Goal: Contribute content: Contribute content

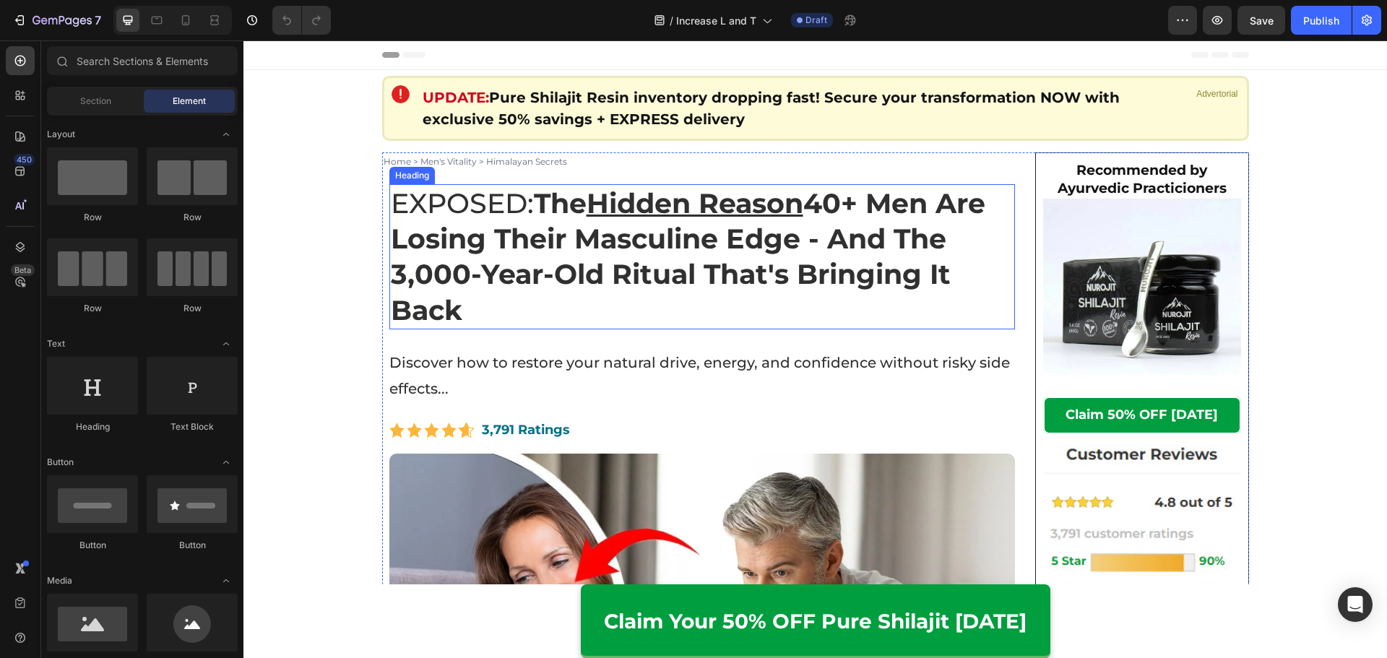
click at [701, 228] on strong "The Hidden Reason 40+ Men Are Losing Their Masculine Edge - And The 3,000-Year-…" at bounding box center [688, 256] width 594 height 141
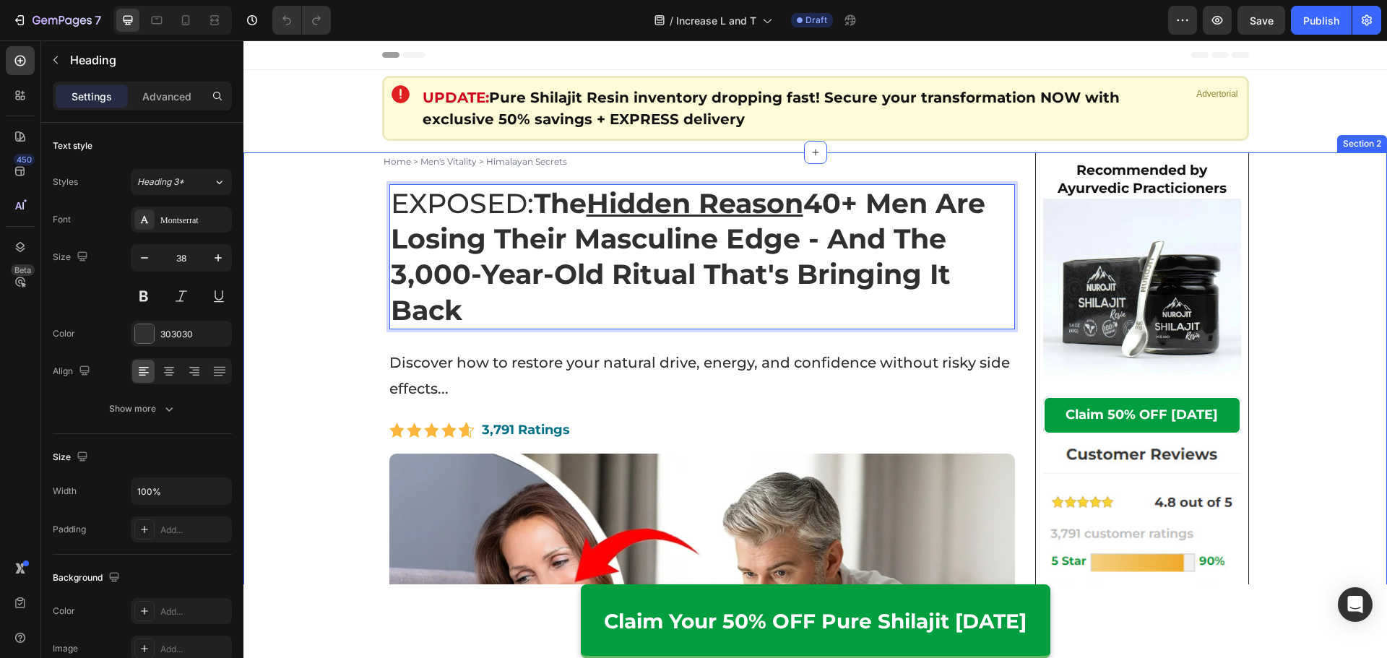
drag, startPoint x: 605, startPoint y: 304, endPoint x: 368, endPoint y: 195, distance: 260.8
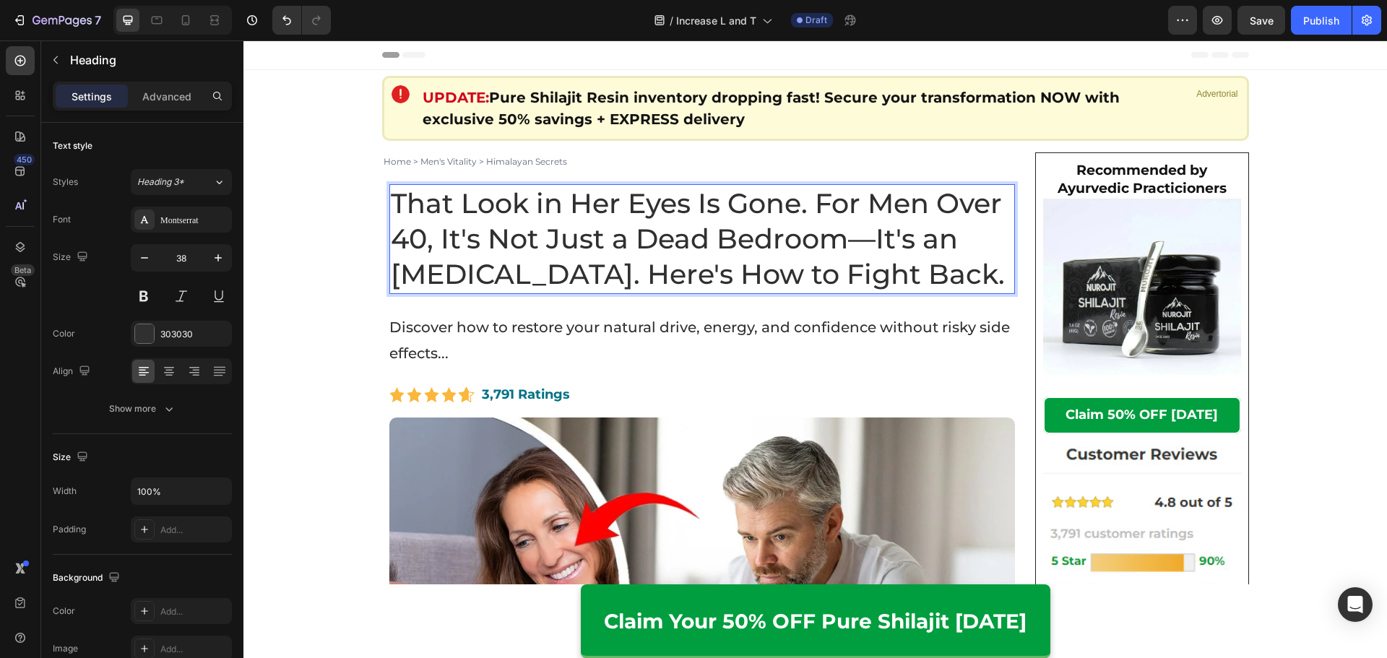
click at [946, 273] on p "That Look in Her Eyes Is Gone. For Men Over 40, It's Not Just a Dead Bedroom—It…" at bounding box center [702, 239] width 623 height 107
drag, startPoint x: 597, startPoint y: 278, endPoint x: 943, endPoint y: 276, distance: 346.7
click at [943, 276] on p "That Look in Her Eyes Is Gone. For Men Over 40, It's Not Just a Dead Bedroom—It…" at bounding box center [702, 239] width 623 height 107
click at [391, 205] on p "That Look in Her Eyes Is Gone. For Men Over 40, It's Not Just a Dead Bedroom—It…" at bounding box center [702, 239] width 623 height 107
click at [815, 202] on p "That Look in Her Eyes Is Gone. For Men Over 40, It's Not Just a Dead Bedroom—It…" at bounding box center [702, 239] width 623 height 107
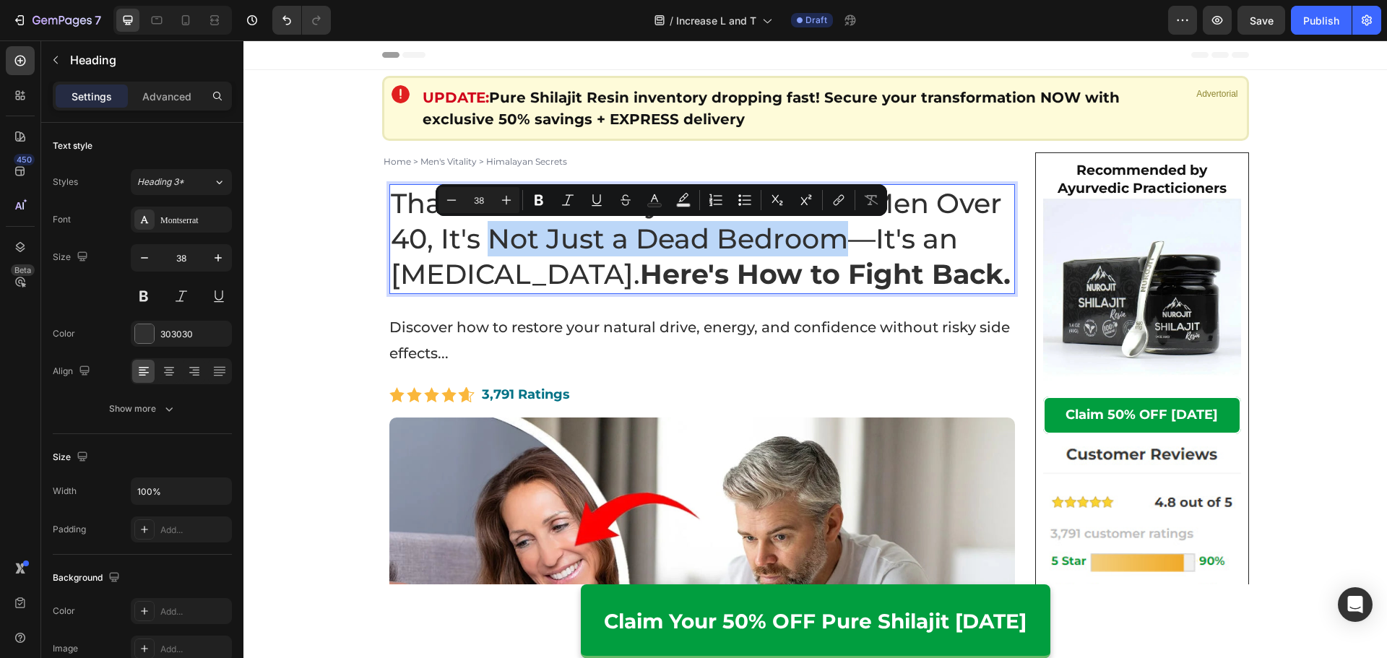
drag, startPoint x: 487, startPoint y: 243, endPoint x: 832, endPoint y: 243, distance: 344.5
click at [832, 243] on p "That Look in Her Eyes Is Gone. For Men Over 40, It's Not Just a Dead Bedroom—It…" at bounding box center [702, 239] width 623 height 107
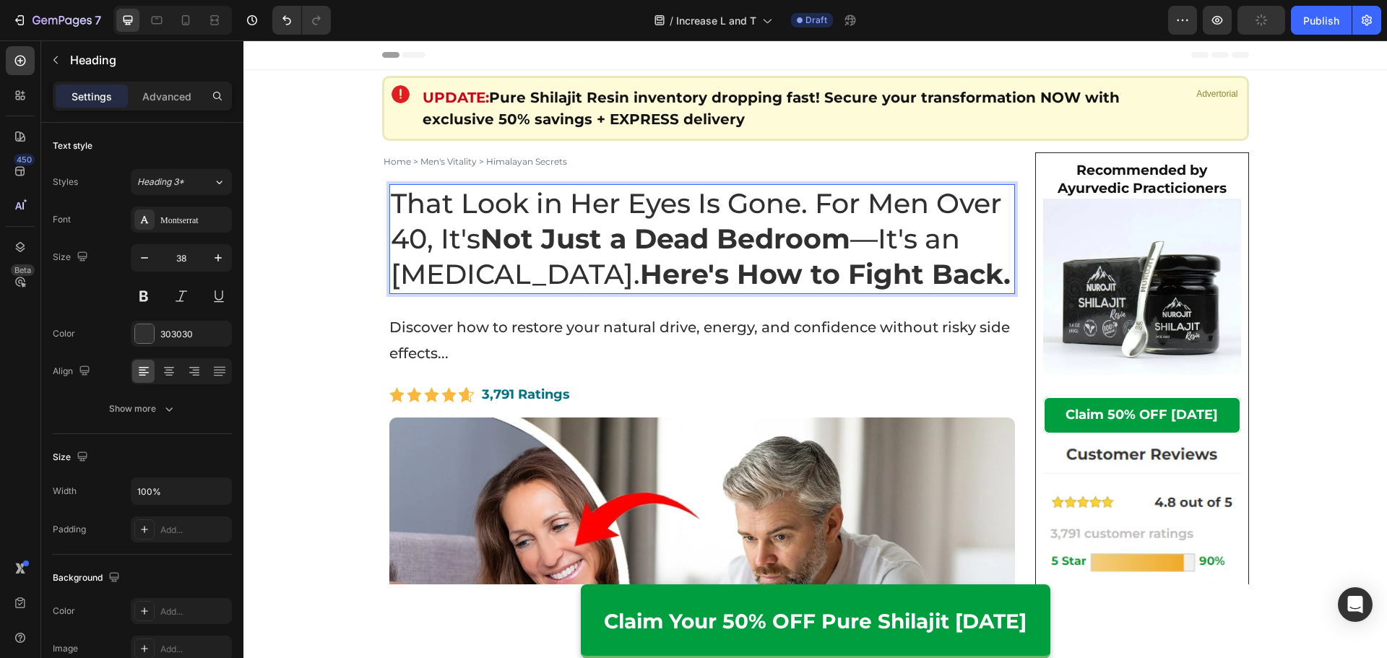
click at [958, 268] on p "That Look in Her Eyes Is Gone. For Men Over 40, It's Not Just a Dead Bedroom —I…" at bounding box center [702, 239] width 623 height 107
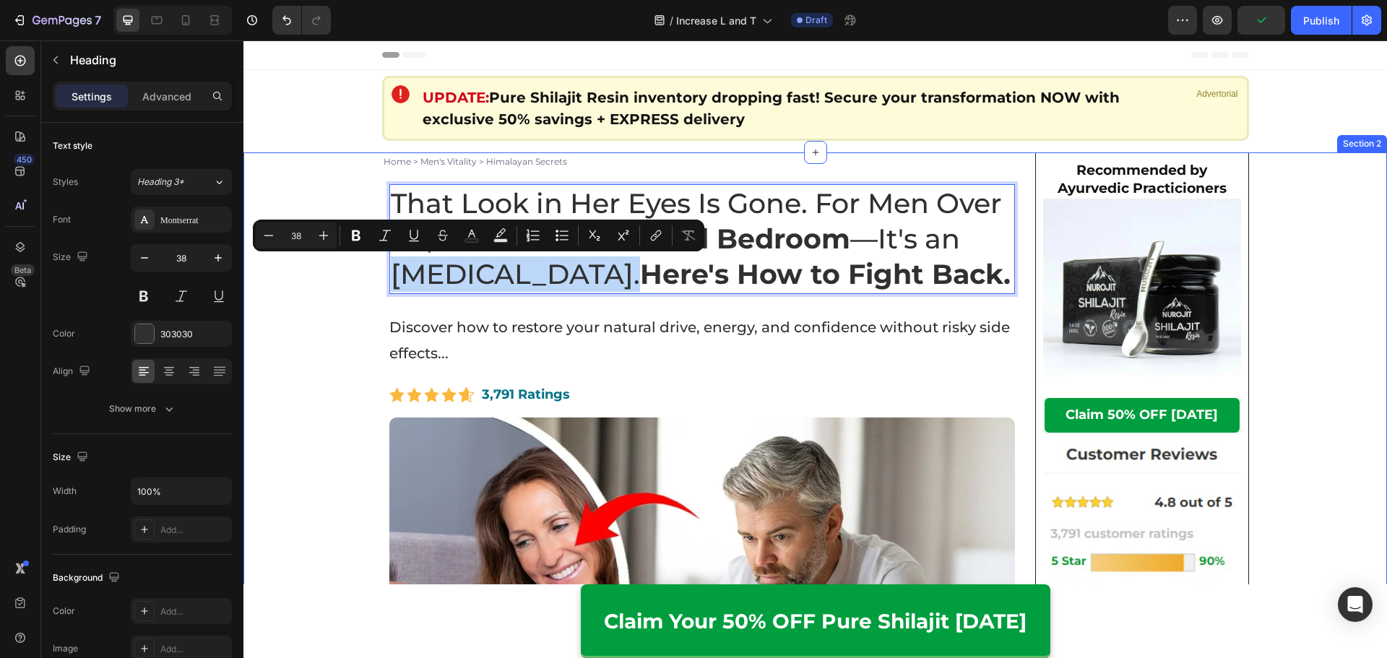
drag, startPoint x: 576, startPoint y: 274, endPoint x: 445, endPoint y: 272, distance: 130.7
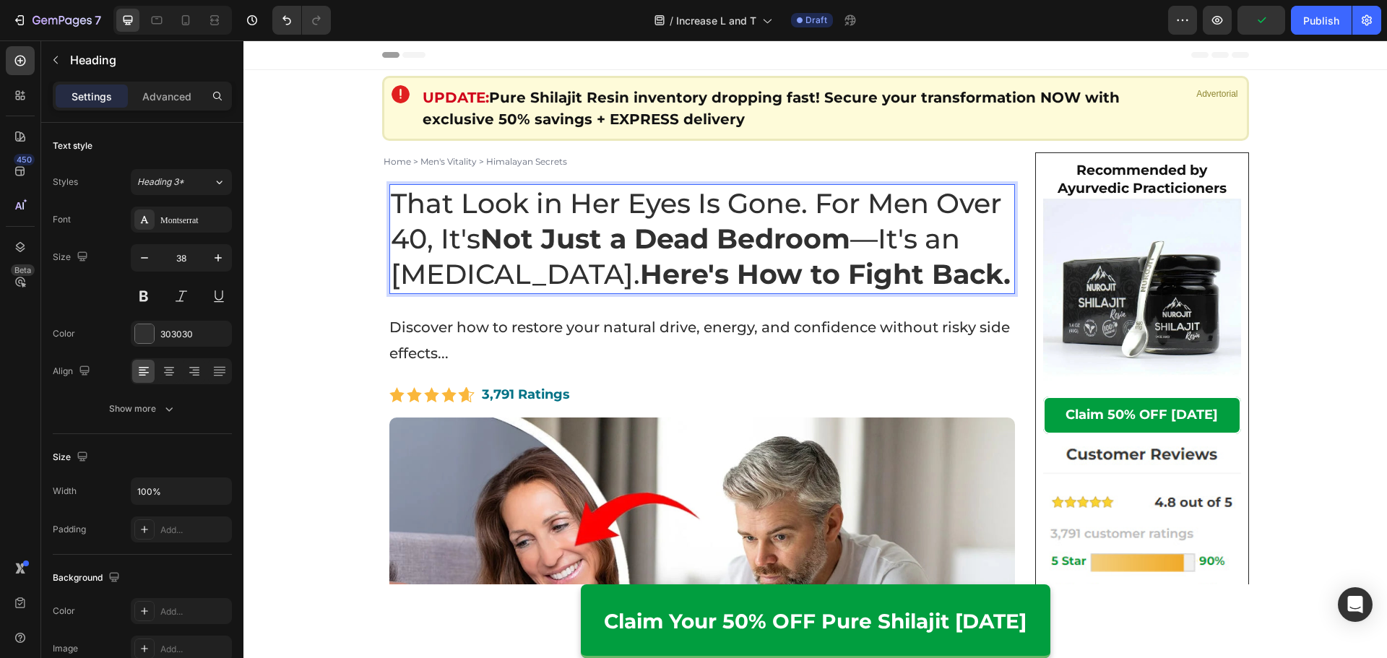
click at [672, 272] on strong "Here's How to Fight Back." at bounding box center [825, 274] width 370 height 34
drag, startPoint x: 583, startPoint y: 281, endPoint x: 347, endPoint y: 286, distance: 236.2
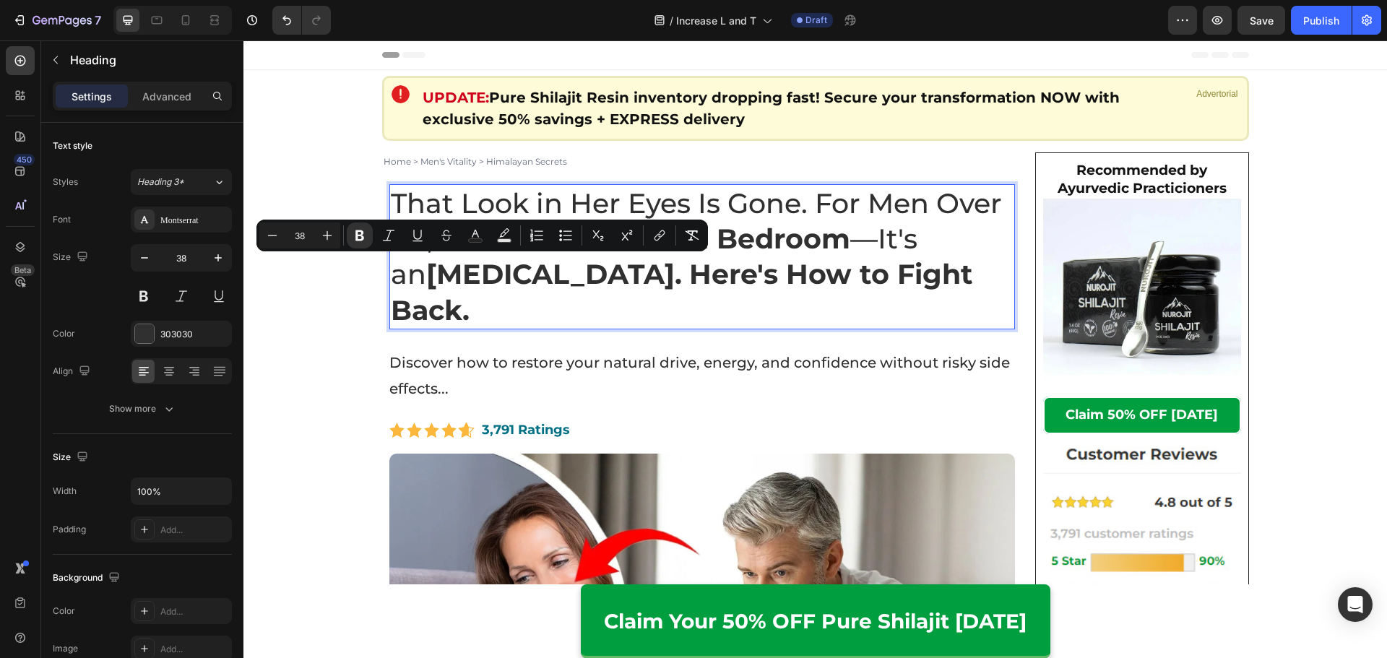
click at [773, 273] on strong "Here's How to Fight Back." at bounding box center [682, 291] width 582 height 69
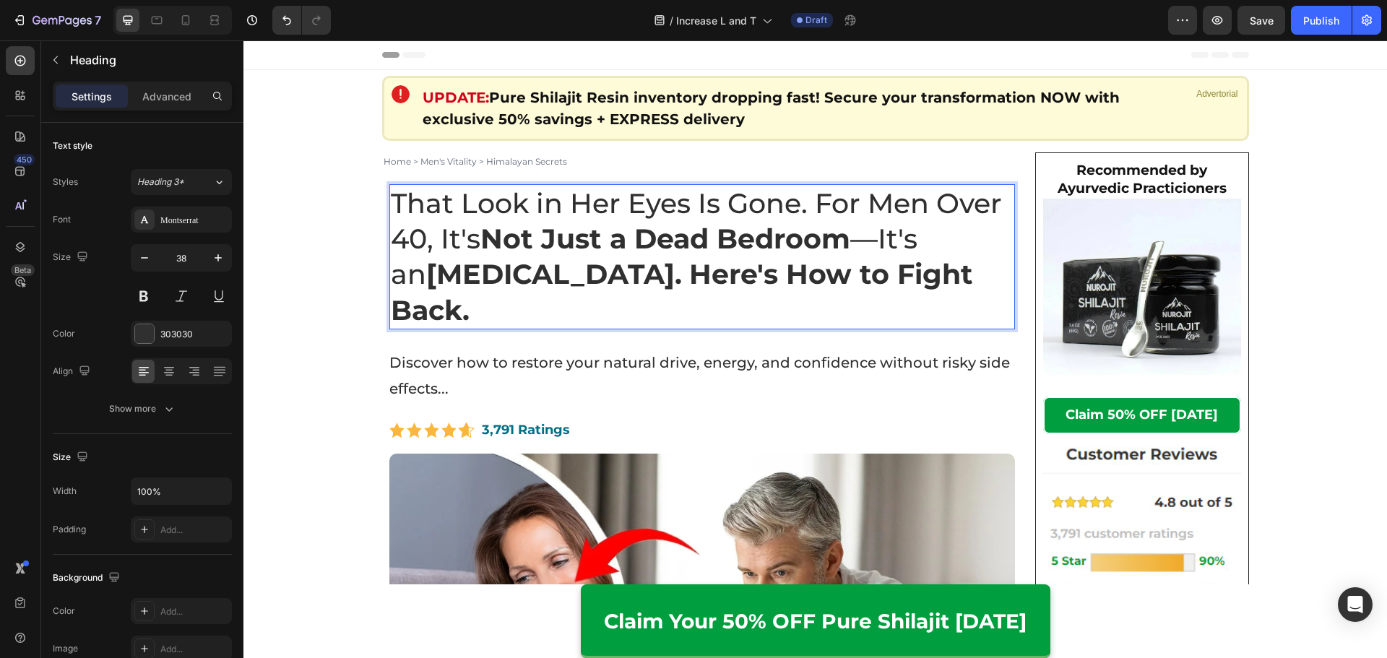
click at [837, 255] on strong "Not Just a Dead Bedroom" at bounding box center [665, 239] width 370 height 34
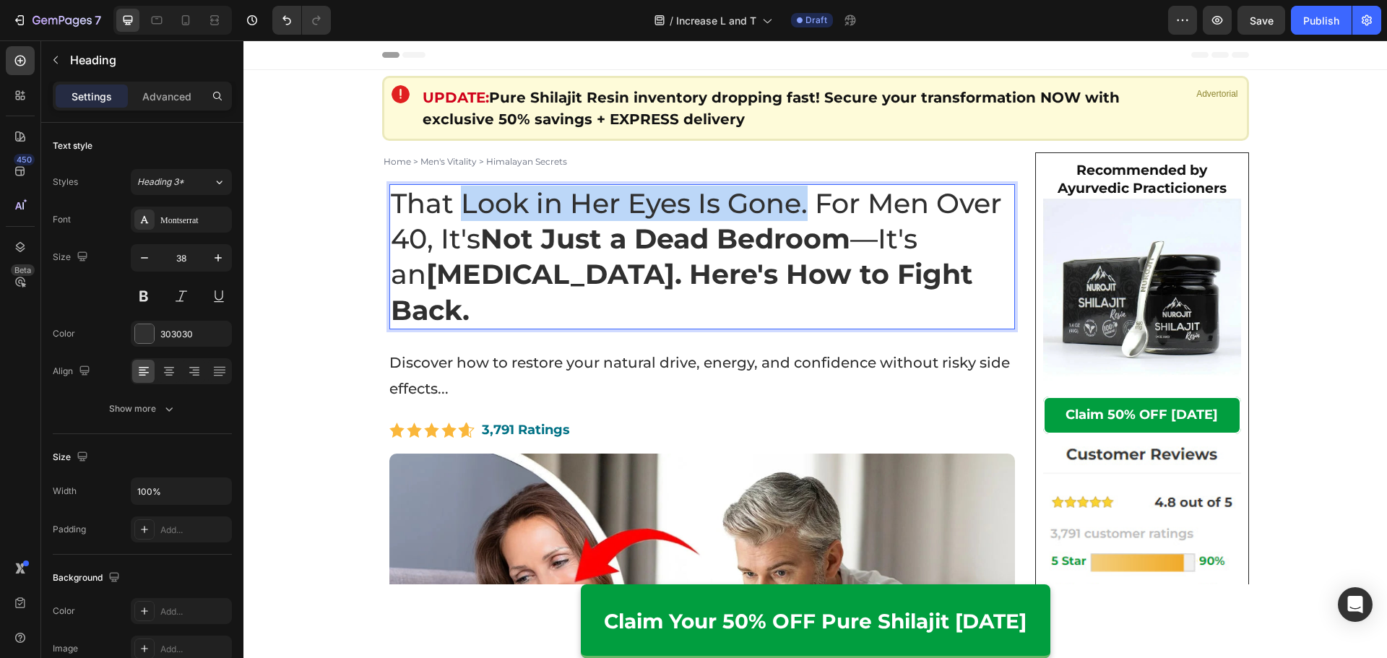
drag, startPoint x: 805, startPoint y: 207, endPoint x: 459, endPoint y: 215, distance: 345.3
click at [459, 215] on p "That Look in Her Eyes Is Gone. For Men Over 40, It's Not Just a Dead Bedroom —I…" at bounding box center [702, 257] width 623 height 143
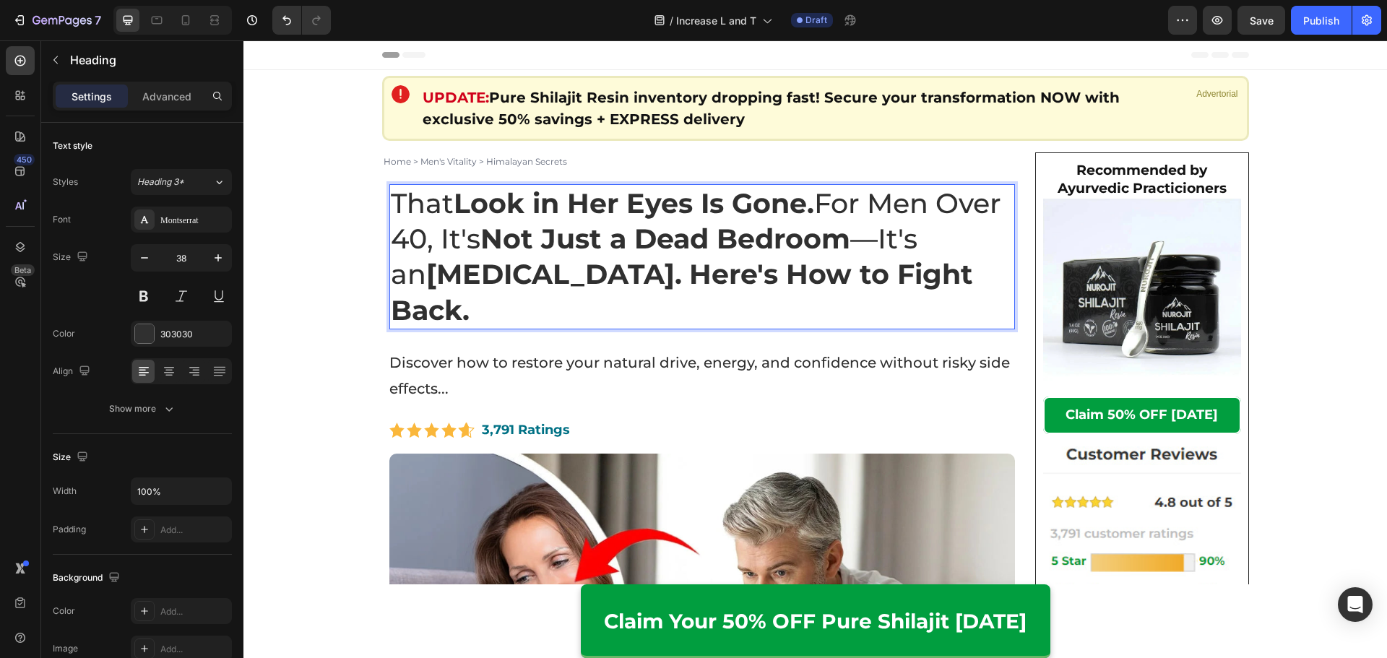
click at [610, 247] on strong "Not Just a Dead Bedroom" at bounding box center [665, 239] width 370 height 34
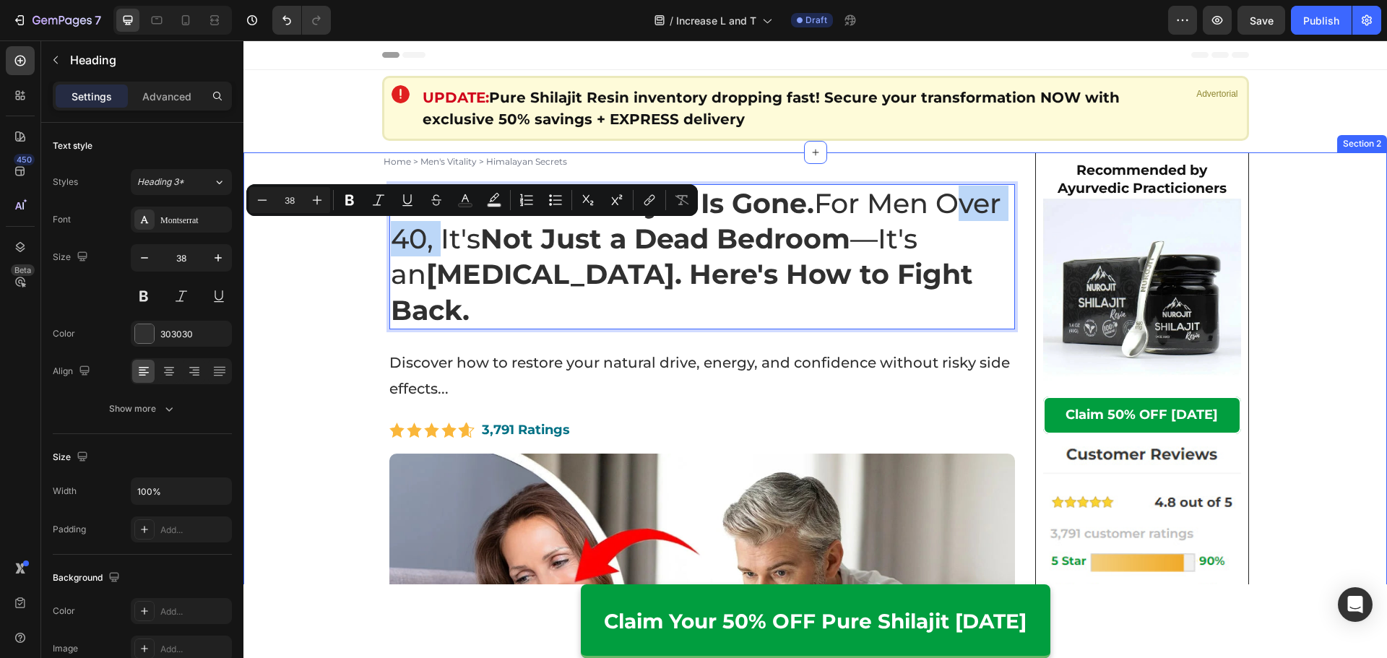
drag, startPoint x: 494, startPoint y: 240, endPoint x: 326, endPoint y: 256, distance: 169.0
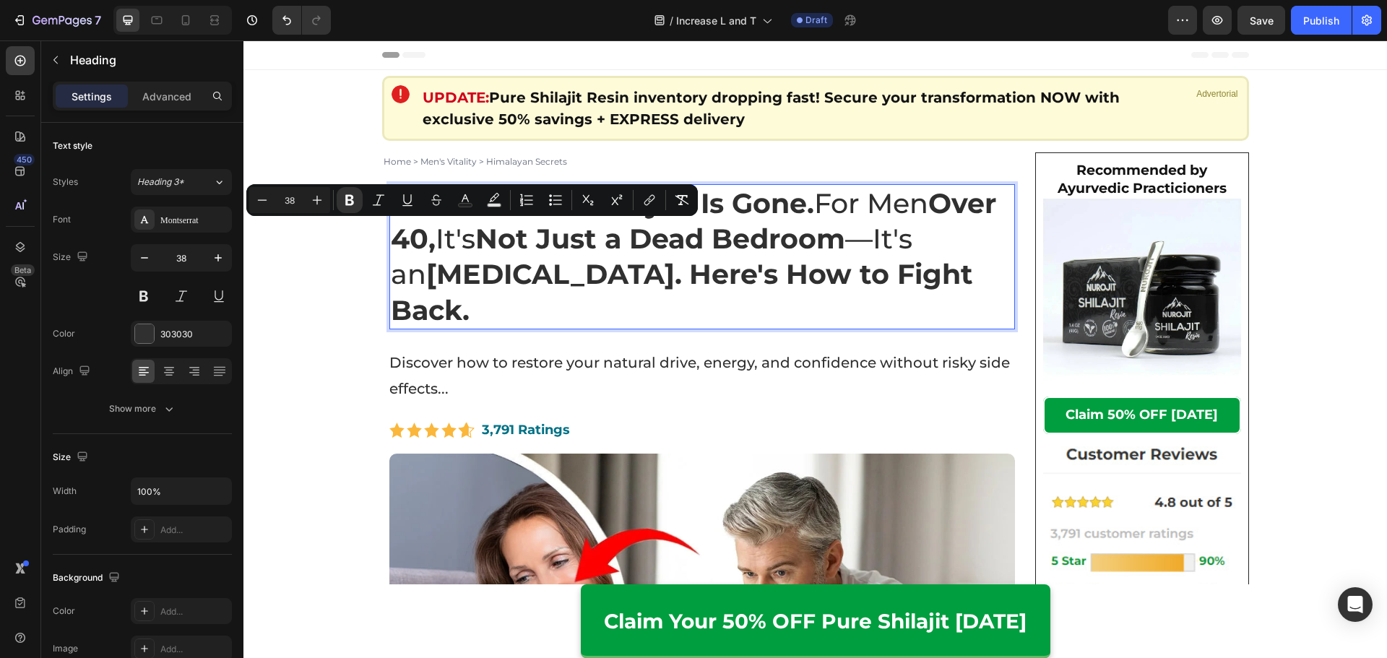
click at [548, 268] on strong "Identity Crisis." at bounding box center [554, 274] width 256 height 34
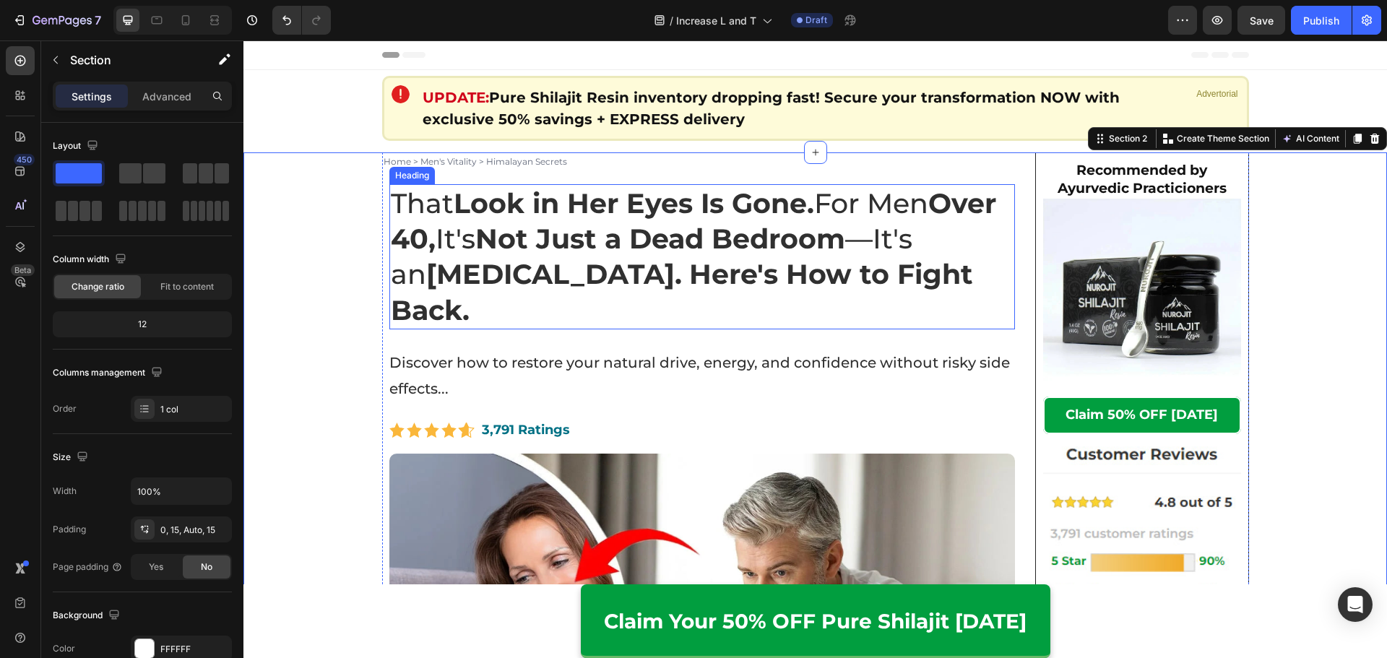
click at [620, 303] on p "That Look in Her Eyes Is Gone. For Men Over 40, It's Not Just a Dead Bedroom —I…" at bounding box center [702, 257] width 623 height 143
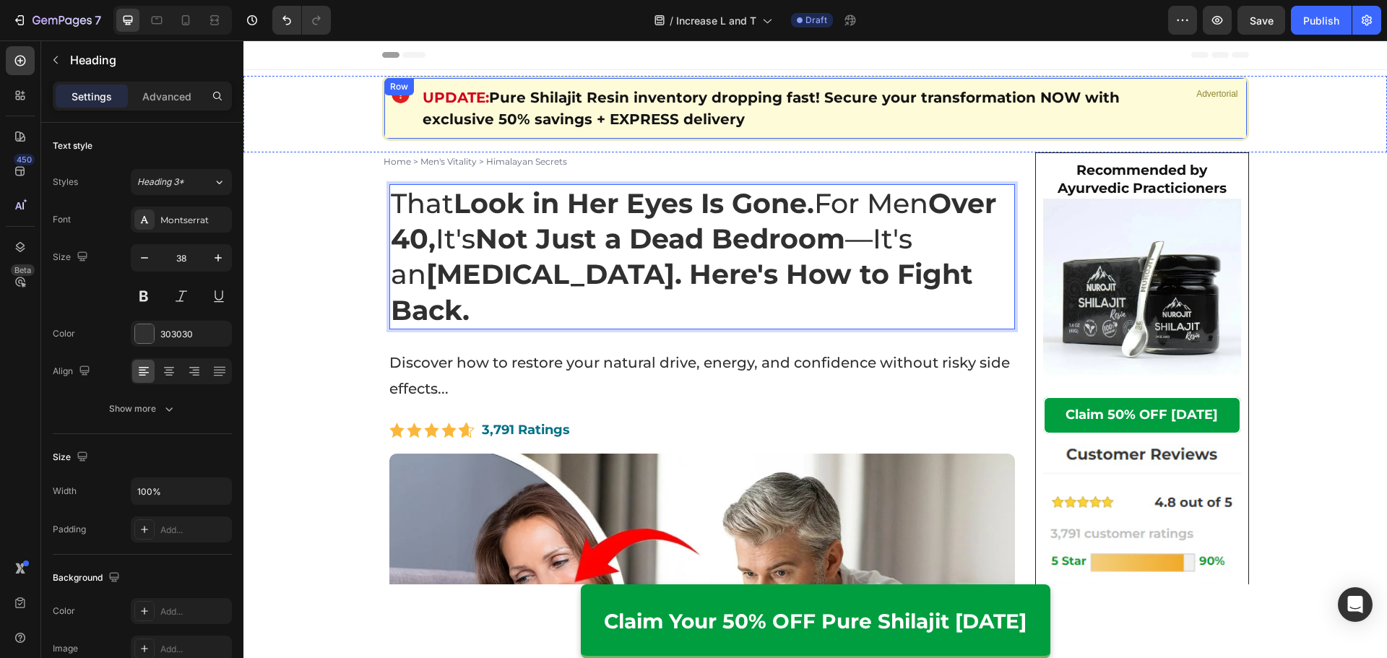
click at [763, 87] on h2 "UPDATE: Pure Shilajit Resin inventory dropping fast! Secure your transformation…" at bounding box center [802, 108] width 763 height 46
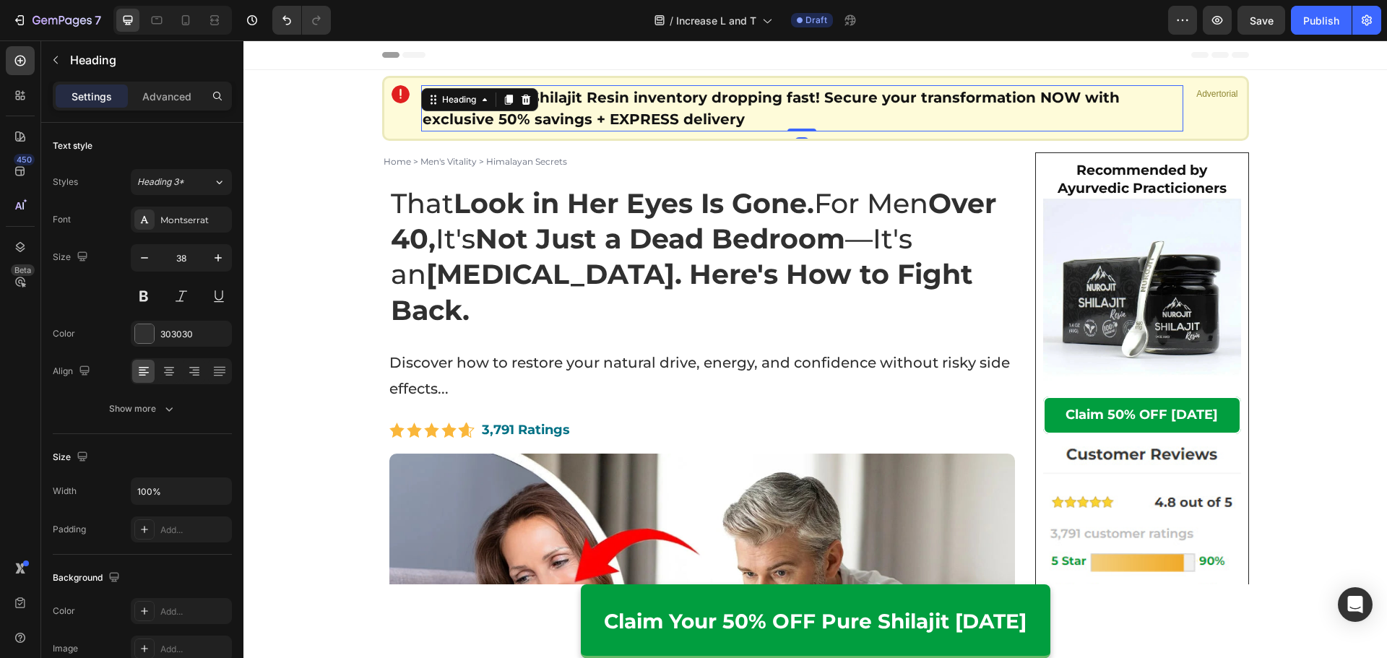
click at [763, 88] on h2 "UPDATE: Pure Shilajit Resin inventory dropping fast! Secure your transformation…" at bounding box center [802, 108] width 763 height 46
drag, startPoint x: 766, startPoint y: 123, endPoint x: 491, endPoint y: 101, distance: 276.1
click at [491, 101] on p "UPDATE: Pure Shilajit Resin inventory dropping fast! Secure your transformation…" at bounding box center [802, 108] width 760 height 43
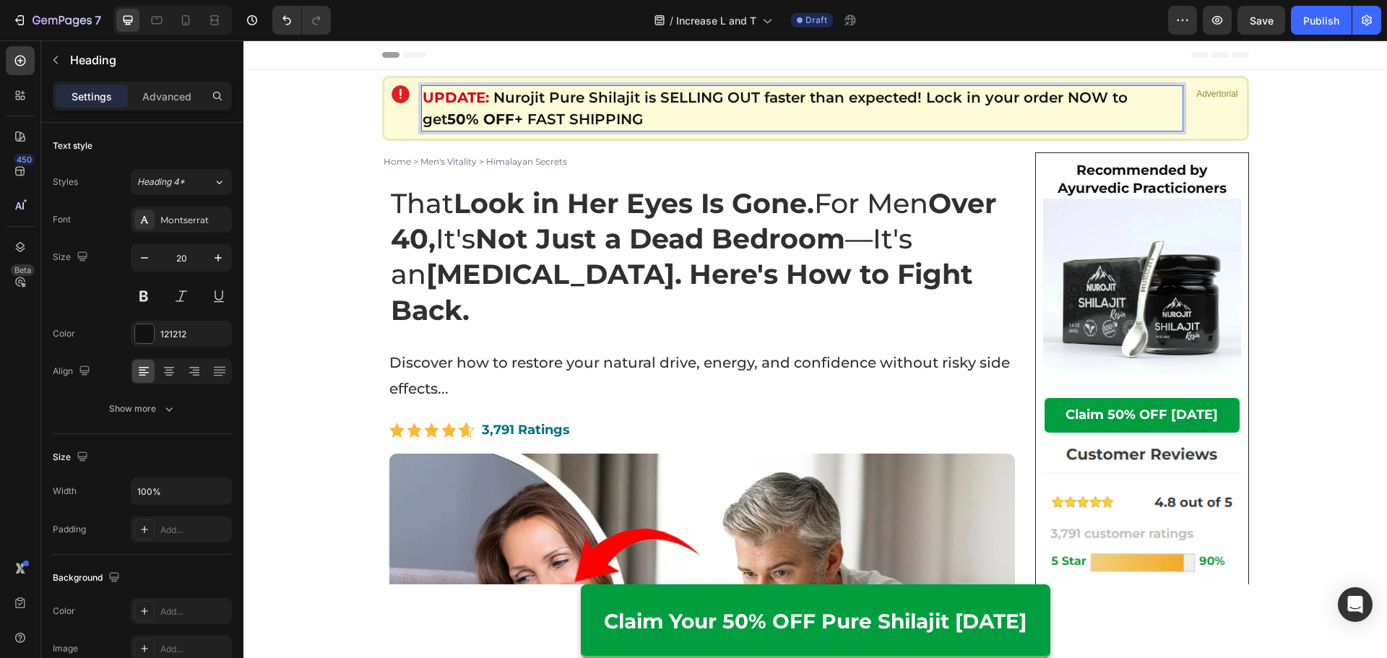
drag, startPoint x: 657, startPoint y: 118, endPoint x: 490, endPoint y: 100, distance: 168.4
click at [490, 100] on p "UPDATE: Nurojit Pure Shilajit is SELLING OUT faster than expected! Lock in your…" at bounding box center [802, 108] width 760 height 43
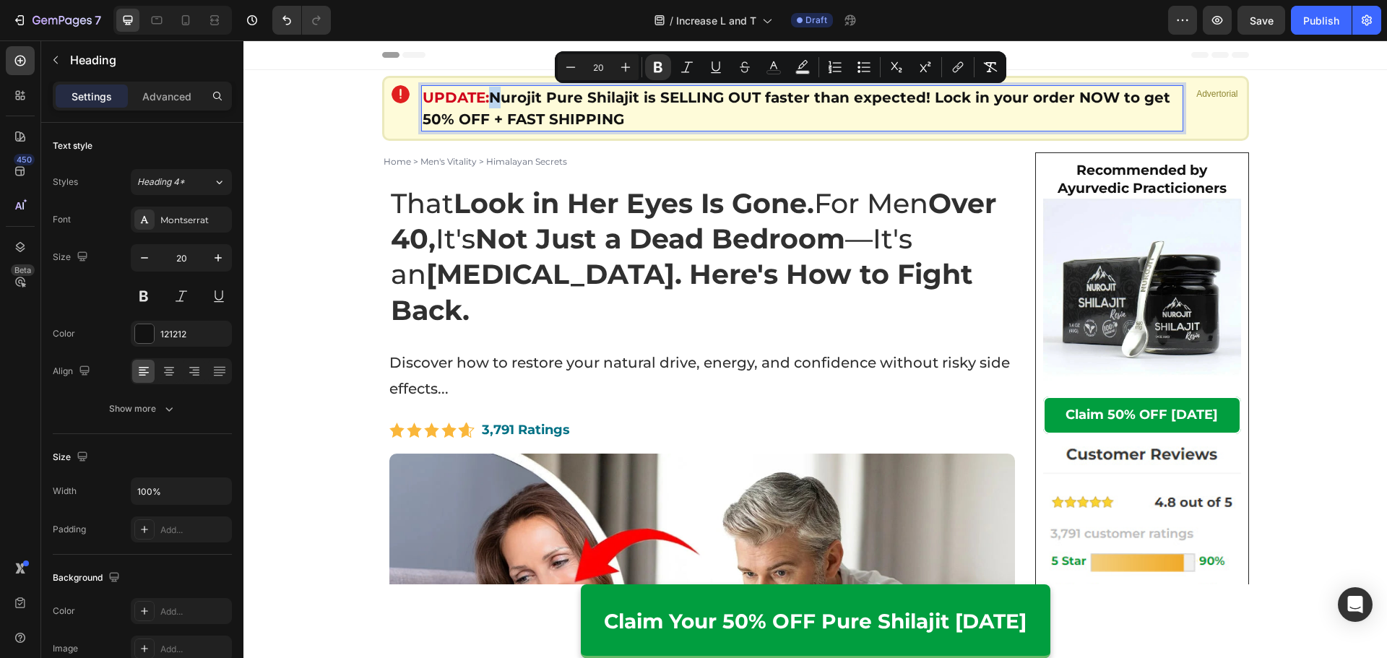
click at [574, 146] on div "Image UPDATE: Nurojit Pure Shilajit is SELLING OUT faster than expected! Lock i…" at bounding box center [814, 114] width 1143 height 77
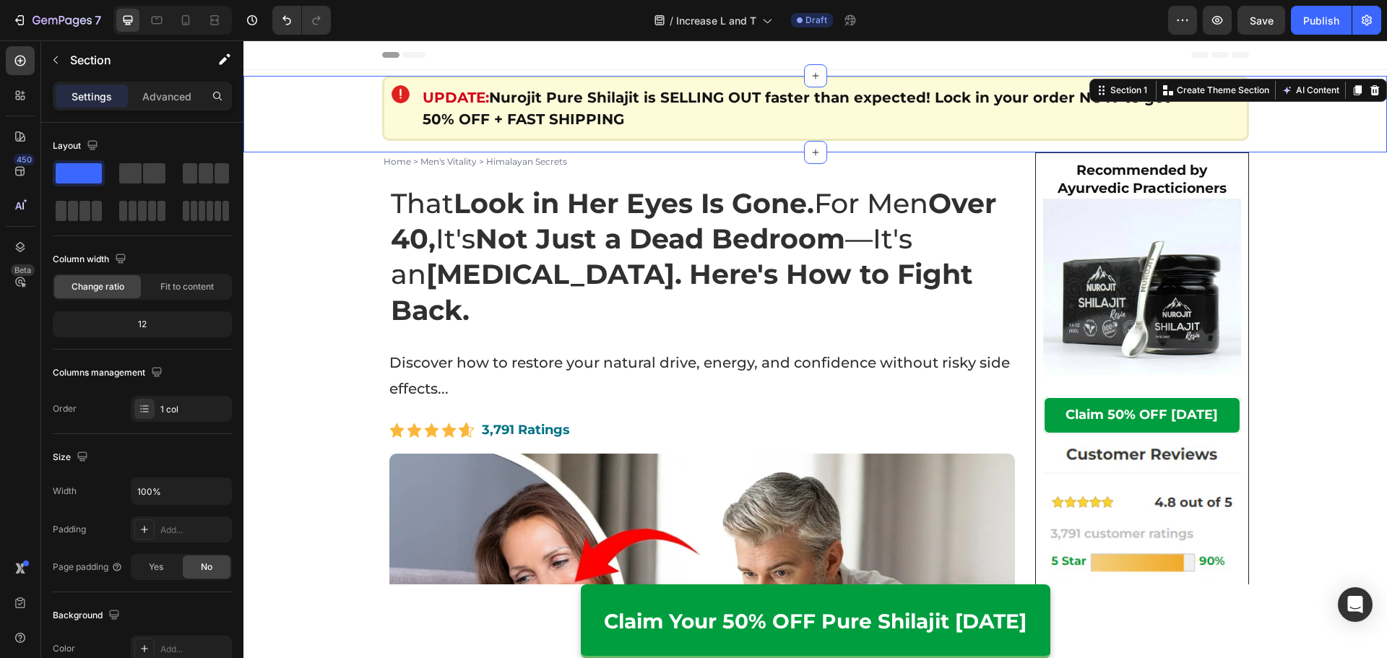
click at [488, 168] on p "Home > Men's Vitality > Himalayan Secrets" at bounding box center [702, 162] width 638 height 16
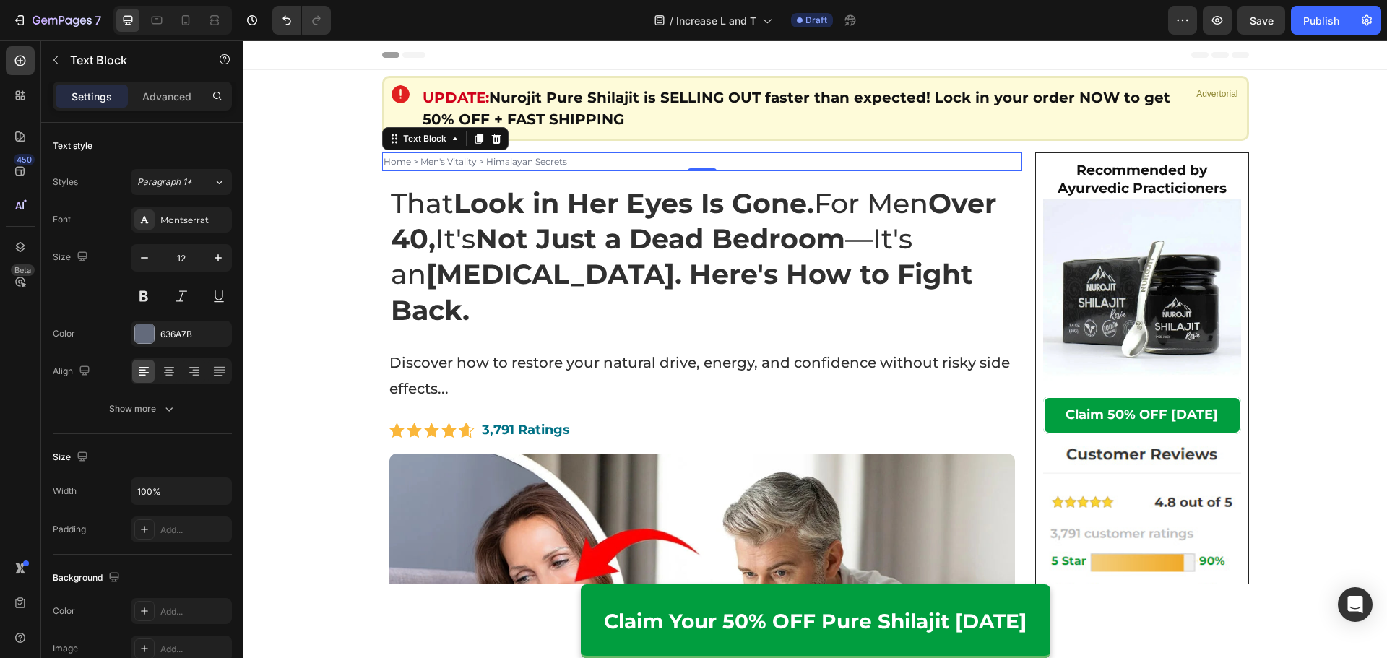
click at [488, 168] on p "Home > Men's Vitality > Himalayan Secrets" at bounding box center [702, 162] width 638 height 16
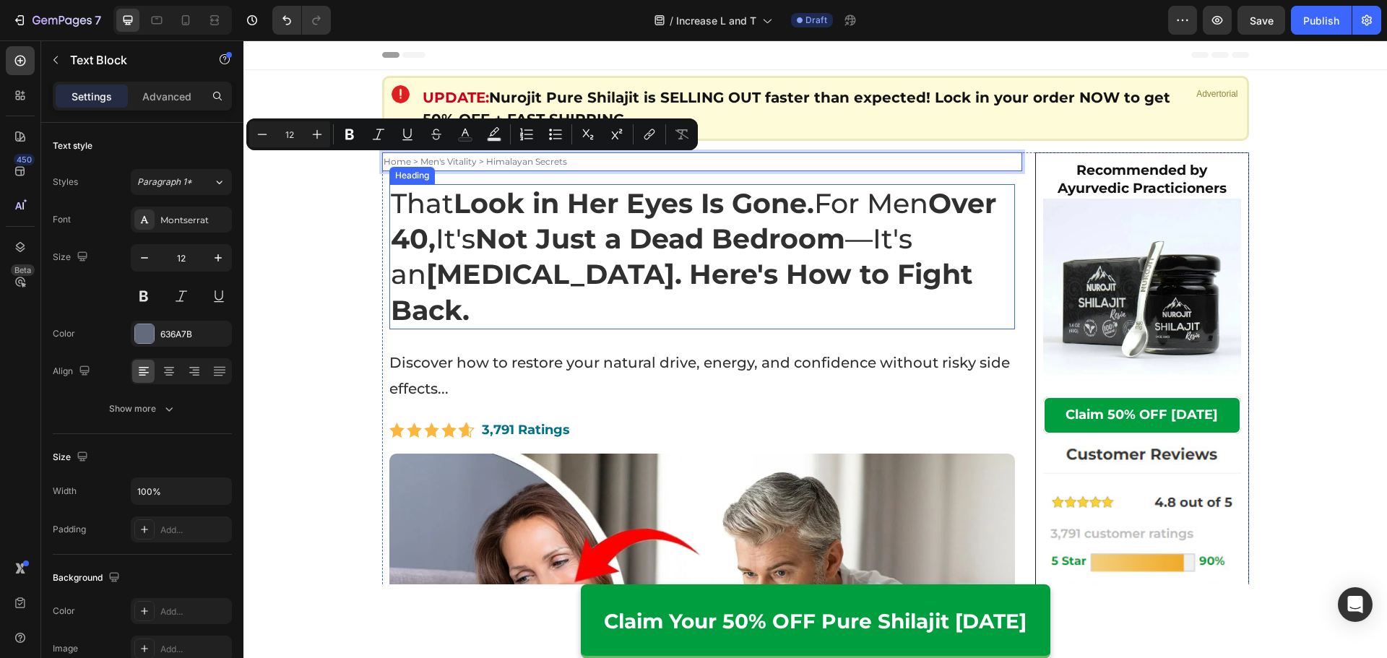
click at [540, 193] on strong "Look in Her Eyes Is Gone." at bounding box center [634, 203] width 360 height 34
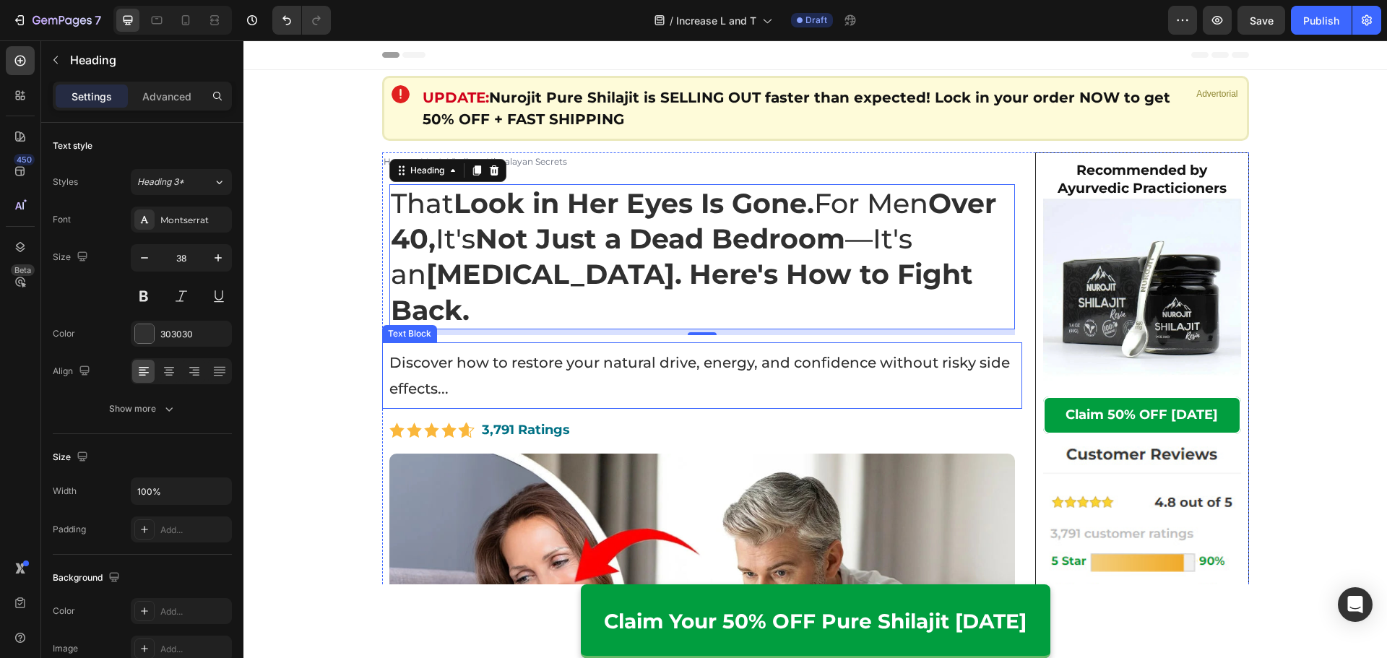
click at [599, 376] on p "Discover how to restore your natural drive, energy, and confidence without risk…" at bounding box center [702, 376] width 626 height 52
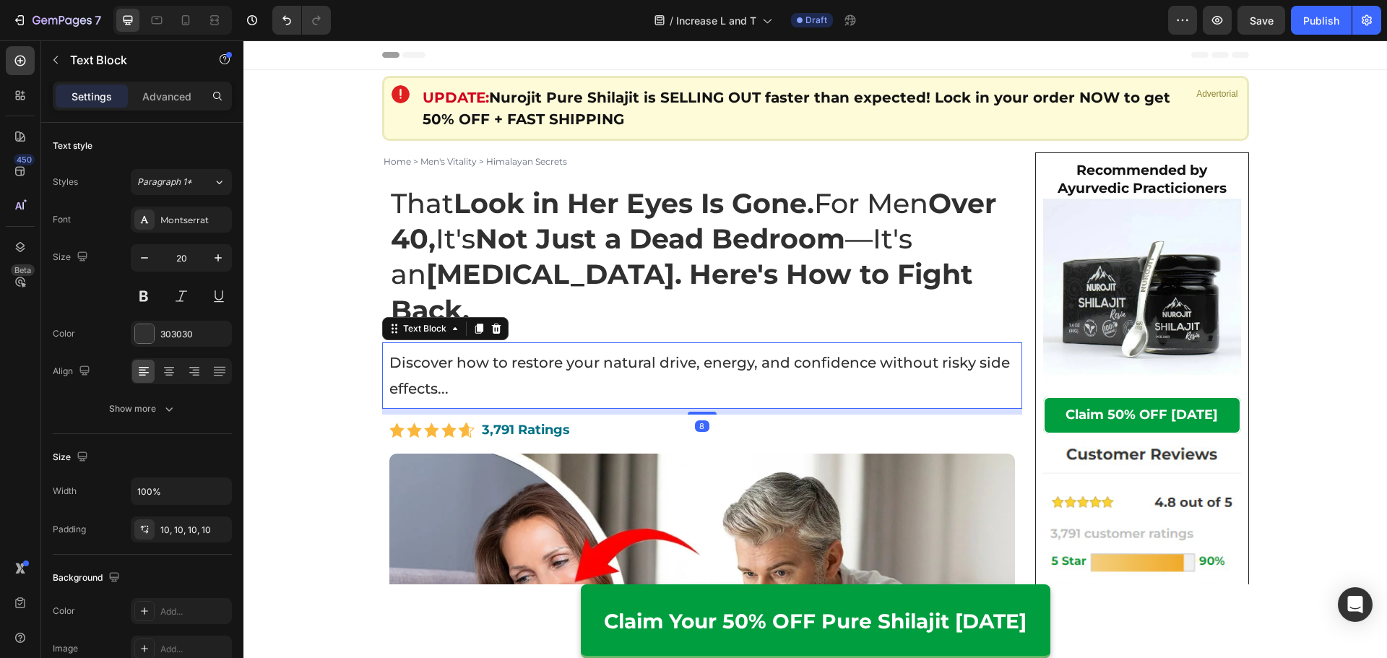
click at [599, 376] on p "Discover how to restore your natural drive, energy, and confidence without risk…" at bounding box center [702, 376] width 626 height 52
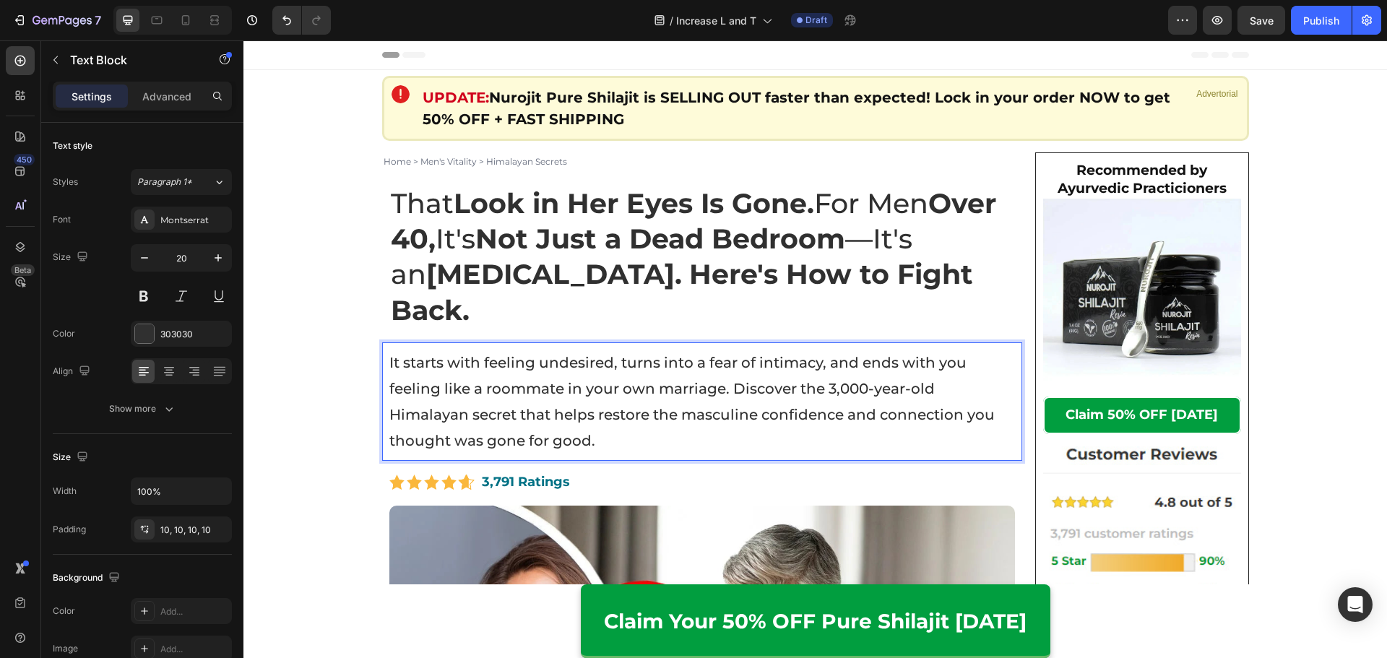
click at [723, 394] on p "It starts with feeling undesired, turns into a fear of intimacy, and ends with …" at bounding box center [702, 402] width 626 height 104
click at [728, 393] on p "It starts with feeling undesired, turns into a fear of intimacy, and ends with …" at bounding box center [702, 402] width 626 height 104
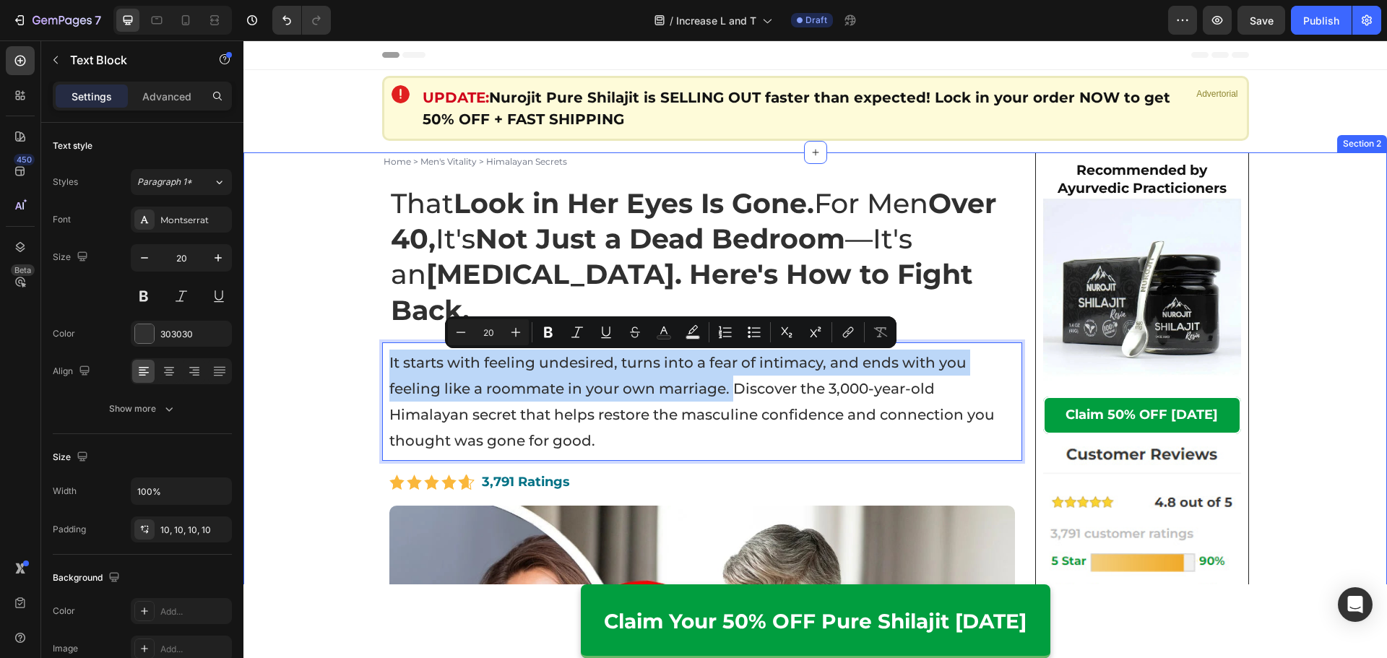
drag, startPoint x: 730, startPoint y: 395, endPoint x: 342, endPoint y: 351, distance: 390.3
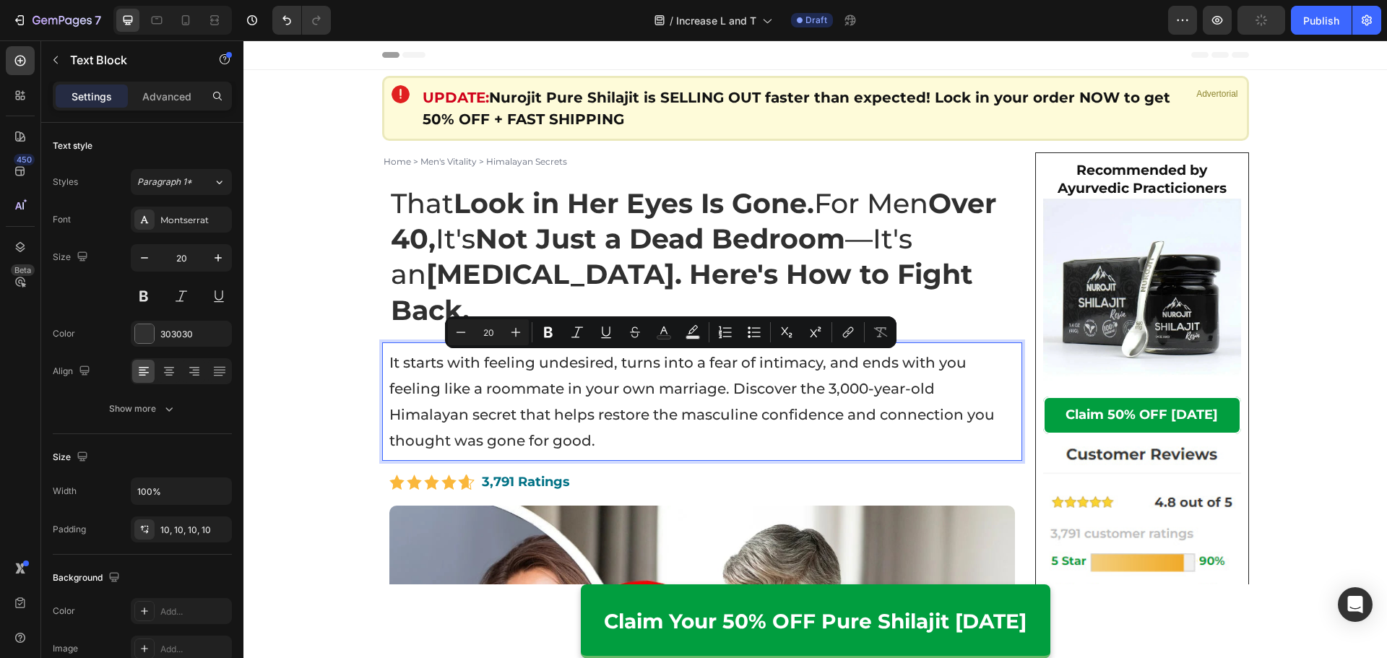
click at [729, 422] on p "It starts with feeling undesired, turns into a fear of intimacy, and ends with …" at bounding box center [702, 402] width 626 height 104
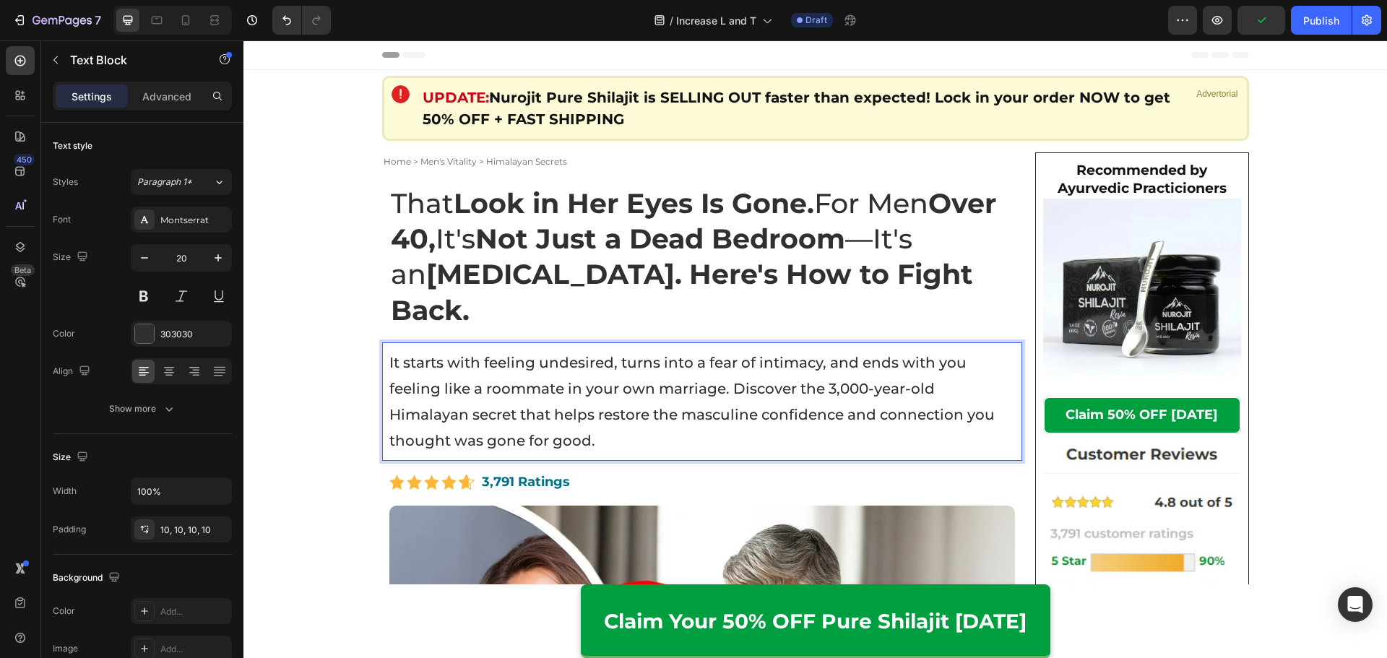
click at [390, 390] on p "It starts with feeling undesired, turns into a fear of intimacy, and ends with …" at bounding box center [702, 402] width 626 height 104
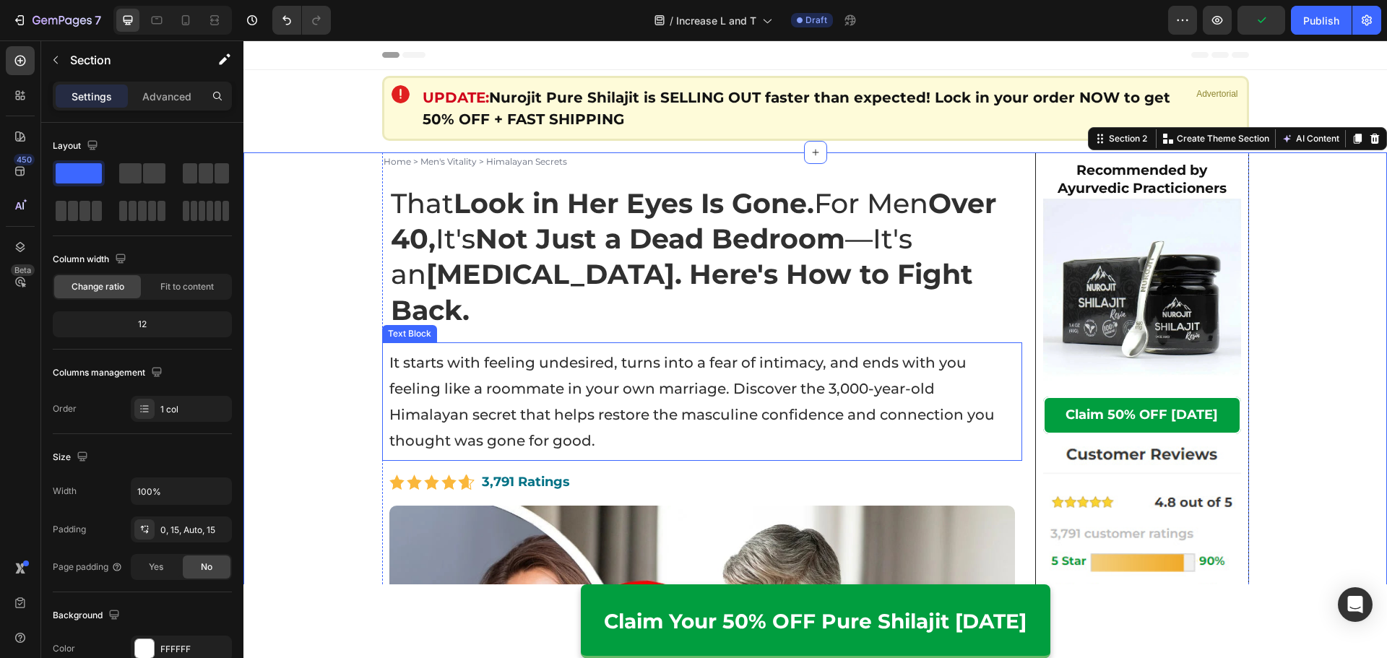
click at [414, 378] on p "It starts with feeling undesired, turns into a fear of intimacy, and ends with …" at bounding box center [702, 402] width 626 height 104
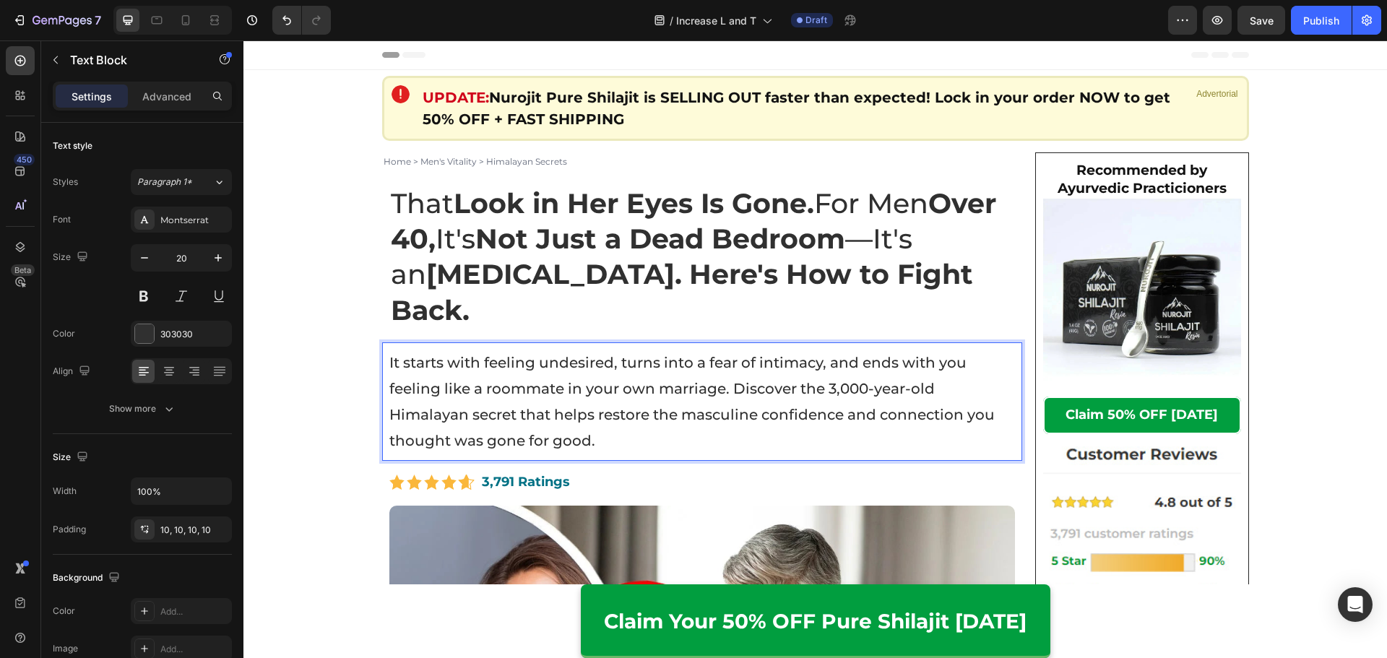
click at [610, 433] on p "It starts with feeling undesired, turns into a fear of intimacy, and ends with …" at bounding box center [702, 402] width 626 height 104
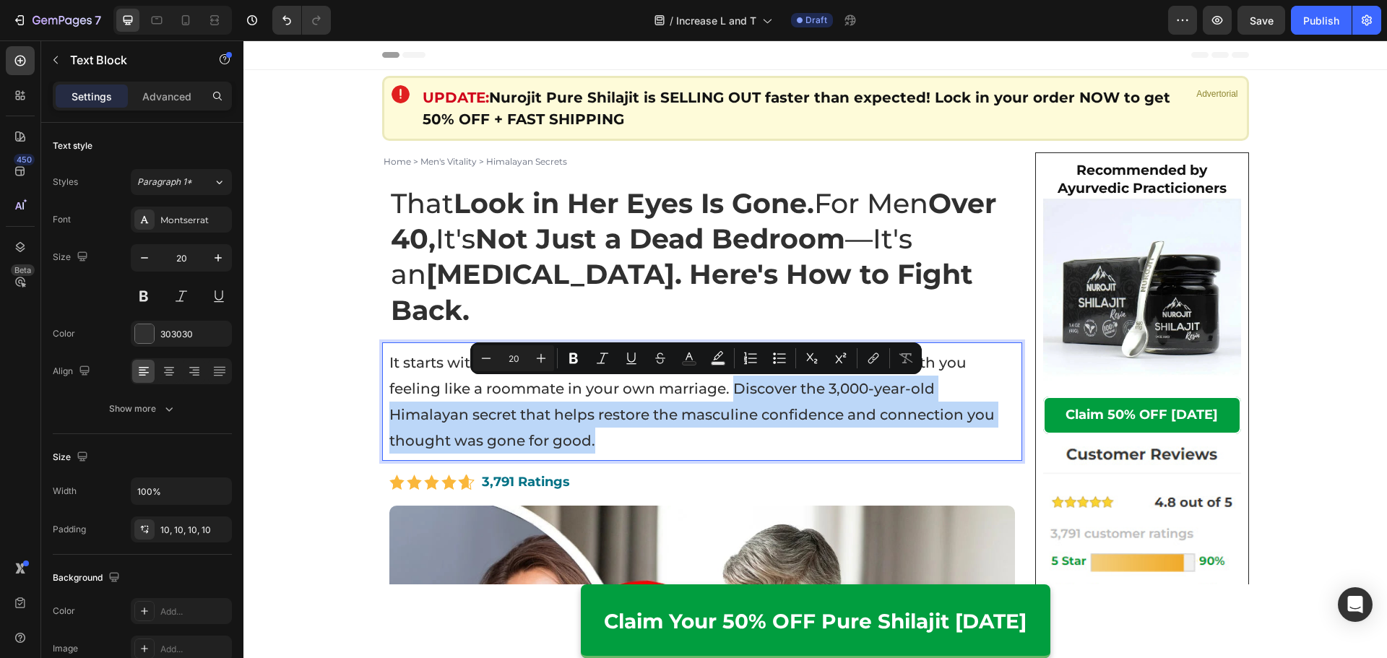
drag, startPoint x: 730, startPoint y: 389, endPoint x: 773, endPoint y: 451, distance: 75.7
click at [773, 451] on p "It starts with feeling undesired, turns into a fear of intimacy, and ends with …" at bounding box center [702, 402] width 626 height 104
click at [768, 448] on p "It starts with feeling undesired, turns into a fear of intimacy, and ends with …" at bounding box center [702, 402] width 626 height 104
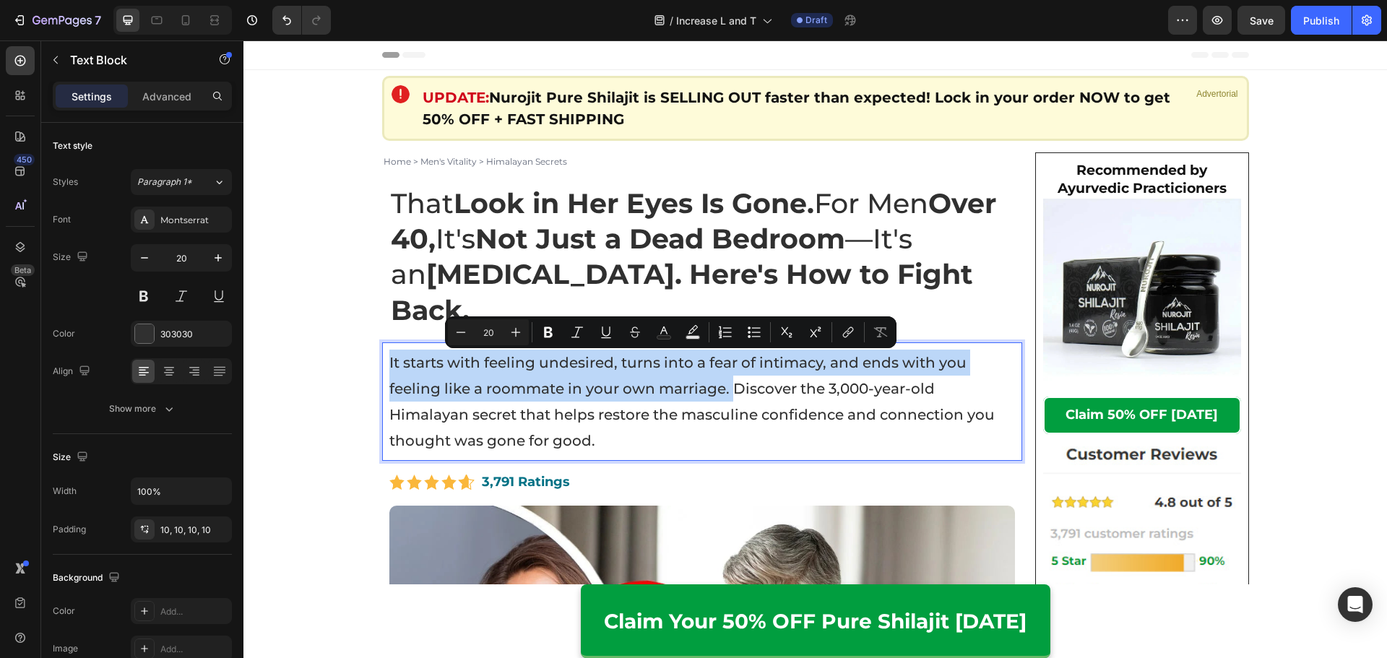
drag, startPoint x: 727, startPoint y: 396, endPoint x: 380, endPoint y: 358, distance: 349.5
click at [382, 358] on div "It starts with feeling undesired, turns into a fear of intimacy, and ends with …" at bounding box center [702, 401] width 641 height 118
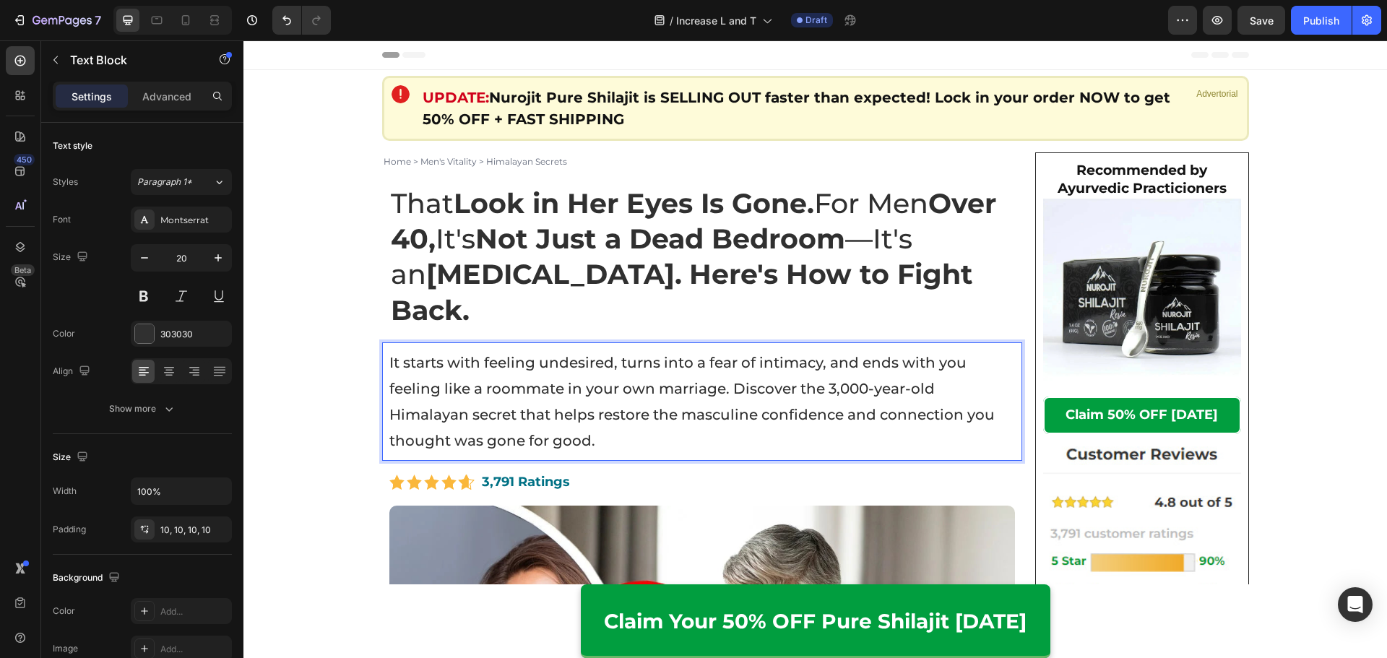
click at [747, 399] on p "It starts with feeling undesired, turns into a fear of intimacy, and ends with …" at bounding box center [702, 402] width 626 height 104
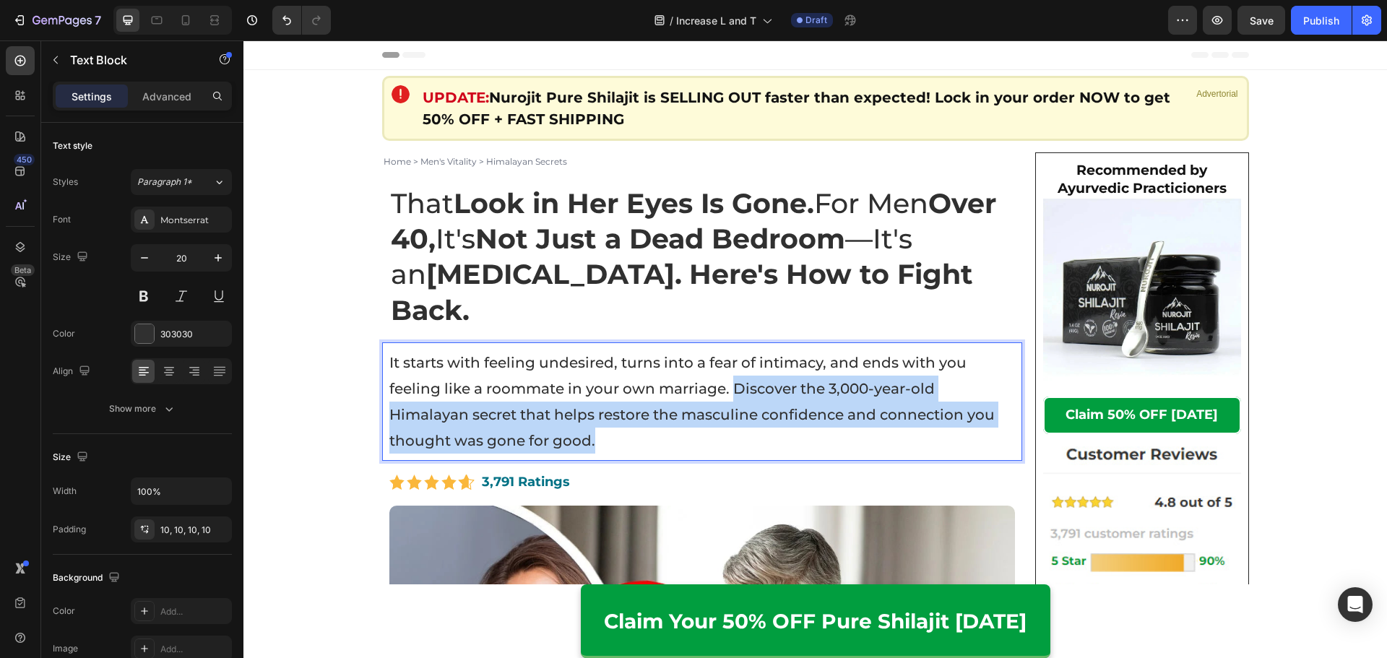
drag, startPoint x: 781, startPoint y: 440, endPoint x: 727, endPoint y: 394, distance: 71.3
click at [727, 394] on p "It starts with feeling undesired, turns into a fear of intimacy, and ends with …" at bounding box center [702, 402] width 626 height 104
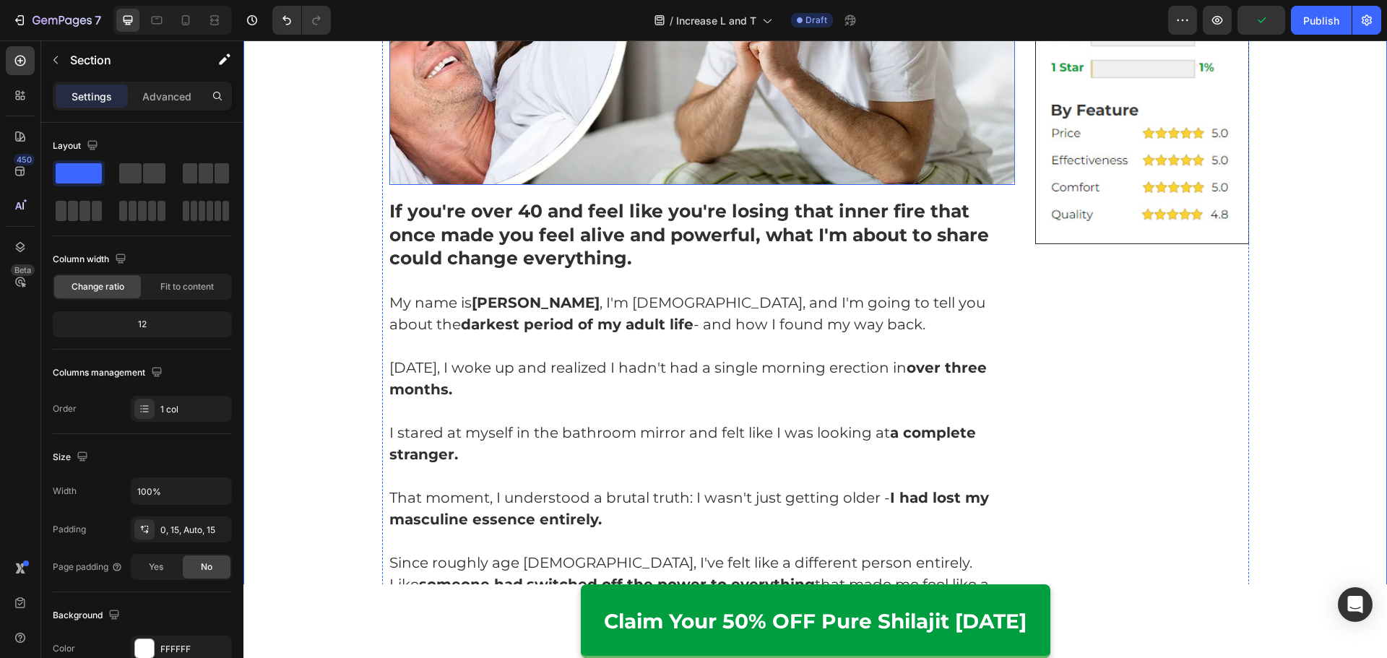
scroll to position [650, 0]
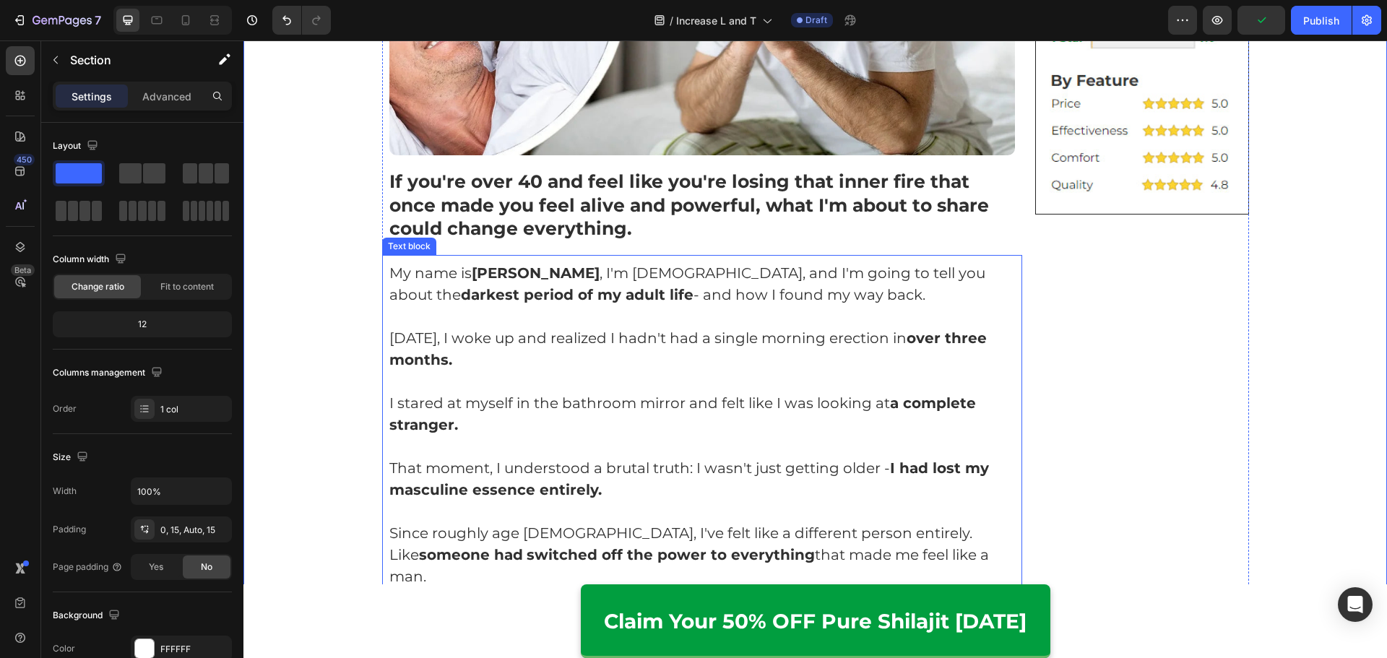
click at [619, 301] on p "My name is Marcus T , I'm 52 years old, and I'm going to tell you about the dar…" at bounding box center [702, 283] width 626 height 43
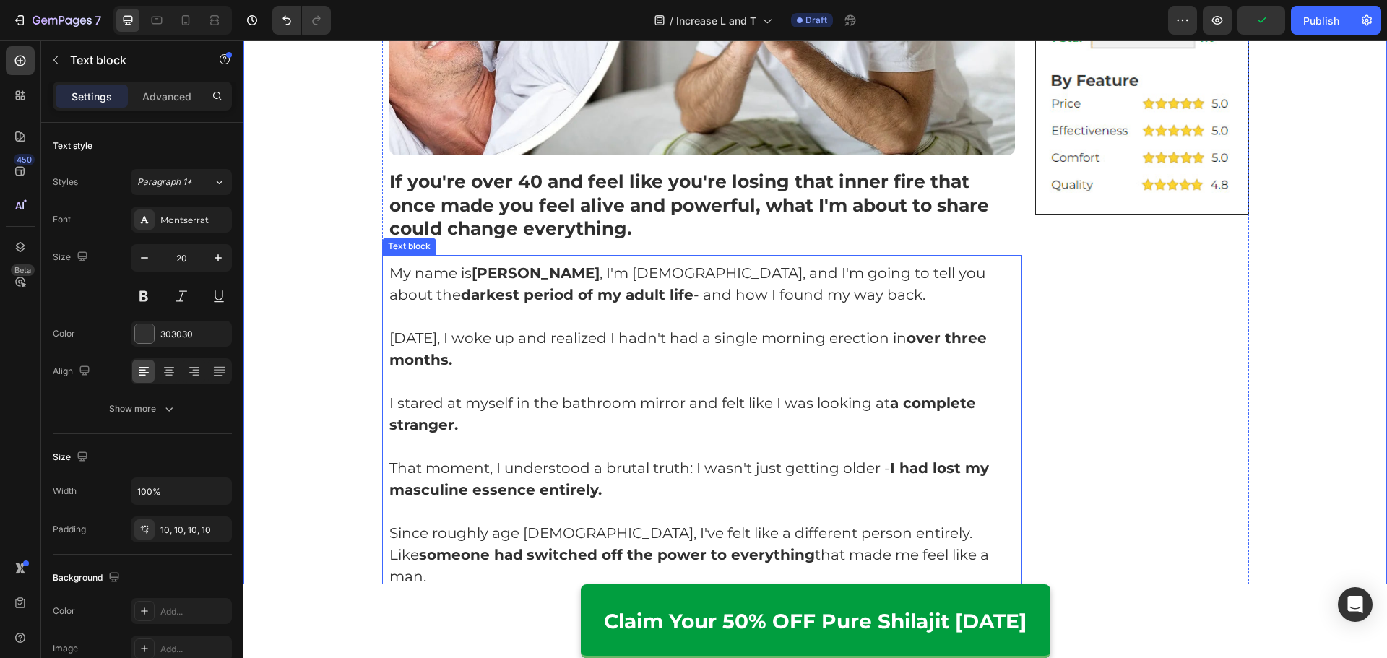
click at [619, 301] on p "My name is Marcus T , I'm 52 years old, and I'm going to tell you about the dar…" at bounding box center [702, 283] width 626 height 43
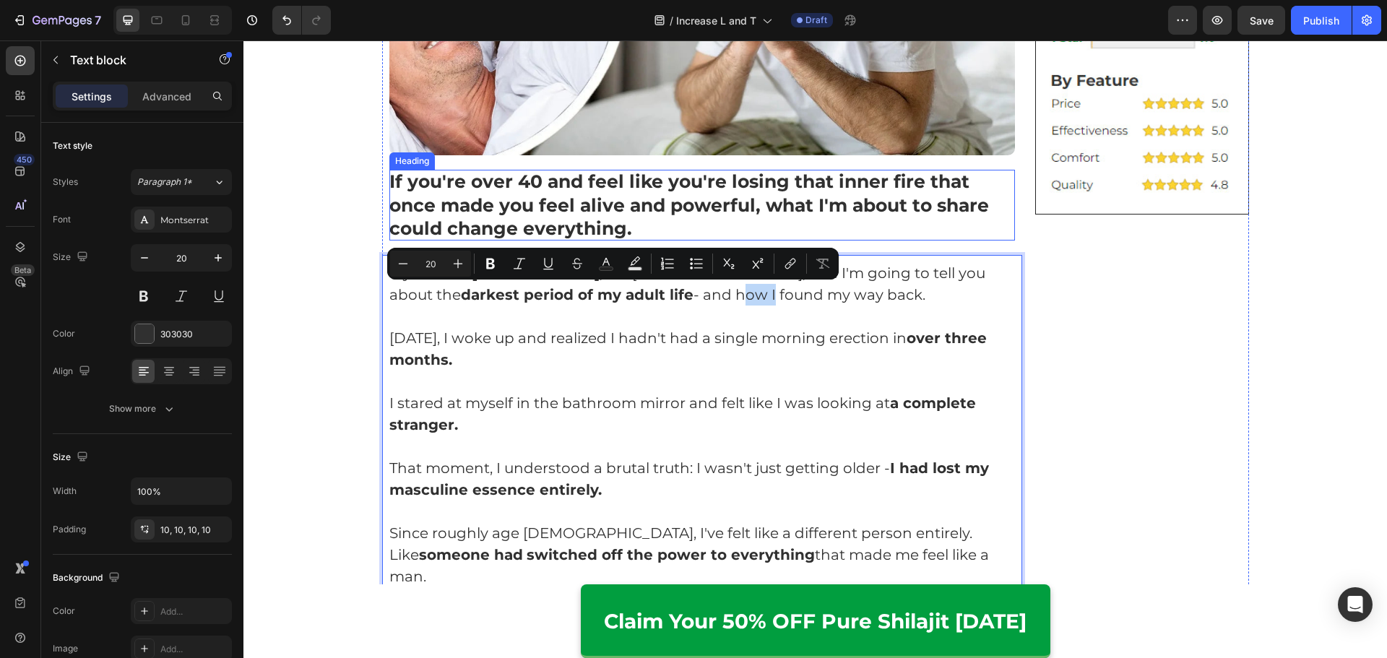
click at [659, 202] on strong "If you're over 40 and feel like you're losing that inner fire that once made yo…" at bounding box center [688, 204] width 599 height 69
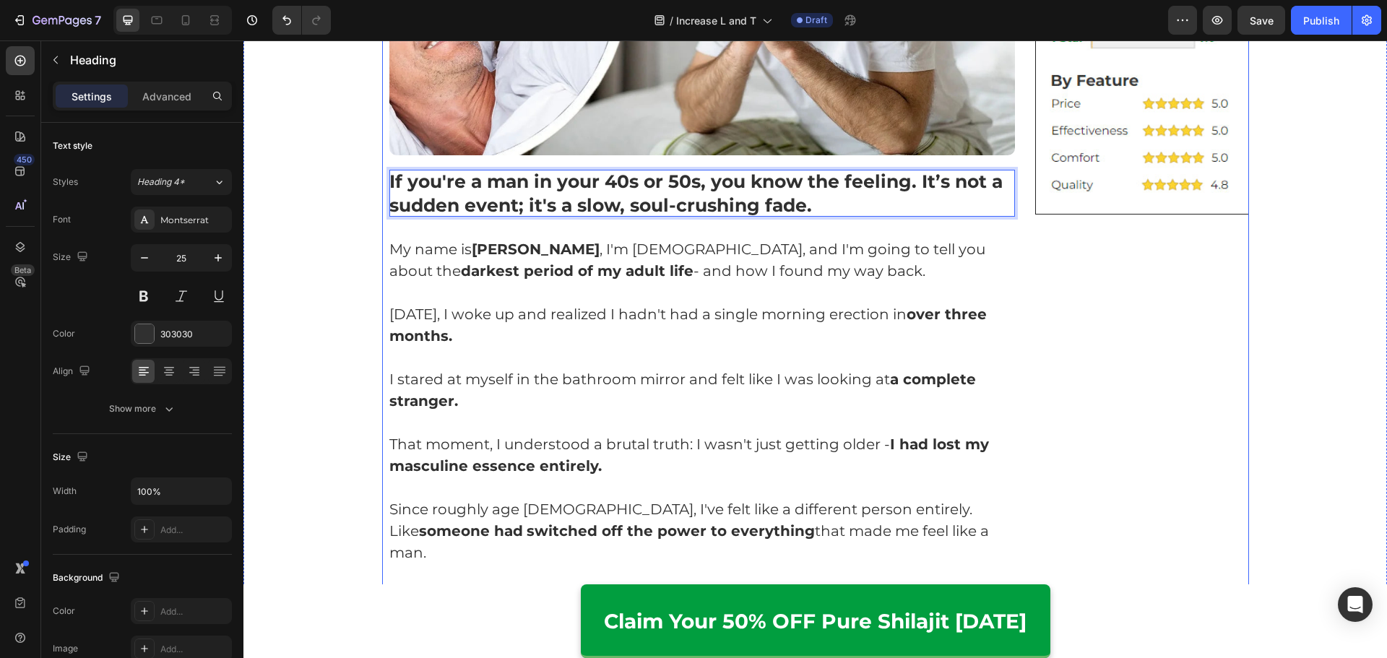
drag, startPoint x: 612, startPoint y: 271, endPoint x: 531, endPoint y: 266, distance: 81.0
click at [611, 271] on p "My name is Marcus T , I'm 52 years old, and I'm going to tell you about the dar…" at bounding box center [702, 259] width 626 height 43
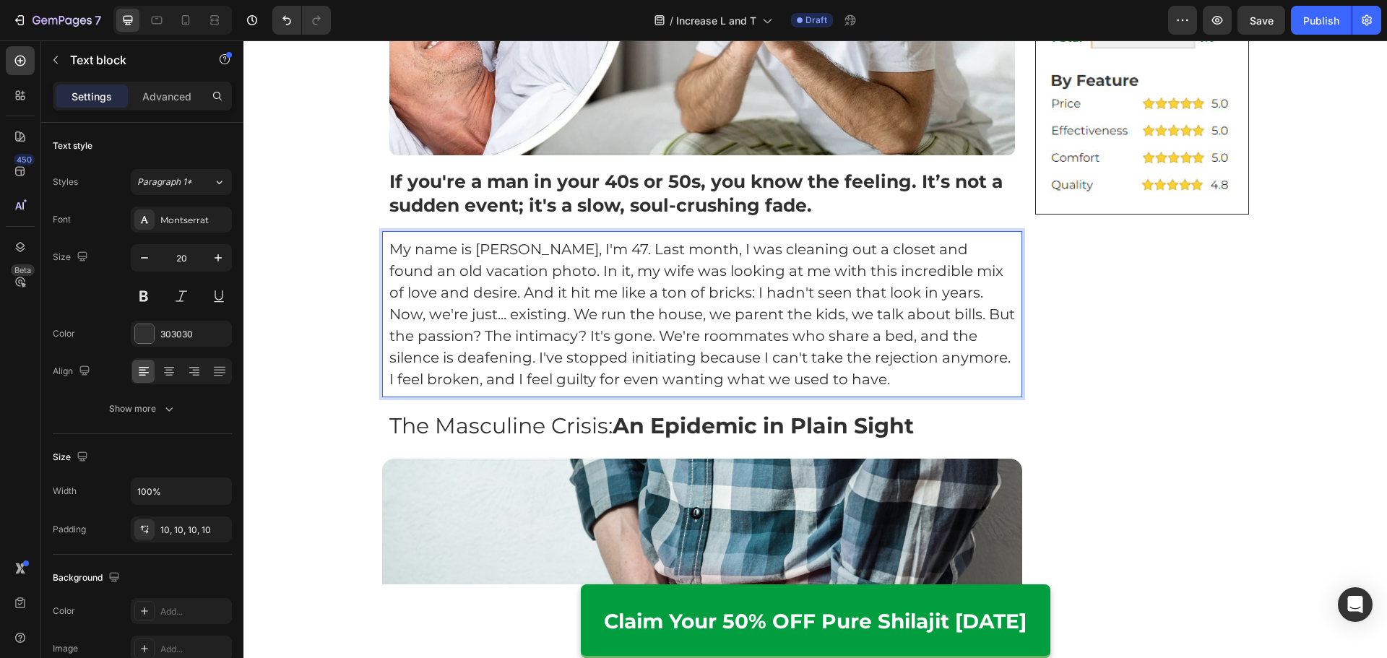
click at [565, 253] on p "My name is Mark, I'm 47. Last month, I was cleaning out a closet and found an o…" at bounding box center [702, 270] width 626 height 65
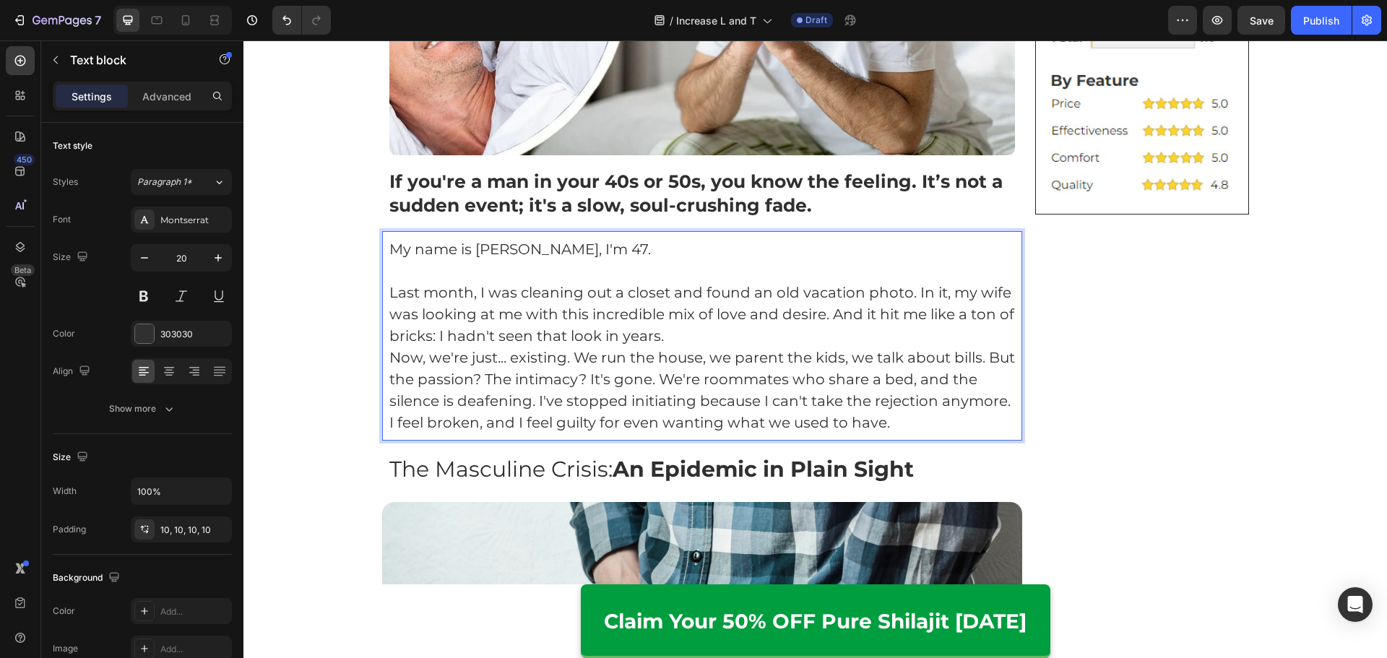
click at [702, 331] on p "Last month, I was cleaning out a closet and found an old vacation photo. In it,…" at bounding box center [702, 314] width 626 height 65
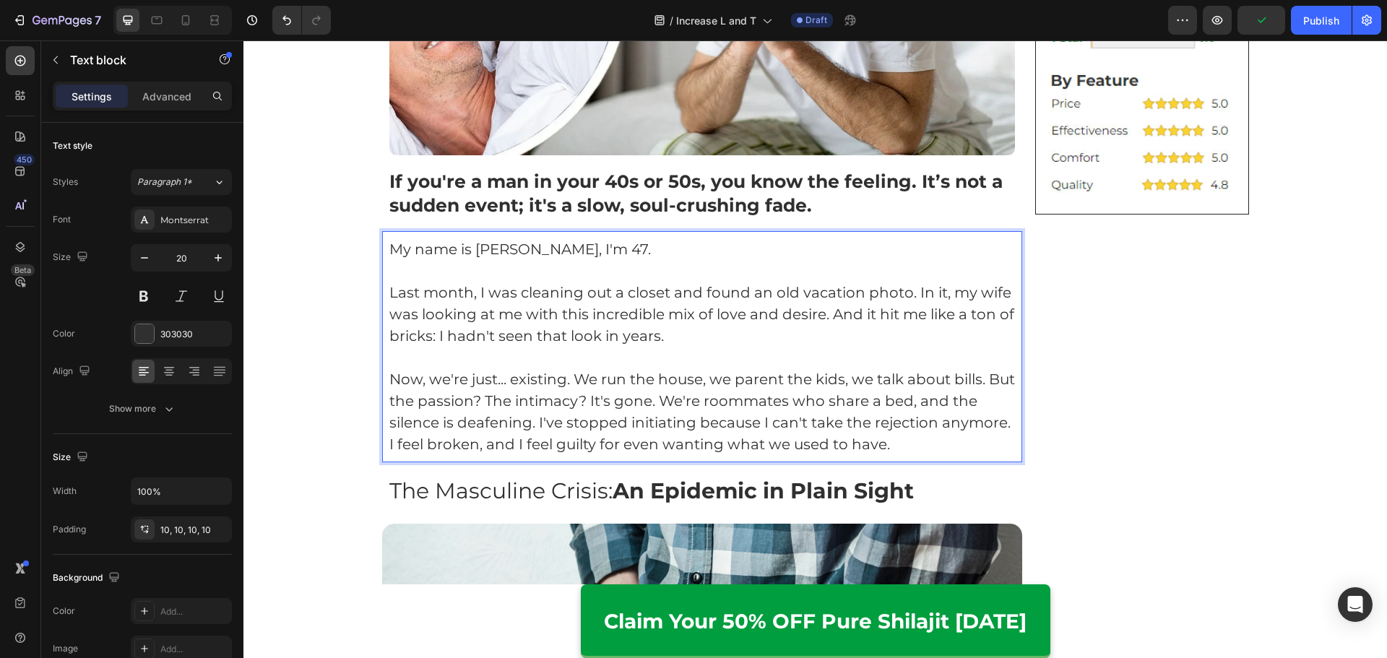
click at [684, 397] on p "Now, we're just... existing. We run the house, we parent the kids, we talk abou…" at bounding box center [702, 411] width 626 height 87
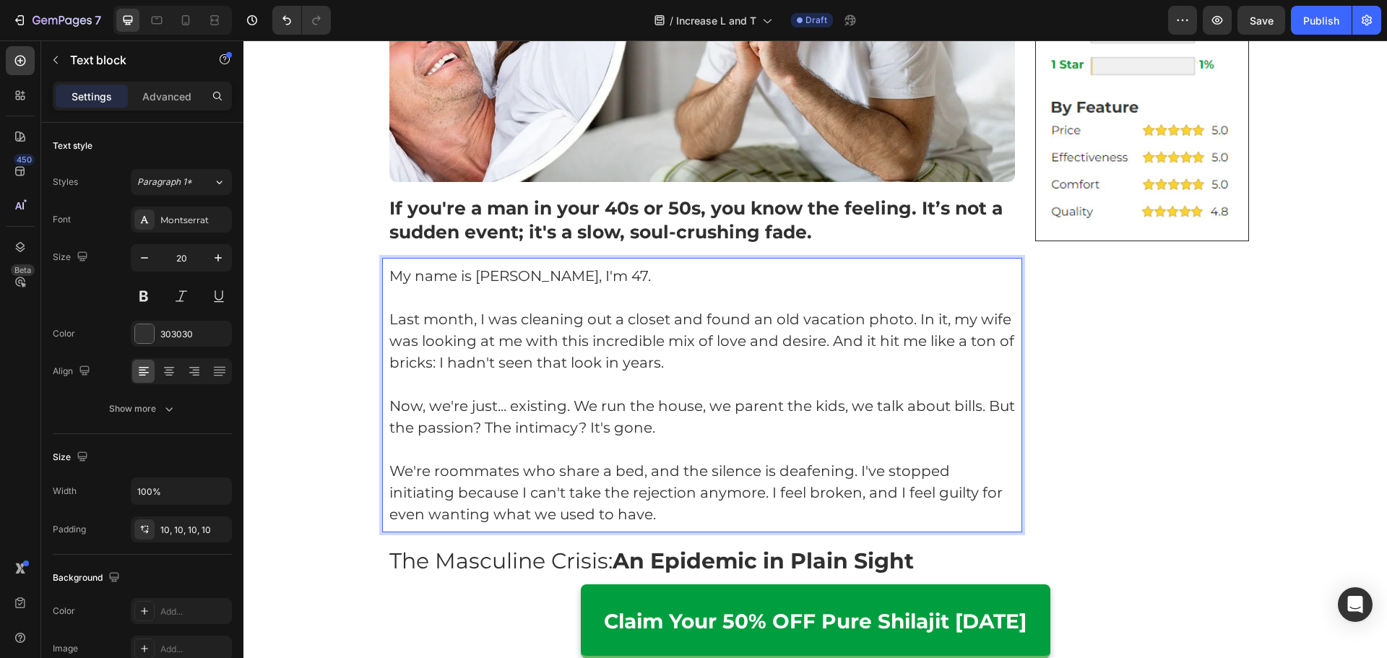
scroll to position [578, 0]
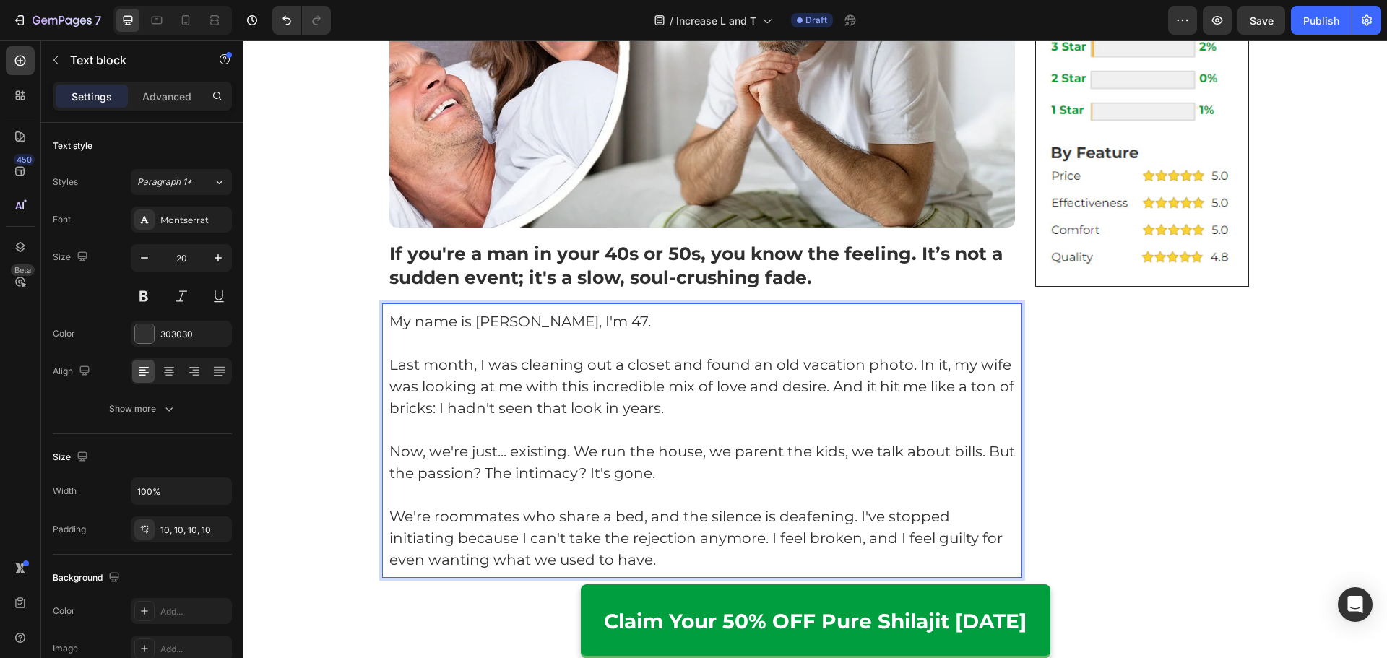
click at [389, 368] on p "Last month, I was cleaning out a closet and found an old vacation photo. In it,…" at bounding box center [702, 386] width 626 height 65
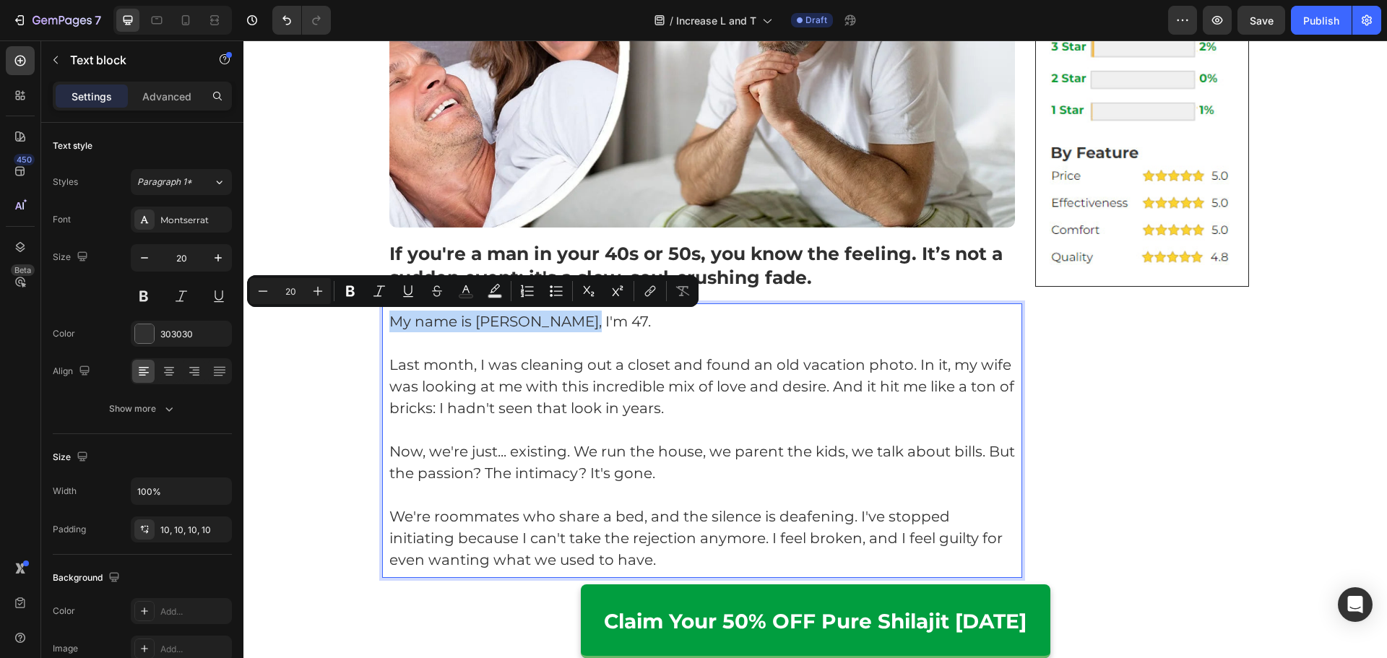
drag, startPoint x: 565, startPoint y: 322, endPoint x: 382, endPoint y: 323, distance: 183.4
click at [382, 323] on div "My name is Mark, I'm 47. Last month, I was cleaning out a closet and found an o…" at bounding box center [702, 440] width 641 height 274
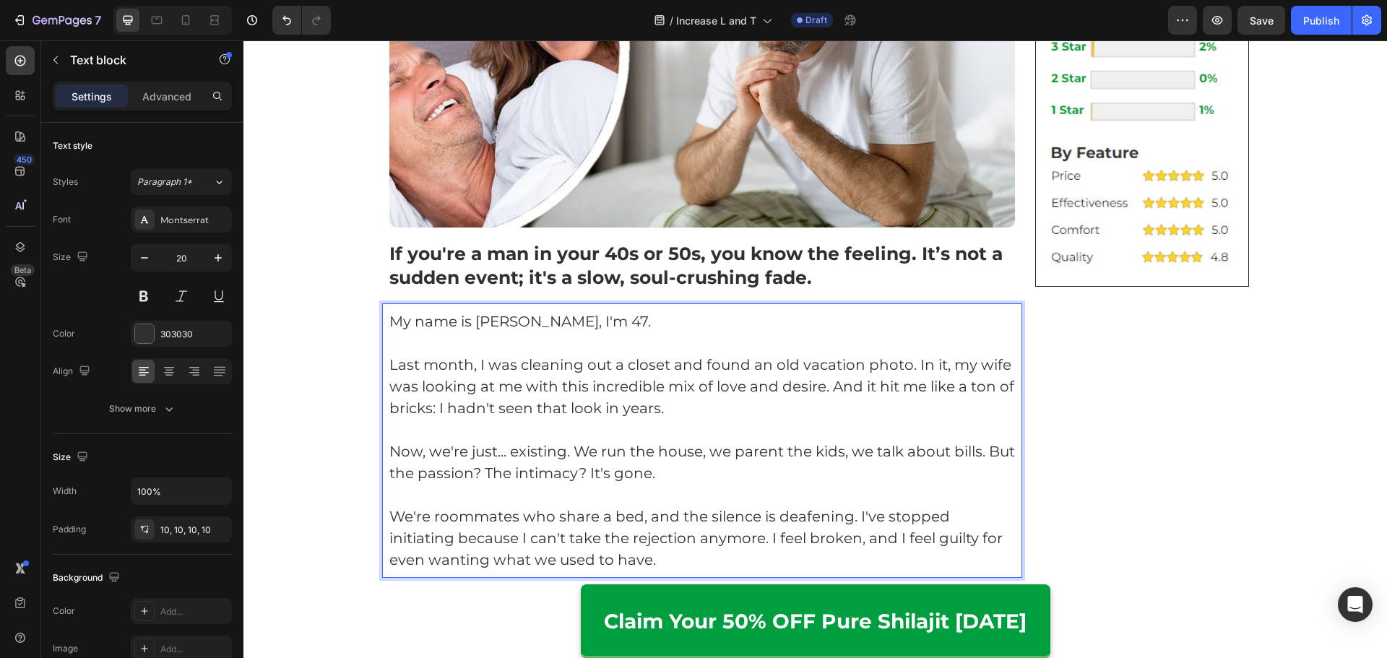
click at [501, 335] on p "Rich Text Editor. Editing area: main" at bounding box center [702, 343] width 626 height 22
drag, startPoint x: 465, startPoint y: 323, endPoint x: 490, endPoint y: 326, distance: 24.7
click at [490, 326] on p "My name is Mark, I'm 47." at bounding box center [702, 322] width 626 height 22
click at [497, 331] on p "My name is Mark, I'm 47." at bounding box center [702, 322] width 626 height 22
drag, startPoint x: 472, startPoint y: 320, endPoint x: 563, endPoint y: 325, distance: 90.4
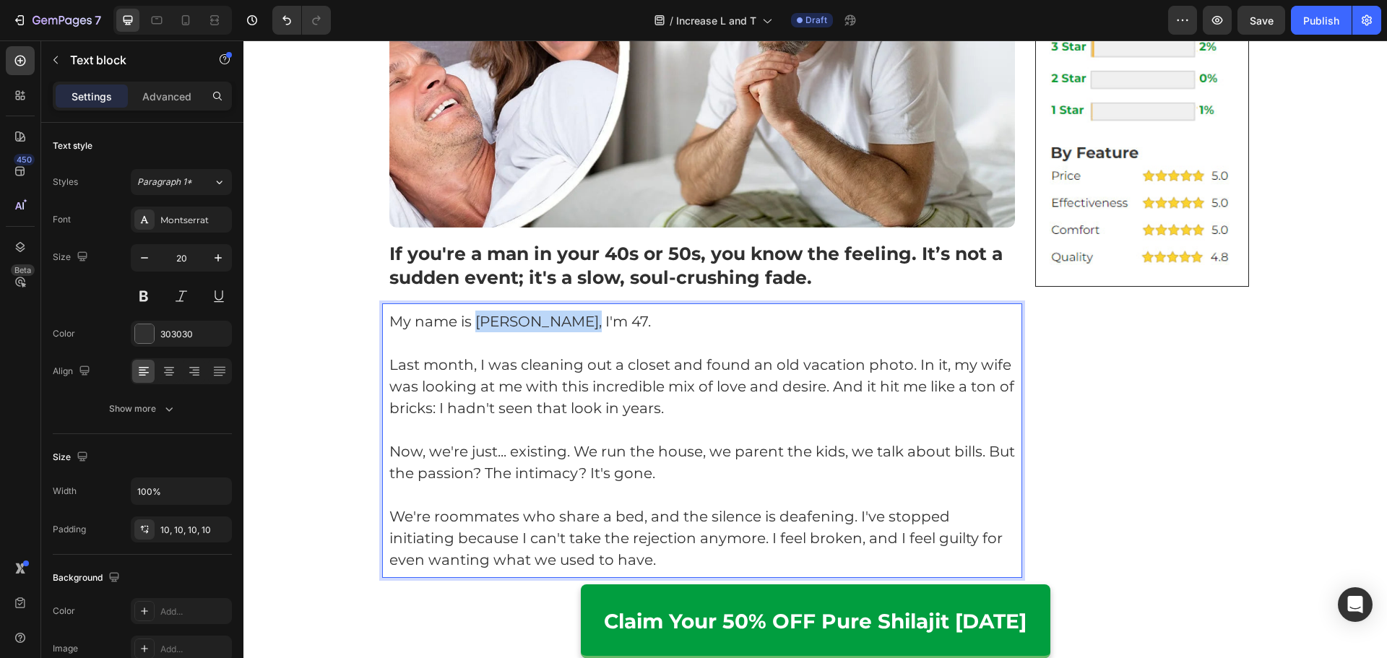
click at [563, 325] on p "My name is Mark, I'm 47." at bounding box center [702, 322] width 626 height 22
click at [576, 364] on p "Last month, I was cleaning out a closet and found an old vacation photo. In it,…" at bounding box center [702, 386] width 626 height 65
click at [901, 368] on p "Last month, I was cleaning out a closet and found an old vacation photo. In it,…" at bounding box center [702, 386] width 626 height 65
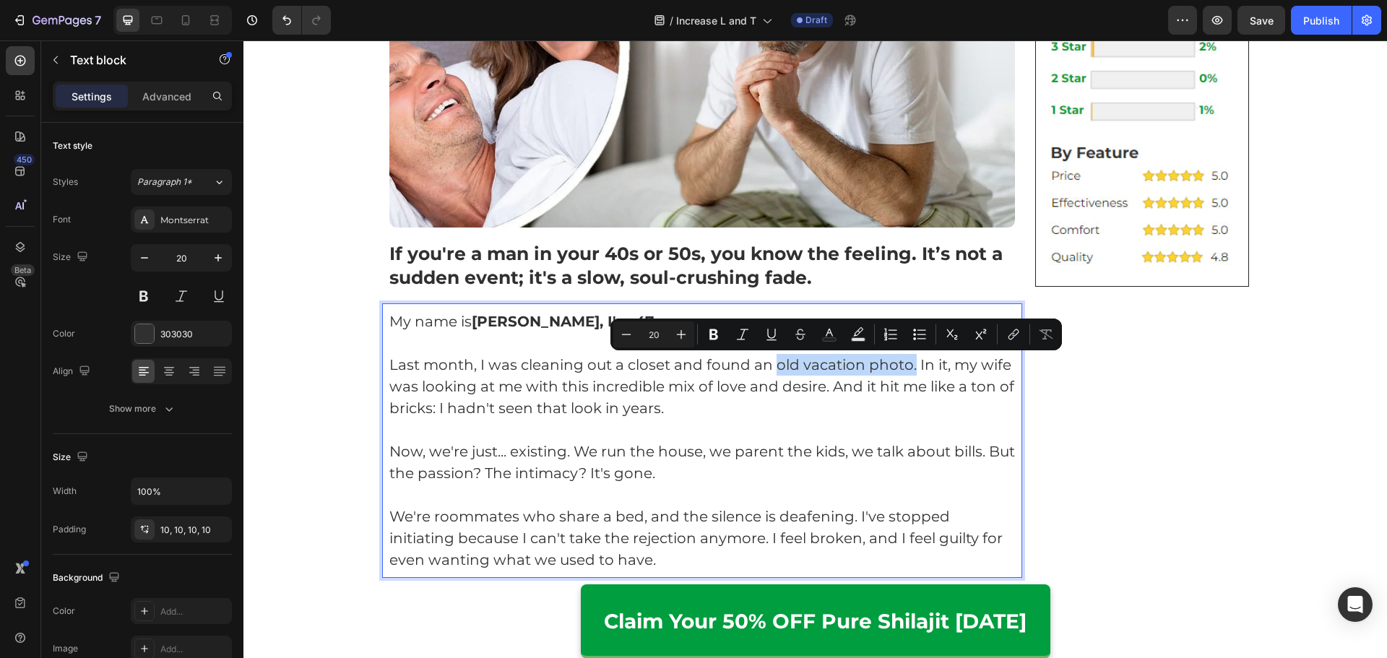
drag, startPoint x: 771, startPoint y: 368, endPoint x: 906, endPoint y: 367, distance: 135.8
click at [906, 367] on p "Last month, I was cleaning out a closet and found an old vacation photo. In it,…" at bounding box center [702, 386] width 626 height 65
click at [894, 421] on p "Rich Text Editor. Editing area: main" at bounding box center [702, 430] width 626 height 22
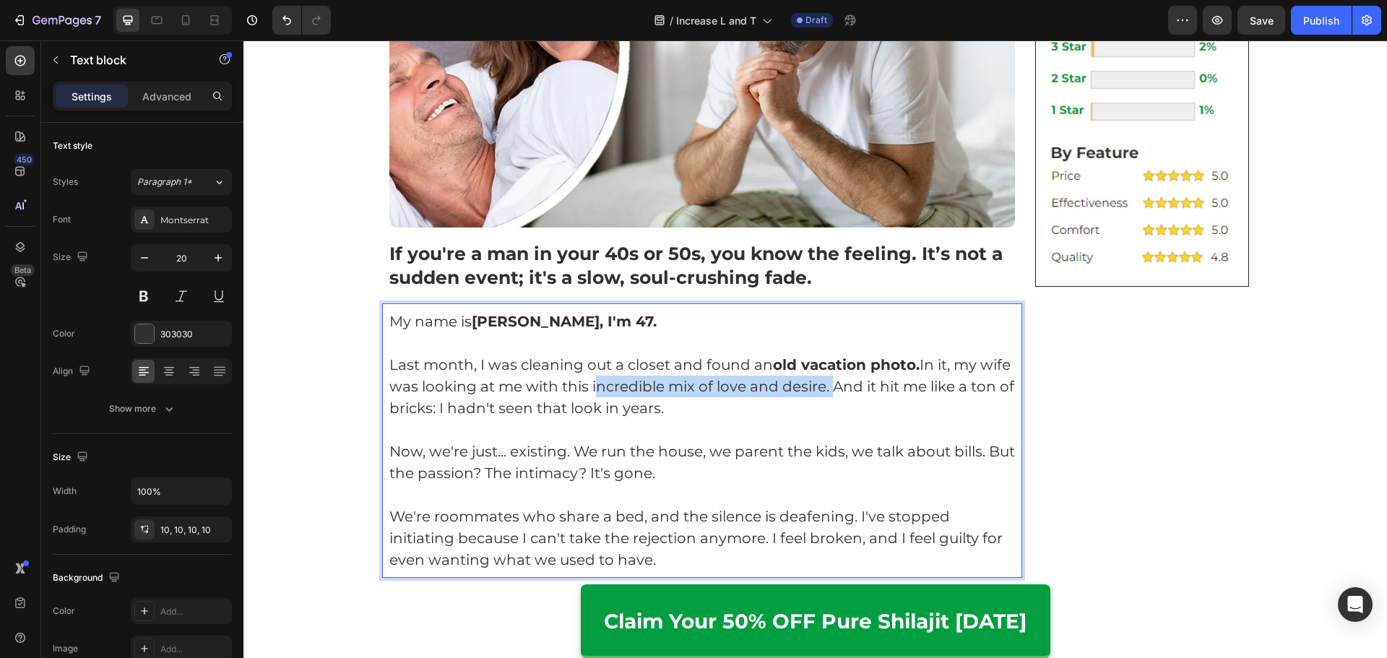
drag, startPoint x: 586, startPoint y: 389, endPoint x: 820, endPoint y: 392, distance: 234.0
click at [820, 392] on p "Last month, I was cleaning out a closet and found an old vacation photo. In it,…" at bounding box center [702, 386] width 626 height 65
click at [807, 404] on p "Last month, I was cleaning out a closet and found an old vacation photo. In it,…" at bounding box center [702, 386] width 626 height 65
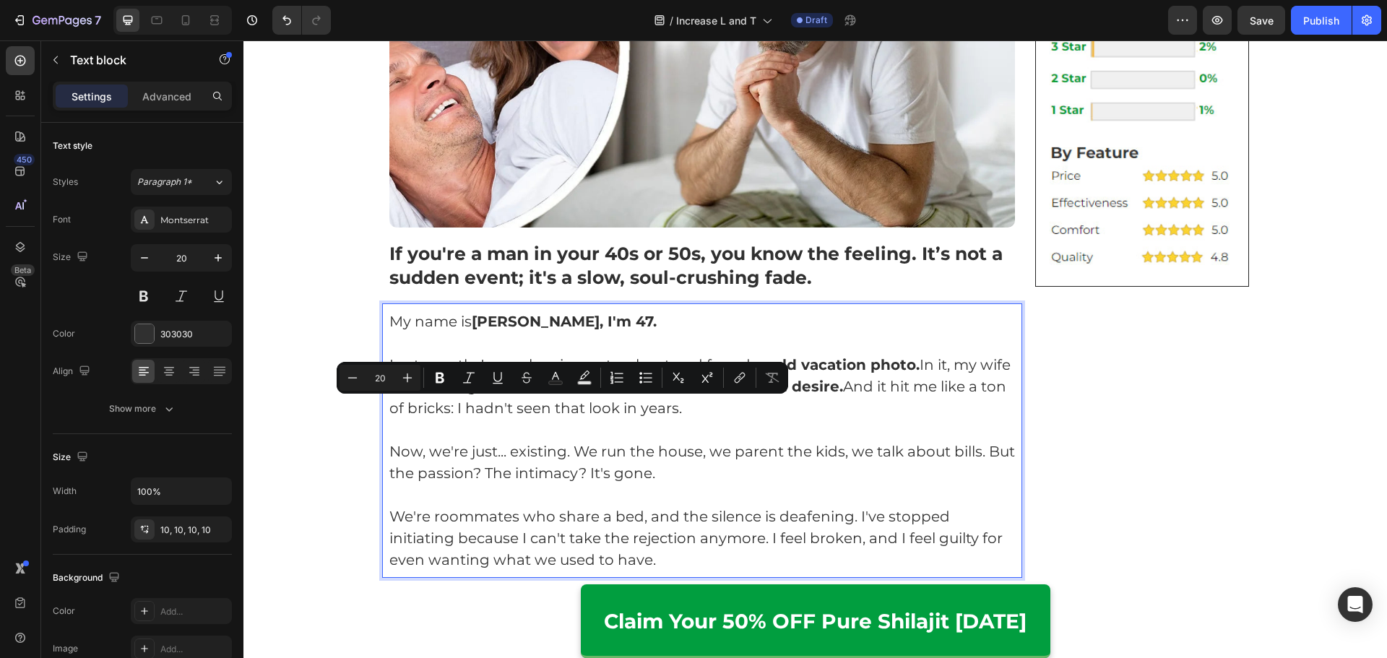
drag, startPoint x: 703, startPoint y: 404, endPoint x: 449, endPoint y: 417, distance: 253.8
click at [449, 417] on p "Last month, I was cleaning out a closet and found an old vacation photo. In it,…" at bounding box center [702, 386] width 626 height 65
click at [623, 430] on p "Rich Text Editor. Editing area: main" at bounding box center [702, 430] width 626 height 22
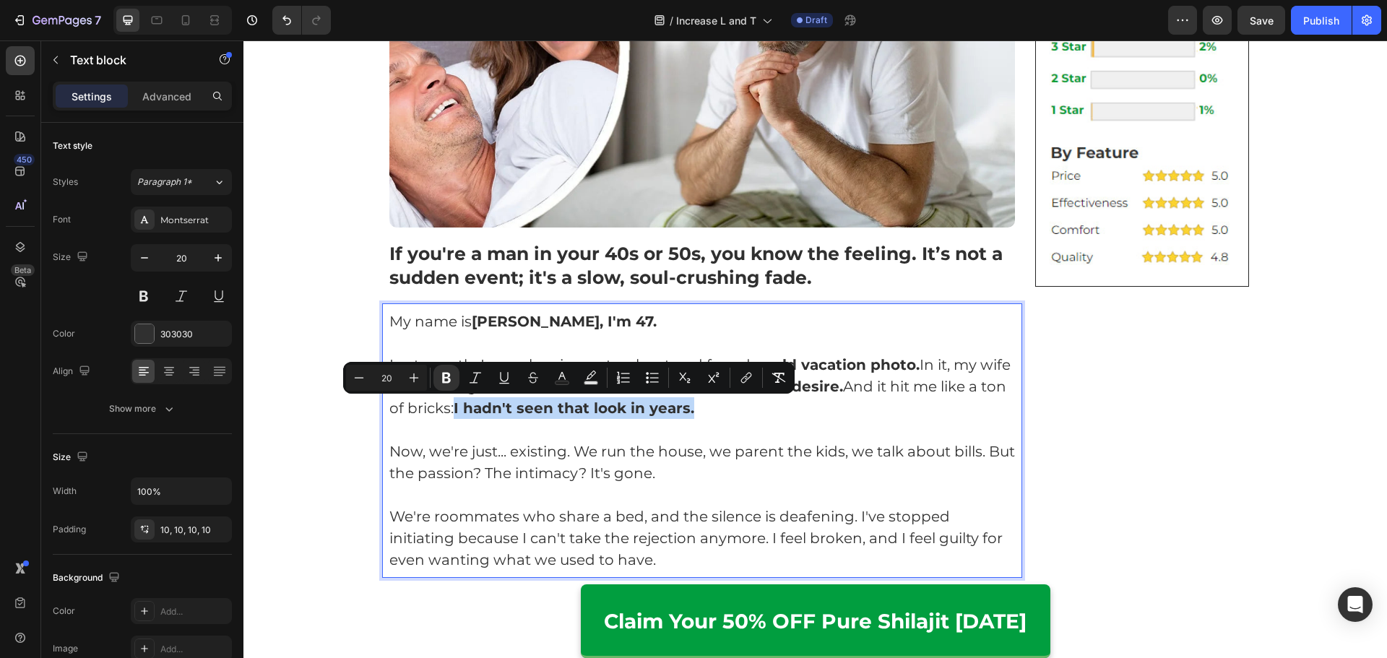
drag, startPoint x: 727, startPoint y: 416, endPoint x: 451, endPoint y: 410, distance: 275.9
click at [451, 410] on p "Last month, I was cleaning out a closet and found an old vacation photo. In it,…" at bounding box center [702, 386] width 626 height 65
click at [660, 443] on p "Now, we're just... existing. We run the house, we parent the kids, we talk abou…" at bounding box center [702, 462] width 626 height 43
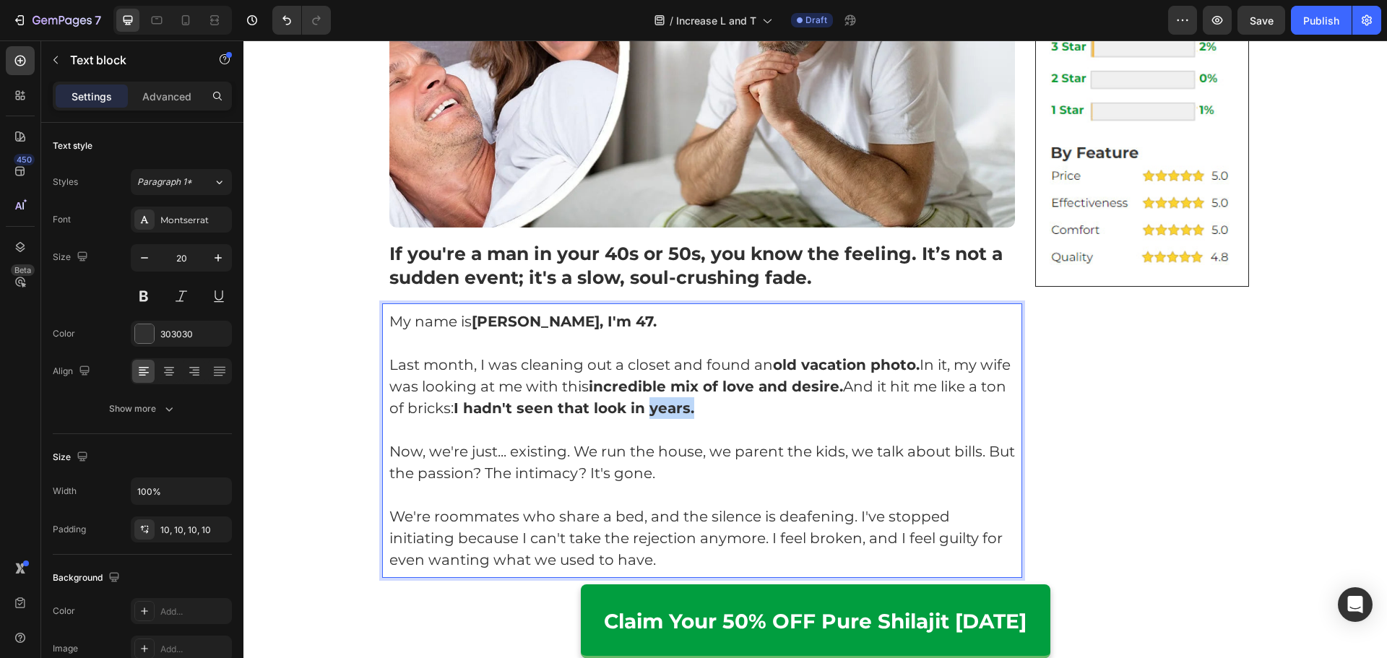
drag, startPoint x: 643, startPoint y: 412, endPoint x: 696, endPoint y: 409, distance: 53.5
click at [696, 409] on p "Last month, I was cleaning out a closet and found an old vacation photo. In it,…" at bounding box center [702, 386] width 626 height 65
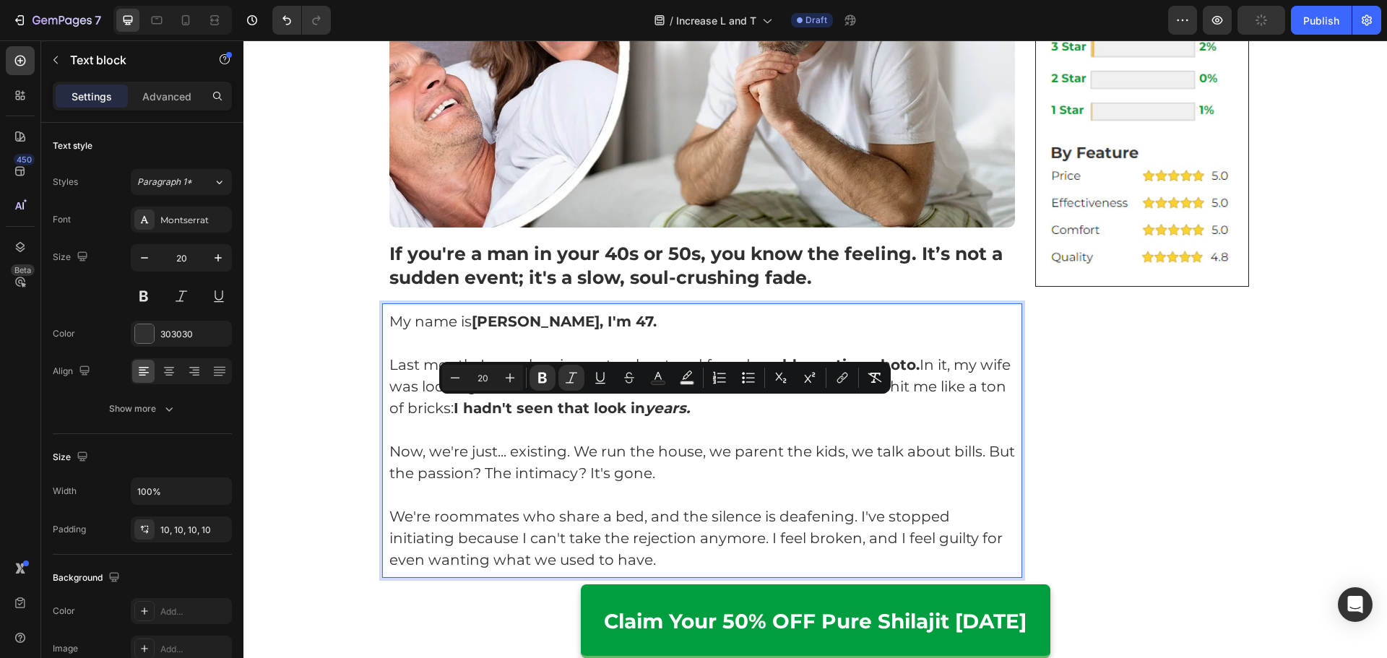
click at [692, 442] on p "Now, we're just... existing. We run the house, we parent the kids, we talk abou…" at bounding box center [702, 462] width 626 height 43
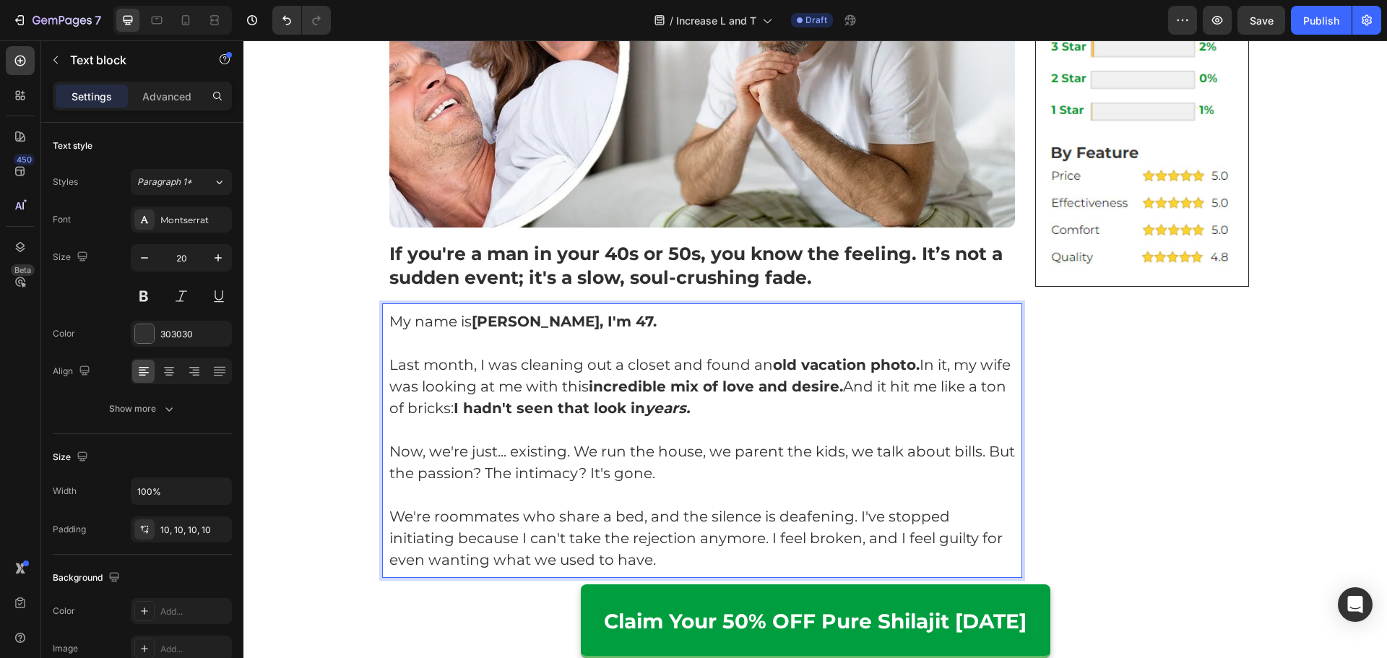
click at [694, 468] on p "Now, we're just... existing. We run the house, we parent the kids, we talk abou…" at bounding box center [702, 462] width 626 height 43
click at [688, 454] on p "Now, we're just... existing. We run the house, we parent the kids, we talk abou…" at bounding box center [702, 462] width 626 height 43
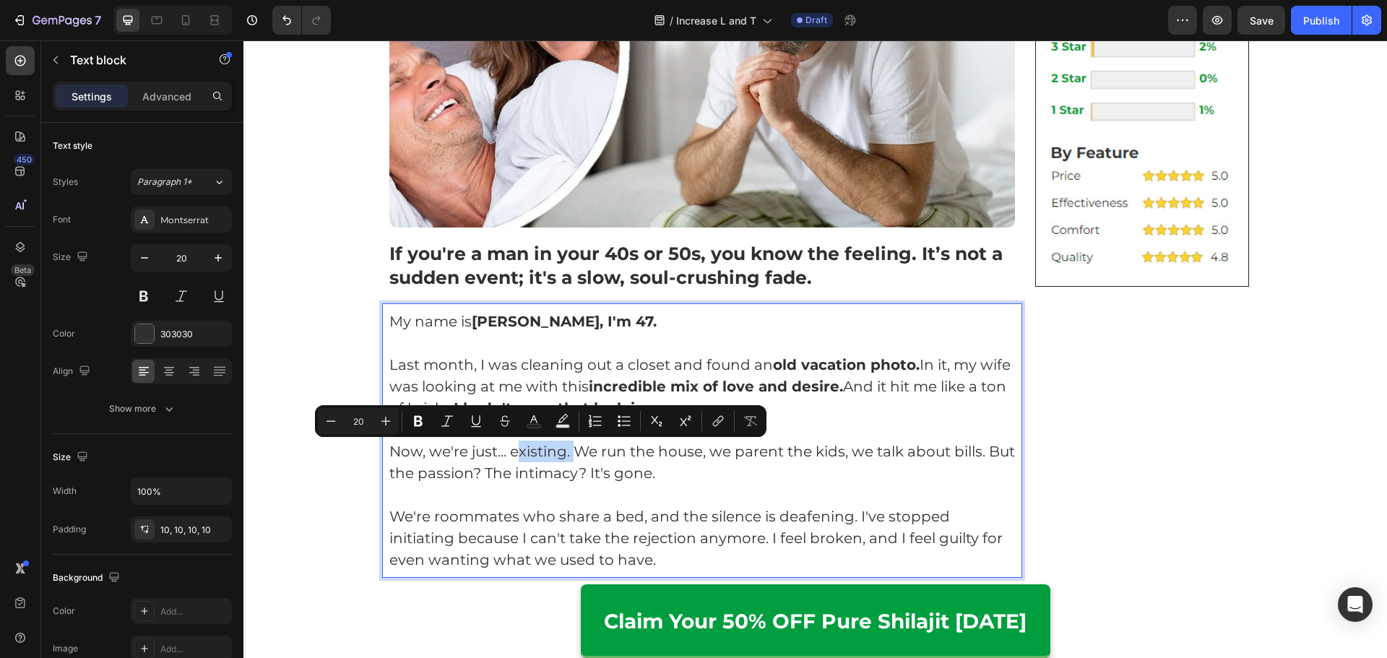
drag, startPoint x: 567, startPoint y: 454, endPoint x: 512, endPoint y: 456, distance: 54.9
click at [509, 454] on p "Now, we're just... existing. We run the house, we parent the kids, we talk abou…" at bounding box center [702, 462] width 626 height 43
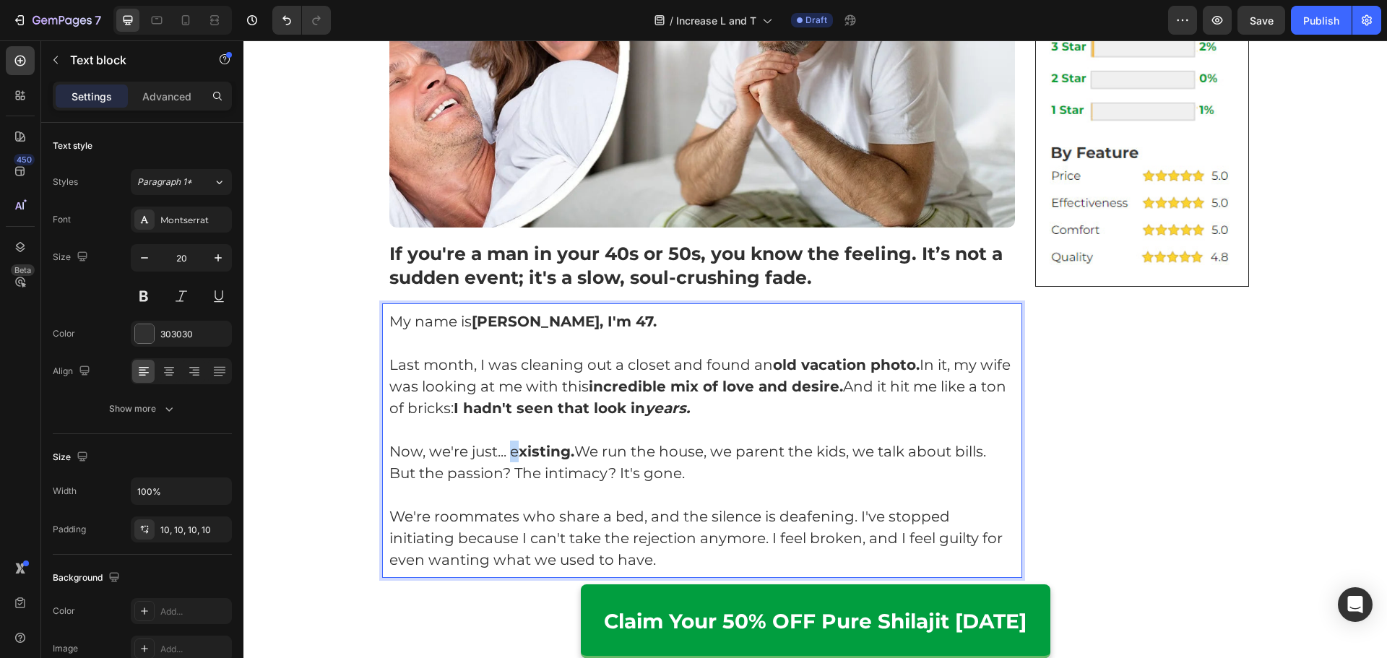
click at [515, 451] on p "Now, we're just... e xisting. We run the house, we parent the kids, we talk abo…" at bounding box center [702, 462] width 626 height 43
click at [740, 472] on p "Now, we're just... existing. We run the house, we parent the kids, we talk abou…" at bounding box center [702, 462] width 626 height 43
click at [390, 519] on p "We're roommates who share a bed, and the silence is deafening. I've stopped ini…" at bounding box center [702, 538] width 626 height 65
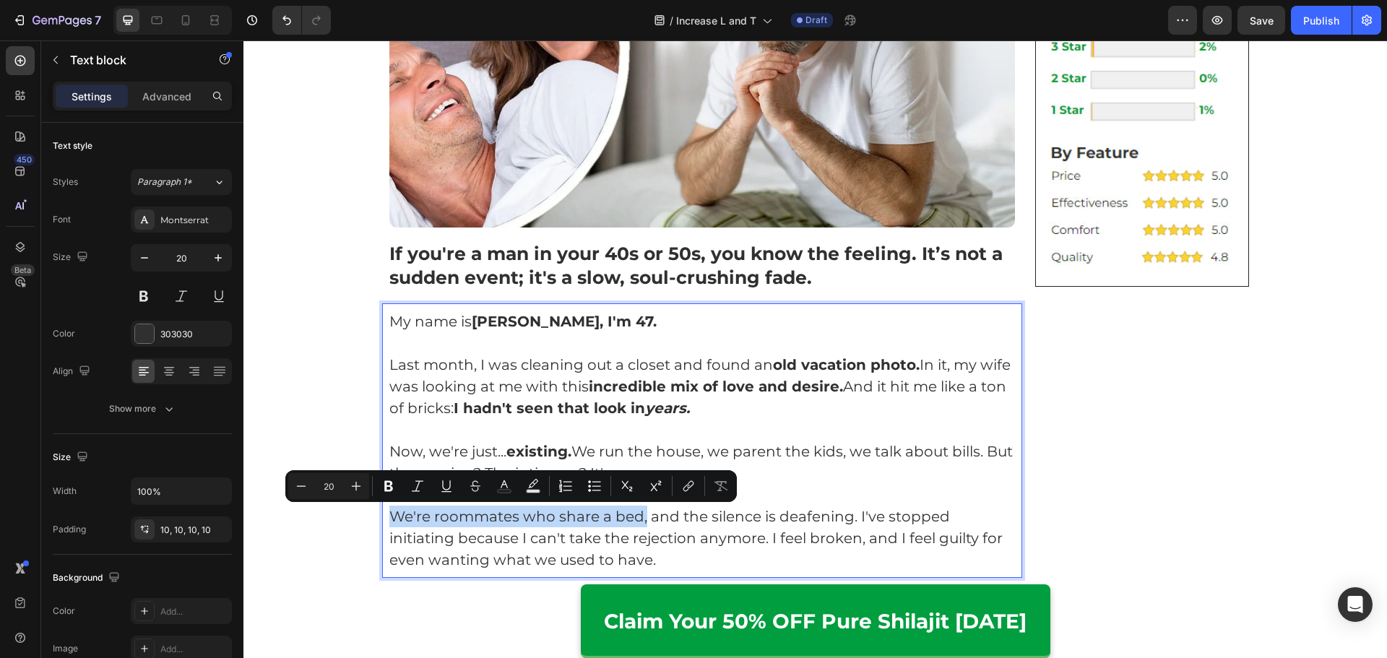
drag, startPoint x: 384, startPoint y: 519, endPoint x: 638, endPoint y: 516, distance: 254.2
click at [638, 516] on p "We're roommates who share a bed, and the silence is deafening. I've stopped ini…" at bounding box center [702, 538] width 626 height 65
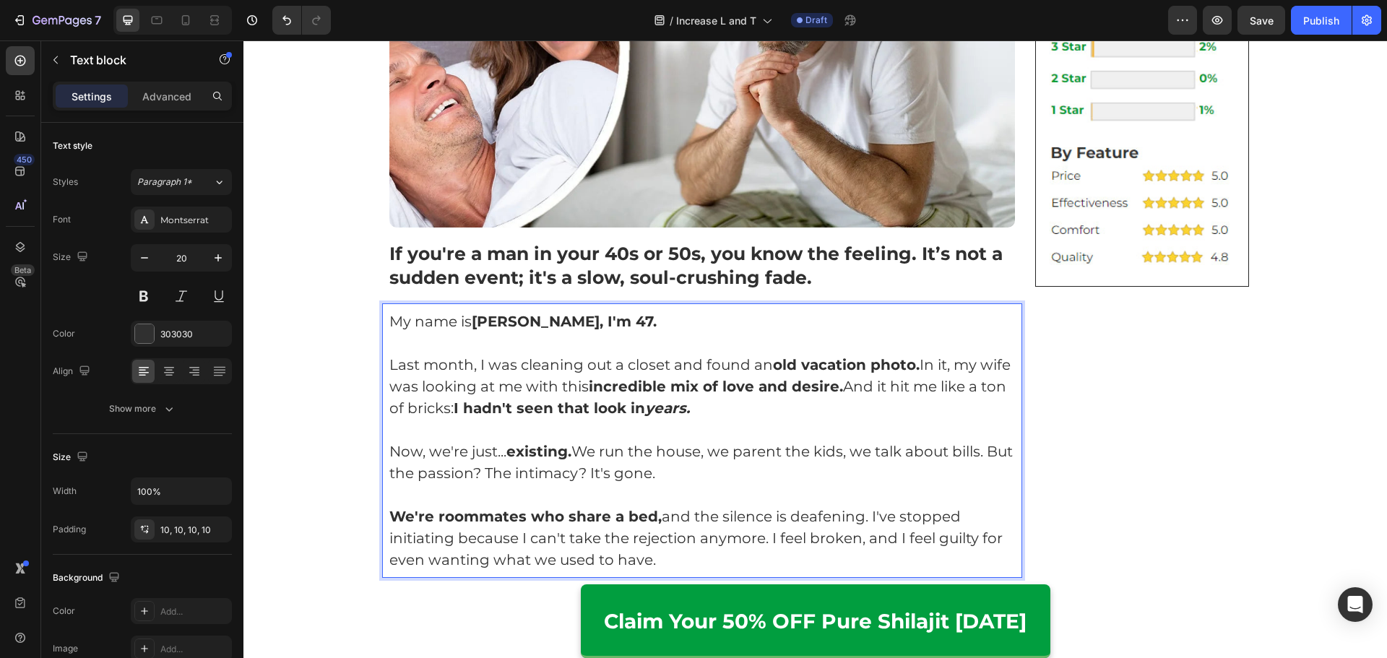
click at [865, 524] on p "We're roommates who share a bed, and the silence is deafening. I've stopped ini…" at bounding box center [702, 538] width 626 height 65
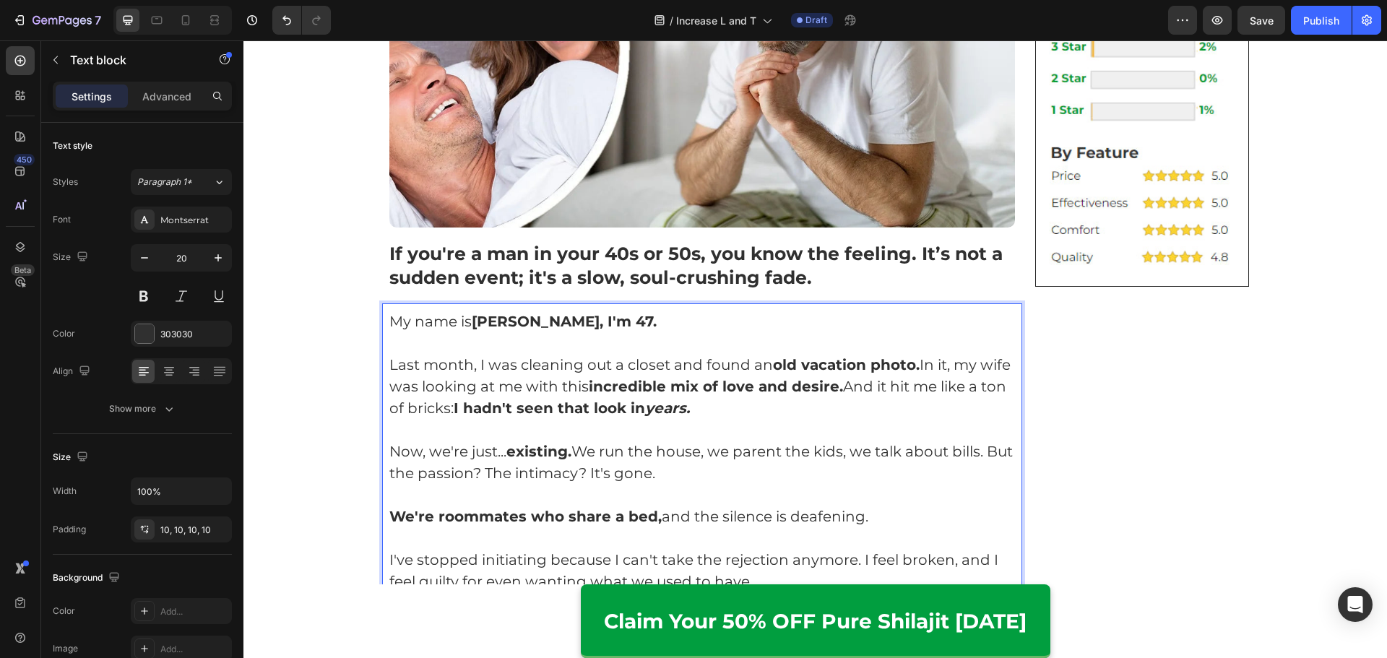
drag, startPoint x: 550, startPoint y: 320, endPoint x: 542, endPoint y: 321, distance: 7.4
click at [550, 321] on strong "Mark, I'm 47." at bounding box center [564, 321] width 185 height 17
click at [472, 318] on strong "Mark, I'm 47." at bounding box center [564, 321] width 185 height 17
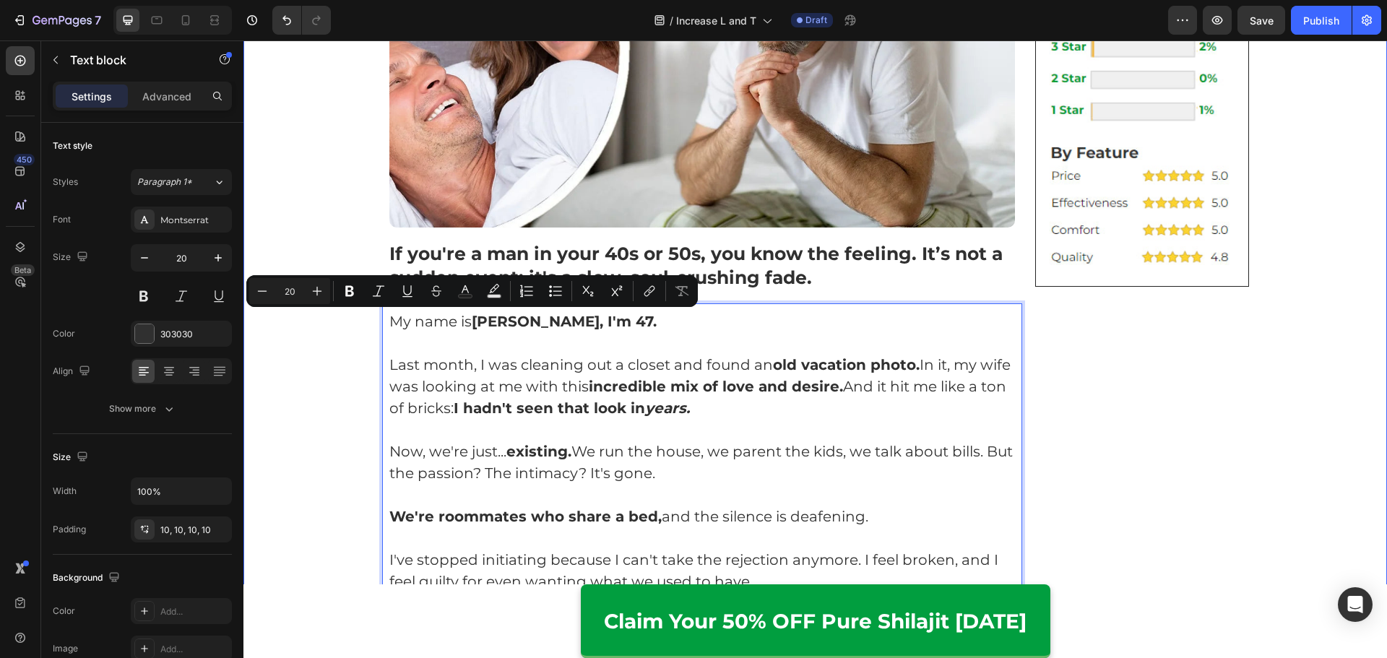
drag, startPoint x: 469, startPoint y: 321, endPoint x: 362, endPoint y: 328, distance: 107.9
click at [407, 345] on p "Rich Text Editor. Editing area: main" at bounding box center [702, 343] width 626 height 22
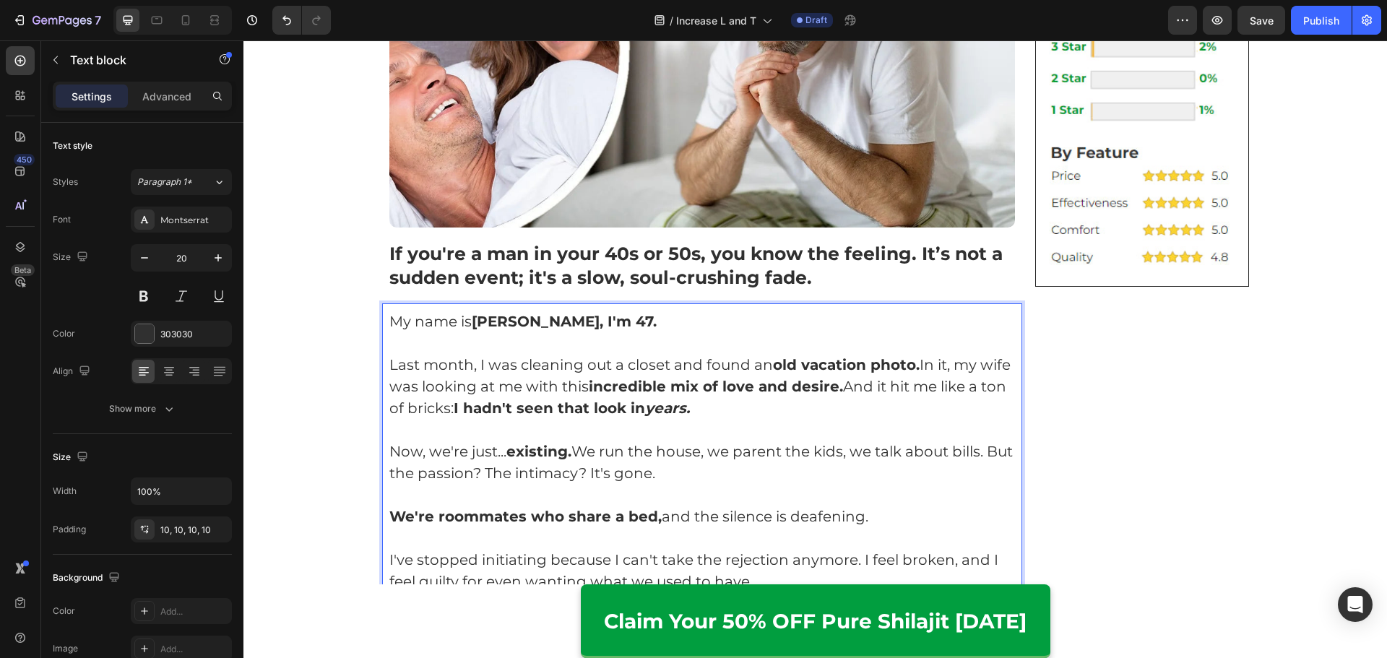
click at [389, 326] on p "My name is Mark, I'm 47." at bounding box center [702, 322] width 626 height 22
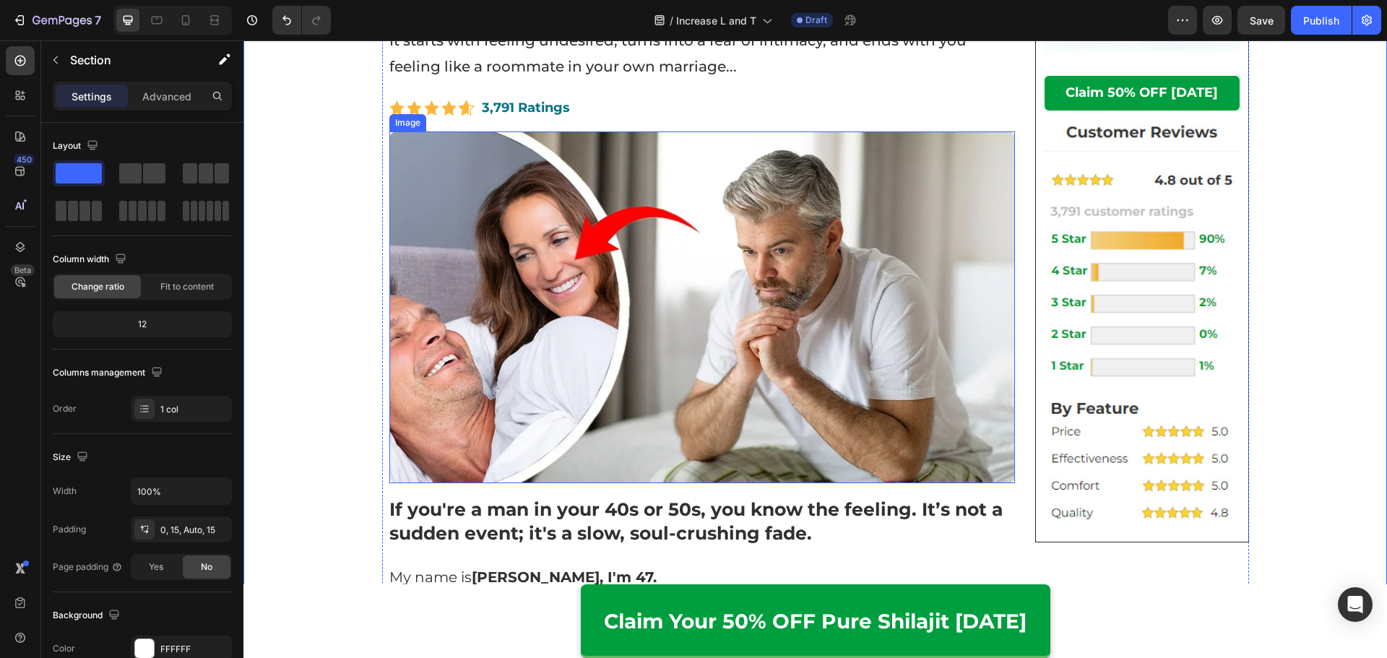
scroll to position [433, 0]
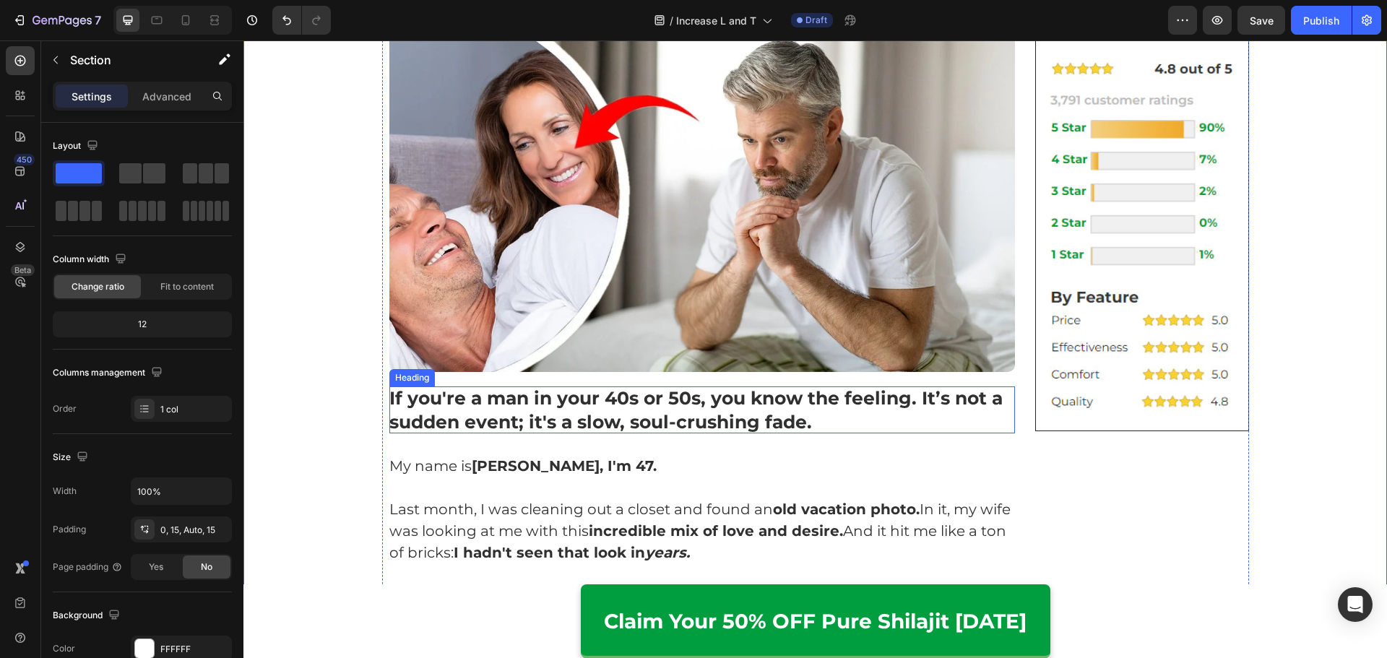
click at [825, 417] on p "⁠⁠⁠⁠⁠⁠⁠ If you're a man in your 40s or 50s, you know the feeling. It’s not a su…" at bounding box center [702, 409] width 626 height 47
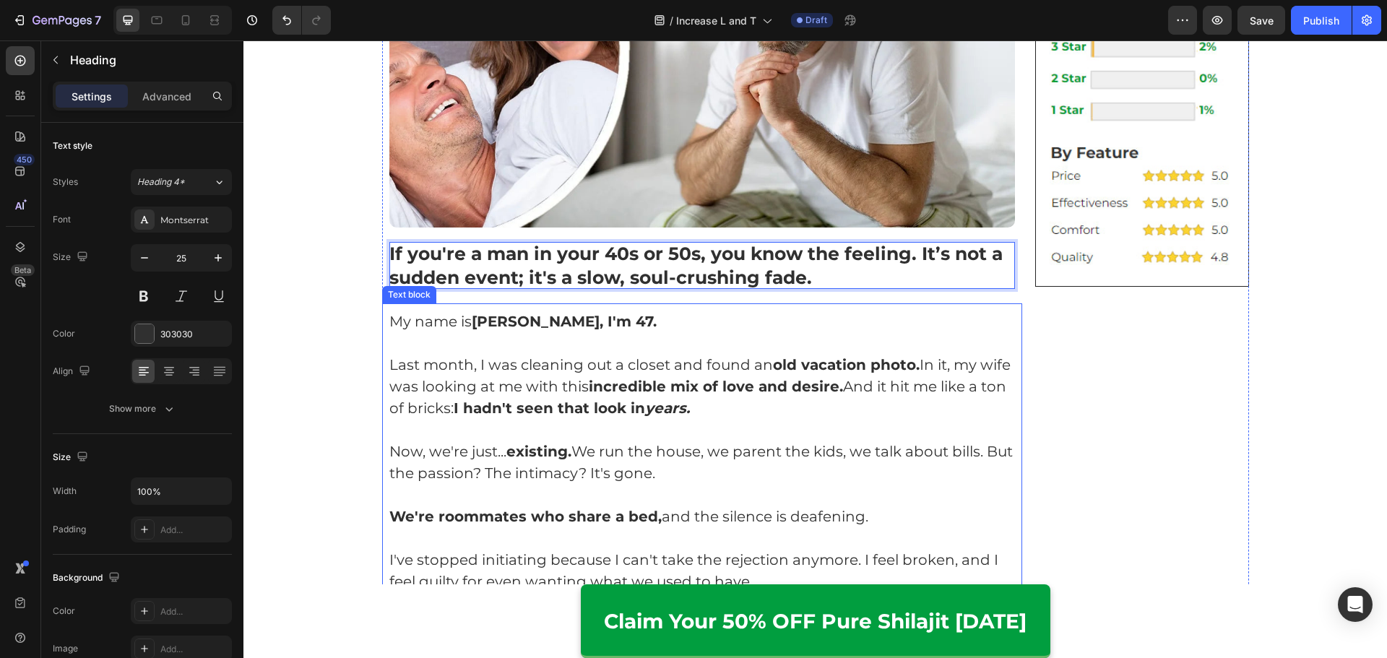
scroll to position [650, 0]
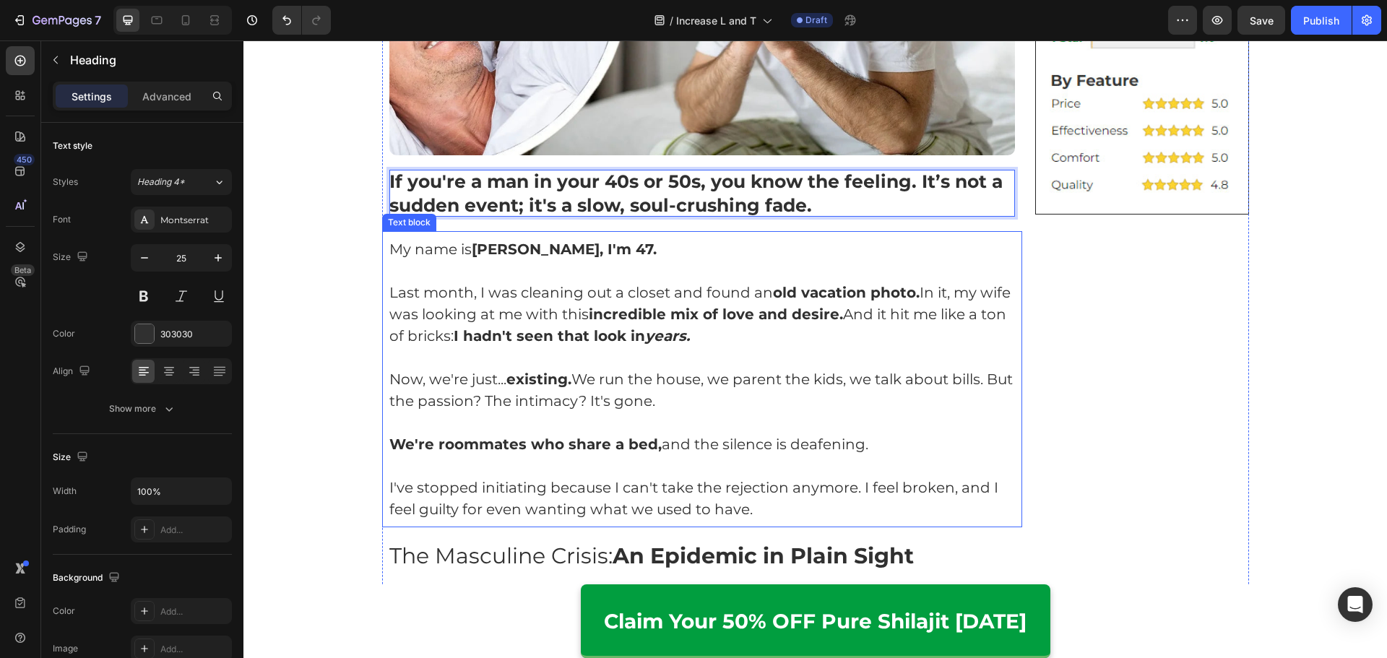
click at [589, 321] on strong "incredible mix of love and desire." at bounding box center [716, 313] width 254 height 17
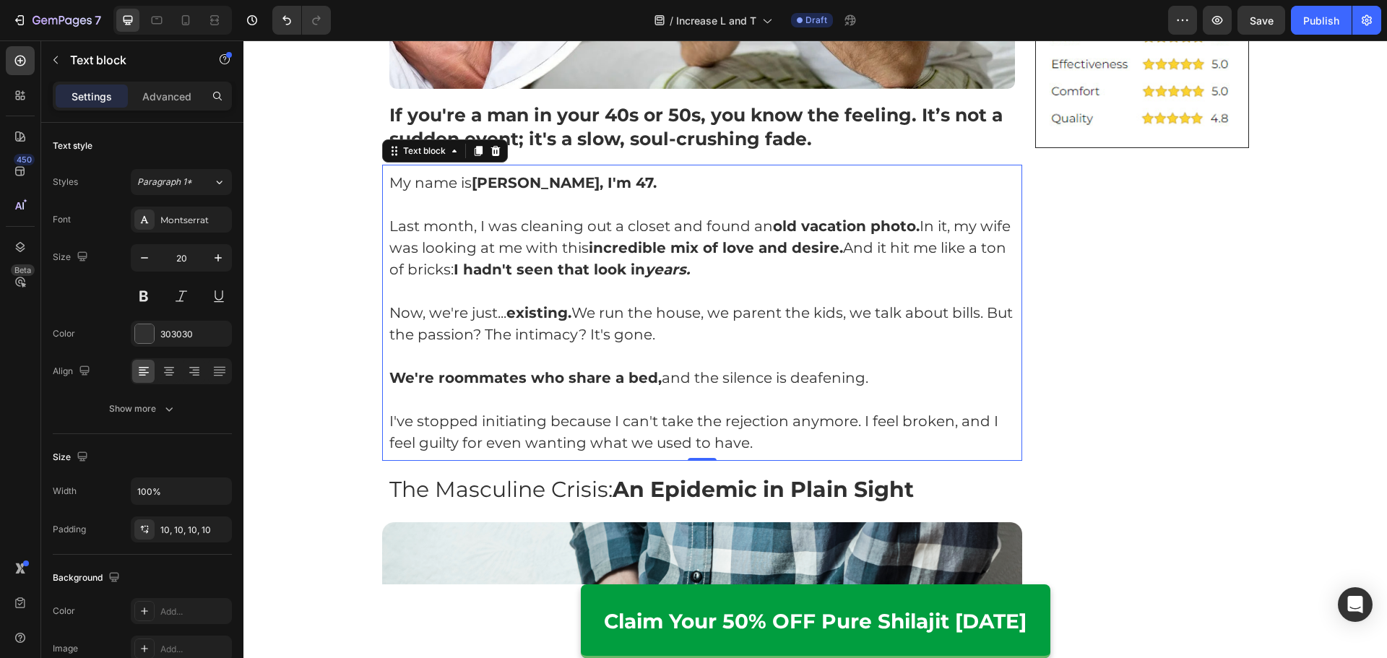
scroll to position [722, 0]
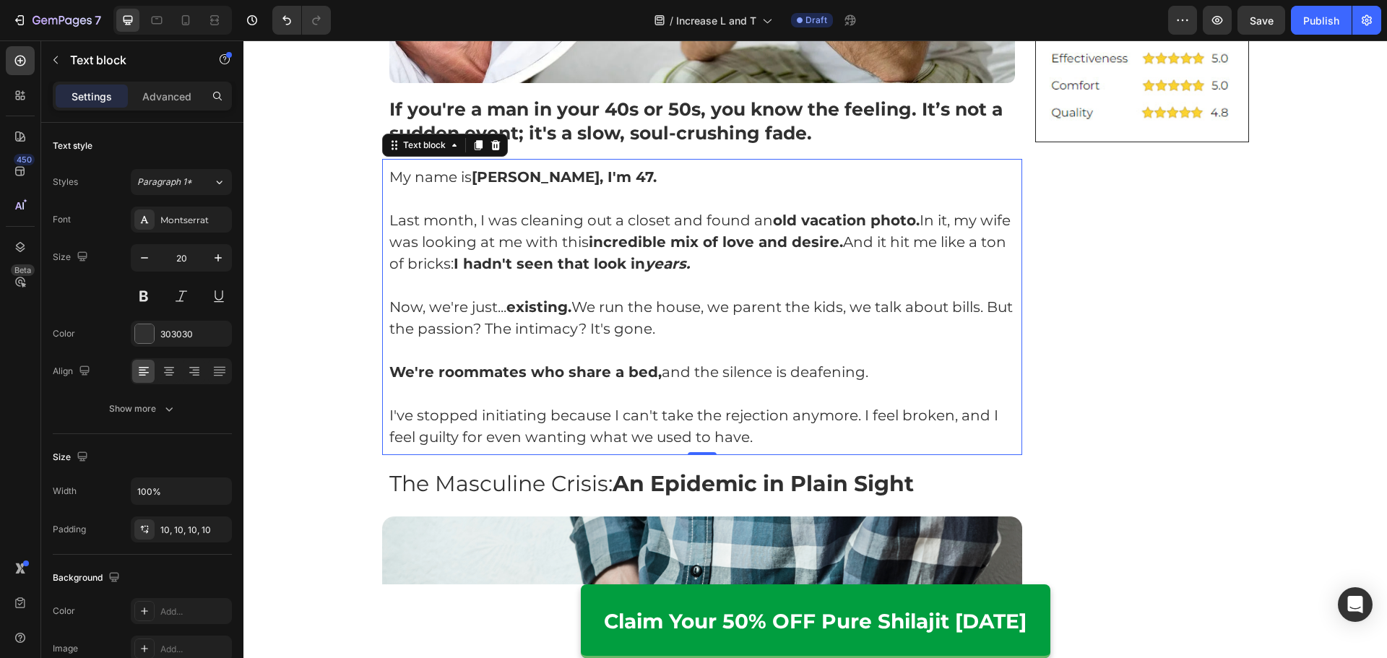
click at [715, 386] on p "Rich Text Editor. Editing area: main" at bounding box center [702, 394] width 626 height 22
click at [716, 386] on p "Rich Text Editor. Editing area: main" at bounding box center [702, 394] width 626 height 22
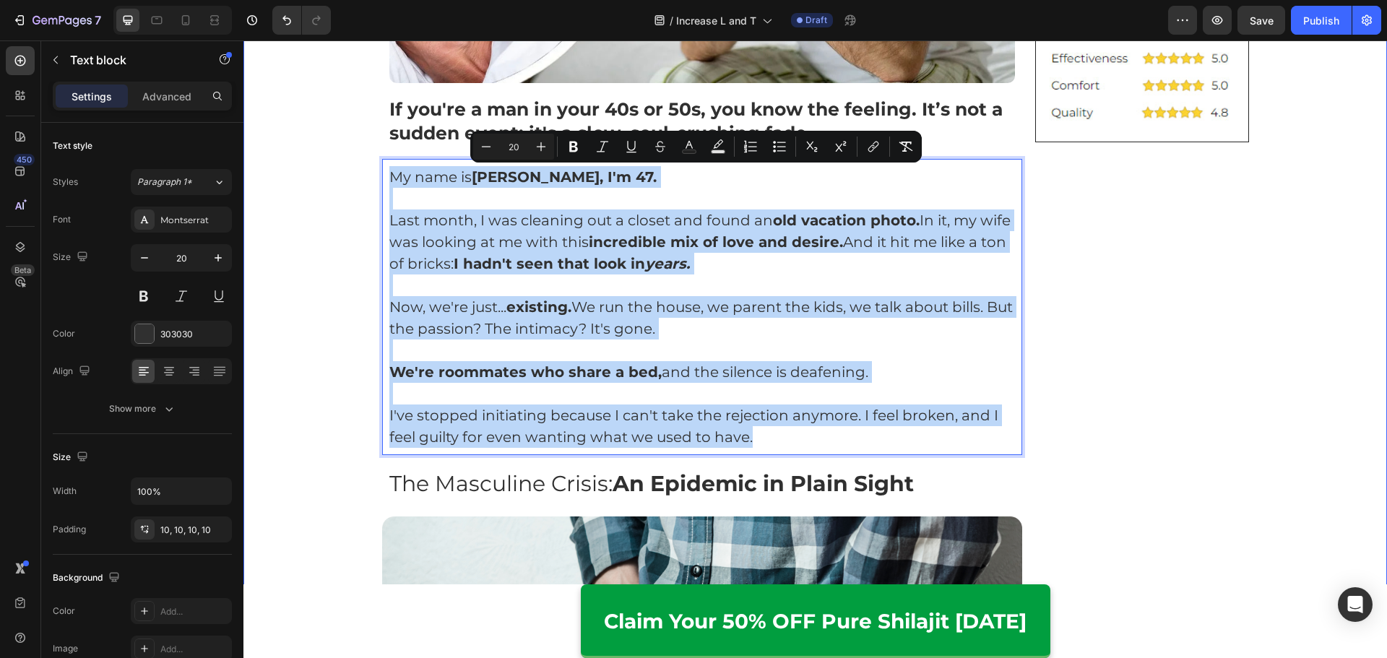
drag, startPoint x: 824, startPoint y: 442, endPoint x: 369, endPoint y: 158, distance: 536.3
click at [830, 347] on p "Rich Text Editor. Editing area: main" at bounding box center [702, 350] width 626 height 22
drag, startPoint x: 422, startPoint y: 199, endPoint x: 957, endPoint y: 436, distance: 585.5
click at [957, 436] on div "My name is Mark, I'm 47. Last month, I was cleaning out a closet and found an o…" at bounding box center [702, 307] width 641 height 296
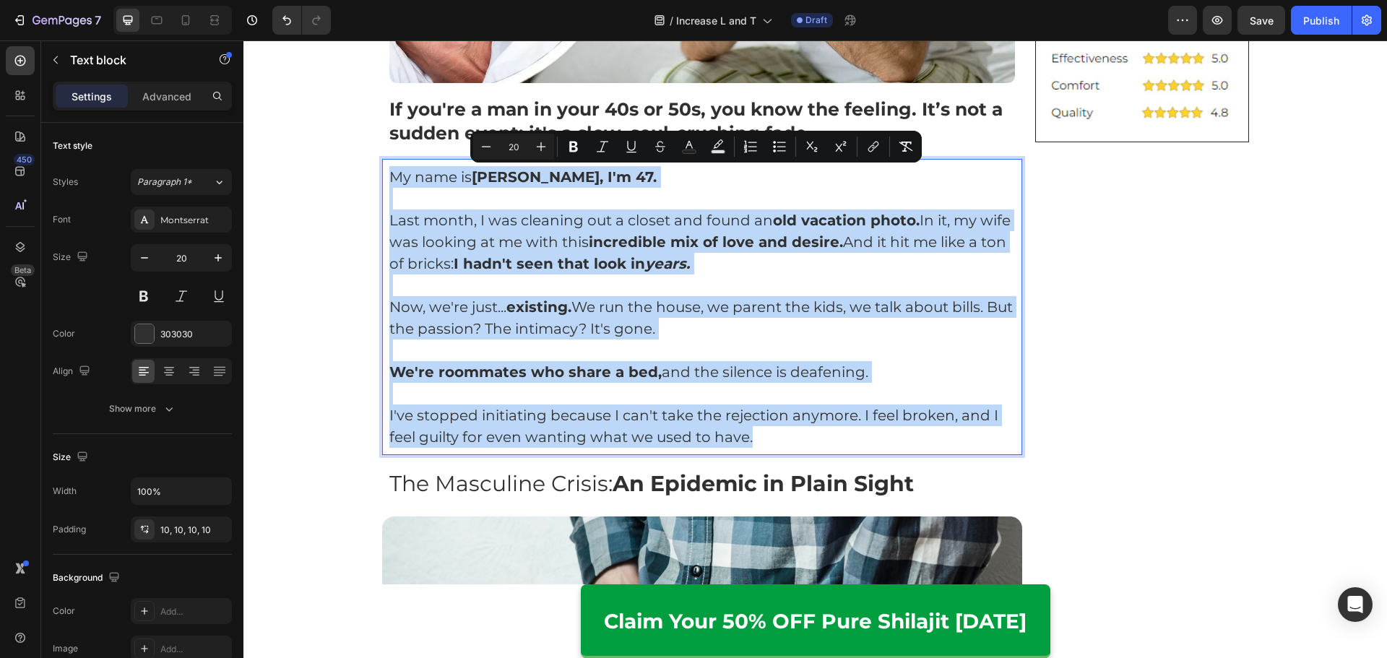
click at [840, 305] on p "Now, we're just... existing. We run the house, we parent the kids, we talk abou…" at bounding box center [702, 317] width 626 height 43
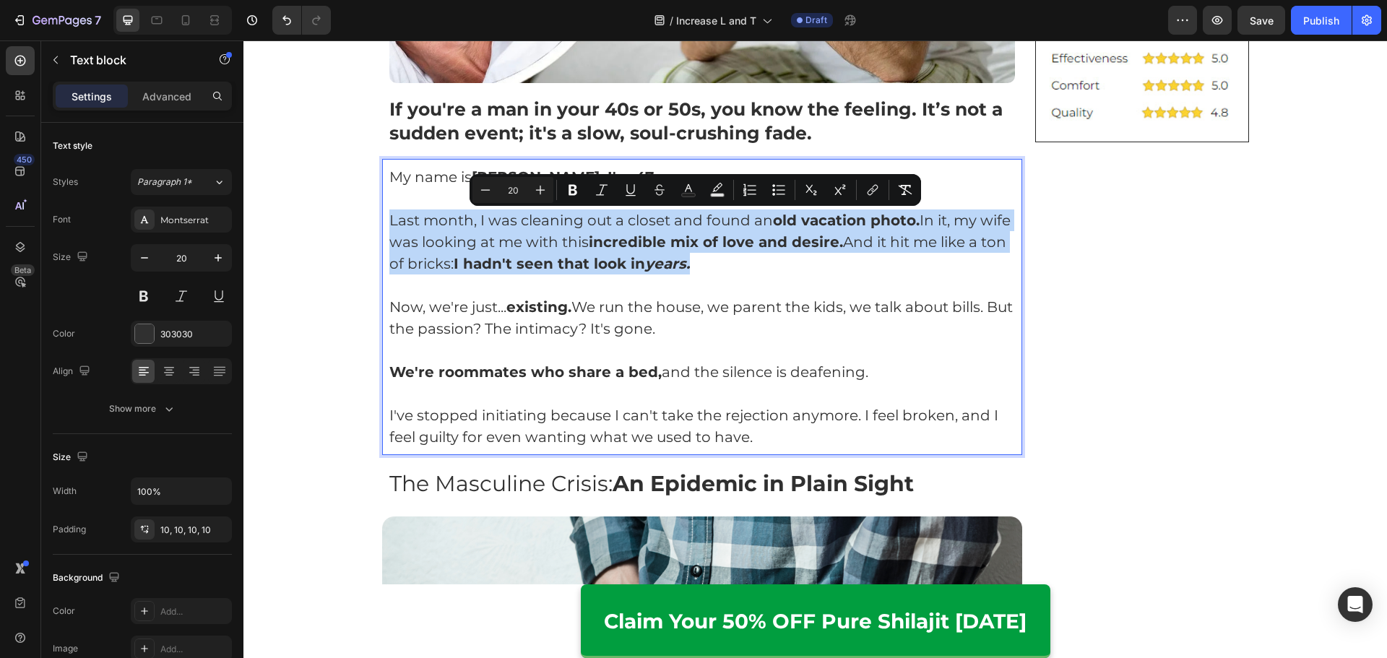
drag, startPoint x: 799, startPoint y: 274, endPoint x: 381, endPoint y: 222, distance: 421.4
click at [382, 222] on div "My name is Mark, I'm 47. Last month, I was cleaning out a closet and found an o…" at bounding box center [702, 307] width 641 height 296
click at [622, 274] on p "Last month, I was cleaning out a closet and found an old vacation photo. In it,…" at bounding box center [702, 241] width 626 height 65
drag, startPoint x: 701, startPoint y: 269, endPoint x: 366, endPoint y: 212, distance: 339.8
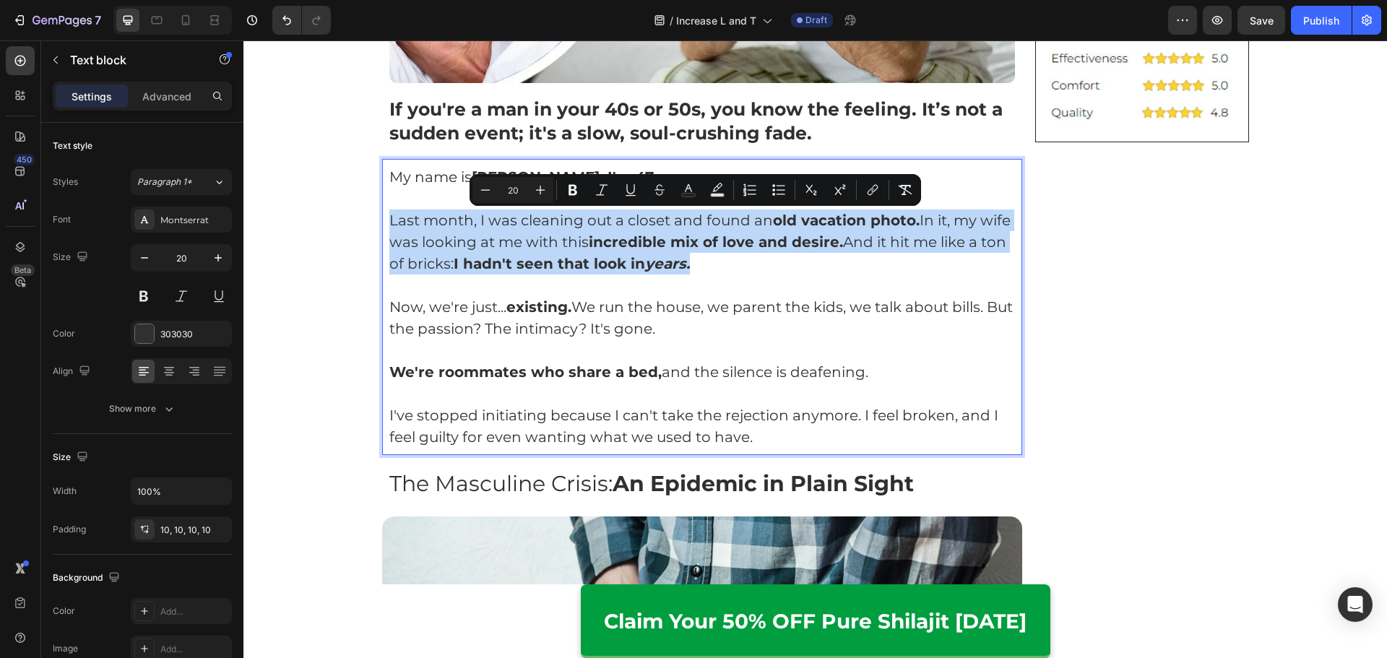
click at [679, 274] on p "Last month, I was cleaning out a closet and found an old vacation photo. In it,…" at bounding box center [702, 241] width 626 height 65
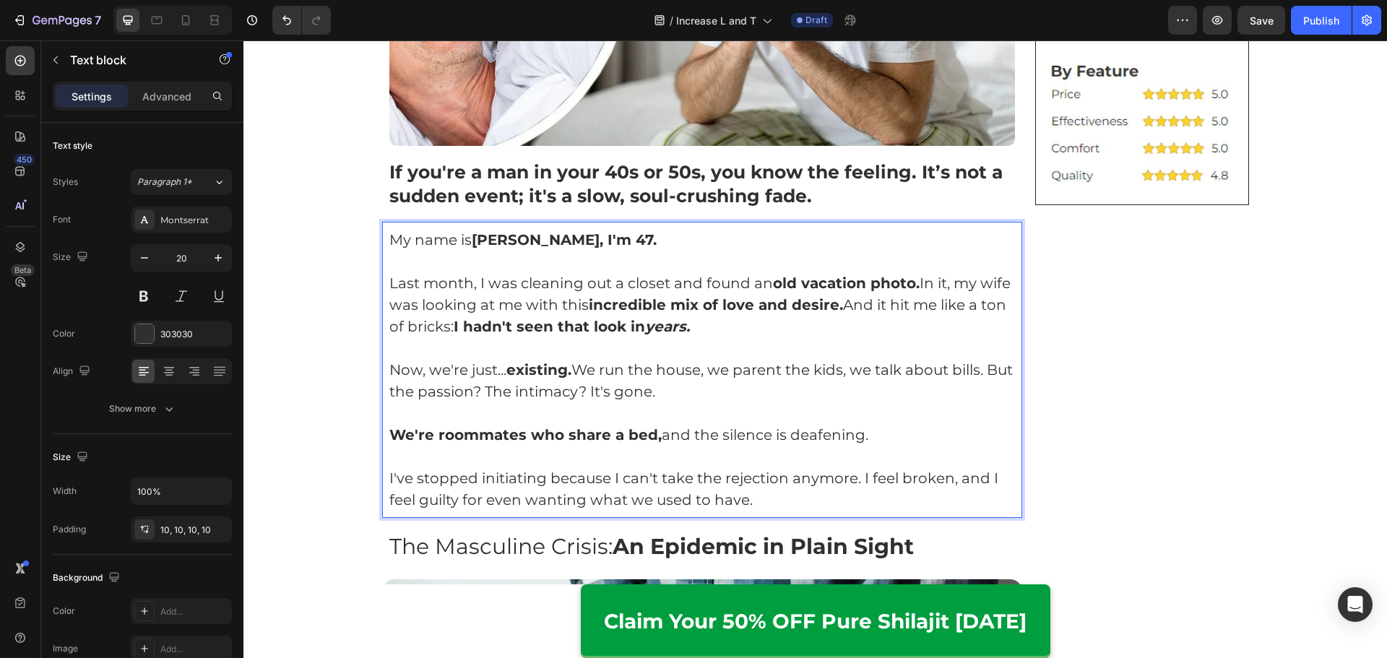
scroll to position [650, 0]
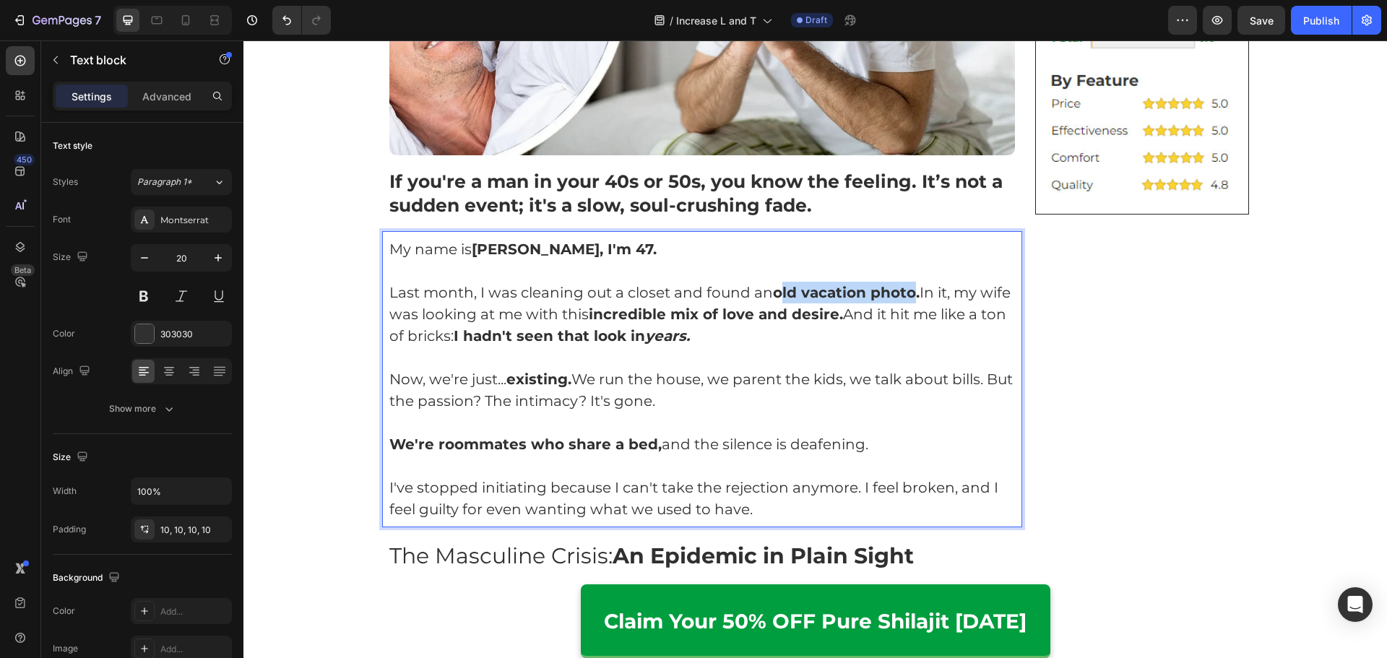
drag, startPoint x: 775, startPoint y: 300, endPoint x: 910, endPoint y: 293, distance: 135.2
click at [910, 293] on strong "old vacation photo." at bounding box center [846, 292] width 147 height 17
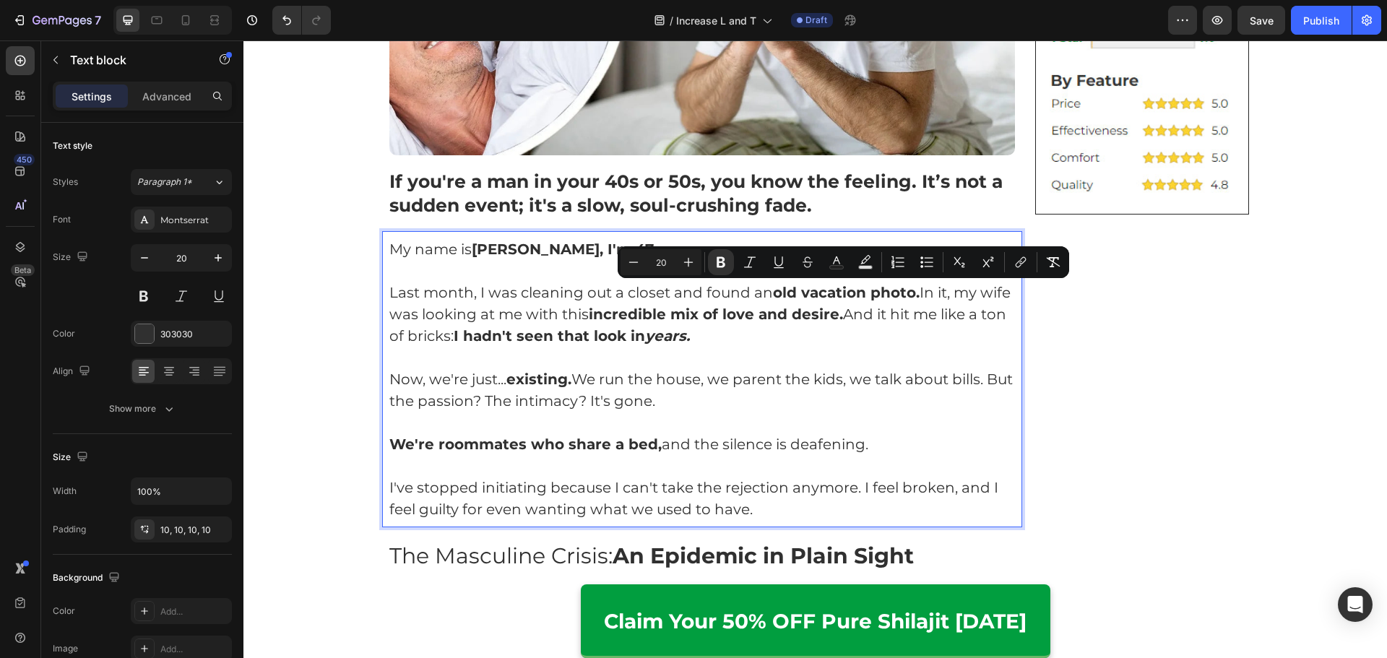
click at [642, 409] on p "Now, we're just... existing. We run the house, we parent the kids, we talk abou…" at bounding box center [702, 389] width 626 height 43
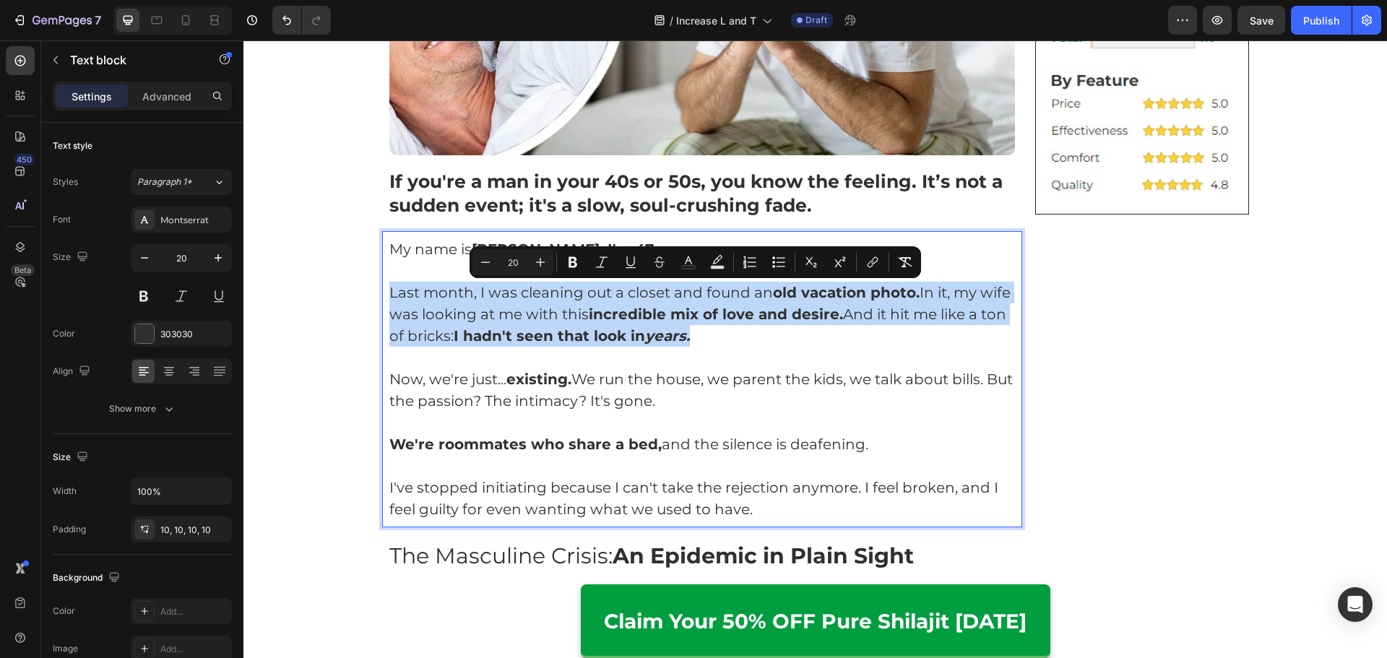
drag, startPoint x: 697, startPoint y: 336, endPoint x: 385, endPoint y: 295, distance: 314.6
click at [389, 295] on p "Last month, I was cleaning out a closet and found an old vacation photo. In it,…" at bounding box center [702, 314] width 626 height 65
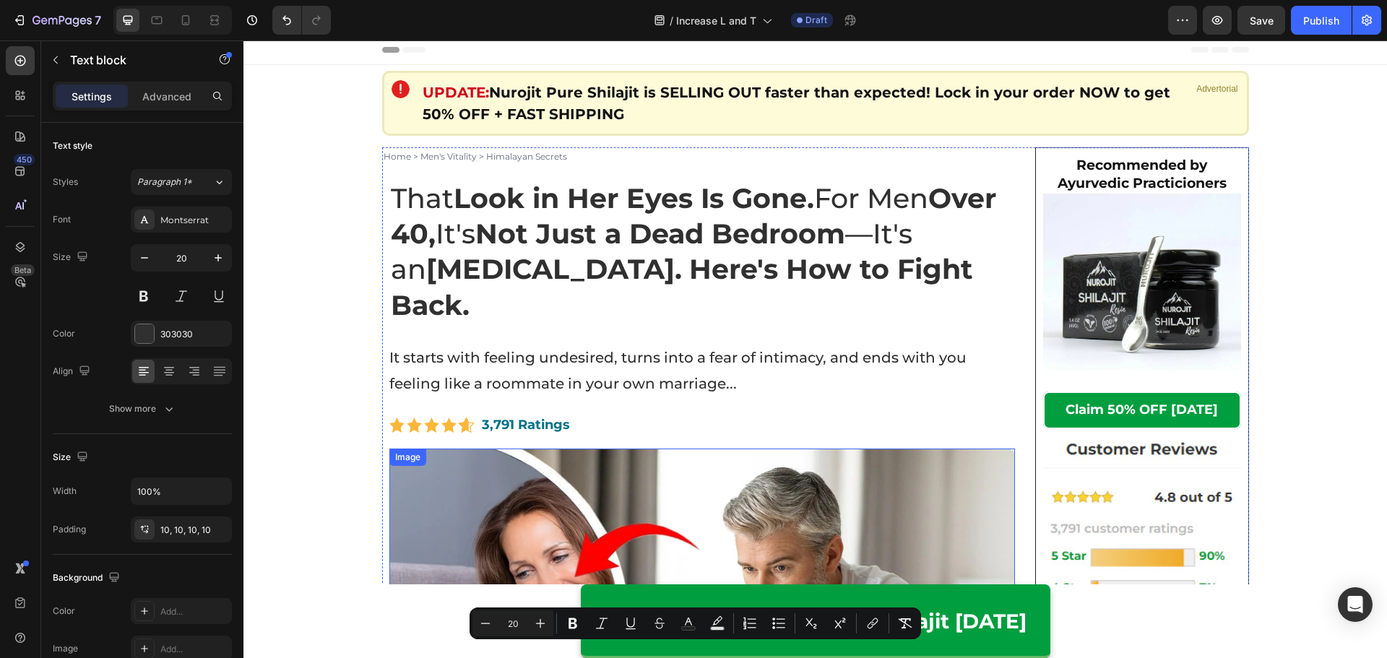
scroll to position [0, 0]
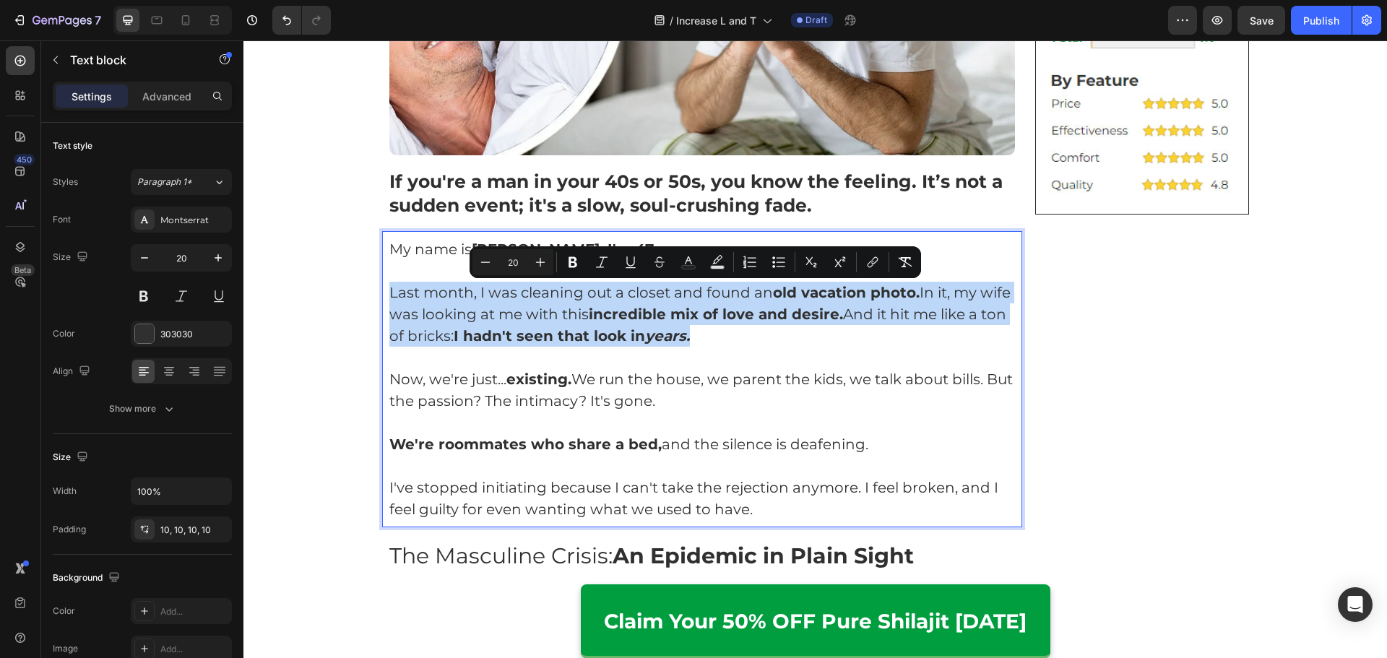
click at [721, 311] on strong "incredible mix of love and desire." at bounding box center [716, 313] width 254 height 17
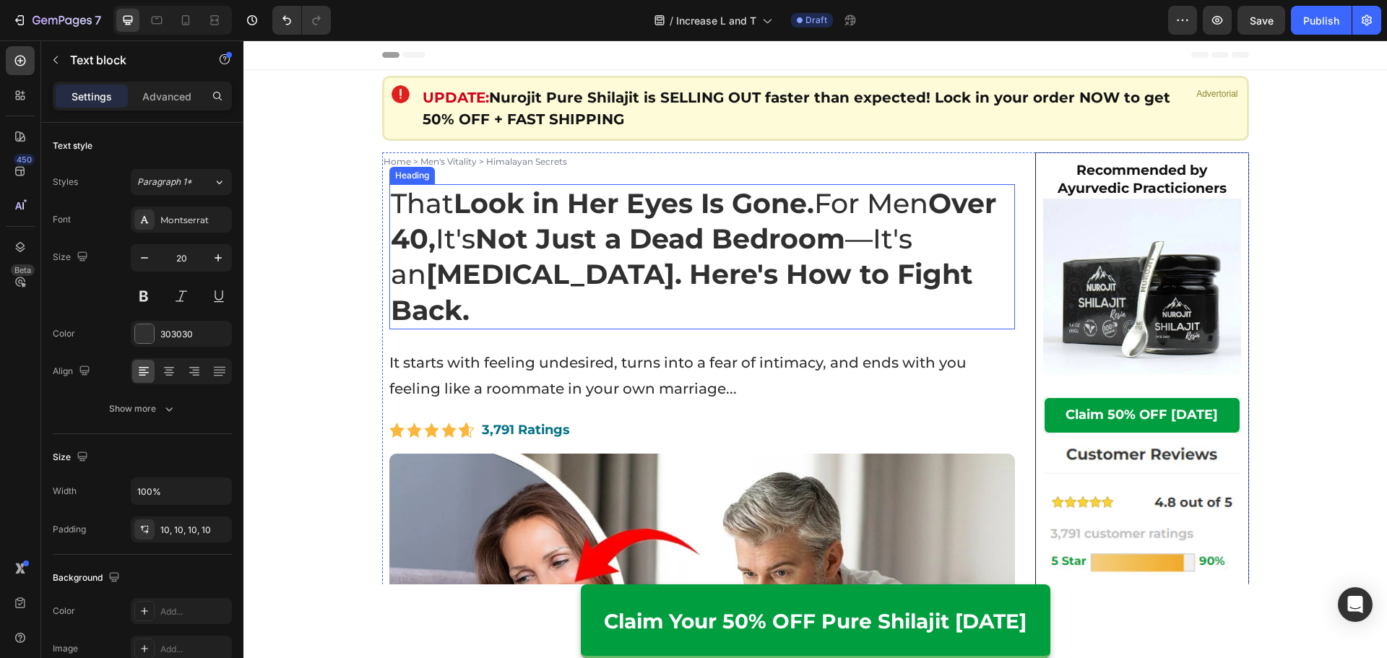
click at [735, 323] on p "That Look in Her Eyes Is Gone. For Men Over 40, It's Not Just a Dead Bedroom —I…" at bounding box center [702, 257] width 623 height 143
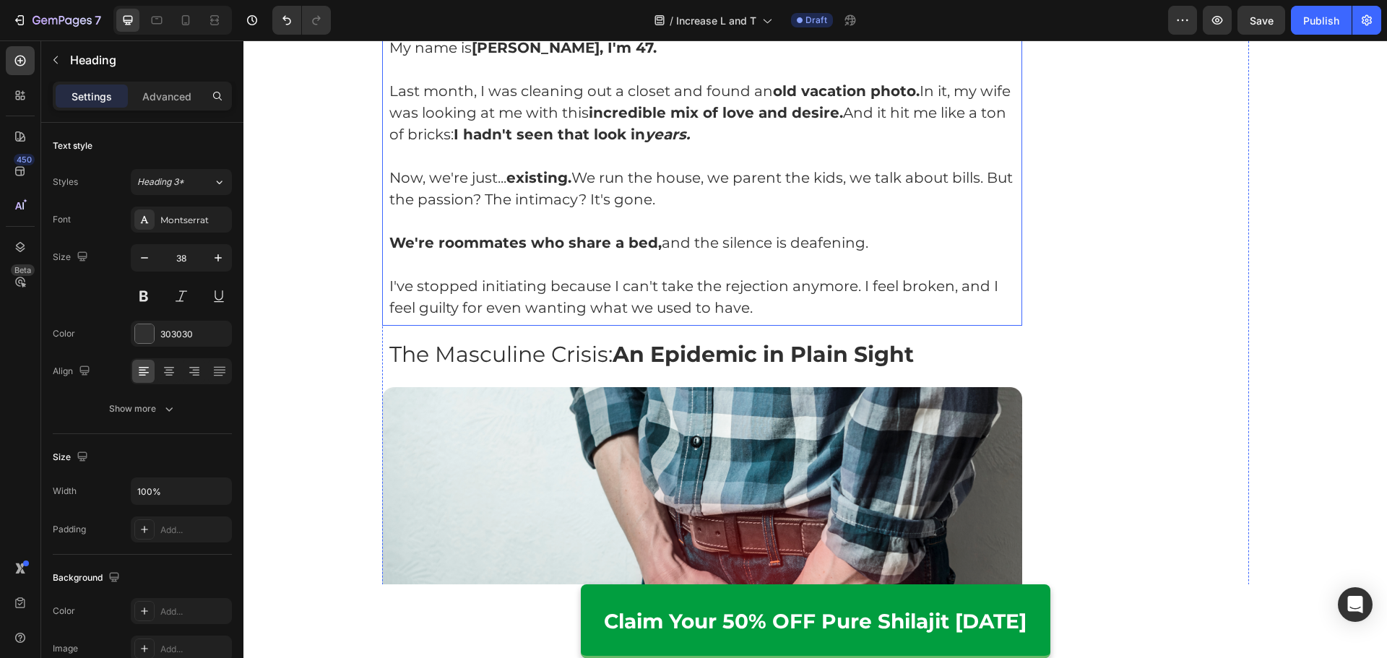
scroll to position [867, 0]
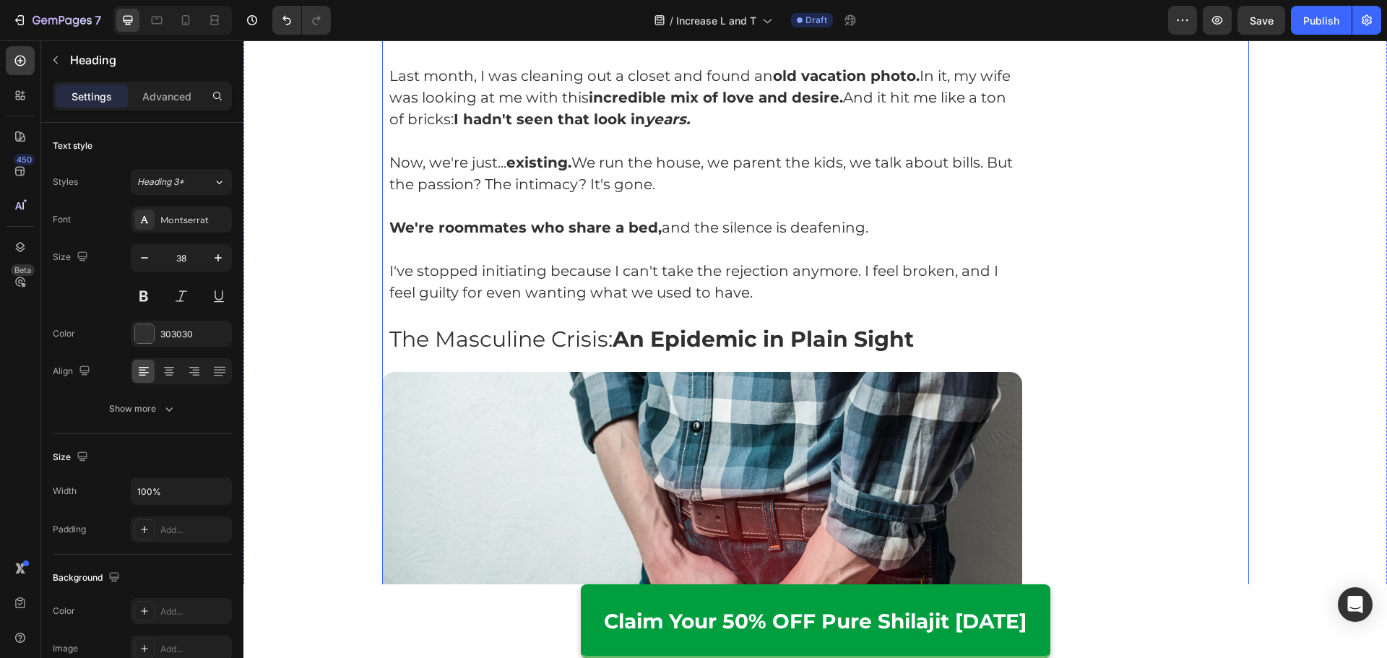
click at [642, 328] on strong "An Epidemic in Plain Sight" at bounding box center [762, 339] width 301 height 27
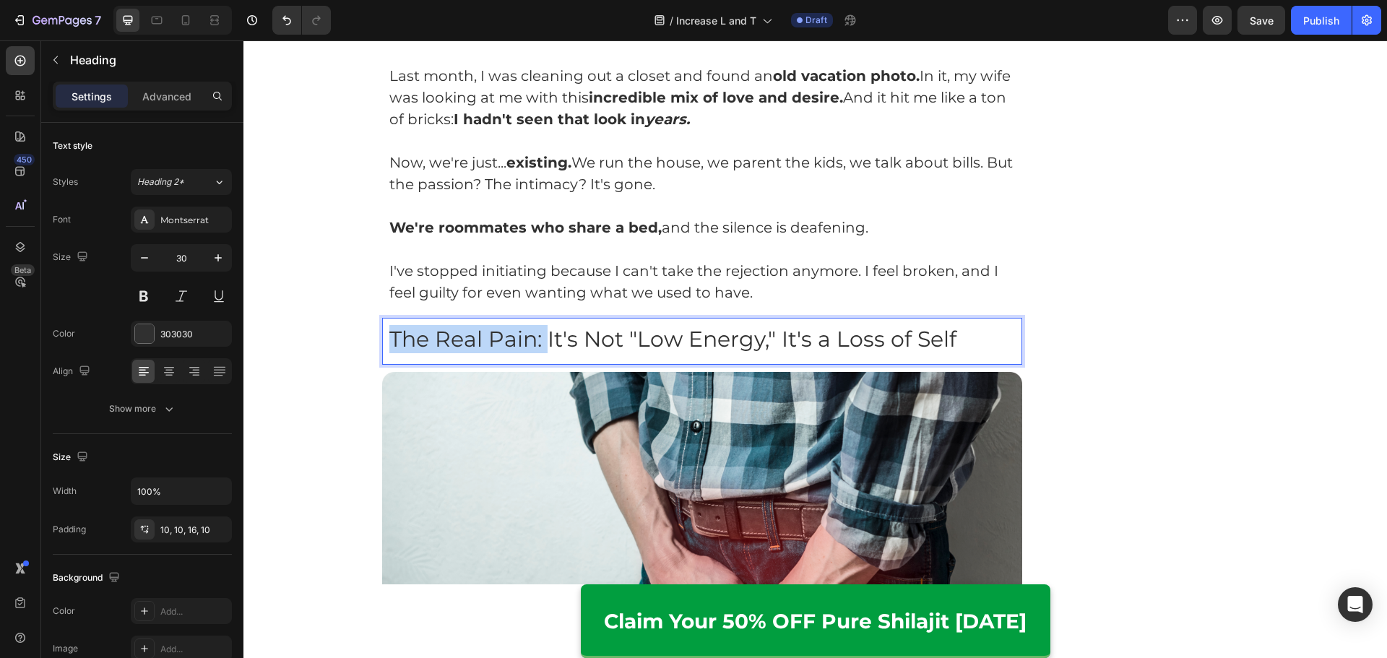
drag, startPoint x: 538, startPoint y: 342, endPoint x: 380, endPoint y: 347, distance: 158.2
click at [382, 347] on h2 "The Real Pain: It's Not "Low Energy," It's a Loss of Self" at bounding box center [702, 341] width 641 height 47
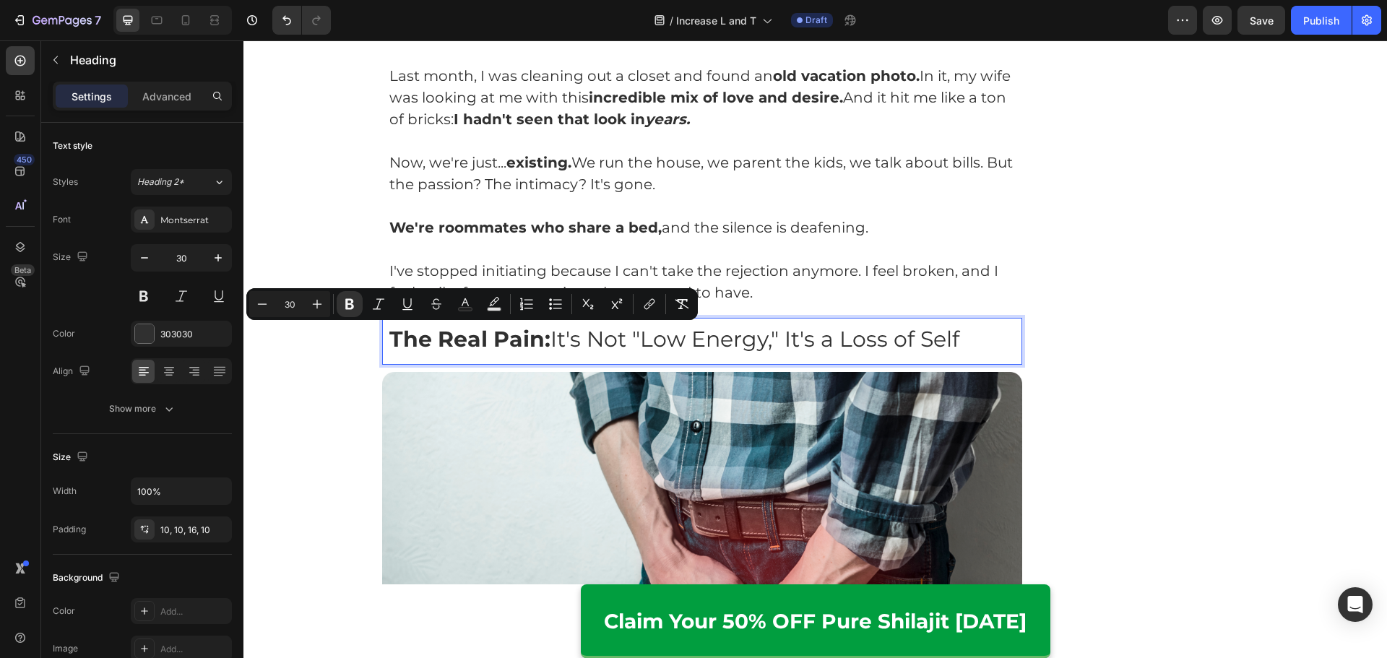
click at [830, 344] on p "The Real Pain: It's Not "Low Energy," It's a Loss of Self" at bounding box center [702, 339] width 626 height 28
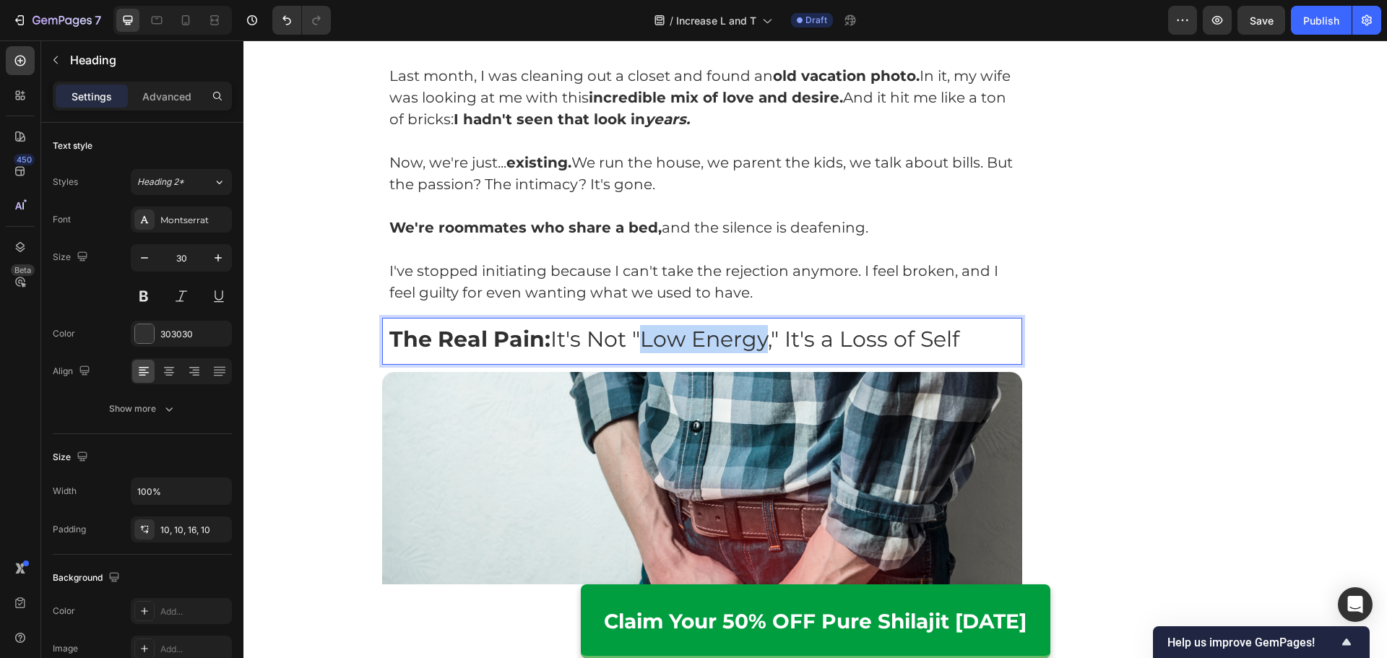
drag, startPoint x: 762, startPoint y: 341, endPoint x: 643, endPoint y: 342, distance: 118.5
click at [643, 342] on p "The Real Pain: It's Not "Low Energy," It's a Loss of Self" at bounding box center [702, 339] width 626 height 28
drag, startPoint x: 842, startPoint y: 346, endPoint x: 964, endPoint y: 343, distance: 122.1
click at [964, 343] on p "The Real Pain: It's Not " Low Energy ," It's a Loss of Self" at bounding box center [702, 339] width 626 height 28
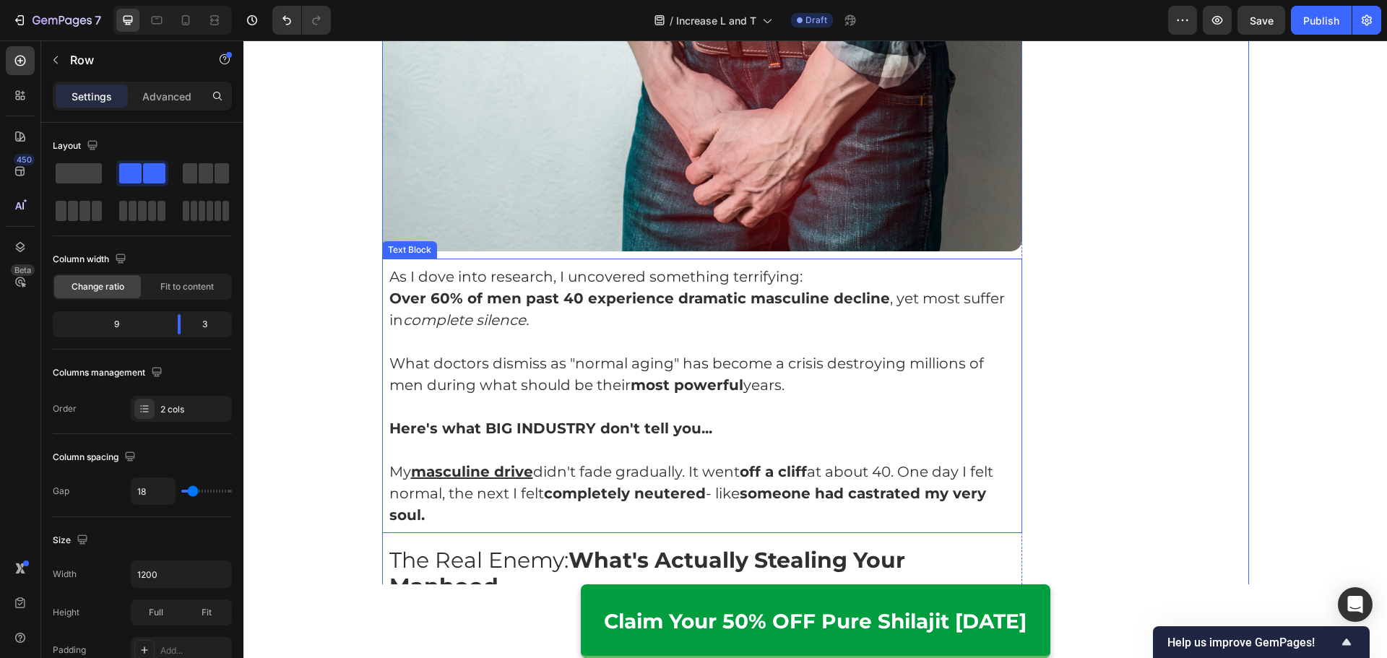
scroll to position [1372, 0]
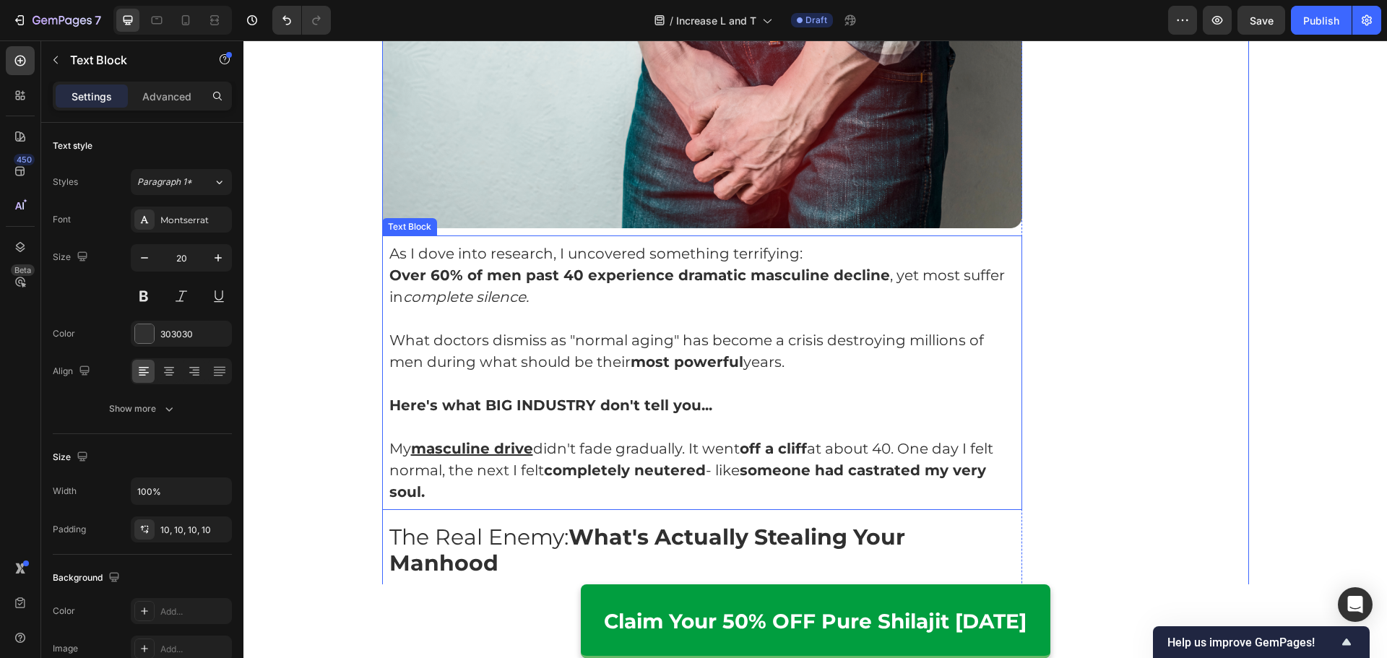
click at [565, 331] on p "What doctors dismiss as "normal aging" has become a crisis destroying millions …" at bounding box center [702, 350] width 626 height 43
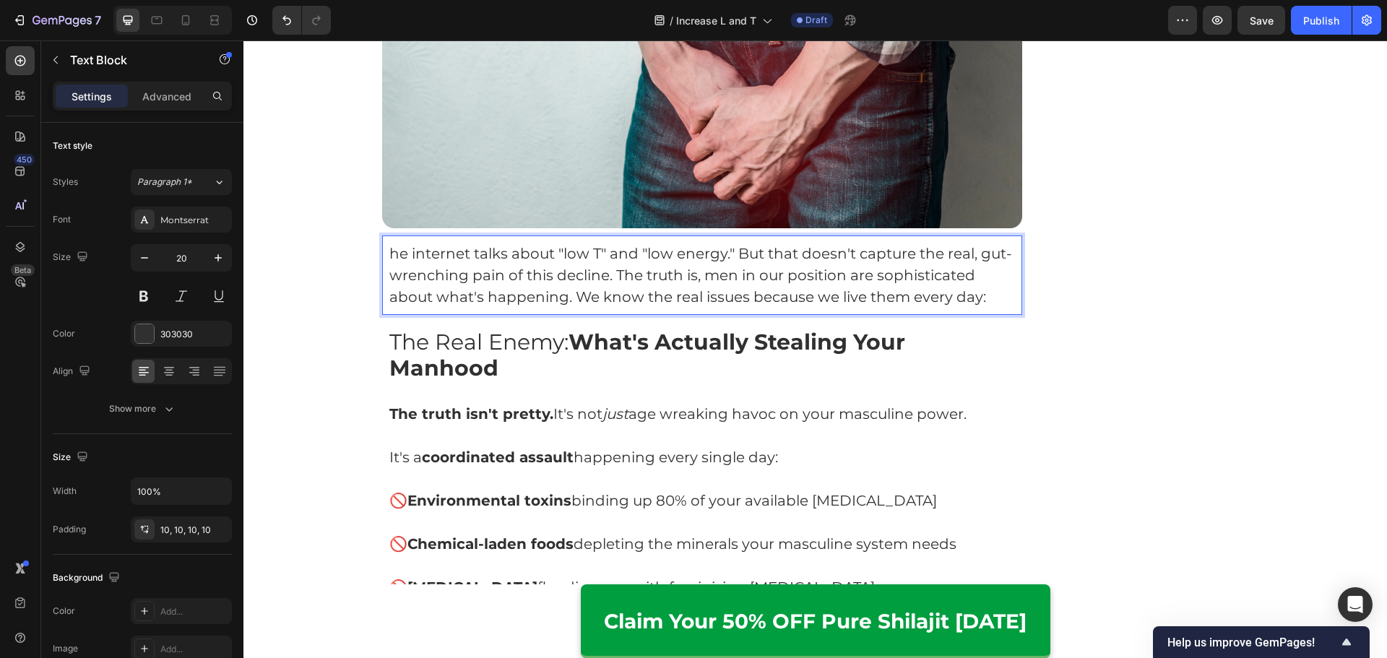
click at [389, 259] on p "he internet talks about "low T" and "low energy." But that doesn't capture the …" at bounding box center [702, 275] width 626 height 65
drag, startPoint x: 571, startPoint y: 259, endPoint x: 601, endPoint y: 260, distance: 29.6
click at [601, 260] on p "The internet talks about "low T" and "low energy." But that doesn't capture the…" at bounding box center [702, 275] width 626 height 65
drag, startPoint x: 651, startPoint y: 256, endPoint x: 732, endPoint y: 258, distance: 81.6
click at [732, 258] on p "The internet talks about " low T " and "low energy." But that doesn't capture t…" at bounding box center [702, 275] width 626 height 65
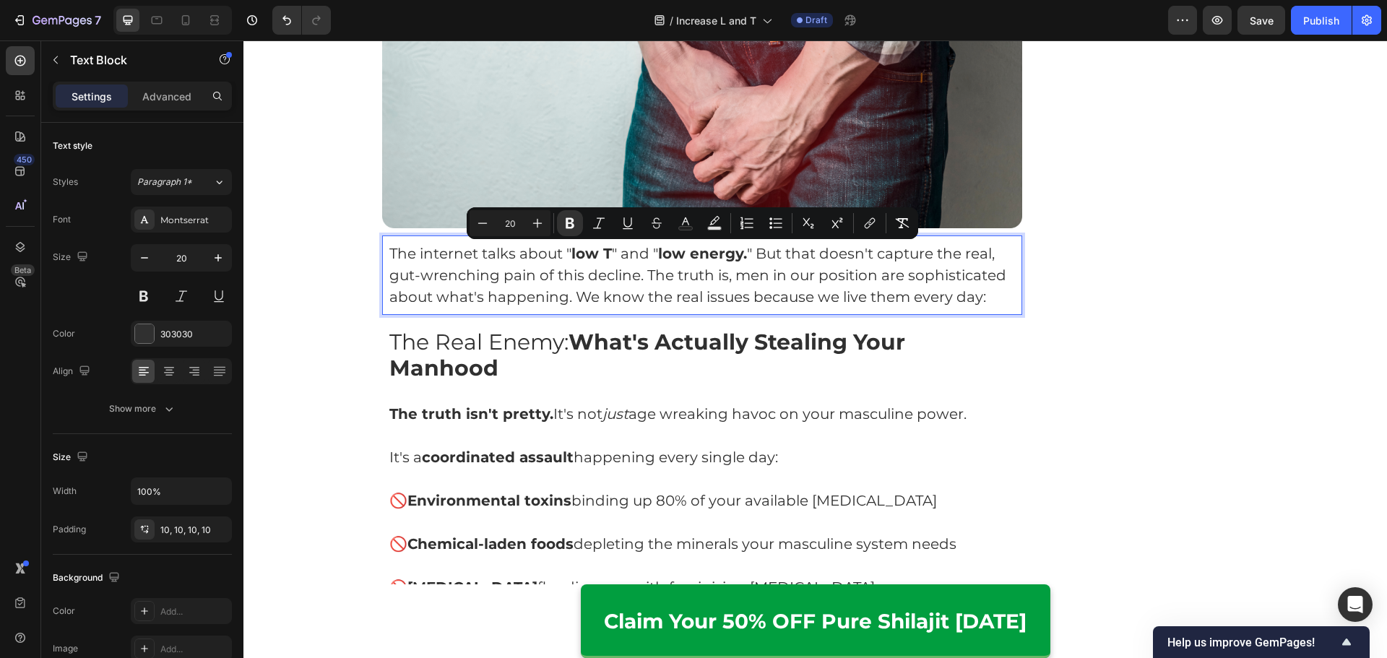
click at [755, 256] on p "The internet talks about " low T " and " low energy. " But that doesn't capture…" at bounding box center [702, 275] width 626 height 65
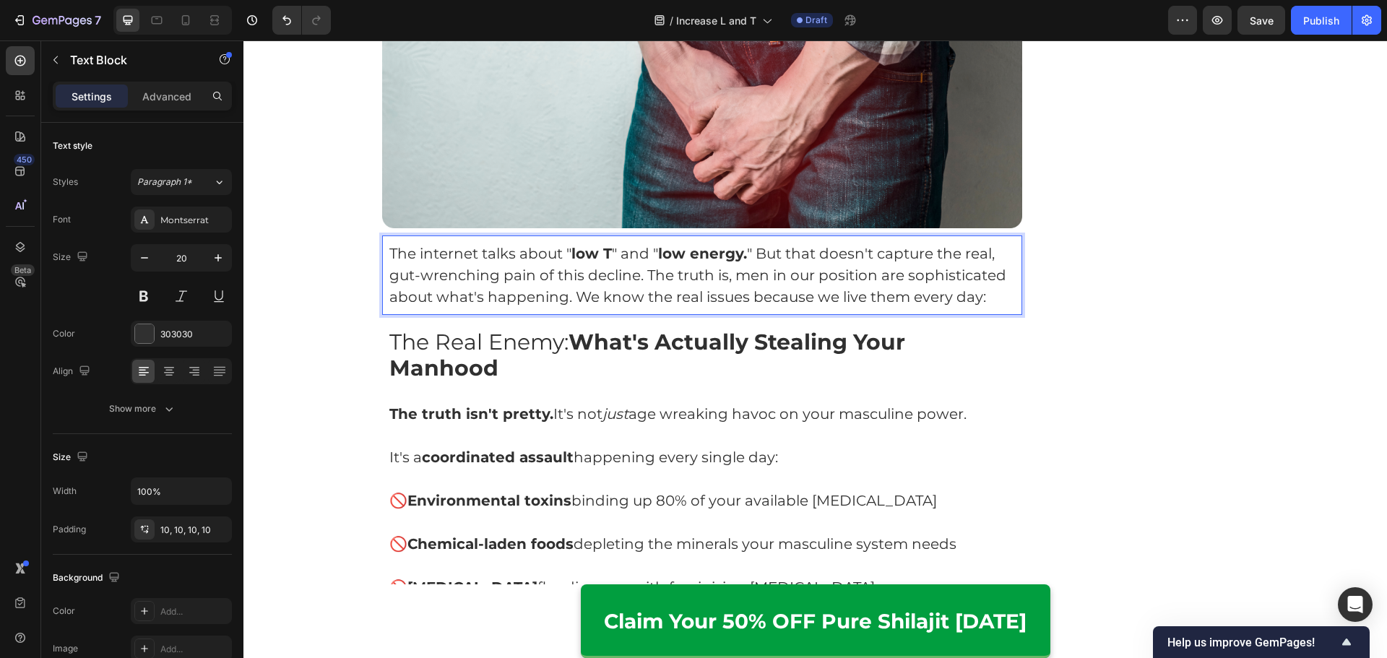
click at [750, 256] on p "The internet talks about " low T " and " low energy. " But that doesn't capture…" at bounding box center [702, 275] width 626 height 65
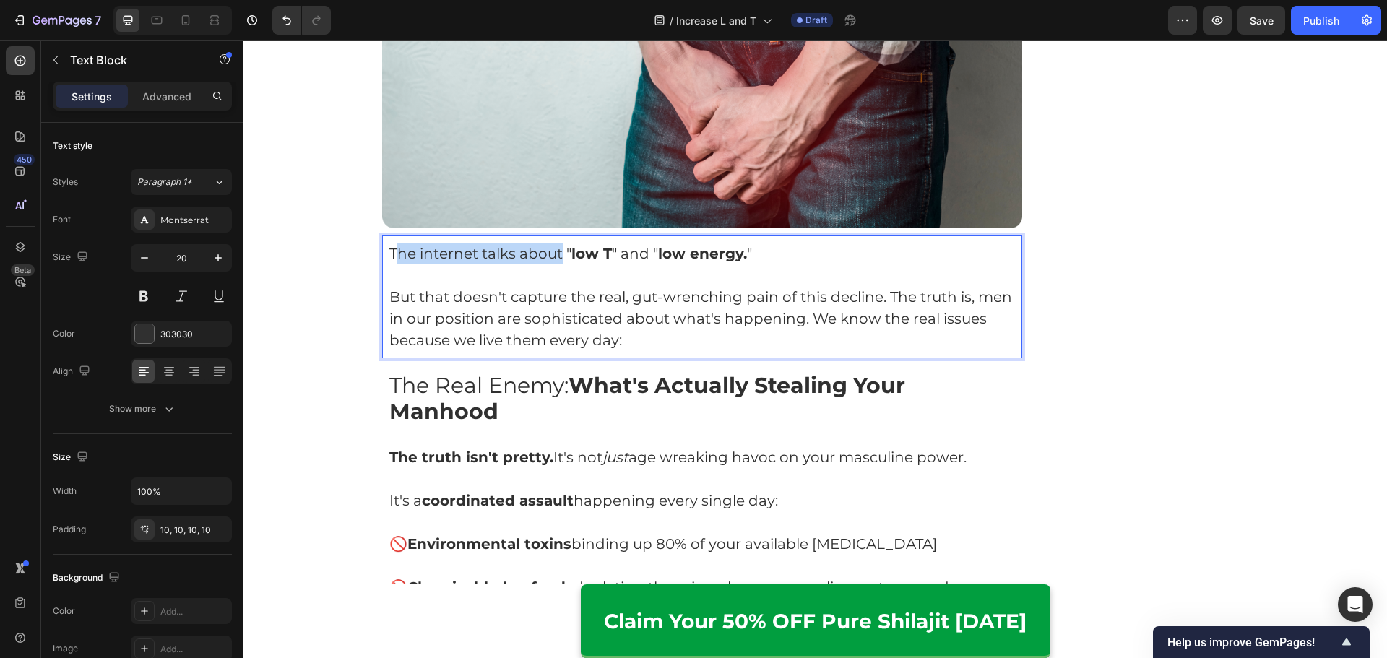
drag, startPoint x: 556, startPoint y: 259, endPoint x: 390, endPoint y: 256, distance: 166.1
click at [390, 256] on p "The internet talks about " low T " and " low energy. "" at bounding box center [702, 254] width 626 height 22
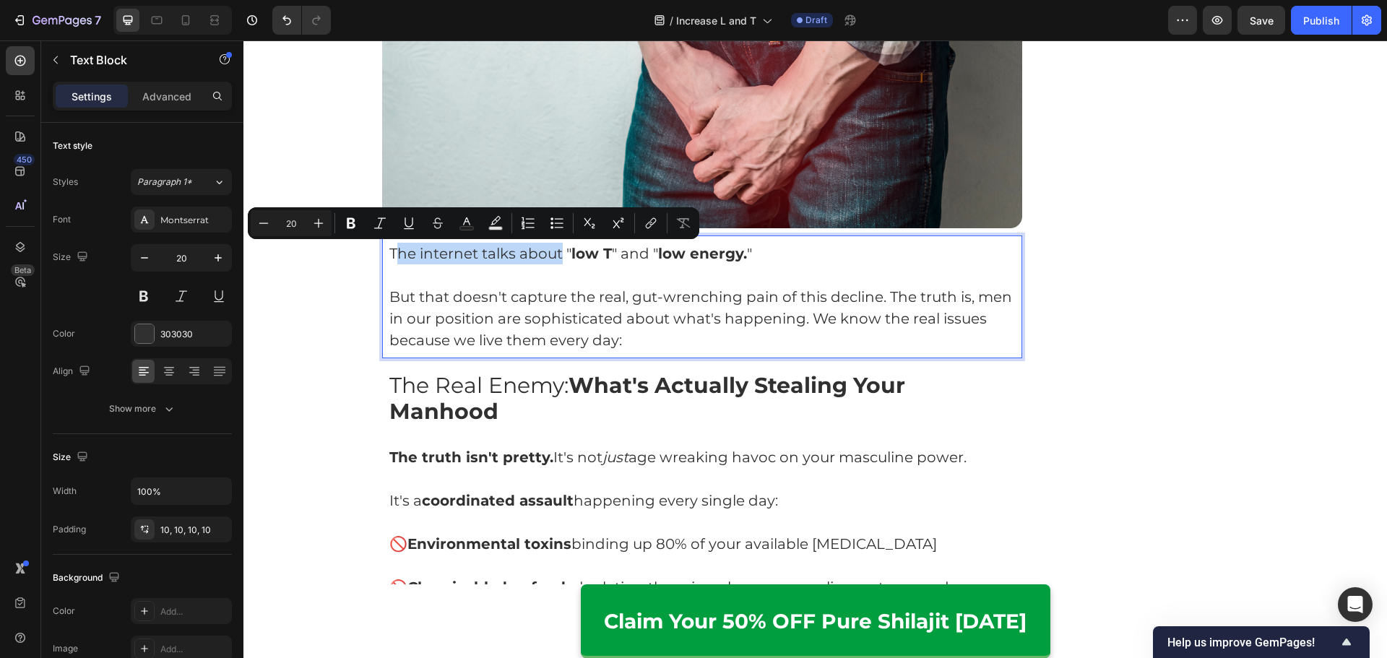
click at [429, 259] on p "The internet talks about " low T " and " low energy. "" at bounding box center [702, 254] width 626 height 22
click at [506, 257] on p "The internet talks about " low T " and " low energy. "" at bounding box center [702, 254] width 626 height 22
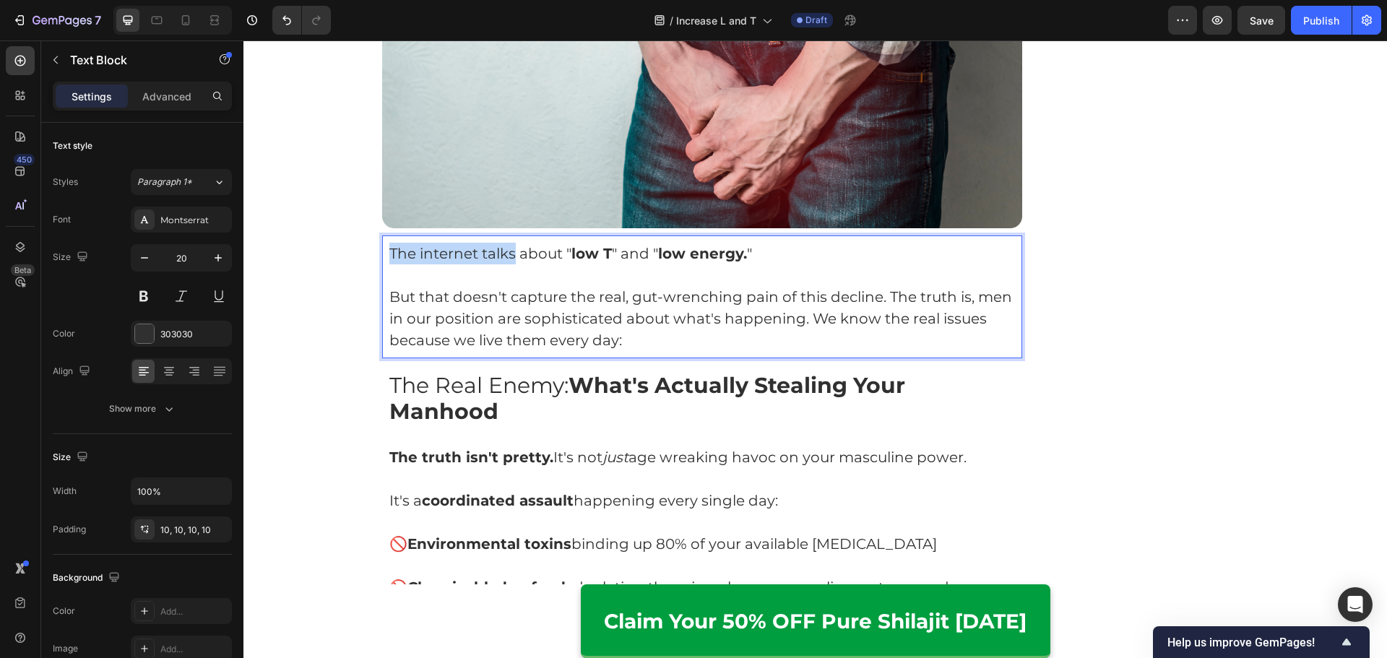
drag, startPoint x: 510, startPoint y: 260, endPoint x: 428, endPoint y: 273, distance: 82.6
click at [389, 257] on p "The internet talks about " low T " and " low energy. "" at bounding box center [702, 254] width 626 height 22
click at [569, 299] on p "But that doesn't capture the real, gut-wrenching pain of this decline. The trut…" at bounding box center [702, 318] width 626 height 65
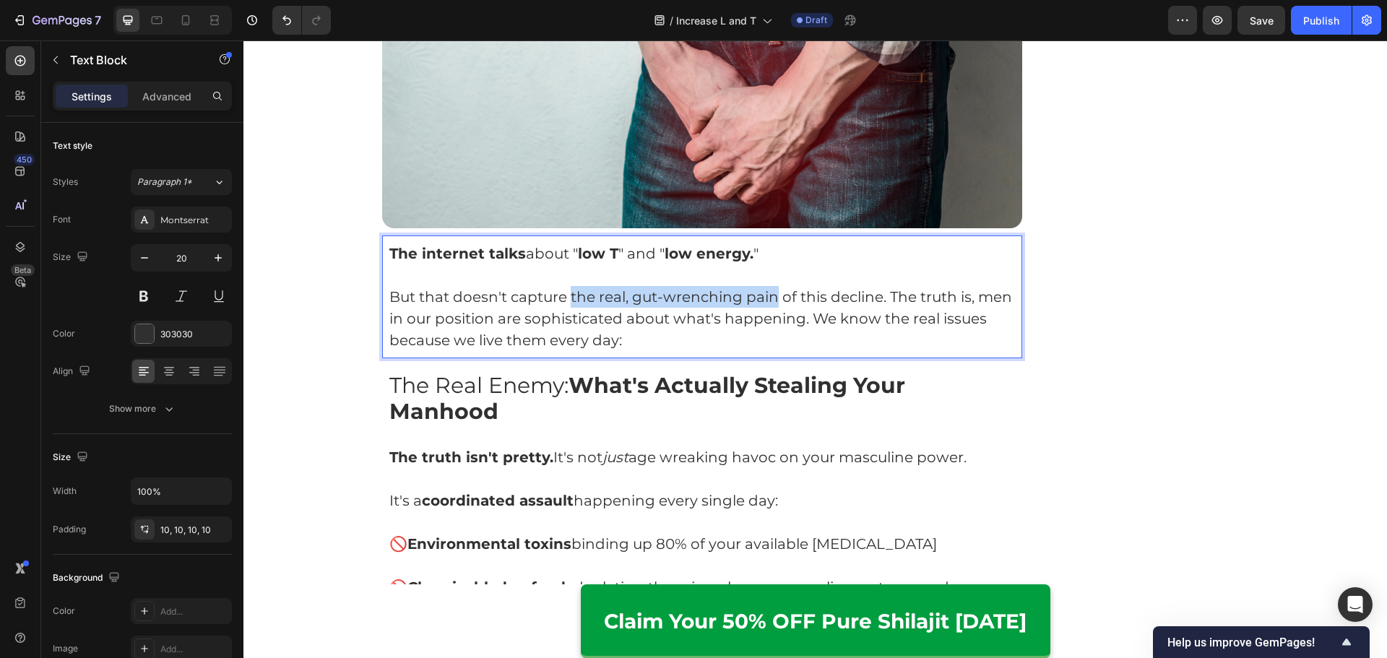
drag, startPoint x: 566, startPoint y: 300, endPoint x: 771, endPoint y: 300, distance: 204.4
click at [771, 300] on p "But that doesn't capture the real, gut-wrenching pain of this decline. The trut…" at bounding box center [702, 318] width 626 height 65
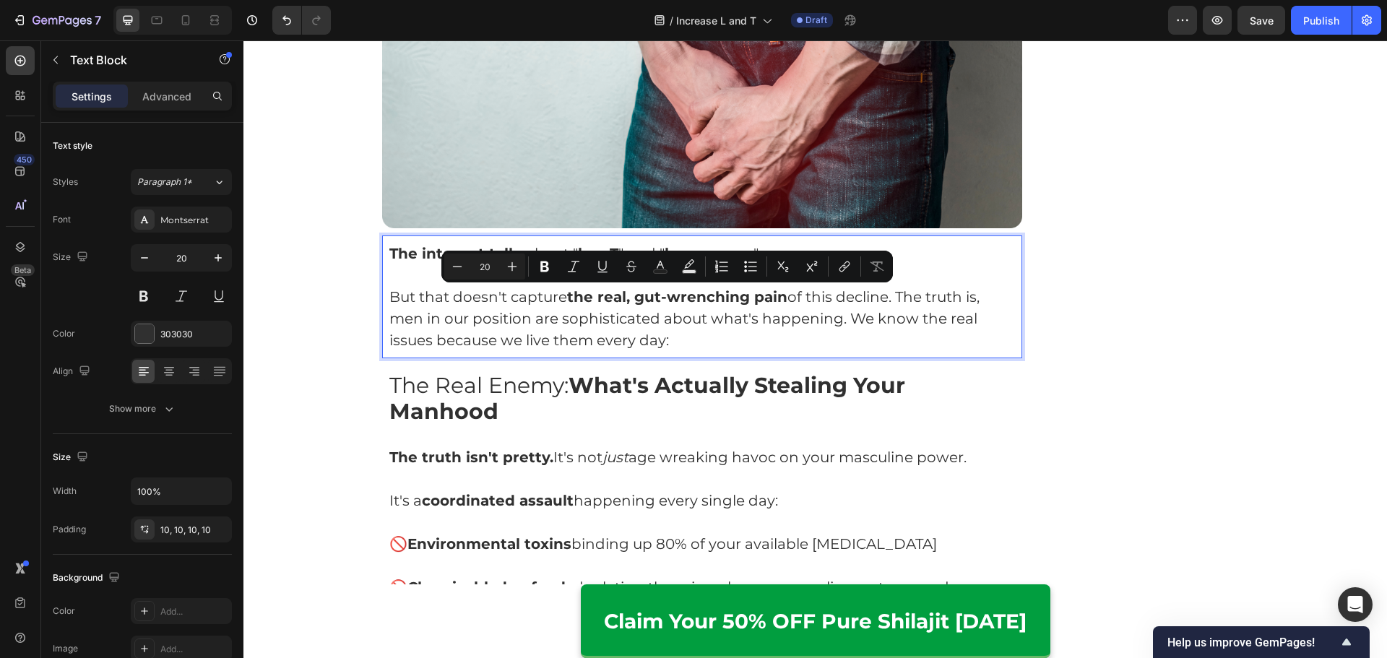
click at [864, 314] on p "But that doesn't capture the real, gut-wrenching pain of this decline. The trut…" at bounding box center [702, 318] width 626 height 65
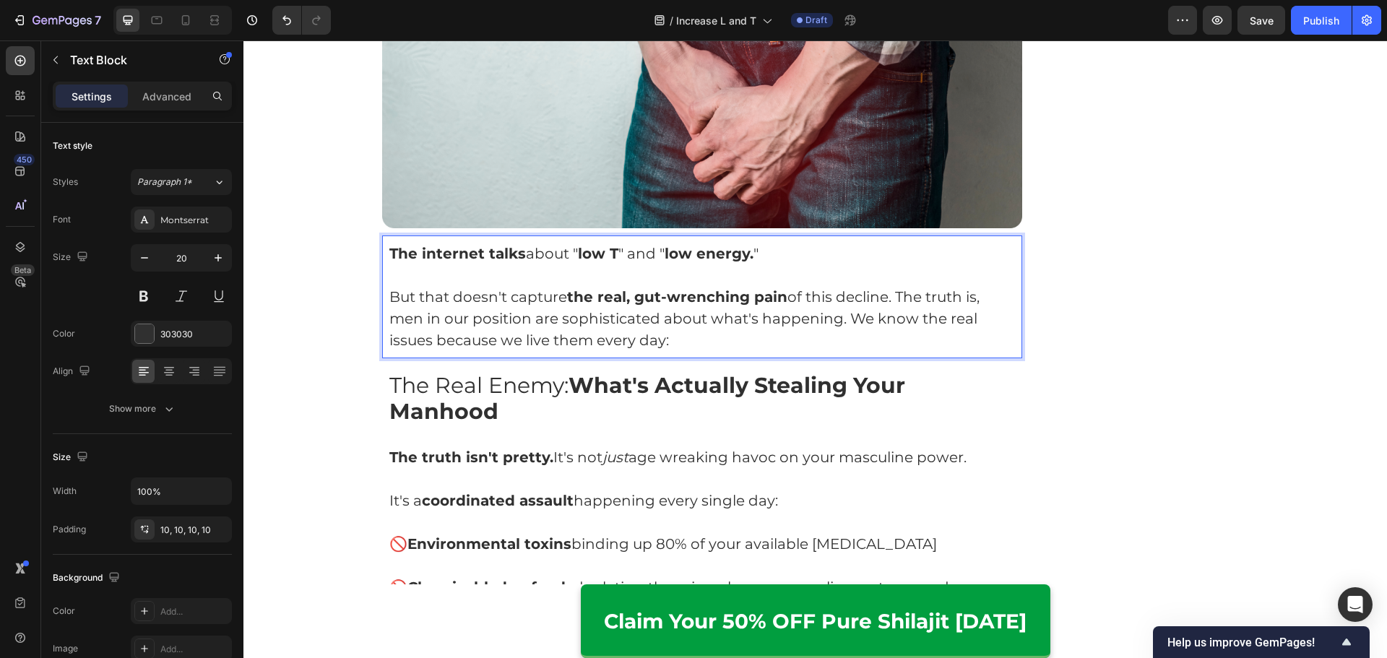
click at [891, 295] on p "But that doesn't capture the real, gut-wrenching pain of this decline. The trut…" at bounding box center [702, 318] width 626 height 65
click at [896, 300] on p "But that doesn't capture the real, gut-wrenching pain of this decline. The trut…" at bounding box center [702, 318] width 626 height 65
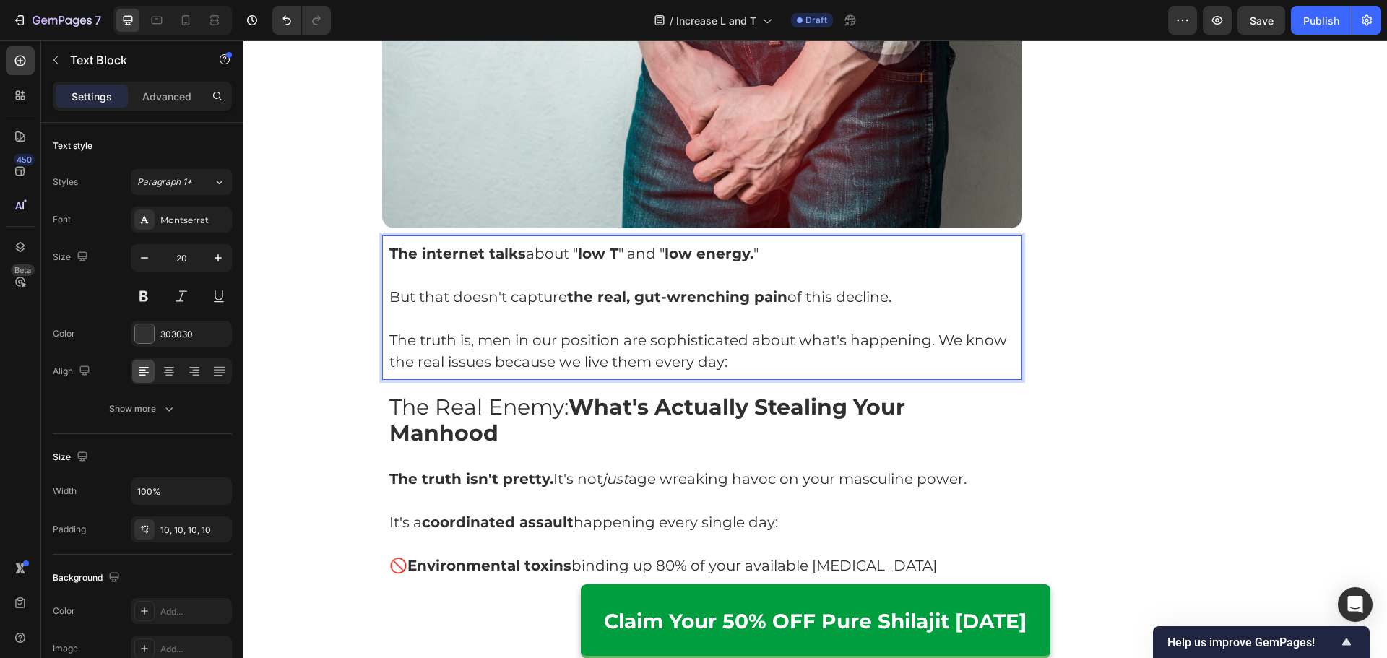
click at [934, 337] on p "The truth is, men in our position are sophisticated about what's happening. We …" at bounding box center [702, 350] width 626 height 43
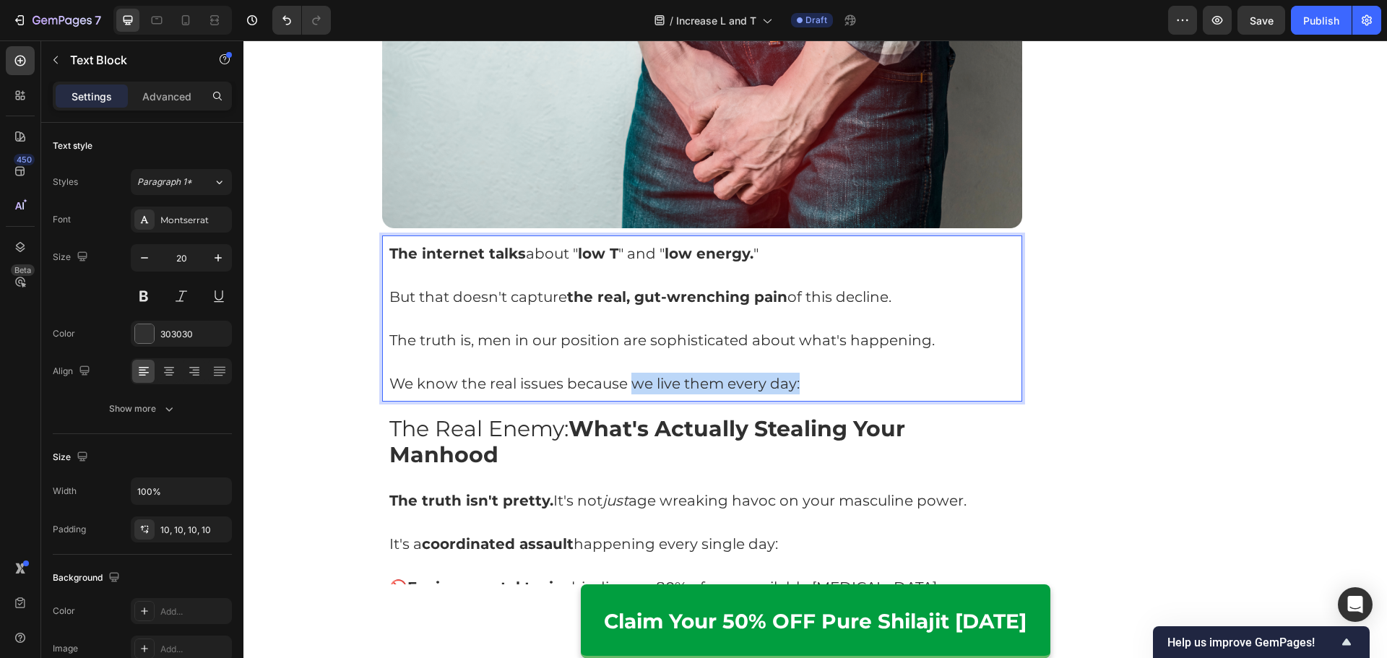
drag, startPoint x: 803, startPoint y: 388, endPoint x: 630, endPoint y: 392, distance: 173.4
click at [630, 392] on p "We know the real issues because we live them every day:" at bounding box center [702, 384] width 626 height 22
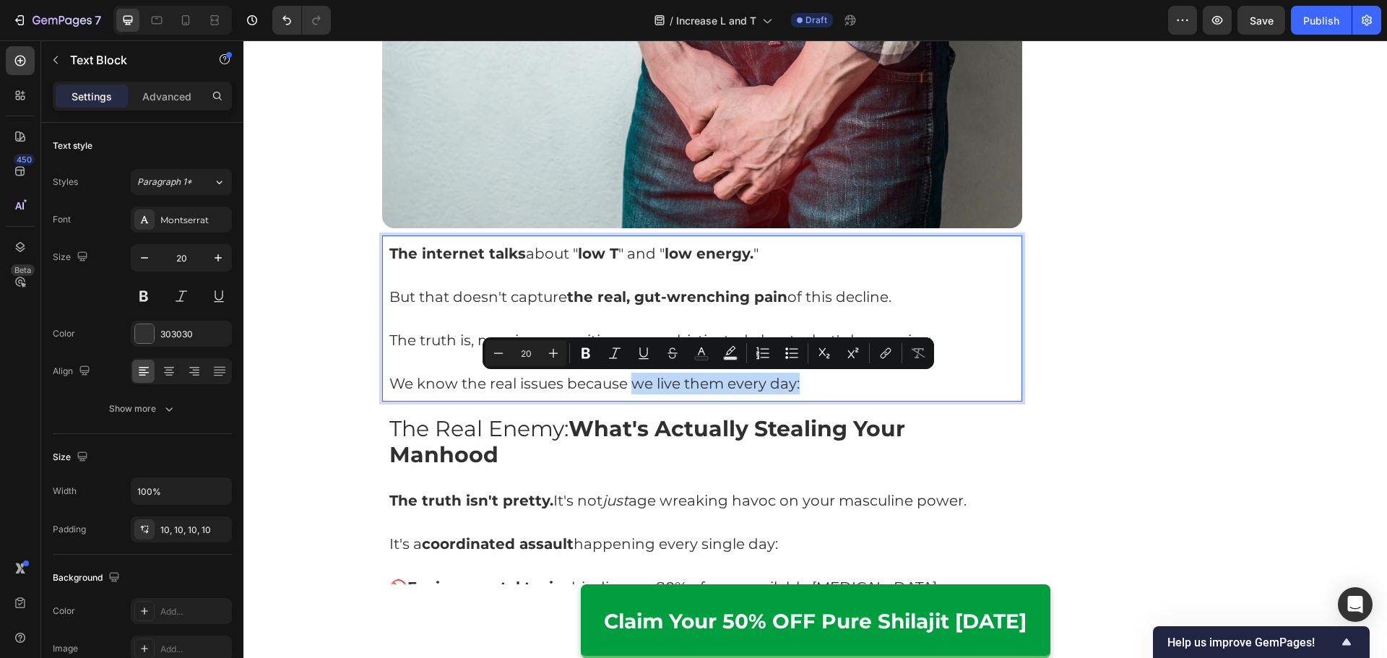
click at [796, 391] on p "We know the real issues because we live them every day:" at bounding box center [702, 384] width 626 height 22
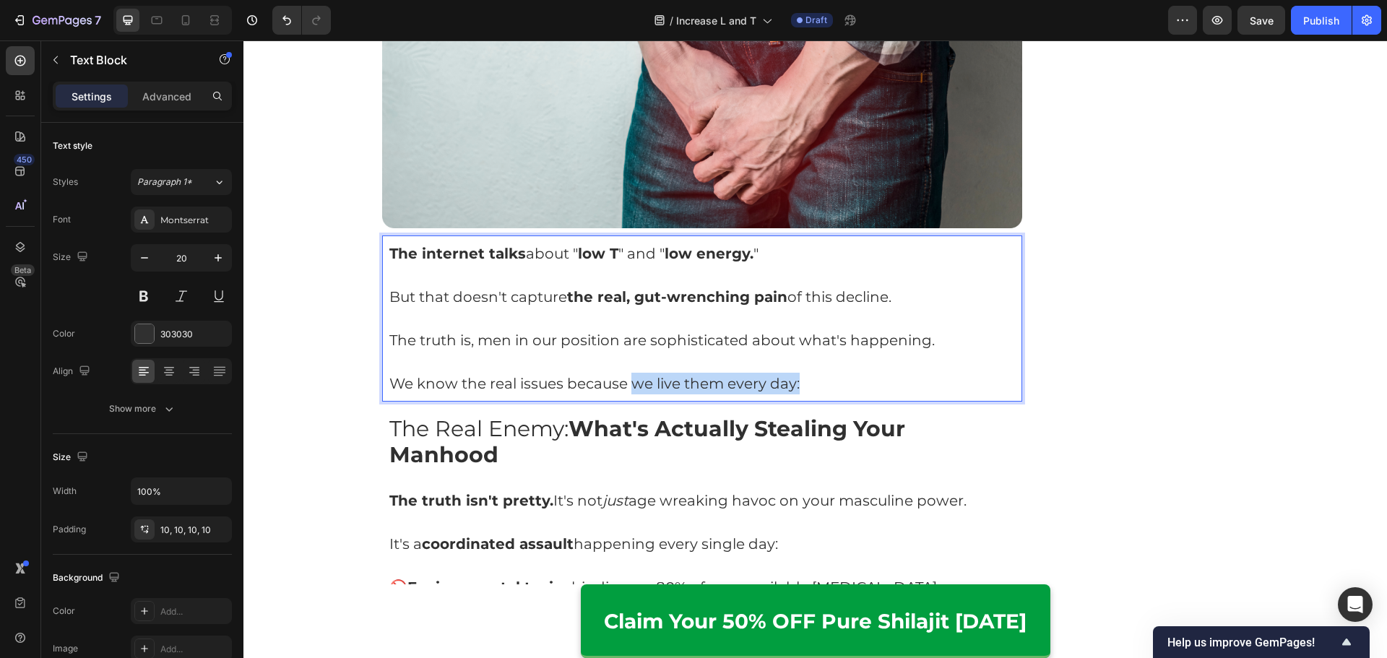
drag, startPoint x: 814, startPoint y: 387, endPoint x: 627, endPoint y: 390, distance: 187.1
click at [625, 390] on p "We know the real issues because we live them every day:" at bounding box center [702, 384] width 626 height 22
click at [820, 385] on p "We know the real issues because we live them every day:" at bounding box center [702, 384] width 626 height 22
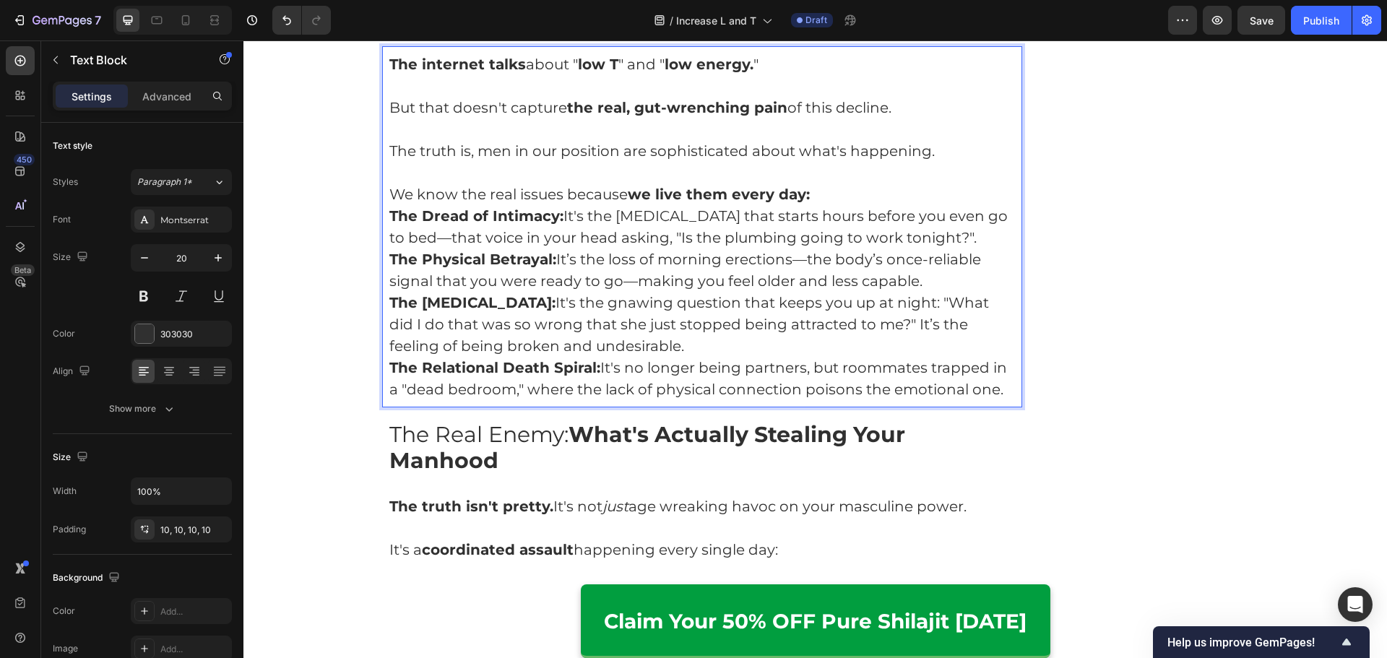
scroll to position [1589, 0]
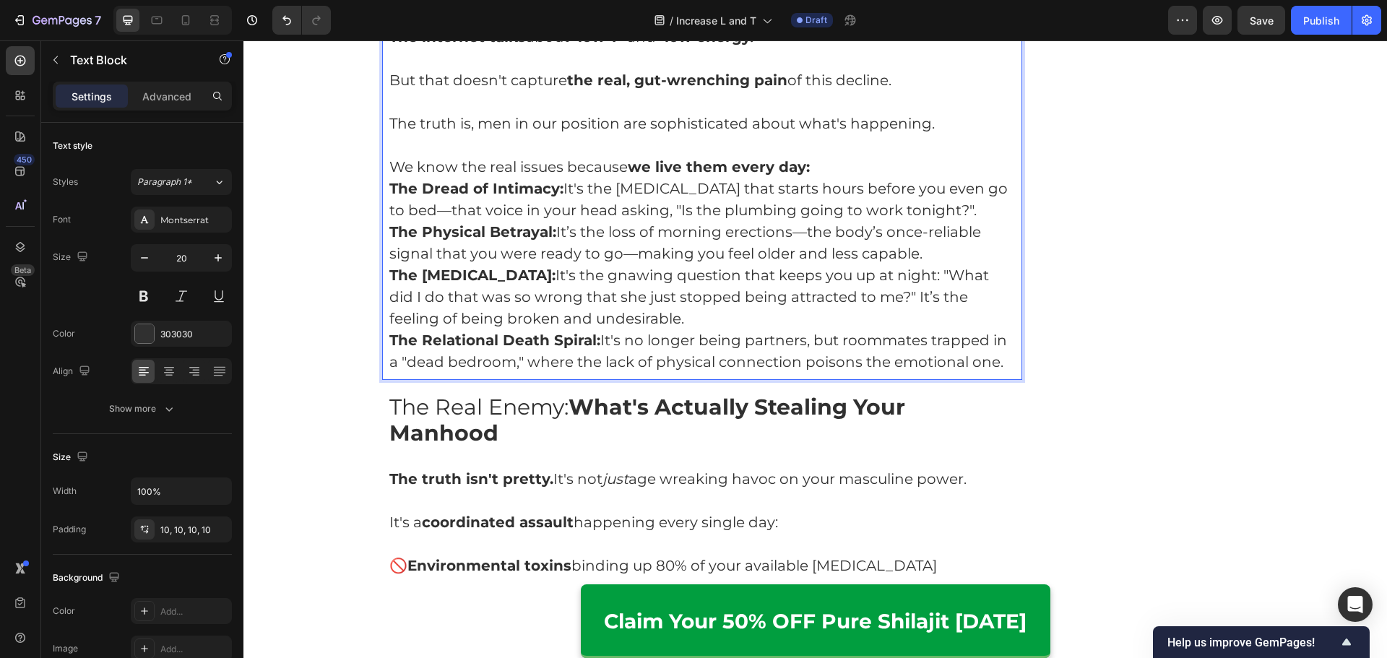
click at [840, 168] on p "We know the real issues because we live them every day:" at bounding box center [702, 167] width 626 height 22
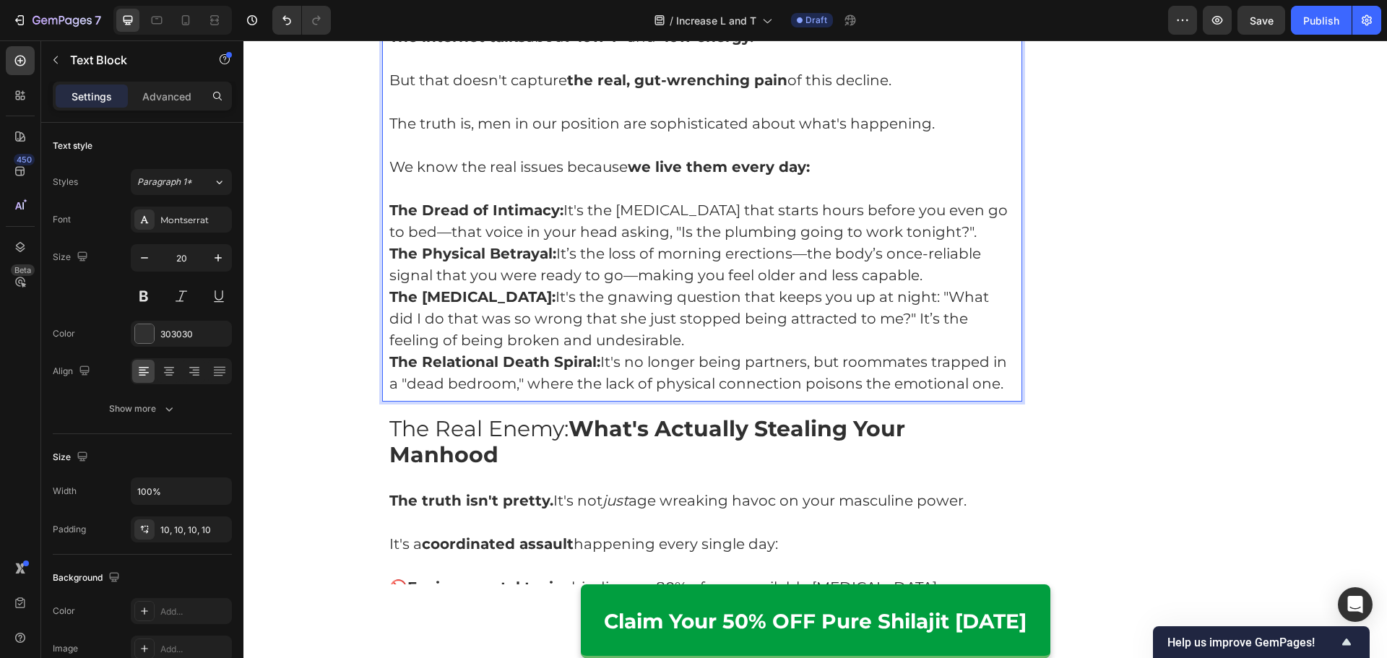
click at [990, 235] on p "The Dread of Intimacy: It's the performance anxiety that starts hours before yo…" at bounding box center [702, 220] width 626 height 43
click at [996, 235] on p "The Dread of Intimacy: It's the performance anxiety that starts hours before yo…" at bounding box center [702, 220] width 626 height 43
click at [383, 205] on div "The internet talks about " low T " and " low energy. " But that doesn't capture…" at bounding box center [702, 210] width 641 height 383
drag, startPoint x: 396, startPoint y: 210, endPoint x: 396, endPoint y: 224, distance: 13.7
click at [389, 212] on strong "- The Dread of Intimacy:" at bounding box center [481, 209] width 184 height 17
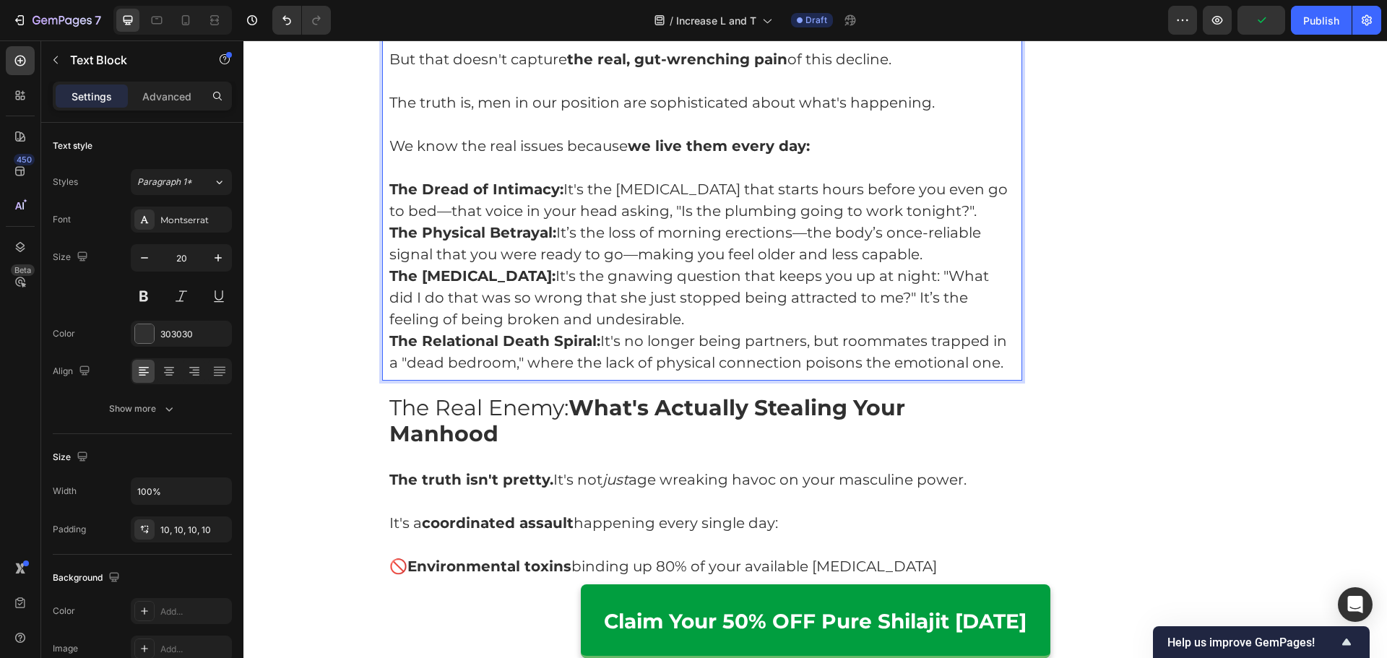
scroll to position [1878, 0]
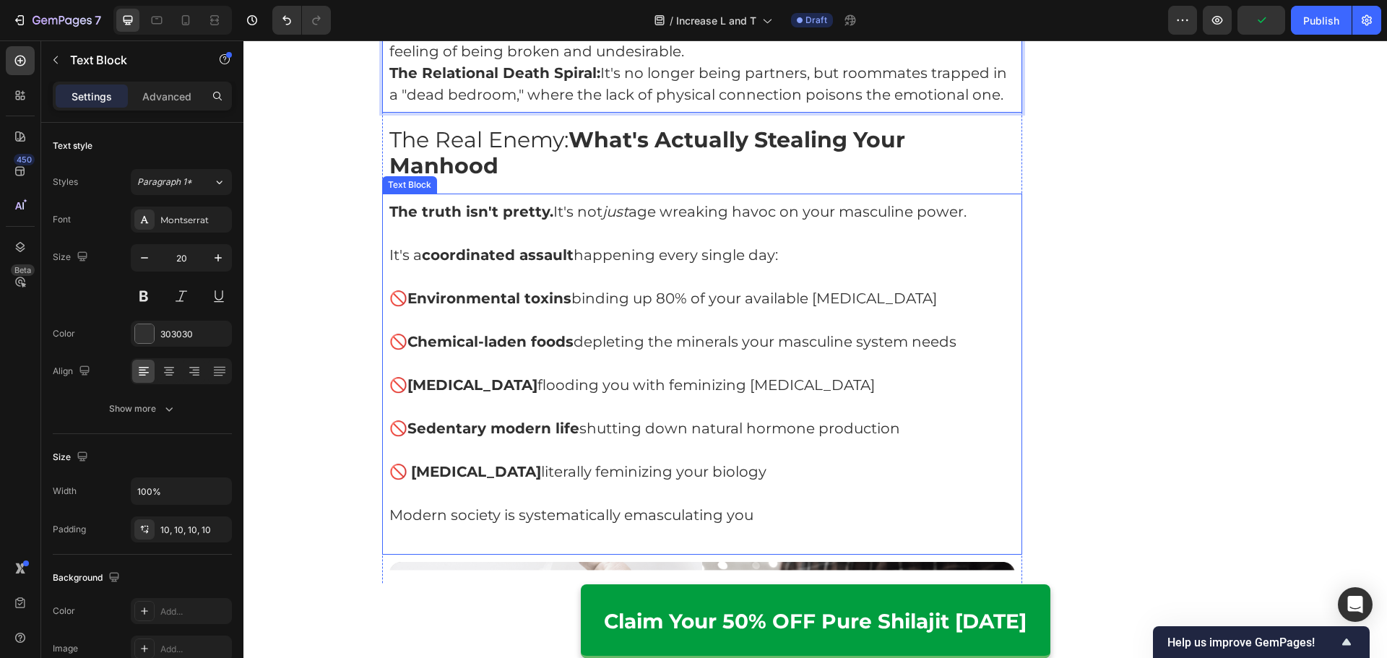
click at [521, 381] on p "🚫 Chronic stress flooding you with feminizing cortisol" at bounding box center [702, 385] width 626 height 22
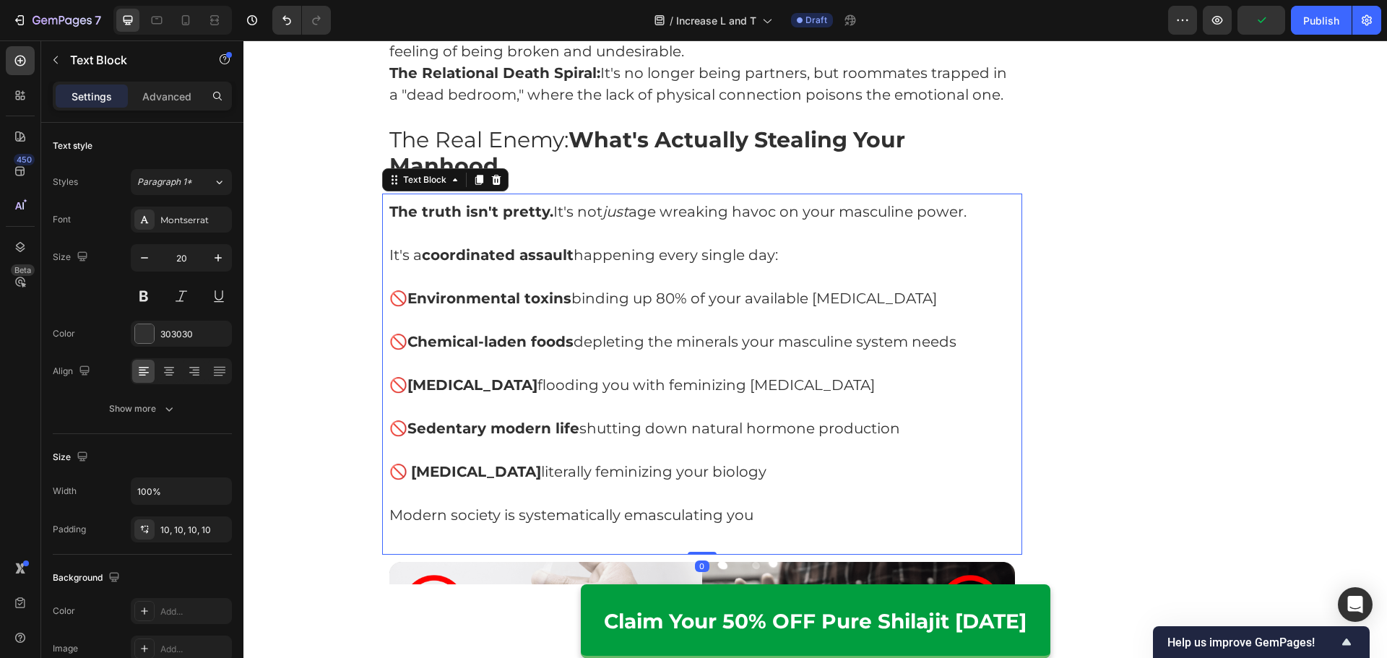
click at [428, 329] on p at bounding box center [702, 320] width 626 height 22
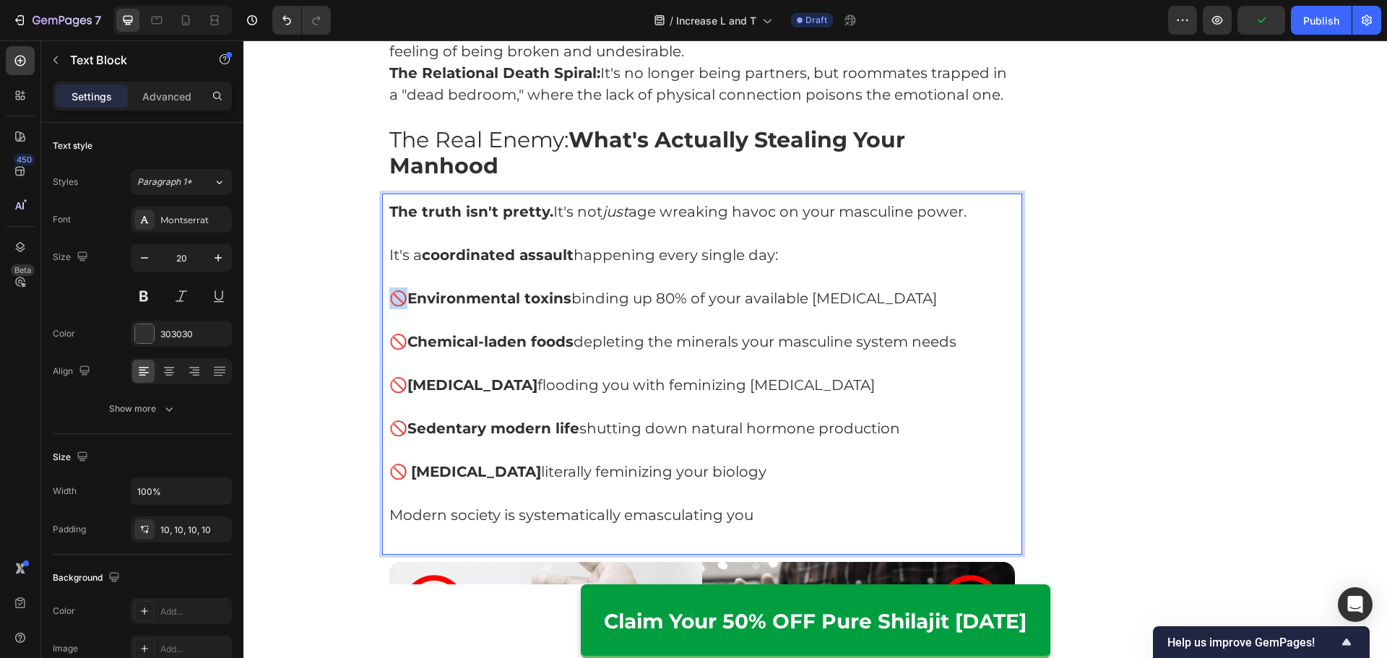
drag, startPoint x: 404, startPoint y: 308, endPoint x: 389, endPoint y: 305, distance: 14.6
click at [389, 305] on p "🚫 Environmental toxins binding up 80% of your available testosterone" at bounding box center [702, 298] width 626 height 22
copy span "🚫"
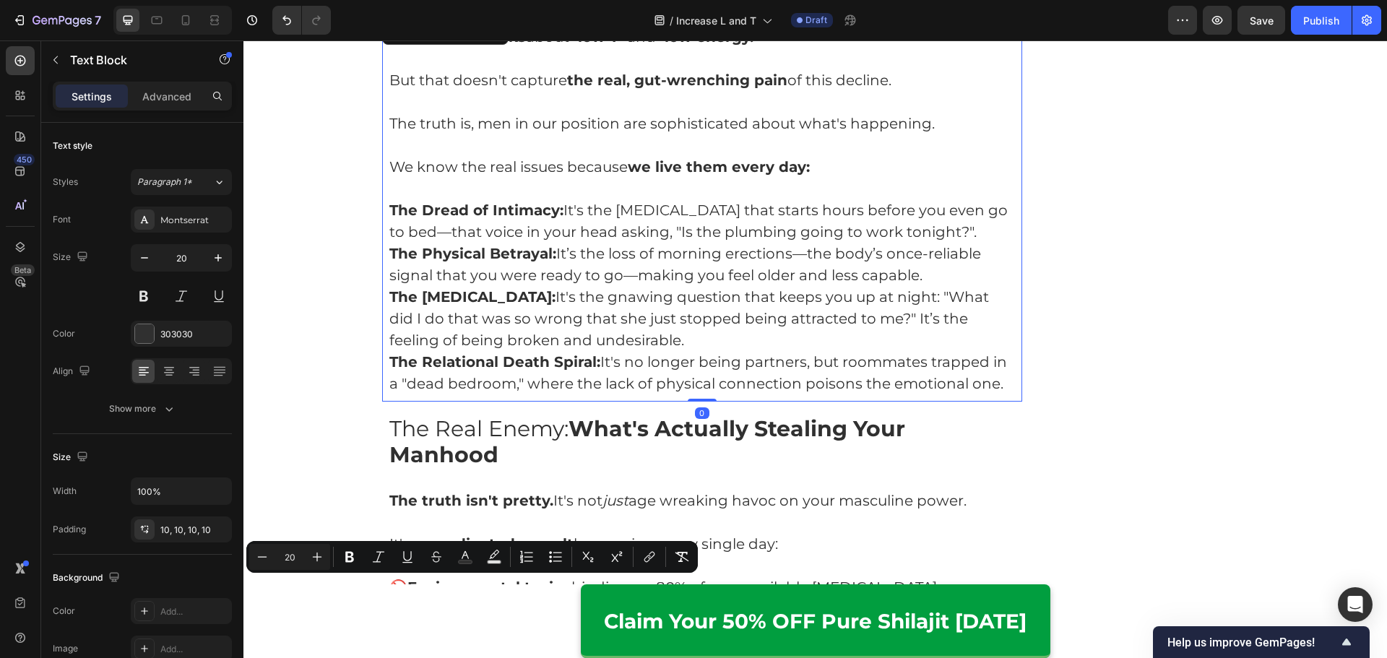
click at [389, 211] on strong "The Dread of Intimacy:" at bounding box center [476, 209] width 174 height 17
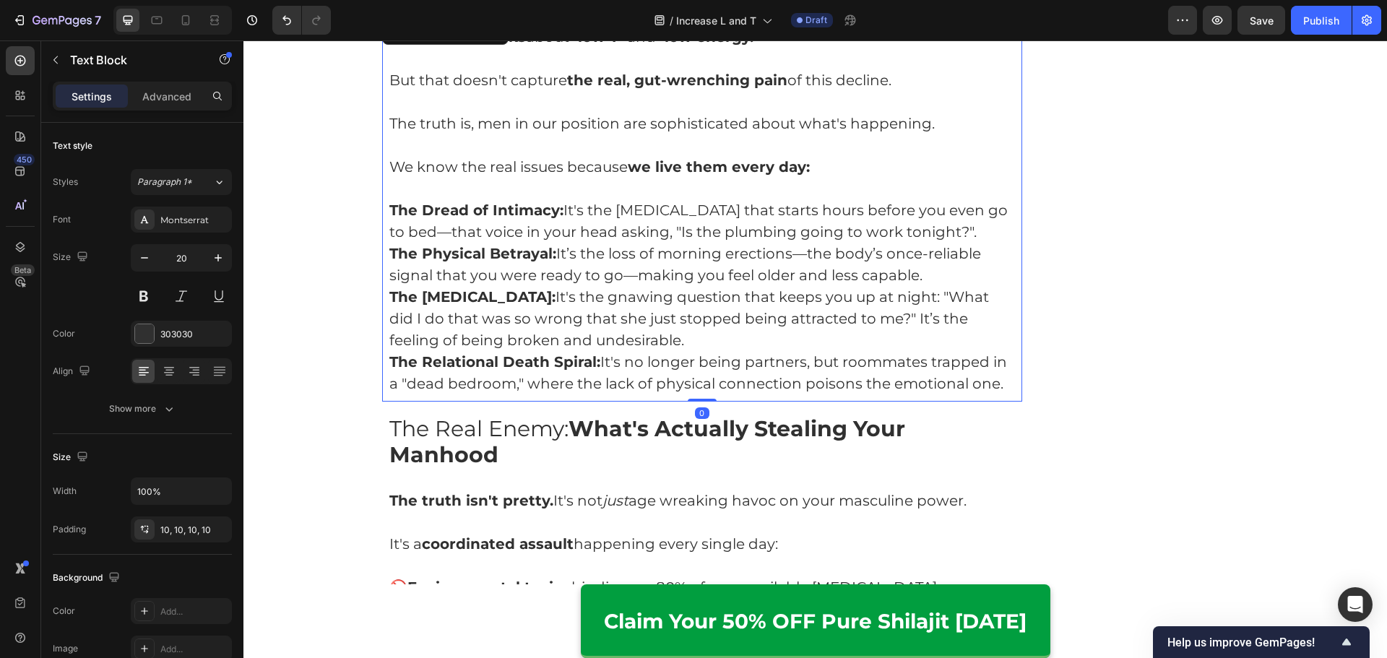
scroll to position [1577, 0]
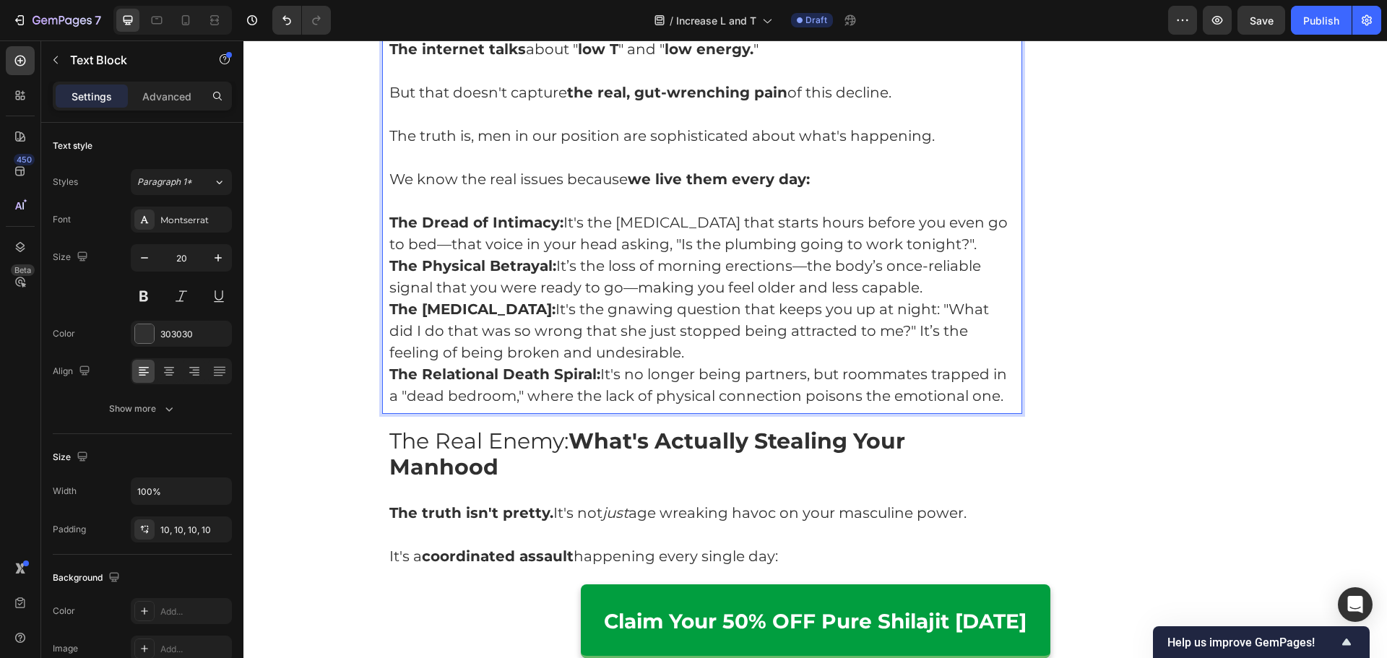
click at [389, 218] on strong "The Dread of Intimacy:" at bounding box center [476, 222] width 174 height 17
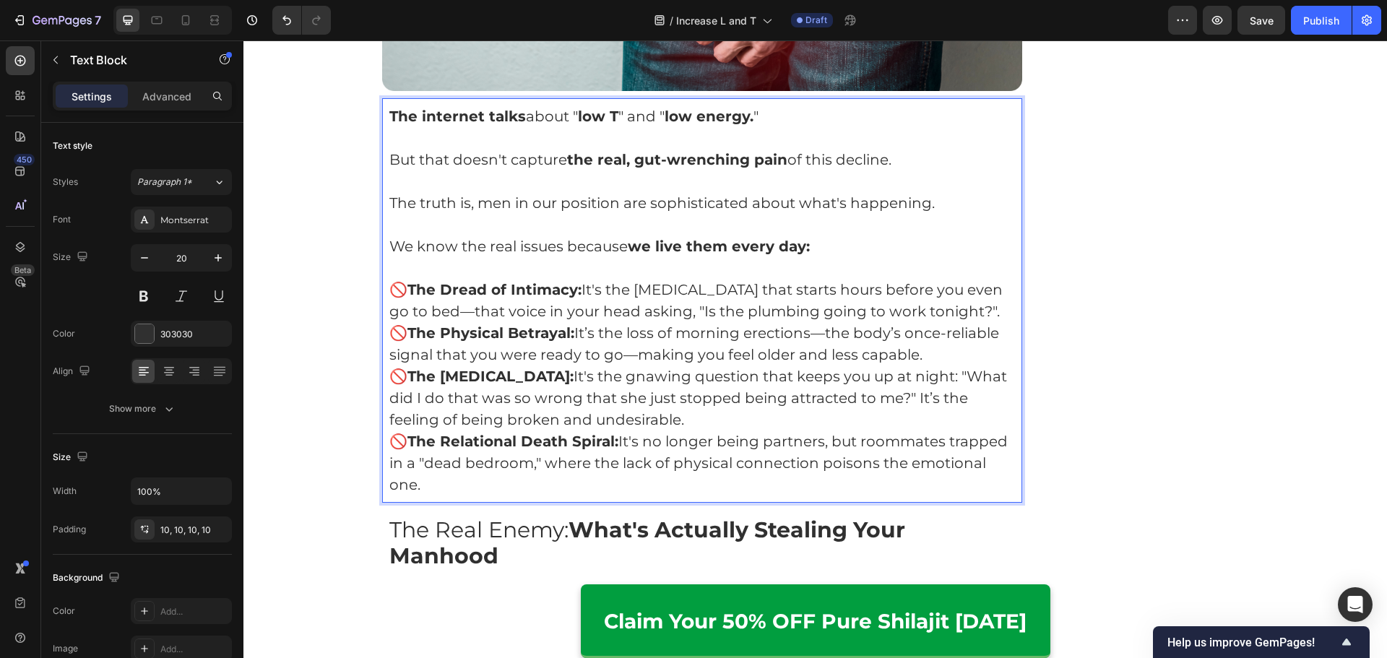
scroll to position [1504, 0]
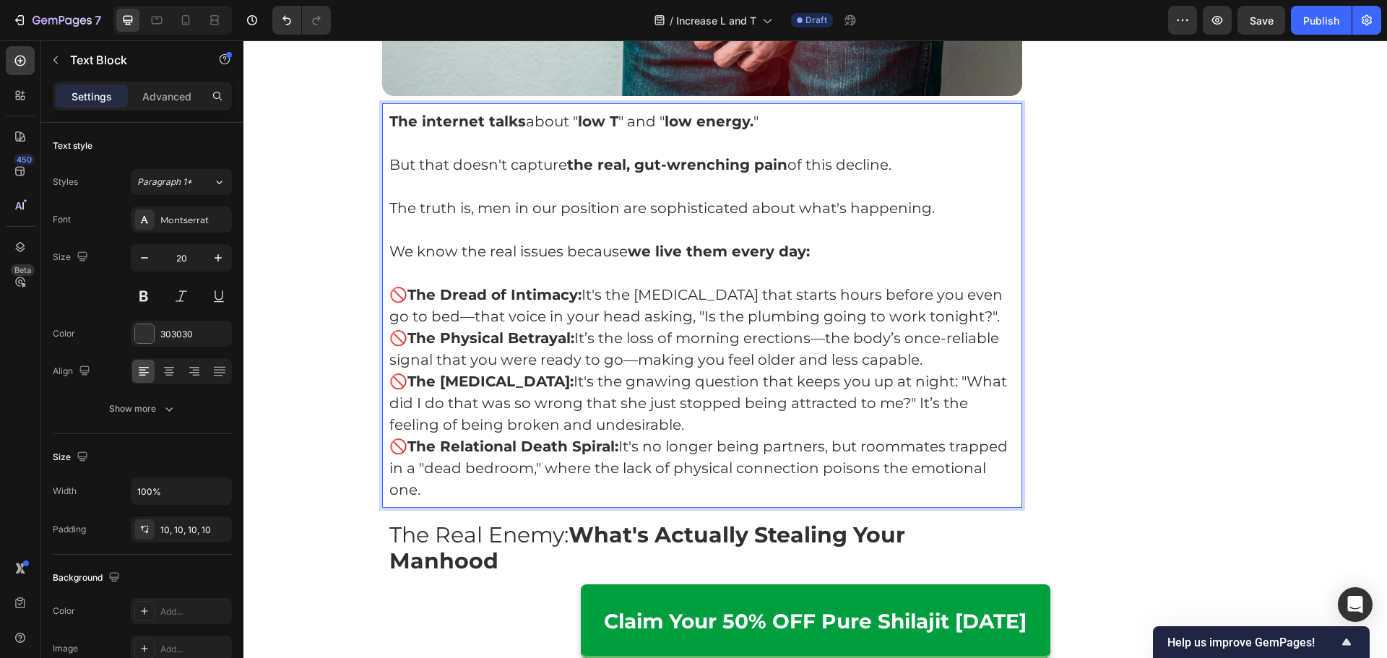
click at [678, 327] on p "🚫 The Dread of Intimacy: It's the performance anxiety that starts hours before …" at bounding box center [702, 305] width 626 height 43
click at [944, 370] on p "🚫 The Physical Betrayal: It’s the loss of morning erections—the body’s once-rel…" at bounding box center [702, 348] width 626 height 43
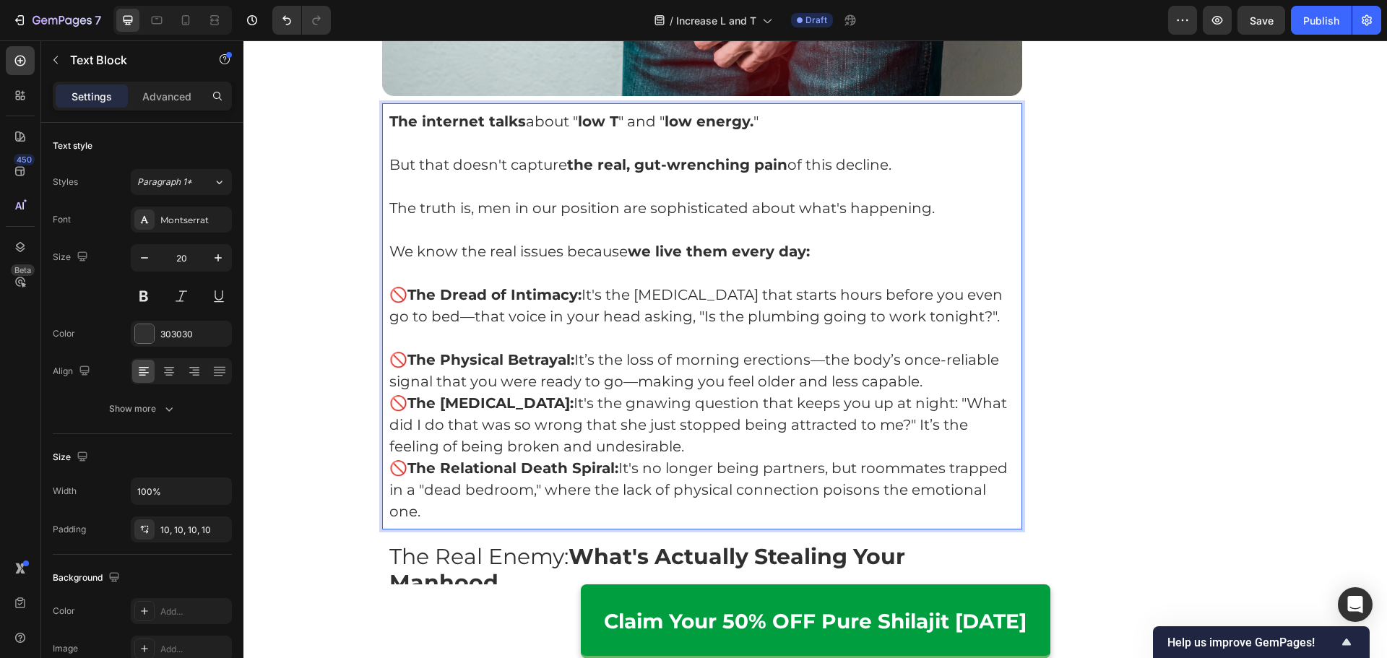
click at [945, 392] on p "🚫 The Physical Betrayal: It’s the loss of morning erections—the body’s once-rel…" at bounding box center [702, 370] width 626 height 43
click at [906, 349] on p "Rich Text Editor. Editing area: main" at bounding box center [702, 338] width 626 height 22
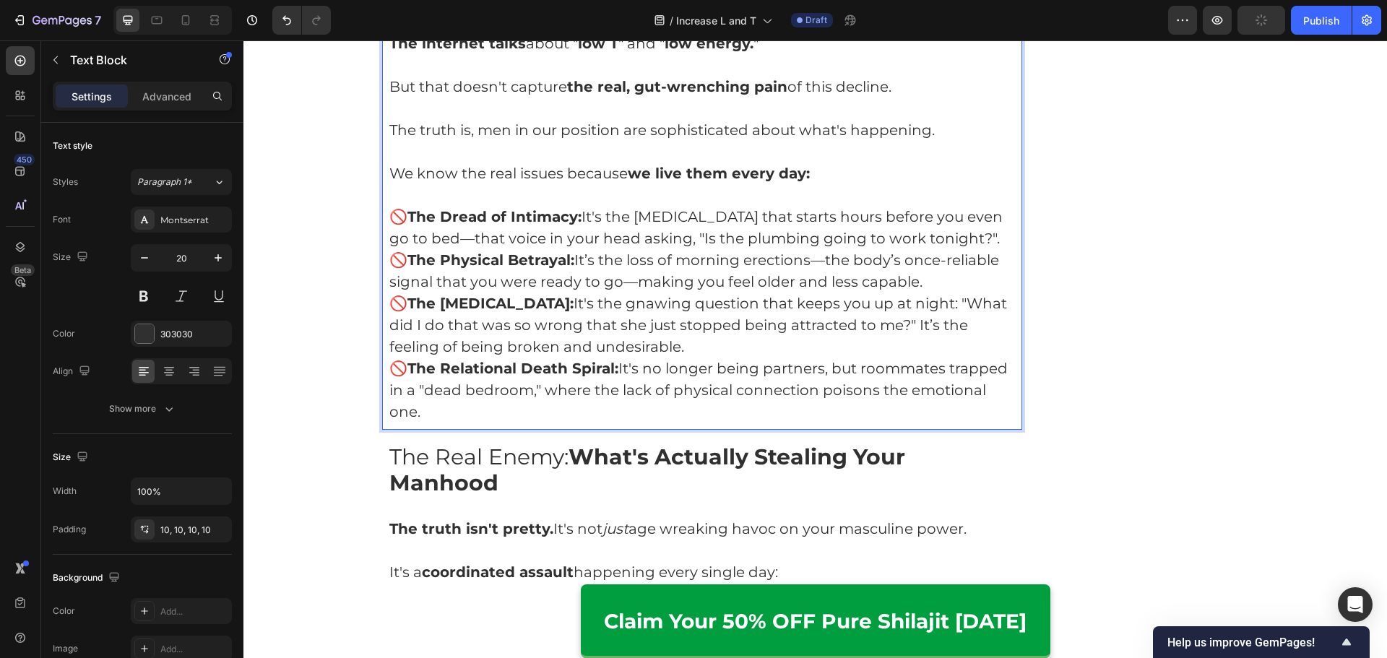
scroll to position [1577, 0]
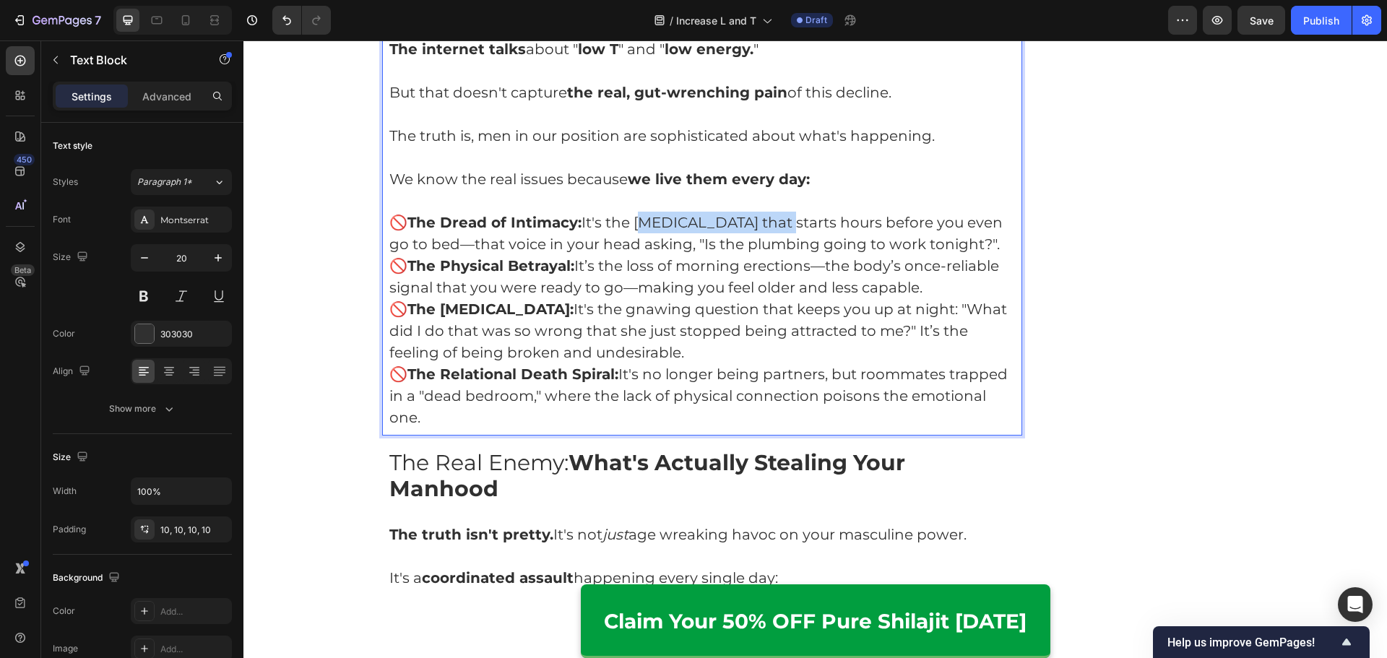
drag, startPoint x: 637, startPoint y: 220, endPoint x: 783, endPoint y: 227, distance: 146.0
click at [783, 227] on p "🚫 The Dread of Intimacy: It's the performance anxiety that starts hours before …" at bounding box center [702, 233] width 626 height 43
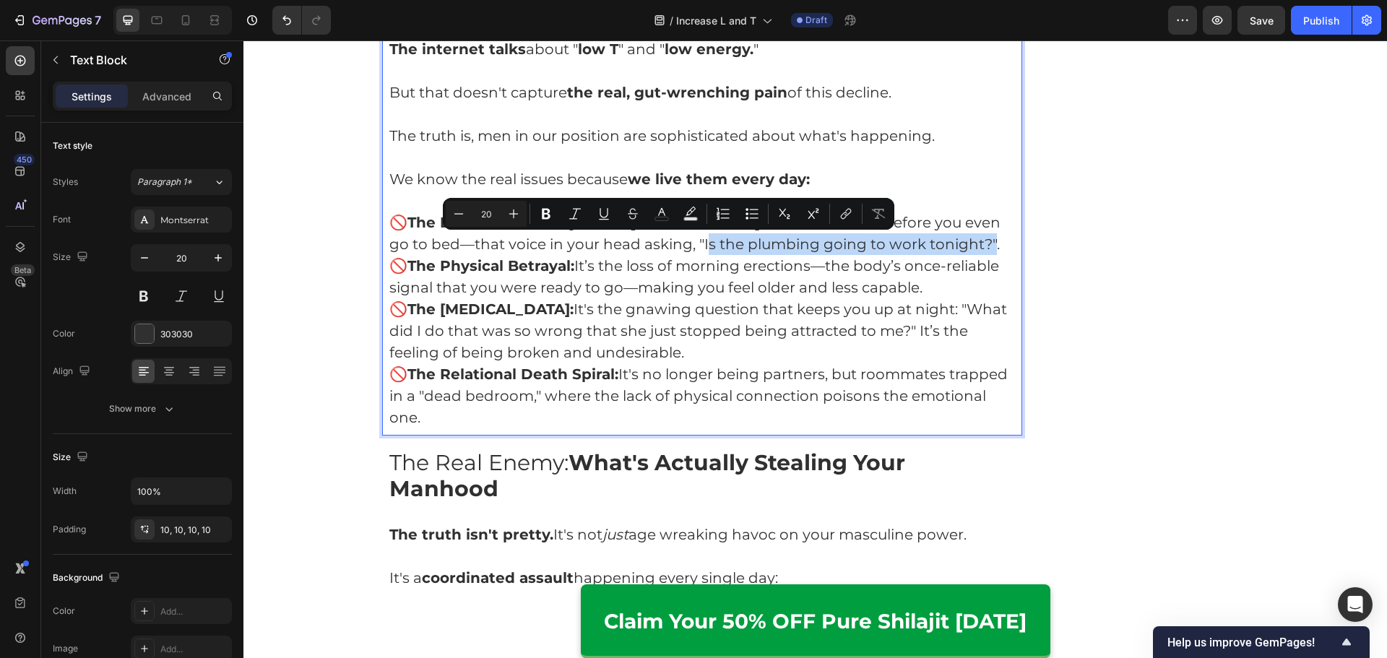
drag, startPoint x: 737, startPoint y: 246, endPoint x: 443, endPoint y: 266, distance: 293.9
click at [443, 255] on p "🚫 The Dread of Intimacy: It's the performance anxiety that starts hours before …" at bounding box center [702, 233] width 626 height 43
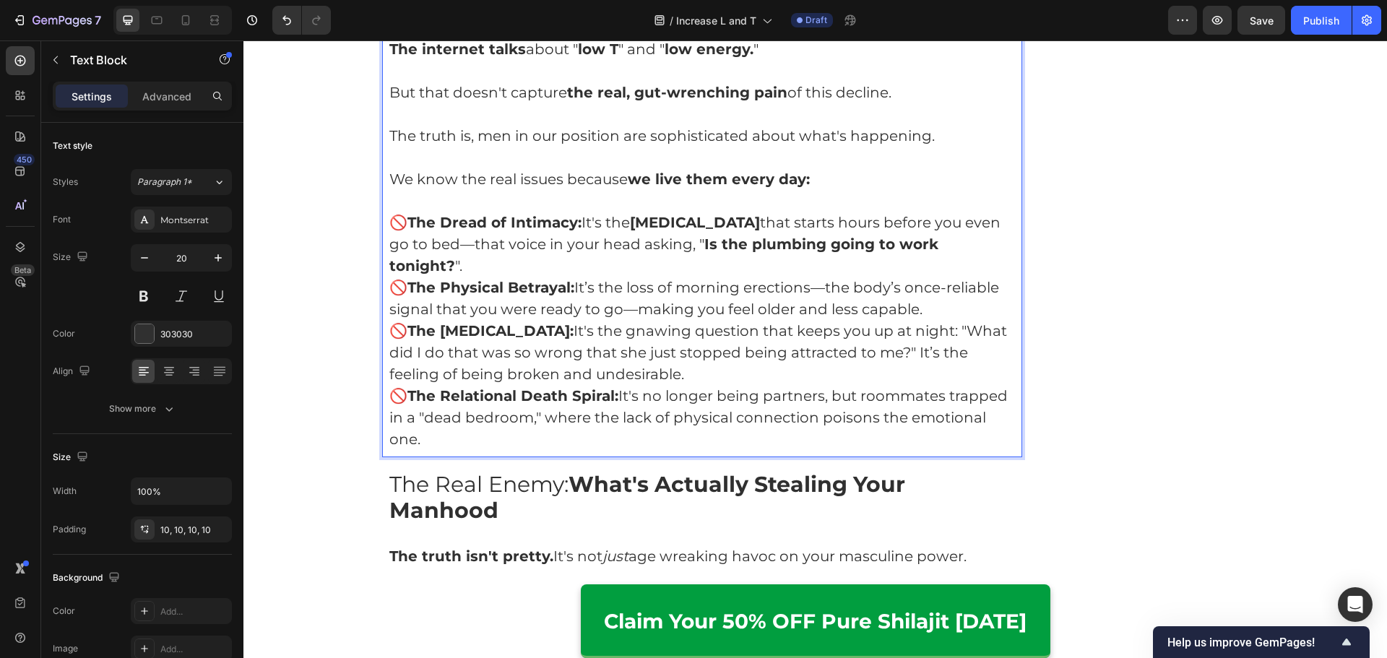
click at [676, 277] on p "🚫 The Physical Betrayal: It’s the loss of morning erections—the body’s once-rel…" at bounding box center [702, 298] width 626 height 43
drag, startPoint x: 630, startPoint y: 287, endPoint x: 808, endPoint y: 288, distance: 178.4
click at [808, 288] on p "🚫 The Physical Betrayal: It’s the loss of morning erections—the body’s once-rel…" at bounding box center [702, 298] width 626 height 43
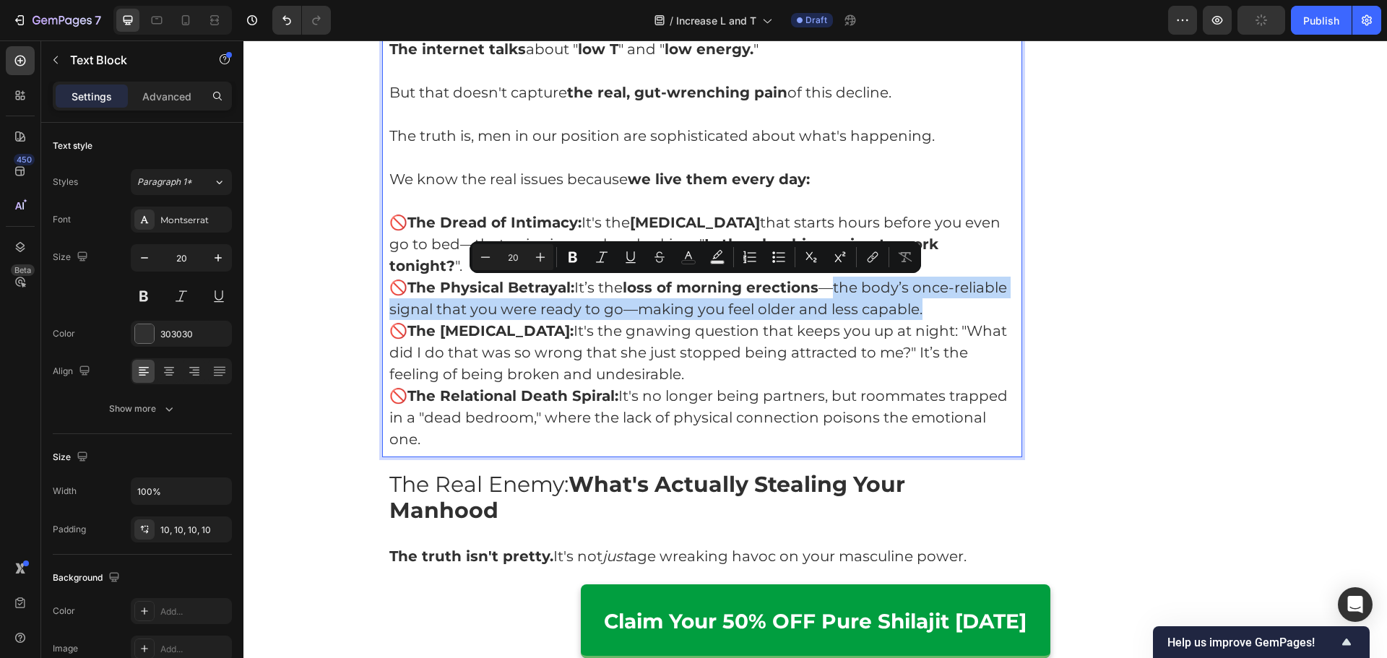
drag, startPoint x: 929, startPoint y: 310, endPoint x: 833, endPoint y: 288, distance: 97.8
click at [833, 288] on p "🚫 The Physical Betrayal: It’s the loss of morning erections —the body’s once-re…" at bounding box center [702, 298] width 626 height 43
click at [873, 298] on p "🚫 The Physical Betrayal: It’s the loss of morning erections —the body’s once-re…" at bounding box center [702, 298] width 626 height 43
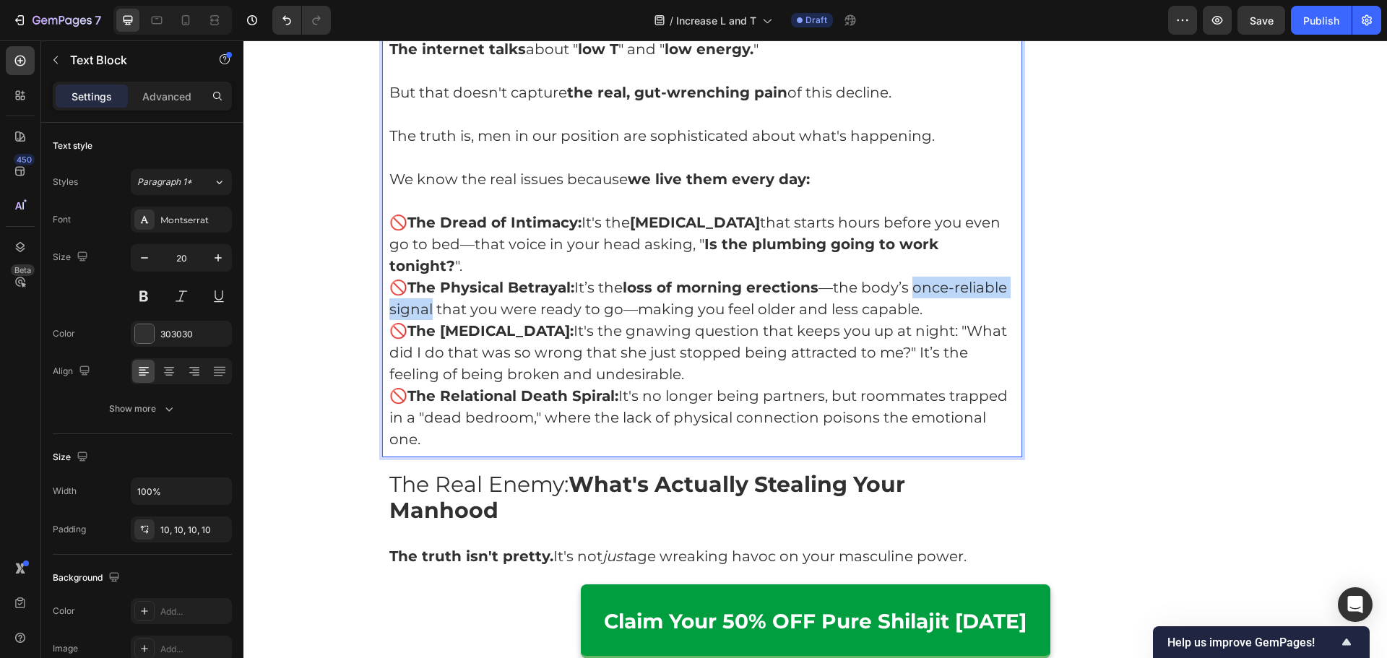
drag, startPoint x: 915, startPoint y: 287, endPoint x: 428, endPoint y: 305, distance: 487.1
click at [428, 305] on p "🚫 The Physical Betrayal: It’s the loss of morning erections —the body’s once-re…" at bounding box center [702, 298] width 626 height 43
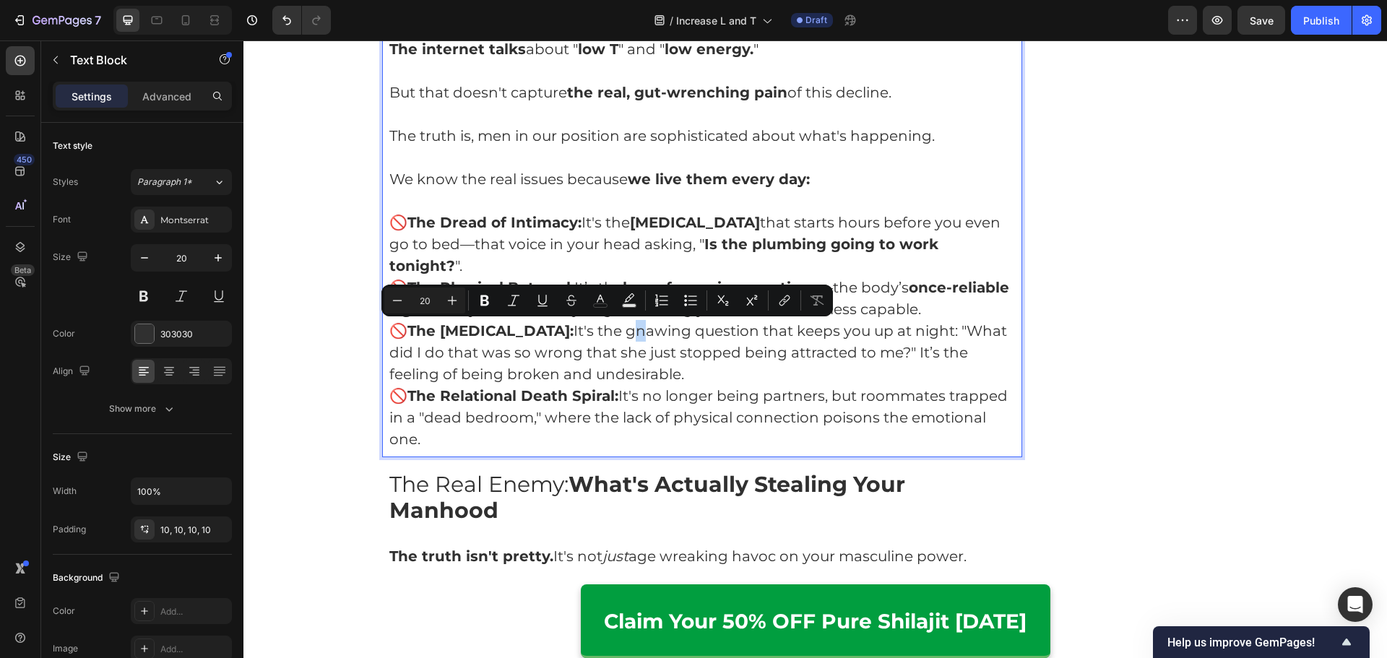
click at [609, 334] on p "🚫 The Identity Crisis: It's the gnawing question that keeps you up at night: "W…" at bounding box center [702, 352] width 626 height 65
click at [705, 344] on p "🚫 The Identity Crisis: It's the gnawing question that keeps you up at night: "W…" at bounding box center [702, 352] width 626 height 65
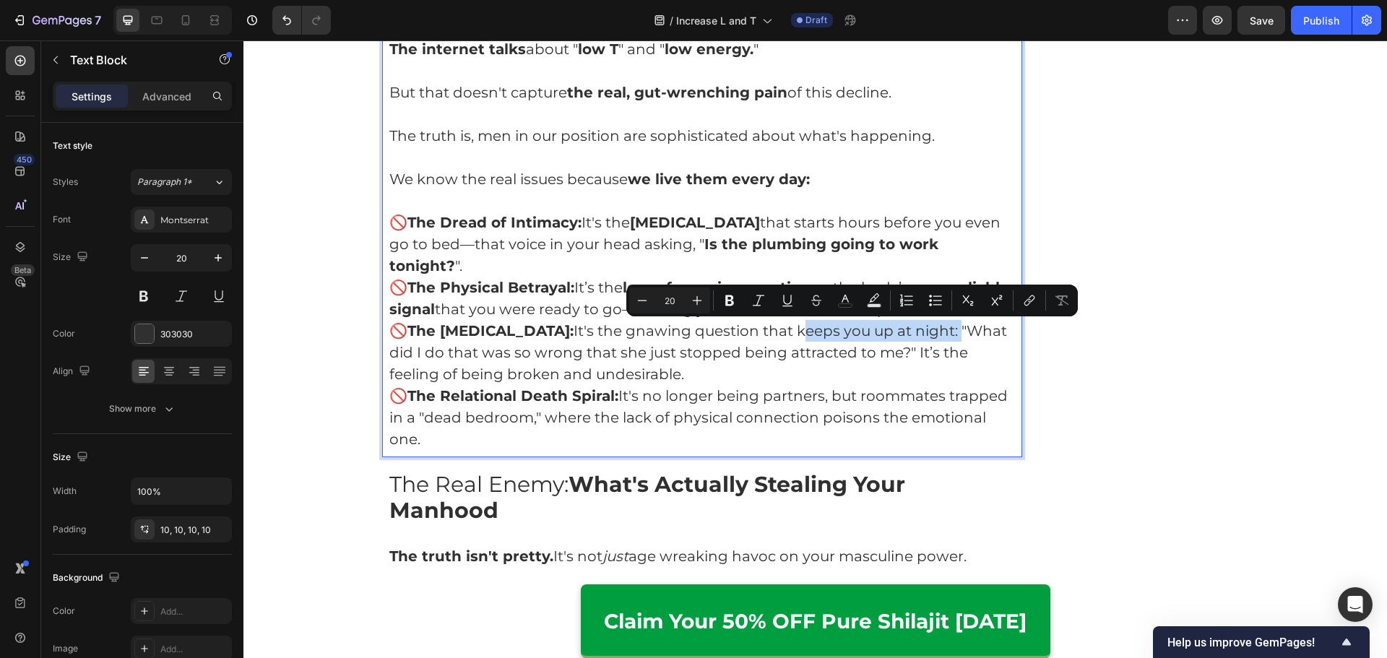
drag, startPoint x: 783, startPoint y: 326, endPoint x: 932, endPoint y: 332, distance: 149.6
click at [932, 332] on p "🚫 The Identity Crisis: It's the gnawing question that keeps you up at night: "W…" at bounding box center [702, 352] width 626 height 65
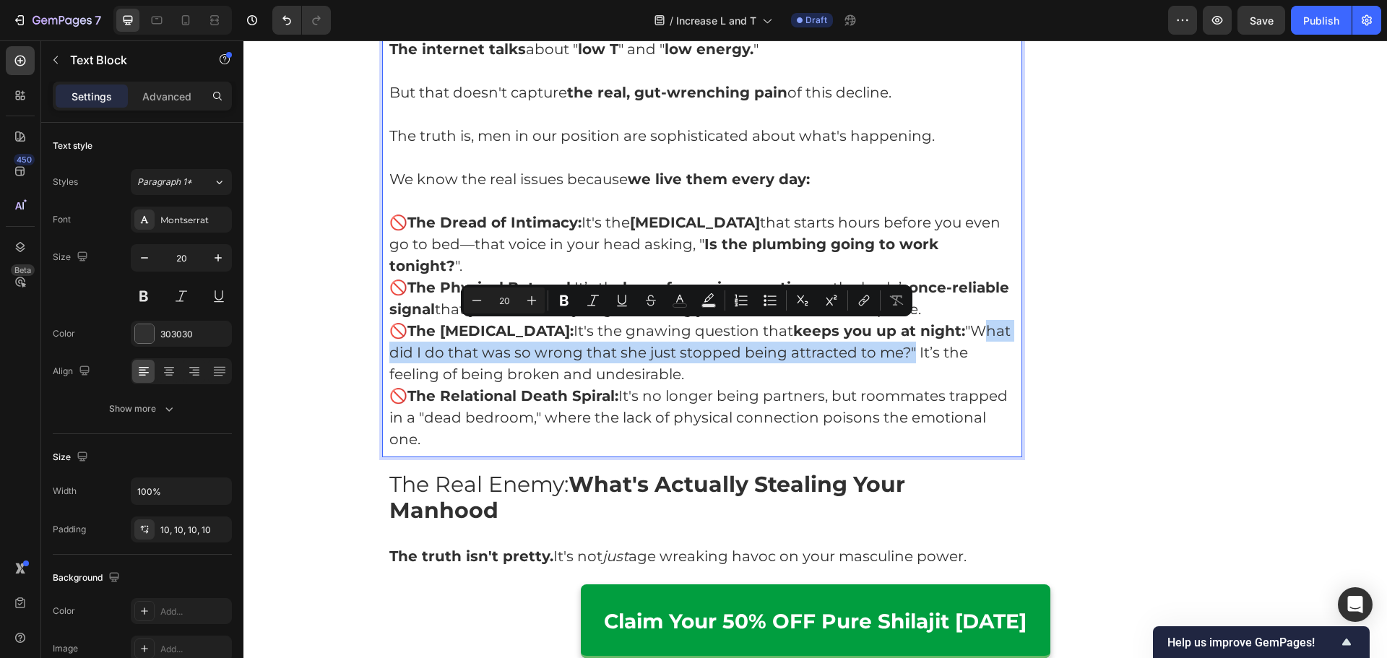
drag, startPoint x: 955, startPoint y: 333, endPoint x: 902, endPoint y: 357, distance: 58.8
click at [902, 357] on p "🚫 The Identity Crisis: It's the gnawing question that keeps you up at night: "W…" at bounding box center [702, 352] width 626 height 65
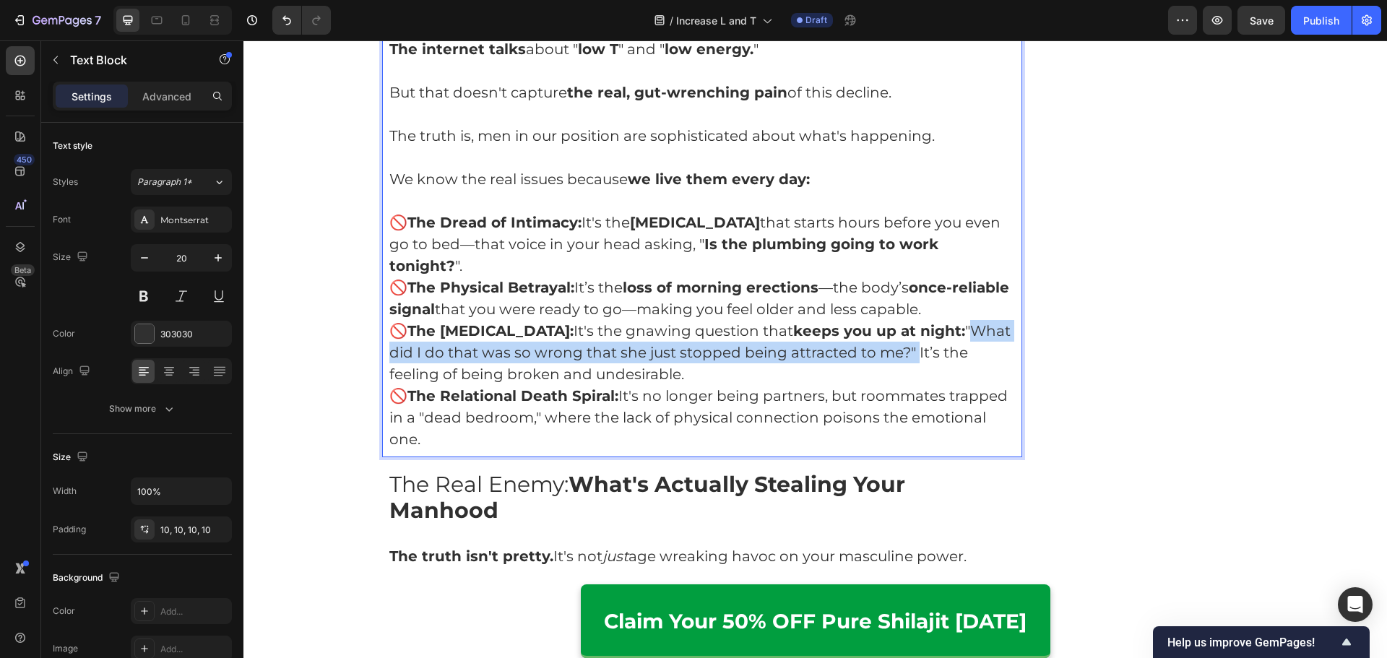
drag, startPoint x: 944, startPoint y: 330, endPoint x: 905, endPoint y: 356, distance: 46.9
click at [905, 356] on p "🚫 The Identity Crisis: It's the gnawing question that keeps you up at night: "W…" at bounding box center [702, 352] width 626 height 65
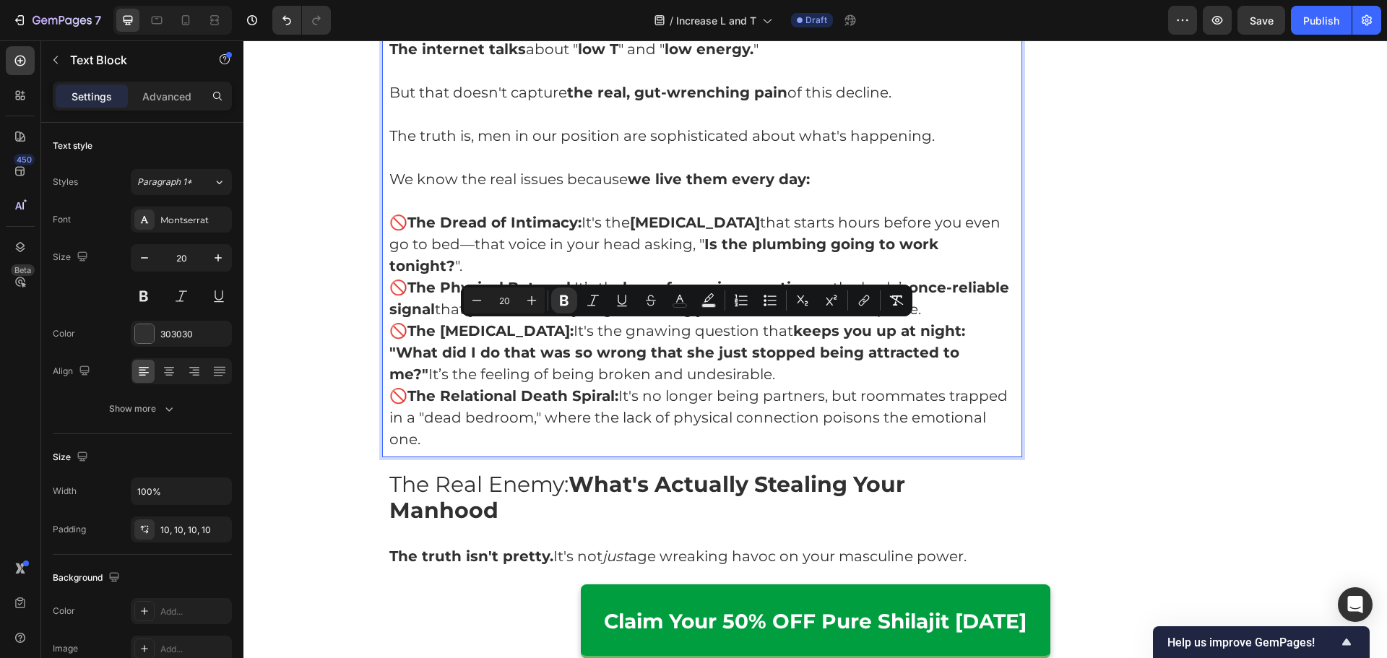
click at [684, 383] on p "🚫 The Identity Crisis: It's the gnawing question that keeps you up at night: "W…" at bounding box center [702, 352] width 626 height 65
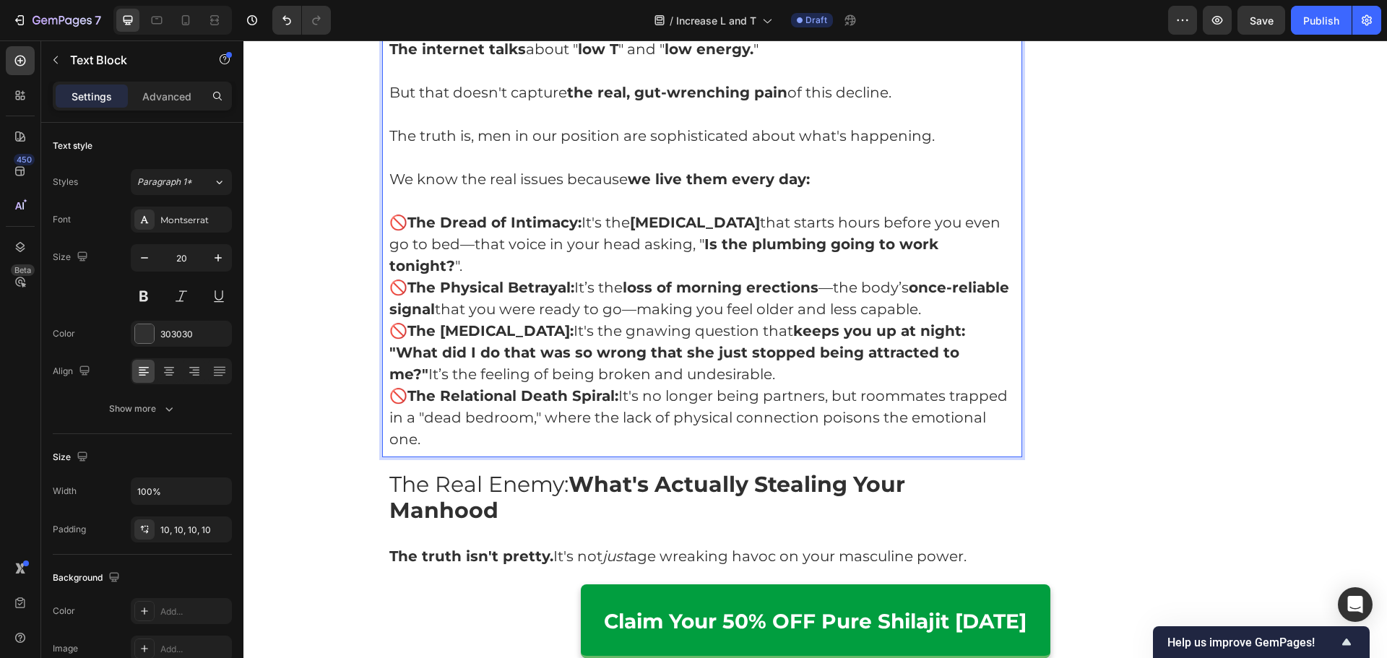
click at [706, 401] on p "🚫 The Relational Death Spiral: It's no longer being partners, but roommates tra…" at bounding box center [702, 417] width 626 height 65
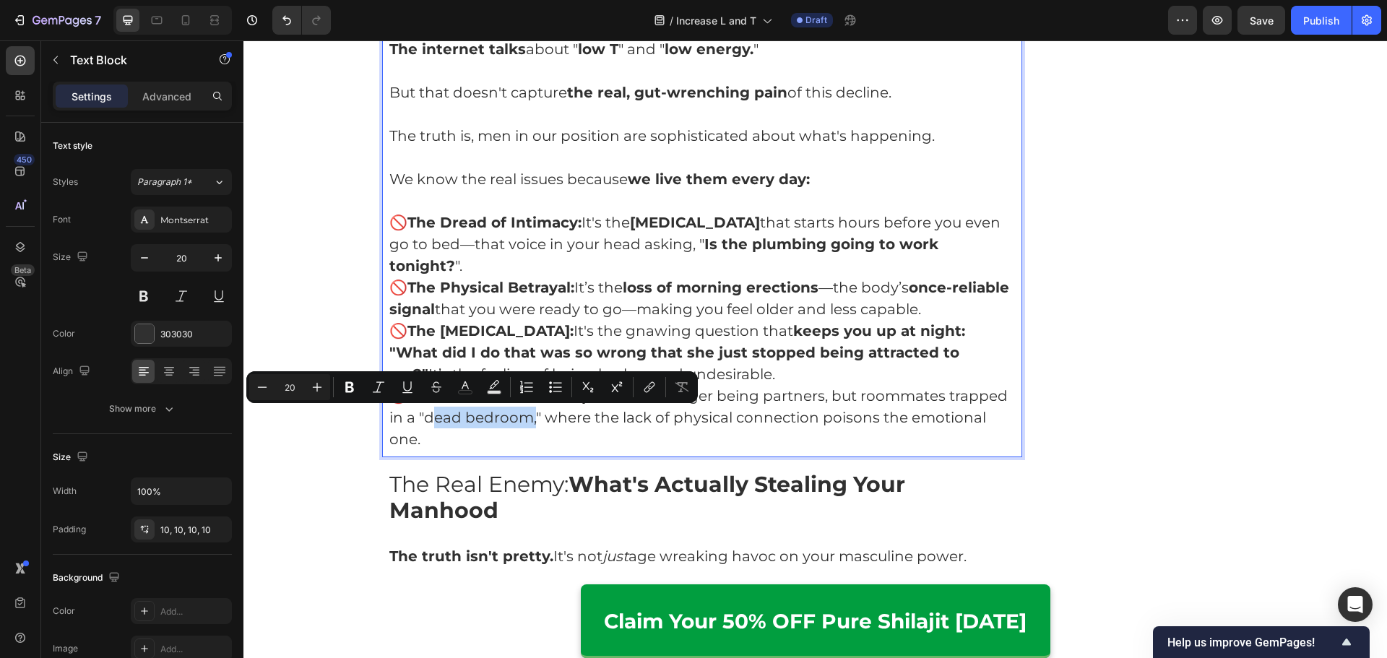
drag, startPoint x: 420, startPoint y: 419, endPoint x: 527, endPoint y: 420, distance: 106.9
click at [527, 420] on p "🚫 The Relational Death Spiral: It's no longer being partners, but roommates tra…" at bounding box center [702, 417] width 626 height 65
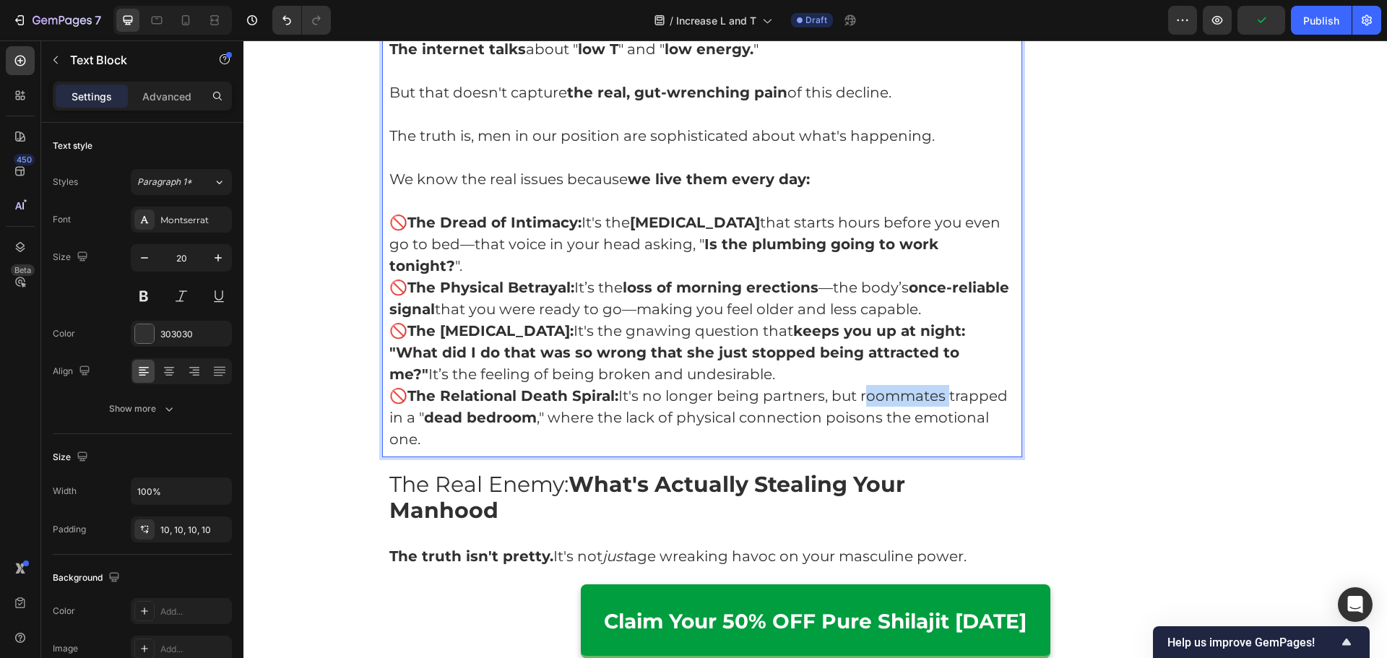
drag, startPoint x: 862, startPoint y: 394, endPoint x: 945, endPoint y: 403, distance: 83.6
click at [945, 403] on p "🚫 The Relational Death Spiral: It's no longer being partners, but roommates tra…" at bounding box center [702, 417] width 626 height 65
click at [889, 435] on p "🚫 The Relational Death Spiral: It's no longer being partners, but roommates tra…" at bounding box center [702, 417] width 626 height 65
drag, startPoint x: 628, startPoint y: 418, endPoint x: 643, endPoint y: 421, distance: 16.1
click at [646, 418] on p "🚫 The Relational Death Spiral: It's no longer being partners, but roommates tra…" at bounding box center [702, 417] width 626 height 65
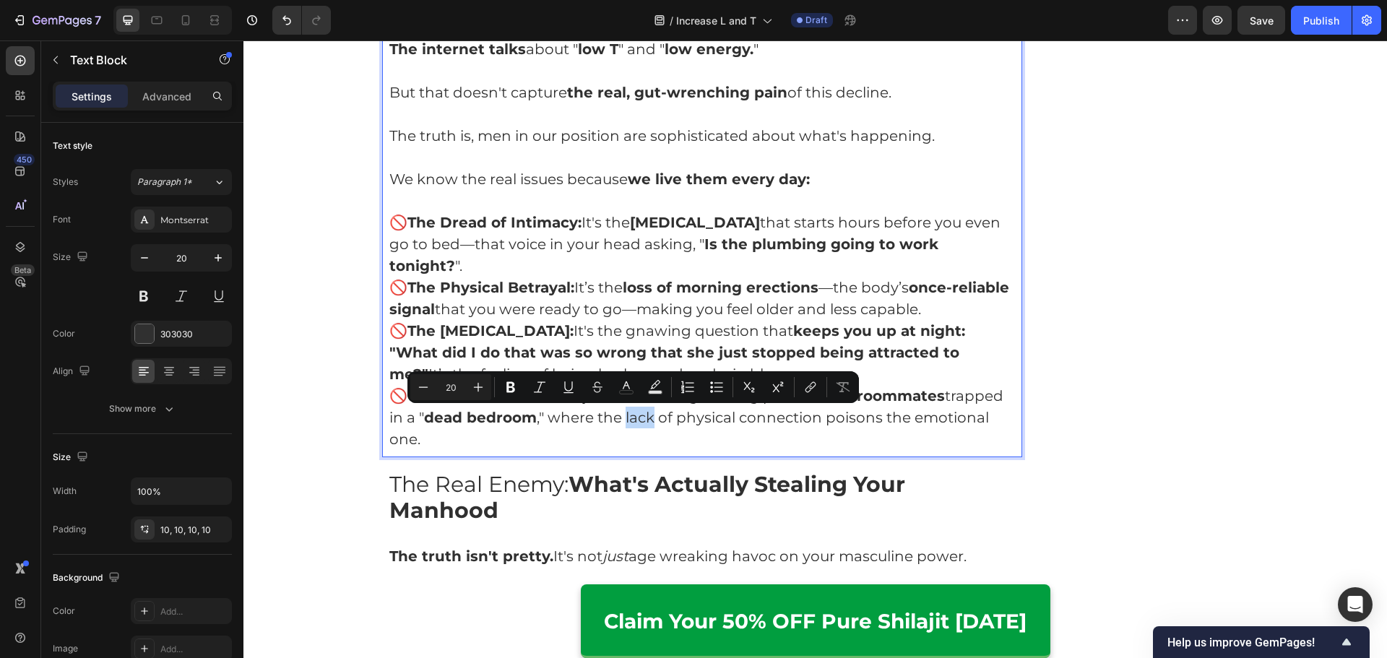
click at [643, 421] on p "🚫 The Relational Death Spiral: It's no longer being partners, but roommates tra…" at bounding box center [702, 417] width 626 height 65
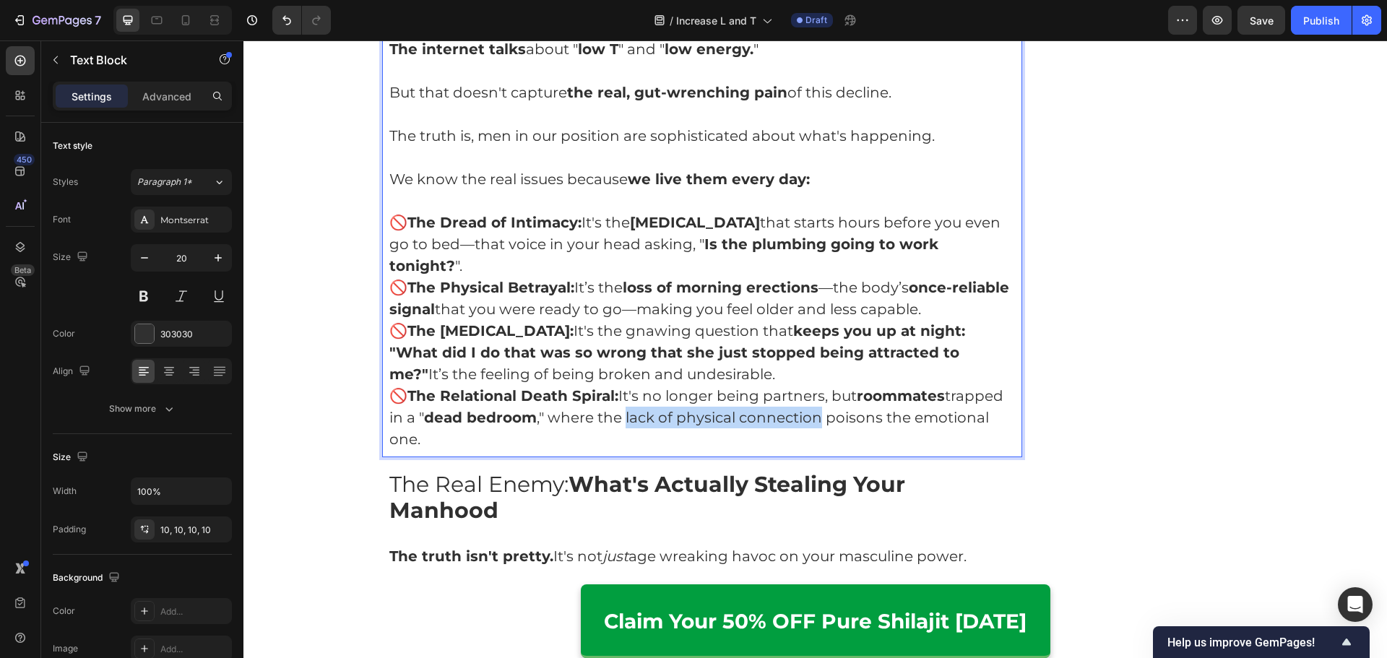
drag, startPoint x: 620, startPoint y: 416, endPoint x: 811, endPoint y: 418, distance: 190.7
click at [811, 418] on p "🚫 The Relational Death Spiral: It's no longer being partners, but roommates tra…" at bounding box center [702, 417] width 626 height 65
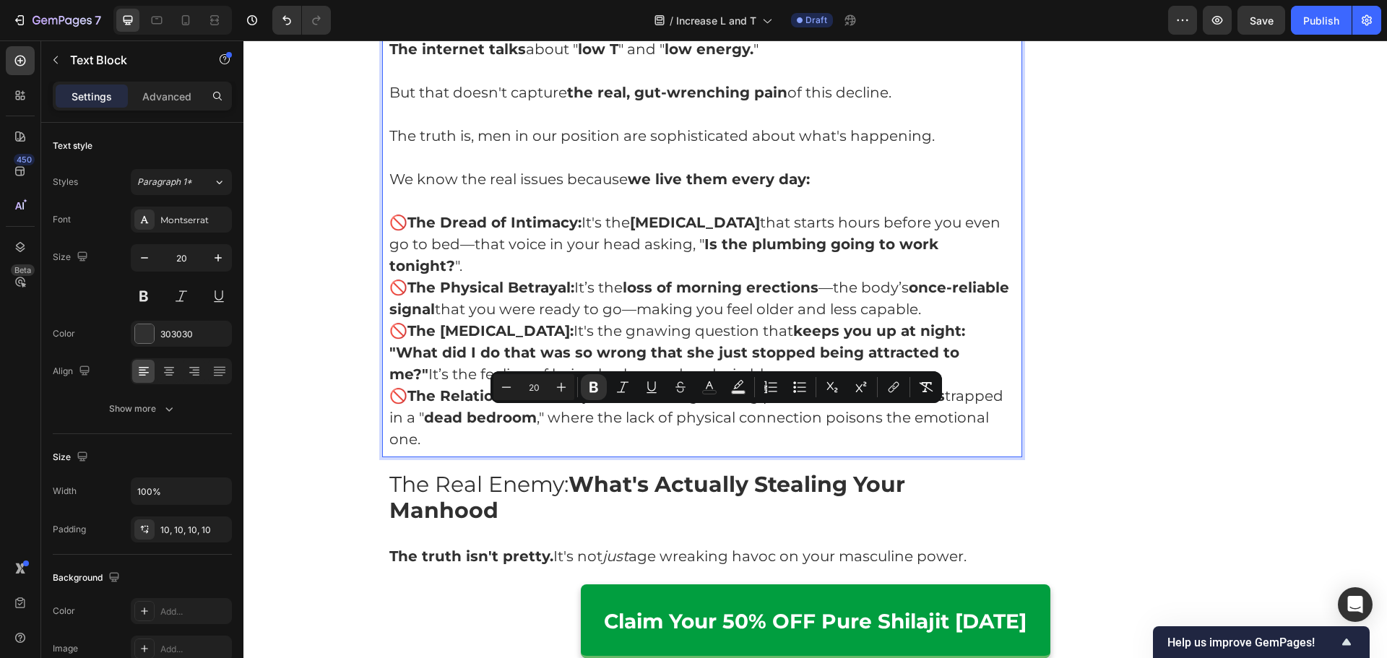
click at [812, 448] on p "🚫 The Relational Death Spiral: It's no longer being partners, but roommates tra…" at bounding box center [702, 417] width 626 height 65
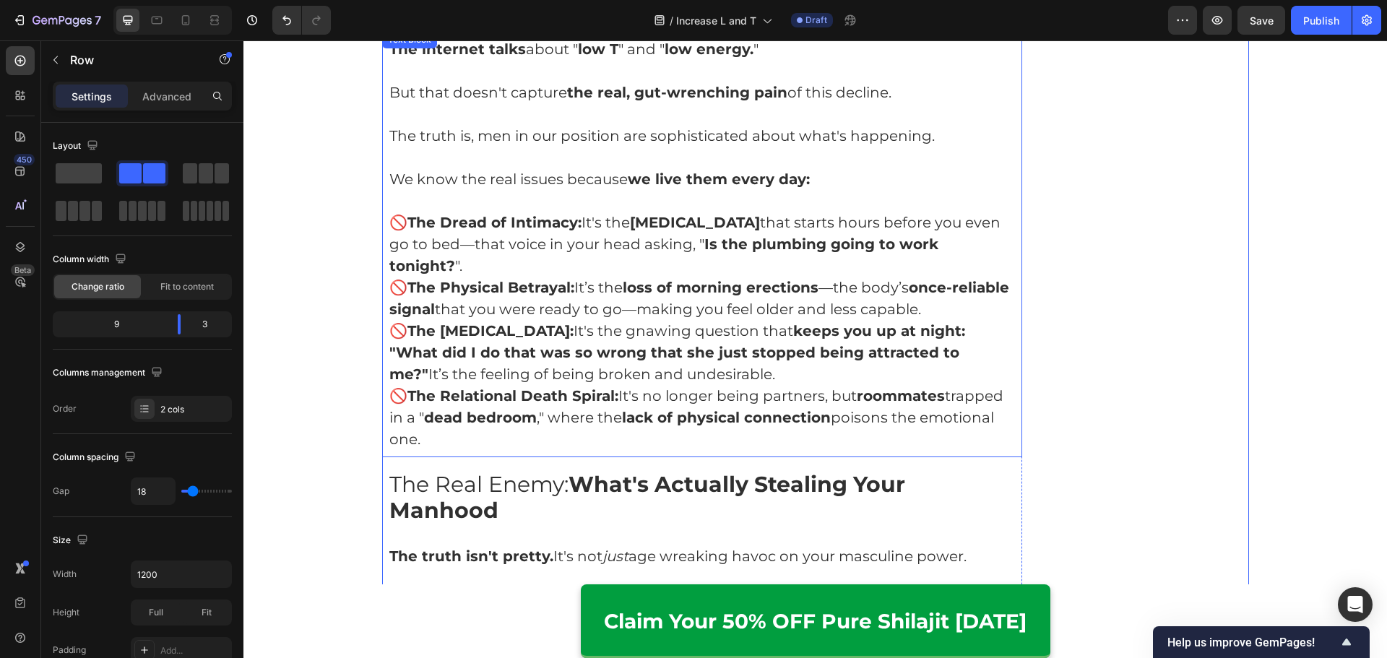
click at [649, 269] on p "🚫 The Dread of Intimacy: It's the performance anxiety that starts hours before …" at bounding box center [702, 244] width 626 height 65
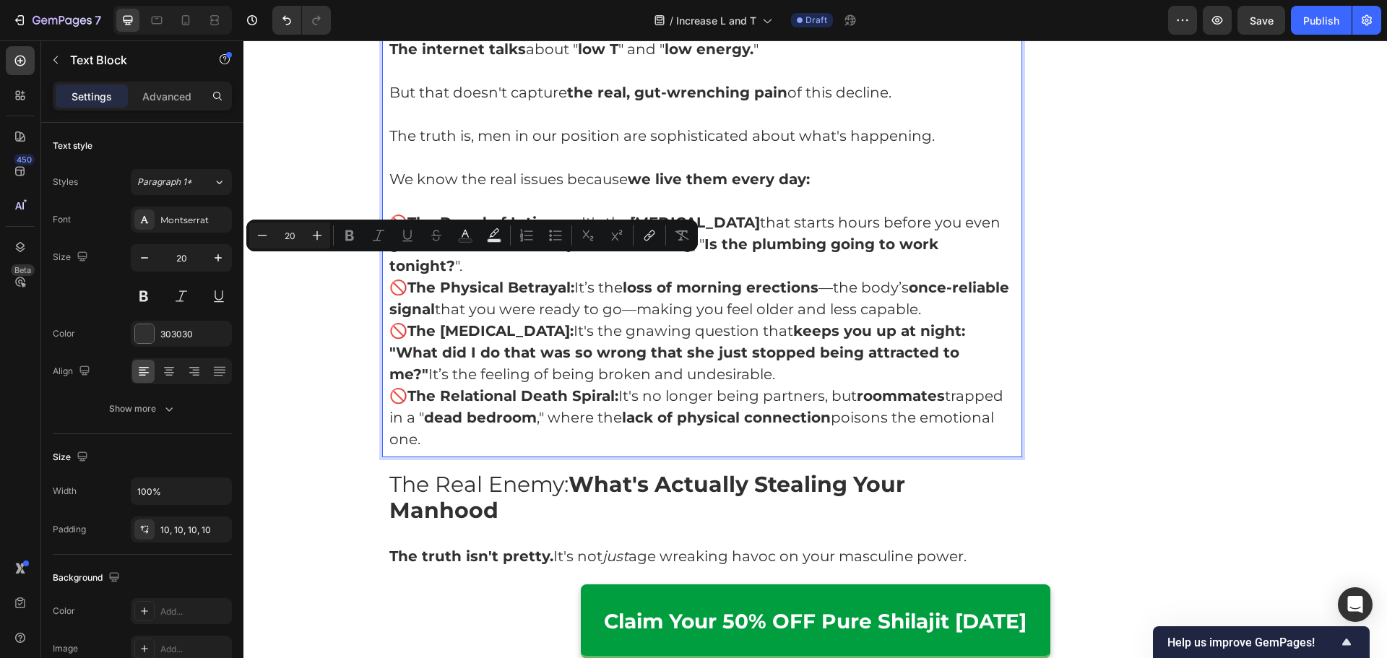
click at [662, 267] on p "🚫 The Dread of Intimacy: It's the performance anxiety that starts hours before …" at bounding box center [702, 244] width 626 height 65
click at [712, 304] on p "🚫 The Physical Betrayal: It’s the loss of morning erections —the body’s once-re…" at bounding box center [702, 298] width 626 height 43
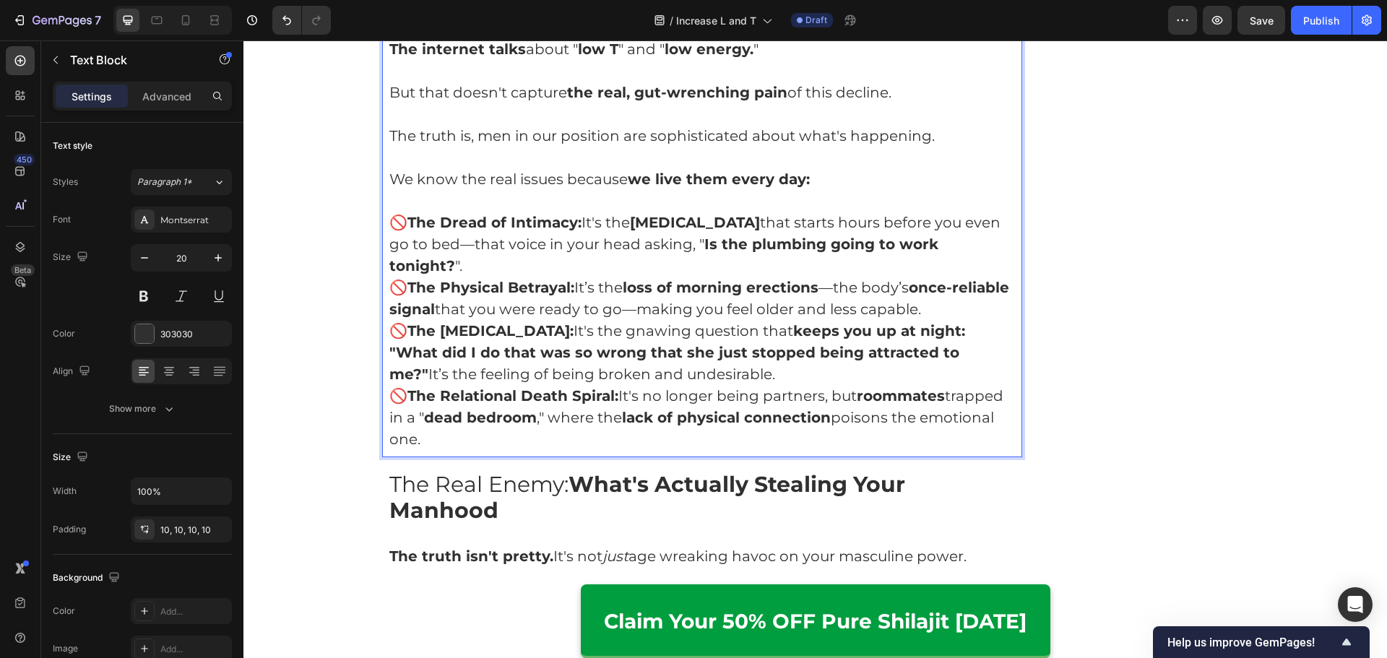
click at [690, 357] on strong ""What did I do that was so wrong that she just stopped being attracted to me?"" at bounding box center [674, 363] width 570 height 39
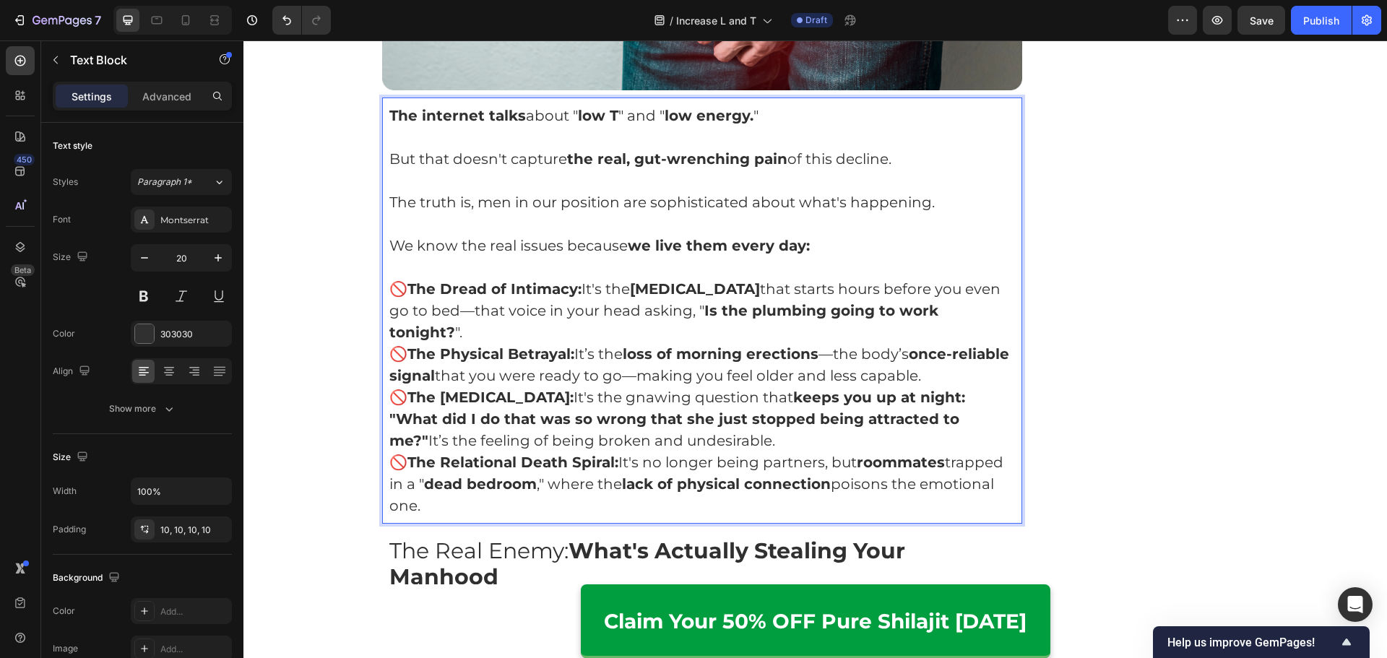
scroll to position [1504, 0]
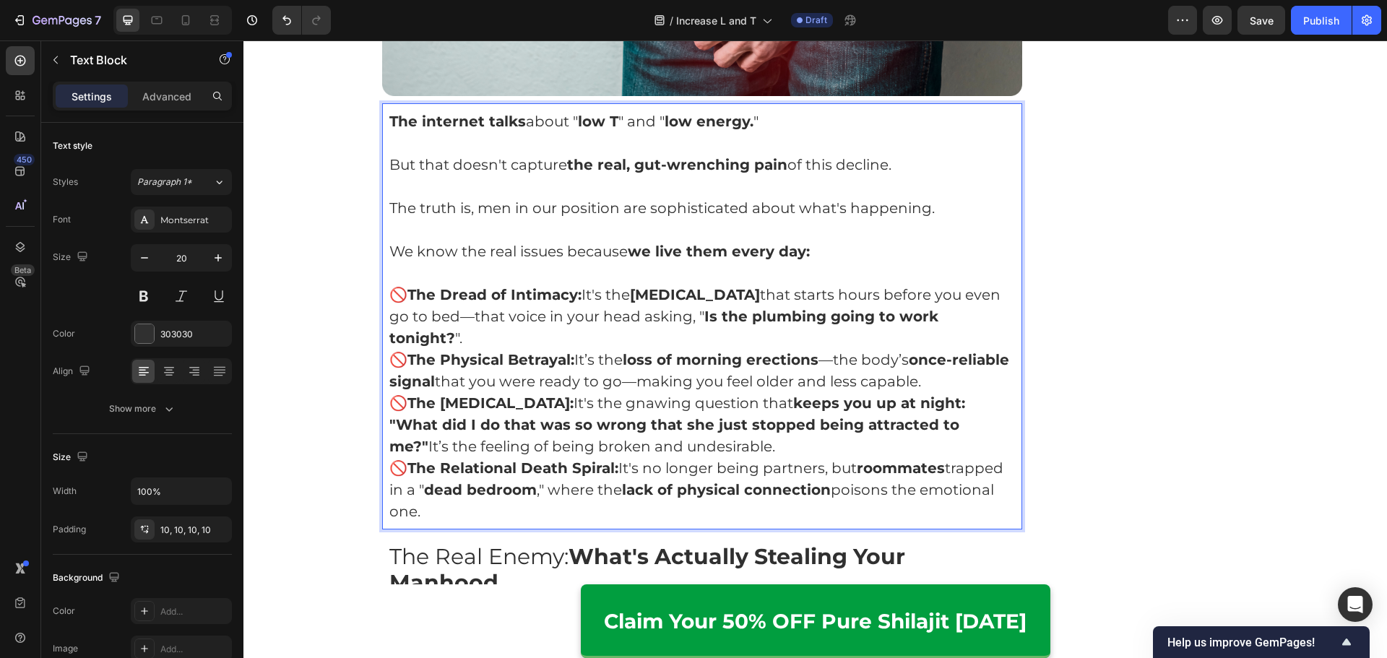
click at [568, 341] on p "🚫 The Dread of Intimacy: It's the performance anxiety that starts hours before …" at bounding box center [702, 316] width 626 height 65
click at [511, 298] on strong "The Dread of Intimacy:" at bounding box center [494, 294] width 174 height 17
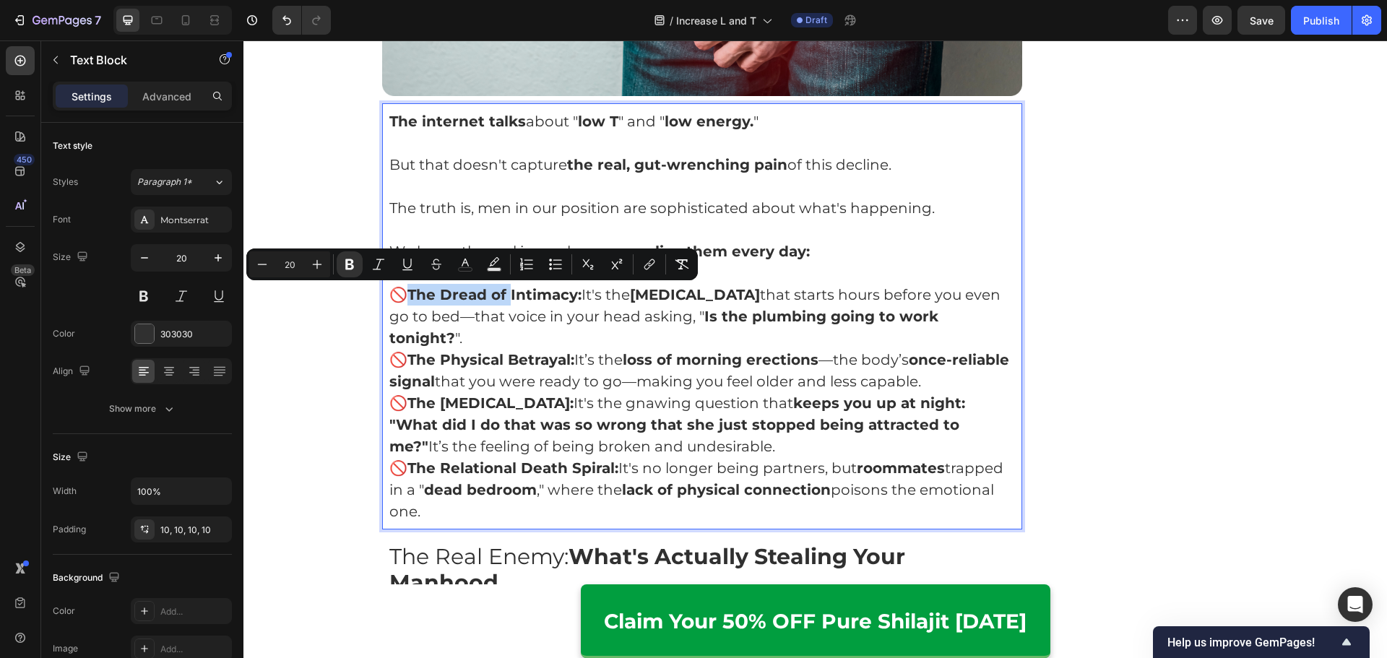
drag, startPoint x: 508, startPoint y: 294, endPoint x: 410, endPoint y: 302, distance: 98.5
click at [410, 302] on strong "The Dread of Intimacy:" at bounding box center [494, 294] width 174 height 17
click at [476, 339] on p "🚫 The Dread of Intimacy: It's the performance anxiety that starts hours before …" at bounding box center [702, 316] width 626 height 65
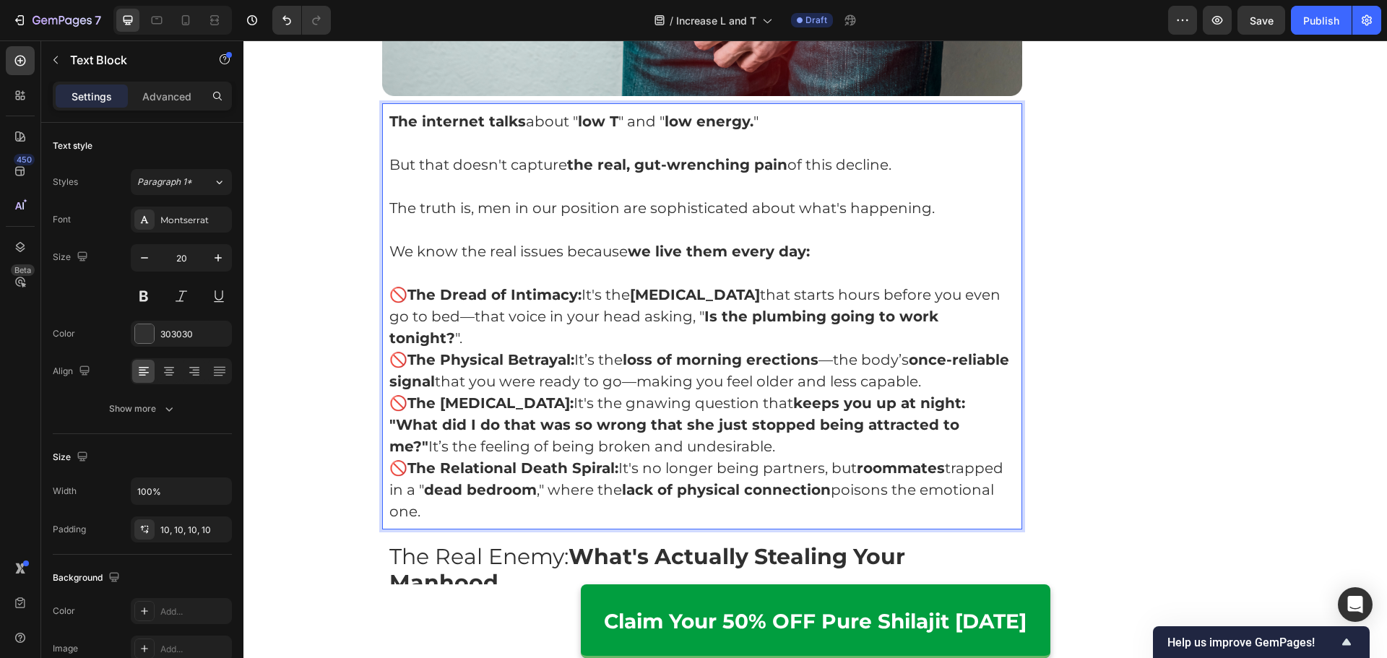
click at [542, 398] on strong "The [MEDICAL_DATA]:" at bounding box center [490, 402] width 166 height 17
click at [545, 402] on strong "The [MEDICAL_DATA]:" at bounding box center [490, 402] width 166 height 17
click at [542, 404] on strong "The [MEDICAL_DATA]:" at bounding box center [490, 402] width 166 height 17
drag, startPoint x: 408, startPoint y: 408, endPoint x: 542, endPoint y: 407, distance: 133.6
click at [542, 407] on strong "The [MEDICAL_DATA]:" at bounding box center [490, 402] width 166 height 17
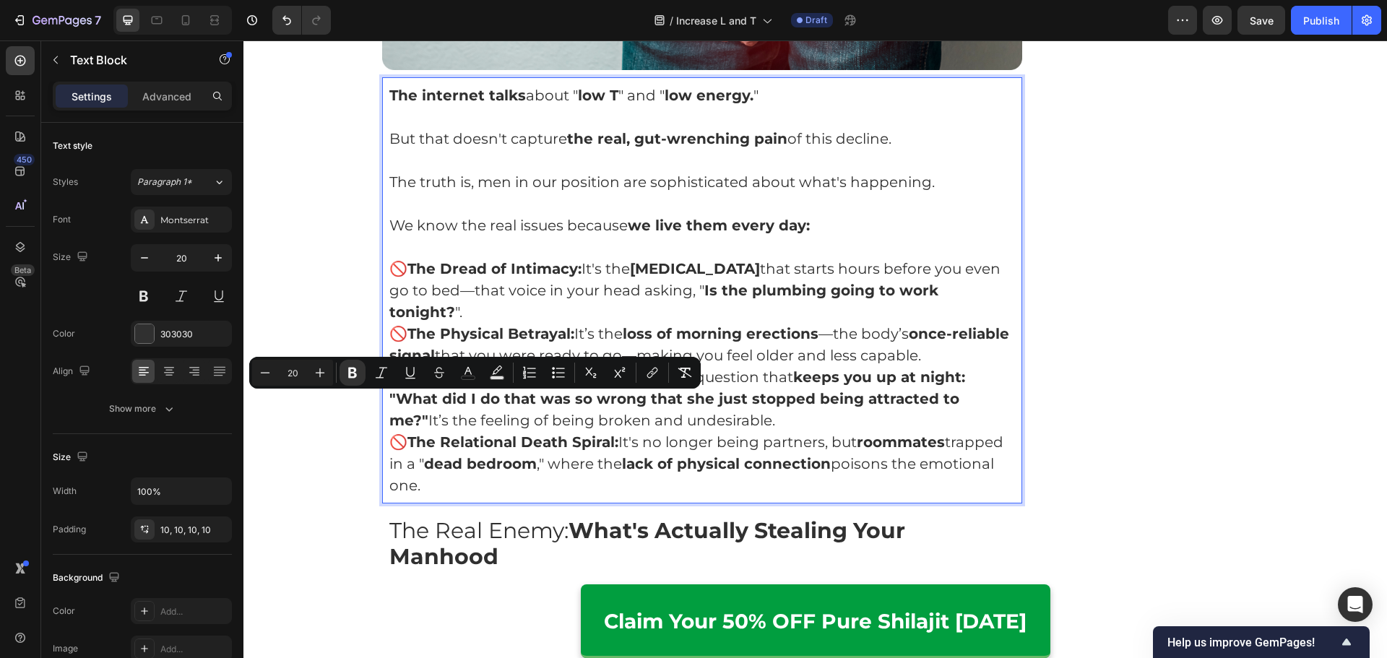
scroll to position [1577, 0]
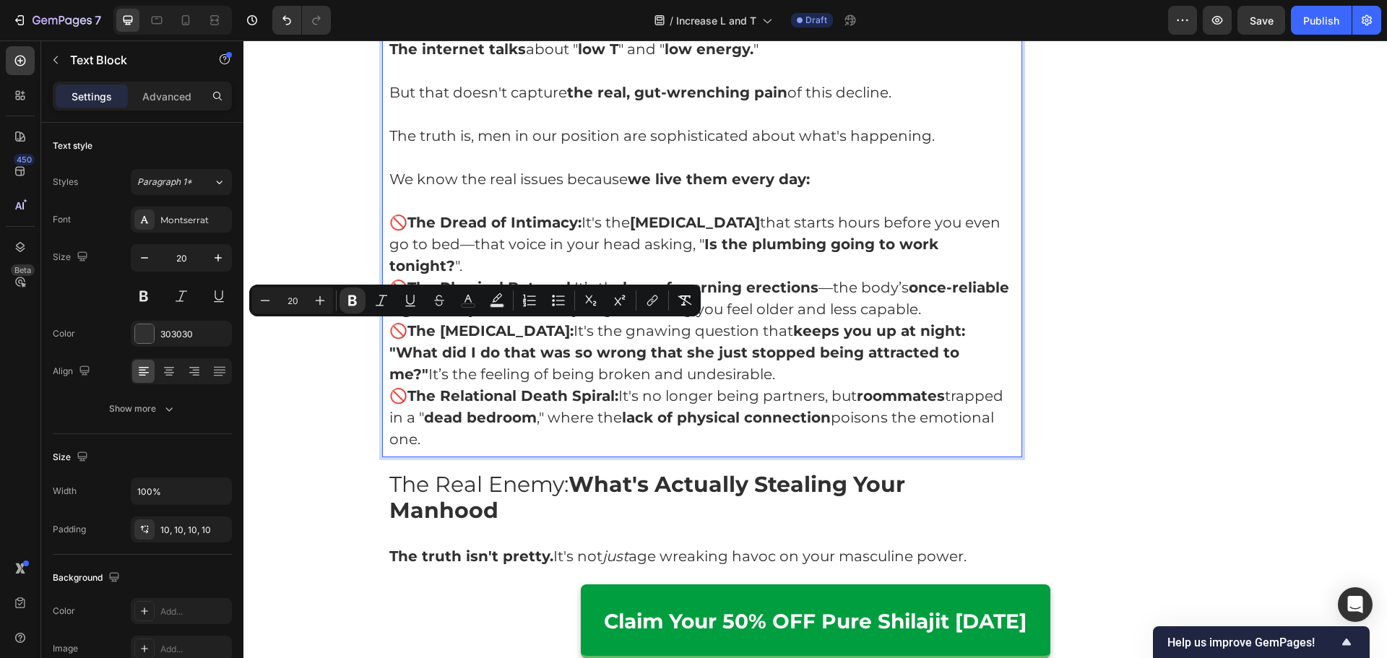
click at [581, 435] on p "🚫 The Relational Death Spiral: It's no longer being partners, but roommates tra…" at bounding box center [702, 417] width 626 height 65
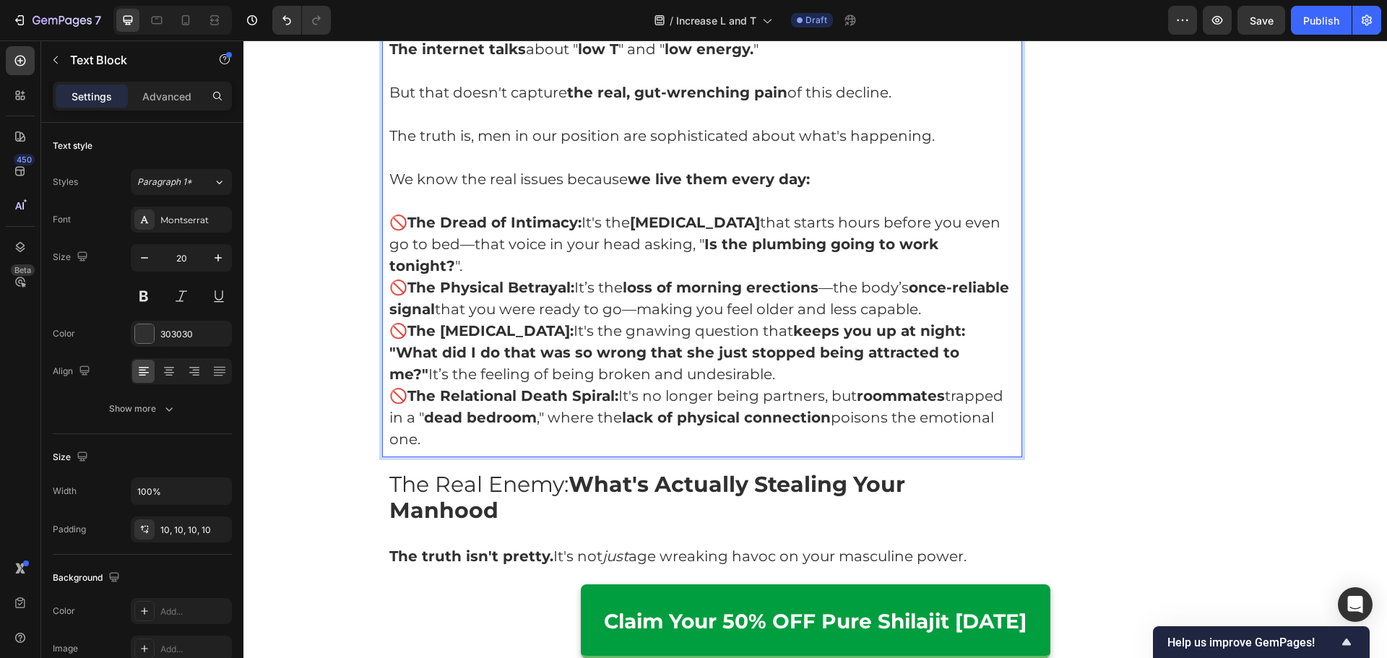
click at [515, 400] on strong "The Relational Death Spiral:" at bounding box center [512, 395] width 211 height 17
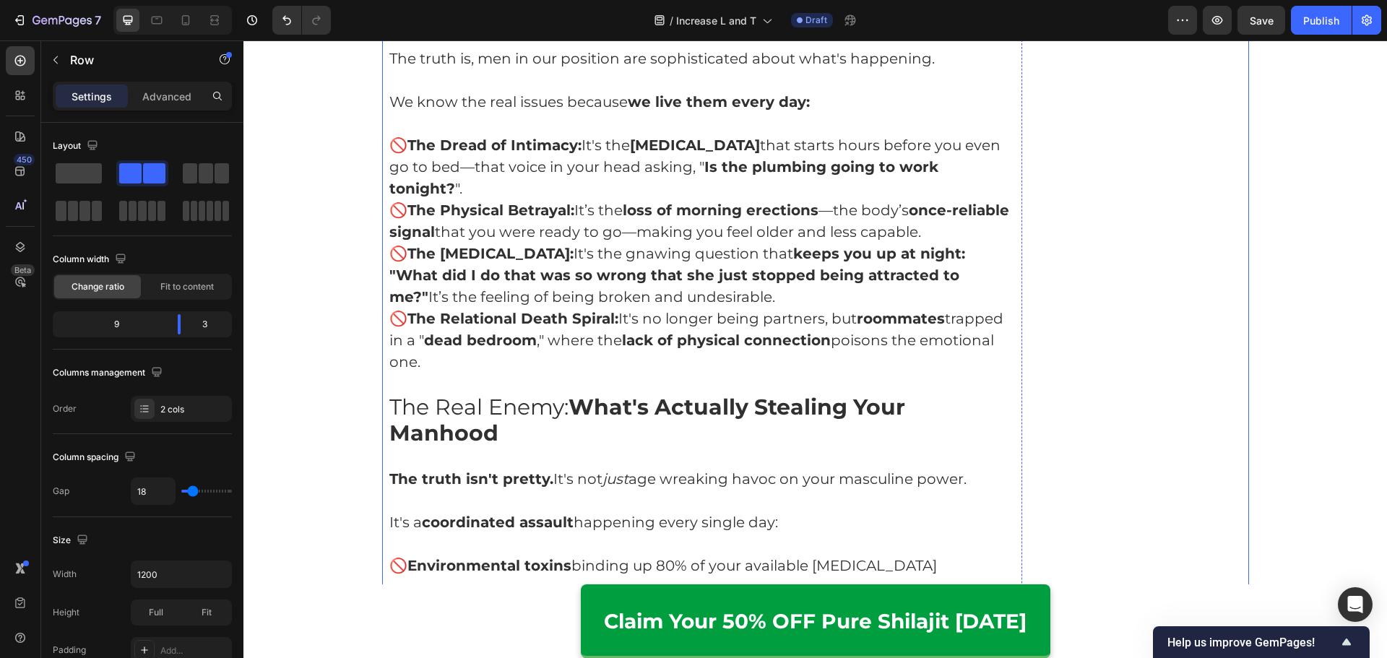
scroll to position [1721, 0]
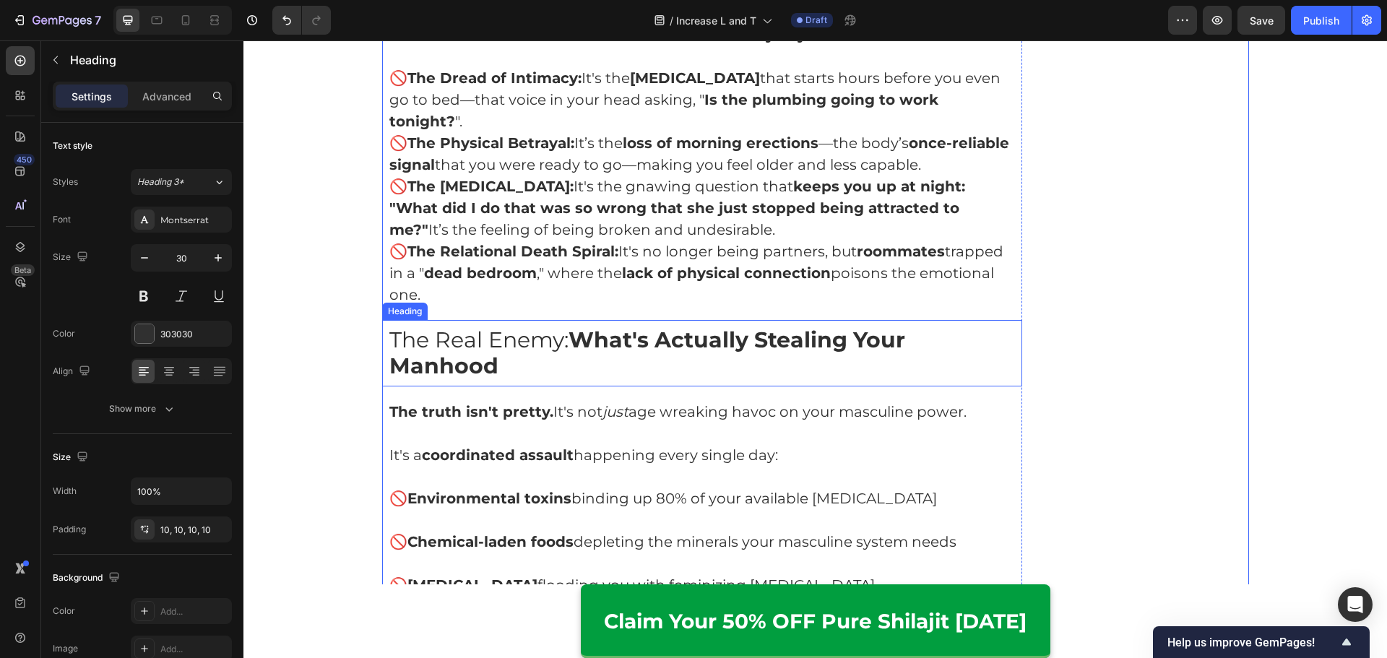
click at [606, 347] on strong "What's Actually Stealing Your Manhood" at bounding box center [647, 352] width 516 height 53
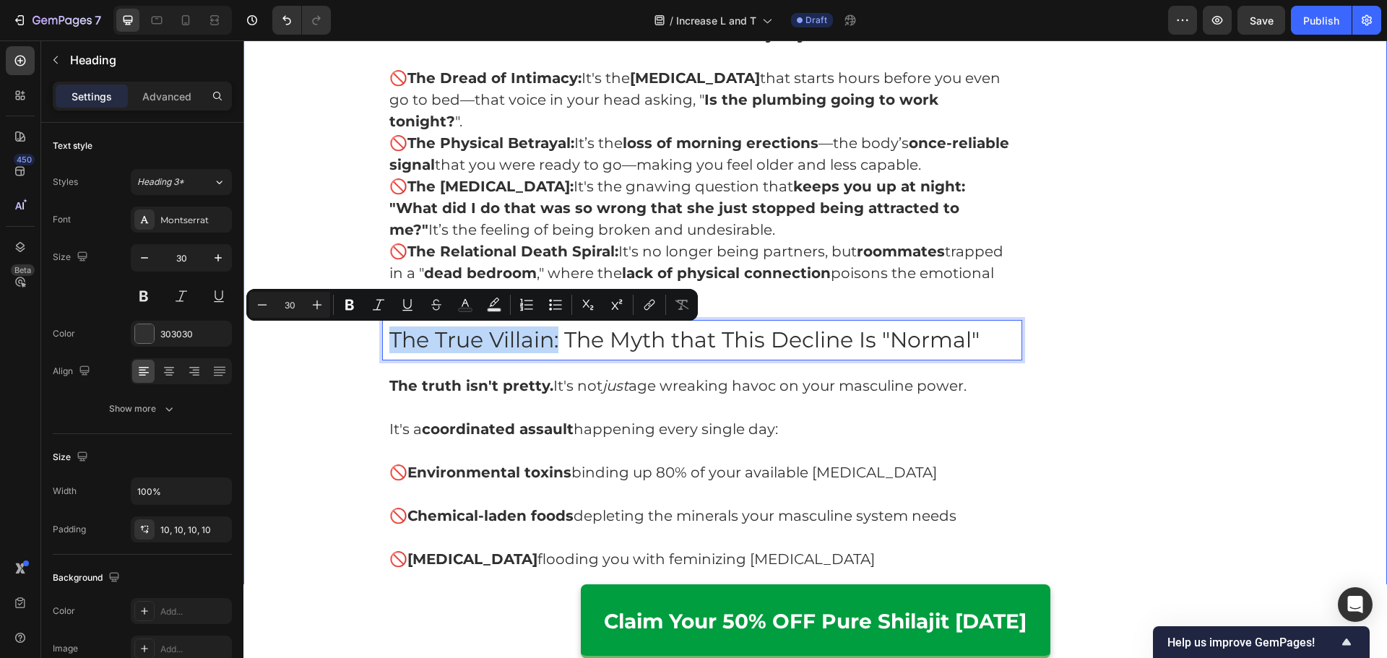
drag, startPoint x: 555, startPoint y: 345, endPoint x: 532, endPoint y: 334, distance: 25.8
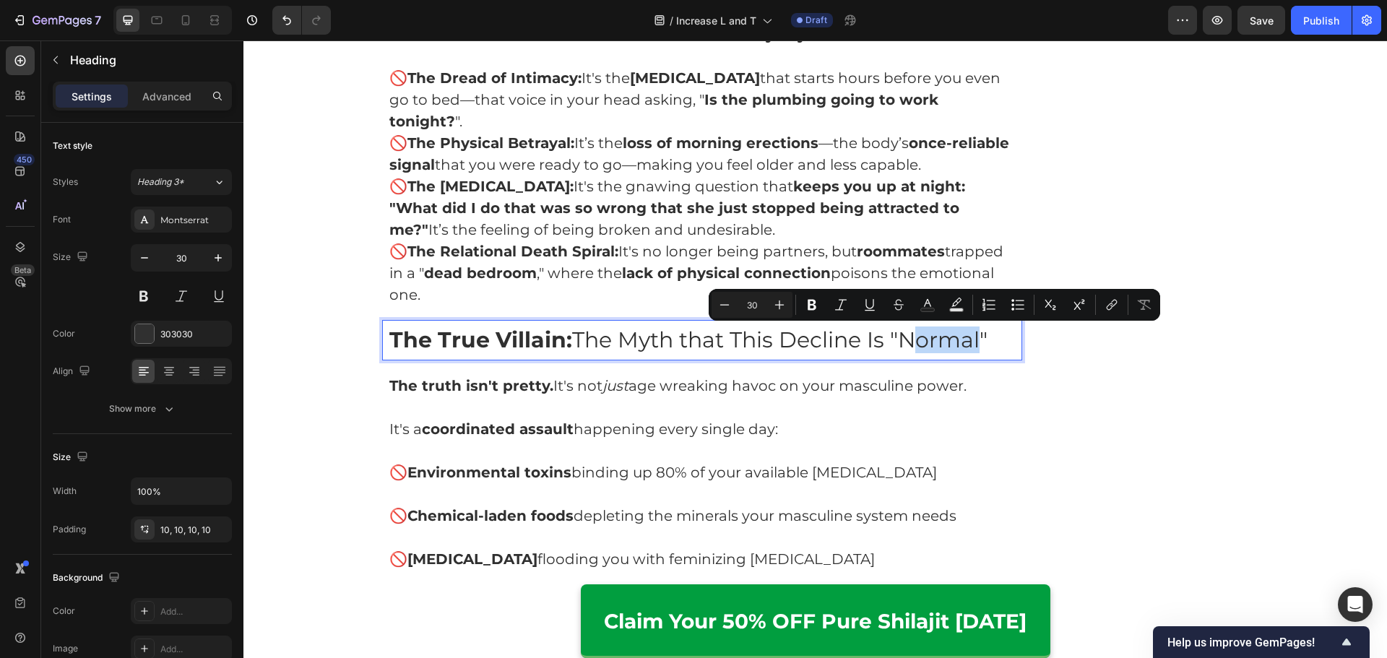
drag, startPoint x: 903, startPoint y: 338, endPoint x: 974, endPoint y: 343, distance: 71.7
click at [974, 343] on p "The True Villain: The Myth that This Decline Is "Normal"" at bounding box center [702, 340] width 626 height 26
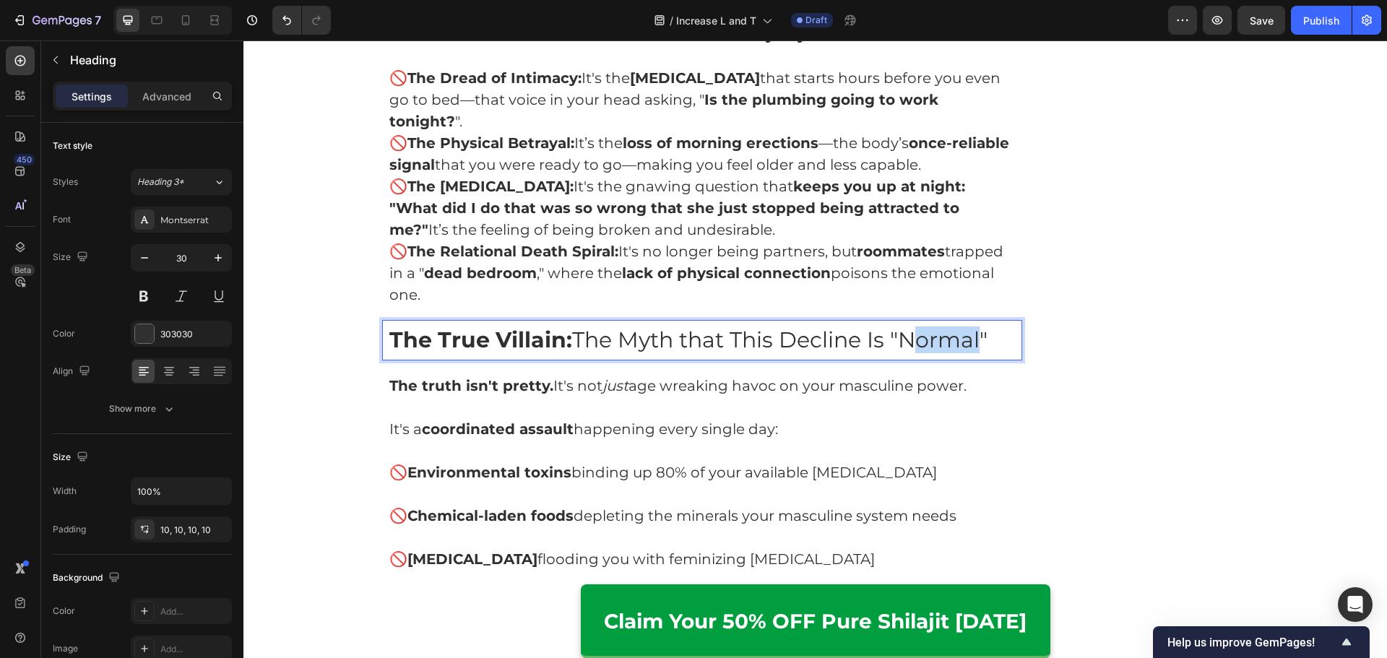
drag, startPoint x: 998, startPoint y: 347, endPoint x: 768, endPoint y: 358, distance: 229.9
click at [768, 358] on h2 "The True Villain: The Myth that This Decline Is "Normal"" at bounding box center [702, 340] width 641 height 40
drag, startPoint x: 574, startPoint y: 341, endPoint x: 1015, endPoint y: 334, distance: 441.3
click at [1015, 334] on h2 "The True Villain: The Myth that This Decline Is "Normal"" at bounding box center [702, 340] width 641 height 40
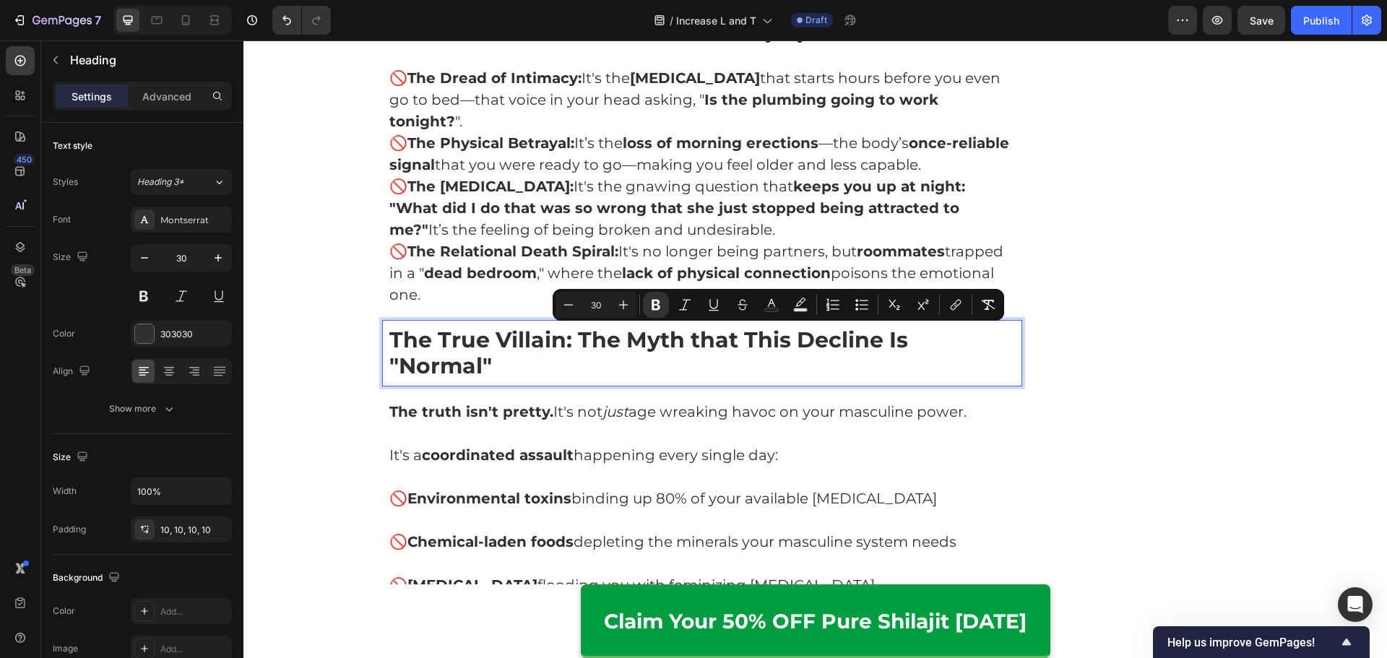
click at [555, 401] on p "The truth isn't pretty. It's not just age wreaking havoc on your masculine powe…" at bounding box center [702, 412] width 626 height 22
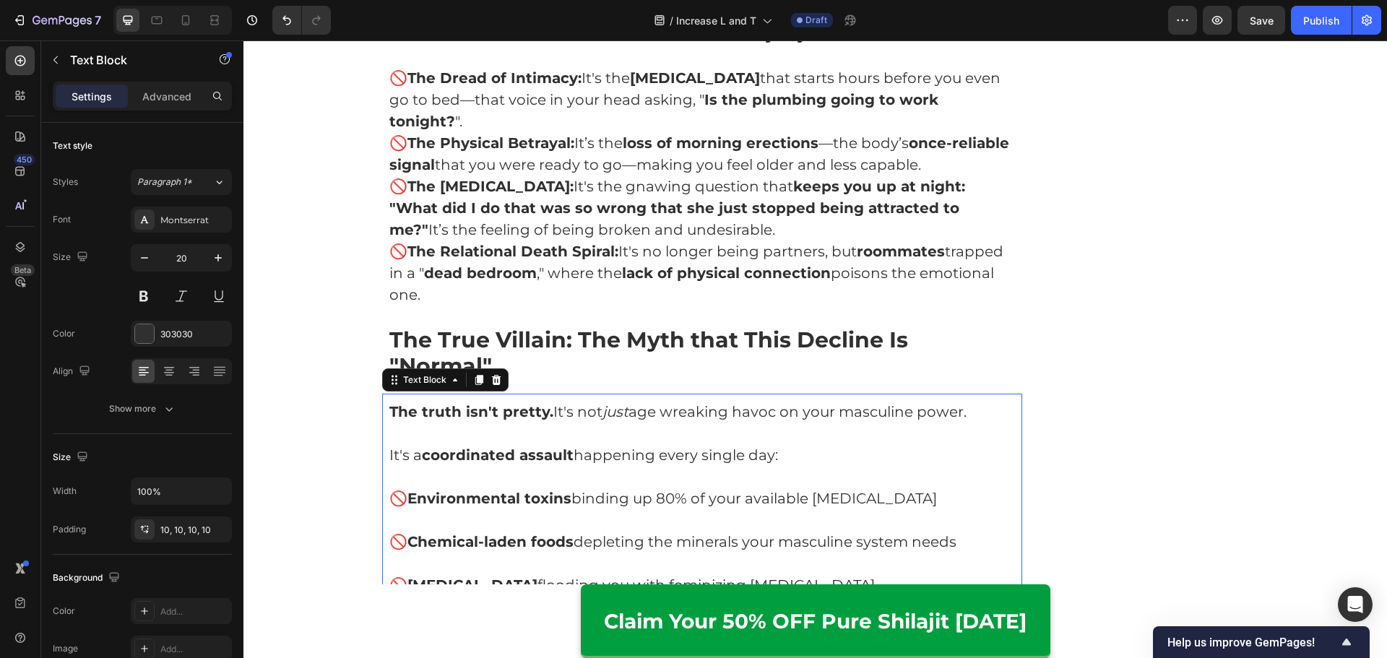
click at [576, 342] on strong "The Myth that This Decline Is "Normal"" at bounding box center [648, 352] width 519 height 53
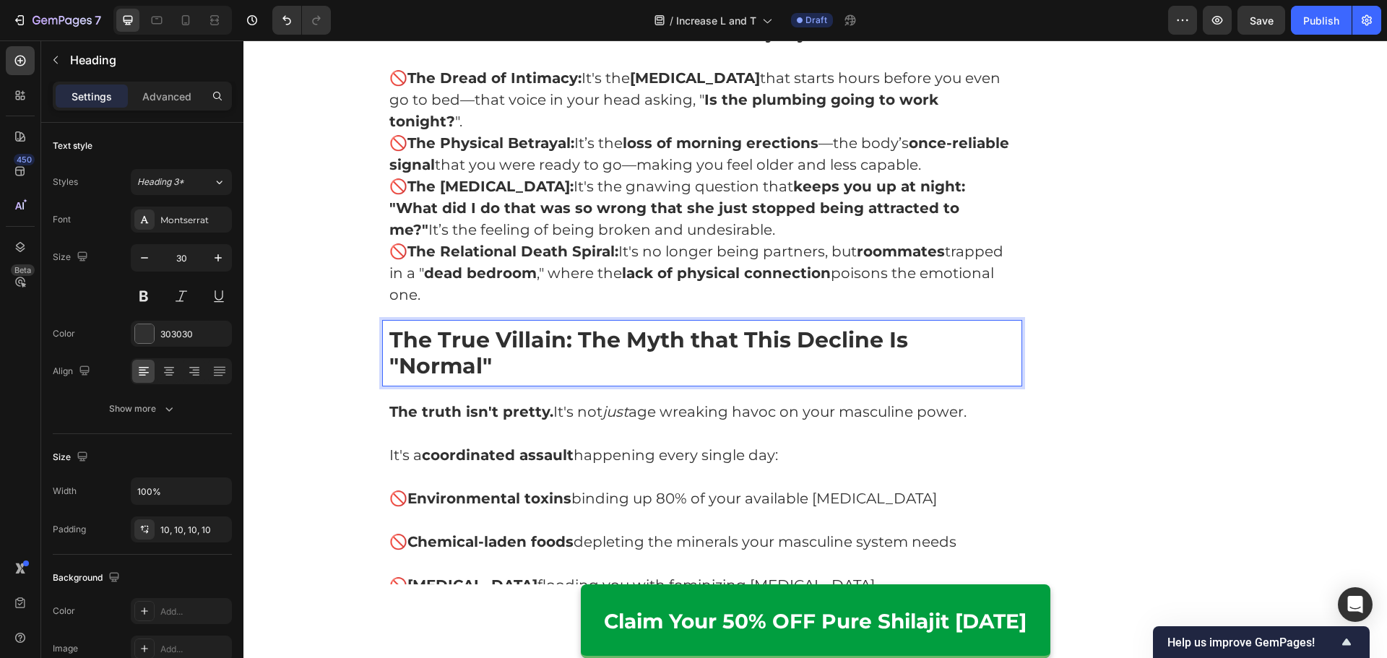
click at [565, 344] on p "The True Villain: The Myth that This Decline Is "Normal"" at bounding box center [702, 353] width 626 height 52
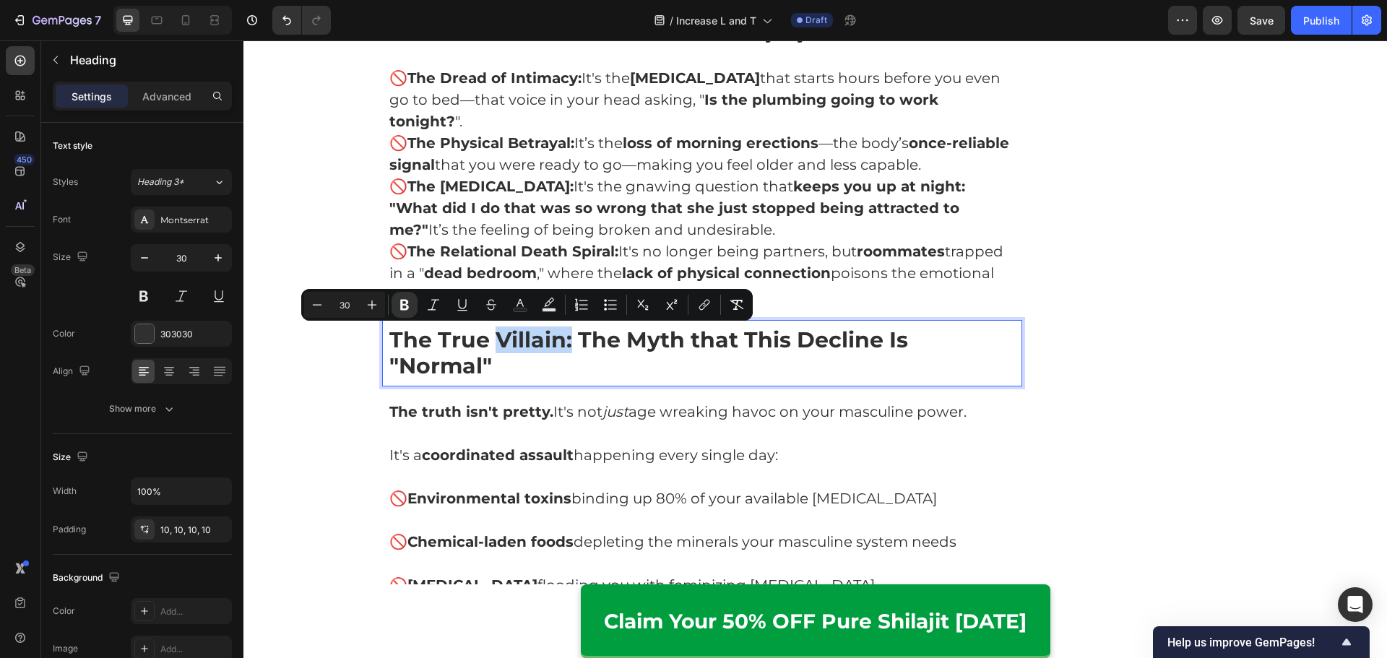
drag, startPoint x: 490, startPoint y: 342, endPoint x: 563, endPoint y: 342, distance: 73.7
click at [563, 342] on strong "The True Villain:" at bounding box center [480, 339] width 183 height 27
click at [610, 366] on div "Image The internet talks about " low T " and " low energy. " But that doesn't c…" at bounding box center [702, 588] width 641 height 2157
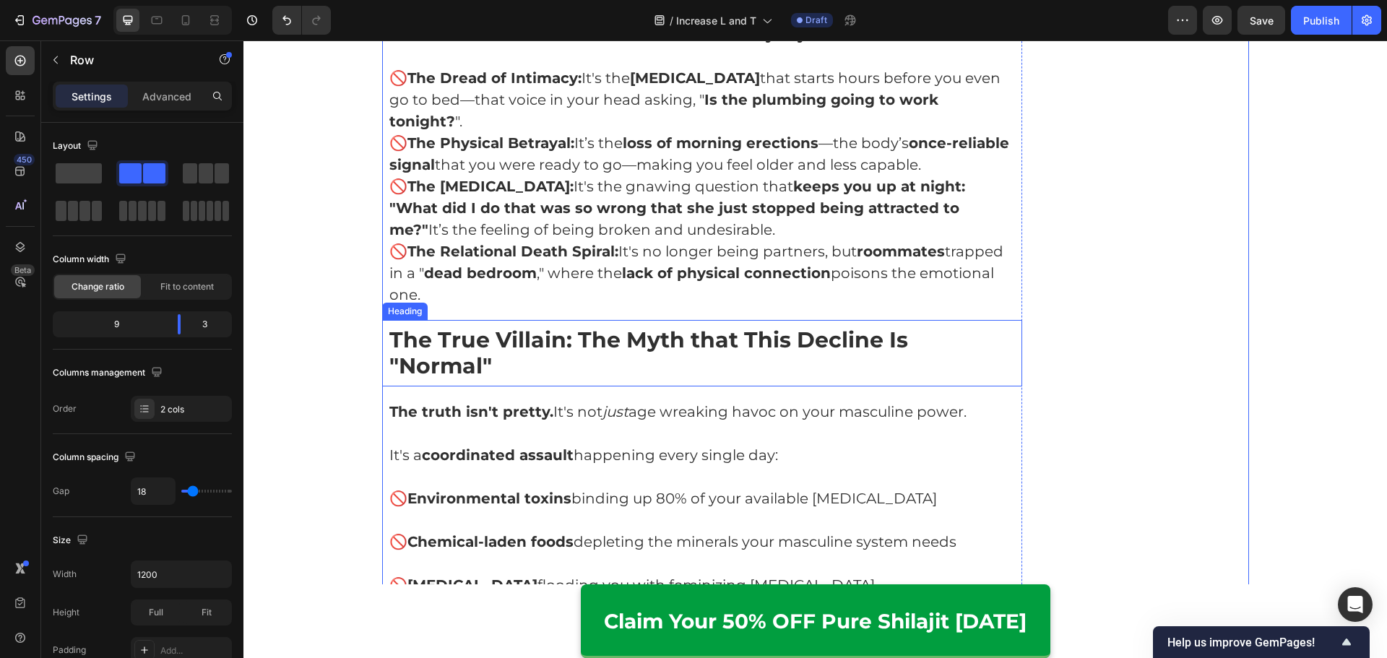
click at [605, 422] on p "Rich Text Editor. Editing area: main" at bounding box center [702, 433] width 626 height 22
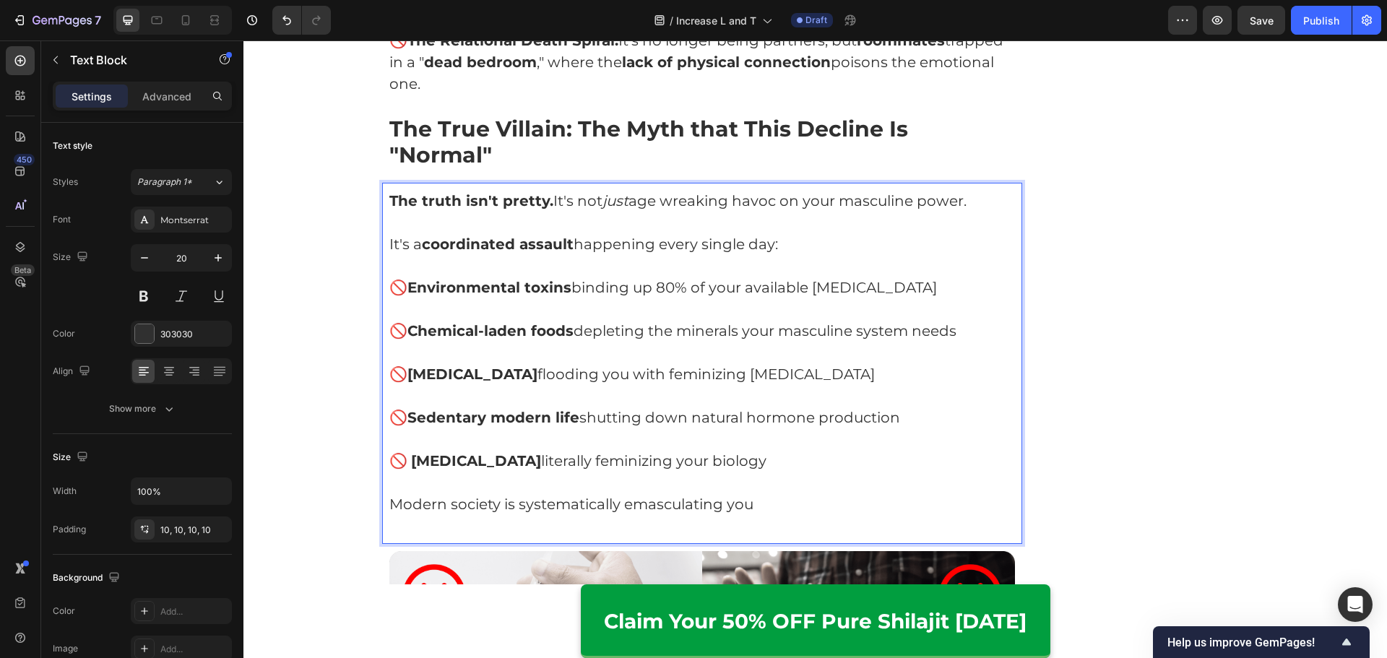
scroll to position [1938, 0]
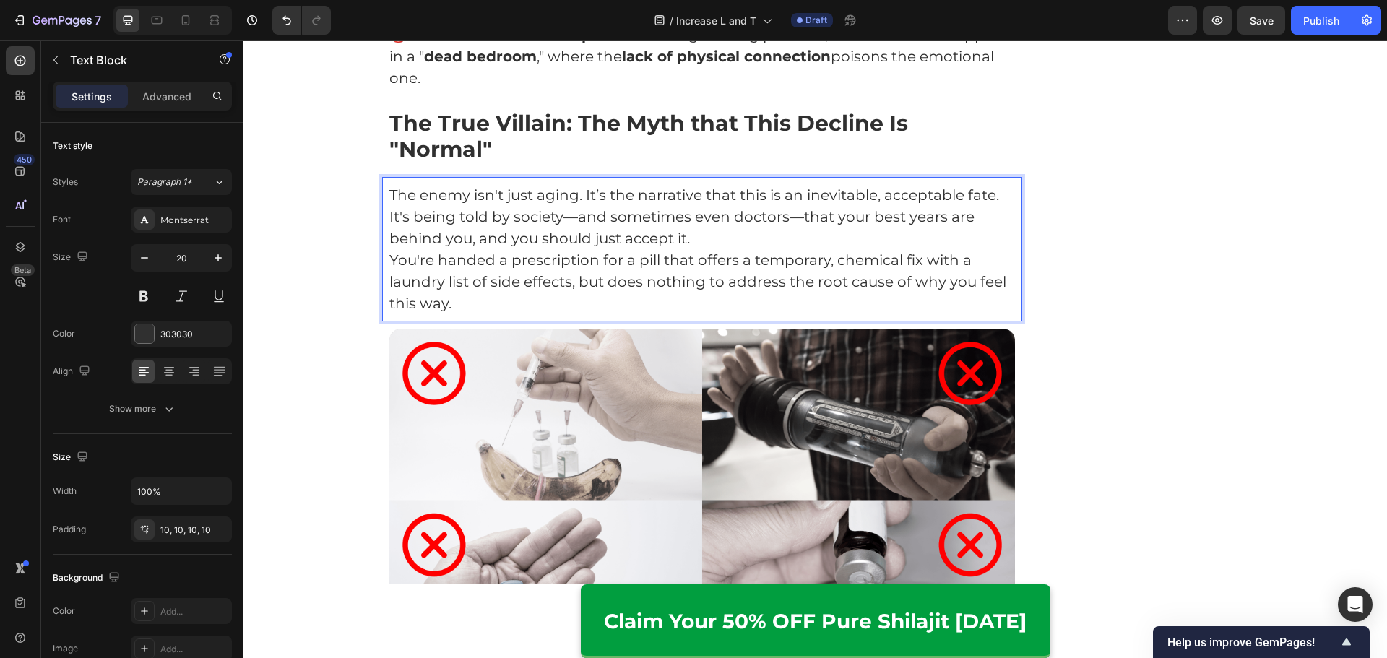
click at [584, 184] on p "The enemy isn't just aging. It’s the narrative that this is an inevitable, acce…" at bounding box center [702, 216] width 626 height 65
click at [581, 184] on p "The enemy isn't just aging. It’s the narrative that this is an inevitable, acce…" at bounding box center [702, 216] width 626 height 65
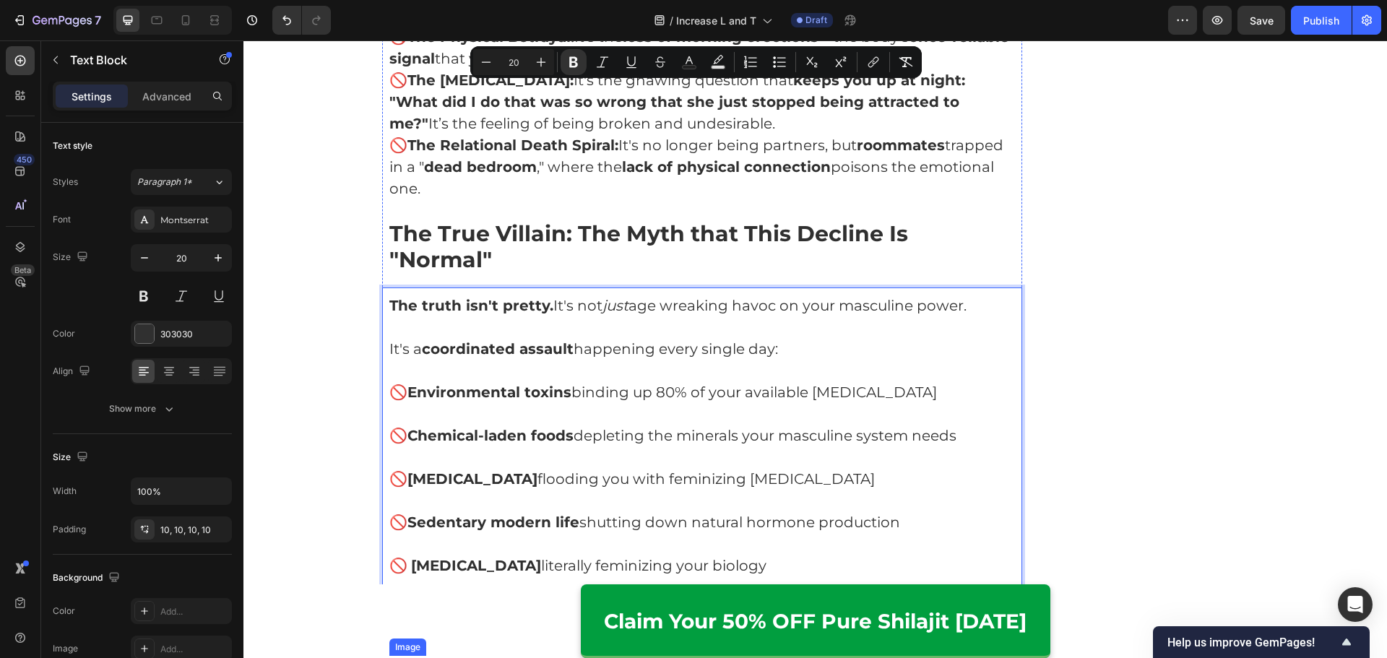
scroll to position [1793, 0]
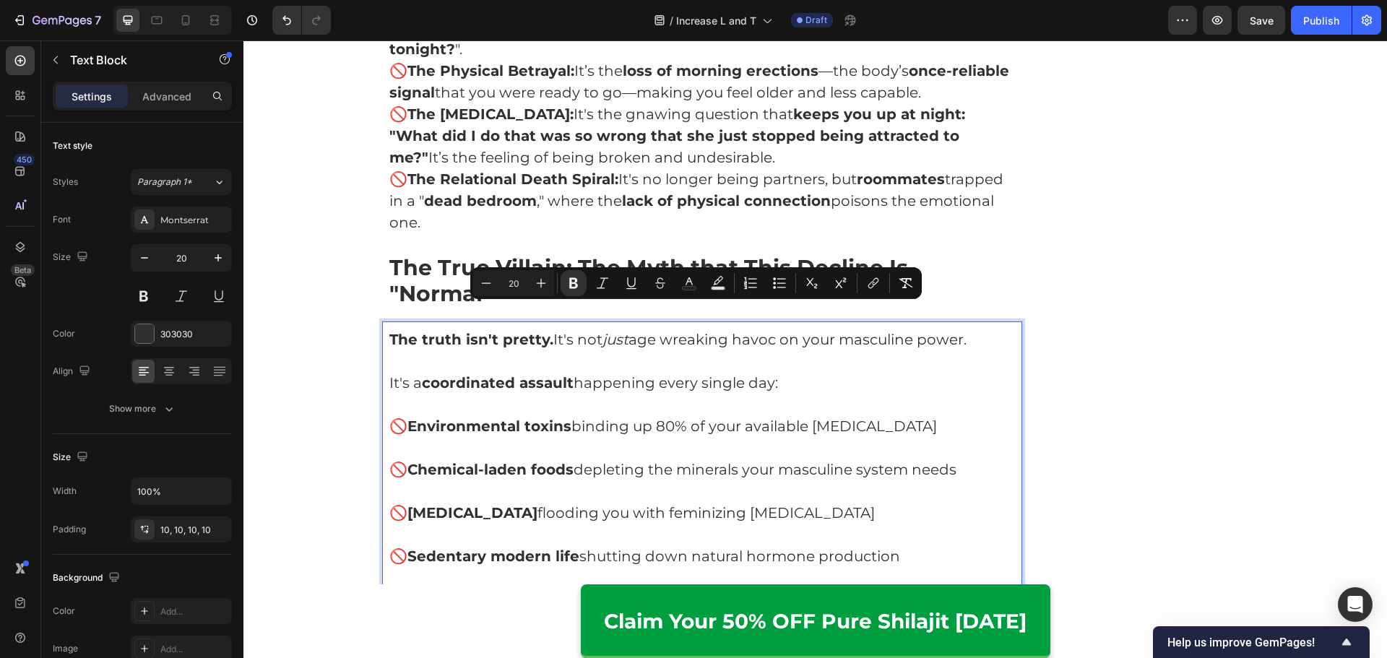
click at [727, 415] on p "🚫 Environmental toxins binding up 80% of your available testosterone" at bounding box center [702, 426] width 626 height 22
click at [797, 415] on p "🚫 Environmental toxins binding up 80% of your available testosterone" at bounding box center [702, 426] width 626 height 22
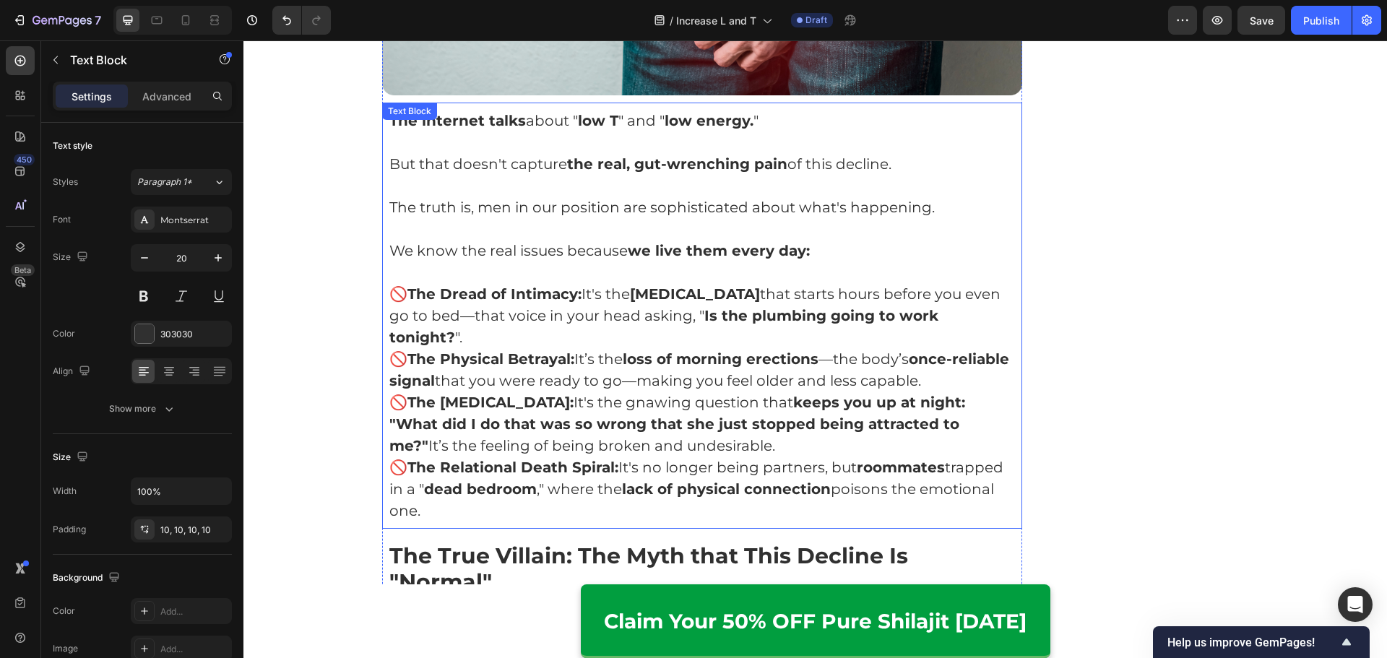
scroll to position [1504, 0]
click at [559, 338] on p "🚫 The Dread of Intimacy: It's the performance anxiety that starts hours before …" at bounding box center [702, 316] width 626 height 65
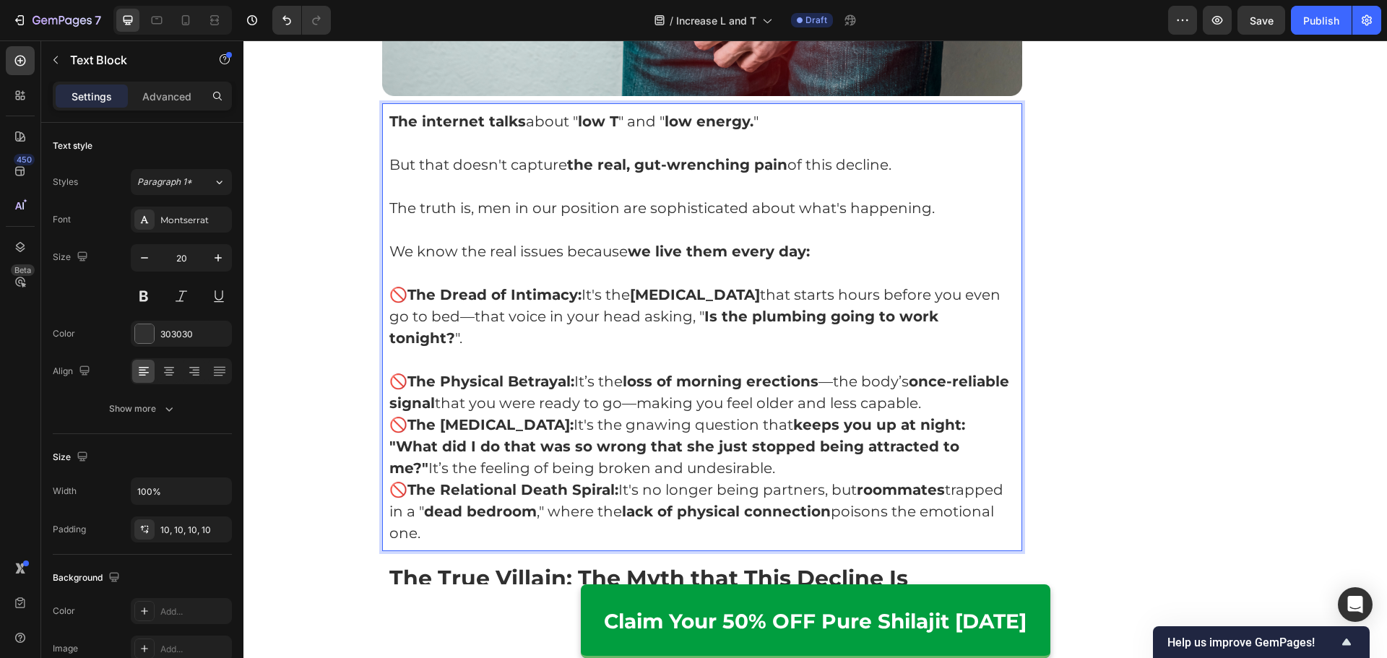
click at [986, 407] on p "🚫 The Physical Betrayal: It’s the loss of morning erections —the body’s once-re…" at bounding box center [702, 391] width 626 height 43
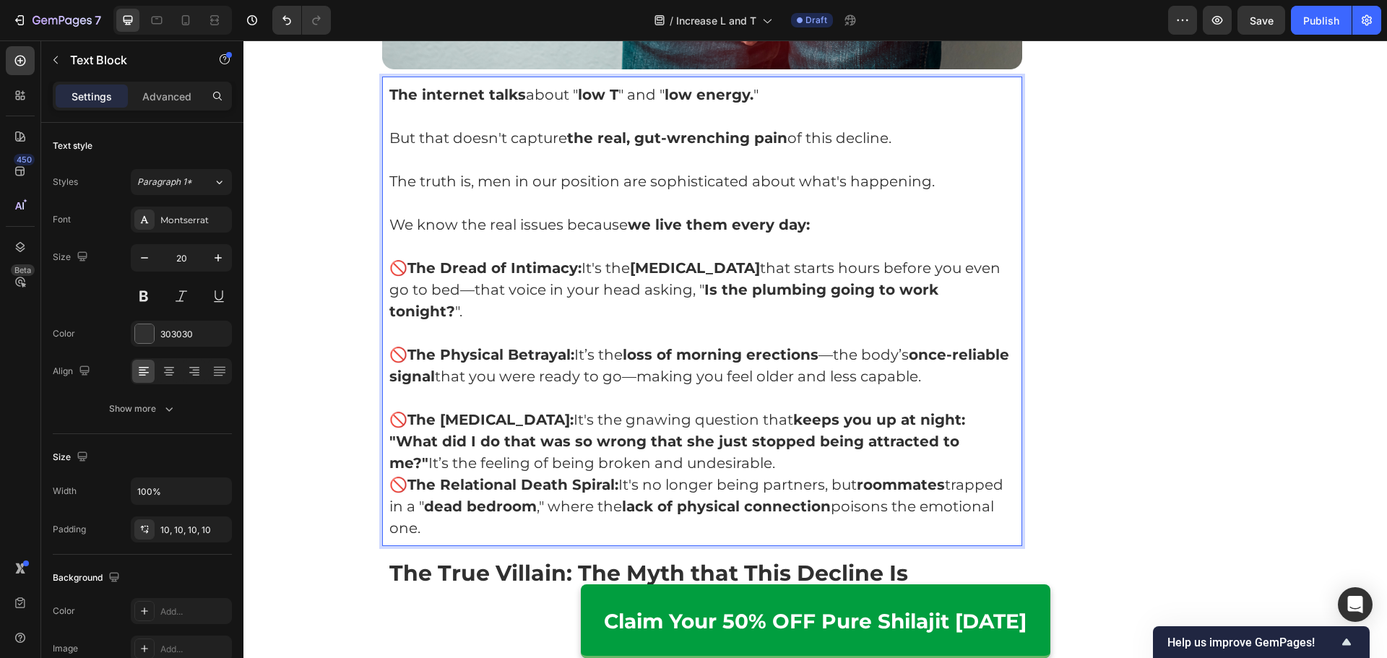
scroll to position [1577, 0]
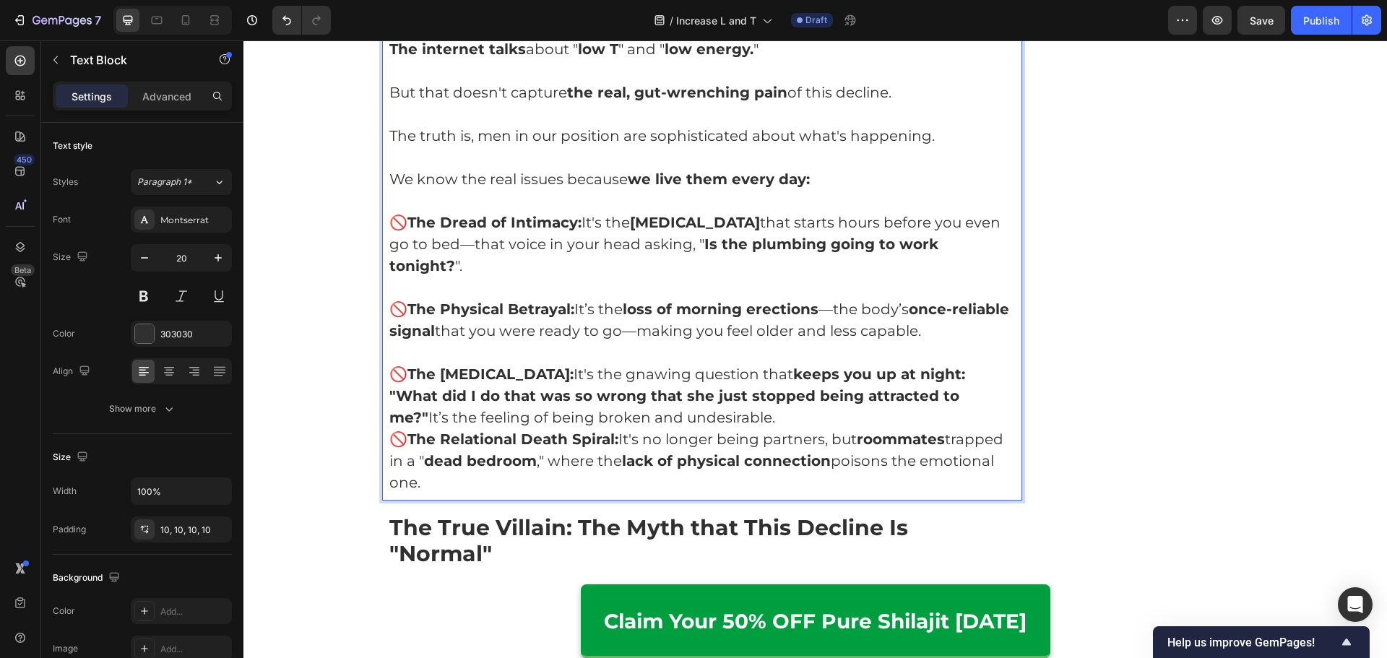
click at [951, 412] on p "🚫 The Identity Crisis: It's the gnawing question that keeps you up at night: "W…" at bounding box center [702, 395] width 626 height 65
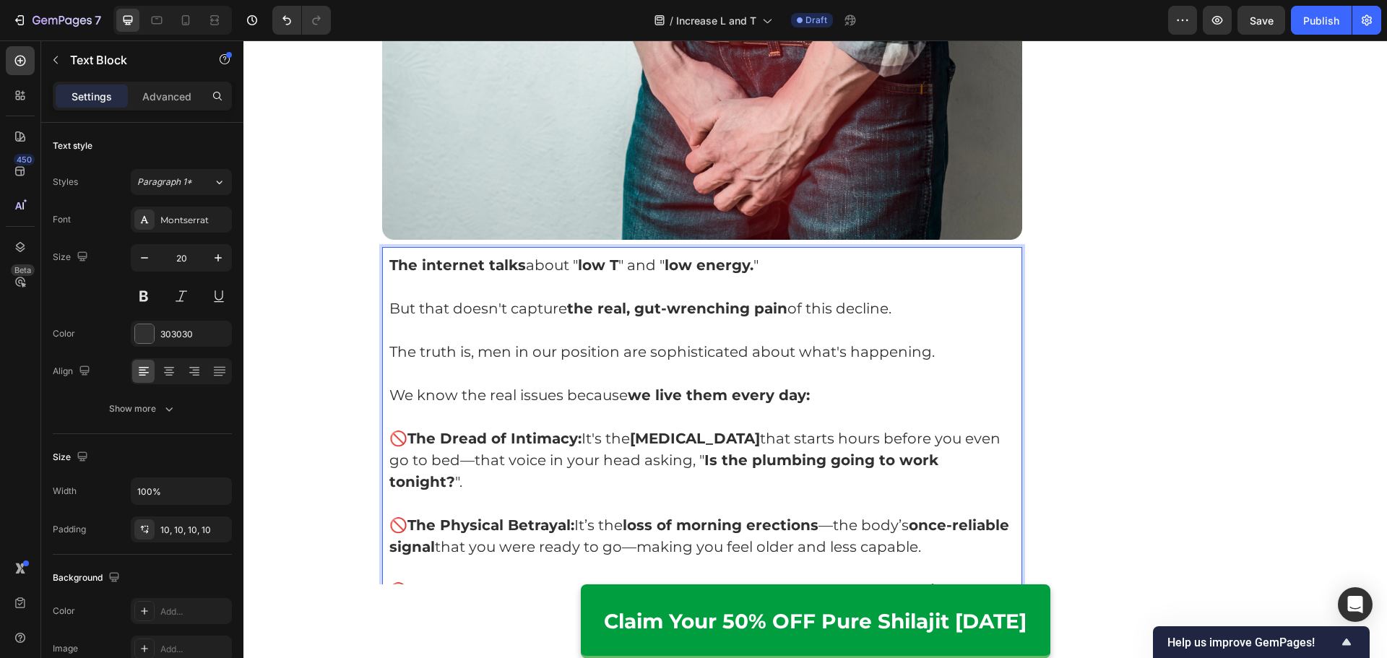
scroll to position [1360, 0]
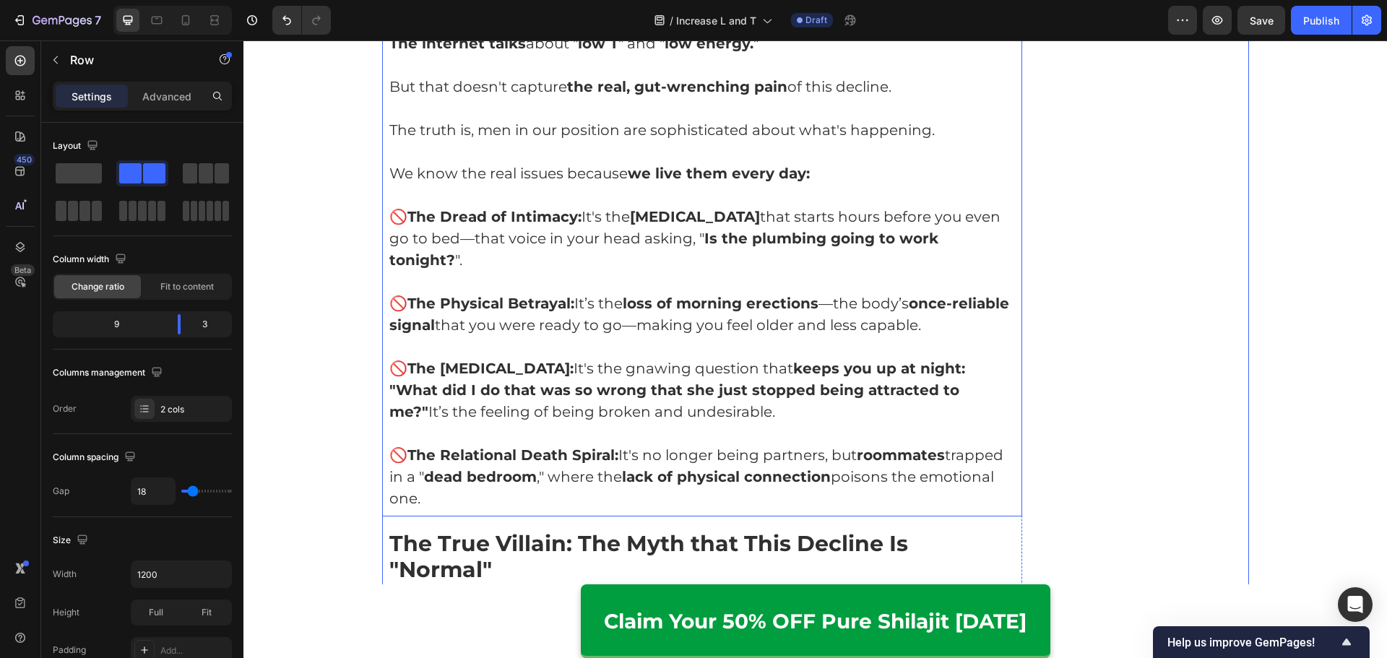
scroll to position [1577, 0]
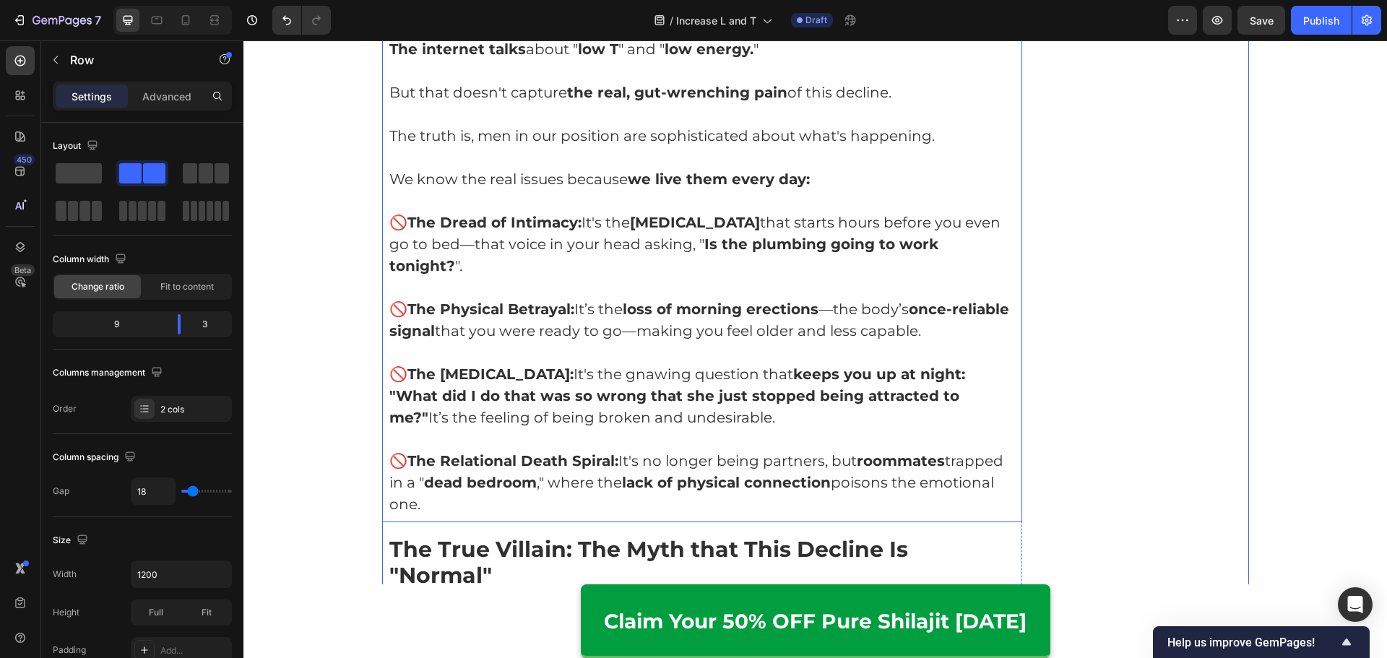
click at [776, 256] on p "🚫 The Dread of Intimacy: It's the performance anxiety that starts hours before …" at bounding box center [702, 244] width 626 height 65
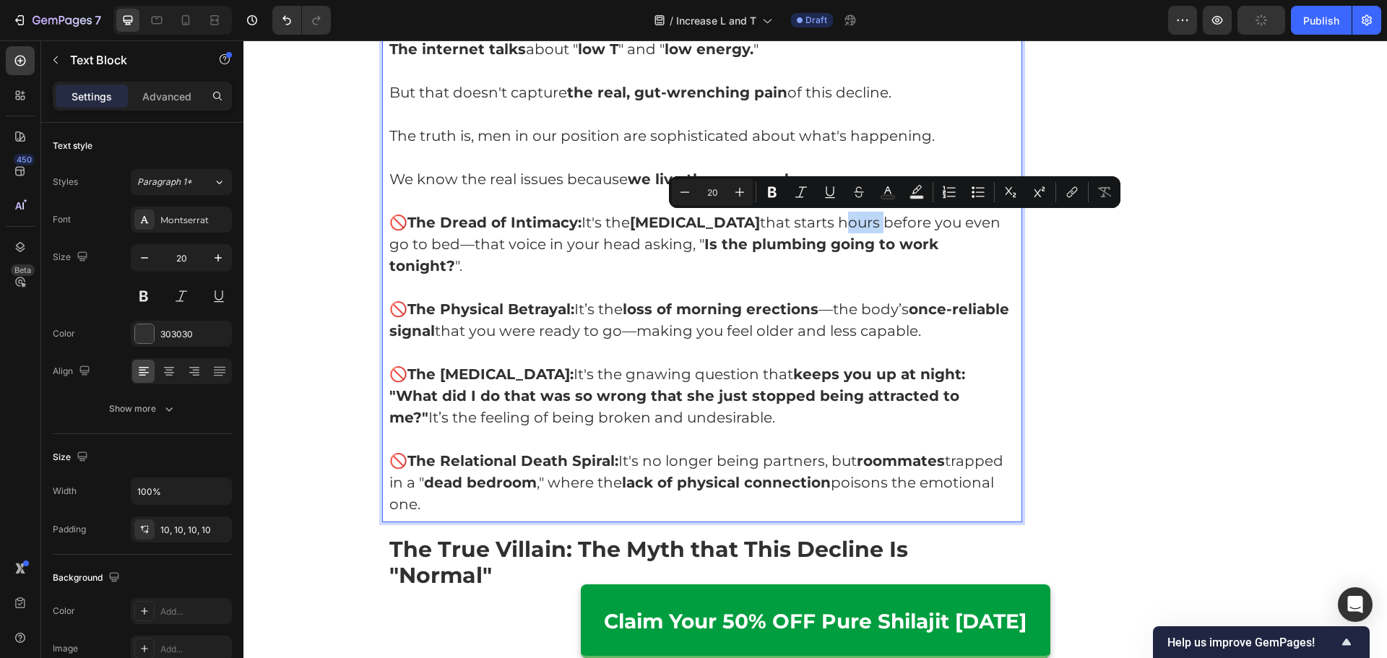
drag, startPoint x: 877, startPoint y: 226, endPoint x: 915, endPoint y: 224, distance: 37.6
click at [915, 224] on p "🚫 The Dread of Intimacy: It's the performance anxiety that starts hours before …" at bounding box center [702, 244] width 626 height 65
click at [914, 223] on p "🚫 The Dread of Intimacy: It's the performance anxiety that starts hours before …" at bounding box center [702, 244] width 626 height 65
drag, startPoint x: 915, startPoint y: 223, endPoint x: 880, endPoint y: 222, distance: 34.7
click at [880, 222] on p "🚫 The Dread of Intimacy: It's the performance anxiety that starts hours before …" at bounding box center [702, 244] width 626 height 65
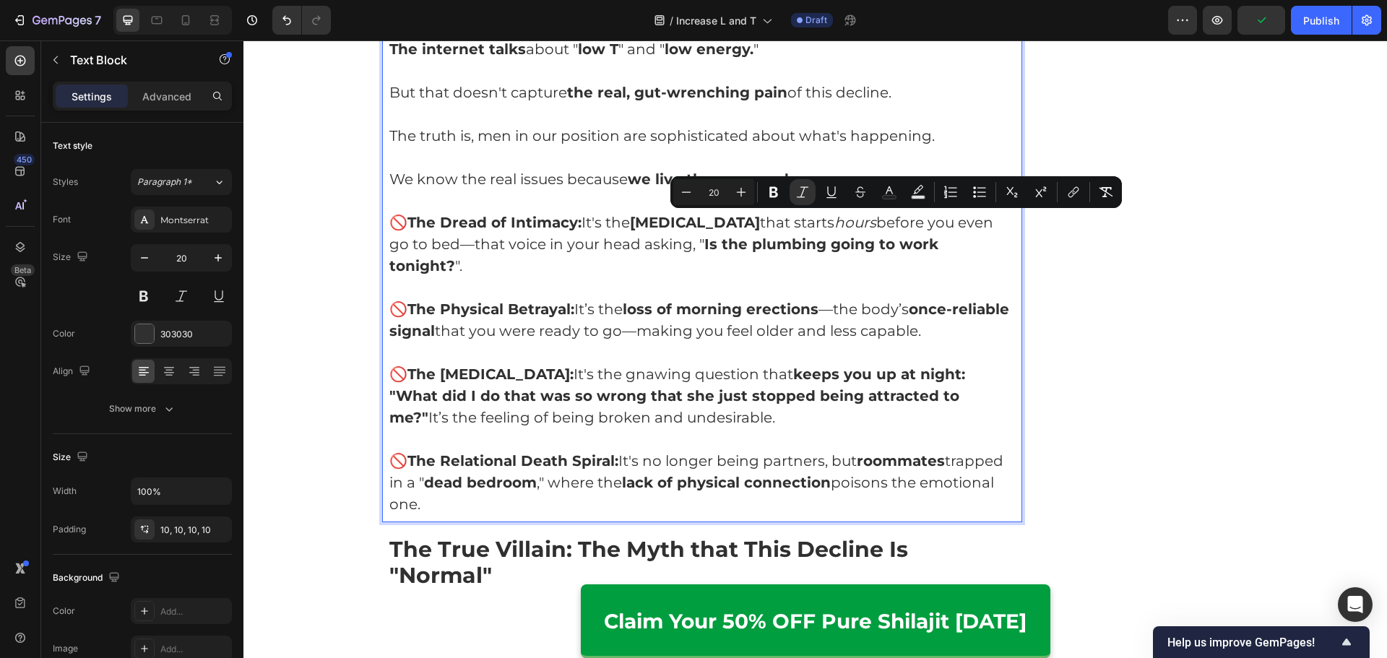
click at [857, 292] on p "Rich Text Editor. Editing area: main" at bounding box center [702, 288] width 626 height 22
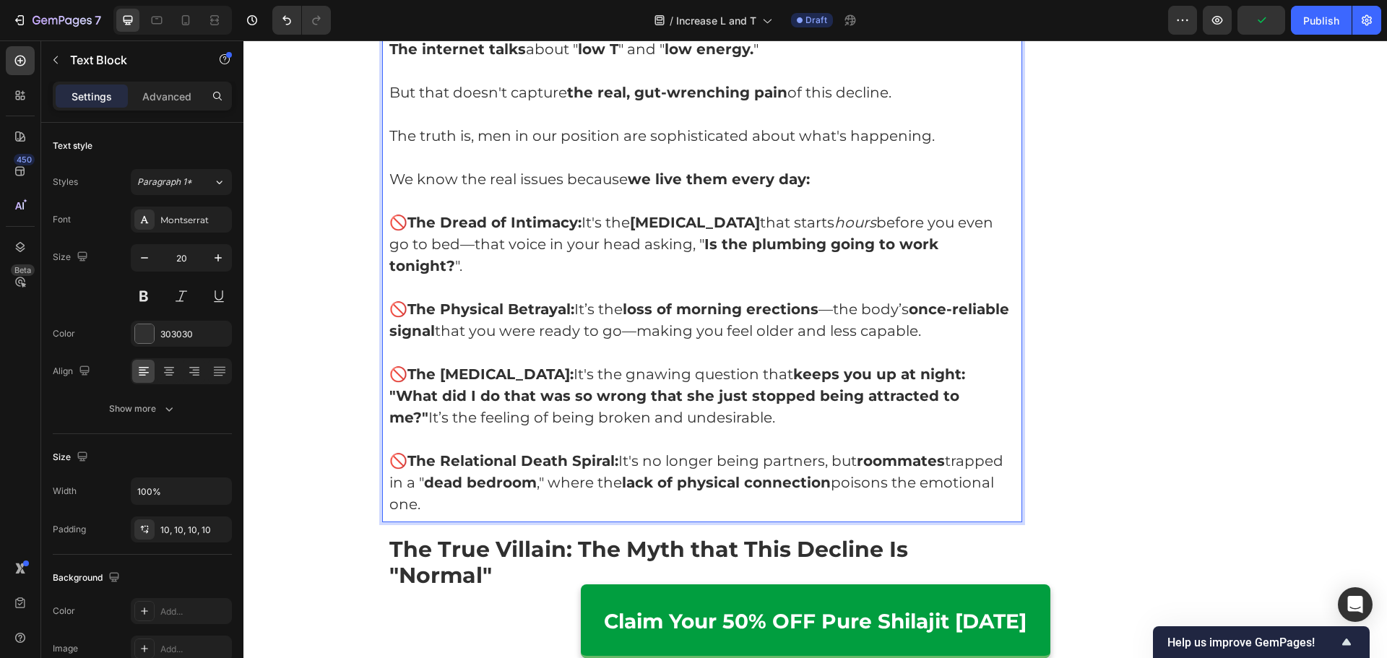
click at [717, 340] on p "🚫 The Physical Betrayal: It’s the loss of morning erections —the body’s once-re…" at bounding box center [702, 319] width 626 height 43
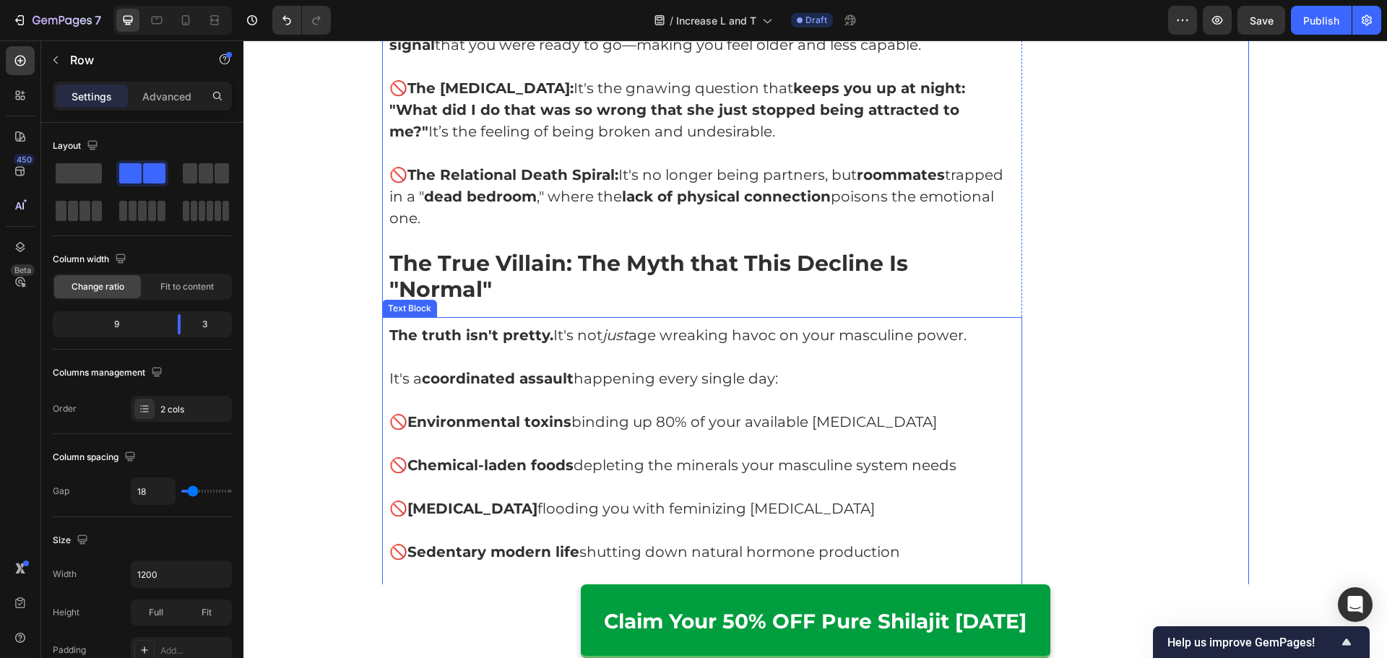
scroll to position [1865, 0]
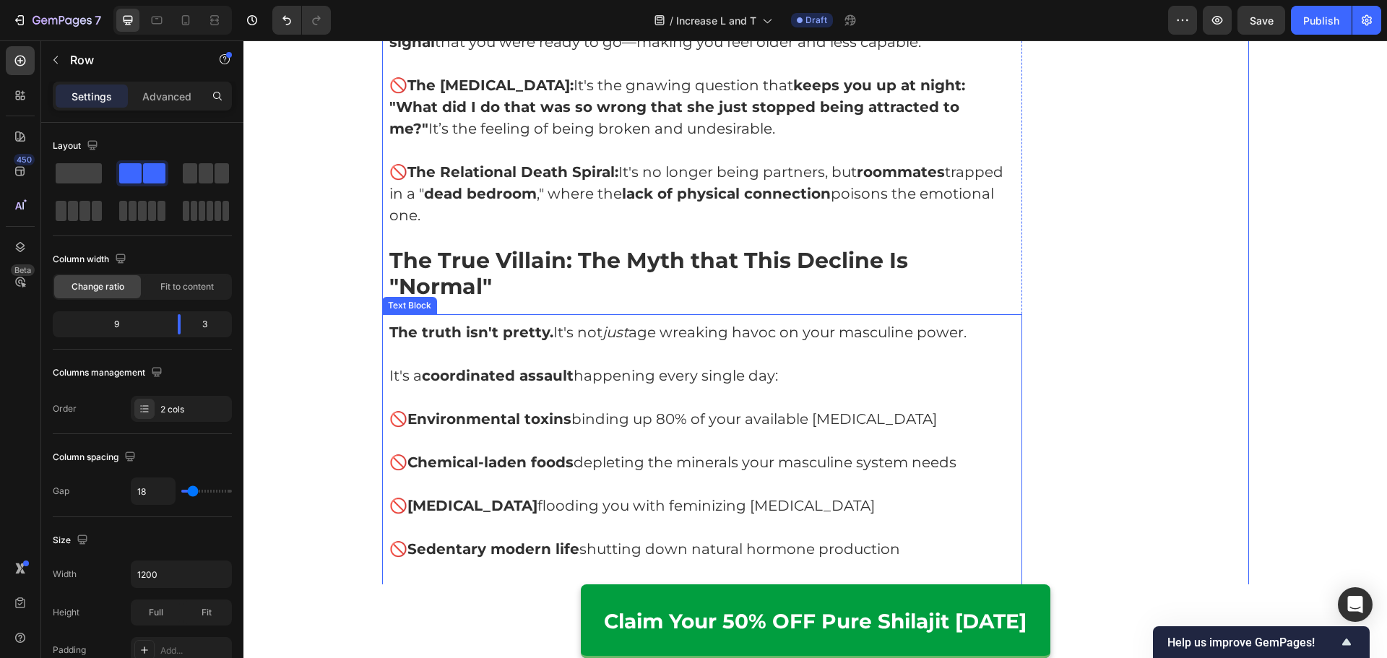
click at [552, 430] on p "Rich Text Editor. Editing area: main" at bounding box center [702, 441] width 626 height 22
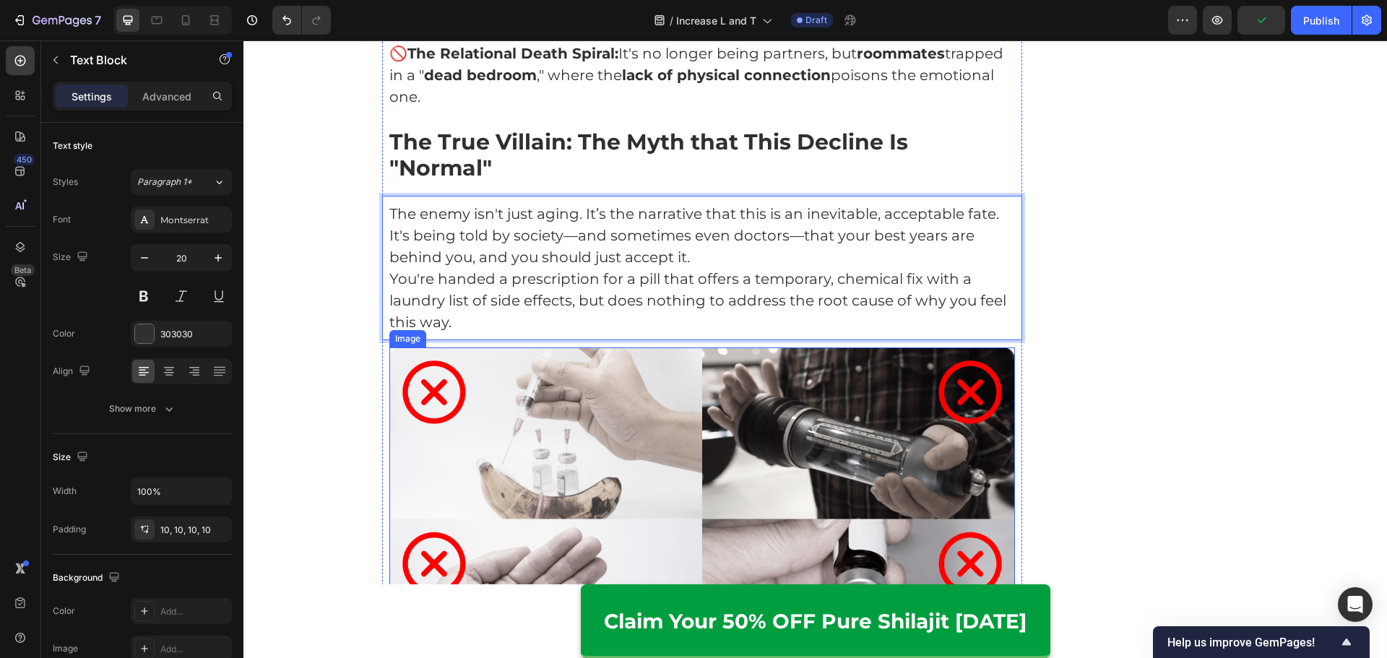
scroll to position [1938, 0]
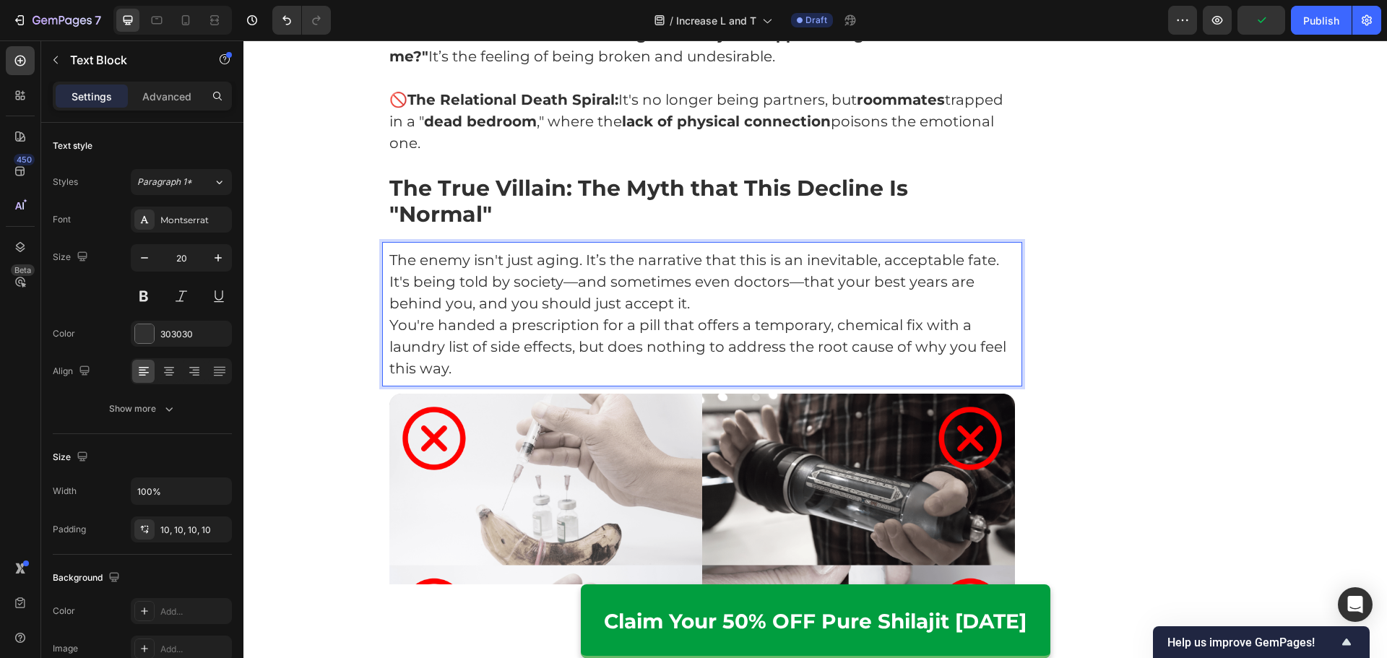
click at [783, 278] on p "The enemy isn't just aging. It’s the narrative that this is an inevitable, acce…" at bounding box center [702, 281] width 626 height 65
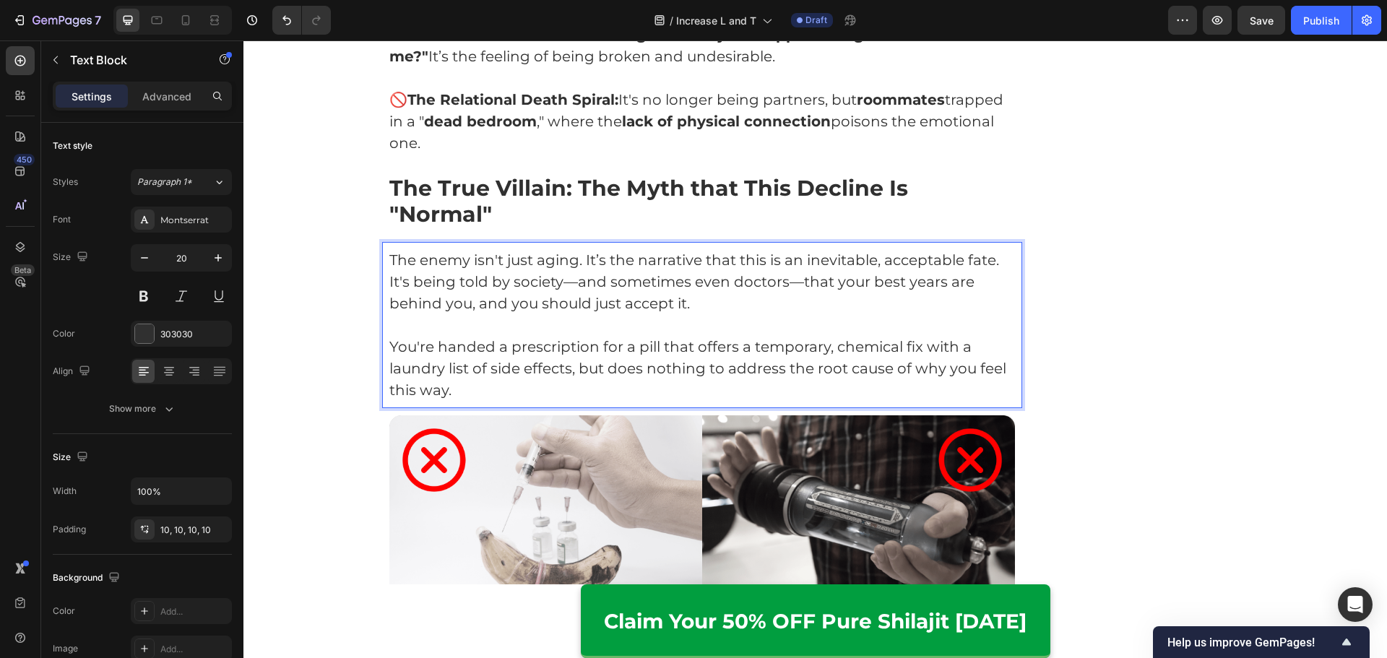
click at [999, 249] on p "The enemy isn't just aging. It’s the narrative that this is an inevitable, acce…" at bounding box center [702, 281] width 626 height 65
click at [389, 259] on p "The enemy isn't just aging. It’s the narrative that this is an inevitable, acce…" at bounding box center [702, 281] width 626 height 65
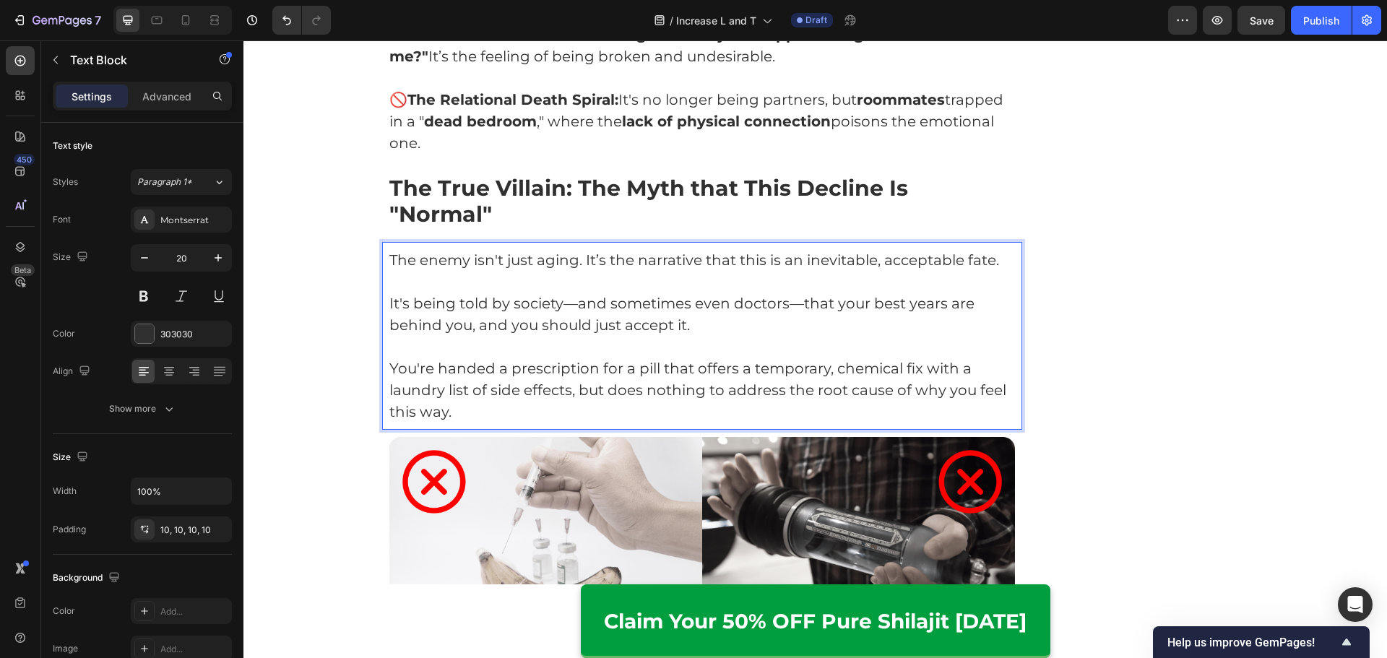
click at [700, 383] on p "You're handed a prescription for a pill that offers a temporary, chemical fix w…" at bounding box center [702, 389] width 626 height 65
drag, startPoint x: 576, startPoint y: 235, endPoint x: 498, endPoint y: 243, distance: 77.6
click at [499, 249] on p "The enemy isn't just aging. It’s the narrative that this is an inevitable, acce…" at bounding box center [702, 260] width 626 height 22
drag, startPoint x: 386, startPoint y: 236, endPoint x: 576, endPoint y: 239, distance: 189.2
click at [576, 249] on p "The enemy isn't just aging. It’s the narrative that this is an inevitable, acce…" at bounding box center [702, 260] width 626 height 22
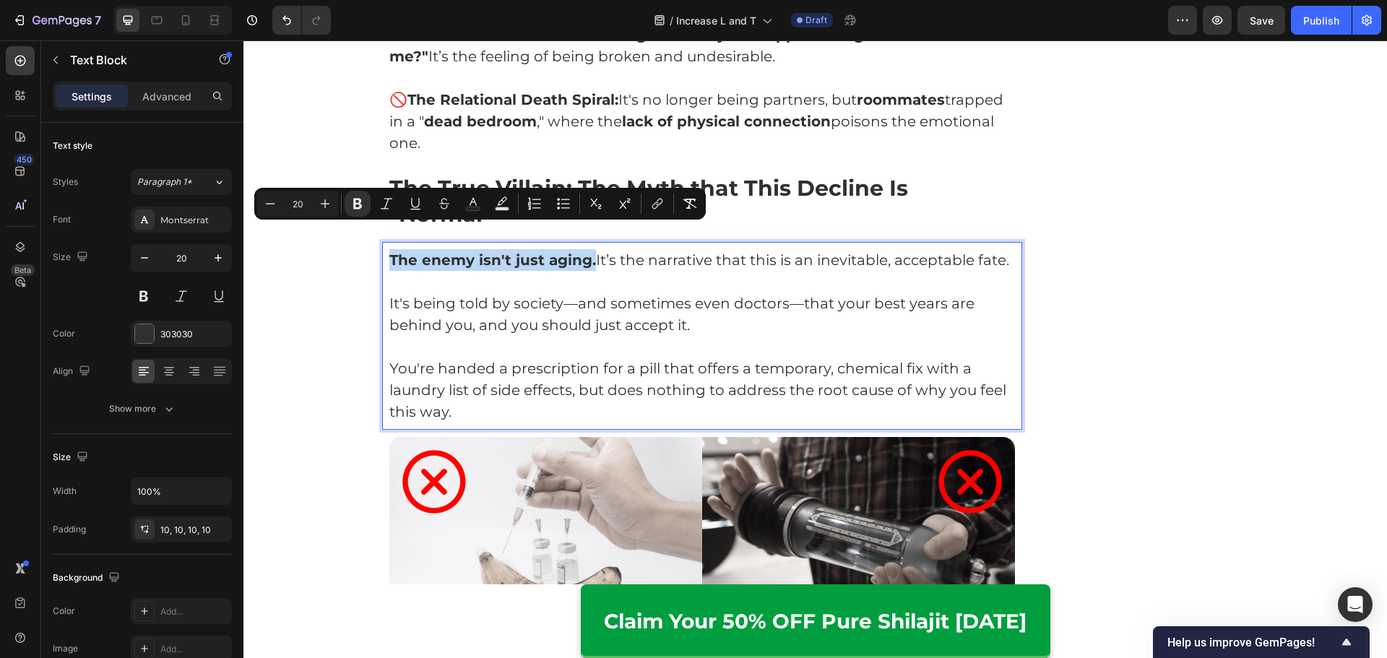
click at [534, 251] on strong "The enemy isn't just aging." at bounding box center [492, 259] width 207 height 17
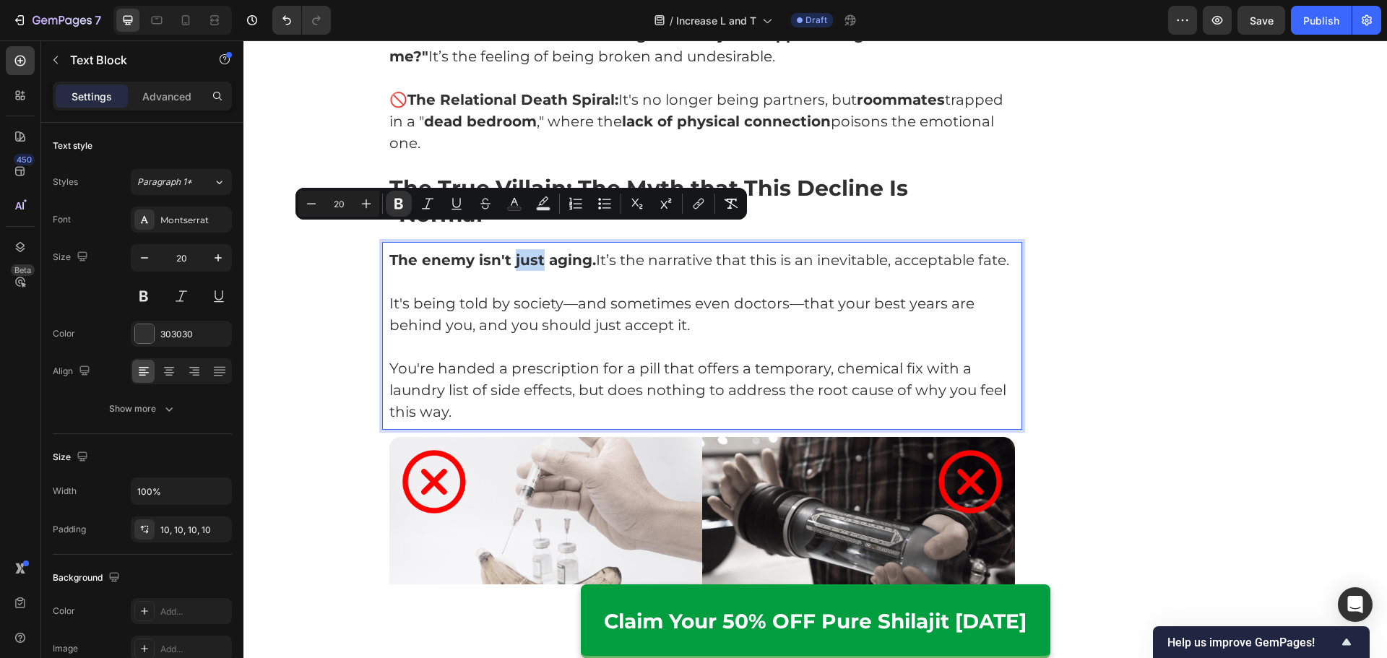
drag, startPoint x: 536, startPoint y: 235, endPoint x: 508, endPoint y: 236, distance: 28.2
click at [508, 251] on strong "The enemy isn't just aging." at bounding box center [492, 259] width 207 height 17
click at [659, 292] on p "It's being told by society—and sometimes even doctors—that your best years are …" at bounding box center [702, 313] width 626 height 43
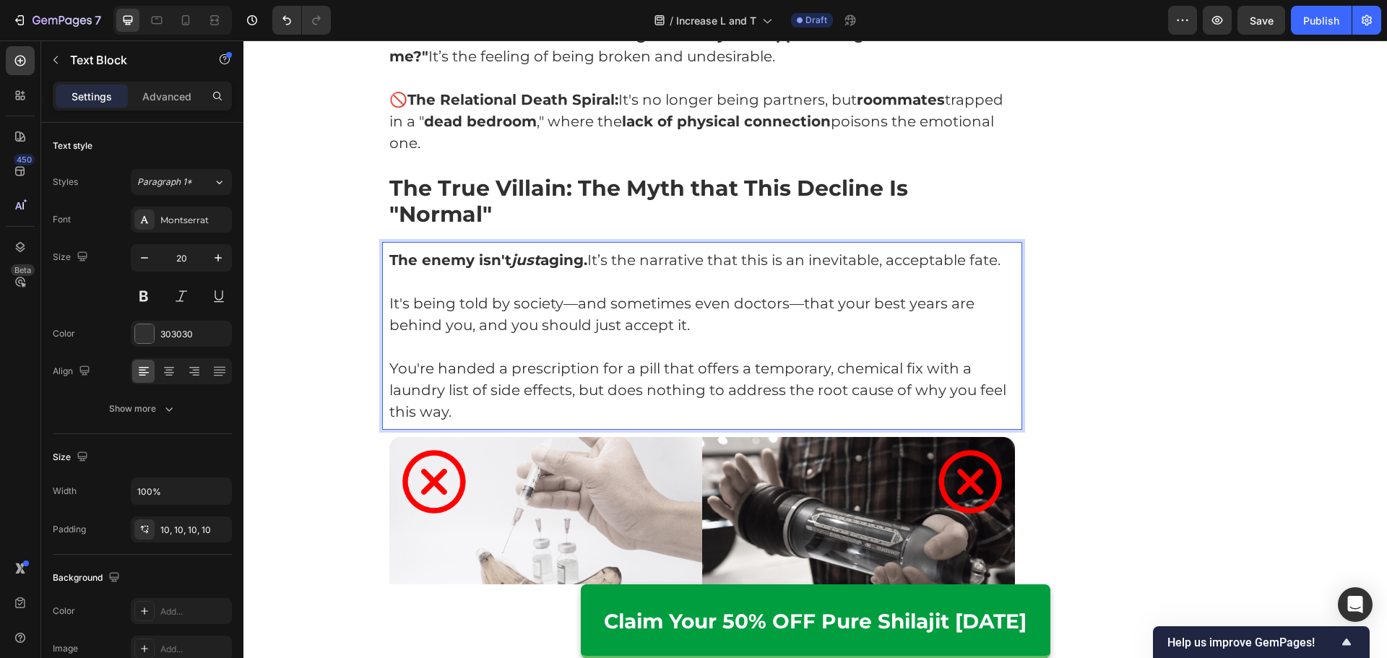
click at [694, 271] on p "Rich Text Editor. Editing area: main" at bounding box center [702, 282] width 626 height 22
click at [740, 249] on p "The enemy isn't just aging. It’s the narrative that this is an inevitable, acce…" at bounding box center [702, 260] width 626 height 22
click at [846, 249] on p "The enemy isn't just aging. It’s the narrative that this is an inevitable, acce…" at bounding box center [702, 260] width 626 height 22
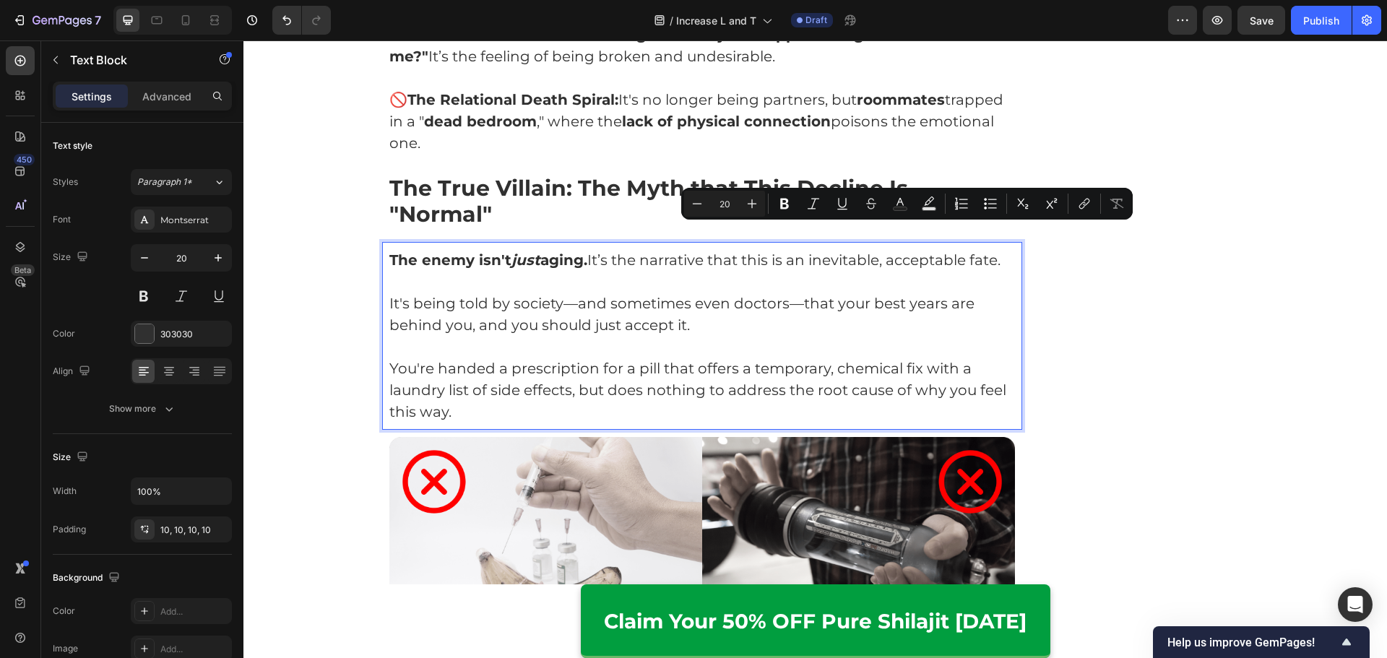
drag, startPoint x: 812, startPoint y: 237, endPoint x: 1004, endPoint y: 239, distance: 192.1
click at [1004, 249] on p "The enemy isn't just aging. It’s the narrative that this is an inevitable, acce…" at bounding box center [702, 260] width 626 height 22
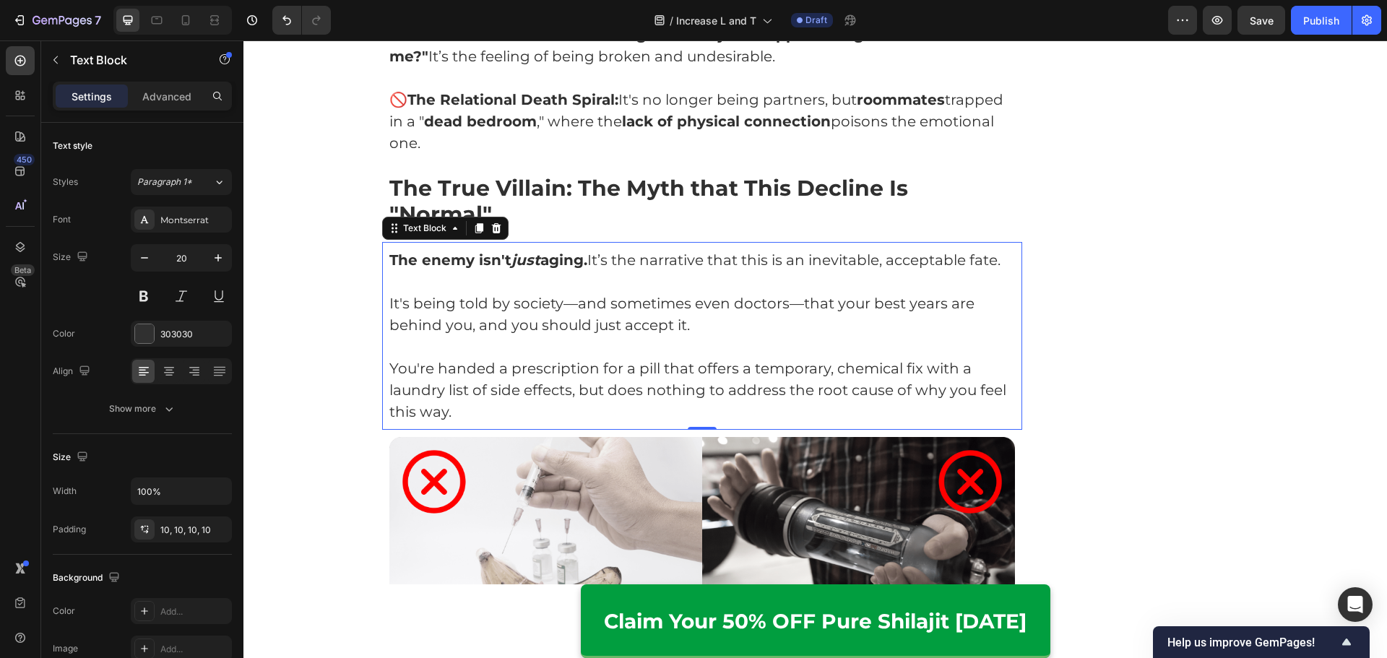
click at [831, 271] on p "Rich Text Editor. Editing area: main" at bounding box center [702, 282] width 626 height 22
click at [594, 249] on p "The enemy isn't just aging. It’s the narrative that this is an inevitable, acce…" at bounding box center [702, 260] width 626 height 22
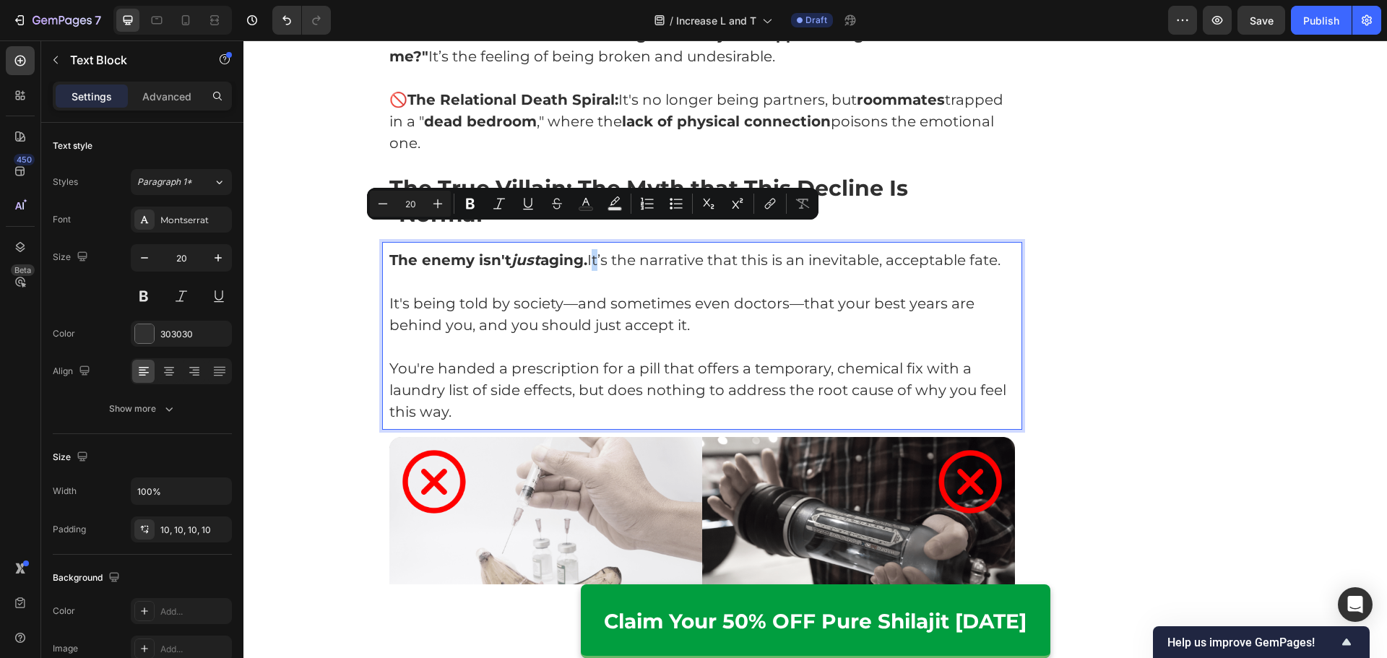
click at [593, 249] on p "The enemy isn't just aging. It’s the narrative that this is an inevitable, acce…" at bounding box center [702, 260] width 626 height 22
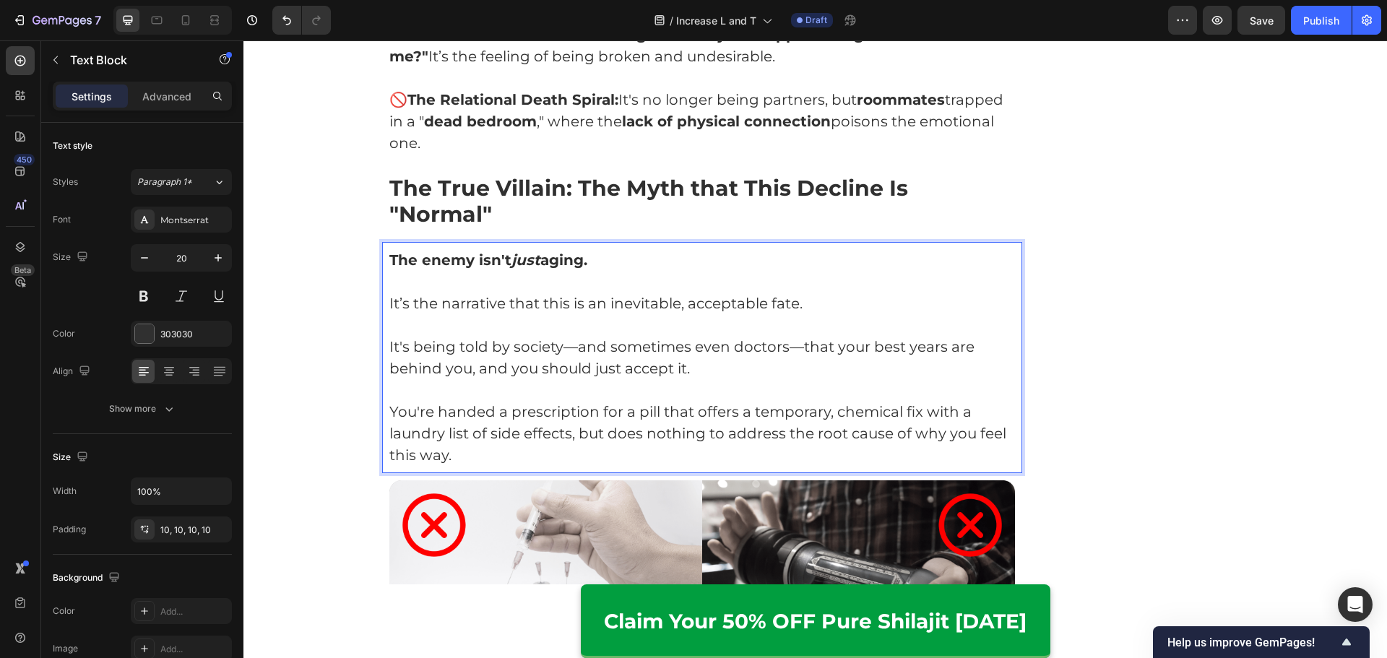
click at [734, 349] on p "It's being told by society—and sometimes even doctors—that your best years are …" at bounding box center [702, 357] width 626 height 43
drag, startPoint x: 509, startPoint y: 324, endPoint x: 558, endPoint y: 322, distance: 49.1
click at [558, 336] on p "It's being told by society—and sometimes even doctors—that your best years are …" at bounding box center [702, 357] width 626 height 43
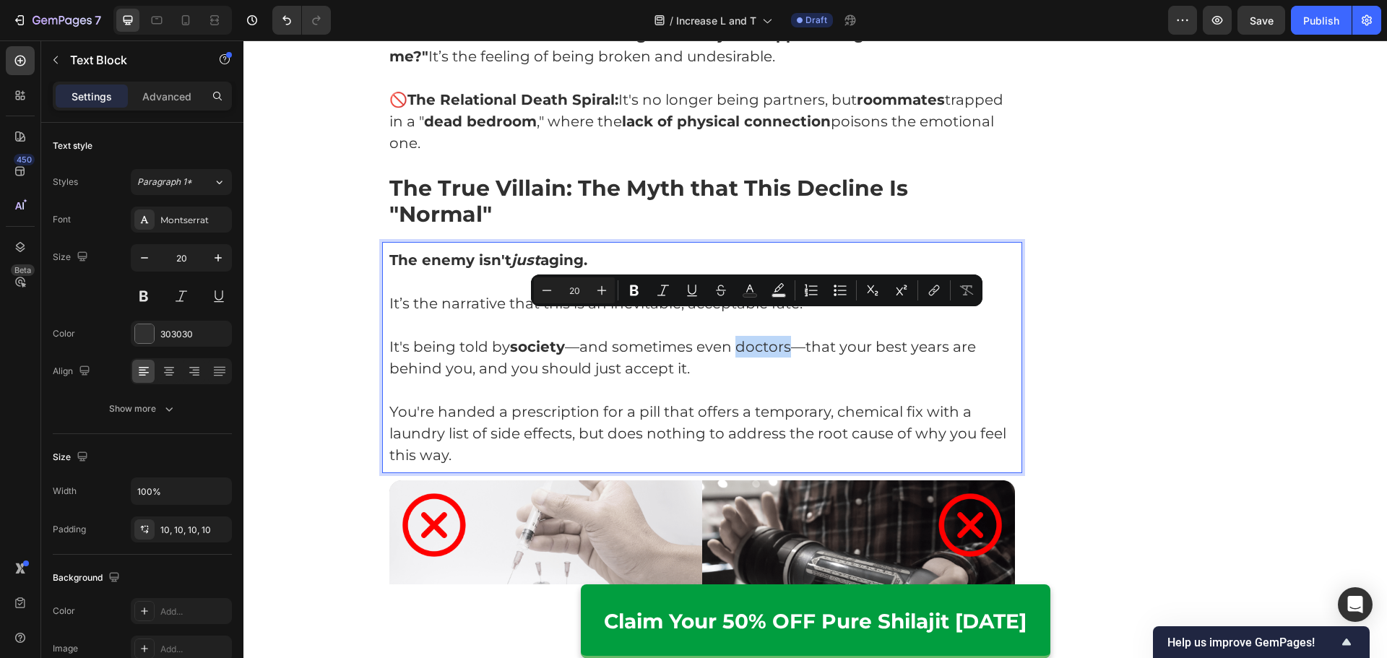
drag, startPoint x: 733, startPoint y: 326, endPoint x: 784, endPoint y: 327, distance: 51.3
click at [784, 336] on p "It's being told by society —and sometimes even doctors—that your best years are…" at bounding box center [702, 357] width 626 height 43
click at [815, 379] on p "Rich Text Editor. Editing area: main" at bounding box center [702, 390] width 626 height 22
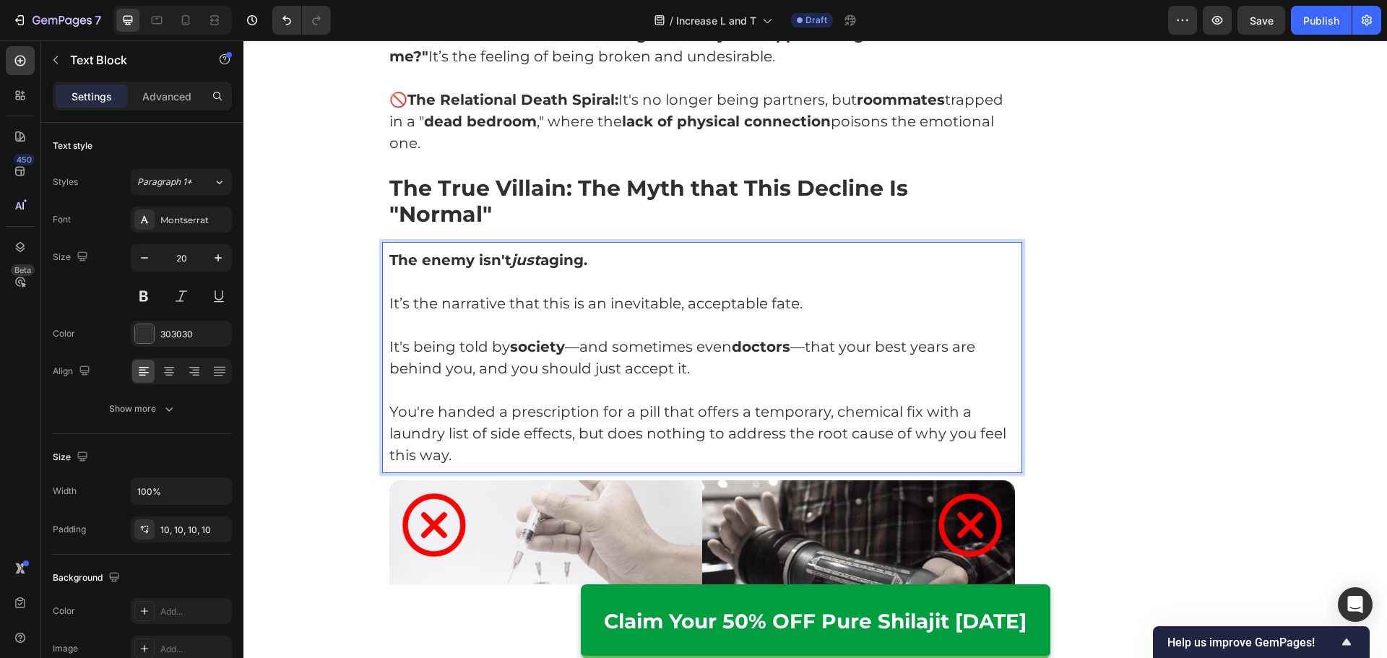
click at [765, 337] on p "It's being told by society —and sometimes even doctors —that your best years ar…" at bounding box center [702, 357] width 626 height 43
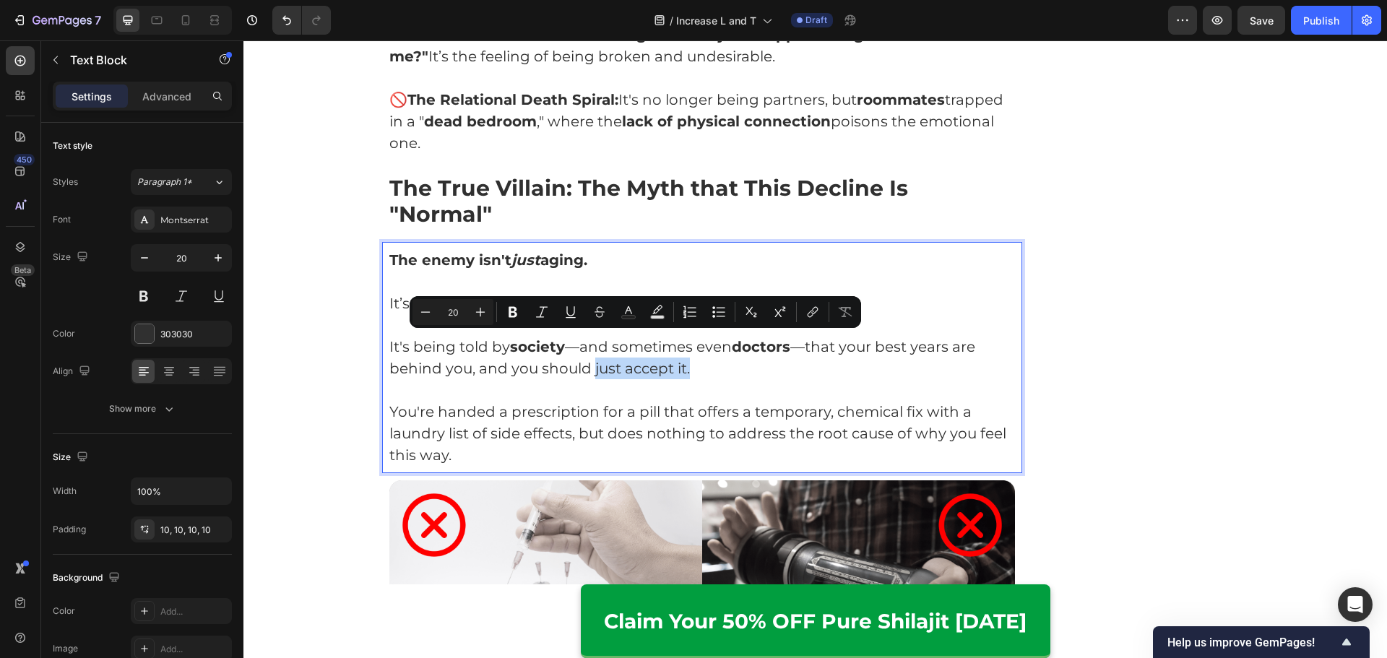
drag, startPoint x: 719, startPoint y: 342, endPoint x: 588, endPoint y: 348, distance: 130.9
click at [588, 348] on p "It's being told by society —and sometimes even doctors —that your best years ar…" at bounding box center [702, 357] width 626 height 43
click at [667, 379] on p "Rich Text Editor. Editing area: main" at bounding box center [702, 390] width 626 height 22
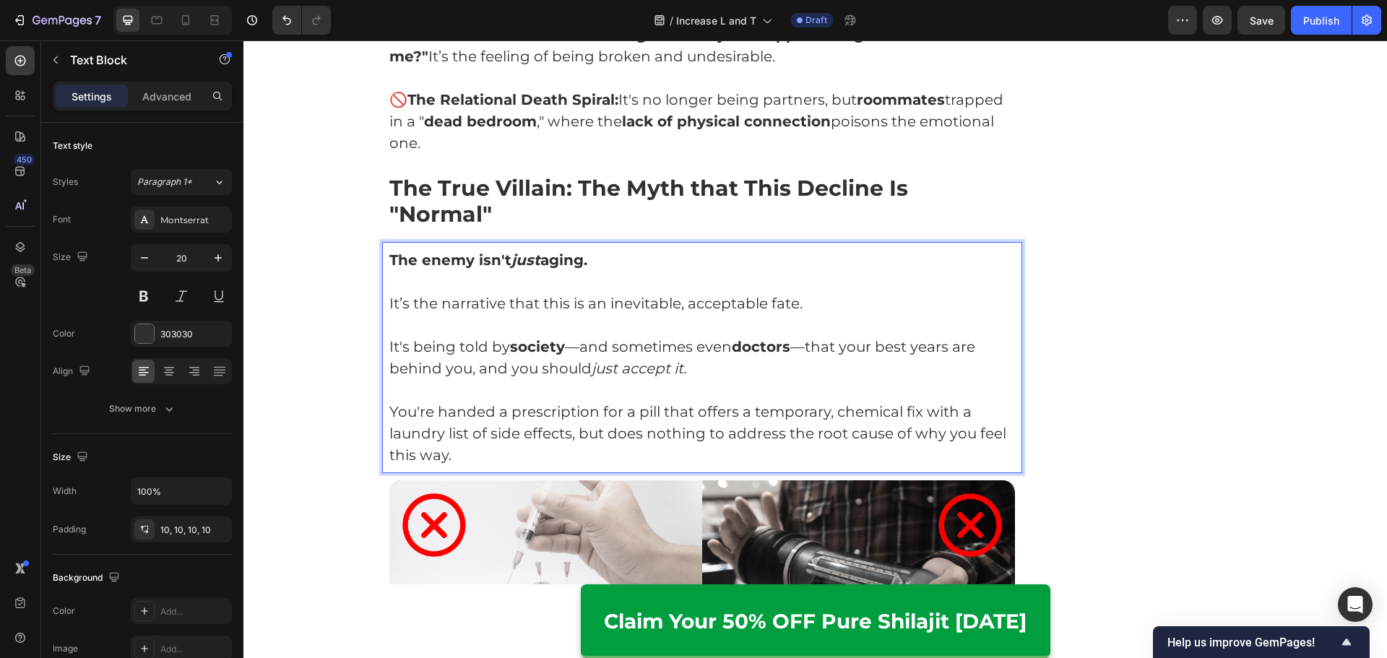
click at [697, 347] on p "It's being told by society —and sometimes even doctors —that your best years ar…" at bounding box center [702, 357] width 626 height 43
click at [591, 360] on icon "just accept it."" at bounding box center [640, 368] width 99 height 17
click at [776, 401] on p "You're handed a prescription for a pill that offers a temporary, chemical fix w…" at bounding box center [702, 433] width 626 height 65
click at [766, 412] on p "You're handed a prescription for a pill that offers a temporary, chemical fix w…" at bounding box center [702, 433] width 626 height 65
click at [731, 441] on div "The enemy isn't just aging. It’s the narrative that this is an inevitable, acce…" at bounding box center [702, 357] width 641 height 231
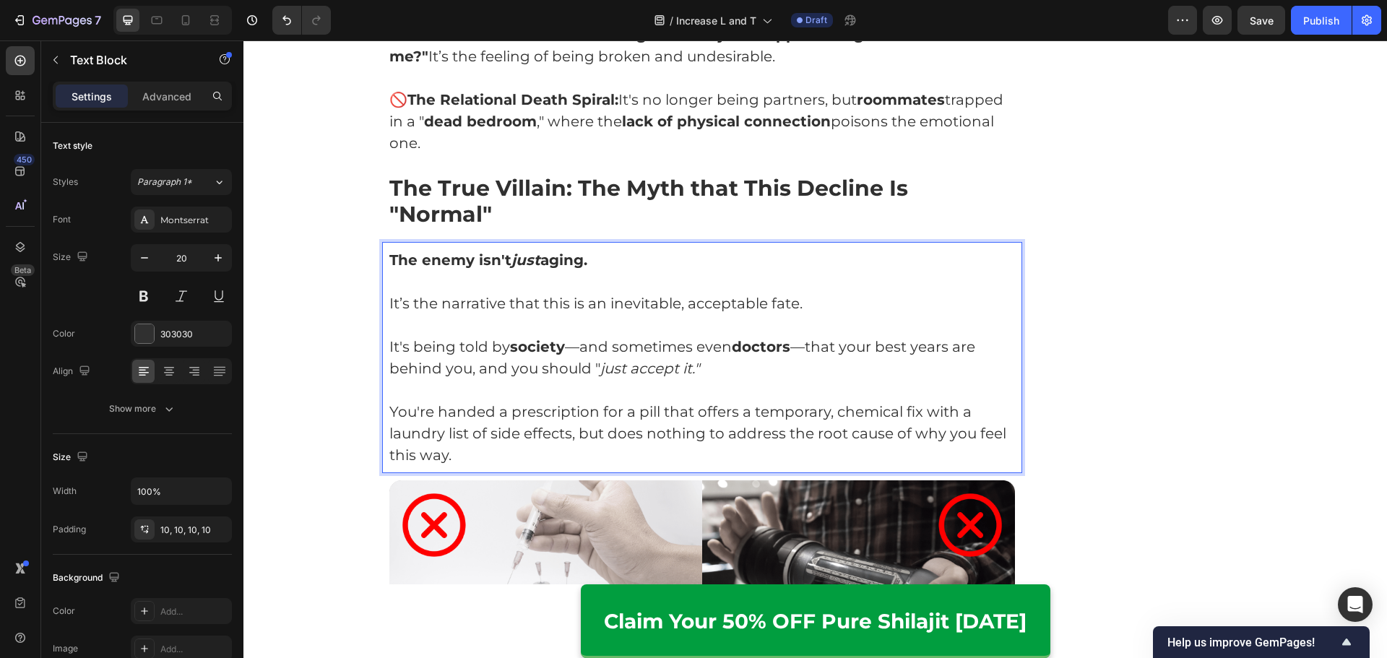
click at [753, 436] on p "You're handed a prescription for a pill that offers a temporary, chemical fix w…" at bounding box center [702, 433] width 626 height 65
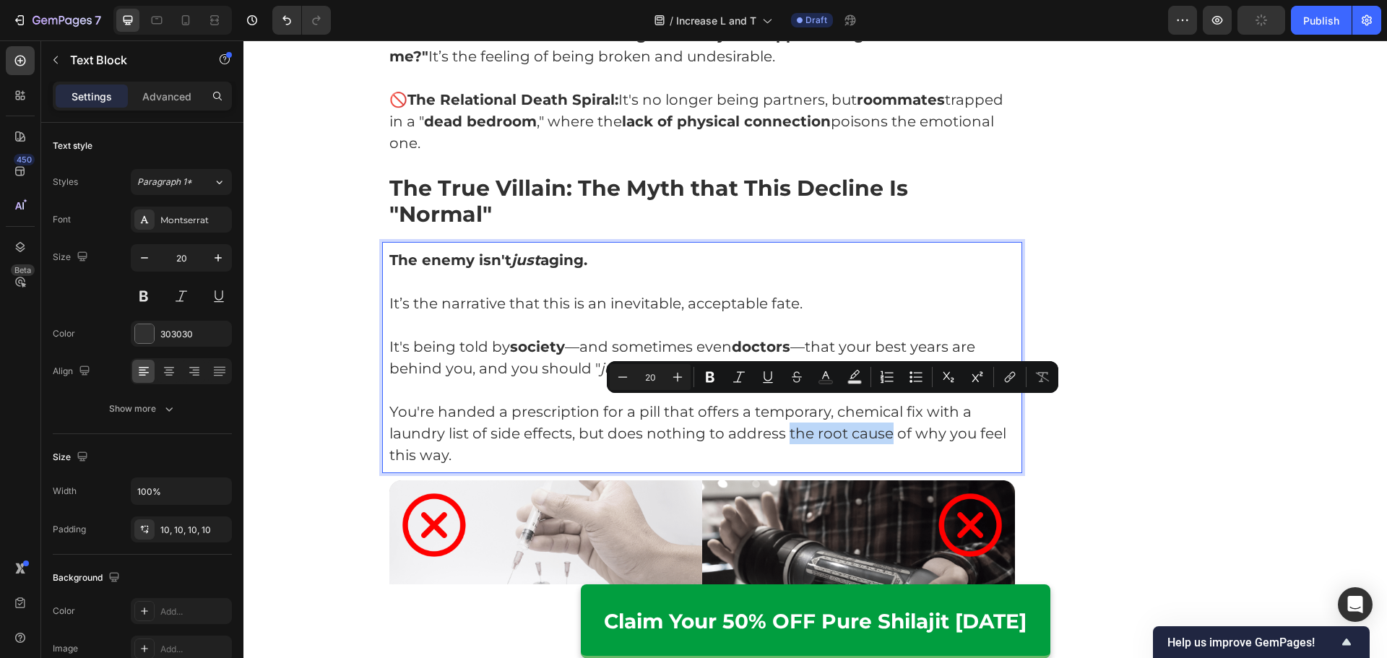
drag, startPoint x: 782, startPoint y: 408, endPoint x: 884, endPoint y: 409, distance: 101.8
click at [884, 409] on p "You're handed a prescription for a pill that offers a temporary, chemical fix w…" at bounding box center [702, 433] width 626 height 65
click at [857, 432] on p "You're handed a prescription for a pill that offers a temporary, chemical fix w…" at bounding box center [702, 433] width 626 height 65
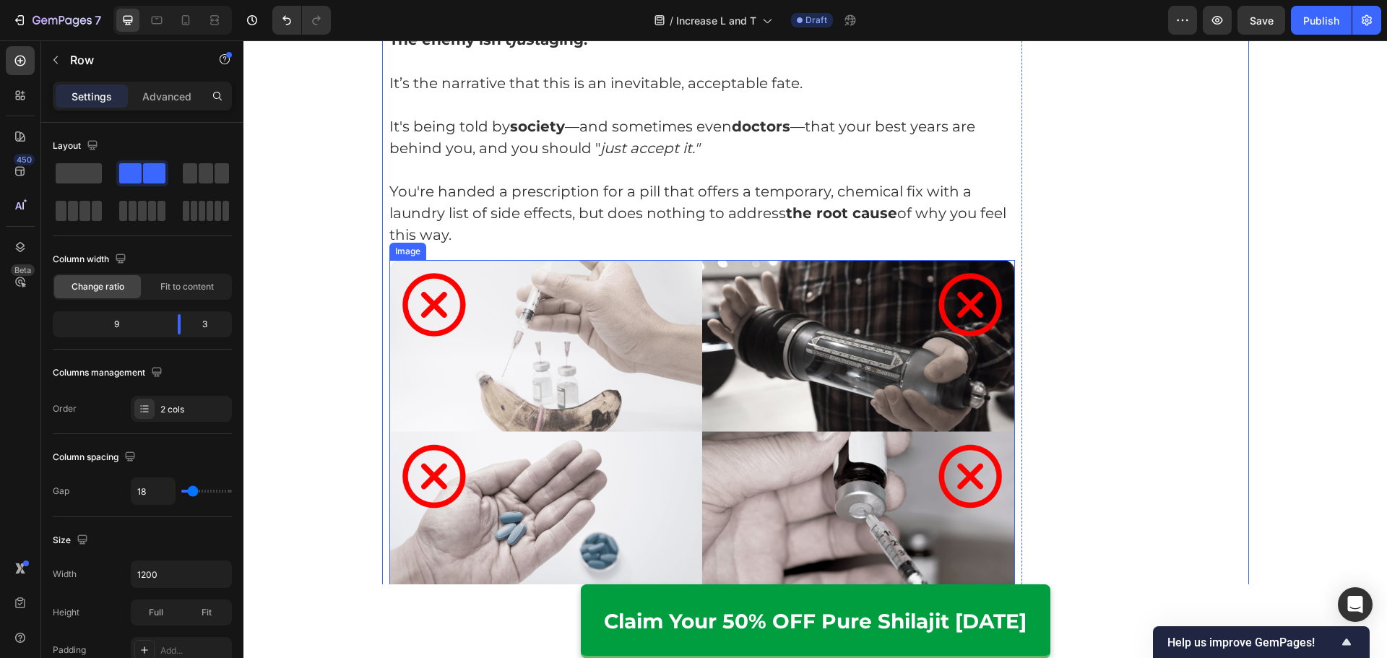
scroll to position [2443, 0]
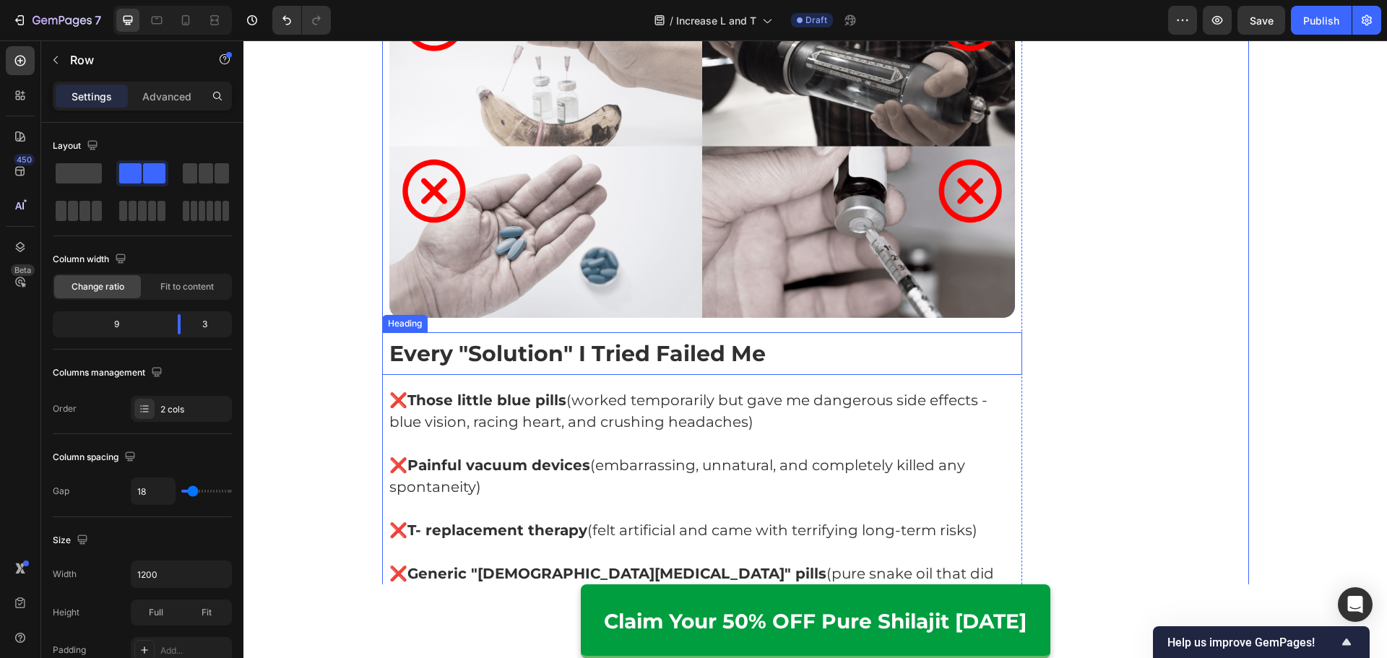
click at [630, 340] on strong "Every "Solution" I Tried Failed Me" at bounding box center [577, 353] width 376 height 27
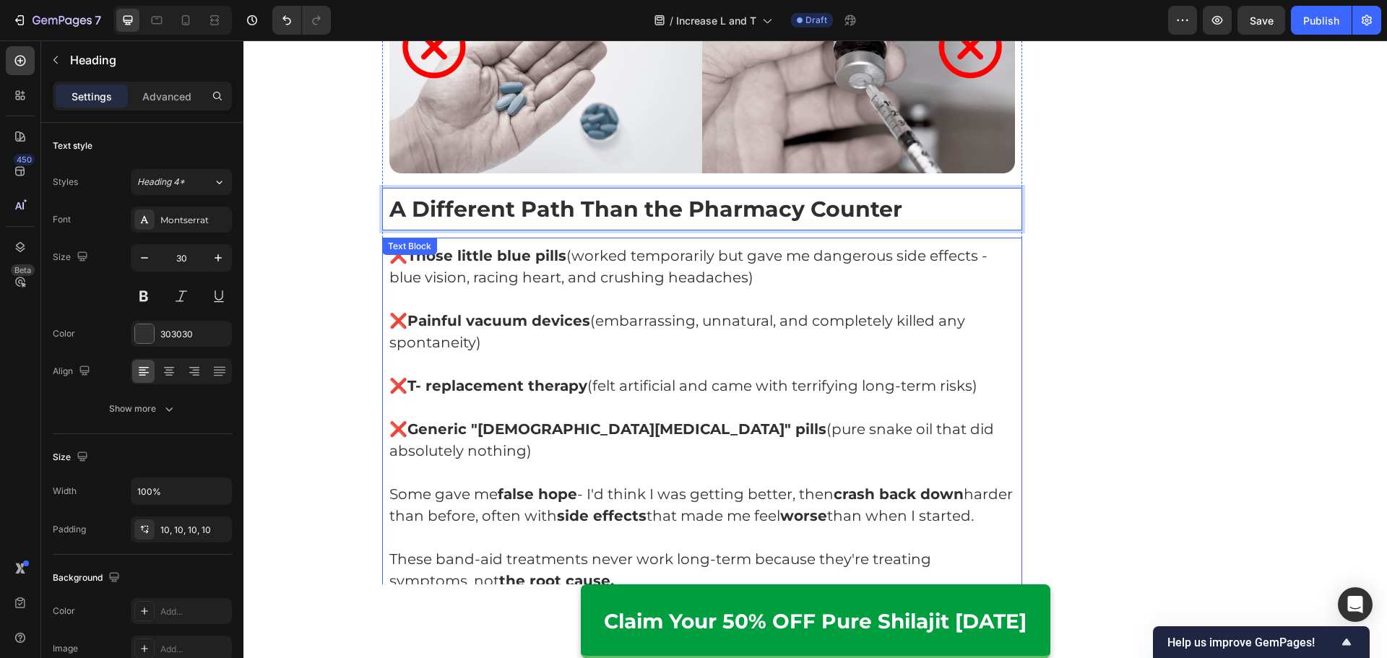
click at [649, 420] on strong "Generic "male enhancement" pills" at bounding box center [616, 428] width 419 height 17
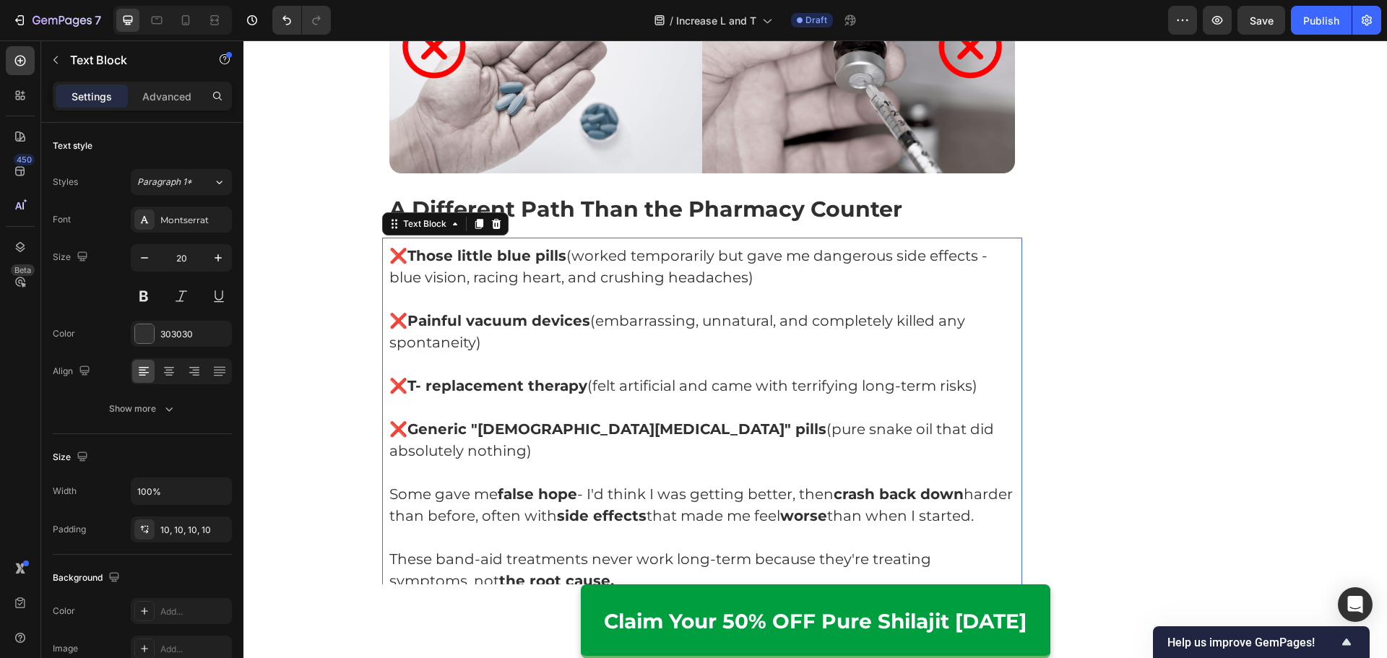
click at [649, 420] on strong "Generic "male enhancement" pills" at bounding box center [616, 428] width 419 height 17
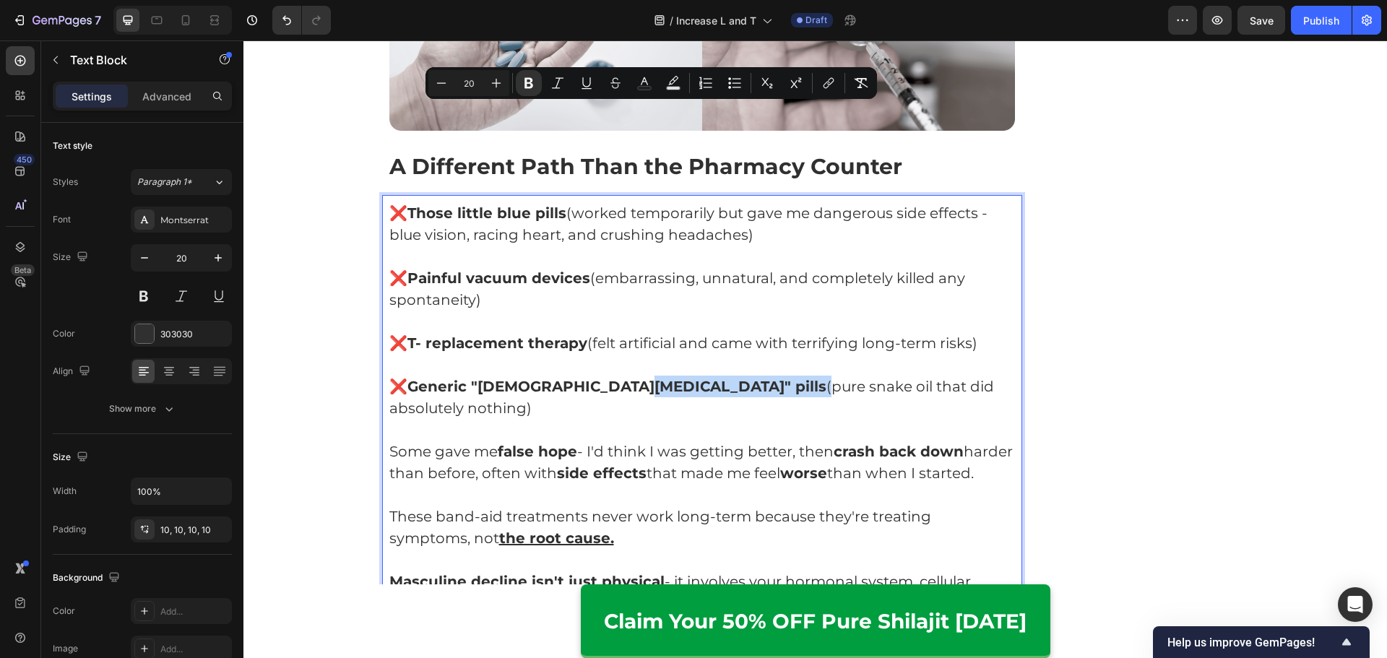
scroll to position [2588, 0]
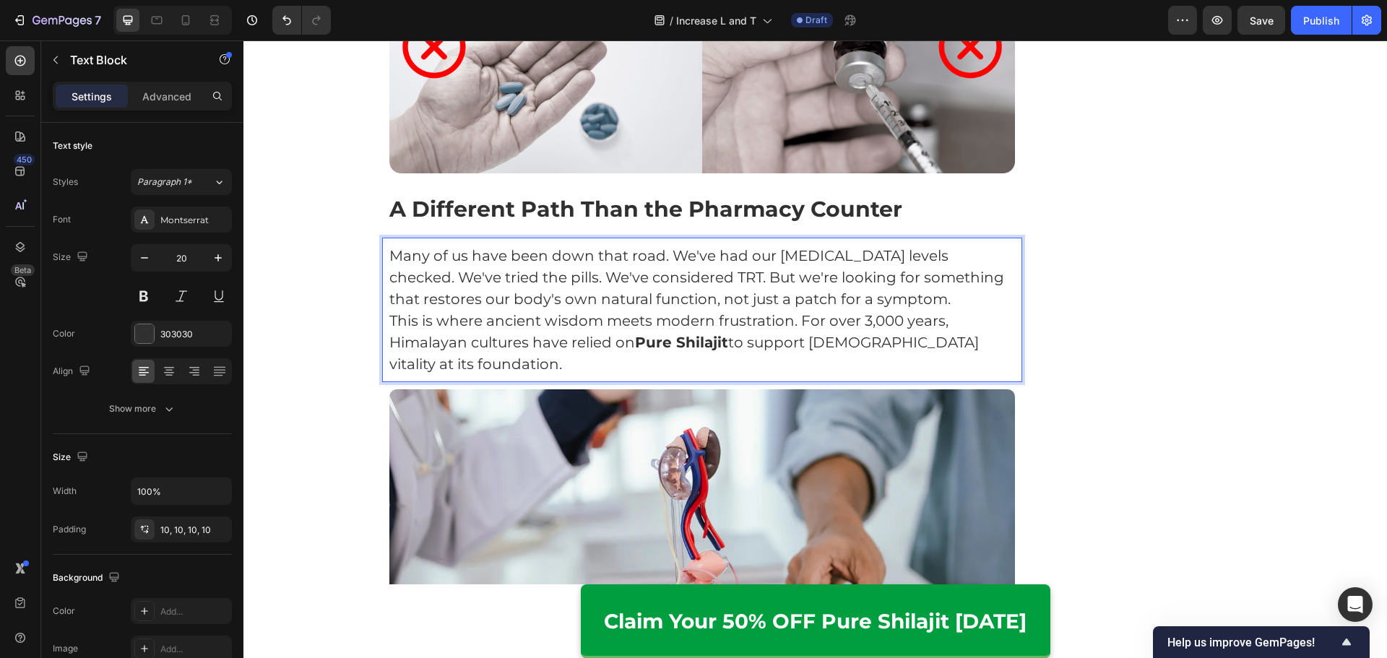
click at [635, 270] on p "Many of us have been down that road. We've had our testosterone levels checked.…" at bounding box center [702, 277] width 626 height 65
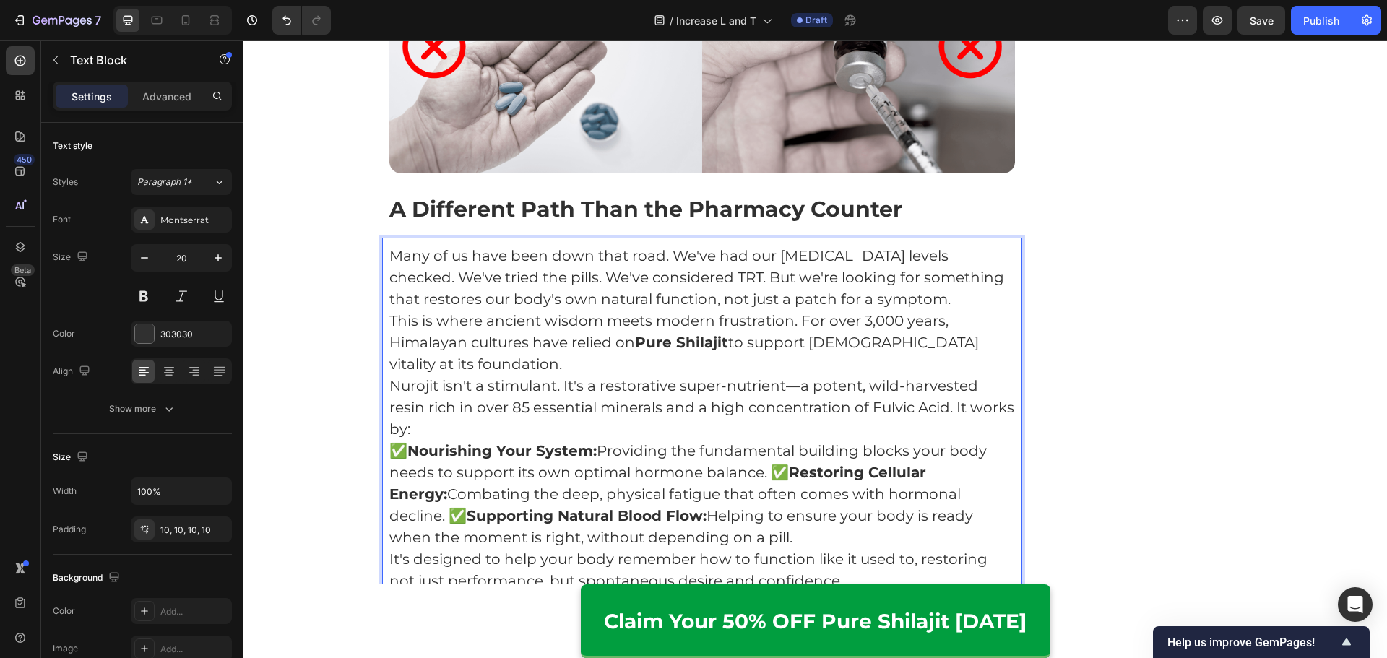
click at [739, 334] on p "This is where ancient wisdom meets modern frustration. For over 3,000 years, Hi…" at bounding box center [702, 342] width 626 height 65
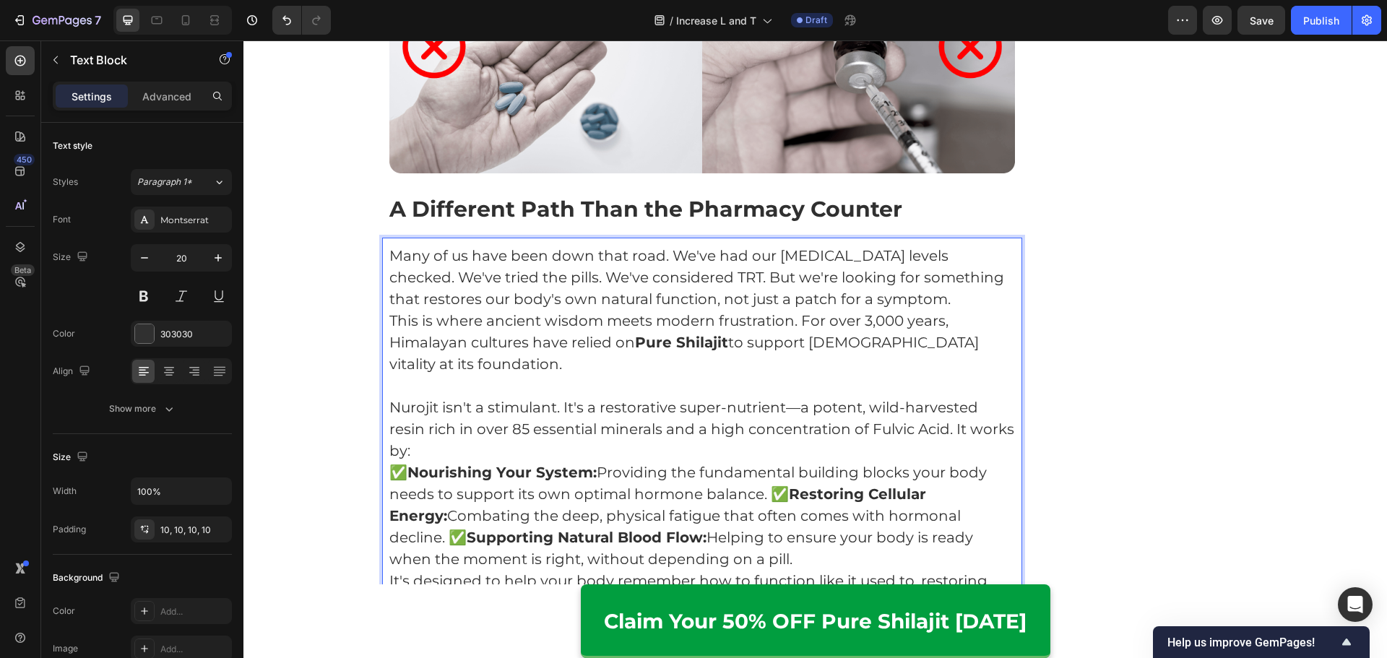
click at [708, 431] on p "Nurojit isn't a stimulant. It's a restorative super-nutrient—a potent, wild-har…" at bounding box center [702, 428] width 626 height 65
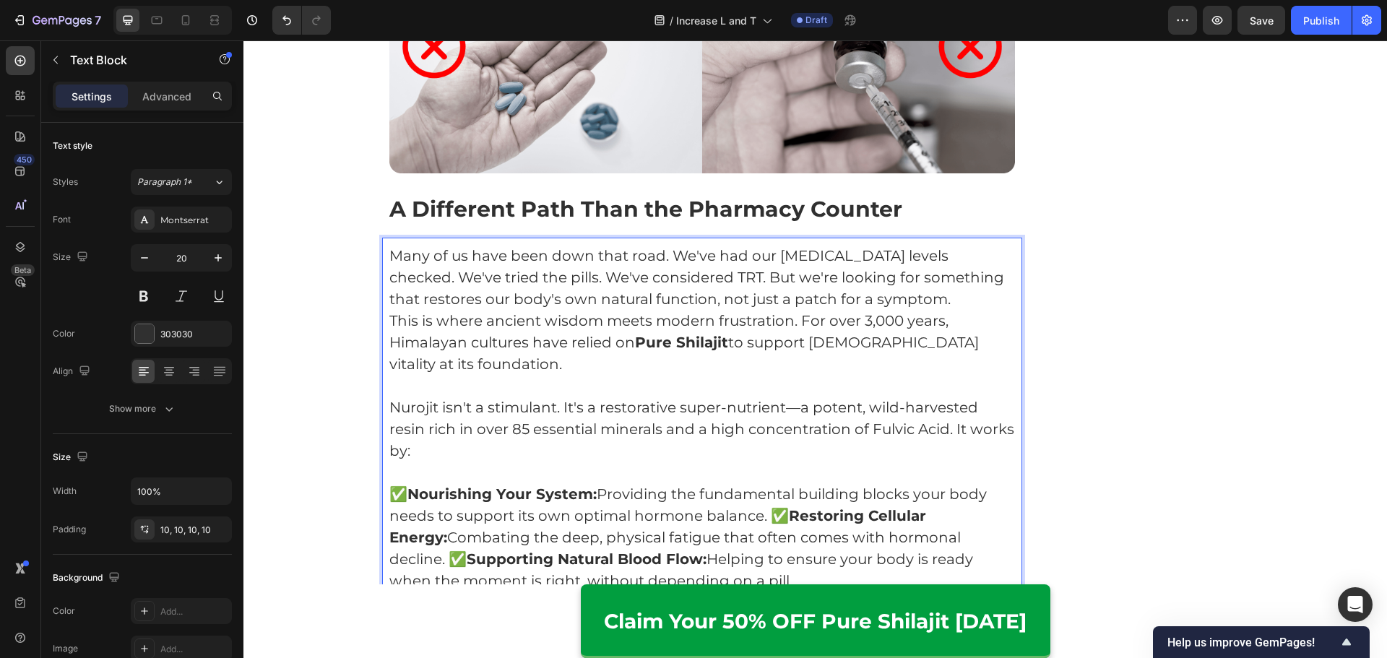
click at [797, 310] on p "This is where ancient wisdom meets modern frustration. For over 3,000 years, Hi…" at bounding box center [702, 342] width 626 height 65
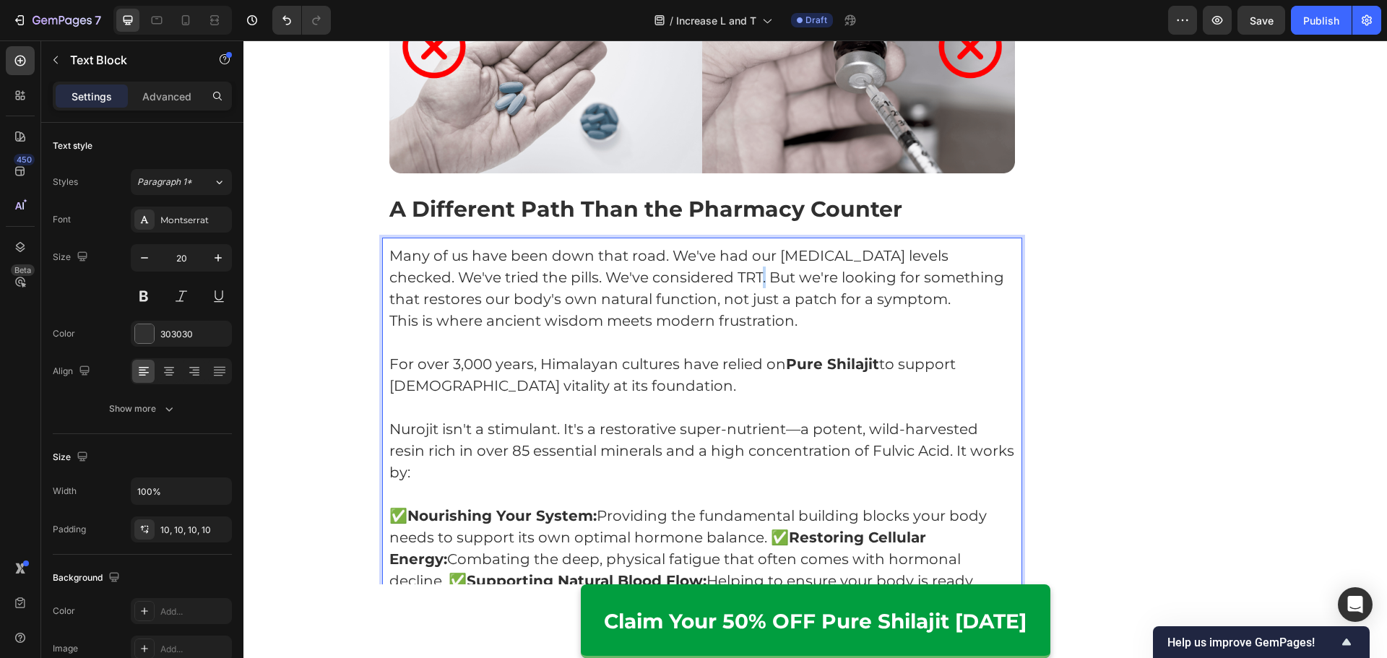
click at [701, 255] on p "Many of us have been down that road. We've had our testosterone levels checked.…" at bounding box center [702, 277] width 626 height 65
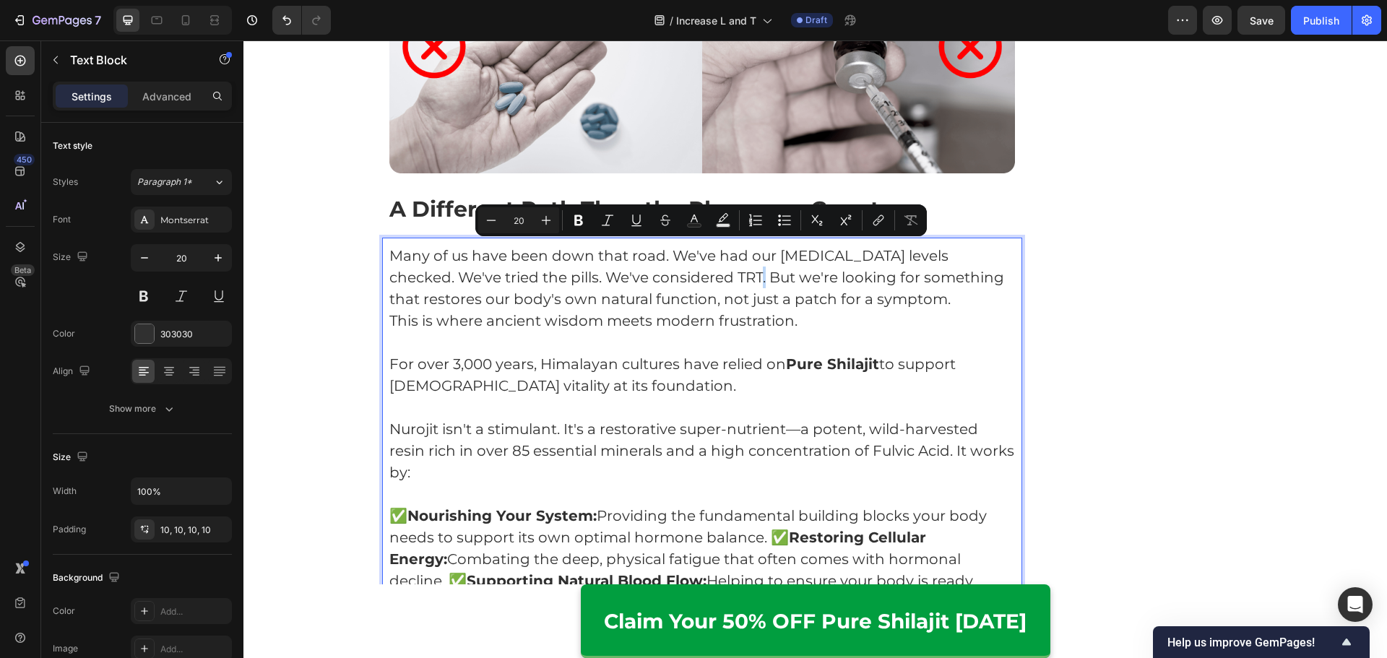
click at [697, 253] on p "Many of us have been down that road. We've had our testosterone levels checked.…" at bounding box center [702, 277] width 626 height 65
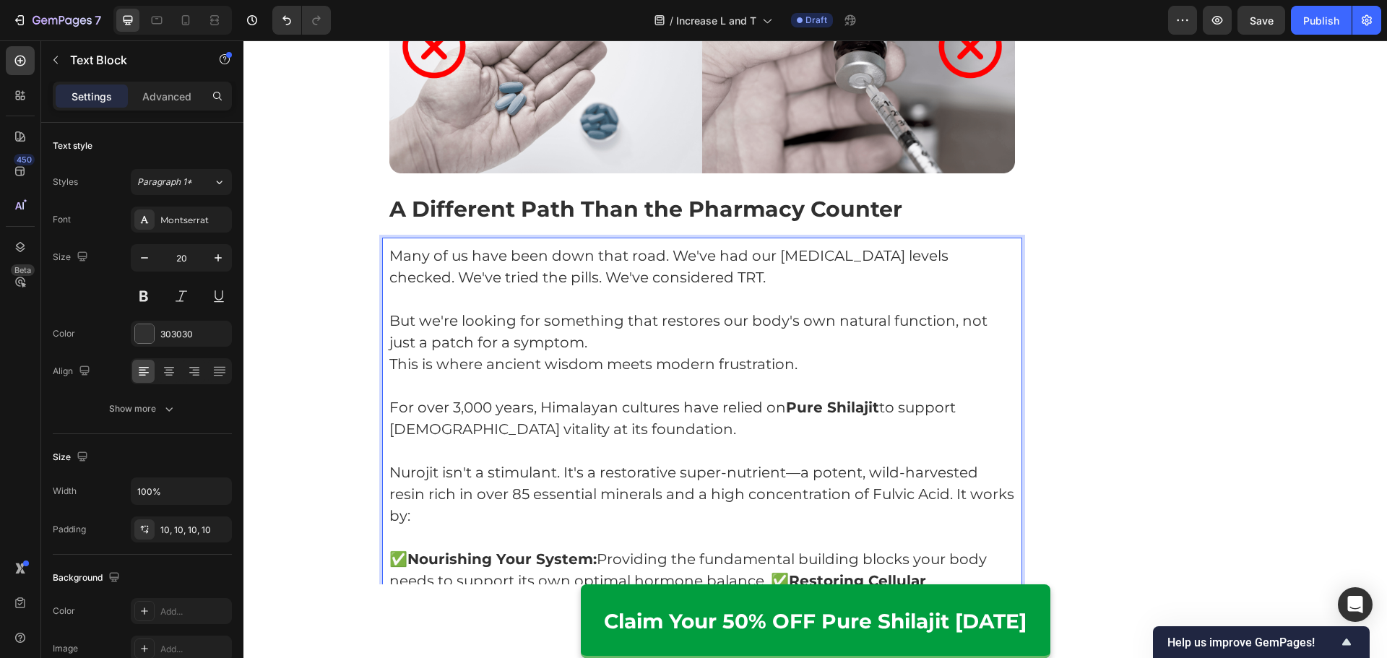
click at [695, 323] on p "But we're looking for something that restores our body's own natural function, …" at bounding box center [702, 331] width 626 height 43
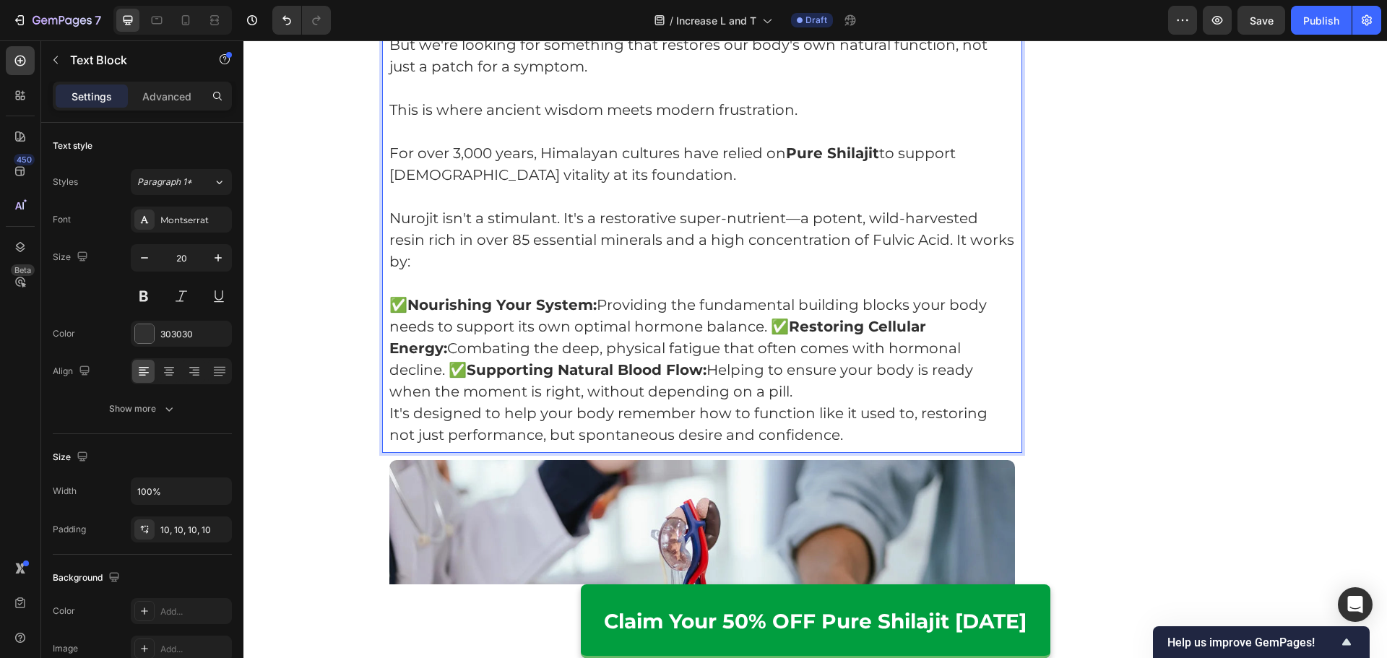
scroll to position [2877, 0]
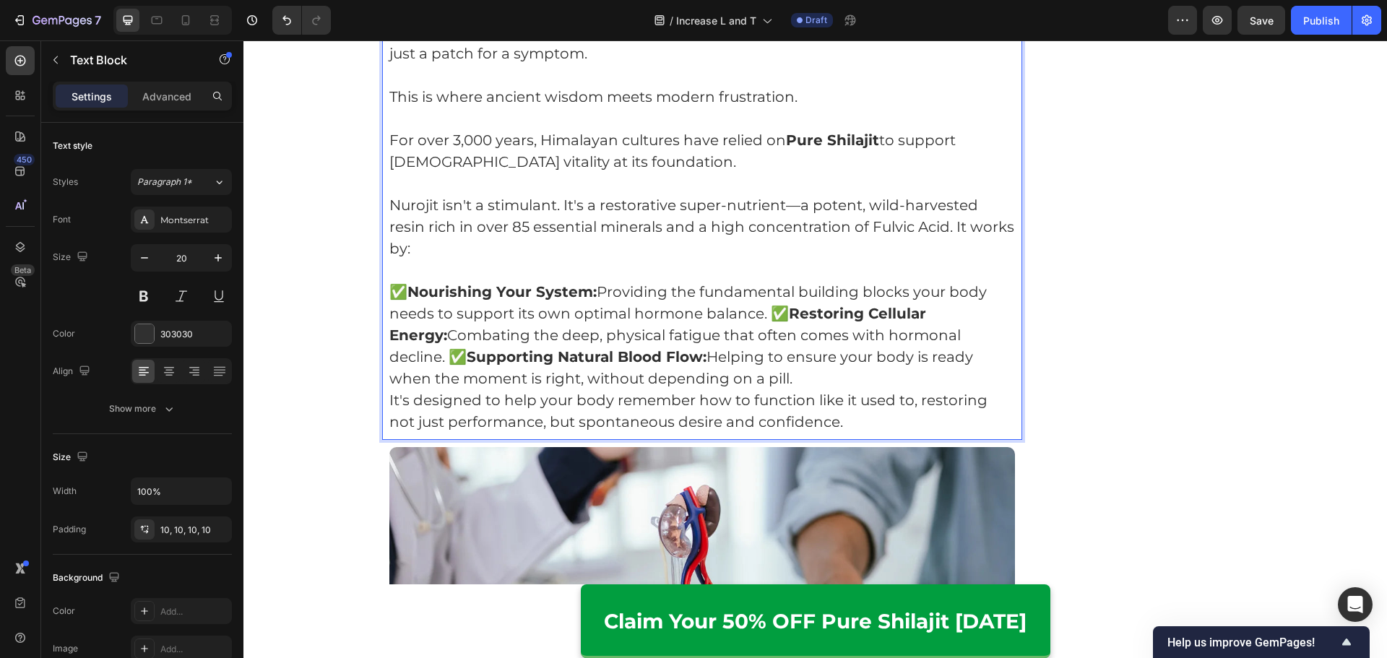
click at [989, 318] on p "✅ Nourishing Your System: Providing the fundamental building blocks your body n…" at bounding box center [702, 335] width 626 height 108
click at [765, 293] on p "✅ Nourishing Your System: Providing the fundamental building blocks your body n…" at bounding box center [702, 335] width 626 height 108
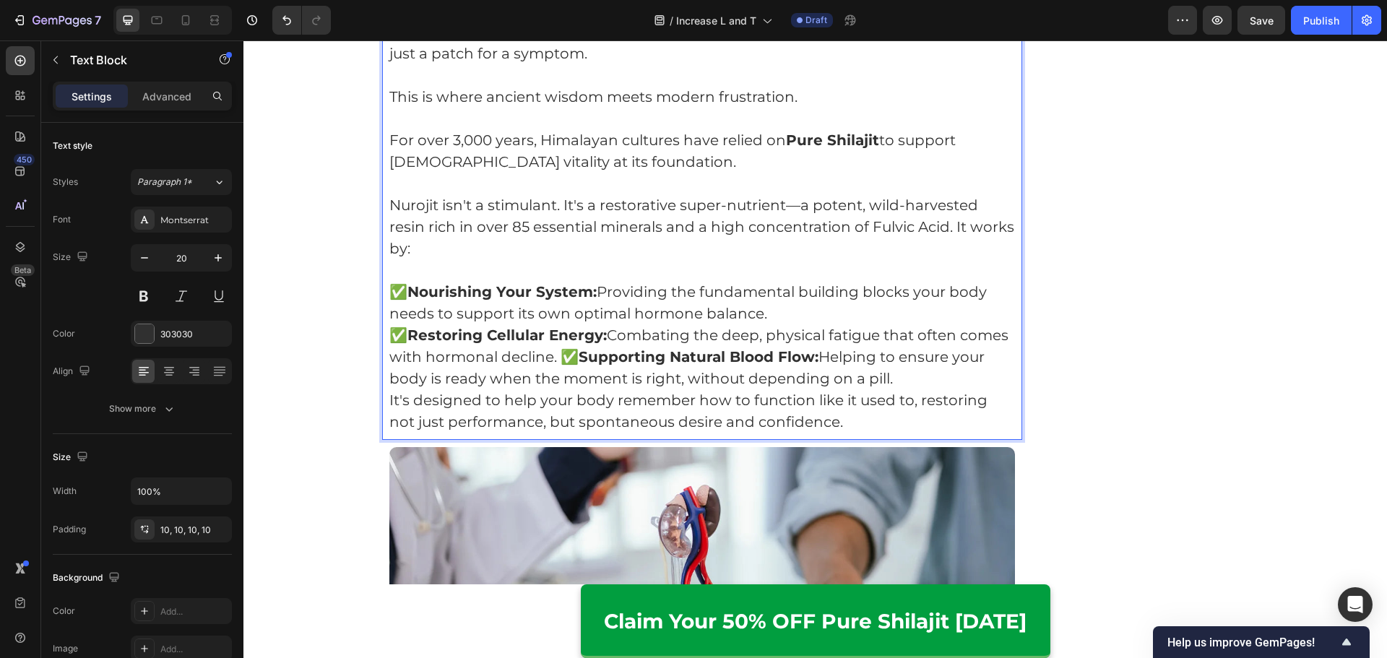
click at [559, 333] on p "✅ Restoring Cellular Energy: Combating the deep, physical fatigue that often co…" at bounding box center [702, 356] width 626 height 65
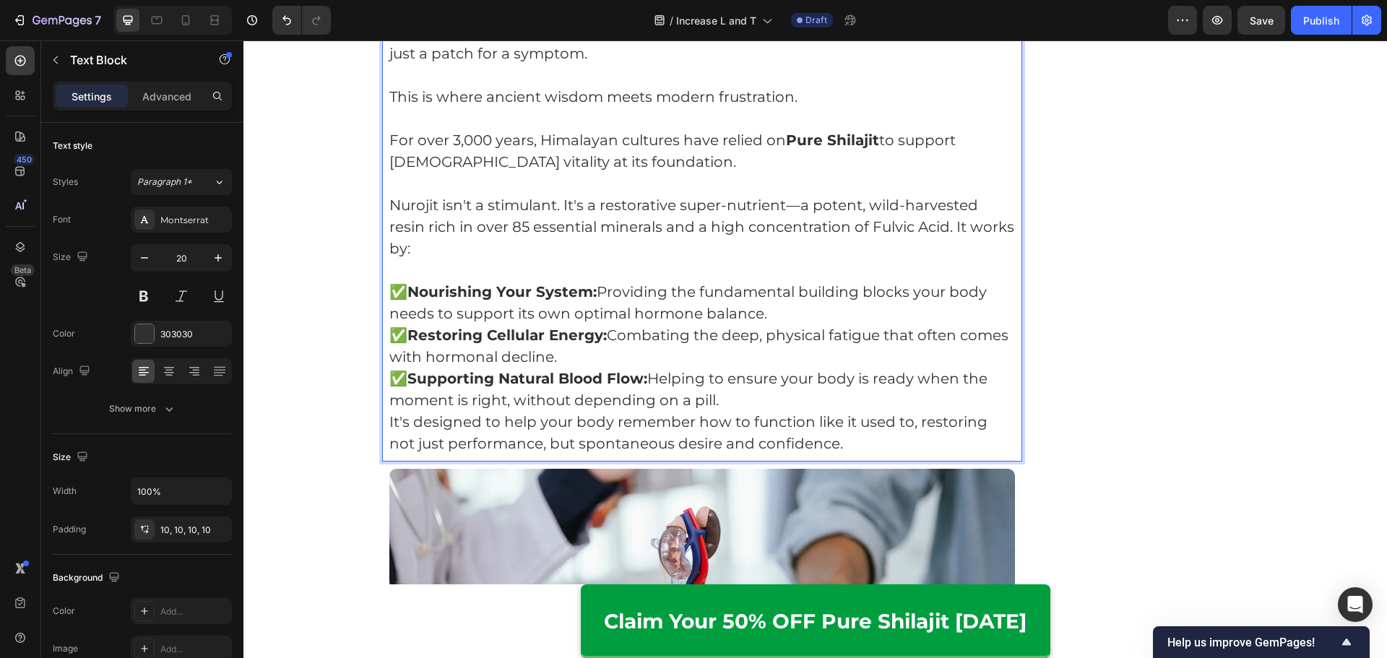
click at [740, 375] on p "✅ Supporting Natural Blood Flow: Helping to ensure your body is ready when the …" at bounding box center [702, 389] width 626 height 43
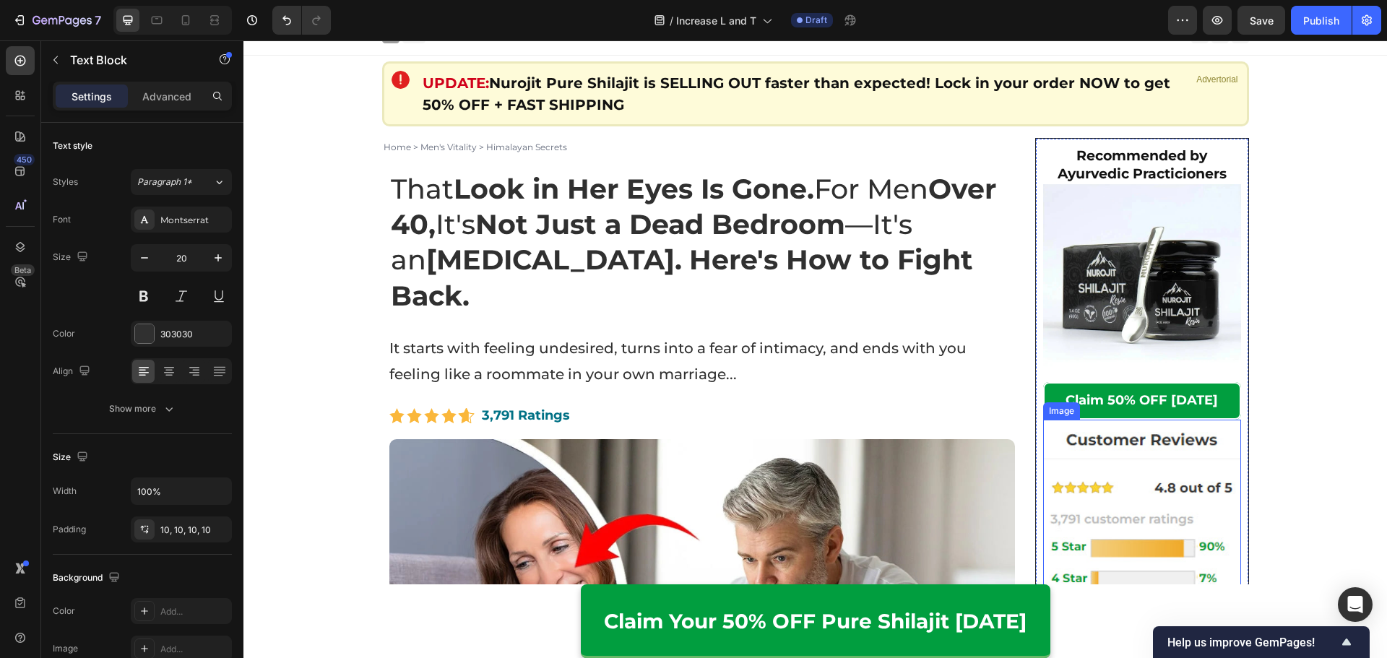
scroll to position [0, 0]
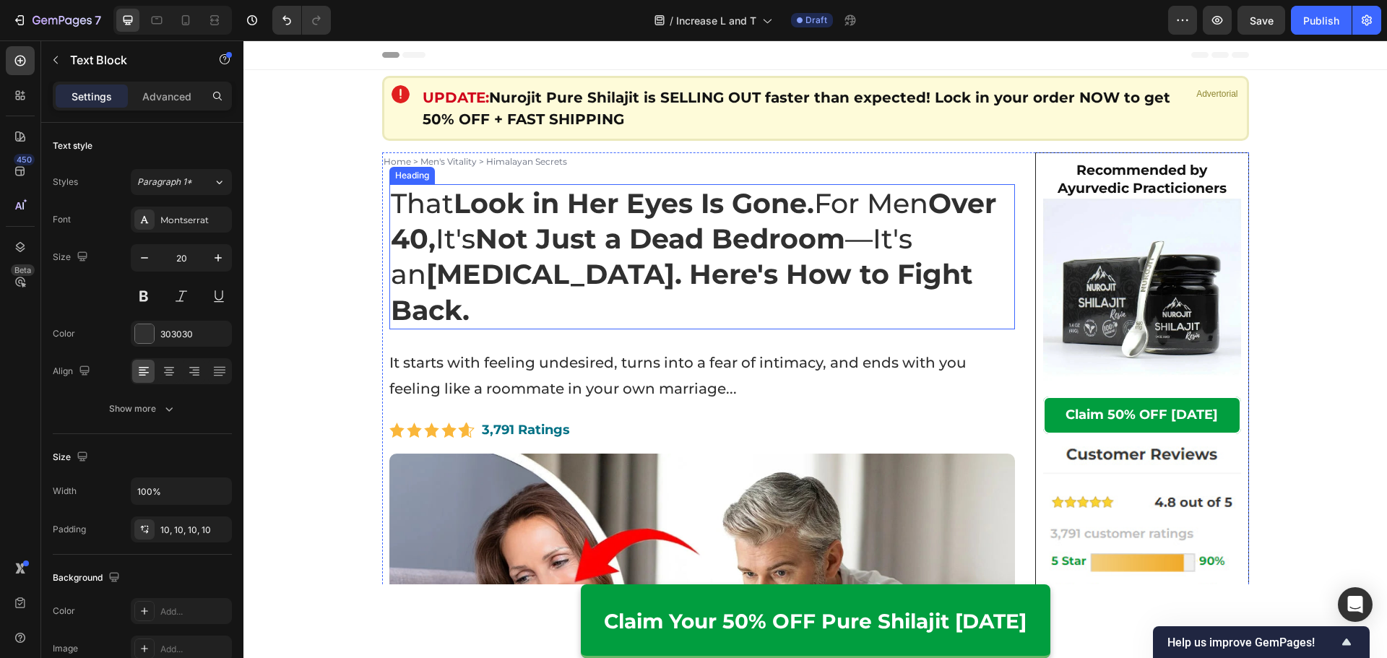
click at [700, 231] on strong "Not Just a Dead Bedroom" at bounding box center [660, 239] width 370 height 34
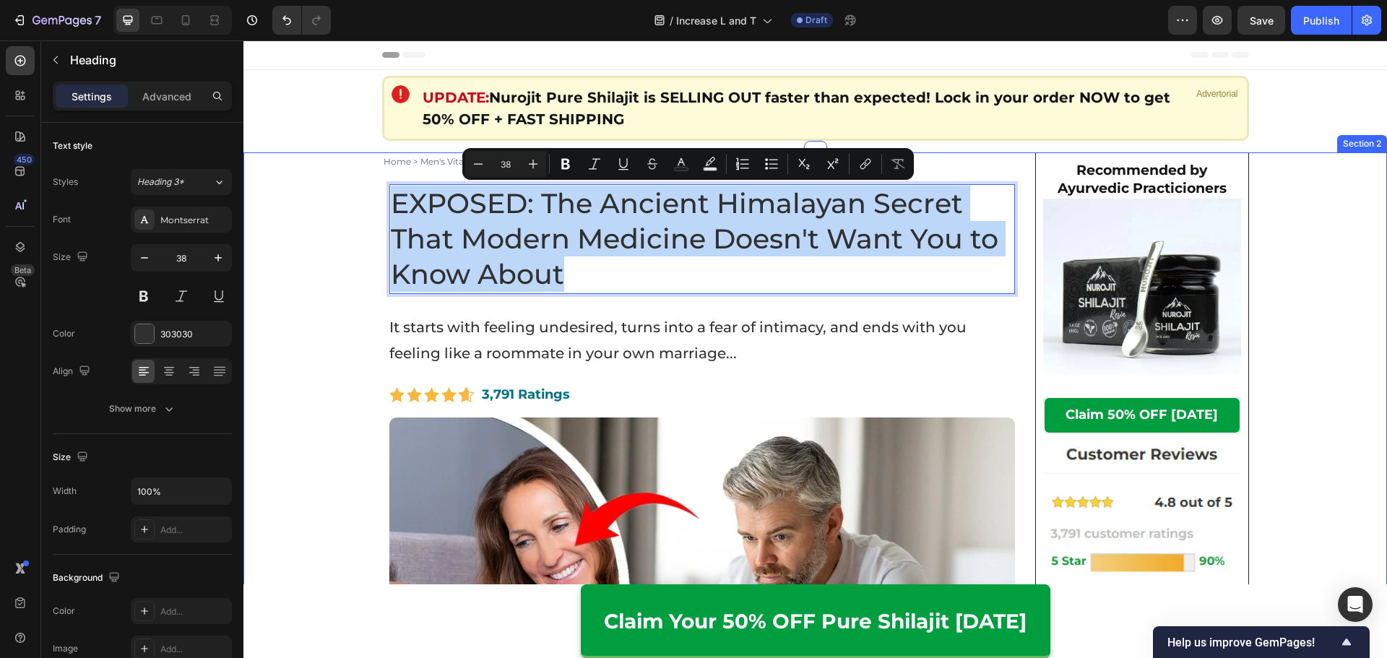
drag, startPoint x: 397, startPoint y: 206, endPoint x: 367, endPoint y: 198, distance: 31.4
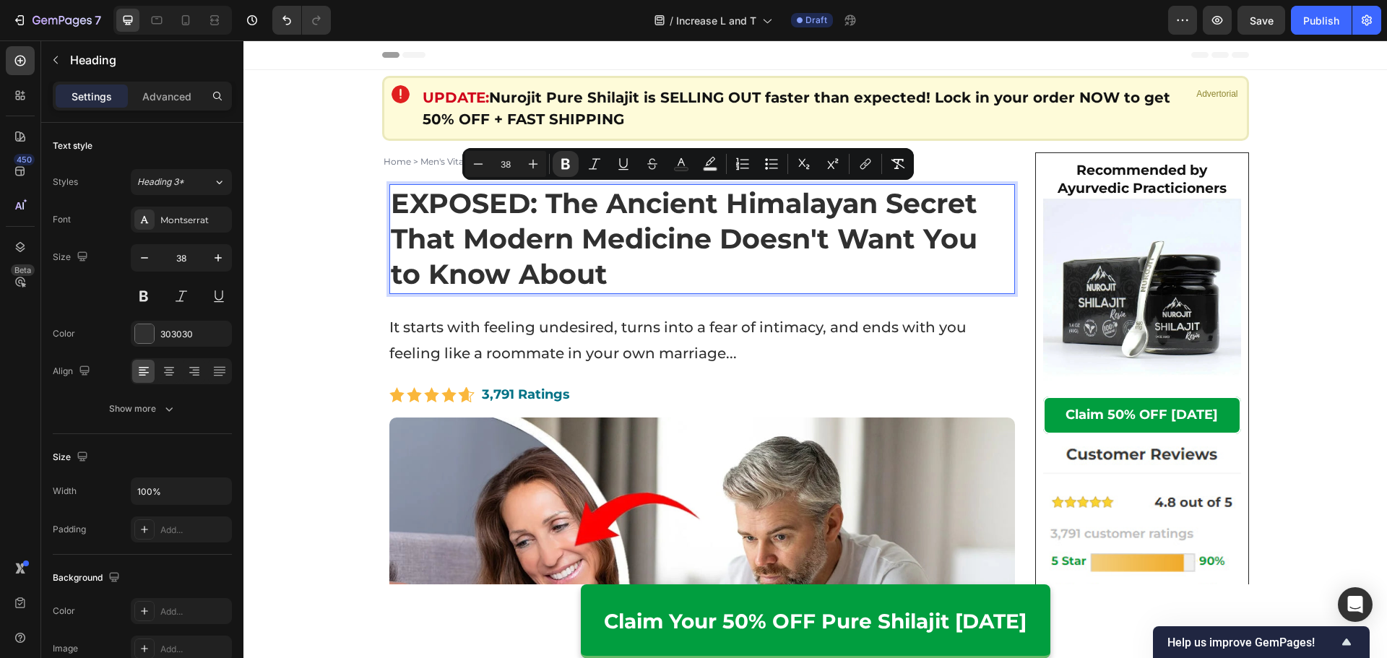
click at [539, 222] on strong "EXPOSED: The Ancient Himalayan Secret That Modern Medicine Doesn't Want You to …" at bounding box center [684, 238] width 586 height 105
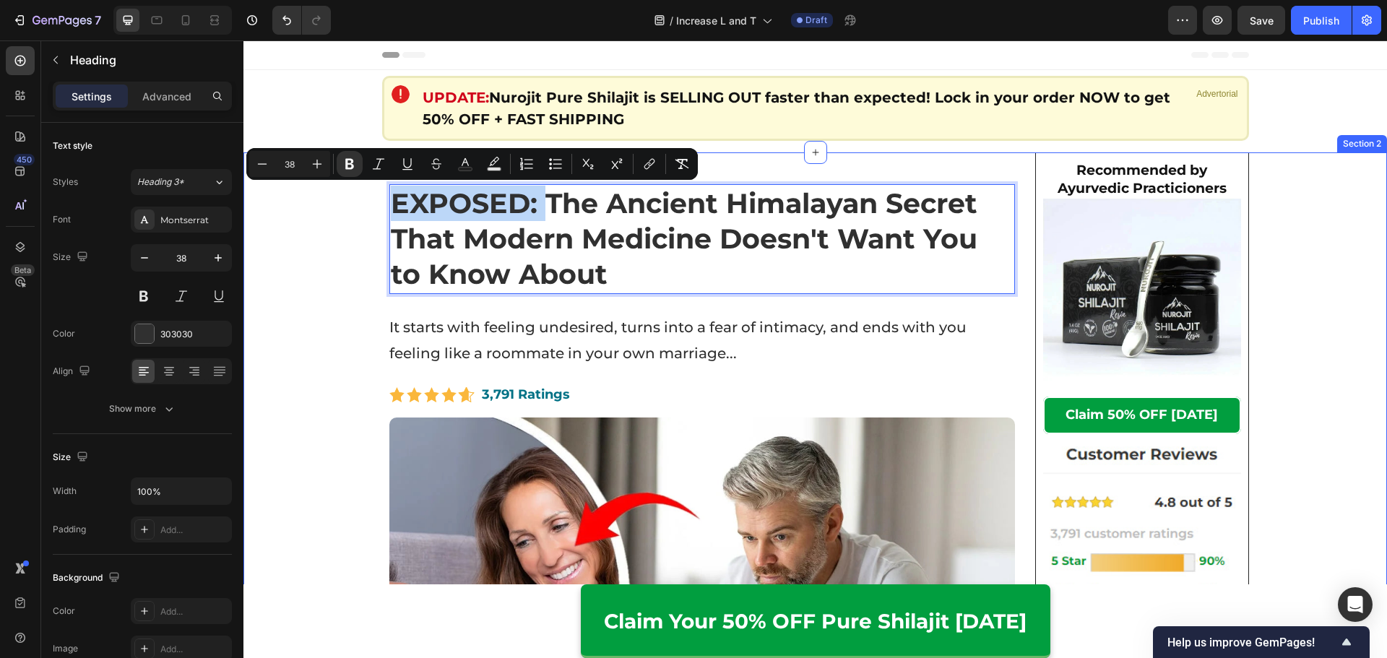
drag, startPoint x: 541, startPoint y: 207, endPoint x: 360, endPoint y: 209, distance: 180.6
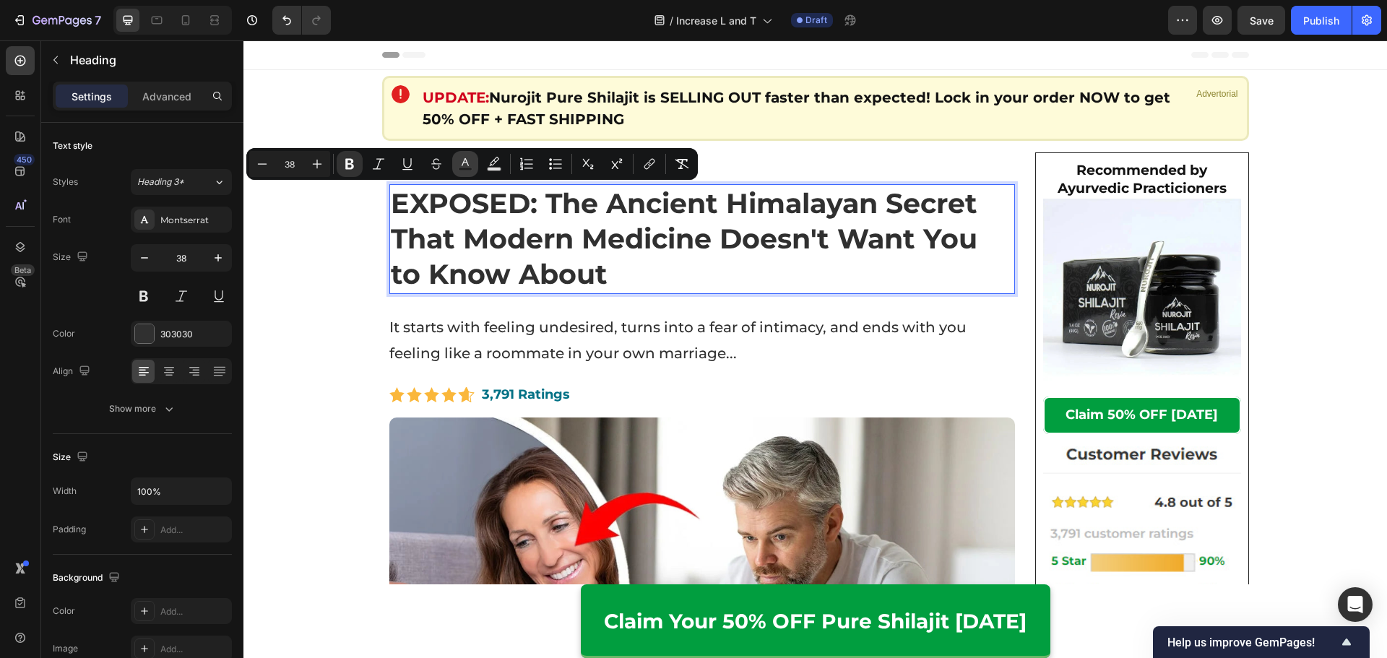
click at [456, 164] on button "Text Color" at bounding box center [465, 164] width 26 height 26
type input "303030"
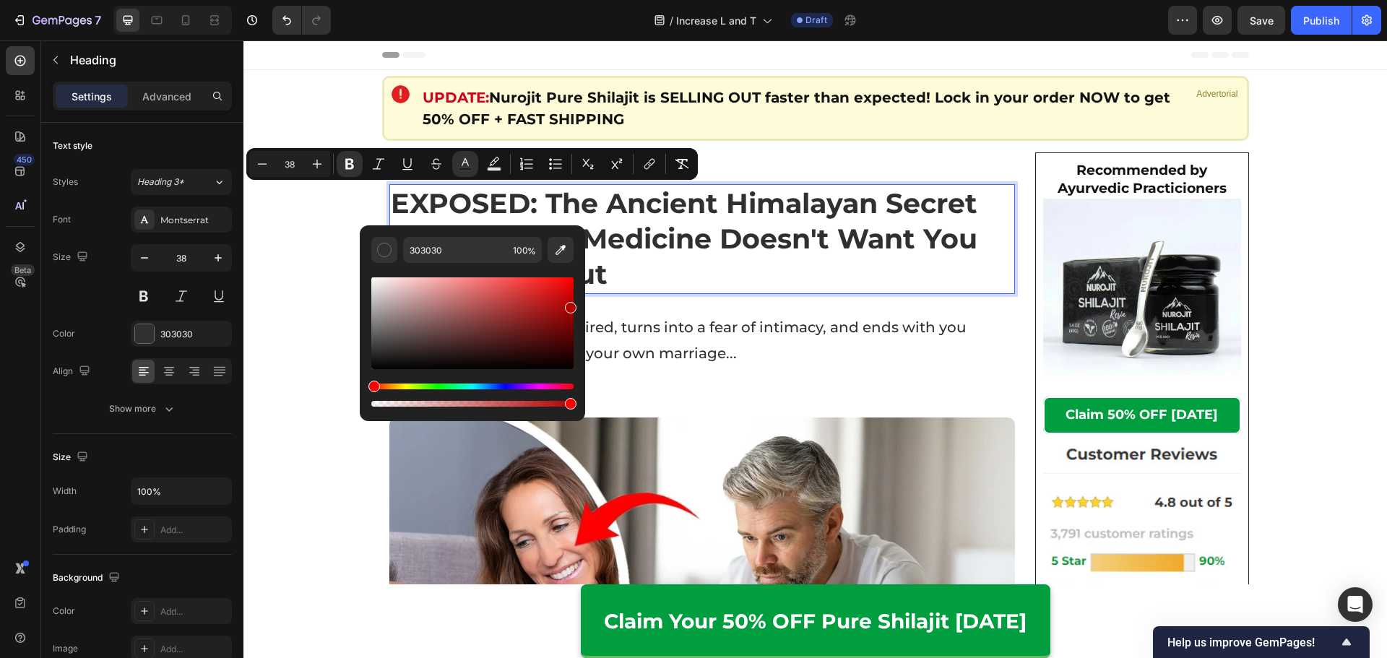
drag, startPoint x: 540, startPoint y: 308, endPoint x: 580, endPoint y: 299, distance: 40.8
click at [580, 299] on div "303030 100 %" at bounding box center [472, 317] width 225 height 184
type input "C10000"
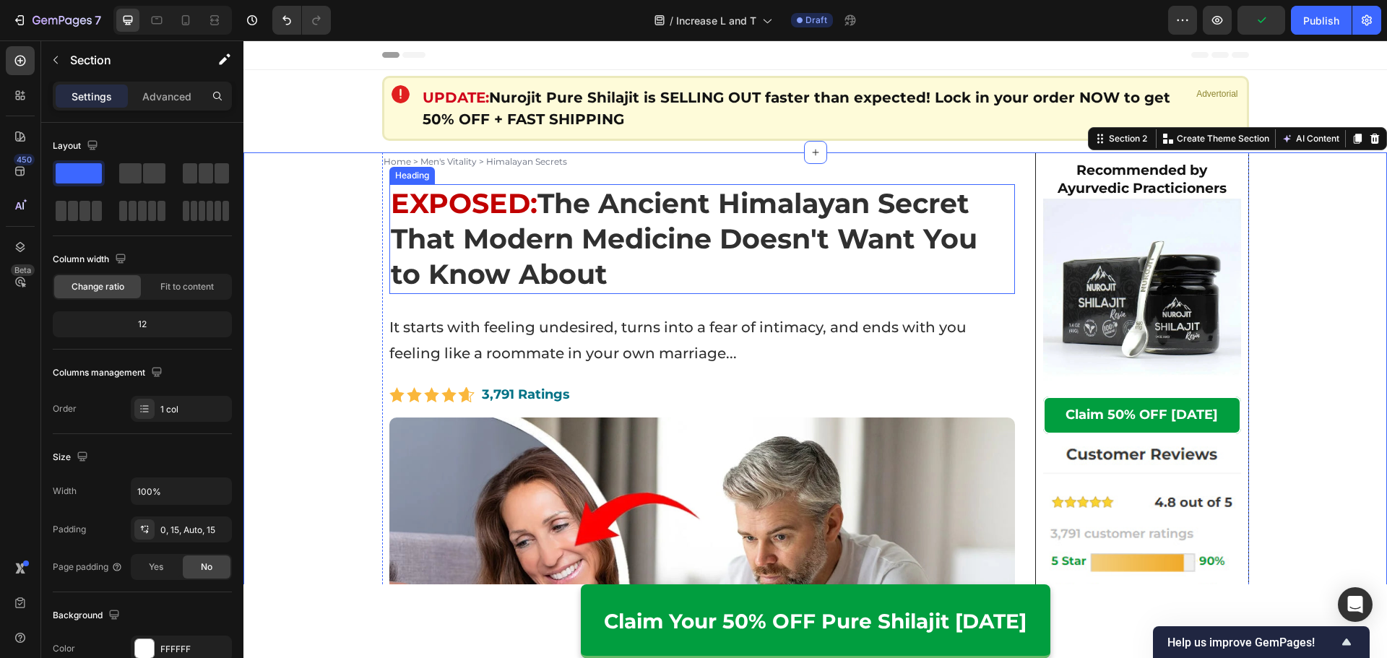
click at [674, 256] on p "⁠⁠⁠⁠⁠⁠⁠ EXPOSED: The Ancient Himalayan Secret That Modern Medicine Doesn't Want…" at bounding box center [702, 239] width 623 height 107
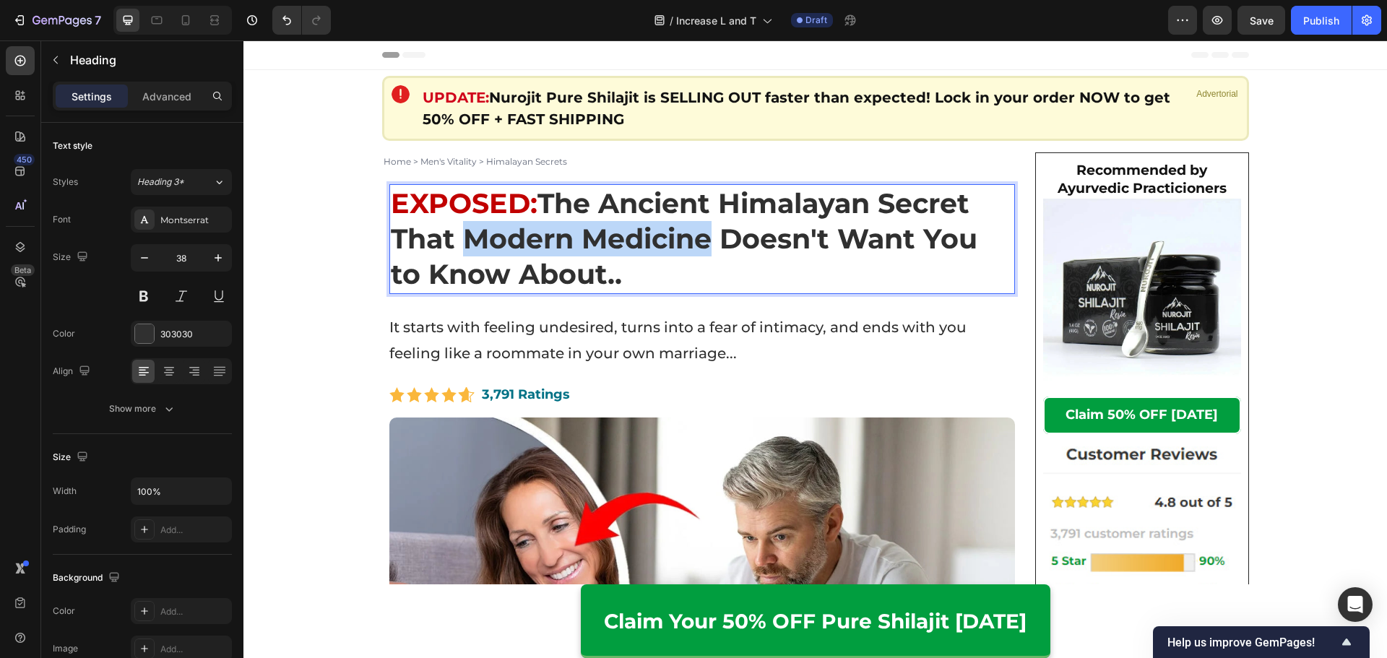
drag, startPoint x: 531, startPoint y: 251, endPoint x: 703, endPoint y: 245, distance: 172.0
click at [703, 245] on strong "The Ancient Himalayan Secret That Modern Medicine Doesn't Want You to Know Abou…" at bounding box center [684, 238] width 586 height 105
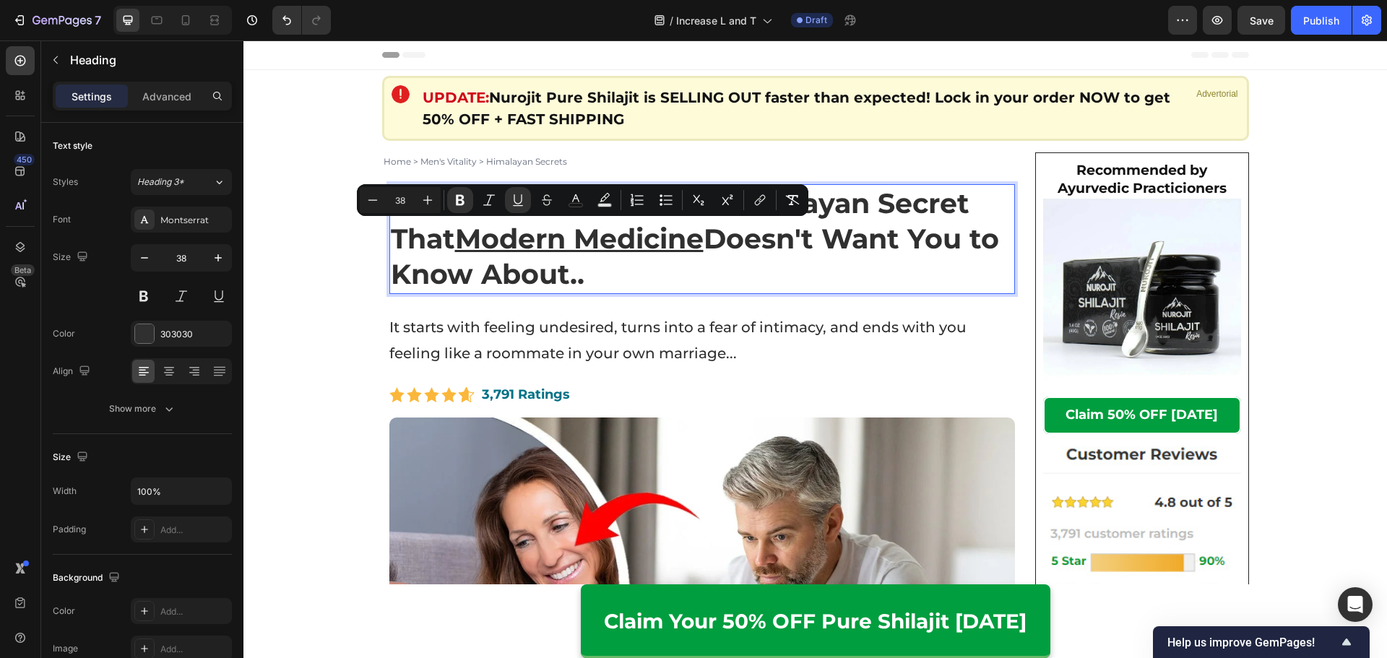
click at [723, 281] on p "EXPOSED: The Ancient Himalayan Secret That Modern Medicine Doesn't Want You to …" at bounding box center [702, 239] width 623 height 107
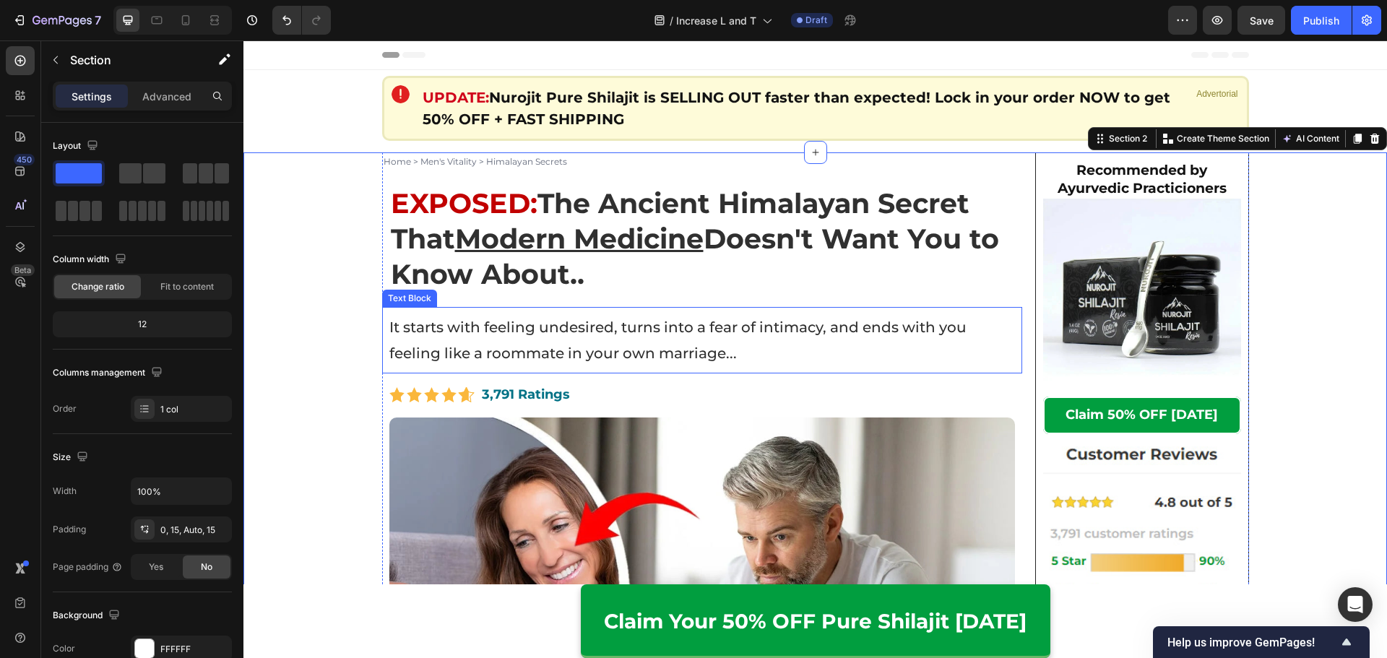
click at [595, 336] on p "It starts with feeling undesired, turns into a fear of intimacy, and ends with …" at bounding box center [702, 340] width 626 height 52
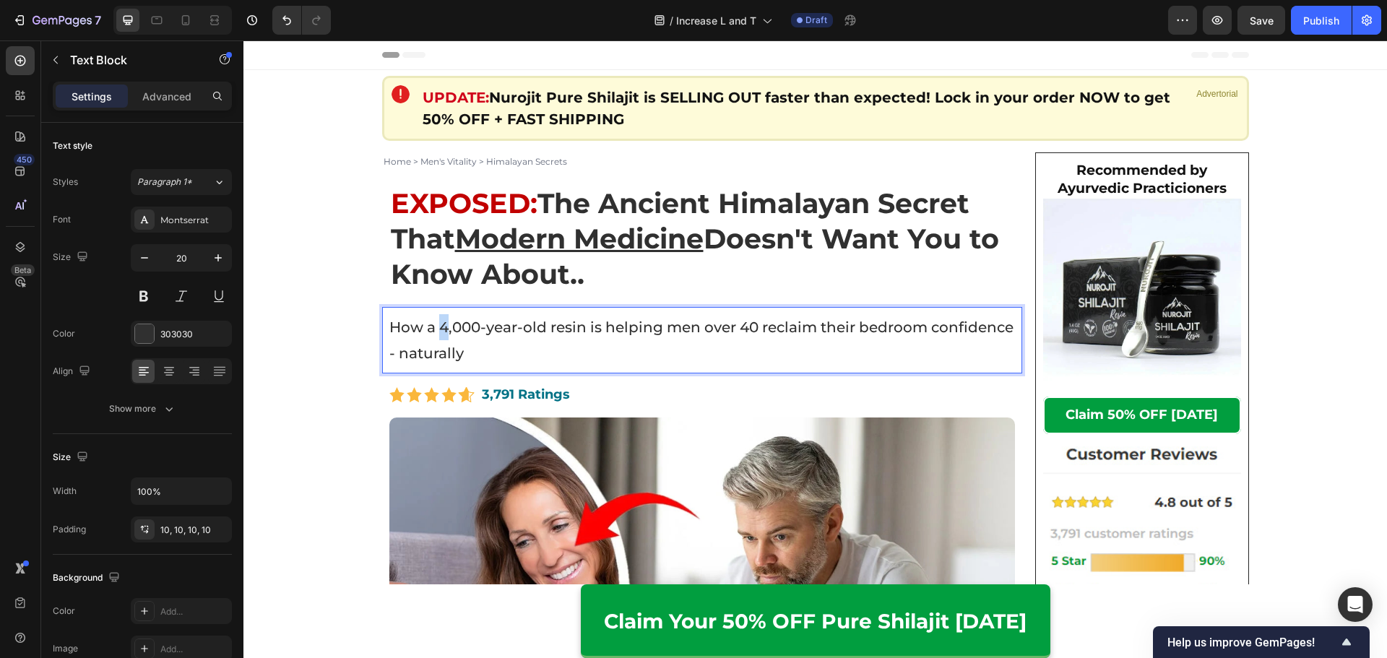
click at [441, 329] on p "How a 4,000-year-old resin is helping men over 40 reclaim their bedroom confide…" at bounding box center [702, 340] width 626 height 52
click at [587, 353] on p "How a 3,000-year-old resin is helping men over 40 reclaim their bedroom confide…" at bounding box center [702, 340] width 626 height 52
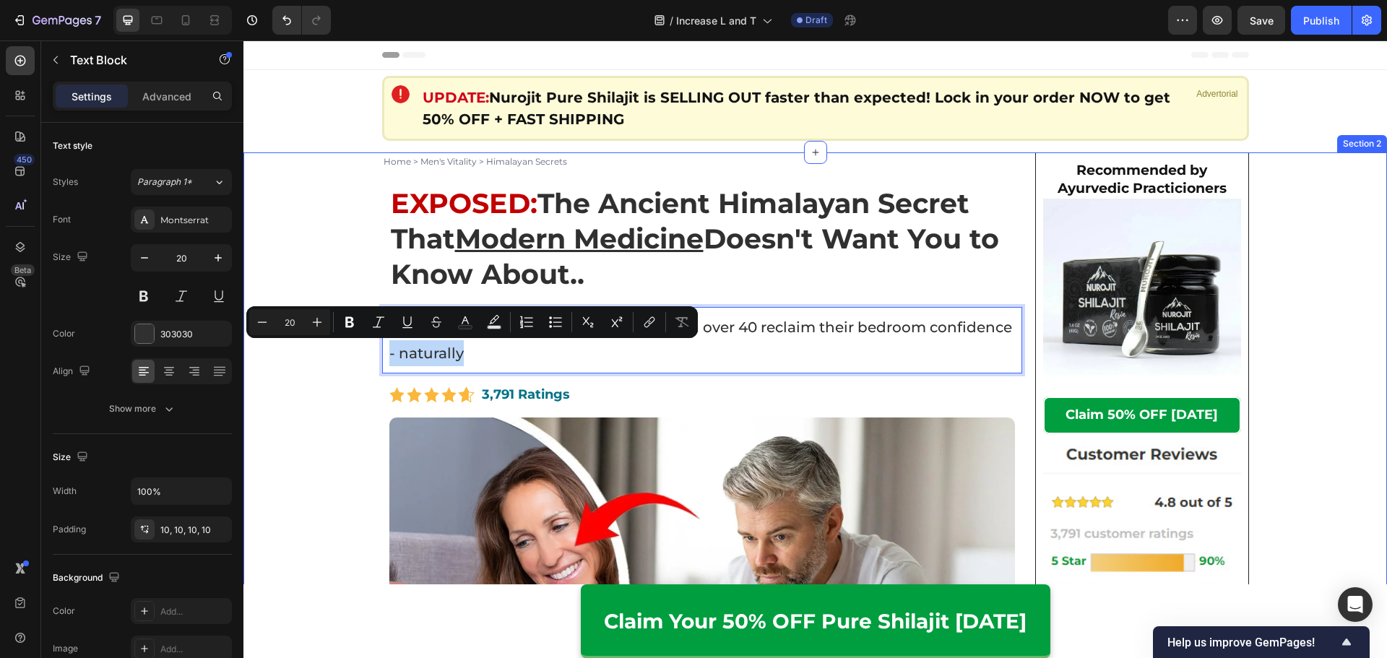
drag, startPoint x: 498, startPoint y: 362, endPoint x: 321, endPoint y: 351, distance: 176.6
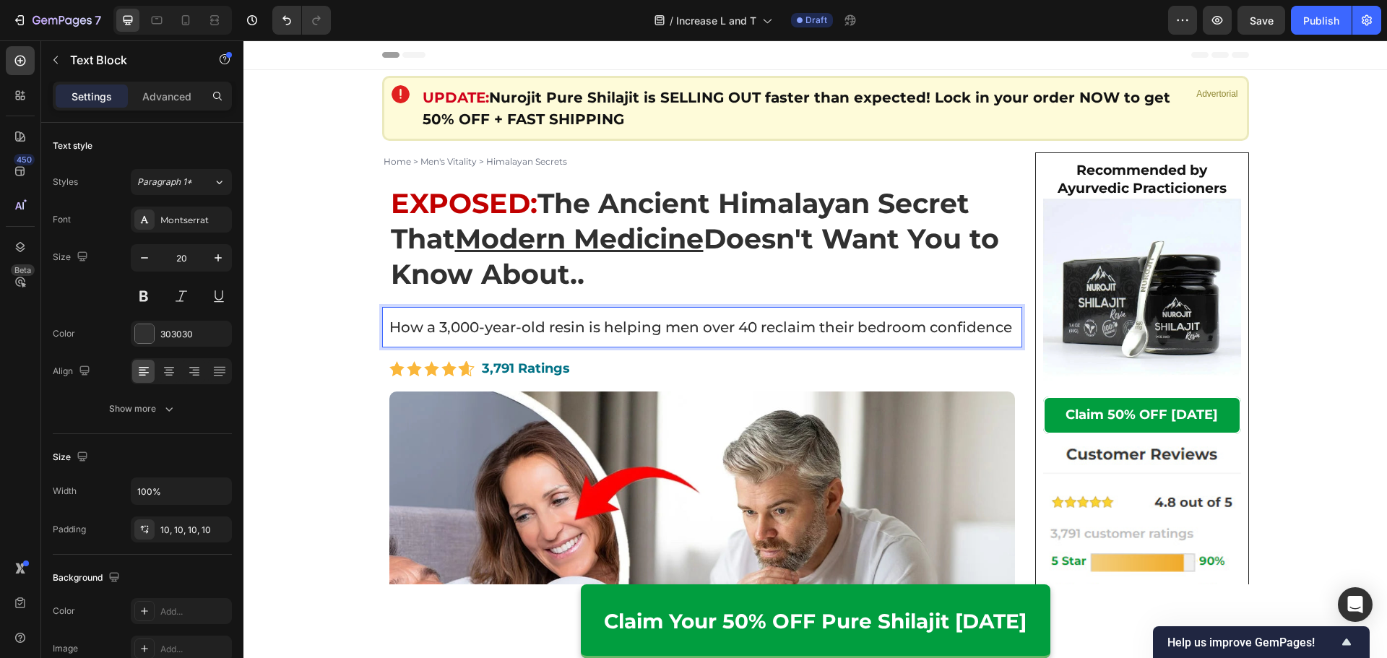
click at [755, 326] on p "How a 3,000-year-old resin is helping men over 40 reclaim their bedroom confide…" at bounding box center [702, 327] width 626 height 26
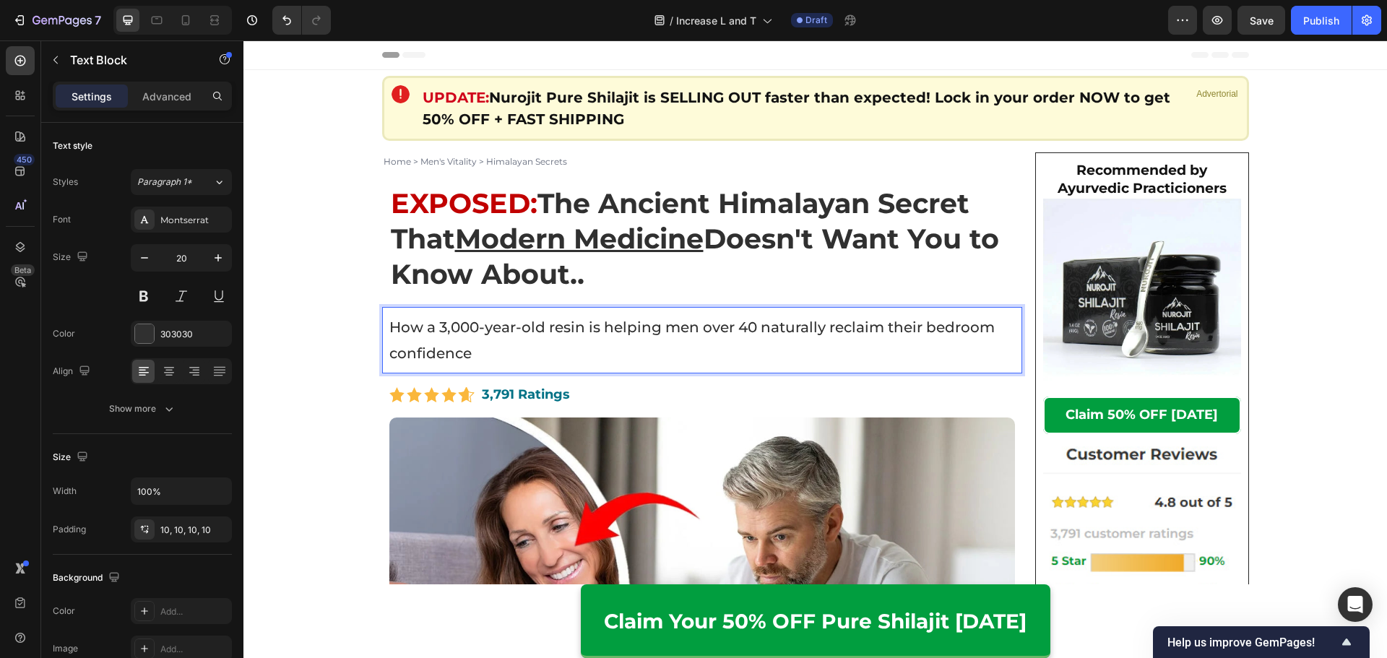
click at [742, 343] on p "How a 3,000-year-old resin is helping men over 40 naturally reclaim their bedro…" at bounding box center [702, 340] width 626 height 52
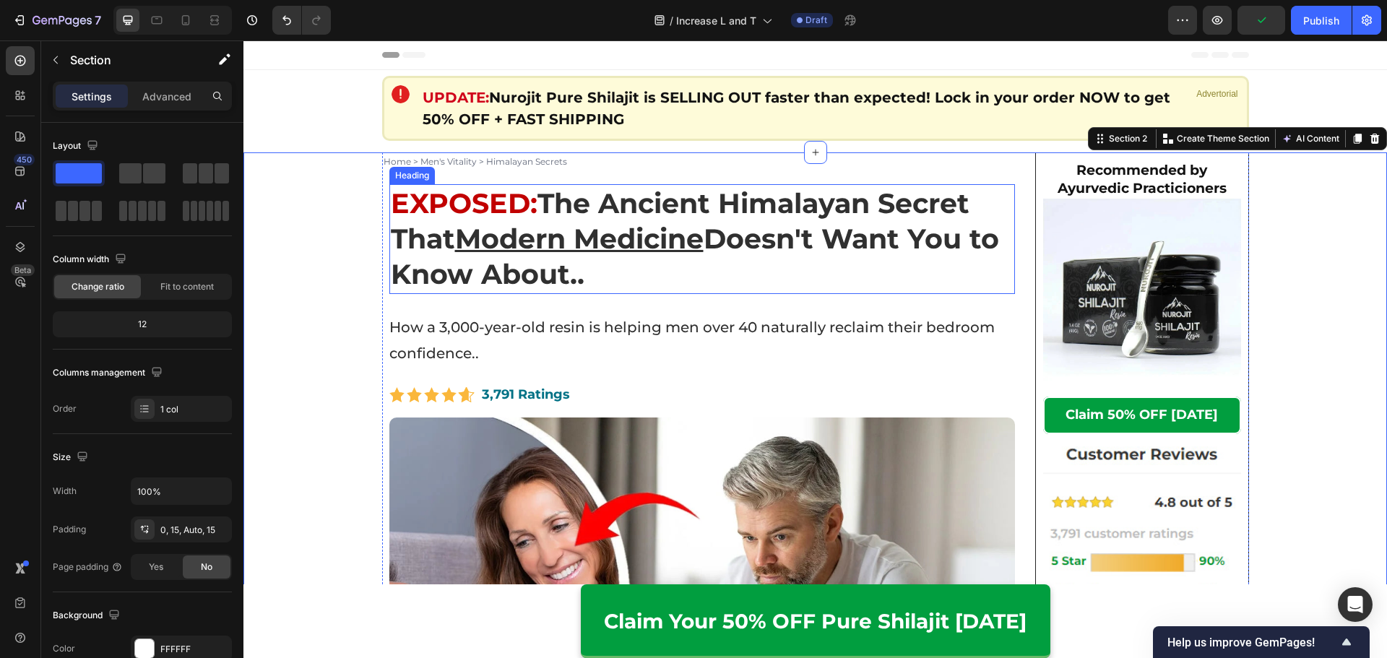
click at [613, 263] on strong "The Ancient Himalayan Secret That Modern Medicine Doesn't Want You to Know Abou…" at bounding box center [695, 238] width 608 height 105
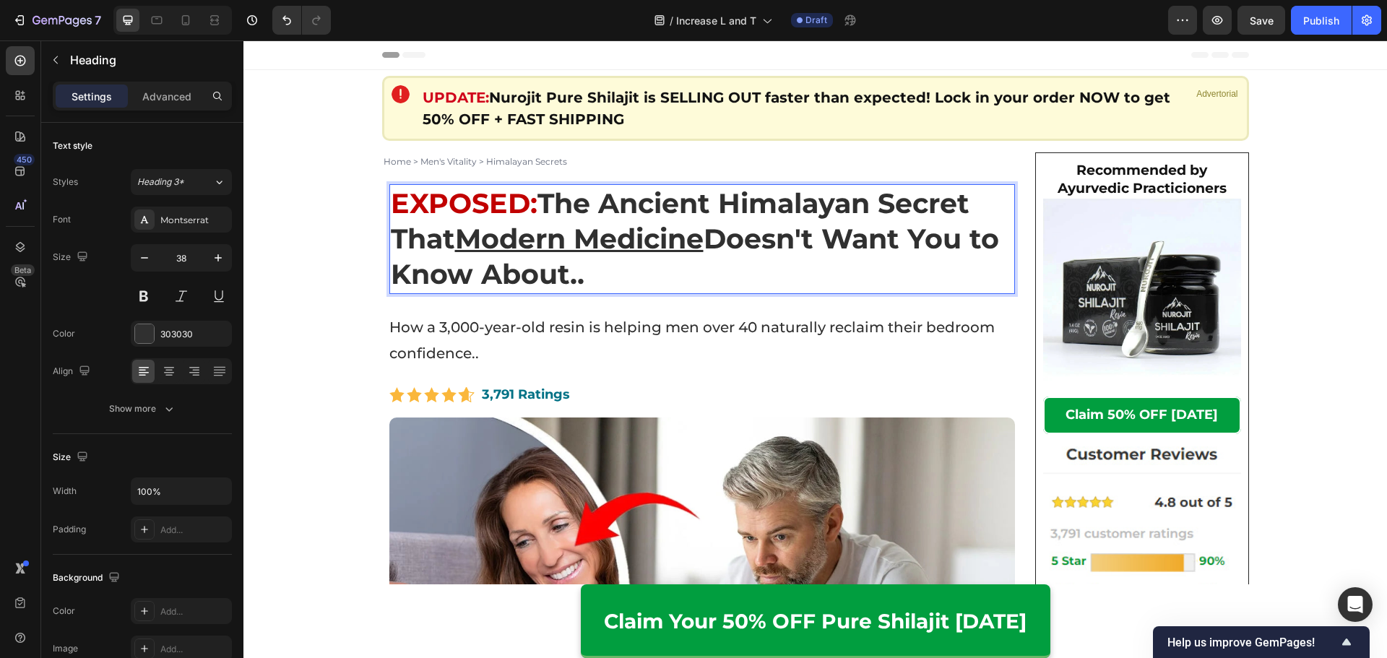
click at [620, 274] on p "EXPOSED: The Ancient Himalayan Secret That Modern Medicine Doesn't Want You to …" at bounding box center [702, 239] width 623 height 107
click at [583, 341] on p "How a 3,000-year-old resin is helping men over 40 naturally reclaim their bedro…" at bounding box center [702, 340] width 626 height 52
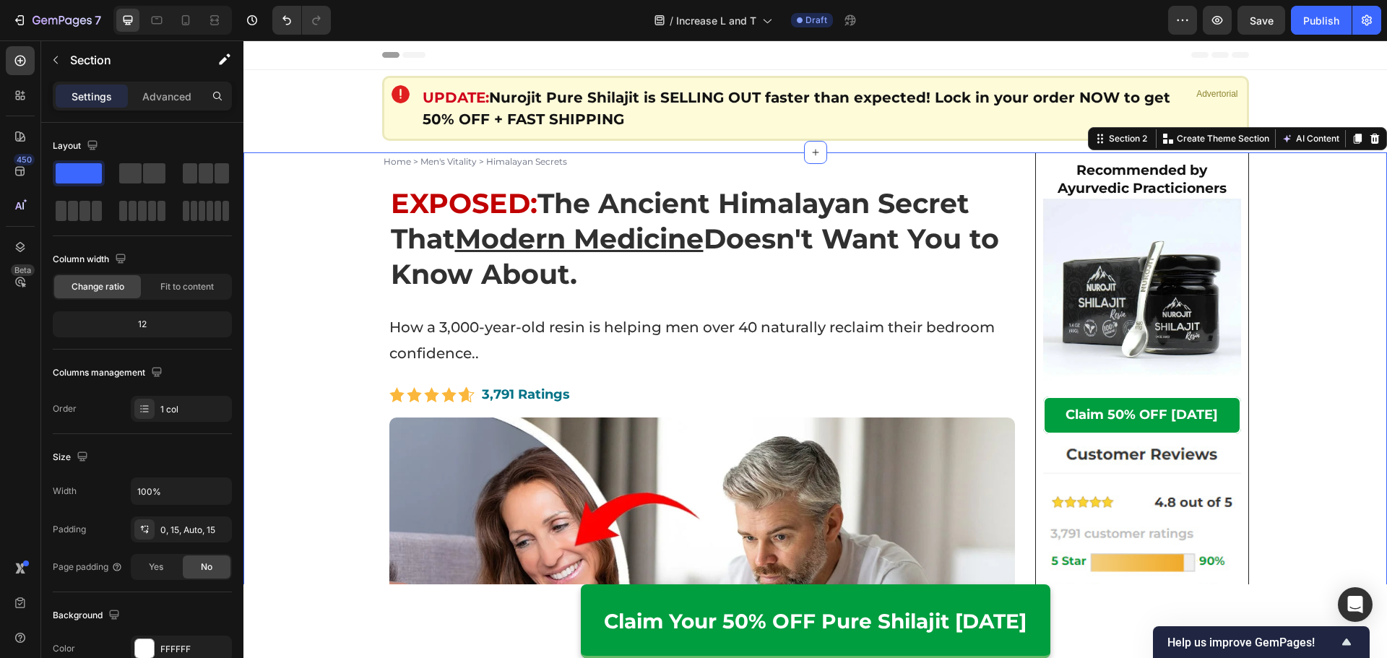
click at [511, 351] on p "How a 3,000-year-old resin is helping men over 40 naturally reclaim their bedro…" at bounding box center [702, 340] width 626 height 52
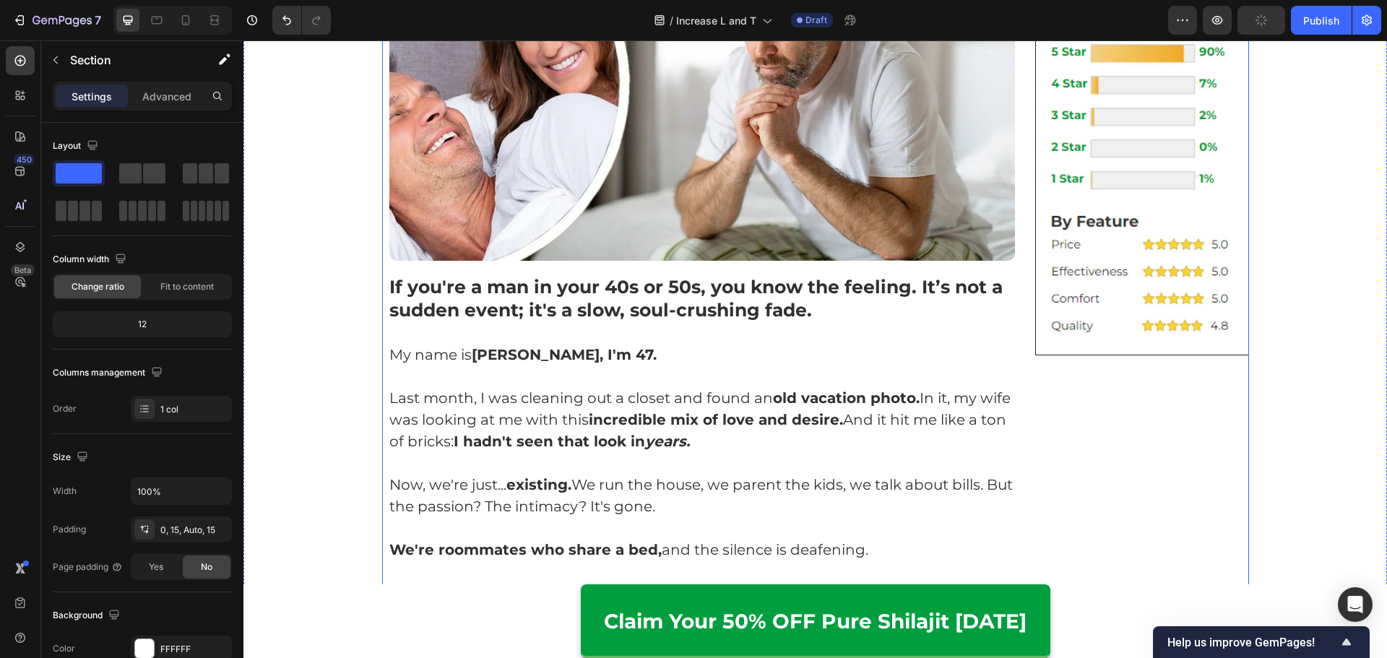
scroll to position [578, 0]
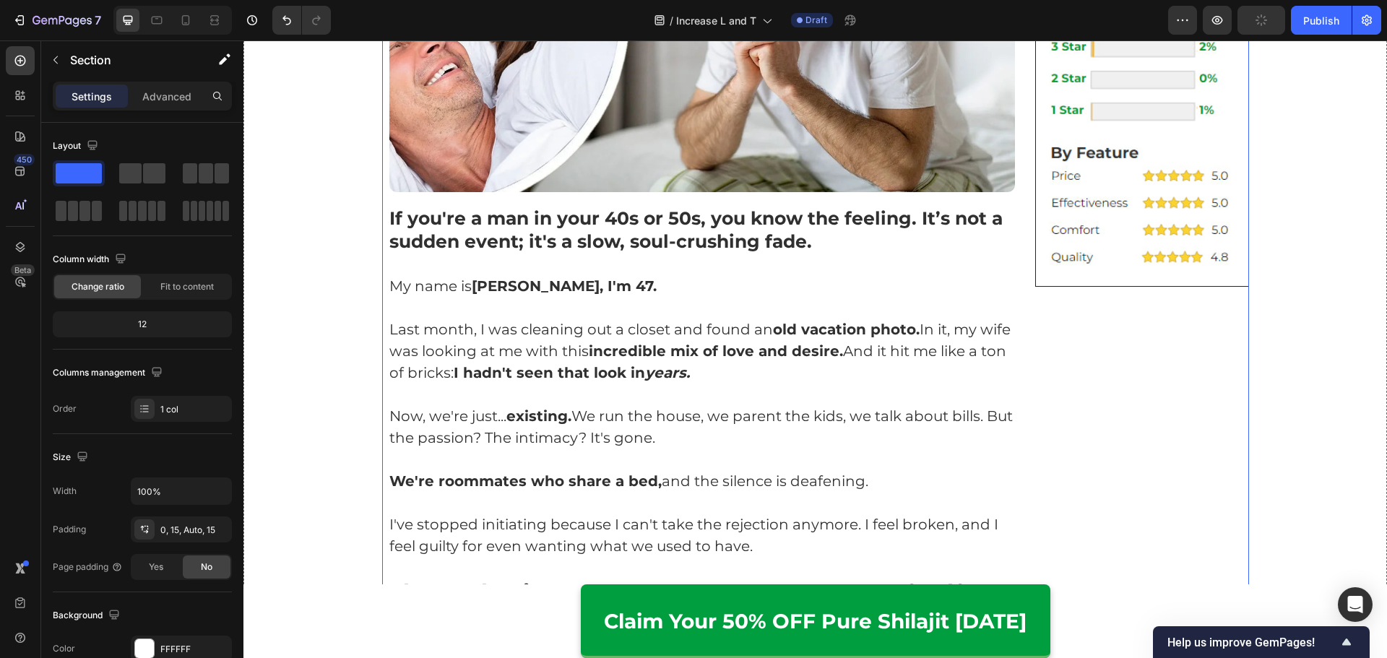
click at [652, 275] on p "My name is Mark, I'm 47." at bounding box center [702, 286] width 626 height 22
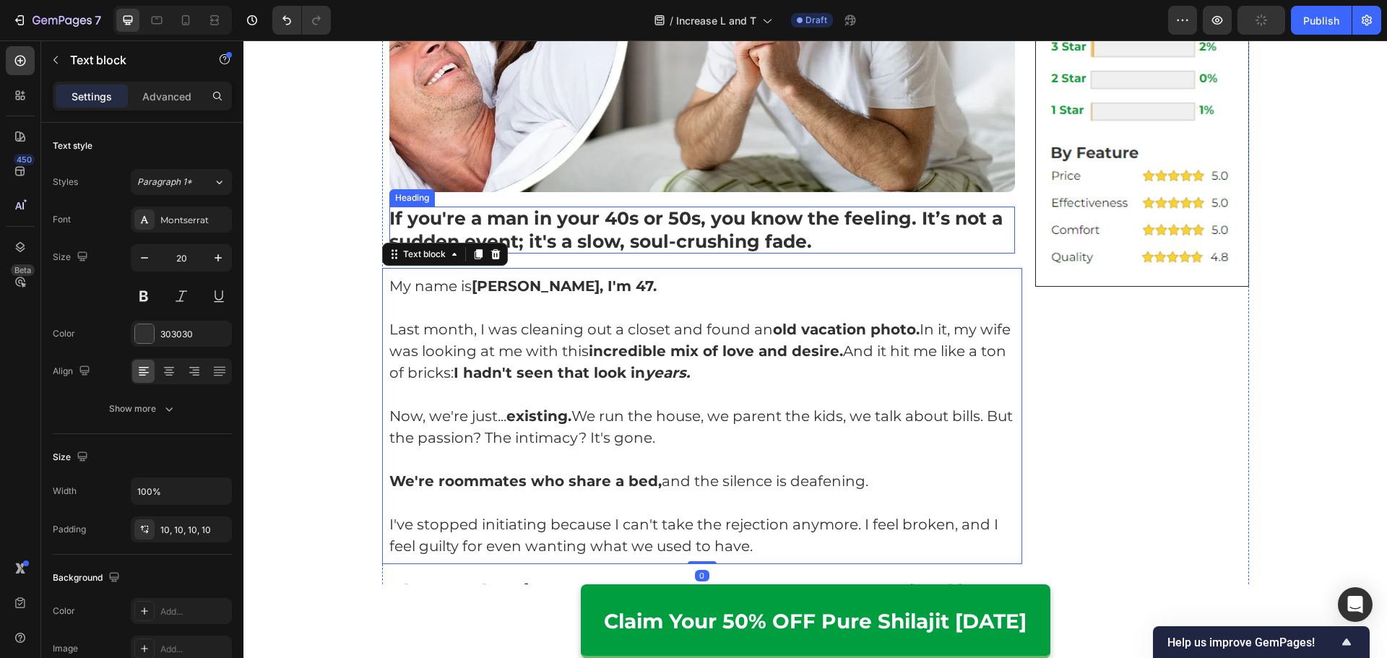
click at [693, 236] on strong "If you're a man in your 40s or 50s, you know the feeling. It’s not a sudden eve…" at bounding box center [695, 229] width 613 height 45
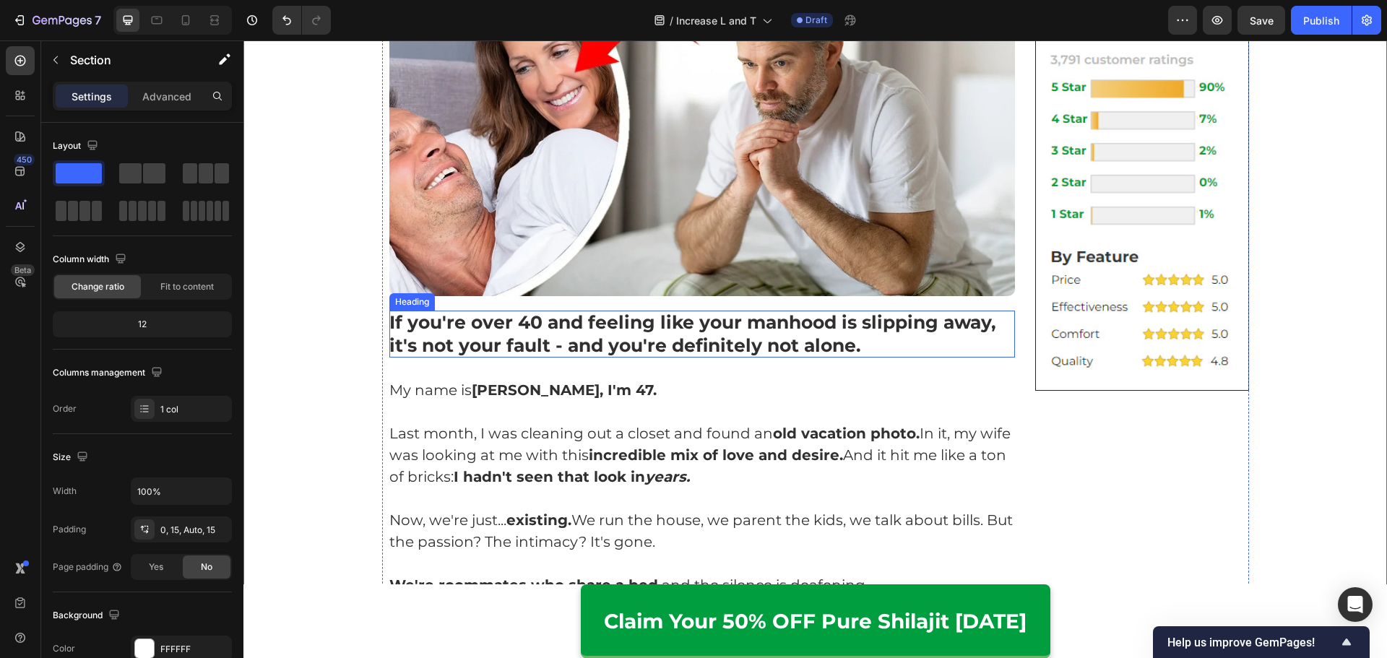
scroll to position [650, 0]
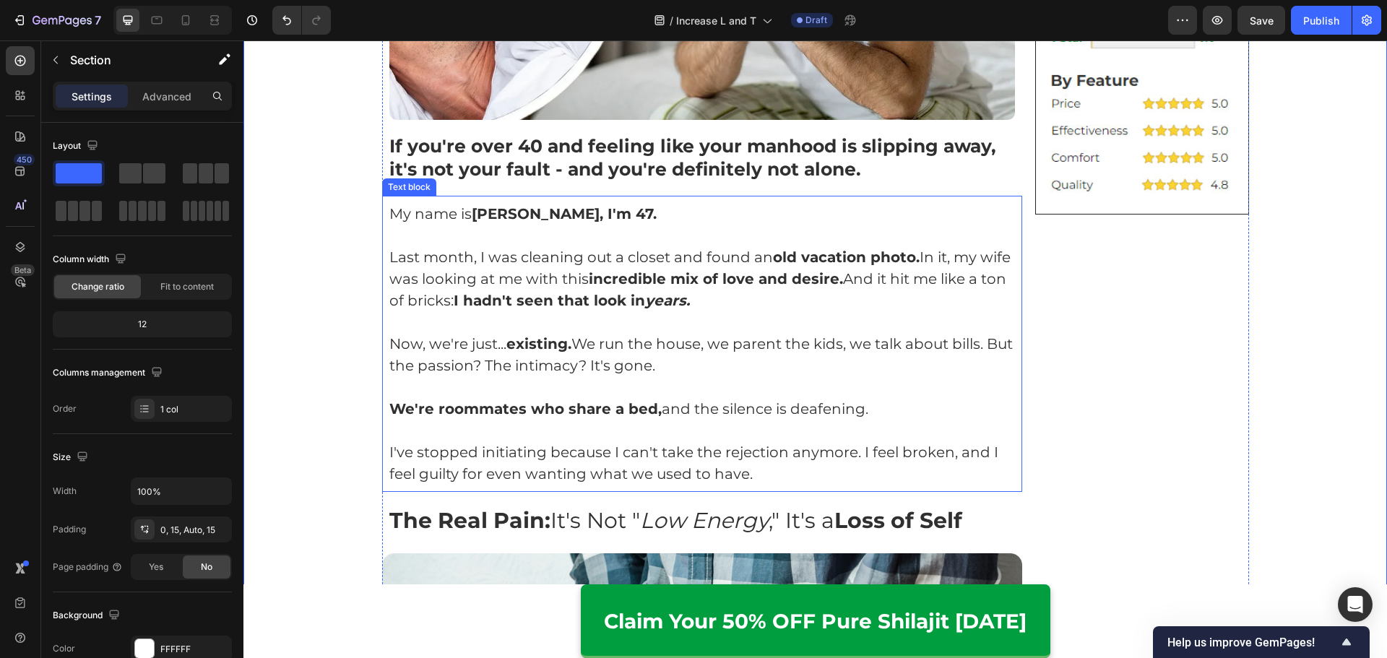
click at [692, 321] on p "Rich Text Editor. Editing area: main" at bounding box center [702, 322] width 626 height 22
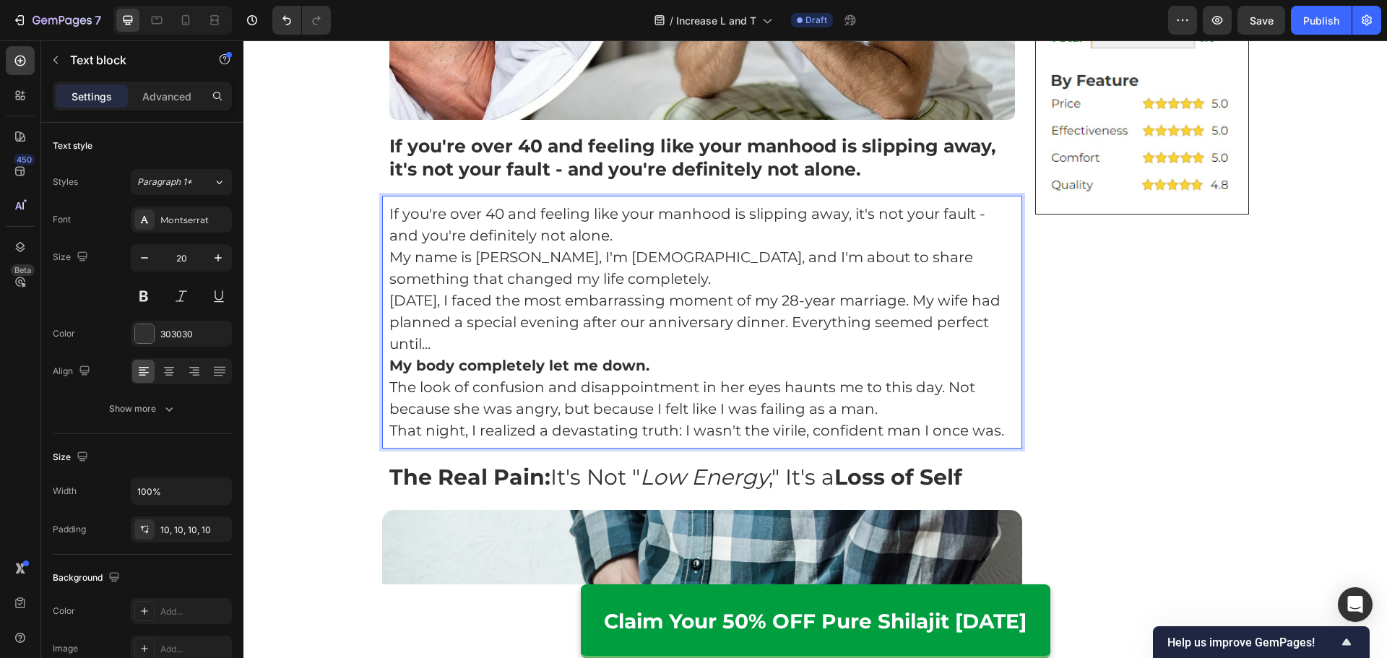
click at [693, 247] on p "My name is Michael T, I'm 54 years old, and I'm about to share something that c…" at bounding box center [702, 267] width 626 height 43
drag, startPoint x: 697, startPoint y: 240, endPoint x: 716, endPoint y: 239, distance: 18.8
click at [698, 240] on p "If you're over 40 and feeling like your manhood is slipping away, it's not your…" at bounding box center [702, 224] width 626 height 43
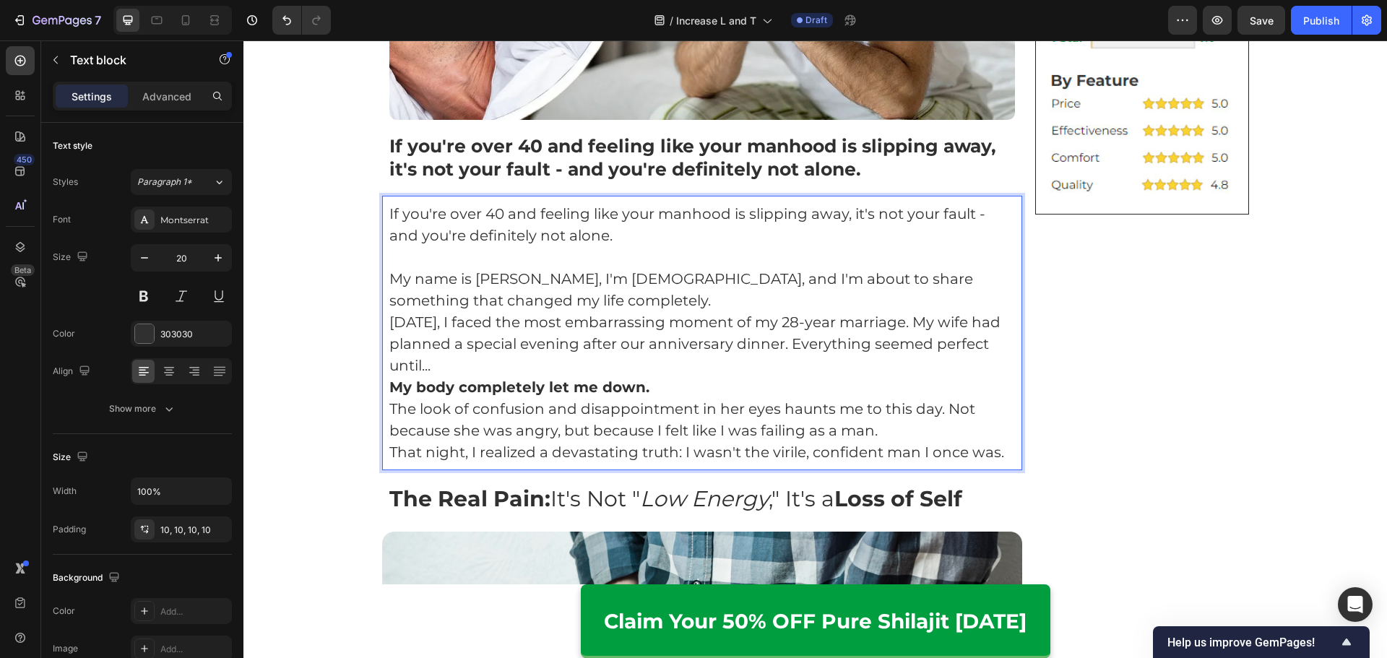
click at [698, 304] on p "My name is Michael T, I'm 54 years old, and I'm about to share something that c…" at bounding box center [702, 289] width 626 height 43
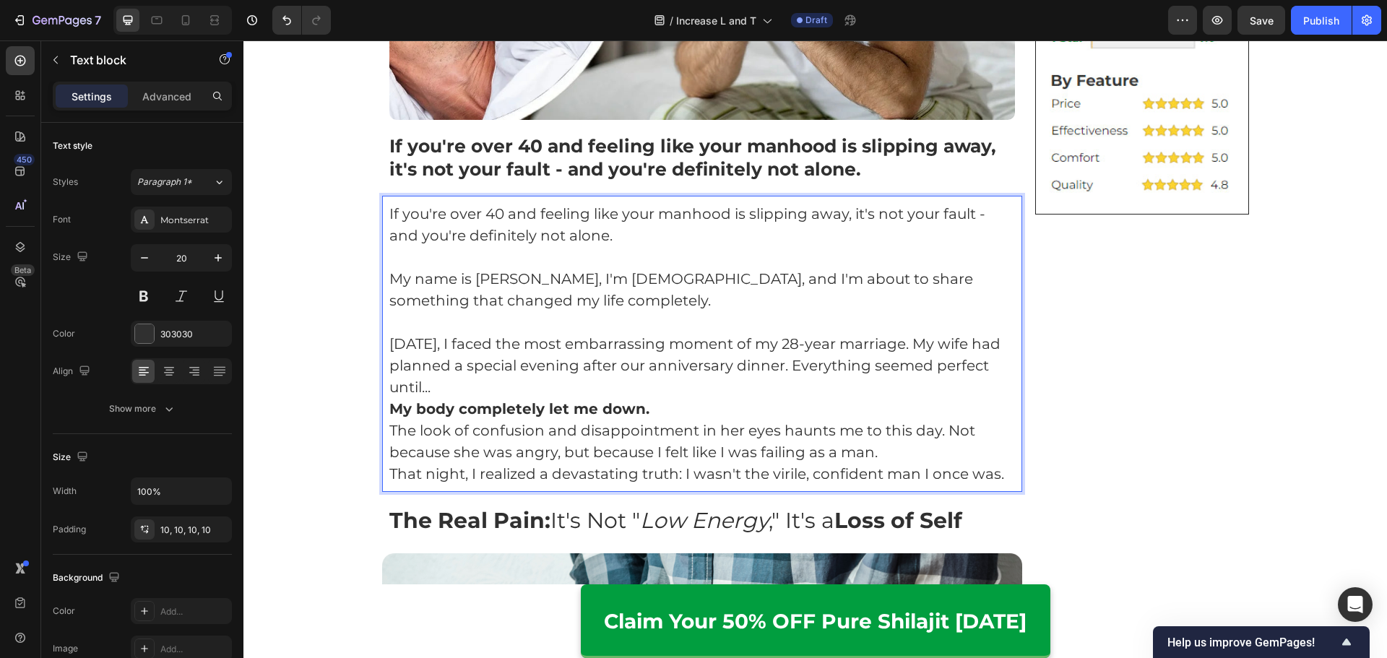
click at [677, 383] on p "[DATE], I faced the most embarrassing moment of my 28-year marriage. My wife ha…" at bounding box center [702, 365] width 626 height 65
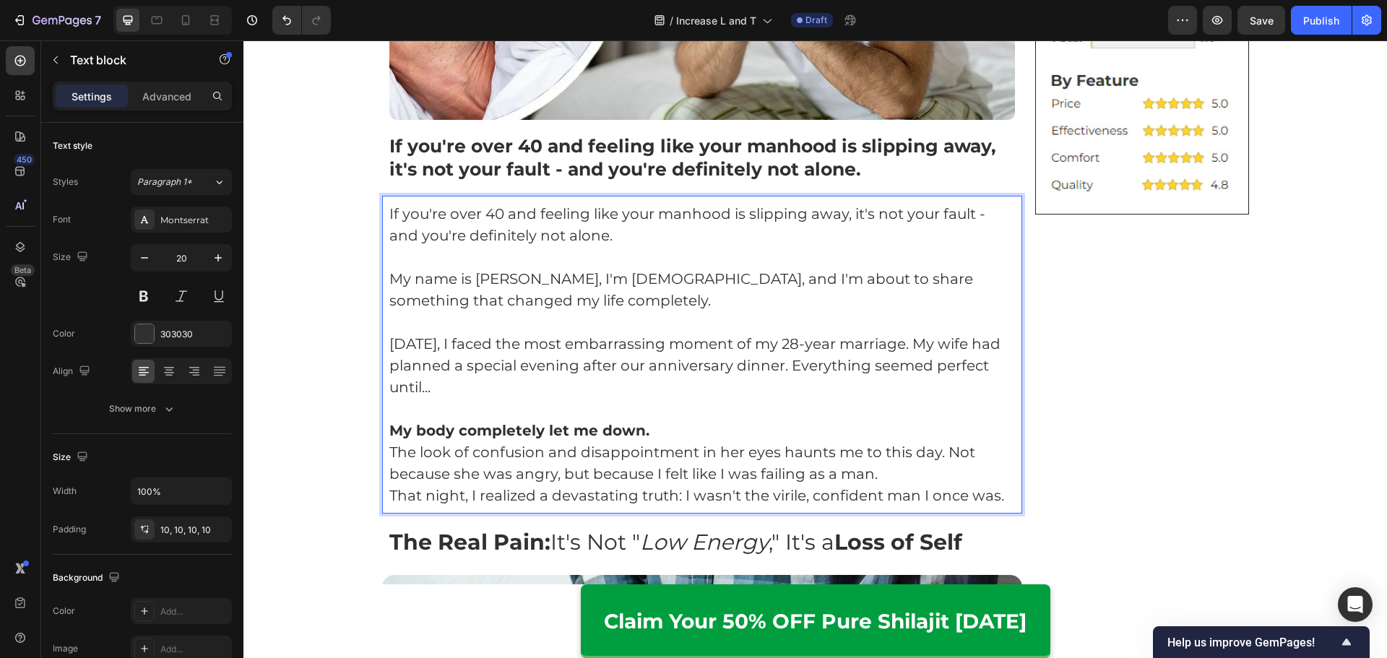
click at [681, 452] on p "The look of confusion and disappointment in her eyes haunts me to this day. Not…" at bounding box center [702, 462] width 626 height 43
click at [685, 433] on p "My body completely let me down." at bounding box center [702, 431] width 626 height 22
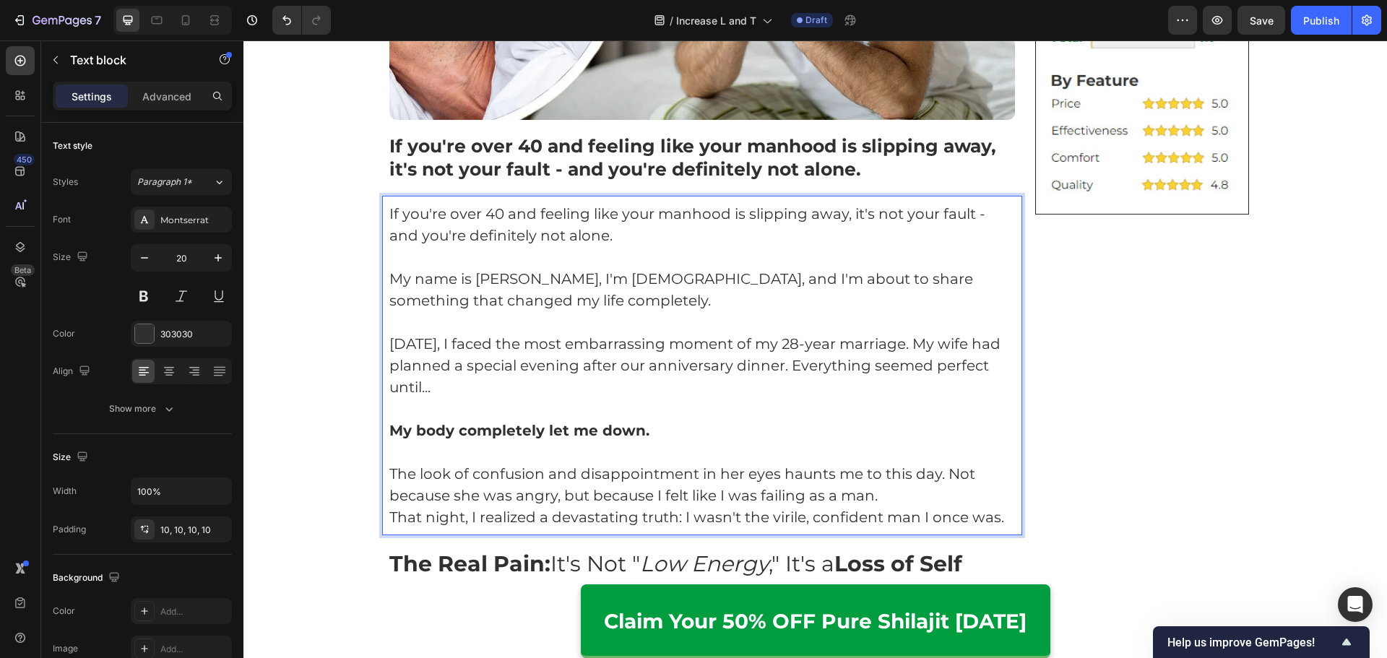
click at [903, 498] on p "The look of confusion and disappointment in her eyes haunts me to this day. Not…" at bounding box center [702, 484] width 626 height 43
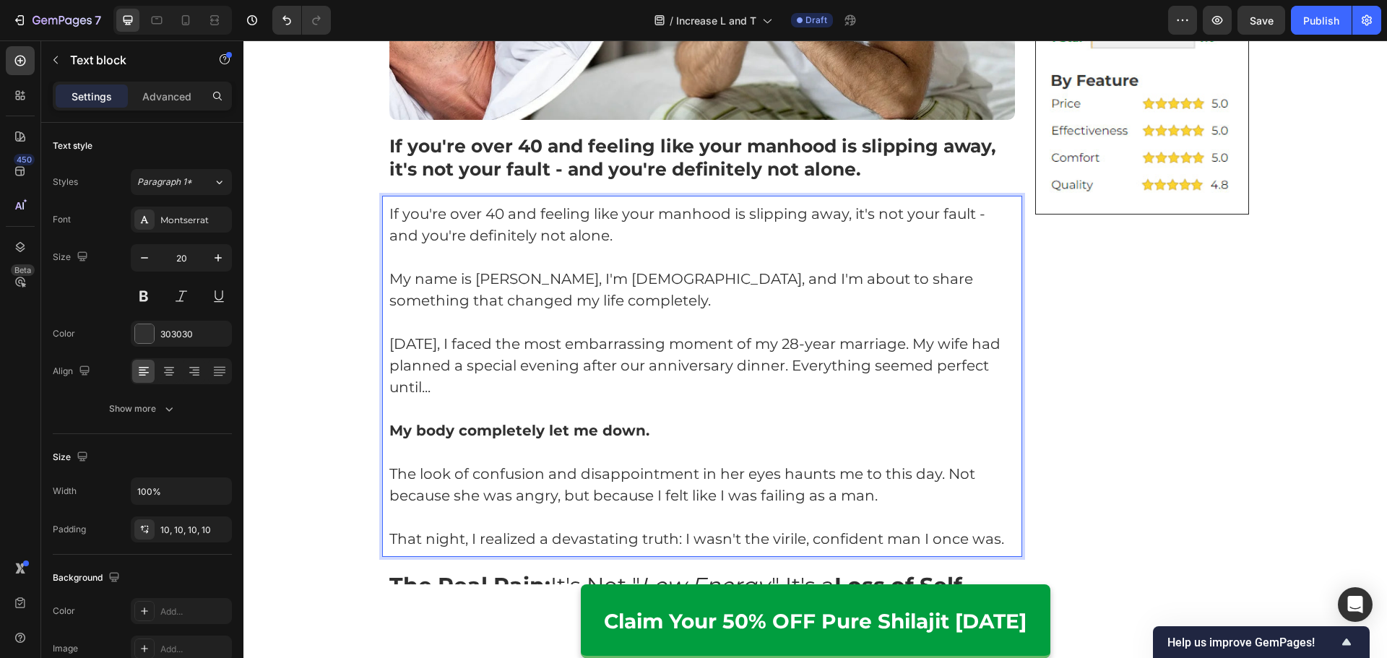
click at [713, 382] on p "[DATE], I faced the most embarrassing moment of my 28-year marriage. My wife ha…" at bounding box center [702, 365] width 626 height 65
click at [749, 308] on p "My name is Michael T, I'm 54 years old, and I'm about to share something that c…" at bounding box center [702, 289] width 626 height 43
drag, startPoint x: 469, startPoint y: 284, endPoint x: 536, endPoint y: 285, distance: 66.4
click at [536, 285] on p "My name is Michael T, I'm 54 years old, and I'm about to share something that c…" at bounding box center [702, 289] width 626 height 43
click at [551, 204] on p "If you're over 40 and feeling like your manhood is slipping away, it's not your…" at bounding box center [702, 224] width 626 height 43
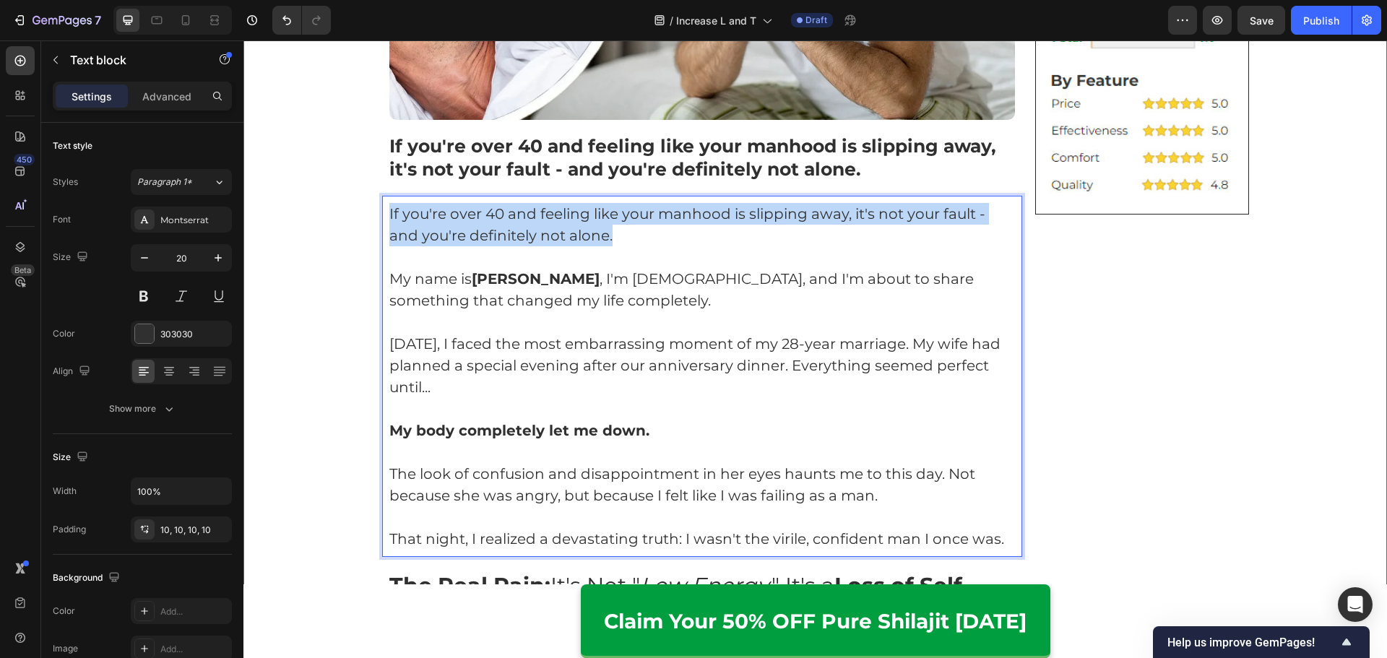
drag, startPoint x: 620, startPoint y: 225, endPoint x: 331, endPoint y: 207, distance: 288.8
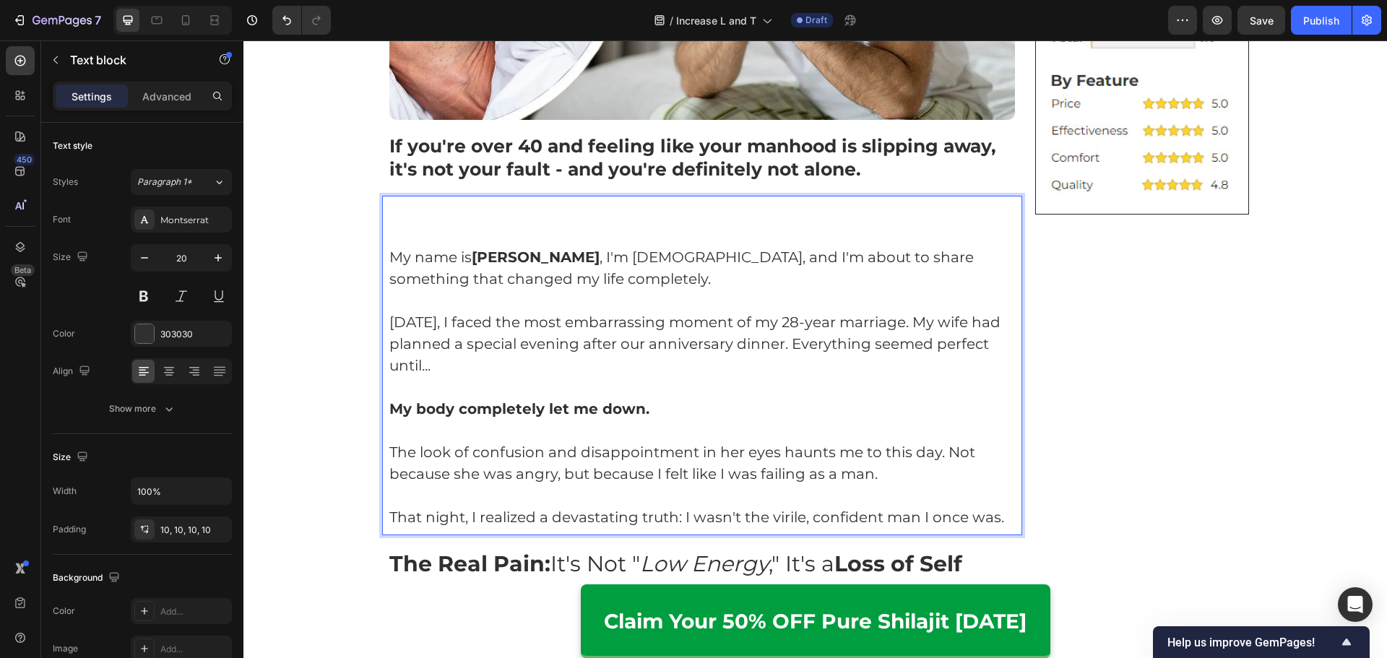
click at [389, 257] on p "My name is Michael T , I'm 54 years old, and I'm about to share something that …" at bounding box center [702, 267] width 626 height 43
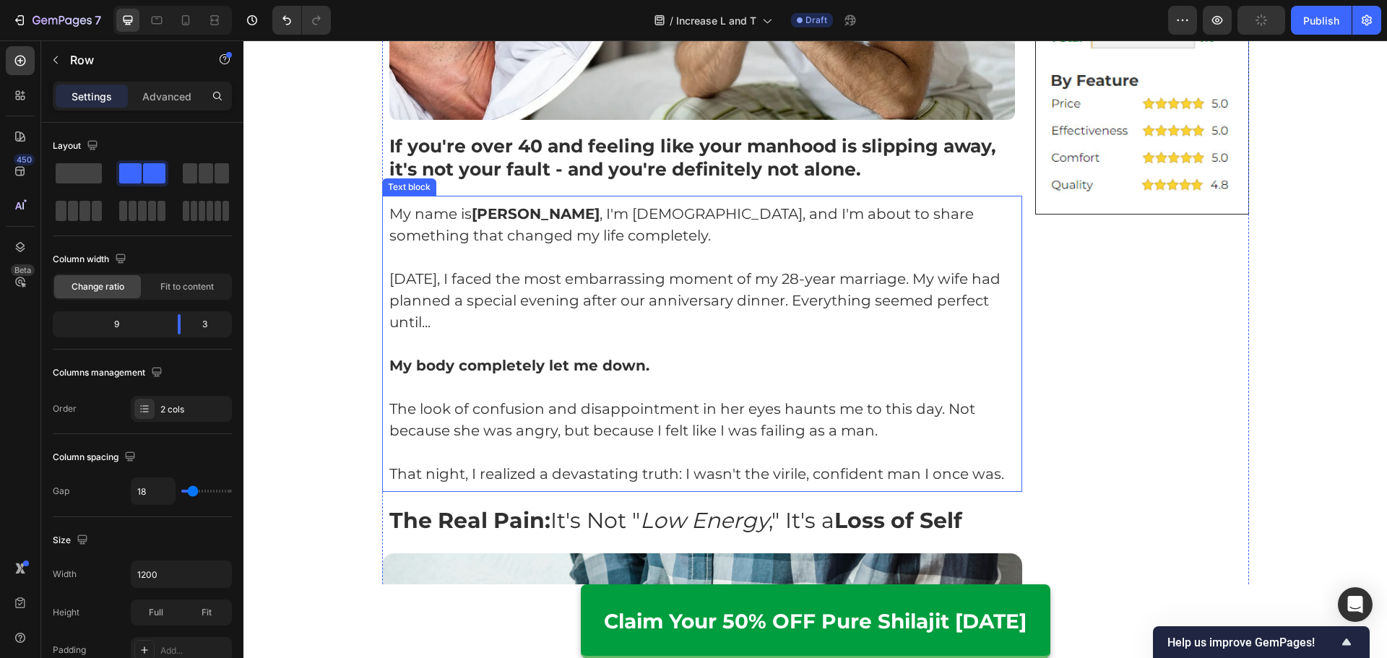
click at [950, 295] on p "[DATE], I faced the most embarrassing moment of my 28-year marriage. My wife ha…" at bounding box center [702, 300] width 626 height 65
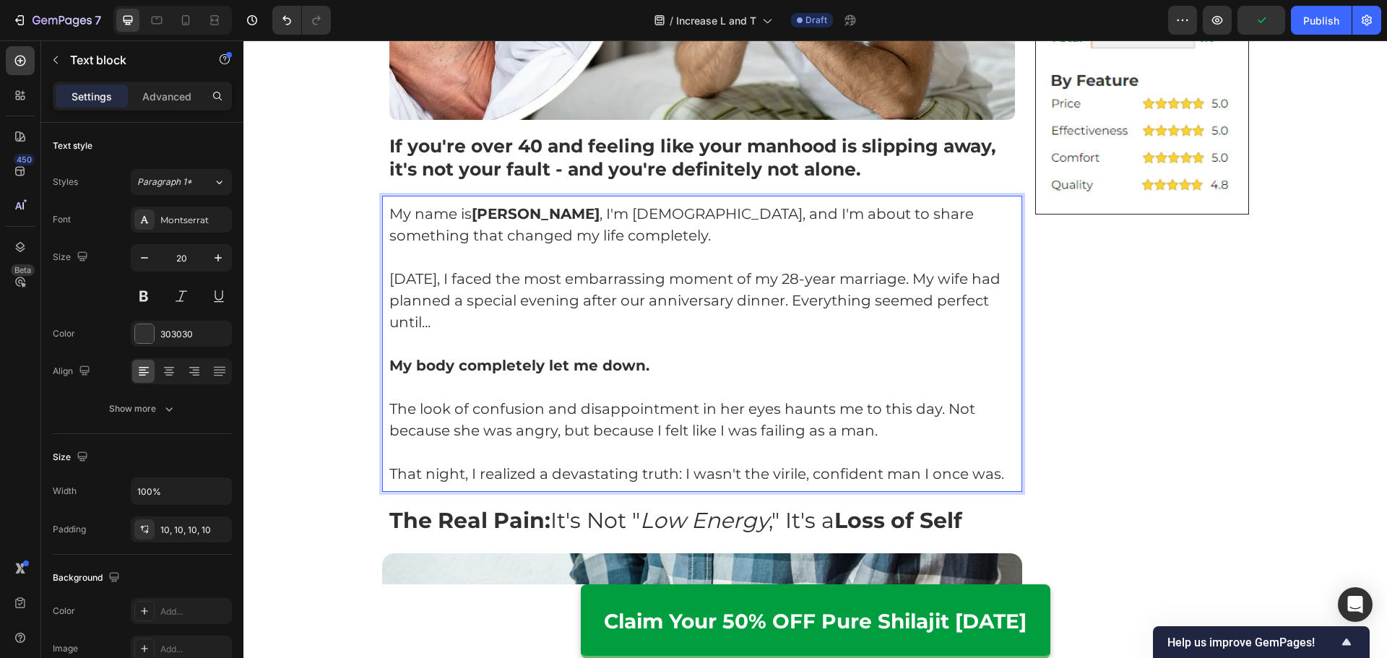
click at [917, 326] on p "[DATE], I faced the most embarrassing moment of my 28-year marriage. My wife ha…" at bounding box center [702, 300] width 626 height 65
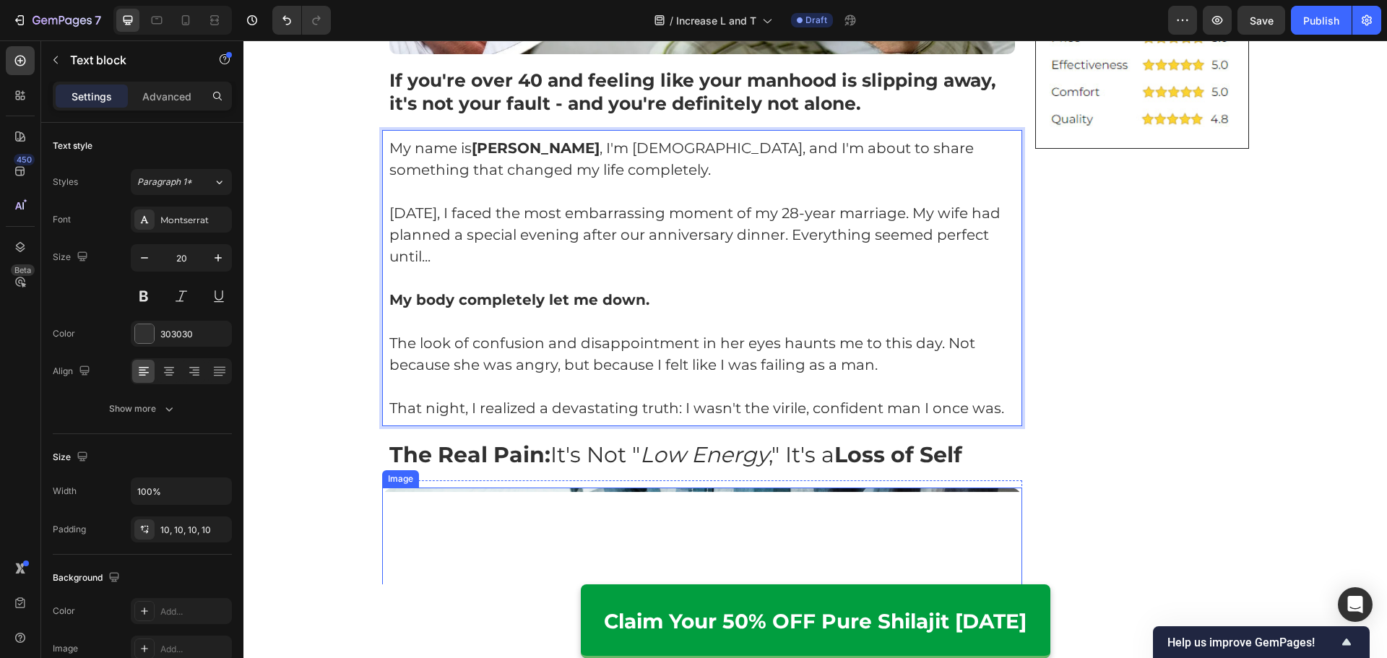
scroll to position [650, 0]
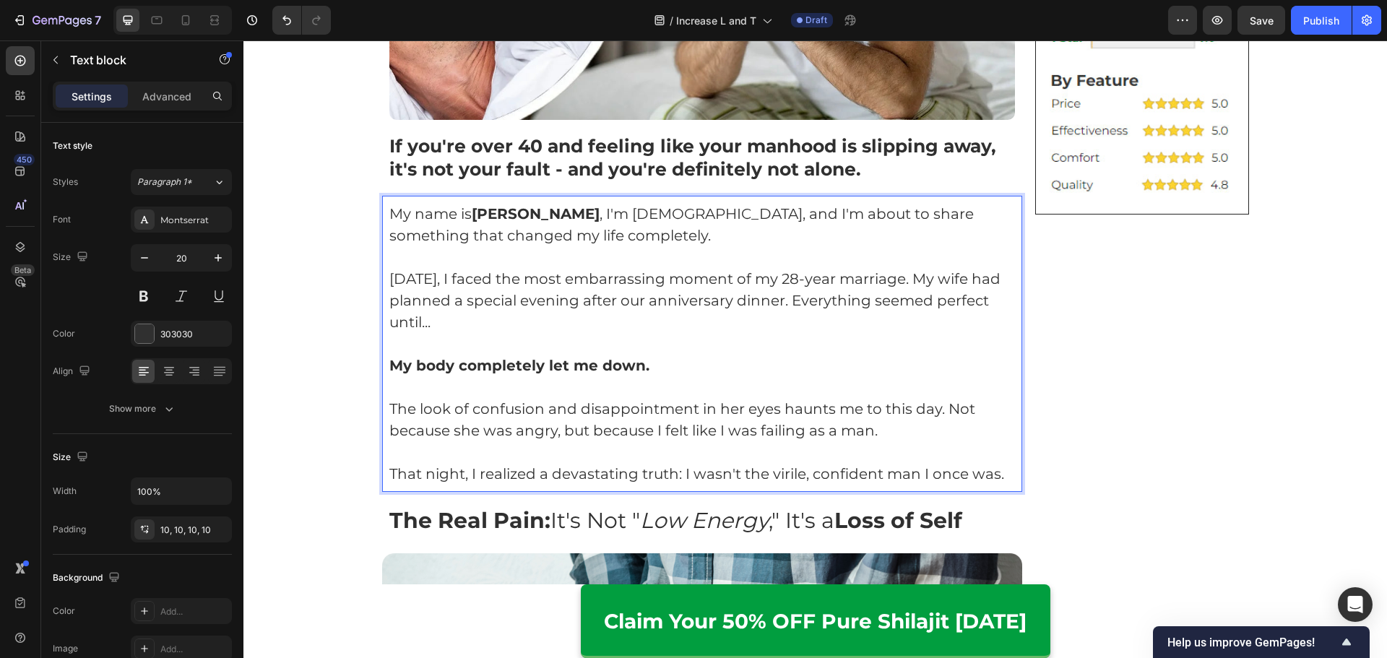
click at [692, 347] on p "Rich Text Editor. Editing area: main" at bounding box center [702, 344] width 626 height 22
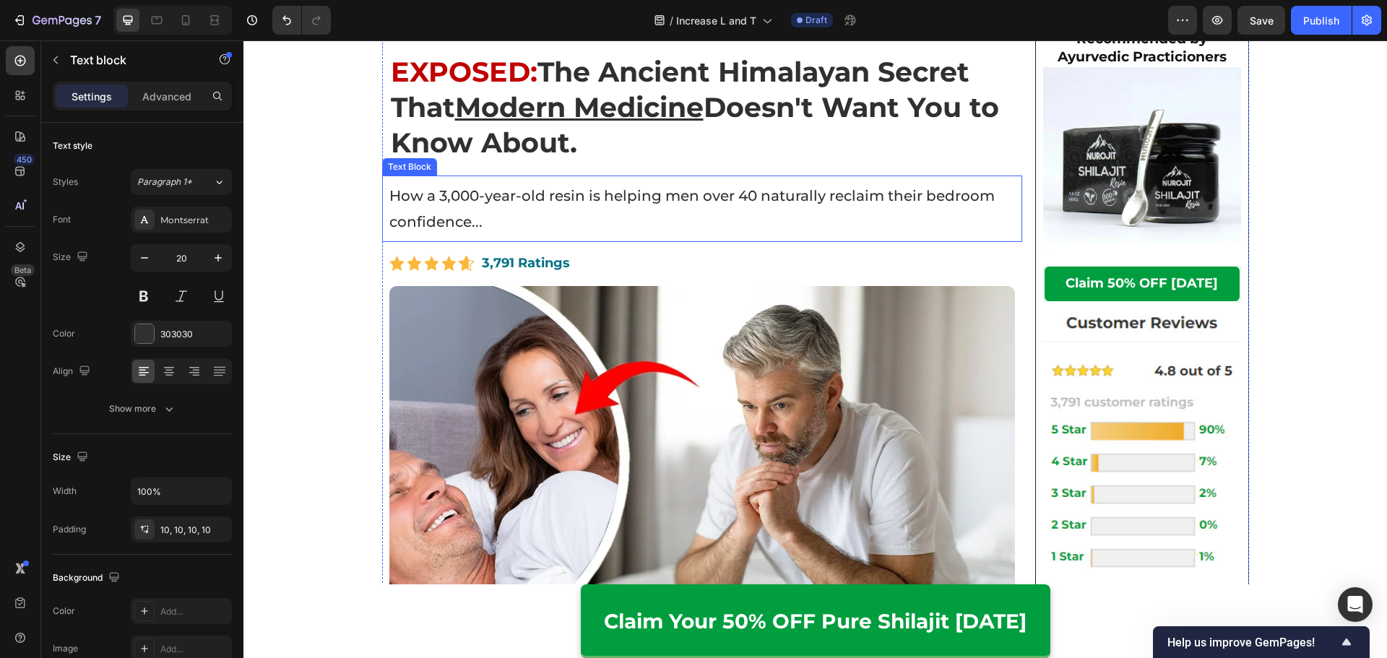
scroll to position [0, 0]
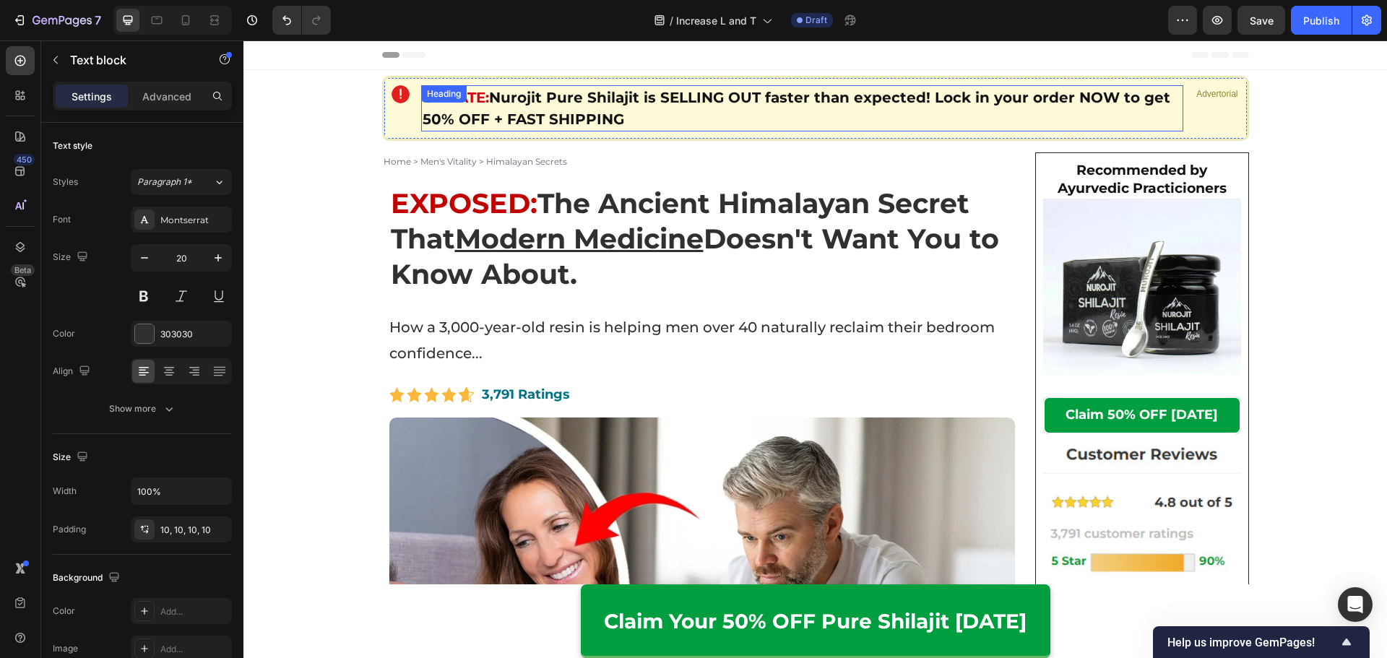
click at [815, 105] on strong "Nurojit Pure Shilajit is SELLING OUT faster than expected! Lock in your order N…" at bounding box center [795, 108] width 747 height 39
click at [822, 116] on h2 "UPDATE: Nurojit Pure Shilajit is SELLING OUT faster than expected! Lock in your…" at bounding box center [802, 108] width 763 height 46
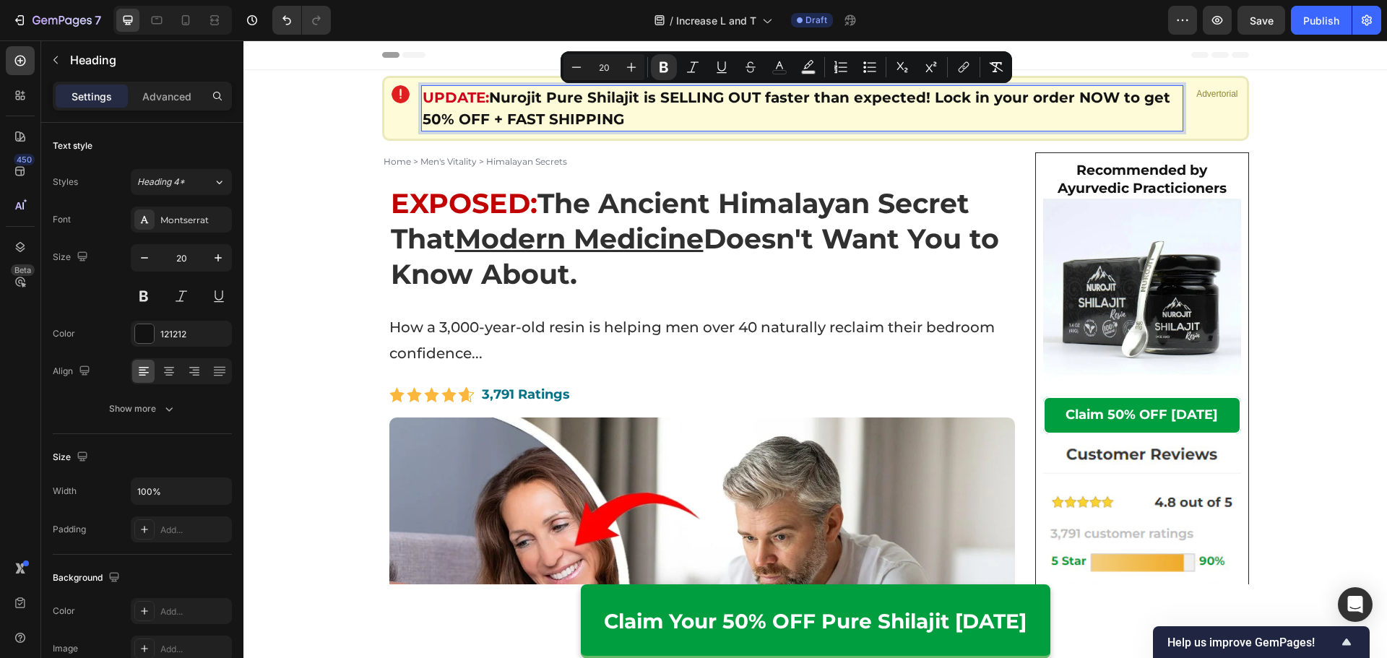
drag, startPoint x: 786, startPoint y: 118, endPoint x: 488, endPoint y: 92, distance: 299.5
click at [488, 92] on p "UPDATE: Nurojit Pure Shilajit is SELLING OUT faster than expected! Lock in your…" at bounding box center [802, 108] width 760 height 43
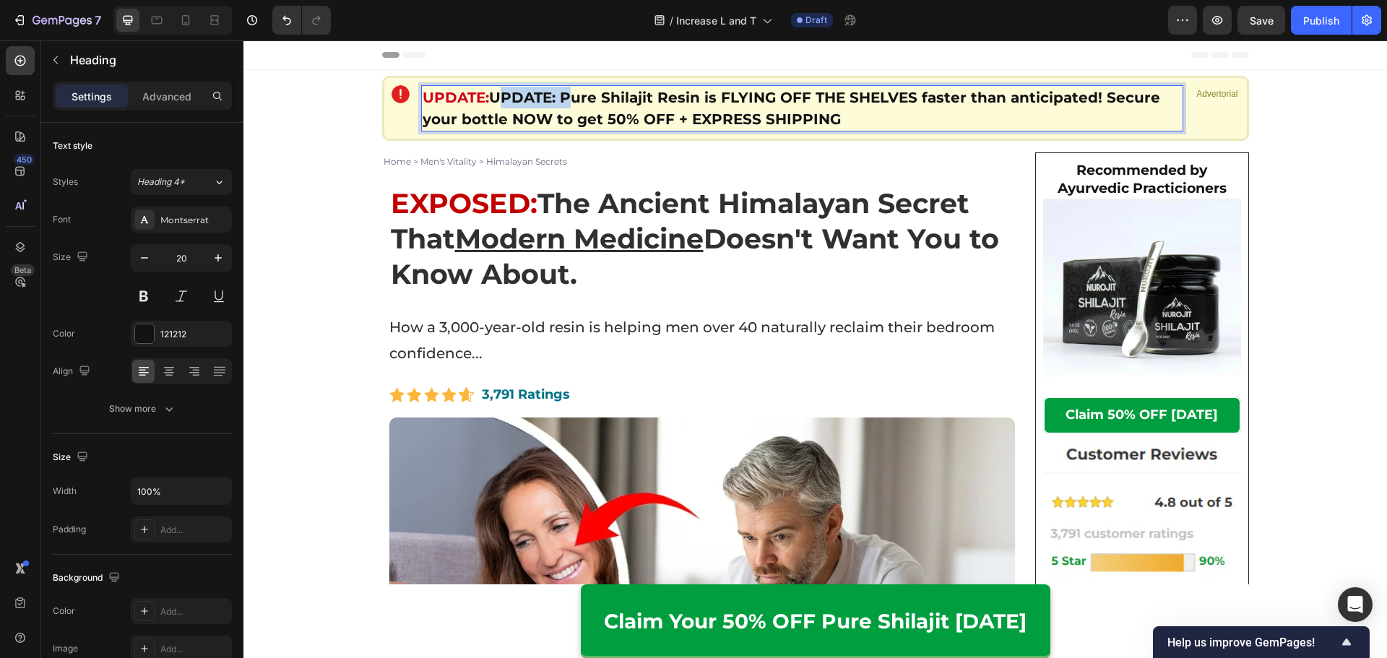
drag, startPoint x: 562, startPoint y: 94, endPoint x: 490, endPoint y: 101, distance: 72.6
click at [490, 101] on strong "UPDATE: Pure Shilajit Resin is FLYING OFF THE SHELVES faster than anticipated! …" at bounding box center [790, 108] width 737 height 39
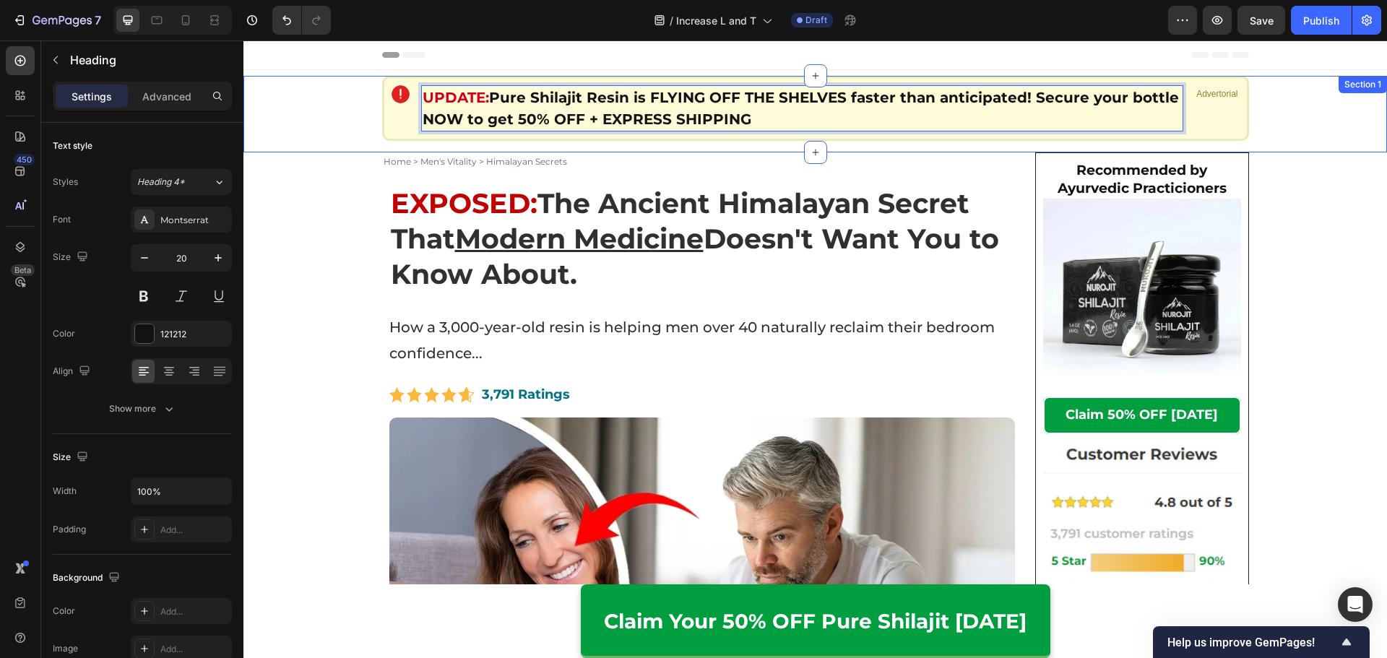
click at [316, 142] on div "Image UPDATE: Pure Shilajit Resin is FLYING OFF THE SHELVES faster than anticip…" at bounding box center [814, 114] width 1143 height 77
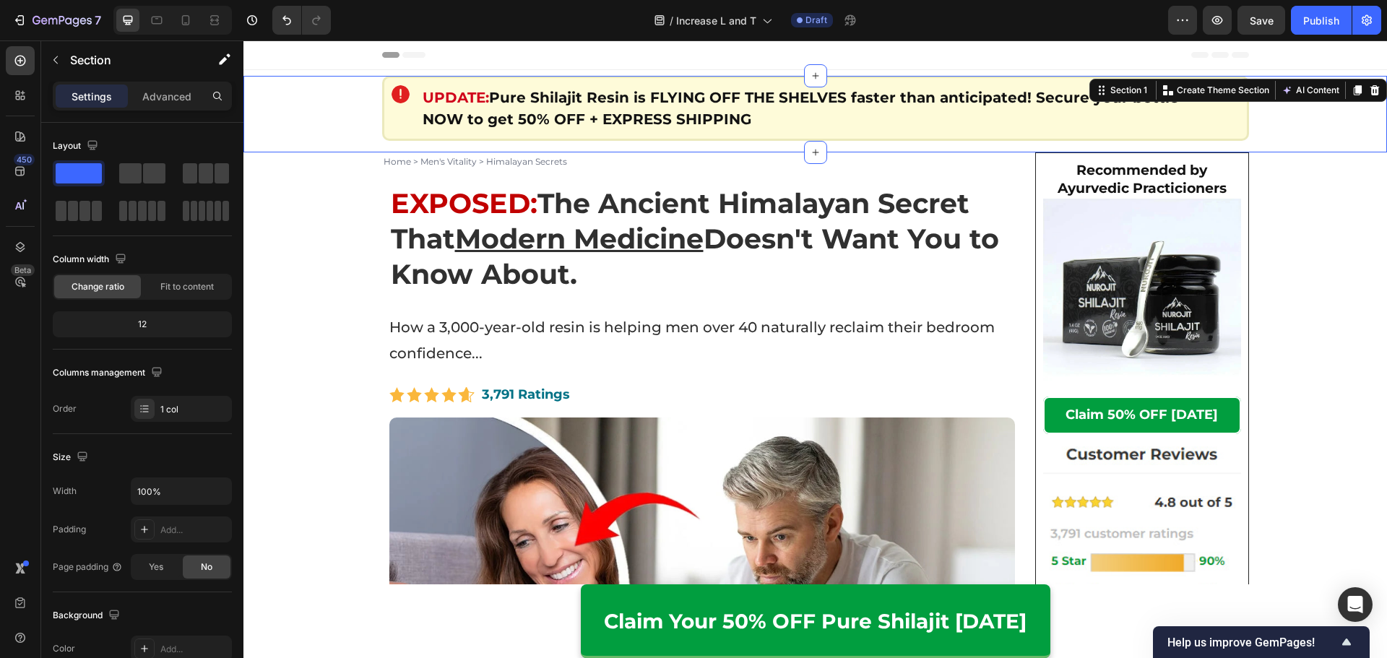
click at [508, 160] on p "Home > Men's Vitality > Himalayan Secrets" at bounding box center [702, 162] width 638 height 16
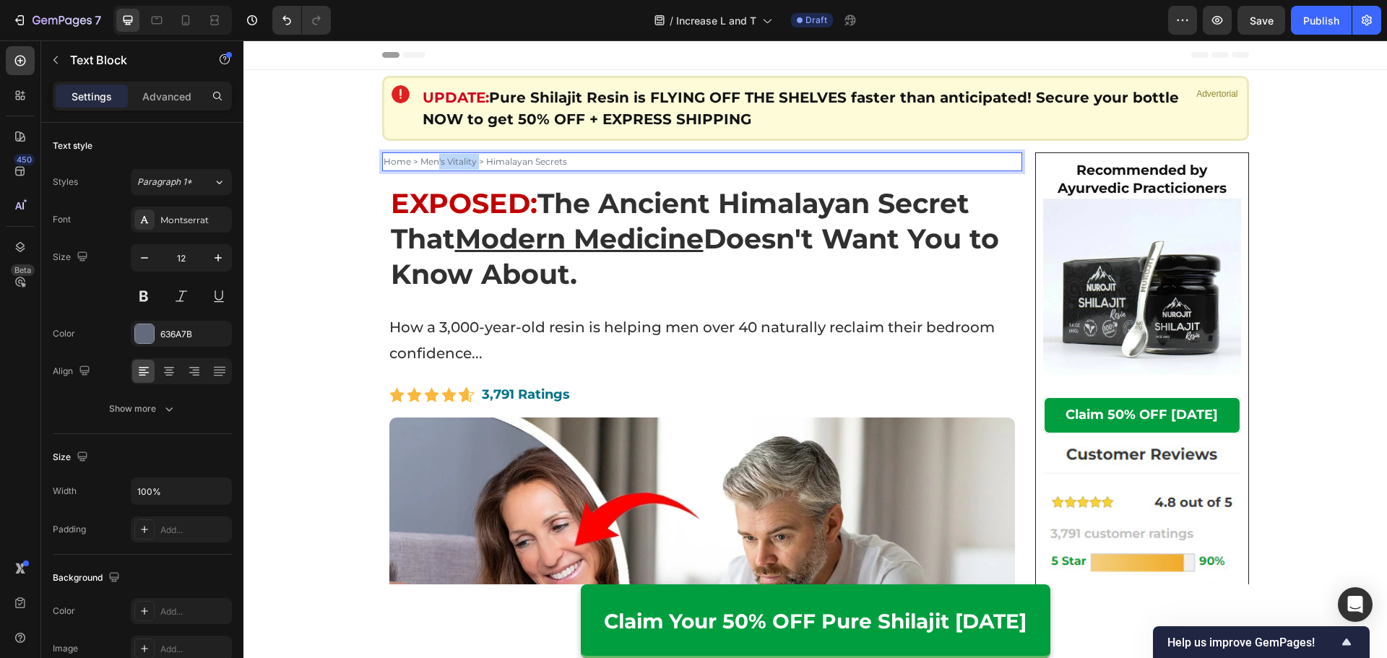
drag, startPoint x: 474, startPoint y: 161, endPoint x: 433, endPoint y: 170, distance: 42.2
click at [433, 170] on div "Home > Men's Vitality > Himalayan Secrets" at bounding box center [702, 161] width 641 height 19
click at [594, 160] on p "Home > [DEMOGRAPHIC_DATA] Performance > Himalayan Secrets" at bounding box center [702, 162] width 638 height 16
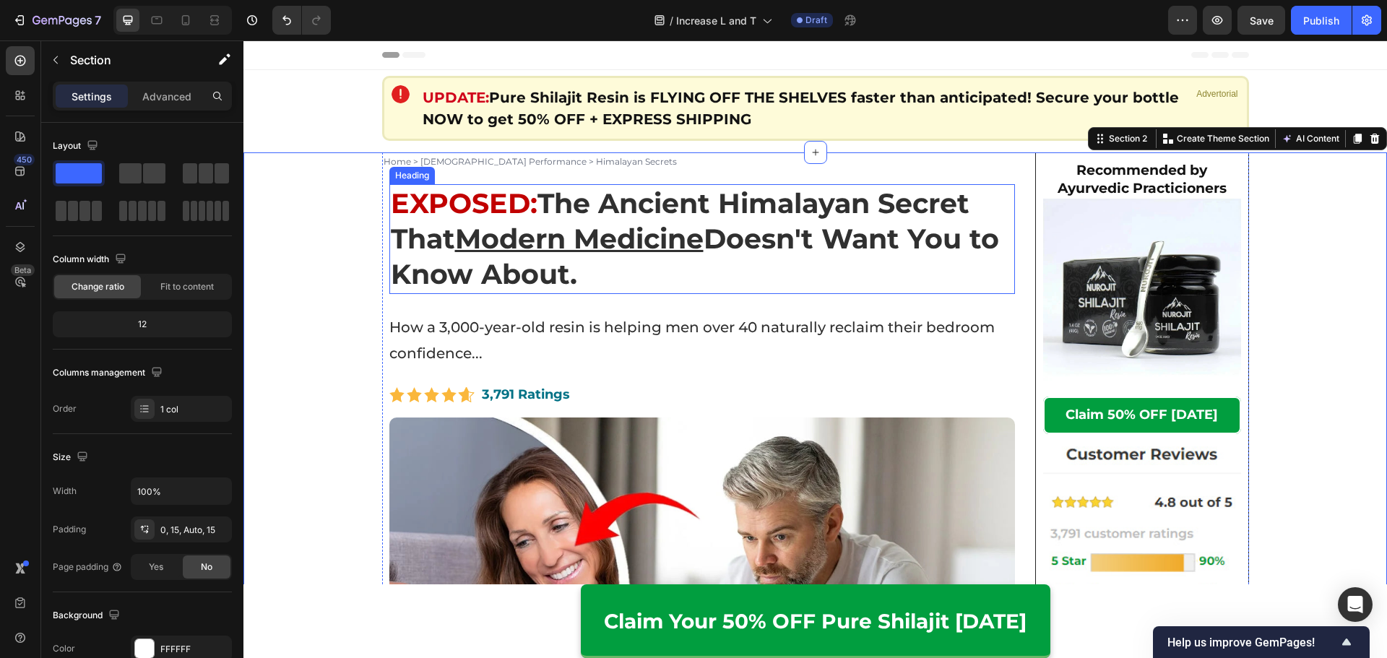
click at [673, 256] on p "⁠⁠⁠⁠⁠⁠⁠ EXPOSED: The Ancient Himalayan Secret That Modern Medicine Doesn't Want…" at bounding box center [702, 239] width 623 height 107
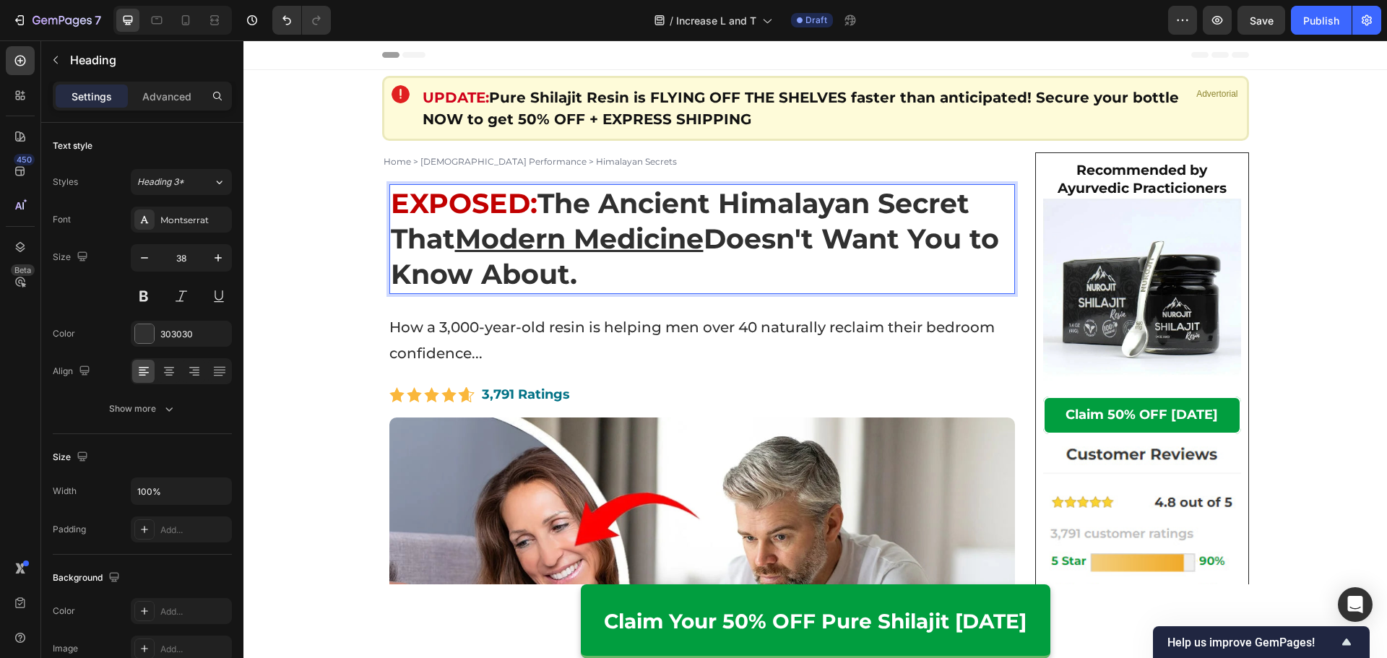
drag, startPoint x: 668, startPoint y: 269, endPoint x: 544, endPoint y: 211, distance: 137.0
click at [544, 211] on p "EXPOSED: The Ancient Himalayan Secret That Modern Medicine Doesn't Want You to …" at bounding box center [702, 239] width 623 height 107
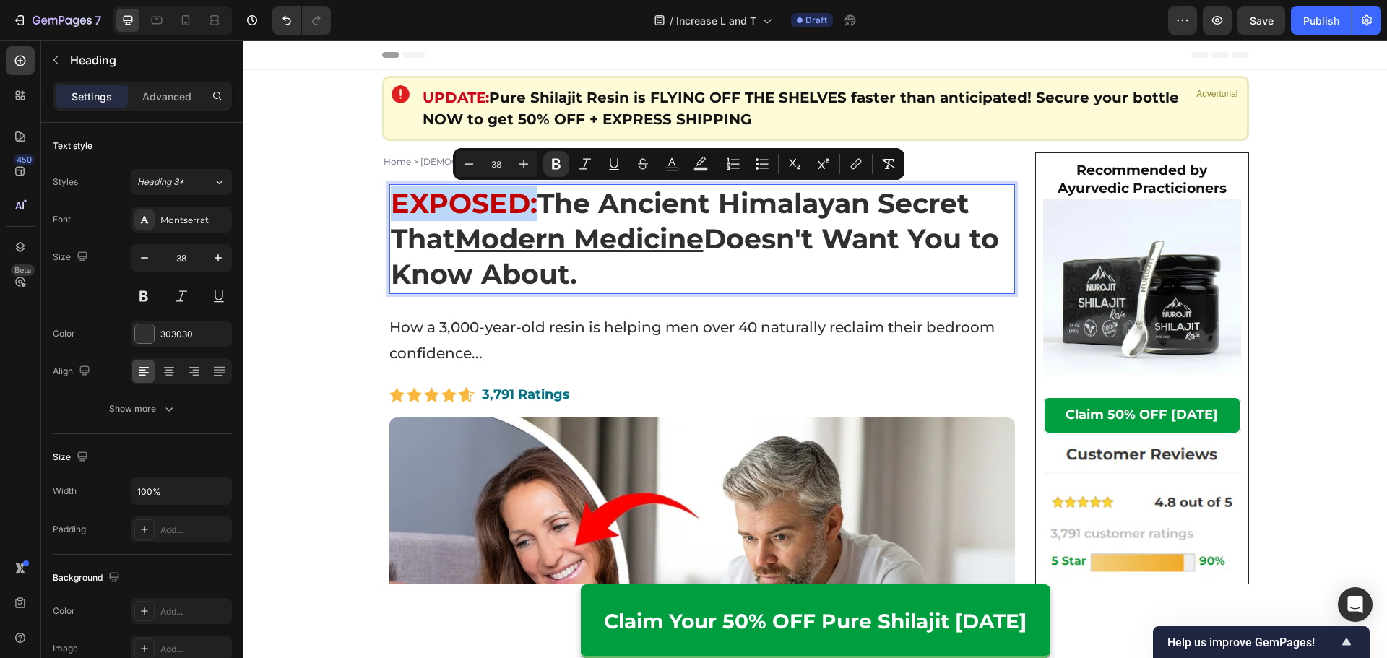
click at [586, 217] on strong "The Ancient Himalayan Secret That Modern Medicine Doesn't Want You to Know Abou…" at bounding box center [695, 238] width 608 height 105
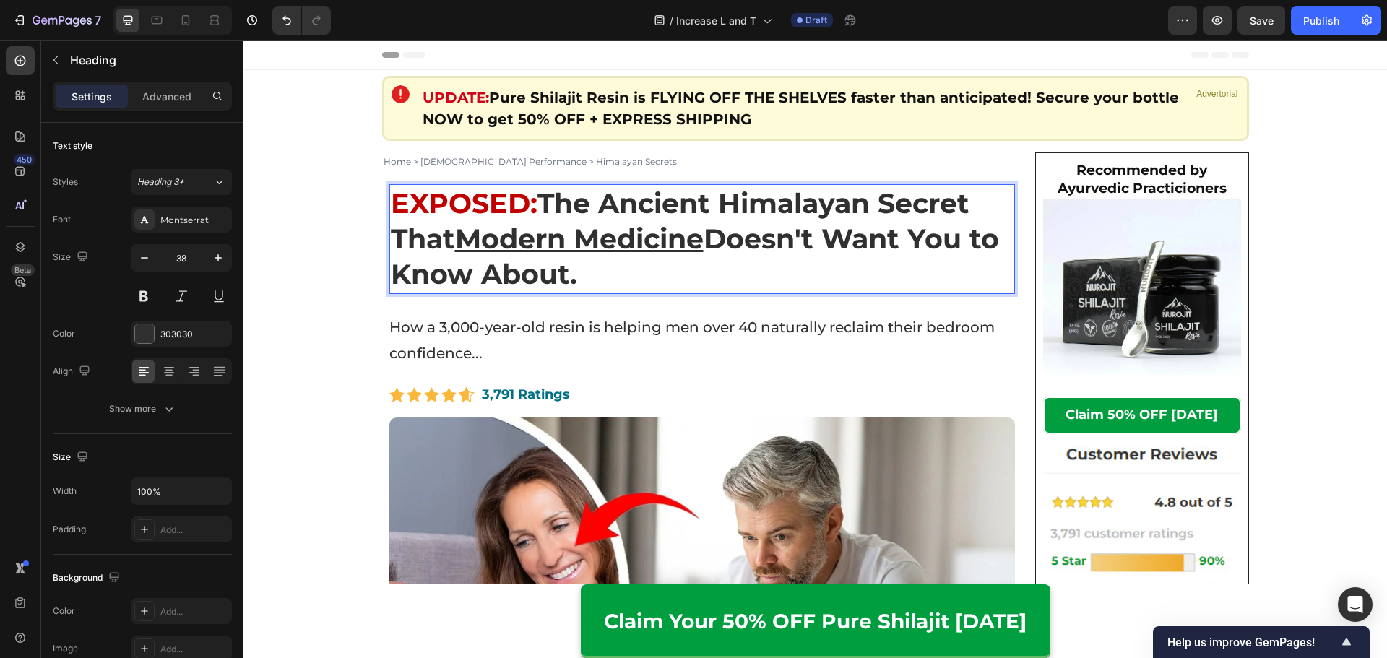
drag, startPoint x: 573, startPoint y: 219, endPoint x: 563, endPoint y: 214, distance: 12.0
click at [563, 214] on p "EXPOSED: The Ancient Himalayan Secret That Modern Medicine Doesn't Want You to …" at bounding box center [702, 239] width 623 height 107
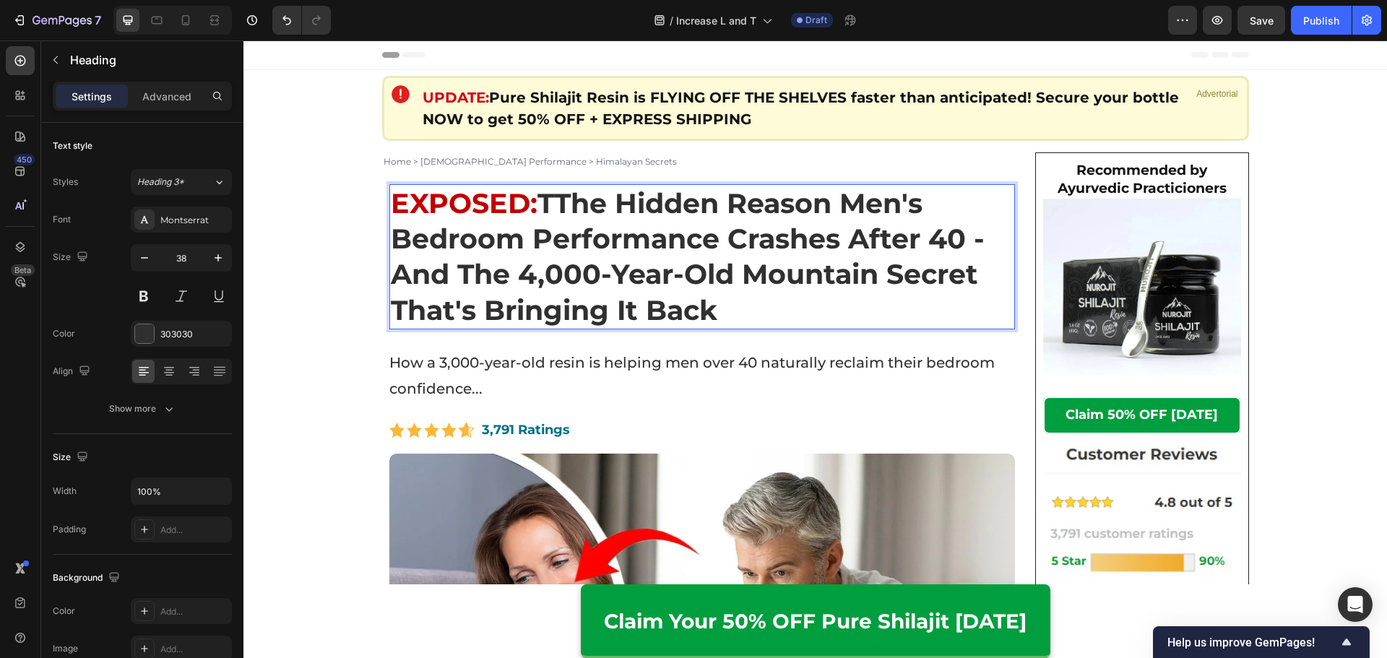
click at [555, 203] on strong "TThe Hidden Reason Men's Bedroom Performance Crashes After 40 - And The 4,000-Y…" at bounding box center [688, 256] width 594 height 141
click at [716, 266] on strong "The Hidden Reason Men's Bedroom Performance Crashes After 40 - And The 4,000-Ye…" at bounding box center [688, 256] width 594 height 141
drag, startPoint x: 527, startPoint y: 272, endPoint x: 519, endPoint y: 275, distance: 8.7
click at [519, 275] on strong "The Hidden Reason Men's Bedroom Performance Crashes After 40 - And The 4,000-Ye…" at bounding box center [688, 256] width 594 height 141
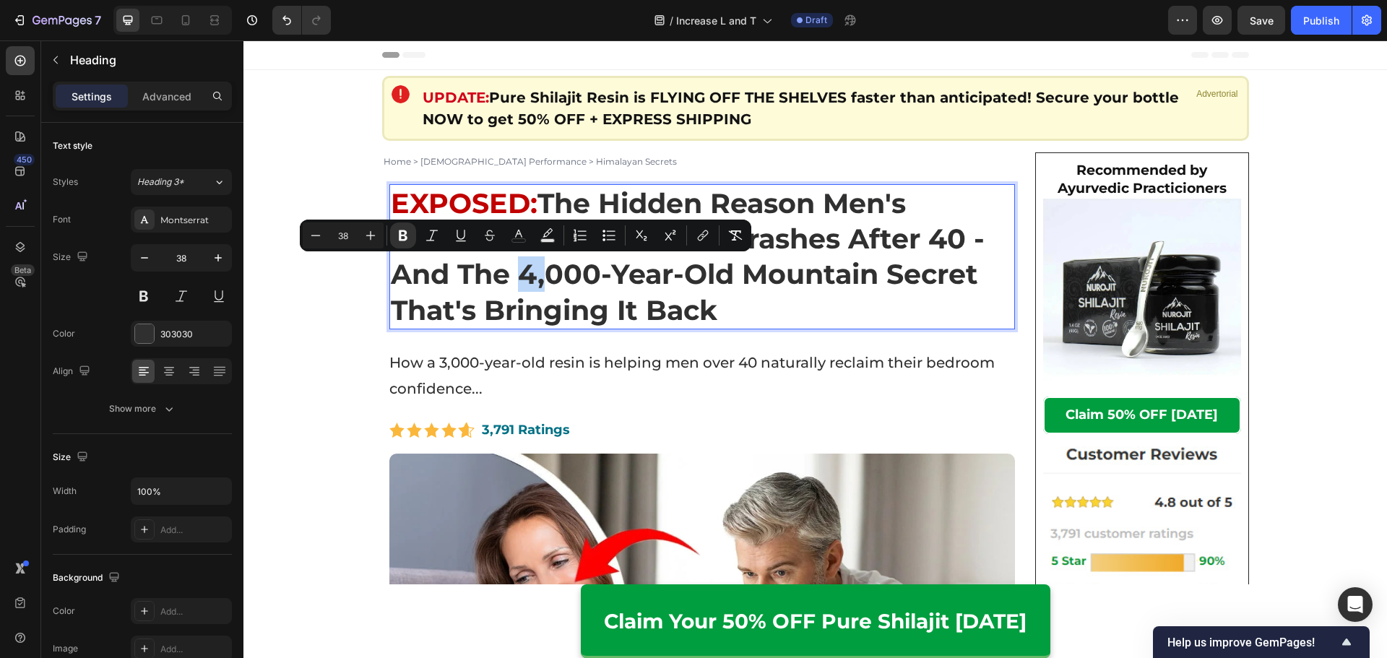
click at [522, 274] on strong "The Hidden Reason Men's Bedroom Performance Crashes After 40 - And The 4,000-Ye…" at bounding box center [688, 256] width 594 height 141
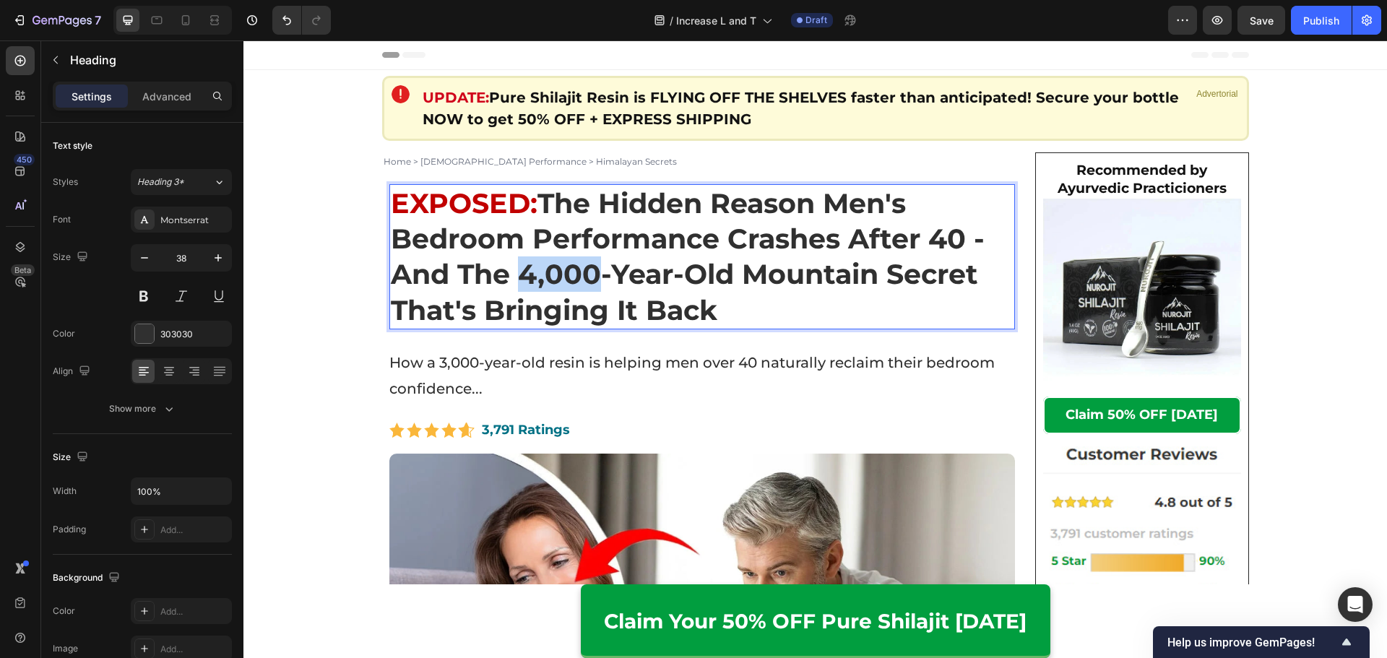
click at [526, 274] on strong "The Hidden Reason Men's Bedroom Performance Crashes After 40 - And The 4,000-Ye…" at bounding box center [688, 256] width 594 height 141
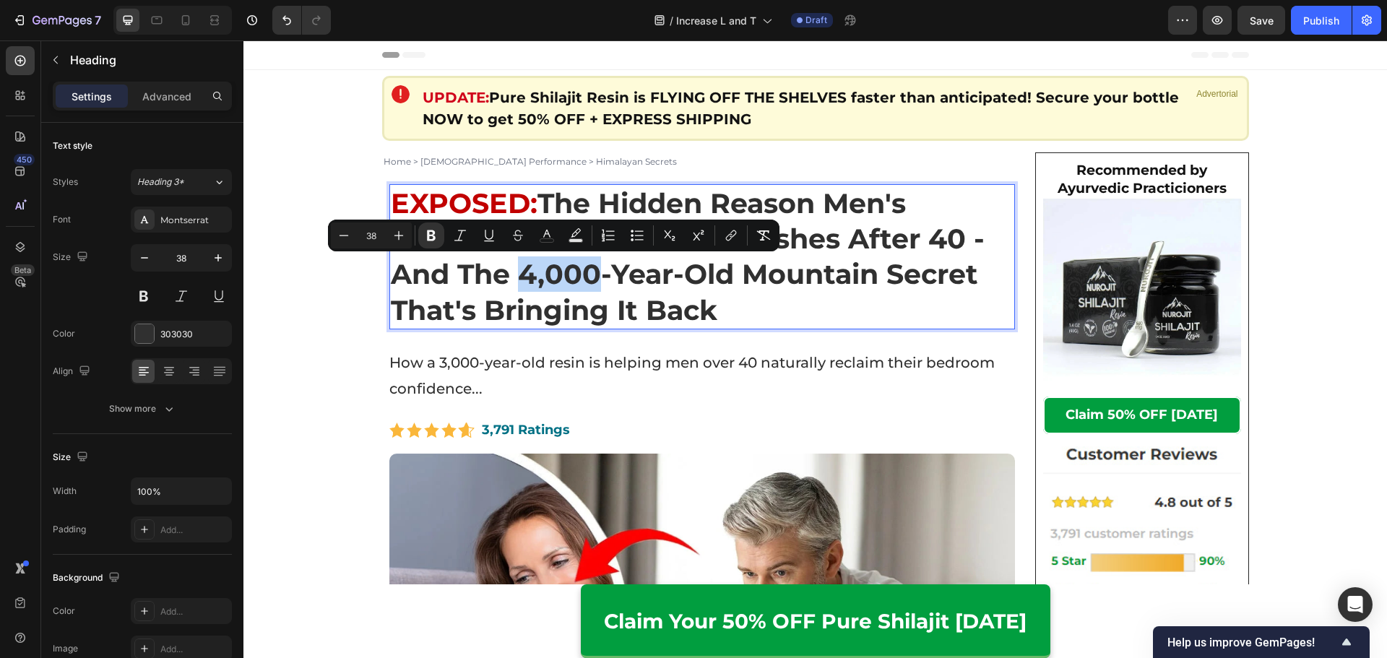
click at [529, 276] on strong "The Hidden Reason Men's Bedroom Performance Crashes After 40 - And The 4,000-Ye…" at bounding box center [688, 256] width 594 height 141
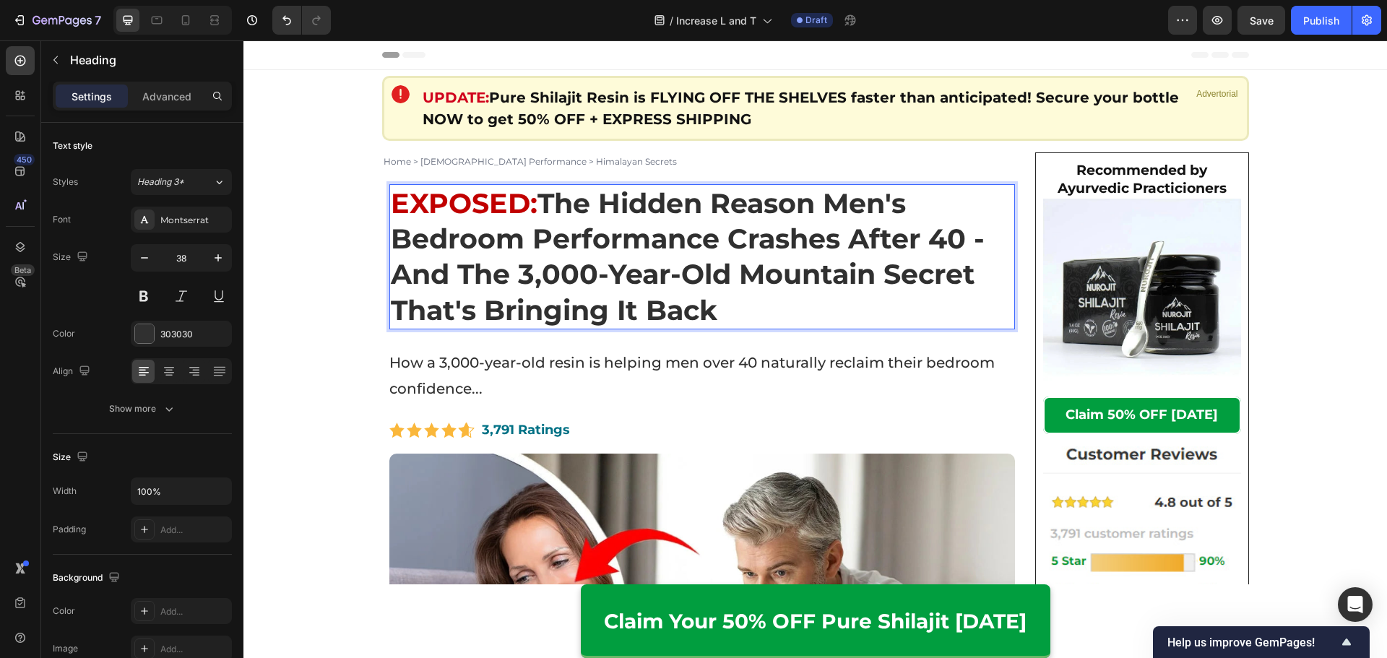
click at [723, 283] on strong "The Hidden Reason Men's Bedroom Performance Crashes After 40 - And The 3,000-Ye…" at bounding box center [688, 256] width 594 height 141
click at [771, 303] on p "EXPOSED: The Hidden Reason Men's Bedroom Performance Crashes After 40 - And The…" at bounding box center [702, 257] width 623 height 143
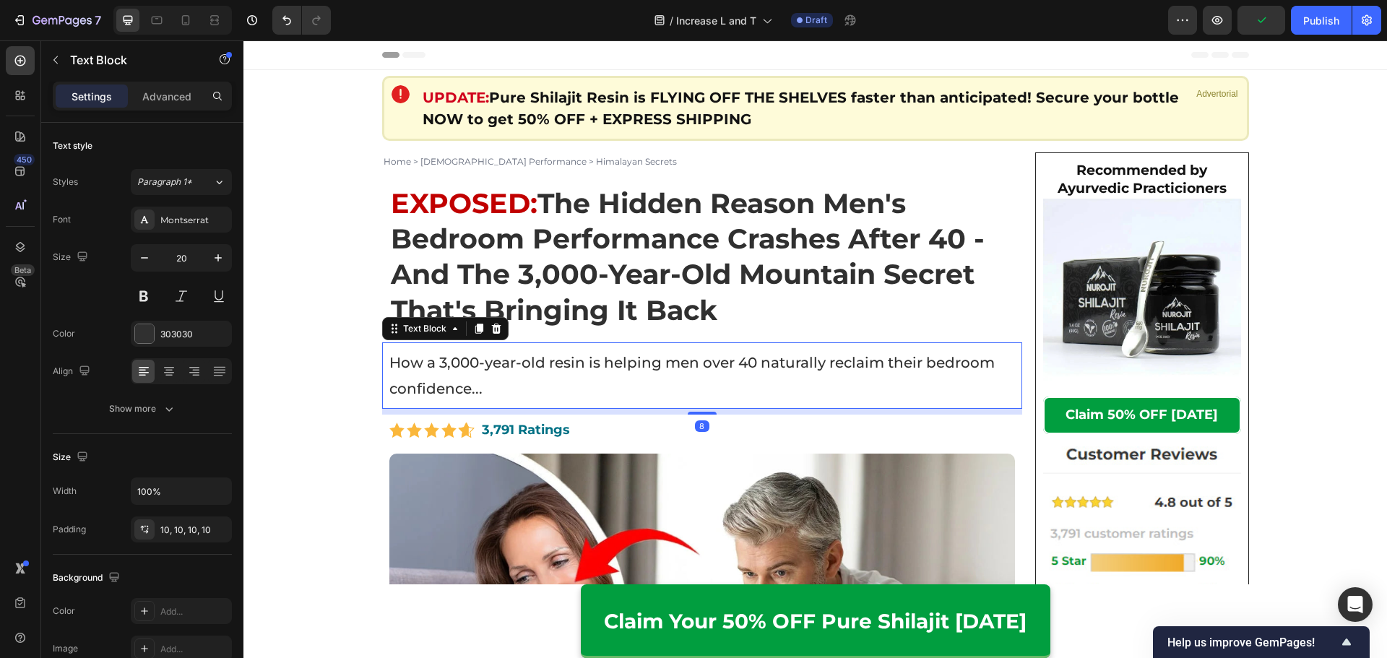
click at [514, 376] on p "How a 3,000-year-old resin is helping men over 40 naturally reclaim their bedro…" at bounding box center [702, 376] width 626 height 52
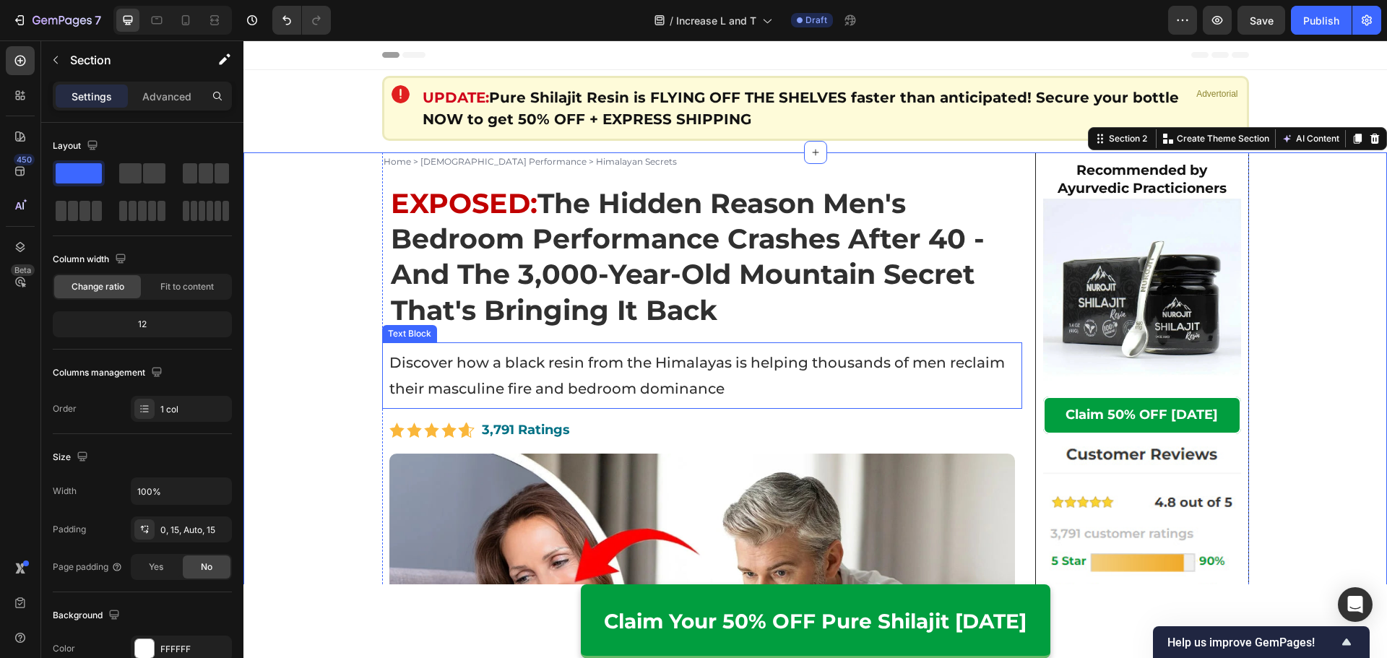
click at [724, 375] on p "Discover how a black resin from the Himalayas is helping thousands of men recla…" at bounding box center [702, 376] width 626 height 52
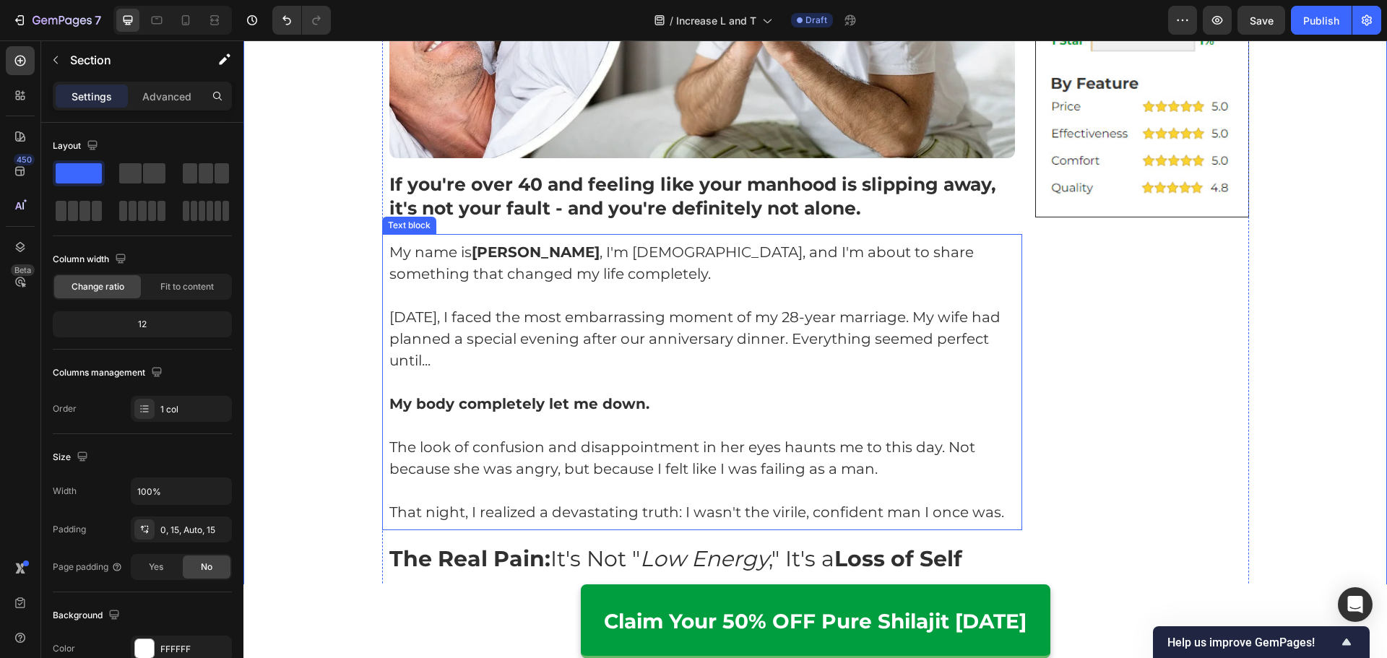
scroll to position [650, 0]
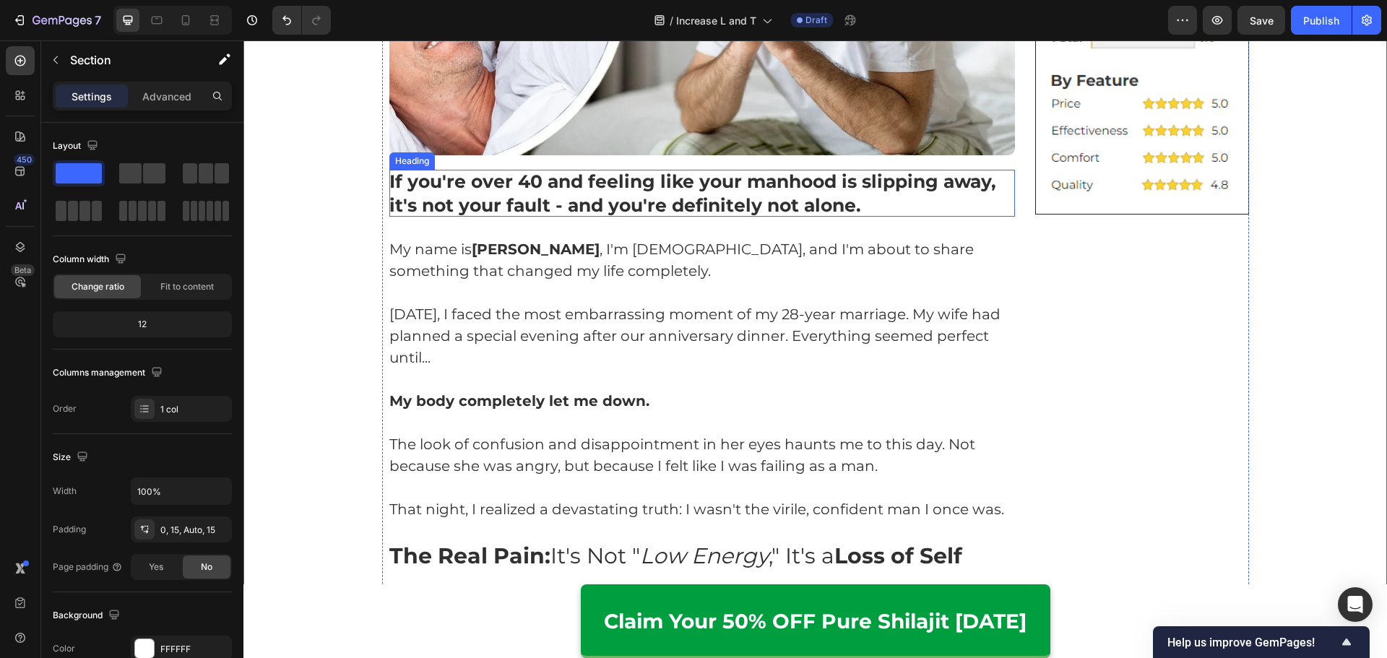
click at [613, 201] on strong "If you're over 40 and feeling like your manhood is slipping away, it's not your…" at bounding box center [692, 192] width 607 height 45
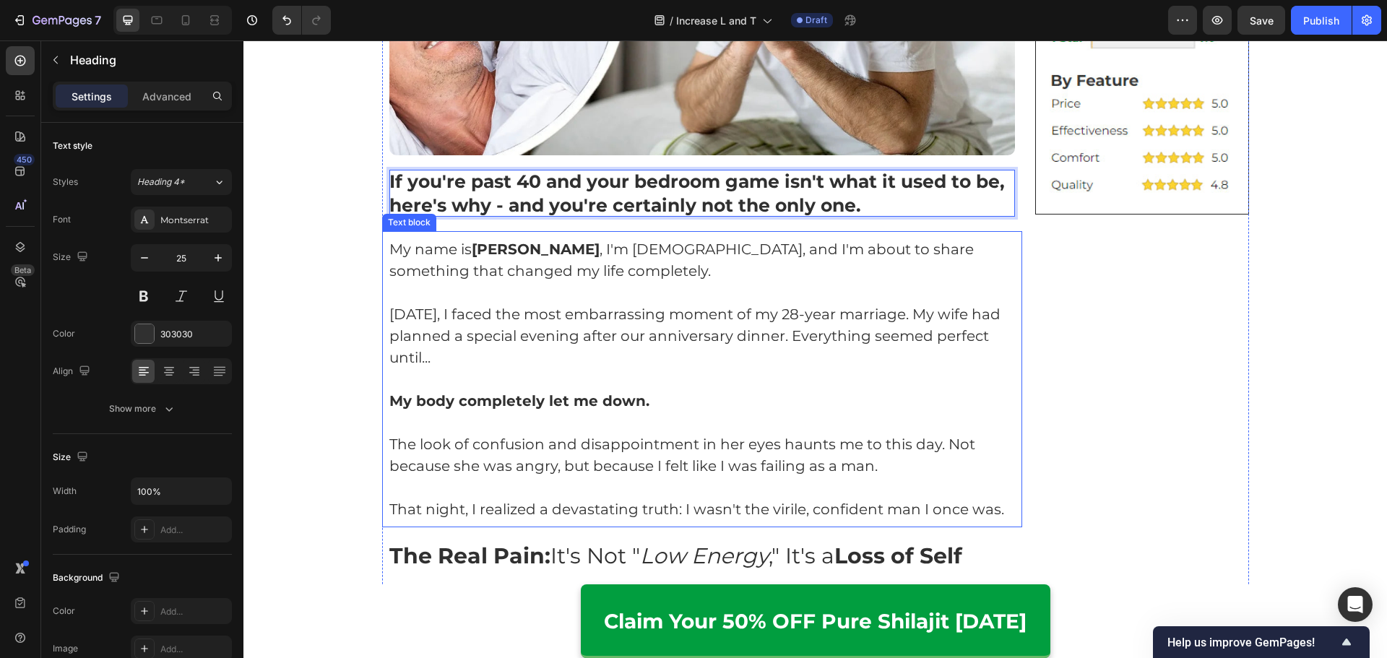
click at [654, 375] on p "Rich Text Editor. Editing area: main" at bounding box center [702, 379] width 626 height 22
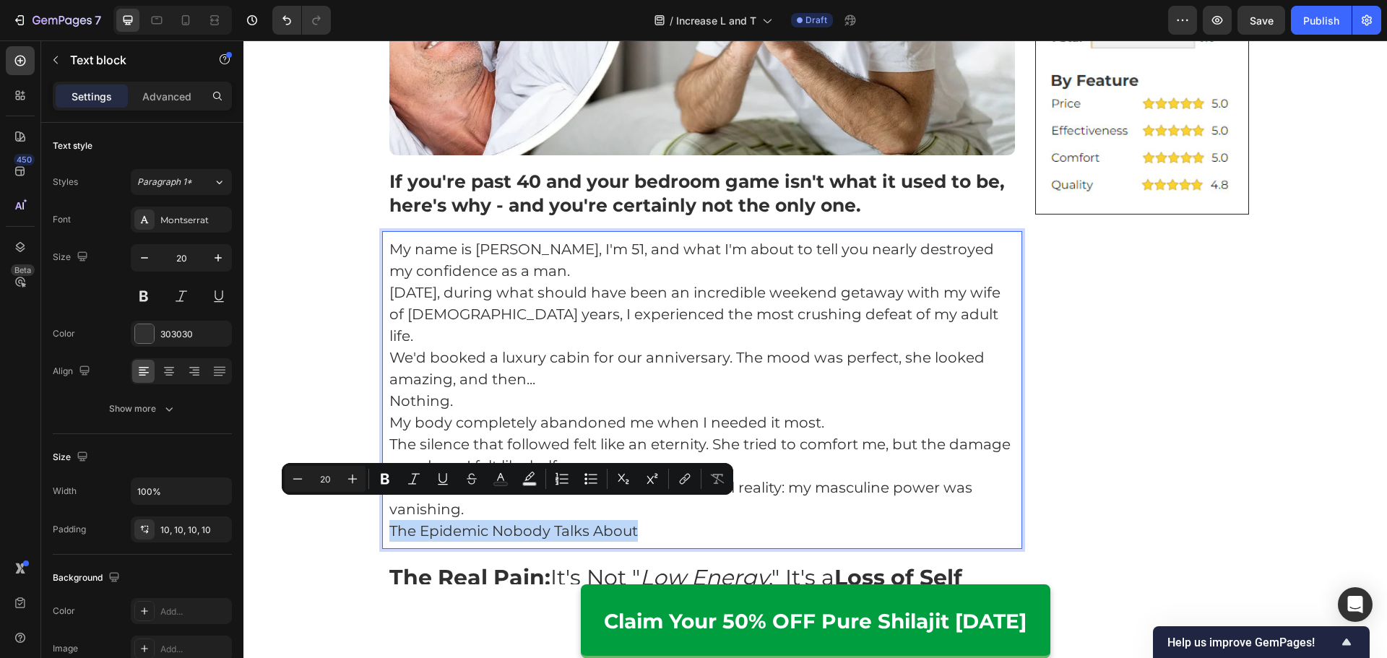
drag, startPoint x: 650, startPoint y: 511, endPoint x: 376, endPoint y: 510, distance: 273.7
click at [382, 510] on div "My name is [PERSON_NAME], I'm 51, and what I'm about to tell you nearly destroy…" at bounding box center [702, 390] width 641 height 318
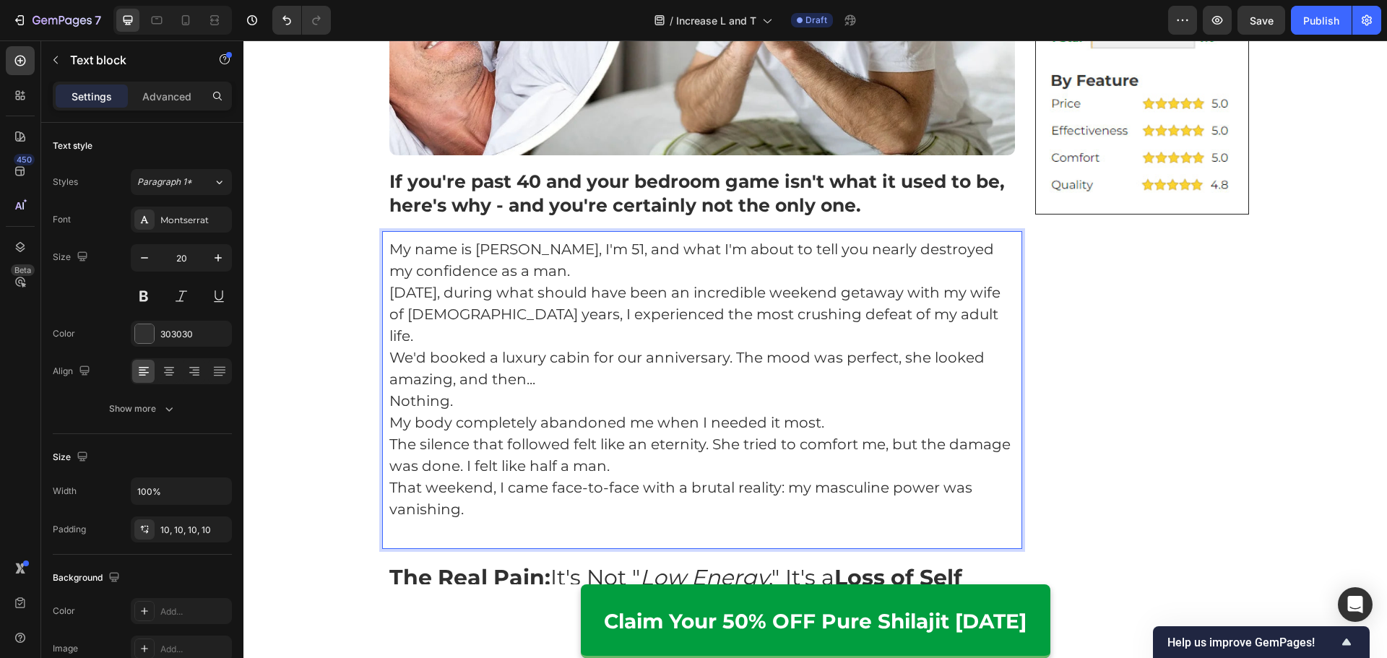
click at [573, 490] on p "That weekend, I came face-to-face with a brutal reality: my masculine power was…" at bounding box center [702, 498] width 626 height 43
click at [555, 520] on p "Rich Text Editor. Editing area: main" at bounding box center [702, 531] width 626 height 22
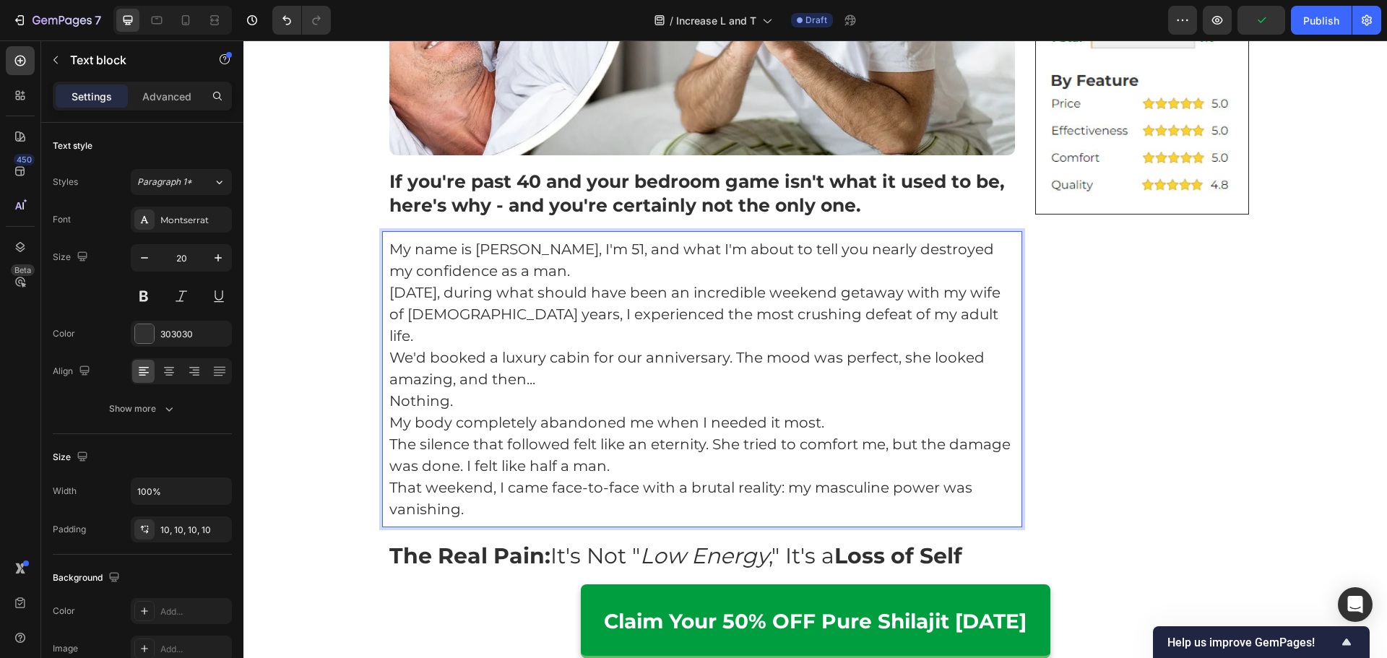
click at [604, 268] on p "My name is [PERSON_NAME], I'm 51, and what I'm about to tell you nearly destroy…" at bounding box center [702, 259] width 626 height 43
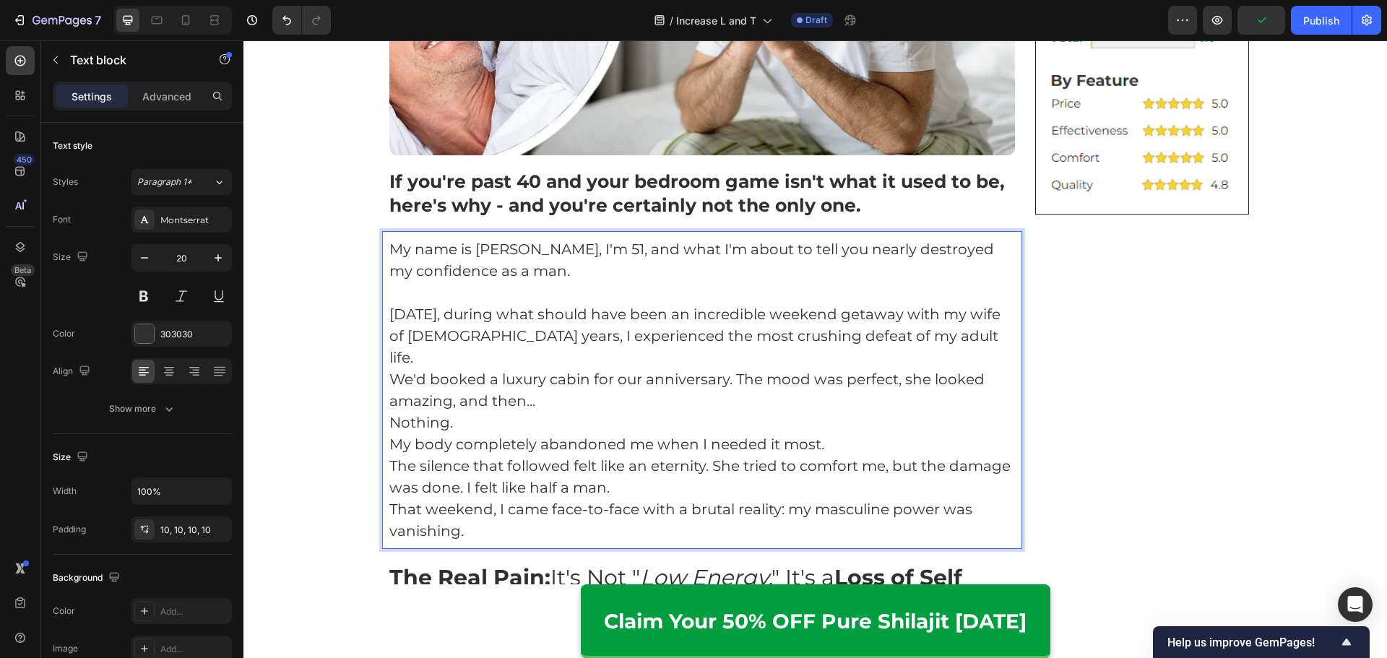
click at [641, 376] on p "We'd booked a luxury cabin for our anniversary. The mood was perfect, she looke…" at bounding box center [702, 389] width 626 height 43
click at [948, 329] on p "[DATE], during what should have been an incredible weekend getaway with my wife…" at bounding box center [702, 335] width 626 height 65
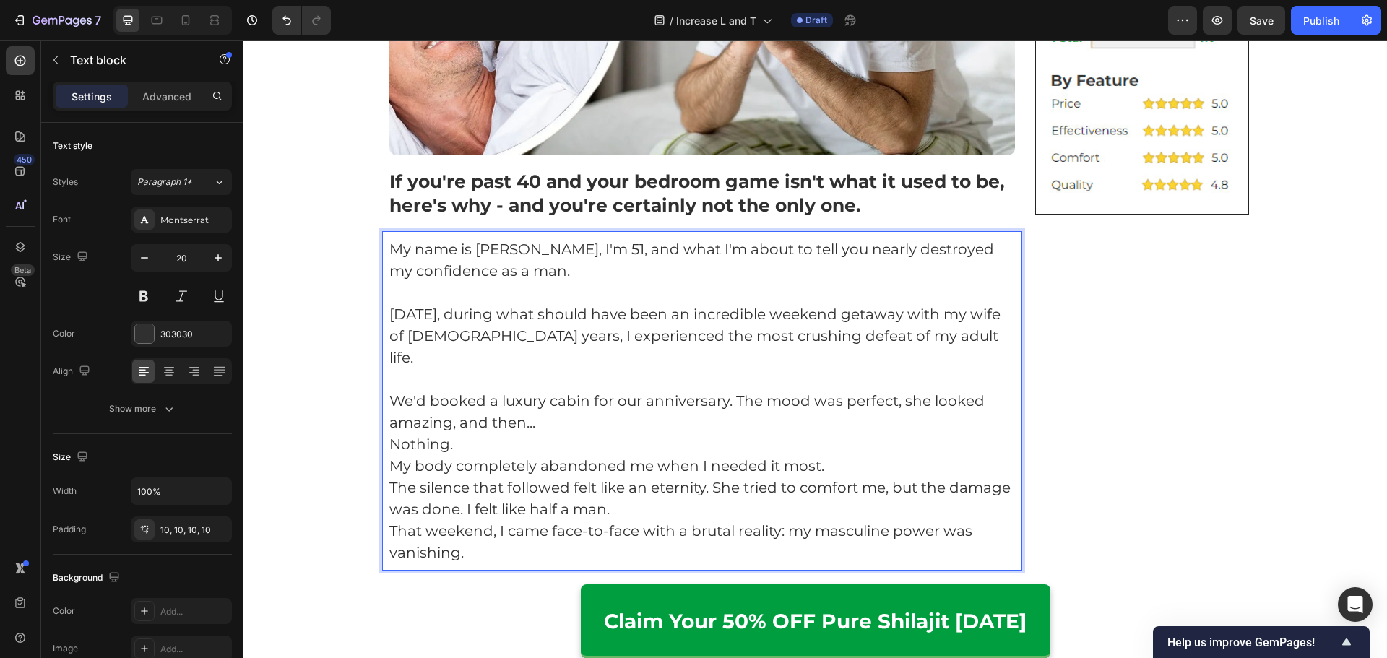
click at [642, 409] on p "We'd booked a luxury cabin for our anniversary. The mood was perfect, she looke…" at bounding box center [702, 411] width 626 height 43
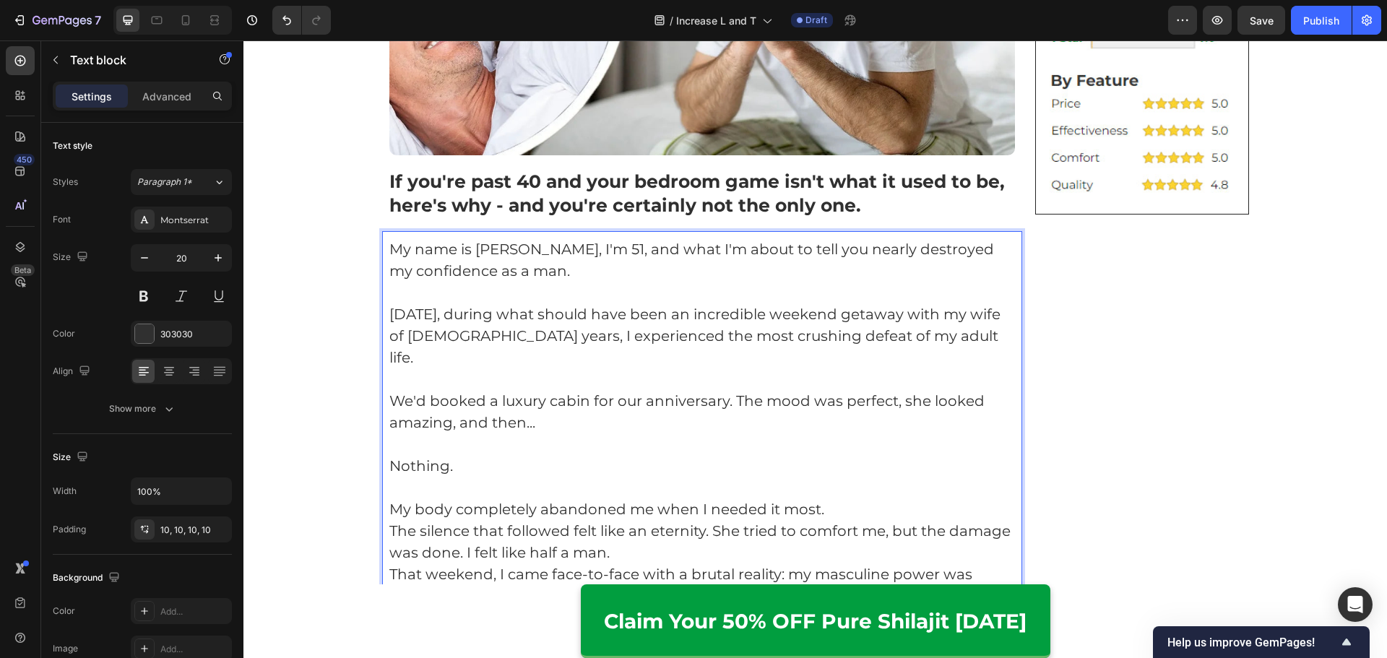
click at [848, 498] on p "My body completely abandoned me when I needed it most." at bounding box center [702, 509] width 626 height 22
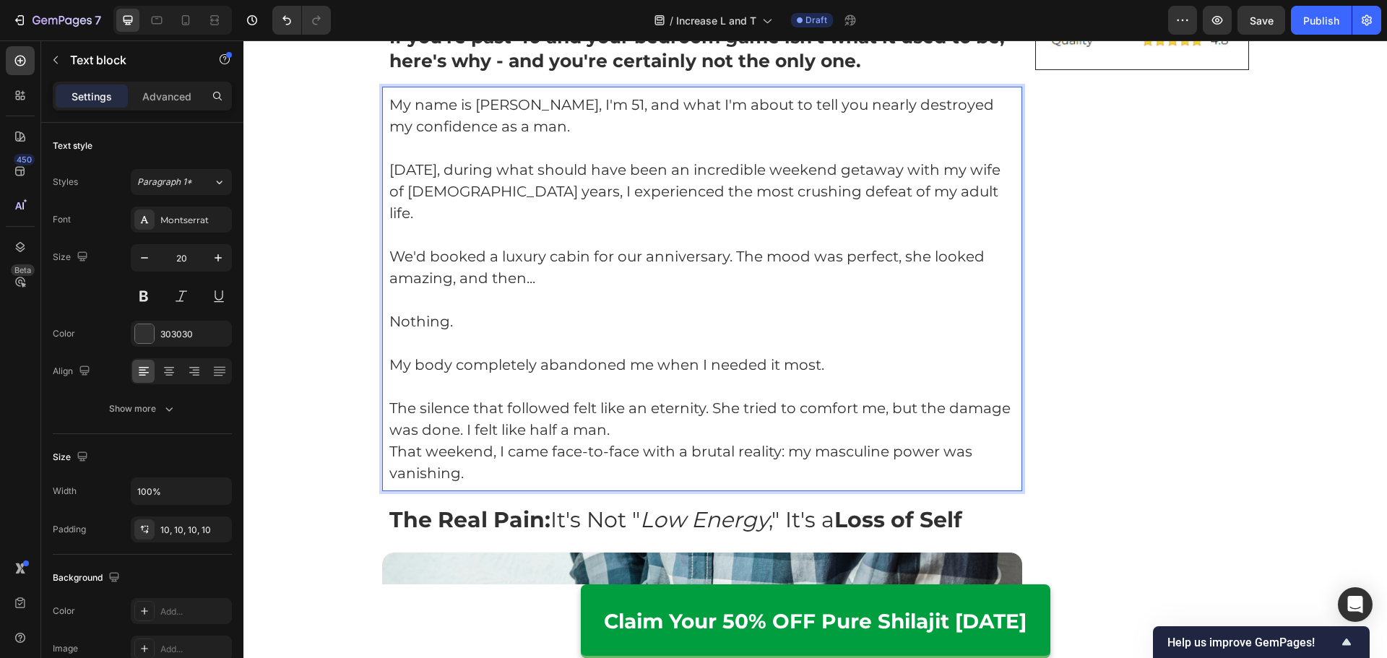
click at [679, 410] on p "The silence that followed felt like an eternity. She tried to comfort me, but t…" at bounding box center [702, 418] width 626 height 43
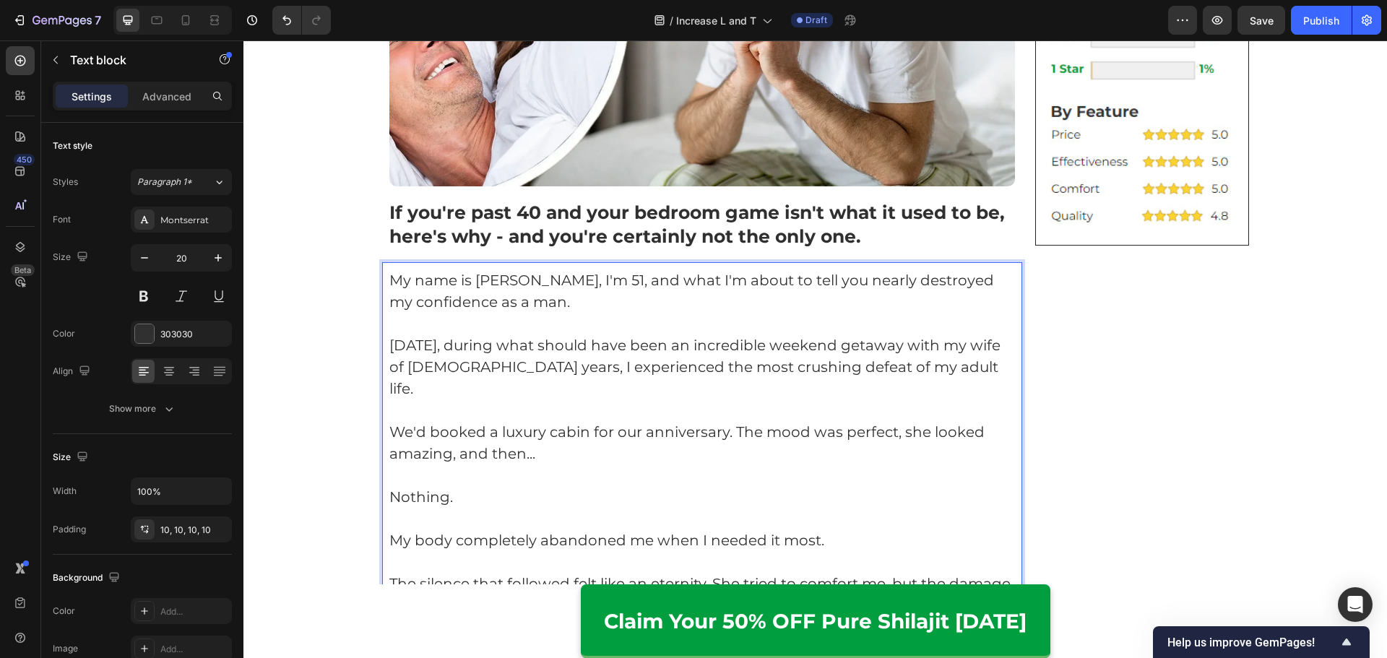
scroll to position [578, 0]
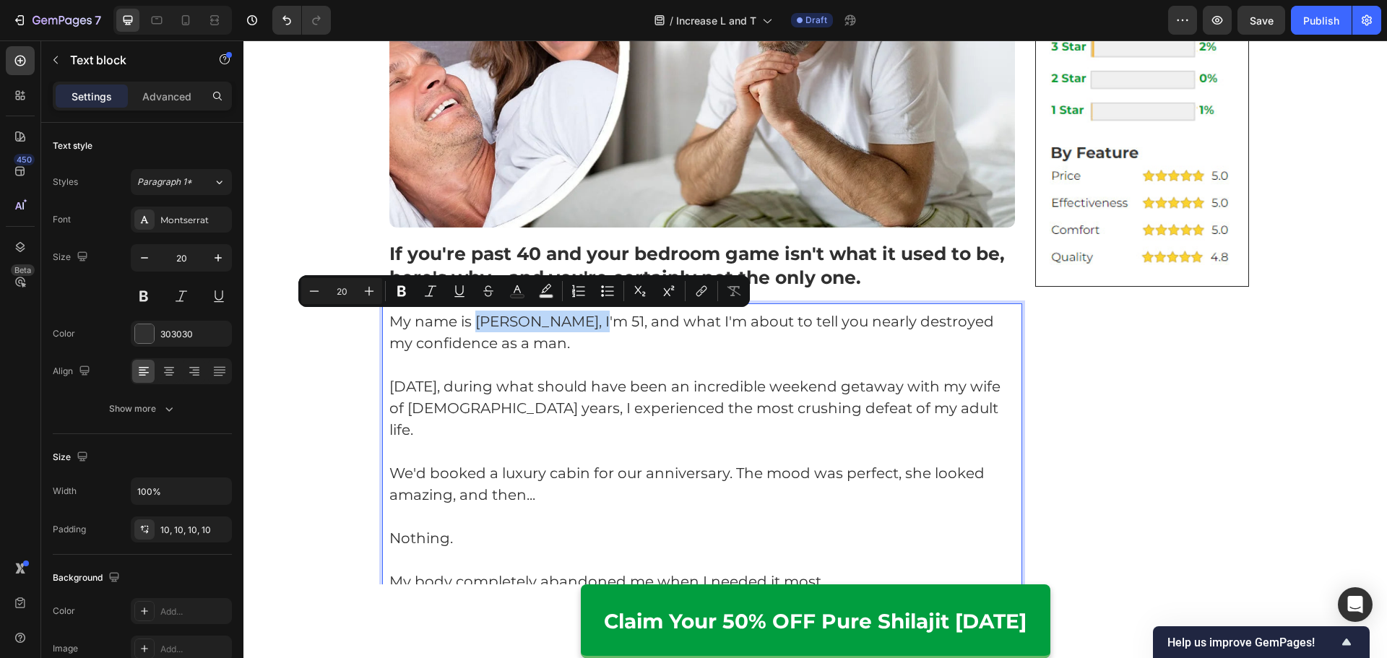
drag, startPoint x: 473, startPoint y: 324, endPoint x: 578, endPoint y: 331, distance: 105.0
click at [578, 331] on p "My name is [PERSON_NAME], I'm 51, and what I'm about to tell you nearly destroy…" at bounding box center [702, 332] width 626 height 43
click at [705, 381] on p "[DATE], during what should have been an incredible weekend getaway with my wife…" at bounding box center [702, 408] width 626 height 65
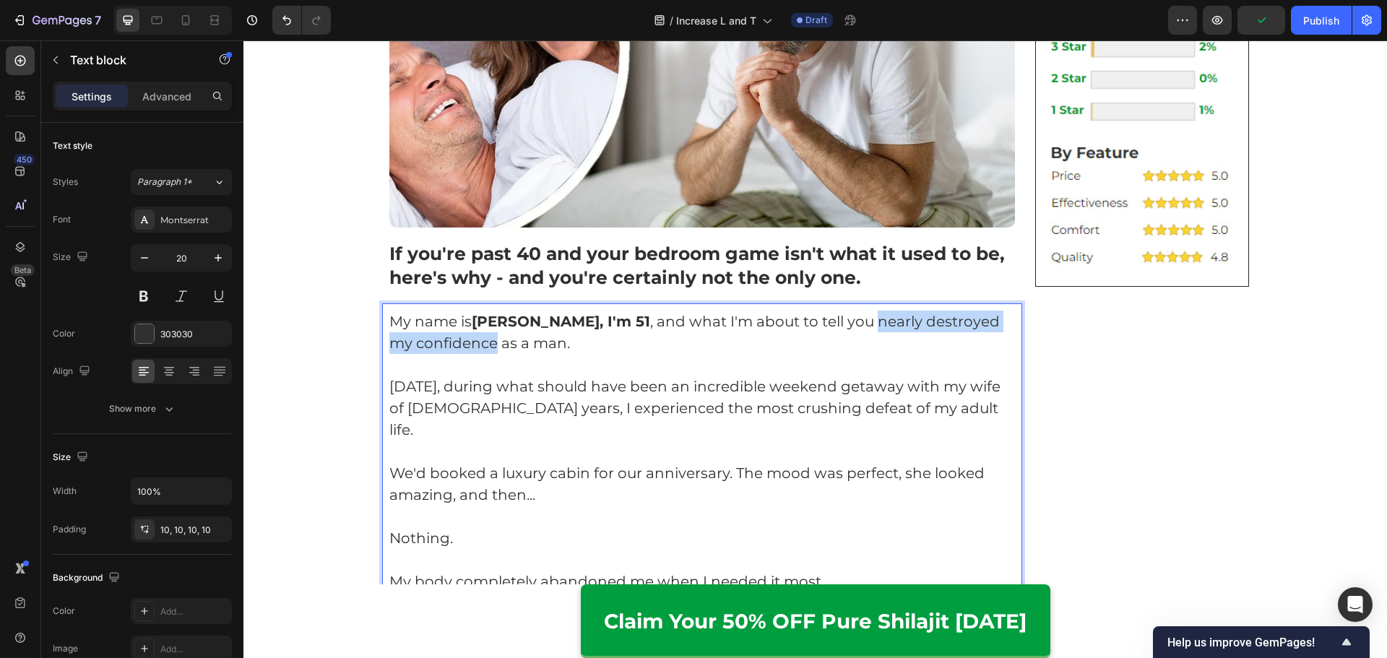
drag, startPoint x: 814, startPoint y: 324, endPoint x: 460, endPoint y: 344, distance: 354.5
click at [460, 344] on p "My name is [PERSON_NAME], I'm 51 , and what I'm about to tell you nearly destro…" at bounding box center [702, 332] width 626 height 43
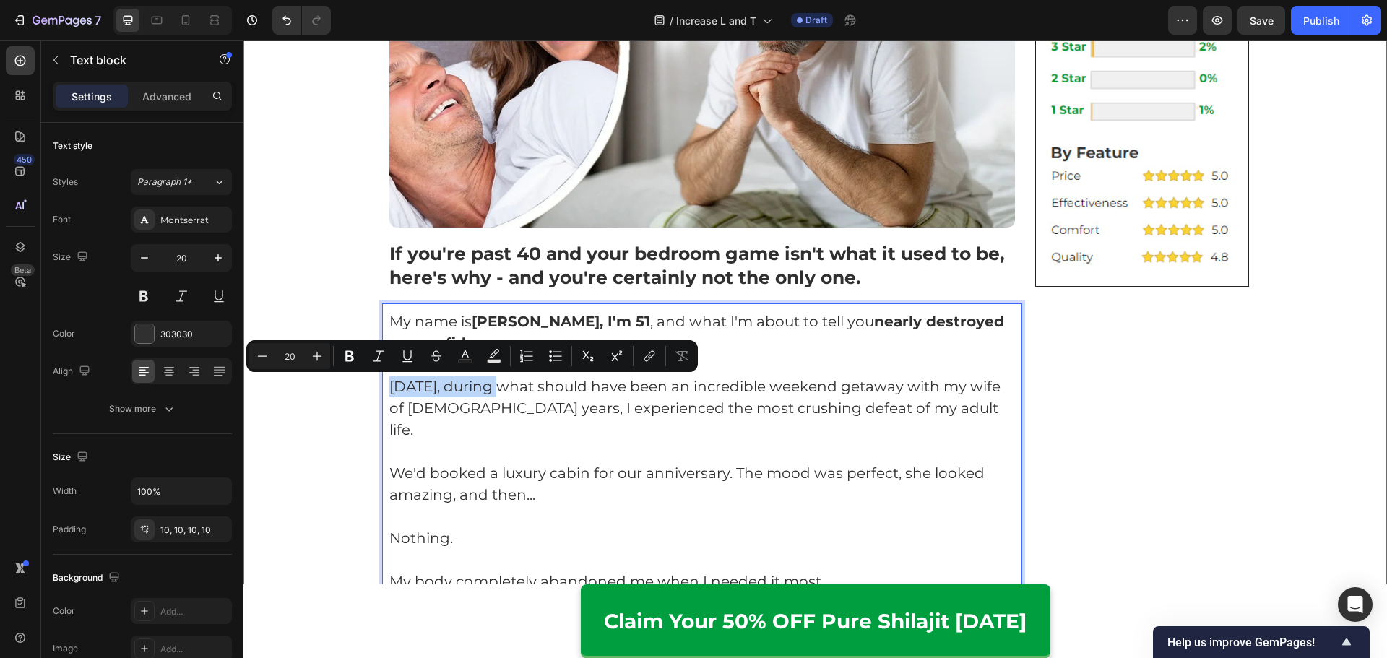
drag, startPoint x: 507, startPoint y: 389, endPoint x: 320, endPoint y: 396, distance: 187.2
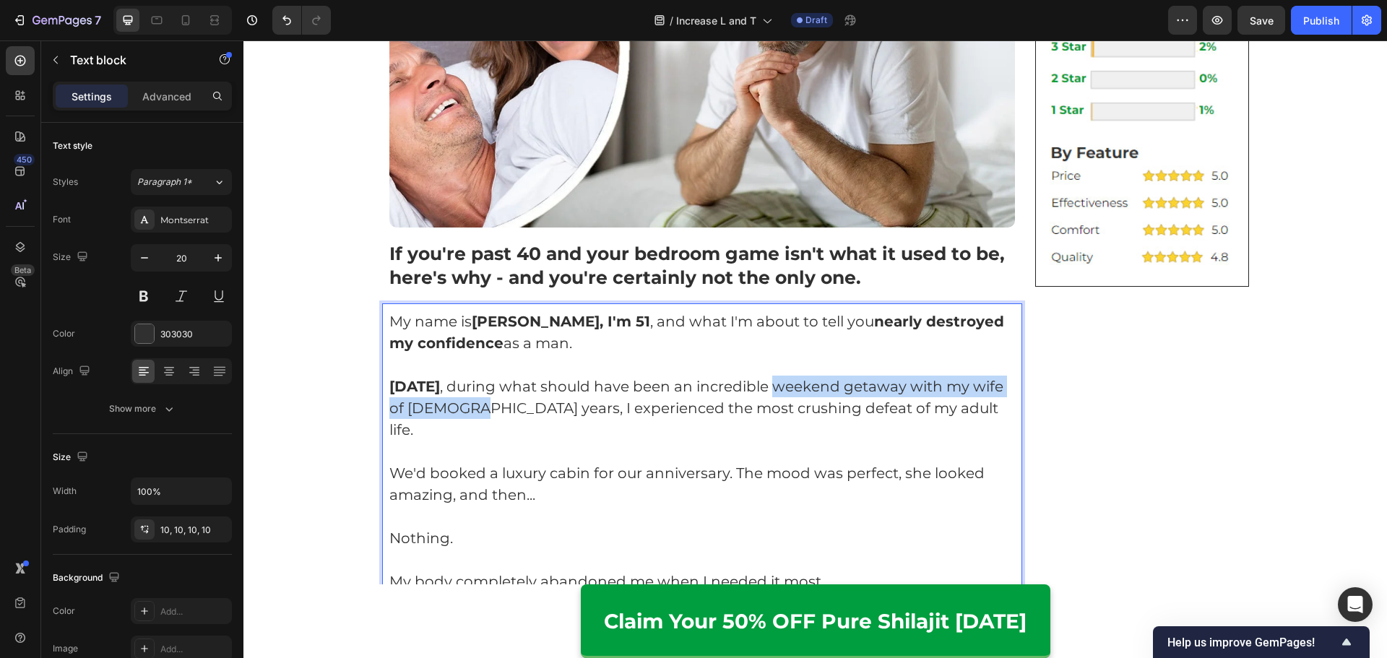
drag, startPoint x: 844, startPoint y: 391, endPoint x: 554, endPoint y: 415, distance: 291.2
click at [554, 415] on p "[DATE] , during what should have been an incredible weekend getaway with my wif…" at bounding box center [702, 408] width 626 height 65
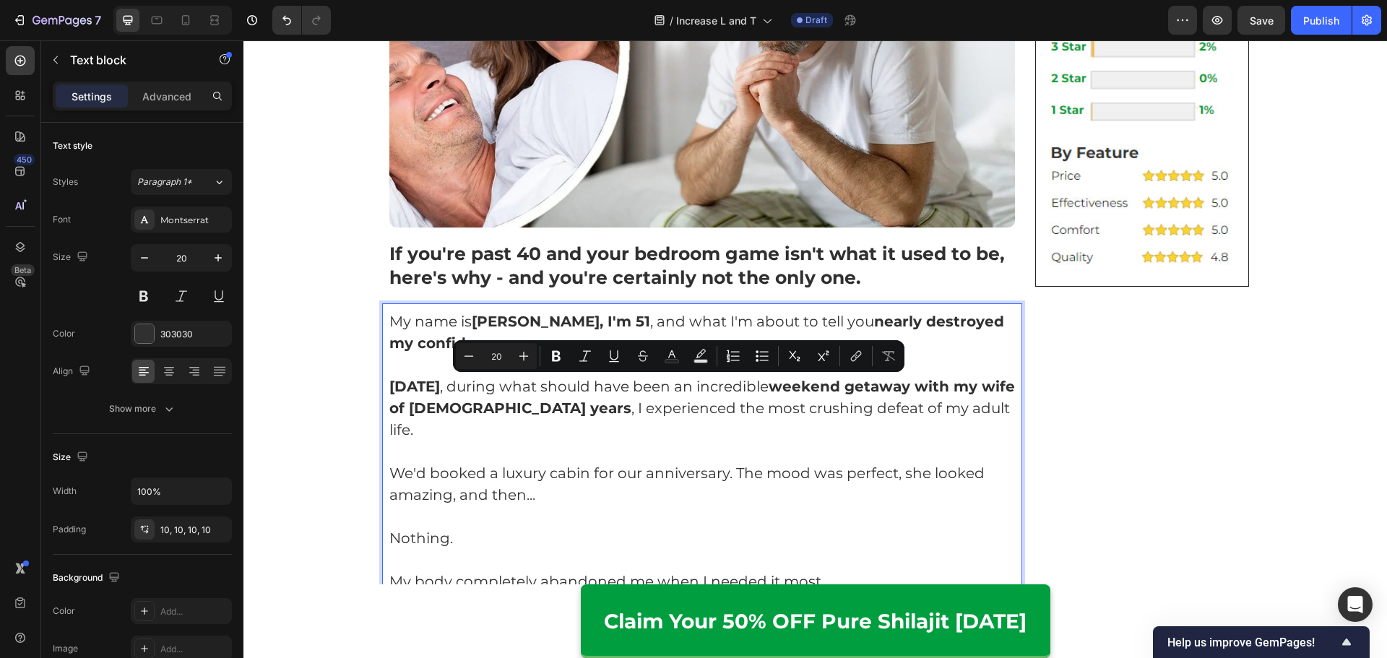
click at [829, 441] on p "Rich Text Editor. Editing area: main" at bounding box center [702, 452] width 626 height 22
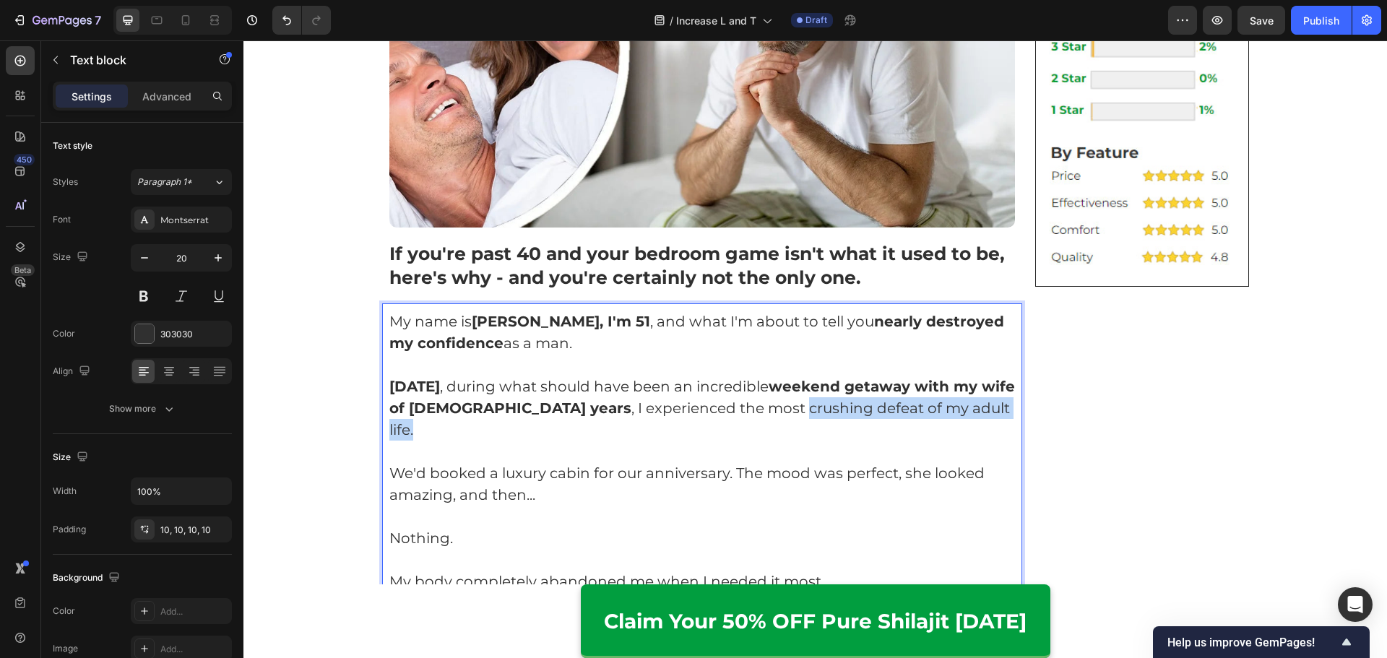
drag, startPoint x: 768, startPoint y: 412, endPoint x: 990, endPoint y: 417, distance: 222.5
click at [990, 417] on p "[DATE] , during what should have been an incredible weekend getaway with my wif…" at bounding box center [702, 408] width 626 height 65
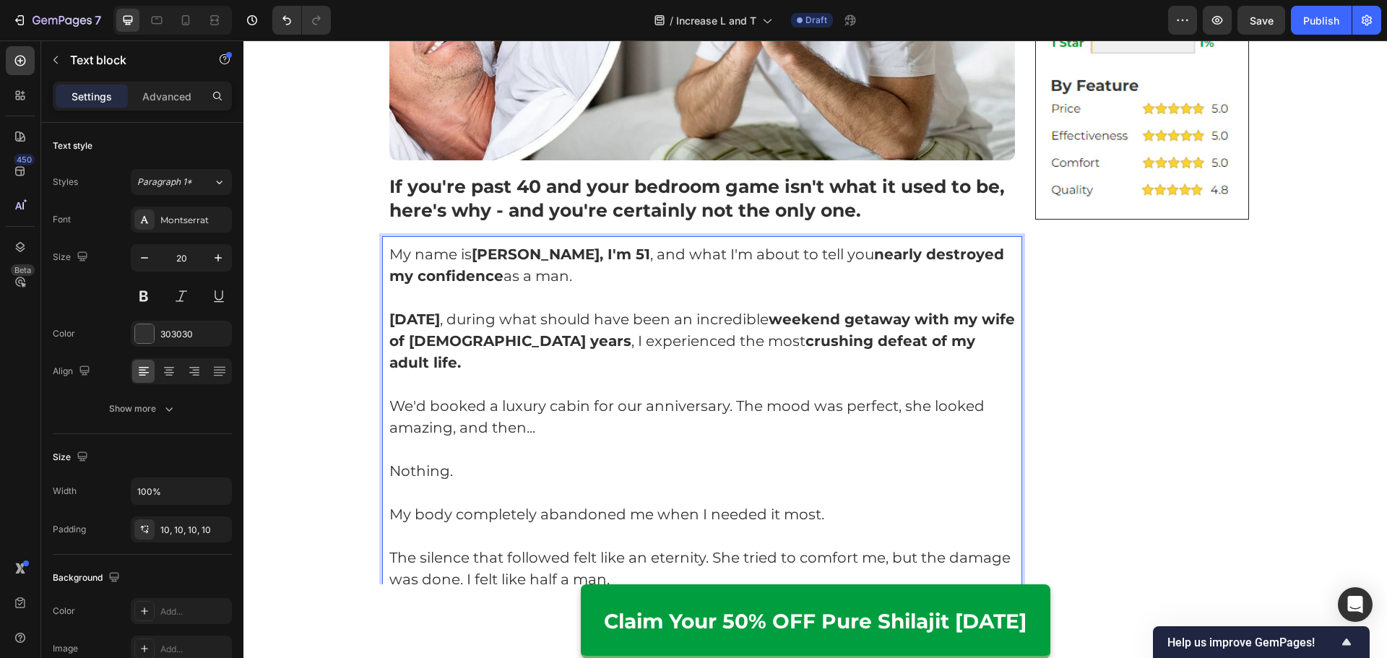
scroll to position [650, 0]
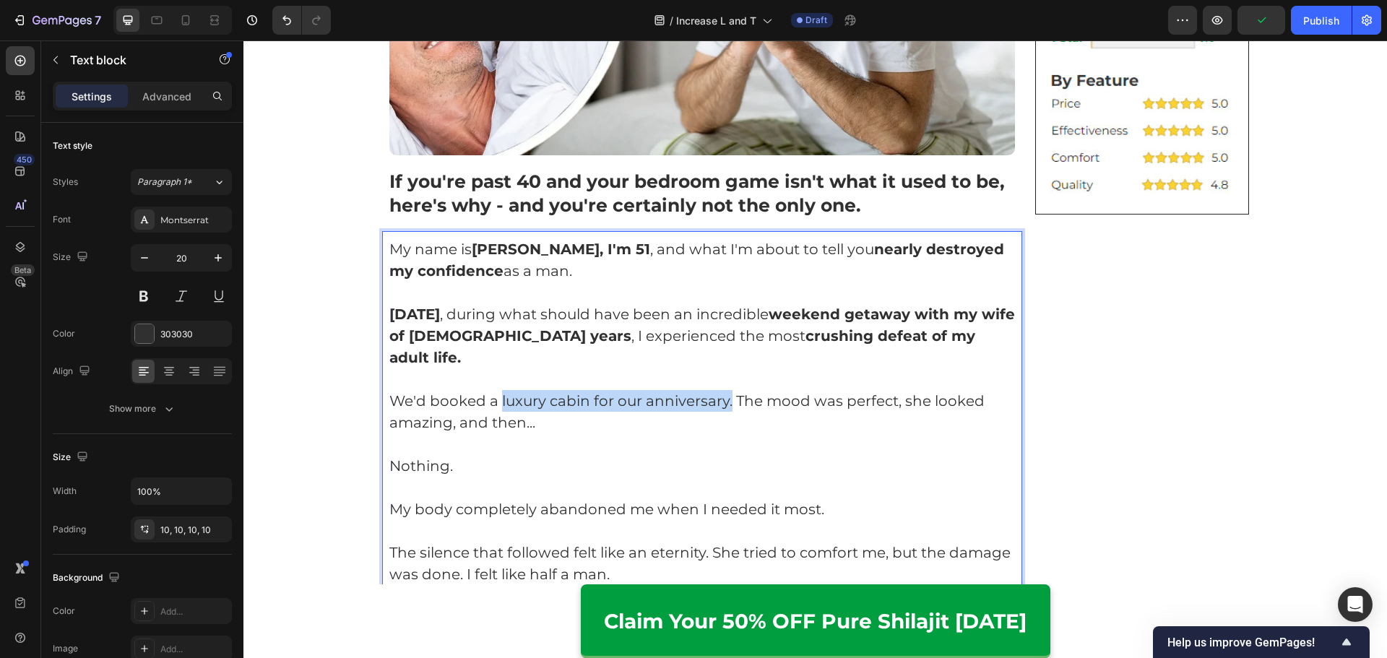
drag, startPoint x: 493, startPoint y: 381, endPoint x: 723, endPoint y: 386, distance: 229.7
click at [723, 390] on p "We'd booked a luxury cabin for our anniversary. The mood was perfect, she looke…" at bounding box center [702, 411] width 626 height 43
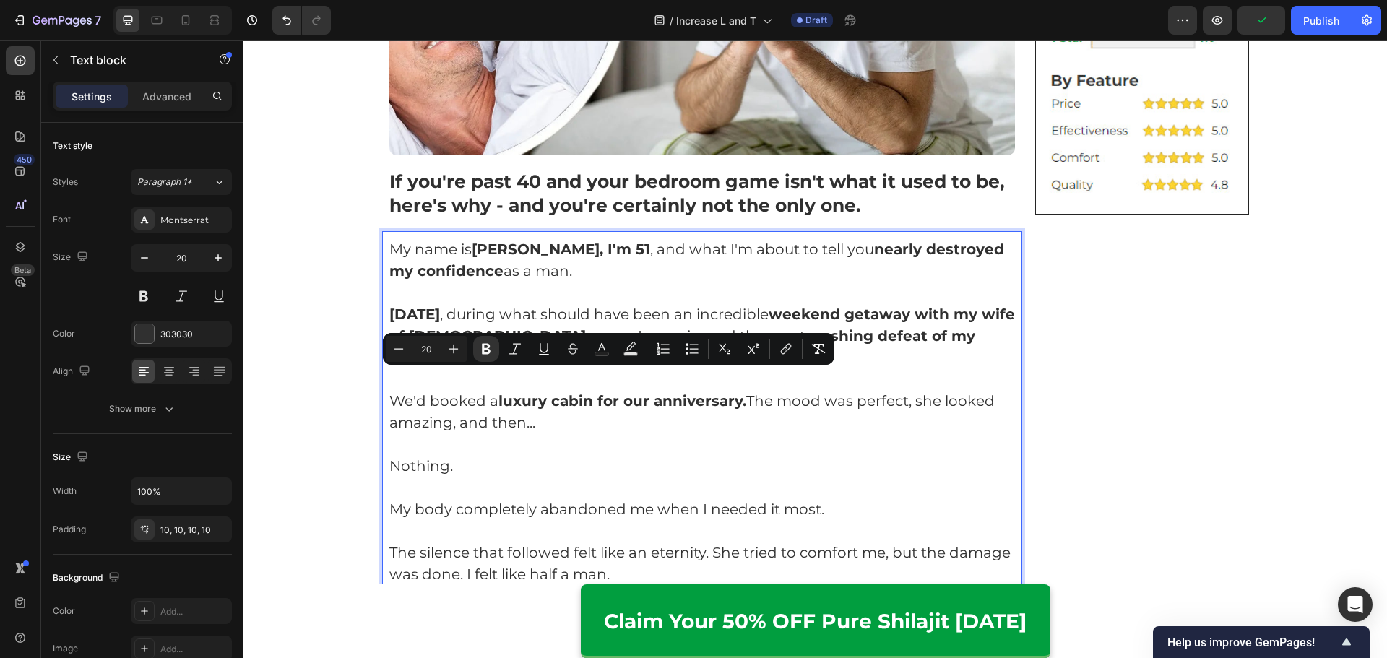
click at [847, 433] on p "Rich Text Editor. Editing area: main" at bounding box center [702, 444] width 626 height 22
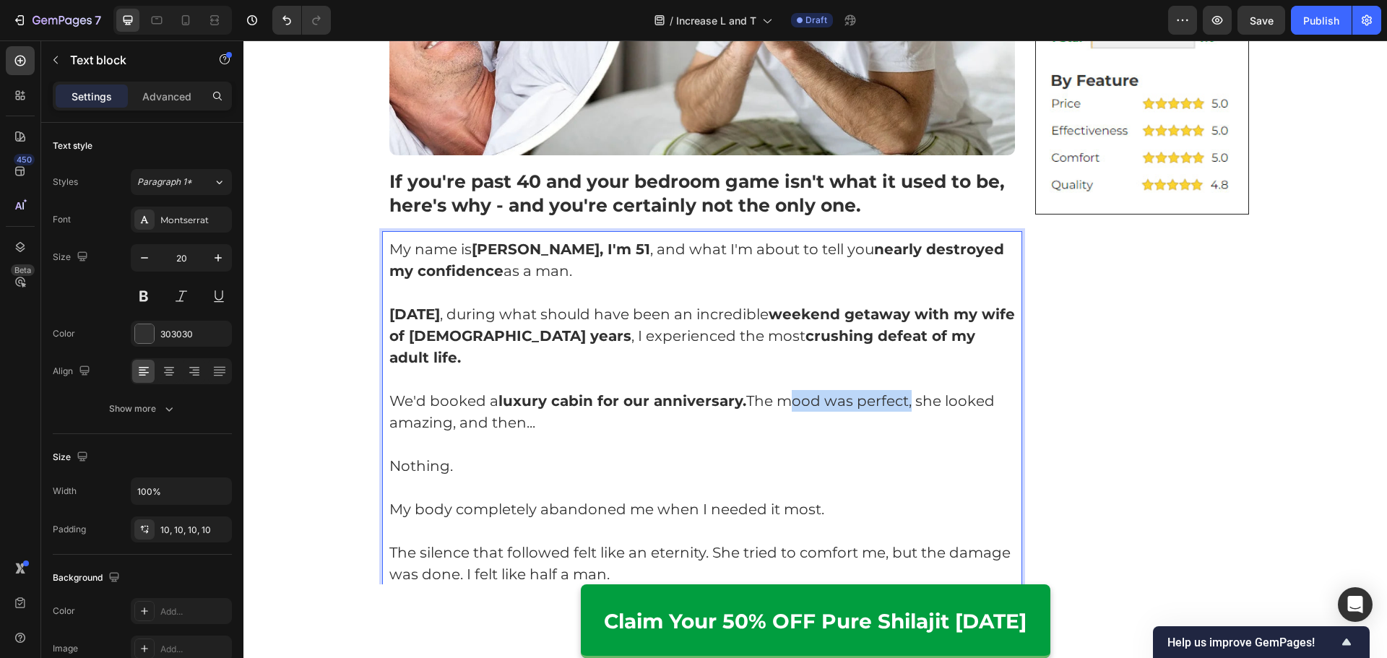
drag, startPoint x: 779, startPoint y: 381, endPoint x: 903, endPoint y: 381, distance: 124.2
click at [903, 390] on p "We'd booked a luxury cabin for our anniversary. The mood was perfect, she looke…" at bounding box center [702, 411] width 626 height 43
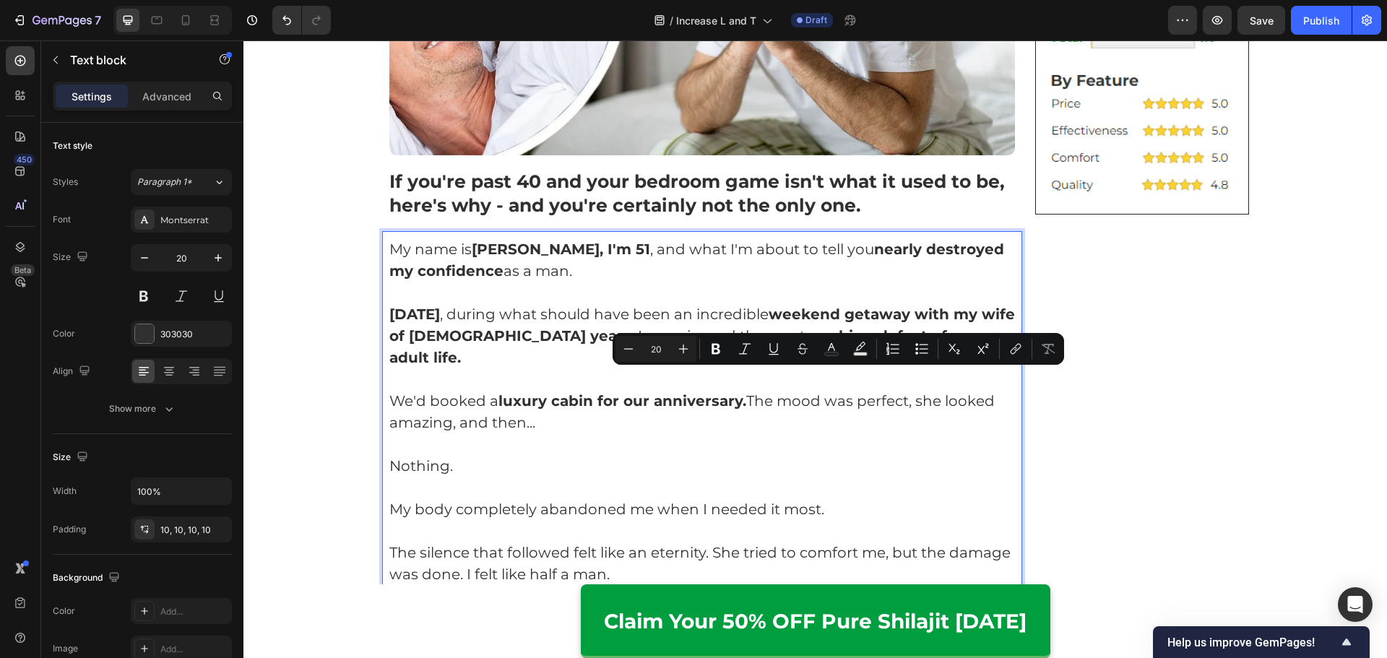
click at [908, 390] on p "We'd booked a luxury cabin for our anniversary. The mood was perfect, she looke…" at bounding box center [702, 411] width 626 height 43
drag, startPoint x: 888, startPoint y: 383, endPoint x: 903, endPoint y: 383, distance: 14.4
click at [903, 390] on p "We'd booked a luxury cabin for our anniversary. The mood was perfect, she looke…" at bounding box center [702, 411] width 626 height 43
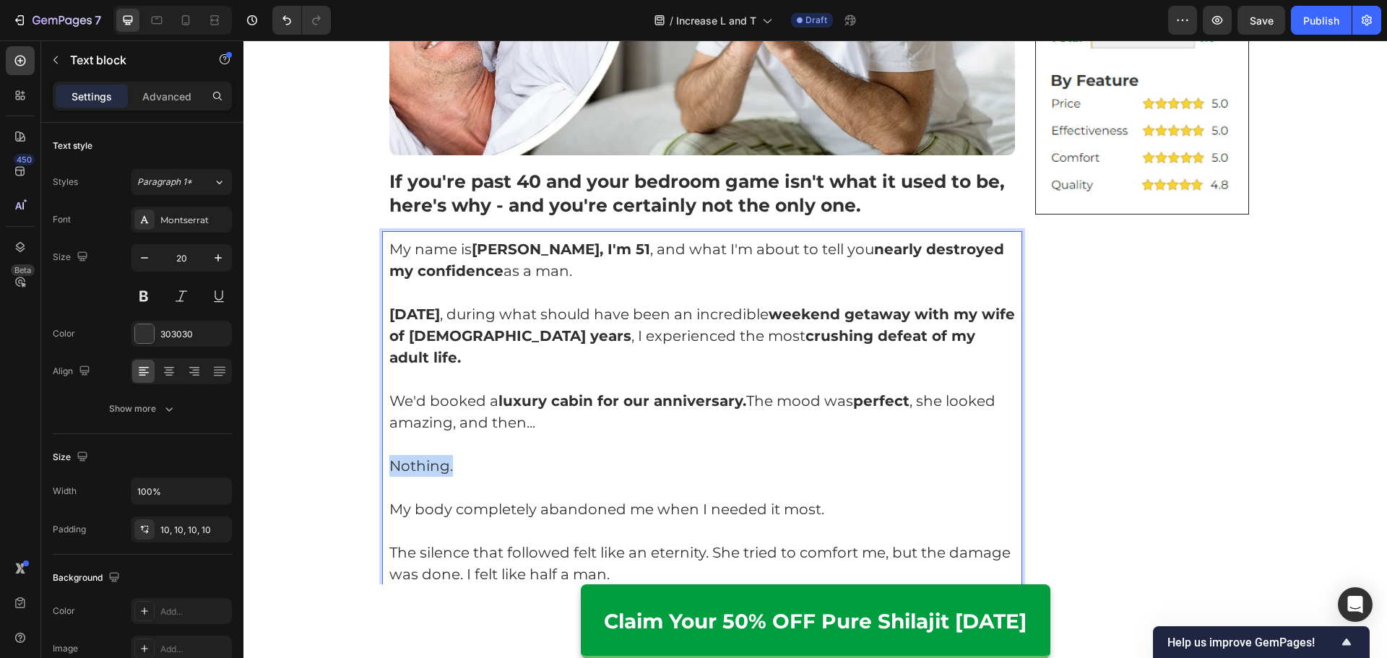
drag, startPoint x: 447, startPoint y: 443, endPoint x: 347, endPoint y: 448, distance: 99.8
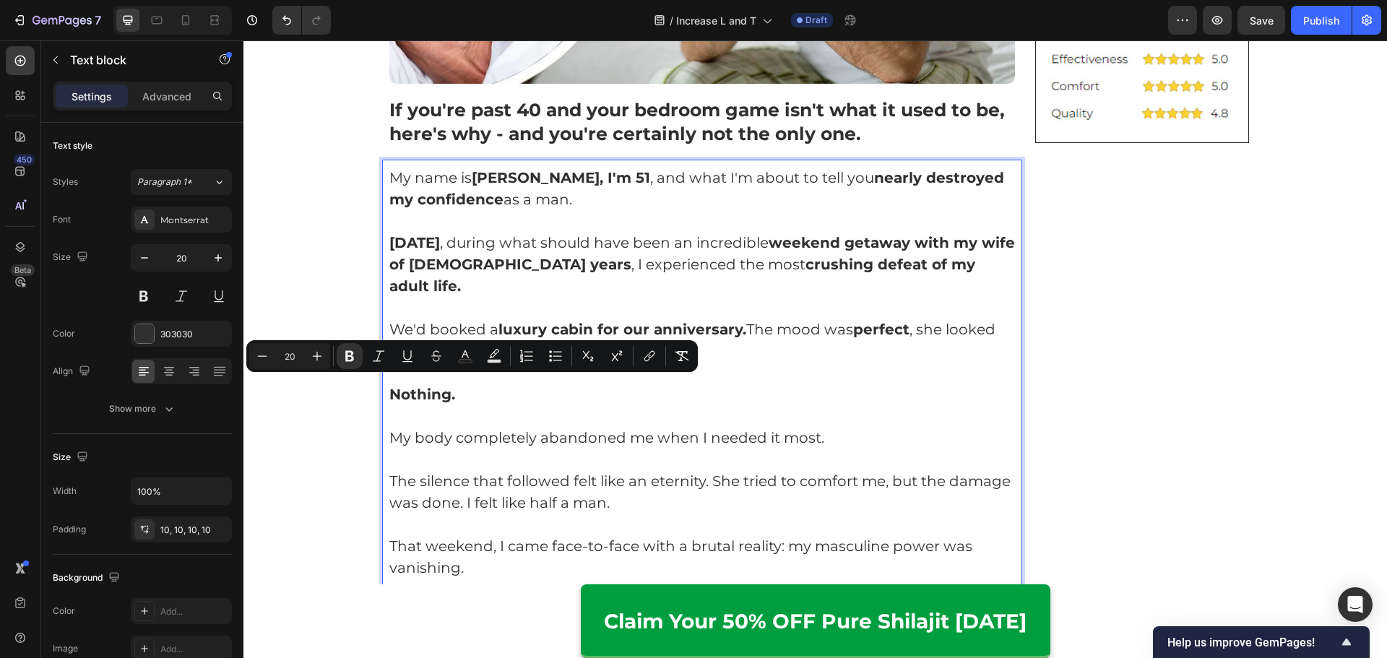
scroll to position [722, 0]
click at [552, 426] on p "My body completely abandoned me when I needed it most." at bounding box center [702, 437] width 626 height 22
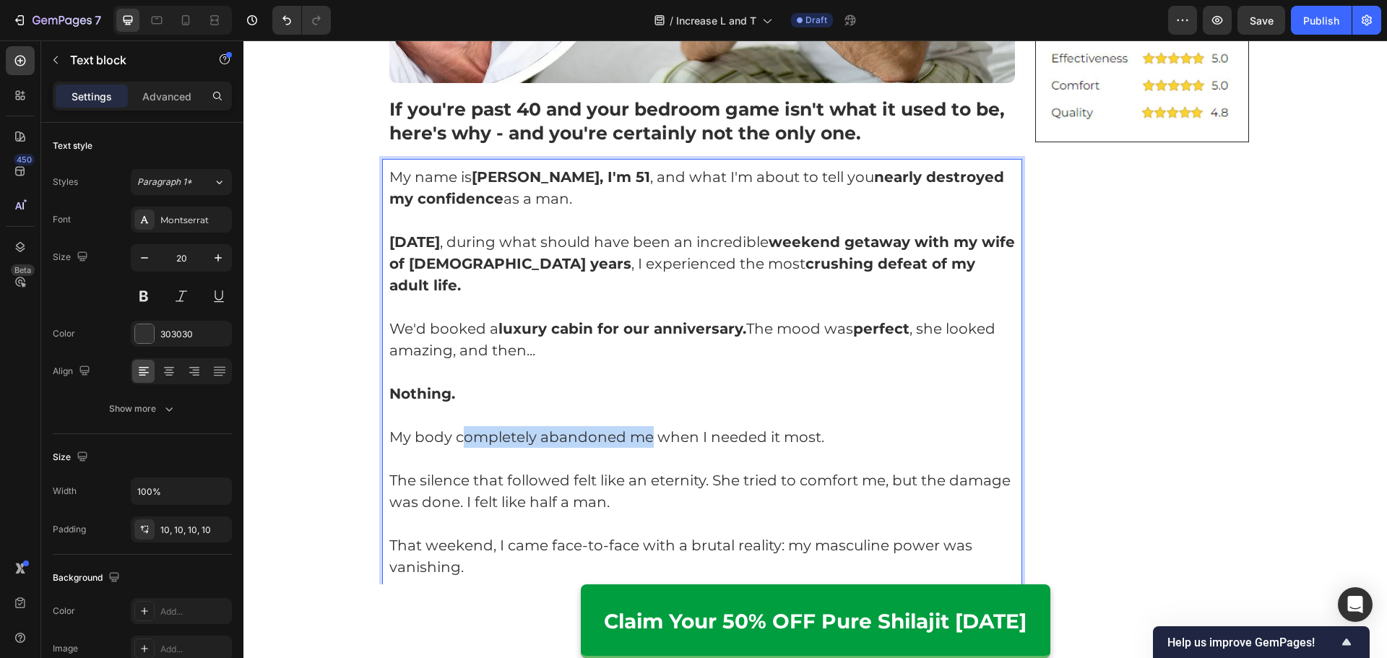
drag, startPoint x: 456, startPoint y: 419, endPoint x: 645, endPoint y: 419, distance: 189.2
click at [645, 426] on p "My body completely abandoned me when I needed it most." at bounding box center [702, 437] width 626 height 22
drag, startPoint x: 452, startPoint y: 417, endPoint x: 643, endPoint y: 417, distance: 191.4
click at [643, 426] on p "My body completely abandoned me when I needed it most." at bounding box center [702, 437] width 626 height 22
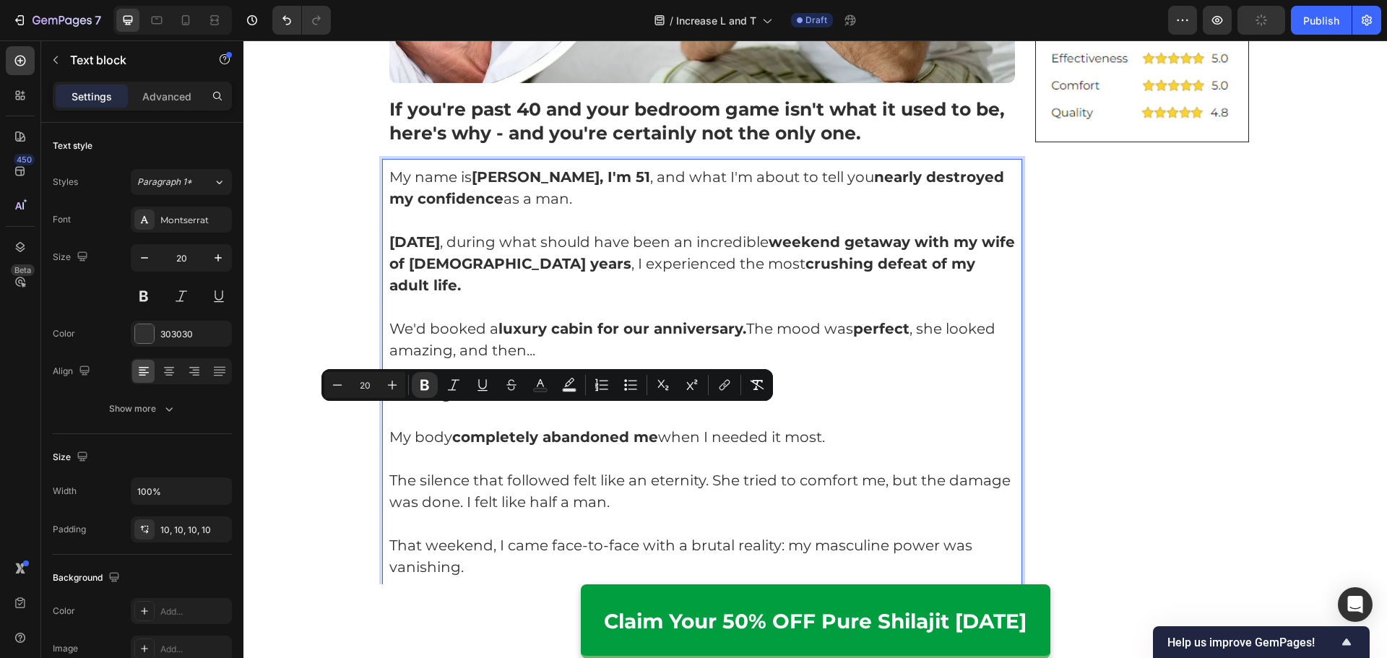
click at [667, 469] on p "The silence that followed felt like an eternity. She tried to comfort me, but t…" at bounding box center [702, 490] width 626 height 43
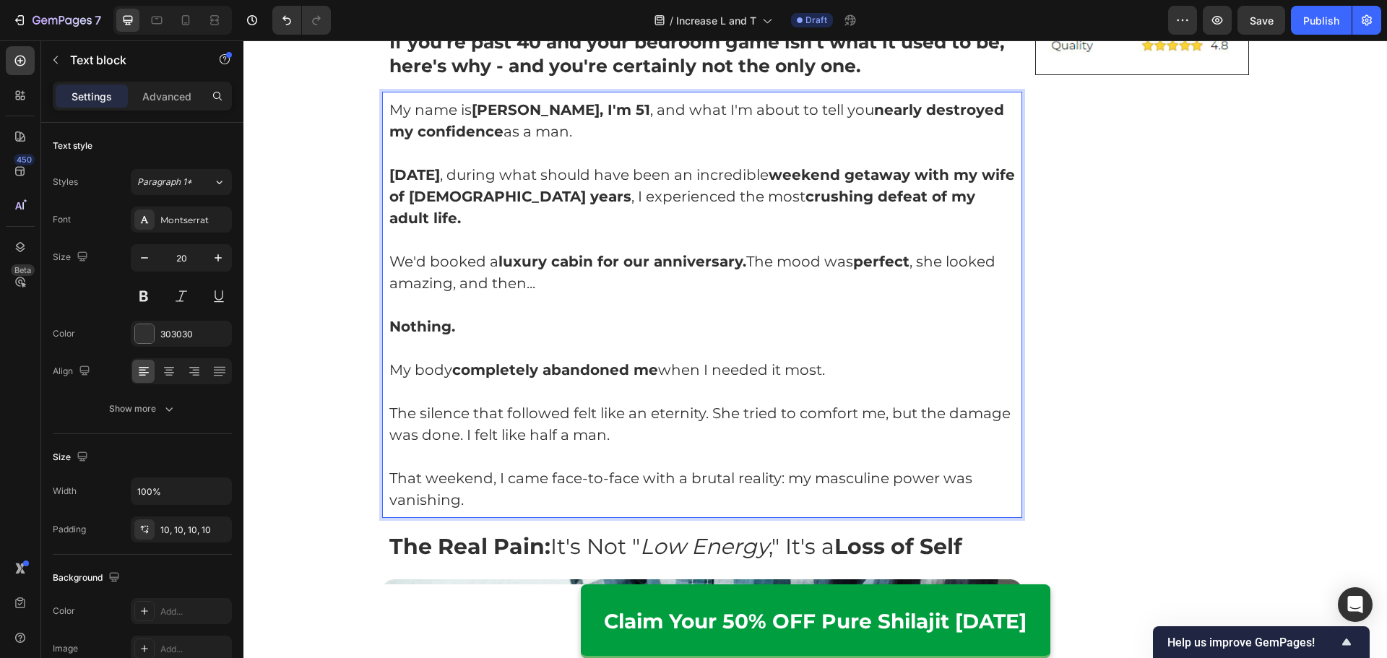
scroll to position [794, 0]
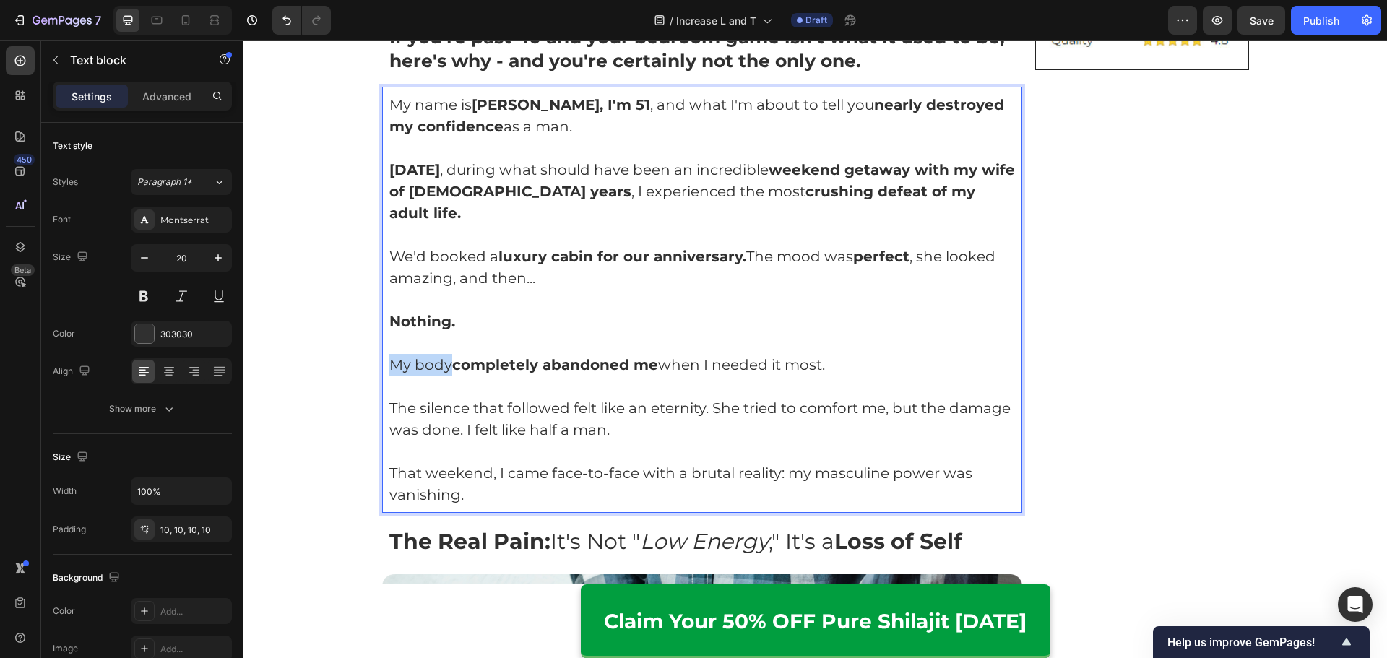
drag, startPoint x: 447, startPoint y: 342, endPoint x: 377, endPoint y: 347, distance: 70.2
click at [382, 347] on div "My name is [PERSON_NAME], I'm 51 , and what I'm about to tell you nearly destro…" at bounding box center [702, 300] width 641 height 426
click at [669, 397] on p "The silence that followed felt like an eternity. She tried to comfort me, but t…" at bounding box center [702, 418] width 626 height 43
click at [617, 409] on p "The silence that followed felt like an eternity. She tried to comfort me, but t…" at bounding box center [702, 418] width 626 height 43
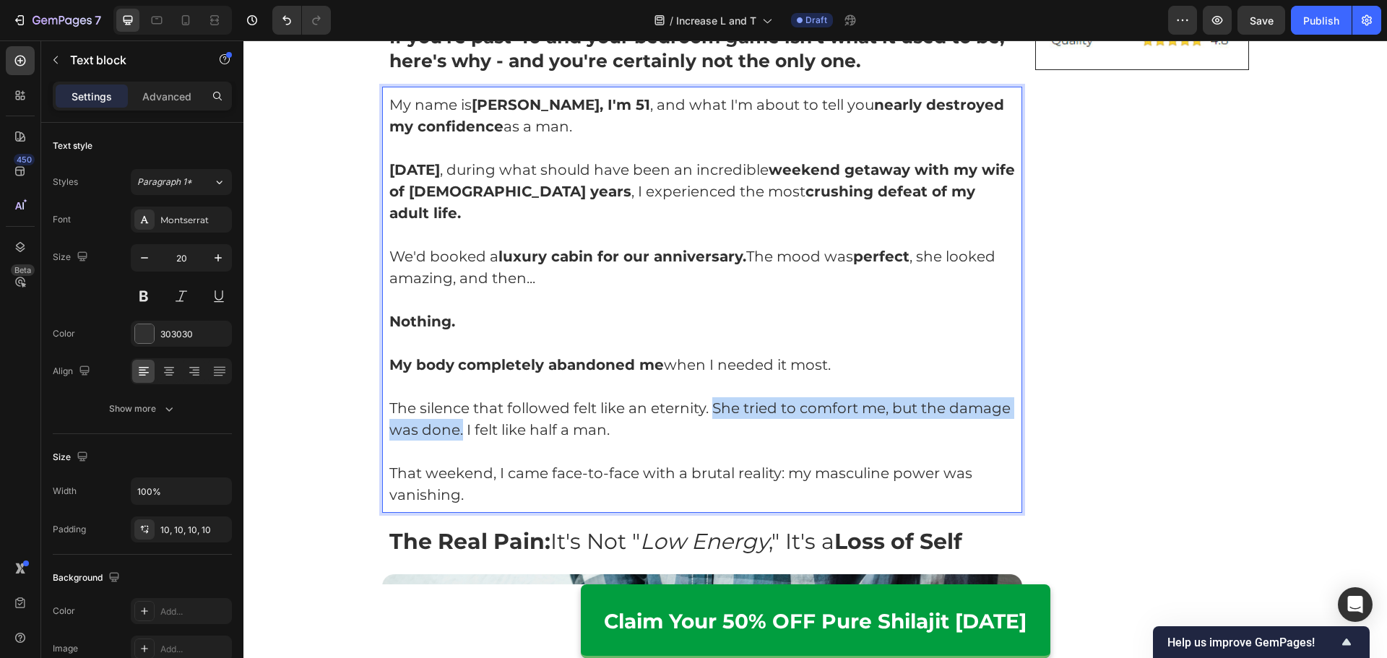
drag, startPoint x: 755, startPoint y: 389, endPoint x: 455, endPoint y: 409, distance: 300.4
click at [455, 409] on p "The silence that followed felt like an eternity. She tried to comfort me, but t…" at bounding box center [702, 418] width 626 height 43
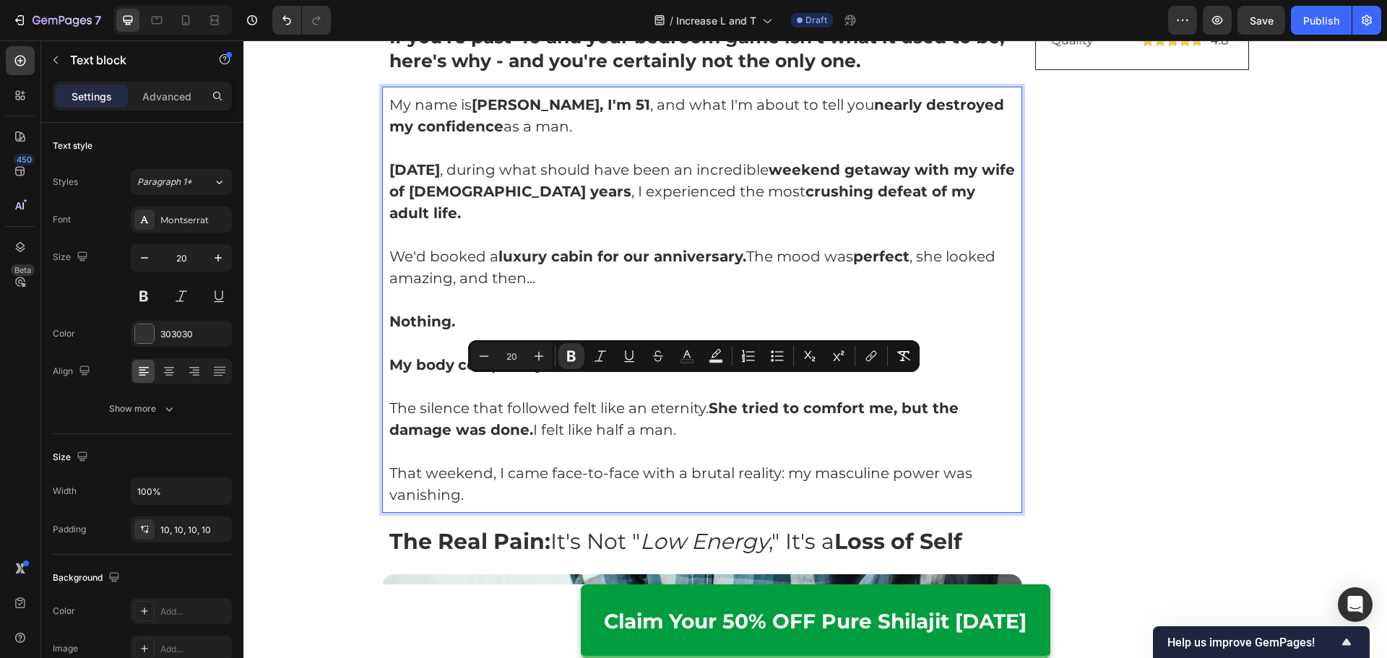
click at [499, 419] on p "The silence that followed felt like an eternity. She tried to comfort me, but t…" at bounding box center [702, 418] width 626 height 43
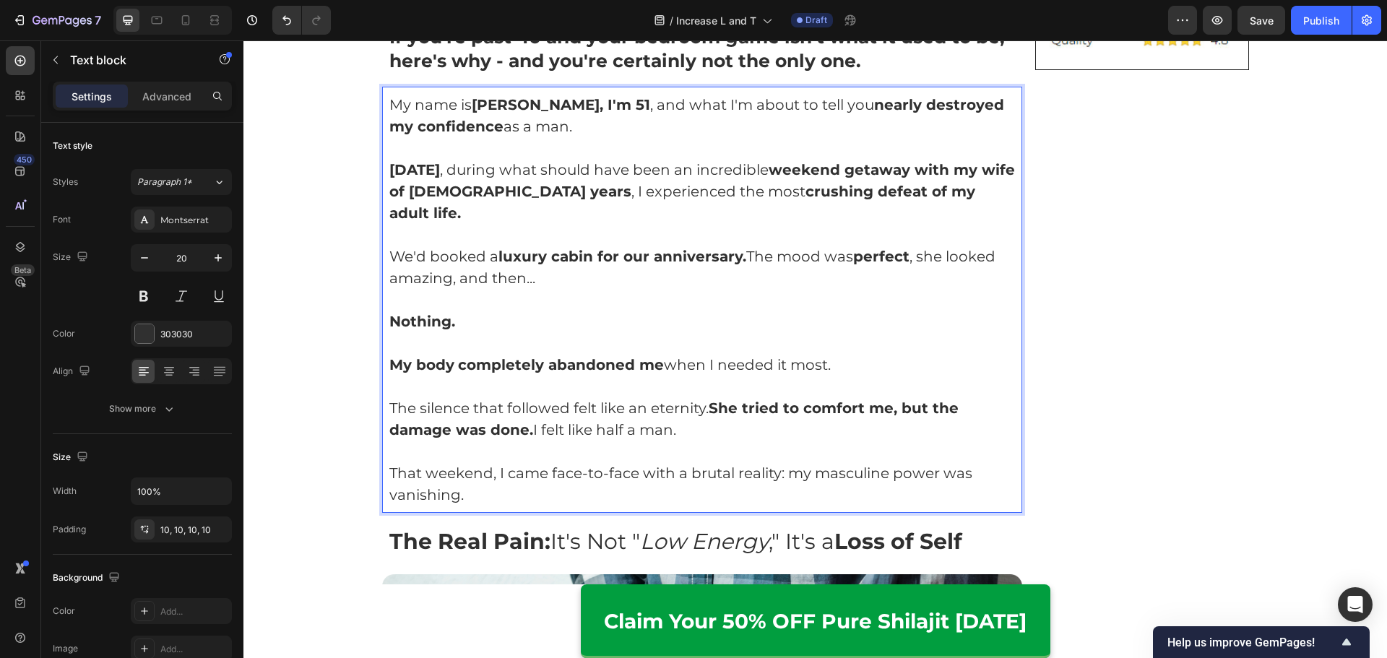
click at [532, 418] on p "The silence that followed felt like an eternity. She tried to comfort me, but t…" at bounding box center [702, 418] width 626 height 43
click at [530, 410] on p "The silence that followed felt like an eternity. She tried to comfort me, but t…" at bounding box center [702, 418] width 626 height 43
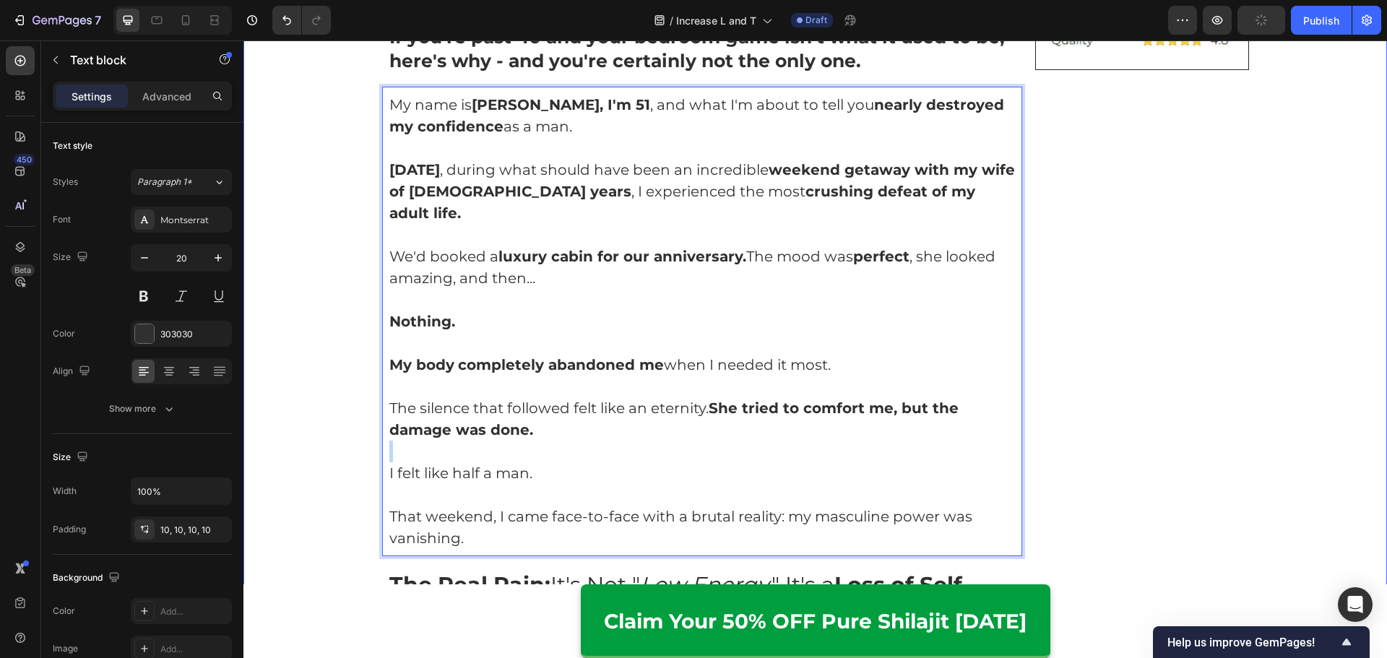
drag, startPoint x: 535, startPoint y: 442, endPoint x: 414, endPoint y: 448, distance: 121.5
click at [382, 444] on div "My name is [PERSON_NAME], I'm 51 , and what I'm about to tell you nearly destro…" at bounding box center [702, 321] width 641 height 469
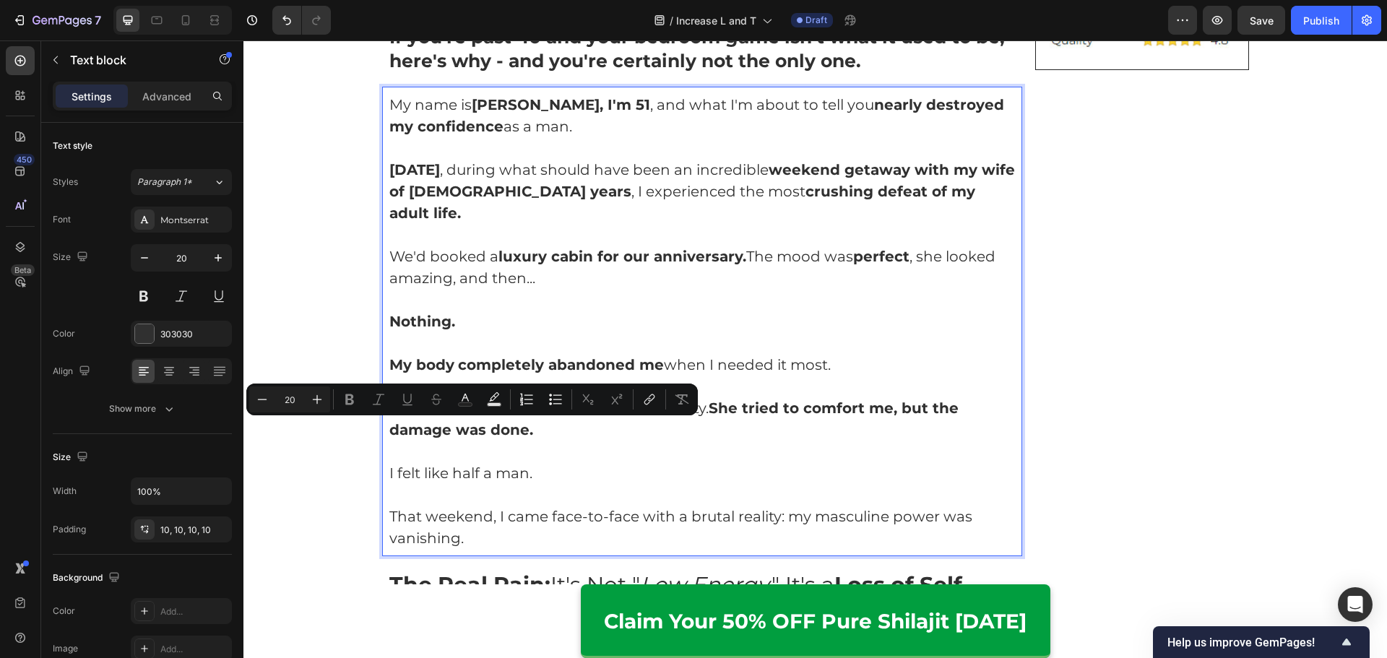
click at [555, 462] on p "I felt like half a man." at bounding box center [702, 473] width 626 height 22
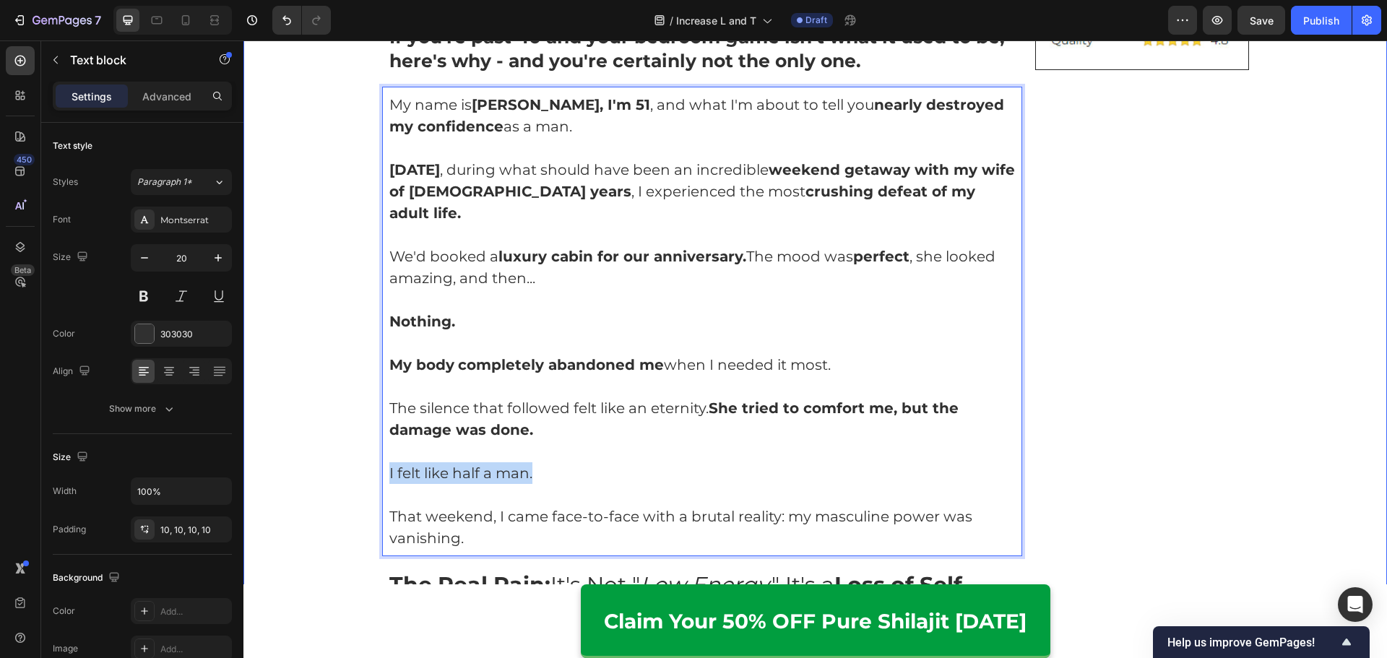
drag, startPoint x: 574, startPoint y: 454, endPoint x: 363, endPoint y: 451, distance: 211.6
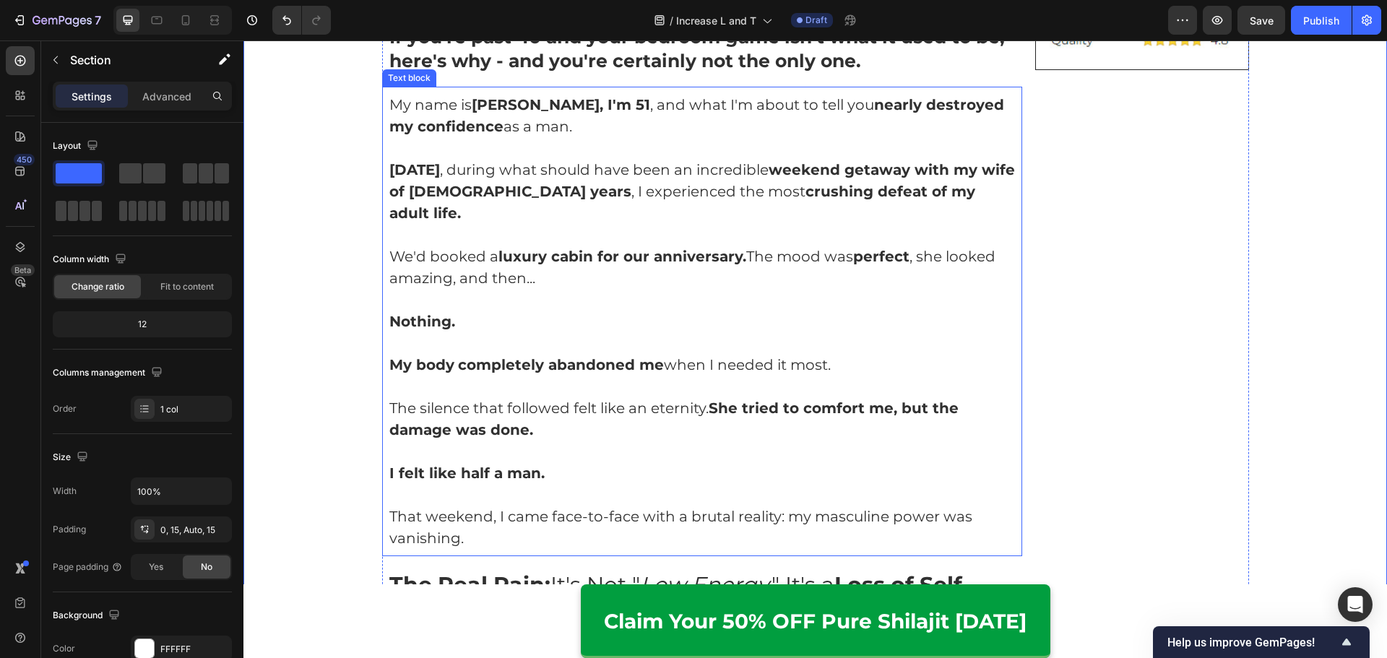
click at [701, 411] on p "The silence that followed felt like an eternity. She tried to comfort me, but t…" at bounding box center [702, 418] width 626 height 43
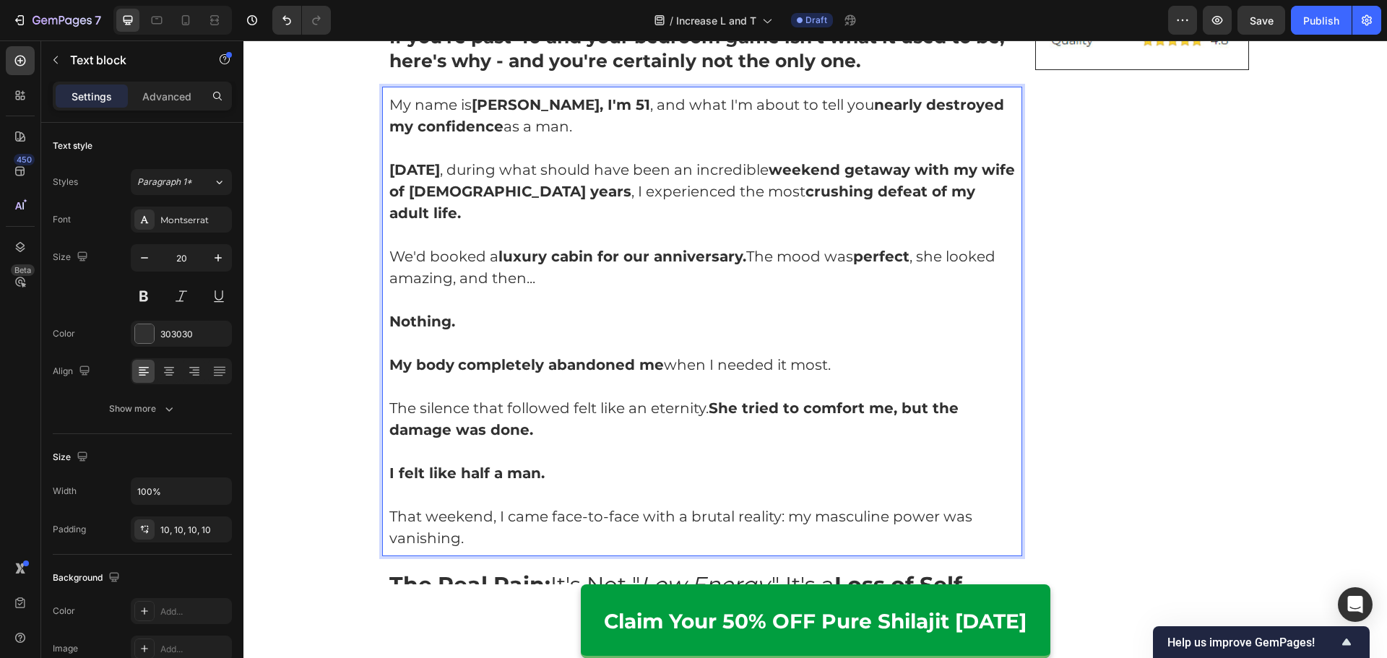
click at [382, 449] on div "My name is [PERSON_NAME], I'm 51 , and what I'm about to tell you nearly destro…" at bounding box center [702, 321] width 641 height 469
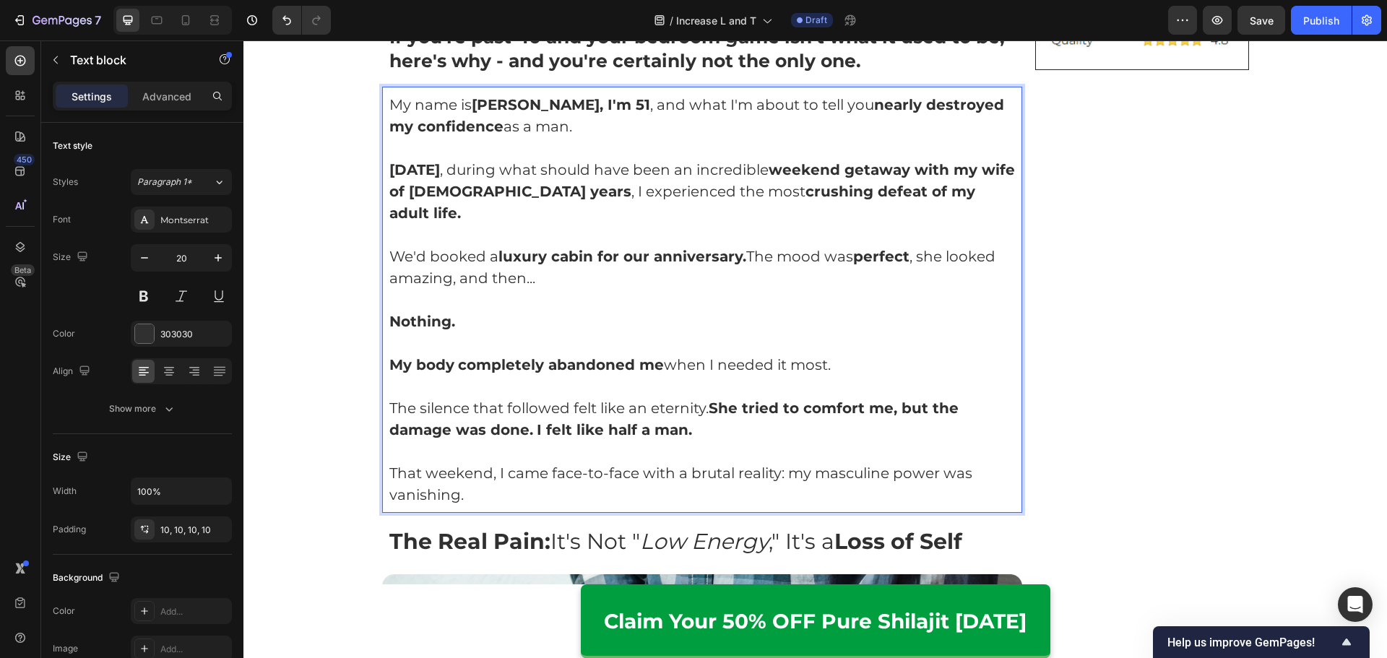
click at [526, 412] on p "The silence that followed felt like an eternity. She tried to comfort me, but t…" at bounding box center [702, 418] width 626 height 43
click at [786, 441] on p "Rich Text Editor. Editing area: main" at bounding box center [702, 452] width 626 height 22
click at [553, 468] on p "That weekend, I came face-to-face with a brutal reality: my masculine power was…" at bounding box center [702, 483] width 626 height 43
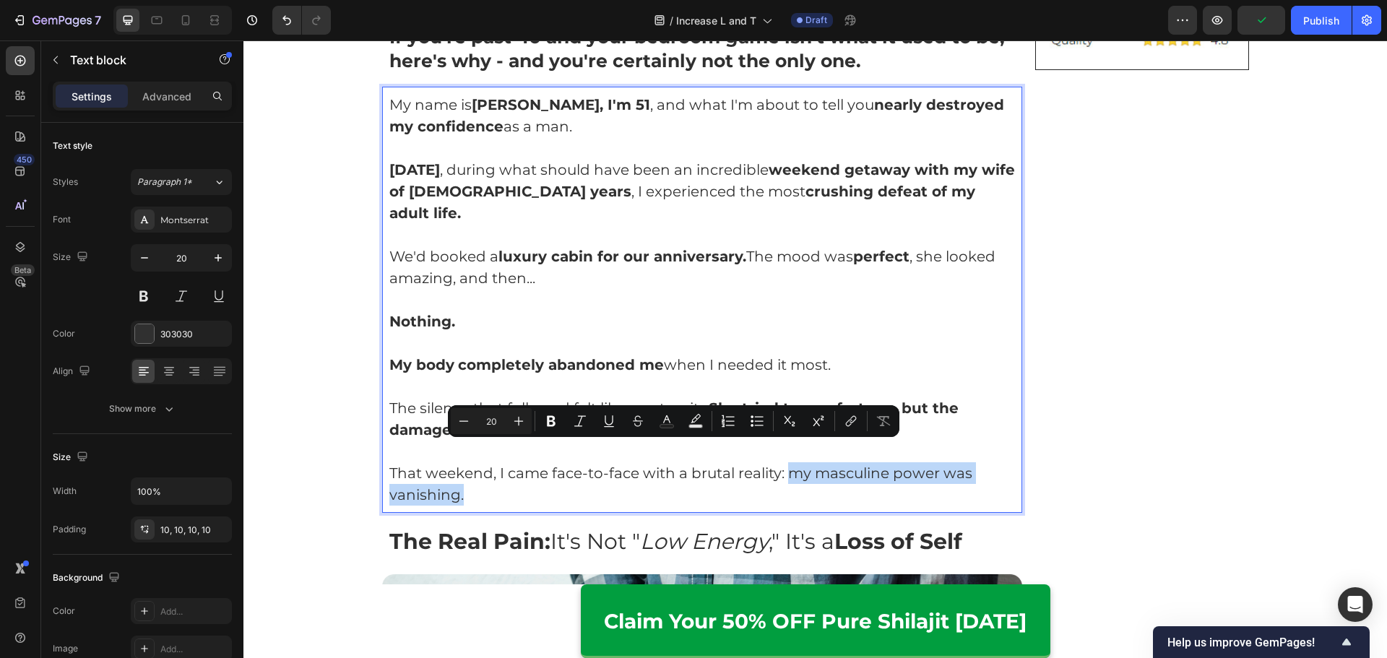
drag, startPoint x: 815, startPoint y: 462, endPoint x: 781, endPoint y: 449, distance: 35.7
click at [781, 462] on p "That weekend, I came face-to-face with a brutal reality: my masculine power was…" at bounding box center [702, 483] width 626 height 43
click at [607, 467] on p "That weekend, I came face-to-face with a brutal reality: my masculine power was…" at bounding box center [702, 483] width 626 height 43
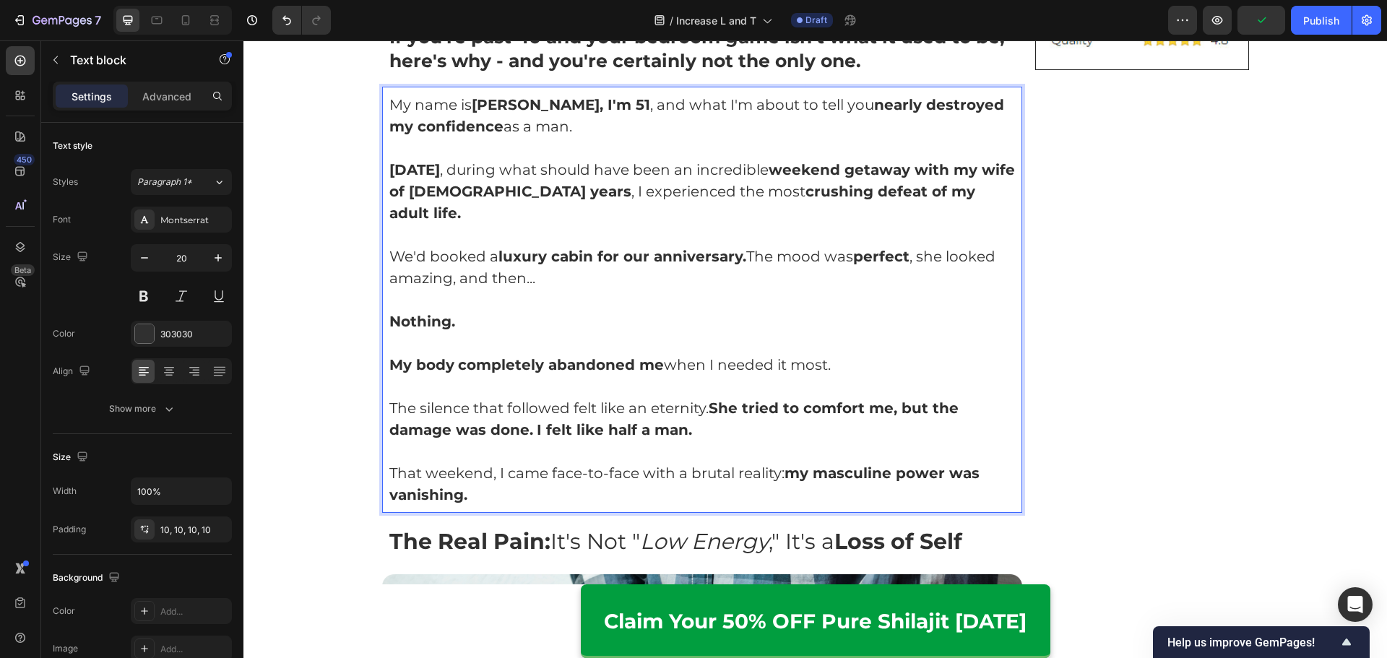
drag, startPoint x: 571, startPoint y: 469, endPoint x: 521, endPoint y: 470, distance: 49.9
click at [521, 470] on p "That weekend, I came face-to-face with a brutal reality: my masculine power was…" at bounding box center [702, 483] width 626 height 43
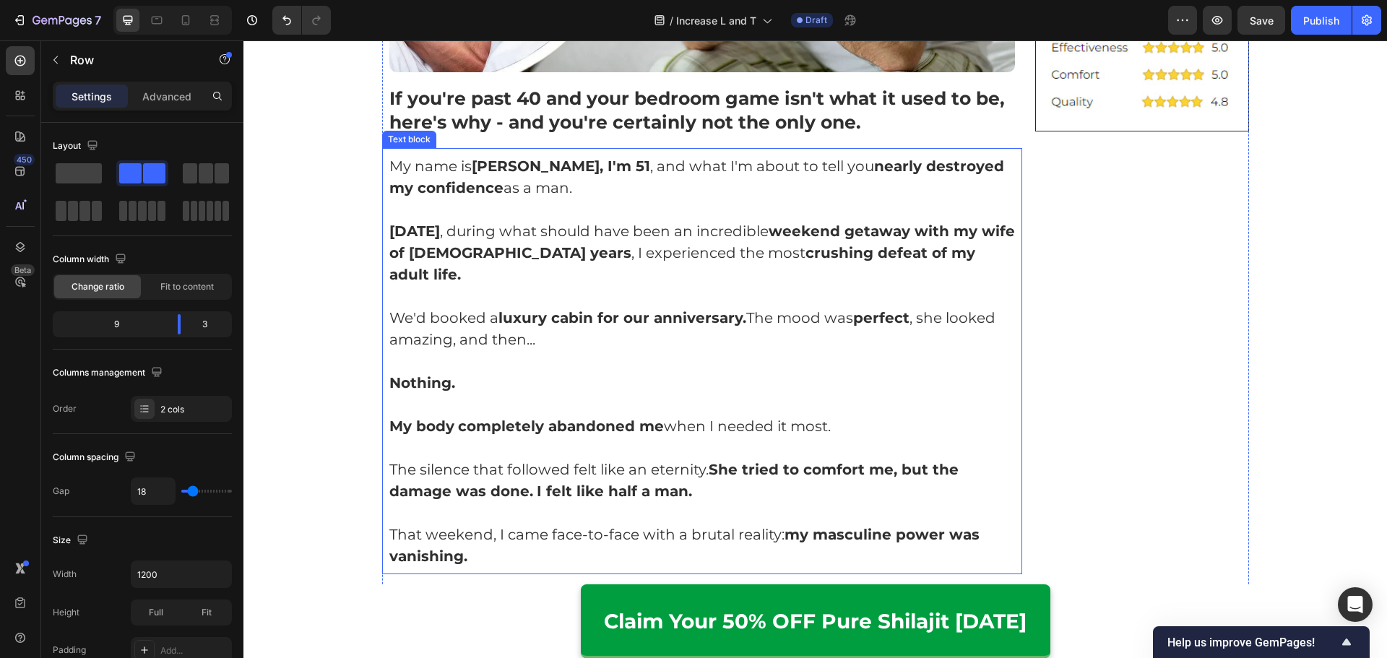
scroll to position [722, 0]
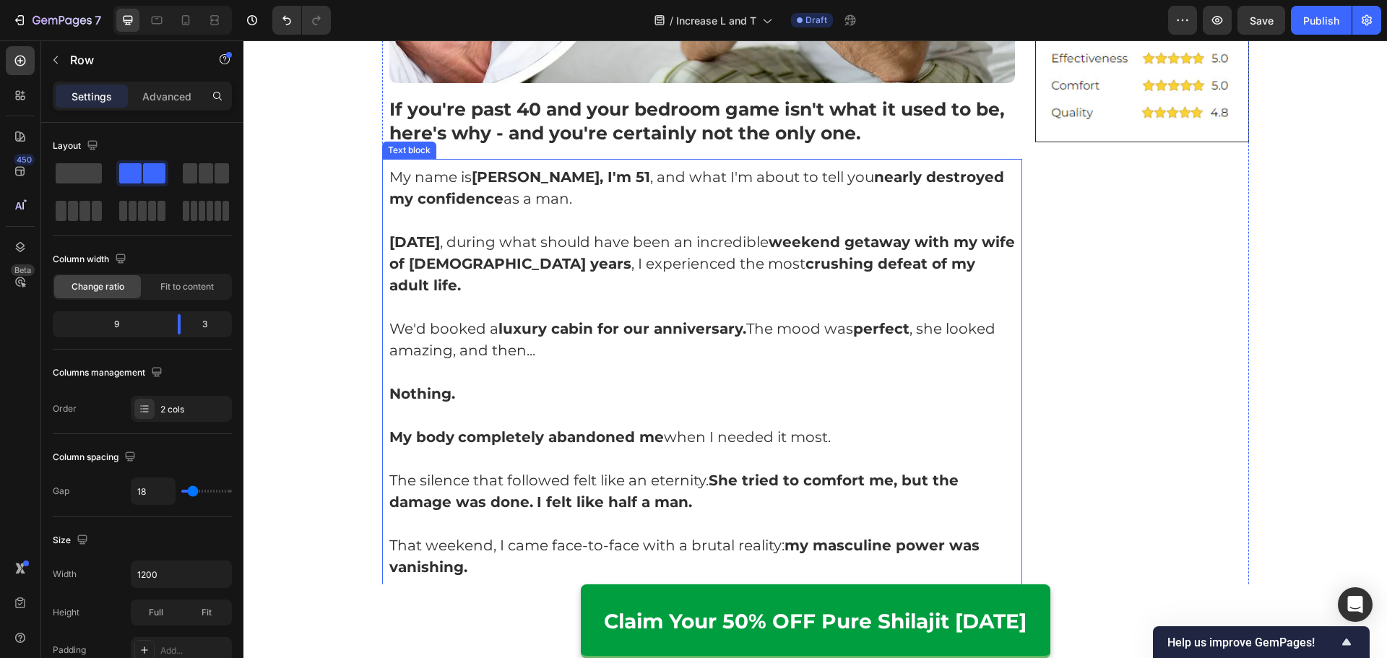
click at [444, 385] on strong "Nothing." at bounding box center [422, 393] width 66 height 17
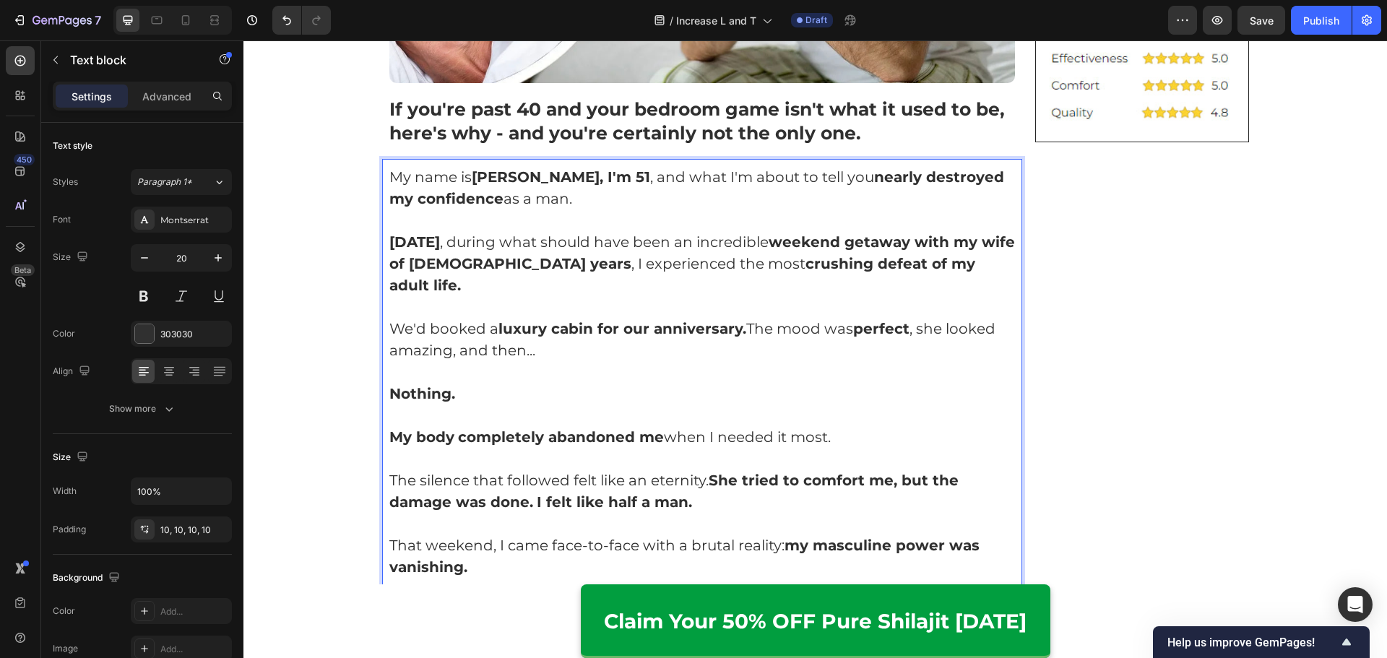
click at [454, 361] on p "Rich Text Editor. Editing area: main" at bounding box center [702, 372] width 626 height 22
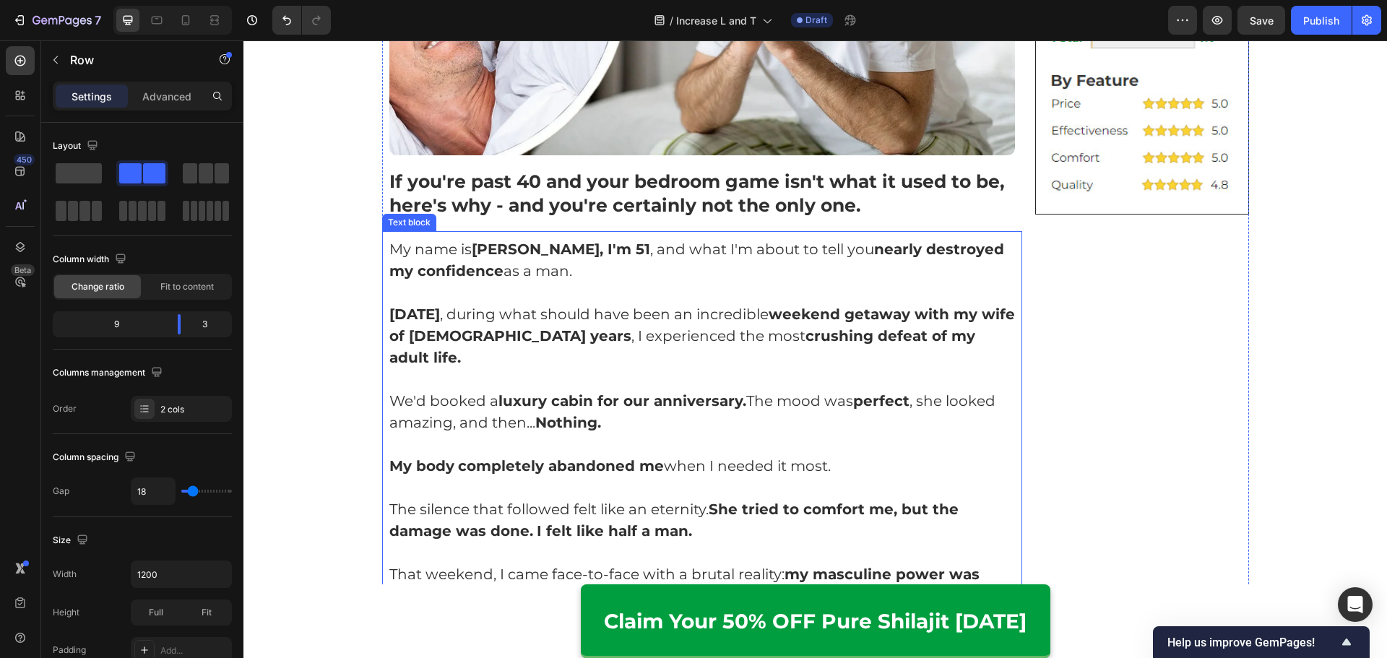
click at [669, 319] on p "[DATE] , during what should have been an incredible weekend getaway with my wif…" at bounding box center [702, 335] width 626 height 65
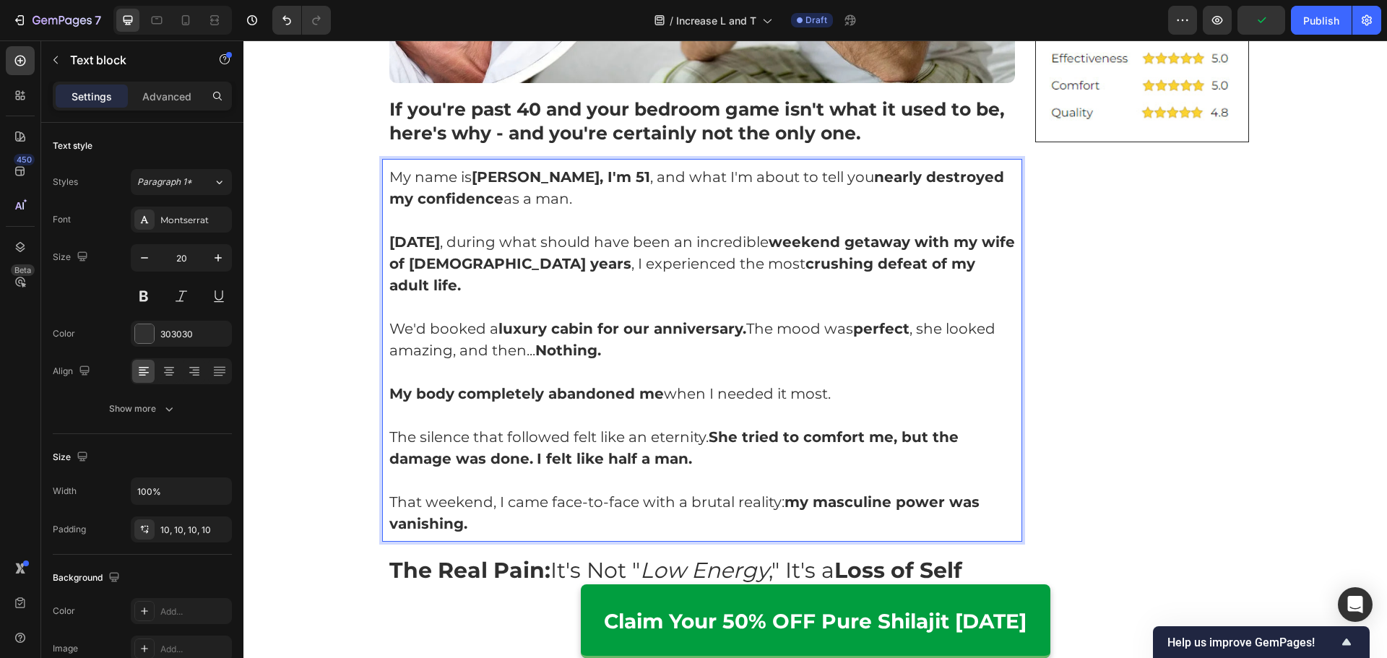
click at [389, 426] on p "The silence that followed felt like an eternity. She tried to comfort me, but t…" at bounding box center [702, 447] width 626 height 43
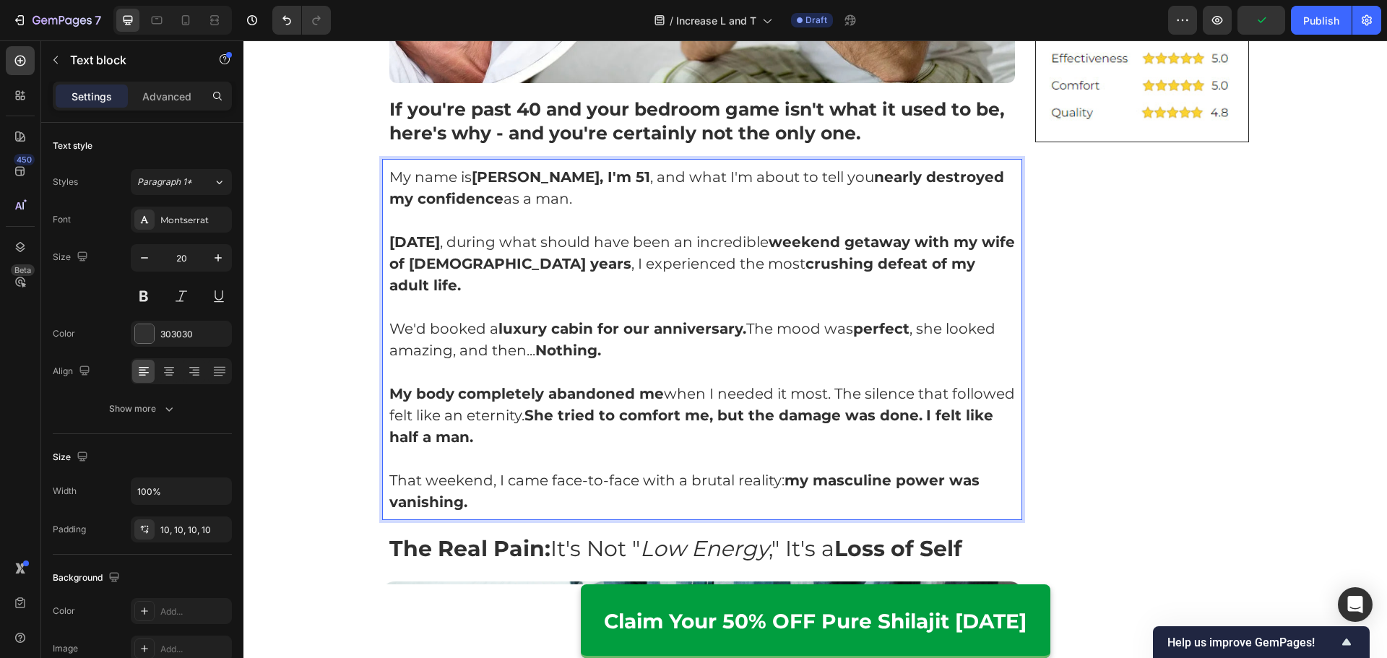
click at [812, 448] on p "Rich Text Editor. Editing area: main" at bounding box center [702, 459] width 626 height 22
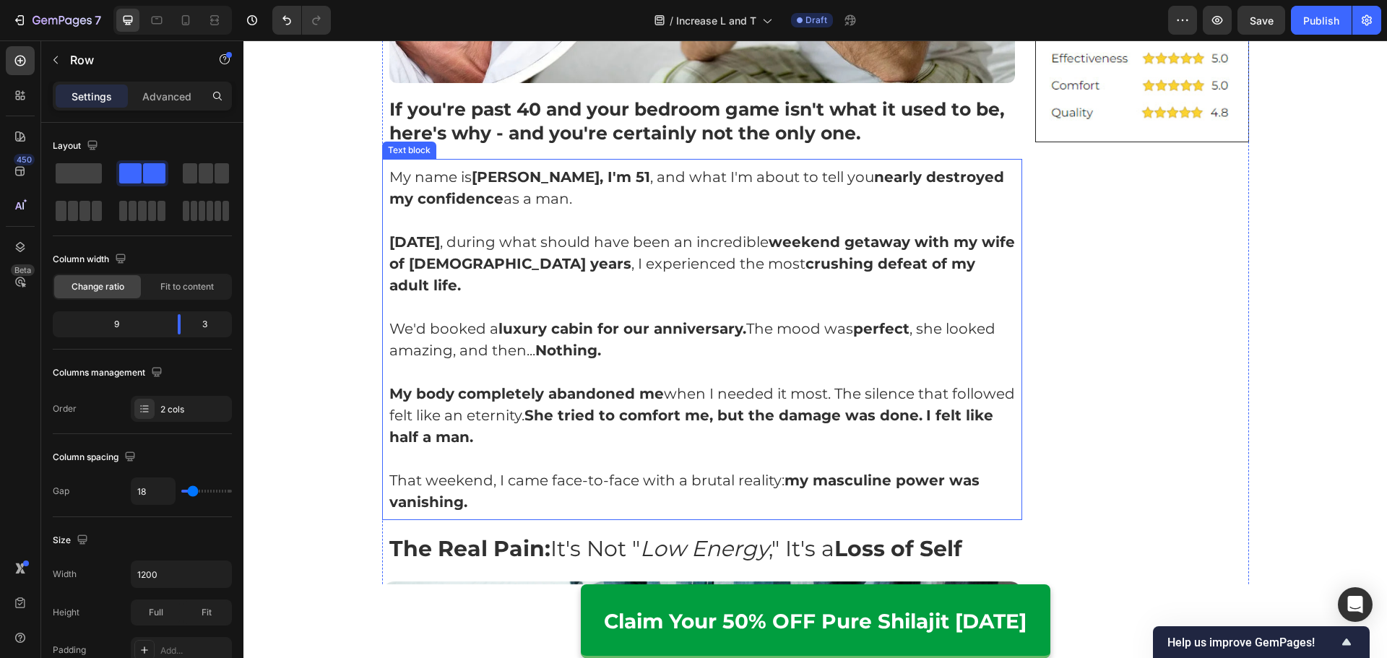
click at [659, 448] on p "Rich Text Editor. Editing area: main" at bounding box center [702, 459] width 626 height 22
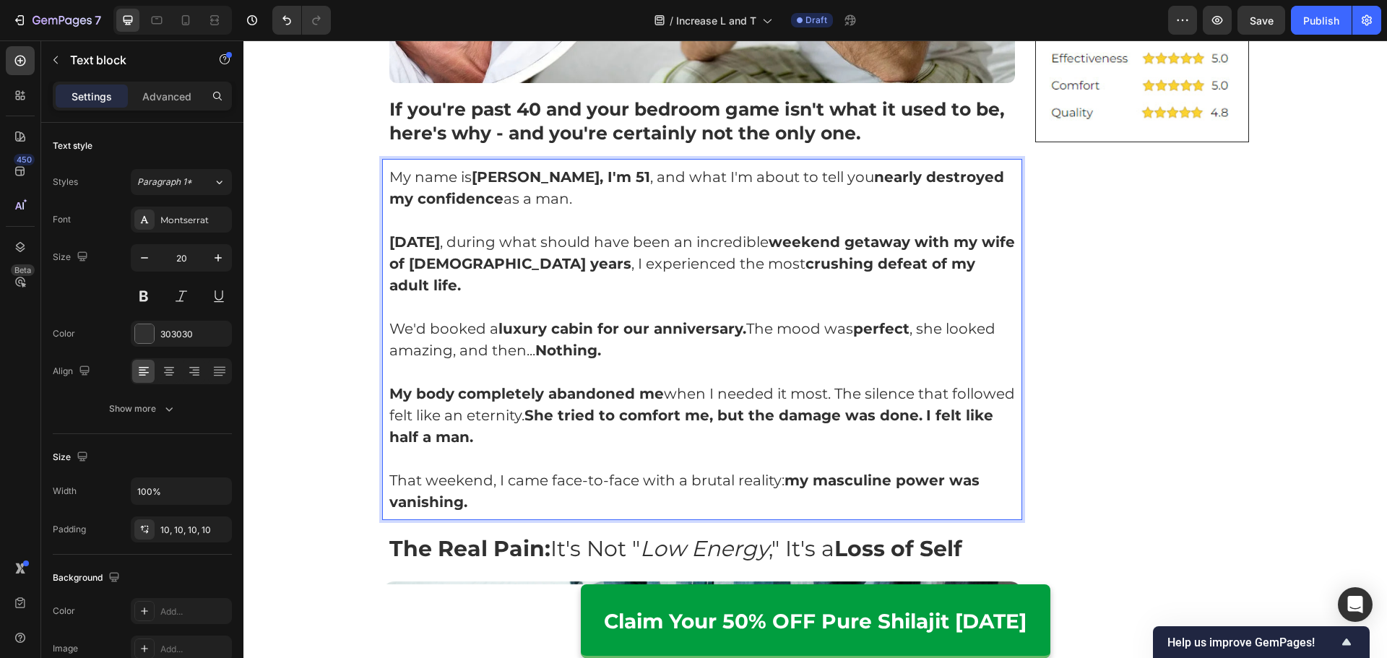
click at [524, 407] on strong "She tried to comfort me, but the damage was done." at bounding box center [723, 415] width 398 height 17
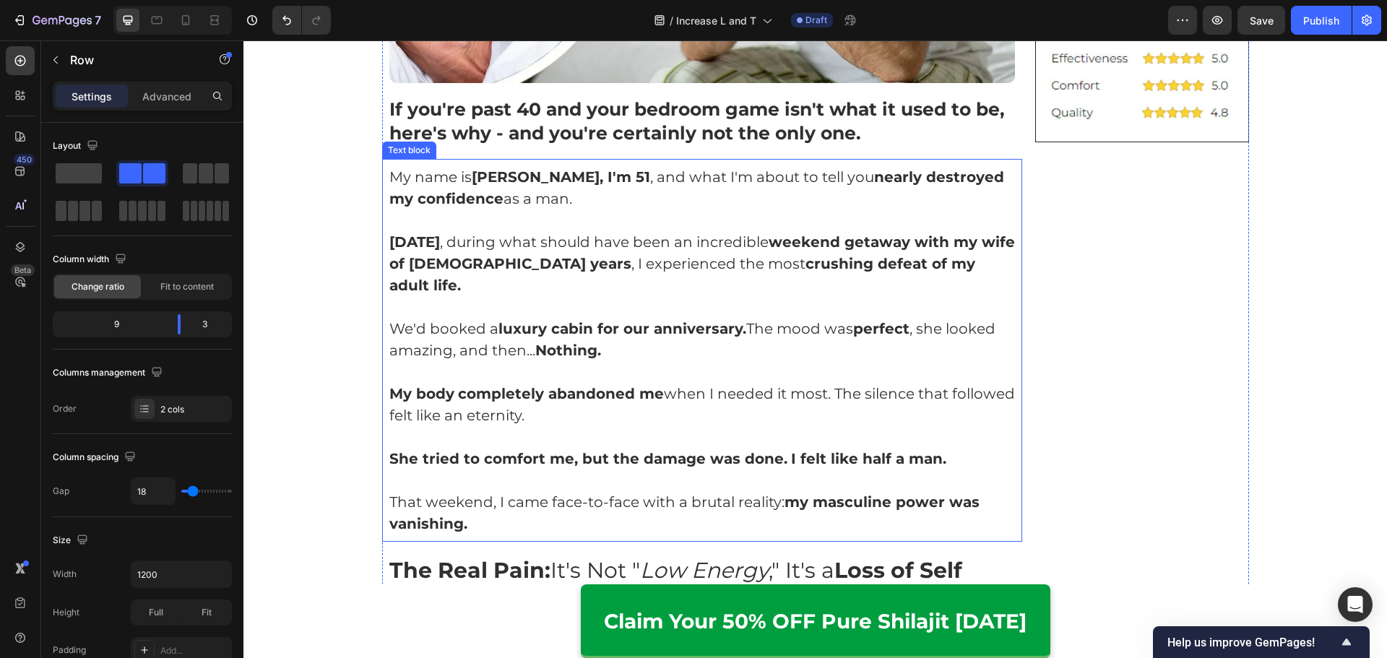
click at [922, 469] on p "Rich Text Editor. Editing area: main" at bounding box center [702, 480] width 626 height 22
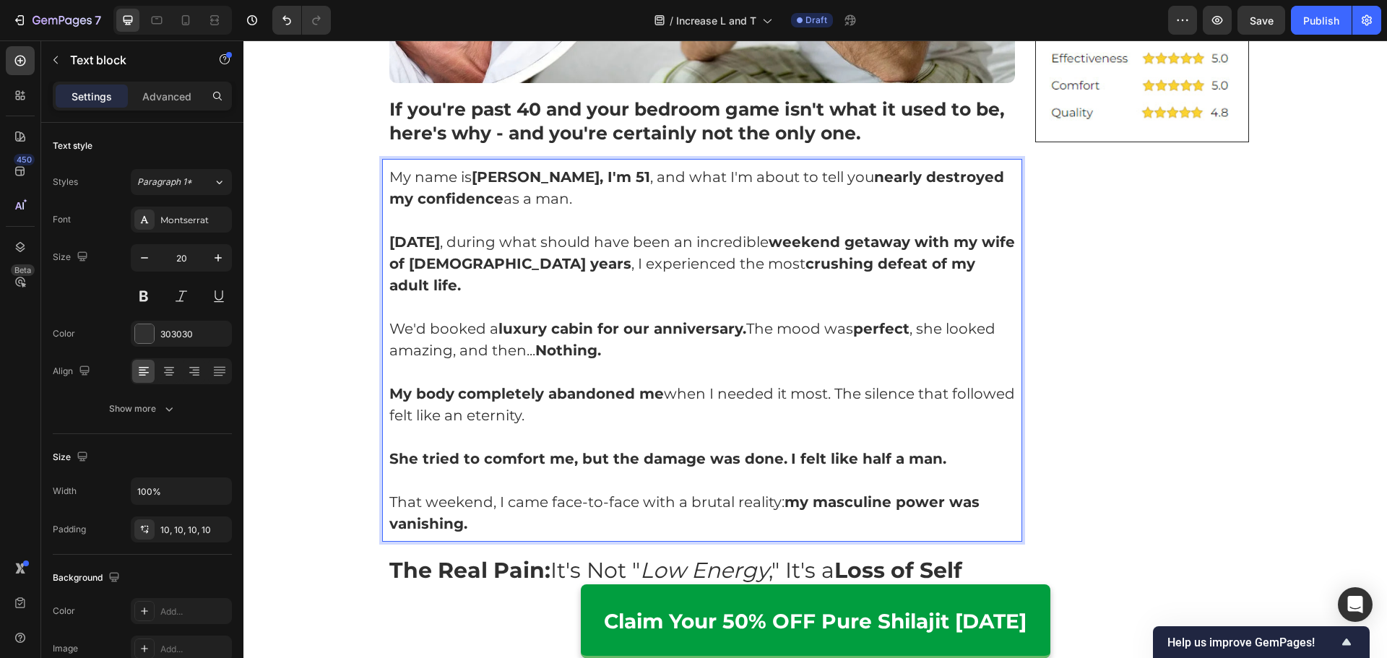
click at [791, 450] on strong "I felt like half a man." at bounding box center [868, 458] width 155 height 17
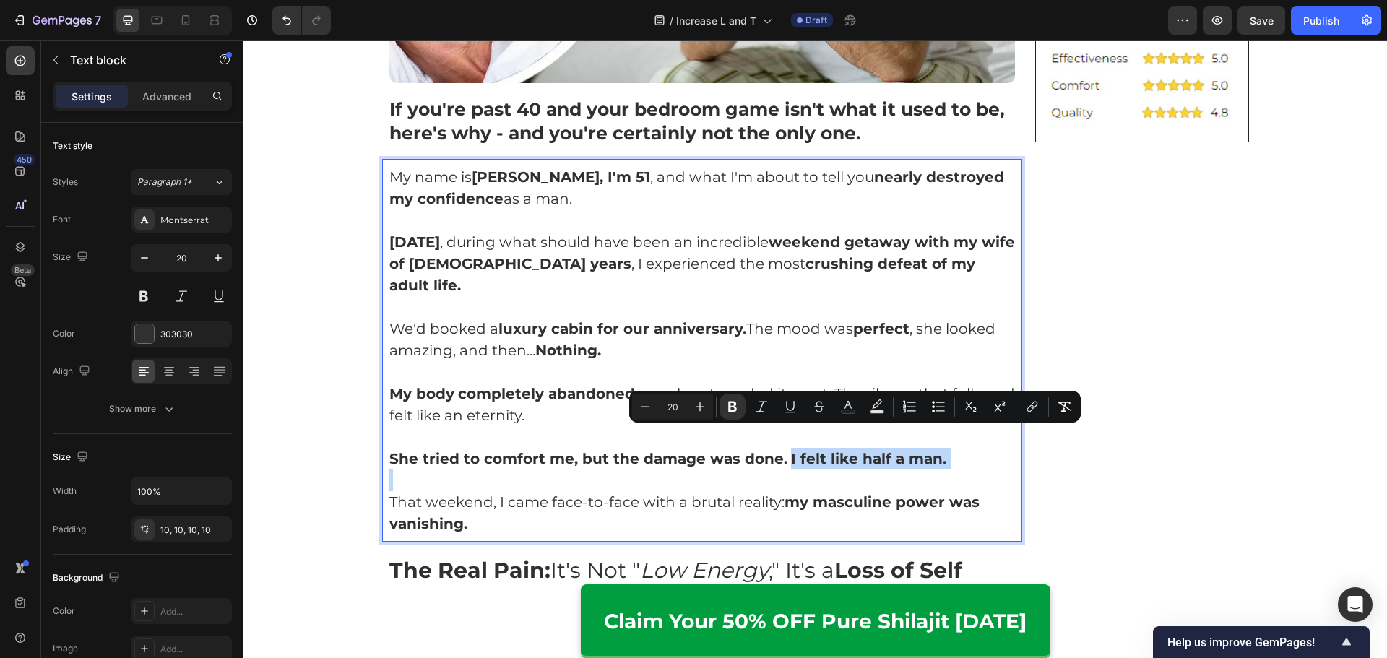
drag, startPoint x: 778, startPoint y: 437, endPoint x: 945, endPoint y: 438, distance: 166.8
click at [946, 448] on p "She tried to comfort me, but the damage was done. I felt like half a man." at bounding box center [702, 459] width 626 height 22
drag, startPoint x: 949, startPoint y: 437, endPoint x: 915, endPoint y: 436, distance: 34.0
click at [916, 448] on p "She tried to comfort me, but the damage was done. I felt like half a man." at bounding box center [702, 459] width 626 height 22
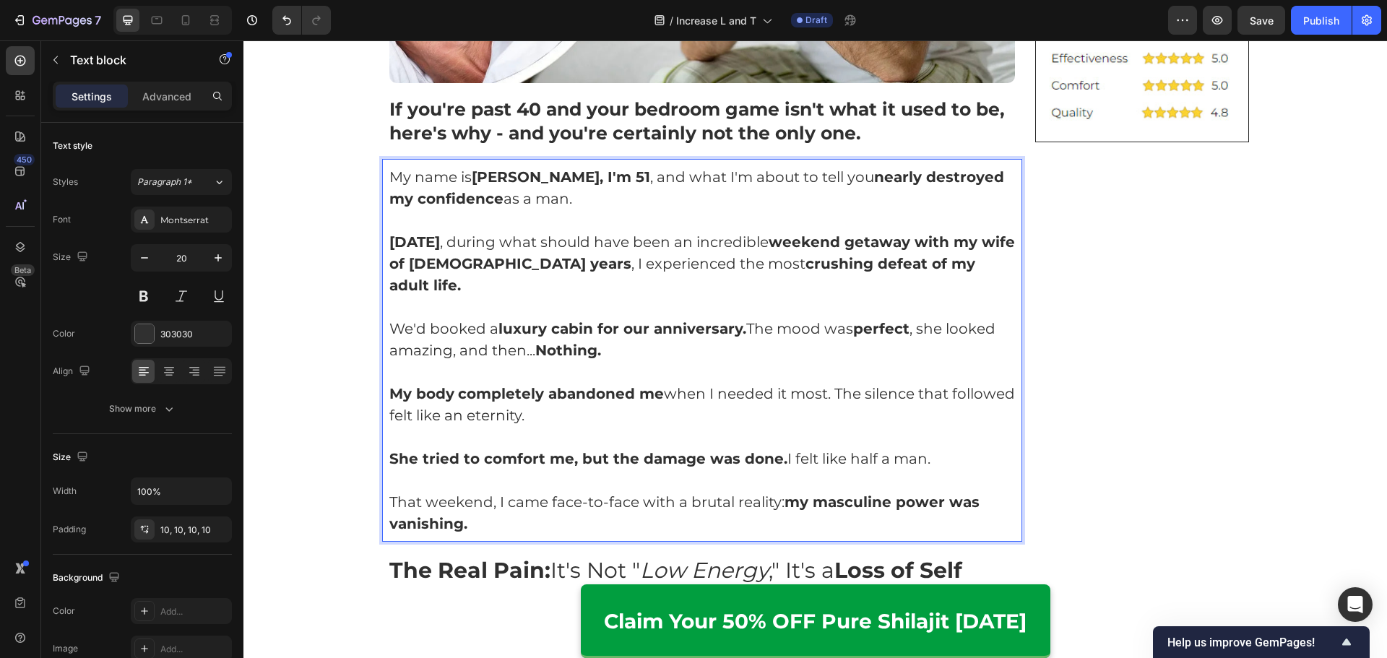
click at [915, 448] on p "She tried to comfort me, but the damage was done. I felt like half a man." at bounding box center [702, 459] width 626 height 22
click at [938, 448] on p "She tried to comfort me, but the damage was done. I felt like half a man." at bounding box center [702, 459] width 626 height 22
drag, startPoint x: 949, startPoint y: 437, endPoint x: 844, endPoint y: 439, distance: 105.5
click at [844, 448] on p "She tried to comfort me, but the damage was done. I felt like half a man." at bounding box center [702, 459] width 626 height 22
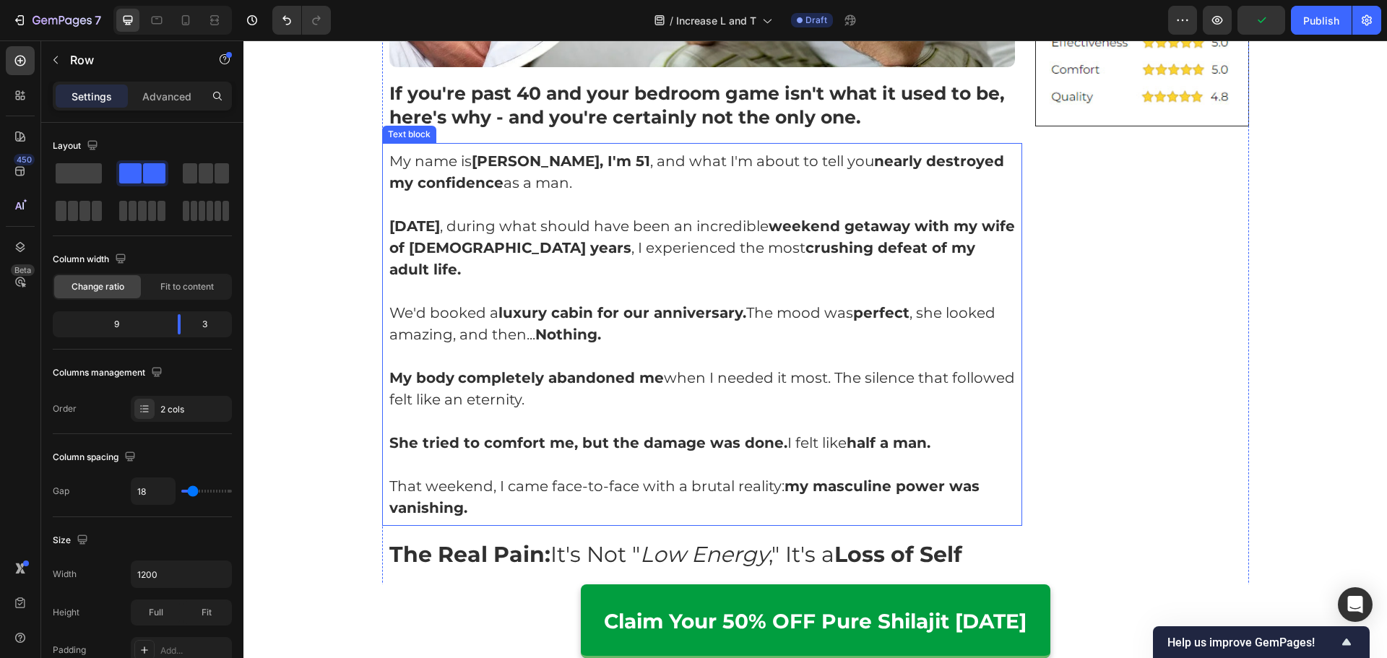
scroll to position [794, 0]
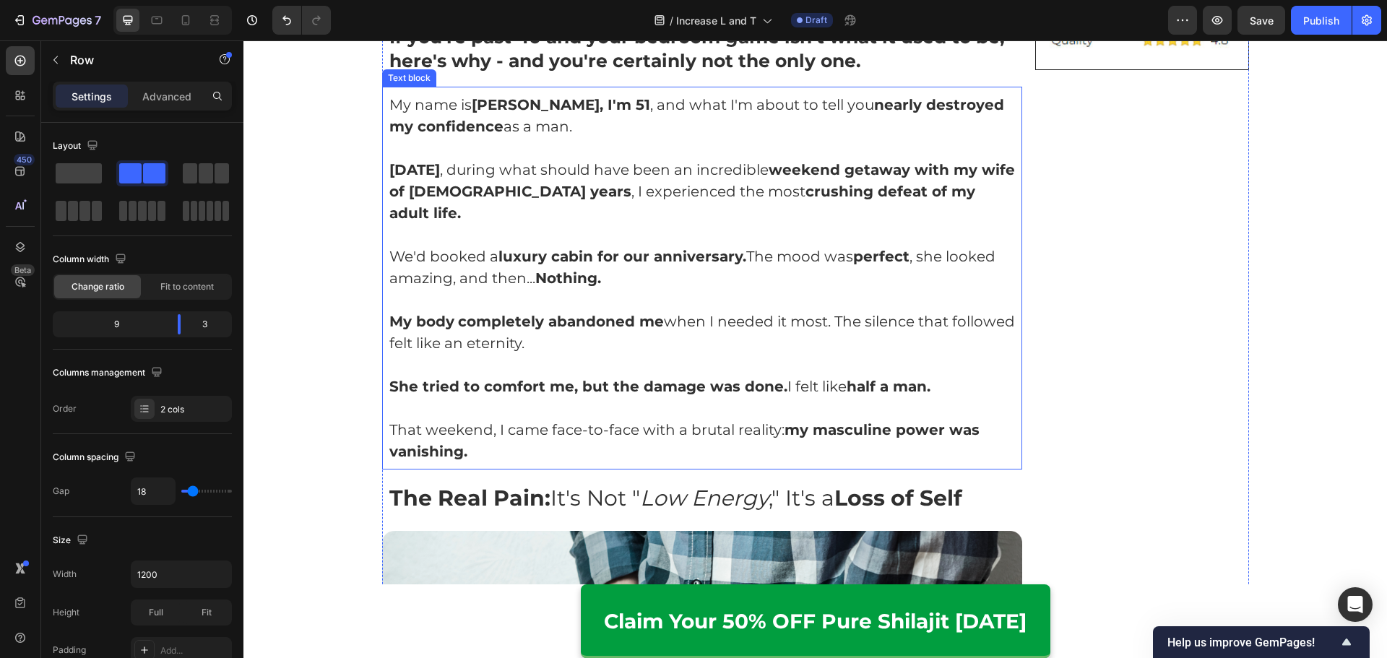
click at [688, 485] on icon "Low Energy" at bounding box center [704, 498] width 129 height 27
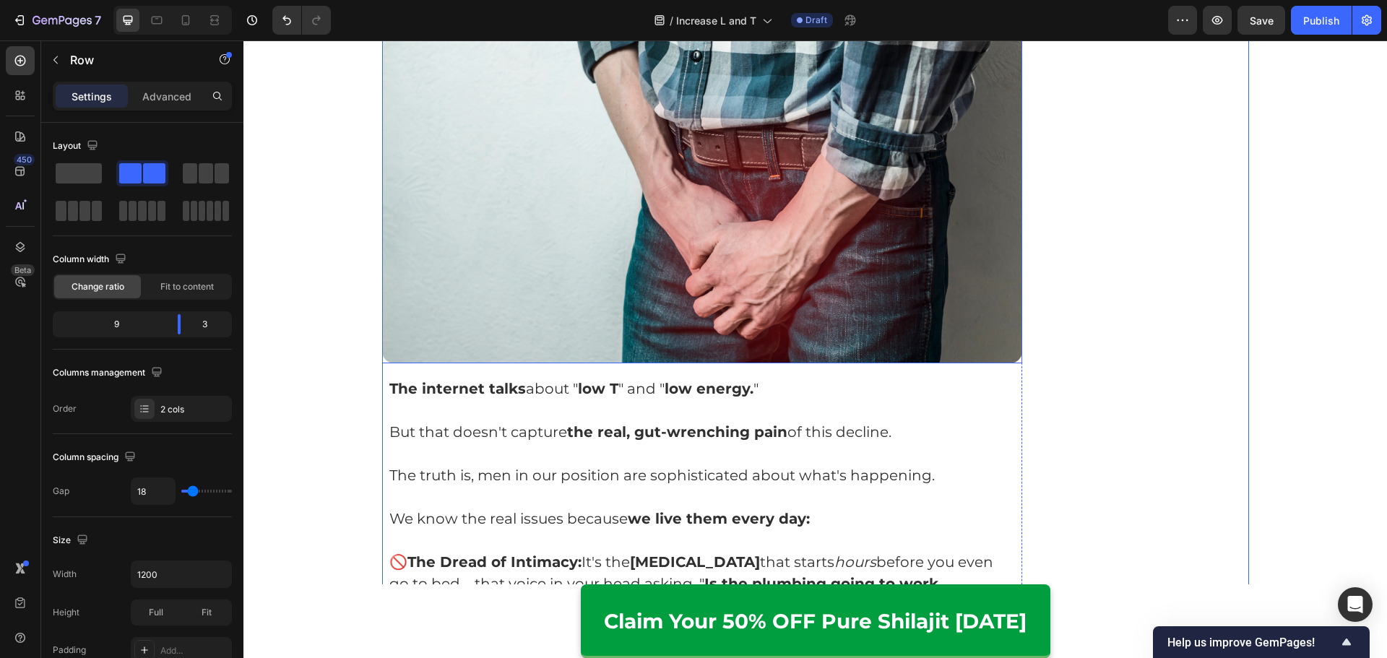
scroll to position [1372, 0]
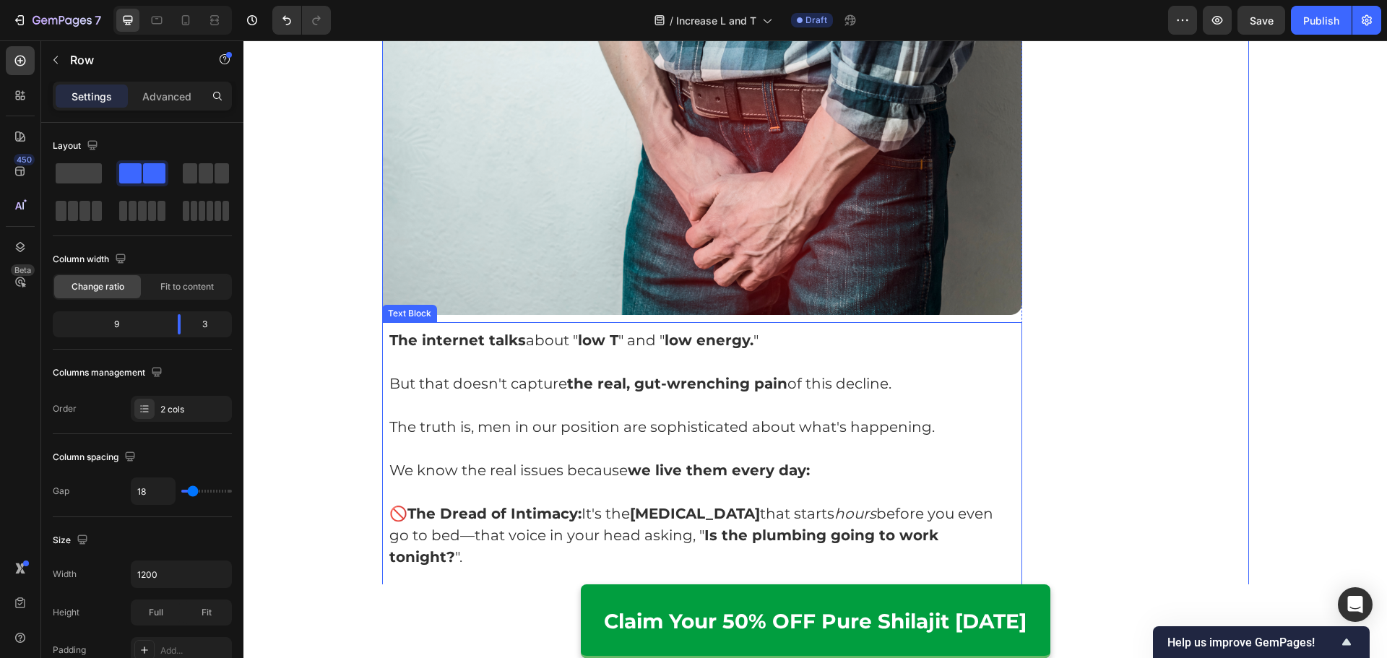
click at [591, 331] on strong "low T" at bounding box center [598, 339] width 40 height 17
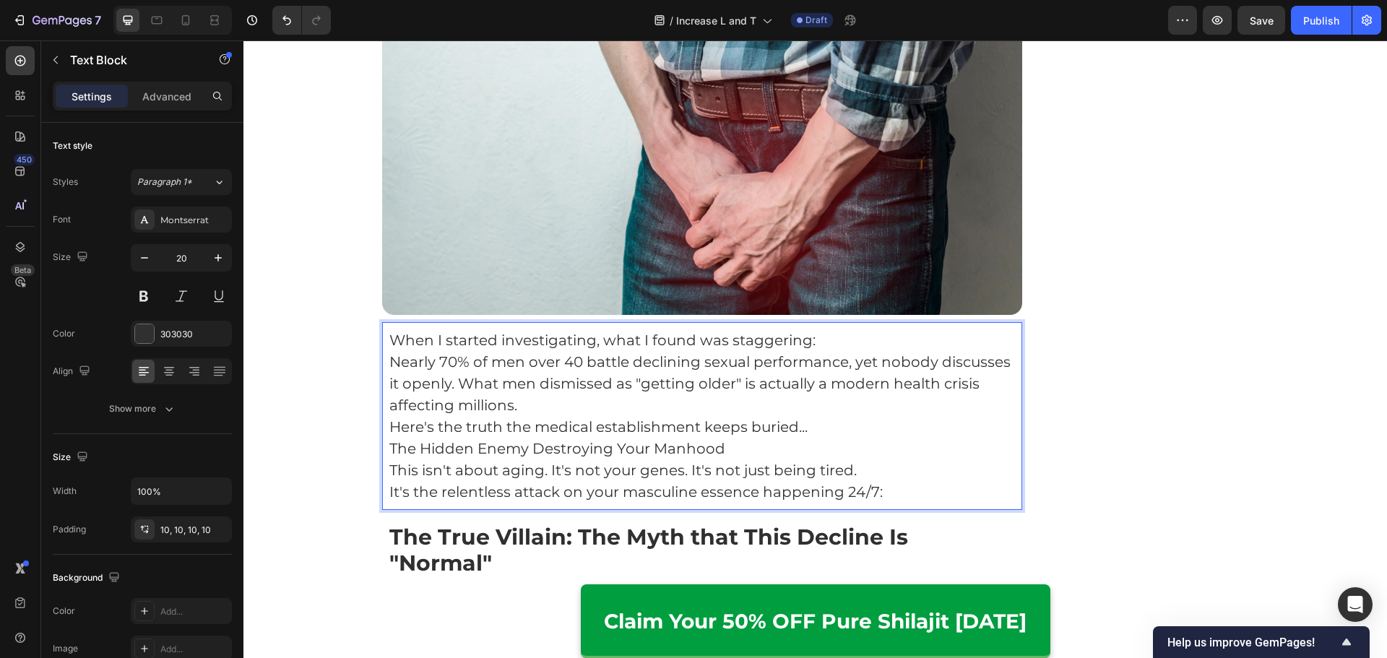
click at [836, 329] on p "When I started investigating, what I found was staggering:" at bounding box center [702, 340] width 626 height 22
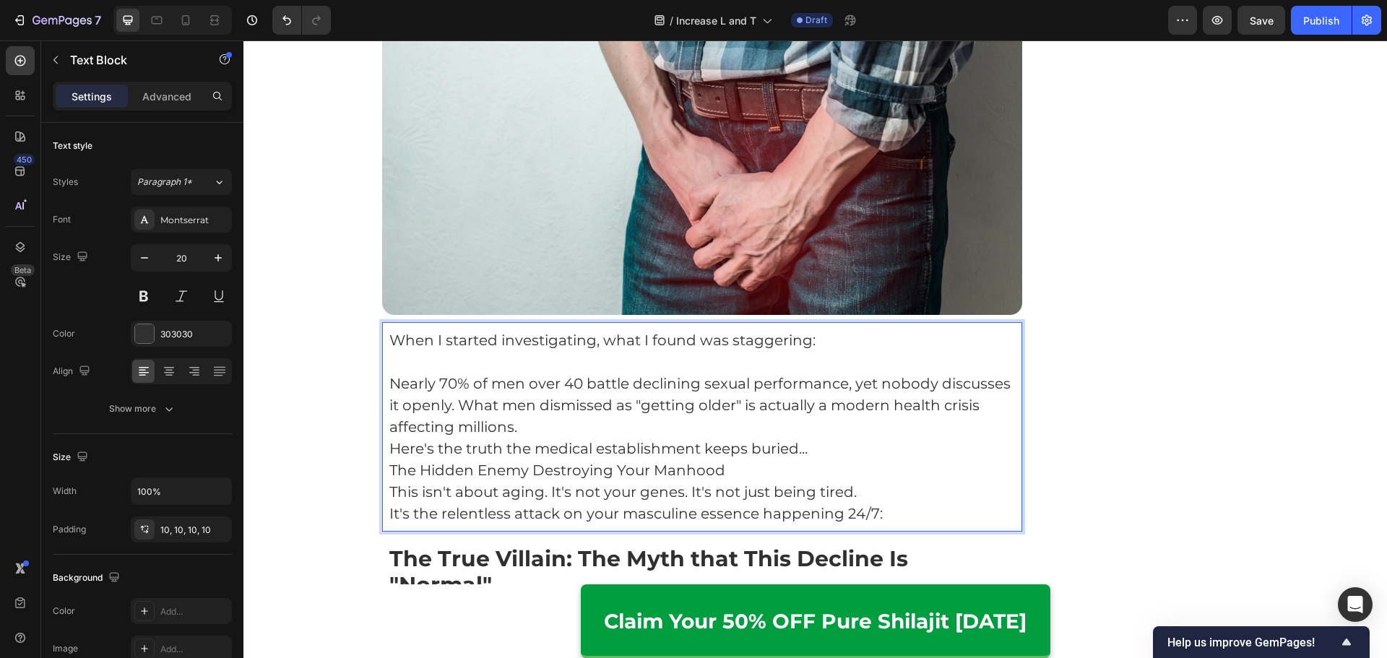
click at [664, 402] on p "Nearly 70% of men over 40 battle declining sexual performance, yet nobody discu…" at bounding box center [702, 405] width 626 height 65
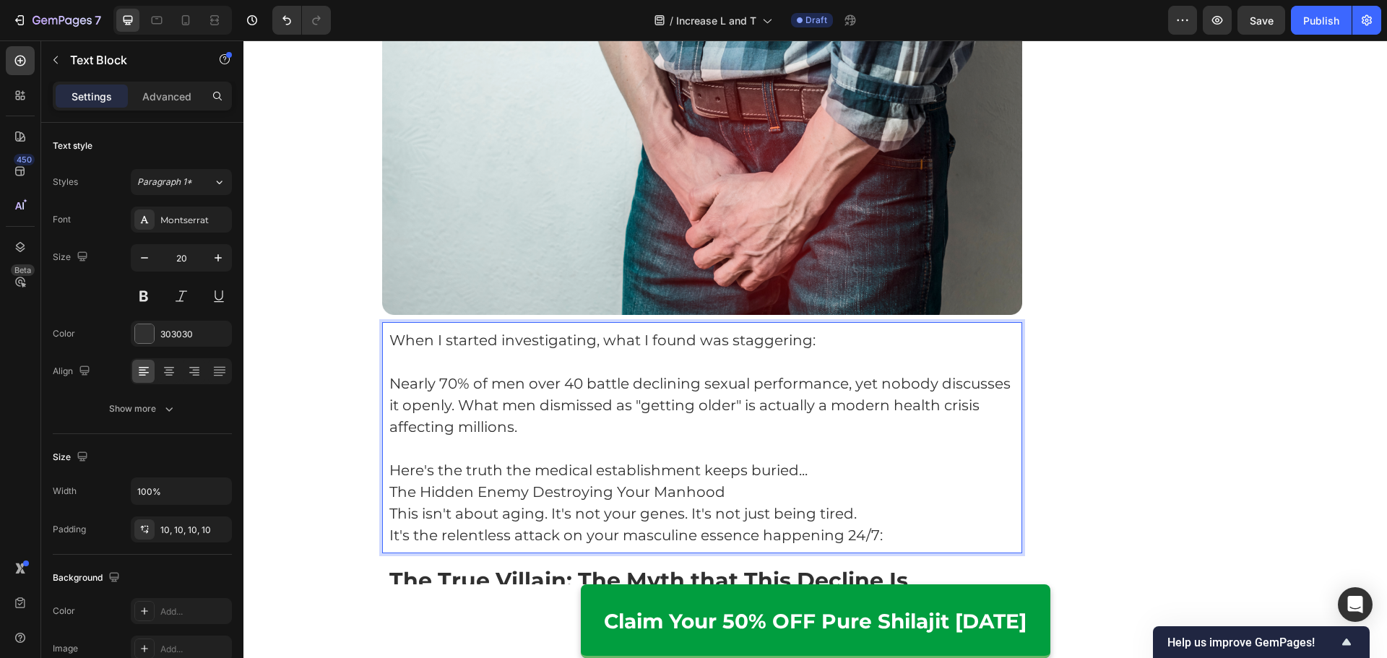
click at [854, 459] on p "Here's the truth the medical establishment keeps buried..." at bounding box center [702, 470] width 626 height 22
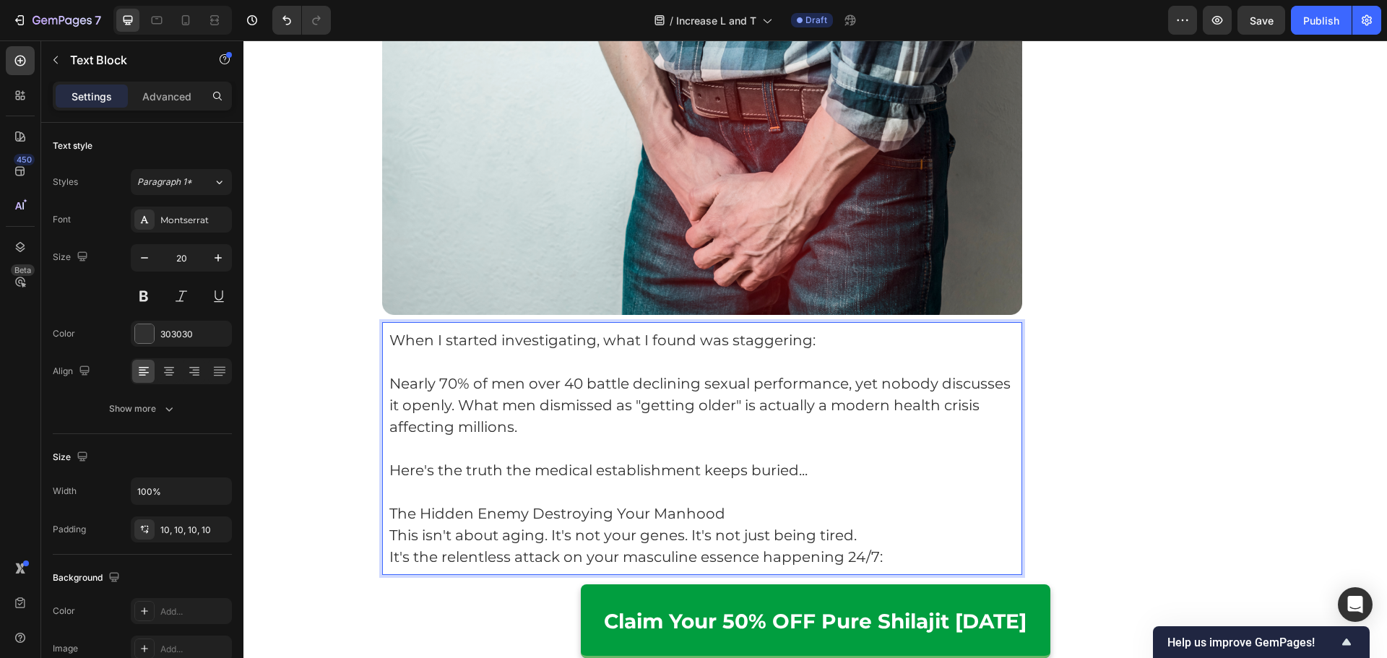
click at [833, 503] on p "The Hidden Enemy Destroying Your Manhood" at bounding box center [702, 514] width 626 height 22
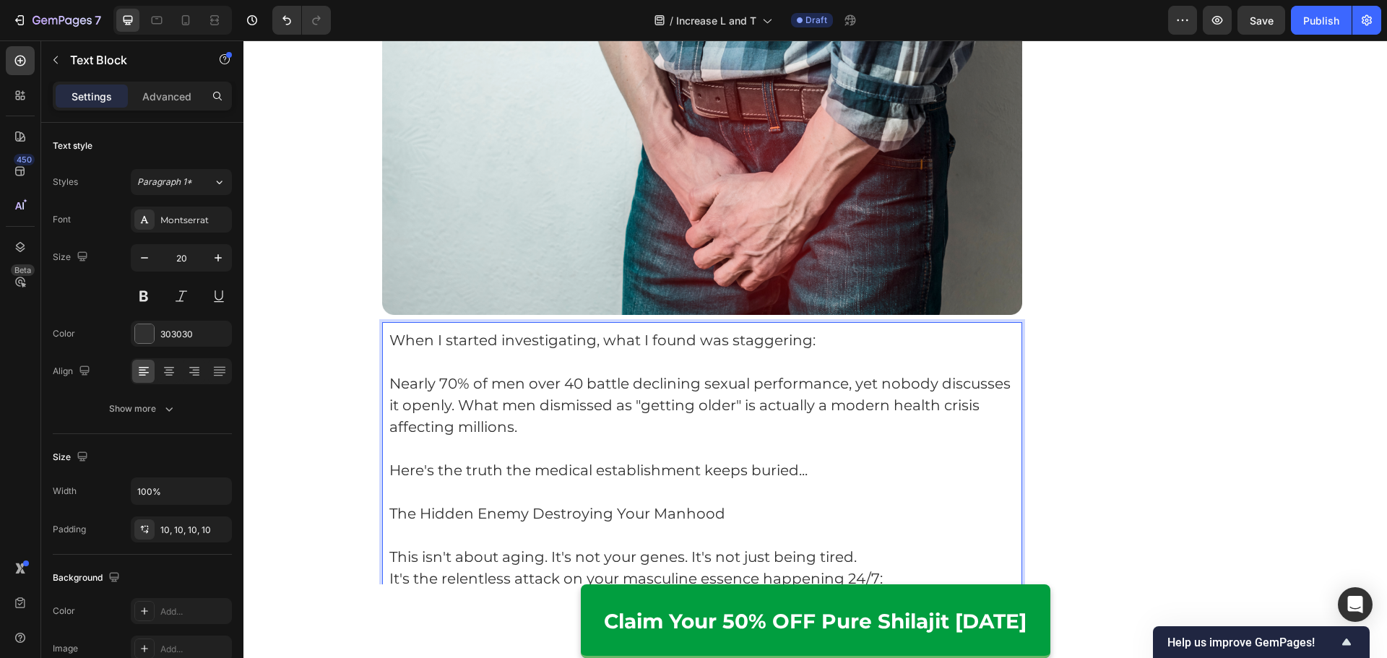
click at [871, 546] on p "This isn't about aging. It's not your genes. It's not just being tired." at bounding box center [702, 557] width 626 height 22
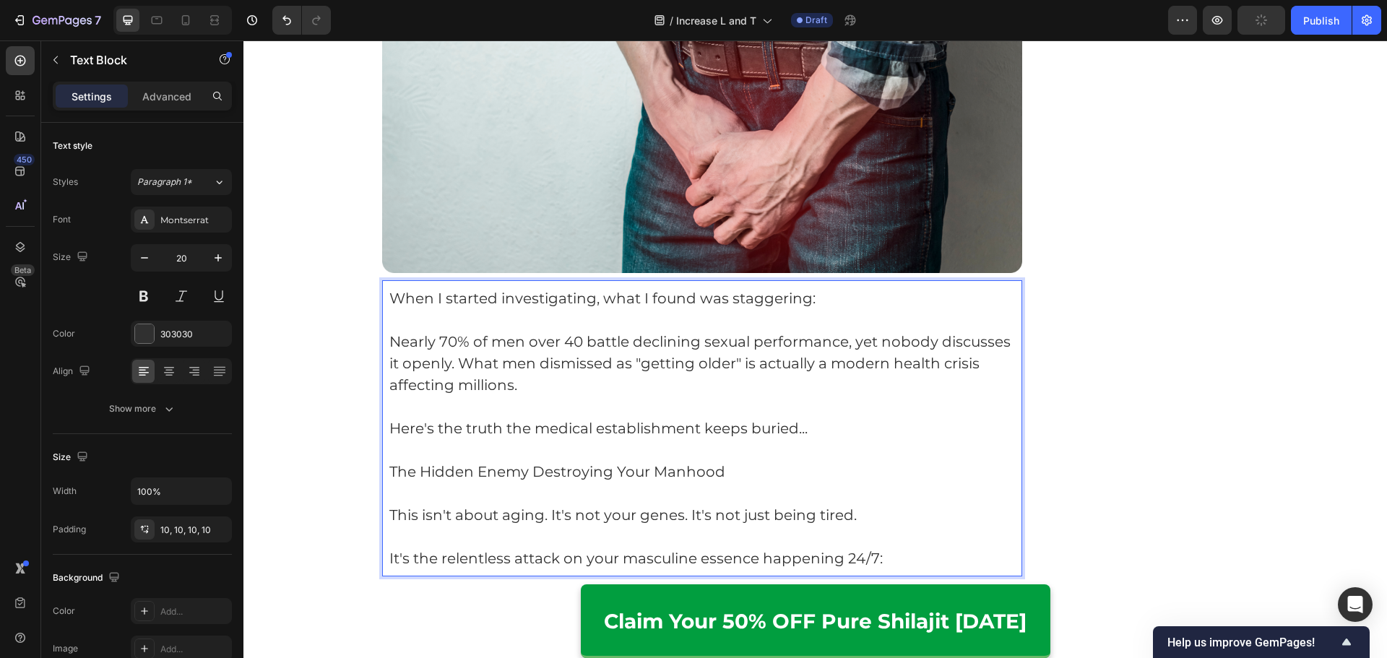
scroll to position [1444, 0]
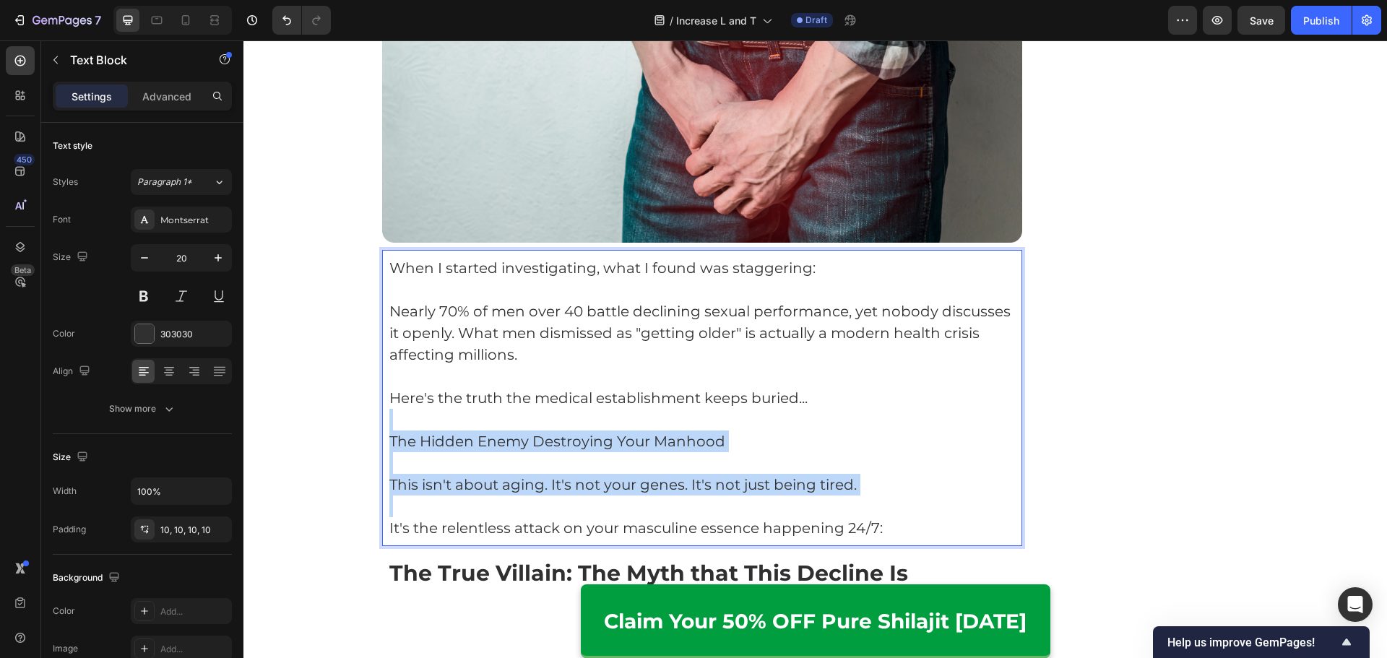
drag, startPoint x: 901, startPoint y: 495, endPoint x: 402, endPoint y: 402, distance: 508.3
click at [394, 397] on div "When I started investigating, what I found was staggering: Nearly 70% of men ov…" at bounding box center [702, 398] width 641 height 296
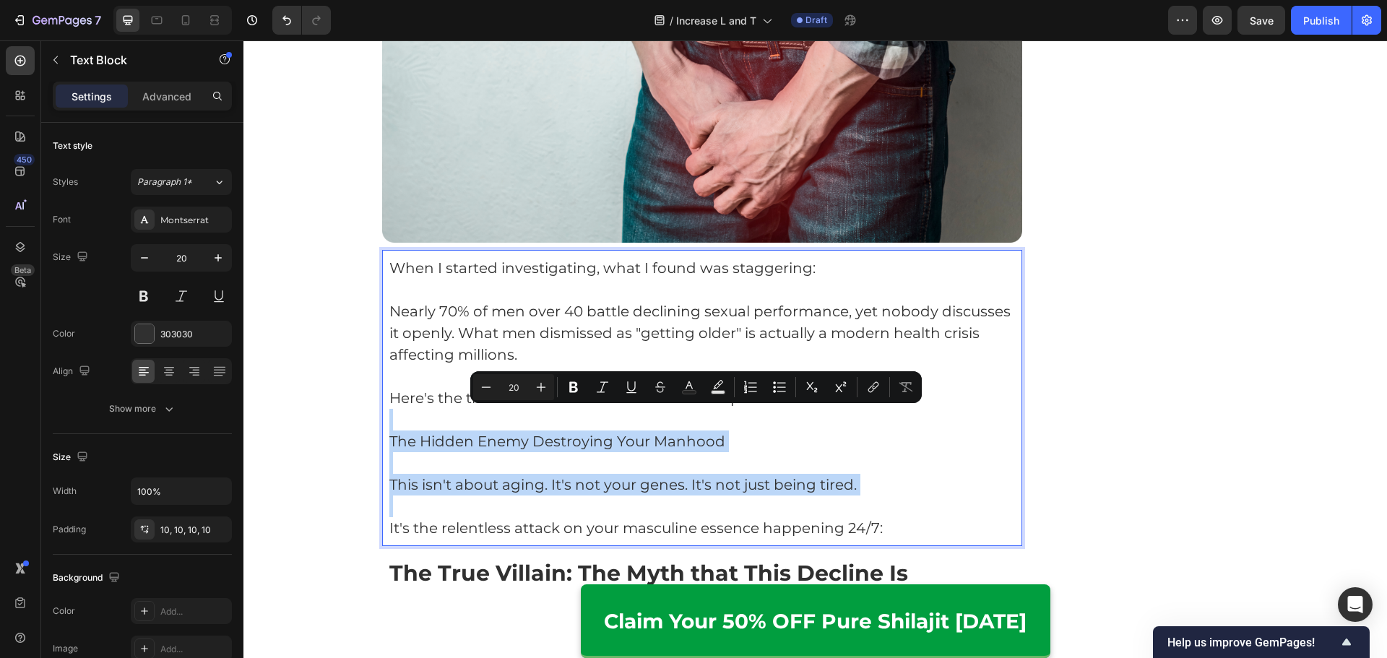
click at [890, 474] on p "This isn't about aging. It's not your genes. It's not just being tired." at bounding box center [702, 485] width 626 height 22
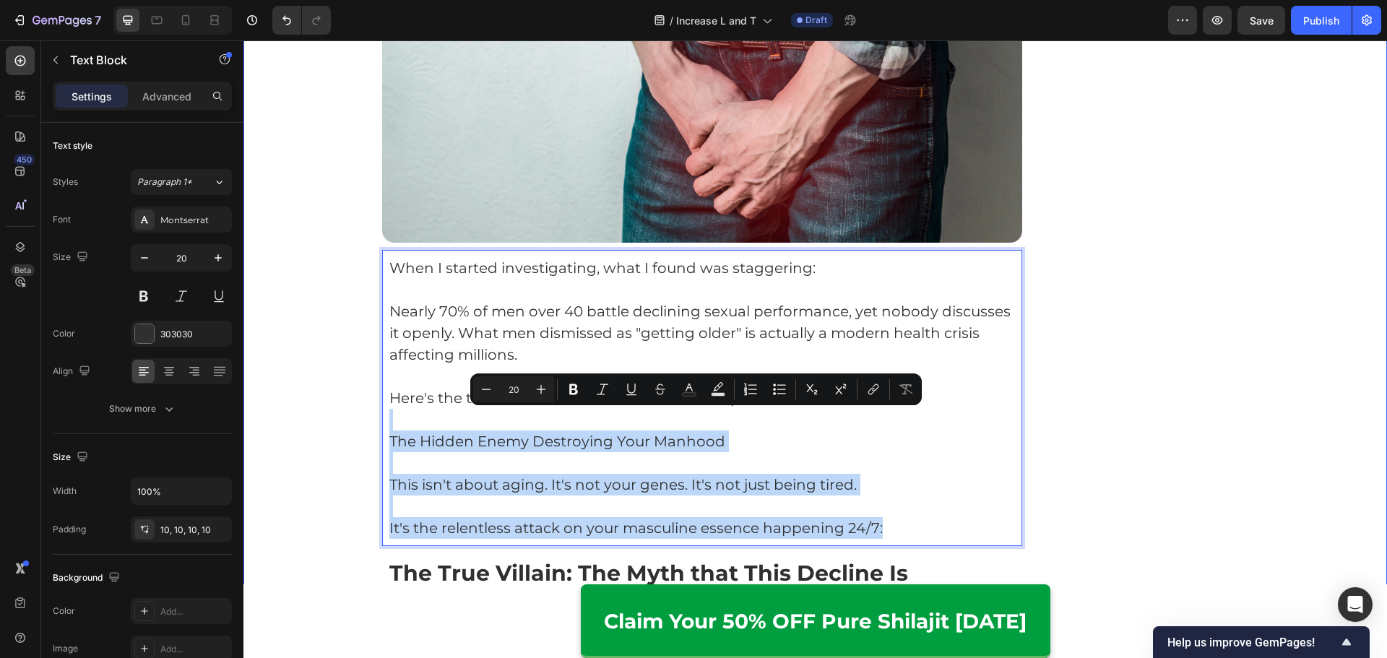
drag, startPoint x: 890, startPoint y: 495, endPoint x: 373, endPoint y: 409, distance: 523.6
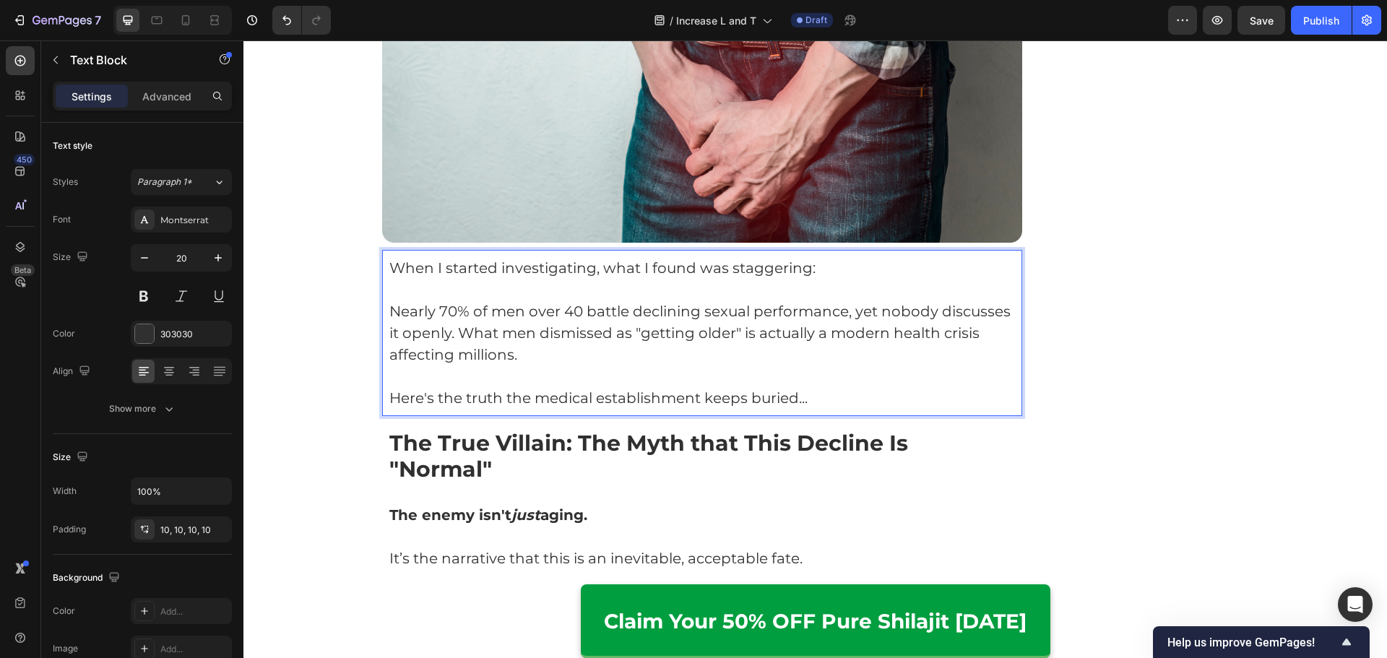
click at [455, 316] on p "Nearly 70% of men over 40 battle declining sexual performance, yet nobody discu…" at bounding box center [702, 332] width 626 height 65
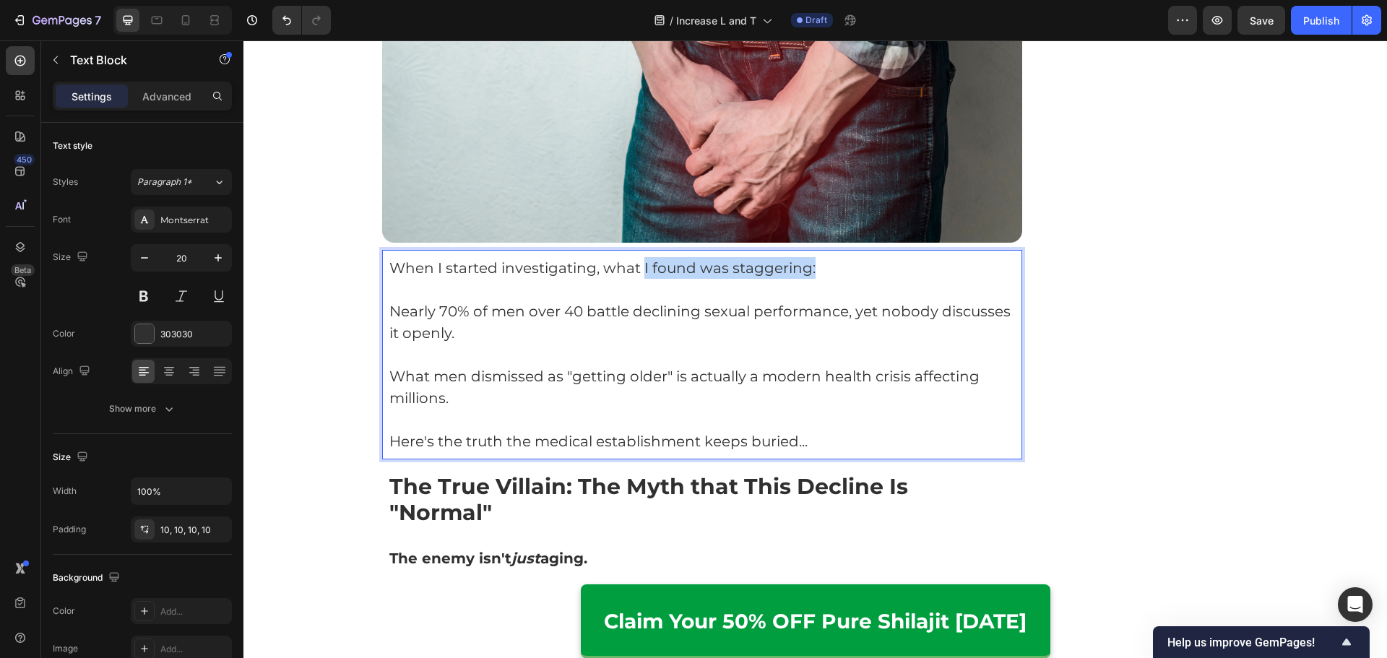
drag, startPoint x: 859, startPoint y: 250, endPoint x: 637, endPoint y: 252, distance: 222.5
click at [637, 257] on p "When I started investigating, what I found was staggering:" at bounding box center [702, 268] width 626 height 22
click at [495, 279] on p "Rich Text Editor. Editing area: main" at bounding box center [702, 290] width 626 height 22
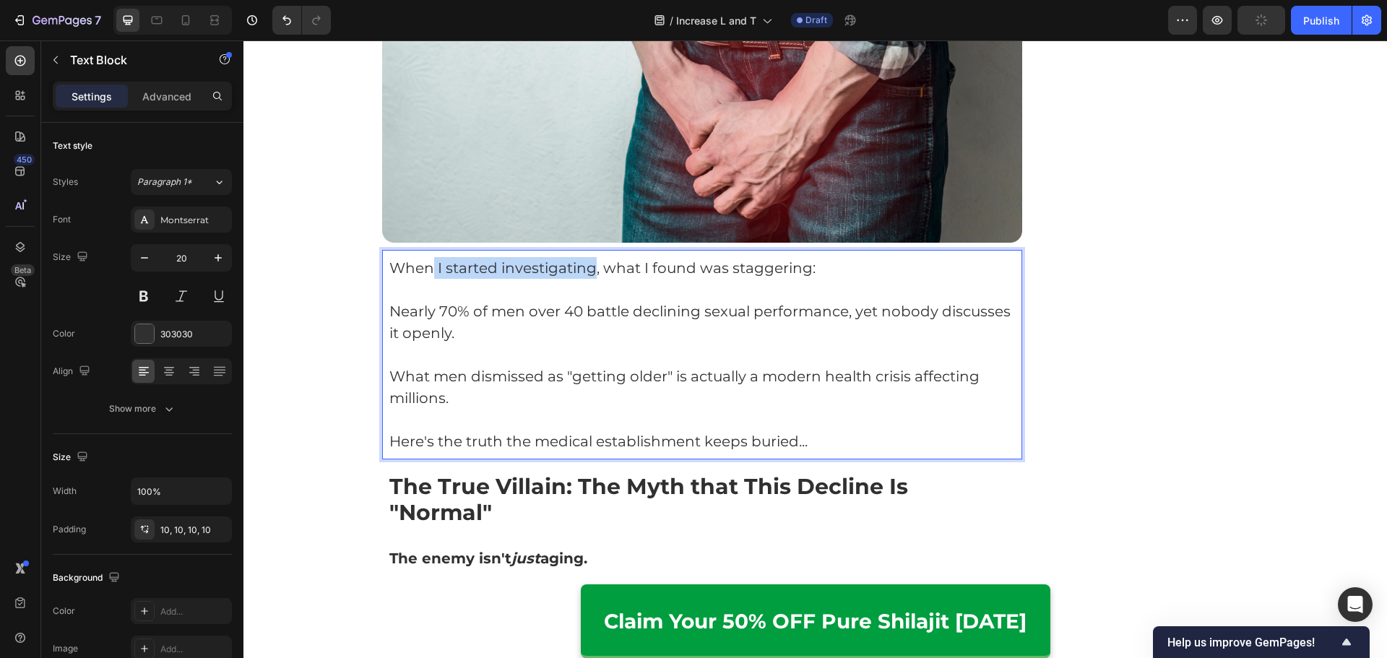
drag, startPoint x: 429, startPoint y: 247, endPoint x: 584, endPoint y: 244, distance: 155.3
click at [584, 257] on p "When I started investigating, what I found was staggering:" at bounding box center [702, 268] width 626 height 22
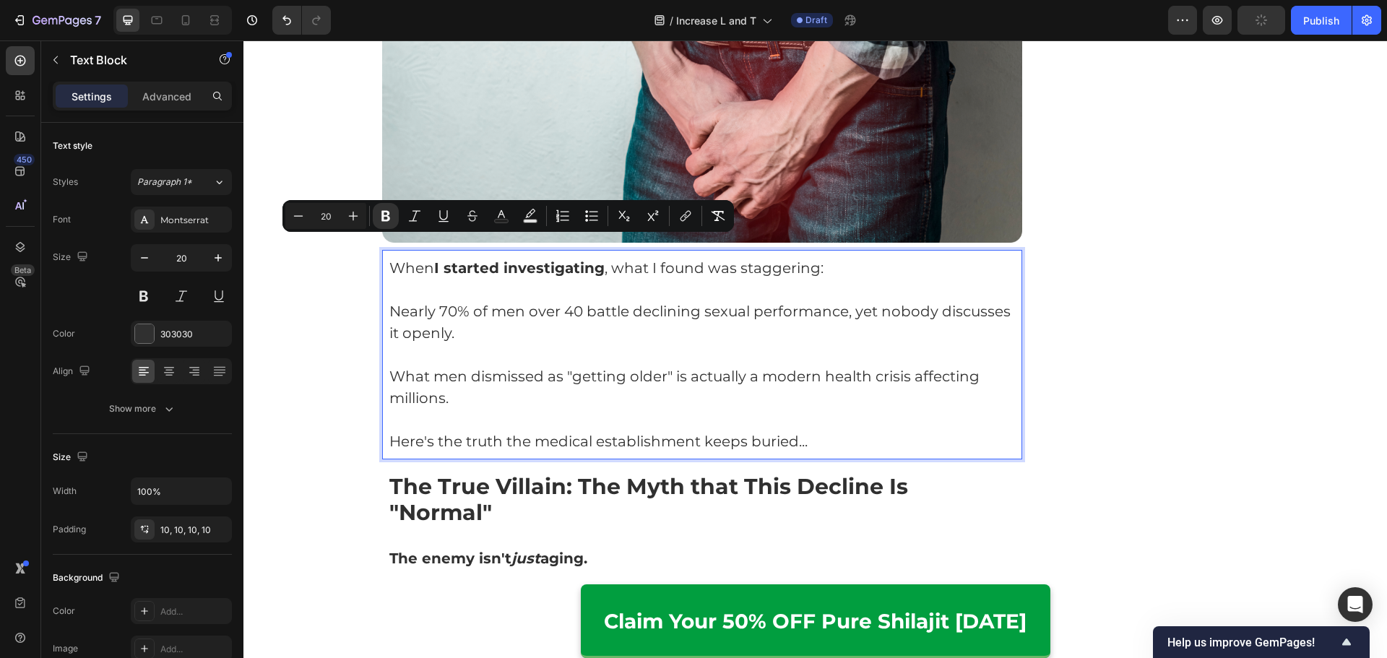
click at [641, 300] on p "Nearly 70% of men over 40 battle declining sexual performance, yet nobody discu…" at bounding box center [702, 321] width 626 height 43
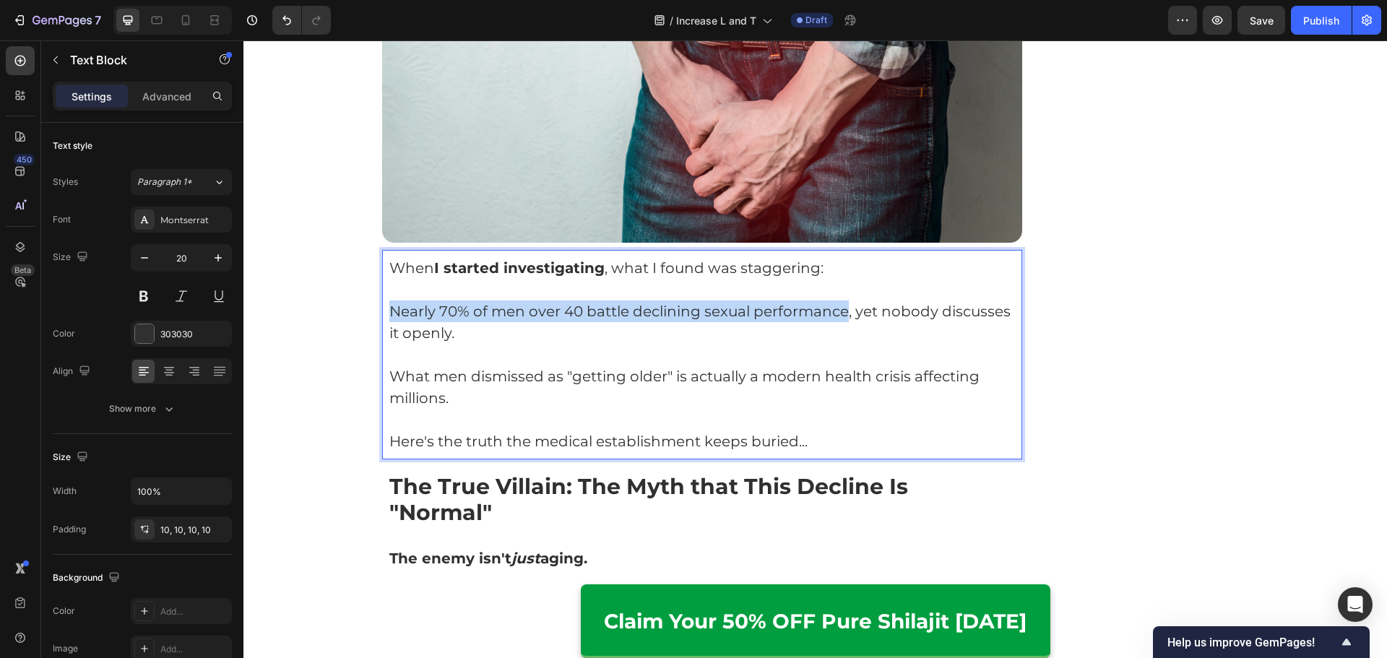
drag, startPoint x: 385, startPoint y: 289, endPoint x: 839, endPoint y: 287, distance: 454.3
click at [839, 300] on p "Nearly 70% of men over 40 battle declining sexual performance, yet nobody discu…" at bounding box center [702, 321] width 626 height 43
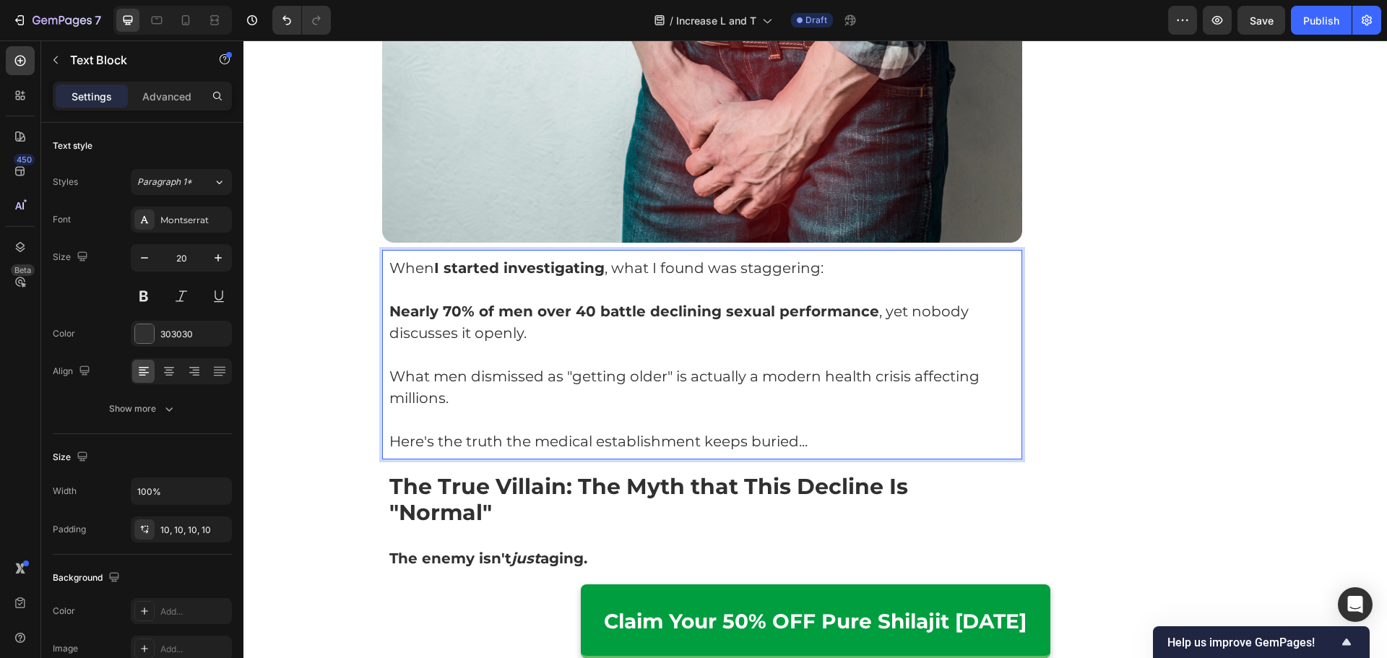
click at [571, 365] on p "What men dismissed as "getting older" is actually a modern health crisis affect…" at bounding box center [702, 386] width 626 height 43
drag, startPoint x: 432, startPoint y: 354, endPoint x: 664, endPoint y: 360, distance: 231.9
click at [664, 365] on p "What men dismissed as "getting older" is actually a modern health crisis affect…" at bounding box center [702, 386] width 626 height 43
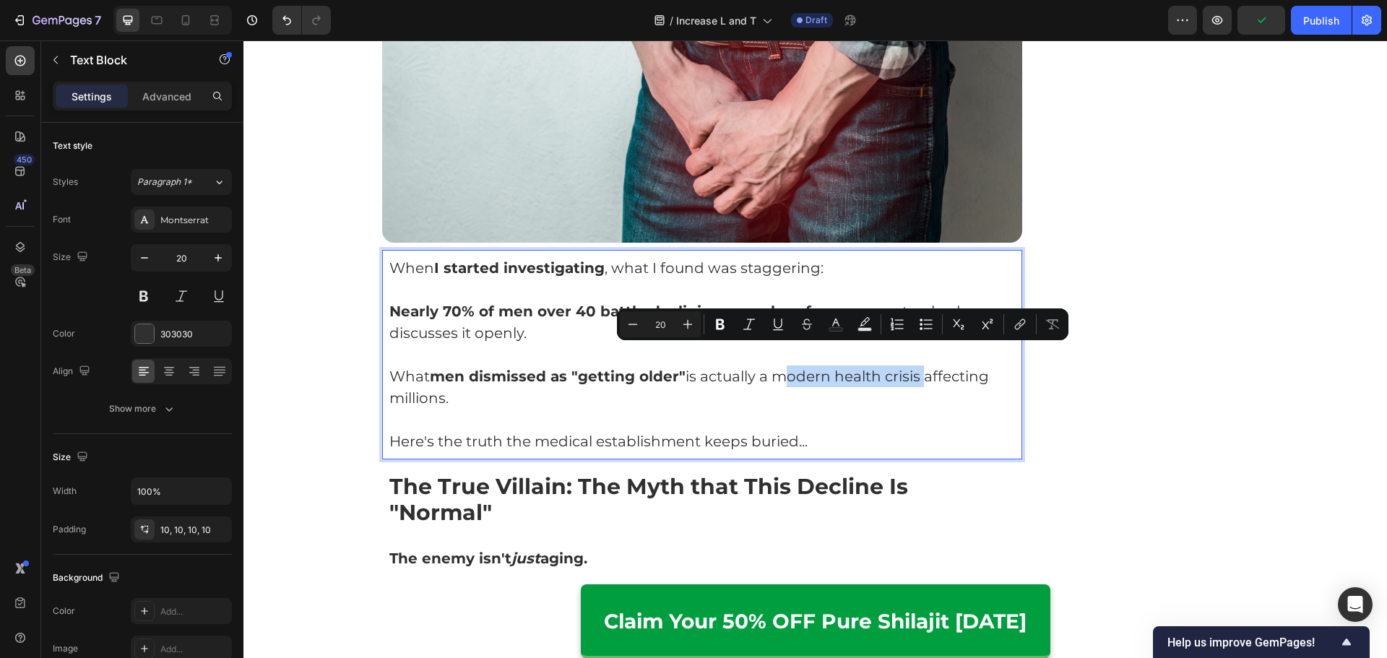
drag, startPoint x: 776, startPoint y: 350, endPoint x: 916, endPoint y: 358, distance: 139.6
click at [916, 365] on p "What men dismissed as "getting older" is actually a modern health crisis affect…" at bounding box center [702, 386] width 626 height 43
click at [911, 409] on p "Rich Text Editor. Editing area: main" at bounding box center [702, 420] width 626 height 22
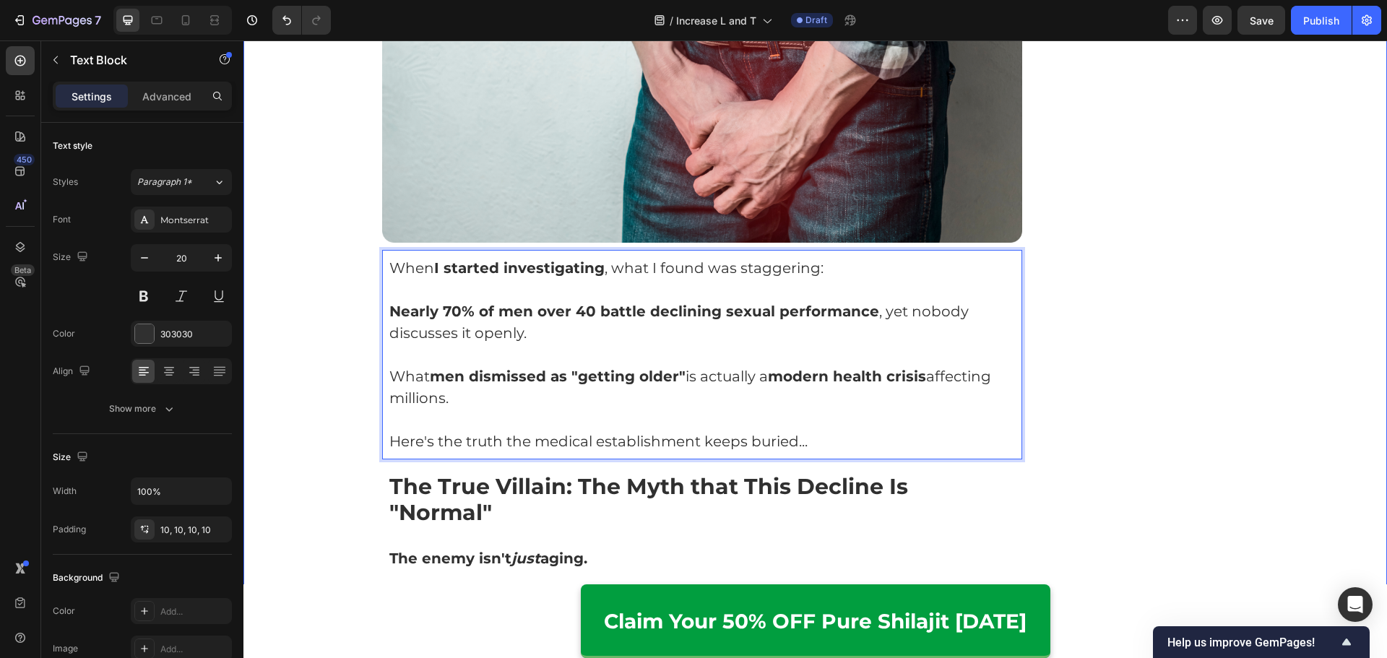
drag, startPoint x: 448, startPoint y: 377, endPoint x: 306, endPoint y: 374, distance: 142.3
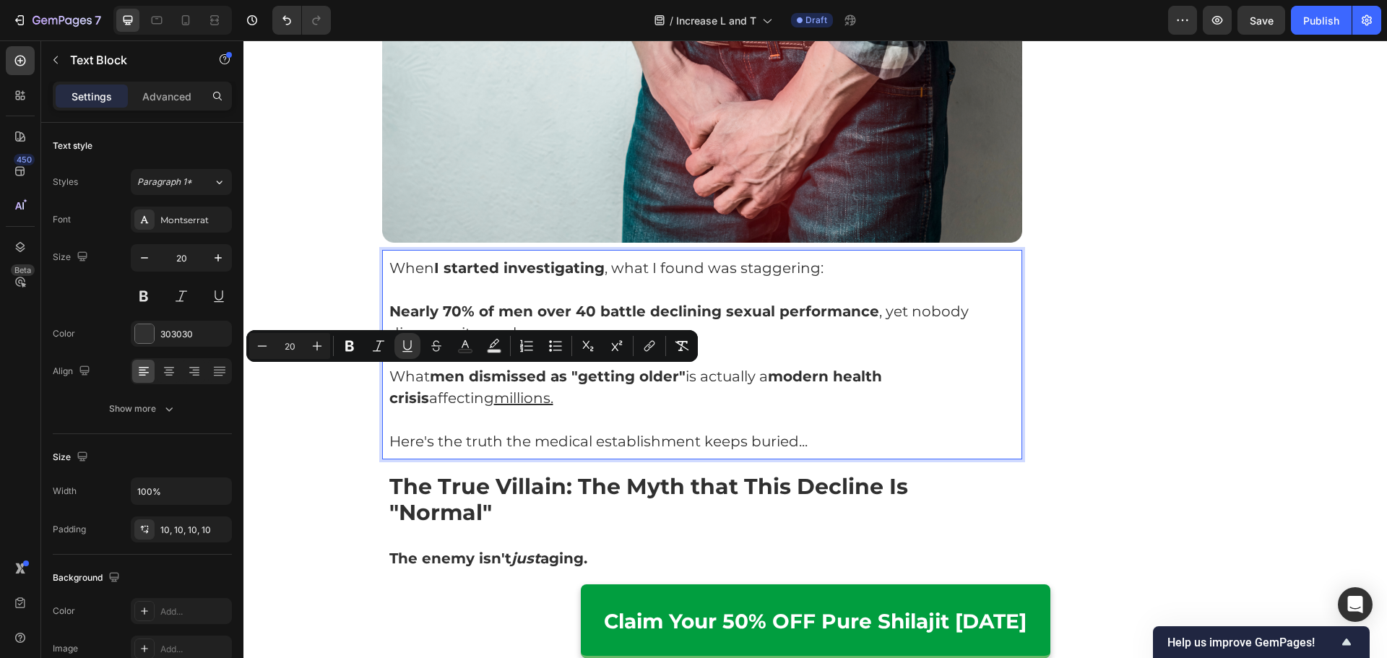
click at [758, 409] on p "Rich Text Editor. Editing area: main" at bounding box center [702, 420] width 626 height 22
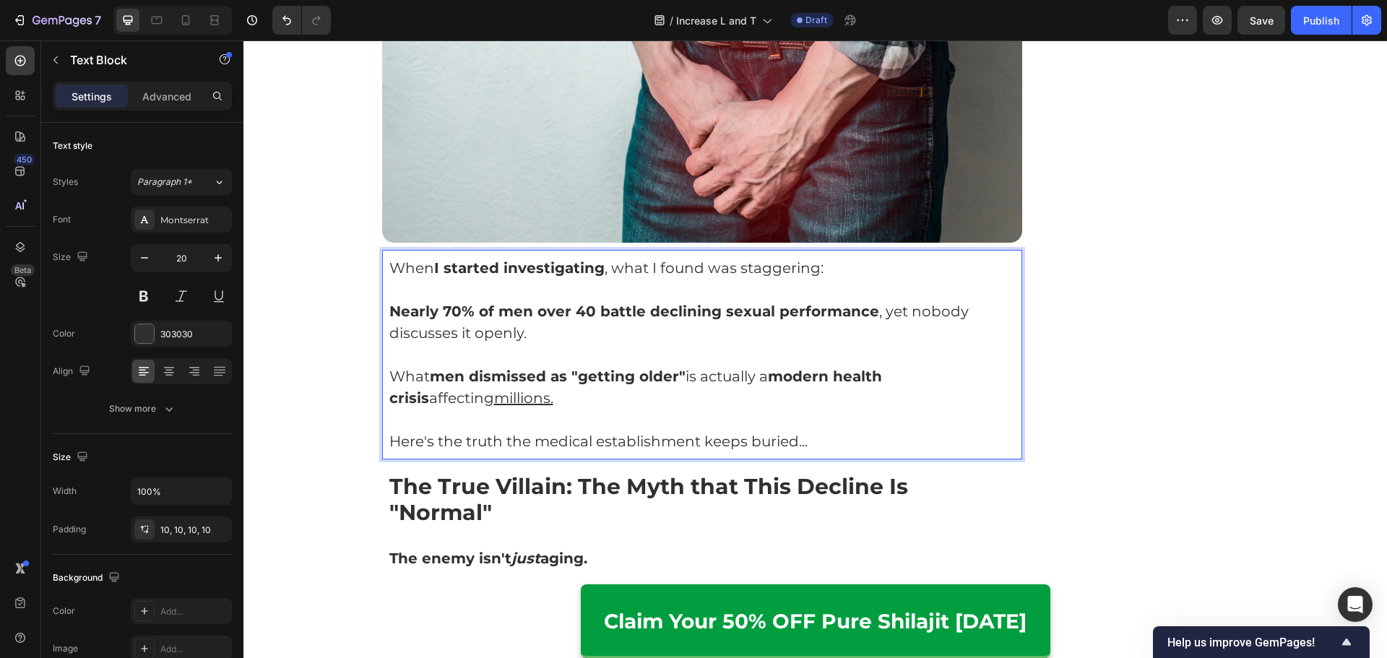
click at [820, 430] on p "Here's the truth the medical establishment keeps buried..." at bounding box center [702, 441] width 626 height 22
drag, startPoint x: 448, startPoint y: 378, endPoint x: 349, endPoint y: 381, distance: 99.0
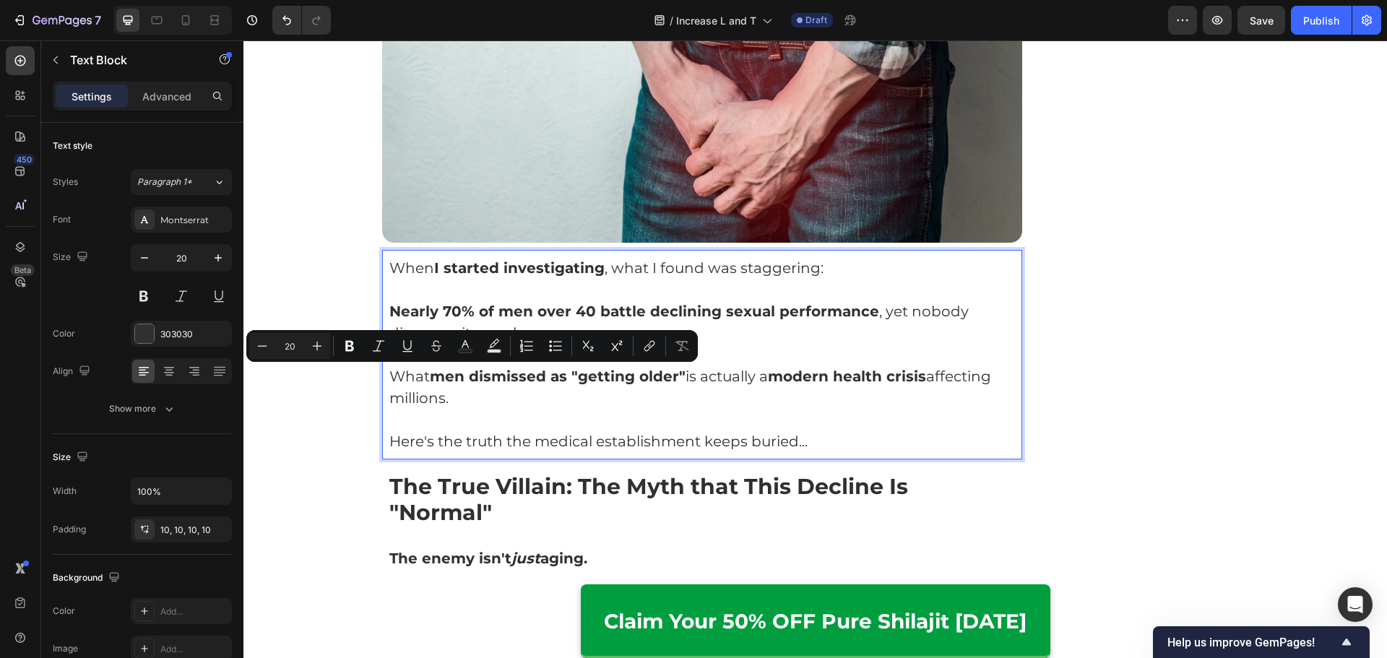
click at [687, 409] on p "Rich Text Editor. Editing area: main" at bounding box center [702, 420] width 626 height 22
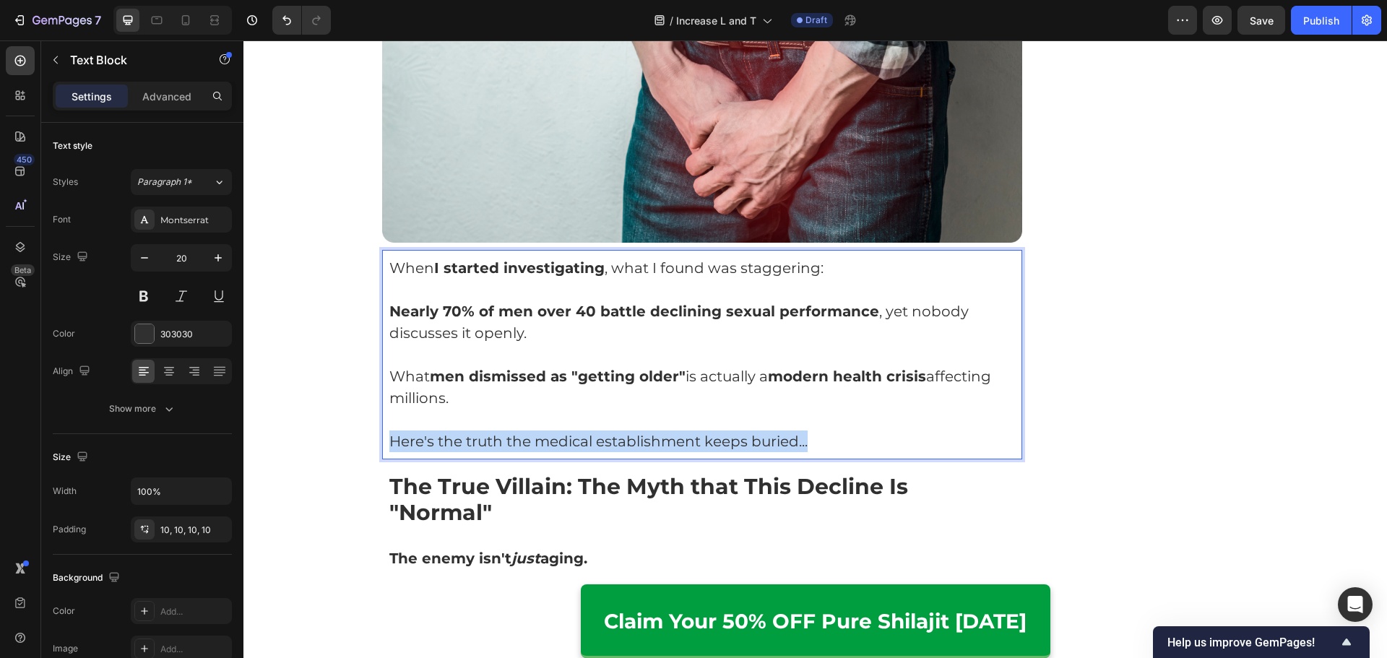
drag, startPoint x: 385, startPoint y: 418, endPoint x: 811, endPoint y: 430, distance: 426.3
click at [811, 430] on p "Here's the truth the medical establishment keeps buried..." at bounding box center [702, 441] width 626 height 22
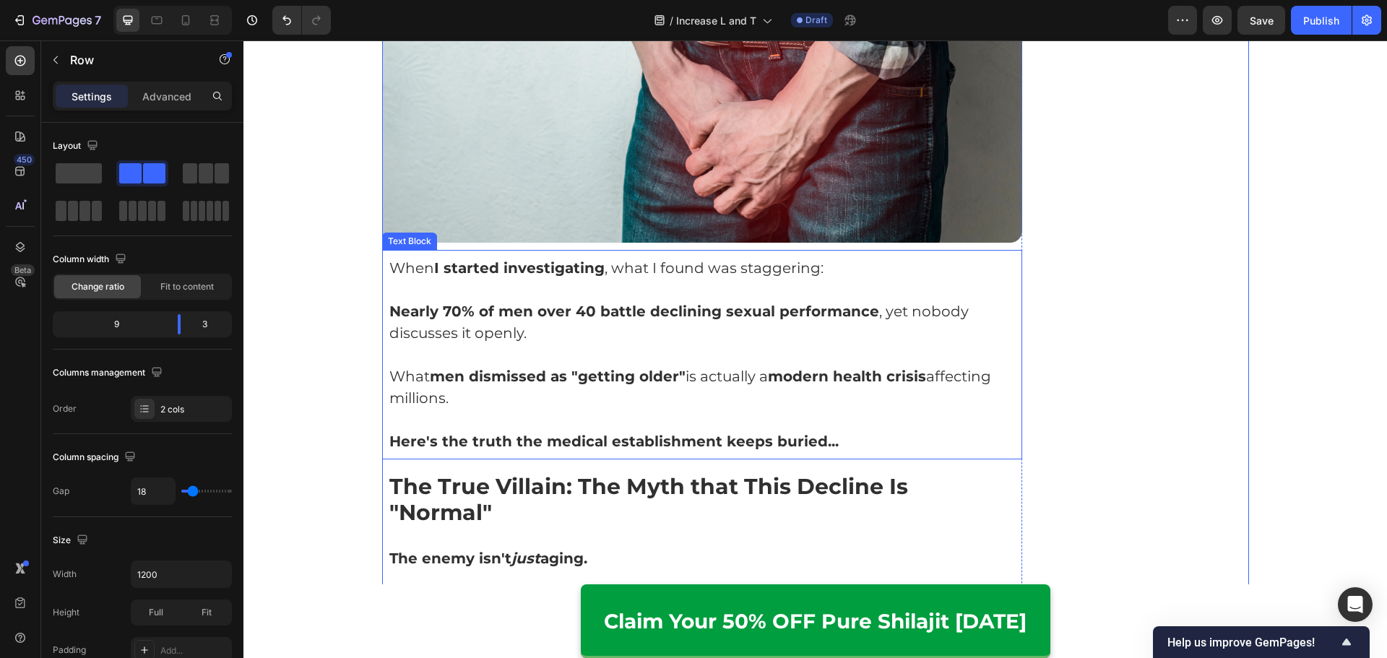
click at [815, 433] on strong "Here's the truth the medical establishment keeps buried..." at bounding box center [613, 441] width 449 height 17
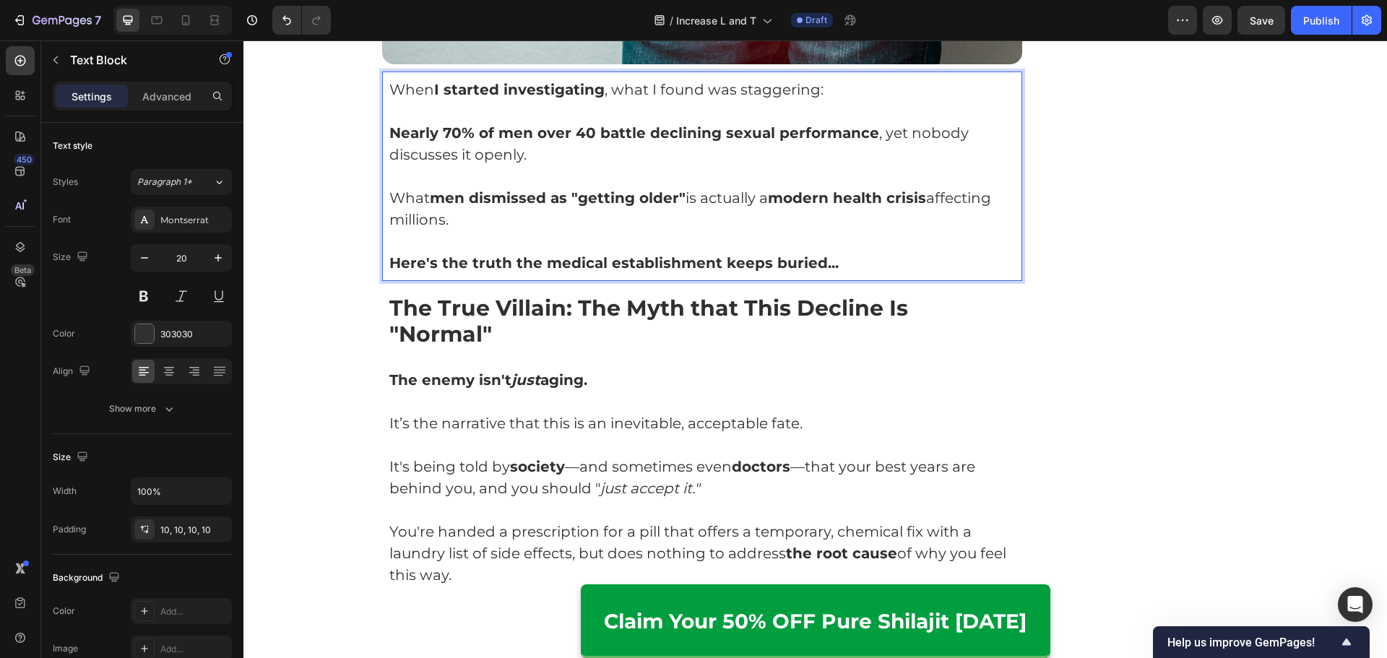
scroll to position [1661, 0]
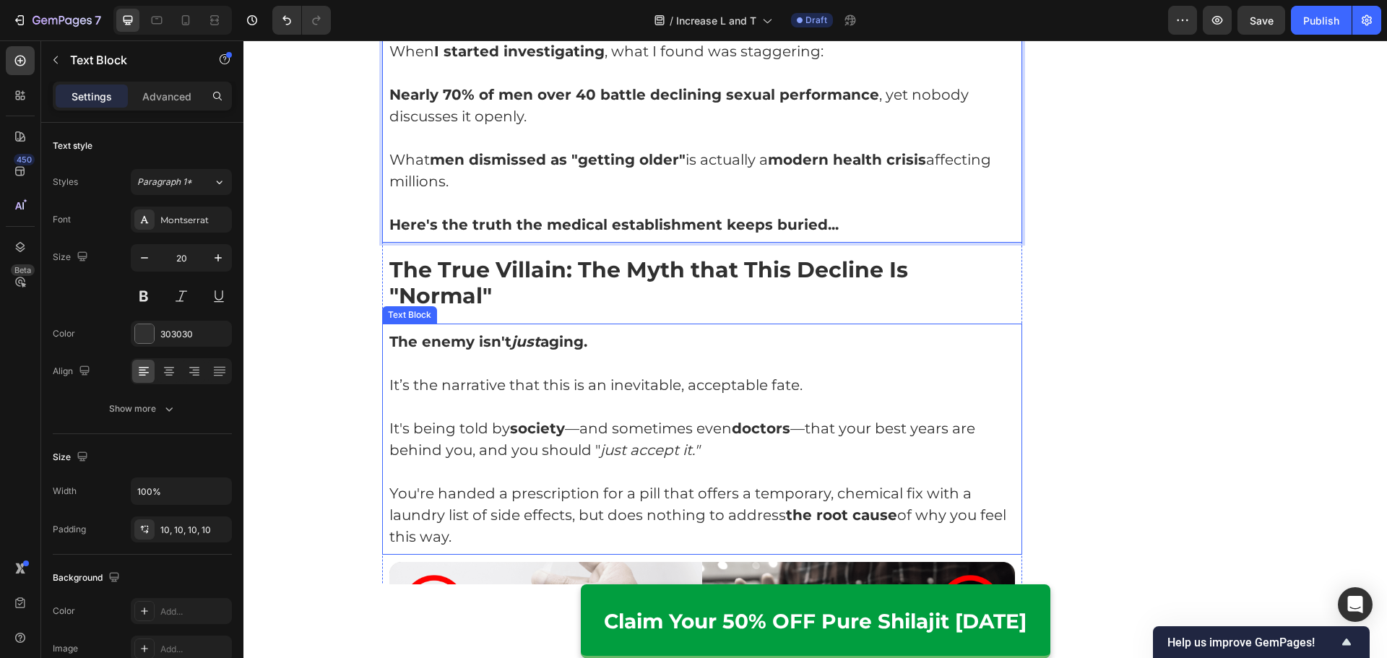
click at [658, 256] on strong "The Myth that This Decline Is "Normal"" at bounding box center [648, 282] width 519 height 53
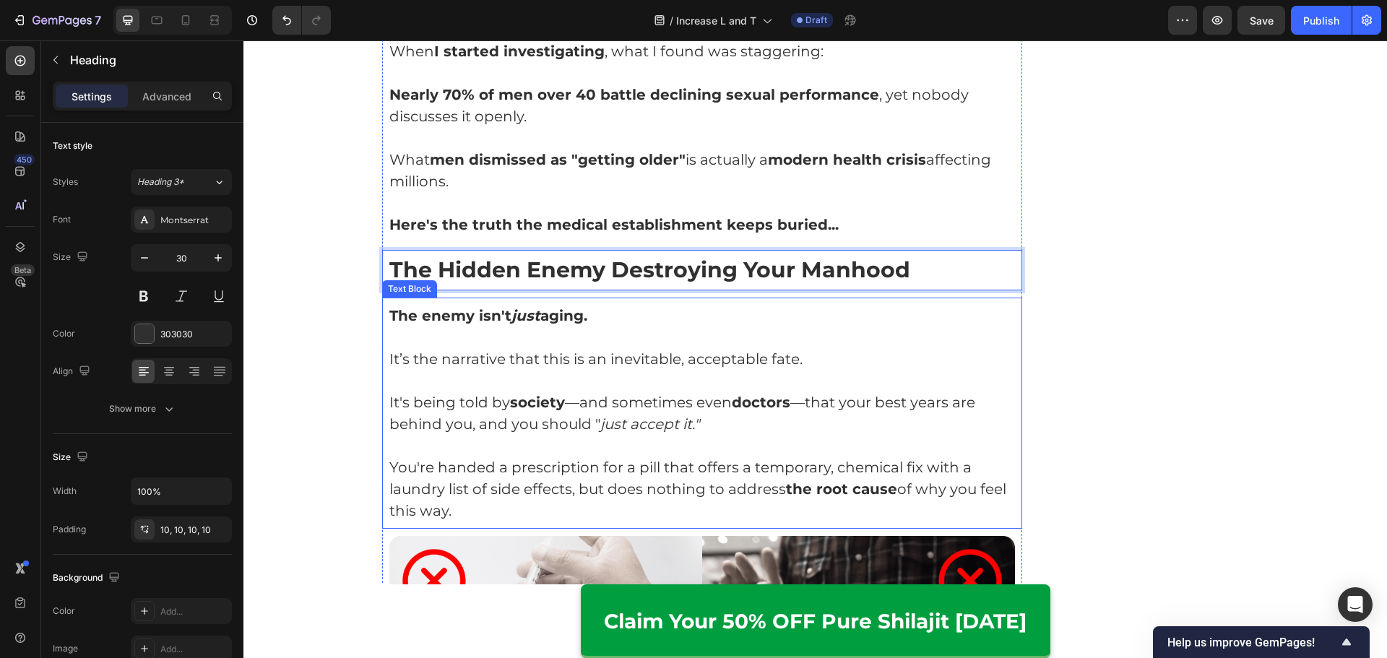
click at [576, 370] on p "Rich Text Editor. Editing area: main" at bounding box center [702, 381] width 626 height 22
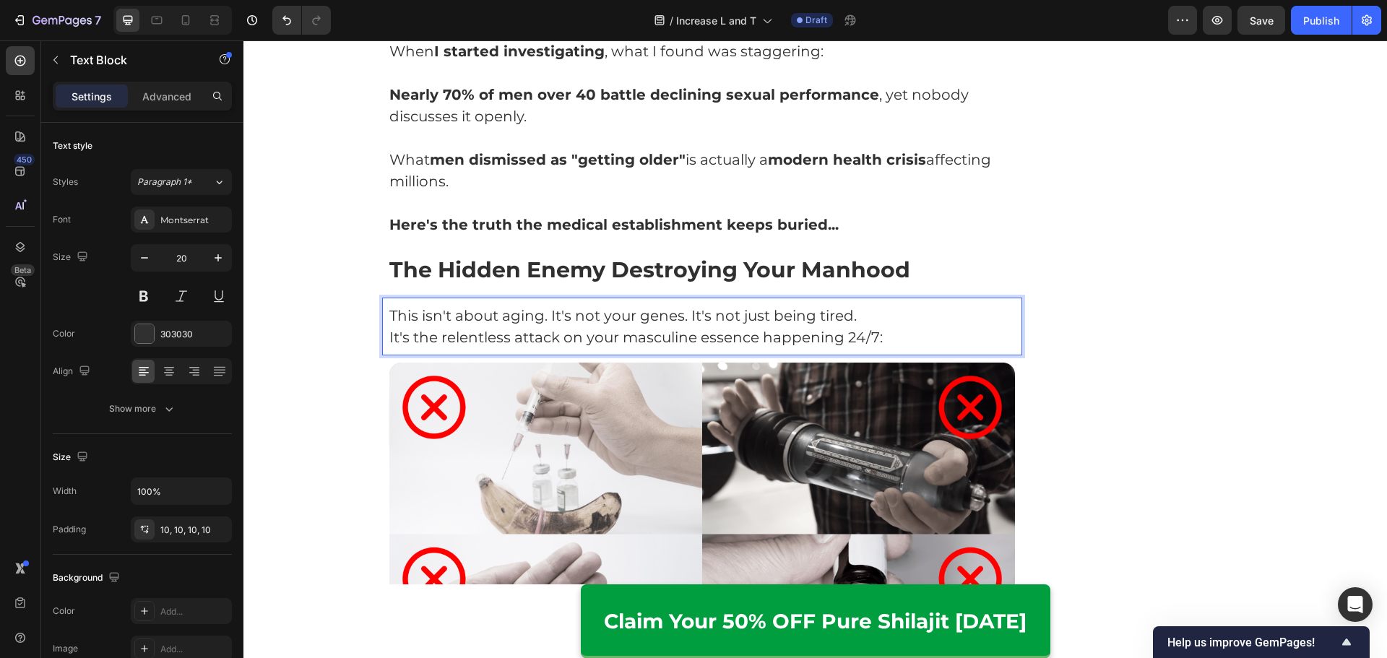
click at [903, 305] on p "This isn't about aging. It's not your genes. It's not just being tired." at bounding box center [702, 316] width 626 height 22
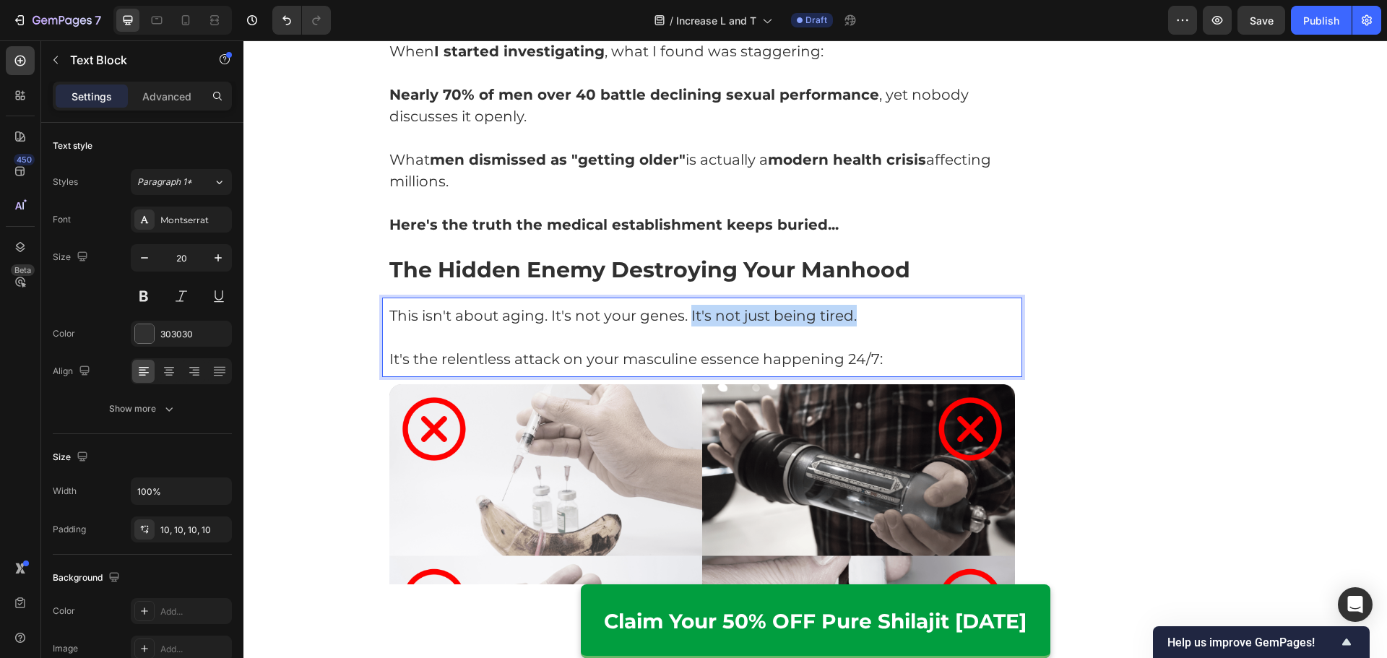
drag, startPoint x: 891, startPoint y: 284, endPoint x: 685, endPoint y: 300, distance: 206.4
click at [685, 305] on p "This isn't about aging. It's not your genes. It's not just being tired." at bounding box center [702, 316] width 626 height 22
click at [683, 326] on p "Rich Text Editor. Editing area: main" at bounding box center [702, 337] width 626 height 22
click at [671, 305] on p "This isn't about aging. It's not your genes. It's not just being tired." at bounding box center [702, 316] width 626 height 22
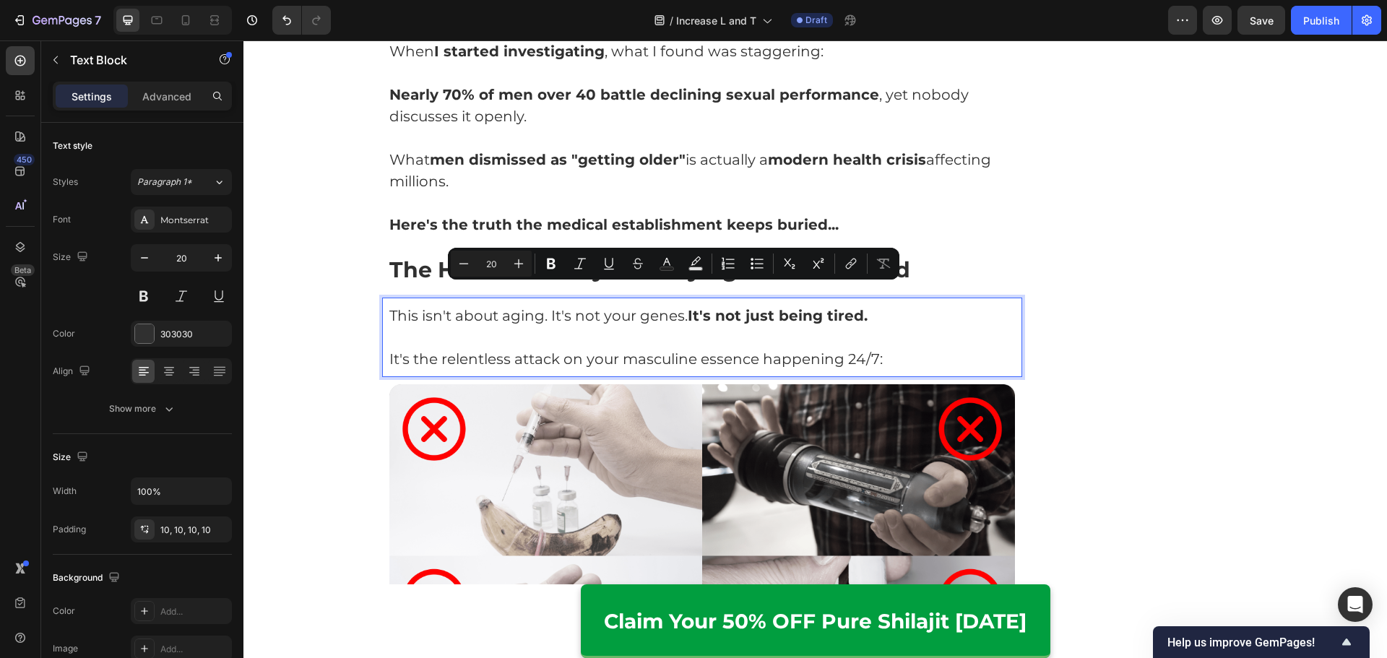
click at [747, 326] on p "Rich Text Editor. Editing area: main" at bounding box center [702, 337] width 626 height 22
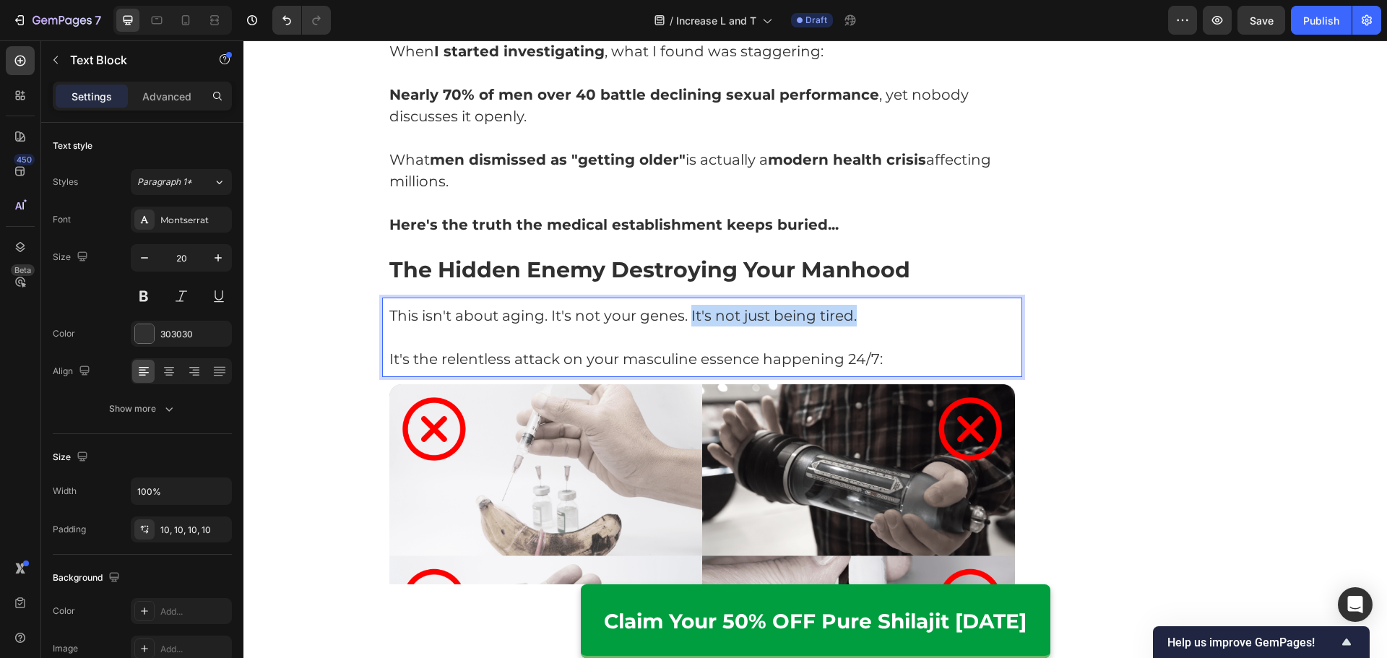
click at [853, 305] on p "This isn't about aging. It's not your genes. It's not just being tired." at bounding box center [702, 316] width 626 height 22
drag, startPoint x: 876, startPoint y: 292, endPoint x: 813, endPoint y: 296, distance: 62.9
click at [813, 305] on p "This isn't about aging. It's not your genes. It's not just being tired." at bounding box center [702, 316] width 626 height 22
drag, startPoint x: 682, startPoint y: 298, endPoint x: 635, endPoint y: 302, distance: 47.9
click at [635, 305] on p "This isn't about aging. It's not your genes. It's not just being tired." at bounding box center [702, 316] width 626 height 22
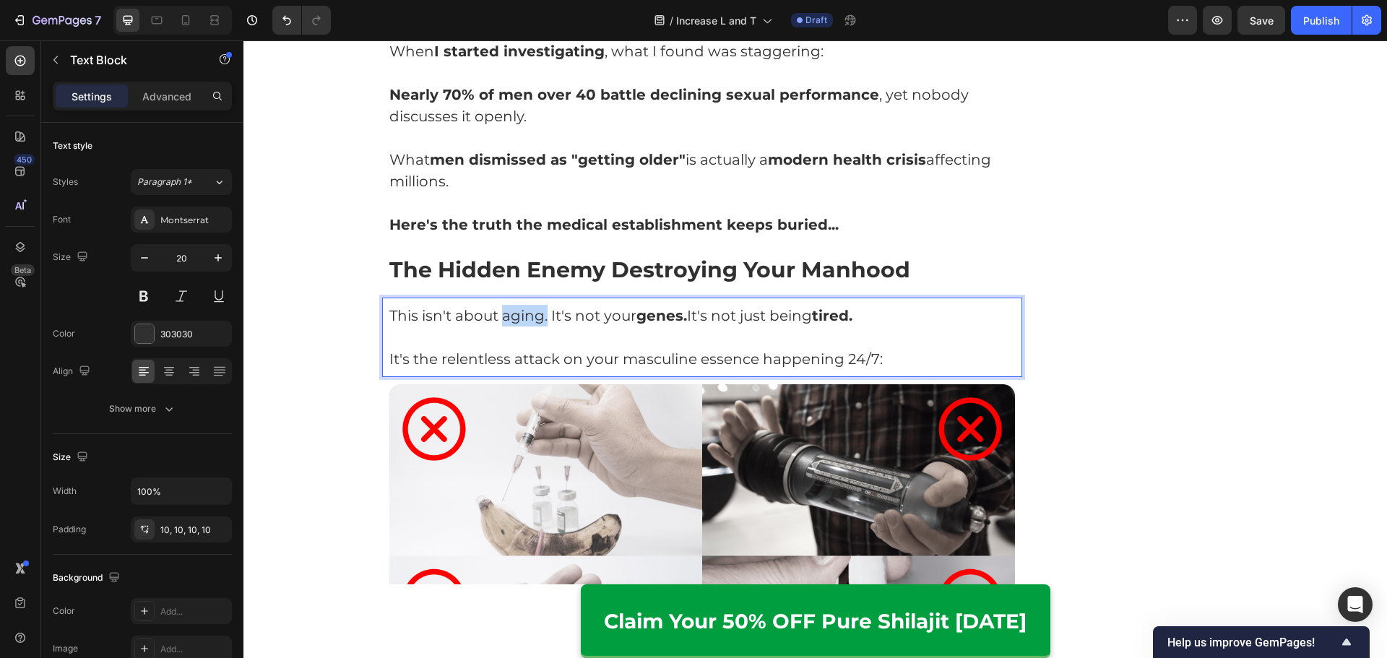
drag, startPoint x: 541, startPoint y: 295, endPoint x: 498, endPoint y: 300, distance: 42.8
click at [500, 305] on p "This isn't about aging. It's not your genes. It's not just being tired." at bounding box center [702, 316] width 626 height 22
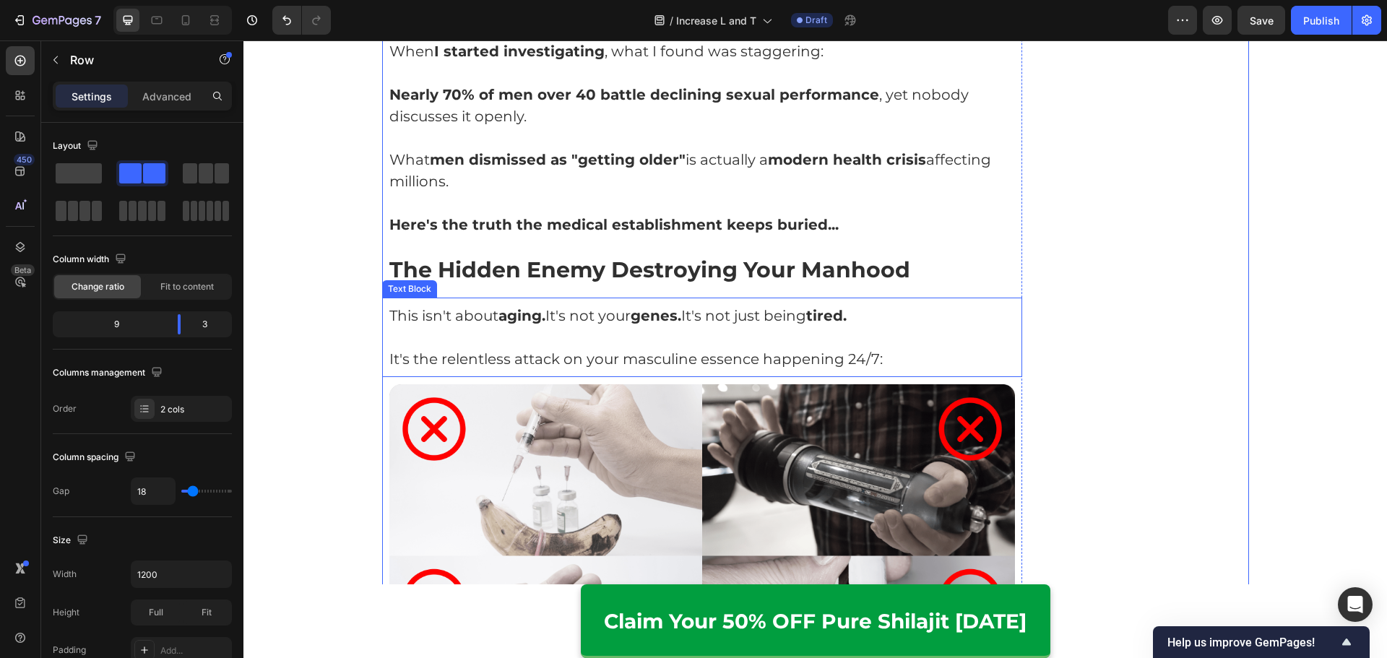
click at [482, 305] on p "This isn't about aging. It's not your genes. It's not just being tired." at bounding box center [702, 316] width 626 height 22
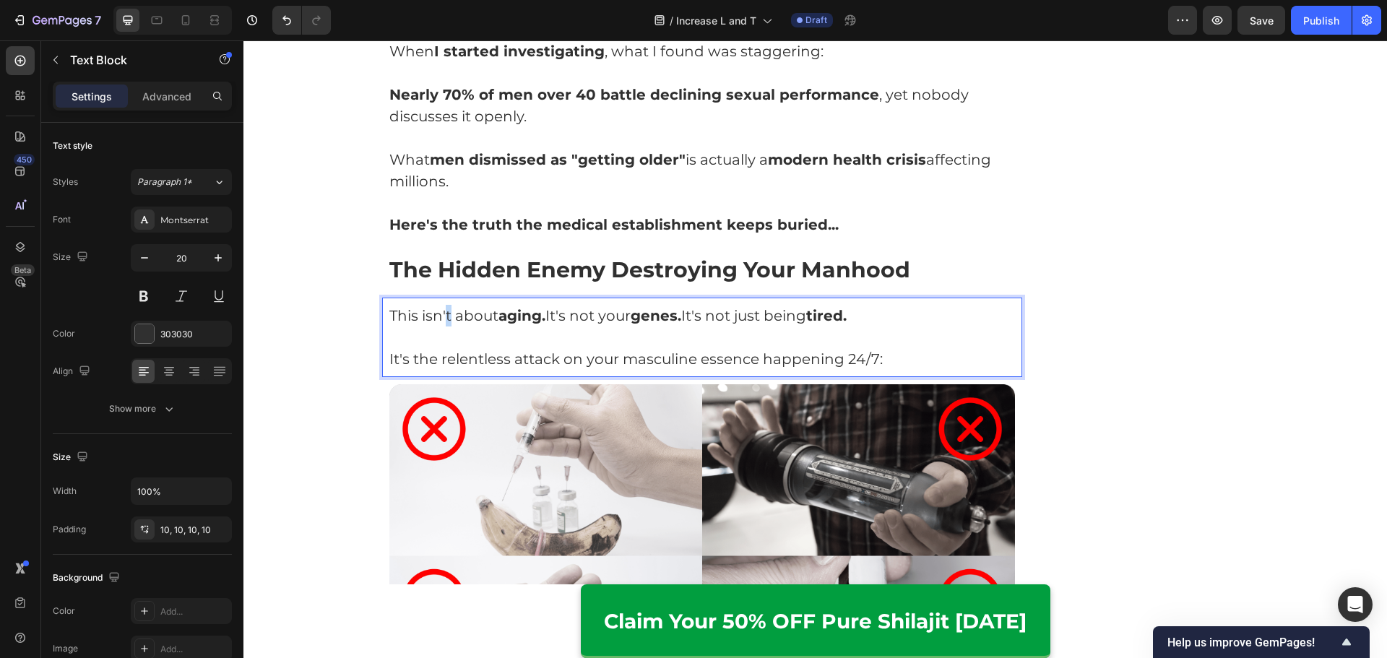
click at [444, 305] on p "This isn't about aging. It's not your genes. It's not just being tired." at bounding box center [702, 316] width 626 height 22
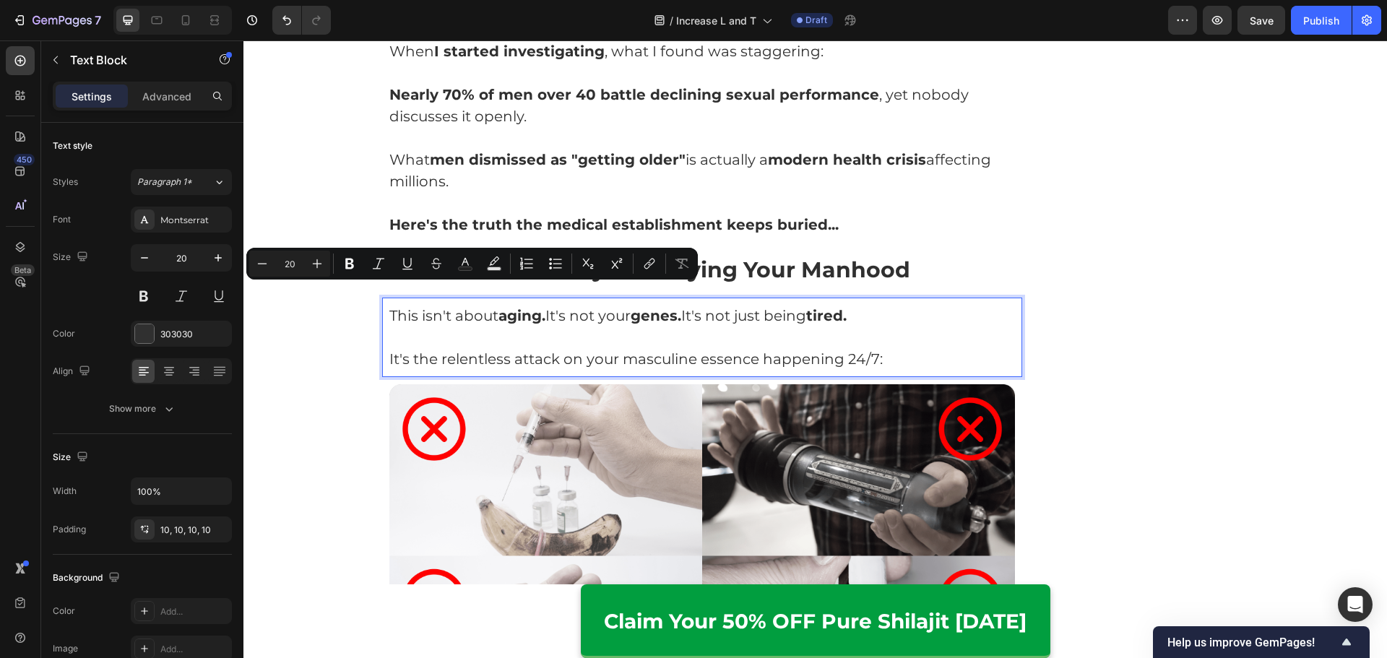
click at [450, 305] on p "This isn't about aging. It's not your genes. It's not just being tired." at bounding box center [702, 316] width 626 height 22
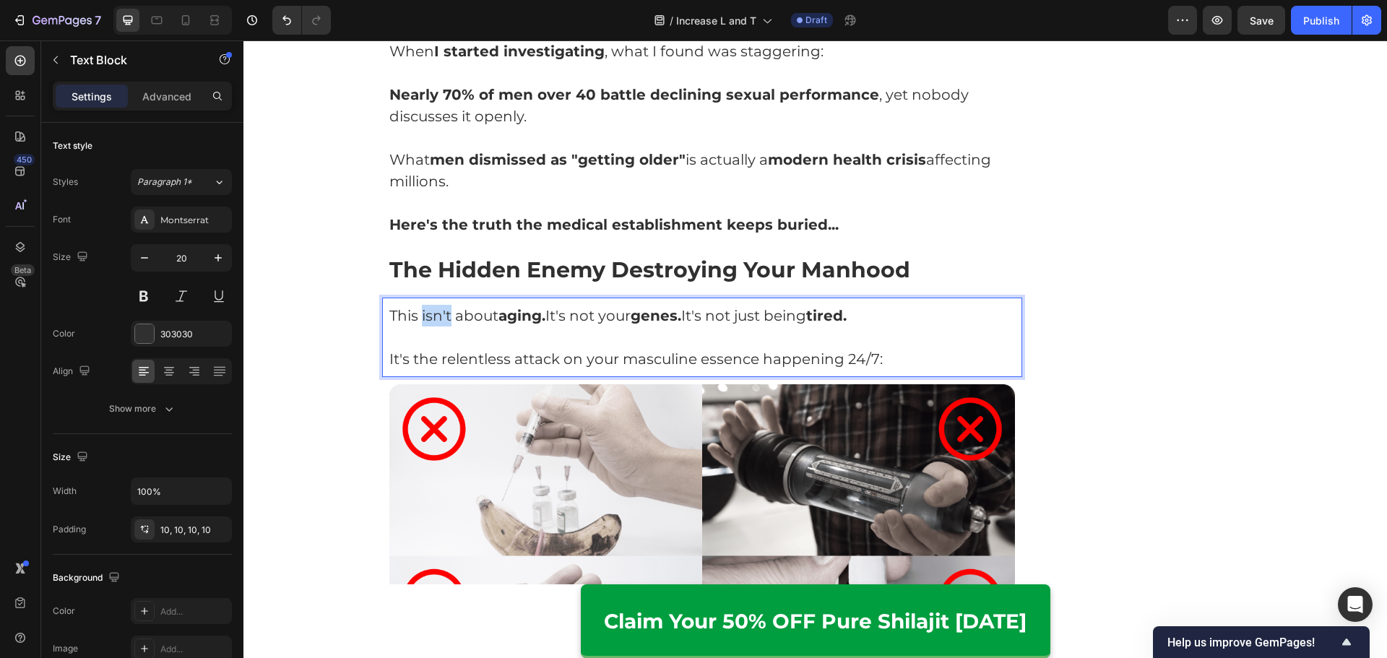
drag, startPoint x: 445, startPoint y: 294, endPoint x: 416, endPoint y: 298, distance: 29.2
click at [416, 305] on p "This isn't about aging. It's not your genes. It's not just being tired." at bounding box center [702, 316] width 626 height 22
drag, startPoint x: 577, startPoint y: 295, endPoint x: 599, endPoint y: 299, distance: 22.1
click at [599, 305] on p "This isn't about aging. It's not your genes. It's not just being tired." at bounding box center [702, 316] width 626 height 22
drag, startPoint x: 722, startPoint y: 298, endPoint x: 743, endPoint y: 298, distance: 20.9
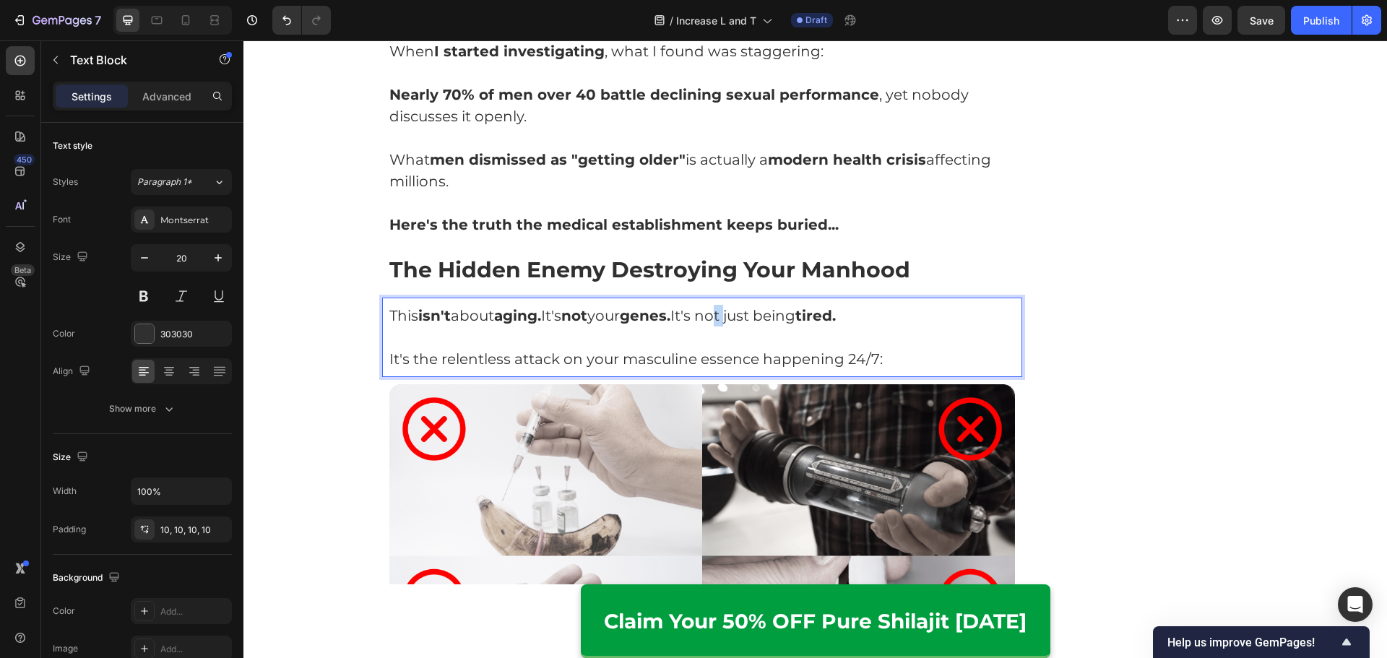
click at [743, 305] on p "This isn't about aging. It's not your genes. It's not just being tired." at bounding box center [702, 316] width 626 height 22
click at [714, 305] on p "This isn't about aging. It's not your genes. It's not just being tired." at bounding box center [702, 316] width 626 height 22
drag, startPoint x: 728, startPoint y: 300, endPoint x: 740, endPoint y: 300, distance: 12.3
click at [740, 305] on p "This isn't about aging. It's not your genes. It's not just being tired." at bounding box center [702, 316] width 626 height 22
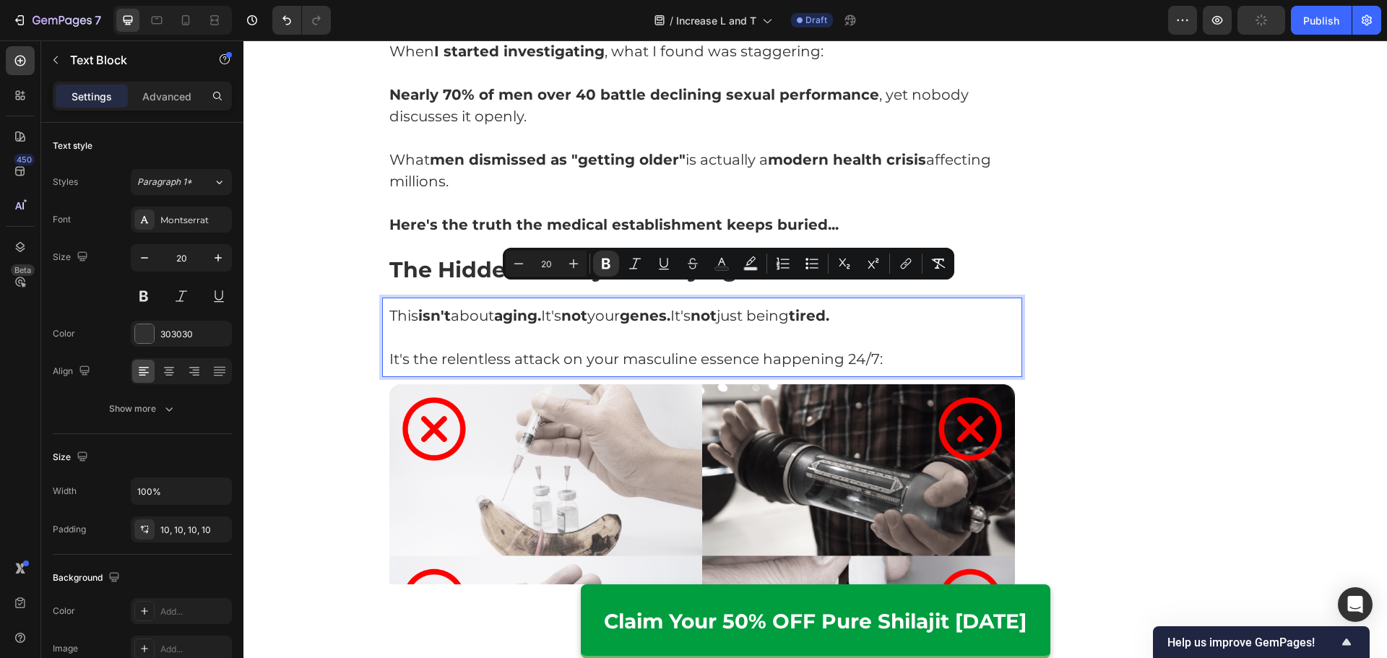
click at [1007, 305] on p "This isn't about aging. It's not your genes. It's not just being tired." at bounding box center [702, 316] width 626 height 22
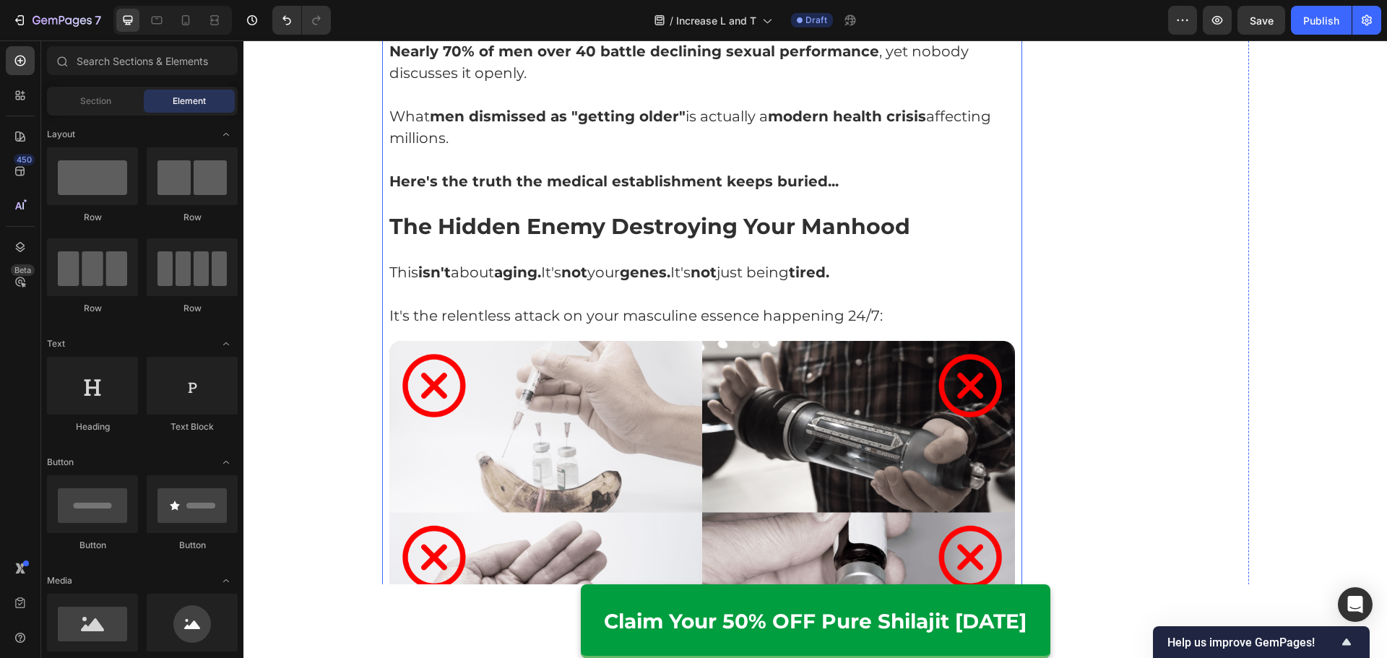
scroll to position [1709, 0]
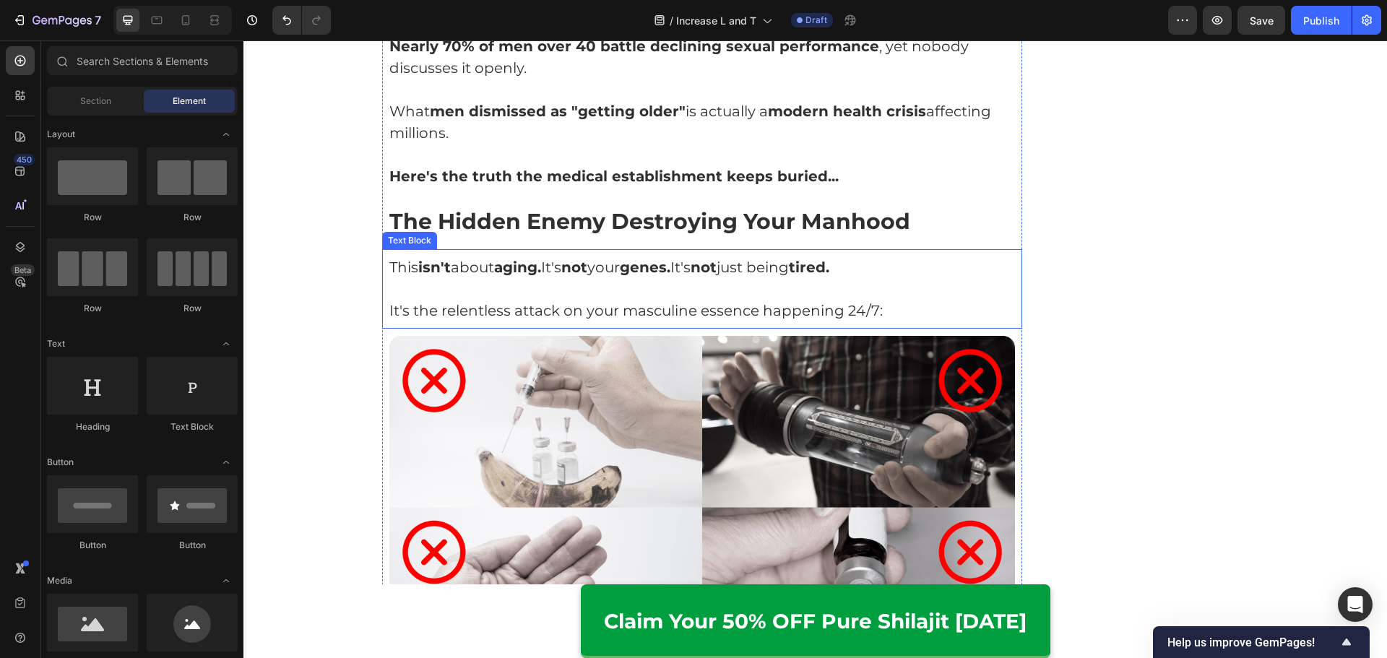
click at [482, 278] on p "Rich Text Editor. Editing area: main" at bounding box center [702, 289] width 626 height 22
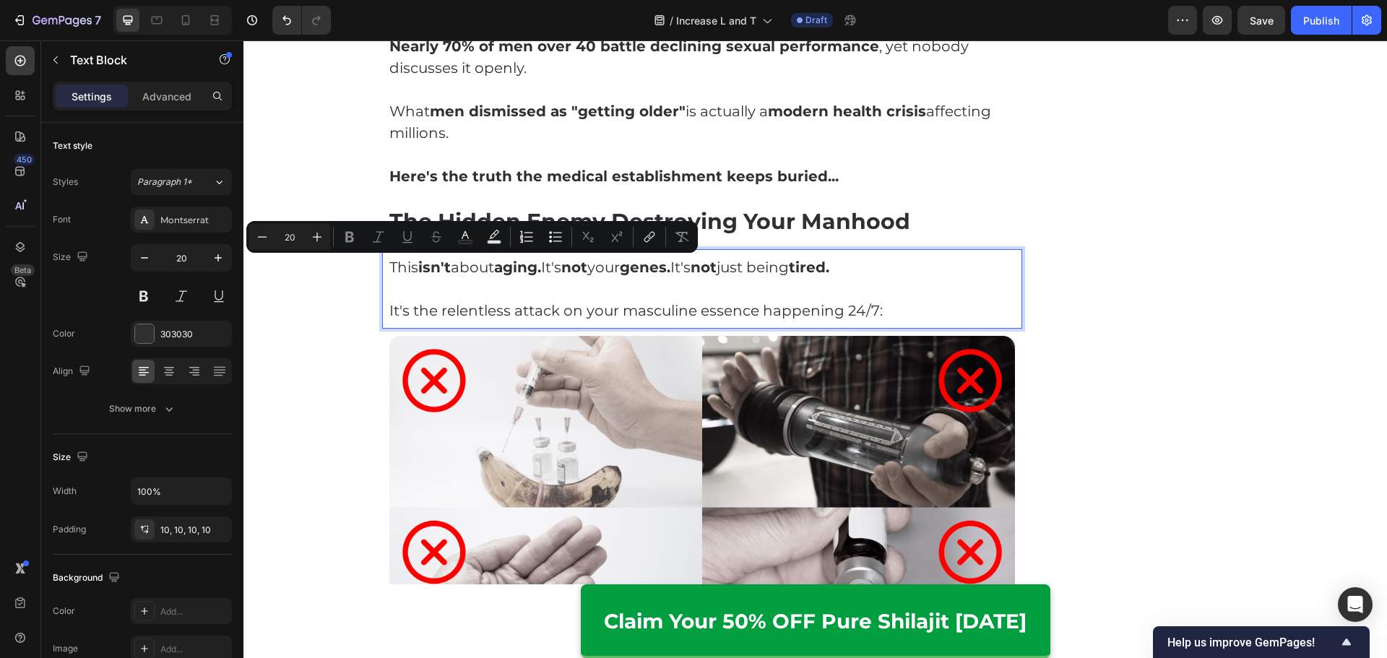
click at [465, 300] on p "It's the relentless attack on your masculine essence happening 24/7:" at bounding box center [702, 311] width 626 height 22
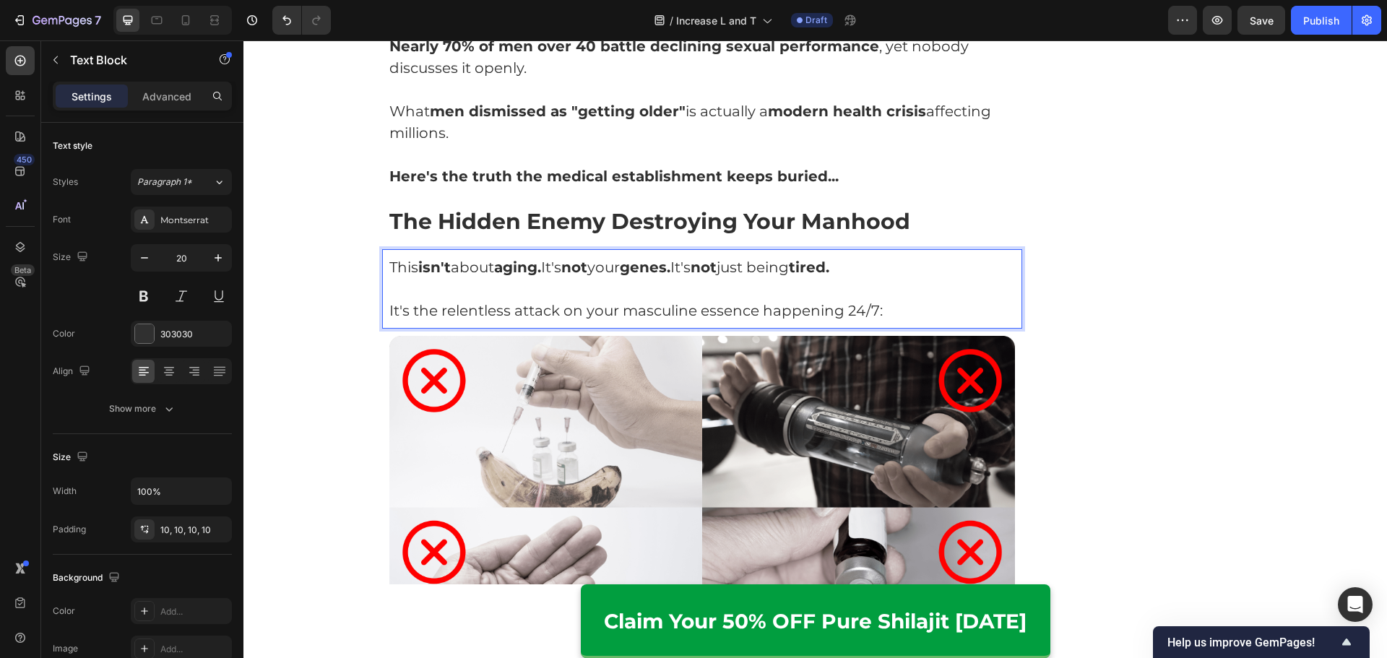
click at [889, 278] on p "Rich Text Editor. Editing area: main" at bounding box center [702, 289] width 626 height 22
click at [890, 300] on p "It's the relentless attack on your masculine essence happening 24/7:" at bounding box center [702, 311] width 626 height 22
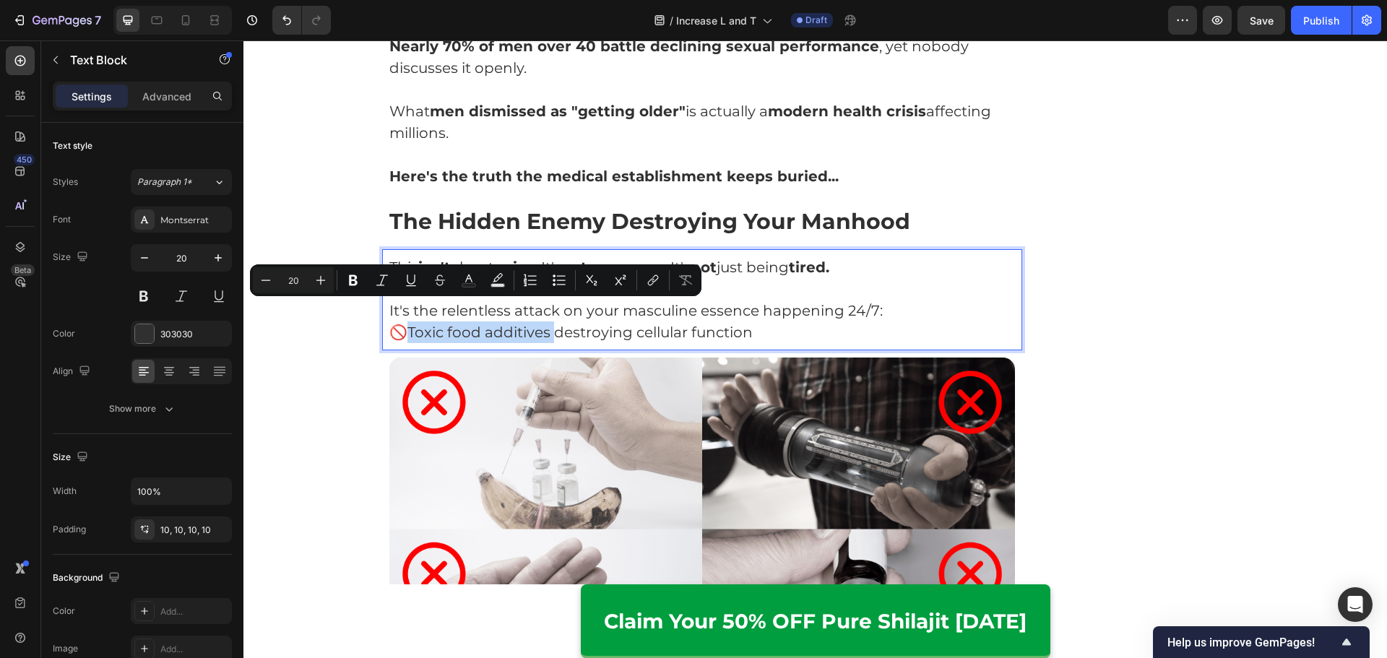
drag, startPoint x: 404, startPoint y: 314, endPoint x: 547, endPoint y: 321, distance: 143.9
click at [547, 321] on p "🚫Toxic food additives destroying cellular function" at bounding box center [702, 332] width 626 height 22
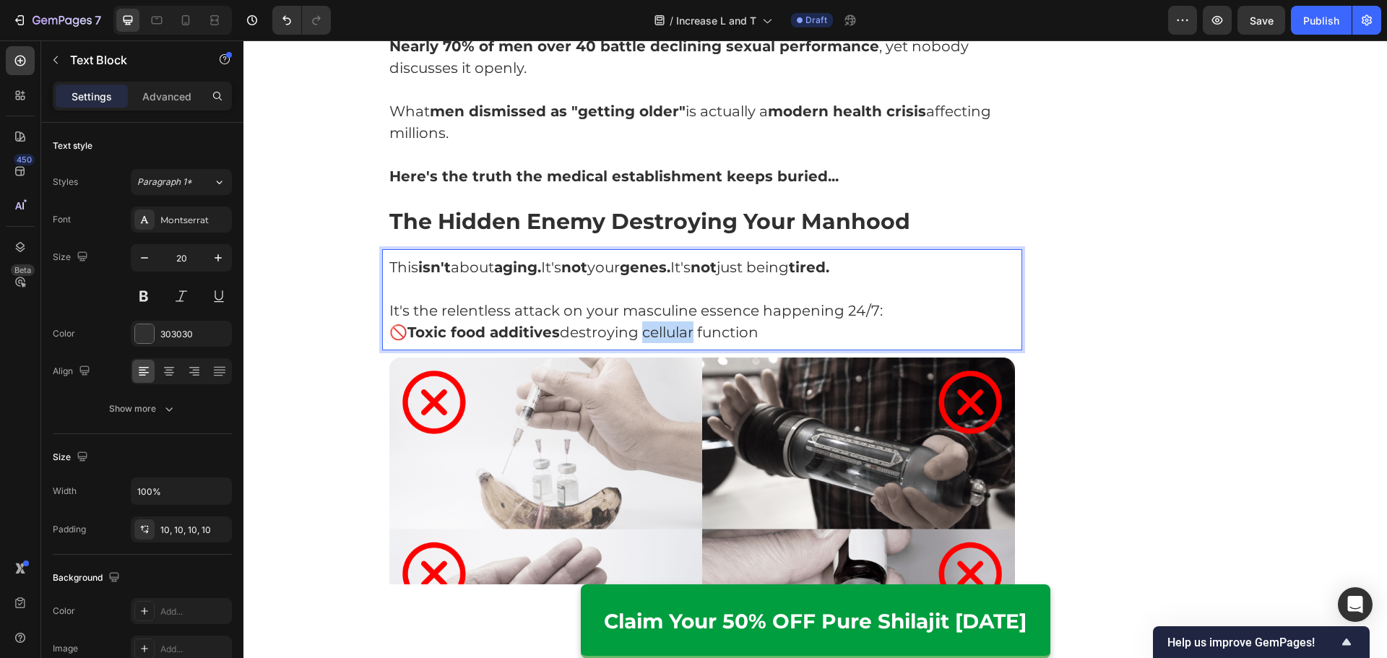
drag, startPoint x: 641, startPoint y: 316, endPoint x: 692, endPoint y: 316, distance: 51.3
click at [692, 321] on p "🚫 Toxic food additives destroying cellular function" at bounding box center [702, 332] width 626 height 22
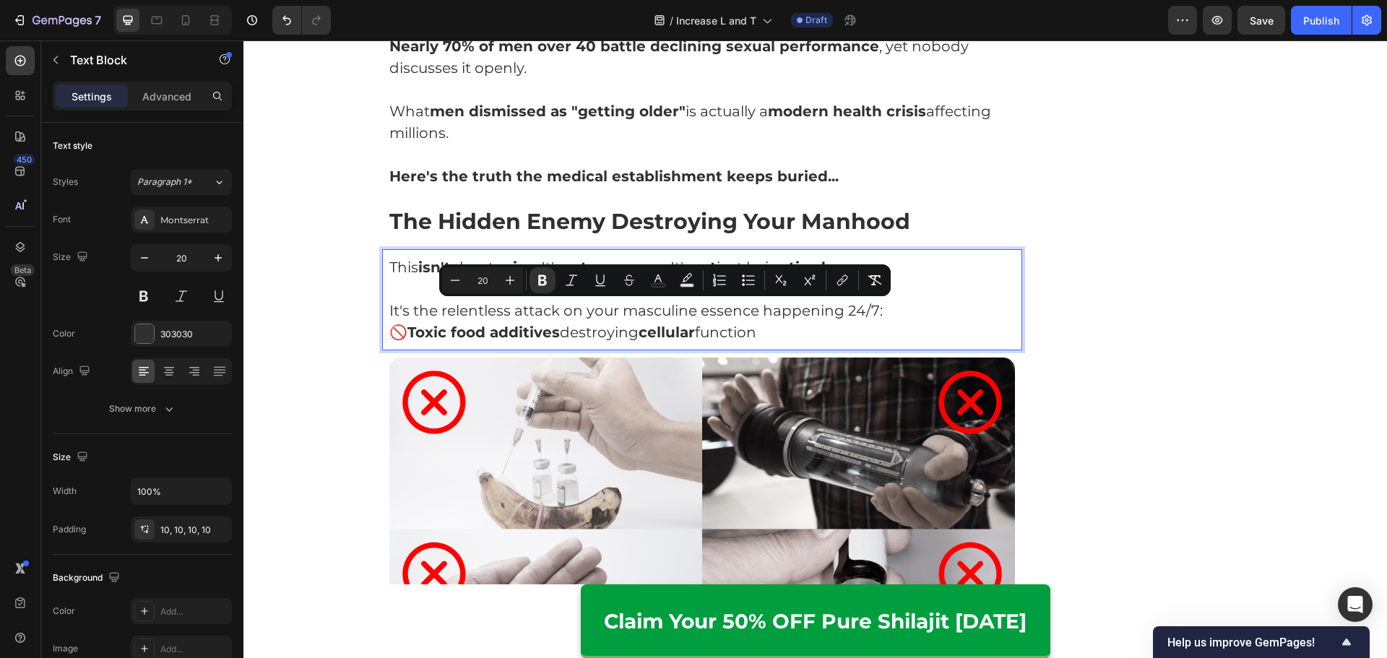
click at [914, 324] on div "This isn't about aging. It's not your genes. It's not just being tired. It's th…" at bounding box center [702, 299] width 641 height 101
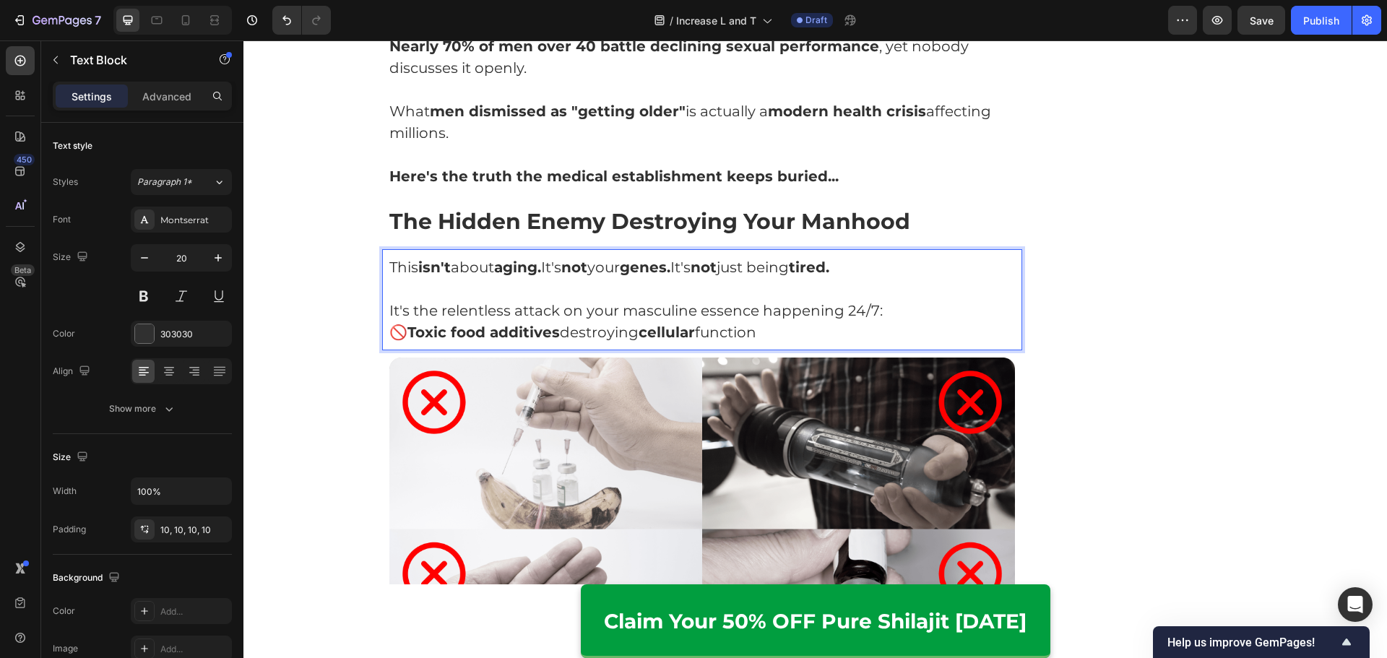
click at [920, 300] on p "It's the relentless attack on your masculine essence happening 24/7:" at bounding box center [702, 311] width 626 height 22
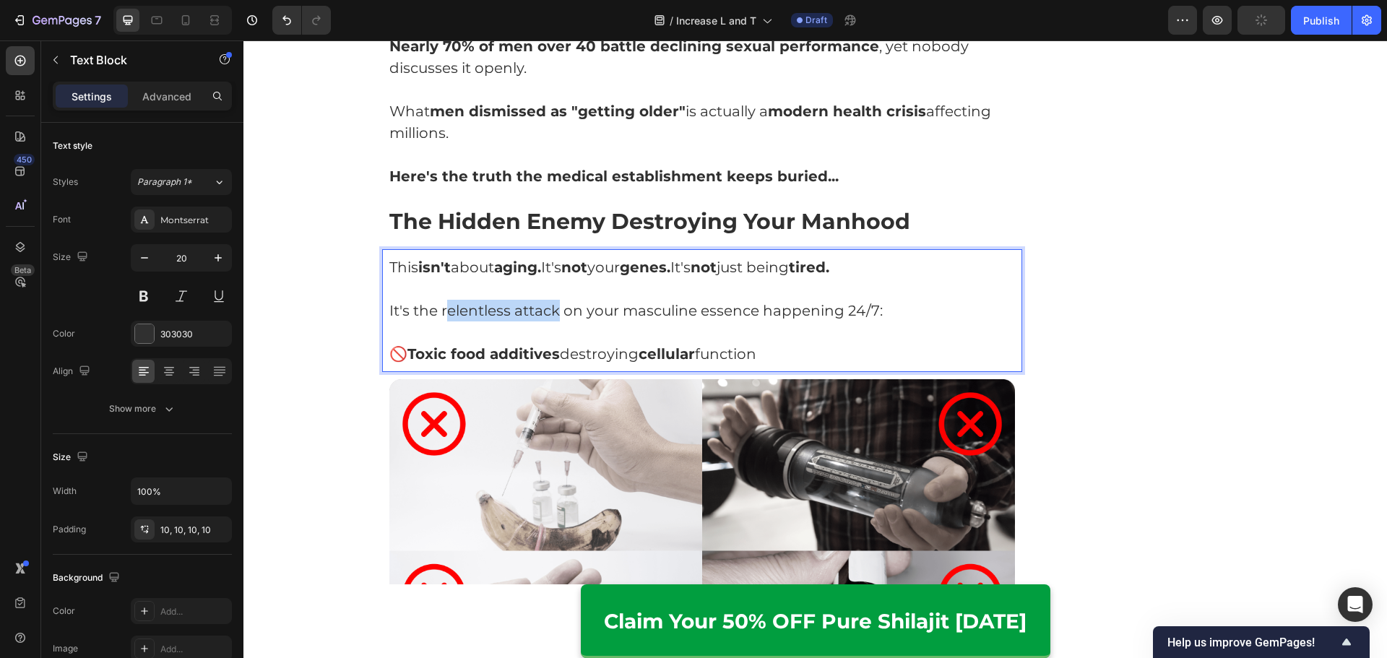
drag, startPoint x: 554, startPoint y: 293, endPoint x: 445, endPoint y: 292, distance: 109.1
click at [445, 300] on p "It's the relentless attack on your masculine essence happening 24/7:" at bounding box center [702, 311] width 626 height 22
click at [444, 300] on p "It's the relentless attack on your masculine essence happening 24/7:" at bounding box center [702, 311] width 626 height 22
drag, startPoint x: 440, startPoint y: 290, endPoint x: 454, endPoint y: 292, distance: 14.7
click at [478, 300] on p "It's the relentless attack on your masculine essence happening 24/7:" at bounding box center [702, 311] width 626 height 22
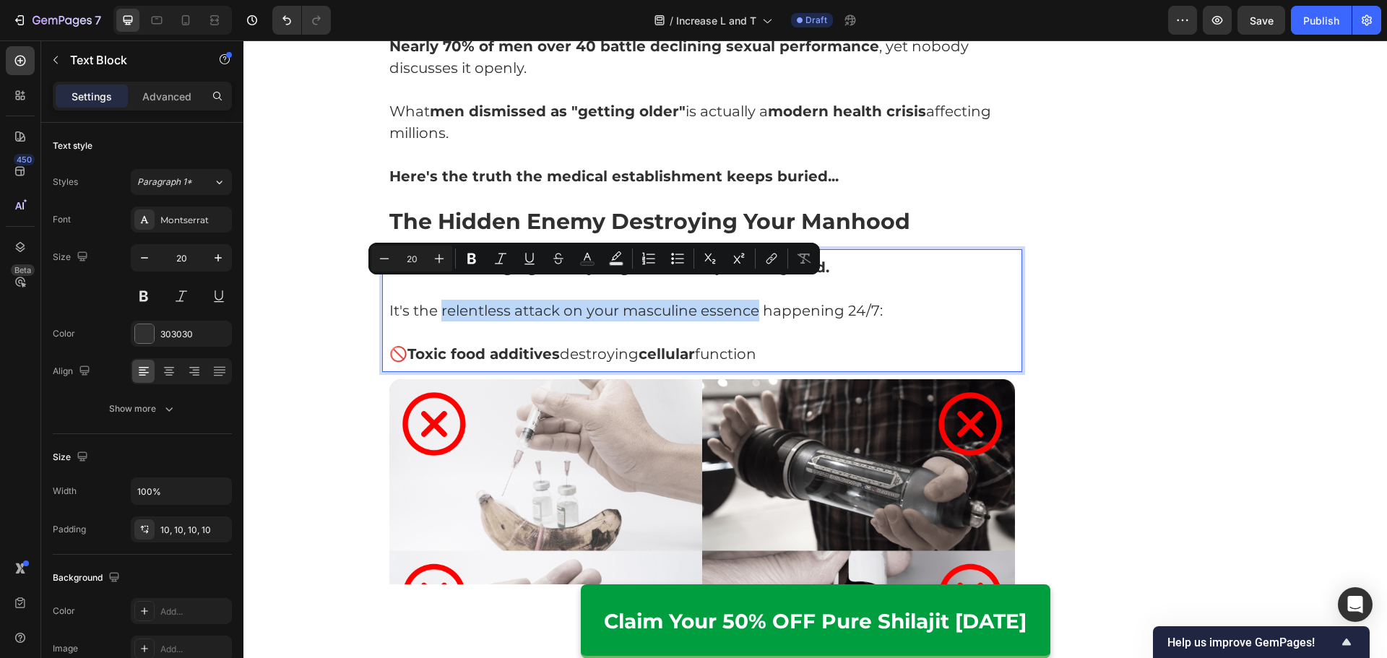
drag, startPoint x: 436, startPoint y: 287, endPoint x: 753, endPoint y: 293, distance: 317.1
click at [753, 300] on p "It's the relentless attack on your masculine essence happening 24/7:" at bounding box center [702, 311] width 626 height 22
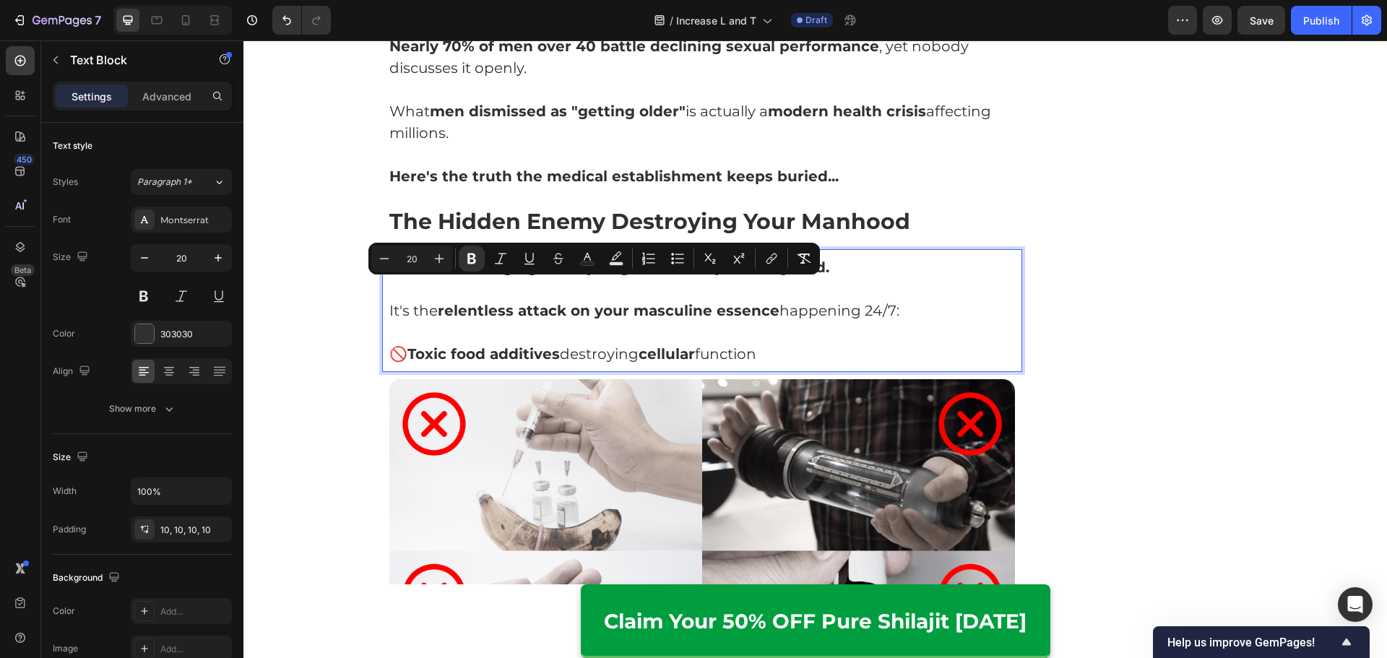
click at [883, 321] on p "Rich Text Editor. Editing area: main" at bounding box center [702, 332] width 626 height 22
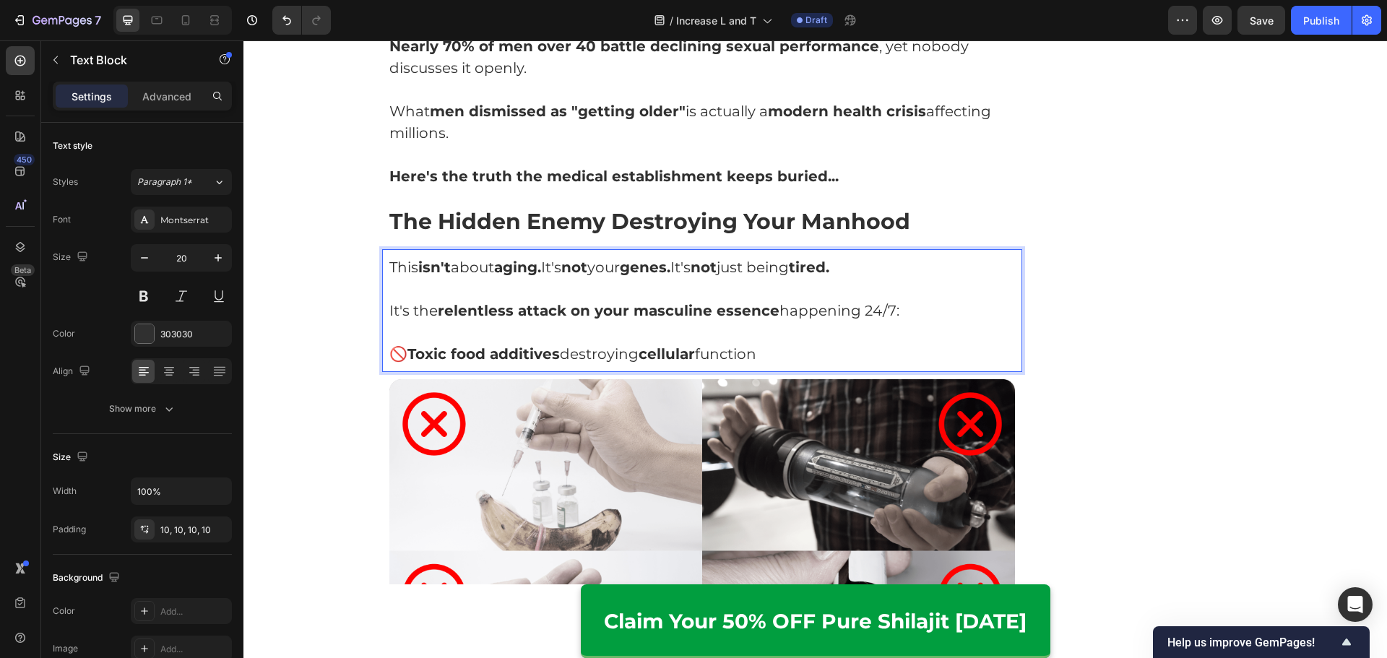
drag, startPoint x: 862, startPoint y: 287, endPoint x: 902, endPoint y: 289, distance: 39.7
click at [902, 300] on p "It's the relentless attack on your masculine essence happening 24/7:" at bounding box center [702, 311] width 626 height 22
click at [894, 343] on p "🚫 Toxic food additives destroying cellular function" at bounding box center [702, 354] width 626 height 22
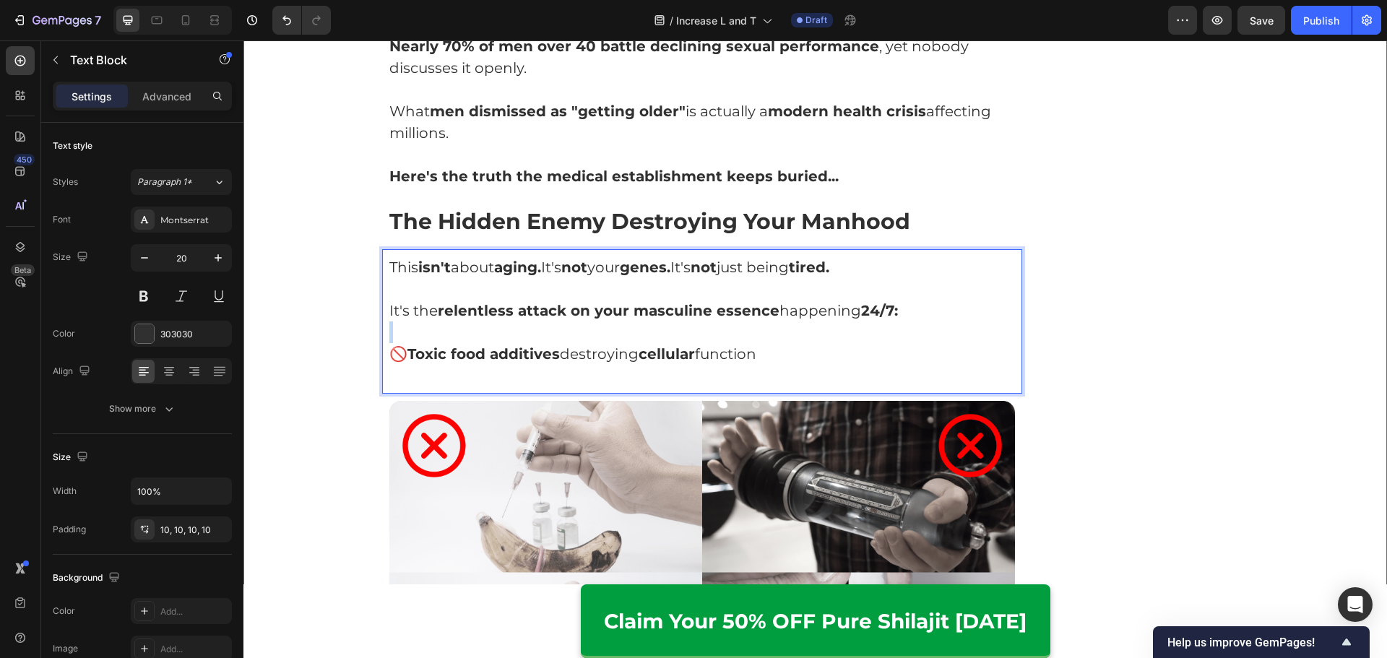
drag, startPoint x: 794, startPoint y: 308, endPoint x: 385, endPoint y: 329, distance: 409.3
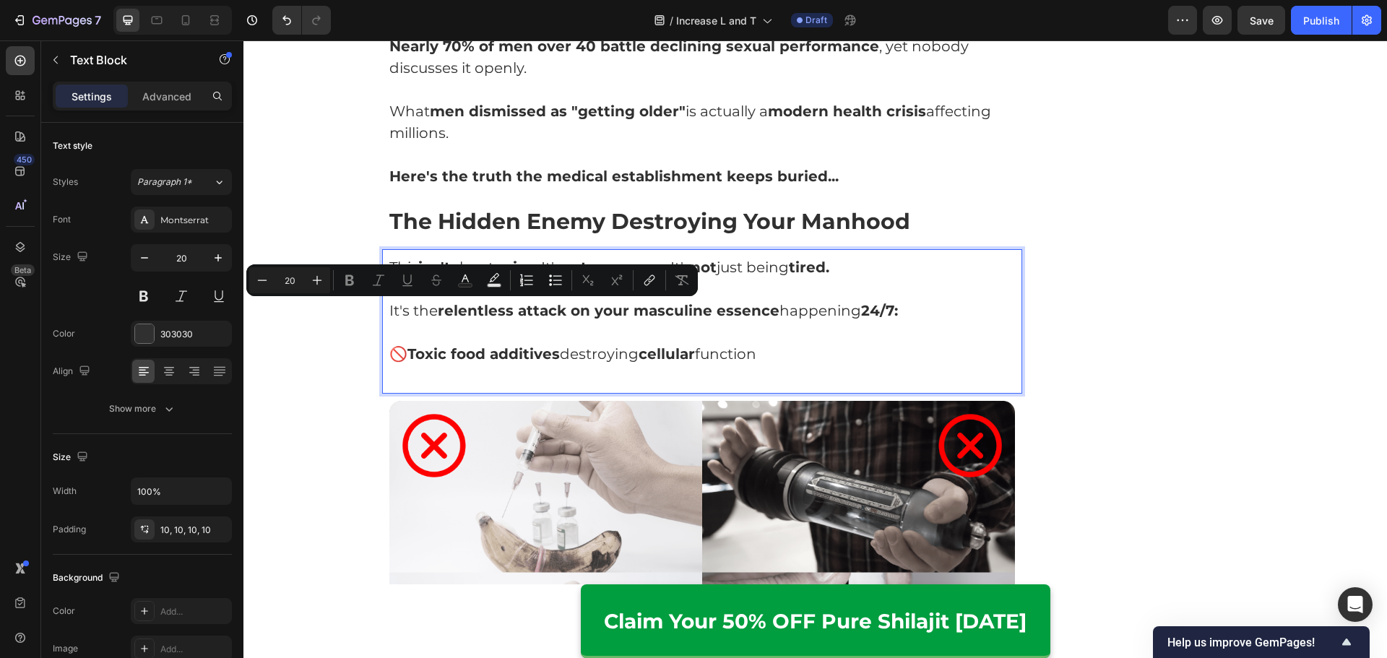
click at [398, 343] on p "🚫 Toxic food additives destroying cellular function" at bounding box center [702, 354] width 626 height 22
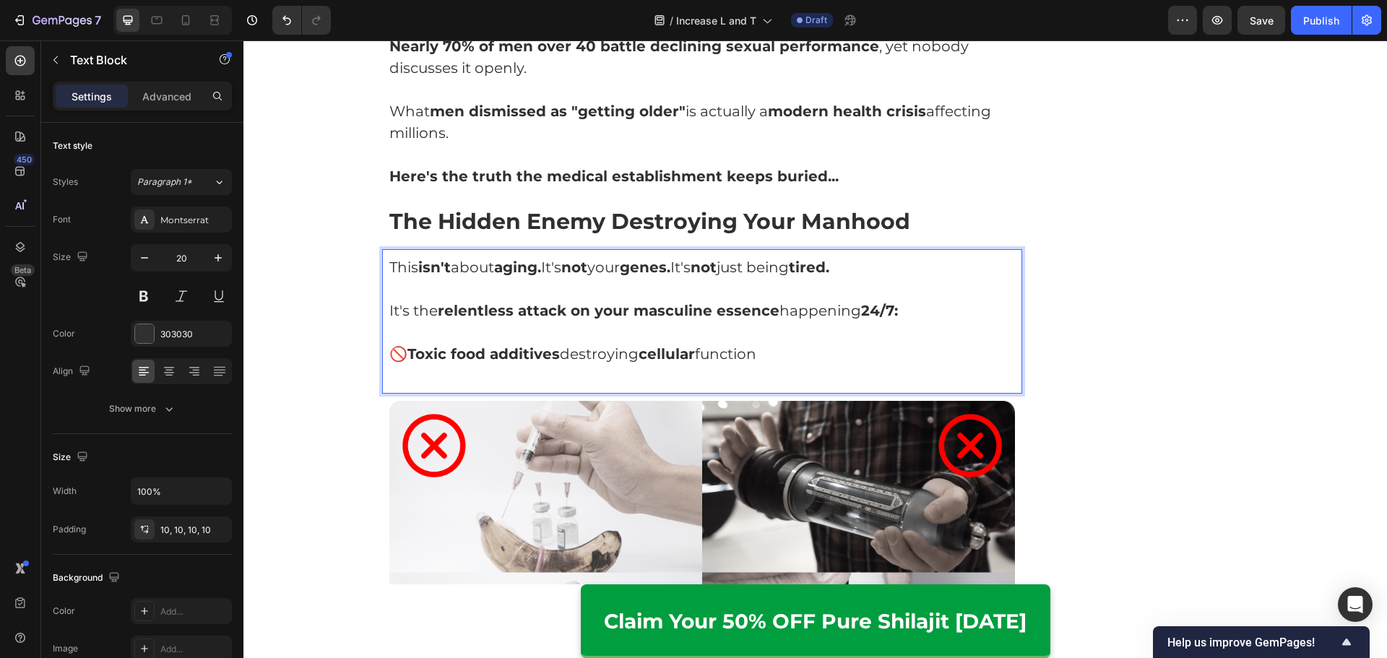
drag, startPoint x: 478, startPoint y: 333, endPoint x: 780, endPoint y: 350, distance: 302.3
click at [785, 343] on p "🚫 Toxic food additives destroying cellular function" at bounding box center [702, 354] width 626 height 22
copy p "🚫 Toxic food additives destroying cellular function"
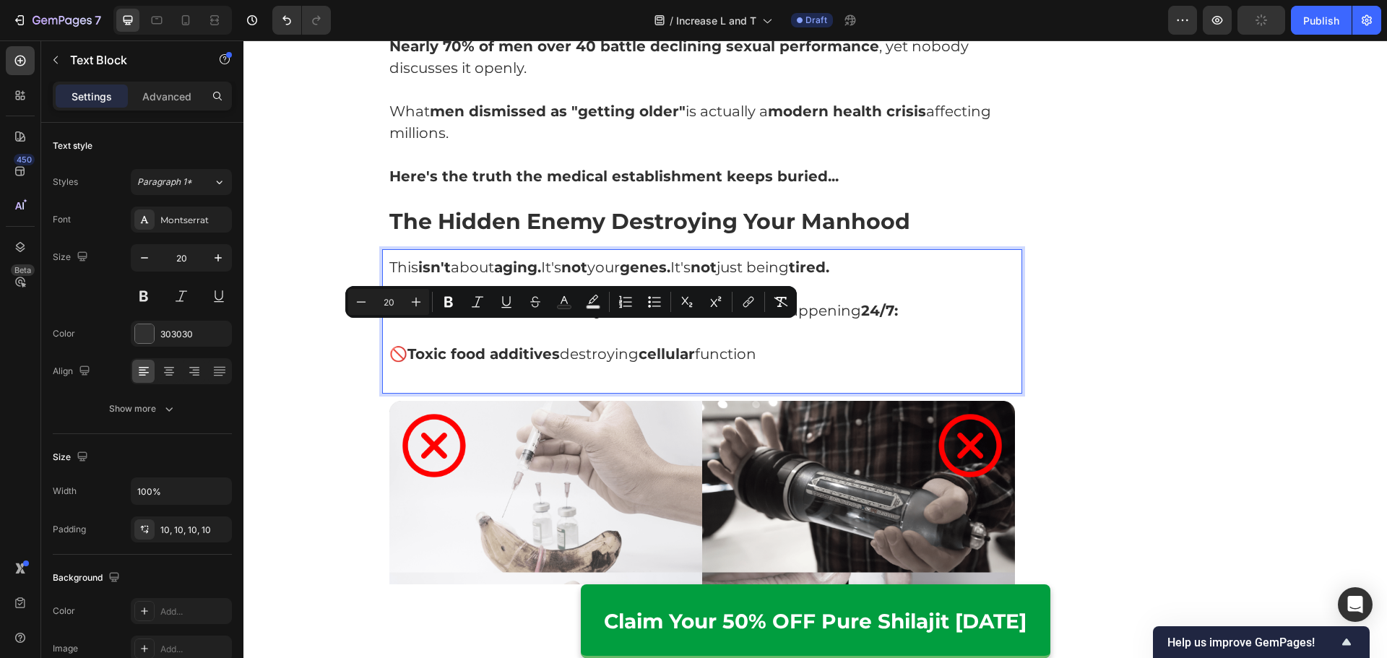
click at [780, 365] on p "Rich Text Editor. Editing area: main" at bounding box center [702, 376] width 626 height 22
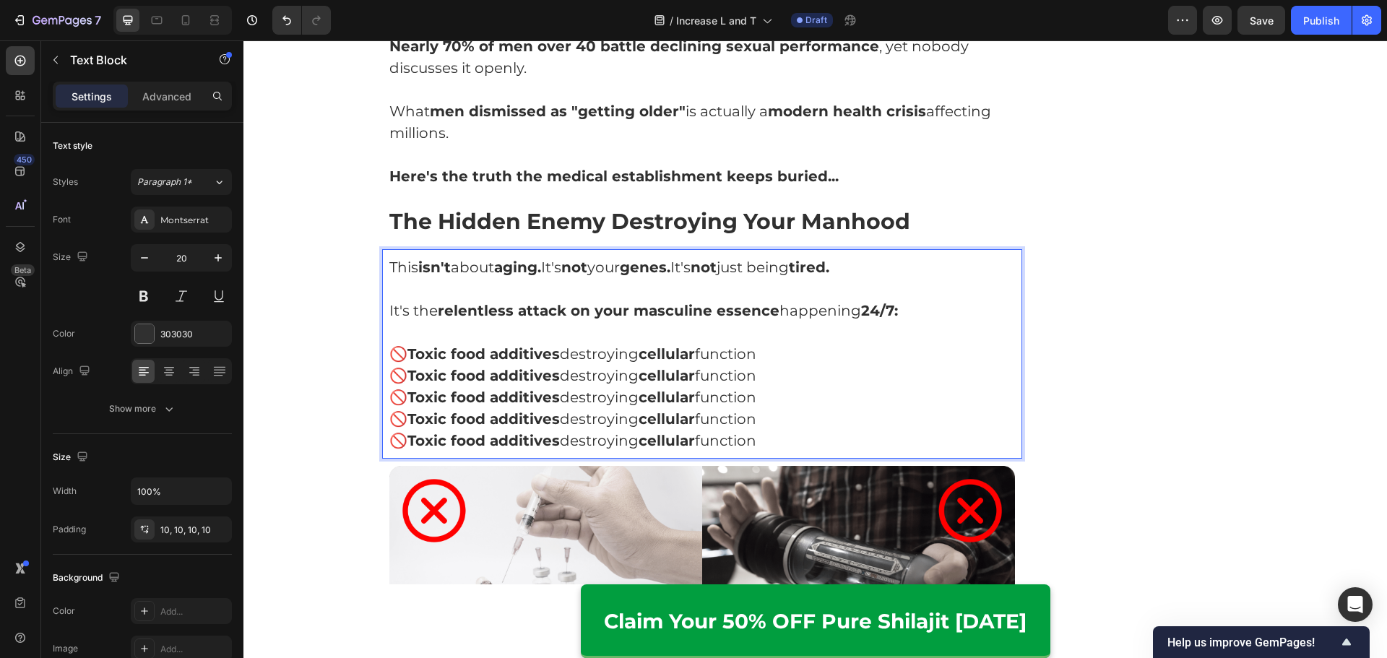
drag, startPoint x: 723, startPoint y: 356, endPoint x: 403, endPoint y: 357, distance: 319.9
click at [403, 365] on p "🚫 Toxic food additives destroying cellular function" at bounding box center [702, 376] width 626 height 22
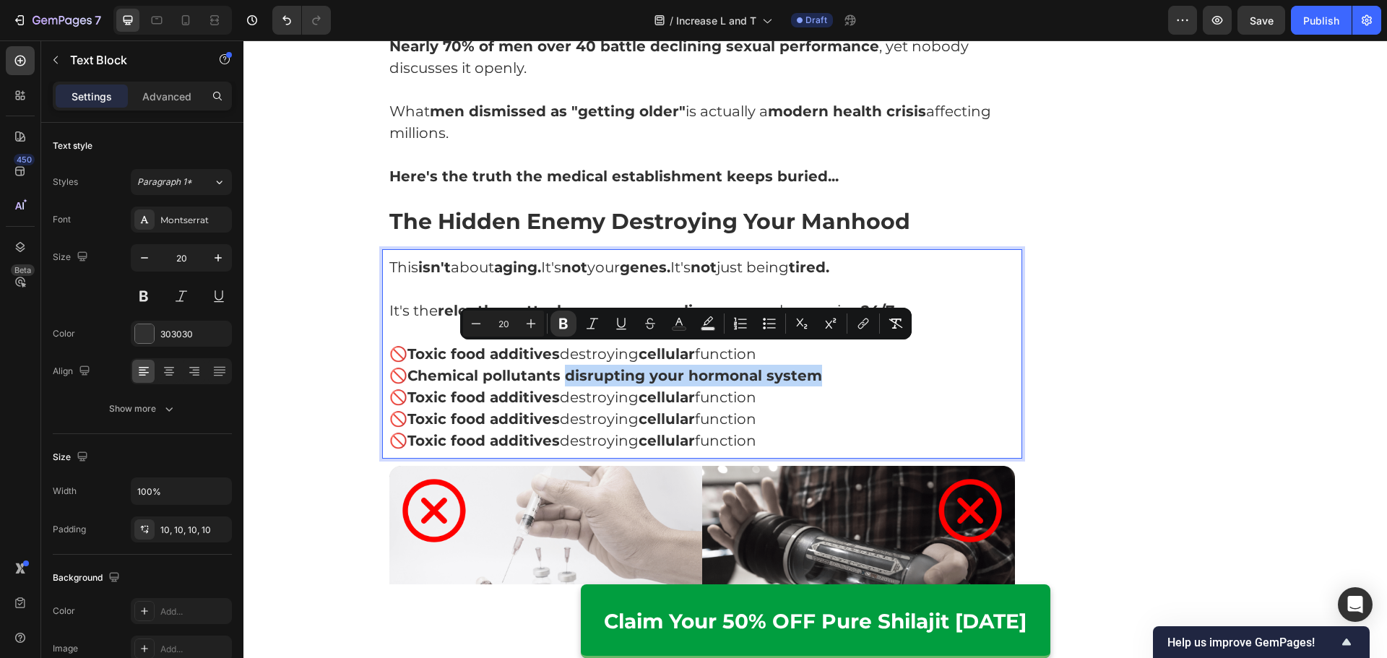
drag, startPoint x: 563, startPoint y: 355, endPoint x: 874, endPoint y: 352, distance: 310.6
click at [874, 365] on p "🚫 Chemical pollutants disrupting your hormonal system" at bounding box center [702, 376] width 626 height 22
click at [871, 365] on p "🚫 Chemical pollutants disrupting your hormonal system" at bounding box center [702, 376] width 626 height 22
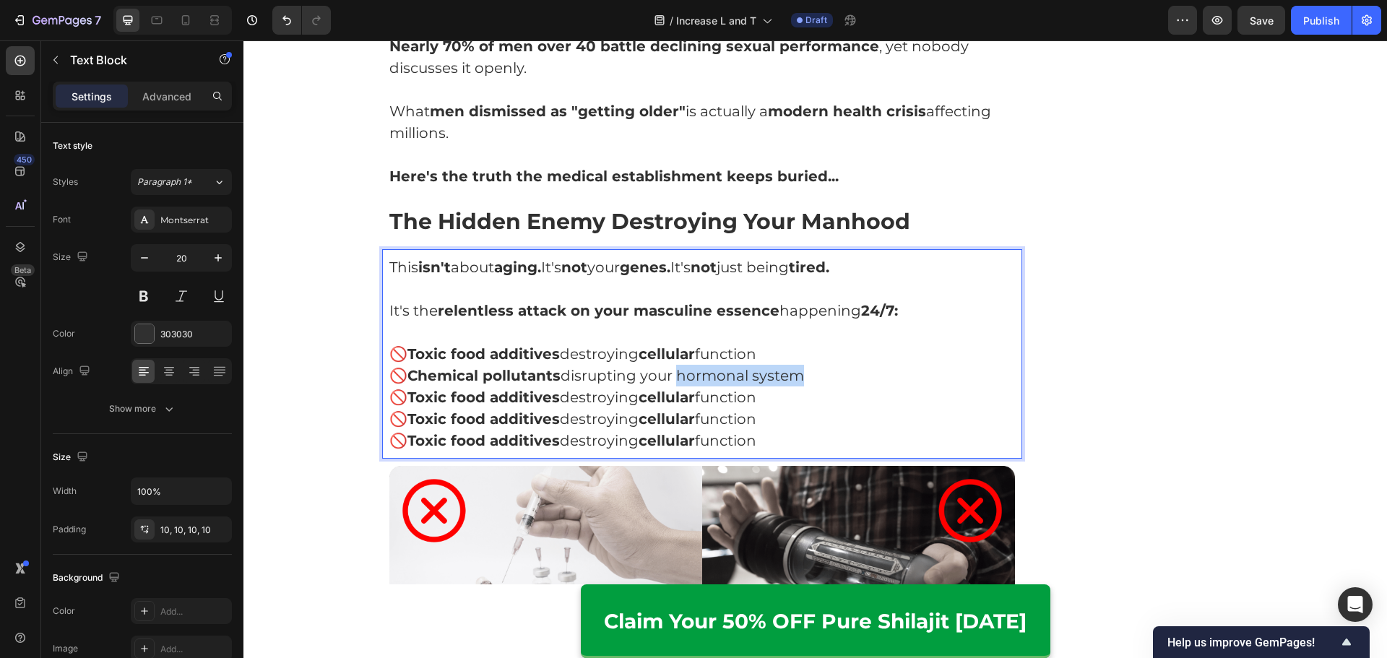
drag, startPoint x: 676, startPoint y: 358, endPoint x: 826, endPoint y: 352, distance: 150.4
click at [826, 365] on p "🚫 Chemical pollutants disrupting your hormonal system" at bounding box center [702, 376] width 626 height 22
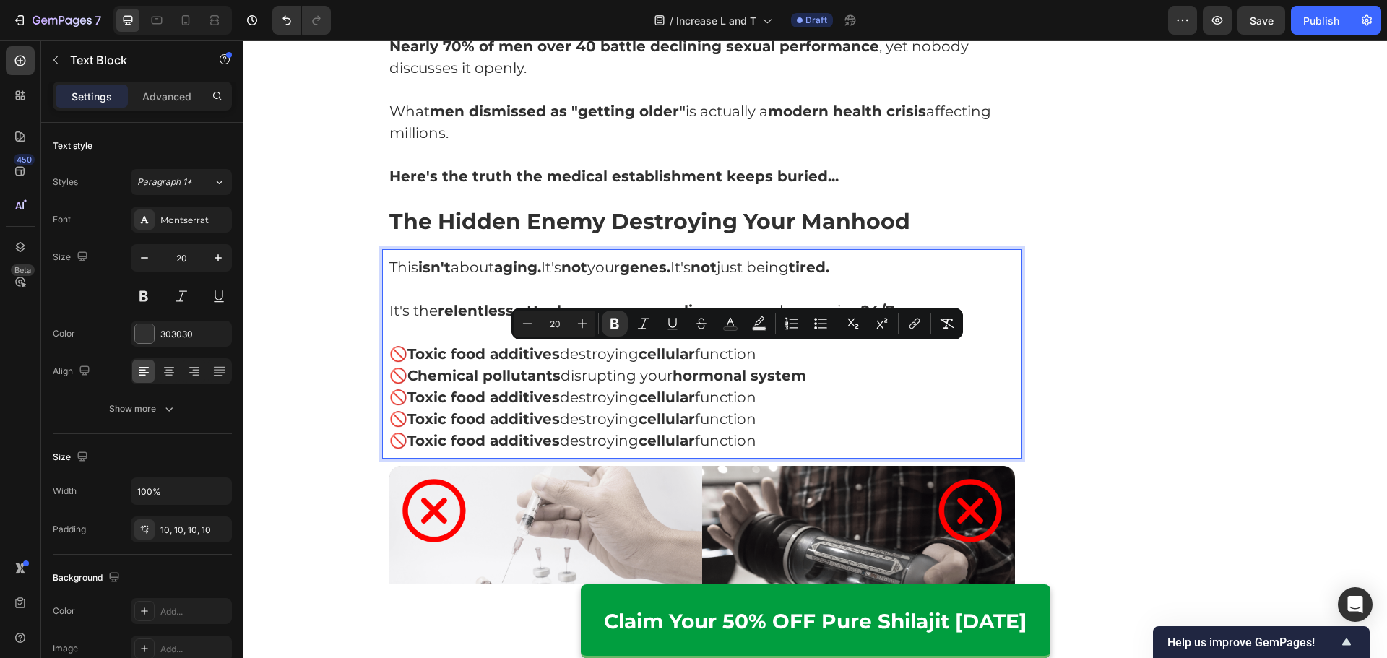
click at [818, 408] on p "🚫 Toxic food additives destroying cellular function" at bounding box center [702, 419] width 626 height 22
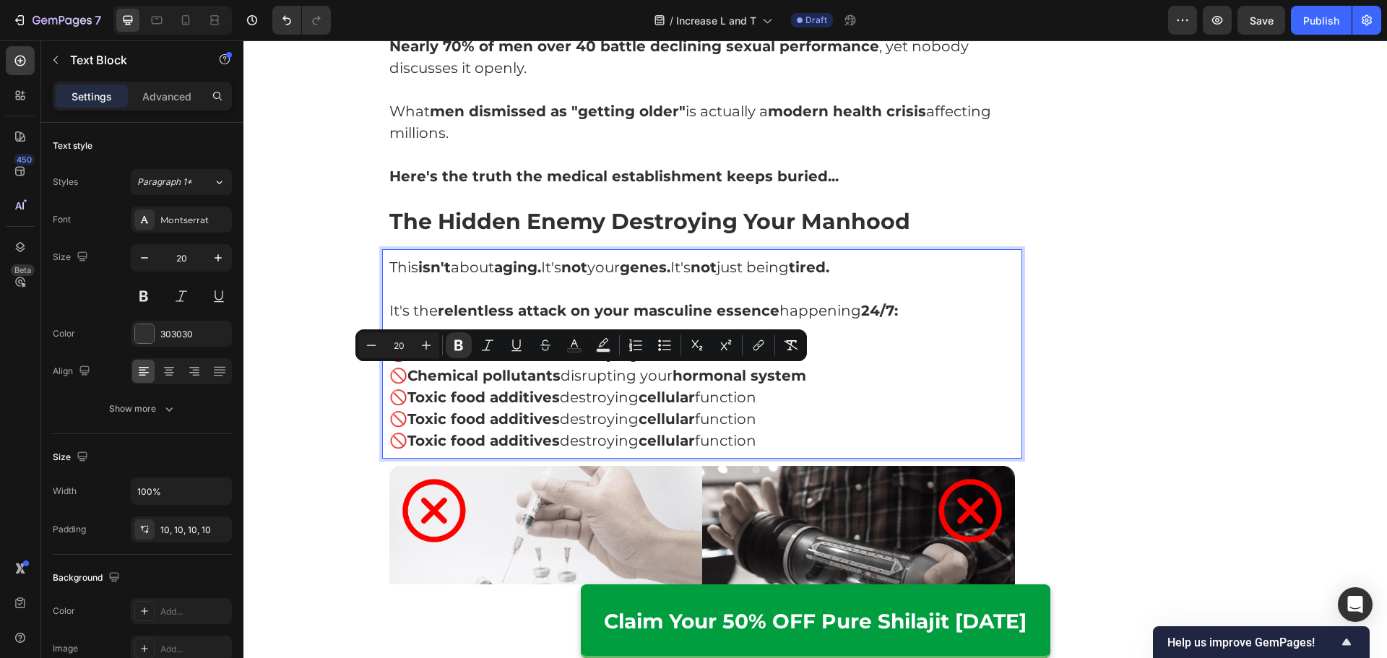
drag, startPoint x: 771, startPoint y: 371, endPoint x: 403, endPoint y: 376, distance: 368.4
click at [403, 386] on p "🚫 Toxic food additives destroying cellular function" at bounding box center [702, 397] width 626 height 22
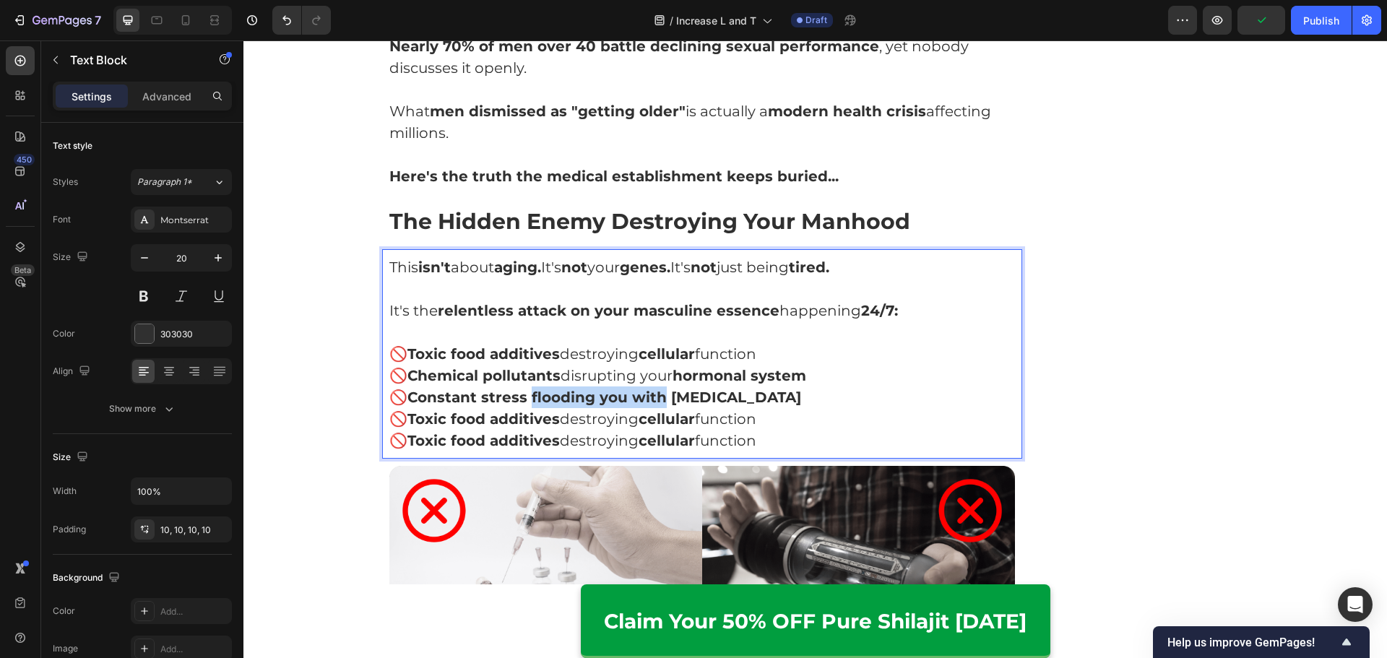
drag, startPoint x: 526, startPoint y: 378, endPoint x: 659, endPoint y: 379, distance: 133.6
click at [659, 389] on strong "Constant stress flooding you with [MEDICAL_DATA]" at bounding box center [604, 397] width 394 height 17
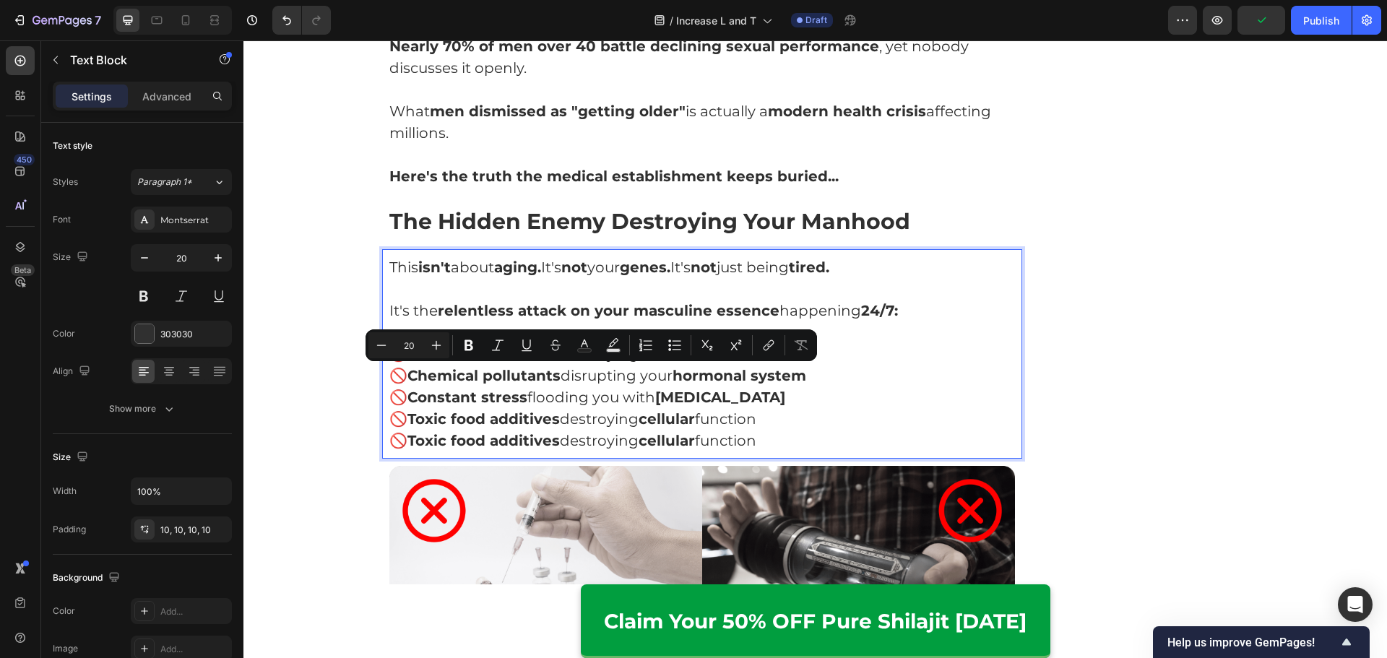
click at [772, 408] on p "🚫 Toxic food additives destroying cellular function" at bounding box center [702, 419] width 626 height 22
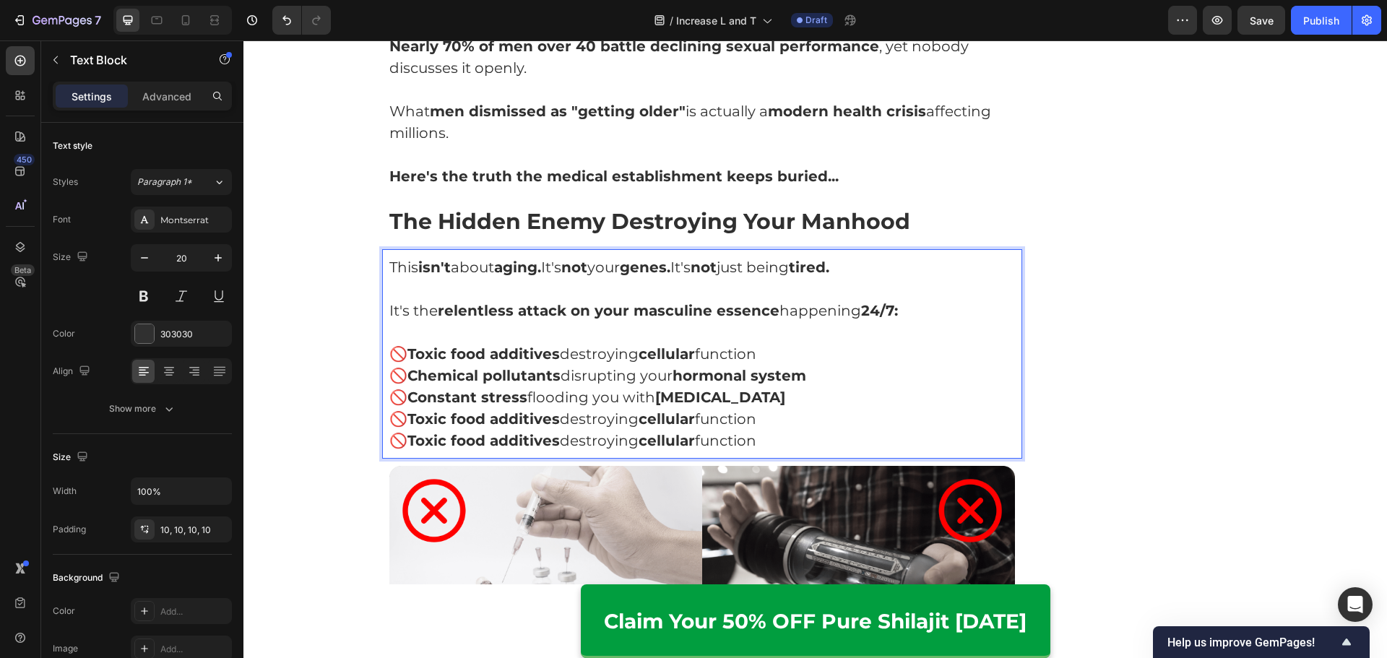
drag, startPoint x: 807, startPoint y: 399, endPoint x: 403, endPoint y: 404, distance: 404.5
click at [403, 408] on p "🚫 Toxic food additives destroying cellular function" at bounding box center [702, 419] width 626 height 22
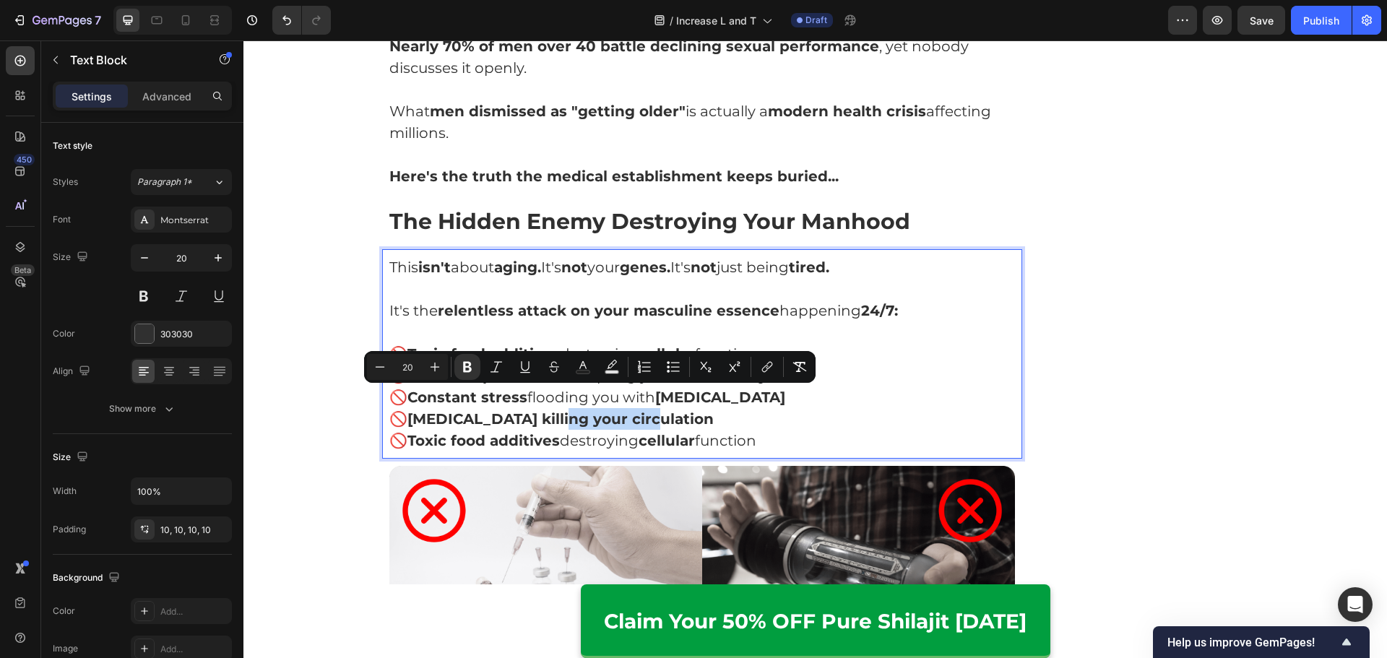
drag, startPoint x: 550, startPoint y: 401, endPoint x: 632, endPoint y: 400, distance: 82.3
click at [632, 410] on strong "[MEDICAL_DATA] killing your circulation" at bounding box center [560, 418] width 306 height 17
click at [633, 430] on p "🚫 Toxic food additives destroying cellular function" at bounding box center [702, 441] width 626 height 22
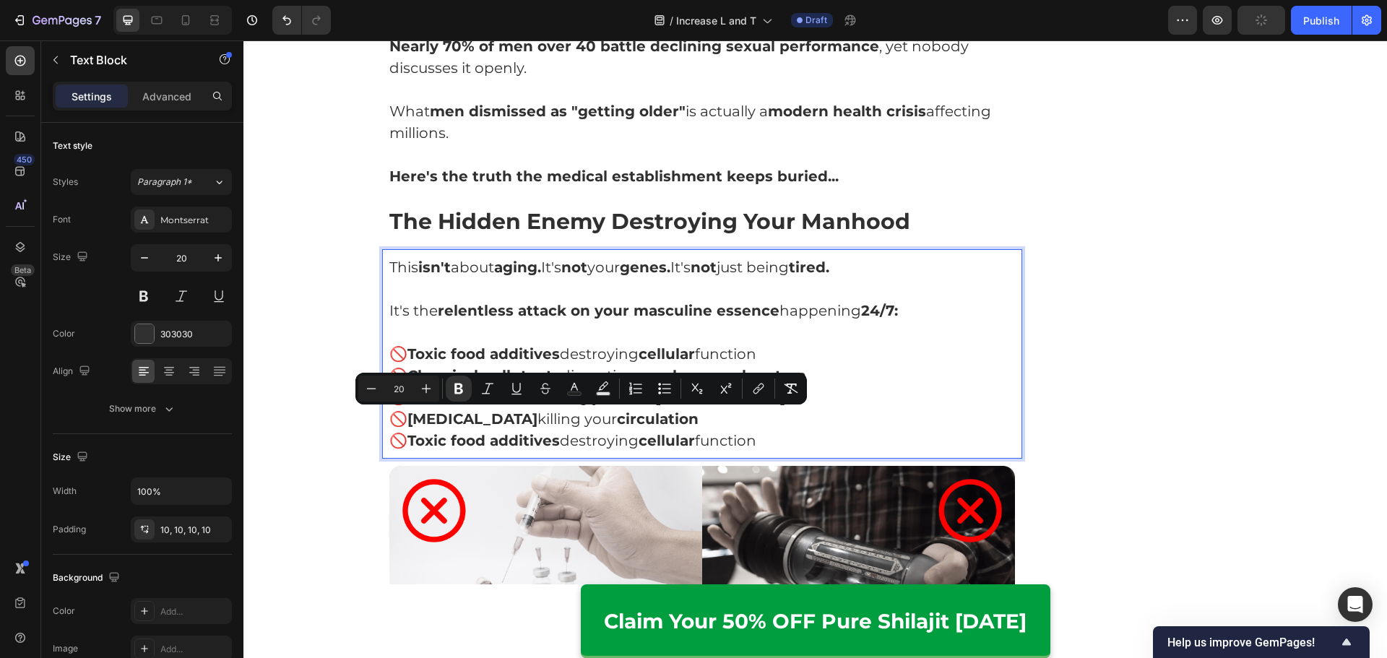
drag, startPoint x: 787, startPoint y: 420, endPoint x: 402, endPoint y: 419, distance: 384.9
click at [402, 430] on p "🚫 Toxic food additives destroying cellular function" at bounding box center [702, 441] width 626 height 22
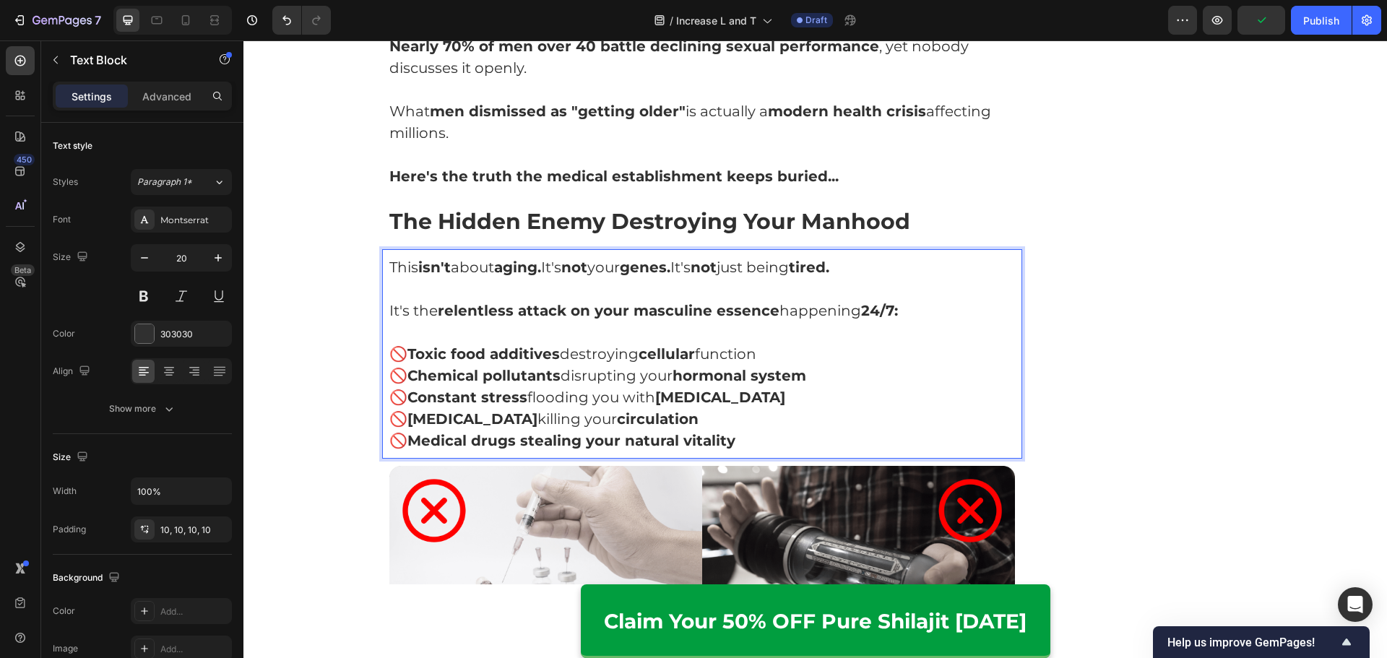
click at [591, 432] on strong "Medical drugs stealing your natural vitality" at bounding box center [571, 440] width 328 height 17
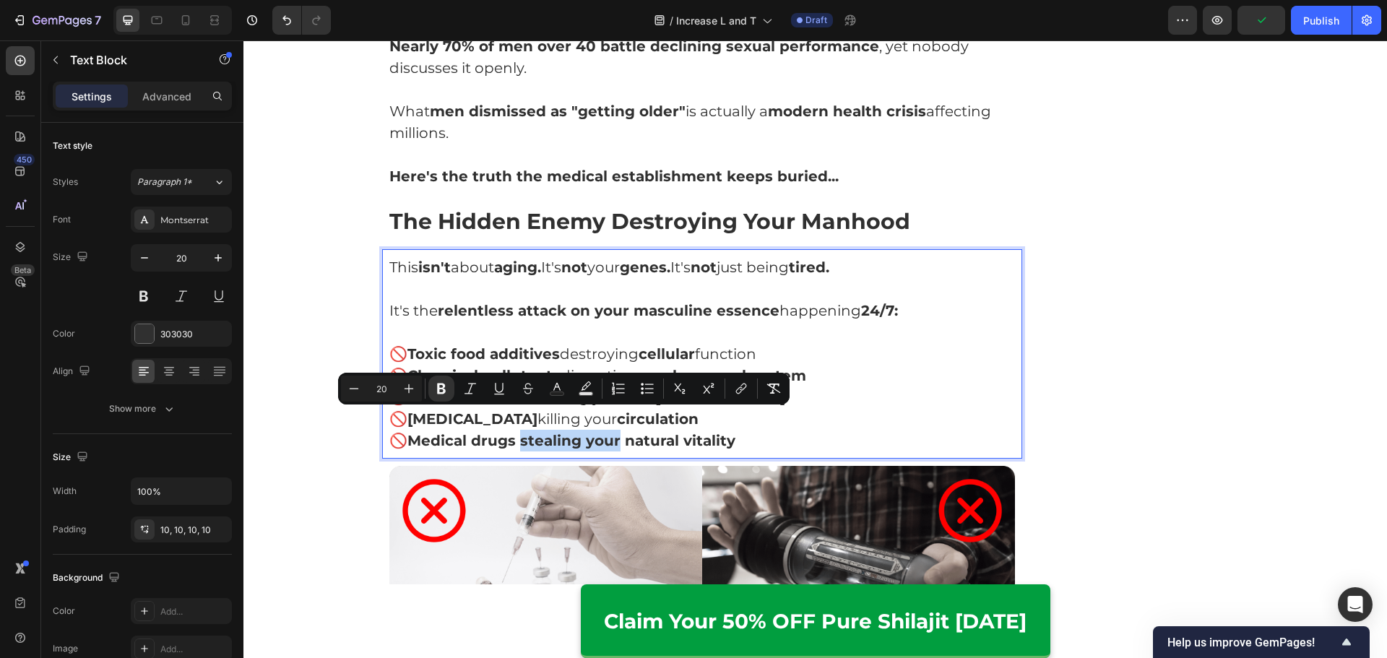
drag, startPoint x: 516, startPoint y: 422, endPoint x: 613, endPoint y: 422, distance: 96.8
click at [613, 432] on strong "Medical drugs stealing your natural vitality" at bounding box center [571, 440] width 328 height 17
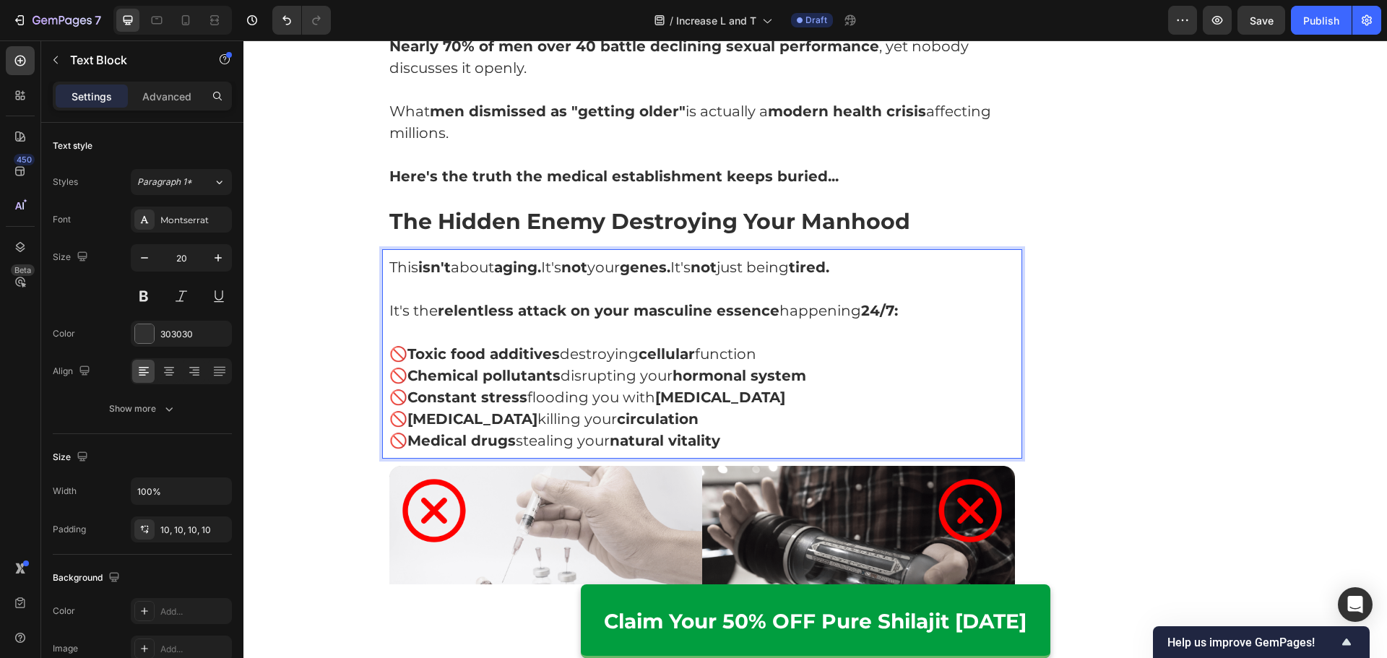
click at [876, 430] on p "🚫 Medical drugs stealing your natural vitality" at bounding box center [702, 441] width 626 height 22
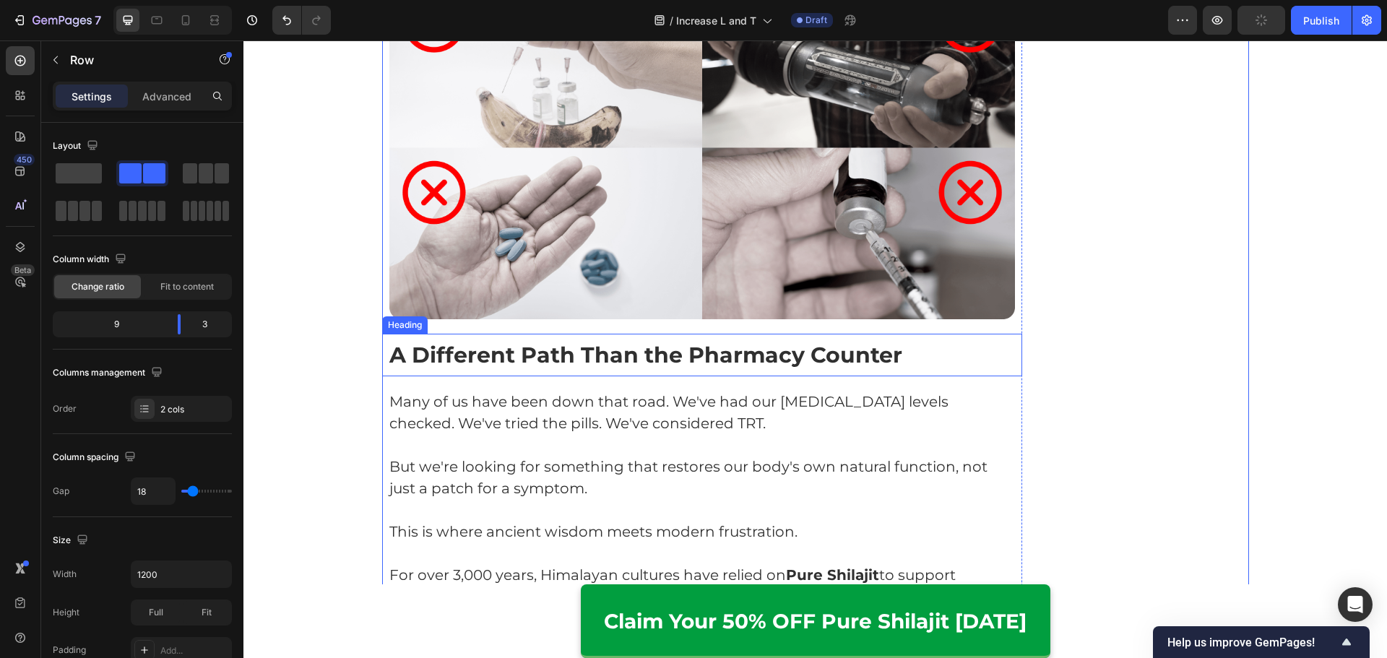
scroll to position [2215, 0]
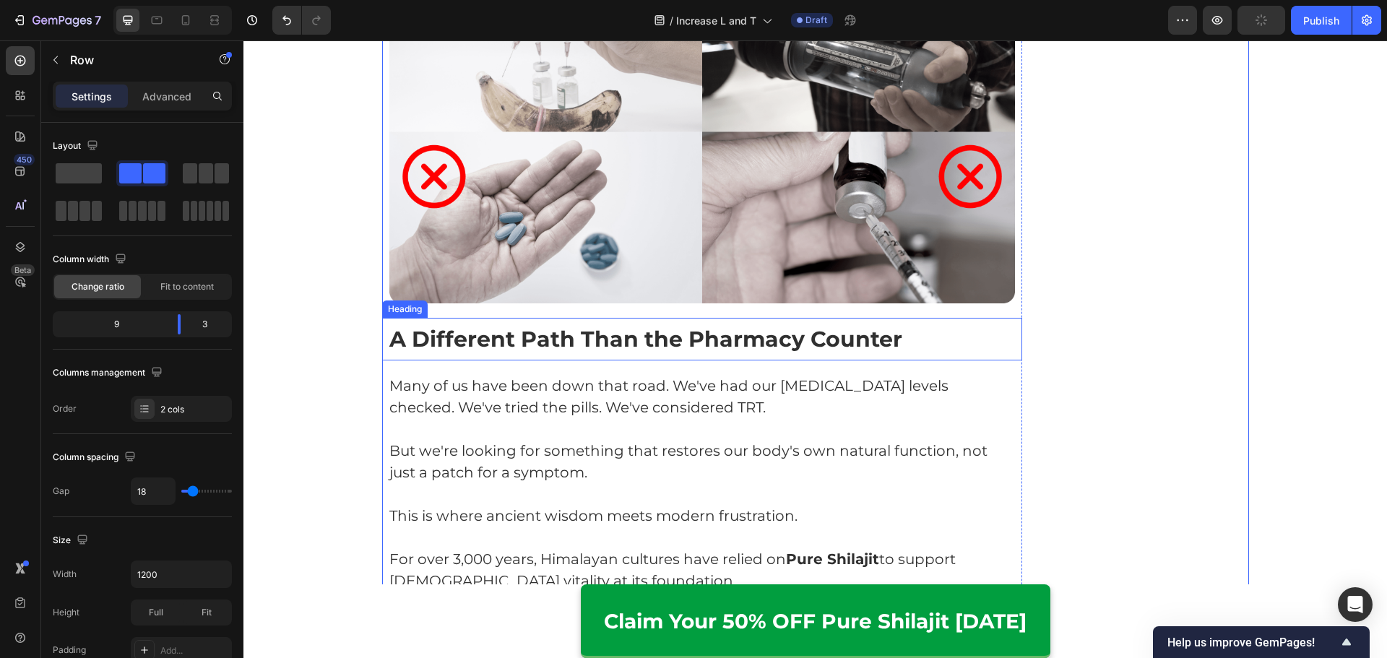
click at [646, 325] on p "⁠⁠⁠⁠⁠⁠⁠ A Different Path Than the Pharmacy Counter" at bounding box center [702, 339] width 626 height 28
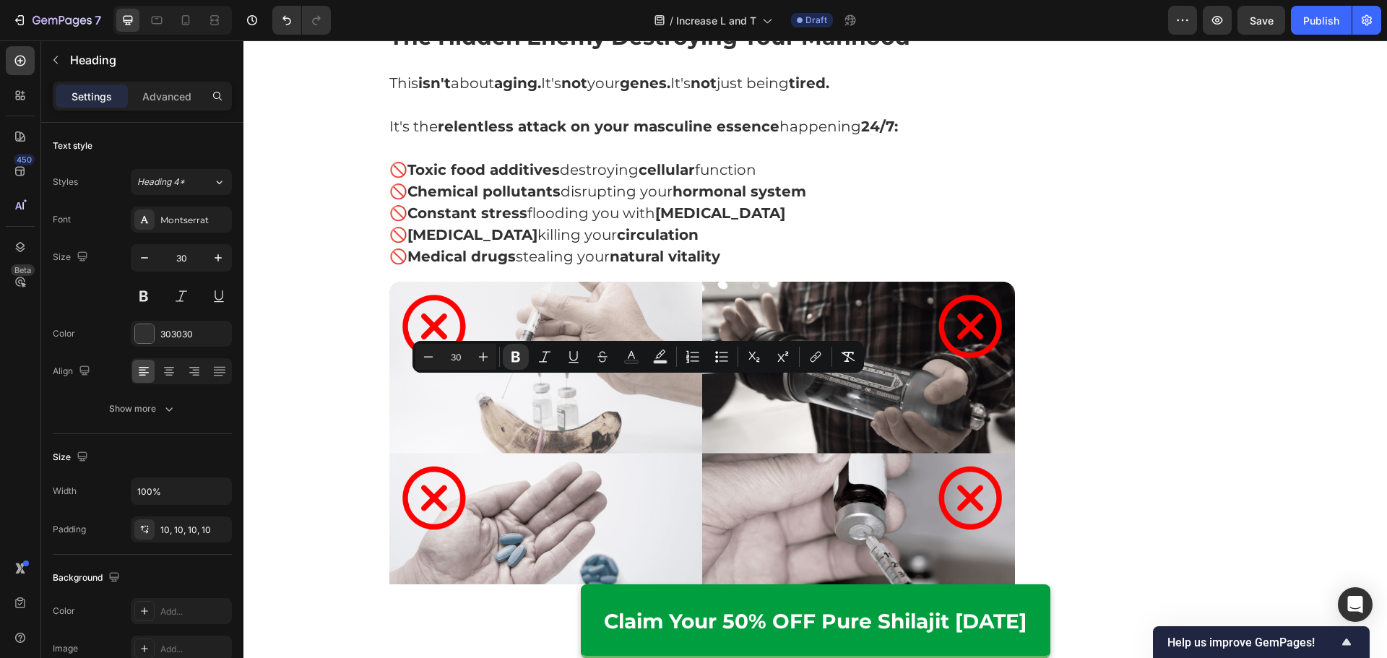
scroll to position [1782, 0]
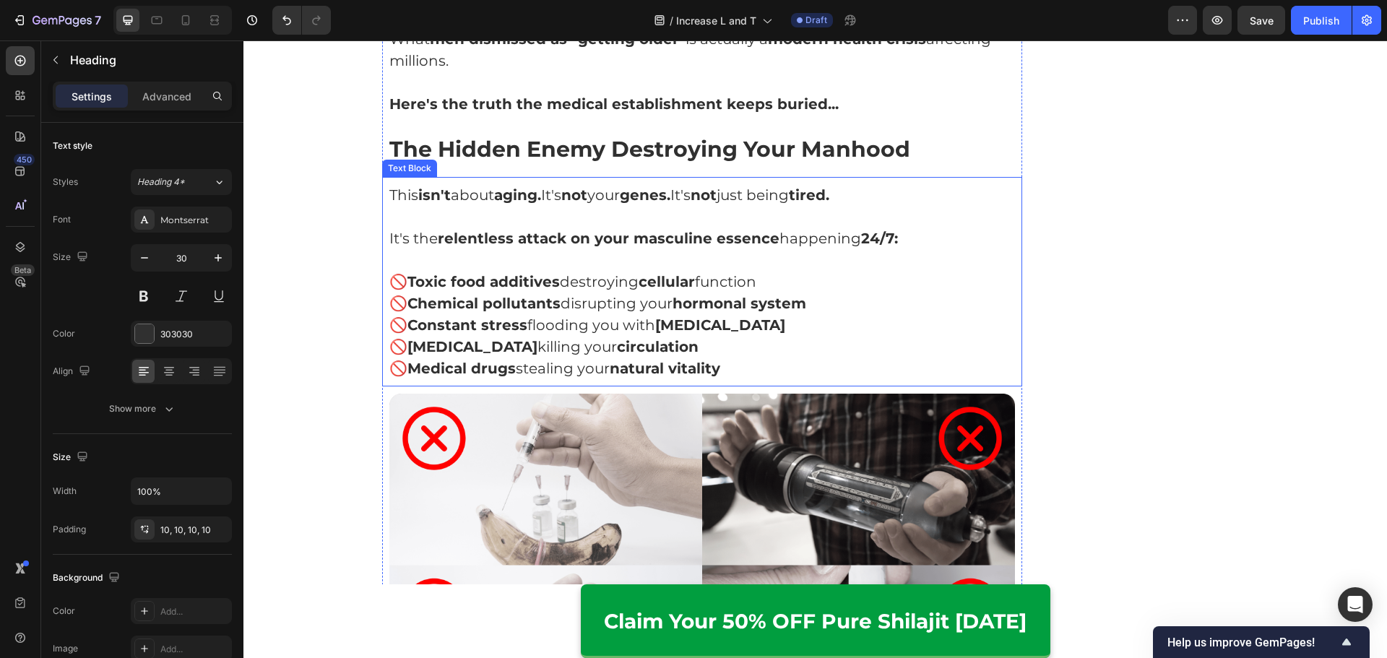
click at [802, 336] on p "🚫 [MEDICAL_DATA] killing your circulation" at bounding box center [702, 347] width 626 height 22
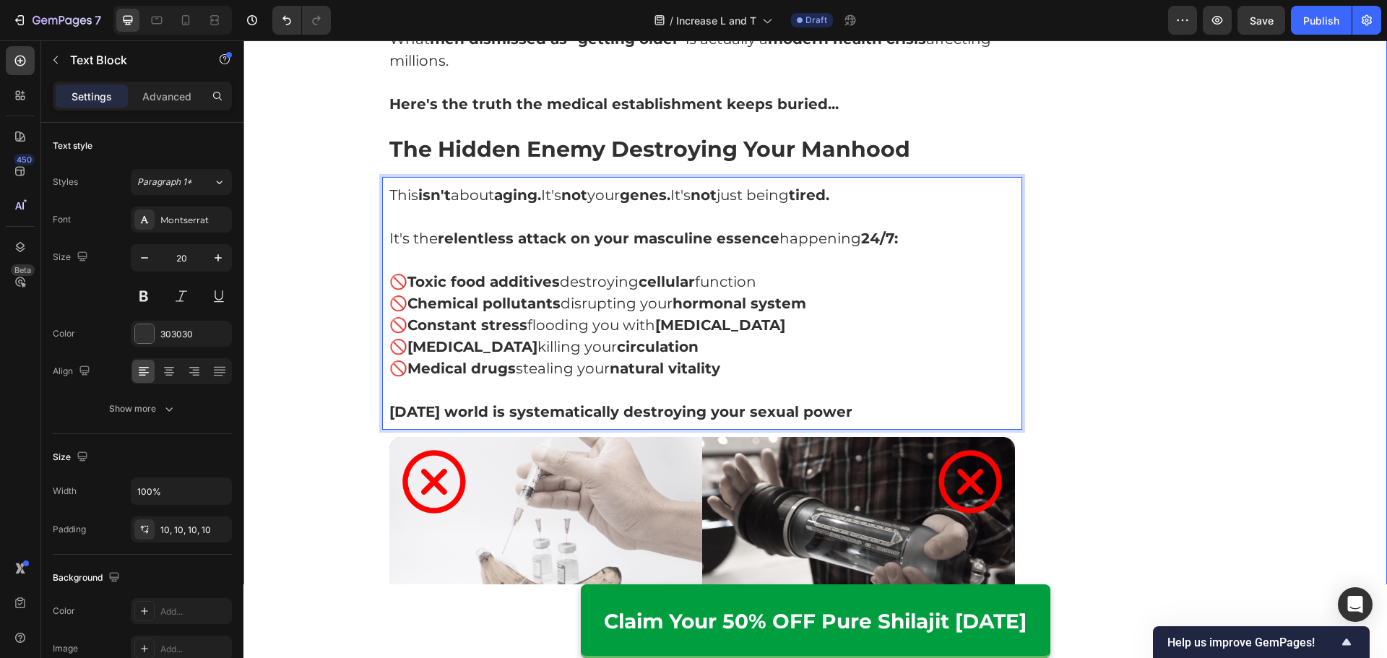
drag, startPoint x: 867, startPoint y: 383, endPoint x: 325, endPoint y: 414, distance: 542.6
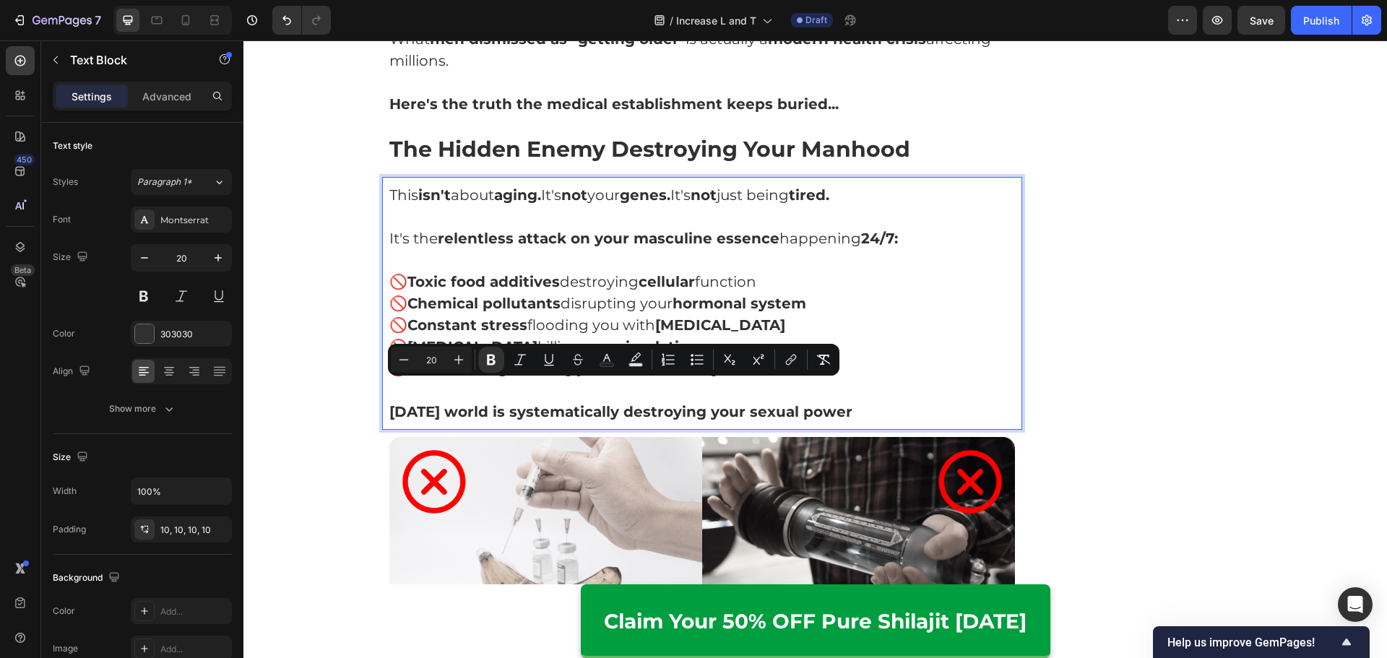
click at [848, 401] on p "[DATE] world is systematically destroying your sexual power" at bounding box center [702, 412] width 626 height 22
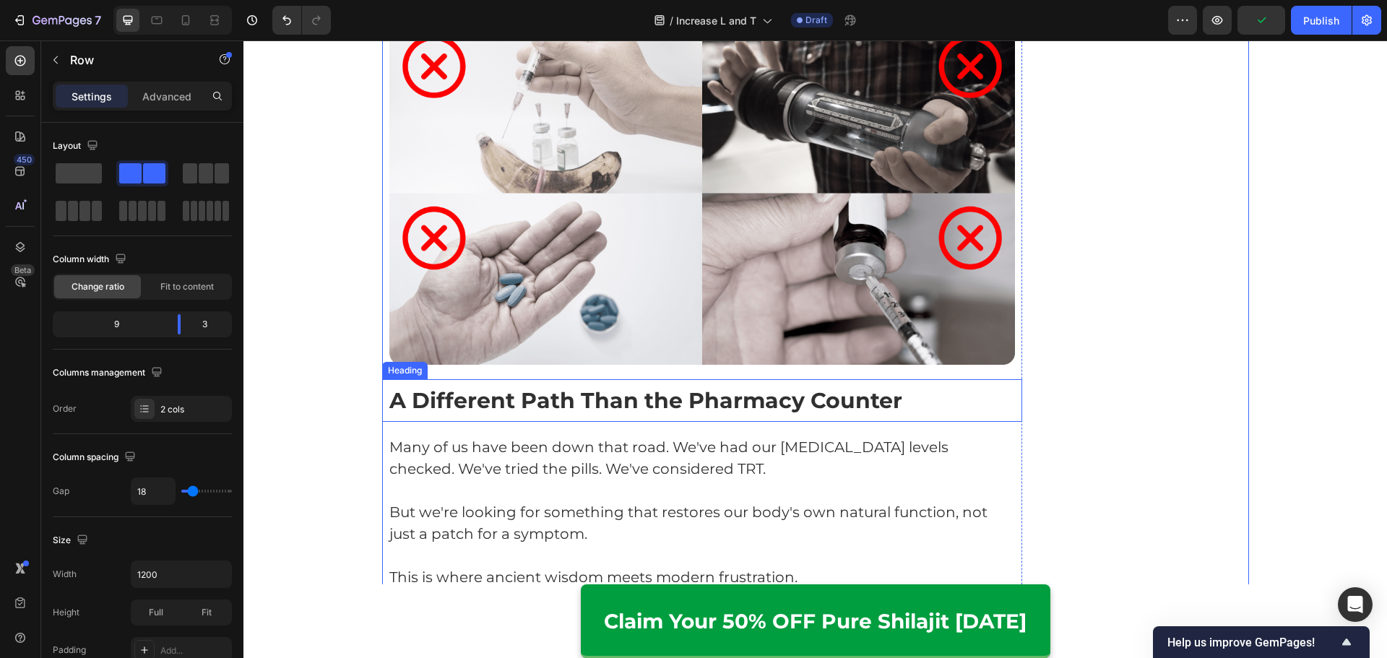
scroll to position [2215, 0]
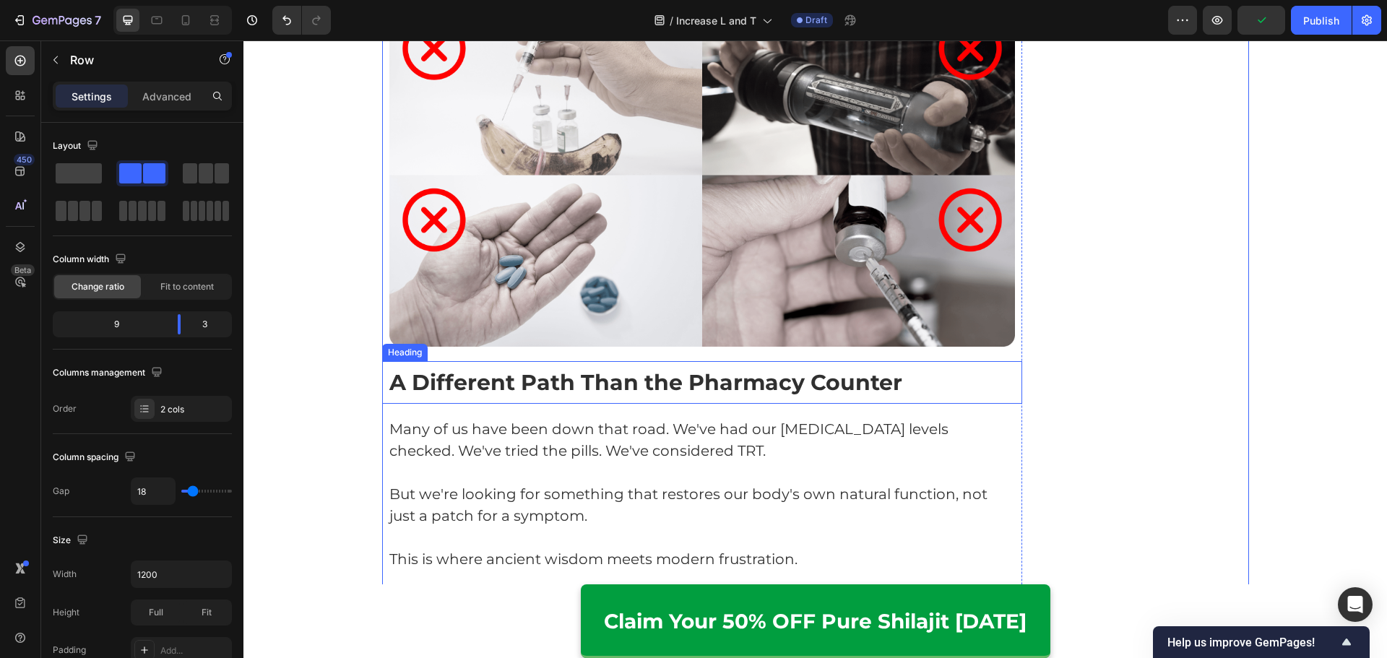
click at [598, 369] on strong "A Different Path Than the Pharmacy Counter" at bounding box center [645, 382] width 513 height 27
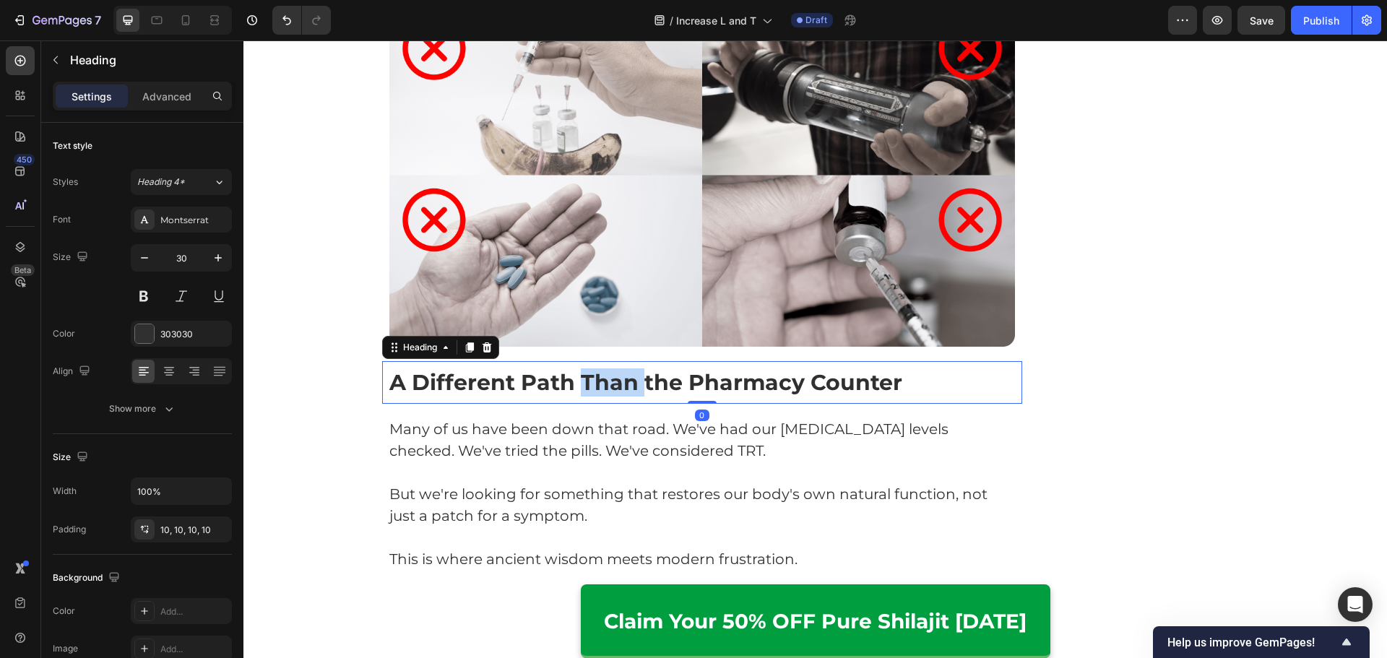
click at [597, 369] on strong "A Different Path Than the Pharmacy Counter" at bounding box center [645, 382] width 513 height 27
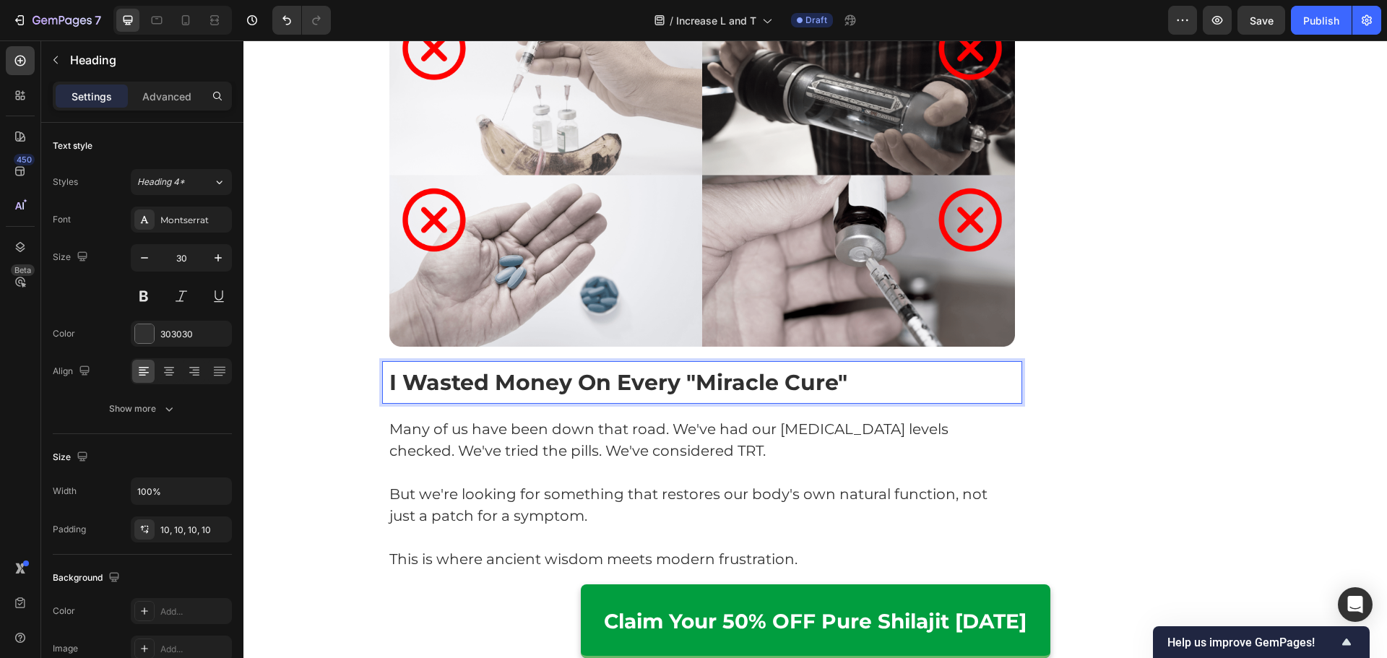
click at [636, 369] on strong "I Wasted Money On Every "Miracle Cure"" at bounding box center [618, 382] width 458 height 27
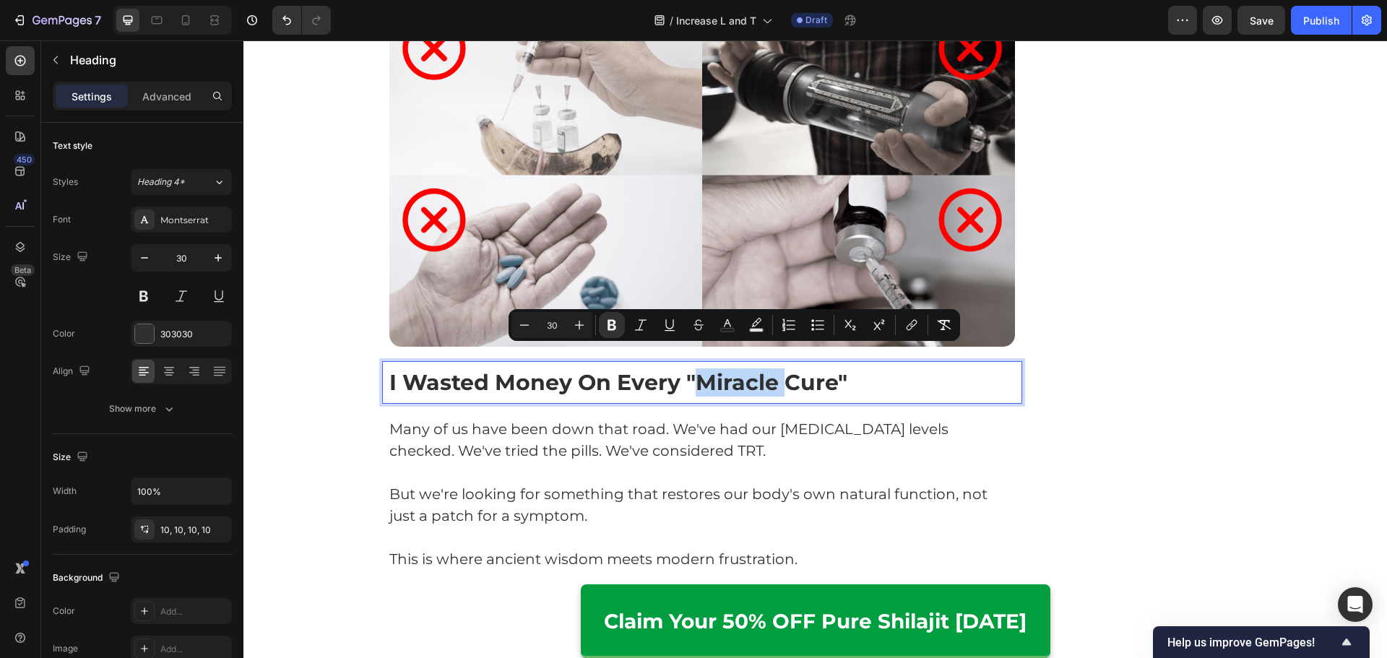
drag, startPoint x: 695, startPoint y: 365, endPoint x: 782, endPoint y: 363, distance: 87.4
click at [782, 369] on strong "I Wasted Money On Every "Miracle Cure"" at bounding box center [618, 382] width 458 height 27
click at [724, 369] on strong "I Wasted Money On Every "Miracle Cure"" at bounding box center [618, 382] width 458 height 27
drag, startPoint x: 697, startPoint y: 366, endPoint x: 810, endPoint y: 378, distance: 113.3
click at [810, 378] on h2 "I Wasted Money On Every "Miracle Cure"" at bounding box center [702, 382] width 641 height 43
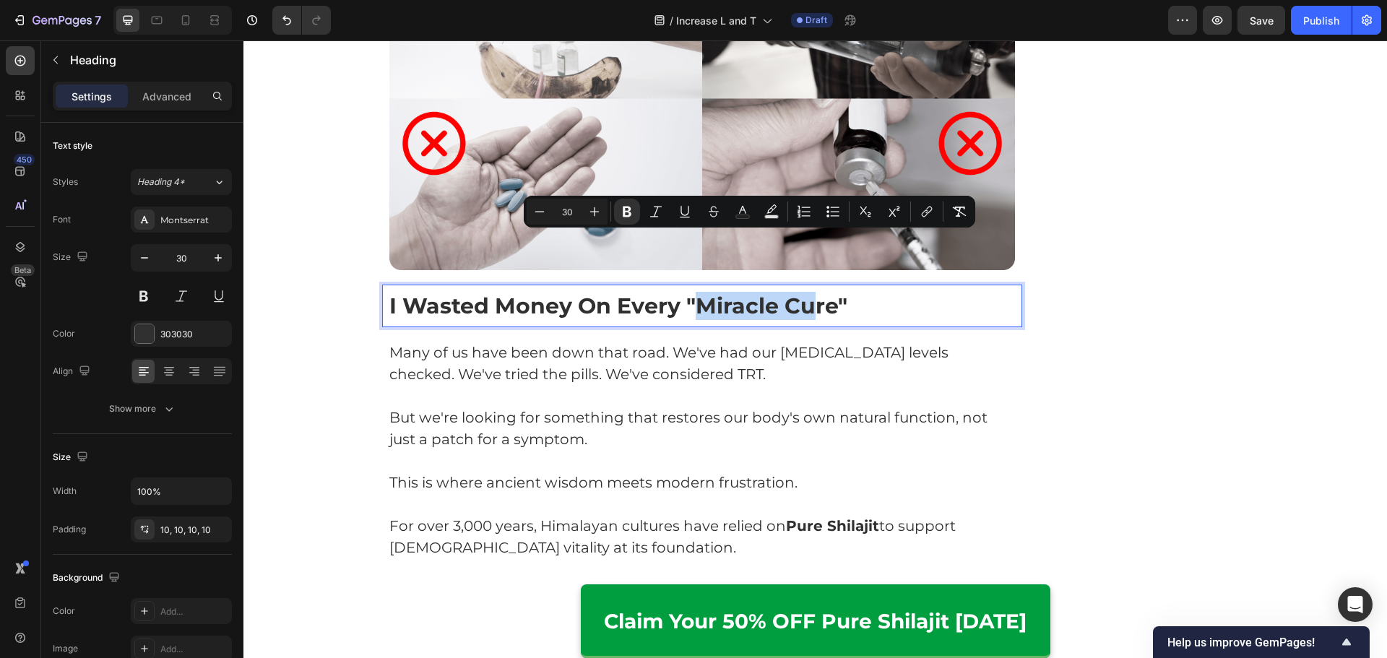
scroll to position [2287, 0]
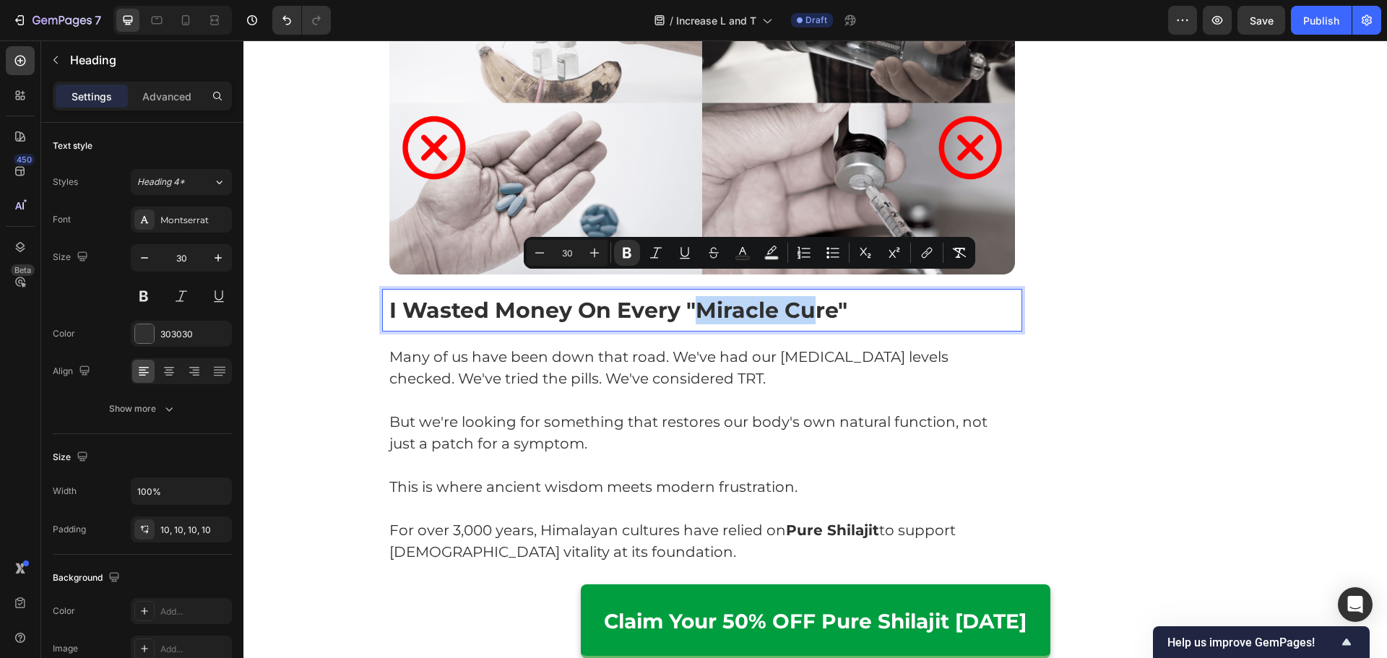
click at [542, 358] on p "Many of us have been down that road. We've had our [MEDICAL_DATA] levels checke…" at bounding box center [702, 367] width 626 height 43
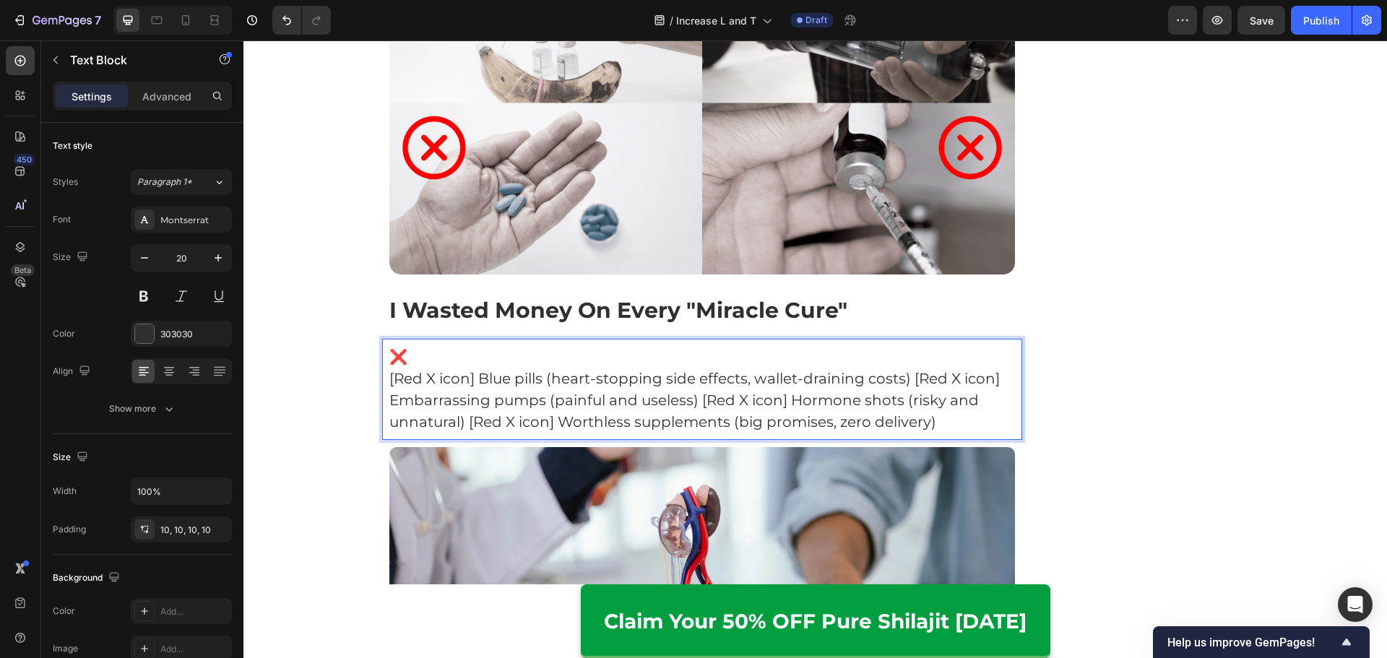
click at [908, 368] on p "[Red X icon] Blue pills (heart-stopping side effects, wallet-draining costs) [R…" at bounding box center [702, 400] width 626 height 65
click at [783, 389] on p "[Red X icon] Embarrassing pumps (painful and useless) [Red X icon] Hormone shot…" at bounding box center [702, 410] width 626 height 43
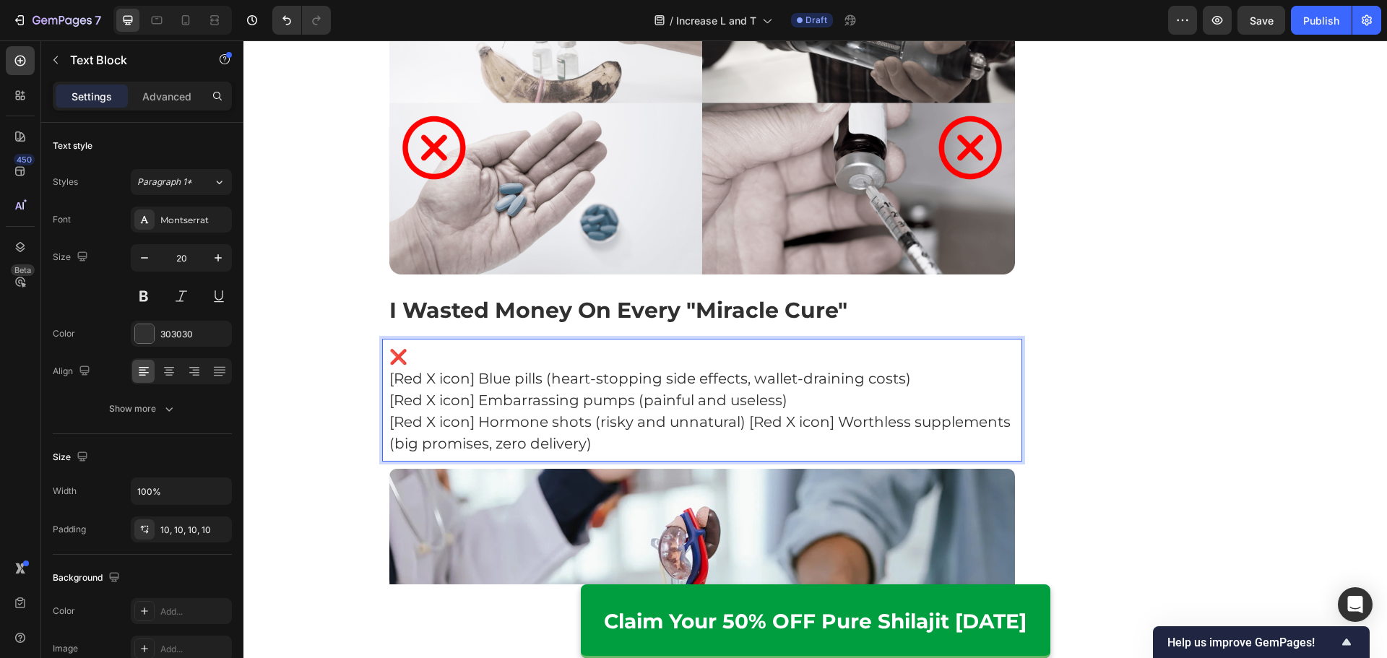
click at [742, 411] on p "[Red X icon] Hormone shots (risky and unnatural) [Red X icon] Worthless supplem…" at bounding box center [702, 432] width 626 height 43
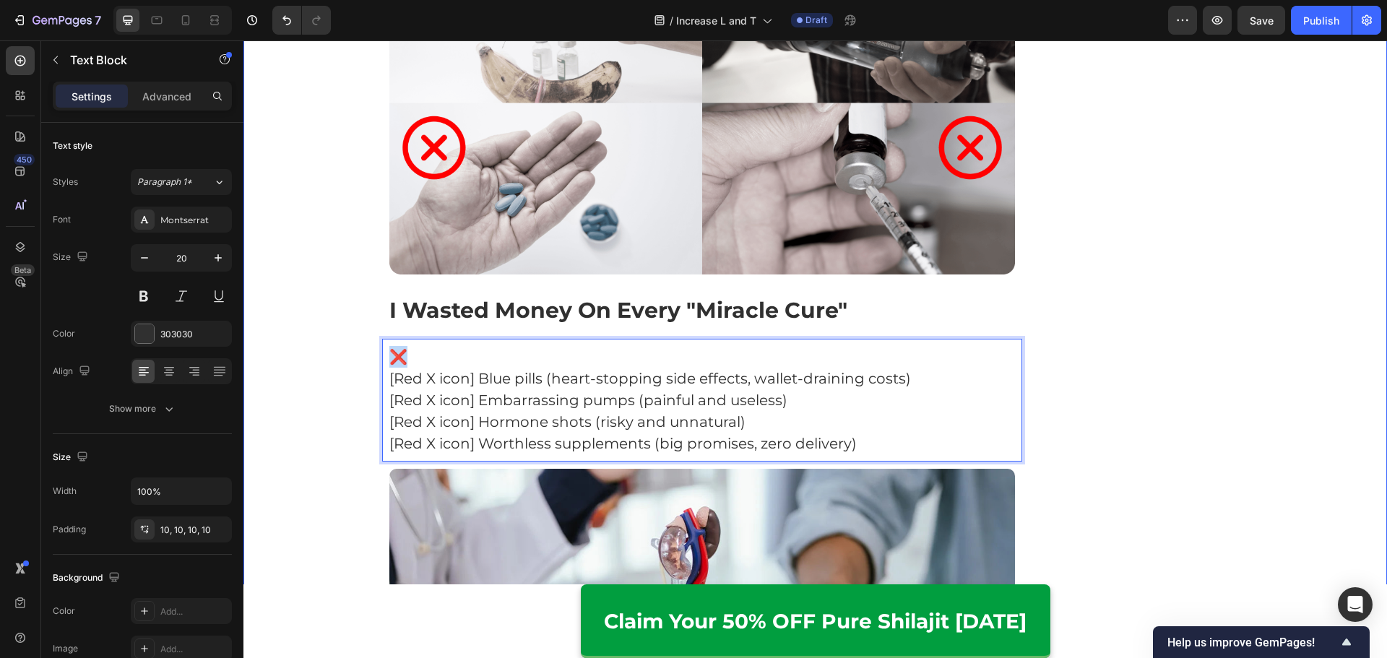
drag, startPoint x: 446, startPoint y: 329, endPoint x: 472, endPoint y: 363, distance: 42.8
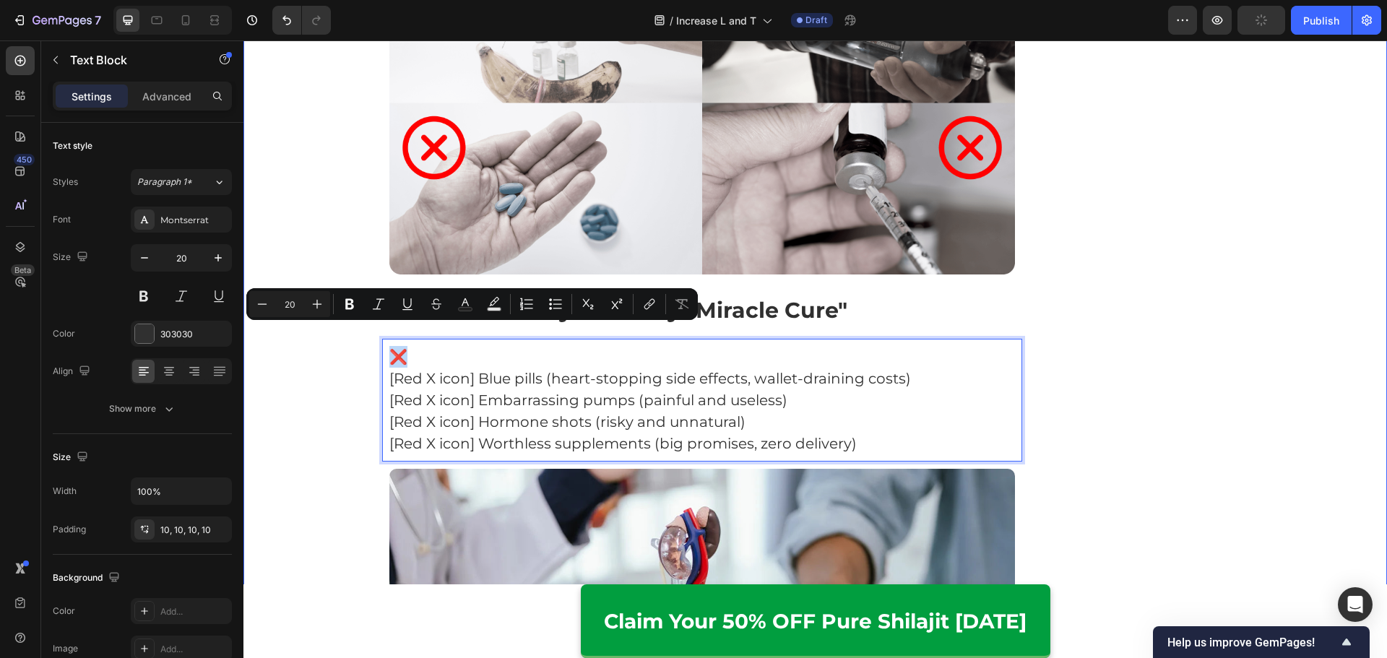
copy p "❌"
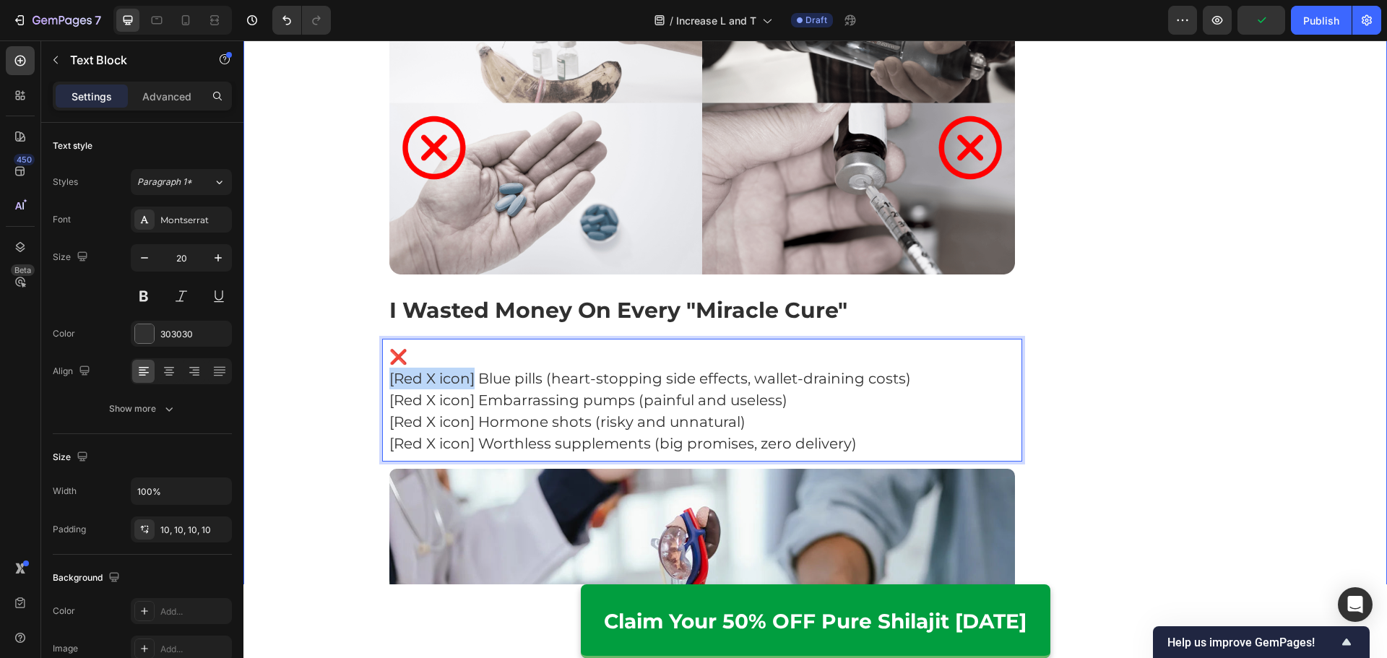
drag, startPoint x: 357, startPoint y: 348, endPoint x: 324, endPoint y: 348, distance: 33.2
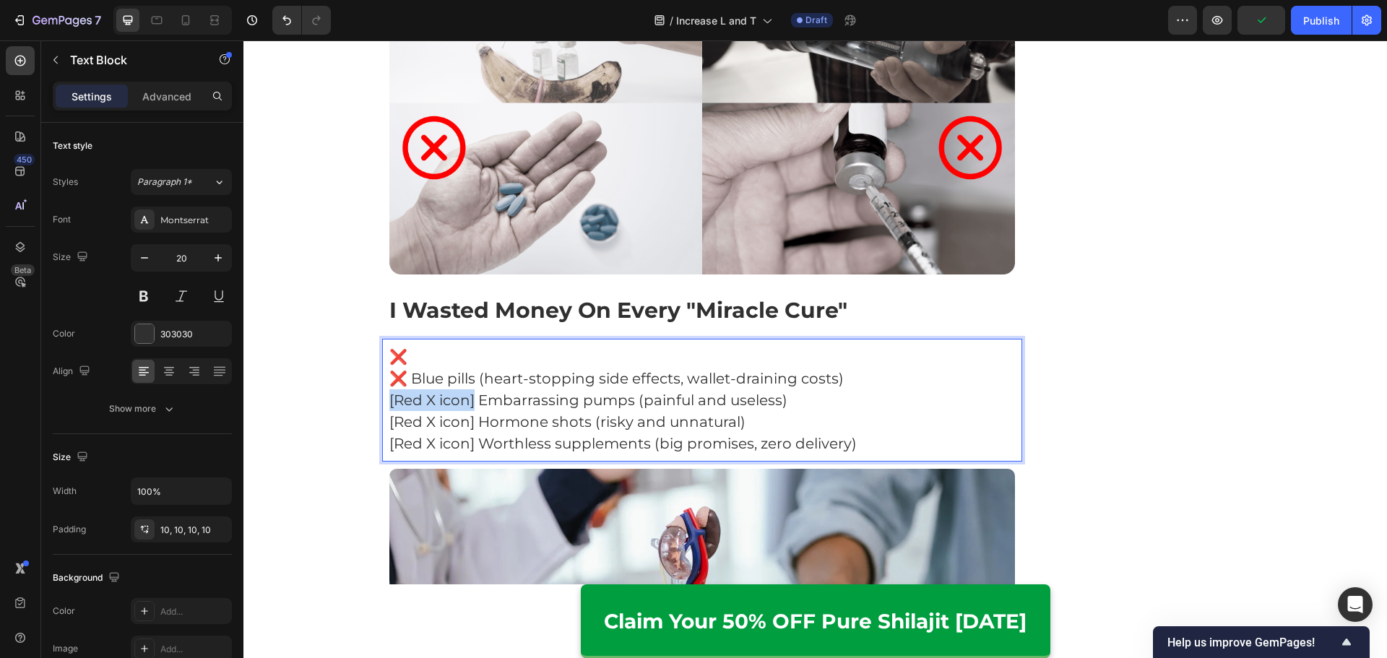
drag, startPoint x: 467, startPoint y: 381, endPoint x: 467, endPoint y: 410, distance: 29.6
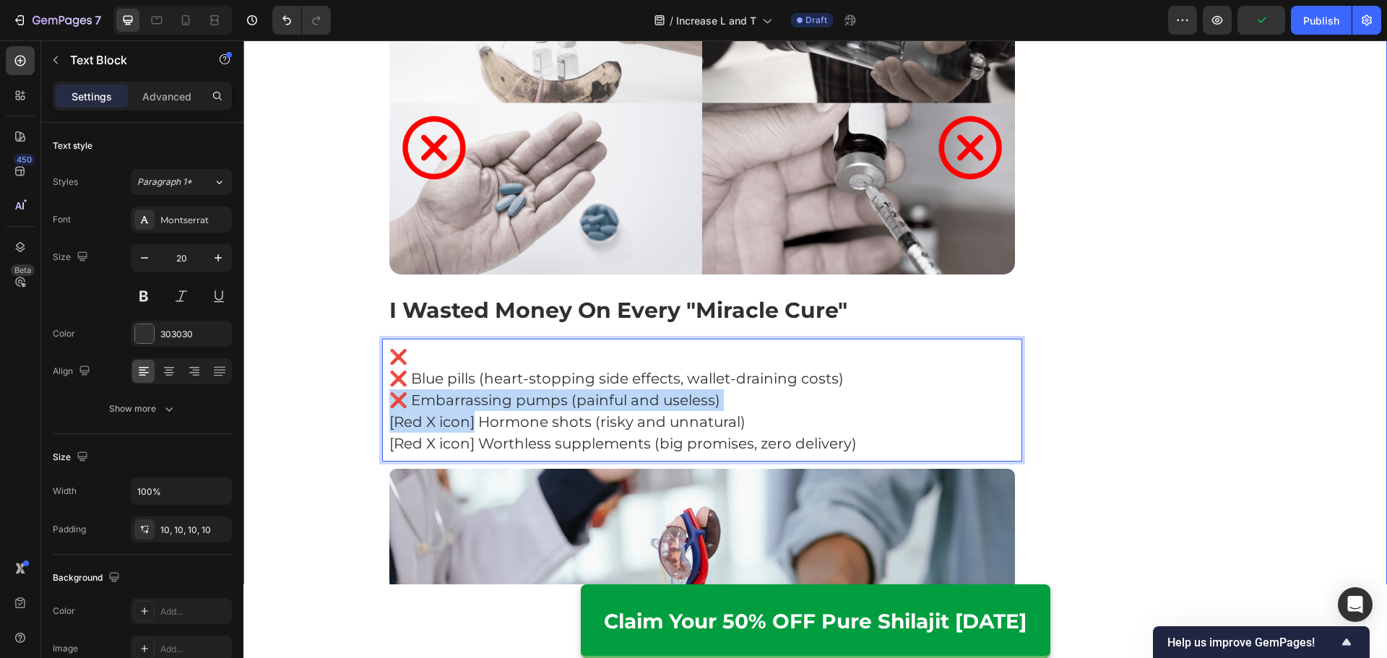
drag, startPoint x: 469, startPoint y: 405, endPoint x: 318, endPoint y: 389, distance: 151.9
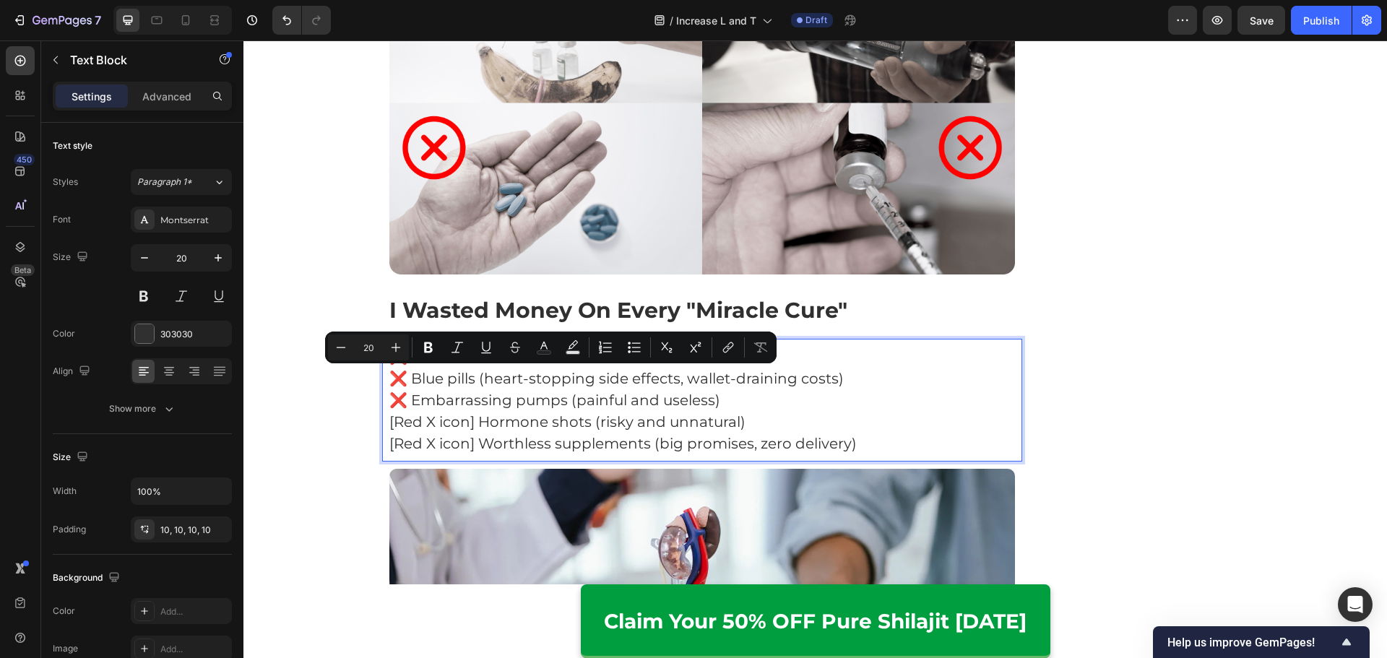
click at [471, 433] on p "[Red X icon] Worthless supplements (big promises, zero delivery)" at bounding box center [702, 444] width 626 height 22
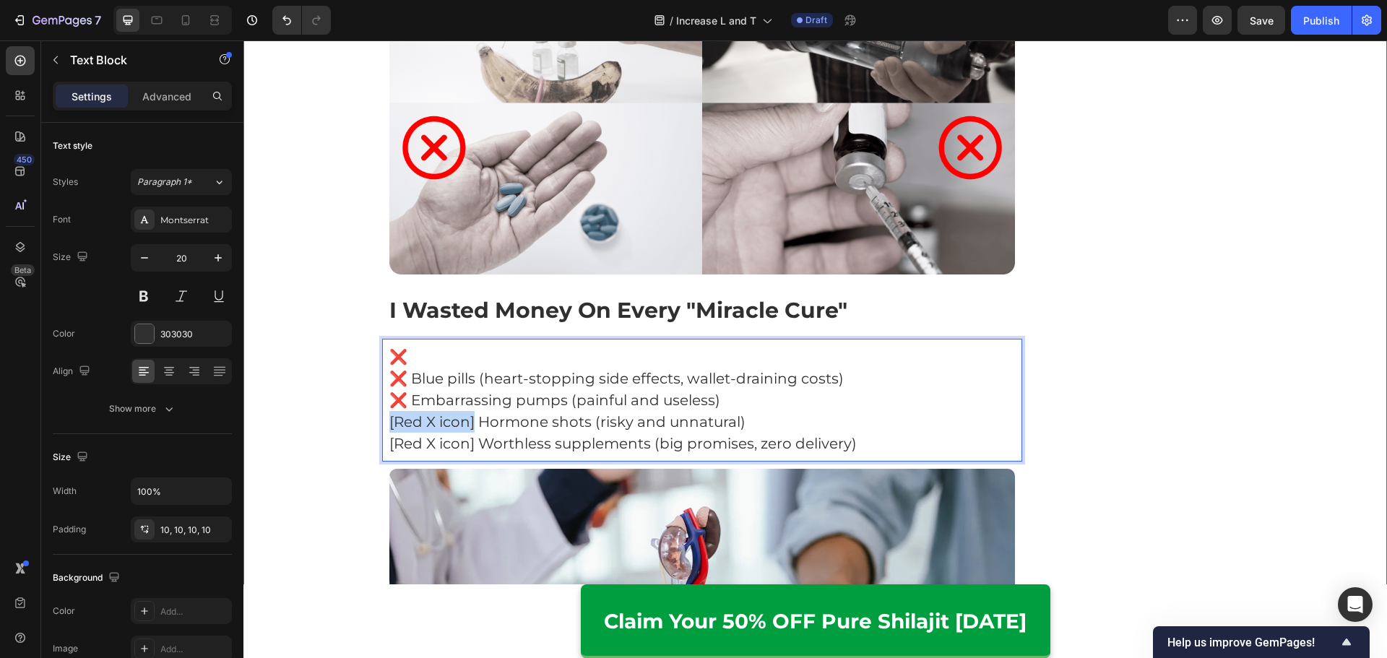
drag, startPoint x: 469, startPoint y: 402, endPoint x: 376, endPoint y: 402, distance: 93.9
drag, startPoint x: 452, startPoint y: 422, endPoint x: 362, endPoint y: 417, distance: 90.5
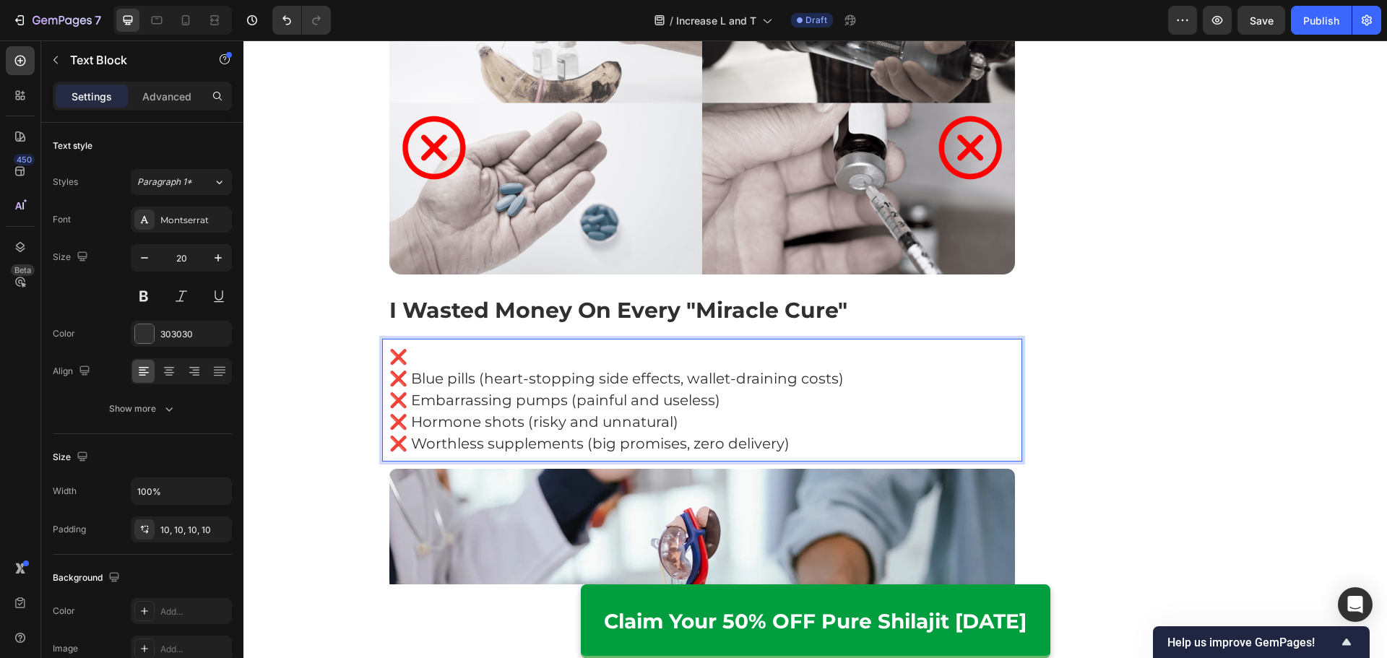
click at [451, 368] on p "❌ Blue pills (heart-stopping side effects, wallet-draining costs)" at bounding box center [702, 379] width 626 height 22
click at [454, 346] on p "❌" at bounding box center [702, 357] width 626 height 22
drag, startPoint x: 514, startPoint y: 332, endPoint x: 311, endPoint y: 324, distance: 203.1
drag, startPoint x: 404, startPoint y: 362, endPoint x: 443, endPoint y: 368, distance: 38.7
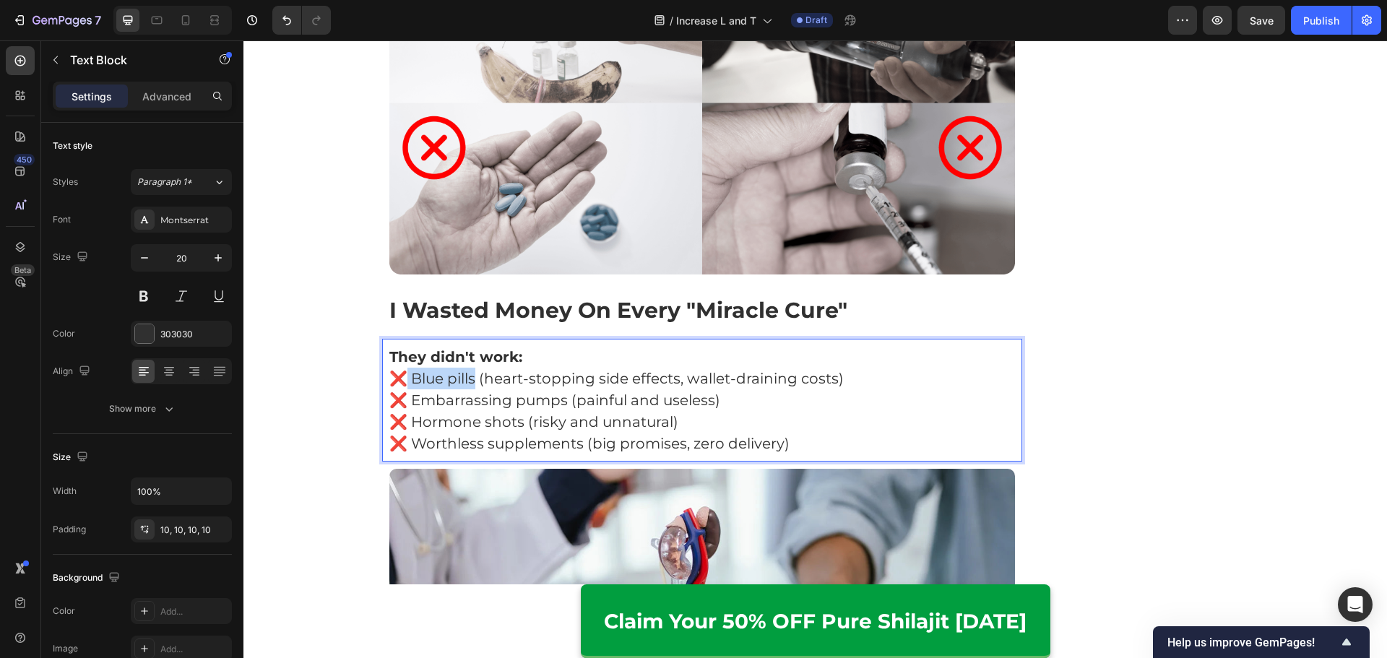
click at [472, 368] on p "❌ Blue pills (heart-stopping side effects, wallet-draining costs)" at bounding box center [702, 379] width 626 height 22
drag, startPoint x: 412, startPoint y: 377, endPoint x: 560, endPoint y: 379, distance: 148.1
click at [560, 389] on p "❌ Embarrassing pumps (painful and useless)" at bounding box center [702, 400] width 626 height 22
drag, startPoint x: 407, startPoint y: 399, endPoint x: 516, endPoint y: 406, distance: 108.6
click at [516, 411] on p "❌ Hormone shots (risky and unnatural)" at bounding box center [702, 422] width 626 height 22
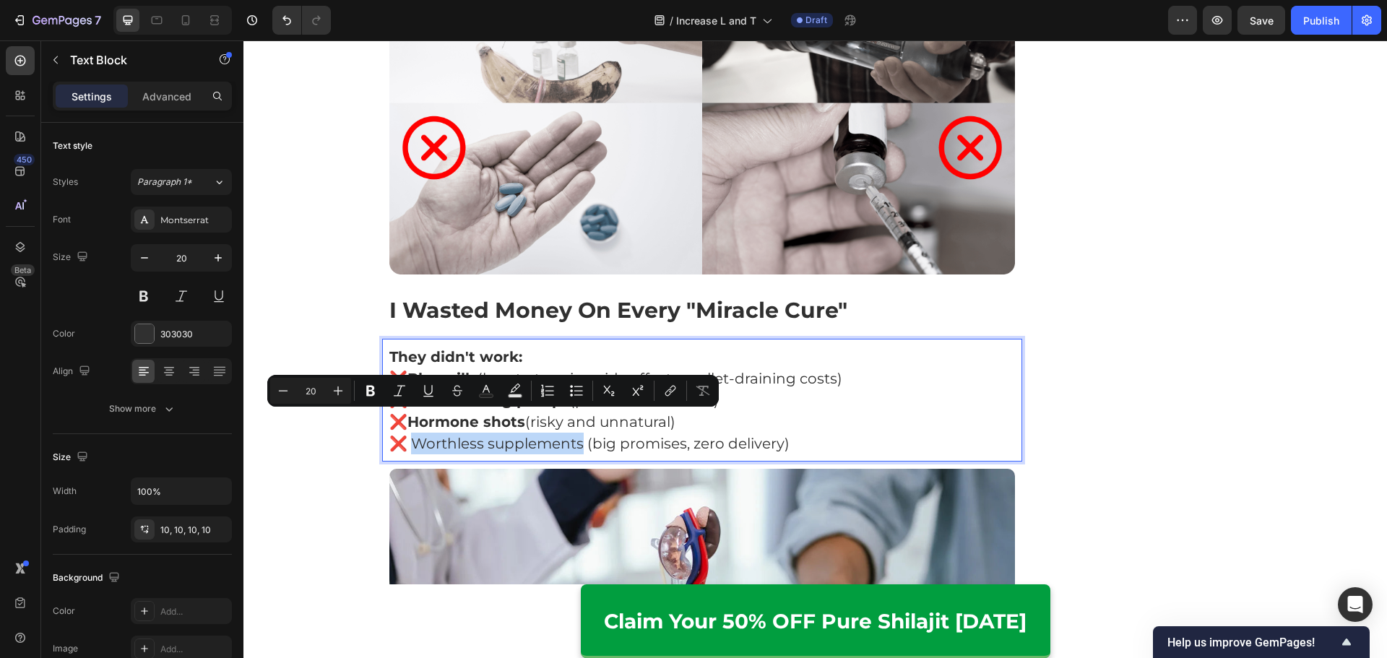
drag, startPoint x: 408, startPoint y: 421, endPoint x: 581, endPoint y: 427, distance: 172.7
click at [581, 433] on p "❌ Worthless supplements (big promises, zero delivery)" at bounding box center [702, 444] width 626 height 22
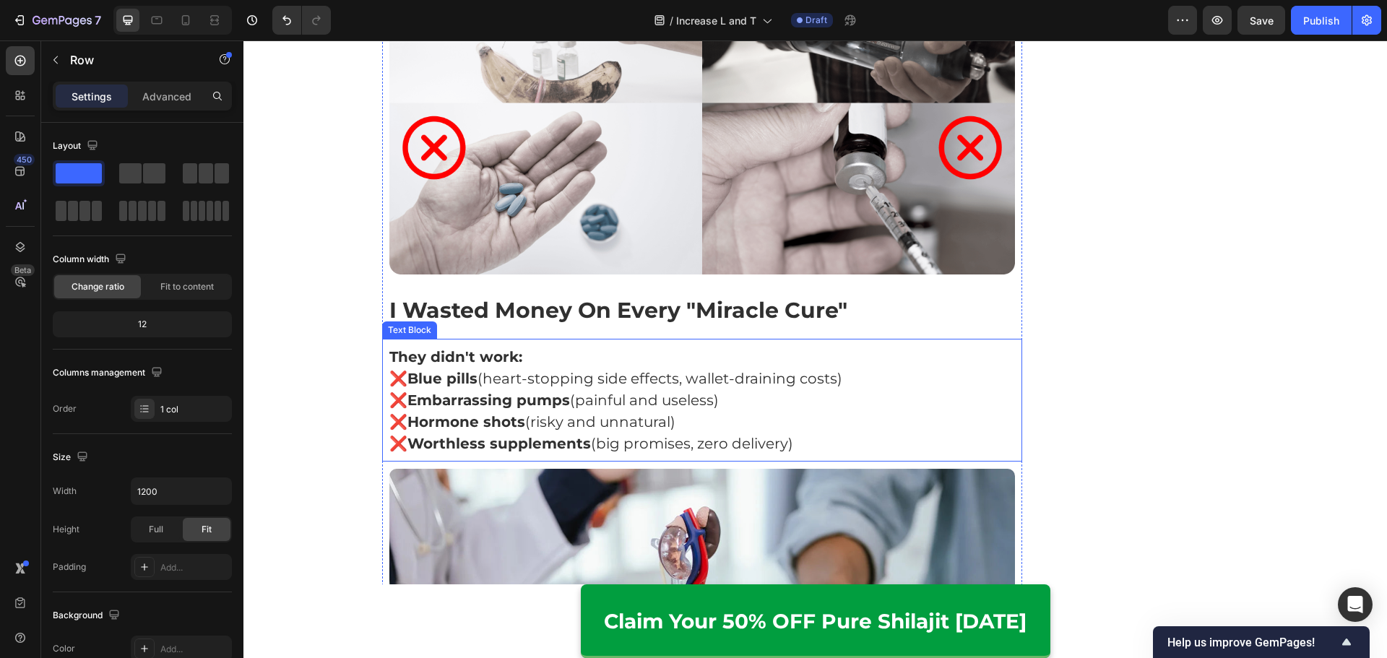
click at [814, 433] on p "❌ Worthless supplements (big promises, zero delivery)" at bounding box center [702, 444] width 626 height 22
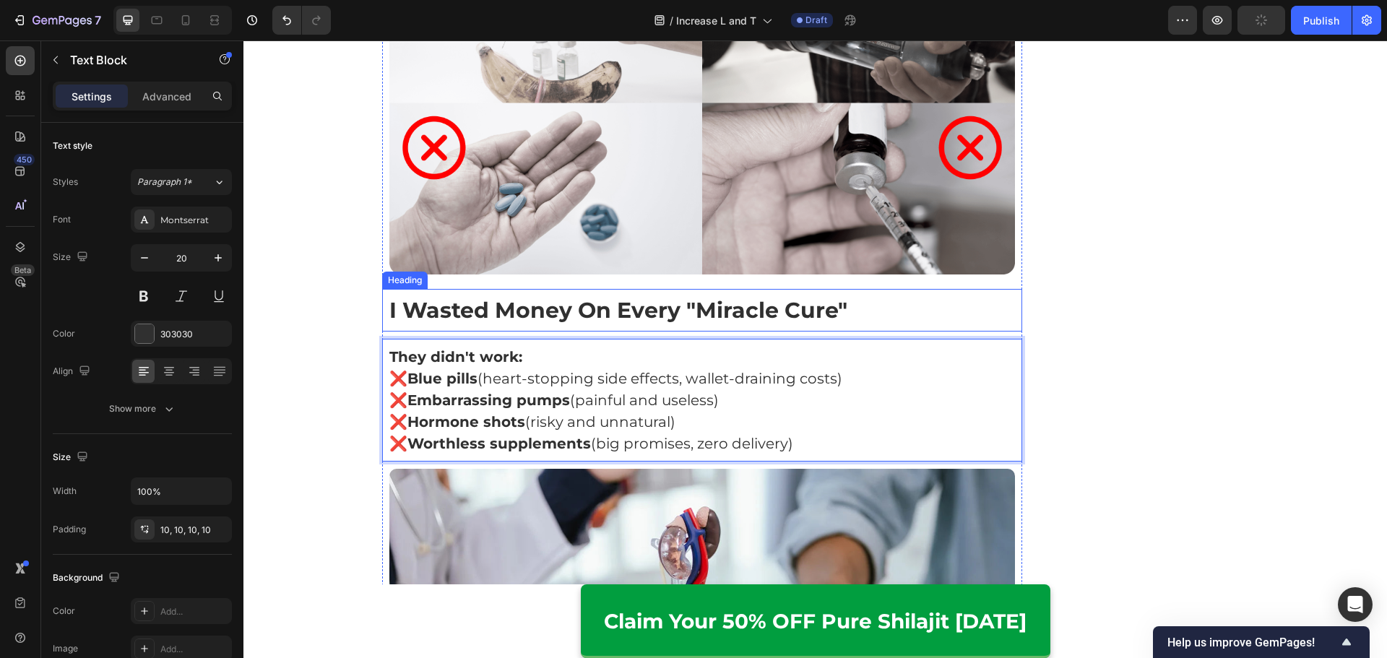
click at [583, 339] on div "They didn't work: ❌ Blue pills (heart-stopping side effects, wallet-draining co…" at bounding box center [702, 400] width 641 height 123
click at [521, 346] on p "They didn't work:" at bounding box center [702, 357] width 626 height 22
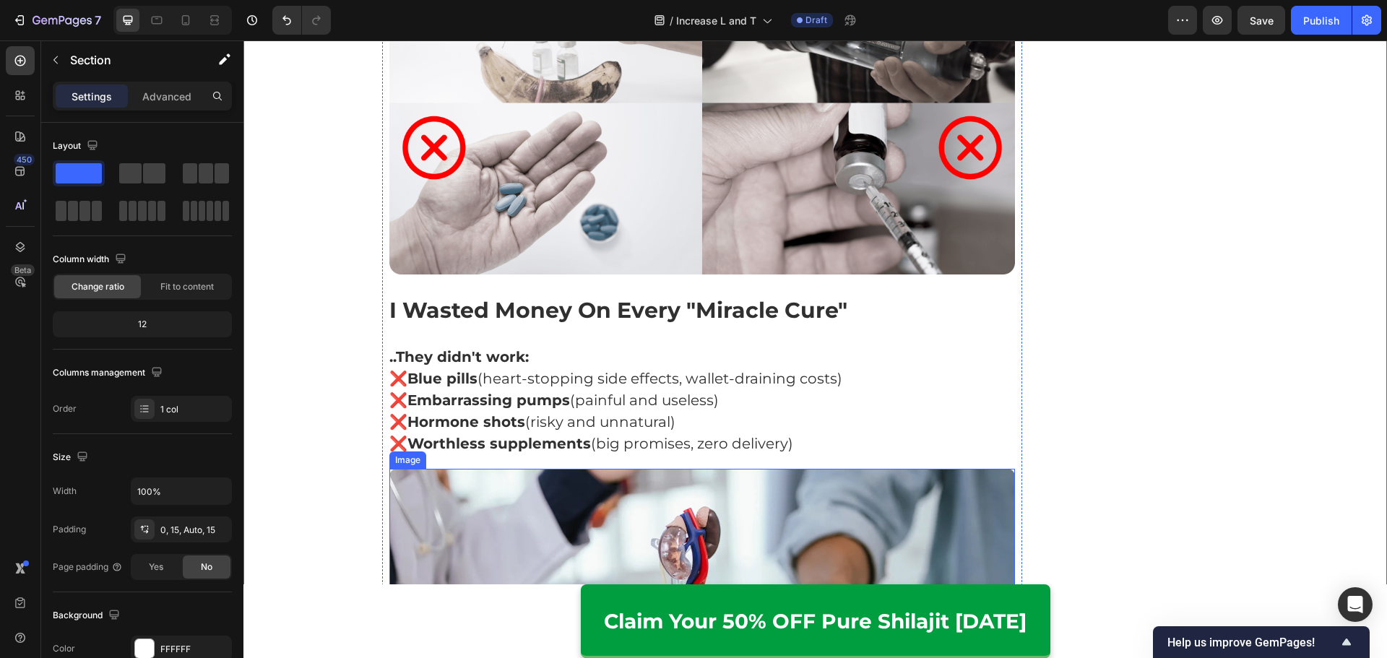
click at [841, 435] on div "..They didn't work: ❌ Blue pills (heart-stopping side effects, wallet-draining …" at bounding box center [702, 400] width 641 height 123
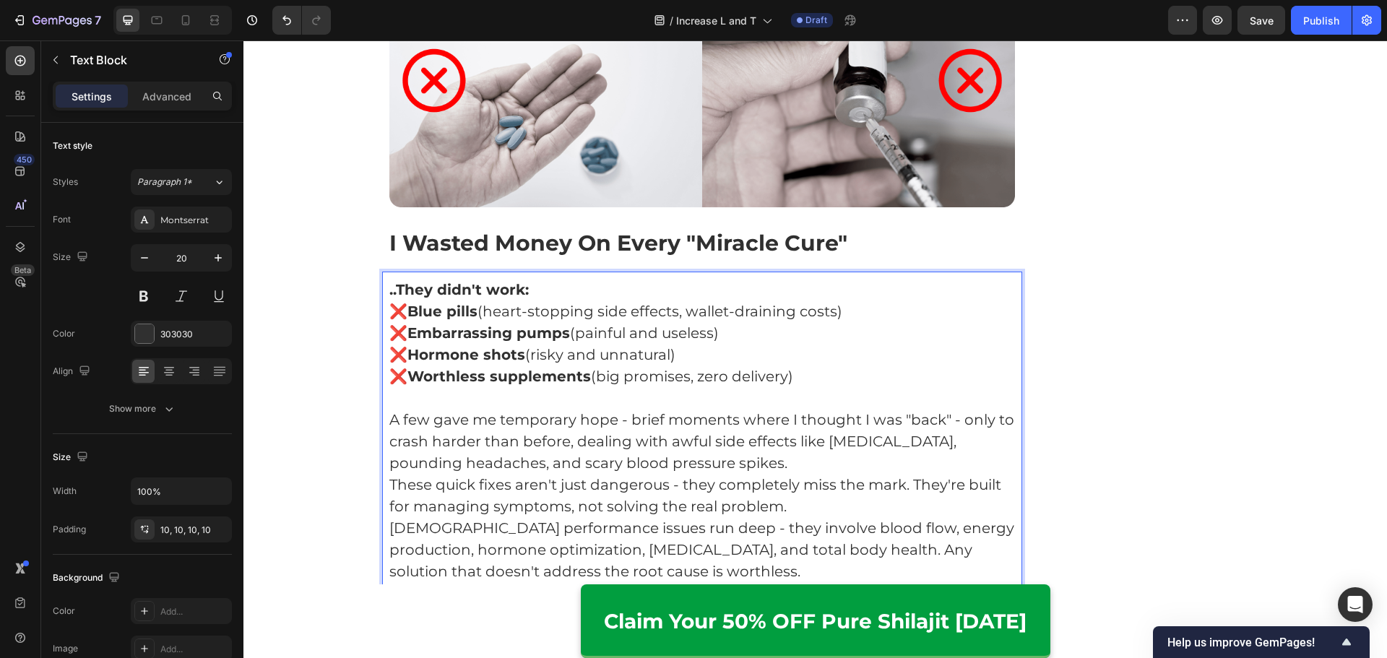
scroll to position [2359, 0]
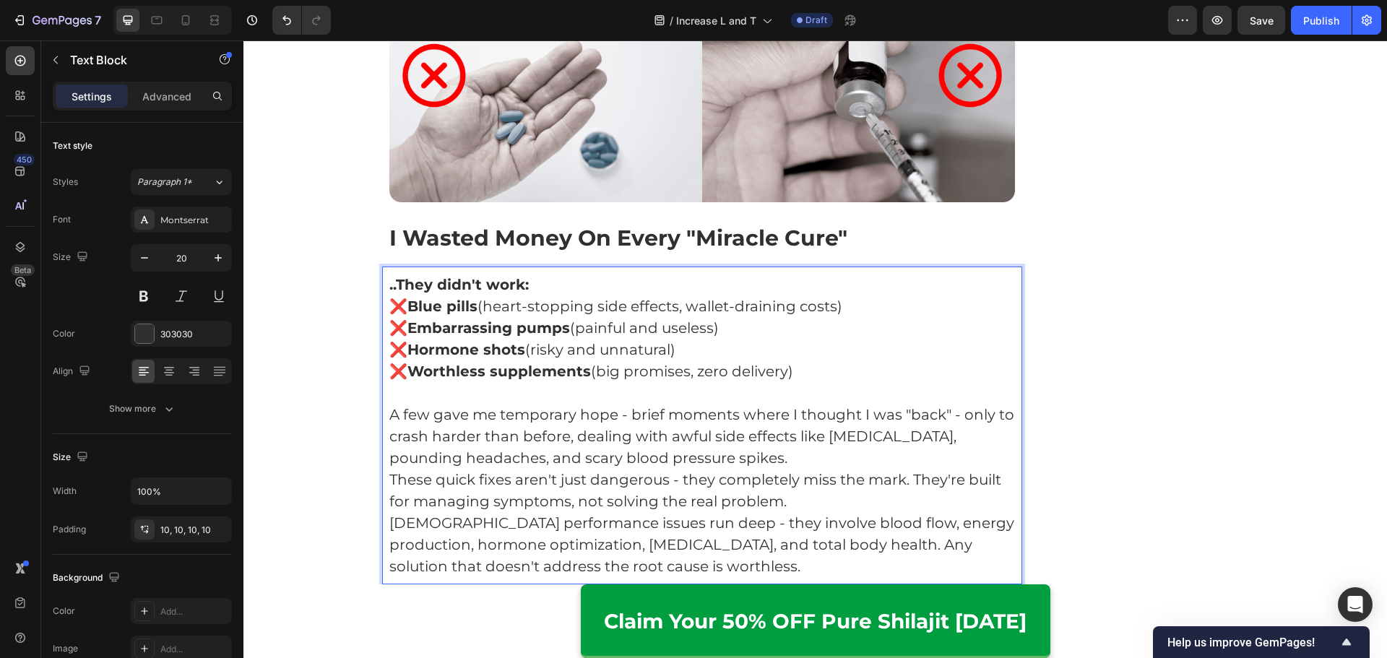
click at [833, 432] on p "A few gave me temporary hope - brief moments where I thought I was "back" - onl…" at bounding box center [702, 436] width 626 height 65
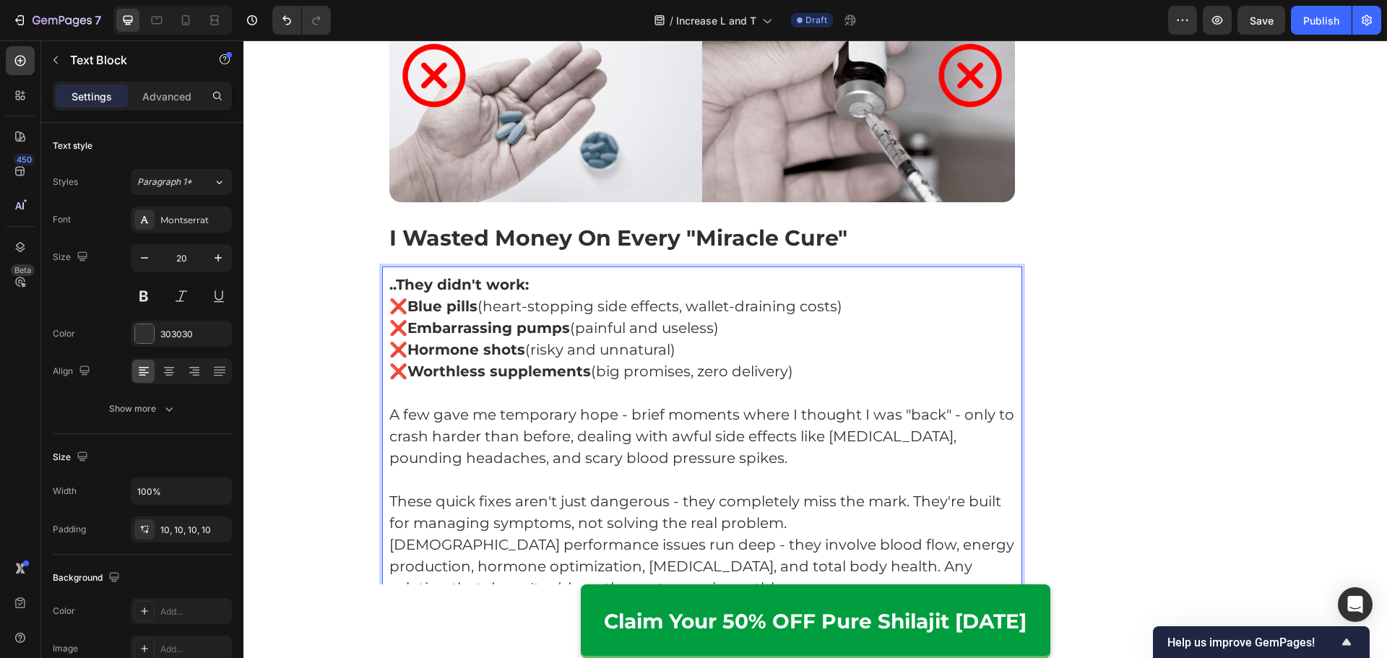
click at [872, 506] on p "These quick fixes aren't just dangerous - they completely miss the mark. They'r…" at bounding box center [702, 511] width 626 height 43
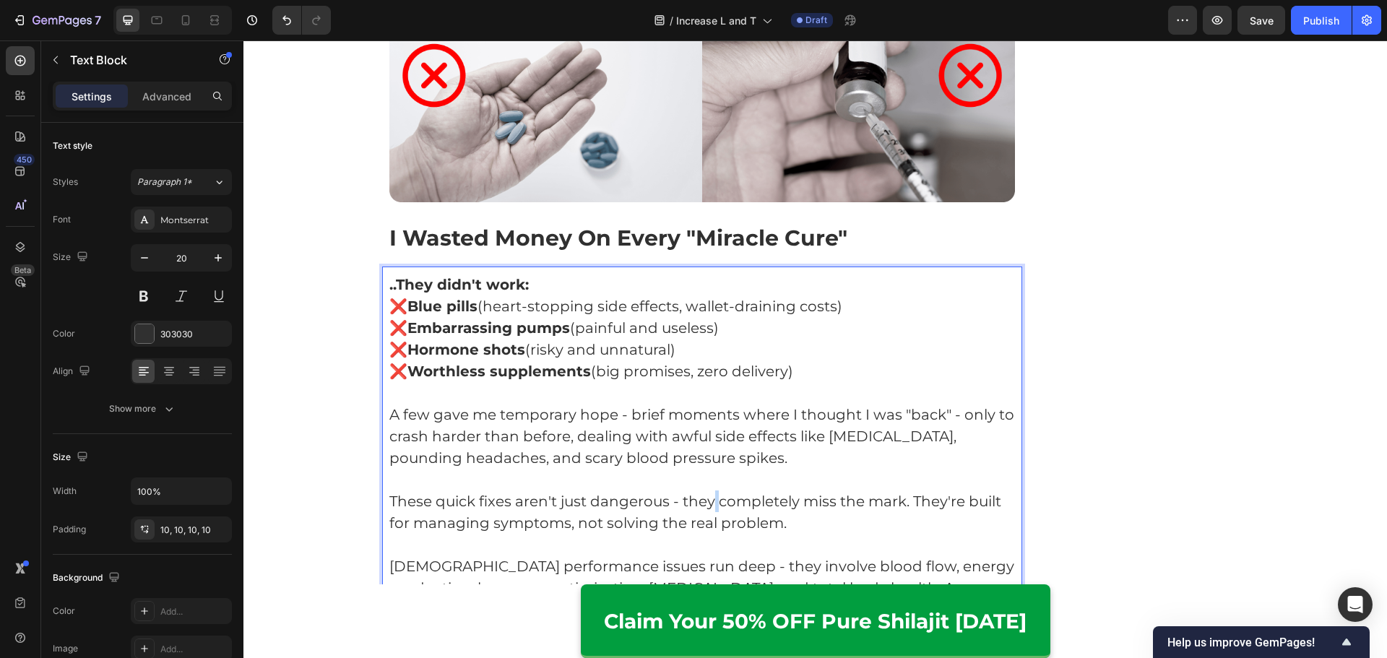
click at [712, 490] on p "These quick fixes aren't just dangerous - they completely miss the mark. They'r…" at bounding box center [702, 511] width 626 height 43
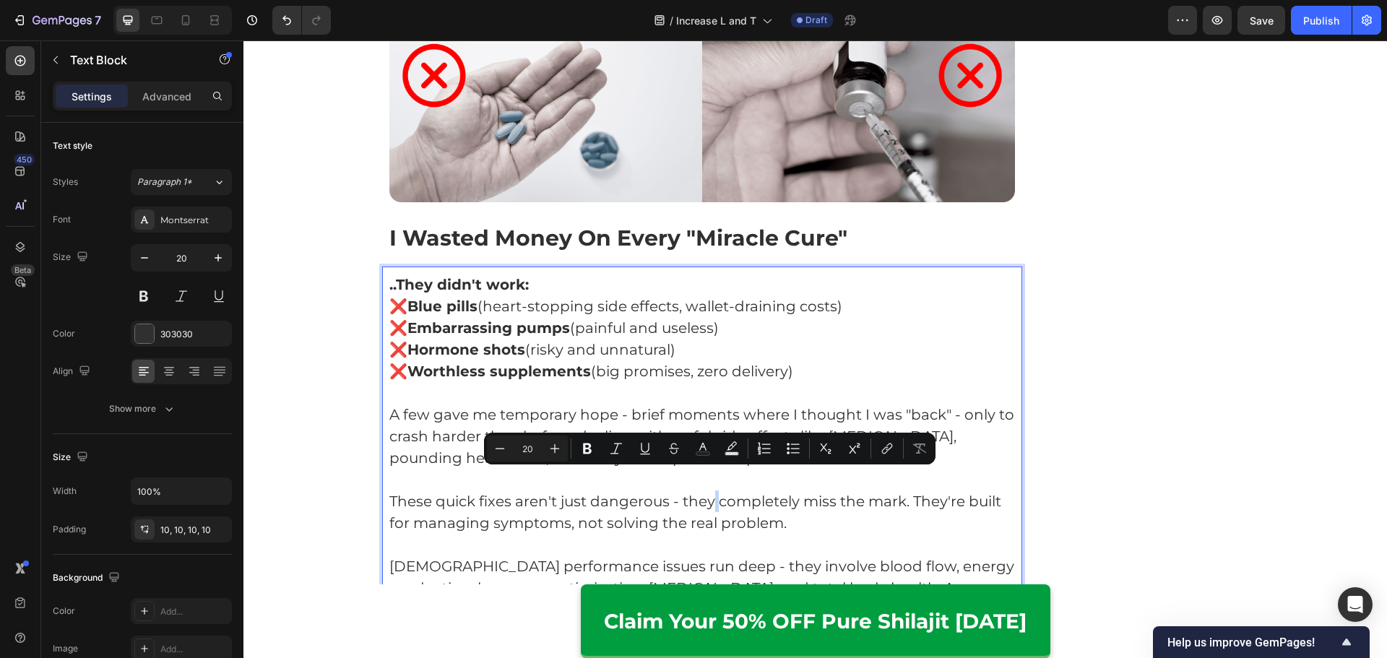
click at [716, 490] on p "These quick fixes aren't just dangerous - they completely miss the mark. They'r…" at bounding box center [702, 511] width 626 height 43
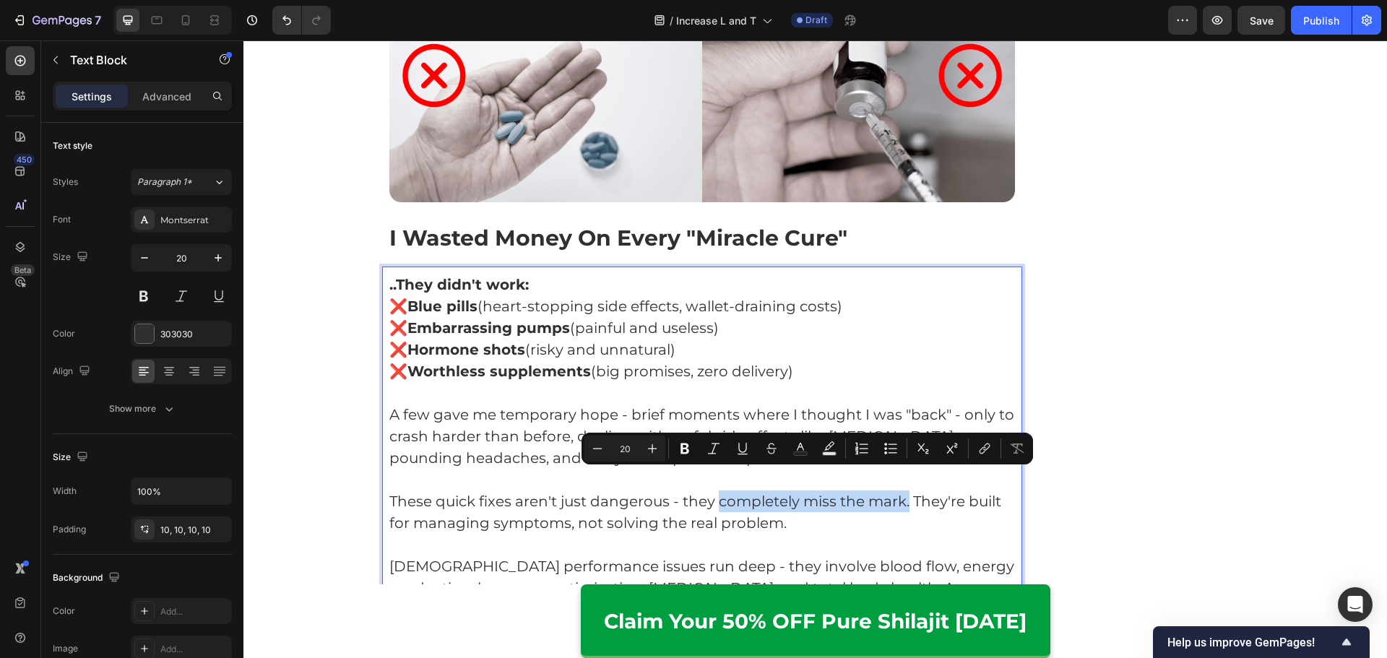
drag, startPoint x: 712, startPoint y: 480, endPoint x: 905, endPoint y: 485, distance: 192.9
click at [905, 490] on p "These quick fixes aren't just dangerous - they completely miss the mark. They'r…" at bounding box center [702, 511] width 626 height 43
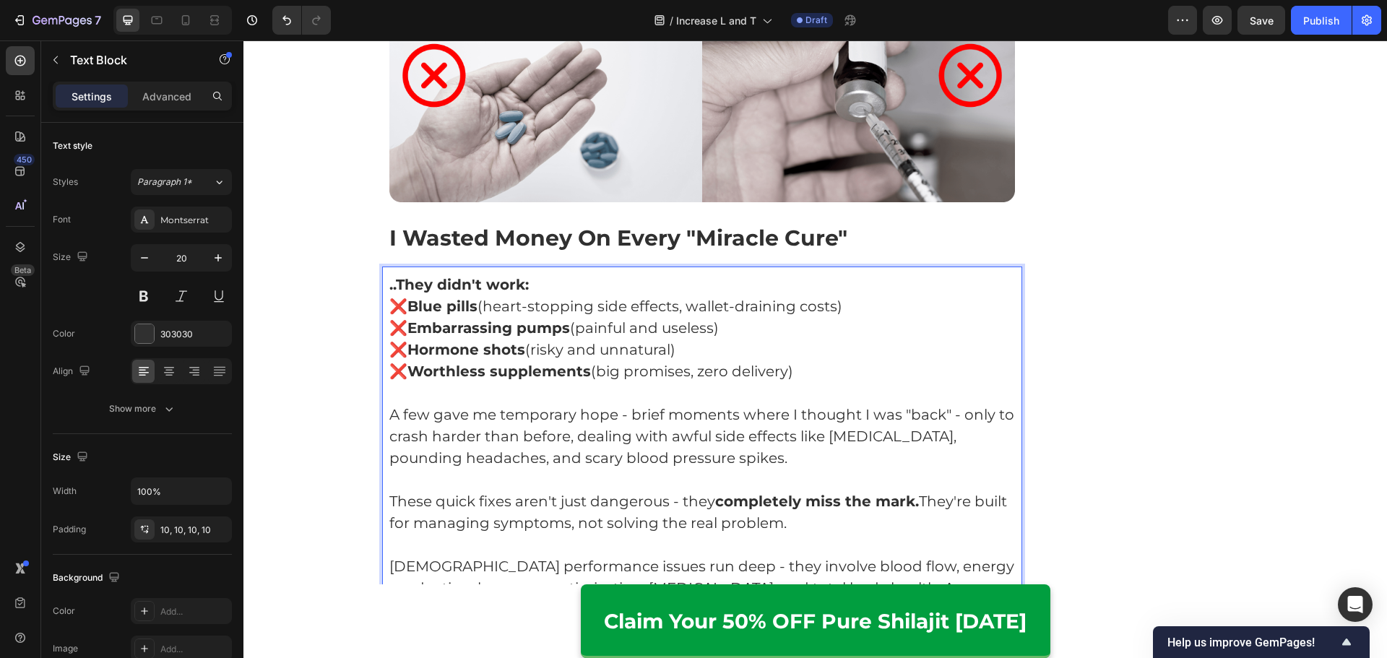
click at [573, 382] on p "Rich Text Editor. Editing area: main" at bounding box center [702, 393] width 626 height 22
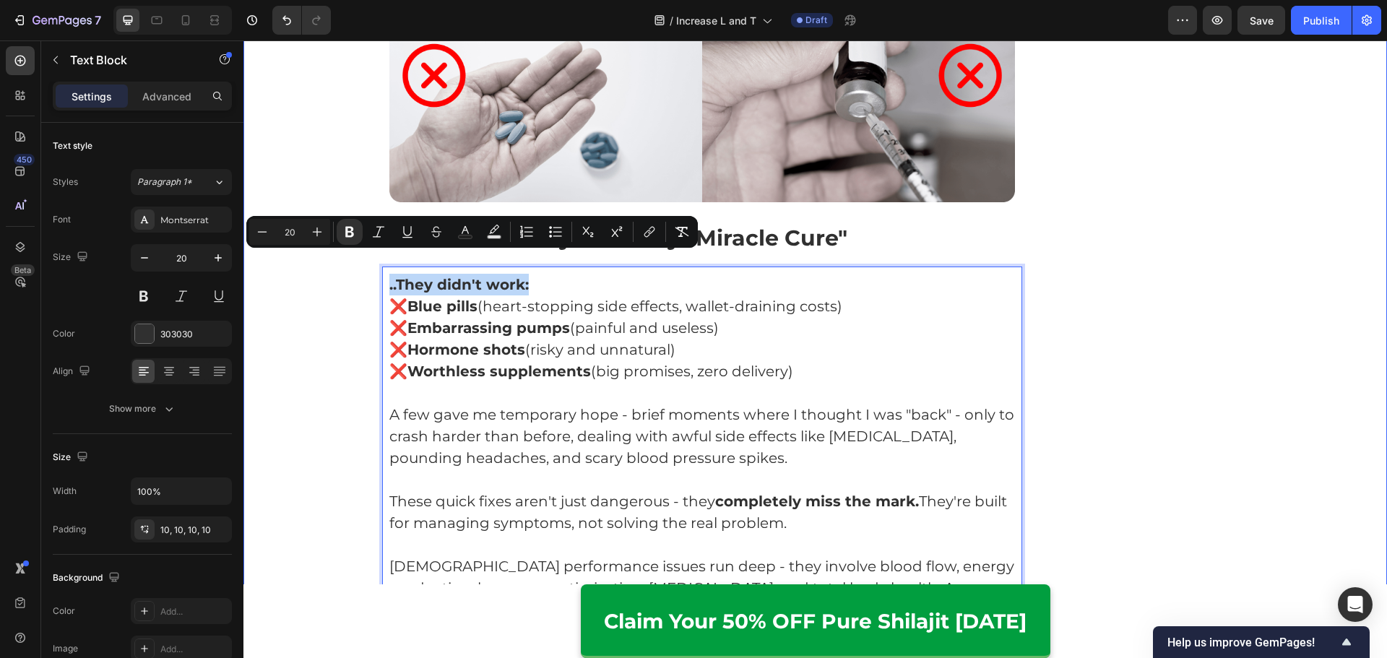
drag, startPoint x: 542, startPoint y: 255, endPoint x: 301, endPoint y: 256, distance: 241.2
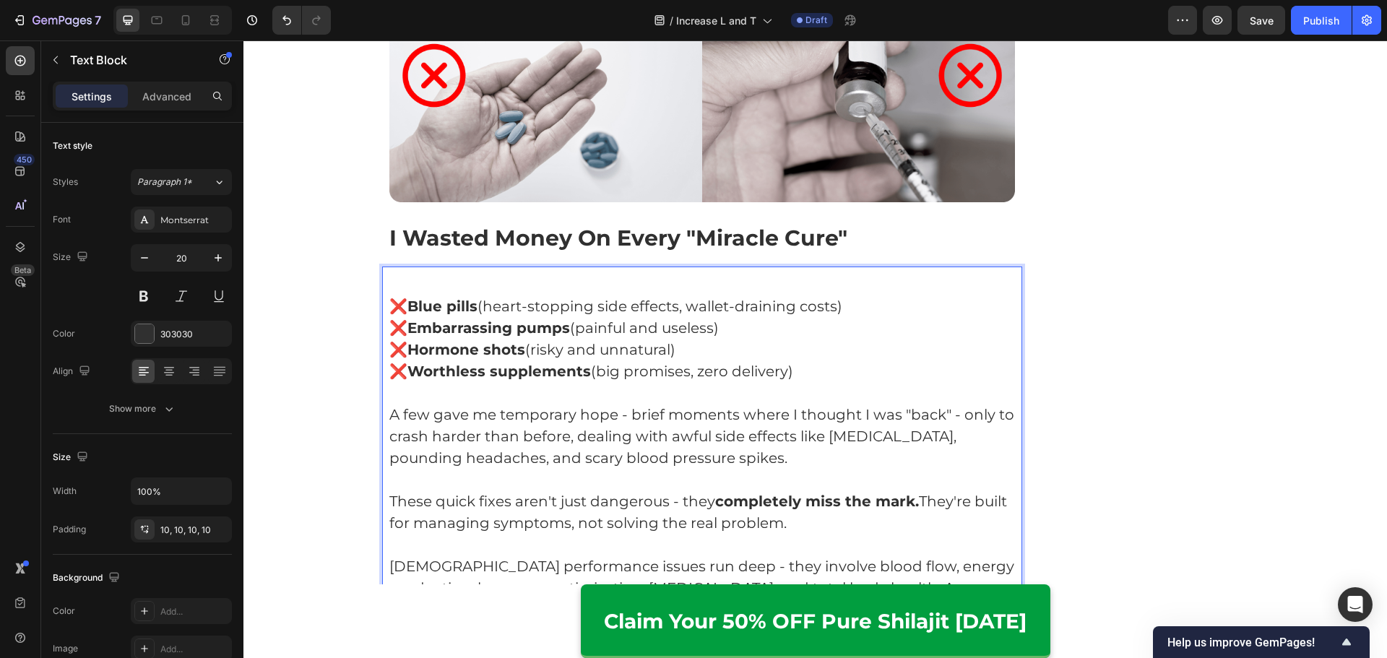
click at [389, 295] on p "❌ Blue pills (heart-stopping side effects, wallet-draining costs)" at bounding box center [702, 306] width 626 height 22
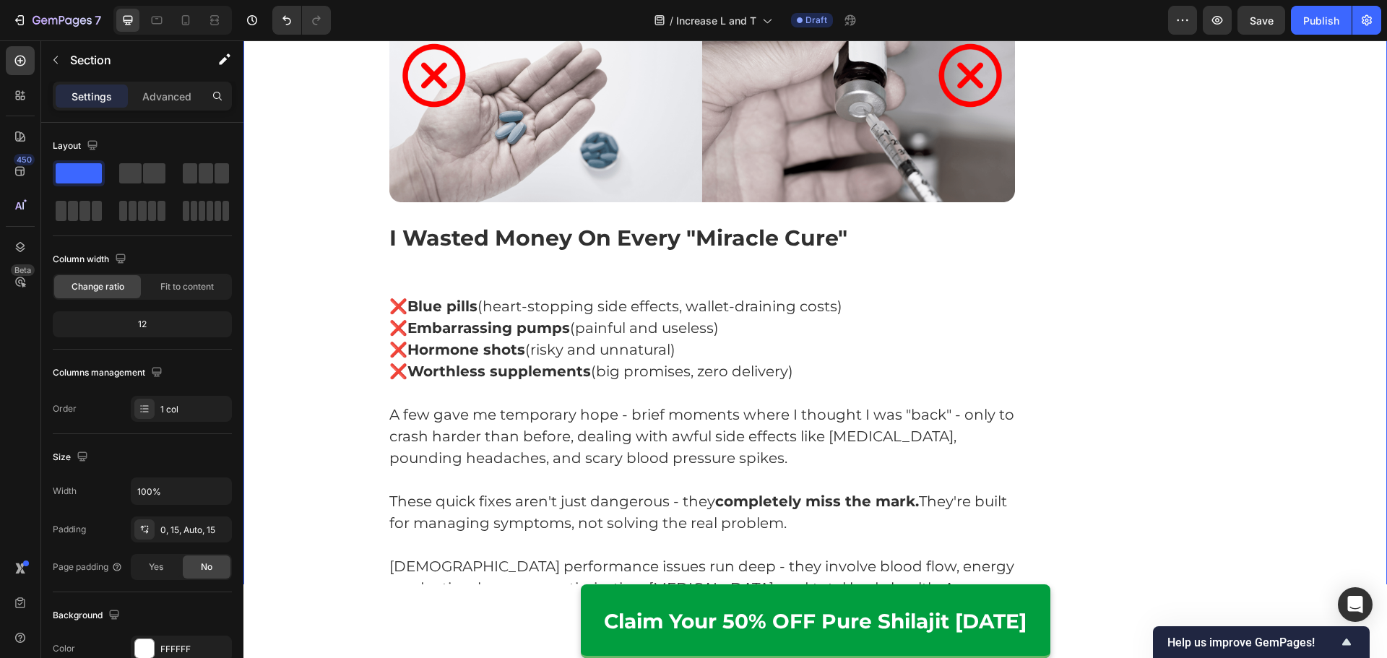
click at [579, 363] on strong "Worthless supplements" at bounding box center [498, 371] width 183 height 17
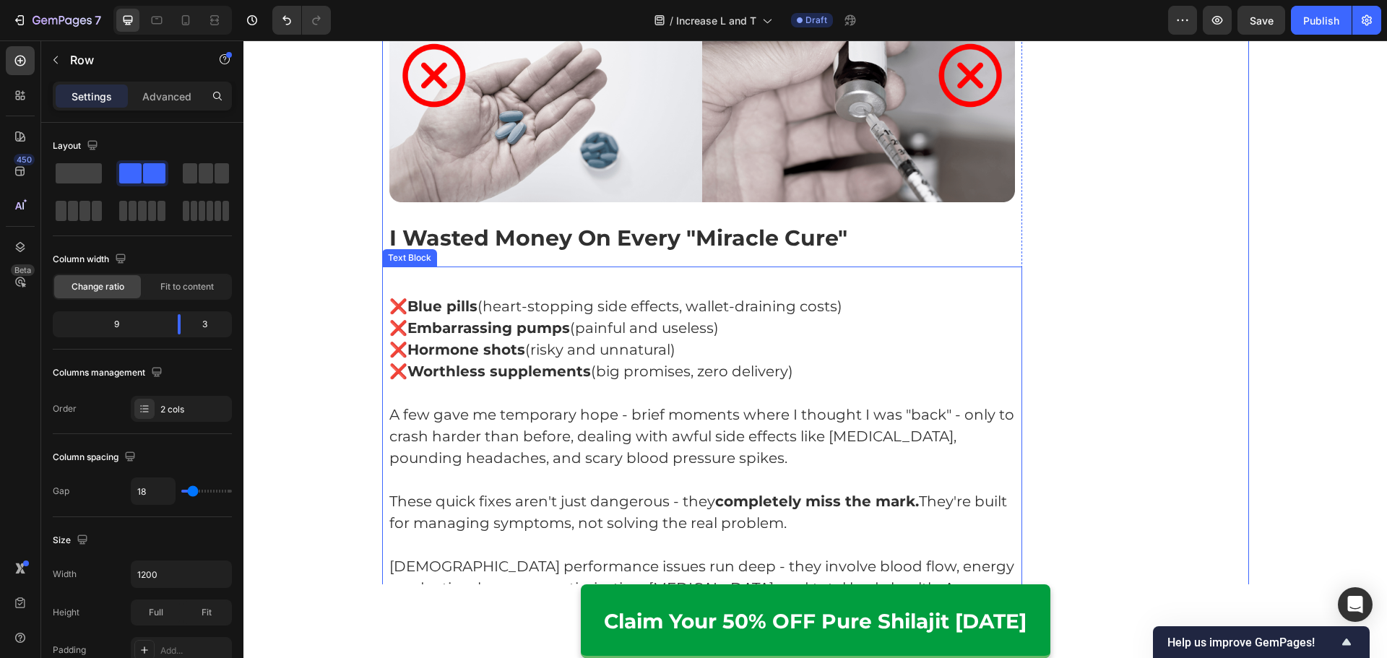
click at [747, 295] on p "❌ Blue pills (heart-stopping side effects, wallet-draining costs)" at bounding box center [702, 306] width 626 height 22
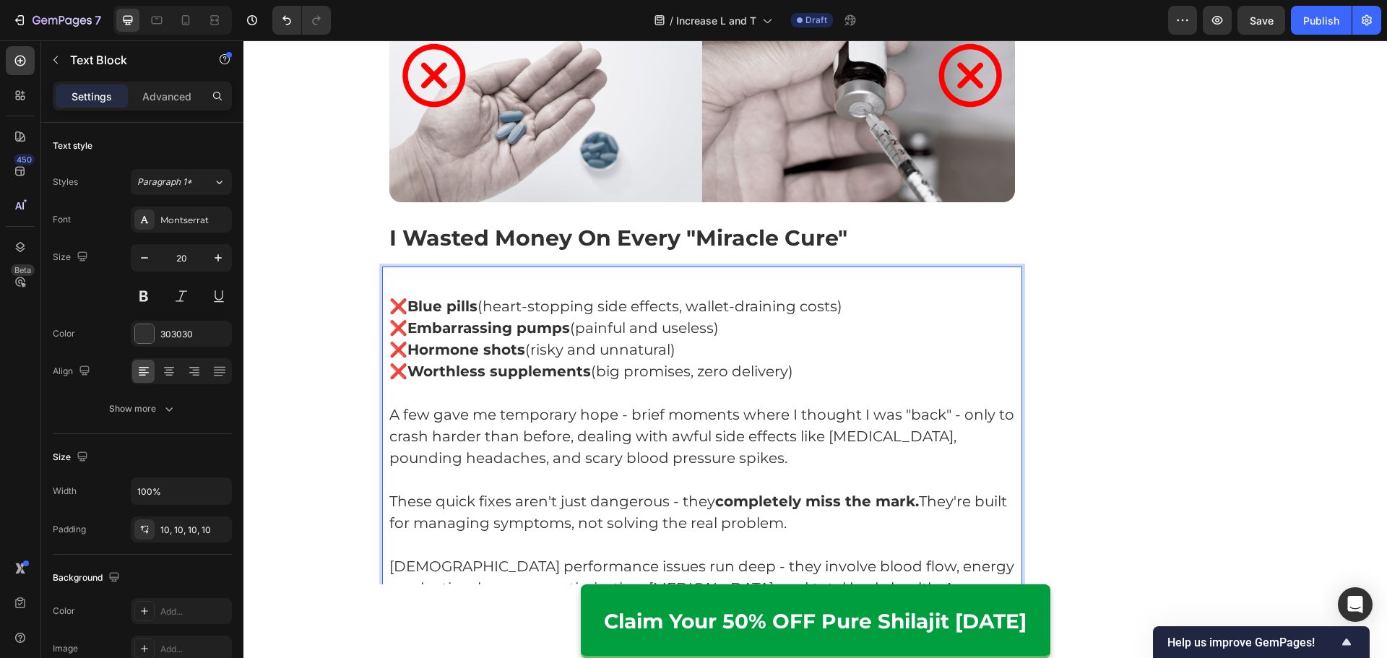
click at [725, 274] on p "Rich Text Editor. Editing area: main" at bounding box center [702, 285] width 626 height 22
click at [389, 295] on p "❌ Blue pills (heart-stopping side effects, wallet-draining costs)" at bounding box center [702, 306] width 626 height 22
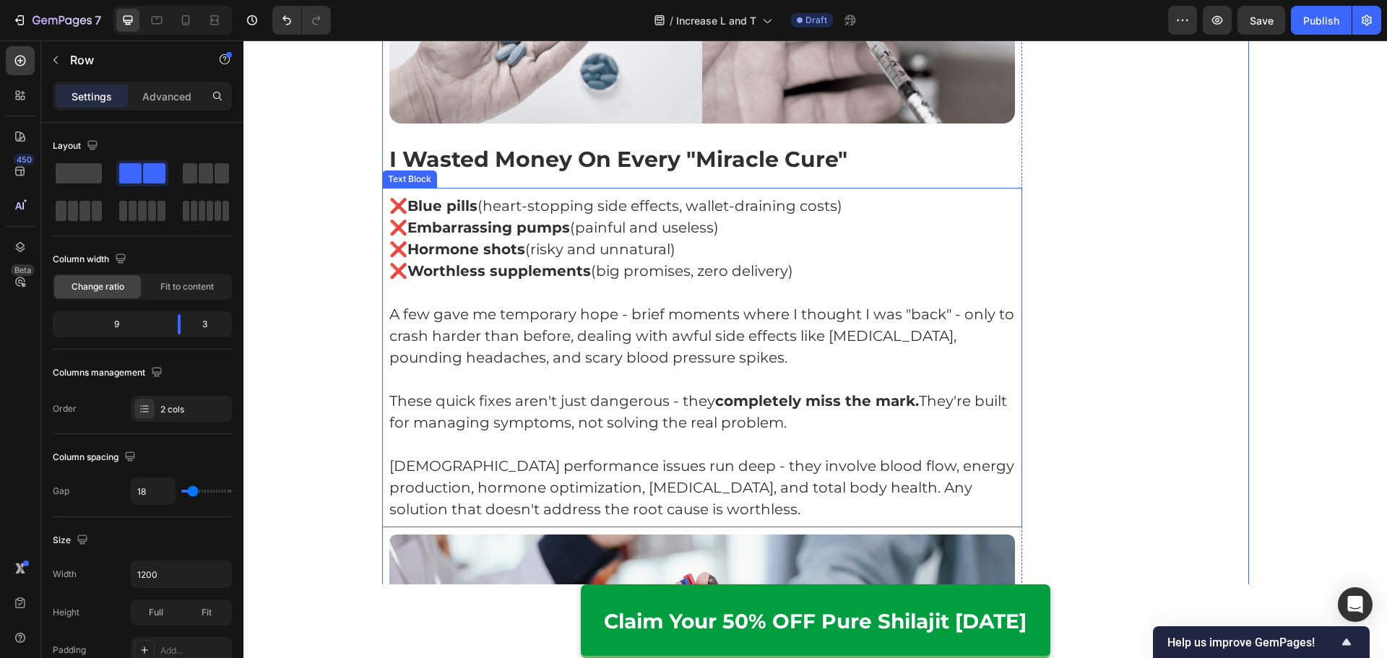
scroll to position [2432, 0]
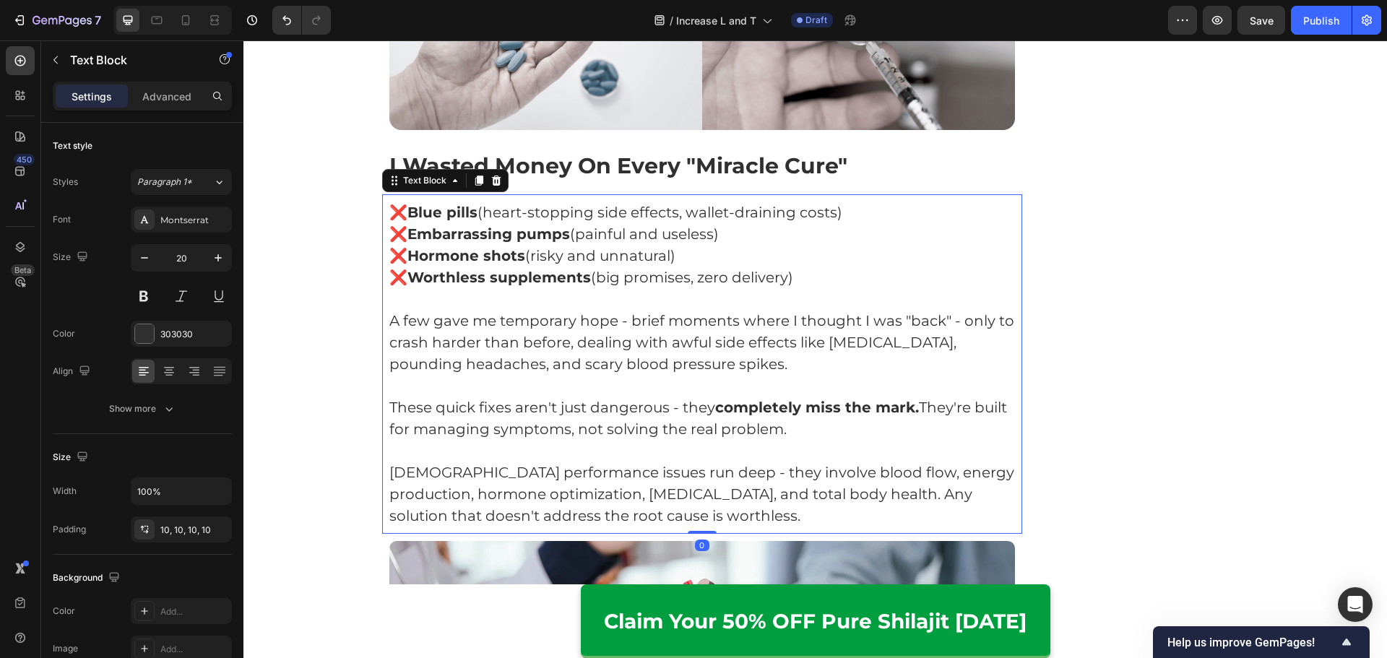
click at [768, 310] on p "A few gave me temporary hope - brief moments where I thought I was "back" - onl…" at bounding box center [702, 342] width 626 height 65
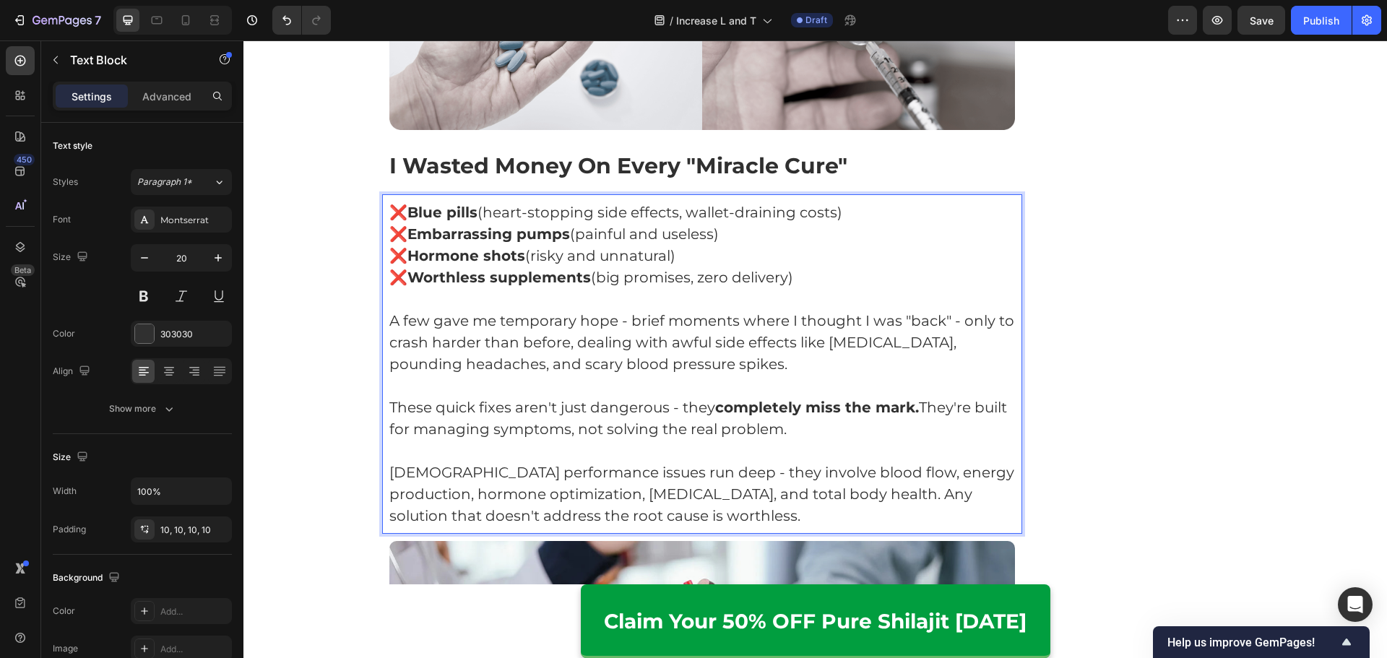
click at [854, 375] on p "Rich Text Editor. Editing area: main" at bounding box center [702, 386] width 626 height 22
click at [844, 344] on p "A few gave me temporary hope - brief moments where I thought I was "back" - onl…" at bounding box center [702, 342] width 626 height 65
click at [904, 310] on p "A few gave me temporary hope - brief moments where I thought I was "back" - onl…" at bounding box center [702, 342] width 626 height 65
click at [472, 320] on p "A few gave me temporary hope - brief moments where I thought I was "back" - onl…" at bounding box center [702, 342] width 626 height 65
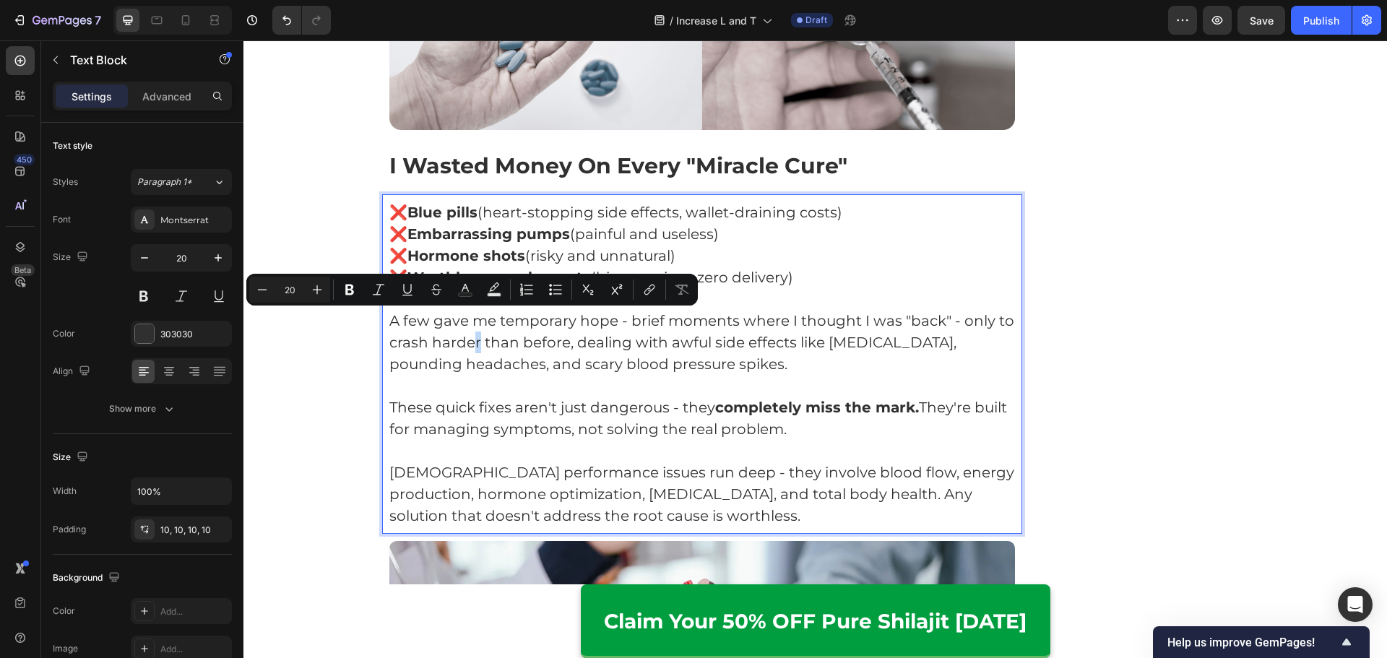
click at [474, 320] on p "A few gave me temporary hope - brief moments where I thought I was "back" - onl…" at bounding box center [702, 342] width 626 height 65
click at [472, 320] on p "A few gave me temporary hope - brief moments where I thought I was "back" - onl…" at bounding box center [702, 342] width 626 height 65
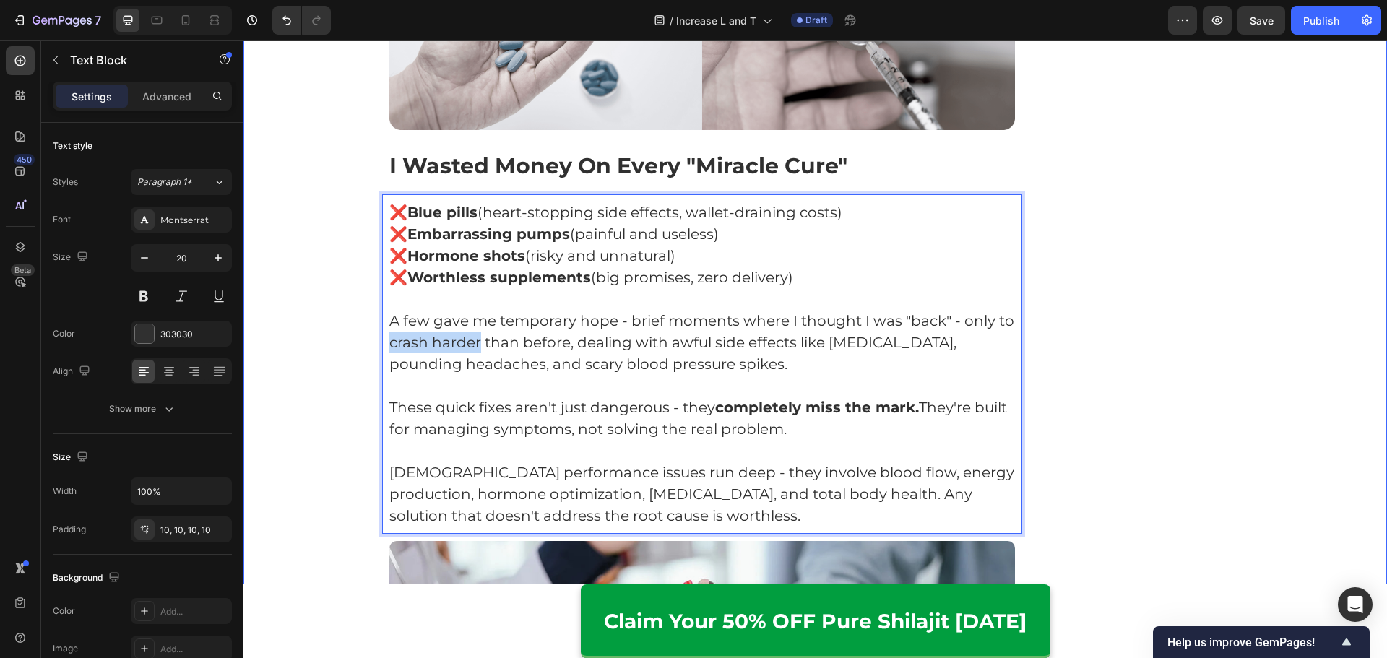
drag, startPoint x: 476, startPoint y: 321, endPoint x: 369, endPoint y: 321, distance: 106.9
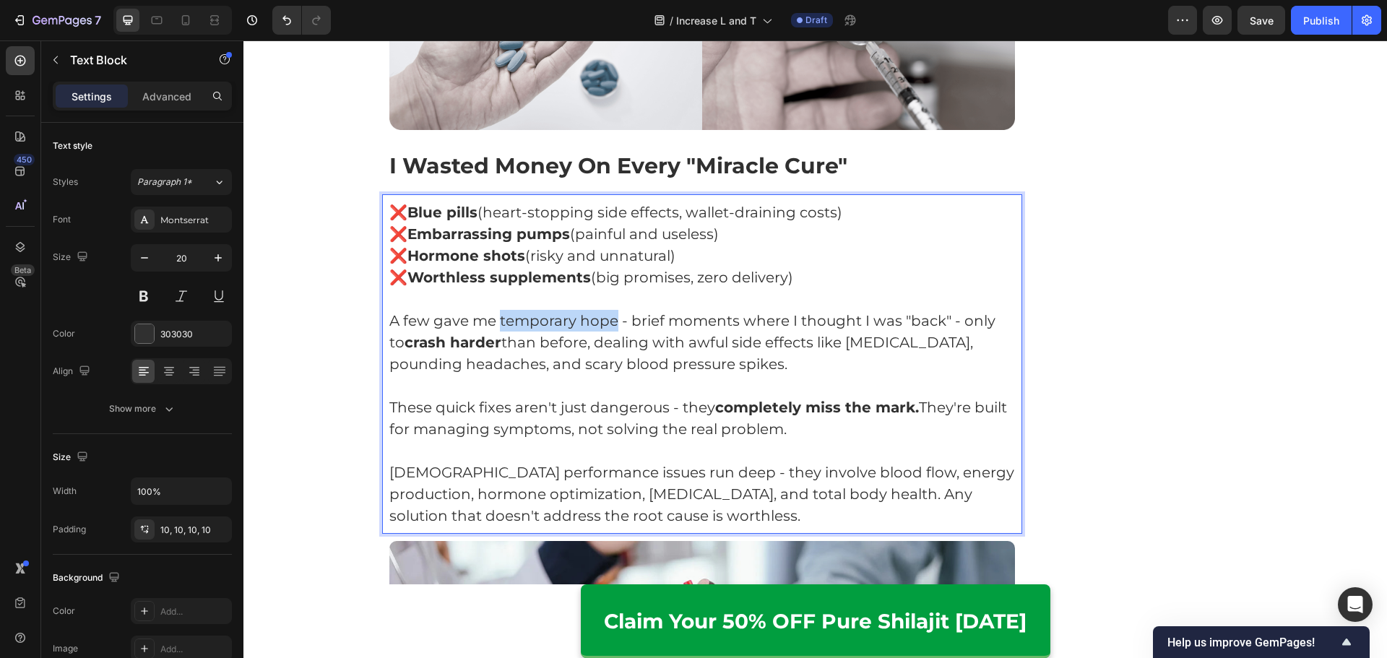
drag, startPoint x: 496, startPoint y: 300, endPoint x: 627, endPoint y: 318, distance: 131.9
click at [609, 310] on p "A few gave me temporary hope - brief moments where I thought I was "back" - onl…" at bounding box center [702, 342] width 626 height 65
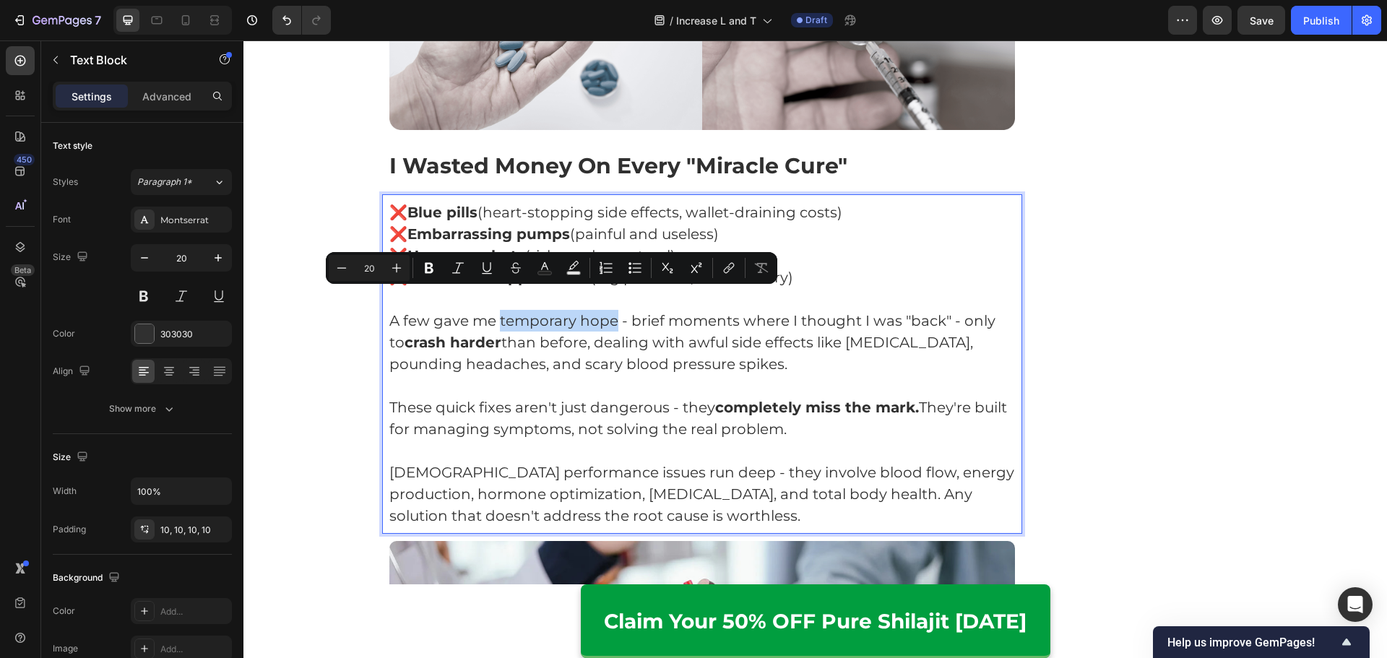
click at [563, 310] on p "A few gave me temporary hope - brief moments where I thought I was "back" - onl…" at bounding box center [702, 342] width 626 height 65
click at [500, 310] on p "A few gave me temporary hope - brief moments where I thought I was "back" - onl…" at bounding box center [702, 342] width 626 height 65
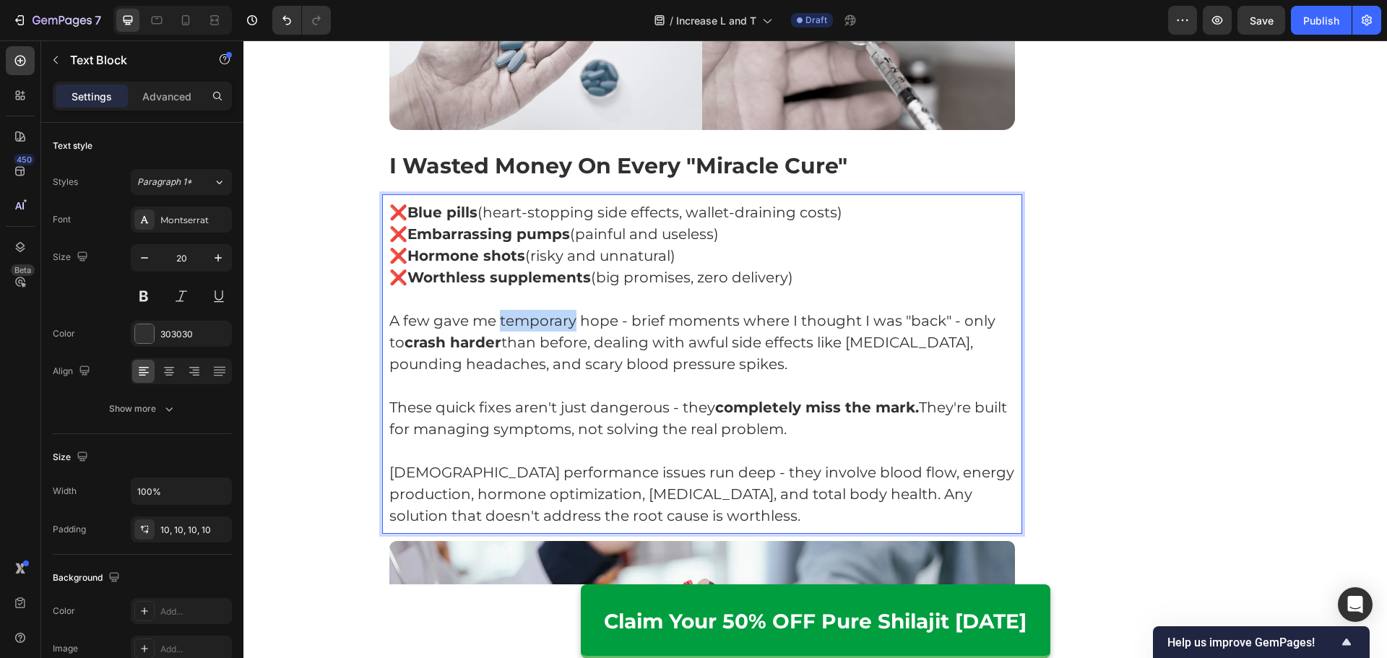
drag, startPoint x: 495, startPoint y: 298, endPoint x: 569, endPoint y: 306, distance: 74.8
click at [569, 310] on p "A few gave me temporary hope - brief moments where I thought I was "back" - onl…" at bounding box center [702, 342] width 626 height 65
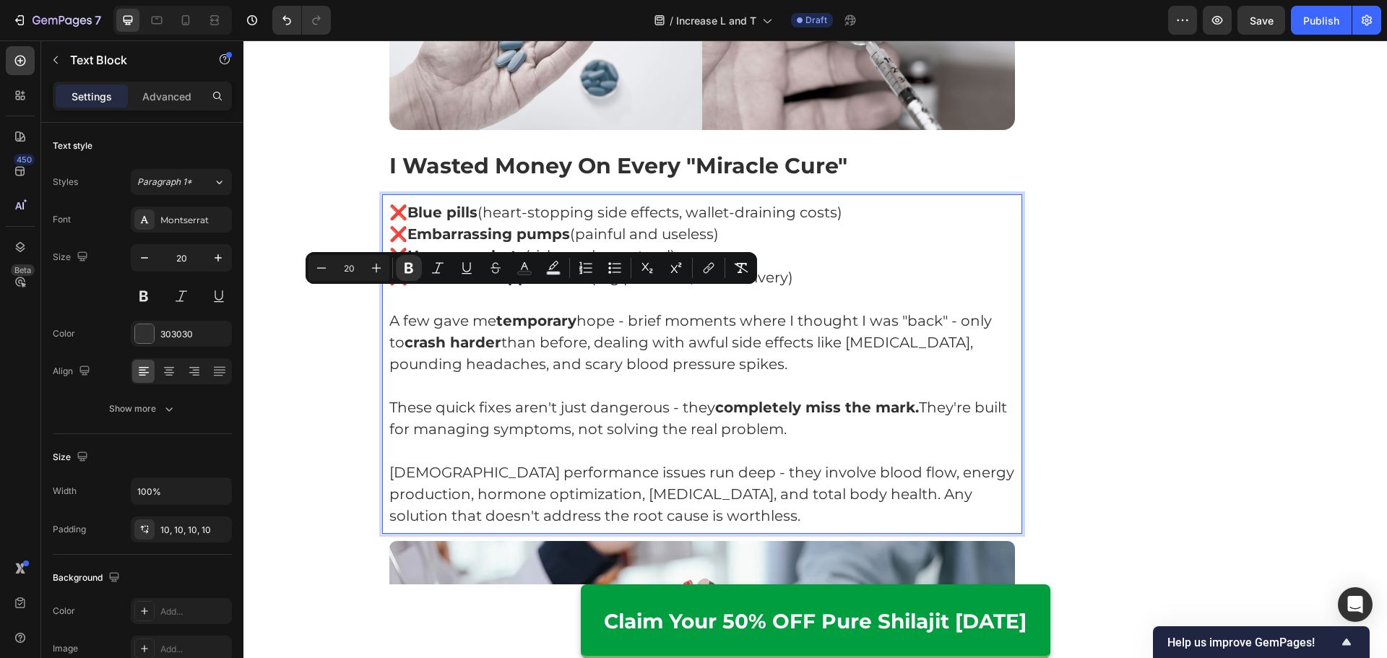
click at [664, 345] on p "A few gave me temporary hope - brief moments where I thought I was "back" - onl…" at bounding box center [702, 342] width 626 height 65
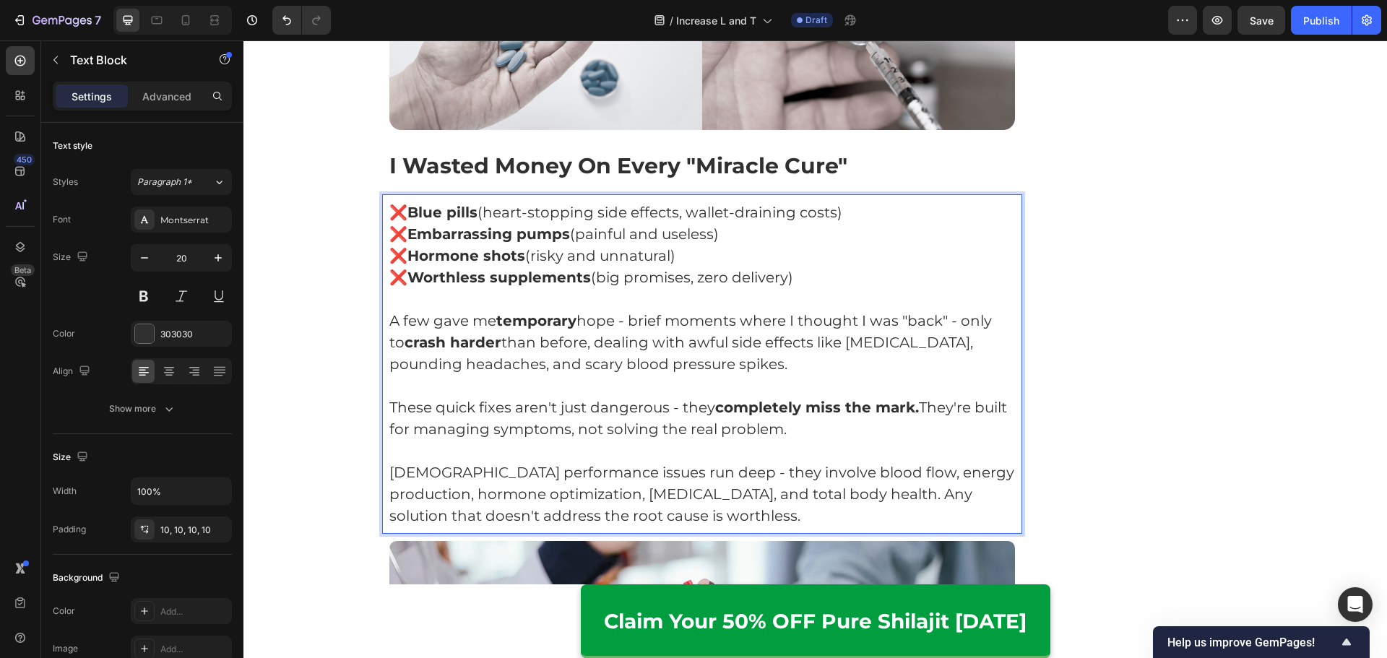
click at [674, 321] on p "A few gave me temporary hope - brief moments where I thought I was "back" - onl…" at bounding box center [702, 342] width 626 height 65
drag, startPoint x: 671, startPoint y: 322, endPoint x: 792, endPoint y: 329, distance: 120.8
click at [792, 329] on p "A few gave me temporary hope - brief moments where I thought I was "back" - onl…" at bounding box center [702, 342] width 626 height 65
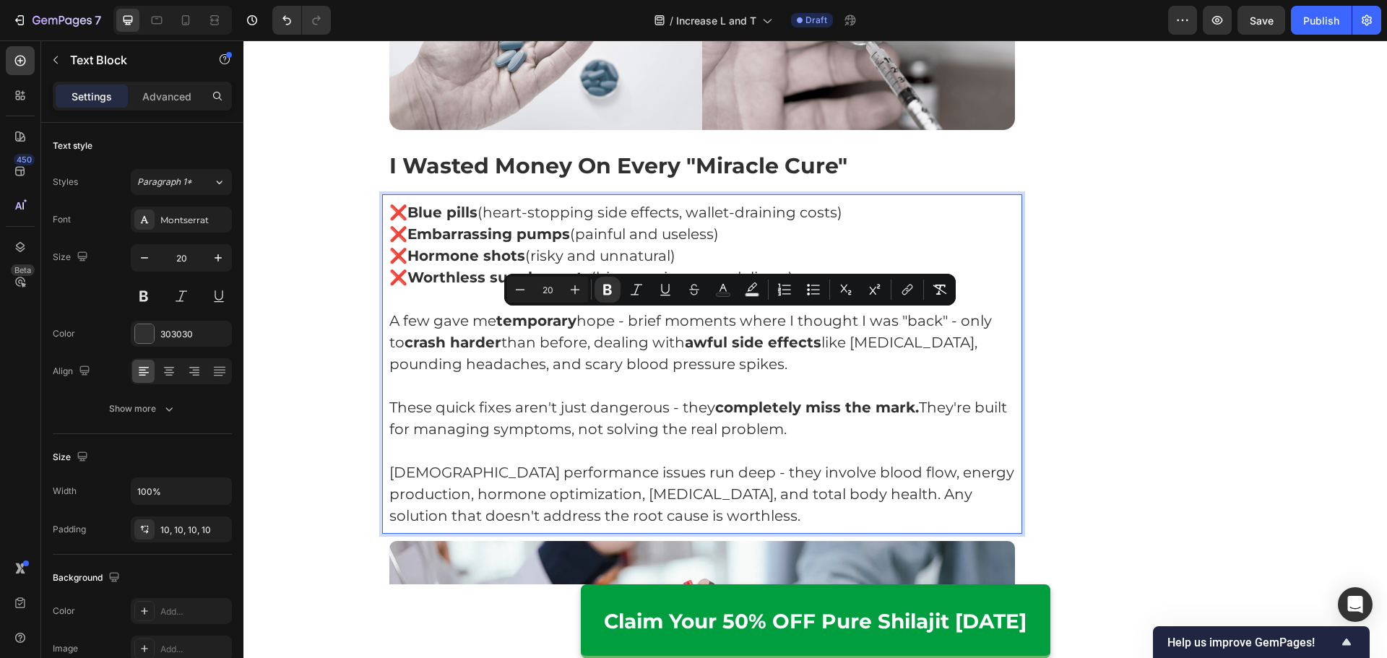
click at [819, 344] on p "A few gave me temporary hope - brief moments where I thought I was "back" - onl…" at bounding box center [702, 342] width 626 height 65
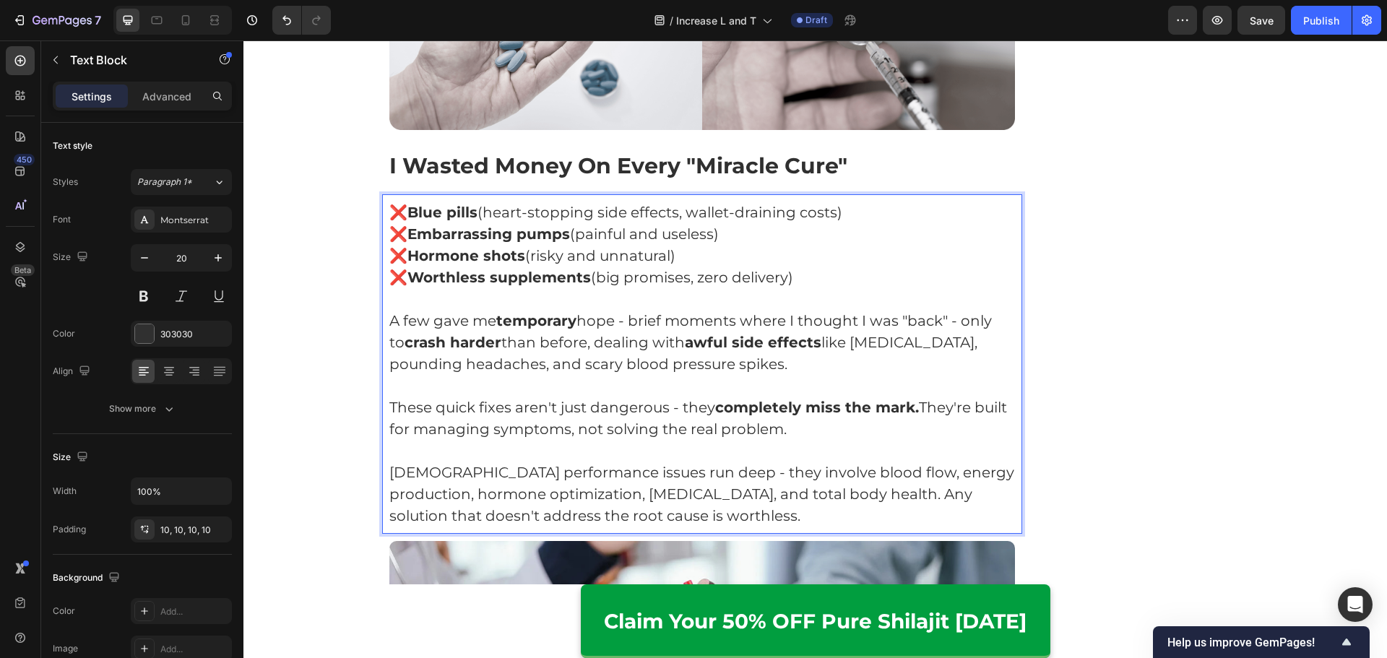
click at [906, 322] on p "A few gave me temporary hope - brief moments where I thought I was "back" - onl…" at bounding box center [702, 342] width 626 height 65
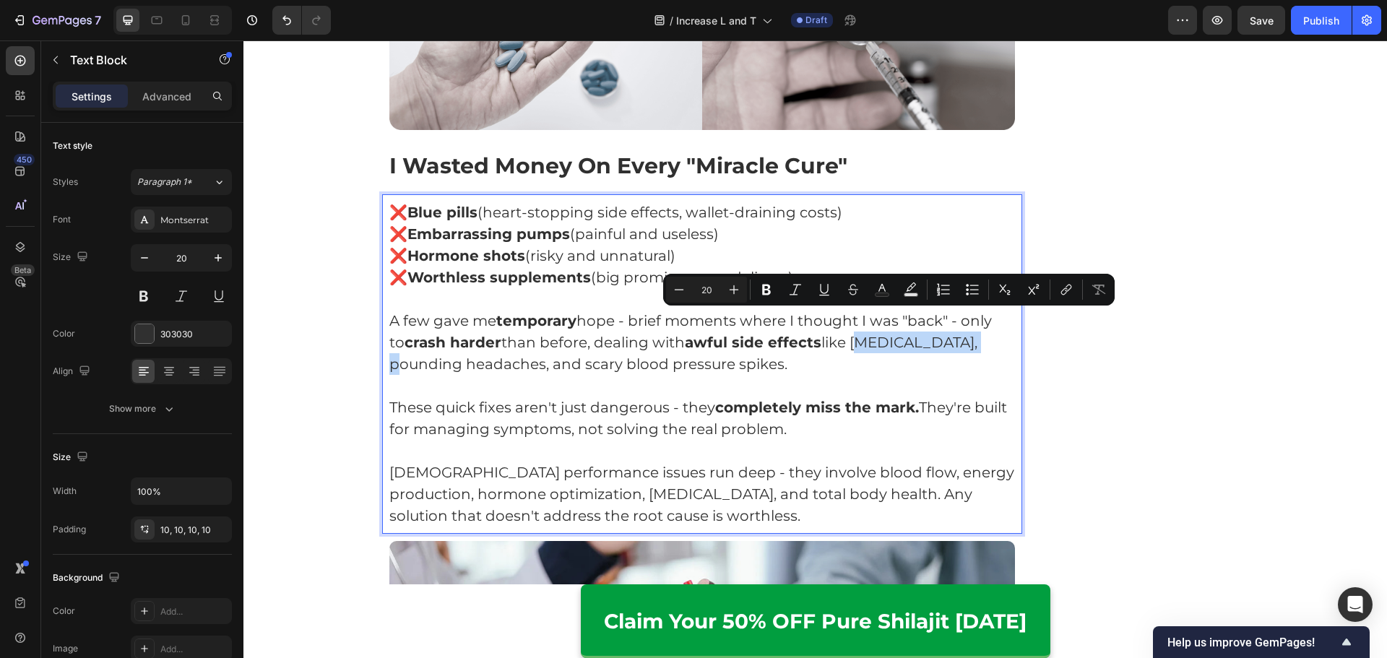
drag, startPoint x: 834, startPoint y: 321, endPoint x: 945, endPoint y: 321, distance: 110.5
click at [945, 321] on p "A few gave me temporary hope - brief moments where I thought I was "back" - onl…" at bounding box center [702, 342] width 626 height 65
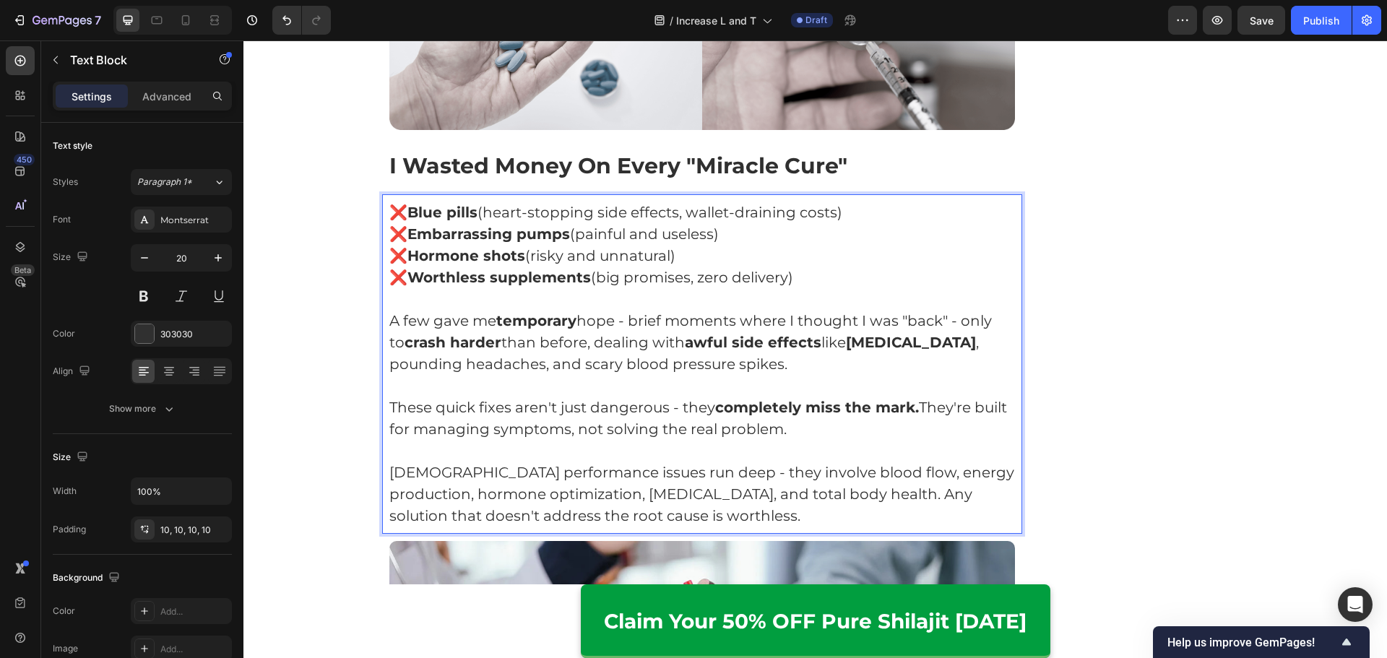
click at [540, 343] on p "A few gave me temporary hope - brief moments where I thought I was "back" - onl…" at bounding box center [702, 342] width 626 height 65
drag, startPoint x: 485, startPoint y: 343, endPoint x: 540, endPoint y: 350, distance: 56.0
click at [540, 350] on p "A few gave me temporary hope - brief moments where I thought I was "back" - onl…" at bounding box center [702, 342] width 626 height 65
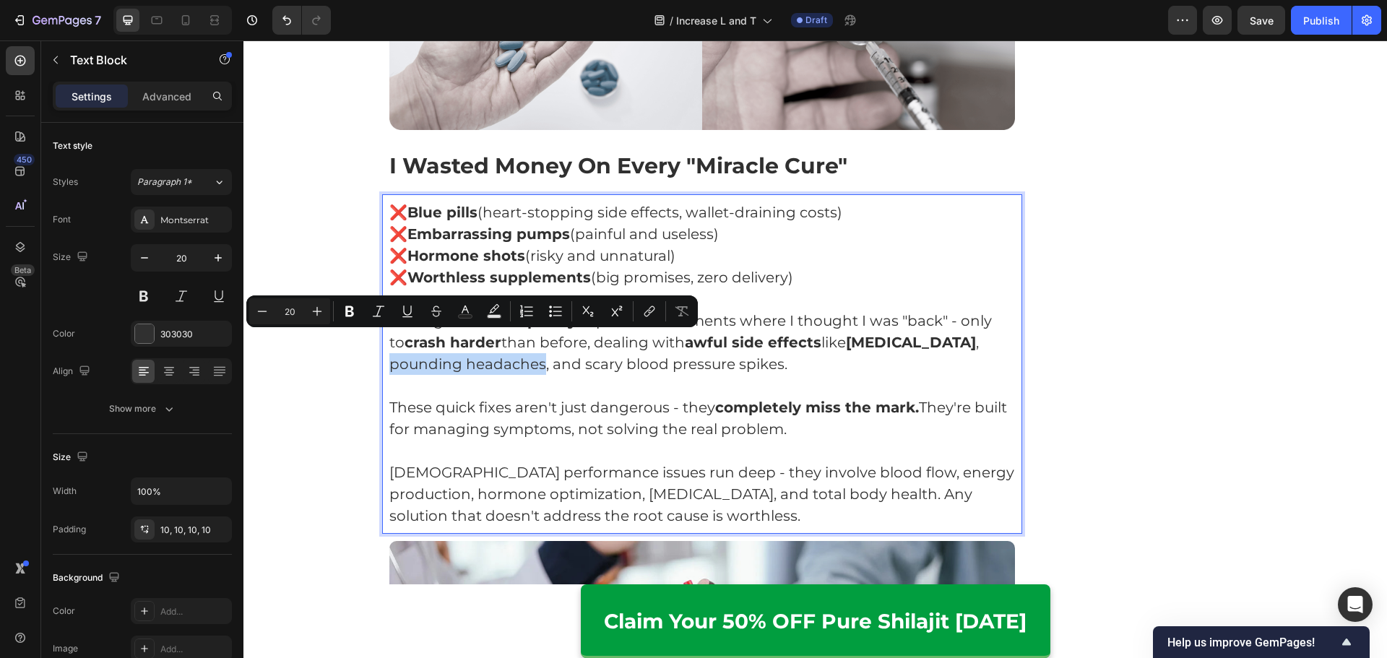
drag, startPoint x: 389, startPoint y: 340, endPoint x: 536, endPoint y: 347, distance: 146.8
click at [536, 347] on p "A few gave me temporary hope - brief moments where I thought I was "back" - onl…" at bounding box center [702, 342] width 626 height 65
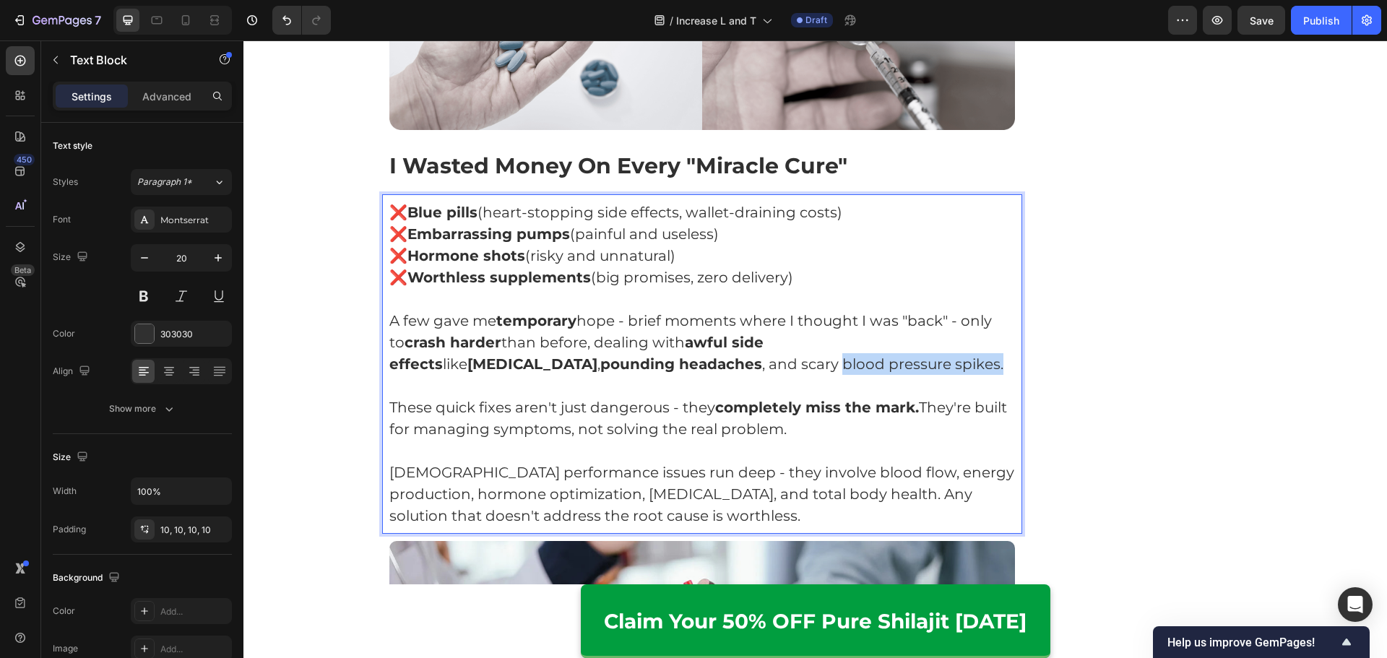
drag, startPoint x: 628, startPoint y: 342, endPoint x: 786, endPoint y: 345, distance: 158.9
click at [786, 345] on p "A few gave me temporary hope - brief moments where I thought I was "back" - onl…" at bounding box center [702, 342] width 626 height 65
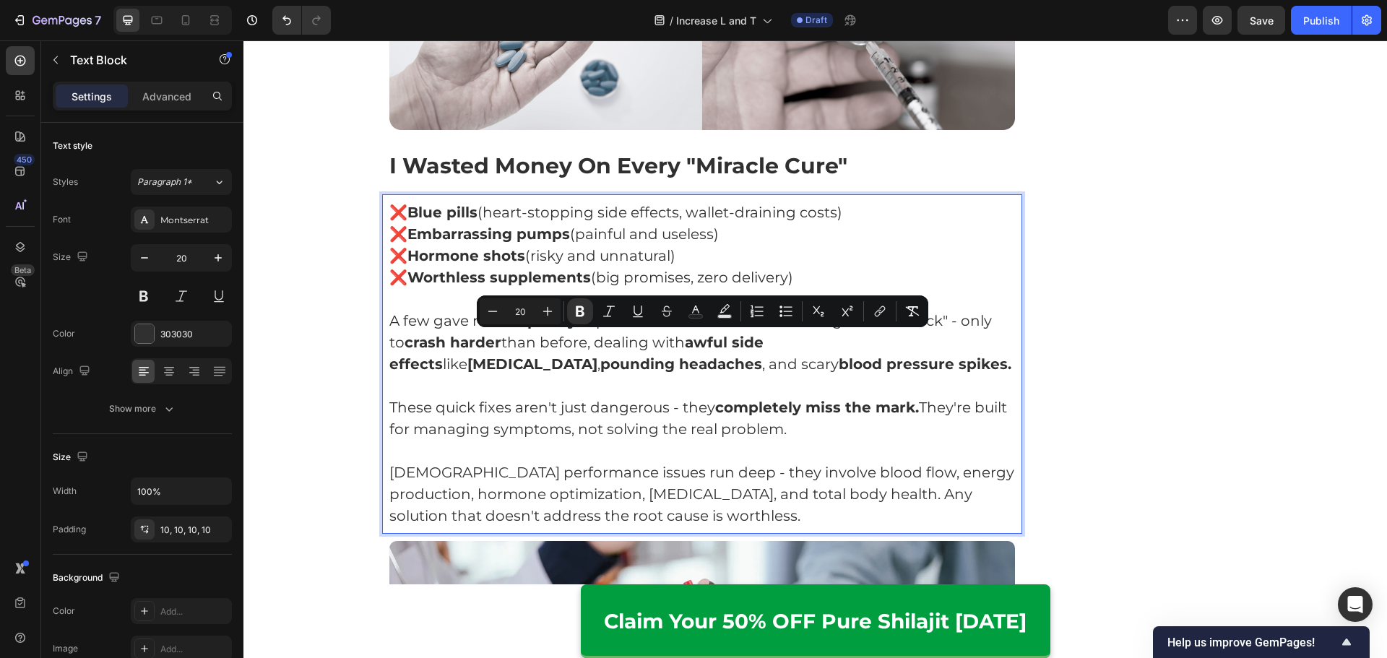
click at [801, 375] on p "Rich Text Editor. Editing area: main" at bounding box center [702, 386] width 626 height 22
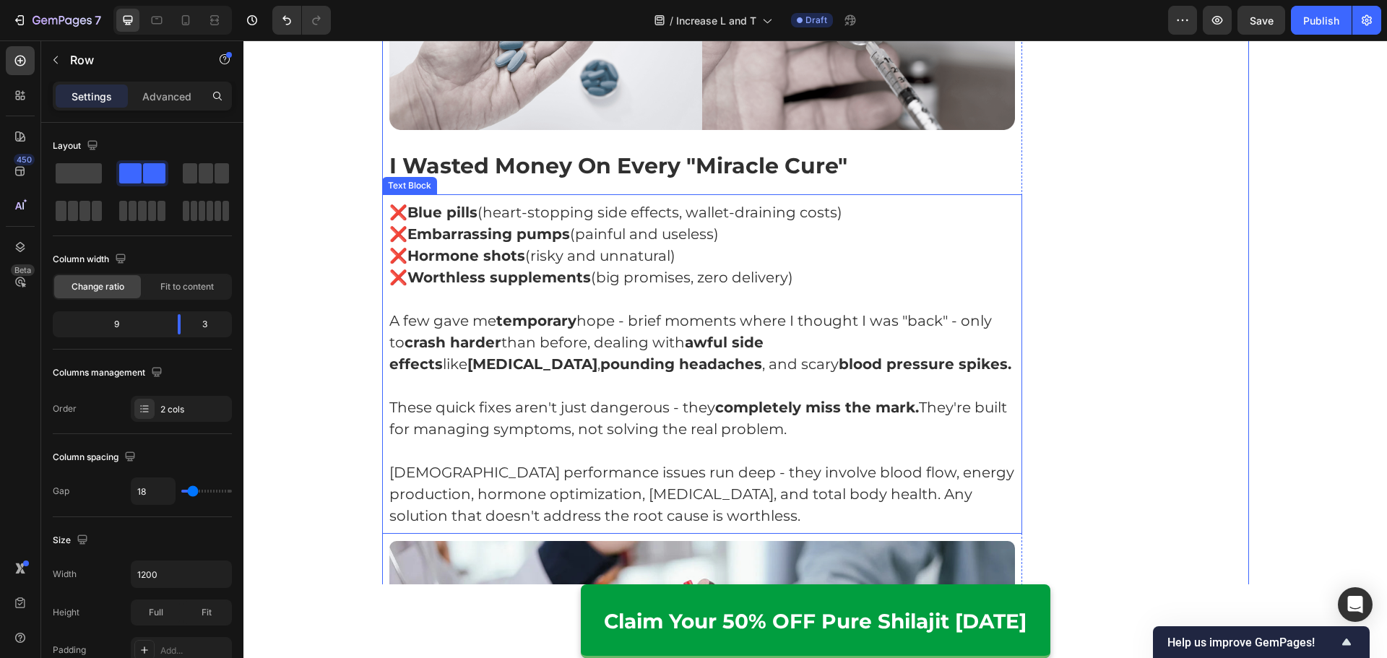
click at [745, 399] on strong "completely miss the mark." at bounding box center [817, 407] width 204 height 17
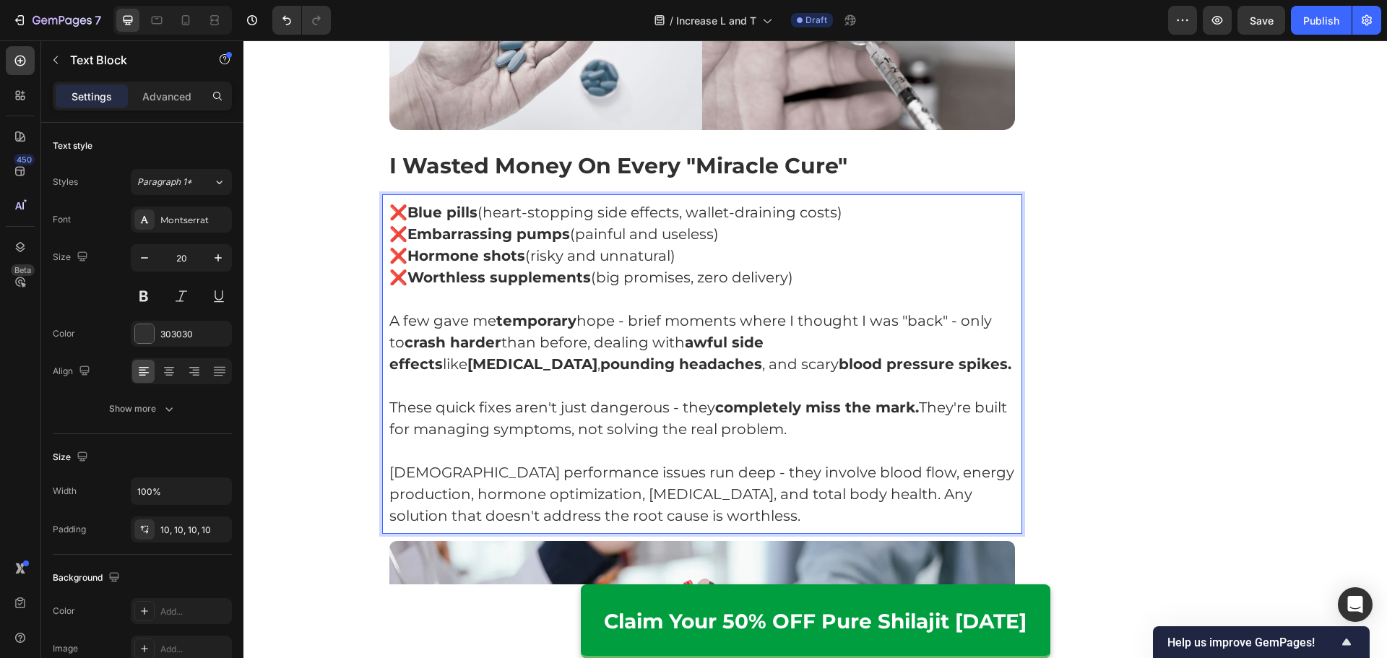
click at [522, 396] on p "These quick fixes aren't just dangerous - they completely miss the mark. They'r…" at bounding box center [702, 417] width 626 height 43
drag, startPoint x: 573, startPoint y: 409, endPoint x: 787, endPoint y: 409, distance: 213.8
click at [787, 409] on p "These quick fixes aren't just dangerous - they completely miss the mark. They'r…" at bounding box center [702, 417] width 626 height 43
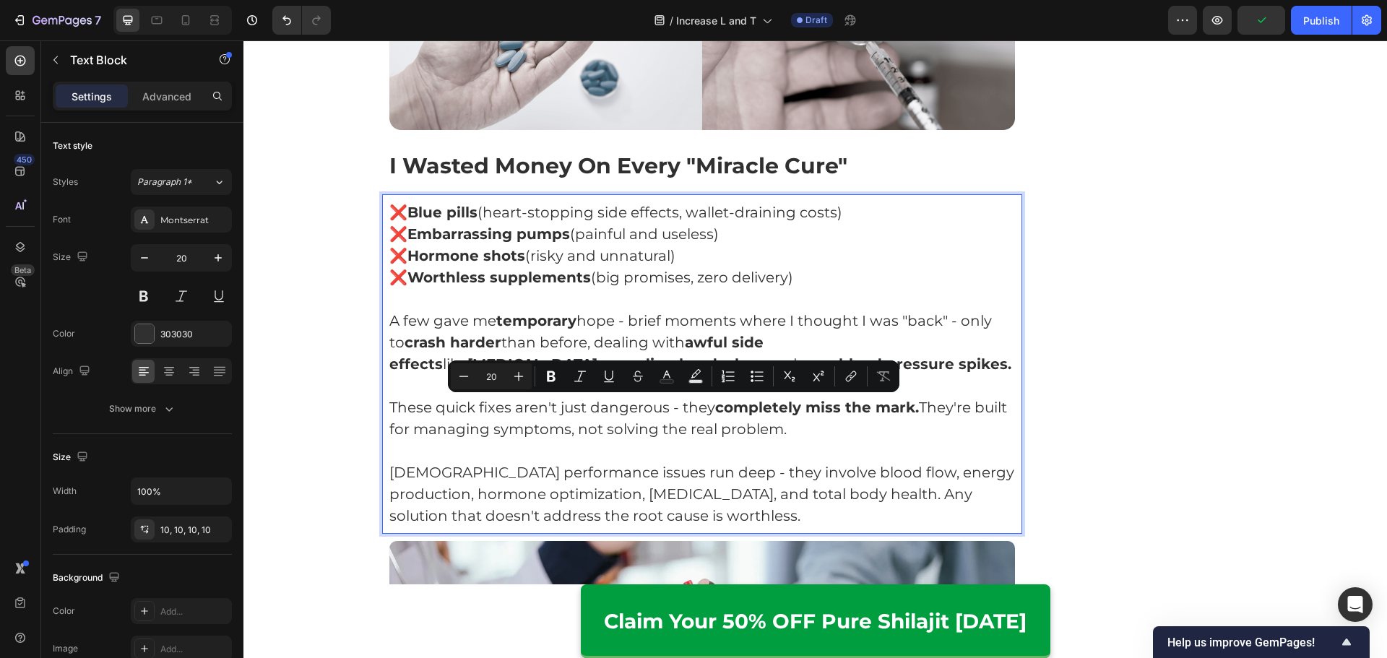
click at [782, 461] on p "[DEMOGRAPHIC_DATA] performance issues run deep - they involve blood flow, energ…" at bounding box center [702, 493] width 626 height 65
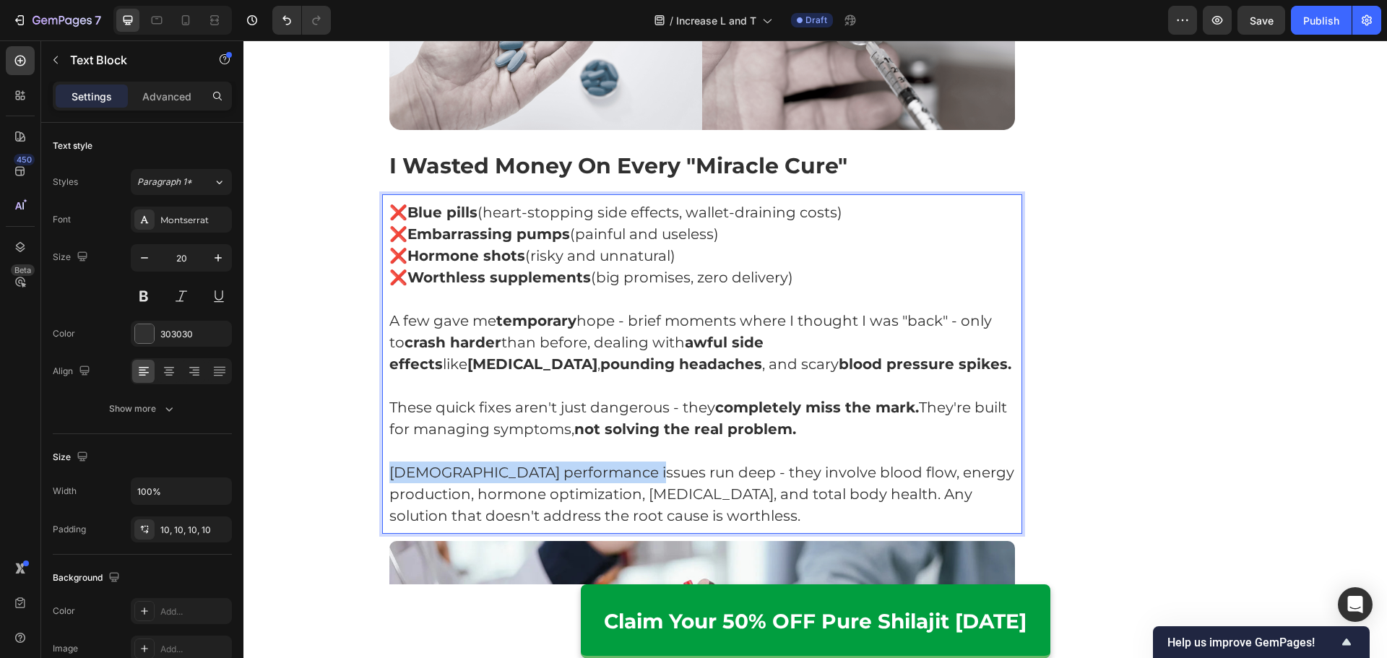
drag, startPoint x: 389, startPoint y: 448, endPoint x: 631, endPoint y: 456, distance: 242.1
click at [632, 461] on p "[DEMOGRAPHIC_DATA] performance issues run deep - they involve blood flow, energ…" at bounding box center [702, 493] width 626 height 65
click at [777, 486] on p "[DEMOGRAPHIC_DATA] performance issues run deep - they involve blood flow, energ…" at bounding box center [702, 493] width 626 height 65
click at [867, 472] on p "[DEMOGRAPHIC_DATA] performance issues run deep - they involve blood flow, energ…" at bounding box center [702, 493] width 626 height 65
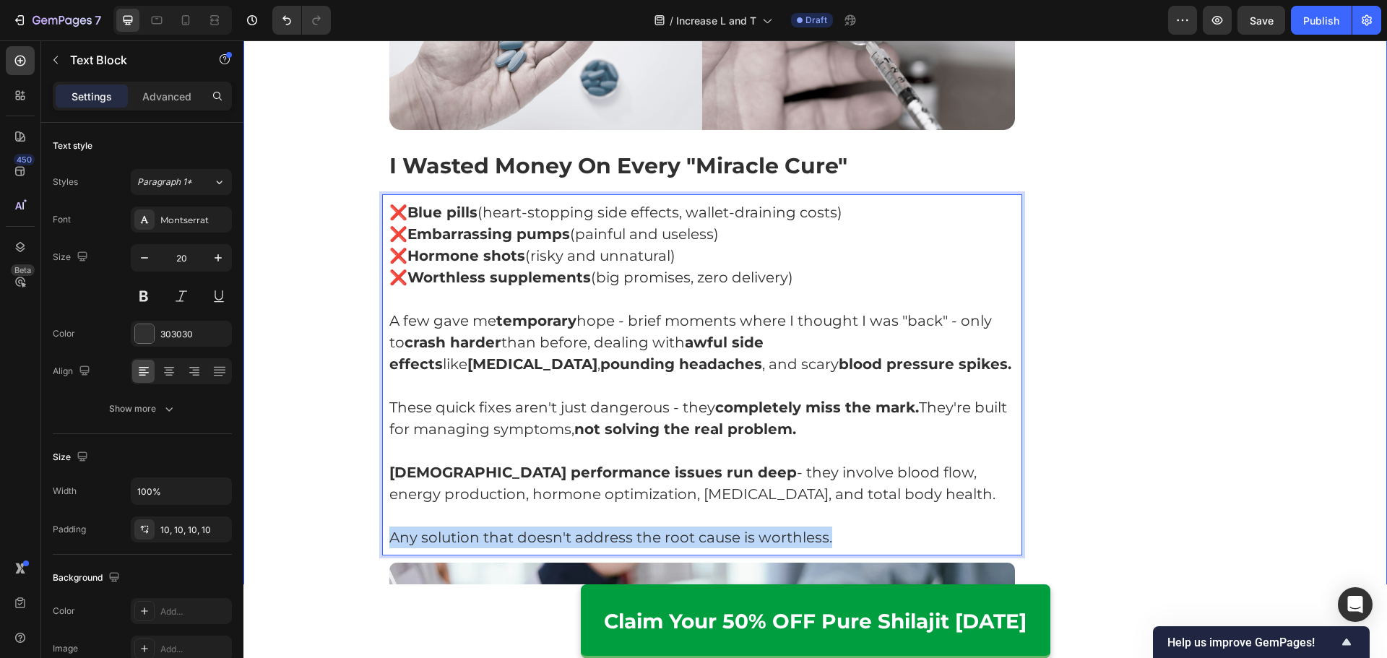
drag, startPoint x: 852, startPoint y: 518, endPoint x: 573, endPoint y: 505, distance: 279.1
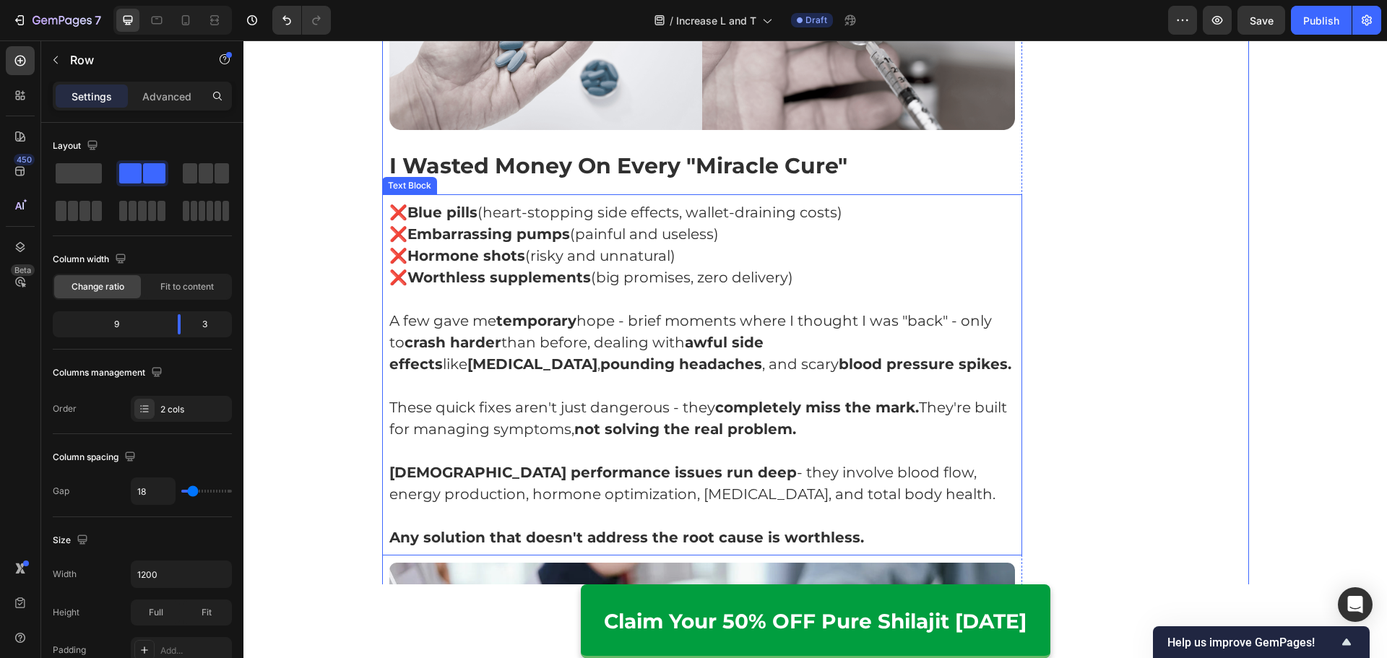
click at [856, 526] on p "Any solution that doesn't address the root cause is worthless." at bounding box center [702, 537] width 626 height 22
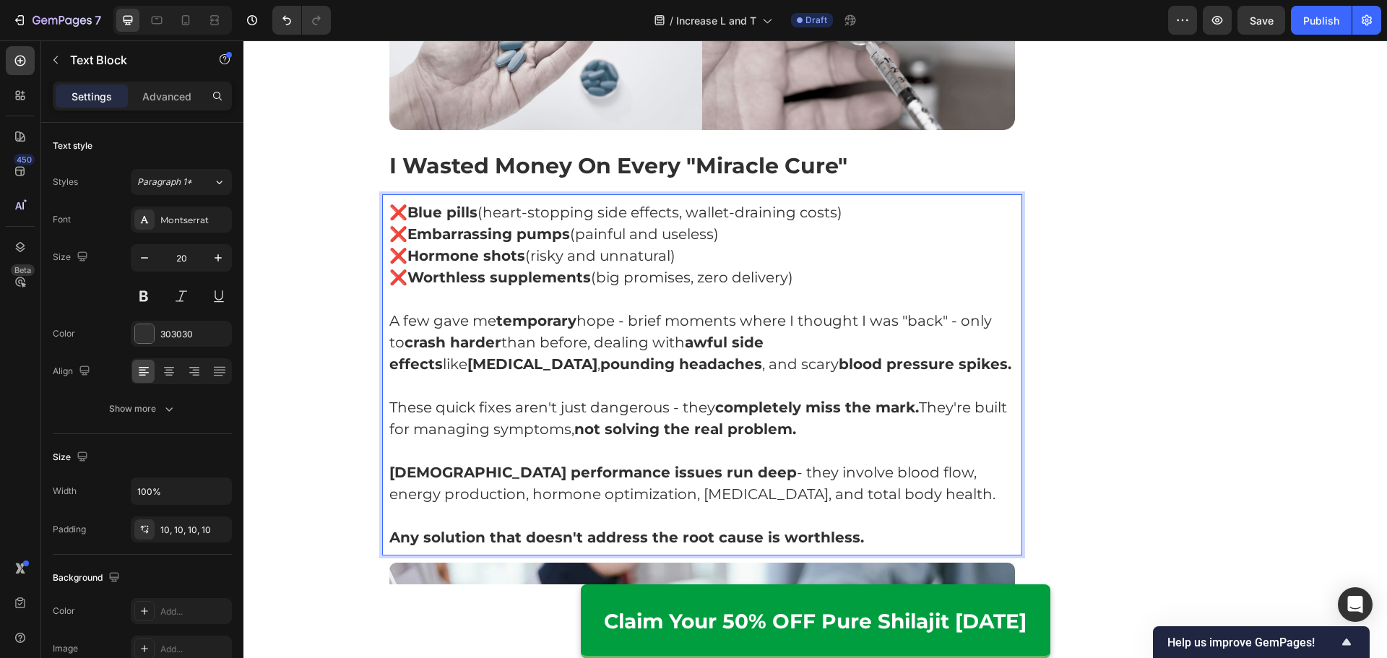
click at [856, 526] on p "Any solution that doesn't address the root cause is worthless." at bounding box center [702, 537] width 626 height 22
click at [857, 526] on p "Any solution that doesn't address the root cause is worthless." at bounding box center [702, 537] width 626 height 22
click at [854, 526] on p "Any solution that doesn't address the root cause is worthless." at bounding box center [702, 537] width 626 height 22
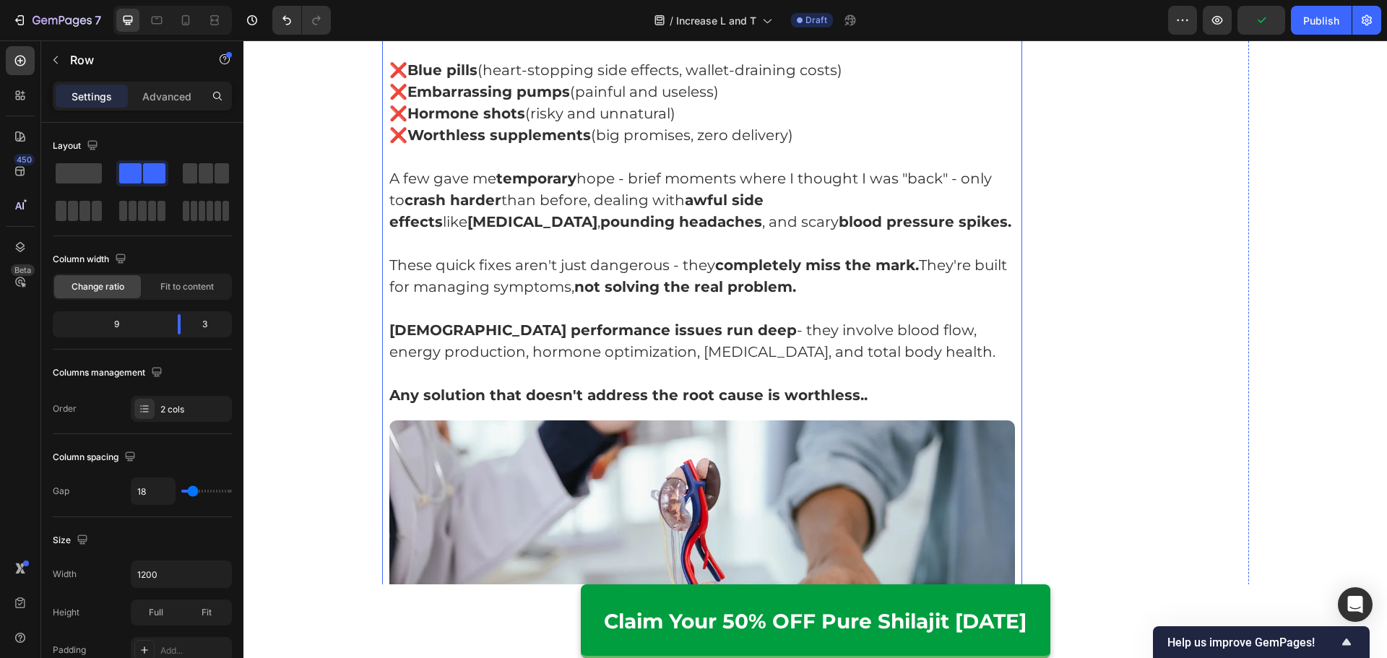
scroll to position [2576, 0]
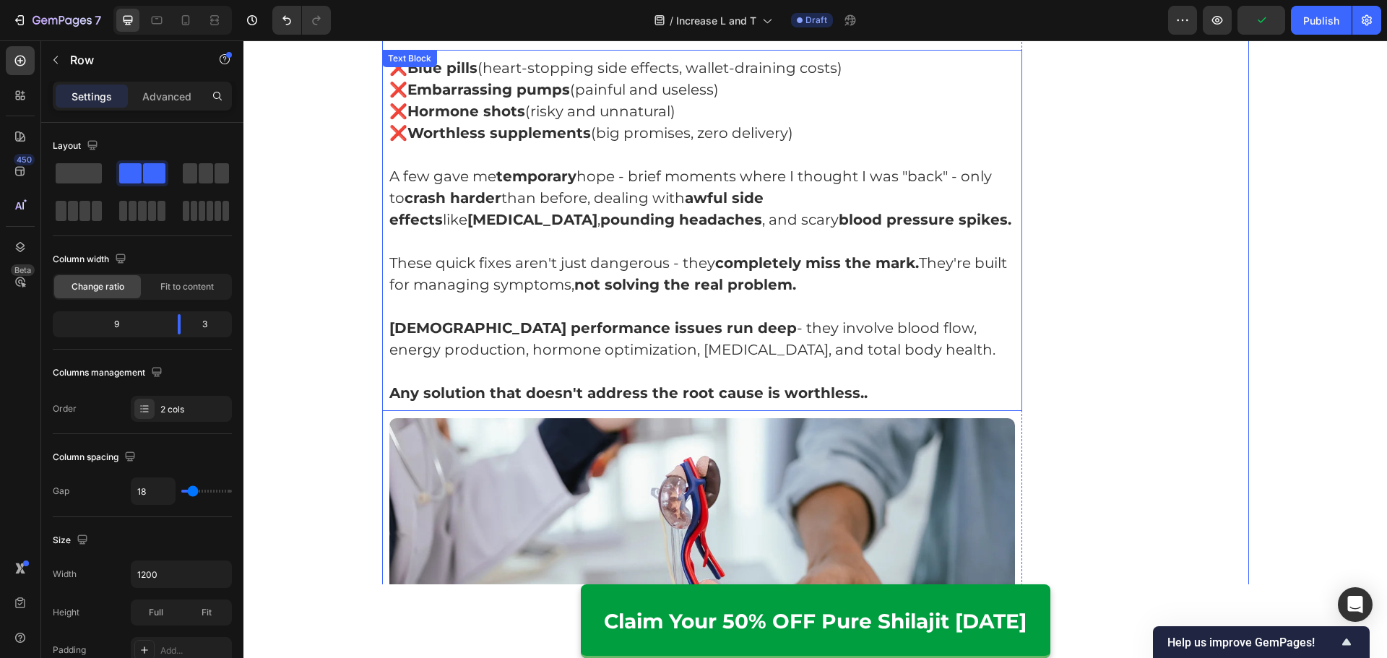
click at [877, 360] on p "Rich Text Editor. Editing area: main" at bounding box center [702, 371] width 626 height 22
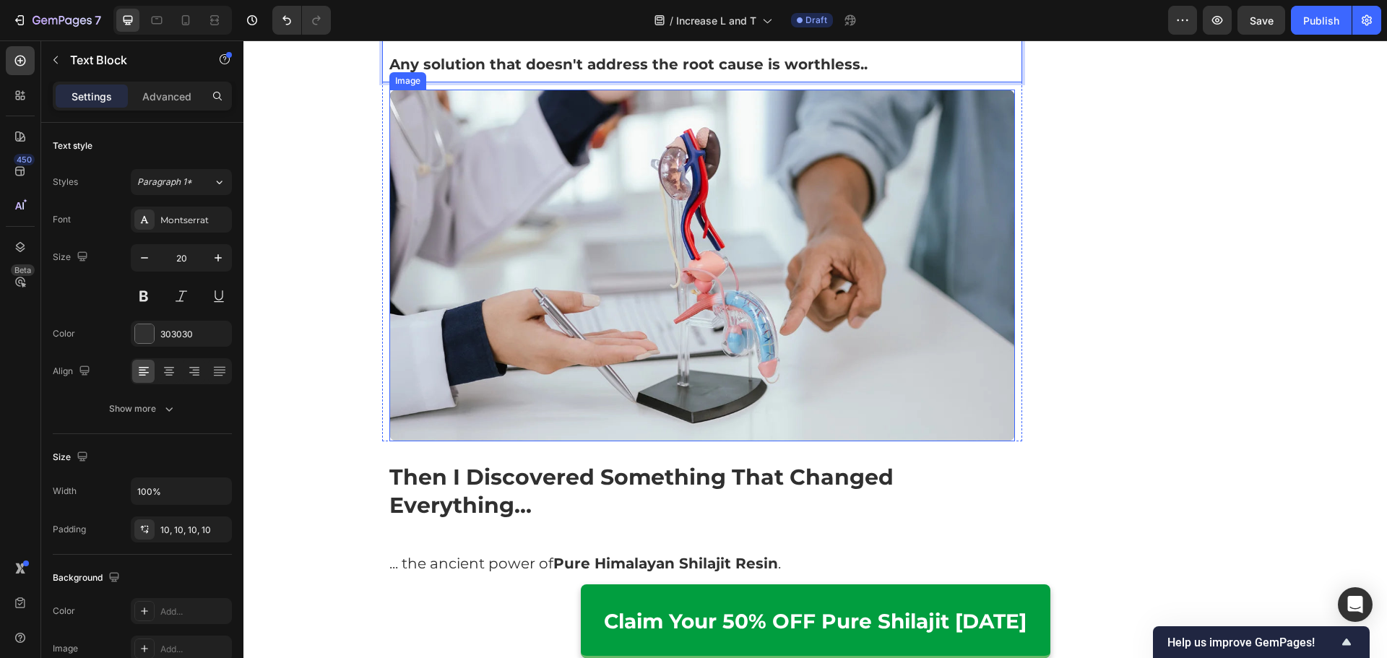
scroll to position [2937, 0]
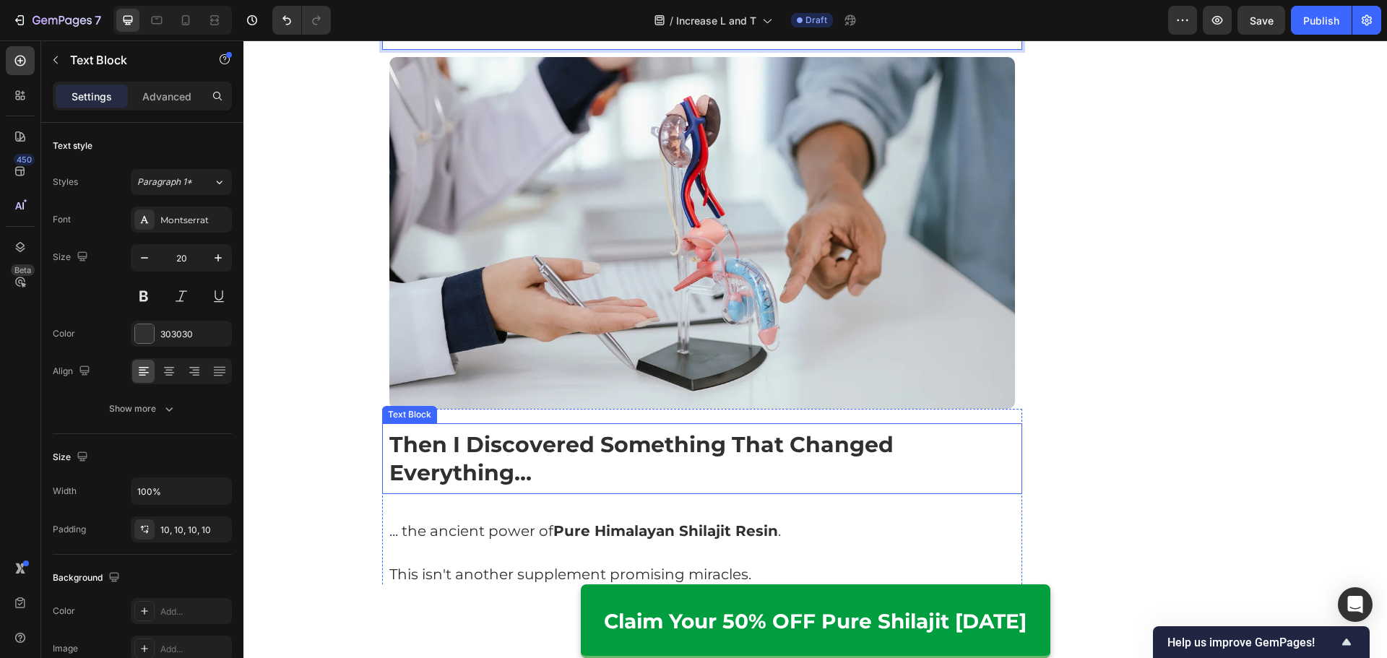
click at [580, 431] on strong "Then I Discovered Something That Changed Everything..." at bounding box center [641, 458] width 504 height 55
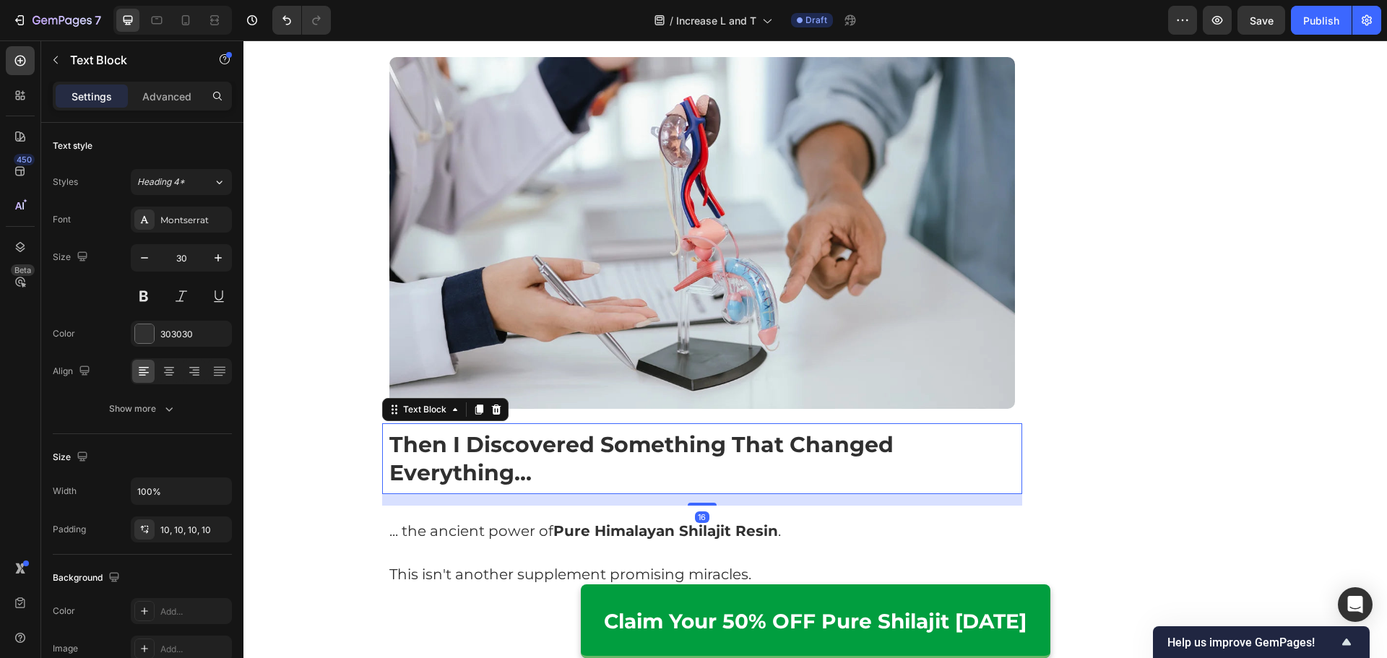
click at [580, 431] on strong "Then I Discovered Something That Changed Everything..." at bounding box center [641, 458] width 504 height 55
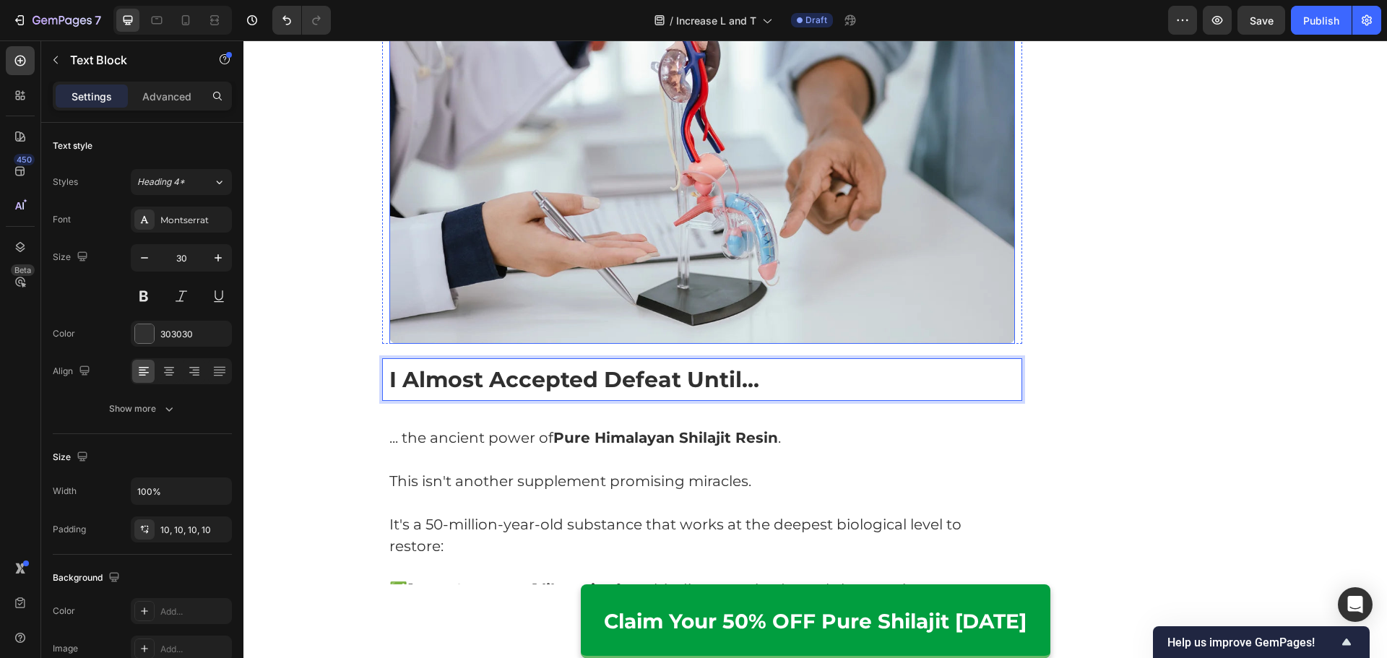
scroll to position [3154, 0]
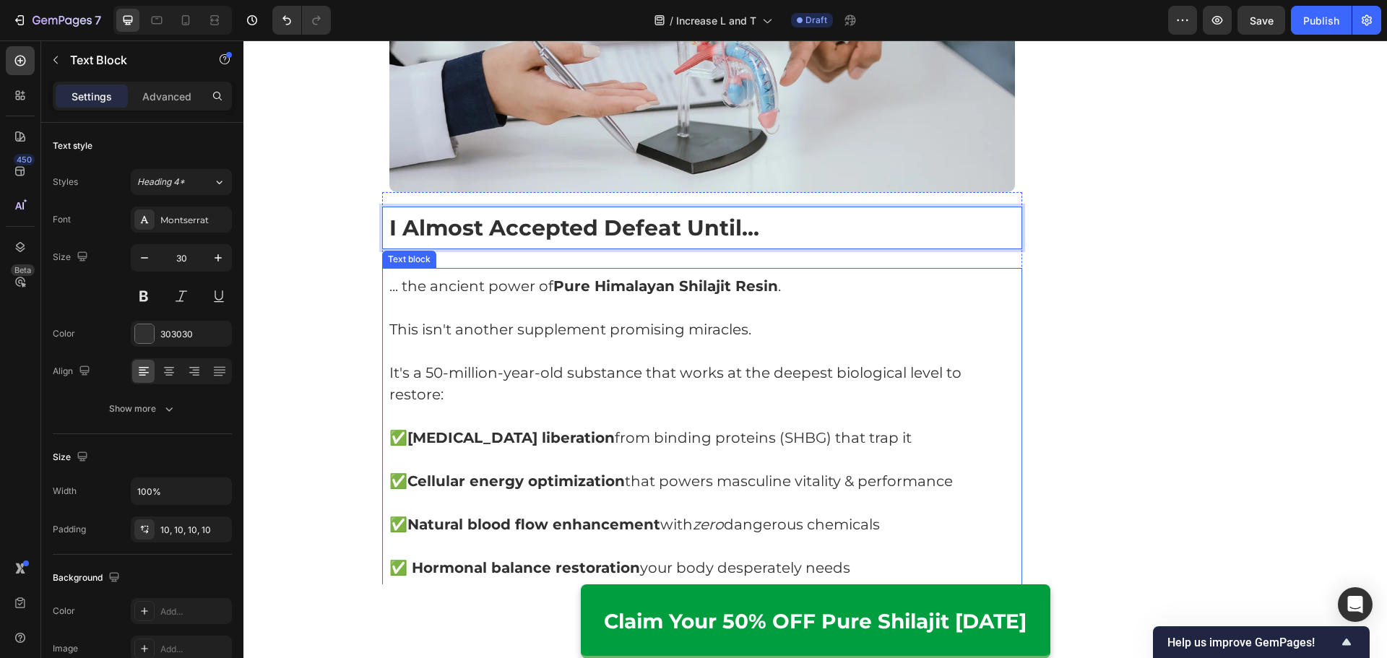
click at [517, 318] on p "This isn't another supplement promising miracles." at bounding box center [702, 329] width 626 height 22
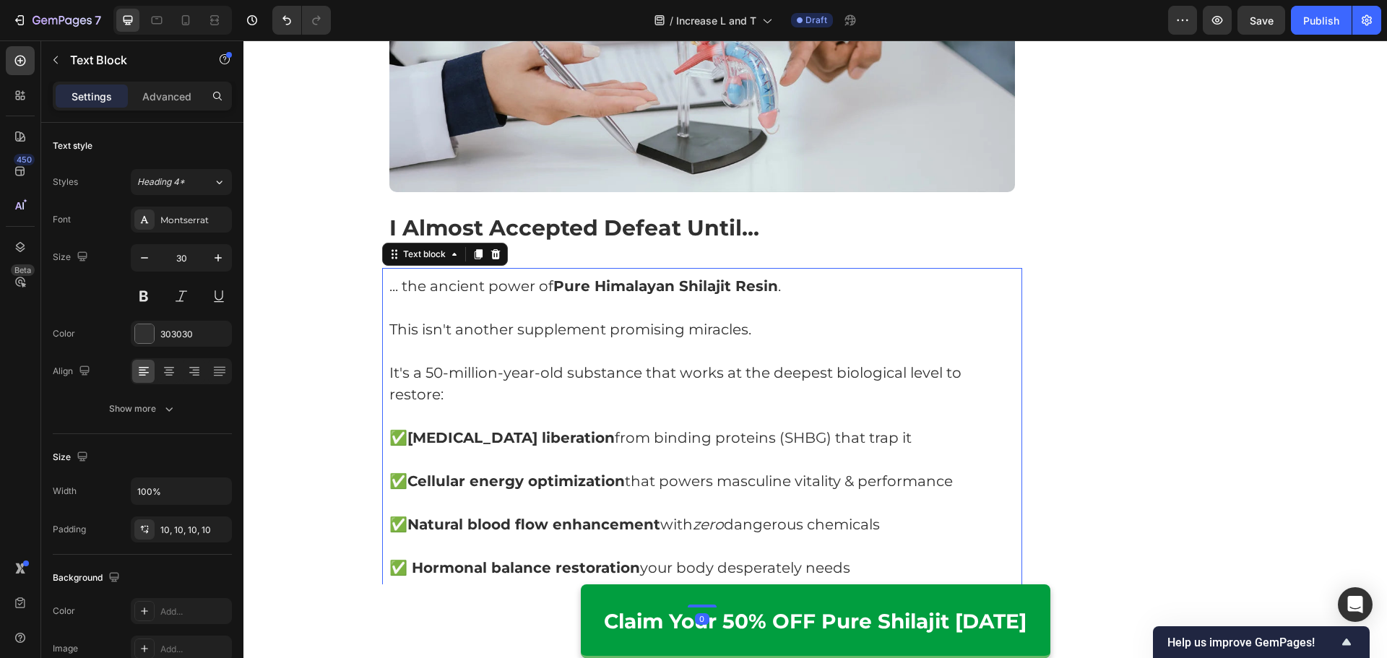
click at [517, 318] on p "This isn't another supplement promising miracles." at bounding box center [702, 329] width 626 height 22
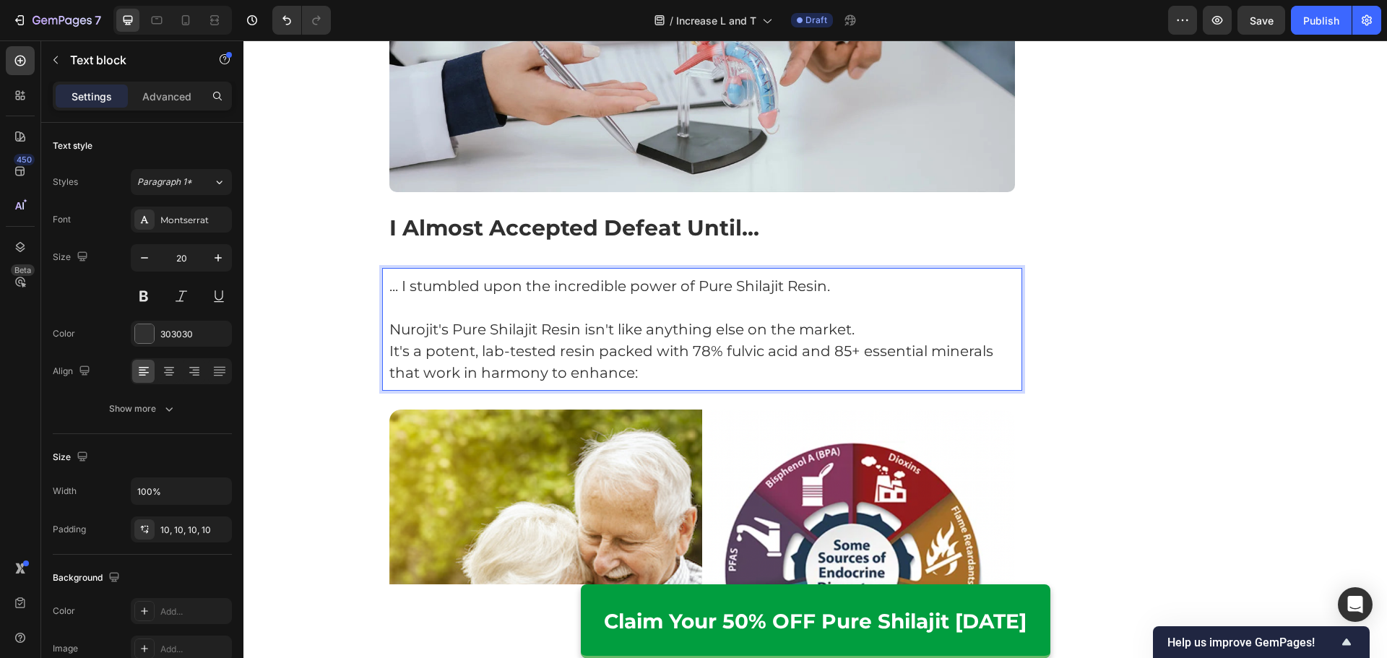
click at [869, 318] on p "Nurojit's Pure Shilajit Resin isn't like anything else on the market." at bounding box center [702, 329] width 626 height 22
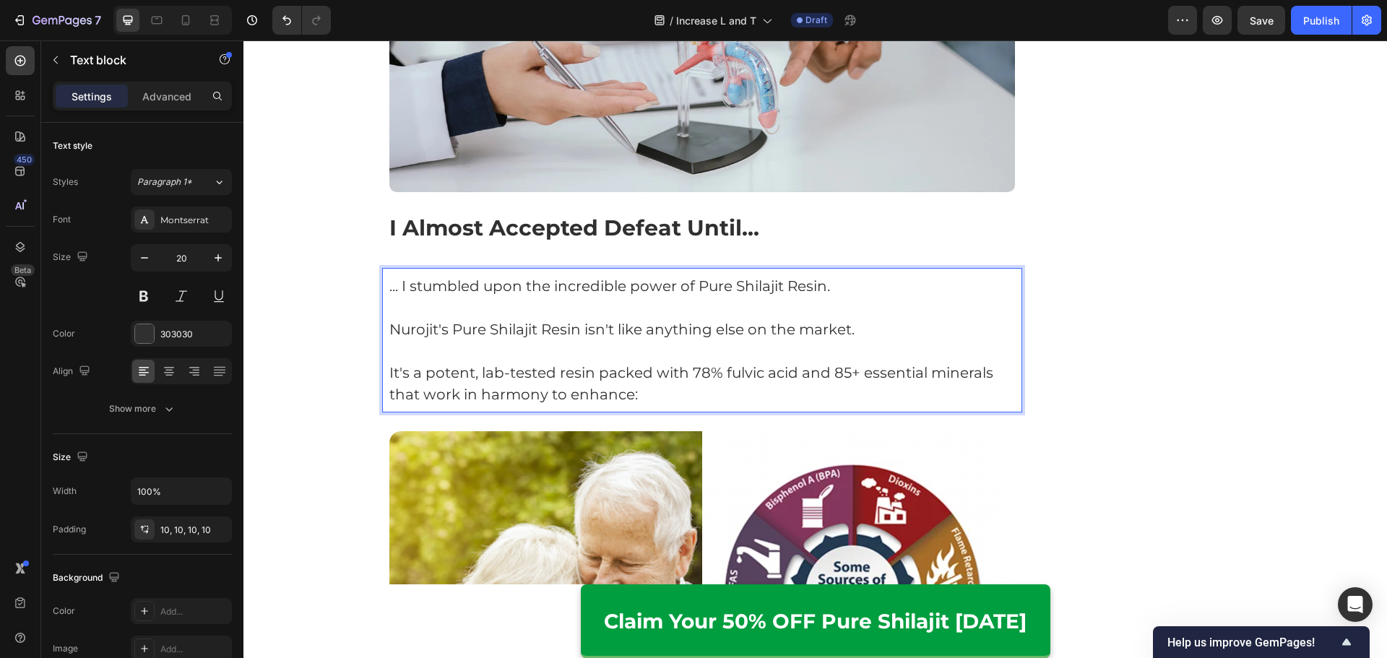
click at [695, 373] on p "It's a potent, lab-tested resin packed with 78% fulvic acid and 85+ essential m…" at bounding box center [702, 383] width 626 height 43
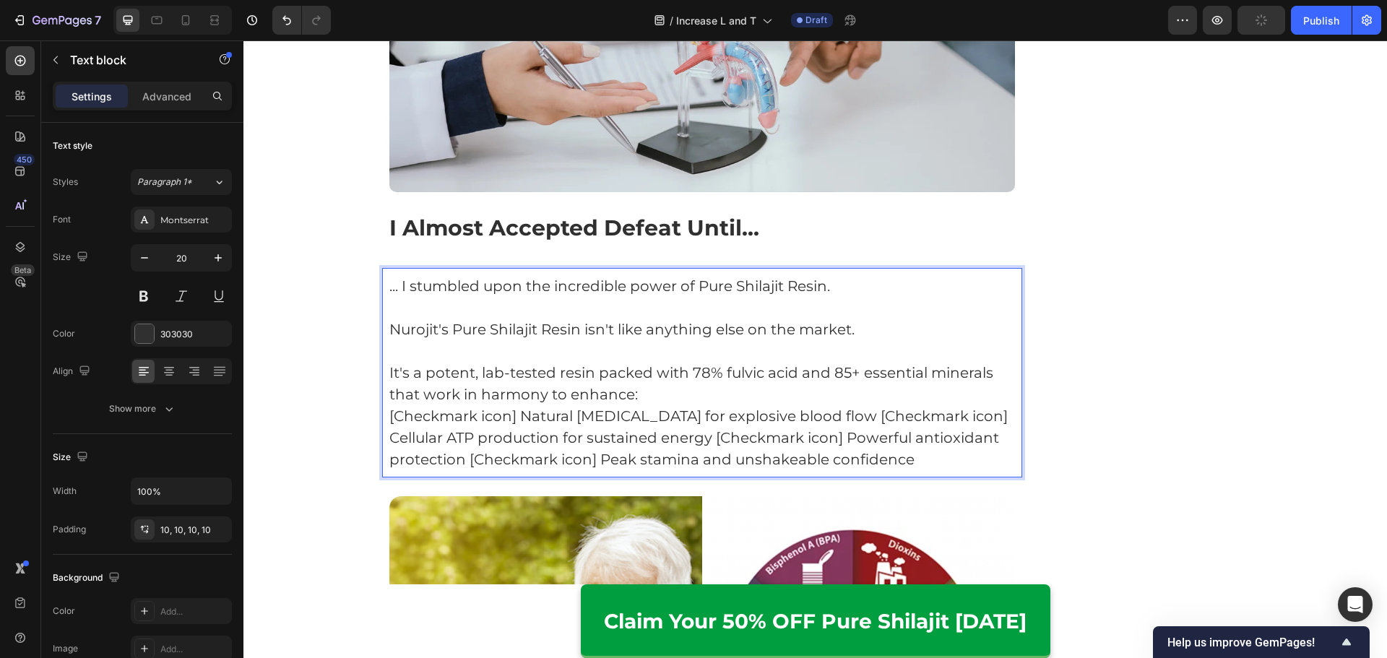
click at [797, 370] on p "It's a potent, lab-tested resin packed with 78% fulvic acid and 85+ essential m…" at bounding box center [702, 383] width 626 height 43
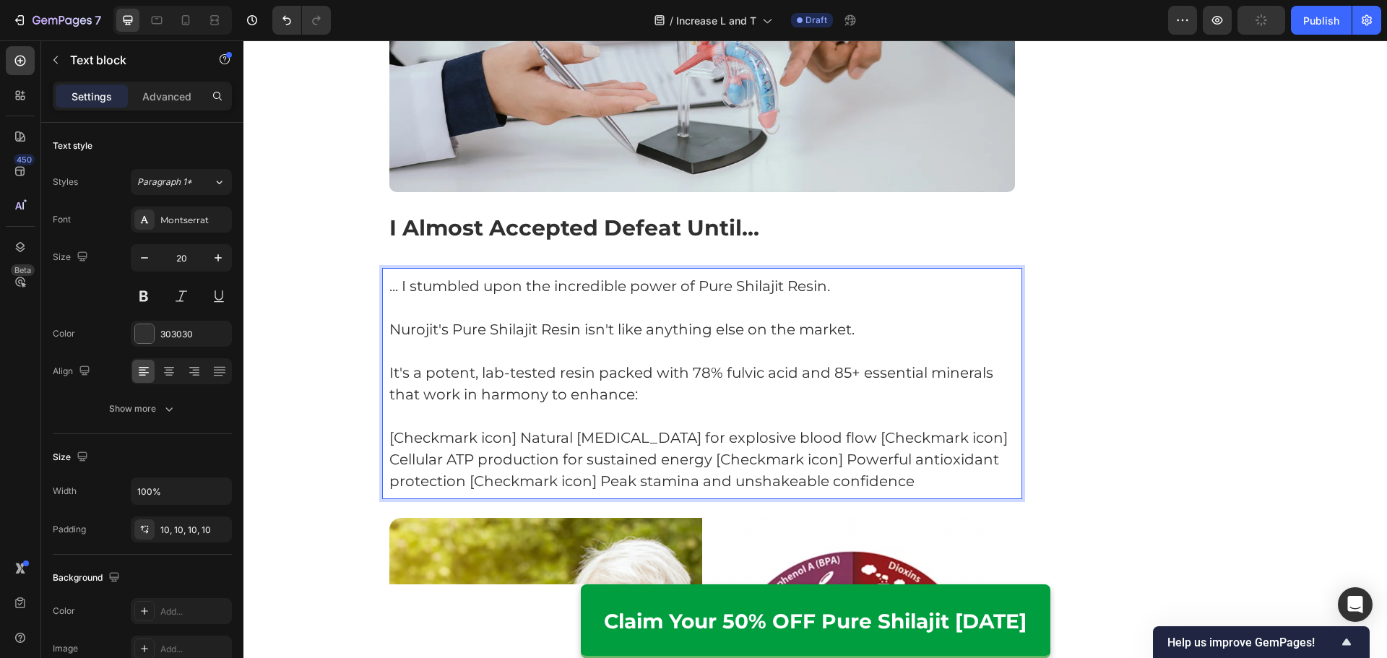
click at [826, 427] on p "[Checkmark icon] Natural [MEDICAL_DATA] for explosive blood flow [Checkmark ico…" at bounding box center [702, 459] width 626 height 65
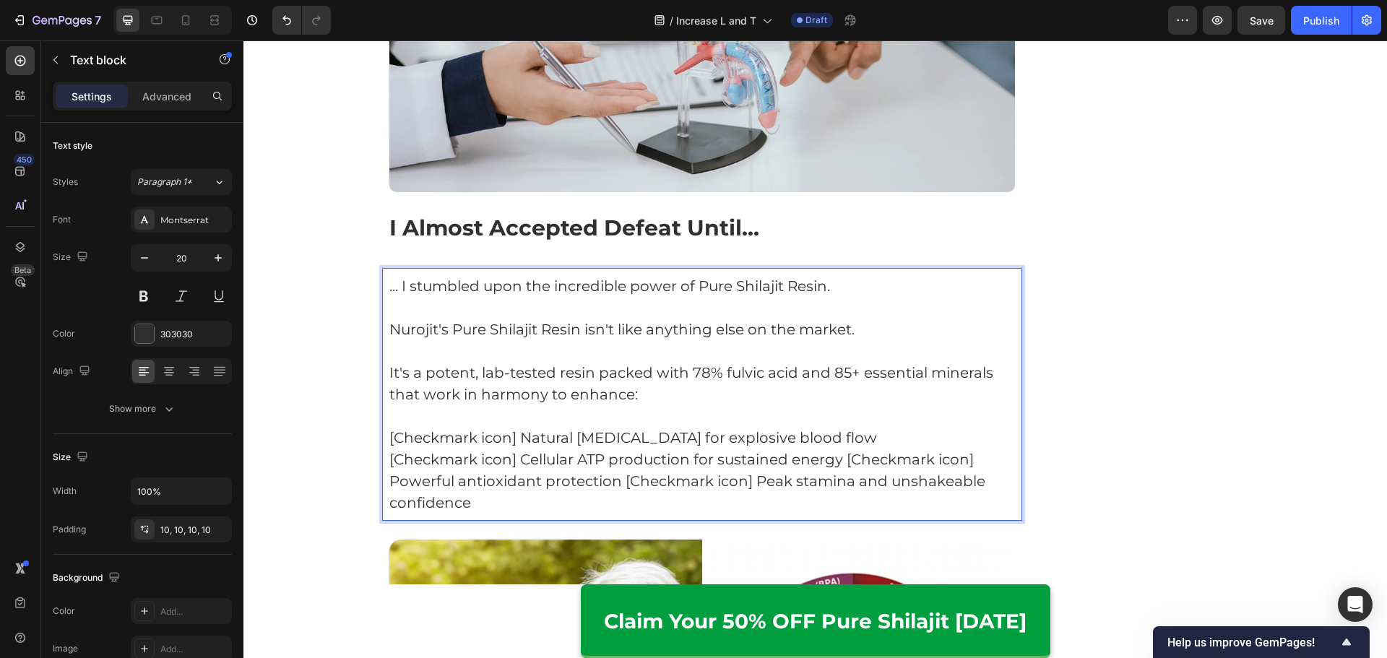
click at [841, 448] on p "[Checkmark icon] Cellular ATP production for sustained energy [Checkmark icon] …" at bounding box center [702, 480] width 626 height 65
click at [750, 470] on p "[Checkmark icon] Powerful antioxidant protection [Checkmark icon] Peak stamina …" at bounding box center [702, 491] width 626 height 43
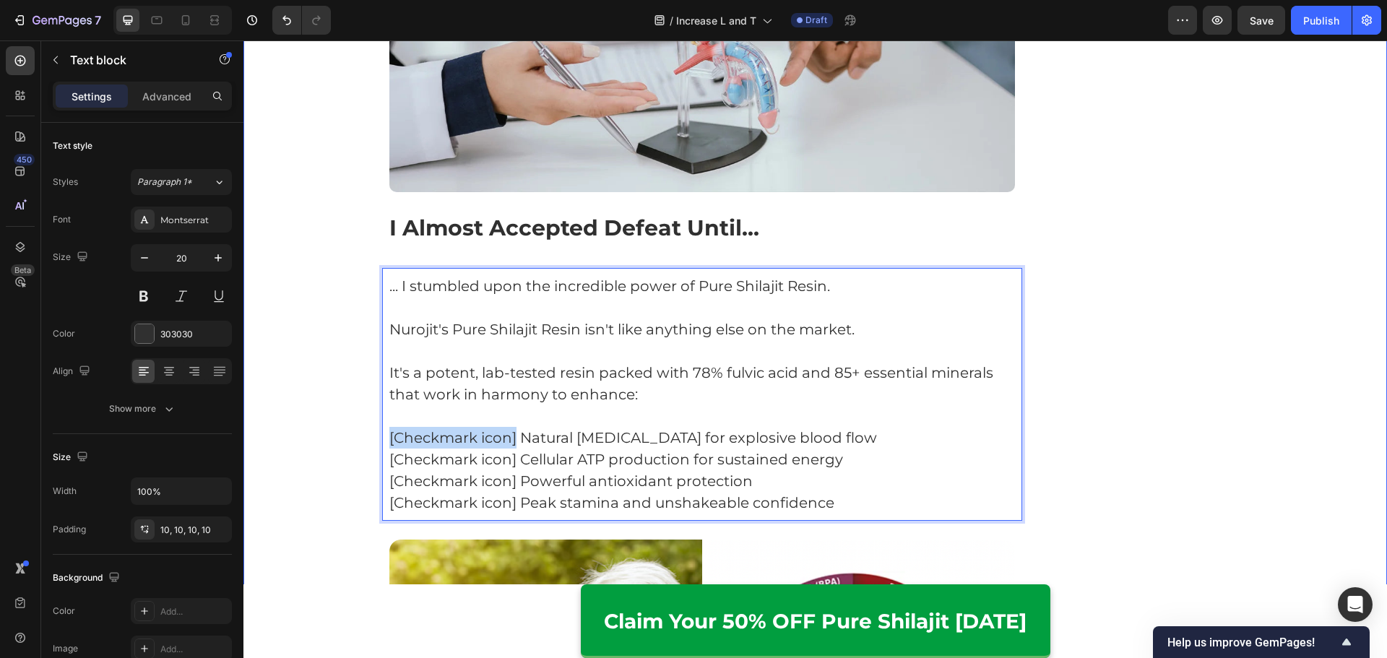
drag, startPoint x: 511, startPoint y: 416, endPoint x: 378, endPoint y: 427, distance: 133.3
drag, startPoint x: 510, startPoint y: 444, endPoint x: 444, endPoint y: 450, distance: 66.0
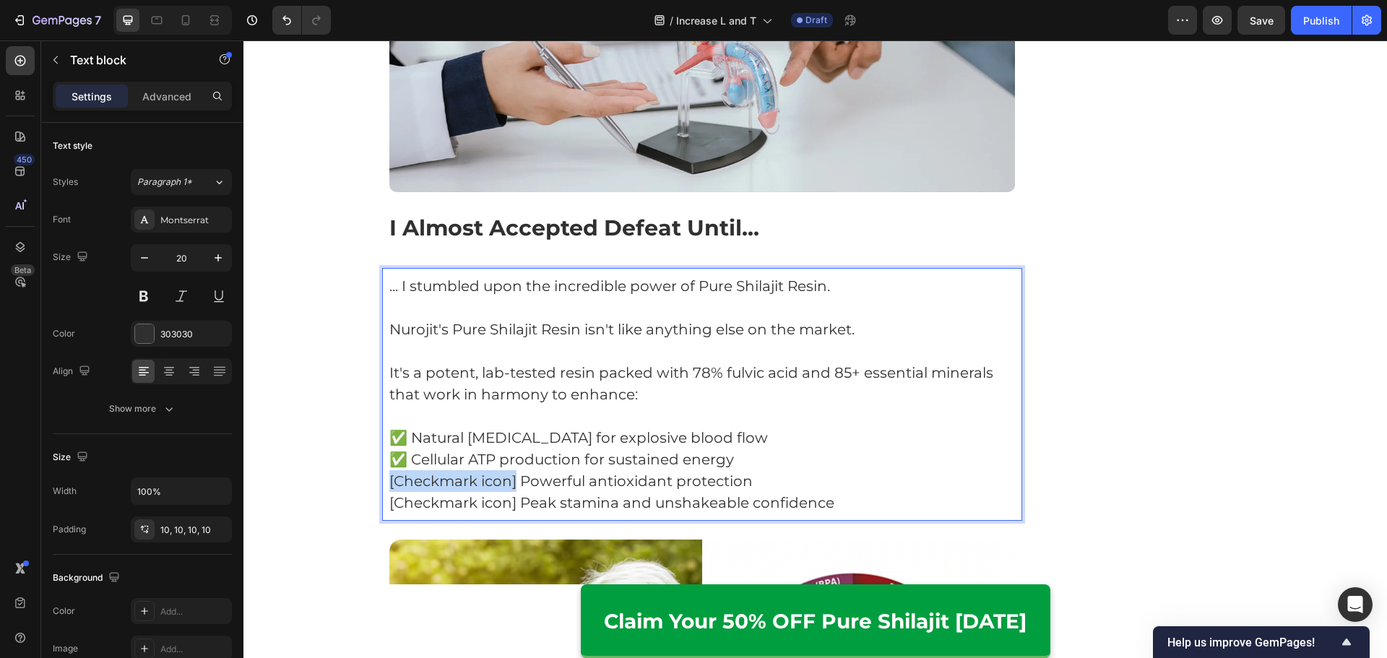
drag, startPoint x: 510, startPoint y: 459, endPoint x: 376, endPoint y: 456, distance: 133.6
click at [382, 456] on div "... I stumbled upon the incredible power of Pure Shilajit Resin. Nurojit's Pure…" at bounding box center [702, 394] width 641 height 253
drag, startPoint x: 508, startPoint y: 483, endPoint x: 383, endPoint y: 480, distance: 125.0
click at [383, 480] on div "... I stumbled upon the incredible power of Pure Shilajit Resin. Nurojit's Pure…" at bounding box center [702, 394] width 641 height 253
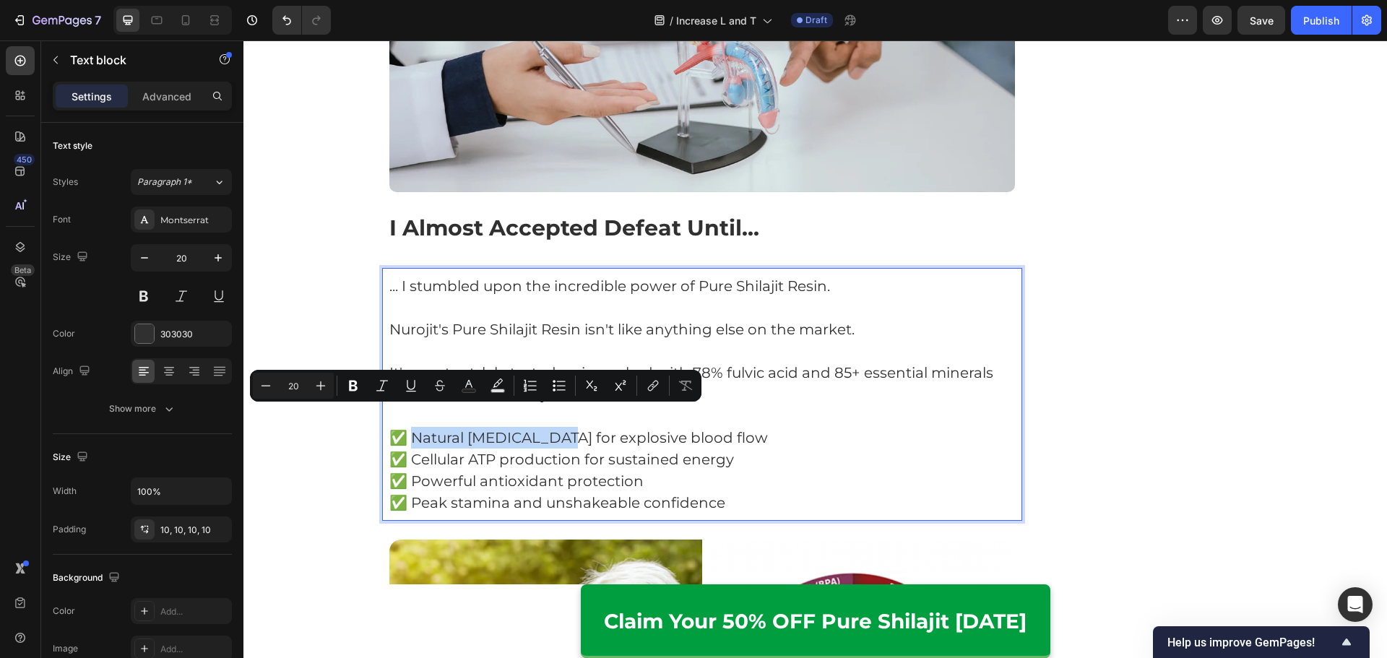
drag, startPoint x: 409, startPoint y: 413, endPoint x: 545, endPoint y: 424, distance: 135.5
click at [545, 427] on p "✅ Natural [MEDICAL_DATA] for explosive blood flow" at bounding box center [702, 438] width 626 height 22
click at [585, 427] on p "✅ Natural [MEDICAL_DATA] for explosive blood flow" at bounding box center [702, 438] width 626 height 22
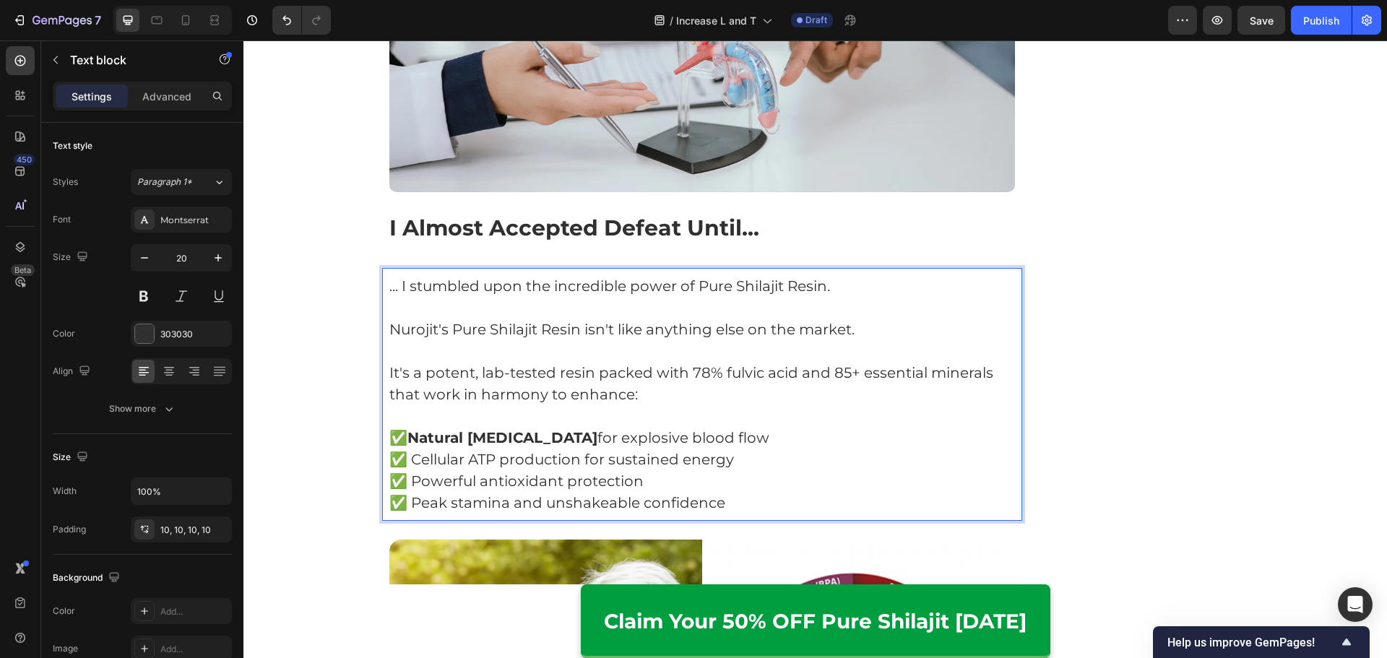
drag, startPoint x: 583, startPoint y: 417, endPoint x: 755, endPoint y: 411, distance: 172.0
click at [755, 427] on p "✅ Natural [MEDICAL_DATA] for explosive blood flow" at bounding box center [702, 438] width 626 height 22
drag, startPoint x: 411, startPoint y: 440, endPoint x: 578, endPoint y: 443, distance: 167.6
click at [578, 448] on p "✅ Cellular ATP production for sustained energy" at bounding box center [702, 459] width 626 height 22
drag, startPoint x: 617, startPoint y: 441, endPoint x: 792, endPoint y: 441, distance: 174.1
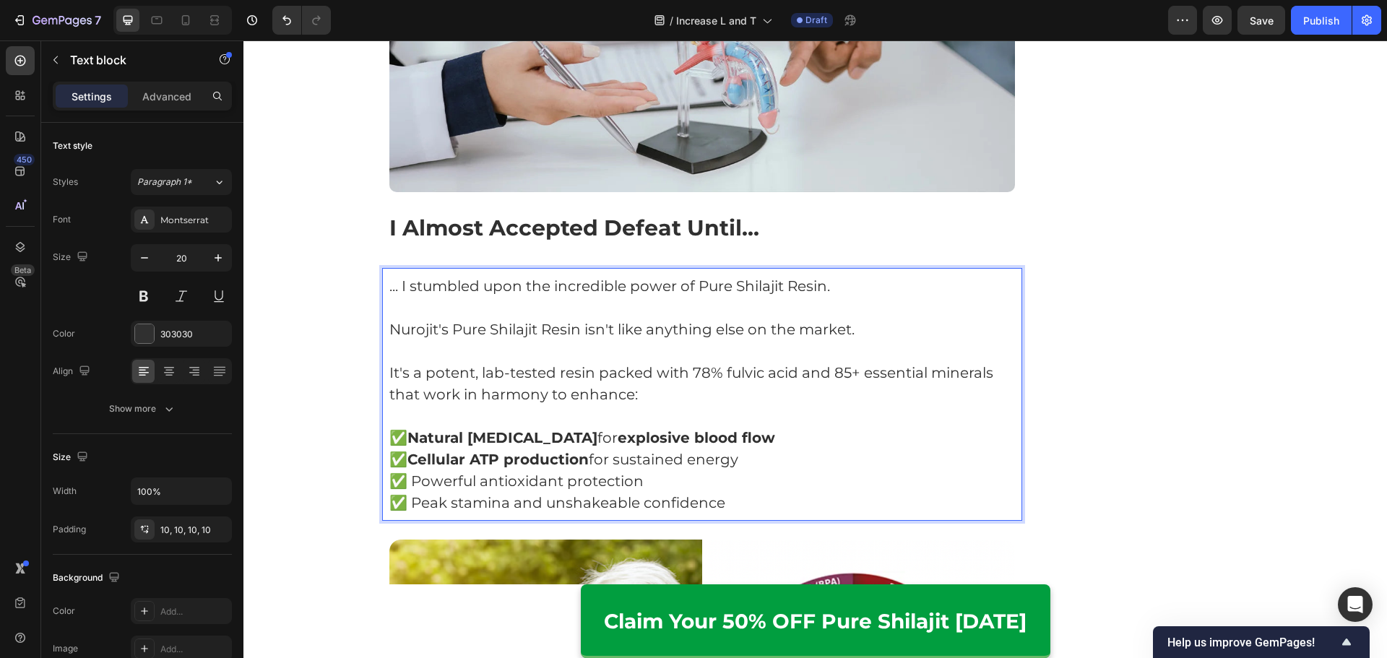
click at [792, 448] on p "✅ Cellular ATP production for sustained energy" at bounding box center [702, 459] width 626 height 22
drag, startPoint x: 413, startPoint y: 460, endPoint x: 687, endPoint y: 462, distance: 273.7
click at [687, 470] on p "✅ Powerful antioxidant protection" at bounding box center [702, 481] width 626 height 22
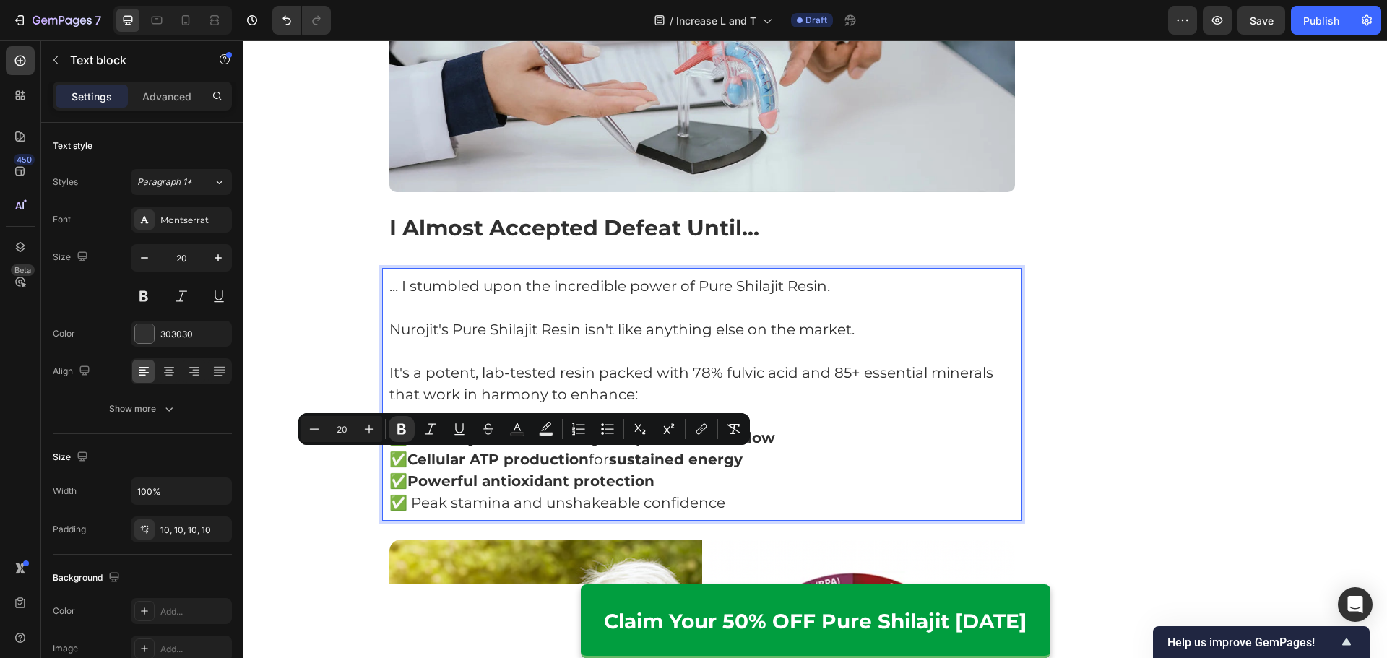
click at [513, 498] on div "... I stumbled upon the incredible power of Pure Shilajit Resin. Nurojit's Pure…" at bounding box center [702, 394] width 641 height 253
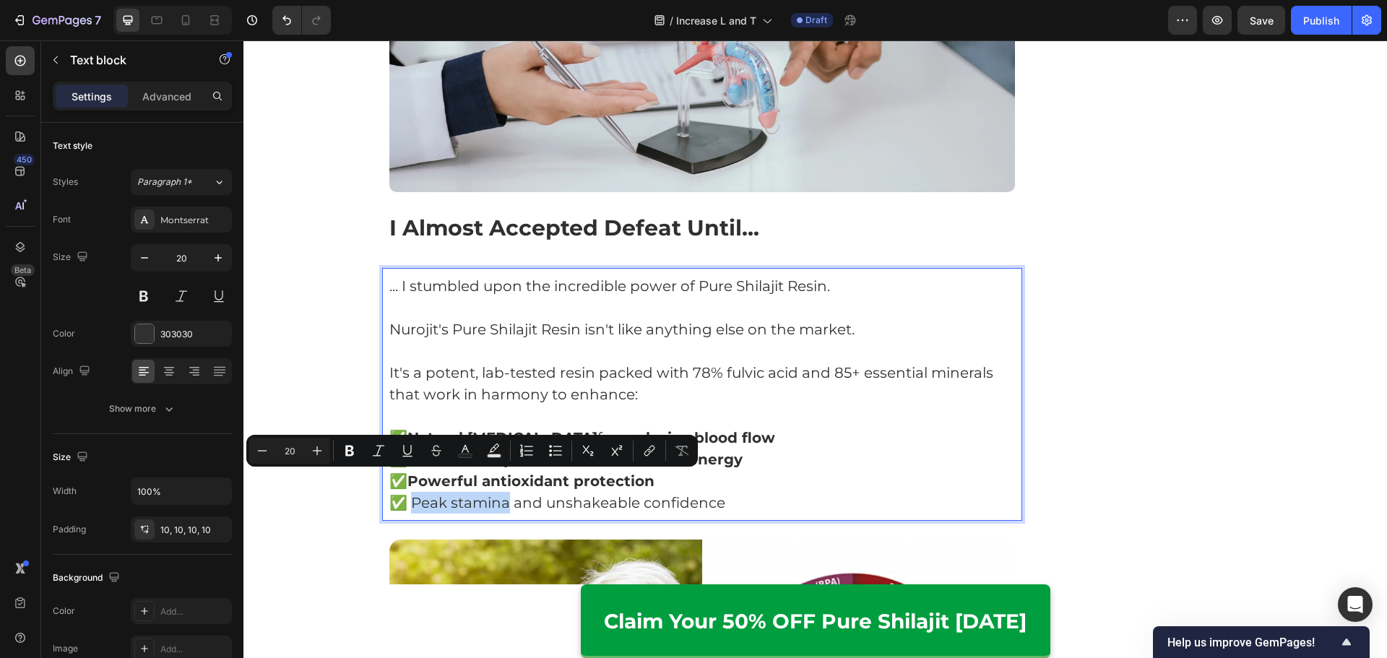
drag, startPoint x: 407, startPoint y: 482, endPoint x: 503, endPoint y: 485, distance: 96.1
click at [503, 492] on p "✅ Peak stamina and unshakeable confidence" at bounding box center [702, 503] width 626 height 22
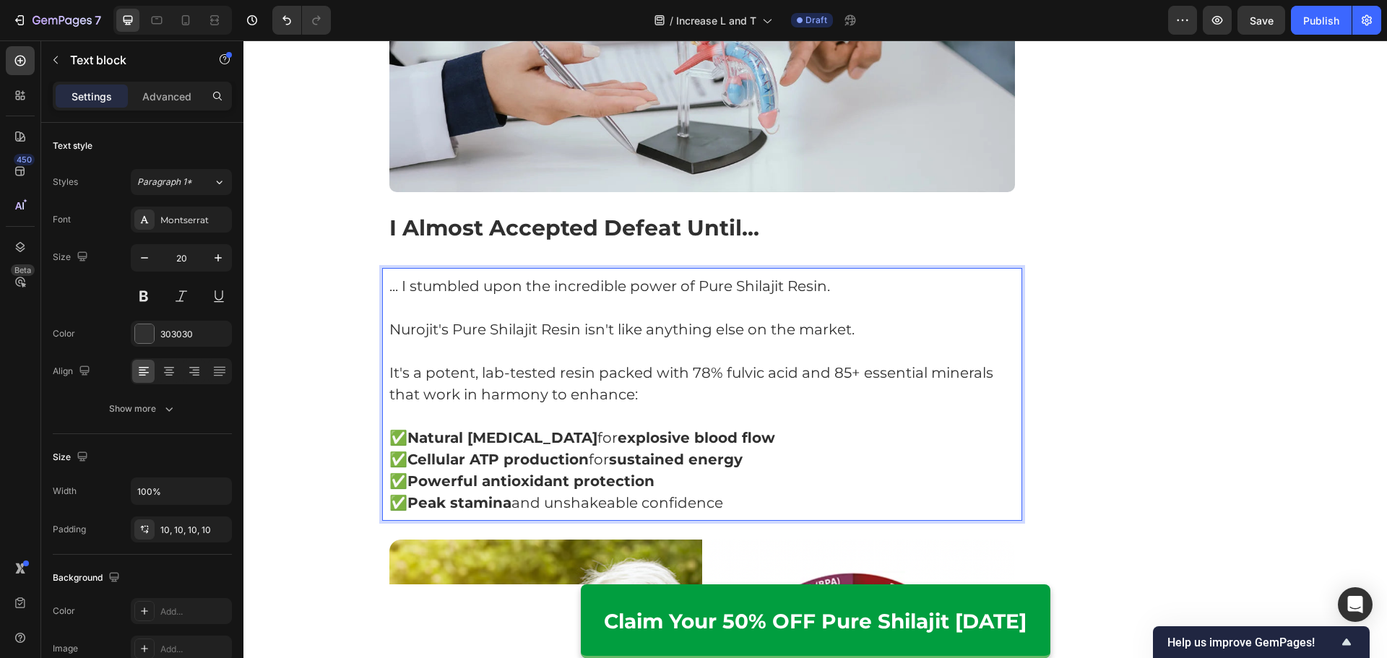
drag, startPoint x: 551, startPoint y: 481, endPoint x: 785, endPoint y: 485, distance: 234.0
click at [785, 492] on p "✅ Peak stamina and unshakeable confidence" at bounding box center [702, 503] width 626 height 22
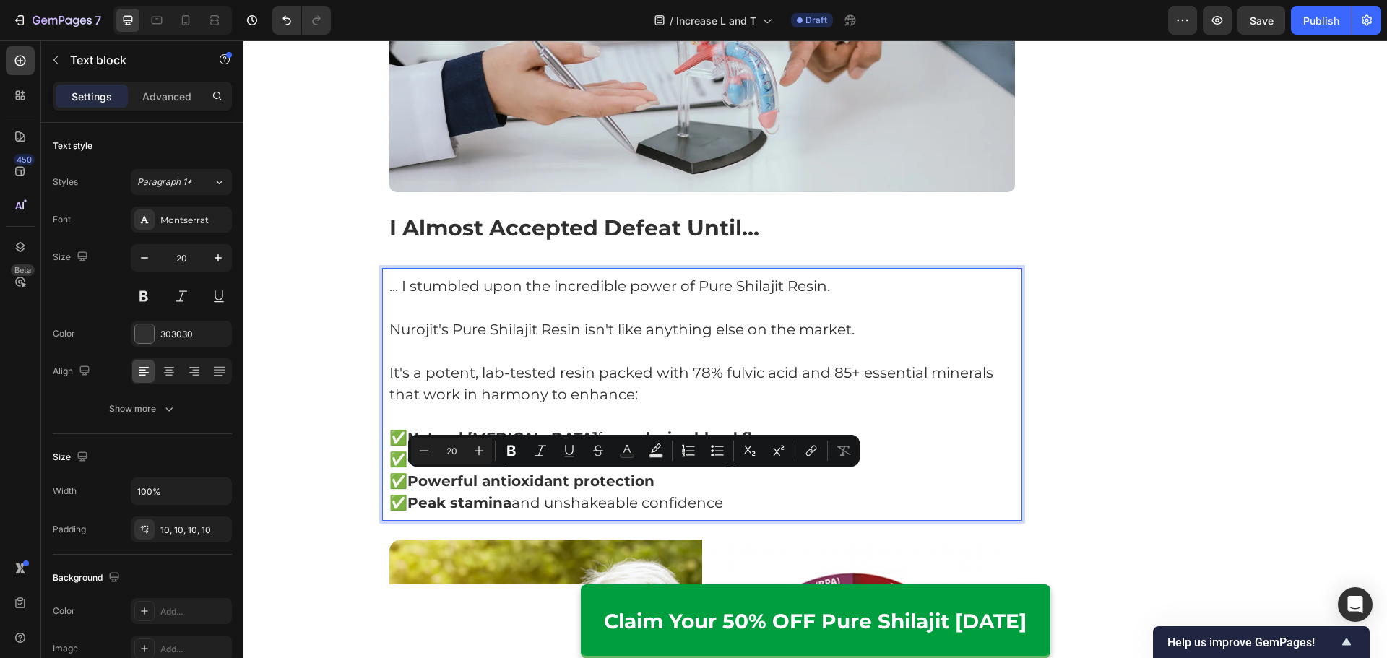
click at [786, 492] on p "✅ Peak stamina and unshakeable confidence" at bounding box center [702, 503] width 626 height 22
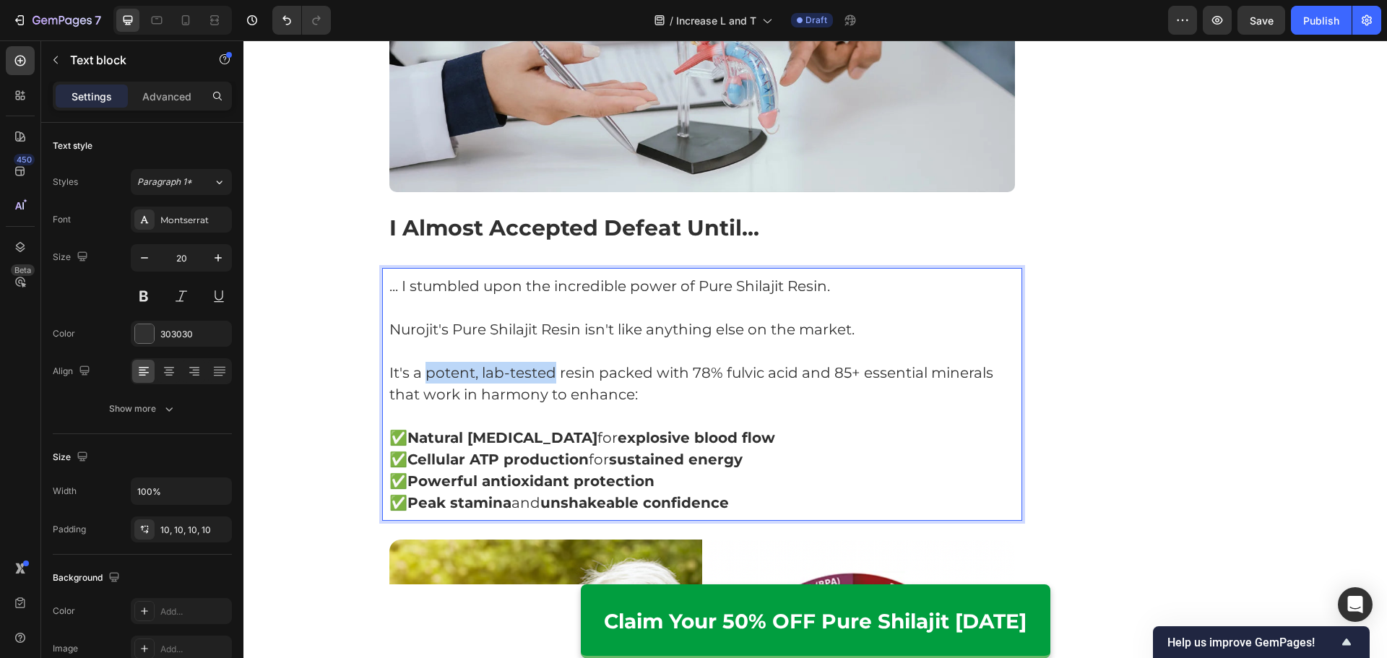
drag, startPoint x: 425, startPoint y: 352, endPoint x: 550, endPoint y: 355, distance: 125.0
click at [550, 362] on p "It's a potent, lab-tested resin packed with 78% fulvic acid and 85+ essential m…" at bounding box center [702, 383] width 626 height 43
click at [652, 369] on p "It's a potent, lab-tested resin packed with 78% fulvic acid and 85+ essential m…" at bounding box center [702, 383] width 626 height 43
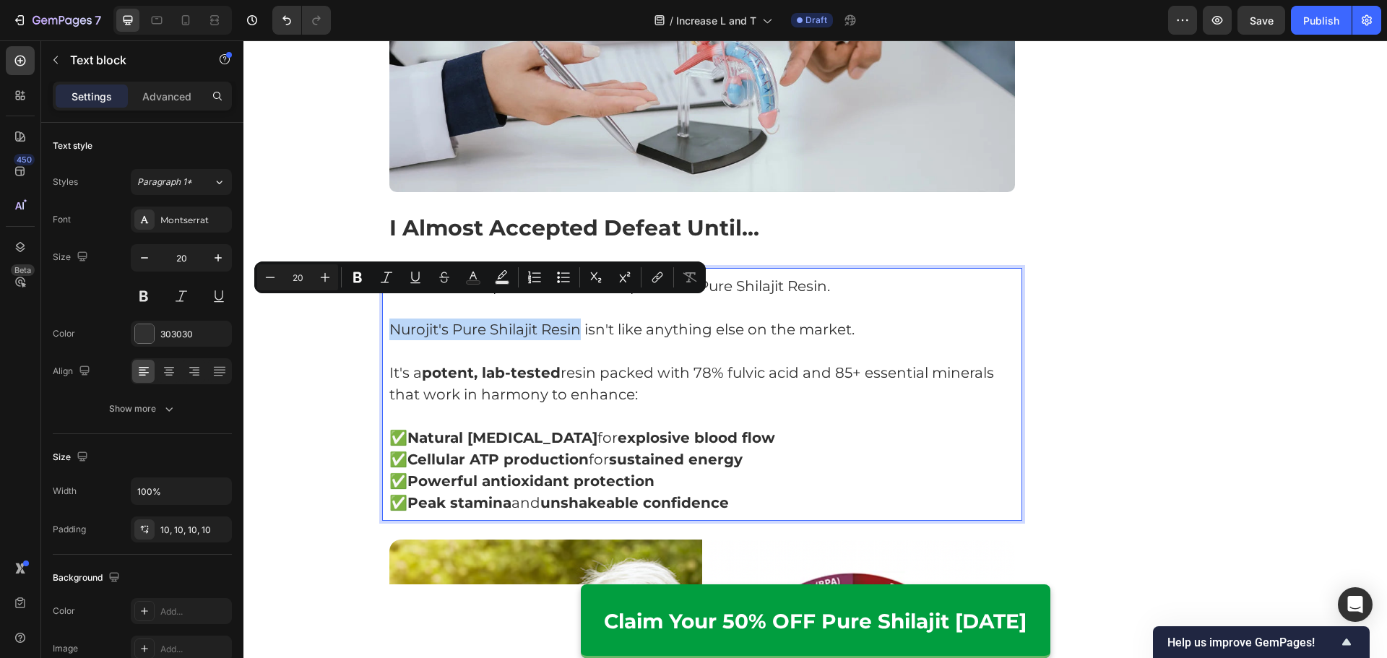
drag, startPoint x: 576, startPoint y: 305, endPoint x: 382, endPoint y: 311, distance: 193.6
click at [382, 311] on div "... I stumbled upon the incredible power of Pure Shilajit Resin. Nurojit's Pure…" at bounding box center [702, 394] width 641 height 253
click at [643, 368] on p "It's a potent, lab-tested resin packed with 78% fulvic acid and 85+ essential m…" at bounding box center [702, 383] width 626 height 43
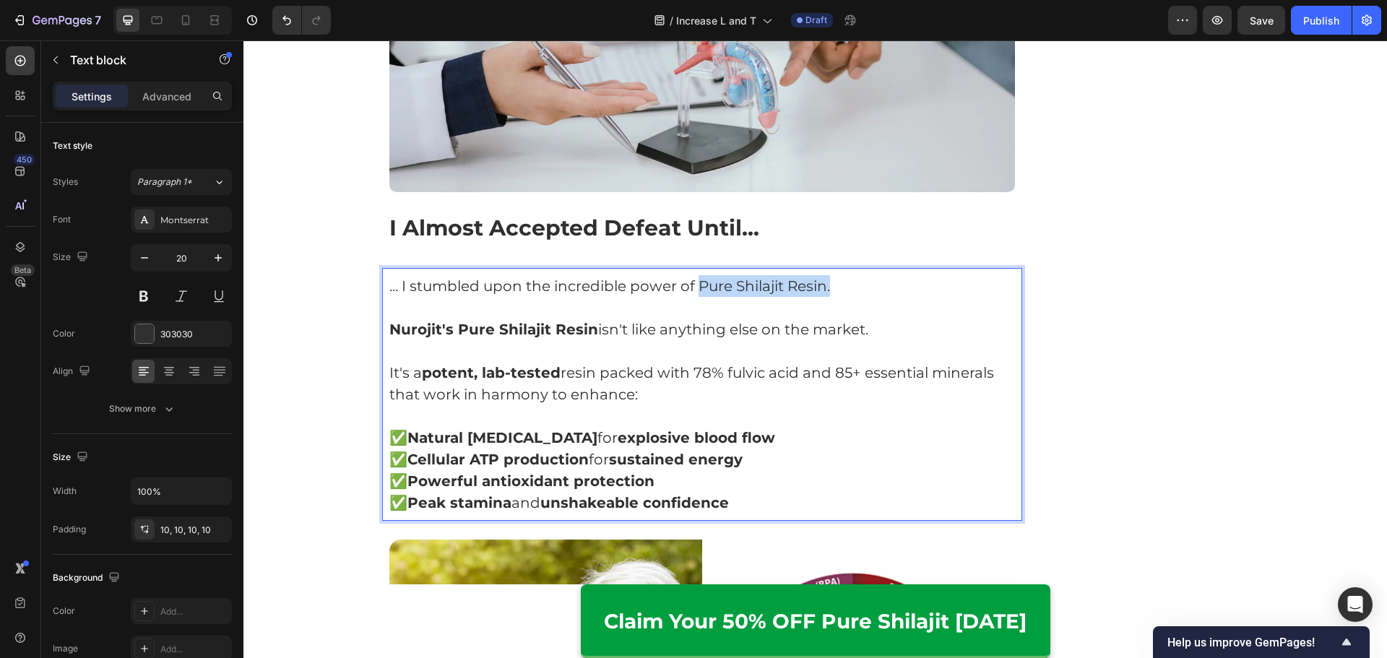
drag, startPoint x: 695, startPoint y: 261, endPoint x: 870, endPoint y: 259, distance: 174.1
click at [870, 275] on p "... I stumbled upon the incredible power of Pure Shilajit Resin." at bounding box center [702, 286] width 626 height 22
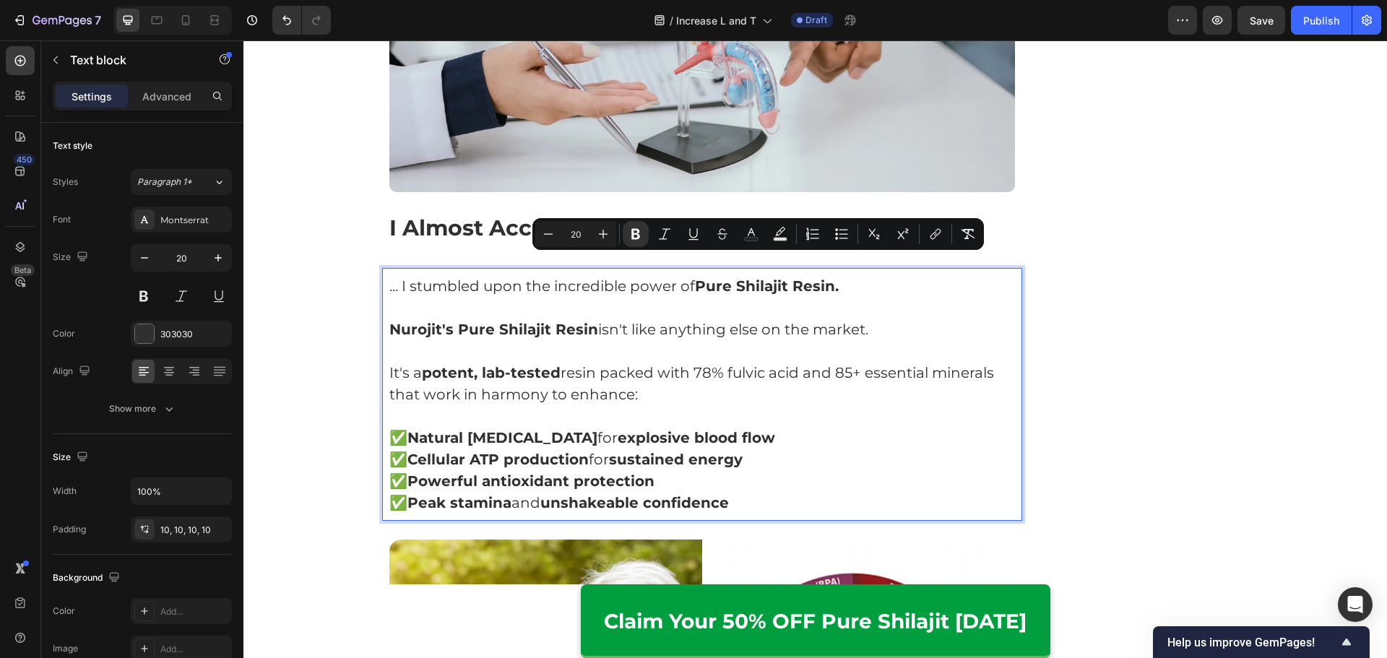
click at [658, 297] on p "Rich Text Editor. Editing area: main" at bounding box center [702, 308] width 626 height 22
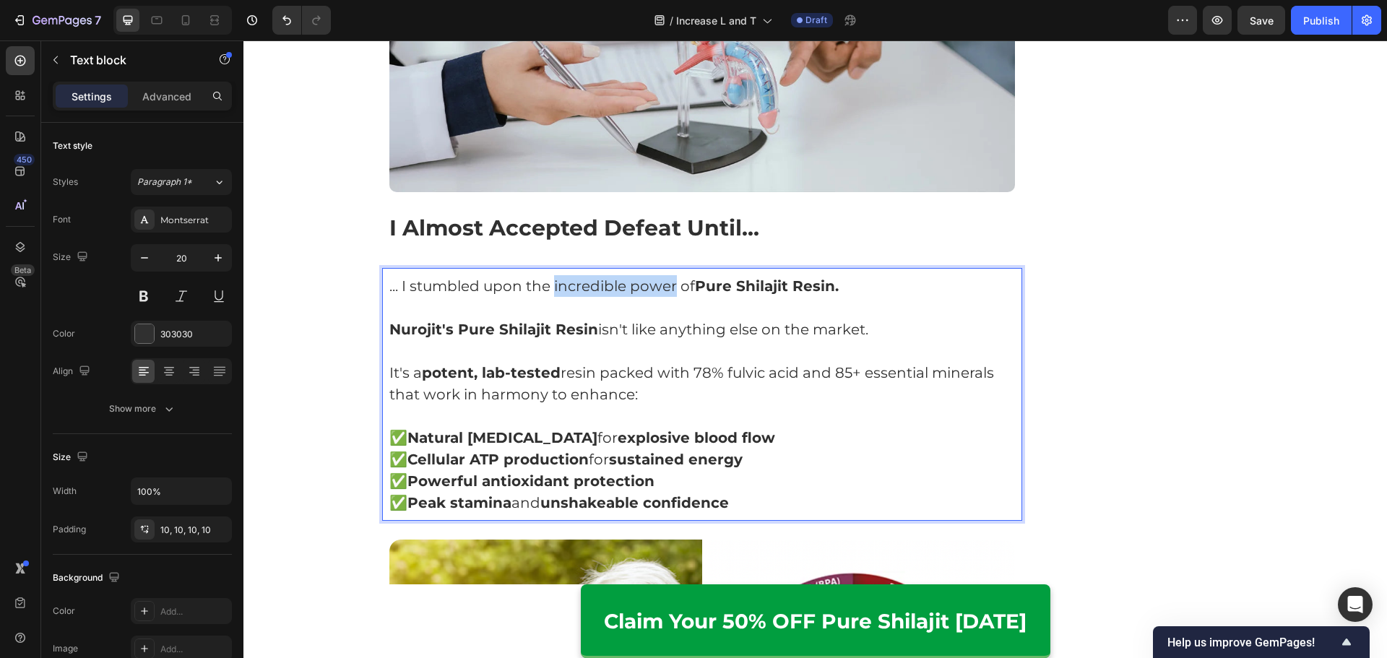
drag, startPoint x: 547, startPoint y: 263, endPoint x: 669, endPoint y: 263, distance: 121.3
click at [669, 275] on p "... I stumbled upon the incredible power of Pure Shilajit Resin." at bounding box center [702, 286] width 626 height 22
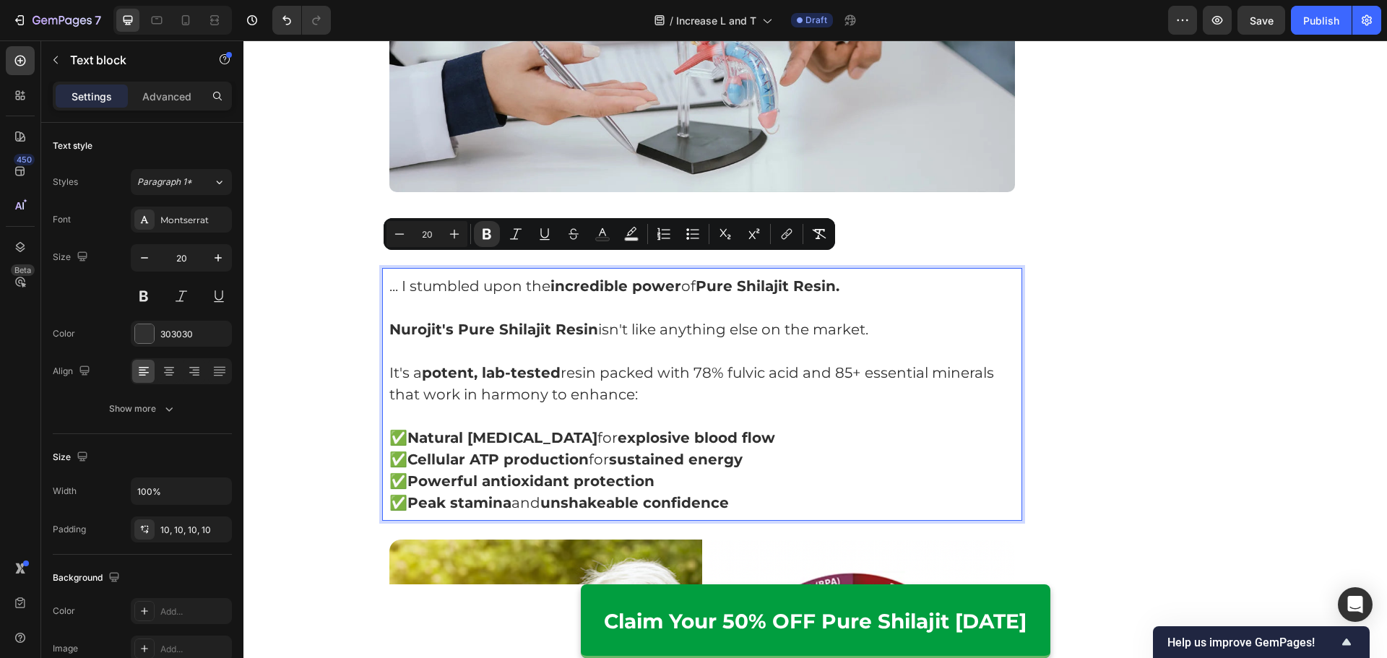
click at [694, 318] on p "Nurojit's Pure Shilajit Resin isn't like anything else on the market." at bounding box center [702, 329] width 626 height 22
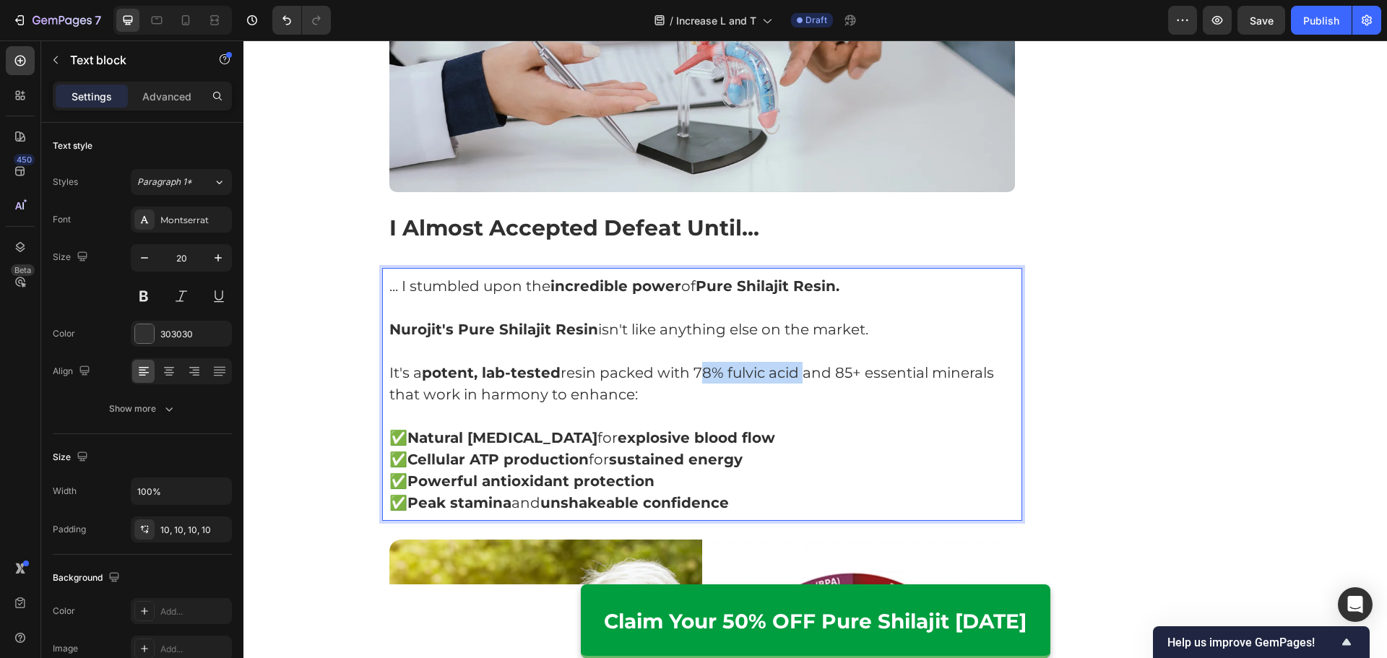
drag, startPoint x: 690, startPoint y: 353, endPoint x: 880, endPoint y: 357, distance: 189.3
click at [798, 362] on p "It's a potent, lab-tested resin packed with 78% fulvic acid and 85+ essential m…" at bounding box center [702, 383] width 626 height 43
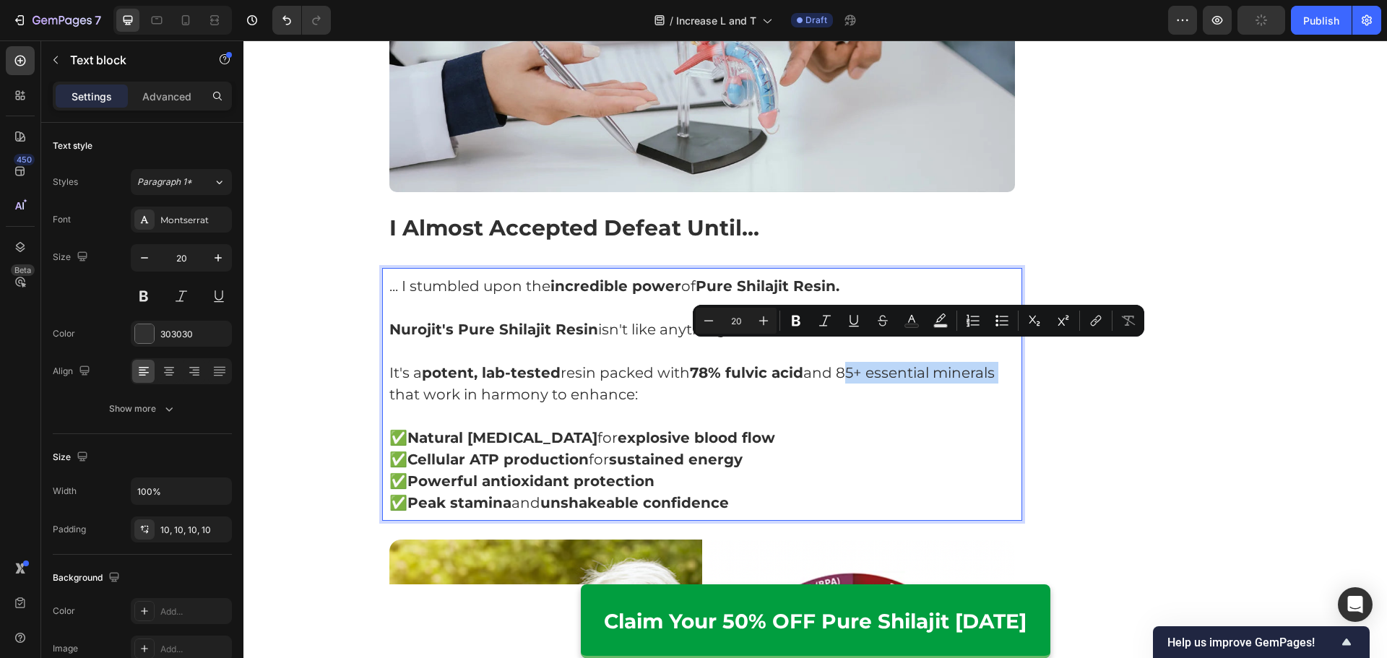
drag, startPoint x: 842, startPoint y: 352, endPoint x: 1001, endPoint y: 355, distance: 158.9
click at [1001, 362] on p "It's a potent, lab-tested resin packed with 78% fulvic acid and 85+ essential m…" at bounding box center [702, 383] width 626 height 43
click at [656, 381] on p "It's a potent, lab-tested resin packed with 78% fulvic acid and 85+ essential m…" at bounding box center [702, 383] width 626 height 43
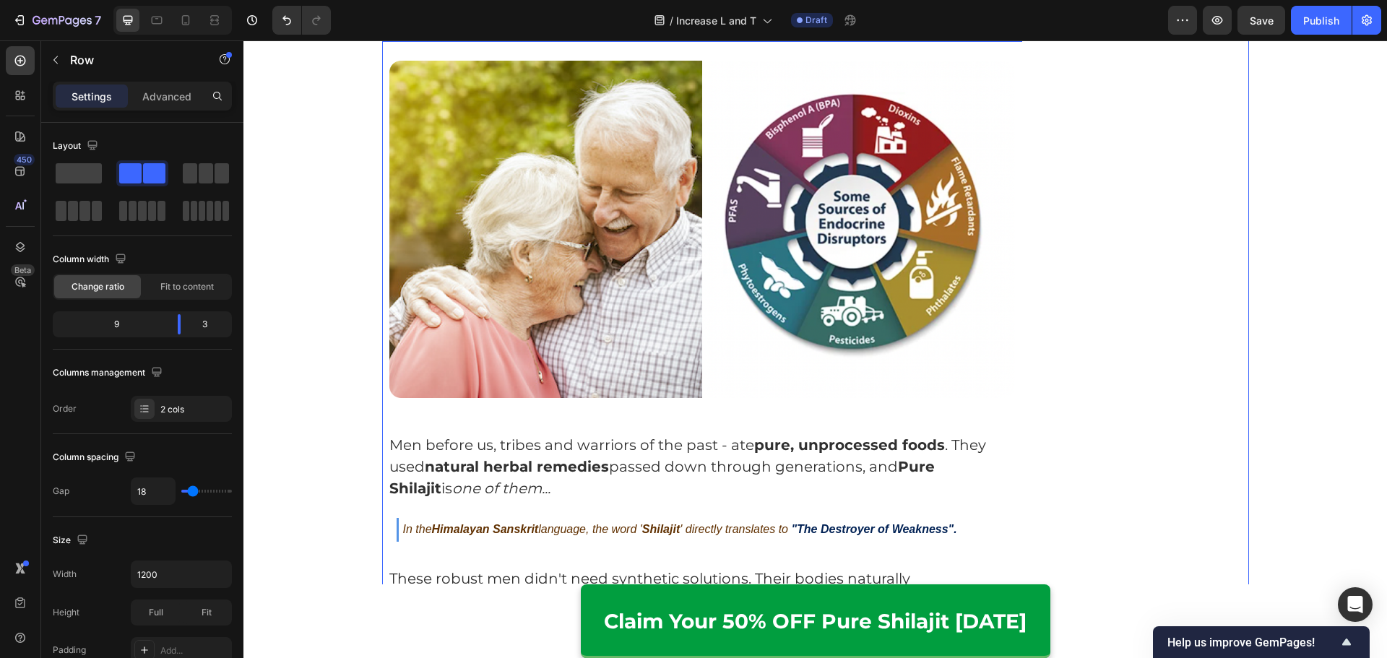
scroll to position [3732, 0]
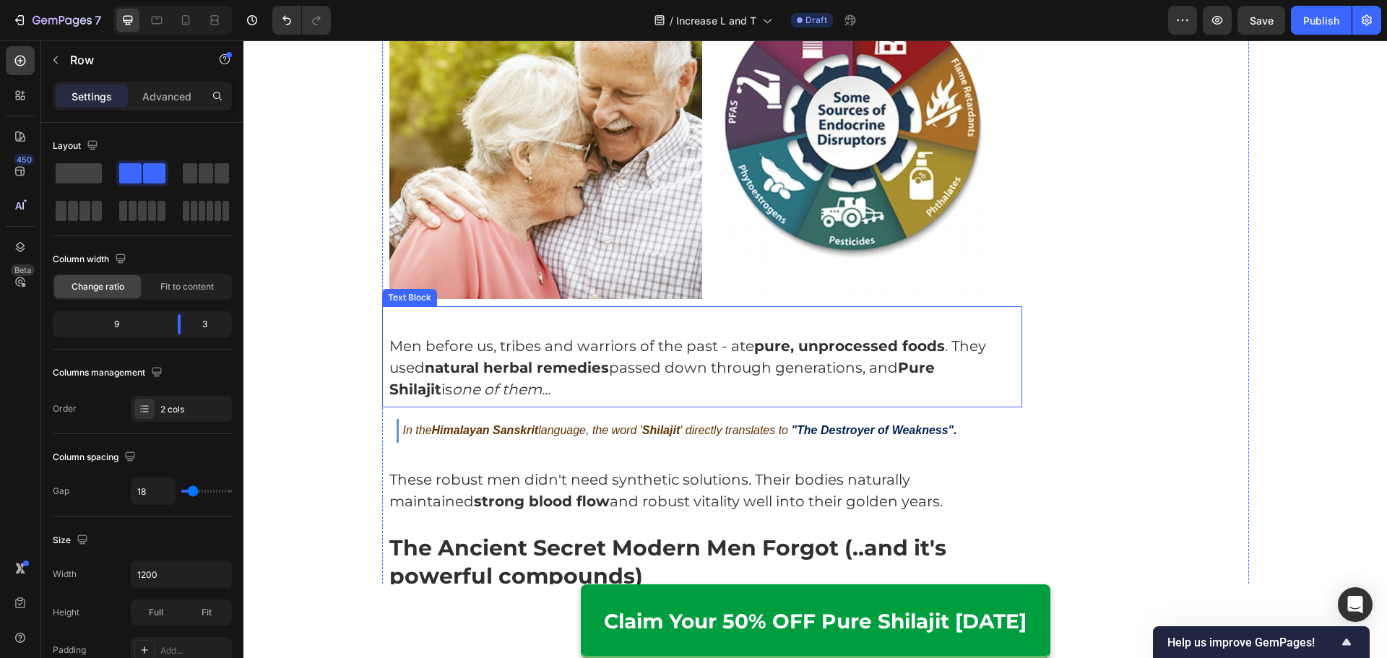
click at [628, 335] on p "Men before us, tribes and warriors of the past - ate pure, unprocessed foods . …" at bounding box center [702, 367] width 626 height 65
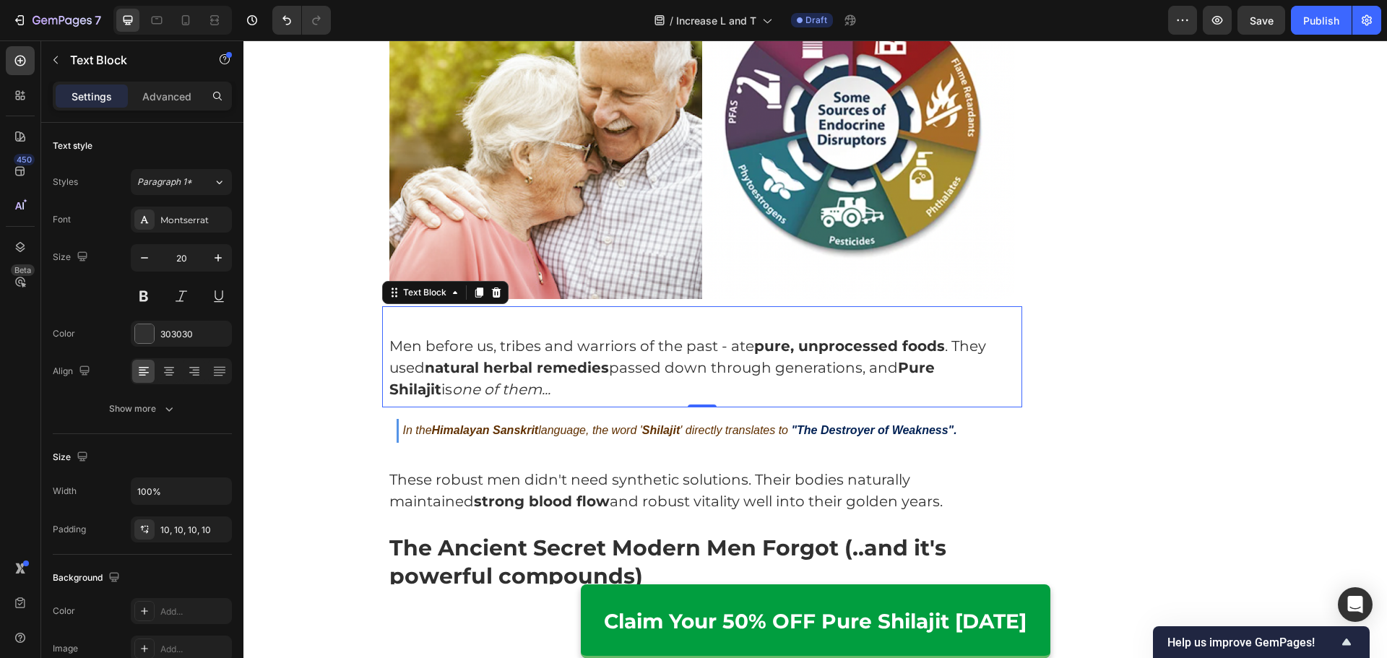
click at [623, 313] on p at bounding box center [702, 324] width 626 height 22
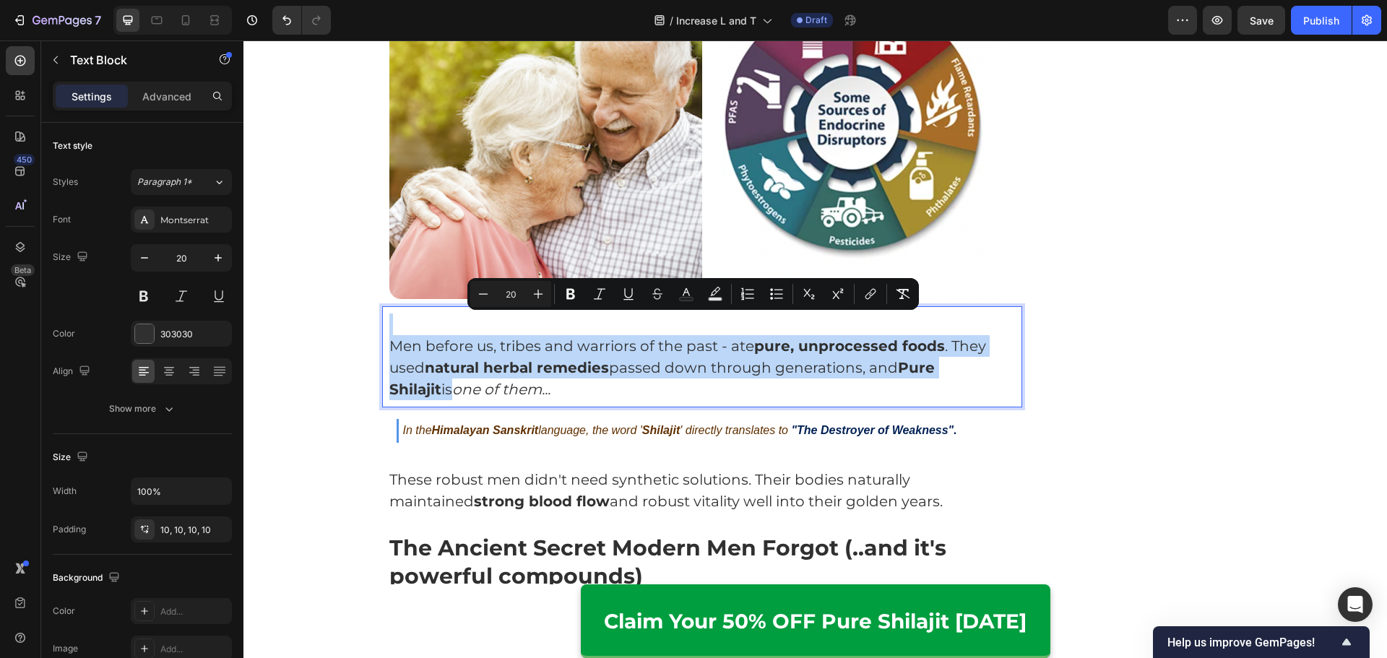
click at [571, 355] on p "Men before us, tribes and warriors of the past - ate pure, unprocessed foods . …" at bounding box center [702, 367] width 626 height 65
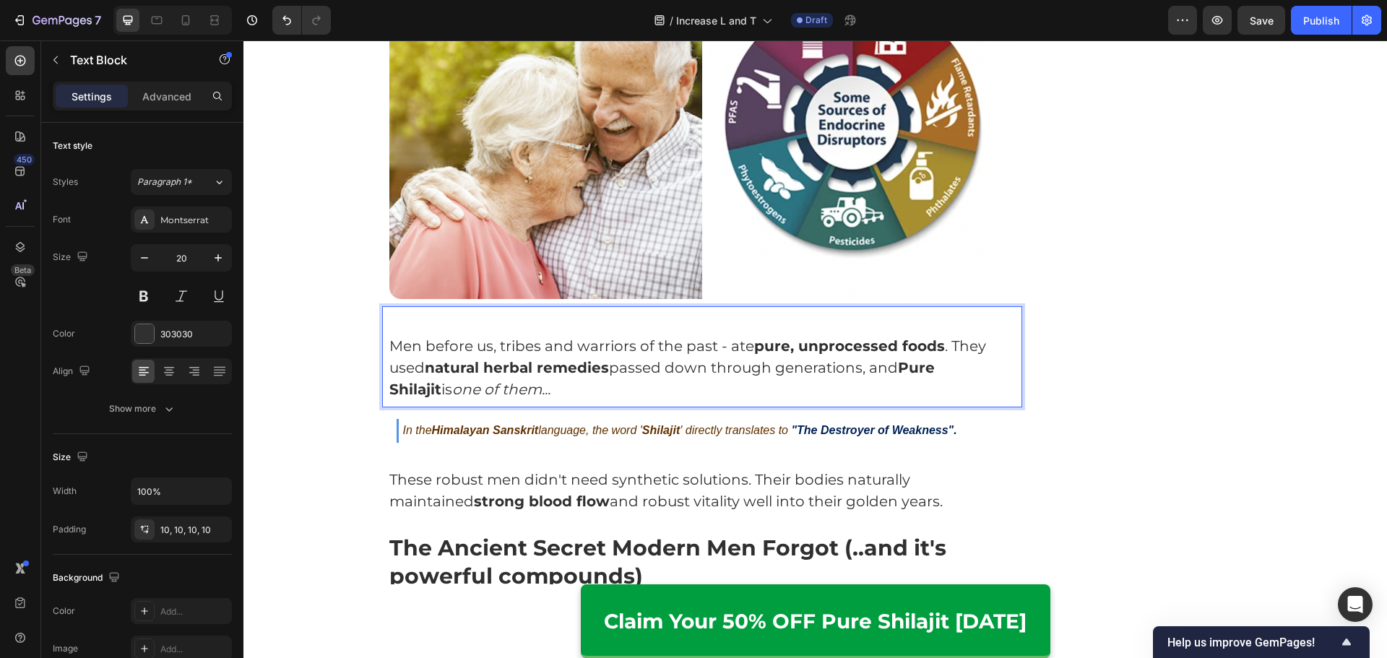
click at [946, 335] on p "Men before us, tribes and warriors of the past - ate pure, unprocessed foods . …" at bounding box center [702, 367] width 626 height 65
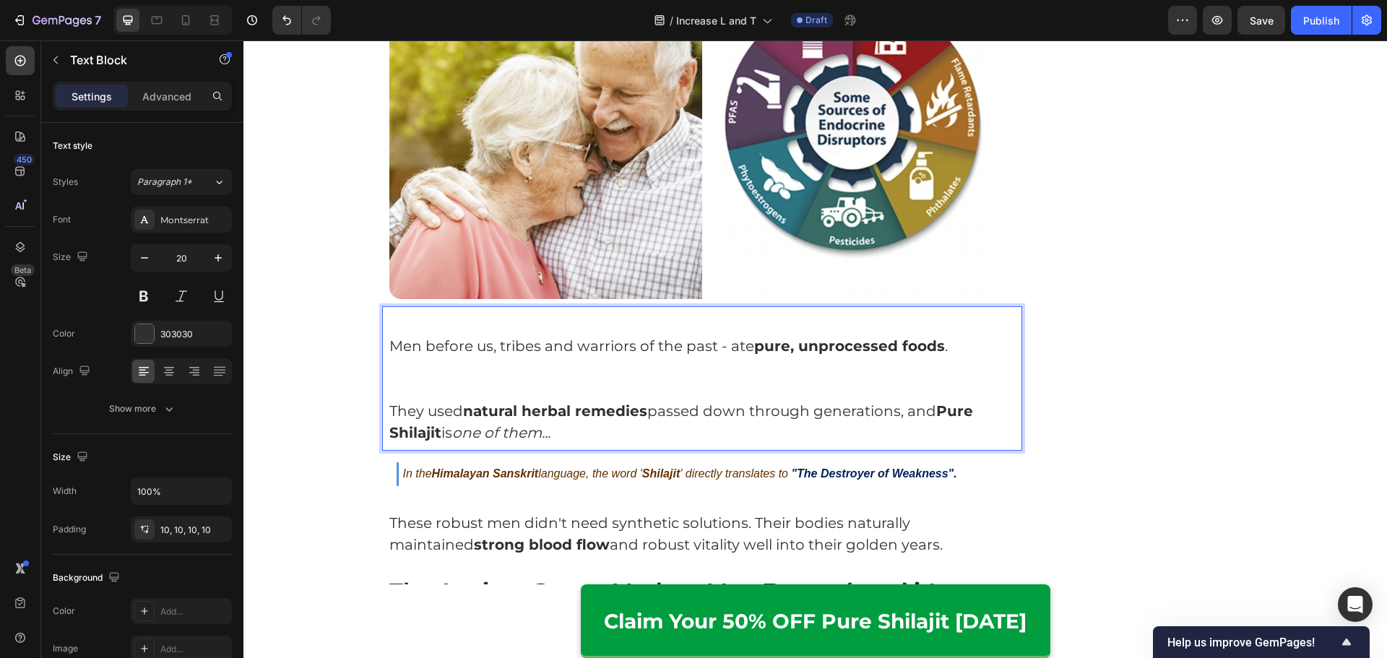
click at [942, 378] on p "Rich Text Editor. Editing area: main" at bounding box center [702, 389] width 626 height 22
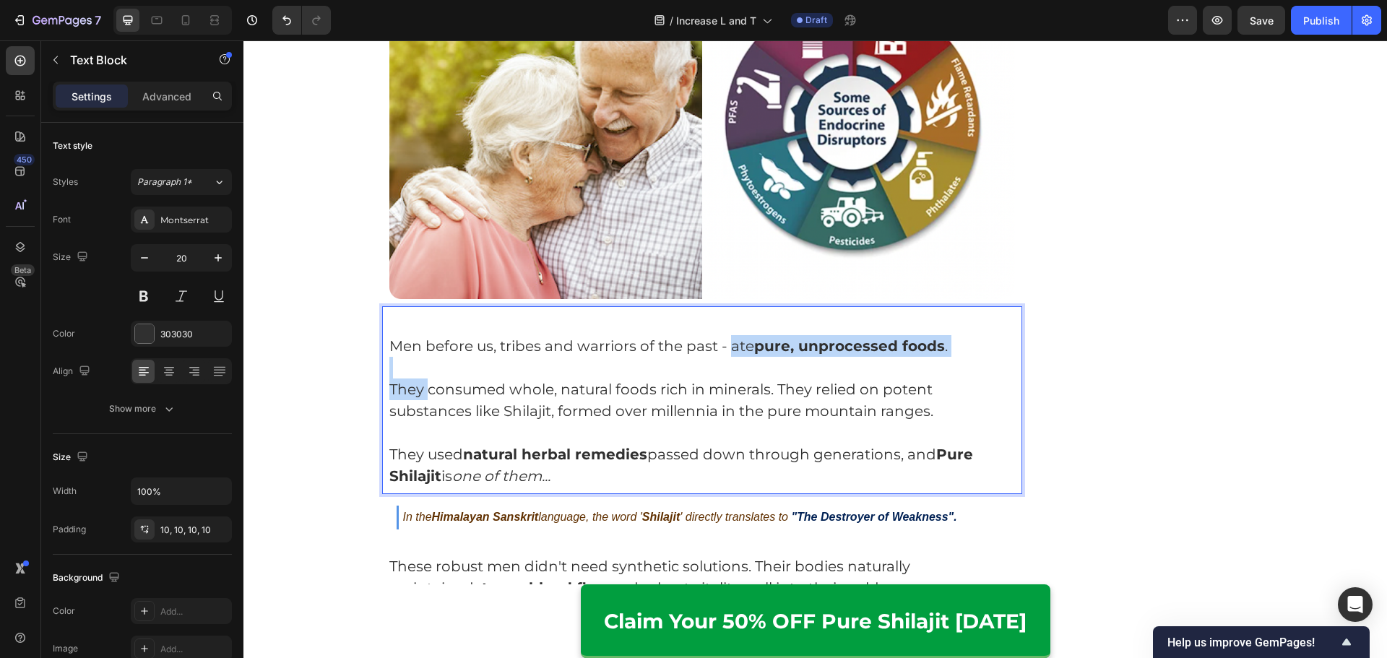
drag, startPoint x: 425, startPoint y: 364, endPoint x: 725, endPoint y: 332, distance: 301.4
click at [725, 332] on div "Men before us, tribes and warriors of the past - ate pure, unprocessed foods . …" at bounding box center [702, 400] width 641 height 188
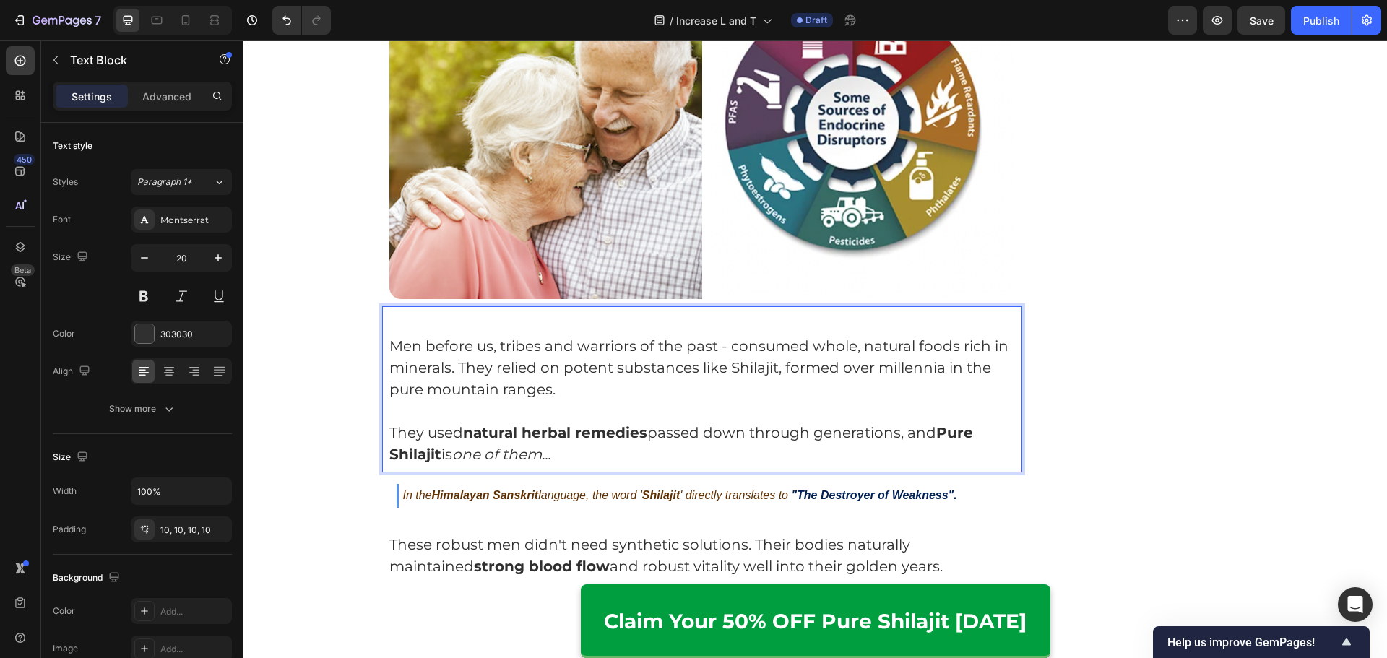
click at [722, 400] on p "Rich Text Editor. Editing area: main" at bounding box center [702, 411] width 626 height 22
click at [456, 346] on p "Men before us, tribes and warriors of the past - consumed whole, natural foods …" at bounding box center [702, 367] width 626 height 65
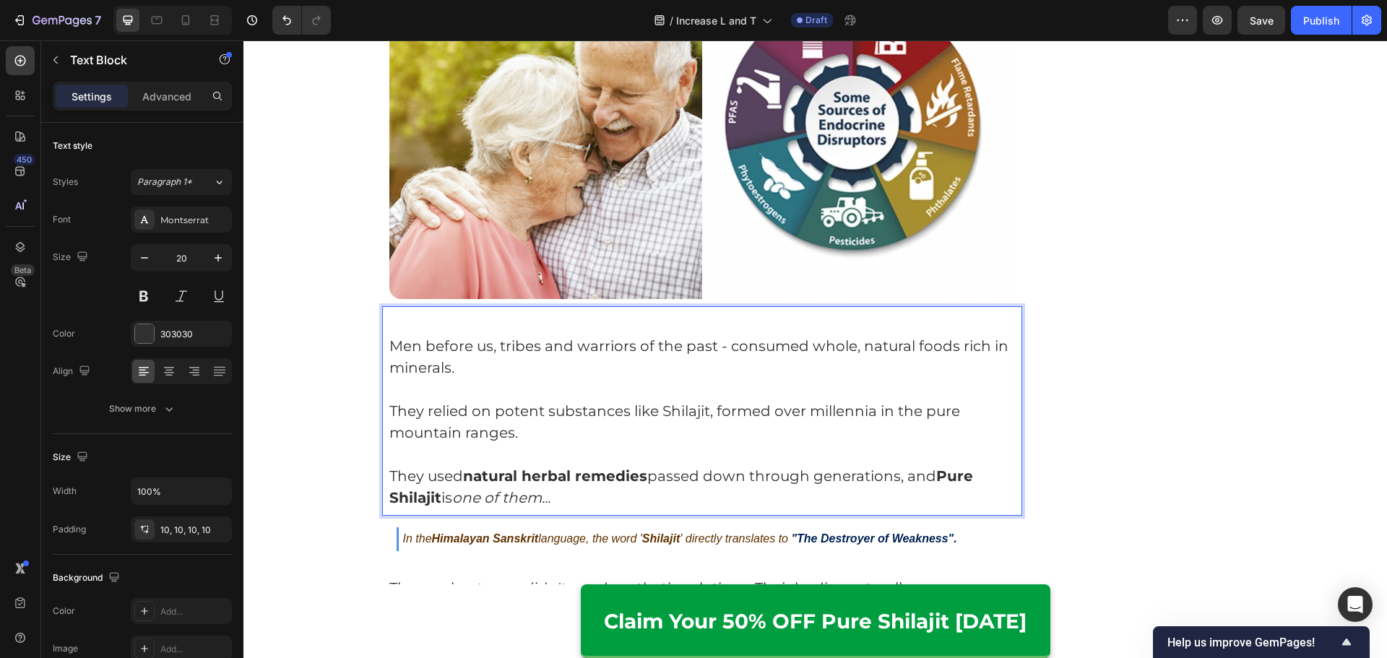
click at [514, 313] on p "Rich Text Editor. Editing area: main" at bounding box center [702, 324] width 626 height 22
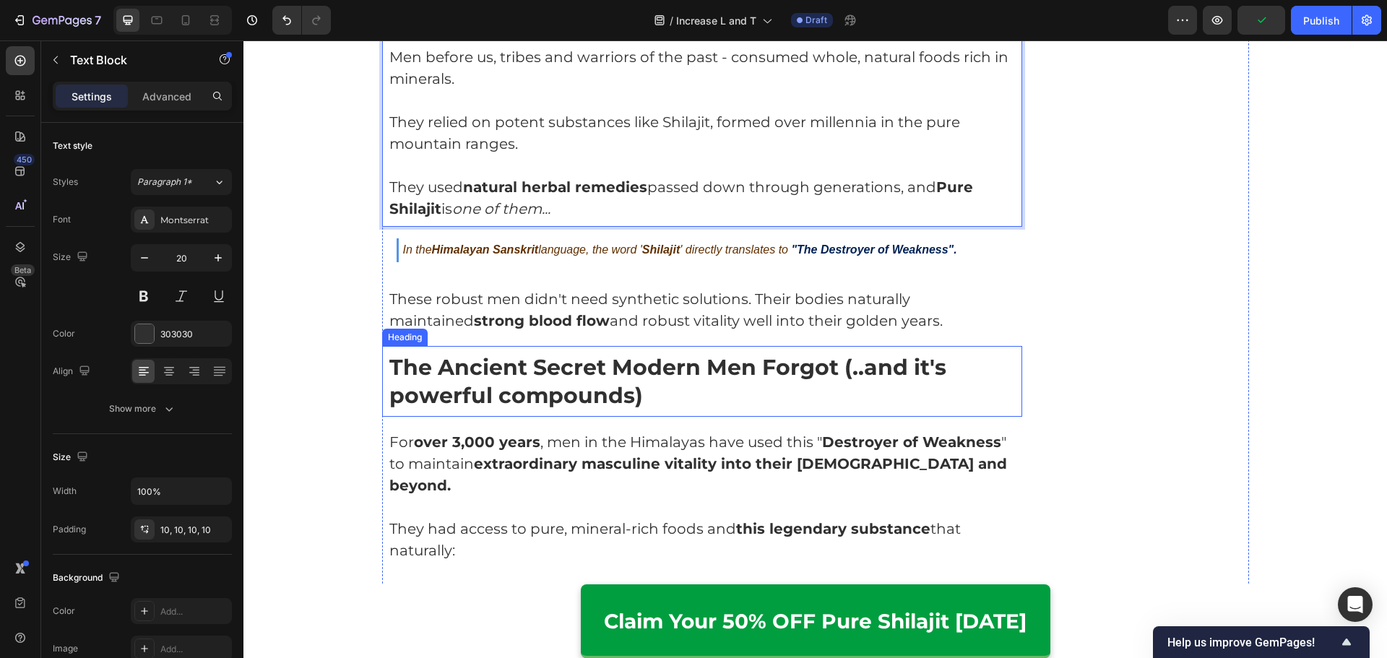
click at [558, 377] on strong "The Ancient Secret Modern Men Forgot (..and it's powerful compounds)" at bounding box center [667, 381] width 557 height 55
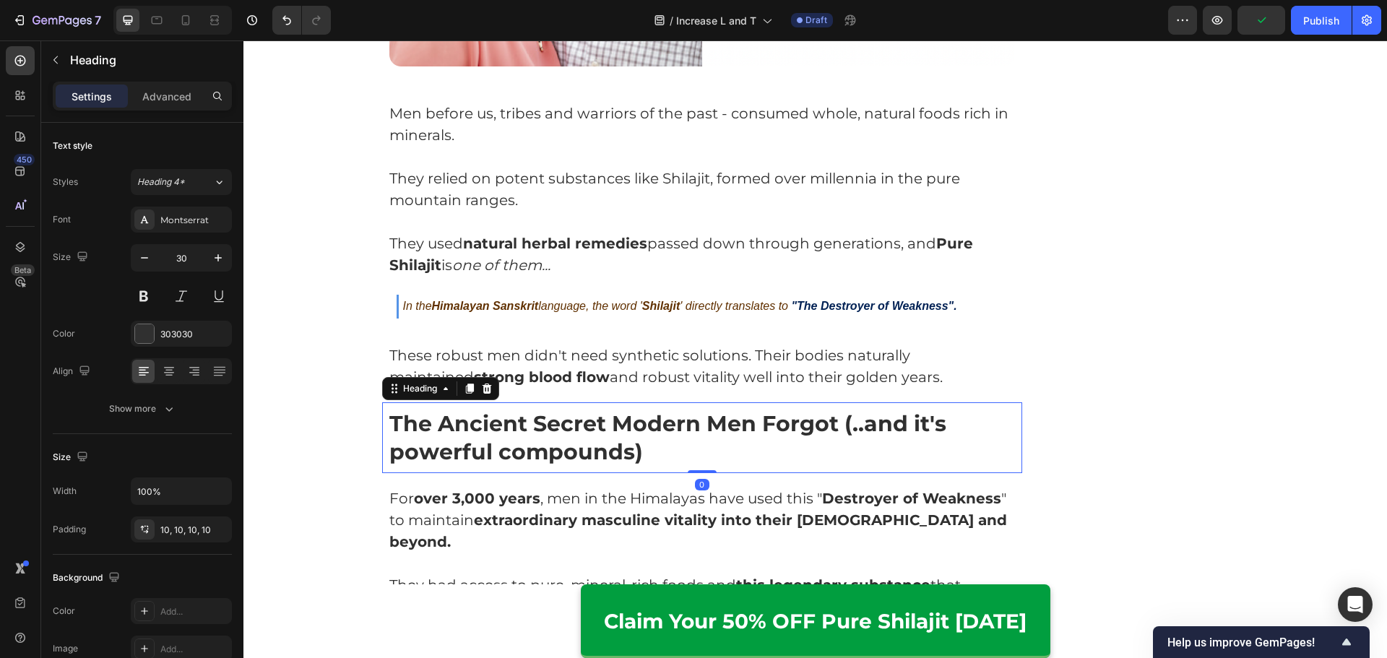
scroll to position [3804, 0]
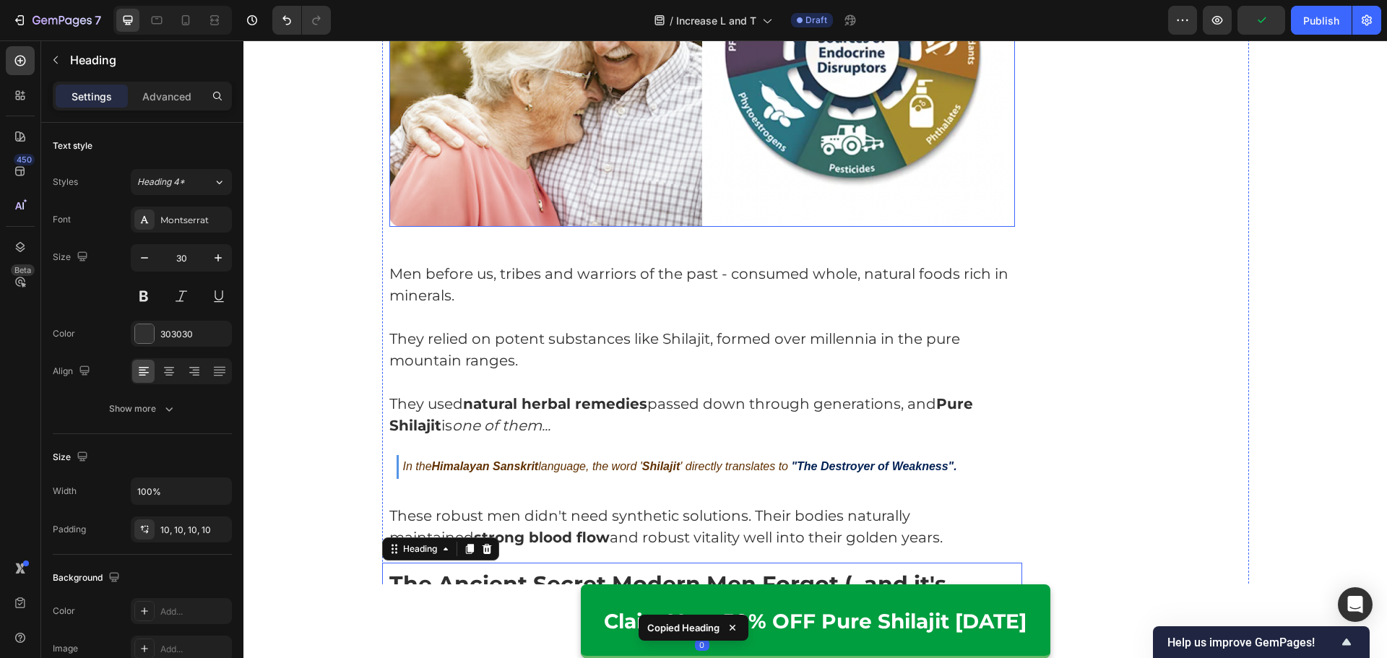
click at [596, 187] on img at bounding box center [702, 58] width 626 height 337
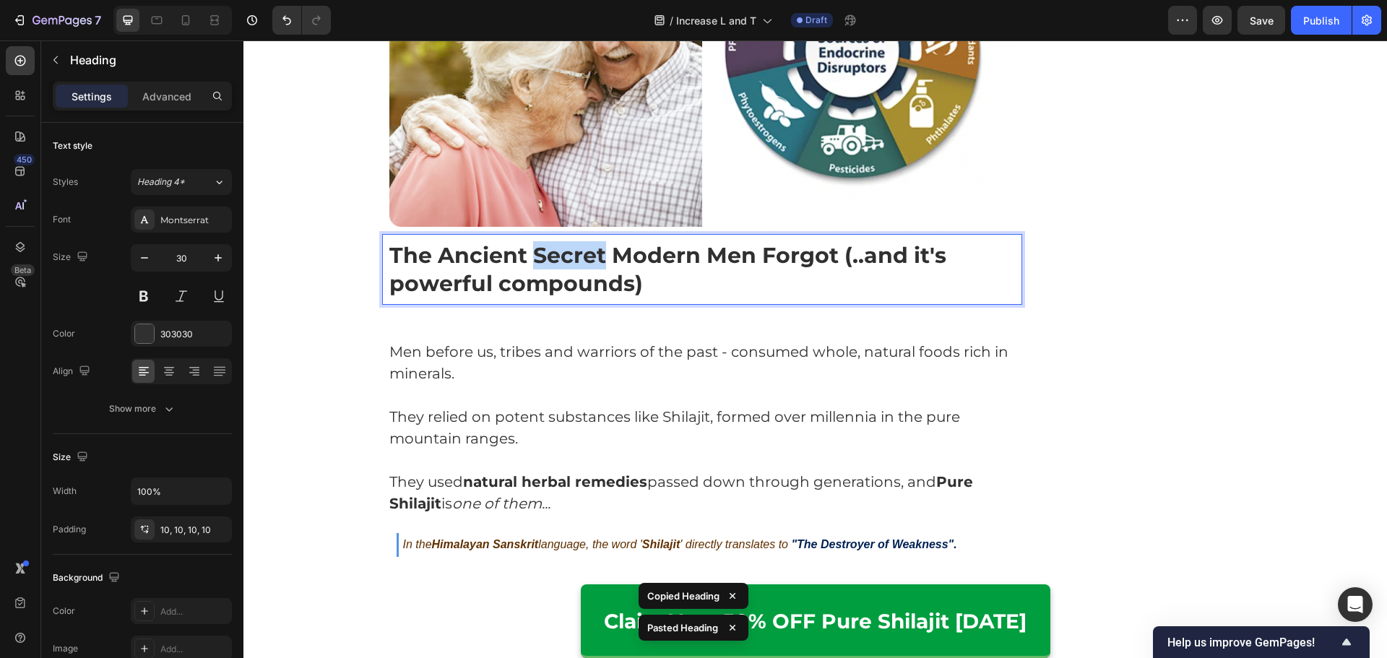
drag, startPoint x: 581, startPoint y: 237, endPoint x: 554, endPoint y: 264, distance: 38.8
click at [581, 242] on strong "The Ancient Secret Modern Men Forgot (..and it's powerful compounds)" at bounding box center [667, 269] width 557 height 55
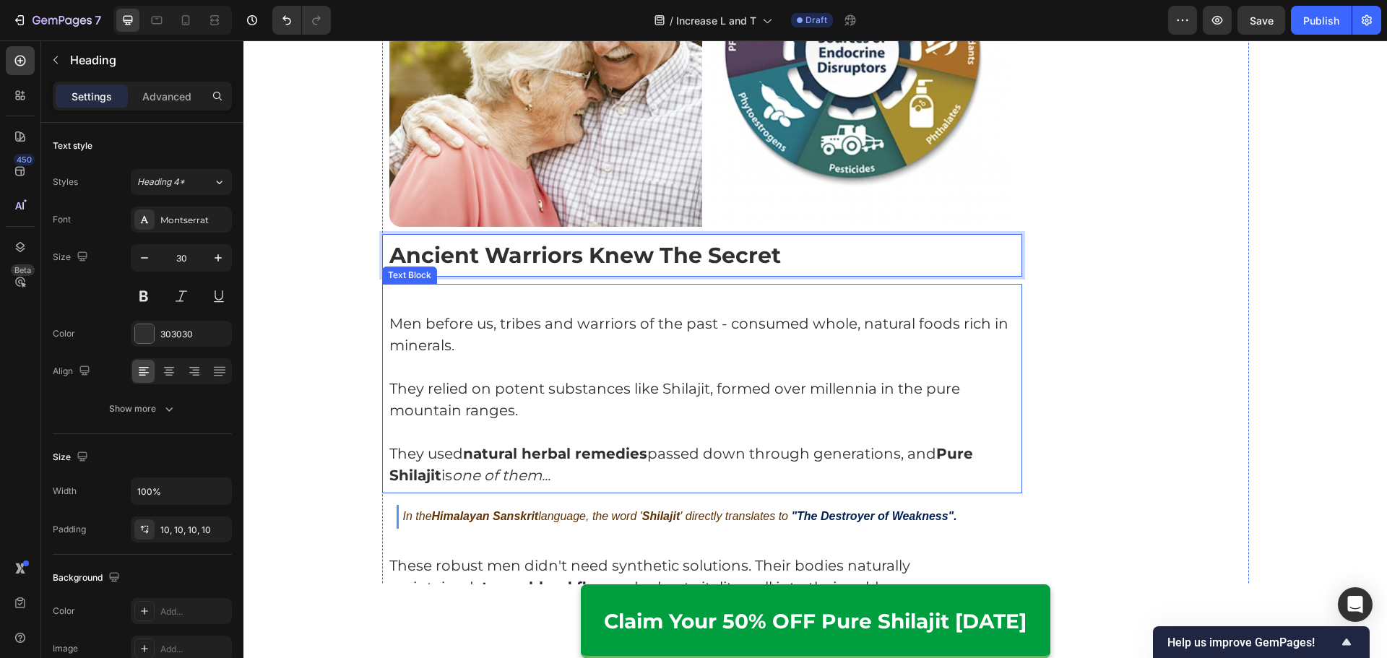
click at [531, 322] on p "Men before us, tribes and warriors of the past - consumed whole, natural foods …" at bounding box center [702, 334] width 626 height 43
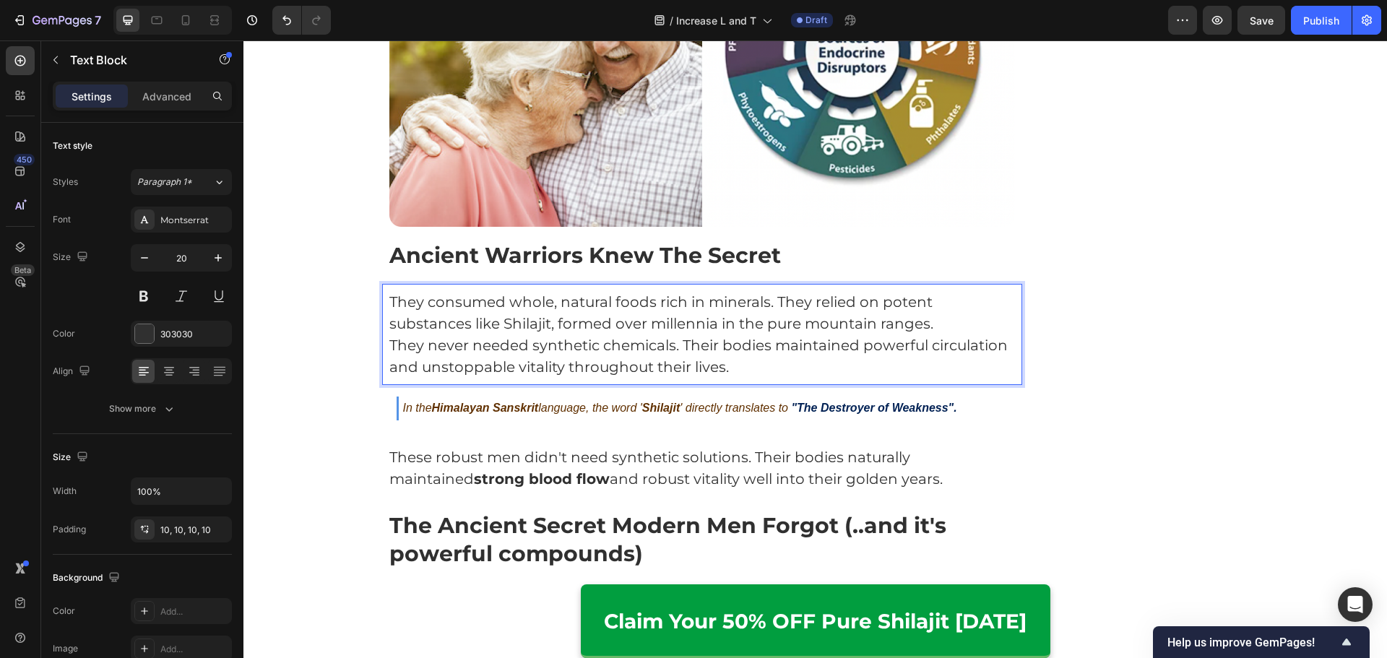
click at [974, 300] on p "They consumed whole, natural foods rich in minerals. They relied on potent subs…" at bounding box center [702, 312] width 626 height 43
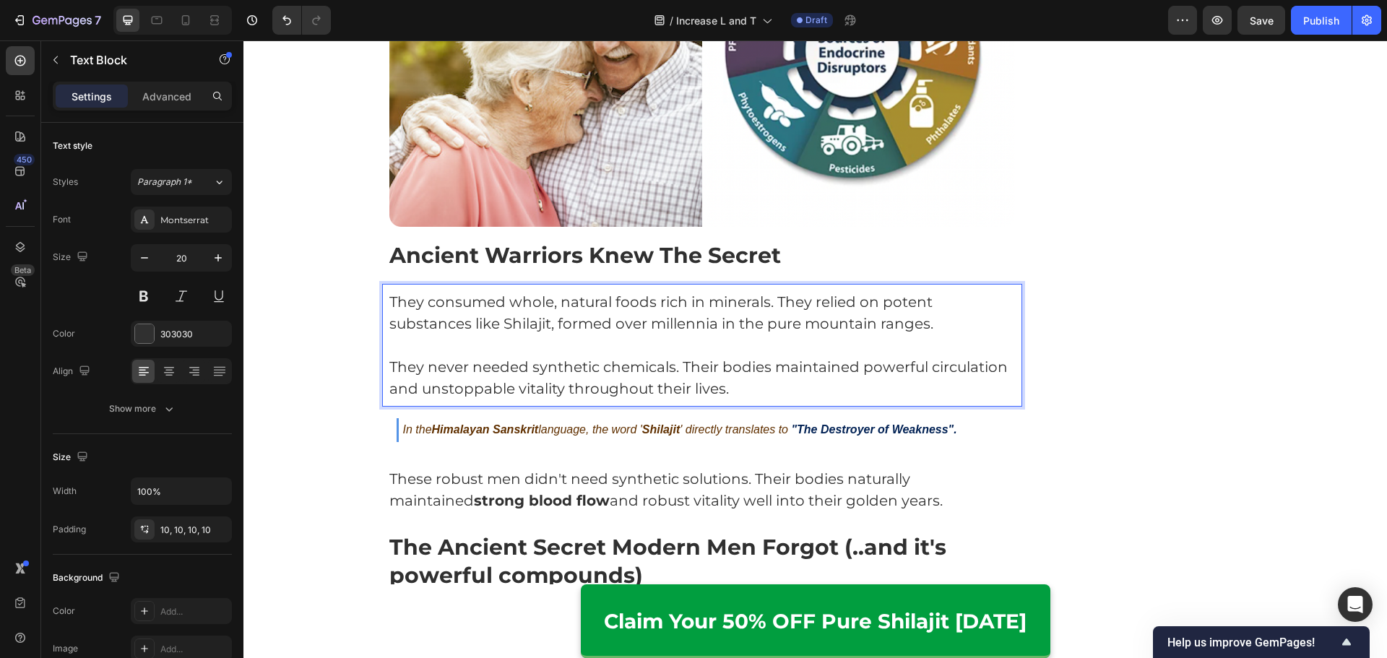
click at [813, 363] on p "They never needed synthetic chemicals. Their bodies maintained powerful circula…" at bounding box center [702, 377] width 626 height 43
click at [841, 468] on p "These robust men didn't need synthetic solutions. Their bodies naturally mainta…" at bounding box center [702, 489] width 626 height 43
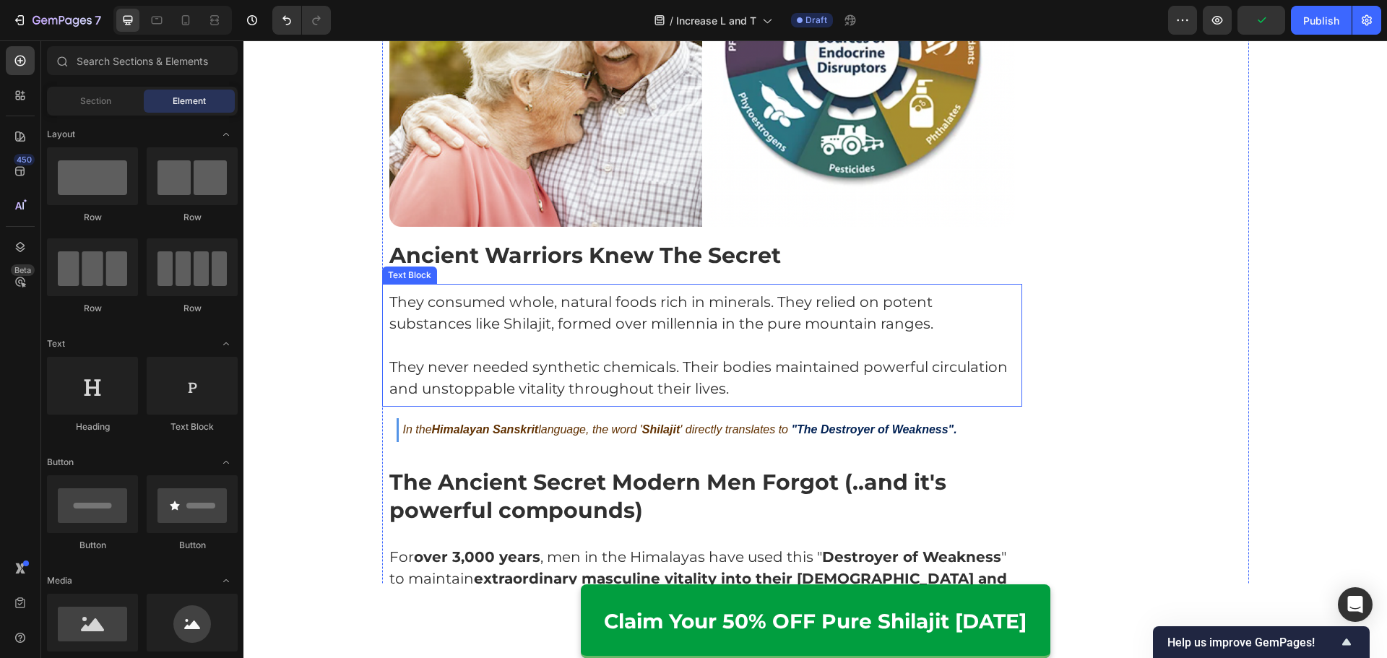
click at [628, 334] on p "Rich Text Editor. Editing area: main" at bounding box center [702, 345] width 626 height 22
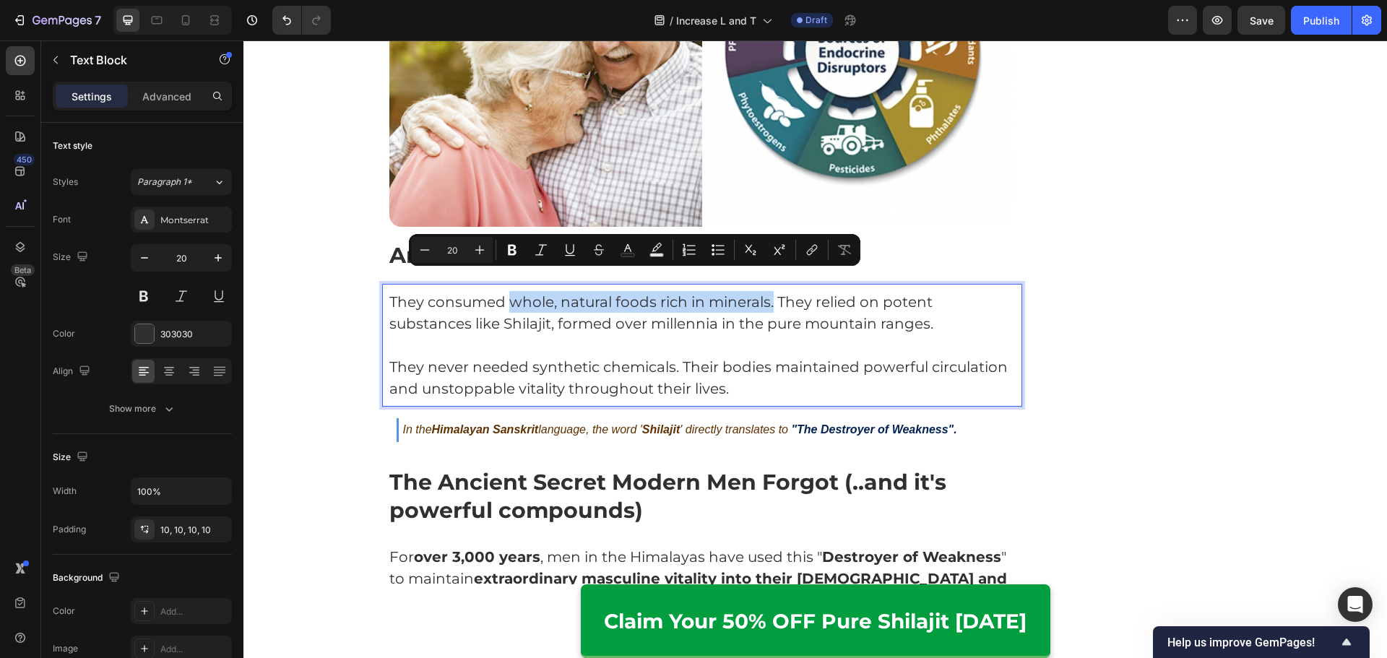
drag, startPoint x: 508, startPoint y: 285, endPoint x: 768, endPoint y: 284, distance: 259.3
click at [768, 291] on p "They consumed whole, natural foods rich in minerals. They relied on potent subs…" at bounding box center [702, 312] width 626 height 43
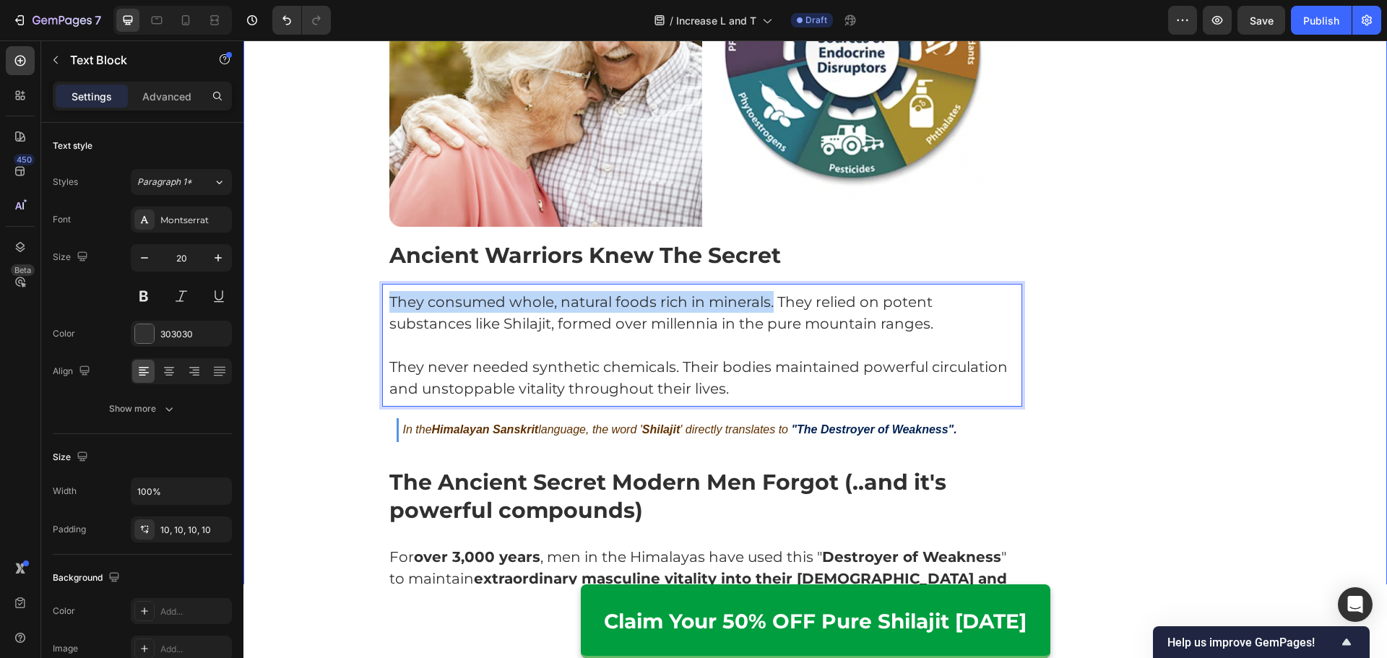
drag, startPoint x: 768, startPoint y: 285, endPoint x: 356, endPoint y: 269, distance: 412.0
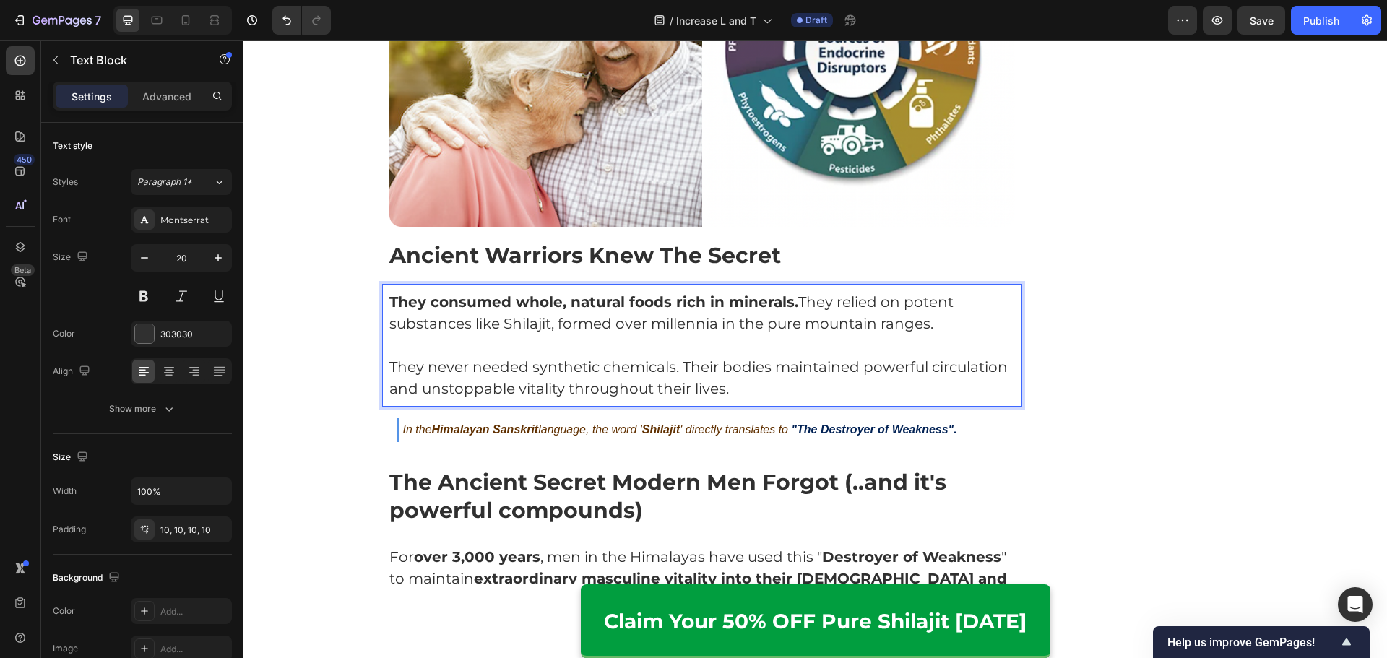
click at [822, 334] on p "Rich Text Editor. Editing area: main" at bounding box center [702, 345] width 626 height 22
drag, startPoint x: 897, startPoint y: 285, endPoint x: 613, endPoint y: 312, distance: 285.1
click at [545, 308] on p "They consumed whole, natural foods rich in minerals. They relied on potent subs…" at bounding box center [702, 312] width 626 height 43
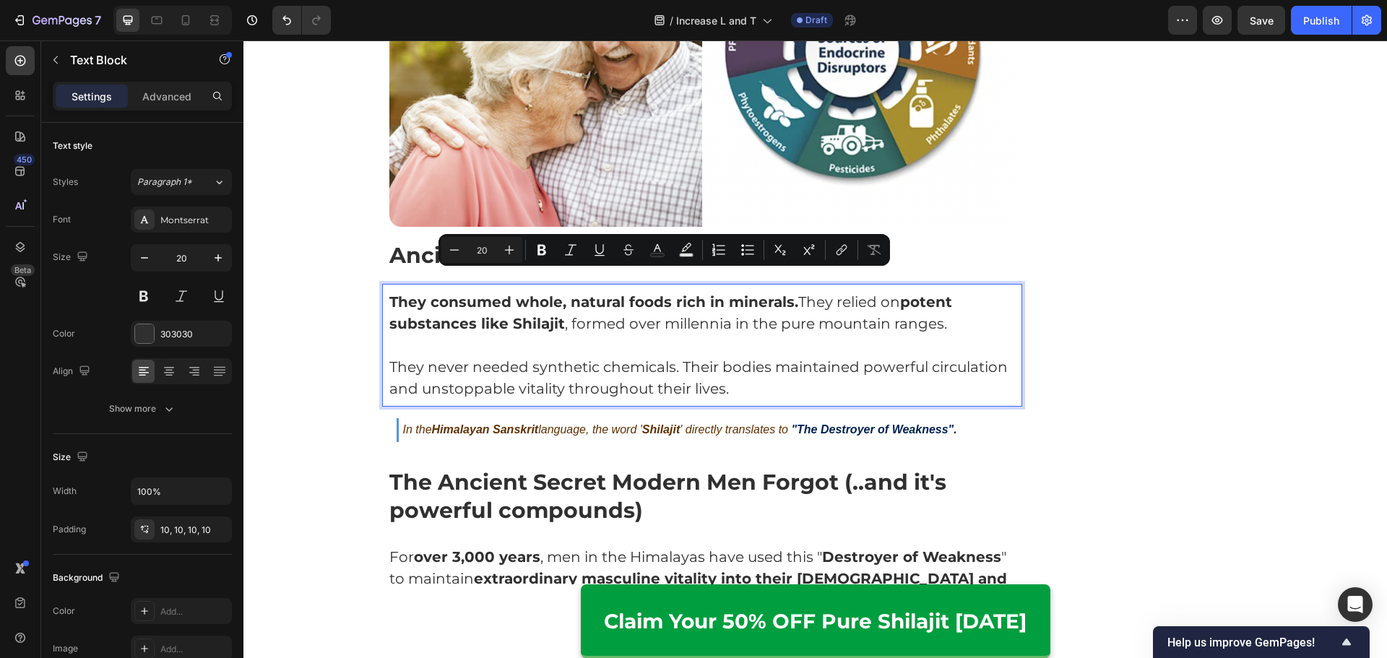
click at [686, 334] on p "Rich Text Editor. Editing area: main" at bounding box center [702, 345] width 626 height 22
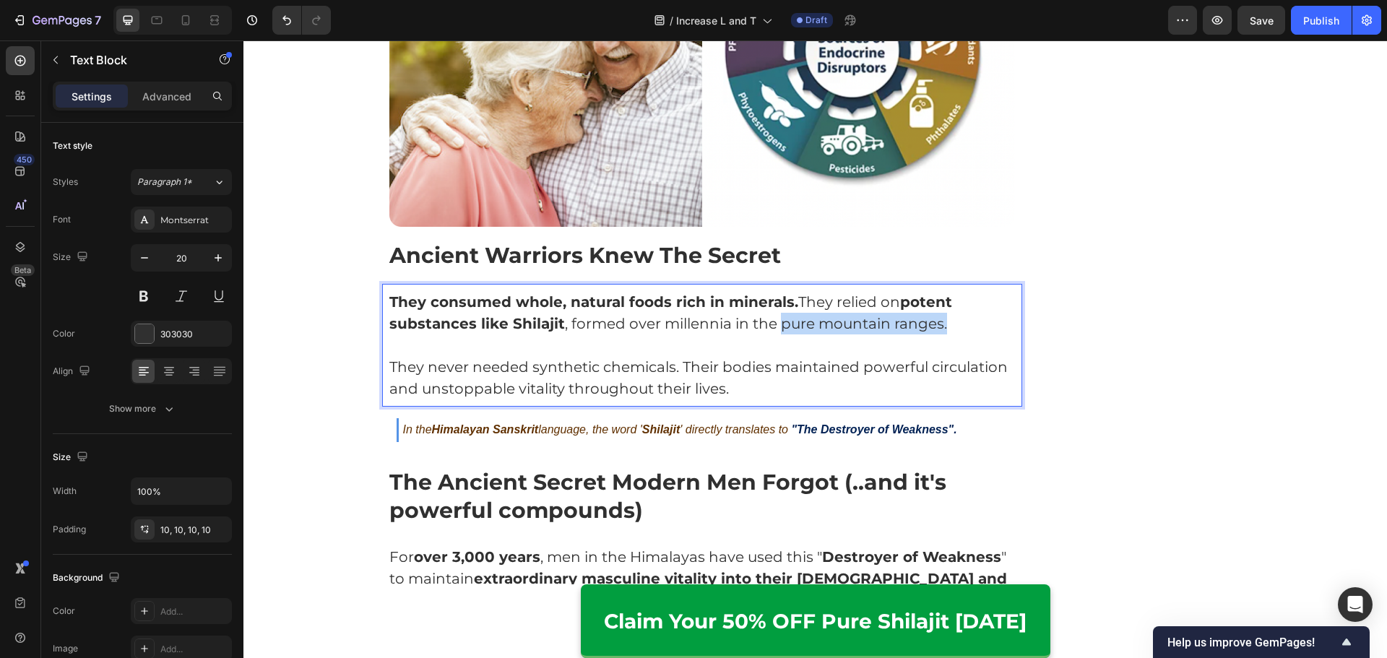
drag, startPoint x: 773, startPoint y: 304, endPoint x: 970, endPoint y: 305, distance: 196.4
click at [970, 305] on p "They consumed whole, natural foods rich in minerals. They relied on potent subs…" at bounding box center [702, 312] width 626 height 43
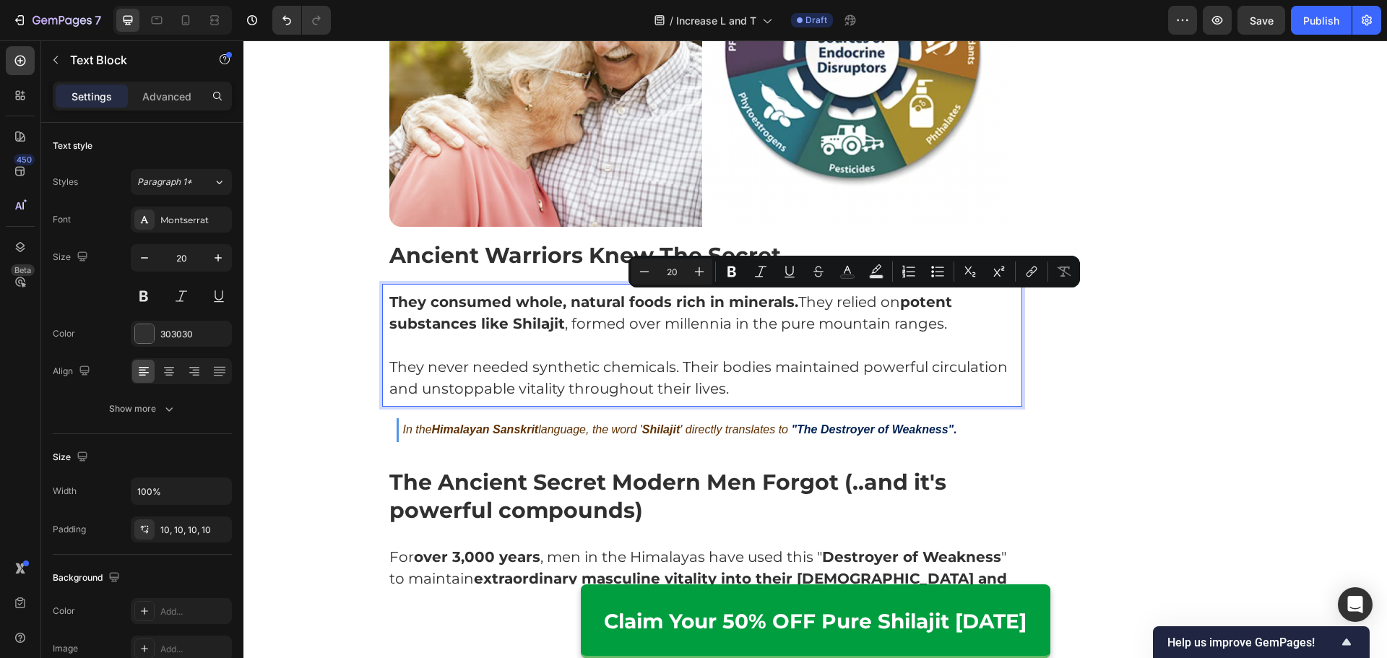
click at [921, 334] on p "Rich Text Editor. Editing area: main" at bounding box center [702, 345] width 626 height 22
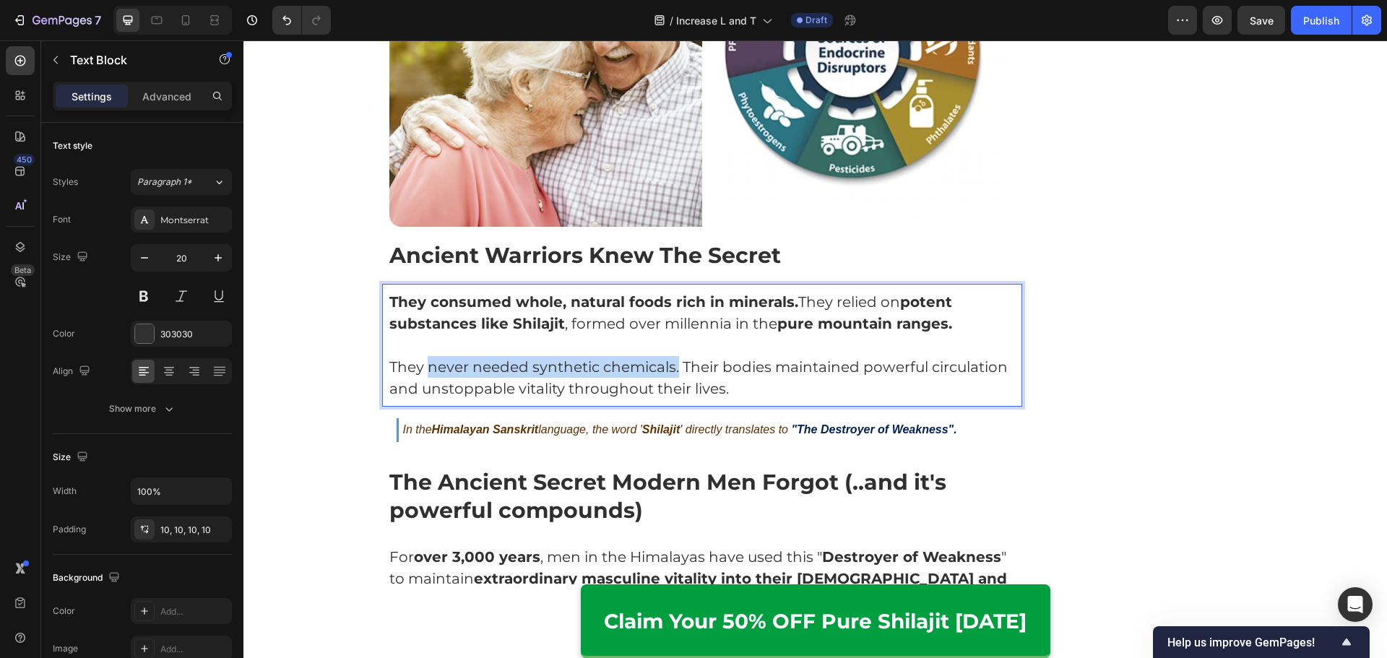
drag, startPoint x: 423, startPoint y: 344, endPoint x: 672, endPoint y: 352, distance: 249.3
click at [672, 356] on p "They never needed synthetic chemicals. Their bodies maintained powerful circula…" at bounding box center [702, 377] width 626 height 43
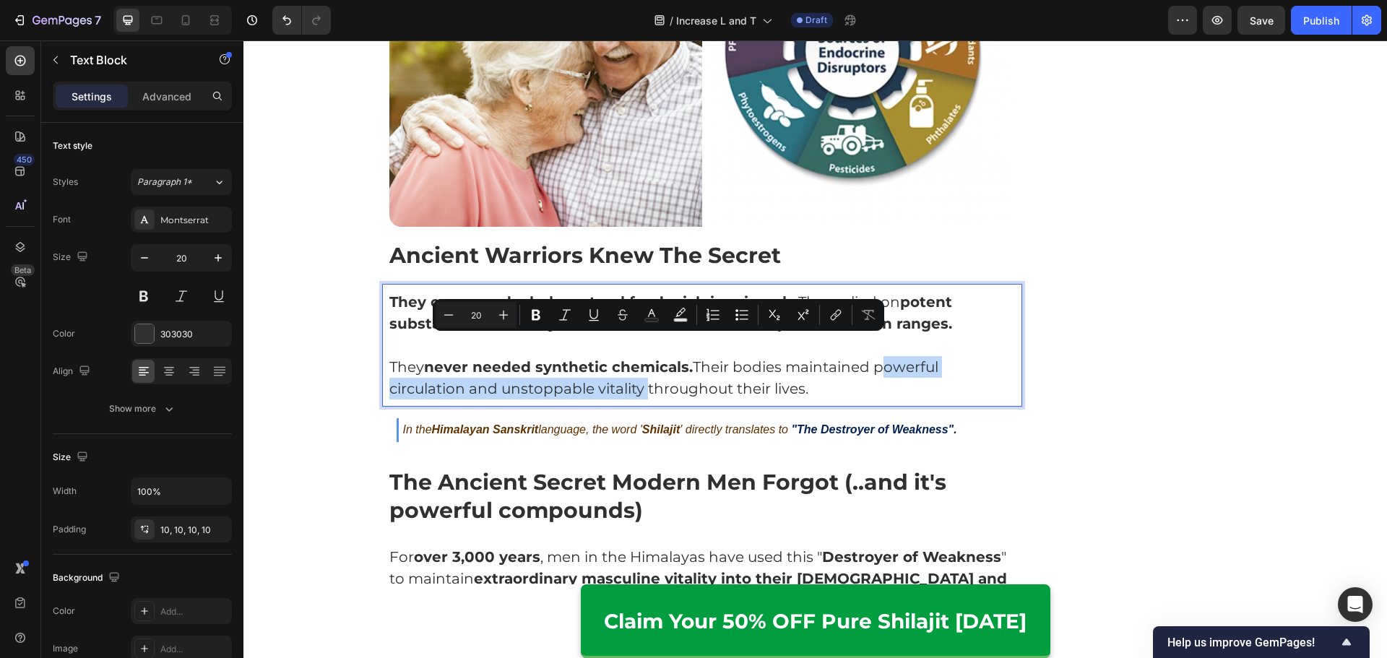
drag, startPoint x: 870, startPoint y: 343, endPoint x: 637, endPoint y: 372, distance: 235.1
click at [637, 372] on p "They never needed synthetic chemicals. Their bodies maintained powerful circula…" at bounding box center [702, 377] width 626 height 43
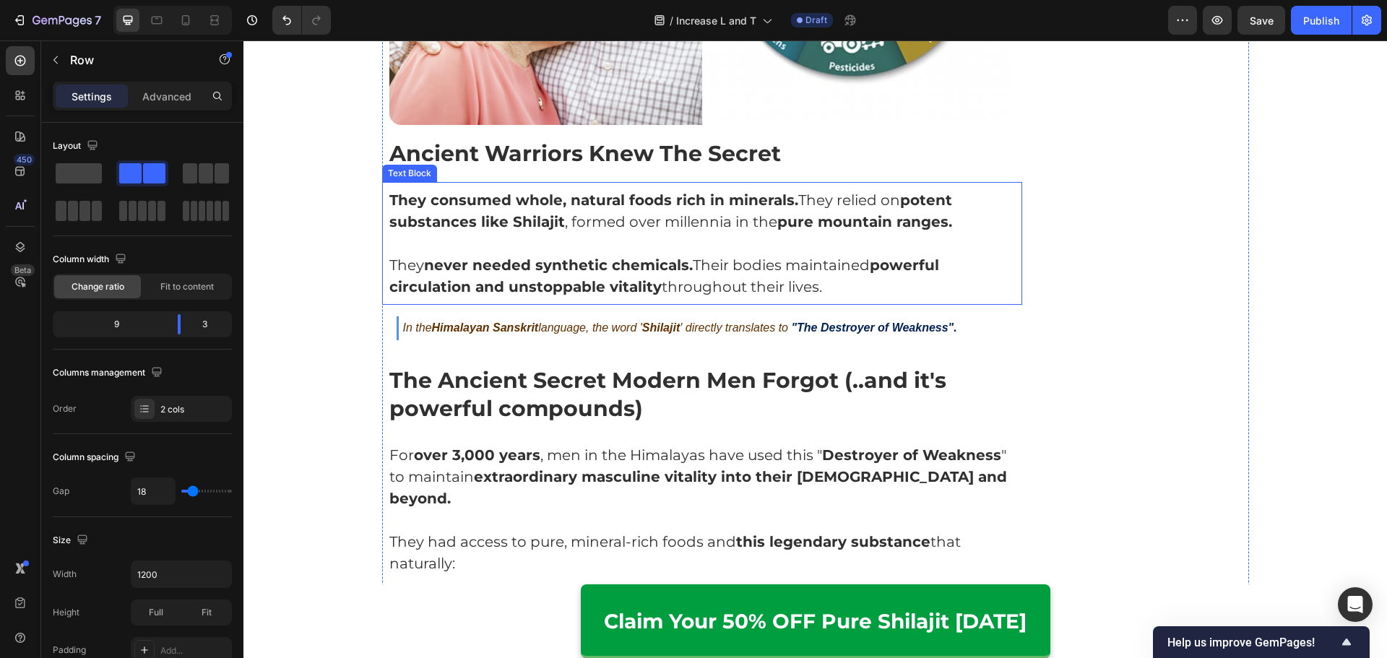
scroll to position [3876, 0]
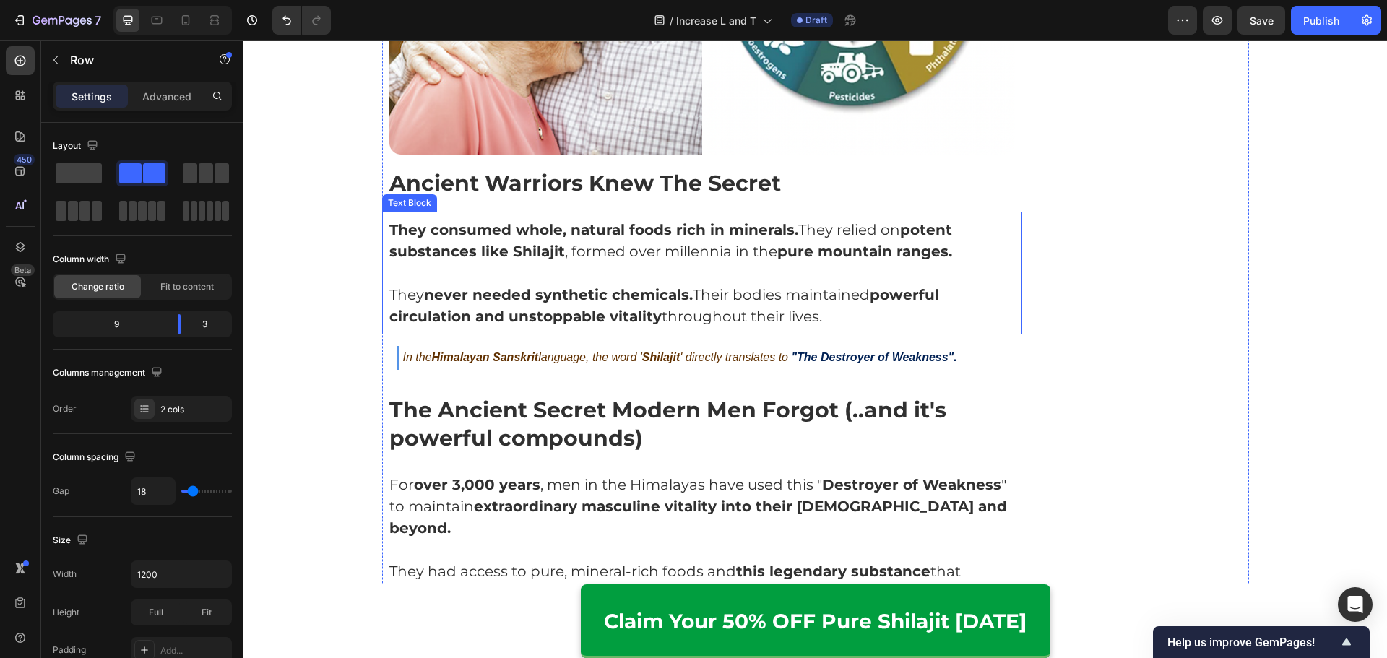
click at [521, 220] on p "They consumed whole, natural foods rich in minerals. They relied on potent subs…" at bounding box center [702, 240] width 626 height 43
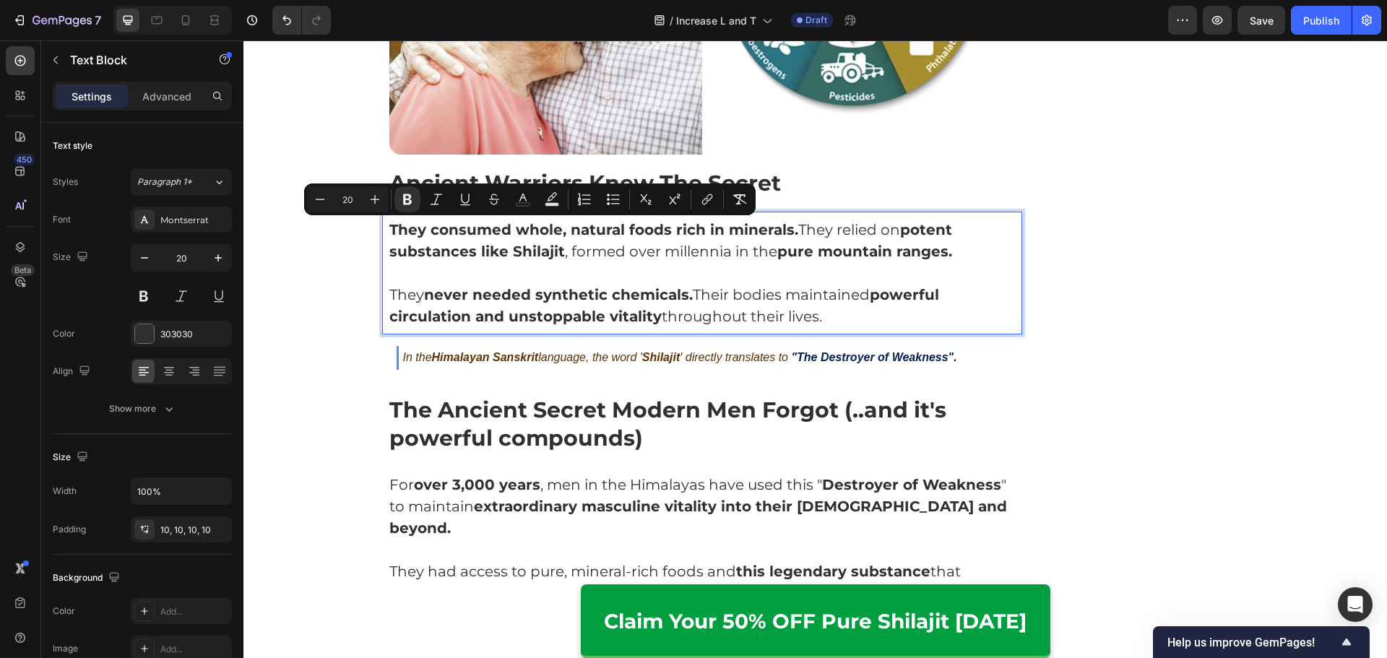
click at [506, 206] on button "Strikethrough" at bounding box center [494, 199] width 26 height 26
click at [511, 243] on strong "Shilajit" at bounding box center [534, 251] width 52 height 17
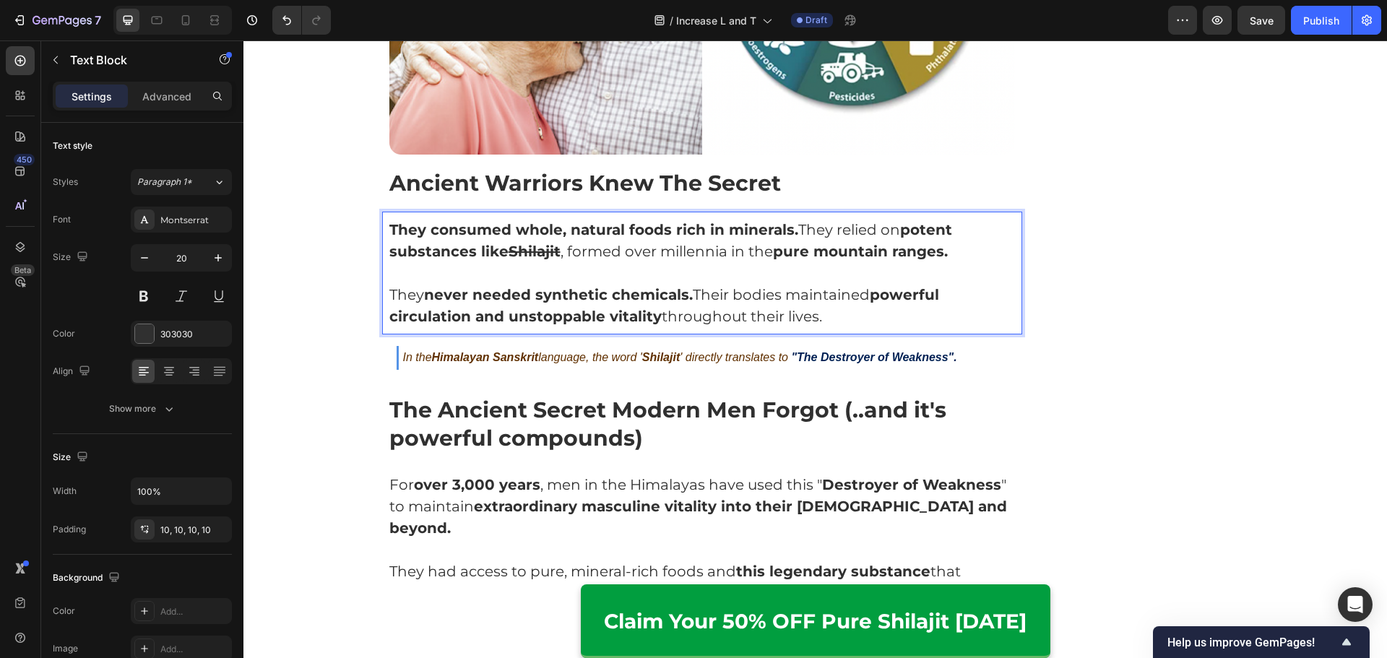
click at [526, 243] on strong "Shilajit" at bounding box center [534, 251] width 52 height 17
drag, startPoint x: 505, startPoint y: 228, endPoint x: 557, endPoint y: 230, distance: 52.0
click at [557, 230] on p "They consumed whole, natural foods rich in minerals. They relied on potent subs…" at bounding box center [702, 240] width 626 height 43
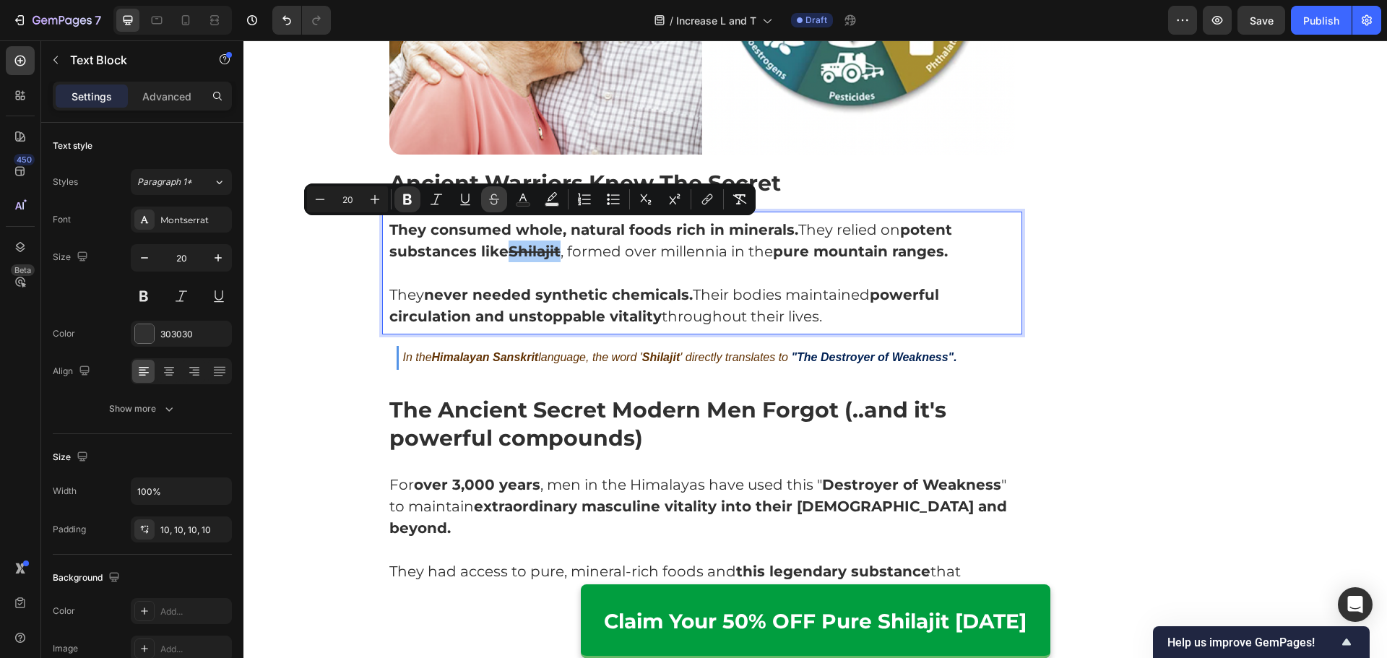
click at [500, 200] on icon "Editor contextual toolbar" at bounding box center [494, 199] width 14 height 14
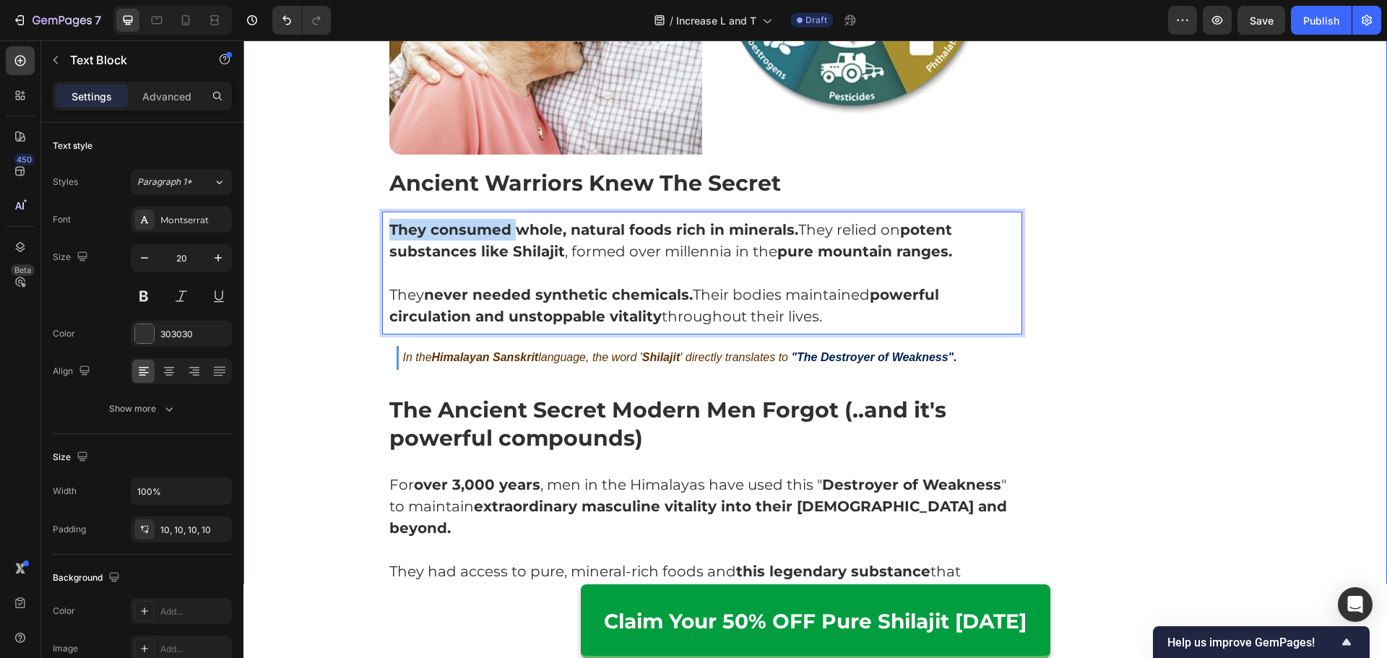
drag, startPoint x: 508, startPoint y: 208, endPoint x: 366, endPoint y: 194, distance: 142.9
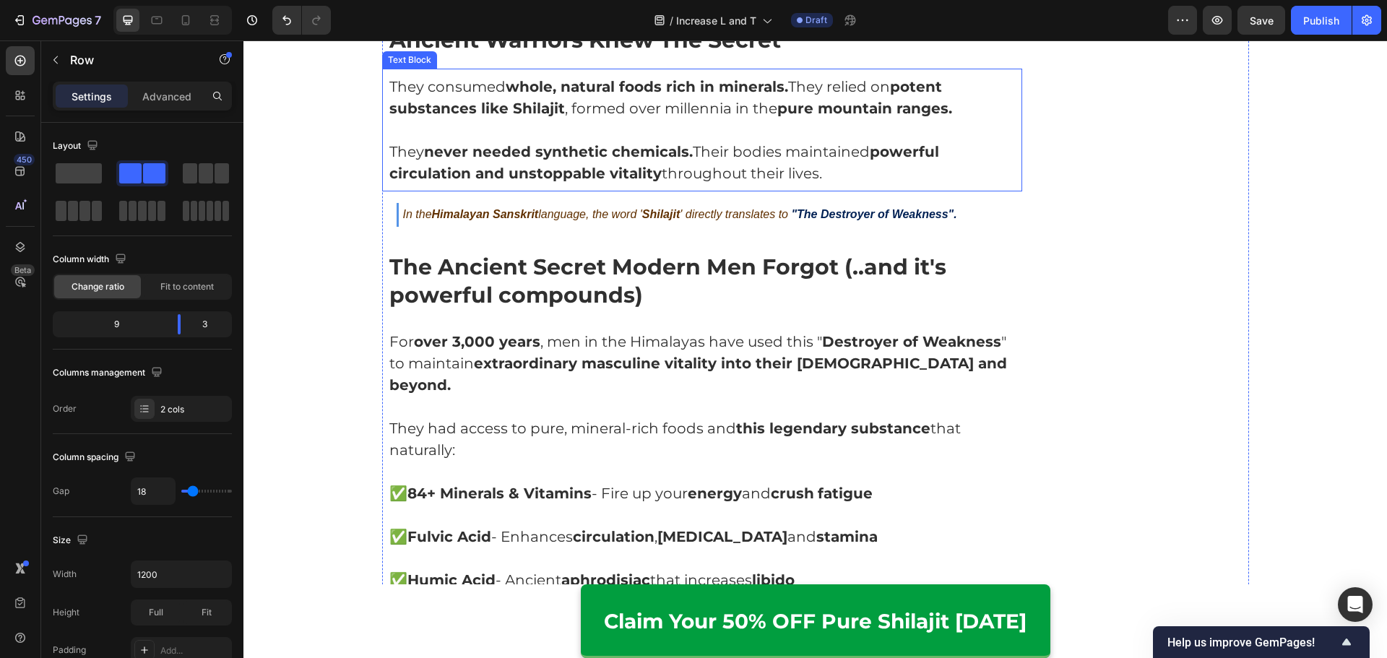
scroll to position [4021, 0]
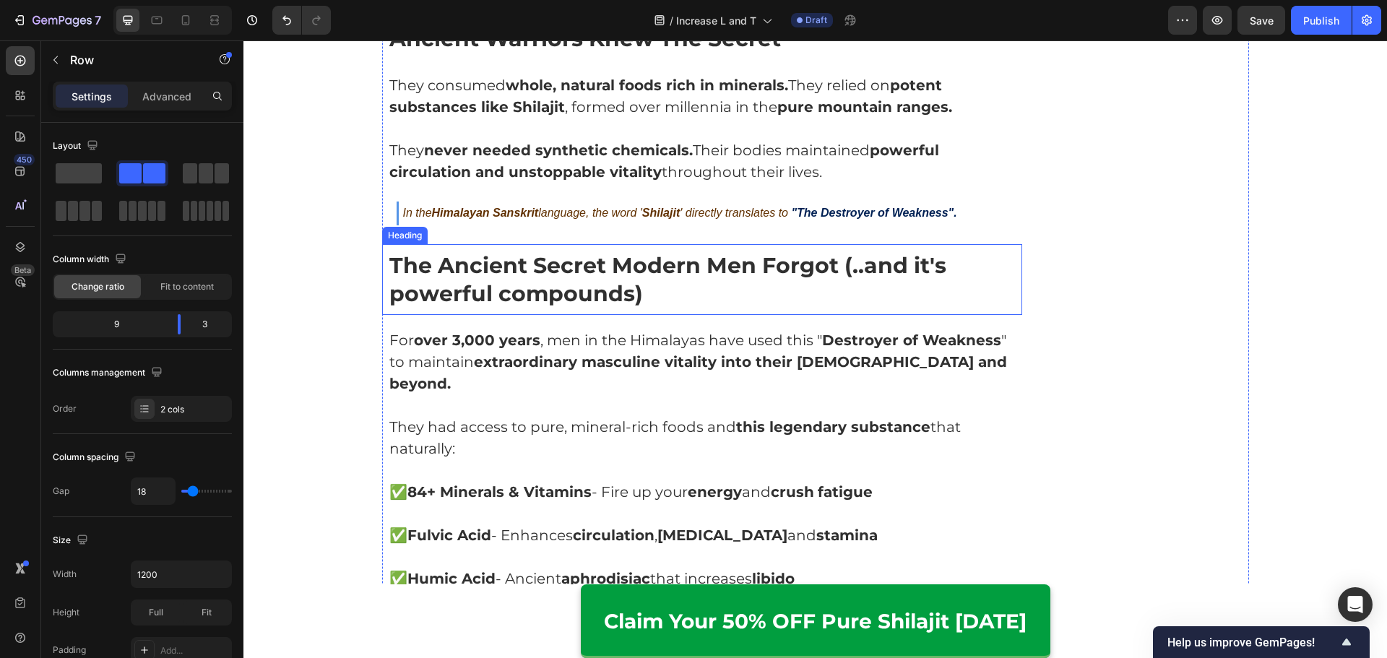
click at [578, 260] on strong "The Ancient Secret Modern Men Forgot (..and it's powerful compounds)" at bounding box center [667, 279] width 557 height 55
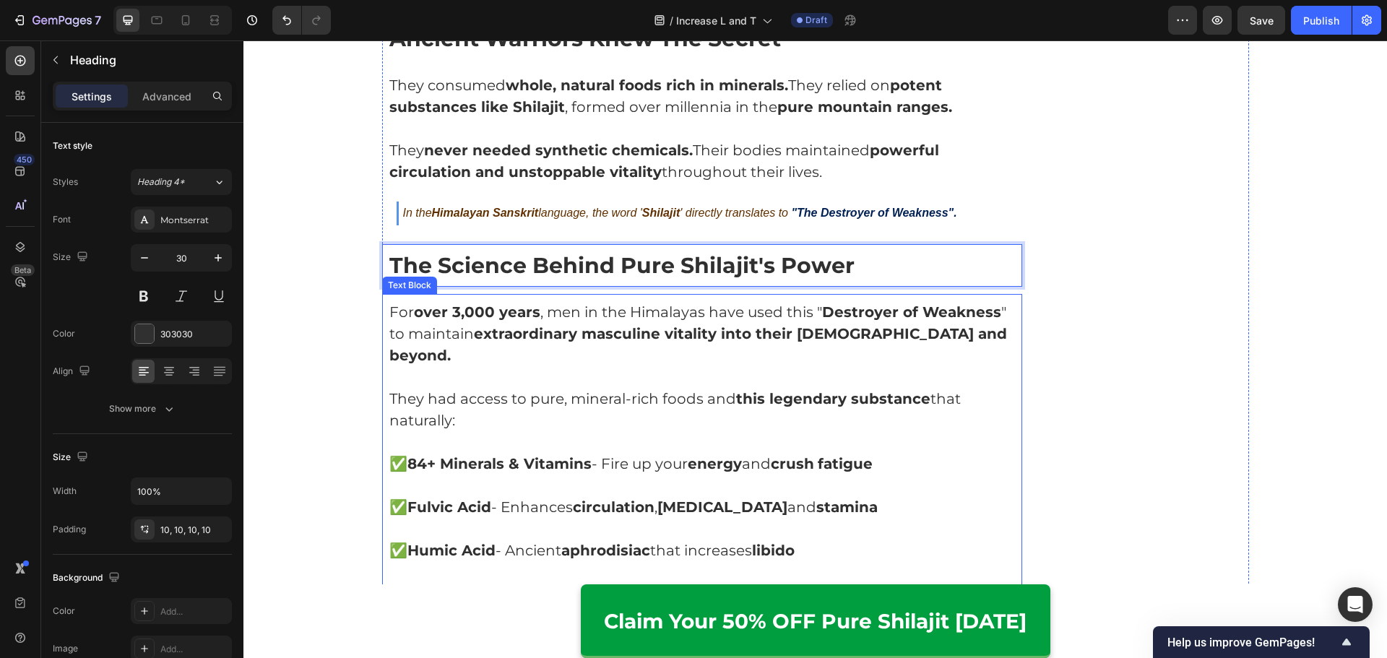
click at [394, 366] on p at bounding box center [702, 377] width 626 height 22
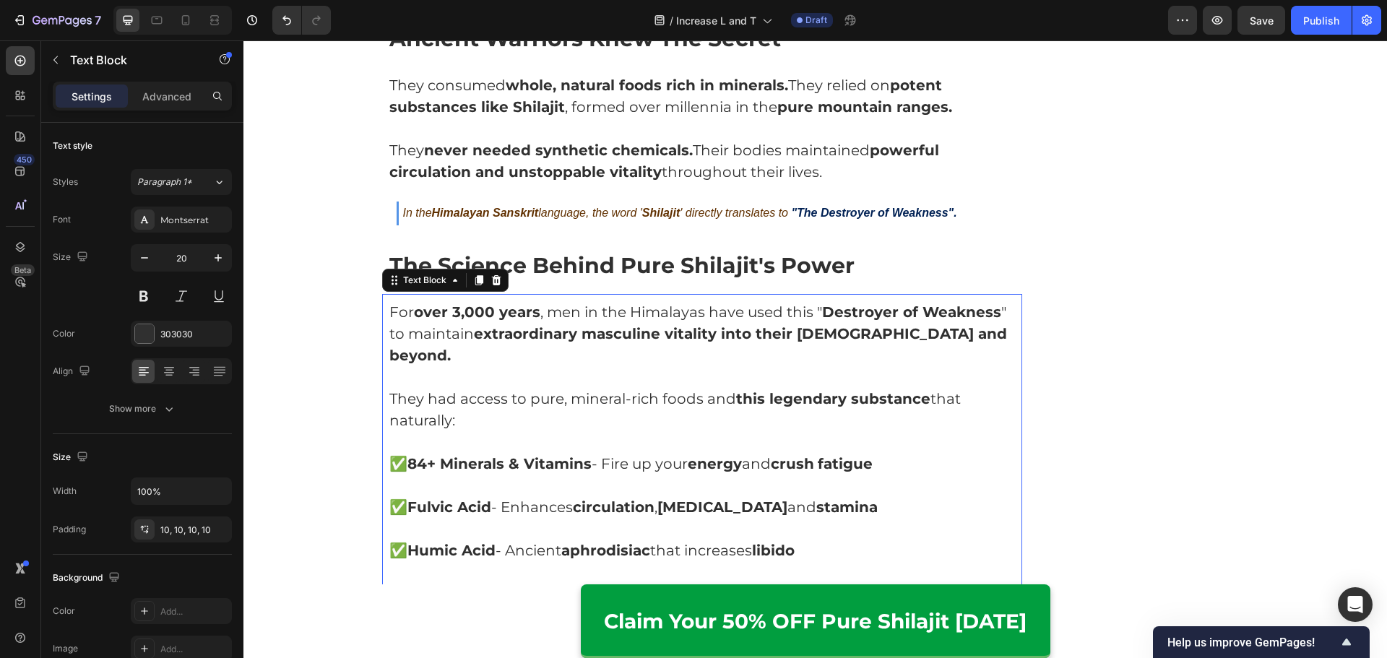
click at [395, 366] on p at bounding box center [702, 377] width 626 height 22
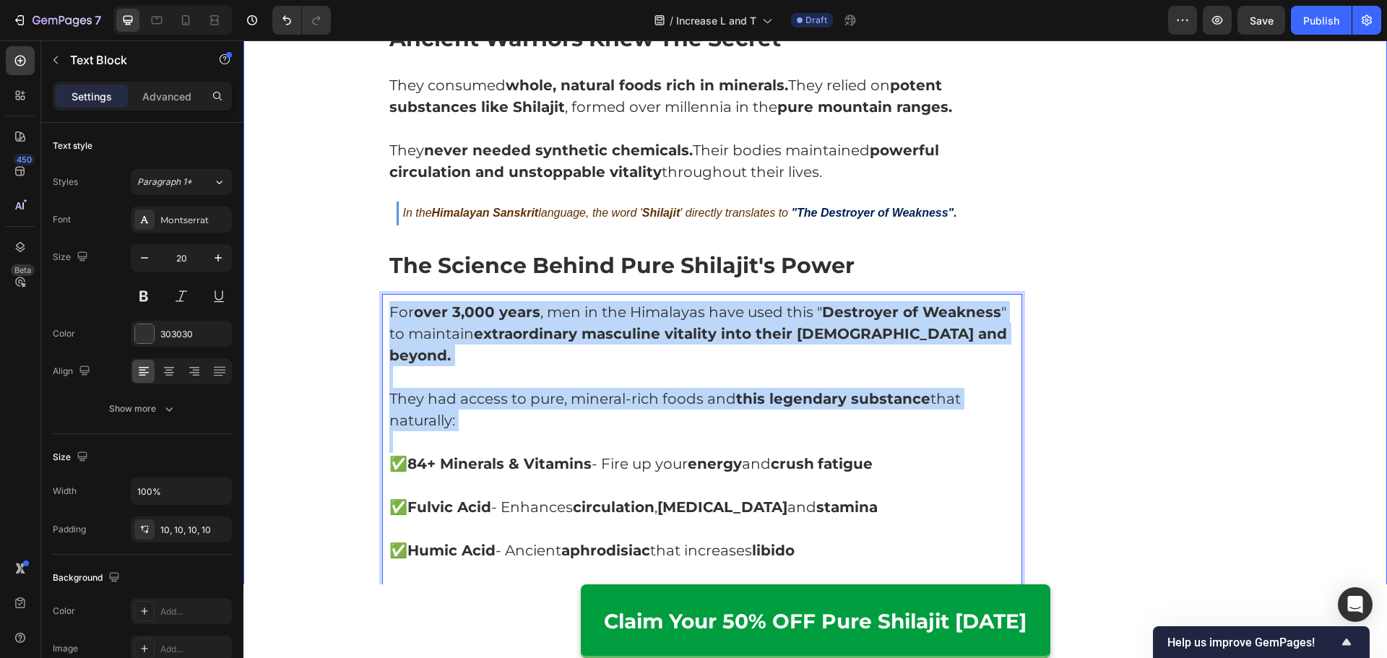
drag, startPoint x: 519, startPoint y: 391, endPoint x: 315, endPoint y: 258, distance: 243.2
click at [315, 258] on div "Home > [DEMOGRAPHIC_DATA] Performance > Himalayan Secrets Text Block Row ⁠⁠⁠⁠⁠⁠…" at bounding box center [815, 671] width 1122 height 9078
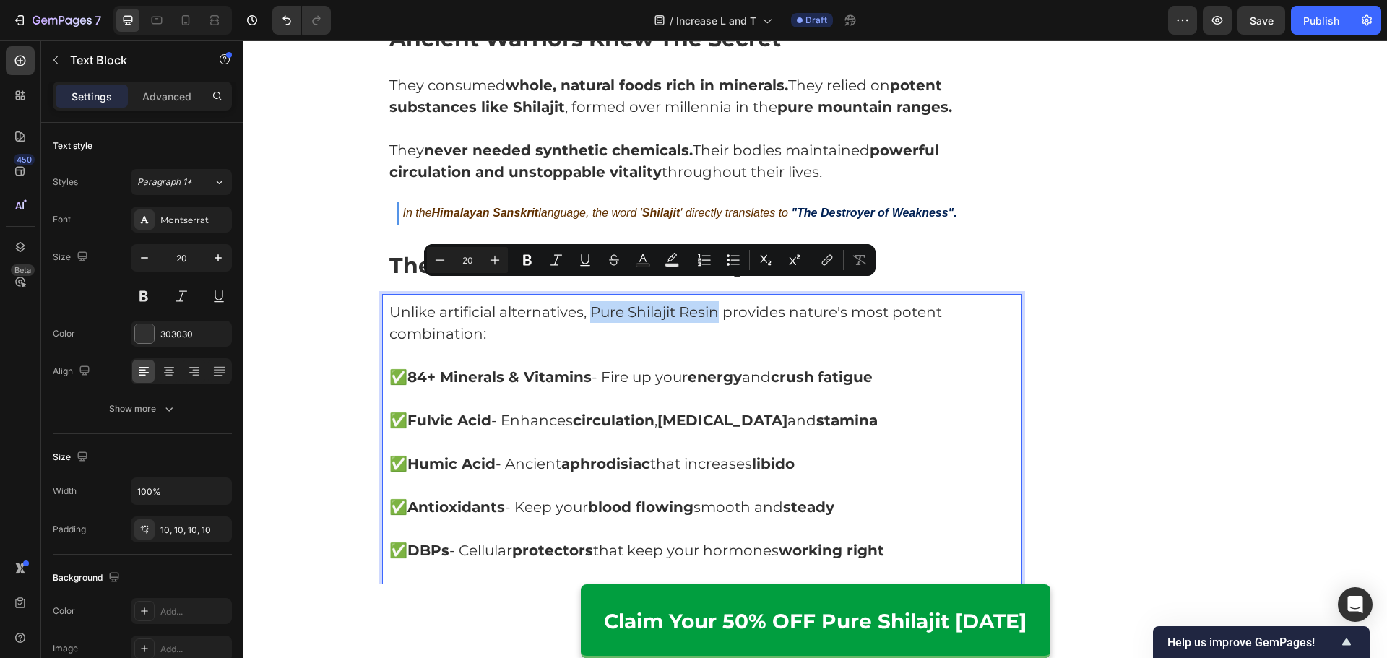
drag, startPoint x: 594, startPoint y: 290, endPoint x: 714, endPoint y: 291, distance: 119.9
click at [714, 301] on p "Unlike artificial alternatives, Pure Shilajit Resin provides nature's most pote…" at bounding box center [702, 322] width 626 height 43
click at [816, 313] on p "Unlike artificial alternatives, Pure Shilajit Resin provides nature's most pote…" at bounding box center [702, 322] width 626 height 43
drag, startPoint x: 794, startPoint y: 289, endPoint x: 480, endPoint y: 311, distance: 315.0
click at [480, 311] on p "Unlike artificial alternatives, Pure Shilajit Resin provides nature's most pote…" at bounding box center [702, 322] width 626 height 43
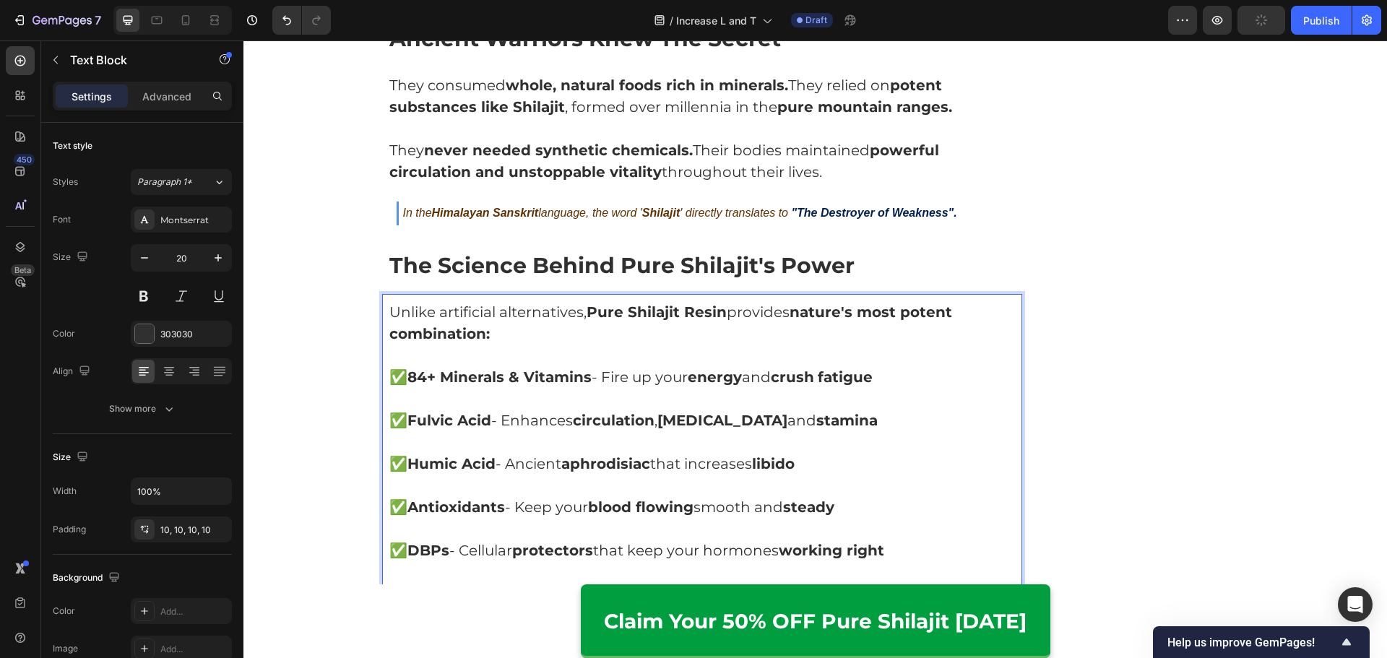
click at [764, 388] on p "Rich Text Editor. Editing area: main" at bounding box center [702, 399] width 626 height 22
click at [838, 412] on strong "stamina" at bounding box center [846, 420] width 61 height 17
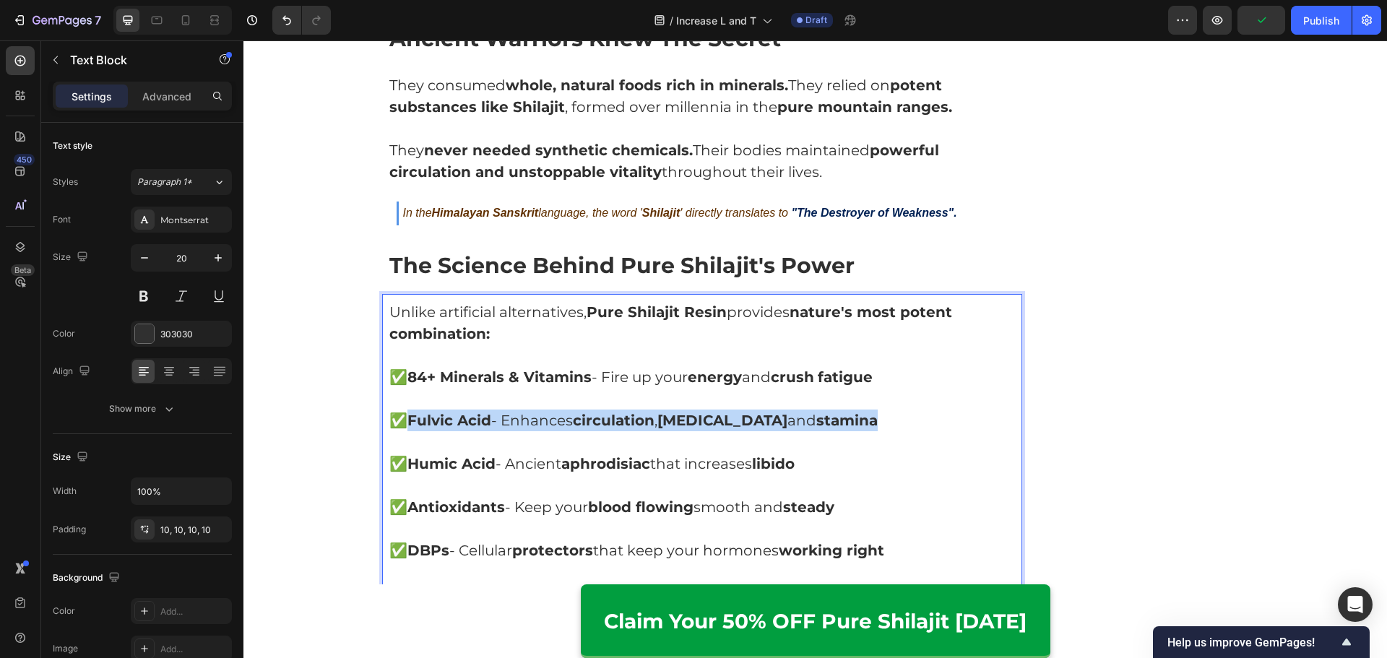
drag, startPoint x: 891, startPoint y: 403, endPoint x: 406, endPoint y: 394, distance: 485.4
click at [406, 409] on p "✅ Fulvic Acid - Enhances circulation , [MEDICAL_DATA] and stamina" at bounding box center [702, 420] width 626 height 22
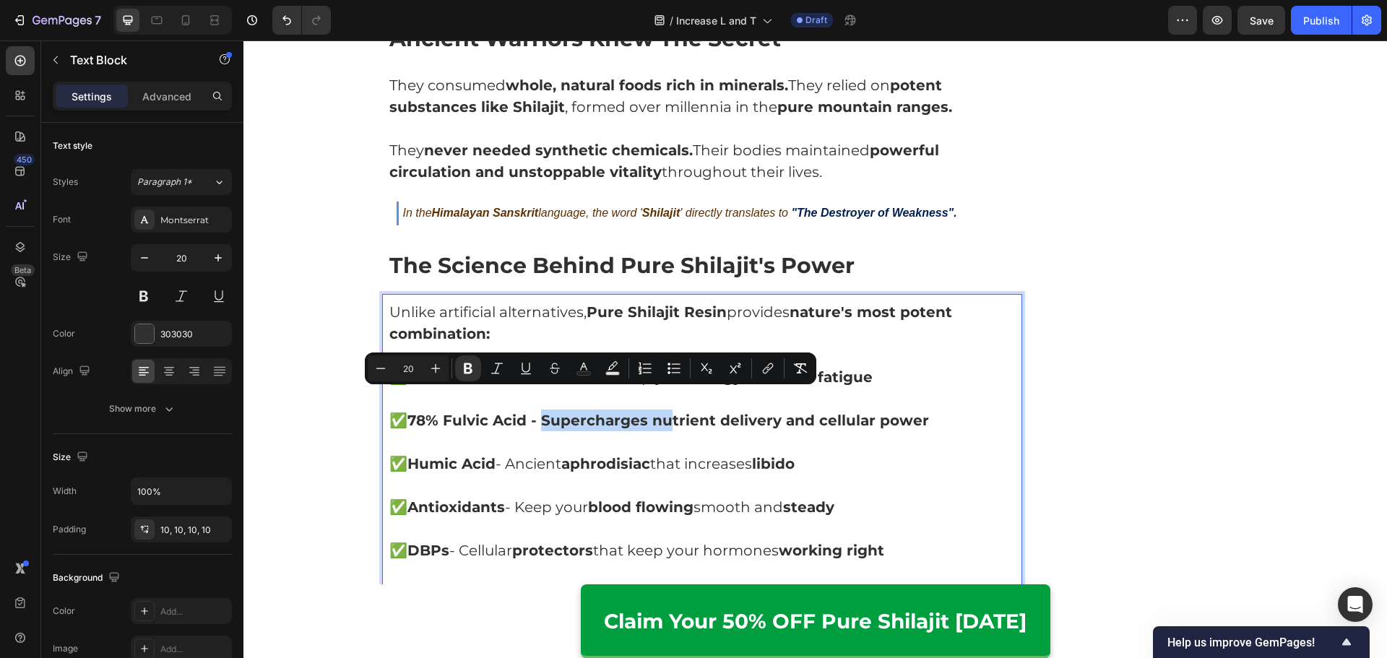
drag, startPoint x: 539, startPoint y: 398, endPoint x: 666, endPoint y: 398, distance: 126.4
click at [666, 412] on strong "78% Fulvic Acid - Supercharges nutrient delivery and cellular power" at bounding box center [667, 420] width 521 height 17
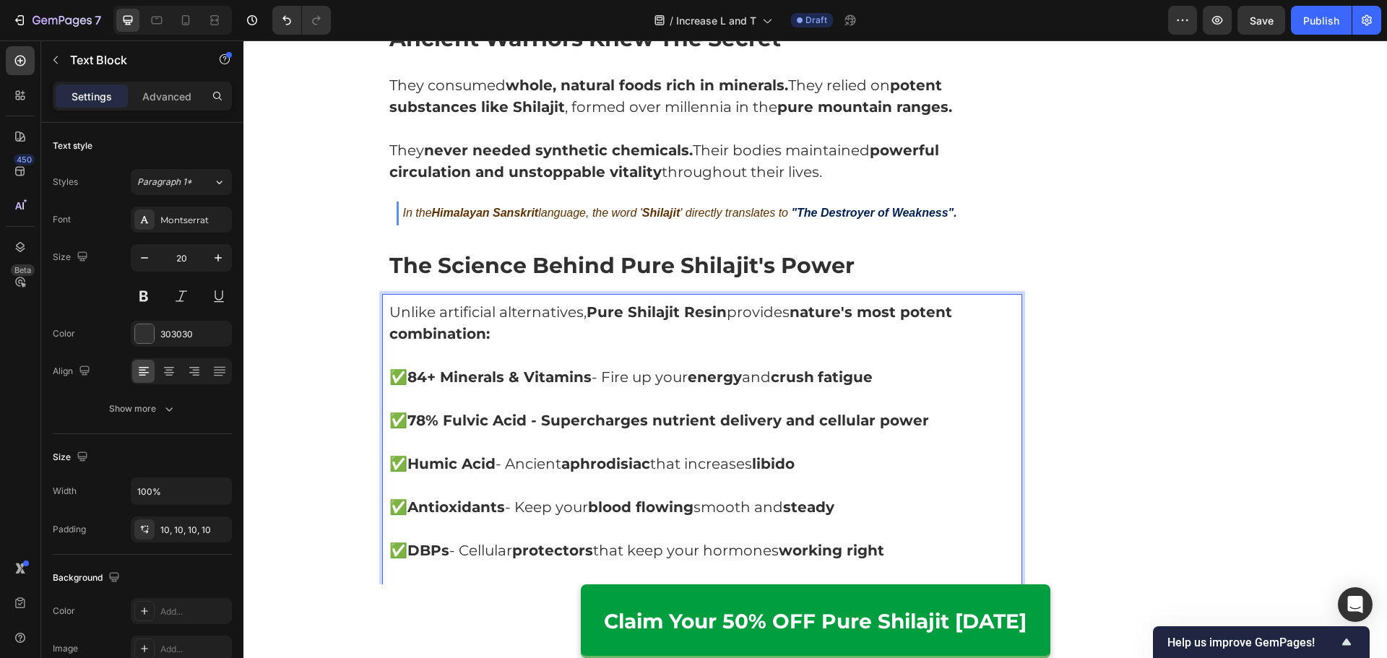
click at [765, 409] on p "✅ 78% Fulvic Acid - Supercharges nutrient delivery and cellular power" at bounding box center [702, 420] width 626 height 22
drag, startPoint x: 779, startPoint y: 402, endPoint x: 810, endPoint y: 400, distance: 30.4
click at [810, 412] on strong "78% Fulvic Acid - Supercharges nutrient delivery and cellular power" at bounding box center [667, 420] width 521 height 17
click at [803, 431] on p "Rich Text Editor. Editing area: main" at bounding box center [702, 442] width 626 height 22
click at [721, 388] on p "Rich Text Editor. Editing area: main" at bounding box center [702, 399] width 626 height 22
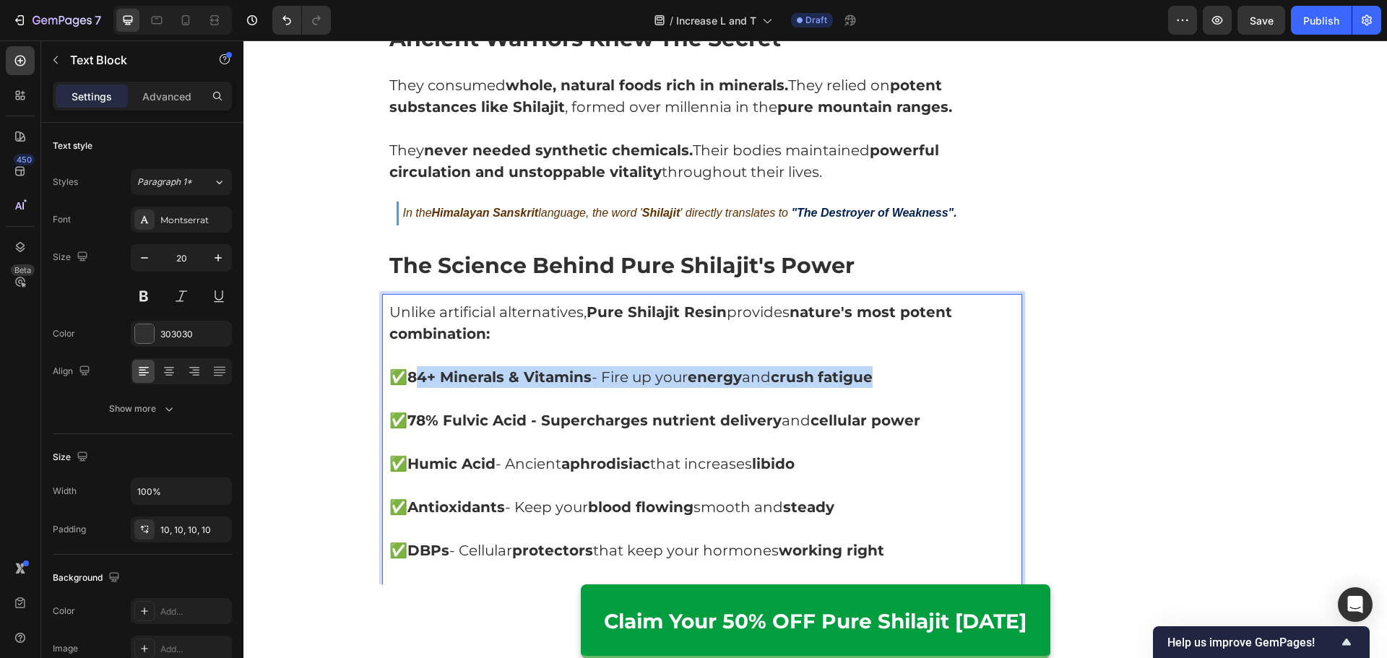
drag, startPoint x: 747, startPoint y: 353, endPoint x: 433, endPoint y: 361, distance: 313.5
click at [410, 366] on p "✅ 84+ Minerals & Vitamins - Fire up your energy and crush fatigue" at bounding box center [702, 377] width 626 height 22
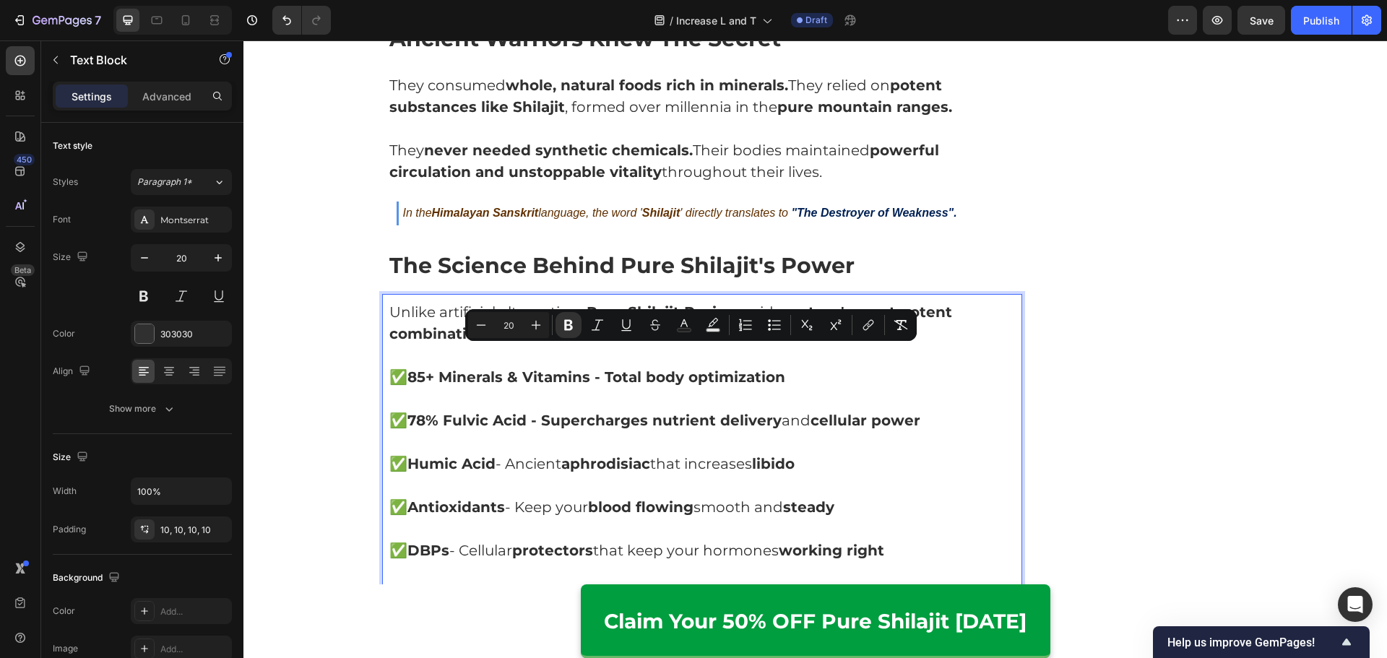
drag, startPoint x: 604, startPoint y: 358, endPoint x: 813, endPoint y: 359, distance: 209.4
click at [813, 366] on p "✅ 85+ Minerals & Vitamins - Total body optimization" at bounding box center [702, 377] width 626 height 22
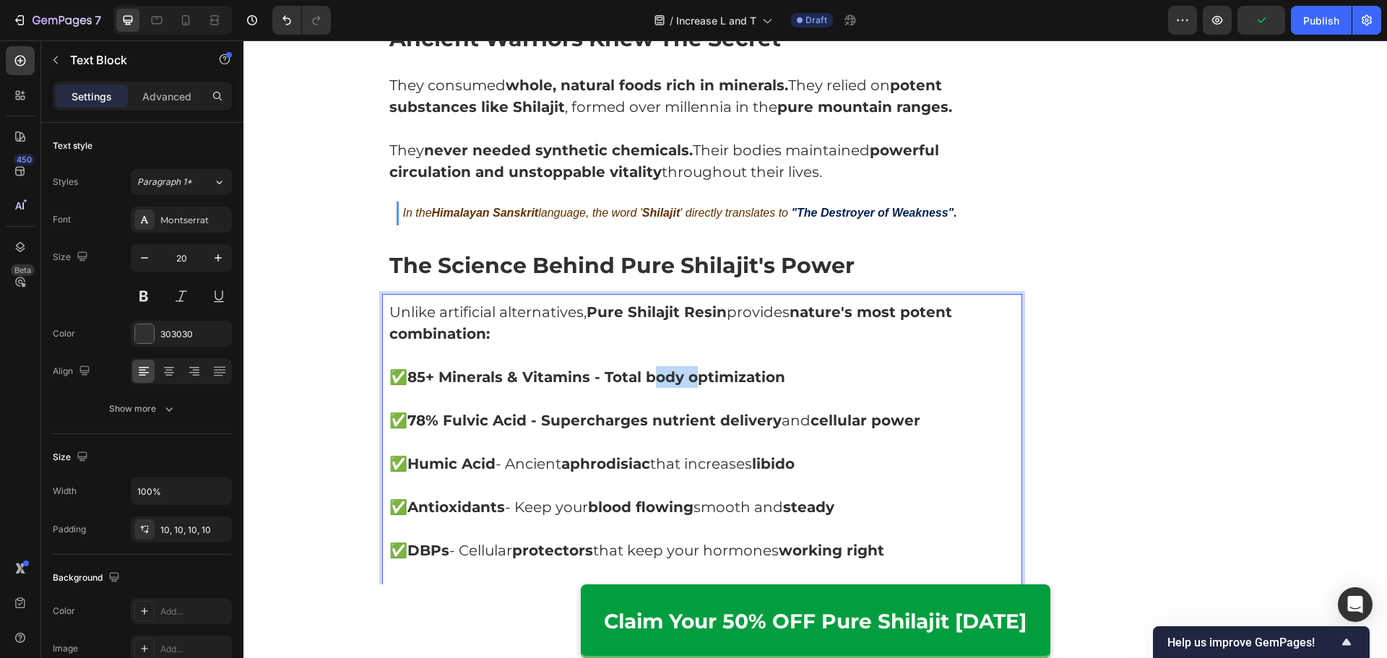
drag, startPoint x: 685, startPoint y: 357, endPoint x: 645, endPoint y: 357, distance: 39.7
click at [645, 368] on strong "85+ Minerals & Vitamins - Total body optimization" at bounding box center [596, 376] width 378 height 17
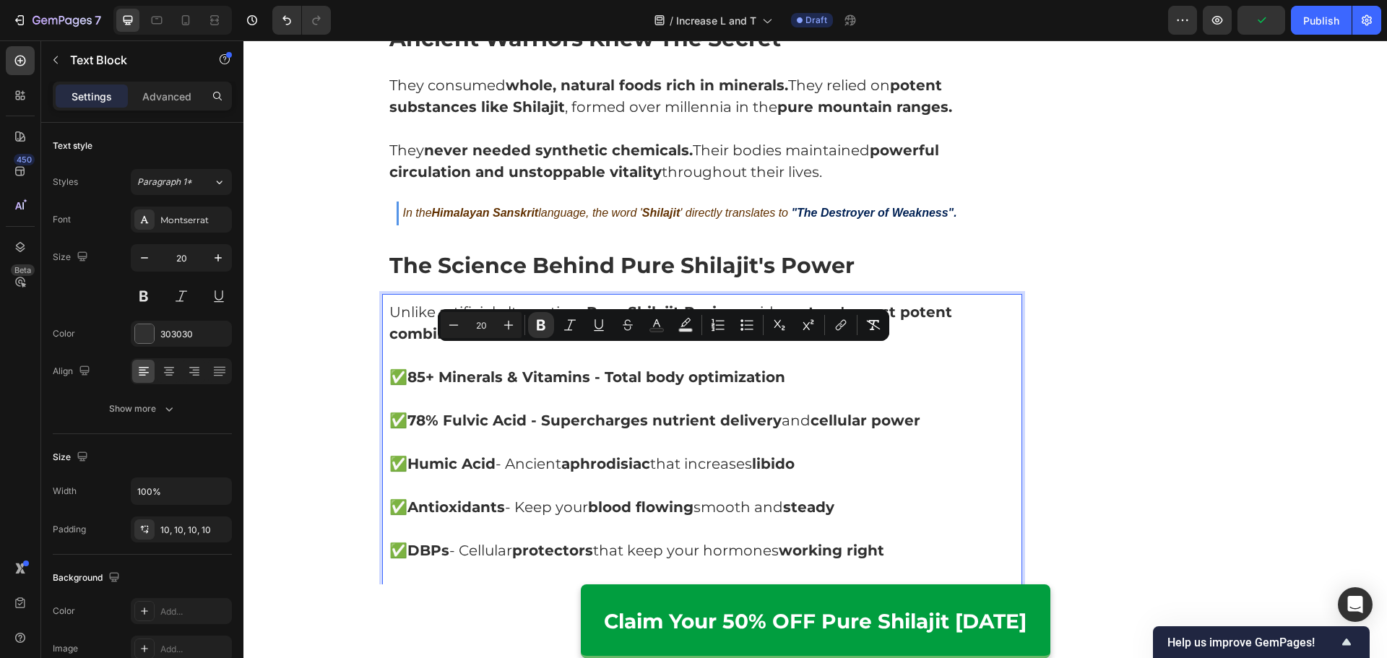
click at [675, 412] on strong "78% Fulvic Acid - Supercharges nutrient delivery" at bounding box center [594, 420] width 374 height 17
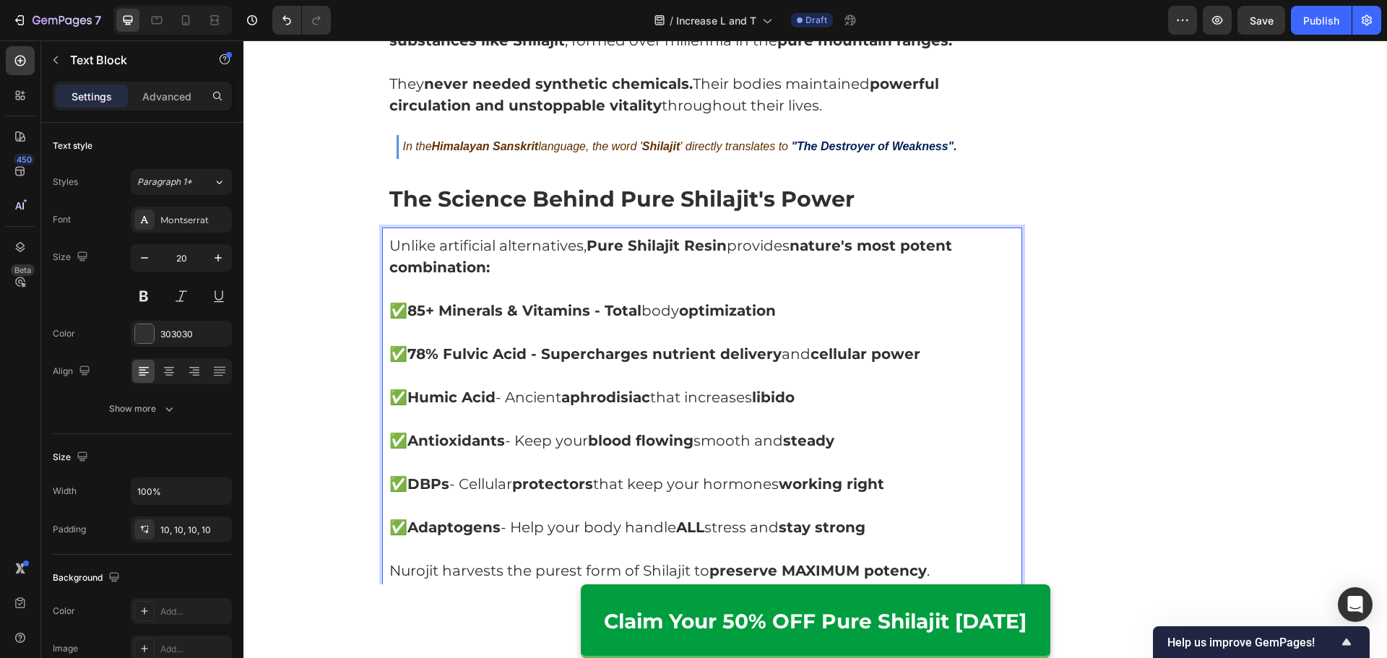
scroll to position [4093, 0]
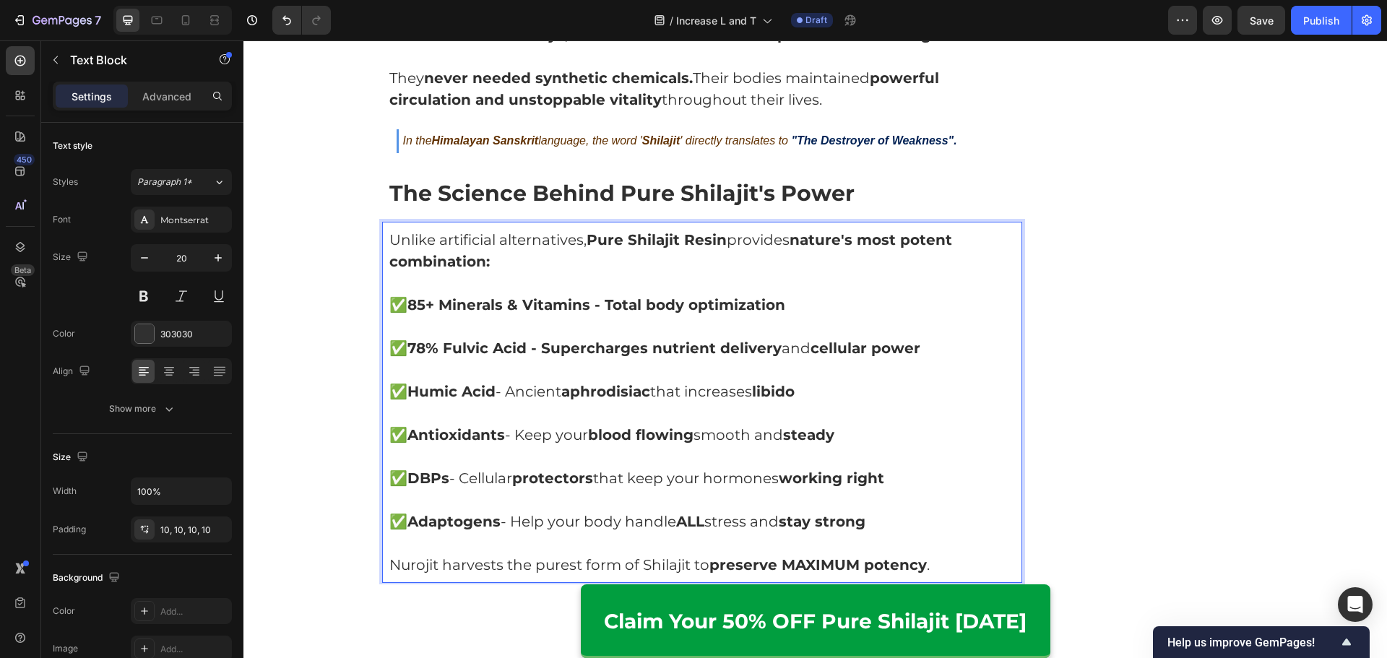
click at [632, 316] on p "Rich Text Editor. Editing area: main" at bounding box center [702, 327] width 626 height 22
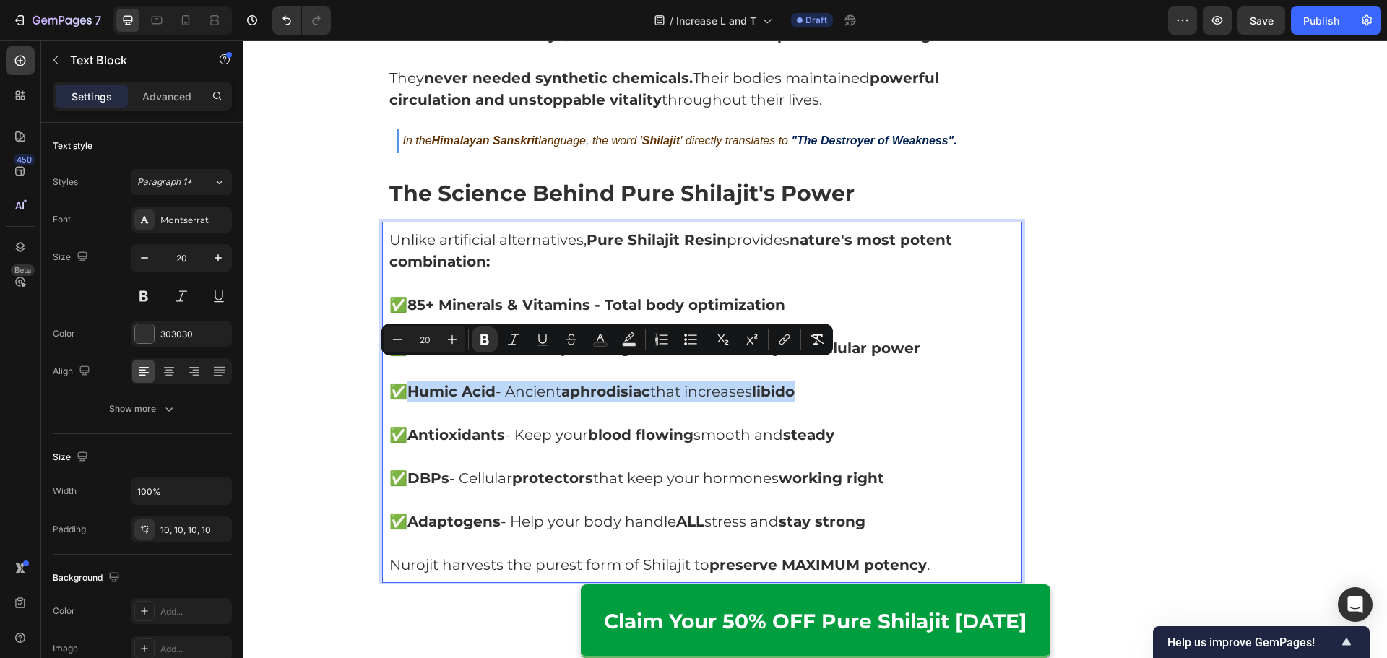
drag, startPoint x: 410, startPoint y: 367, endPoint x: 870, endPoint y: 374, distance: 459.4
click at [870, 381] on p "✅ Humic Acid - Ancient aphrodisiac that increases libido" at bounding box center [702, 392] width 626 height 22
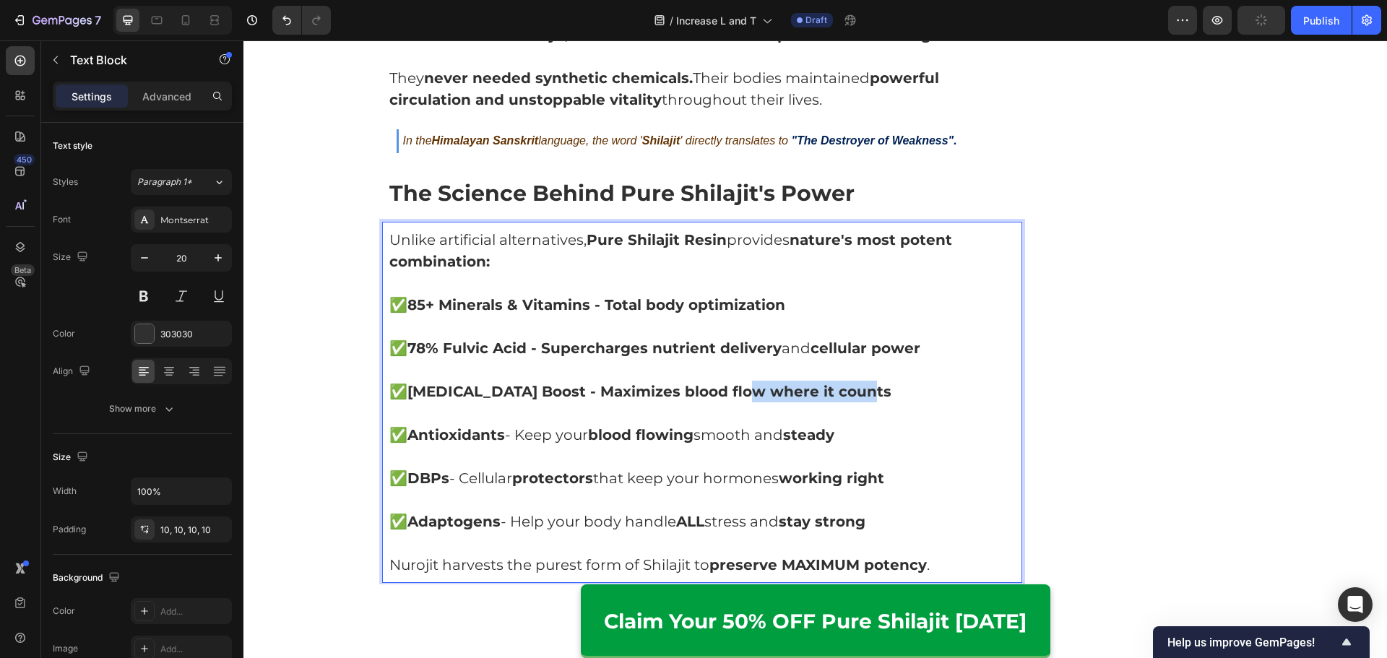
drag, startPoint x: 742, startPoint y: 373, endPoint x: 887, endPoint y: 376, distance: 144.5
click at [887, 381] on p "✅ [MEDICAL_DATA] Boost - Maximizes blood flow where it counts" at bounding box center [702, 392] width 626 height 22
click at [847, 446] on p "Rich Text Editor. Editing area: main" at bounding box center [702, 457] width 626 height 22
click at [664, 426] on strong "blood flowing" at bounding box center [640, 434] width 105 height 17
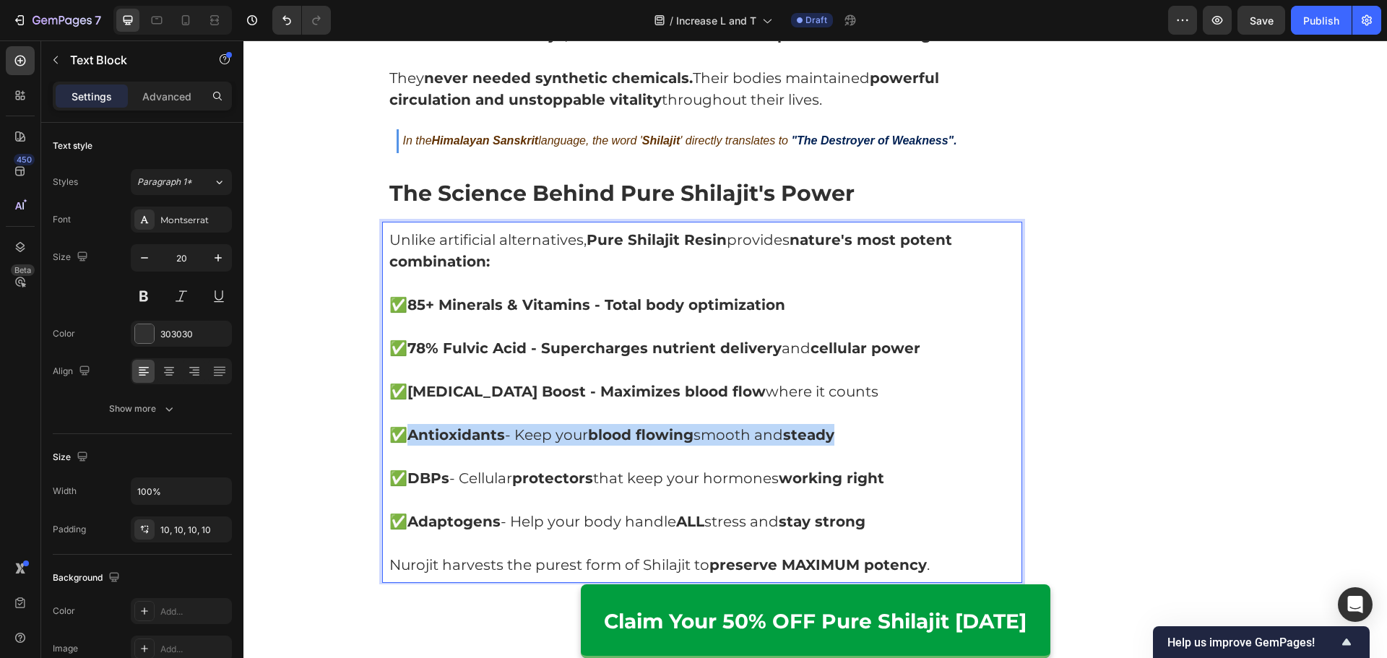
drag, startPoint x: 917, startPoint y: 407, endPoint x: 409, endPoint y: 420, distance: 507.9
click at [409, 424] on p "✅ Antioxidants - Keep your blood flowing smooth and steady" at bounding box center [702, 435] width 626 height 22
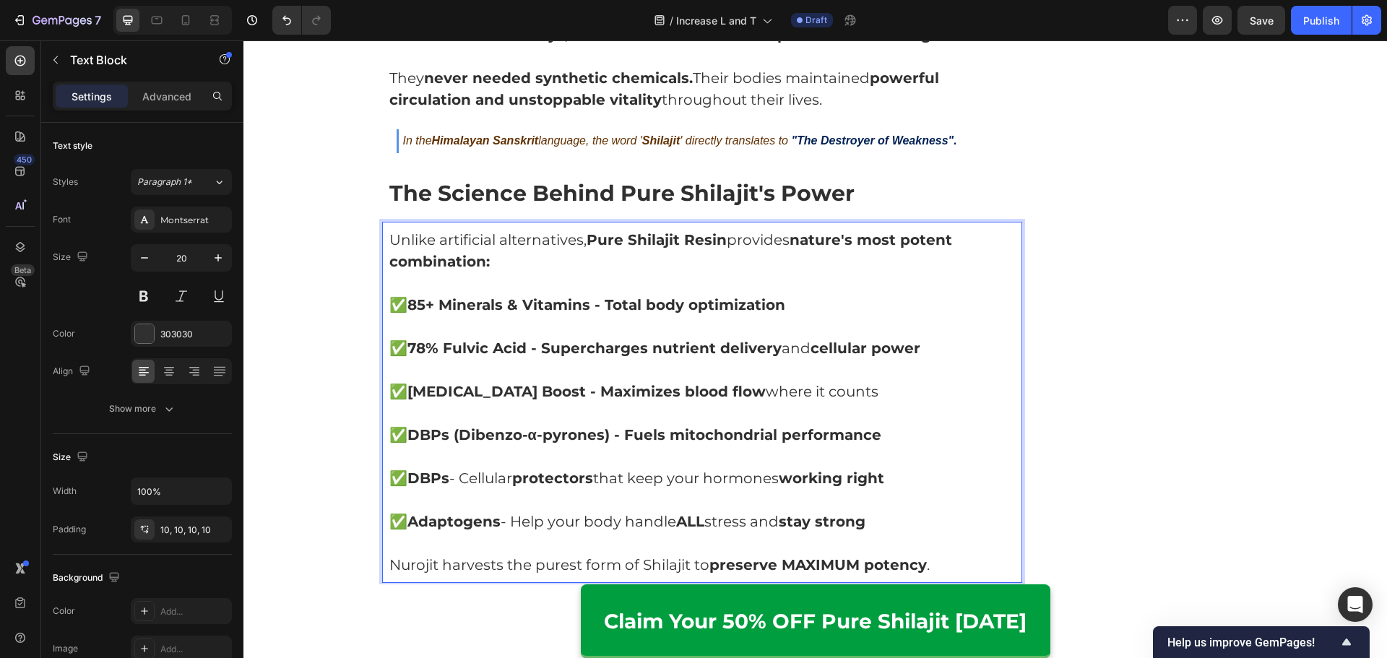
click at [602, 426] on strong "DBPs (Dibenzo-α-pyrones) - Fuels mitochondrial performance" at bounding box center [644, 434] width 474 height 17
click at [618, 426] on strong "DBPs (Dibenzo-α-pyrones) - Fuels mitochondrial performance" at bounding box center [644, 434] width 474 height 17
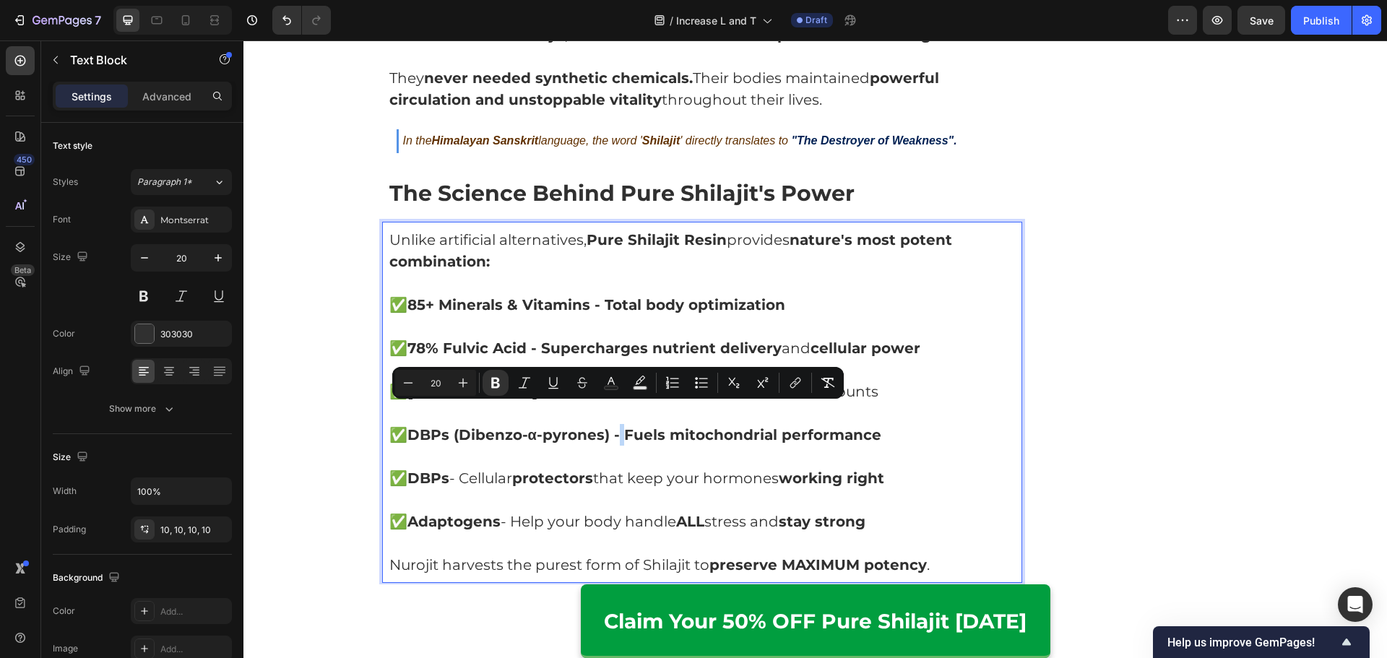
click at [622, 426] on strong "DBPs (Dibenzo-α-pyrones) - Fuels mitochondrial performance" at bounding box center [644, 434] width 474 height 17
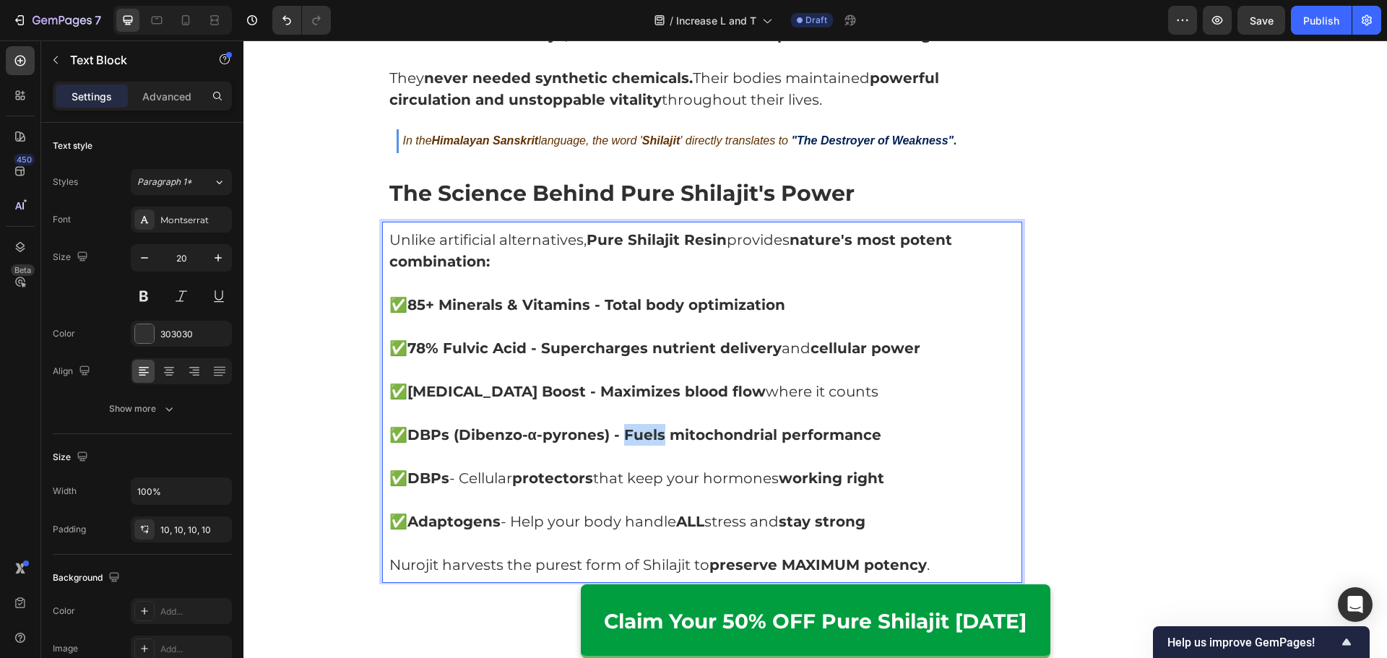
drag, startPoint x: 620, startPoint y: 415, endPoint x: 662, endPoint y: 417, distance: 41.2
click at [662, 426] on strong "DBPs (Dibenzo-α-pyrones) - Fuels mitochondrial performance" at bounding box center [644, 434] width 474 height 17
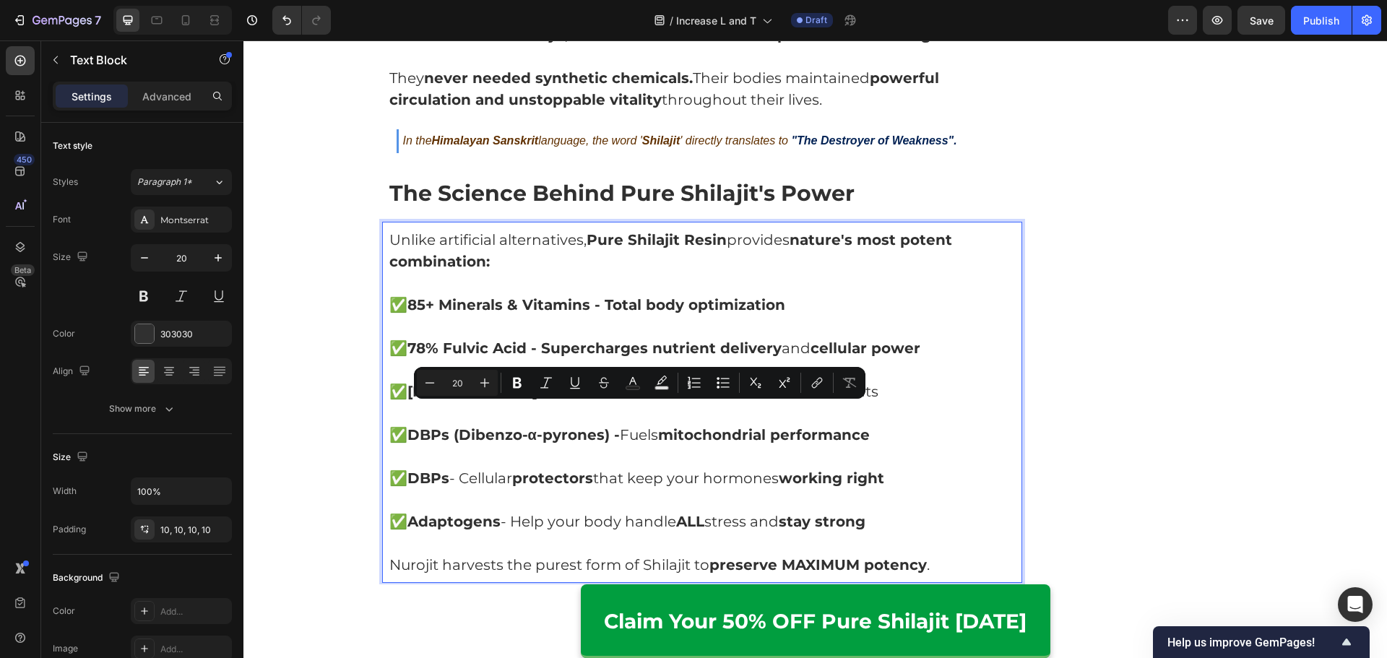
click at [687, 446] on p "Rich Text Editor. Editing area: main" at bounding box center [702, 457] width 626 height 22
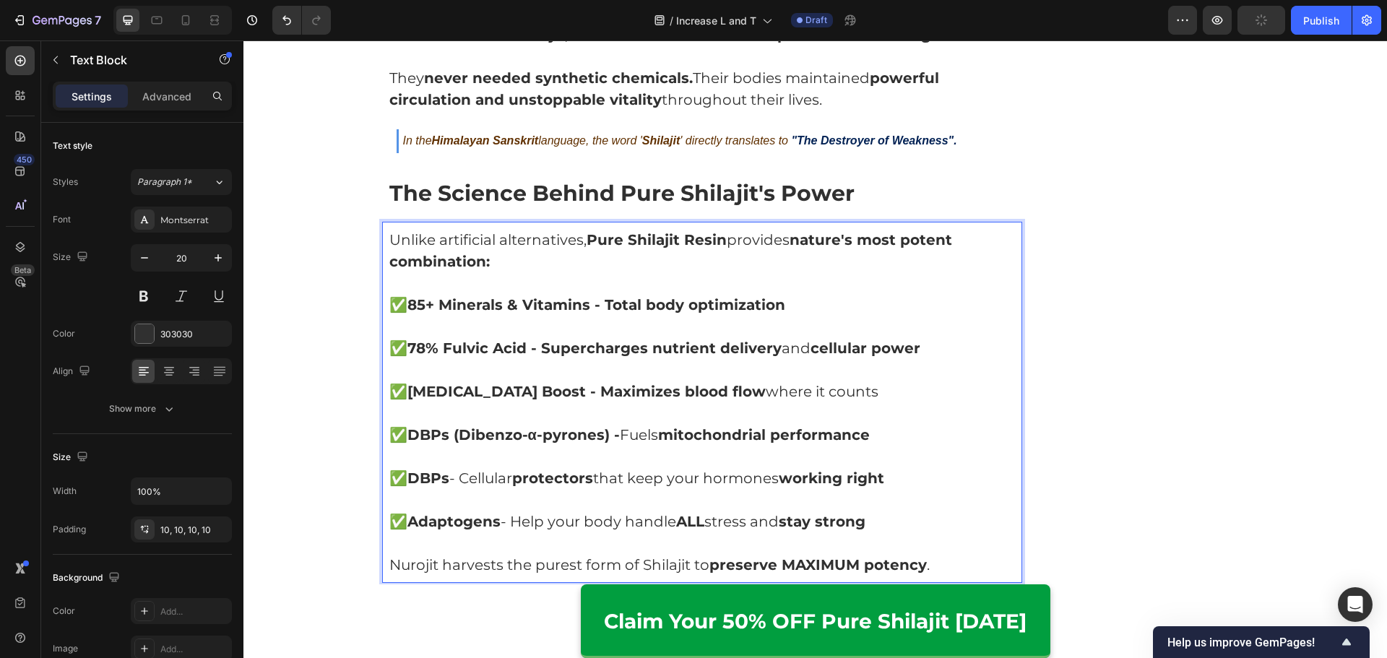
click at [562, 426] on strong "DBPs (Dibenzo-α-pyrones) -" at bounding box center [513, 434] width 212 height 17
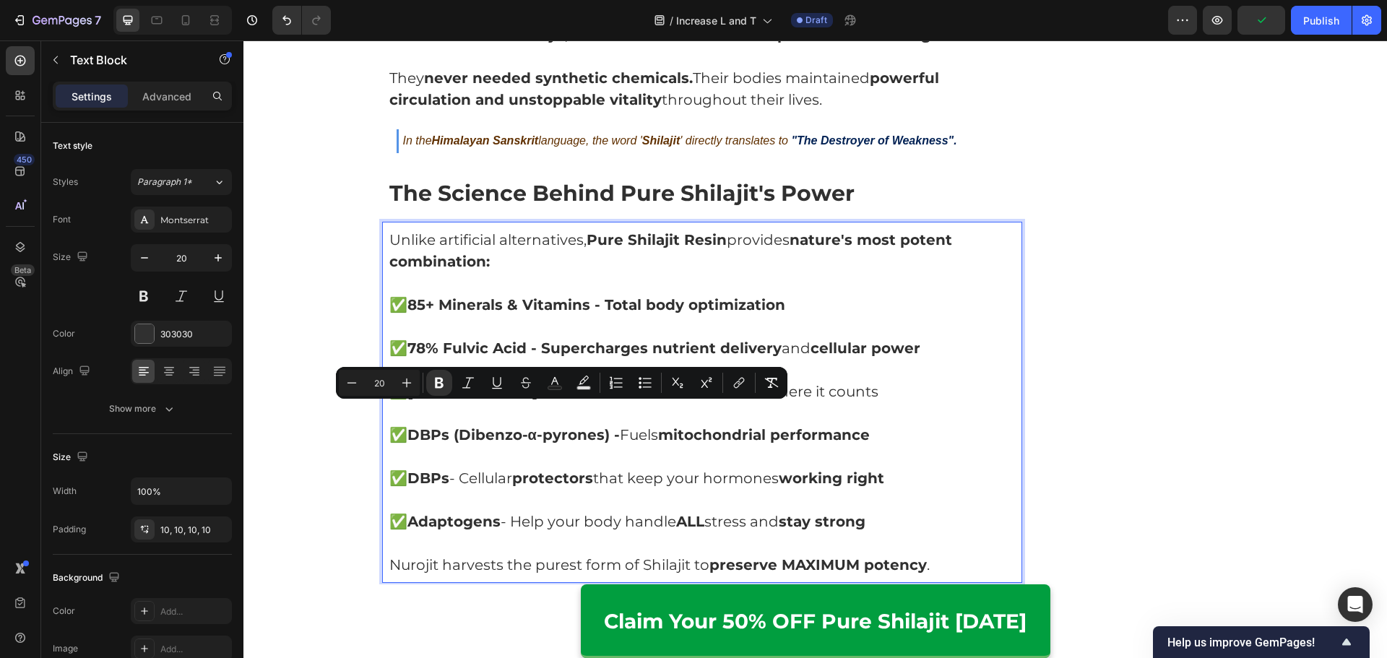
click at [877, 469] on strong "working right" at bounding box center [831, 477] width 105 height 17
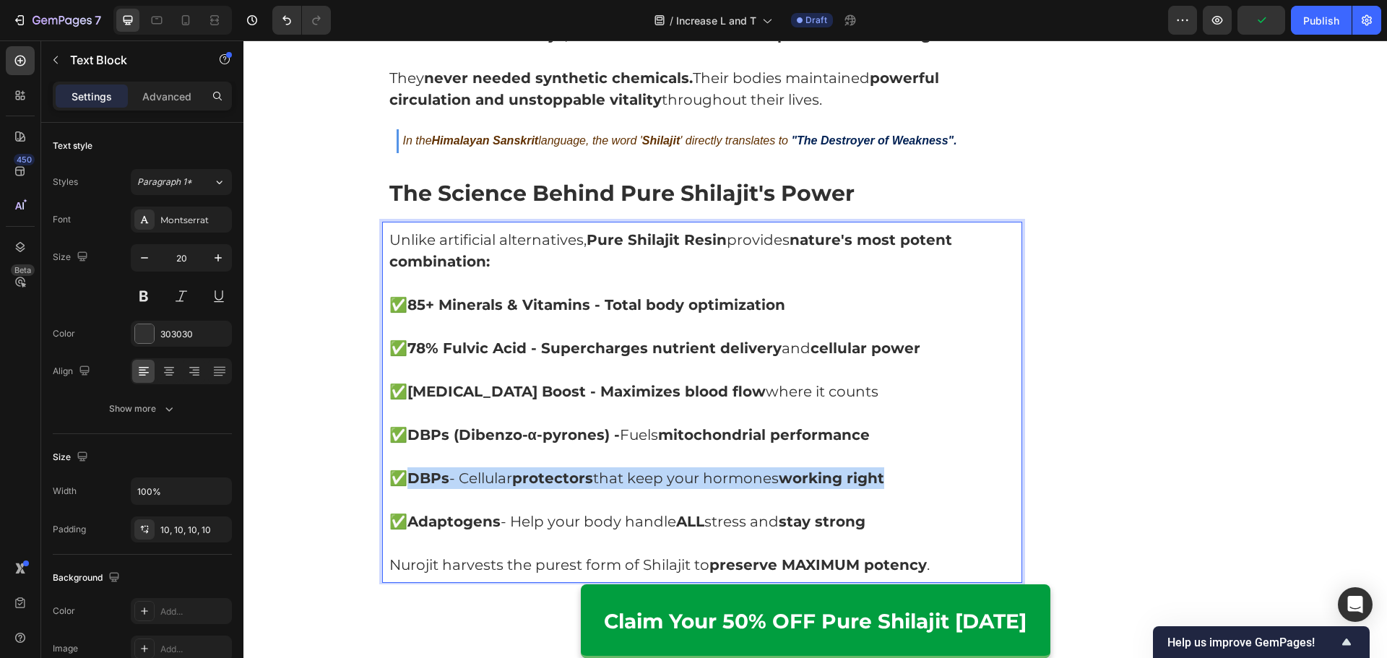
drag, startPoint x: 913, startPoint y: 459, endPoint x: 409, endPoint y: 455, distance: 504.1
click at [409, 467] on p "✅ DBPs - Cellular protectors that keep your hormones working right" at bounding box center [702, 478] width 626 height 22
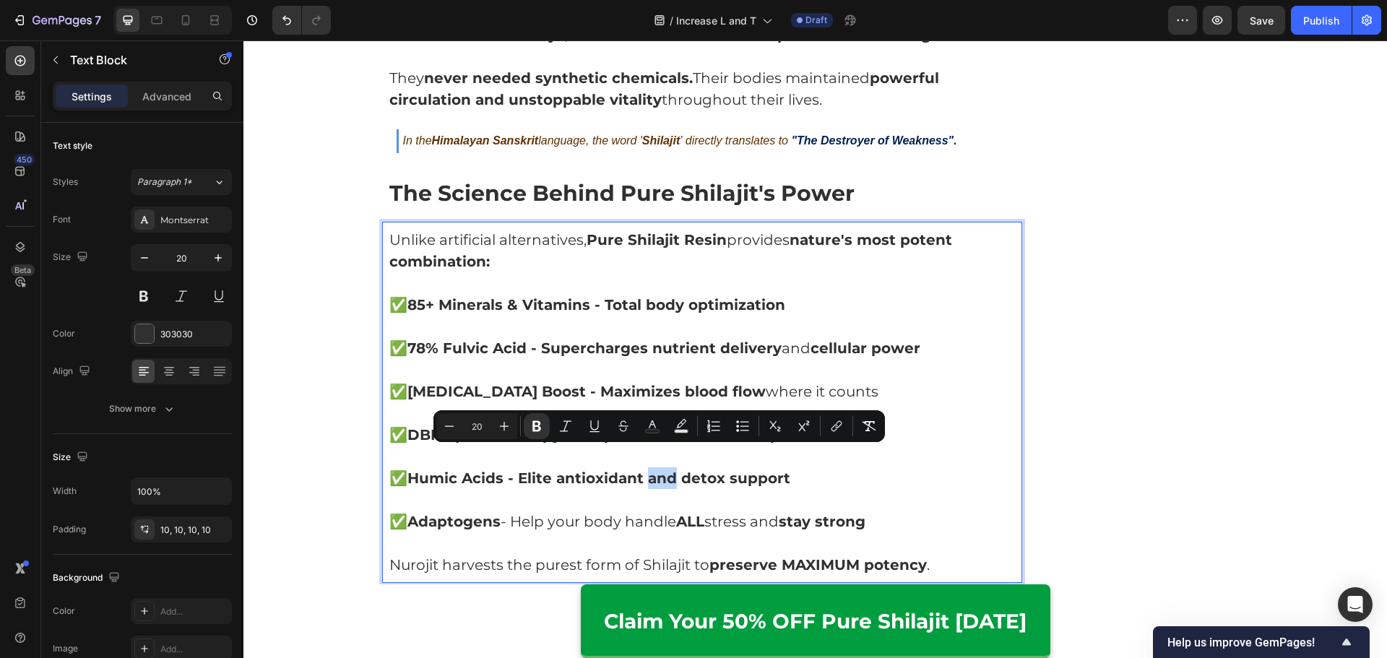
drag, startPoint x: 646, startPoint y: 459, endPoint x: 670, endPoint y: 460, distance: 24.6
click at [670, 469] on strong "Humic Acids - Elite antioxidant and detox support" at bounding box center [598, 477] width 383 height 17
click at [675, 489] on p "Rich Text Editor. Editing area: main" at bounding box center [702, 500] width 626 height 22
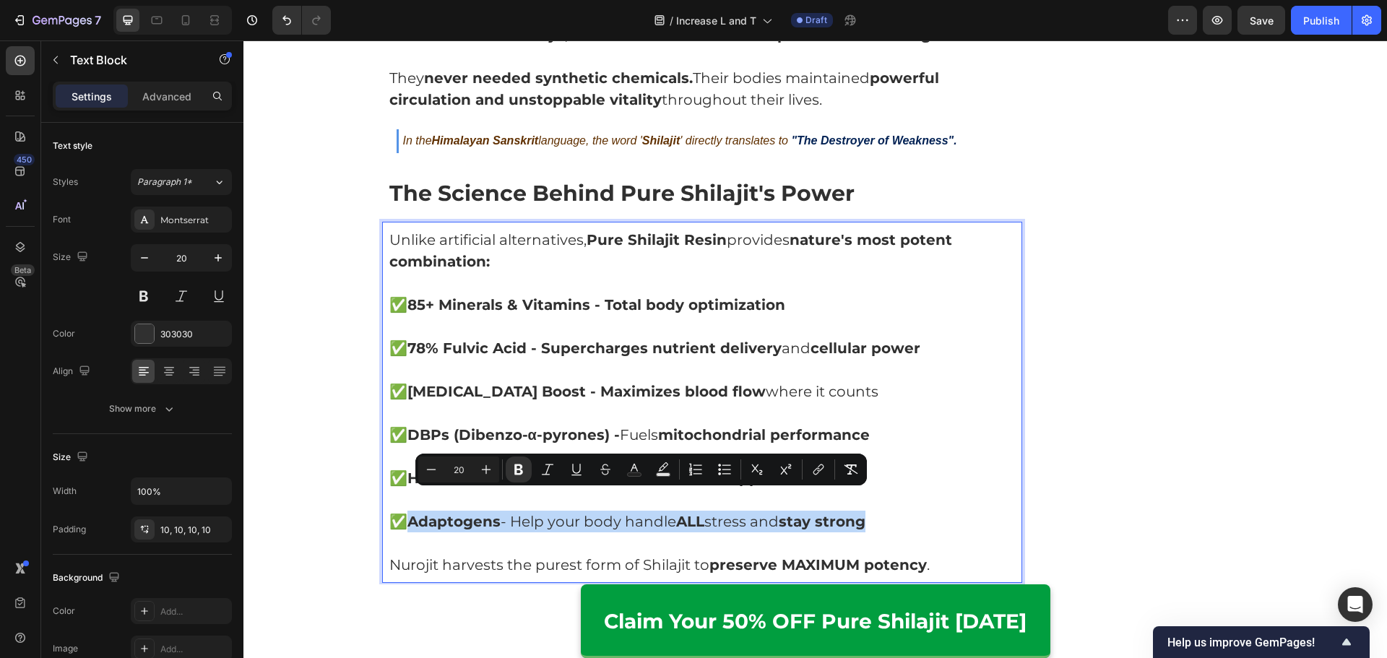
drag, startPoint x: 876, startPoint y: 501, endPoint x: 412, endPoint y: 501, distance: 464.4
click at [412, 511] on p "✅ Adaptogens - Help your body handle ALL stress and stay strong" at bounding box center [702, 522] width 626 height 22
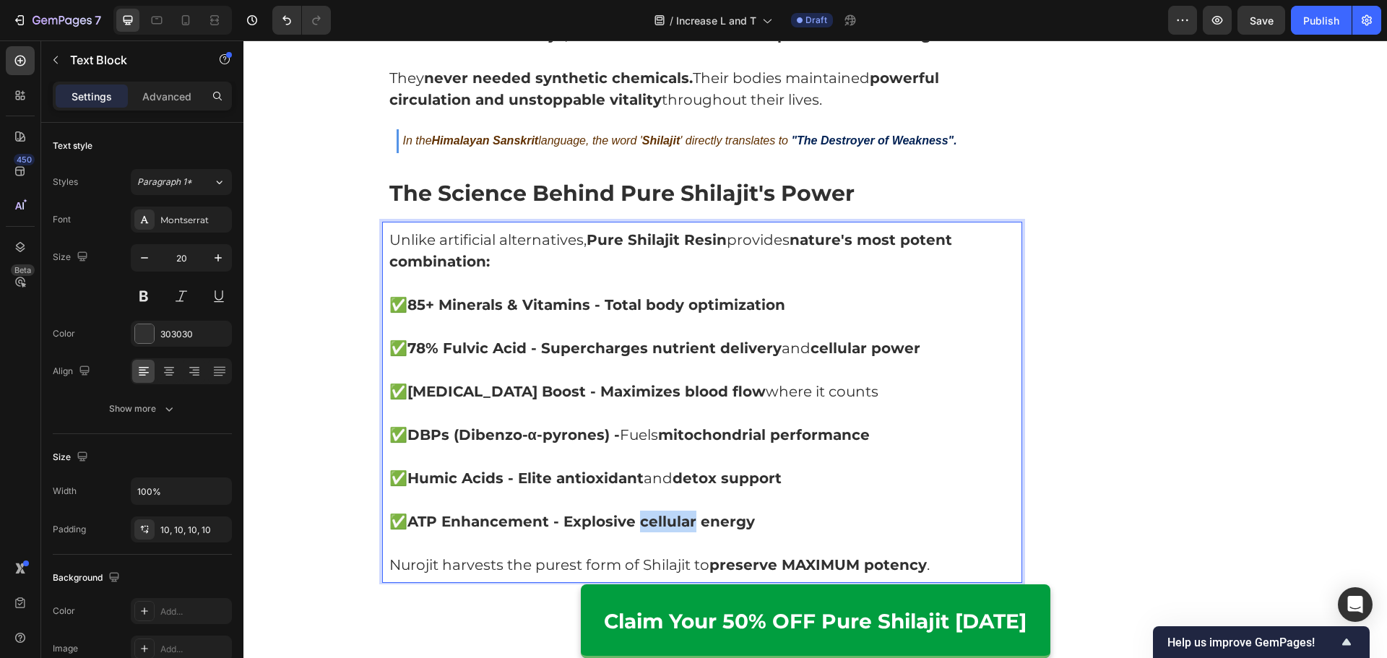
drag, startPoint x: 638, startPoint y: 503, endPoint x: 693, endPoint y: 510, distance: 55.4
click at [691, 513] on strong "ATP Enhancement - Explosive cellular energy" at bounding box center [580, 521] width 347 height 17
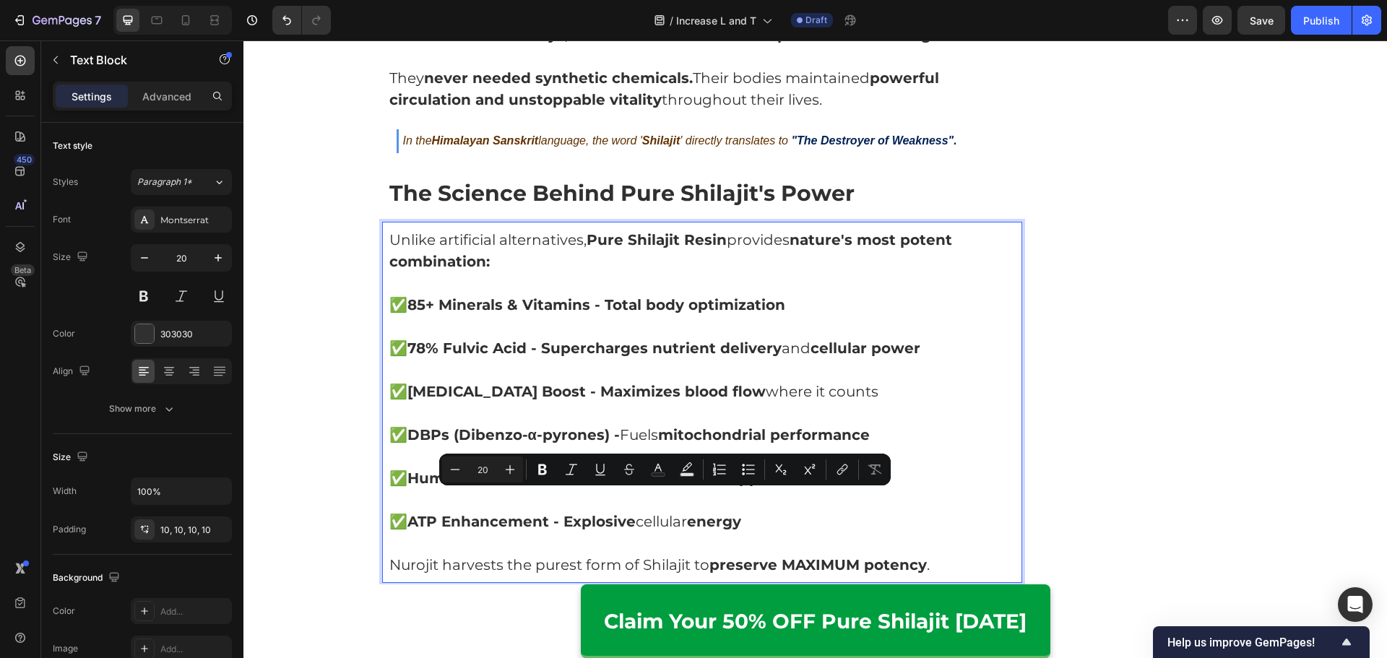
click at [752, 532] on p "Rich Text Editor. Editing area: main" at bounding box center [702, 543] width 626 height 22
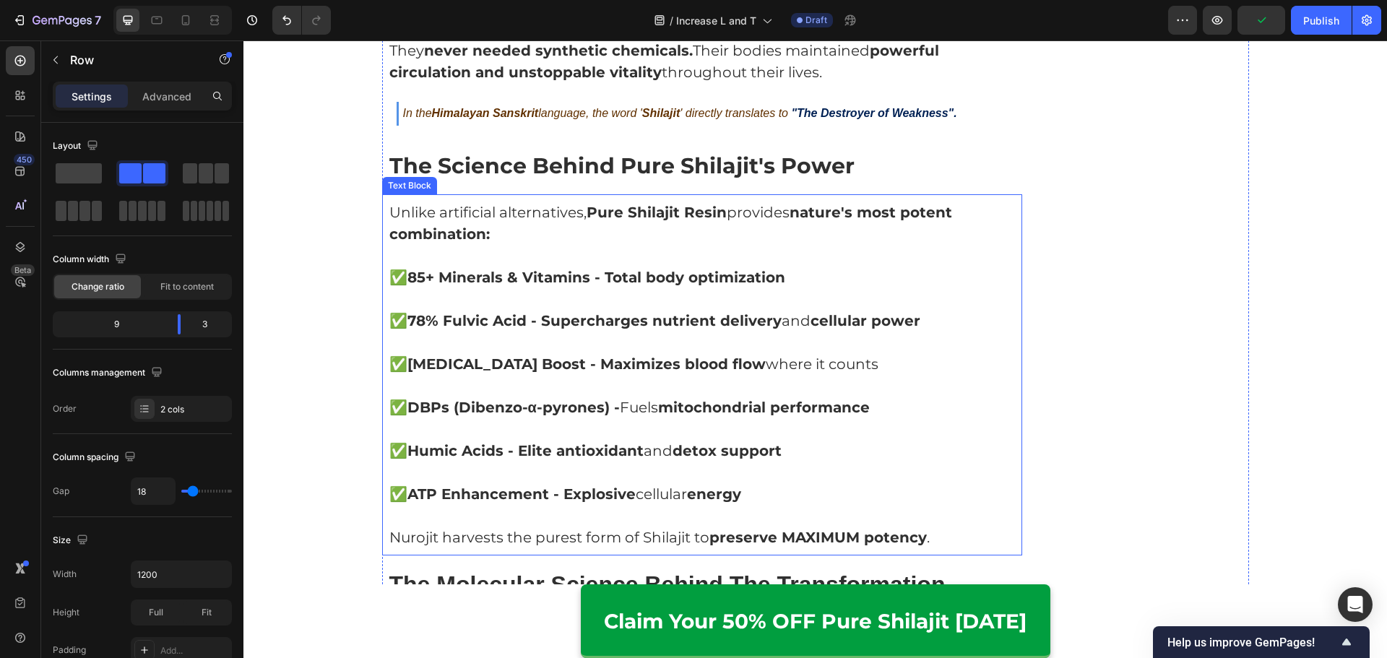
scroll to position [4237, 0]
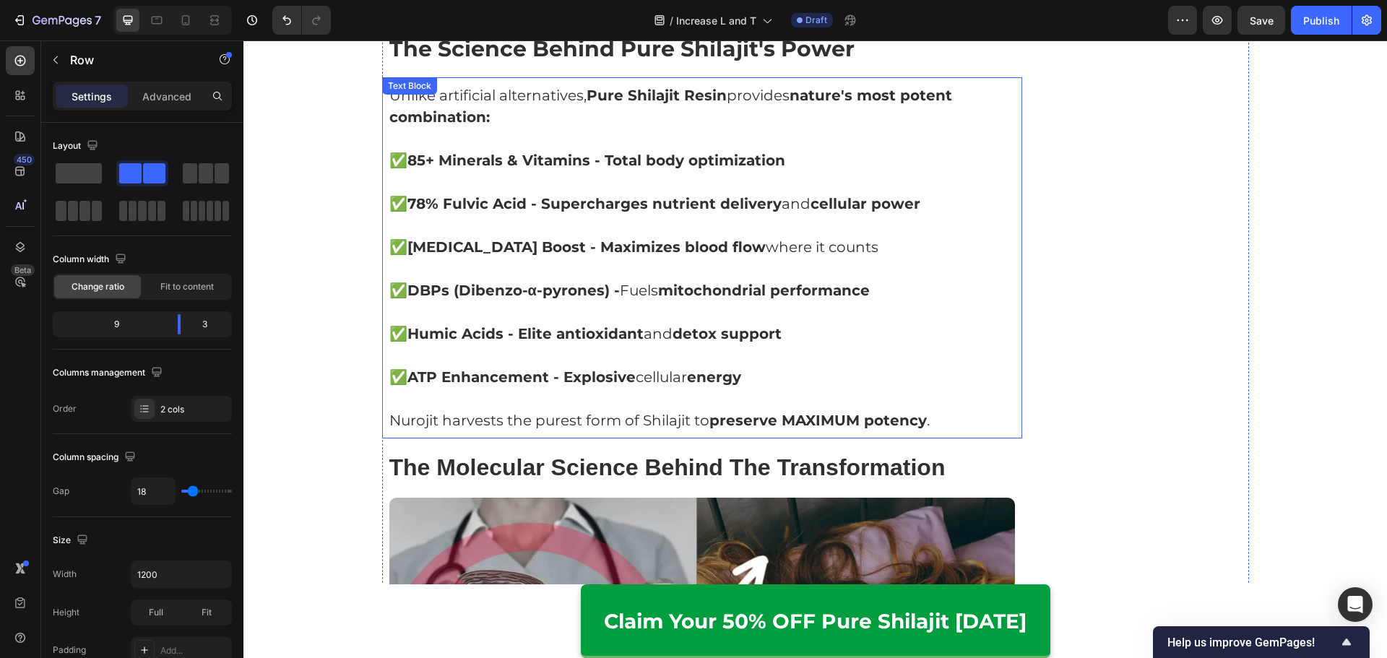
click at [510, 409] on p "Nurojit harvests the purest form of Shilajit to preserve MAXIMUM potency ." at bounding box center [702, 420] width 626 height 22
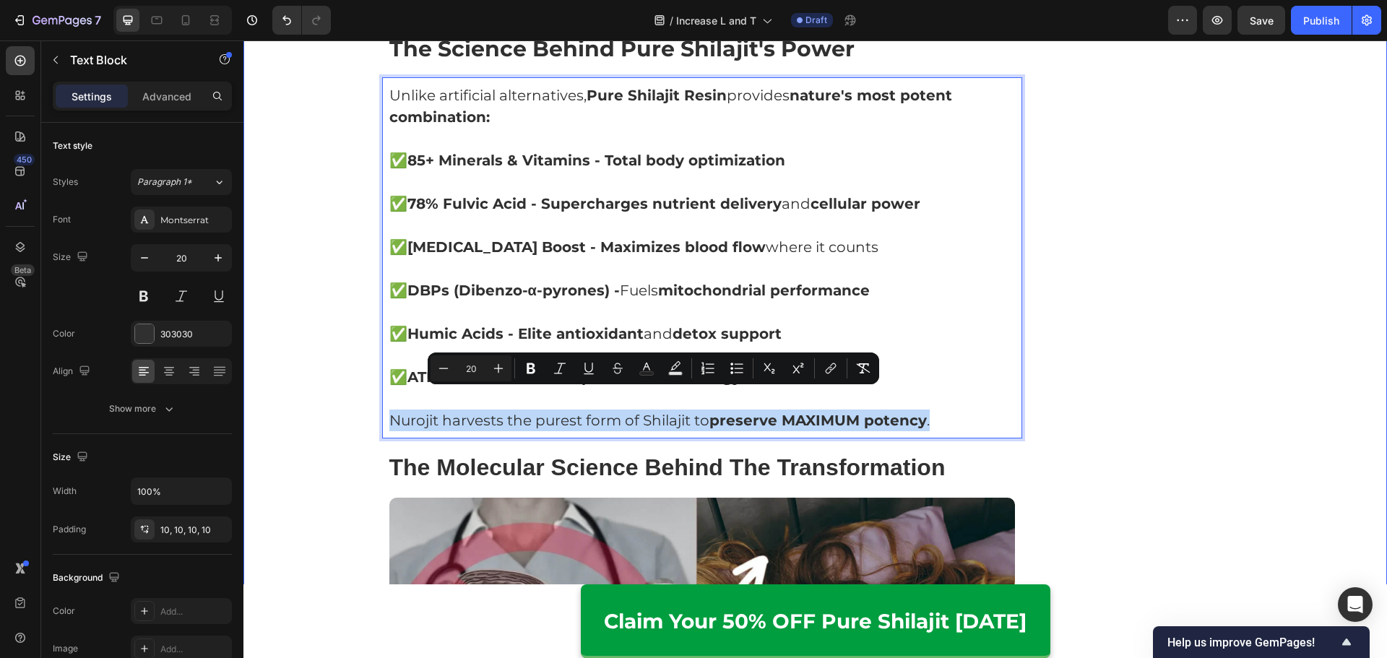
drag, startPoint x: 974, startPoint y: 402, endPoint x: 460, endPoint y: 70, distance: 611.6
click at [298, 396] on div "Home > [DEMOGRAPHIC_DATA] Performance > Himalayan Secrets Text Block Row ⁠⁠⁠⁠⁠⁠…" at bounding box center [815, 594] width 1122 height 9358
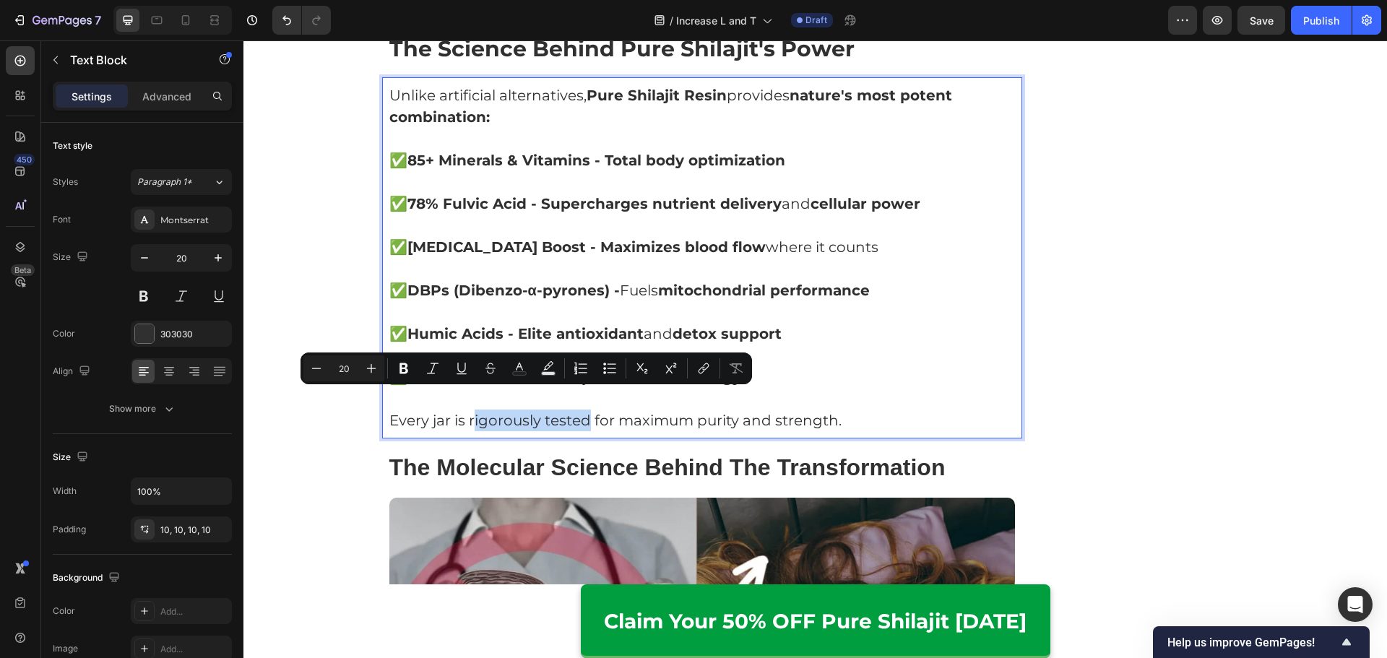
drag, startPoint x: 467, startPoint y: 403, endPoint x: 584, endPoint y: 406, distance: 116.3
click at [584, 409] on p "Every jar is rigorously tested for maximum purity and strength." at bounding box center [702, 420] width 626 height 22
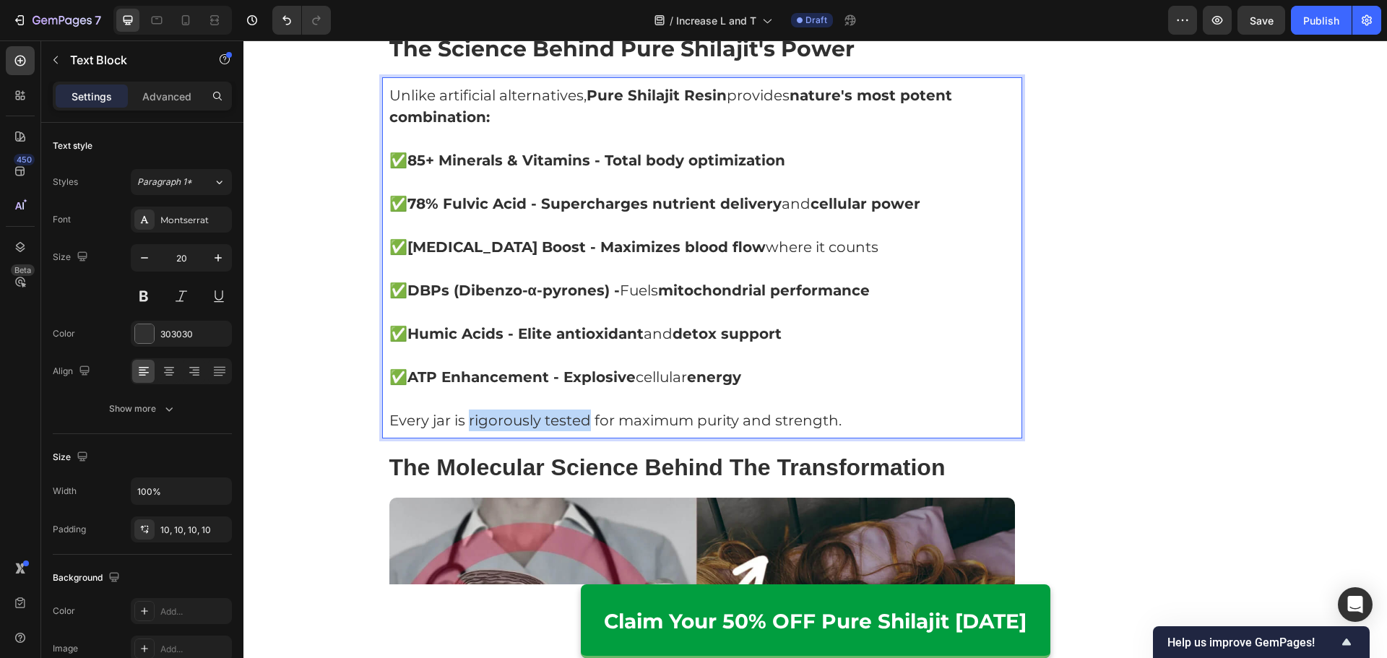
drag, startPoint x: 464, startPoint y: 402, endPoint x: 581, endPoint y: 408, distance: 117.9
click at [581, 409] on p "Every jar is rigorously tested for maximum purity and strength." at bounding box center [702, 420] width 626 height 22
drag, startPoint x: 625, startPoint y: 404, endPoint x: 912, endPoint y: 407, distance: 287.5
click at [912, 409] on p "Every jar is rigorously tested for maximum purity and strength." at bounding box center [702, 420] width 626 height 22
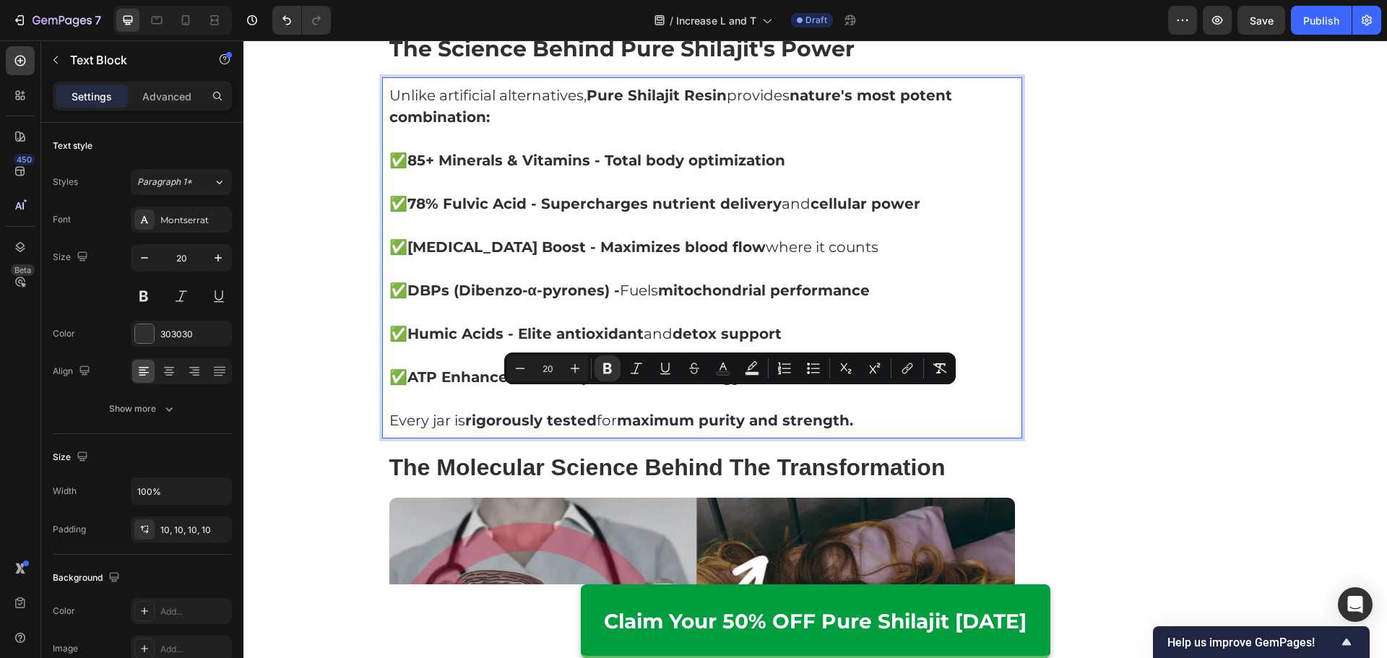
click at [1203, 409] on div "Recommended by Ayurvedic Practicioners Heading Image Claim 50% OFF [DATE] Butto…" at bounding box center [1142, 594] width 214 height 9358
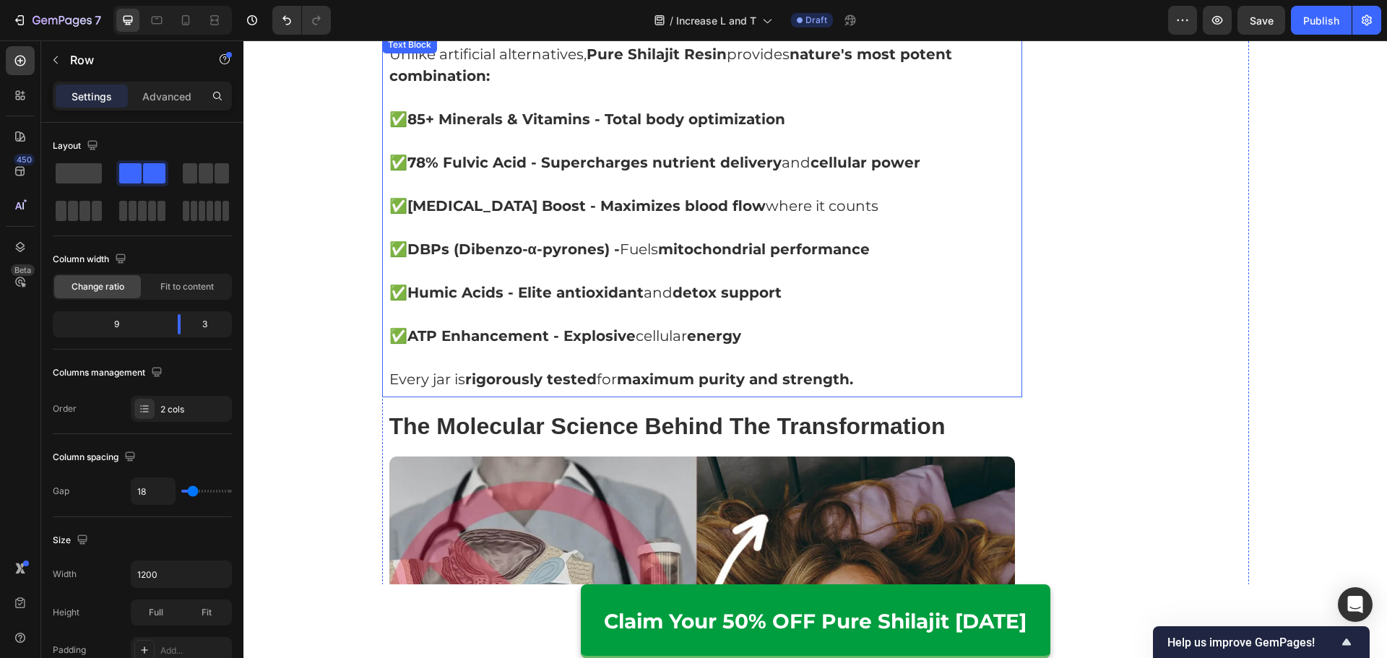
scroll to position [4382, 0]
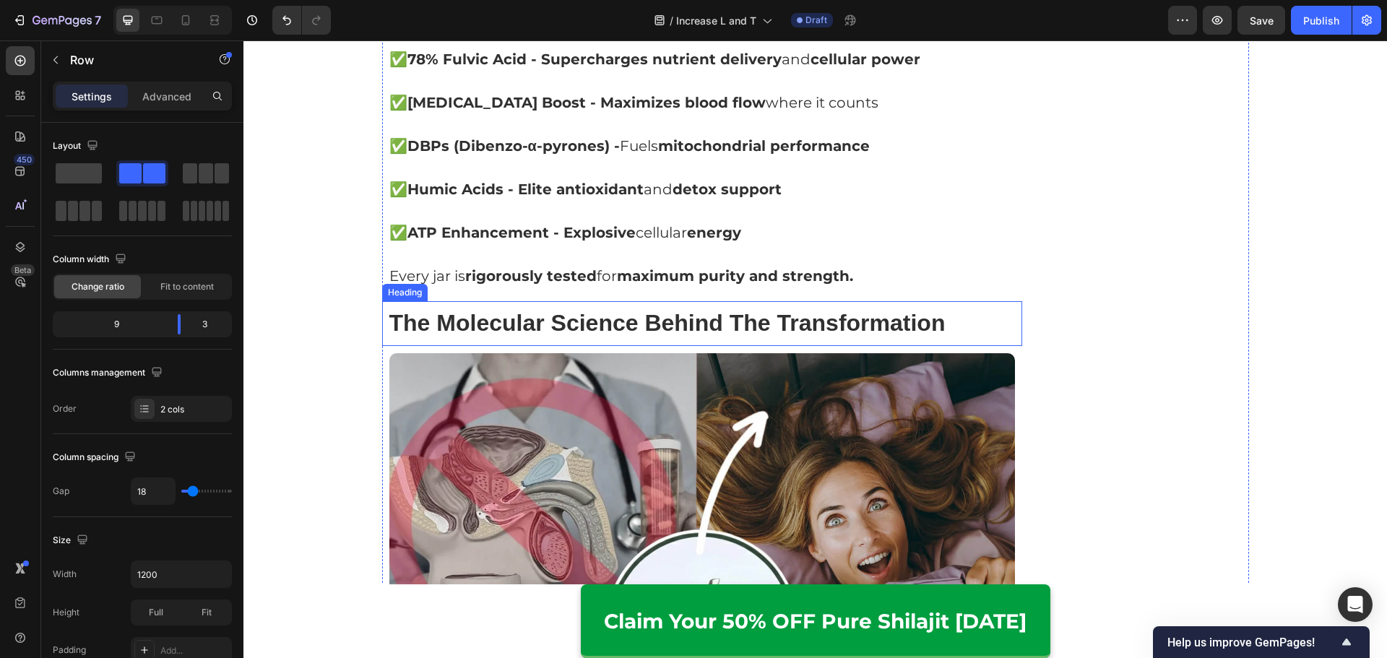
click at [701, 310] on strong "The Molecular Science Behind The Transformation" at bounding box center [667, 323] width 556 height 26
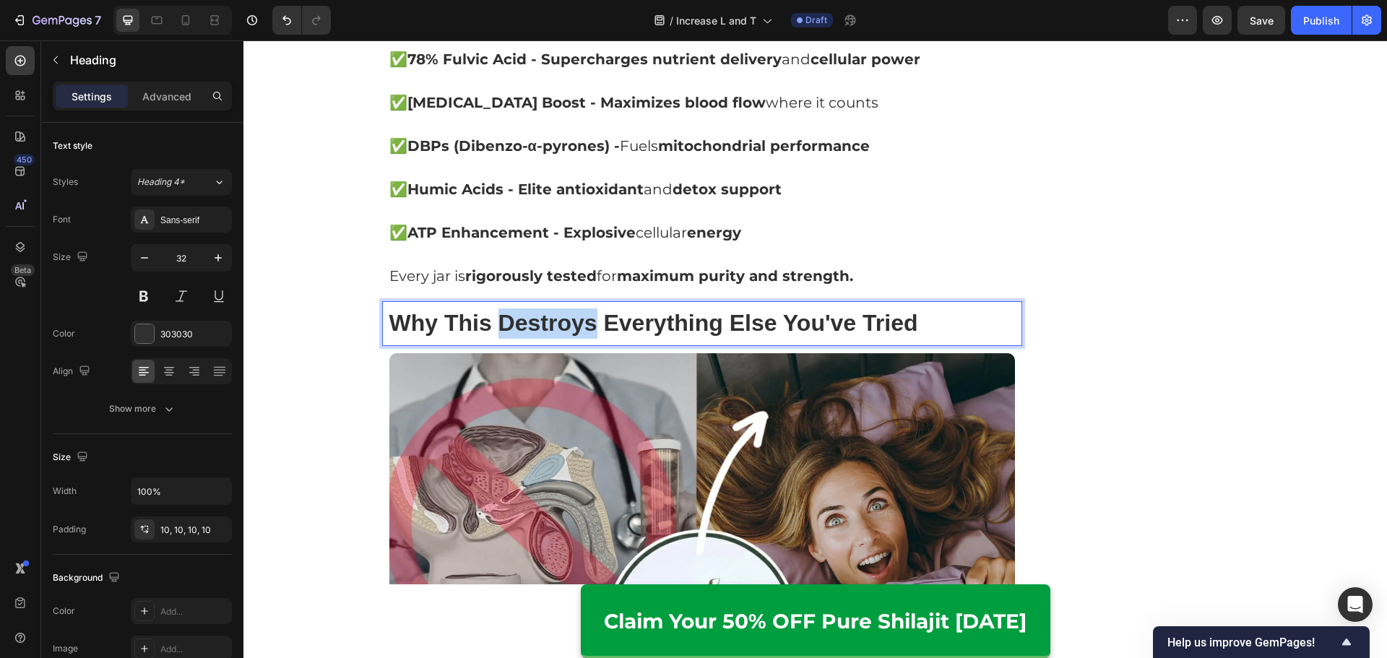
drag, startPoint x: 499, startPoint y: 303, endPoint x: 589, endPoint y: 305, distance: 89.6
click at [589, 310] on strong "Why This Destroys Everything Else You've Tried" at bounding box center [653, 323] width 529 height 26
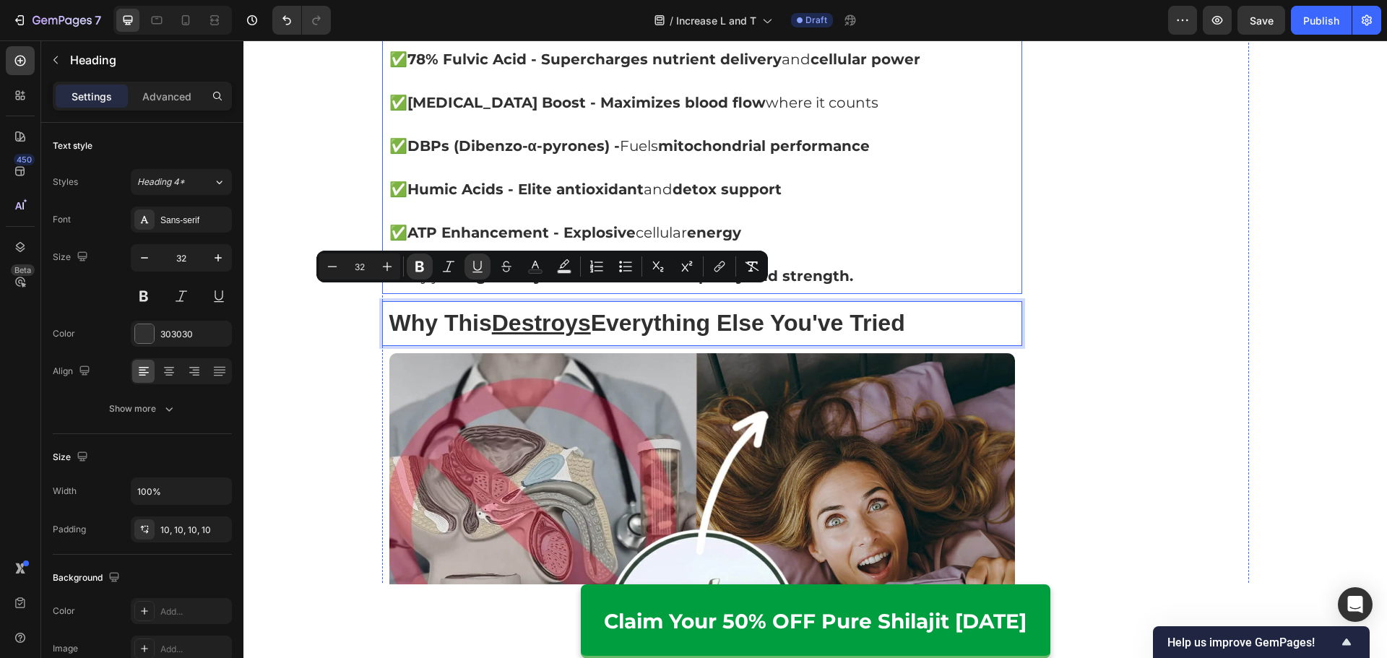
click at [966, 200] on p "Rich Text Editor. Editing area: main" at bounding box center [702, 211] width 626 height 22
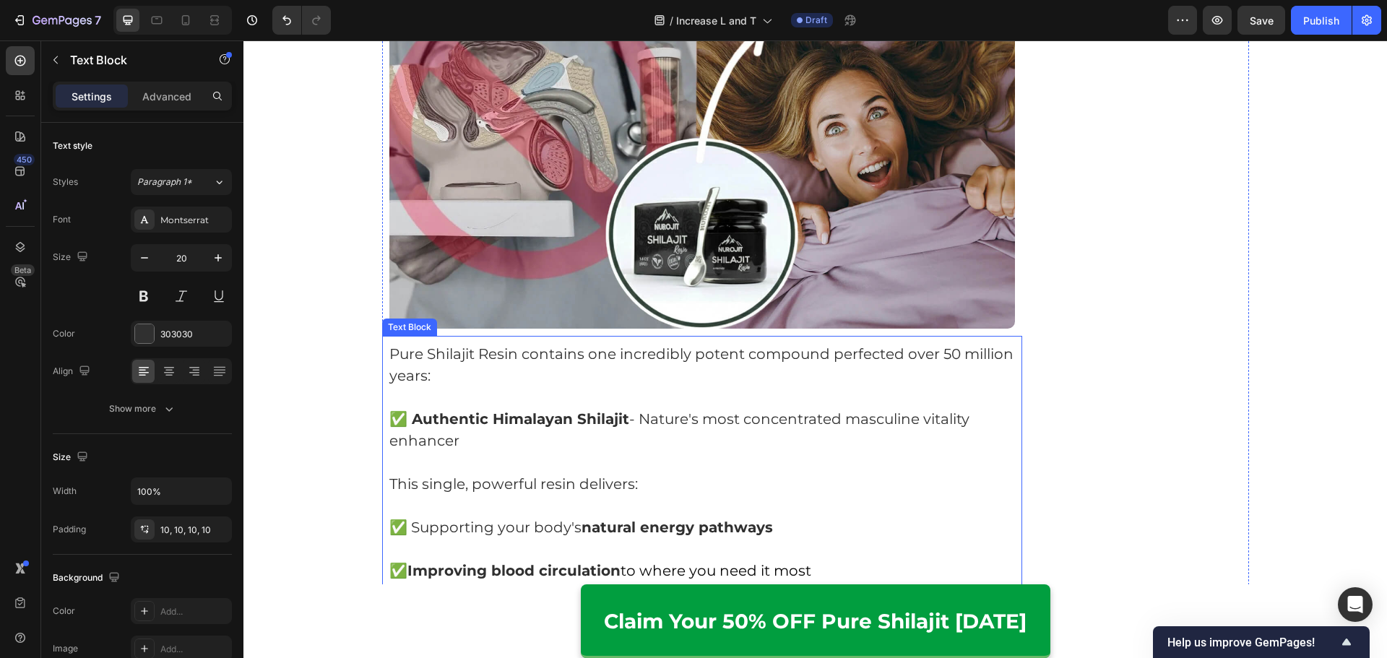
scroll to position [4887, 0]
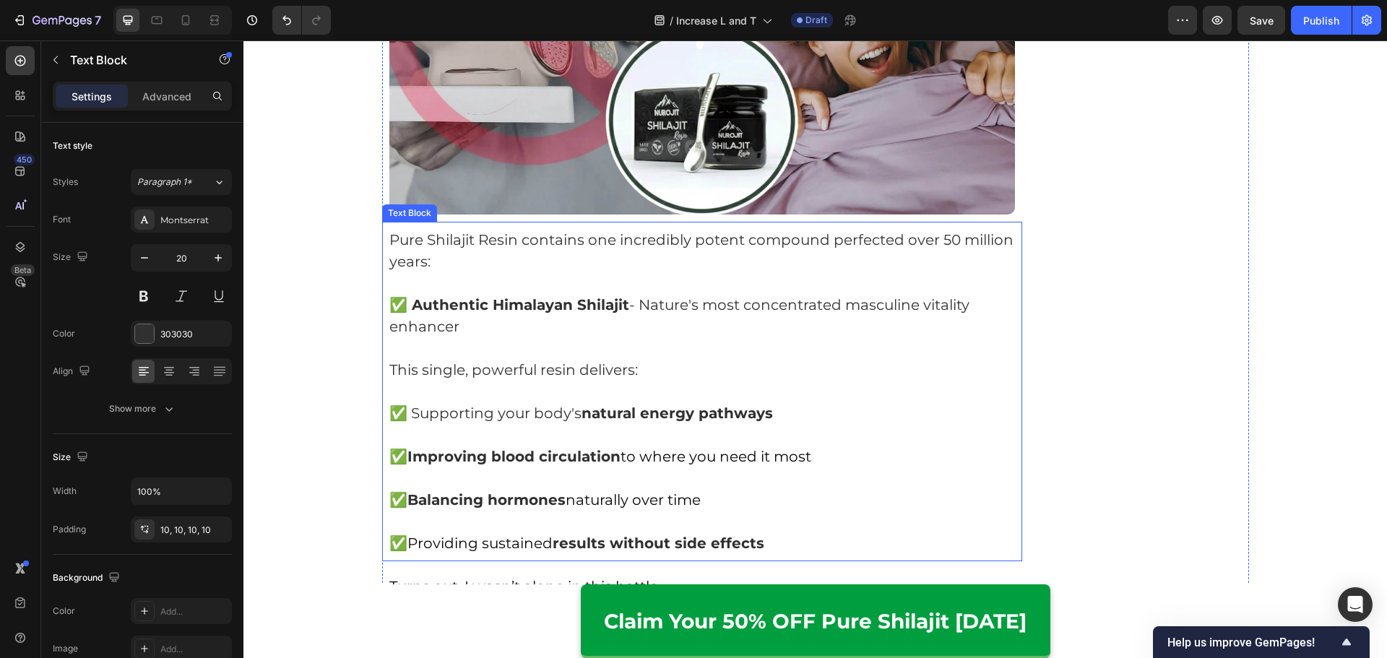
click at [592, 272] on p at bounding box center [702, 283] width 626 height 22
click at [592, 272] on p "Rich Text Editor. Editing area: main" at bounding box center [702, 283] width 626 height 22
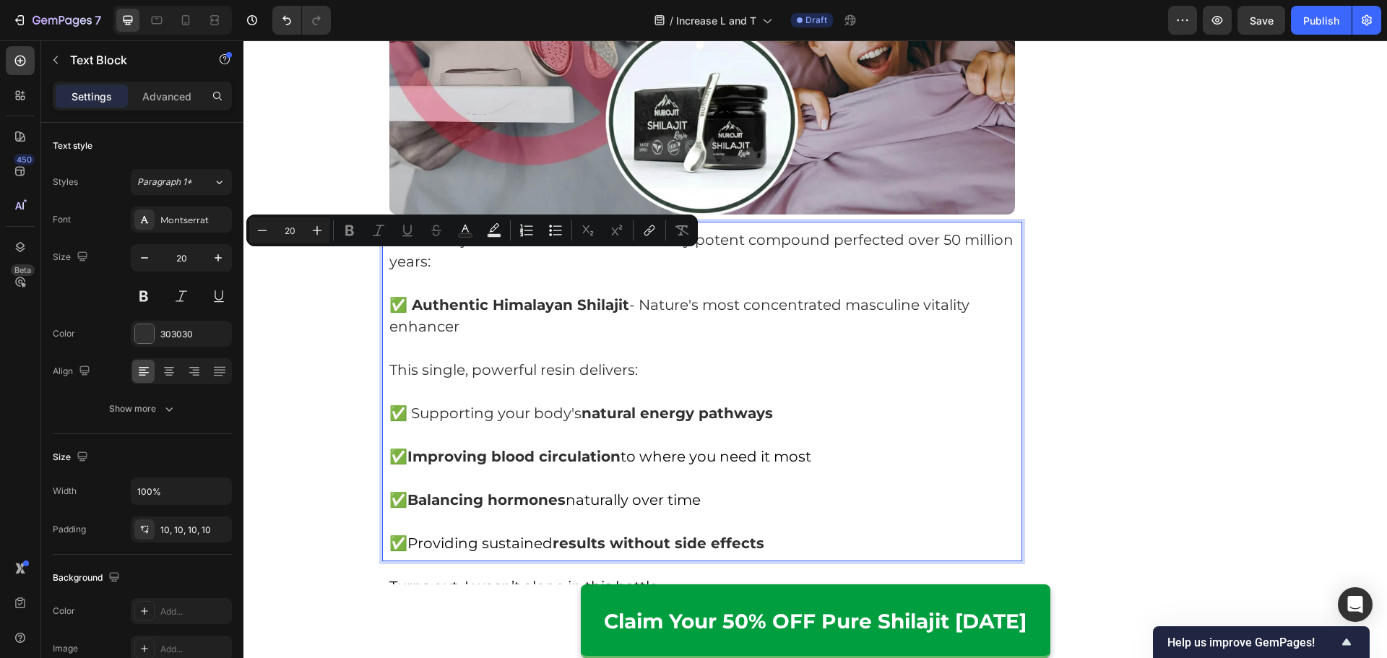
click at [805, 243] on p "Pure Shilajit Resin contains one incredibly potent compound perfected over 50 m…" at bounding box center [702, 250] width 626 height 43
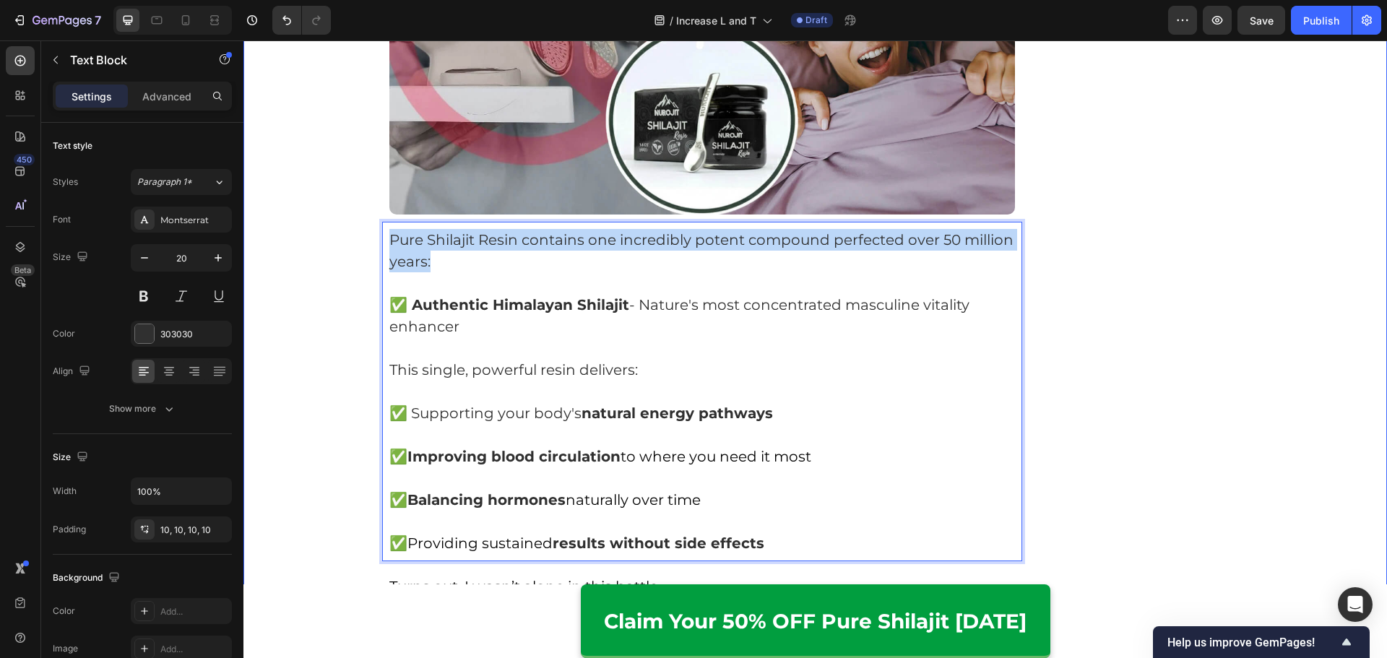
drag, startPoint x: 854, startPoint y: 243, endPoint x: 327, endPoint y: 205, distance: 528.6
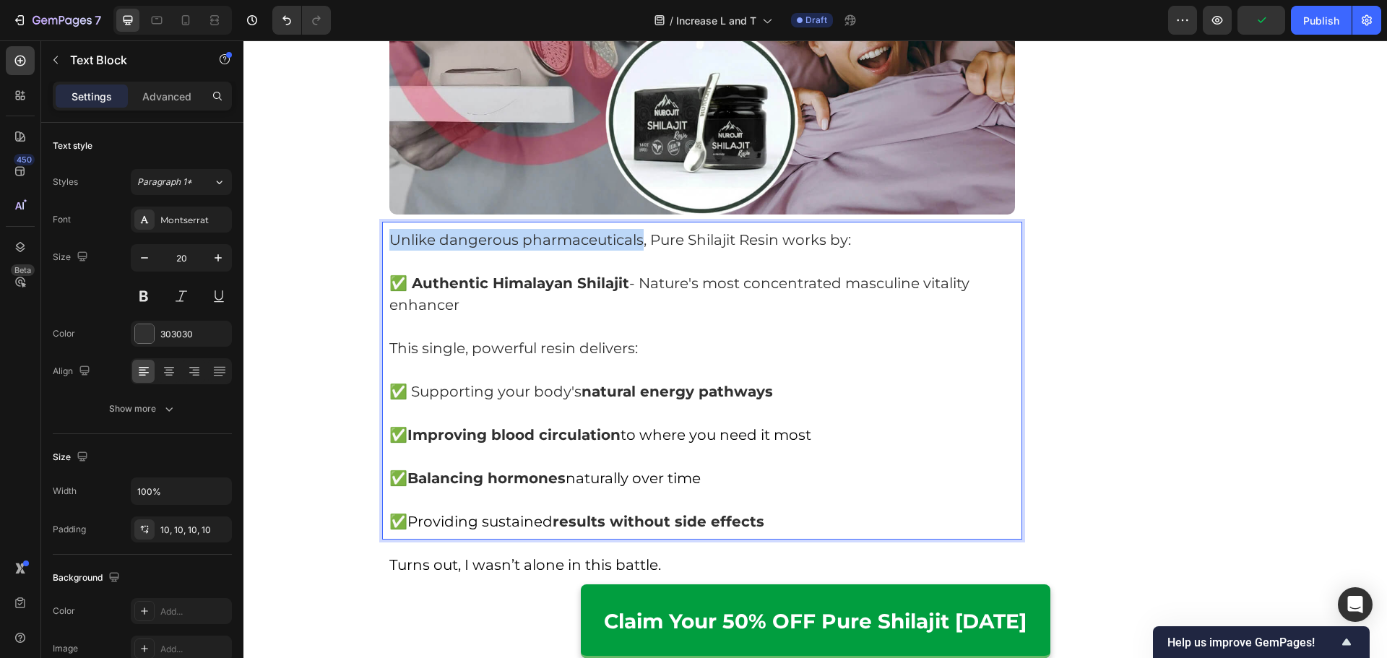
drag, startPoint x: 382, startPoint y: 221, endPoint x: 636, endPoint y: 225, distance: 253.5
click at [636, 225] on div "Unlike dangerous pharmaceuticals, Pure Shilajit Resin works by: ✅ Authentic Him…" at bounding box center [702, 381] width 641 height 318
drag, startPoint x: 853, startPoint y: 220, endPoint x: 867, endPoint y: 219, distance: 13.8
click at [867, 229] on p "Unlike dangerous pharmaceuticals , Pure Shilajit Resin works by:" at bounding box center [702, 240] width 626 height 22
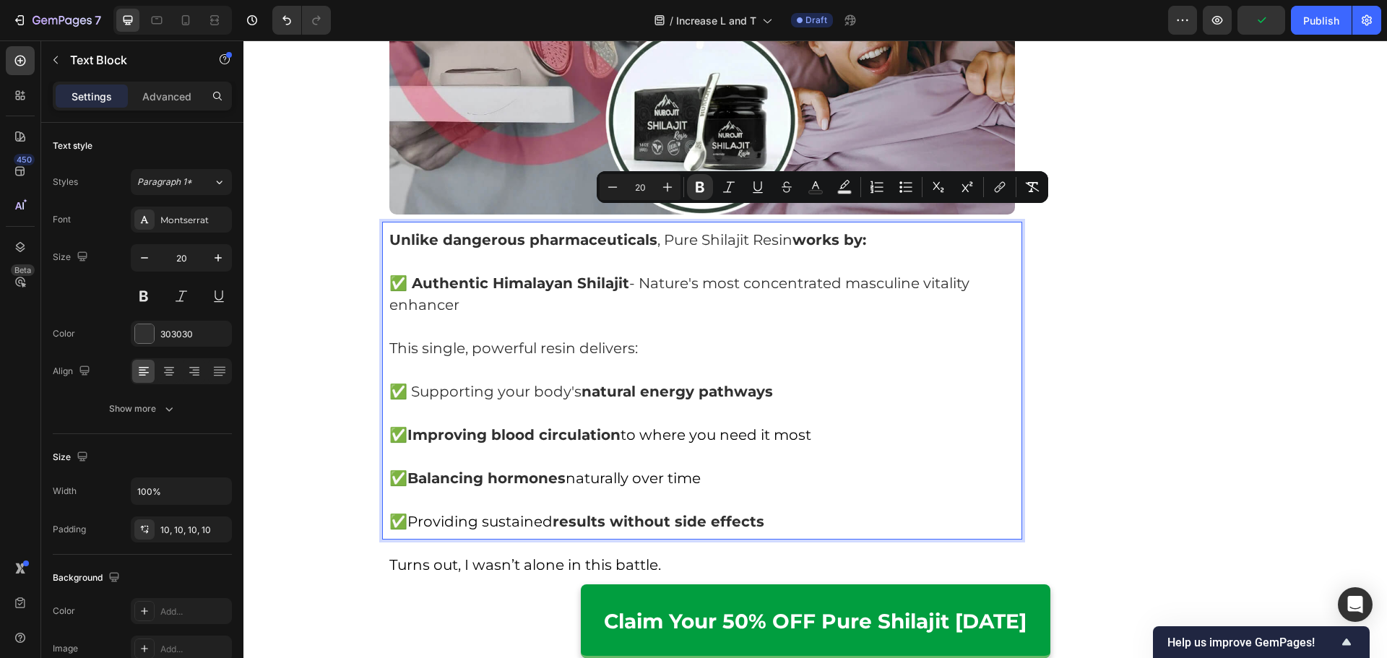
click at [856, 279] on p "✅ Authentic Himalayan Shilajit - Nature's most concentrated masculine vitality …" at bounding box center [702, 293] width 626 height 43
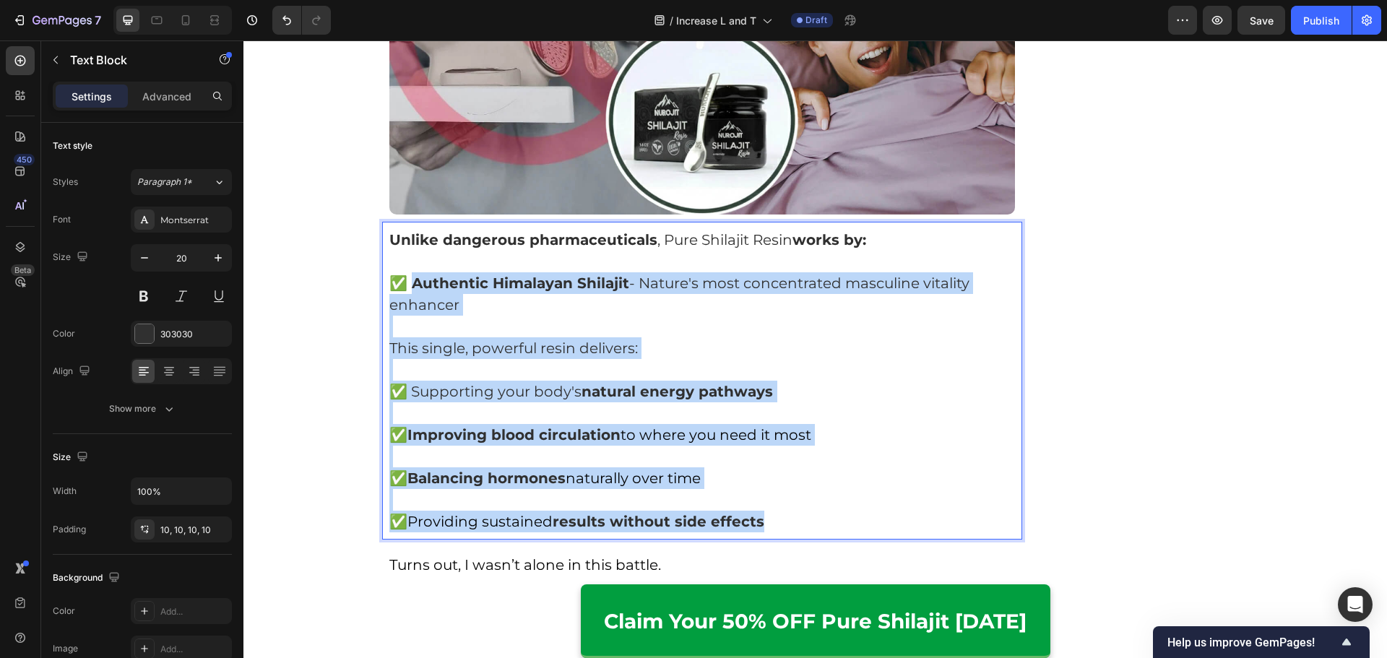
drag, startPoint x: 810, startPoint y: 506, endPoint x: 409, endPoint y: 268, distance: 466.3
click at [409, 268] on div "Unlike dangerous pharmaceuticals , Pure Shilajit Resin works by: ✅ Authentic Hi…" at bounding box center [702, 381] width 641 height 318
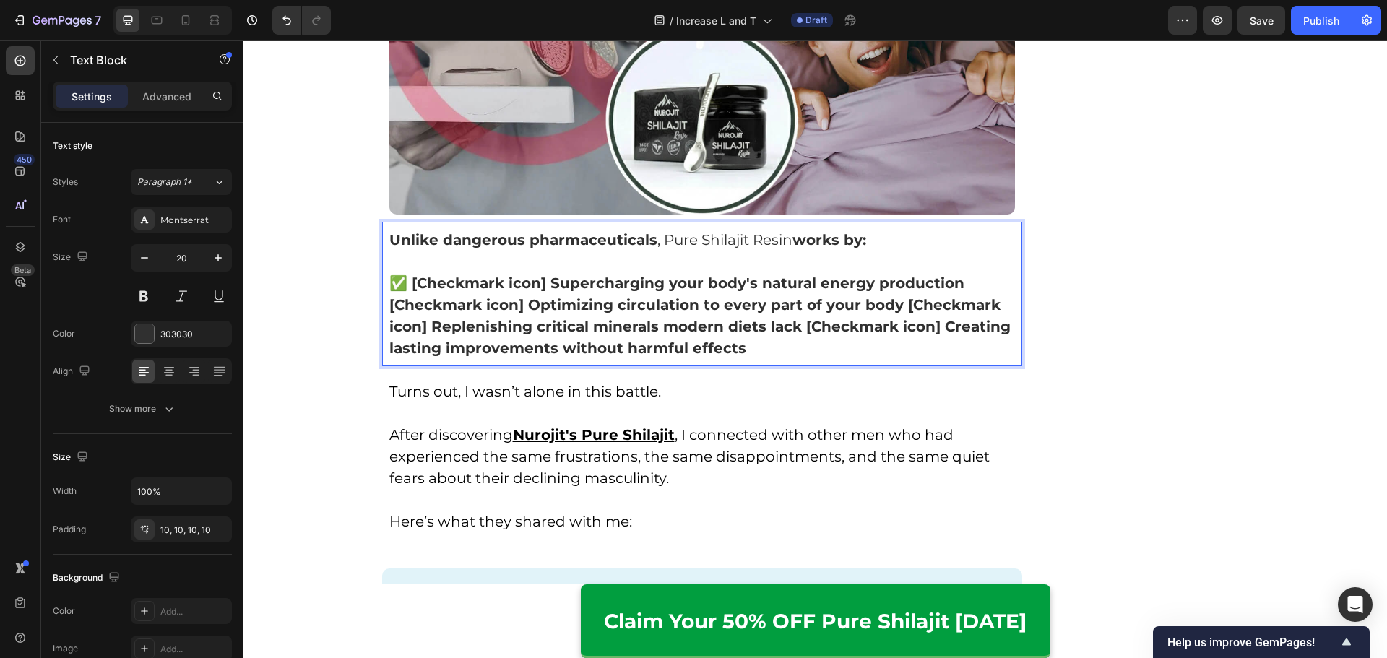
click at [405, 274] on strong "✅ [Checkmark icon] Supercharging your body's natural energy production [Checkma…" at bounding box center [699, 315] width 621 height 82
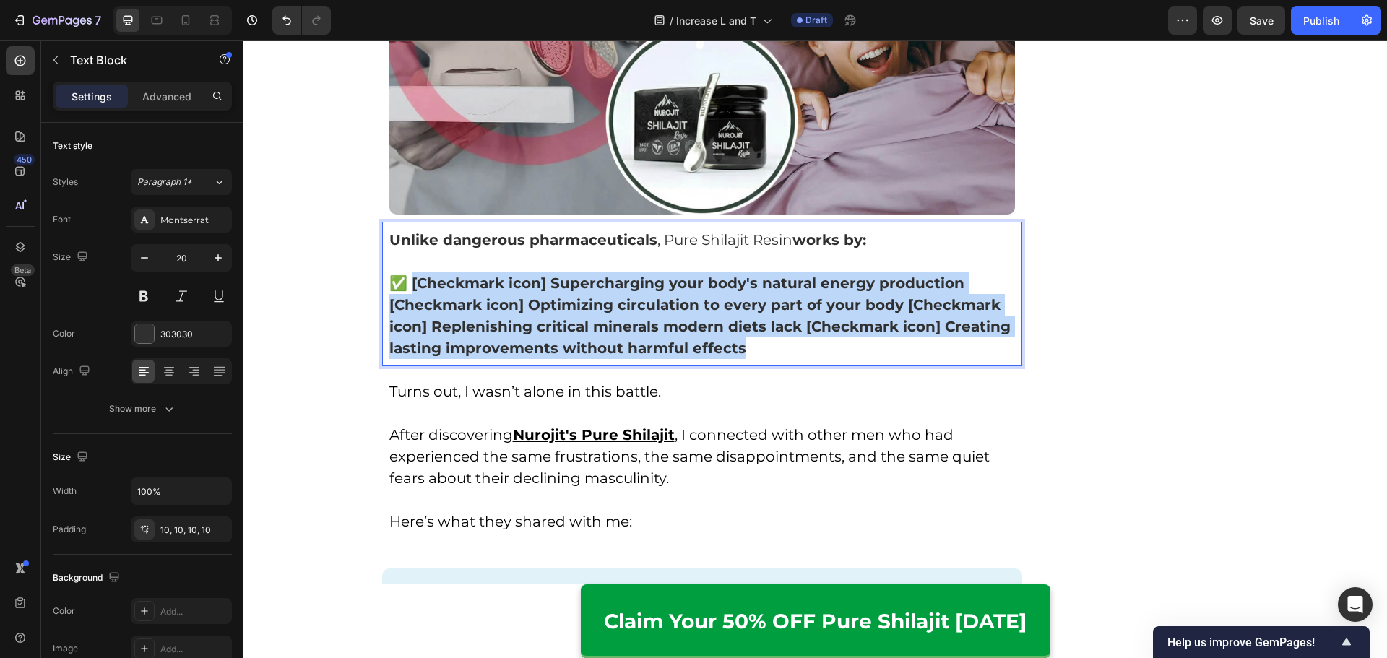
drag, startPoint x: 409, startPoint y: 262, endPoint x: 820, endPoint y: 330, distance: 416.5
click at [820, 330] on p "✅ [Checkmark icon] Supercharging your body's natural energy production [Checkma…" at bounding box center [702, 315] width 626 height 87
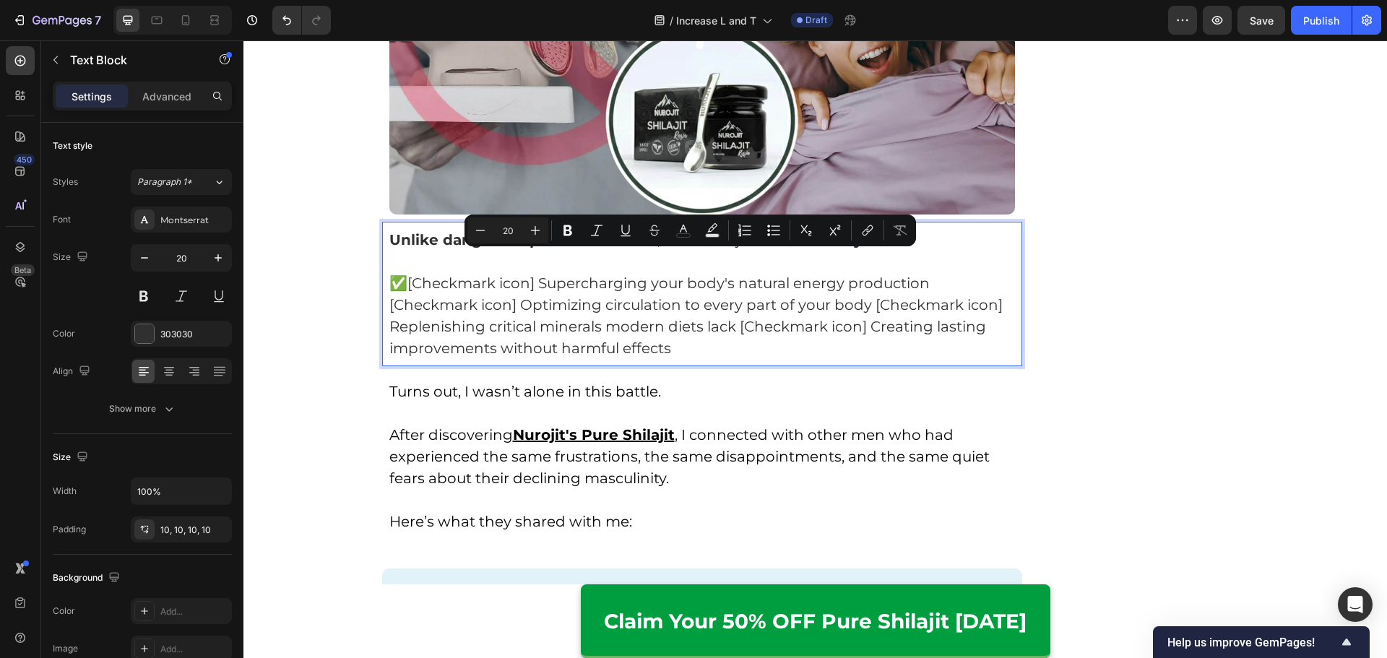
click at [807, 327] on p "✅ [Checkmark icon] Supercharging your body's natural energy production [Checkma…" at bounding box center [702, 315] width 626 height 87
click at [558, 272] on p "✅ [Checkmark icon] Supercharging your body's natural energy production [Checkma…" at bounding box center [702, 315] width 626 height 87
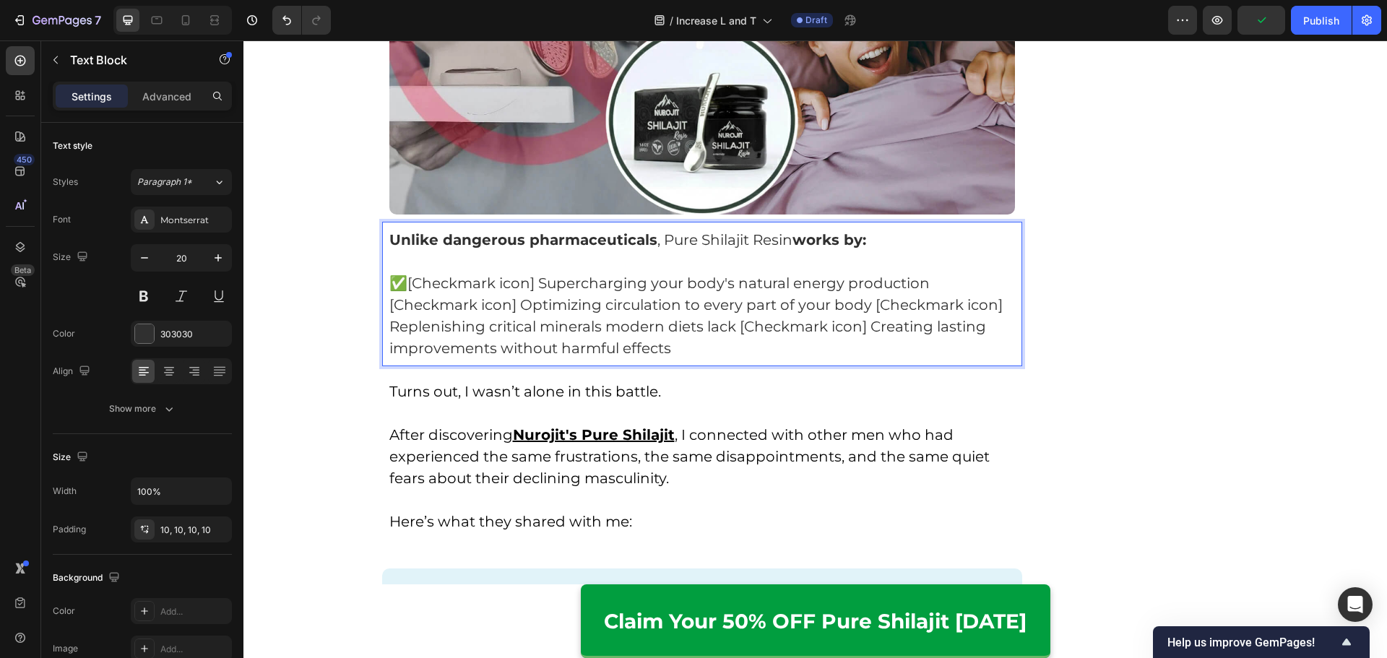
click at [933, 272] on p "✅ [Checkmark icon] Supercharging your body's natural energy production [Checkma…" at bounding box center [702, 315] width 626 height 87
click at [870, 285] on p "✅ [Checkmark icon] Supercharging your body's natural energy production [Checkma…" at bounding box center [702, 315] width 626 height 87
click at [866, 316] on p "[Checkmark icon] Replenishing critical minerals modern diets lack [Checkmark ic…" at bounding box center [702, 337] width 626 height 43
drag, startPoint x: 540, startPoint y: 255, endPoint x: 393, endPoint y: 269, distance: 148.0
click at [409, 272] on p "✅ [Checkmark icon] Supercharging your body's natural energy production [Checkma…" at bounding box center [702, 293] width 626 height 43
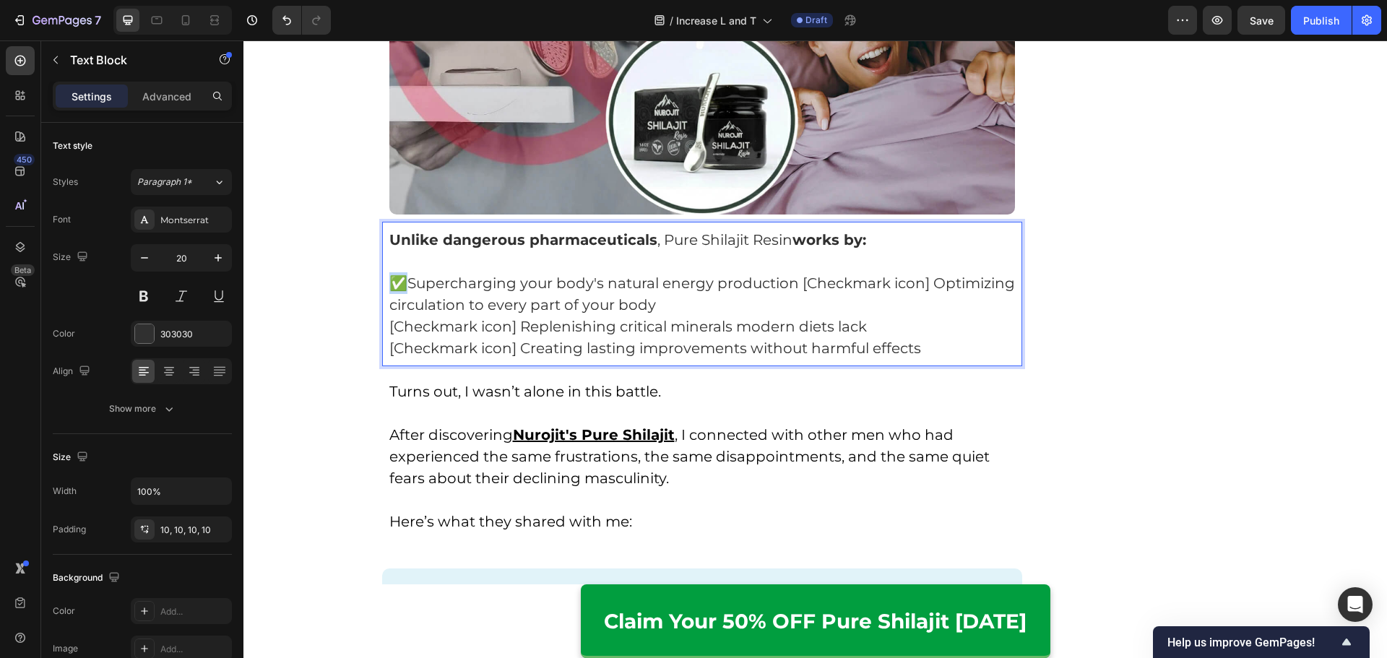
drag, startPoint x: 396, startPoint y: 264, endPoint x: 387, endPoint y: 264, distance: 9.4
click at [389, 274] on strong "✅" at bounding box center [398, 282] width 18 height 17
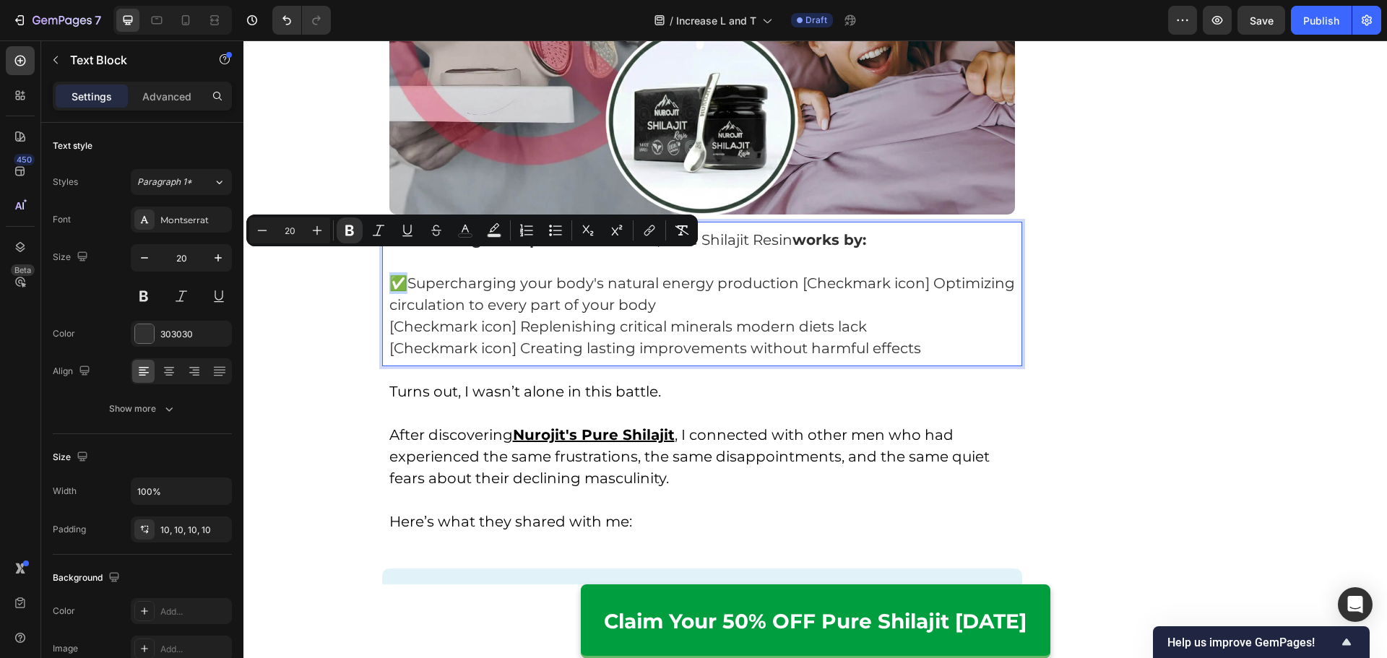
copy strong "✅"
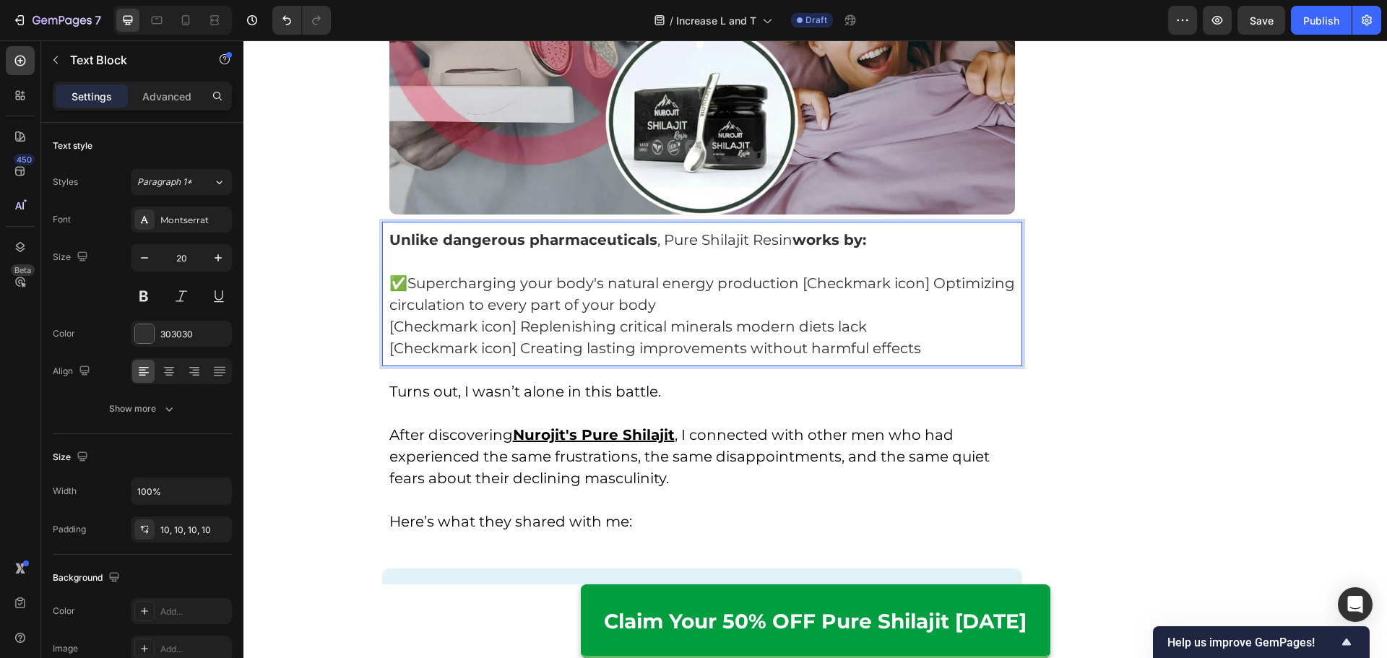
click at [389, 284] on p "✅ Supercharging your body's natural energy production [Checkmark icon] Optimizi…" at bounding box center [702, 293] width 626 height 43
click at [799, 272] on p "✅ Supercharging your body's natural energy production [Checkmark icon] Optimizi…" at bounding box center [702, 293] width 626 height 43
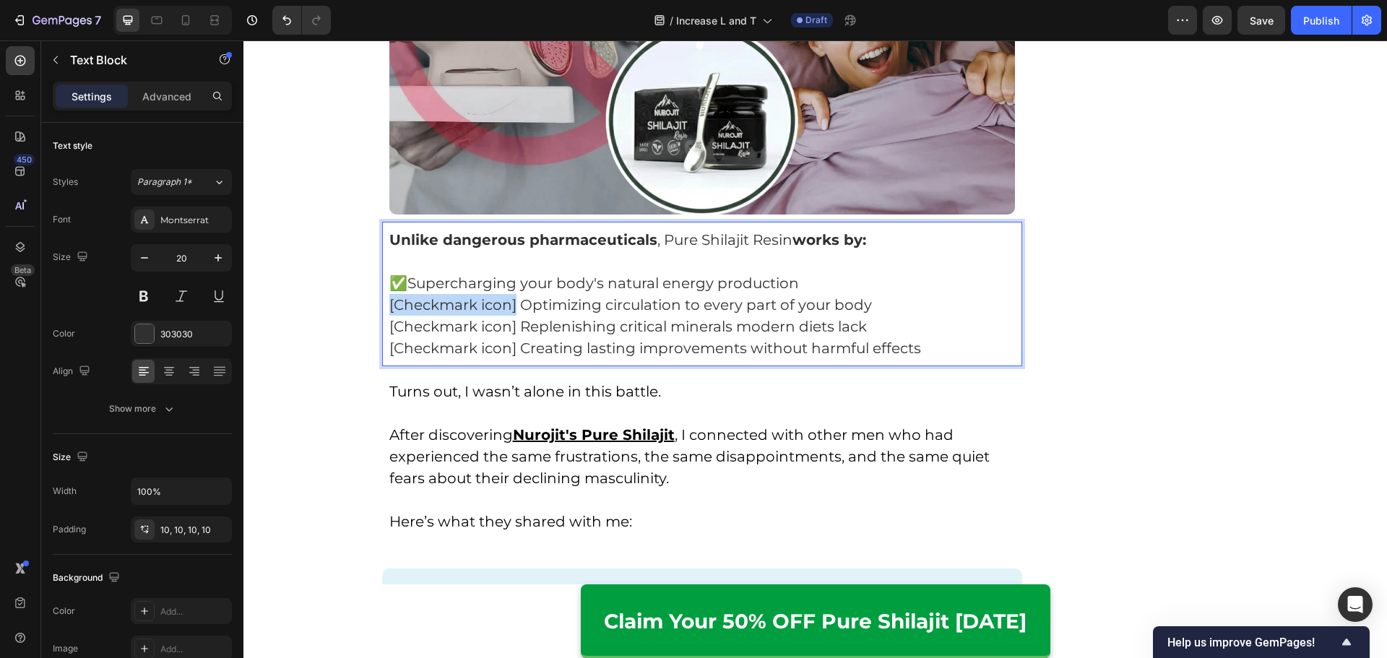
drag, startPoint x: 512, startPoint y: 284, endPoint x: 334, endPoint y: 289, distance: 178.5
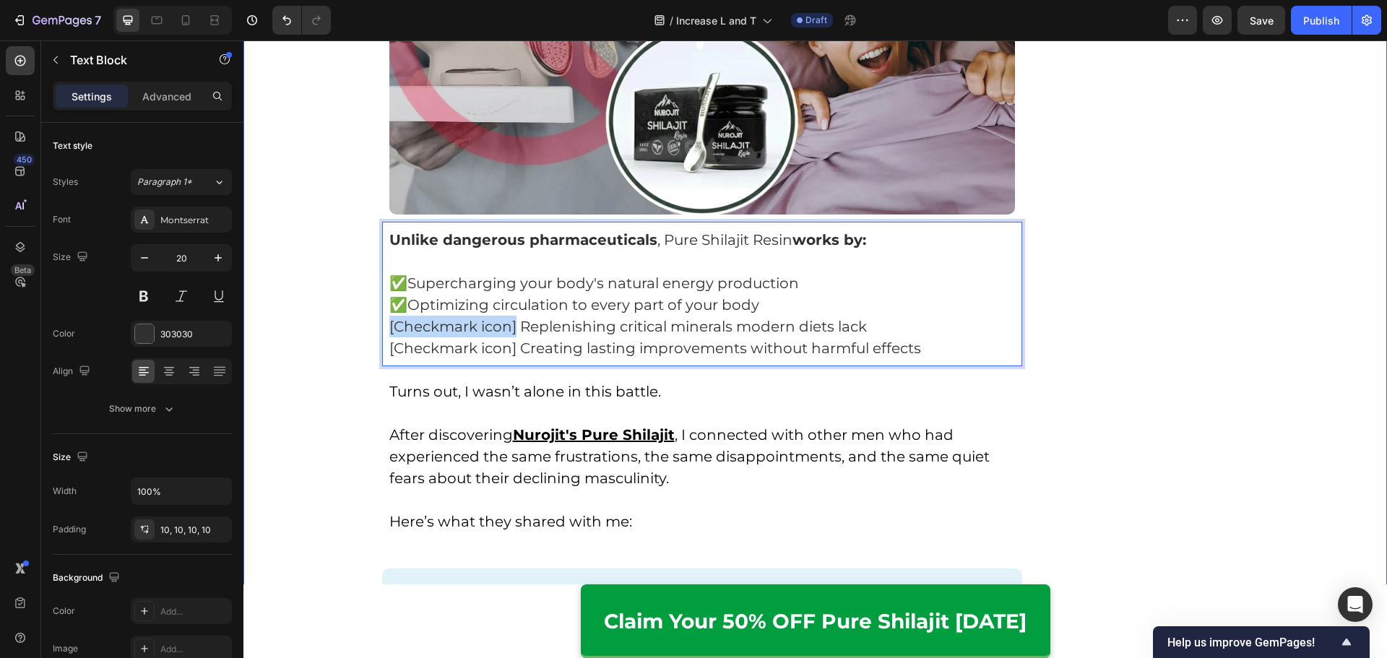
drag, startPoint x: 508, startPoint y: 310, endPoint x: 354, endPoint y: 305, distance: 154.6
drag, startPoint x: 511, startPoint y: 328, endPoint x: 512, endPoint y: 292, distance: 35.4
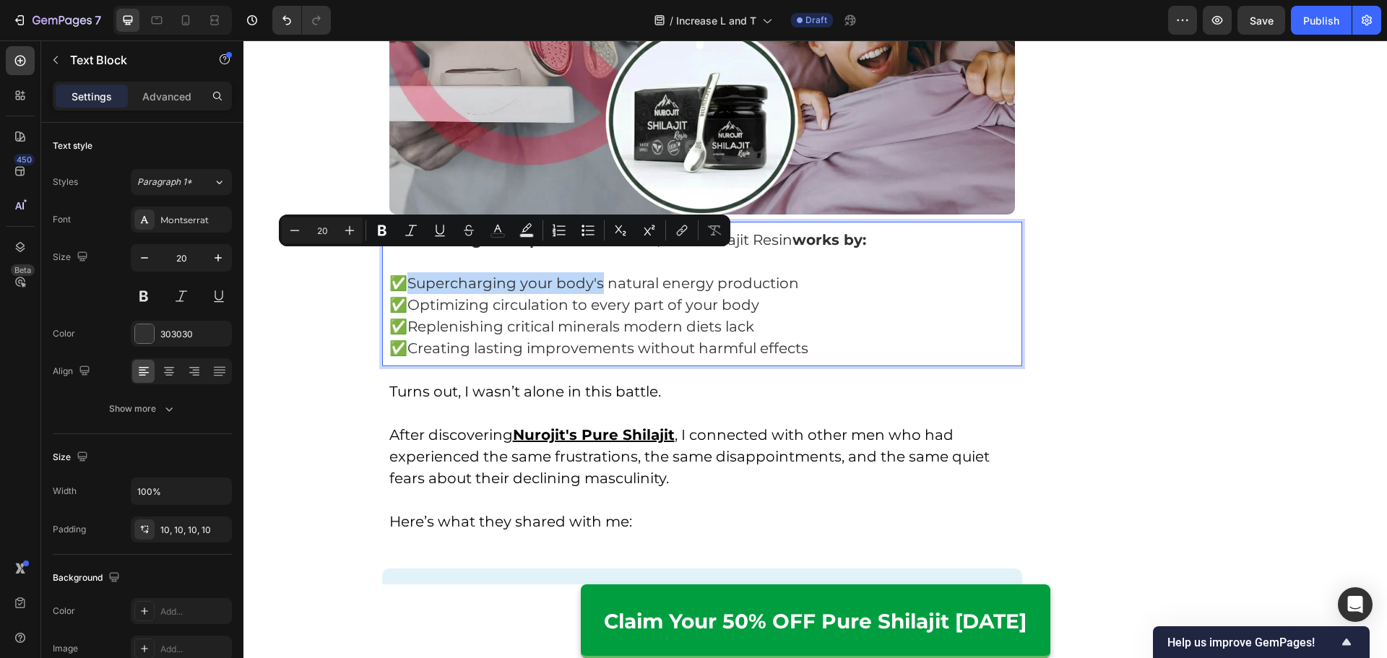
drag, startPoint x: 409, startPoint y: 261, endPoint x: 599, endPoint y: 263, distance: 190.0
click at [599, 272] on p "✅ Supercharging your body's natural energy production" at bounding box center [702, 283] width 626 height 22
click at [589, 272] on p "✅ Supercharging your body's natural energy production" at bounding box center [702, 283] width 626 height 22
drag, startPoint x: 604, startPoint y: 265, endPoint x: 408, endPoint y: 261, distance: 195.8
click at [408, 272] on p "✅ Supercharging your body's natural energy production" at bounding box center [702, 283] width 626 height 22
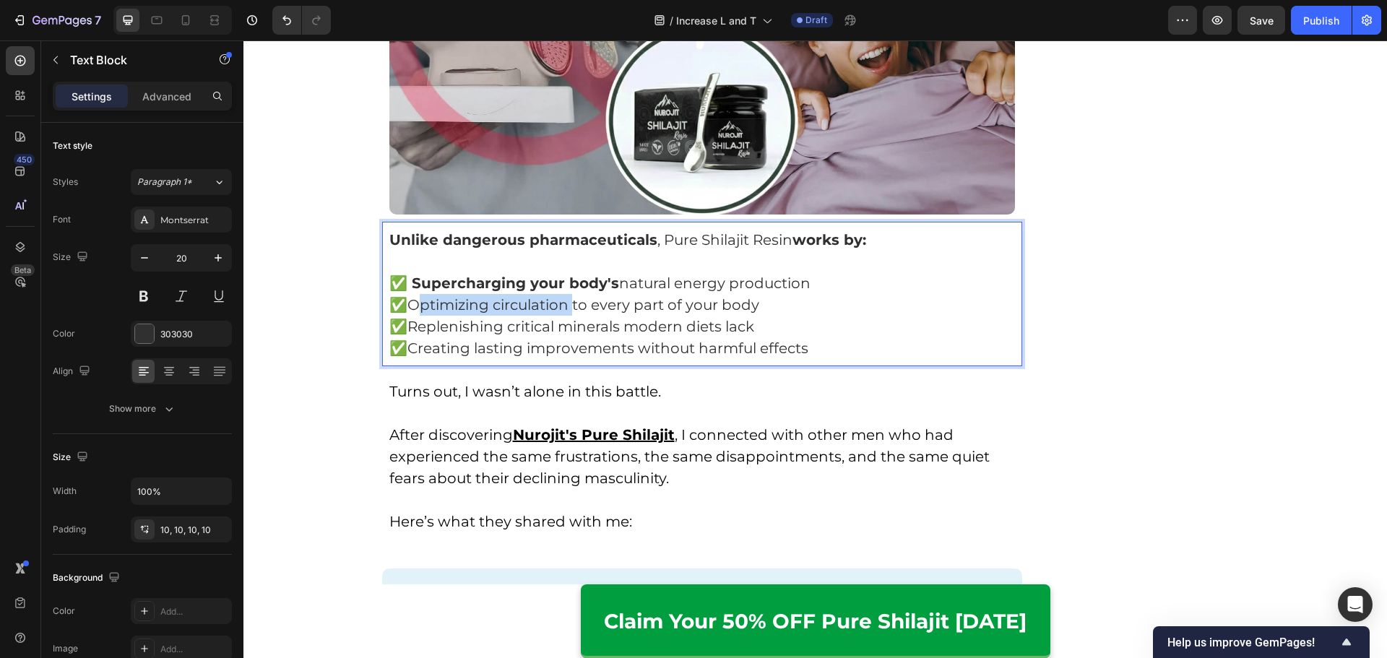
drag, startPoint x: 420, startPoint y: 285, endPoint x: 568, endPoint y: 287, distance: 148.1
click at [569, 294] on p "✅ Optimizing circulation to every part of your body" at bounding box center [702, 305] width 626 height 22
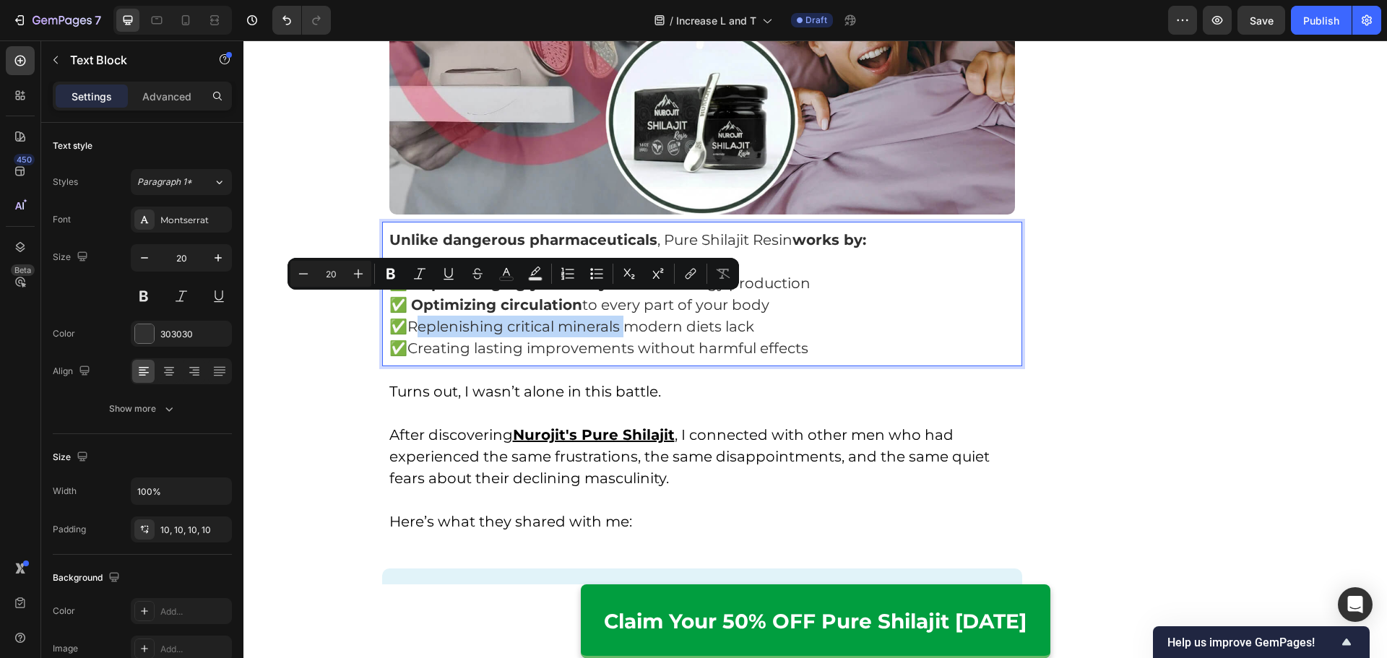
drag, startPoint x: 415, startPoint y: 303, endPoint x: 613, endPoint y: 309, distance: 198.0
click at [620, 316] on p "✅ Replenishing critical minerals modern diets lack" at bounding box center [702, 327] width 626 height 22
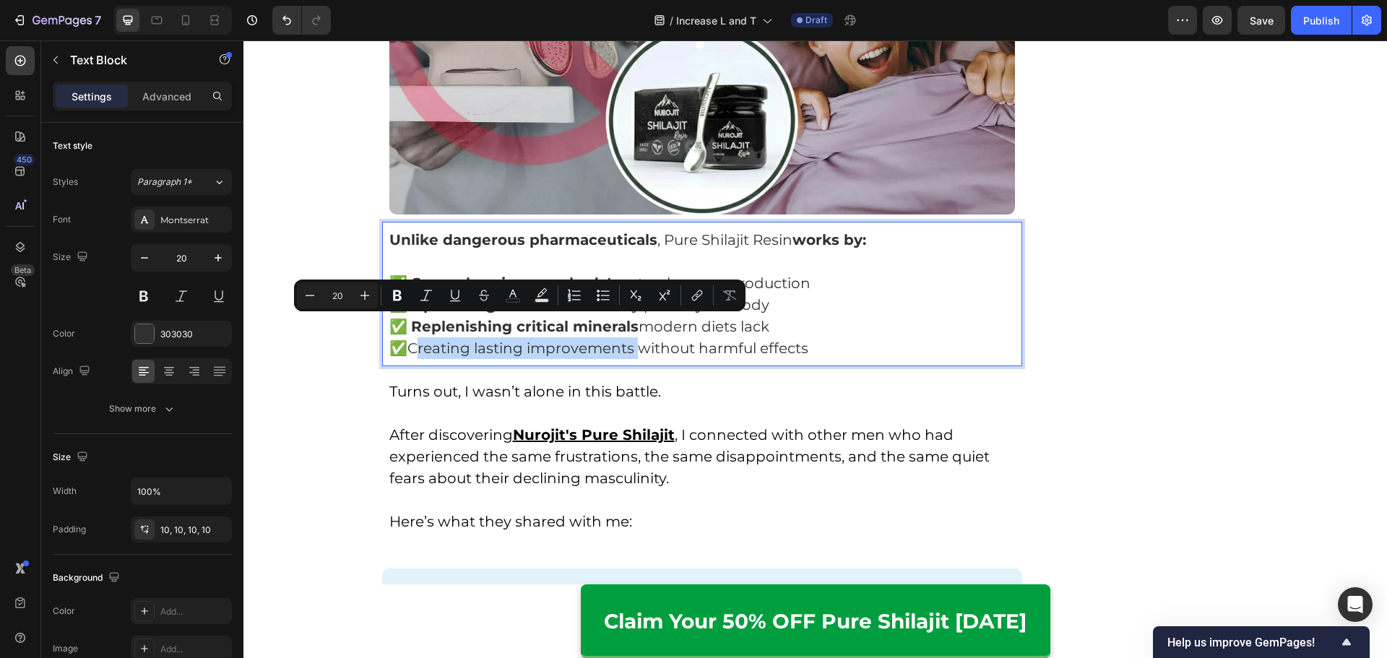
drag, startPoint x: 412, startPoint y: 327, endPoint x: 629, endPoint y: 331, distance: 217.4
click at [629, 337] on p "✅ Creating lasting improvements without harmful effects" at bounding box center [702, 348] width 626 height 22
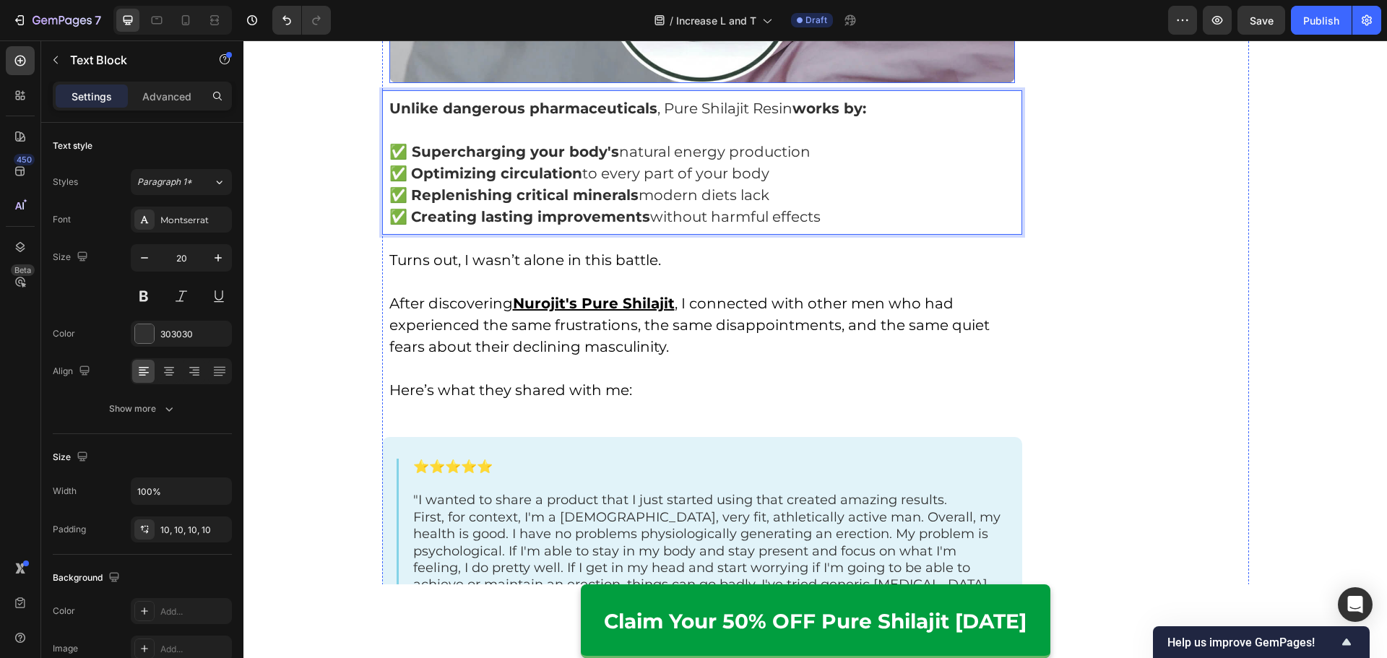
scroll to position [5032, 0]
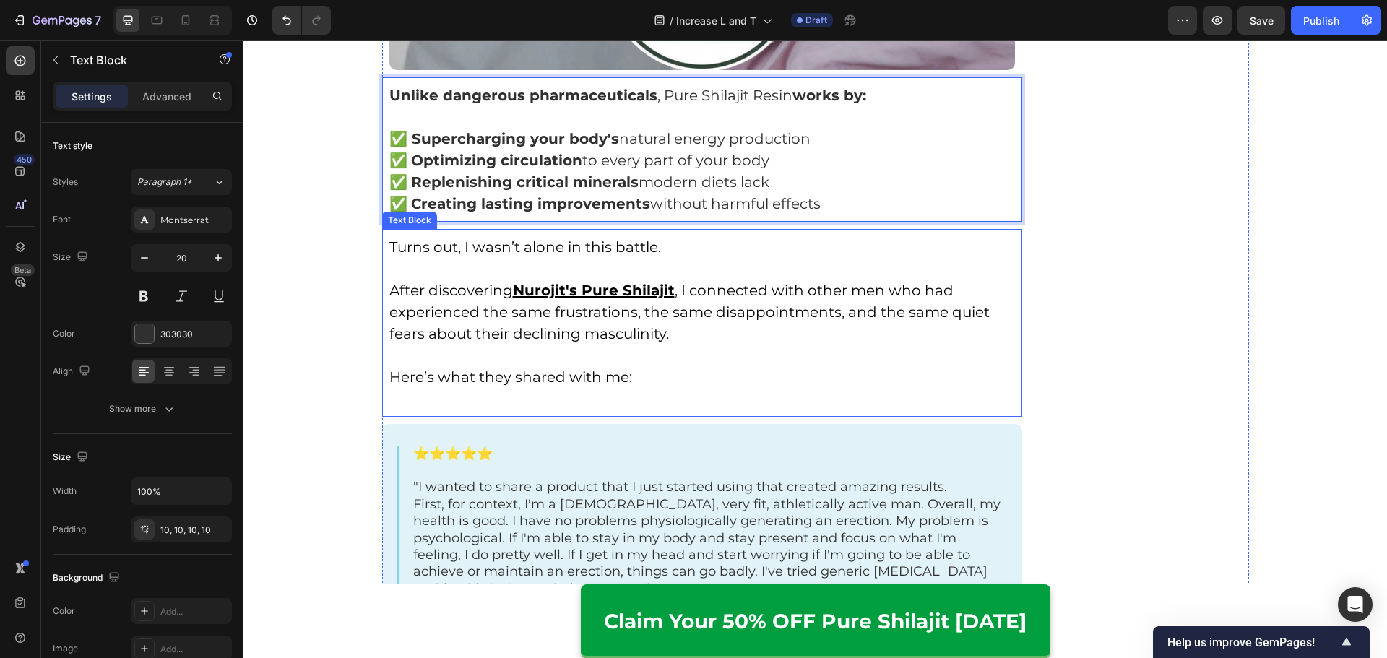
click at [612, 258] on p at bounding box center [702, 269] width 626 height 22
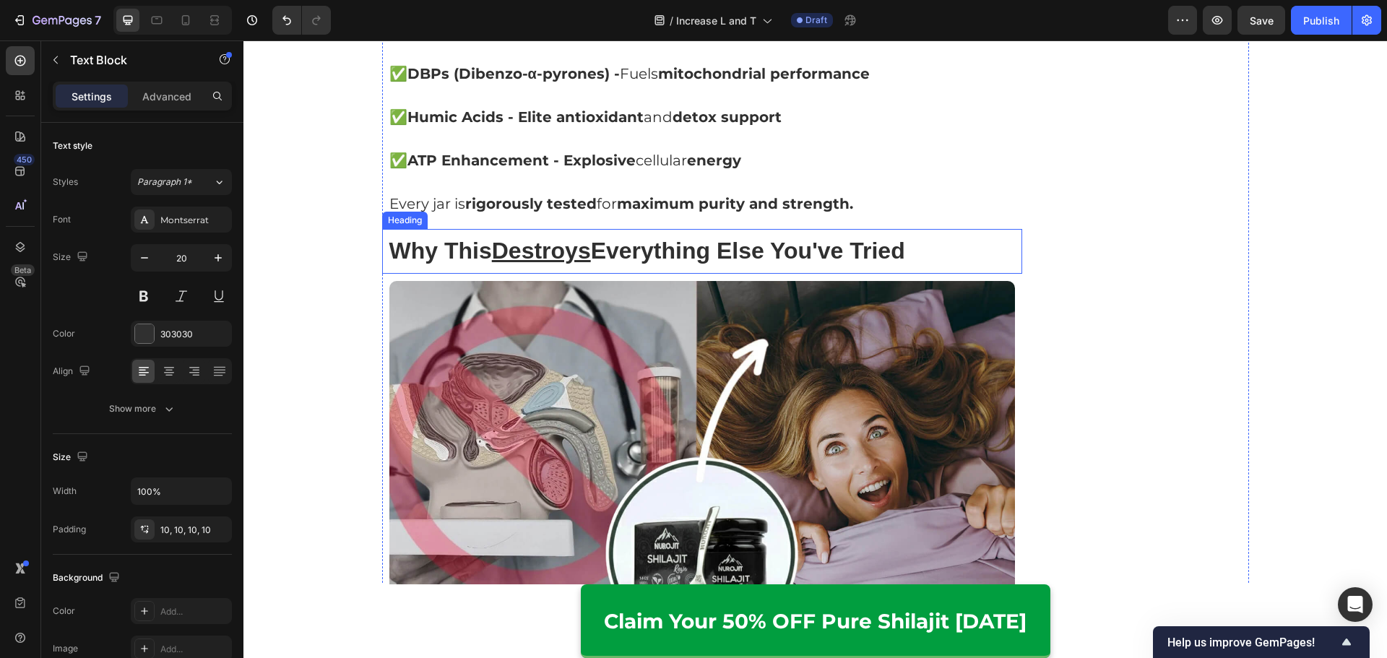
click at [615, 240] on strong "Why This Destroys Everything Else You've Tried" at bounding box center [647, 251] width 516 height 26
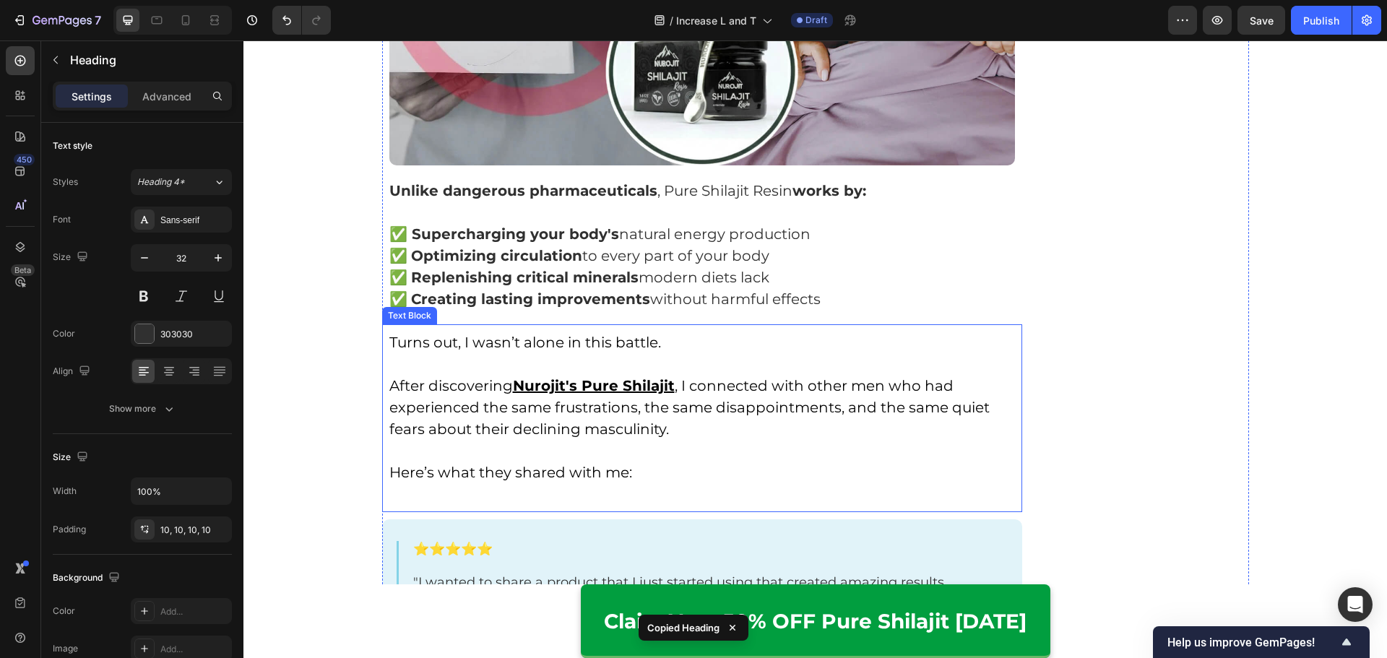
scroll to position [4959, 0]
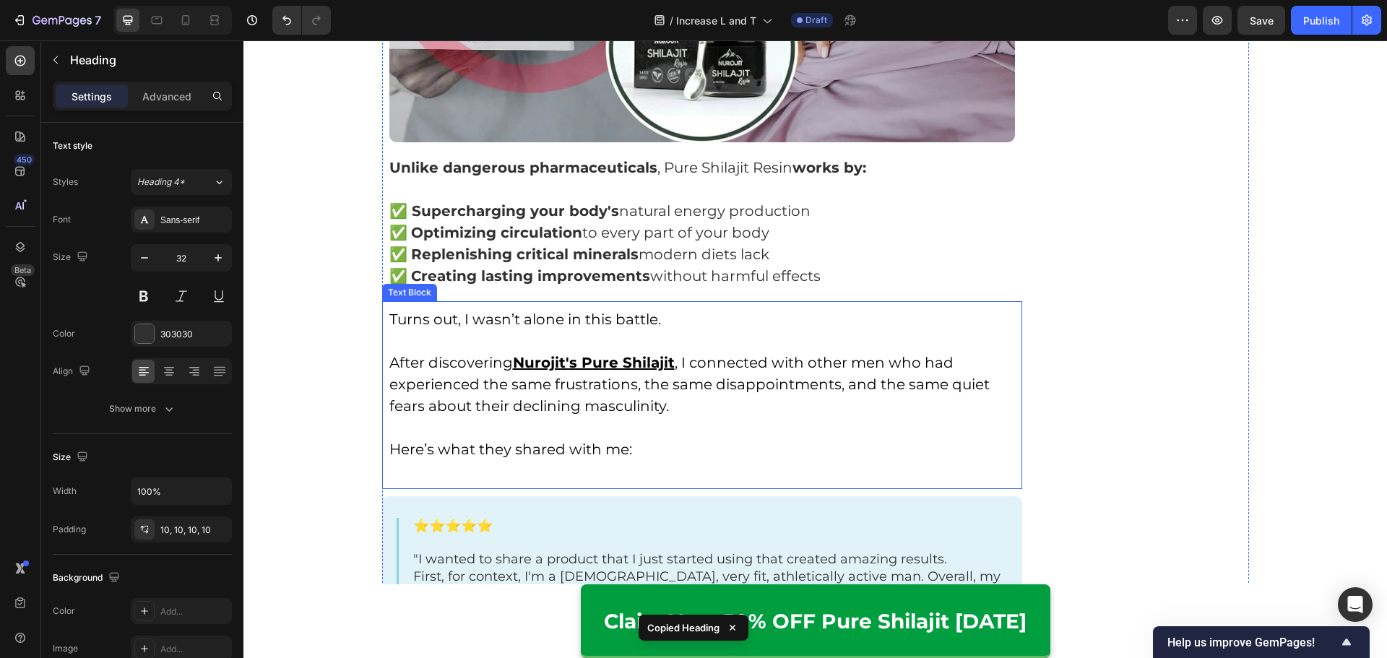
click at [635, 243] on p "✅ Replenishing critical minerals modern diets lack" at bounding box center [702, 254] width 626 height 22
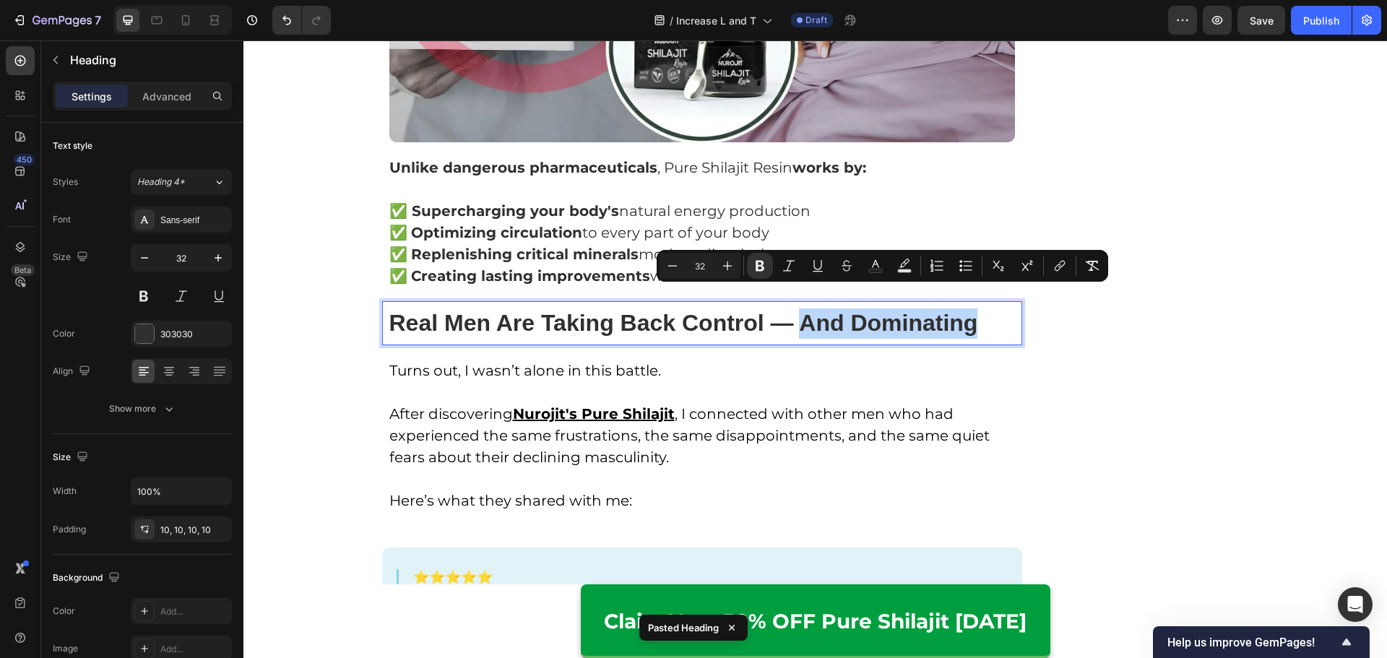
drag, startPoint x: 797, startPoint y: 303, endPoint x: 983, endPoint y: 300, distance: 185.6
click at [983, 308] on p "Real Men Are Taking Back Control — And Dominating" at bounding box center [702, 323] width 626 height 30
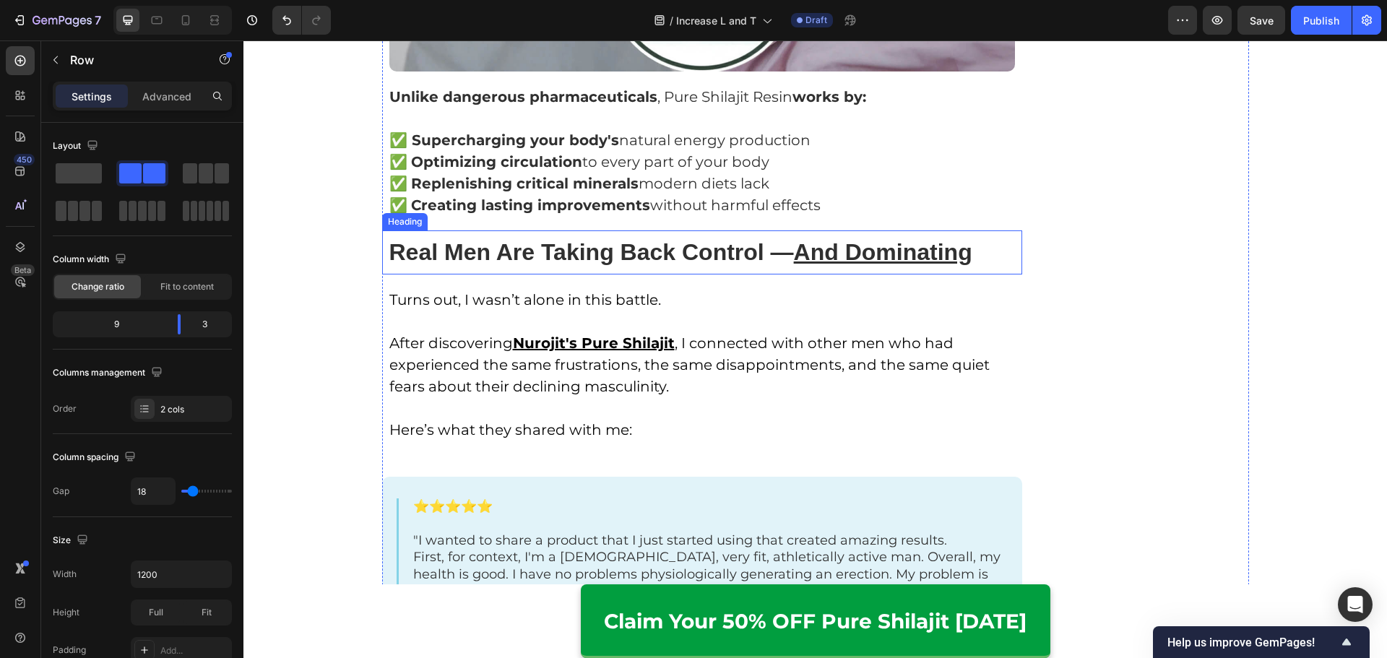
scroll to position [5104, 0]
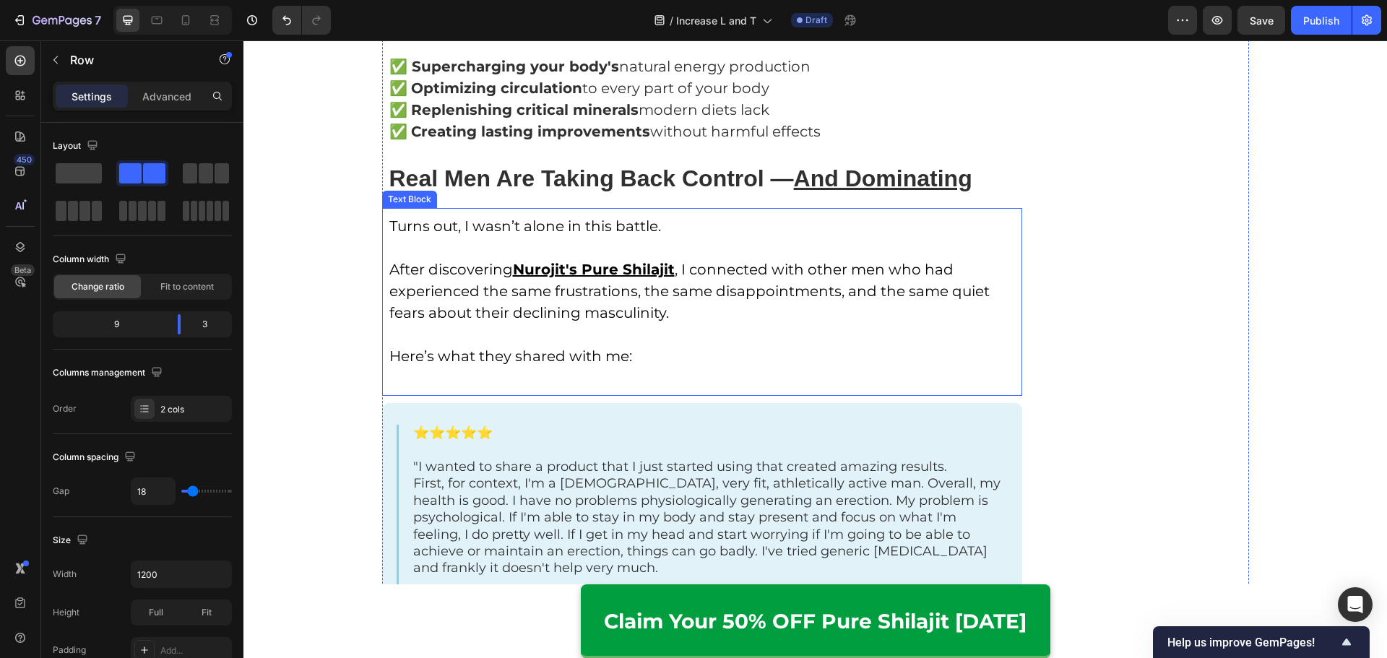
click at [584, 302] on p "After discovering [PERSON_NAME]'s Pure Shilajit , I connected with other men wh…" at bounding box center [702, 291] width 626 height 65
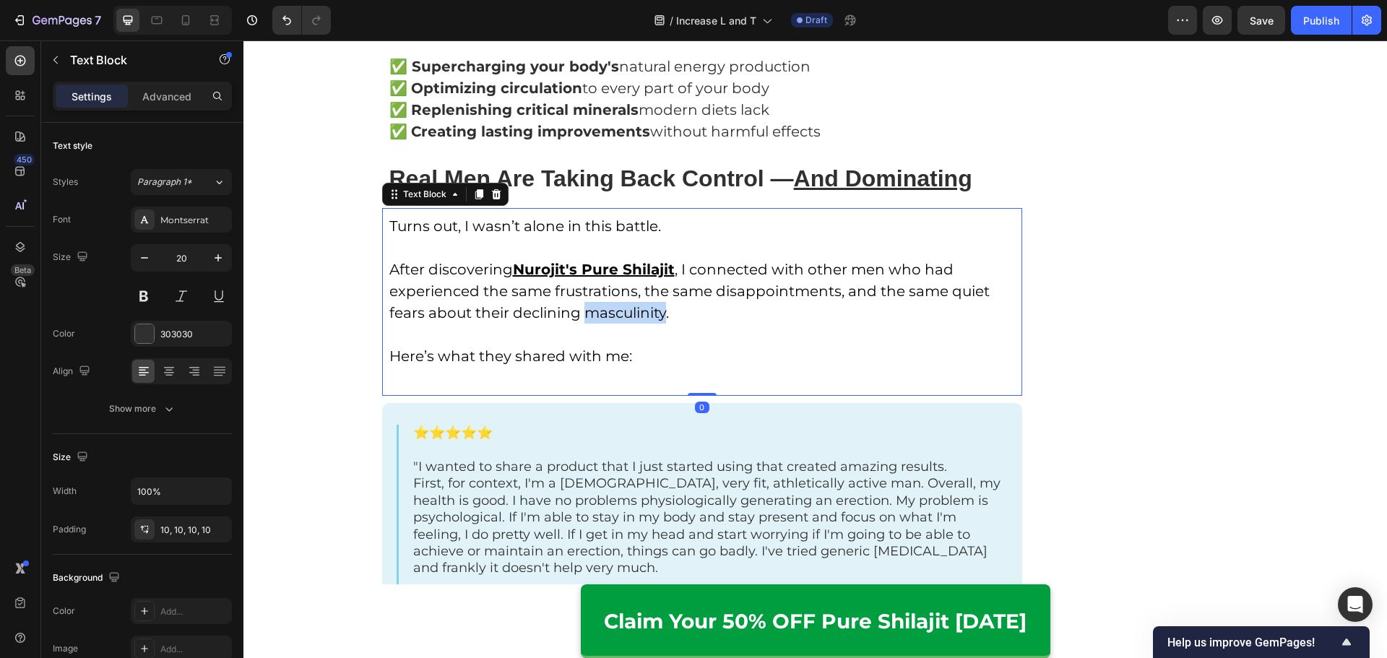
click at [584, 302] on p "After discovering [PERSON_NAME]'s Pure Shilajit , I connected with other men wh…" at bounding box center [702, 291] width 626 height 65
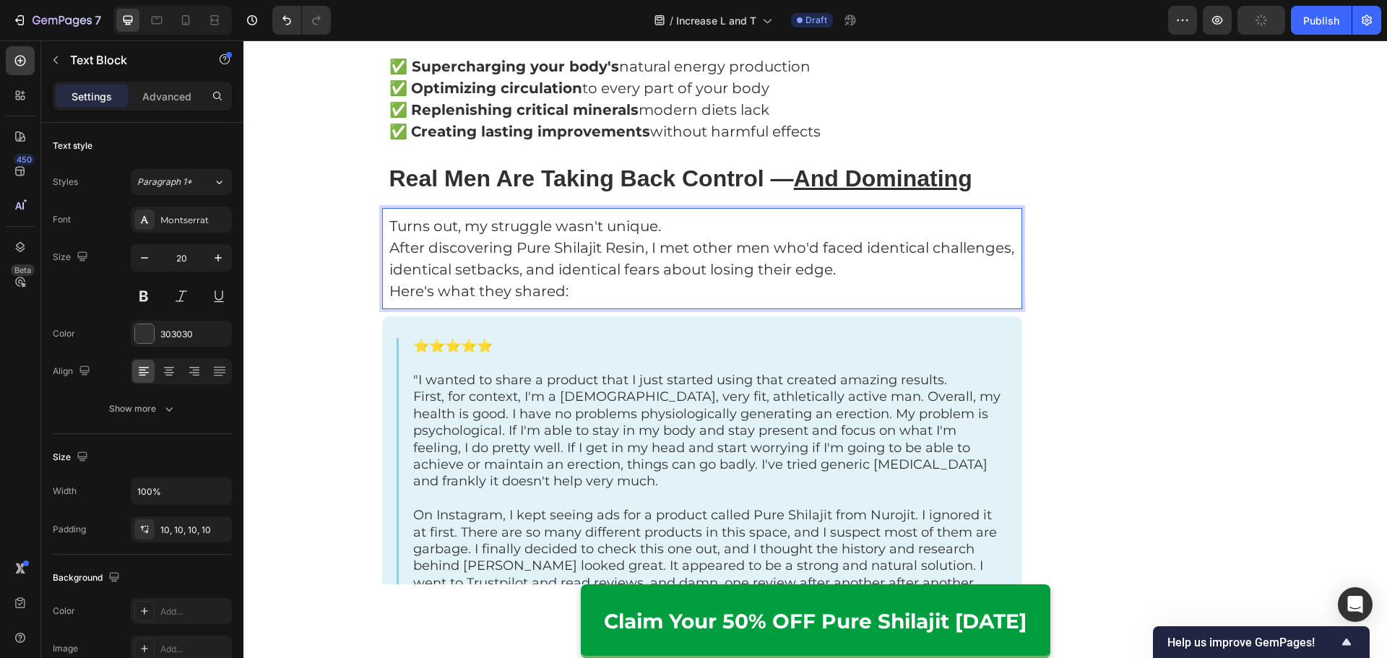
click at [702, 215] on p "Turns out, my struggle wasn't unique." at bounding box center [702, 226] width 626 height 22
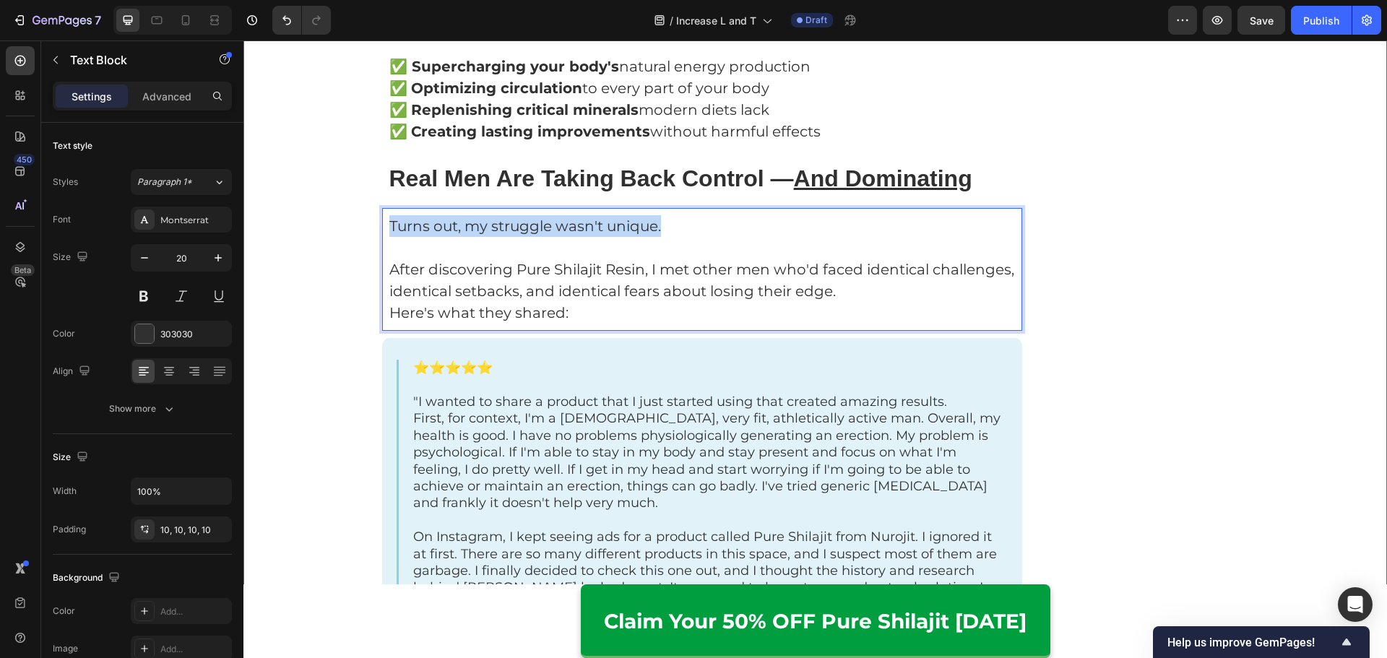
drag, startPoint x: 716, startPoint y: 204, endPoint x: 355, endPoint y: 207, distance: 361.1
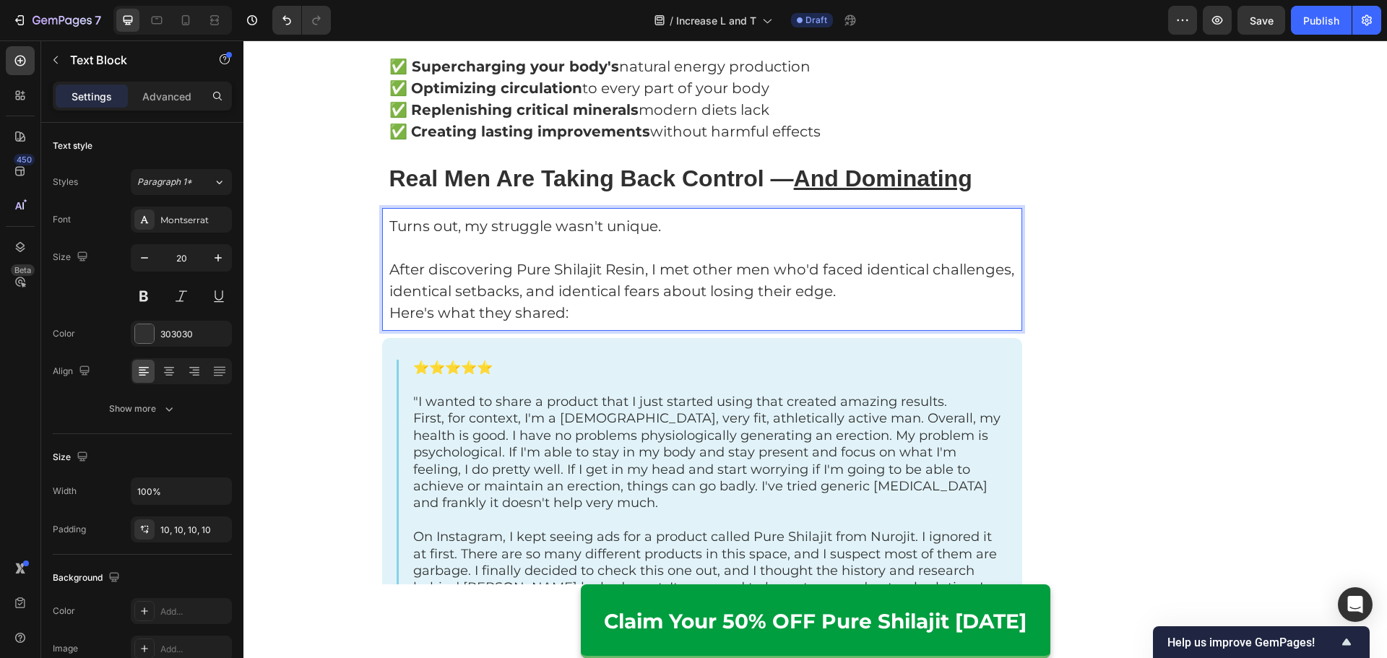
click at [511, 237] on p "Rich Text Editor. Editing area: main" at bounding box center [702, 248] width 626 height 22
drag, startPoint x: 591, startPoint y: 207, endPoint x: 726, endPoint y: 204, distance: 135.1
click at [726, 215] on p "Turns out, my struggle wasn't unique." at bounding box center [702, 226] width 626 height 22
click at [876, 276] on p "After discovering Pure Shilajit Resin, I met other men who'd faced identical ch…" at bounding box center [702, 280] width 626 height 43
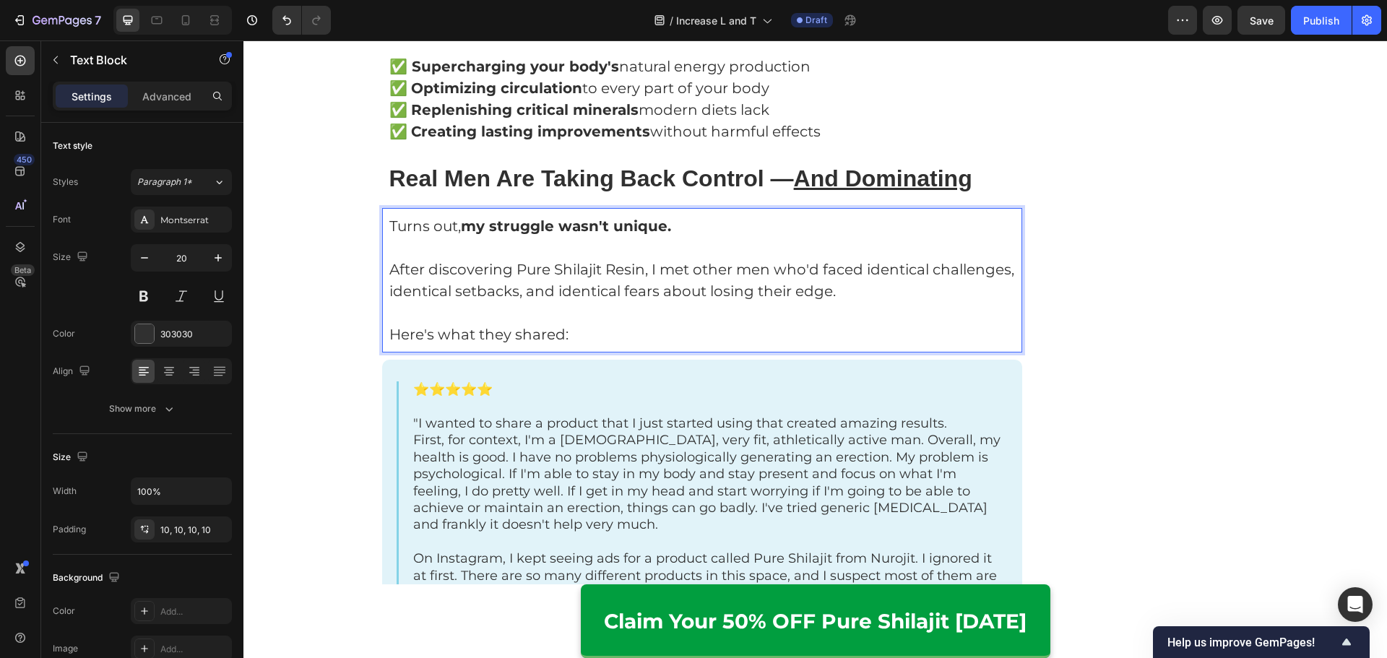
click at [389, 259] on p "After discovering Pure Shilajit Resin, I met other men who'd faced identical ch…" at bounding box center [702, 280] width 626 height 43
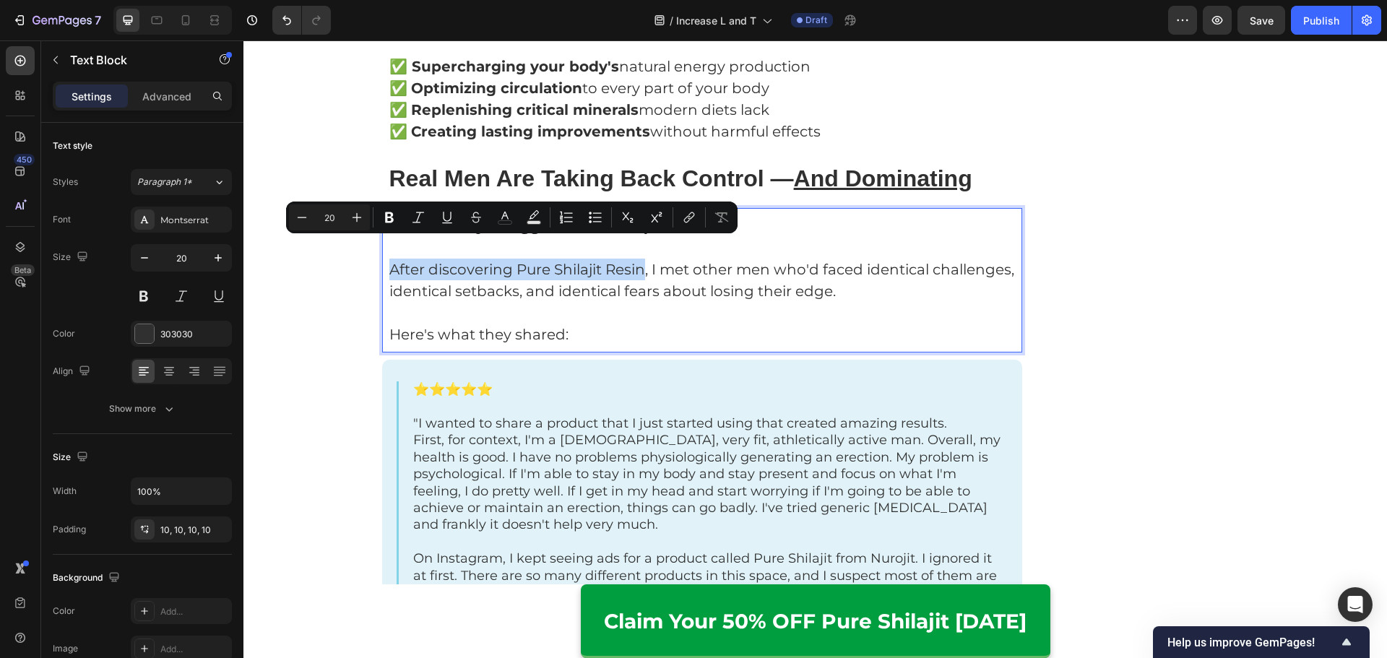
drag, startPoint x: 415, startPoint y: 251, endPoint x: 637, endPoint y: 251, distance: 222.4
click at [637, 259] on p "After discovering Pure Shilajit Resin, I met other men who'd faced identical ch…" at bounding box center [702, 280] width 626 height 43
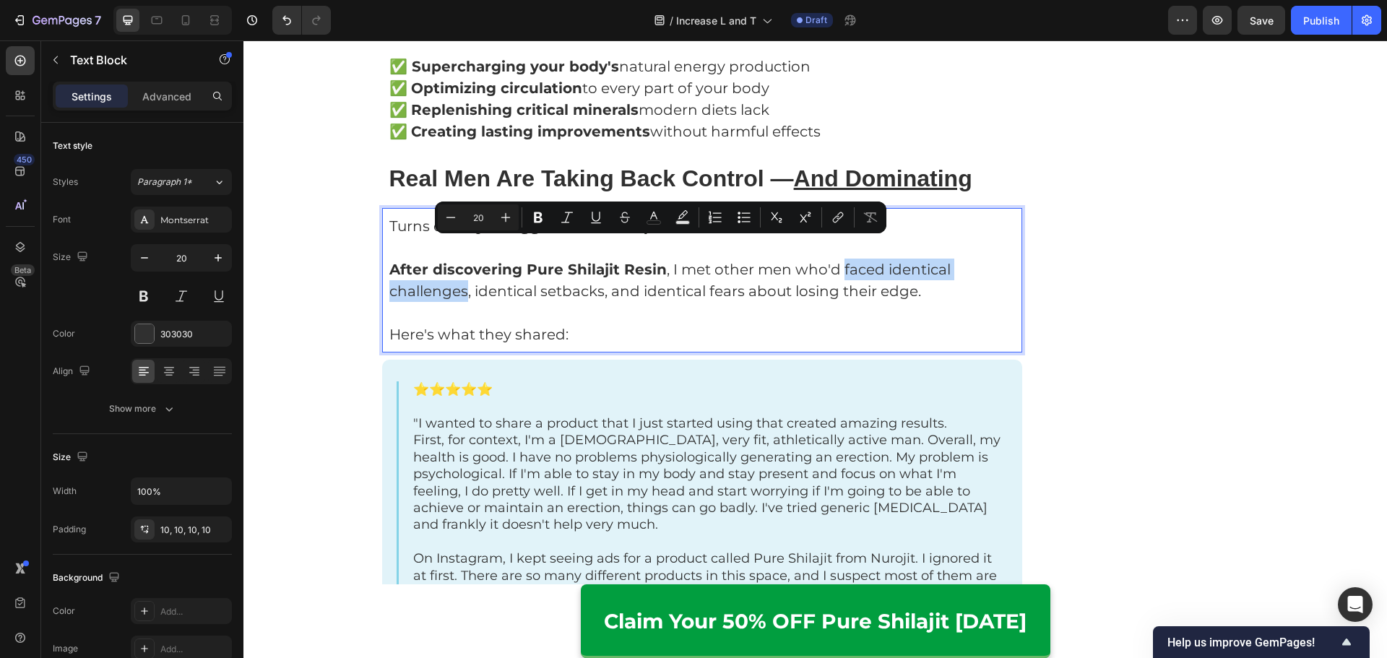
drag, startPoint x: 833, startPoint y: 249, endPoint x: 459, endPoint y: 279, distance: 374.6
click at [459, 279] on p "After discovering Pure Shilajit Resin , I met other men who'd faced identical c…" at bounding box center [702, 280] width 626 height 43
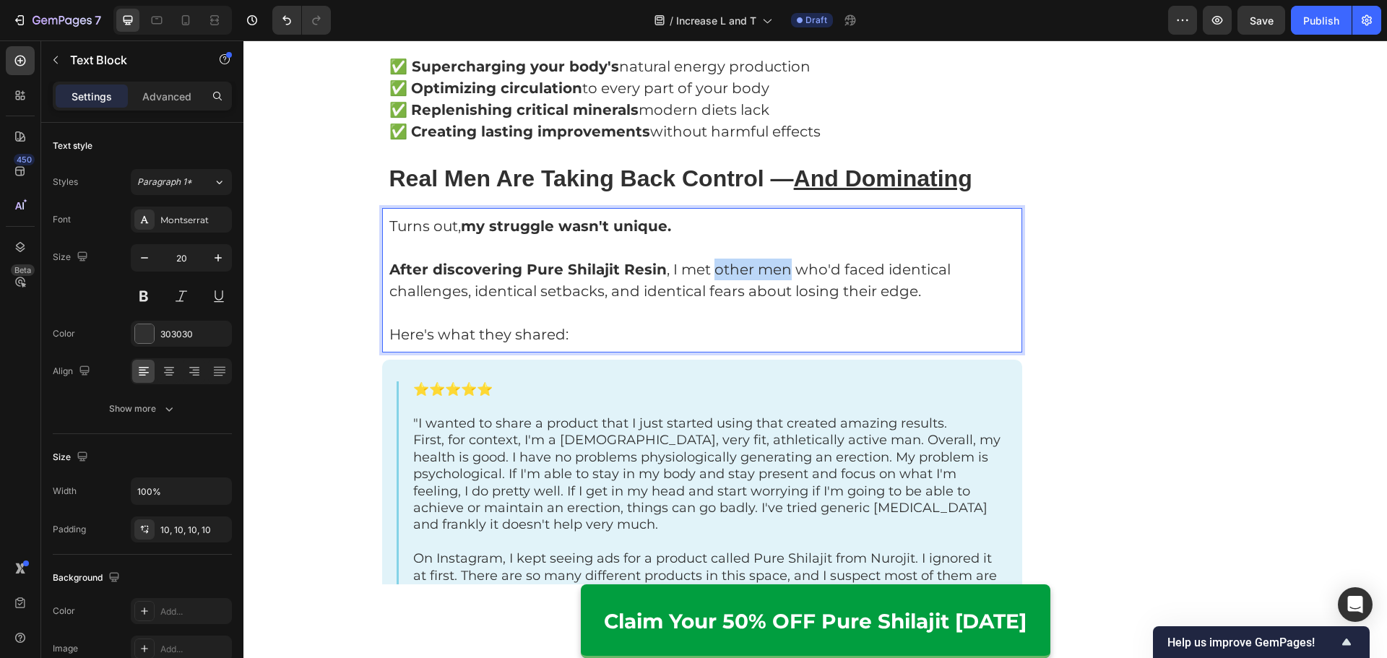
drag, startPoint x: 703, startPoint y: 252, endPoint x: 778, endPoint y: 250, distance: 74.4
click at [778, 259] on p "After discovering Pure Shilajit Resin , I met other men who'd faced identical c…" at bounding box center [702, 280] width 626 height 43
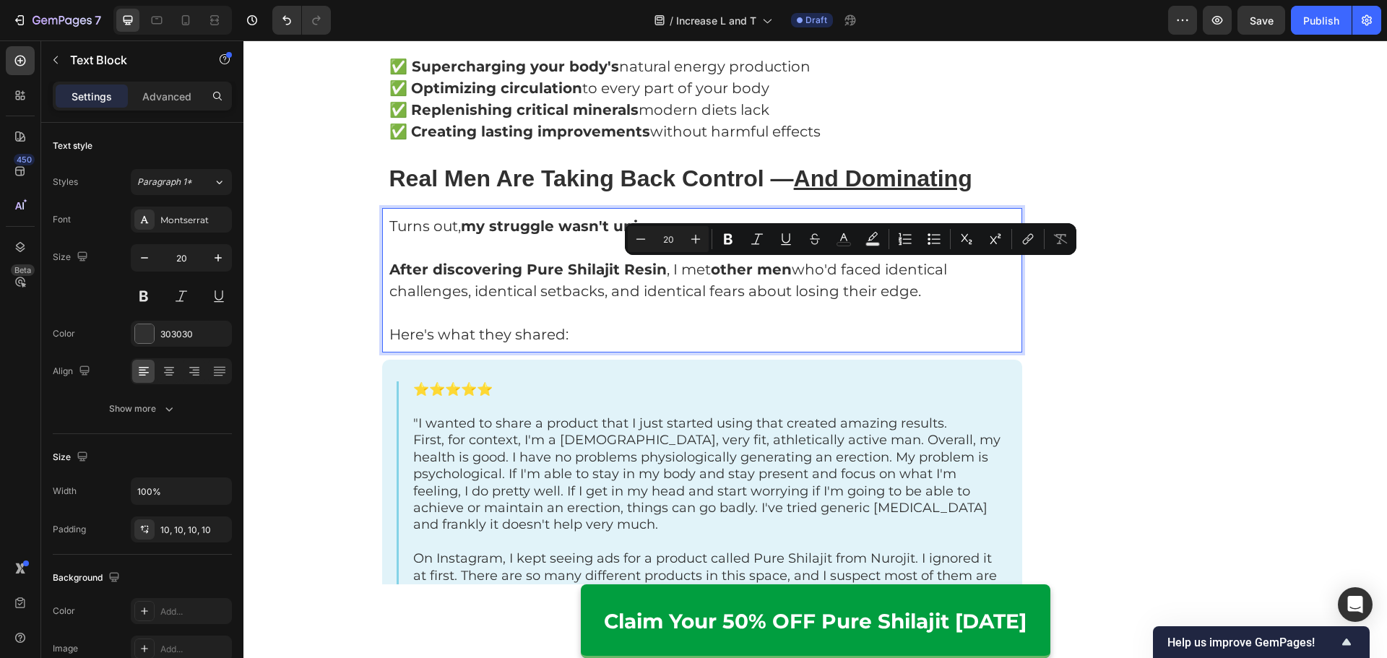
drag, startPoint x: 916, startPoint y: 274, endPoint x: 789, endPoint y: 272, distance: 127.8
click at [789, 272] on p "After discovering Pure Shilajit Resin , I met other men who'd faced identical c…" at bounding box center [702, 280] width 626 height 43
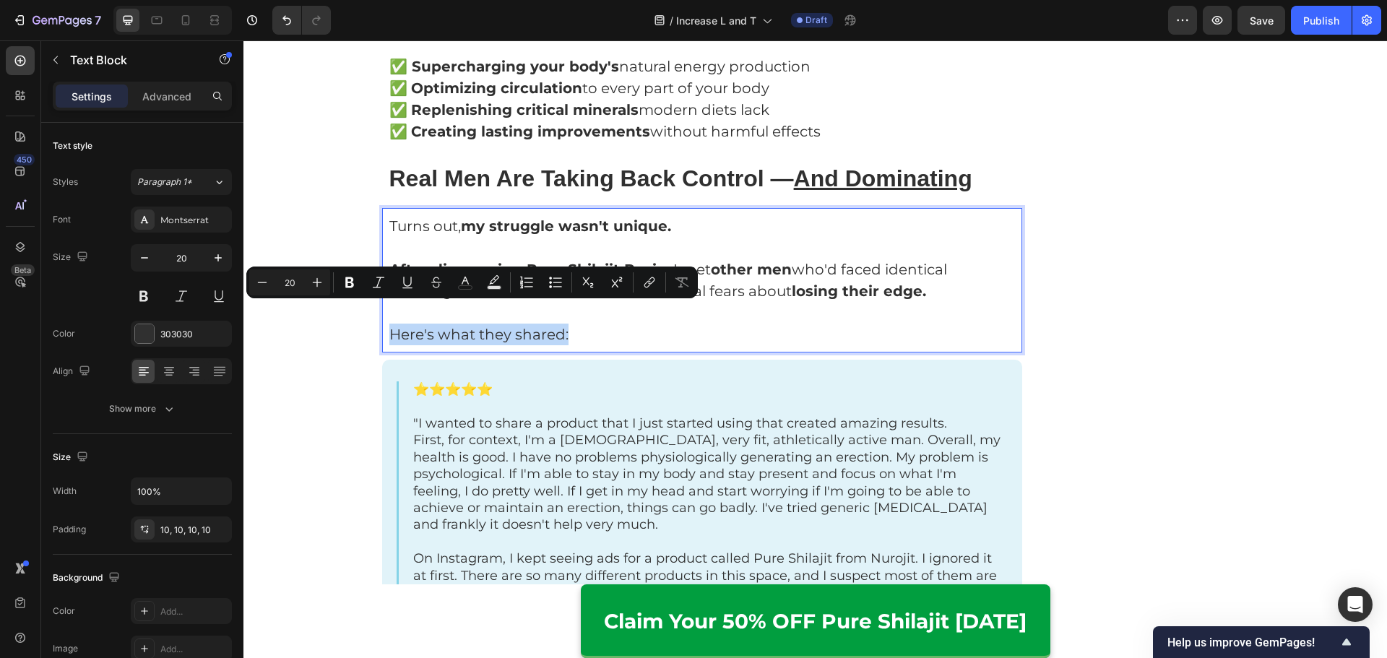
drag, startPoint x: 604, startPoint y: 313, endPoint x: 383, endPoint y: 320, distance: 221.8
click at [383, 320] on div "Turns out, my struggle wasn't unique. After discovering Pure Shilajit Resin , I…" at bounding box center [702, 280] width 641 height 144
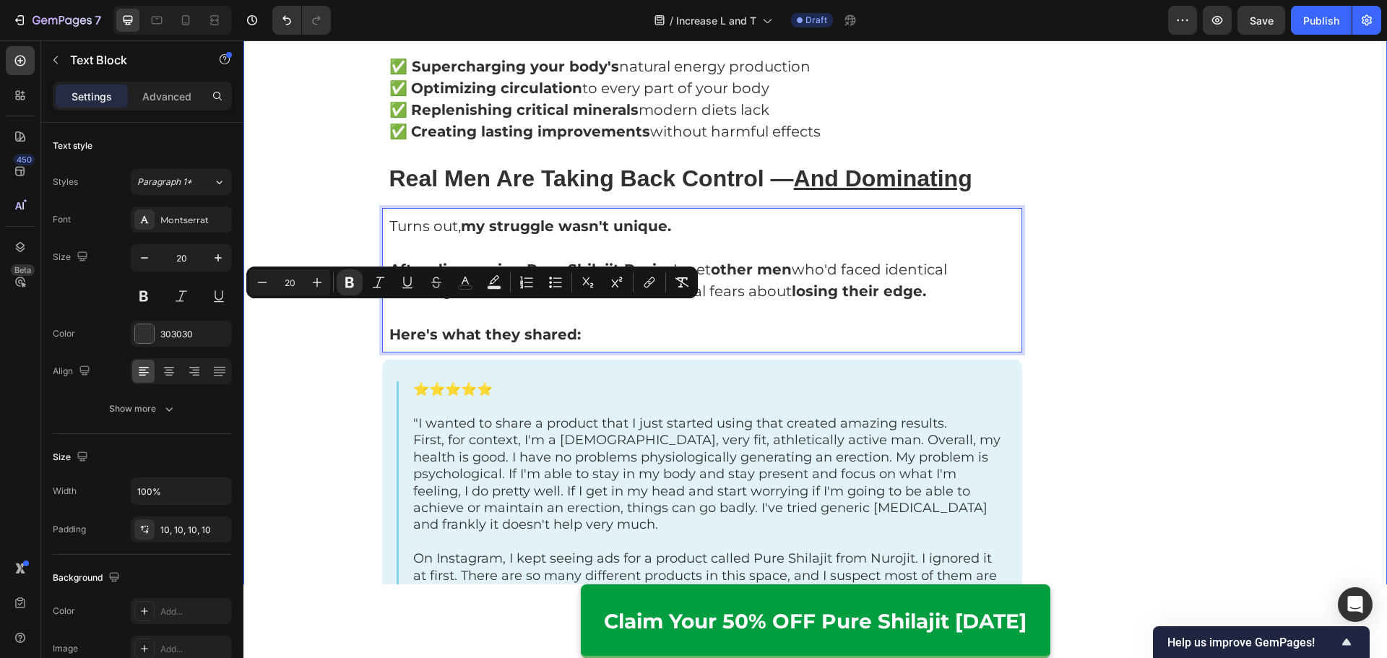
drag, startPoint x: 350, startPoint y: 342, endPoint x: 360, endPoint y: 339, distance: 10.1
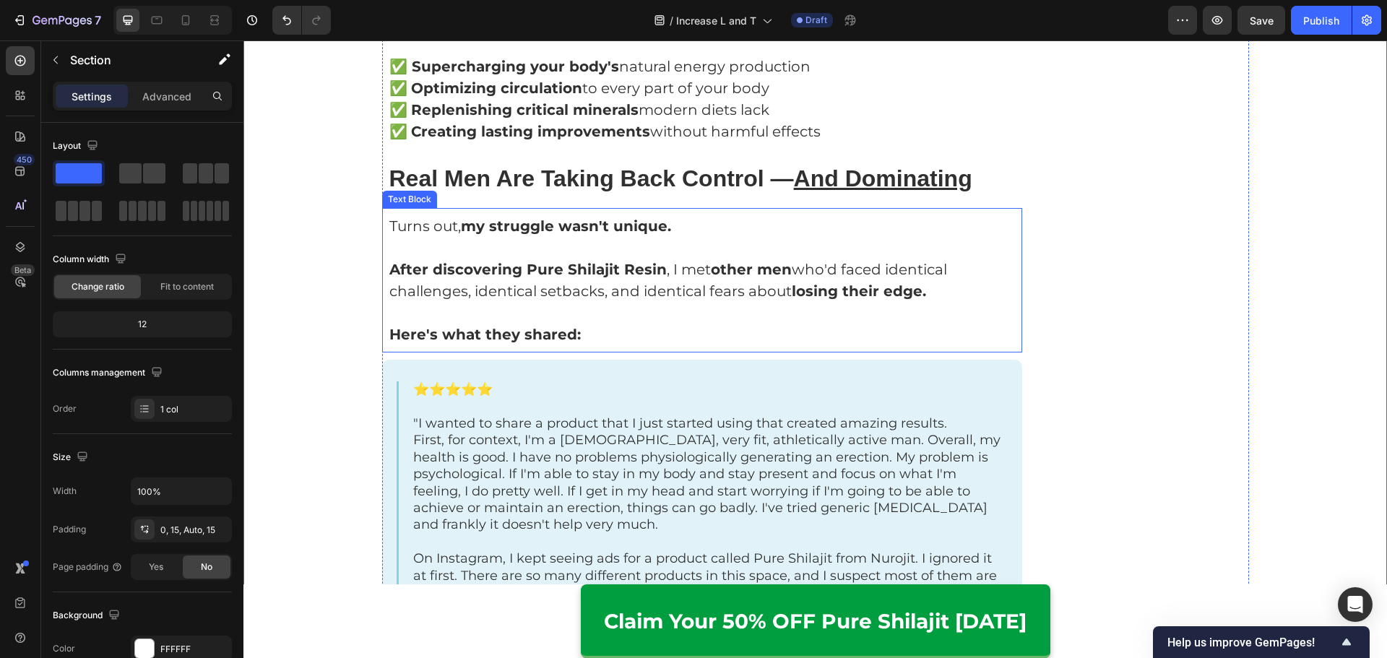
click at [483, 326] on strong "Here's what they shared:" at bounding box center [484, 334] width 191 height 17
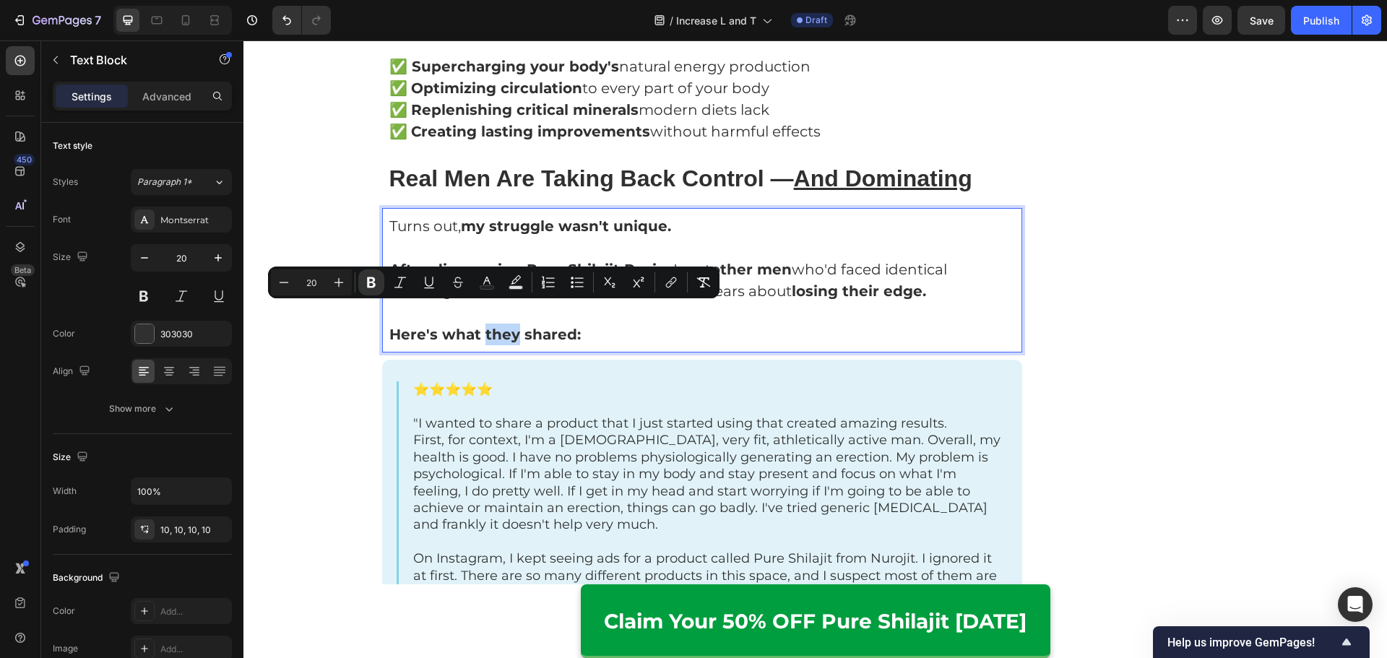
drag, startPoint x: 477, startPoint y: 313, endPoint x: 511, endPoint y: 314, distance: 34.0
click at [511, 326] on strong "Here's what they shared:" at bounding box center [484, 334] width 191 height 17
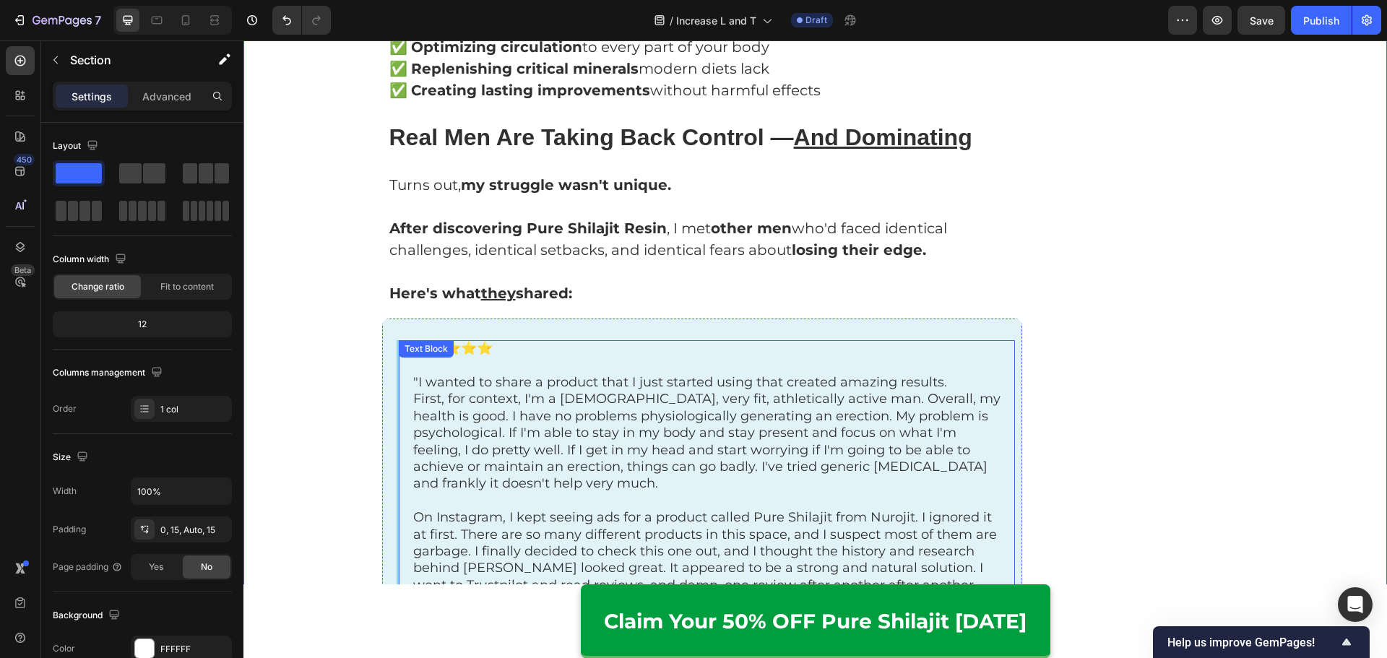
scroll to position [5248, 0]
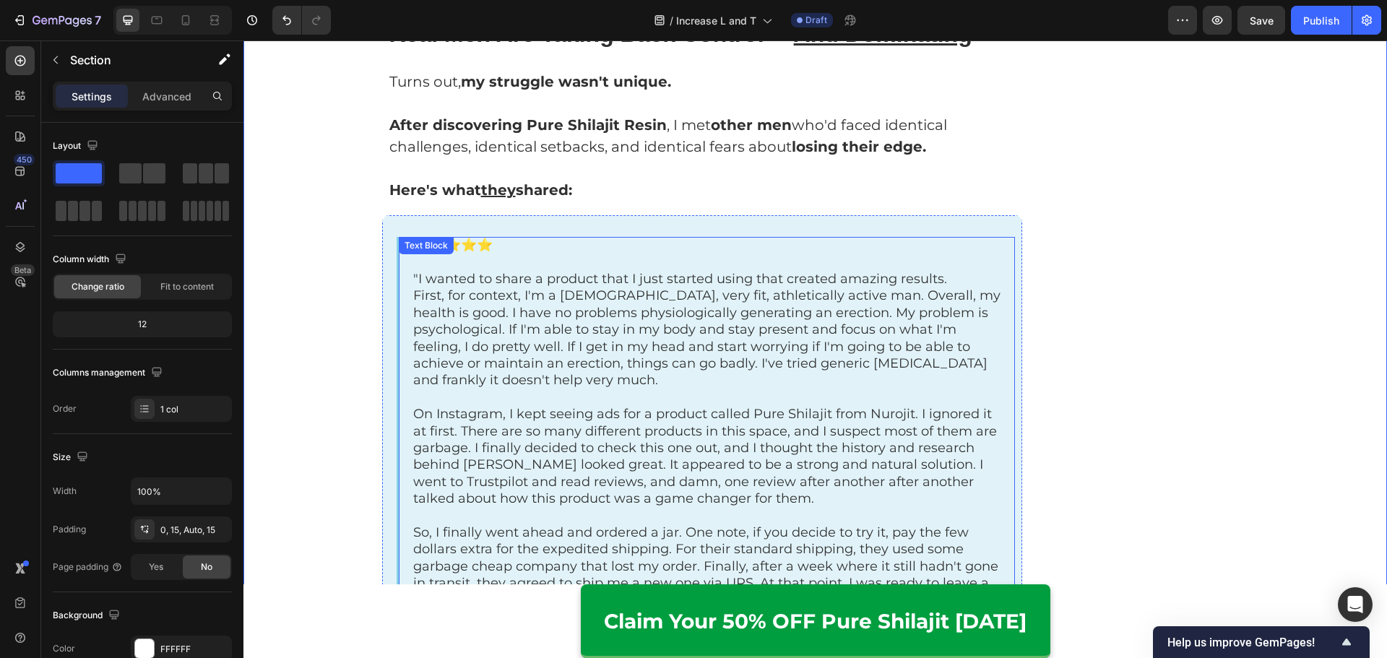
click at [565, 332] on span "First, for context, I'm a [DEMOGRAPHIC_DATA], very fit, athletically active man…" at bounding box center [706, 337] width 587 height 100
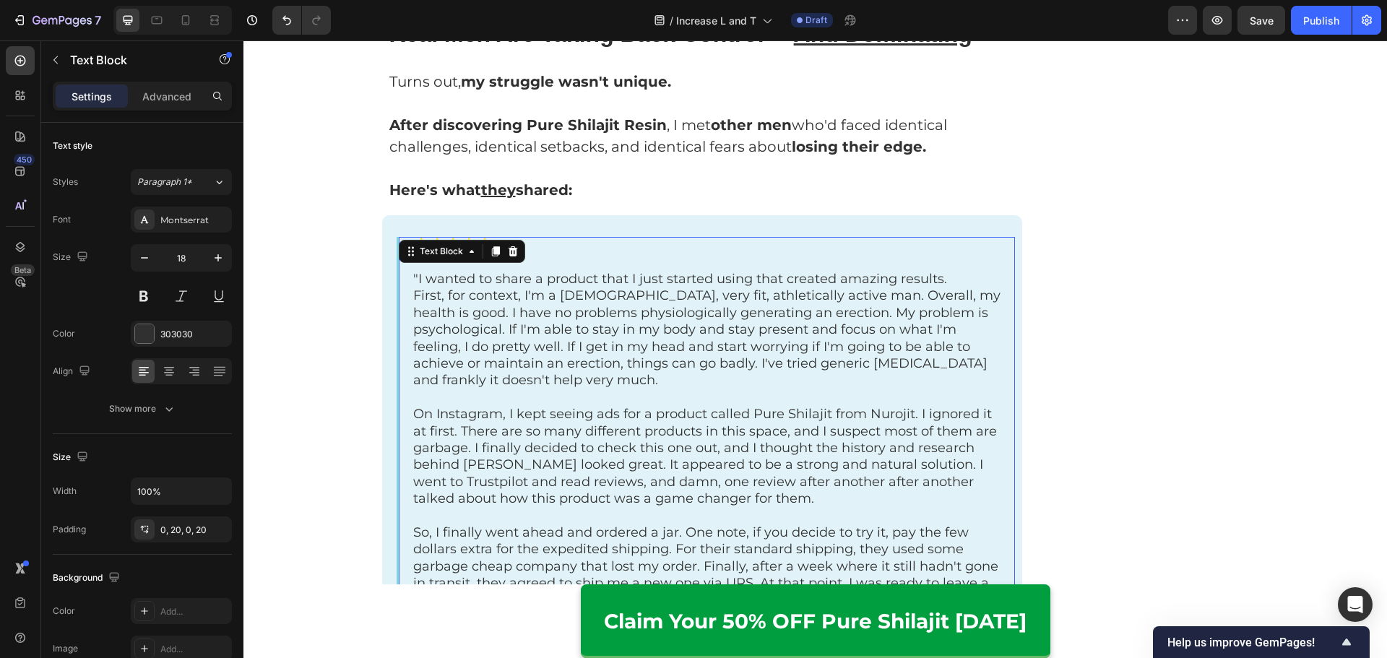
click at [565, 332] on span "First, for context, I'm a [DEMOGRAPHIC_DATA], very fit, athletically active man…" at bounding box center [706, 337] width 587 height 100
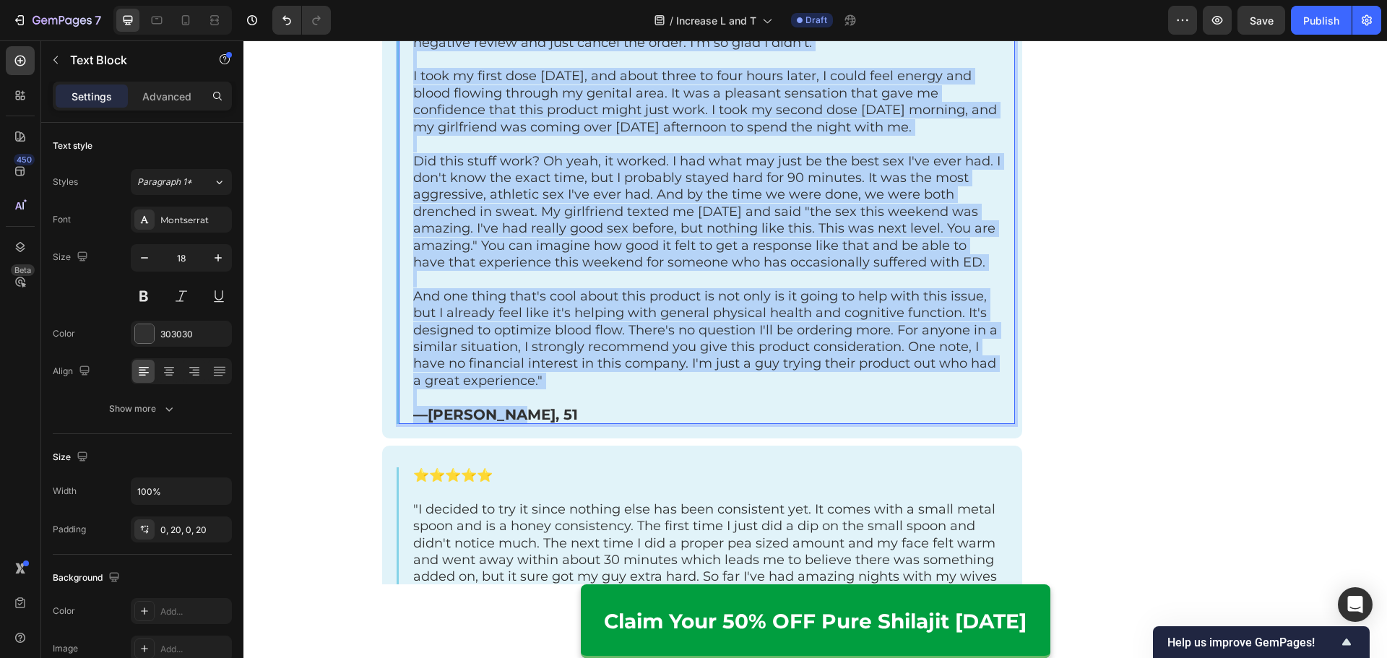
scroll to position [5826, 0]
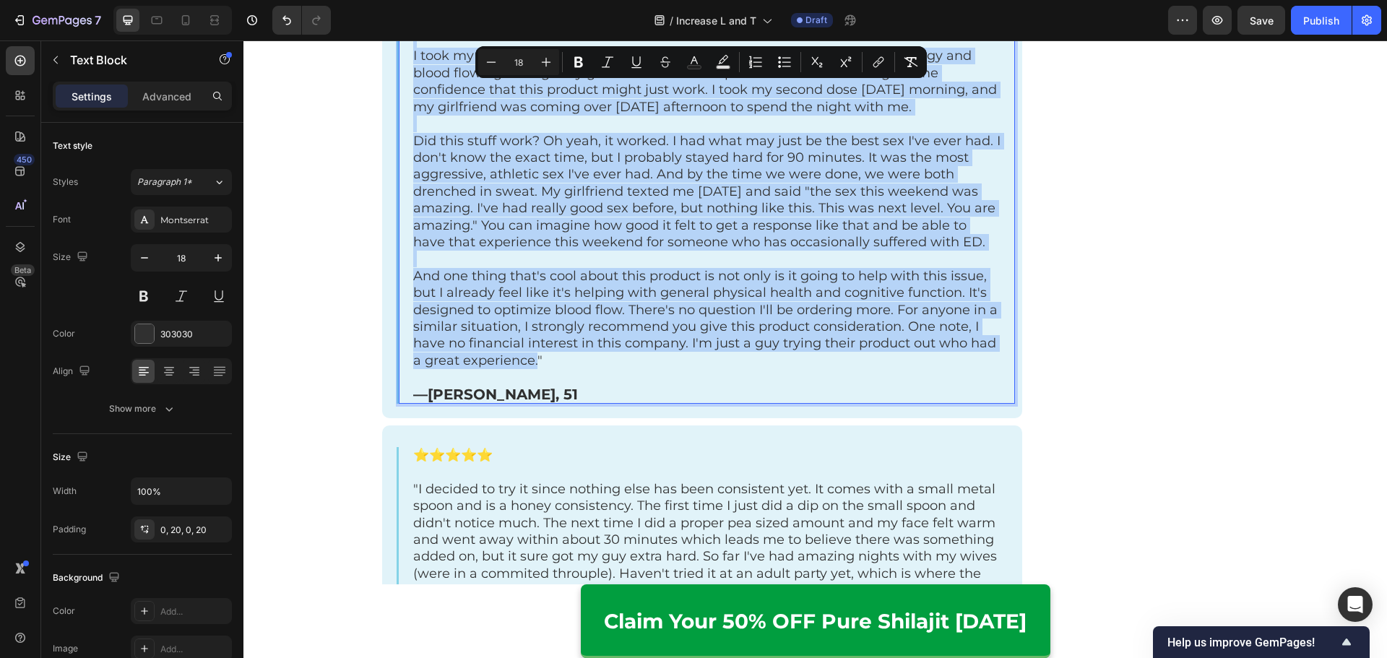
drag, startPoint x: 413, startPoint y: 258, endPoint x: 529, endPoint y: 346, distance: 145.9
click at [529, 346] on div "⭐⭐⭐⭐⭐ "I wanted to share a product that I just started using that created amazi…" at bounding box center [707, 31] width 617 height 745
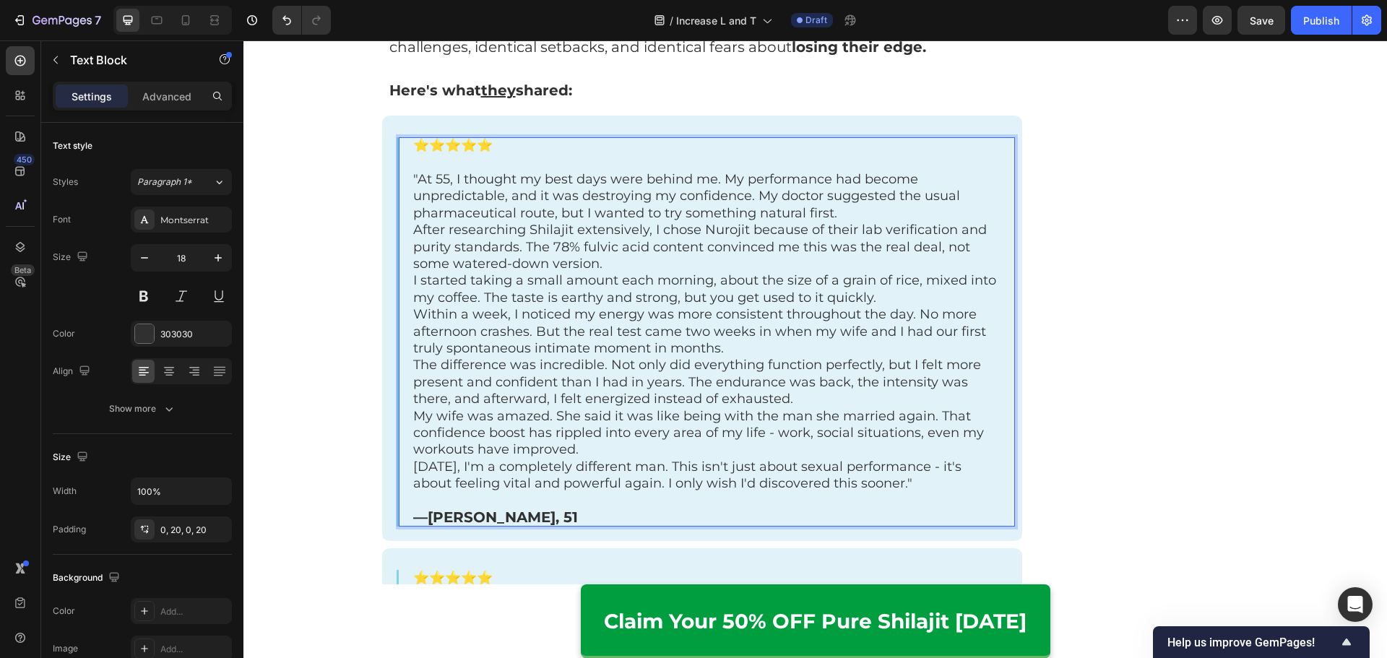
scroll to position [5186, 0]
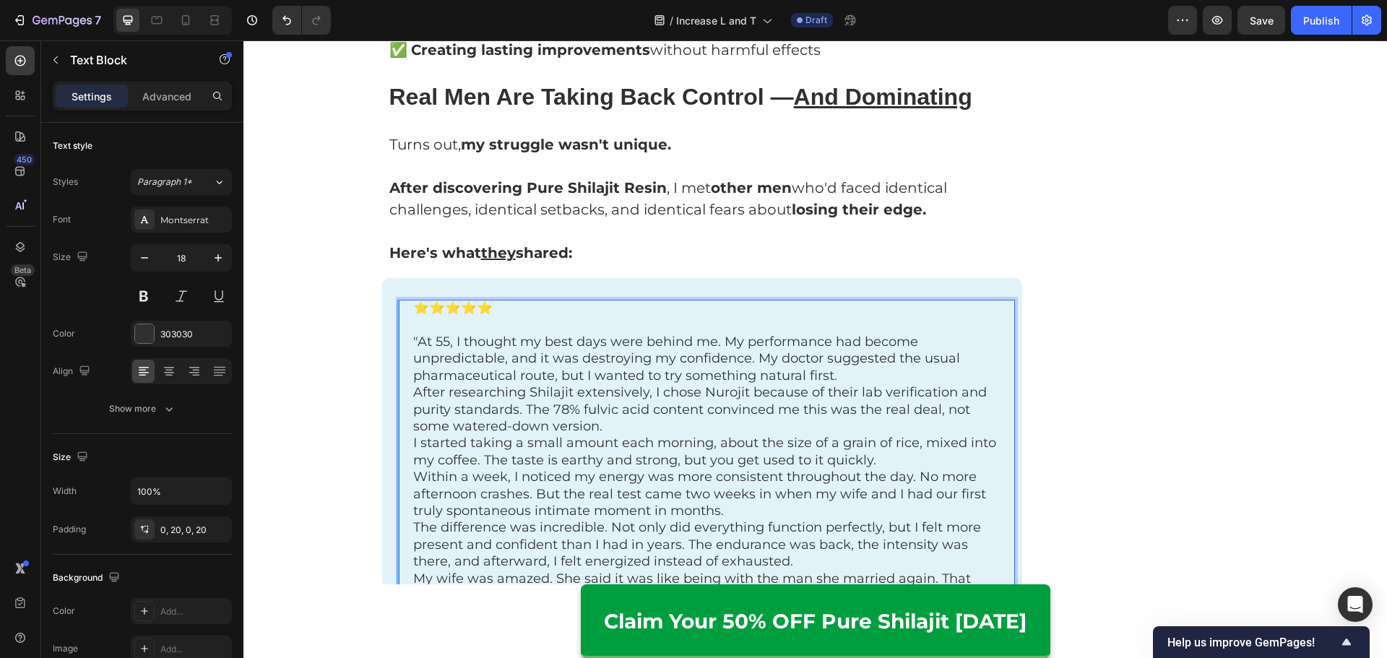
click at [862, 360] on p "" At 55, I thought my best days were behind me. My performance had become unpre…" at bounding box center [707, 359] width 588 height 51
click at [862, 352] on p "" At 55, I thought my best days were behind me. My performance had become unpre…" at bounding box center [707, 359] width 588 height 51
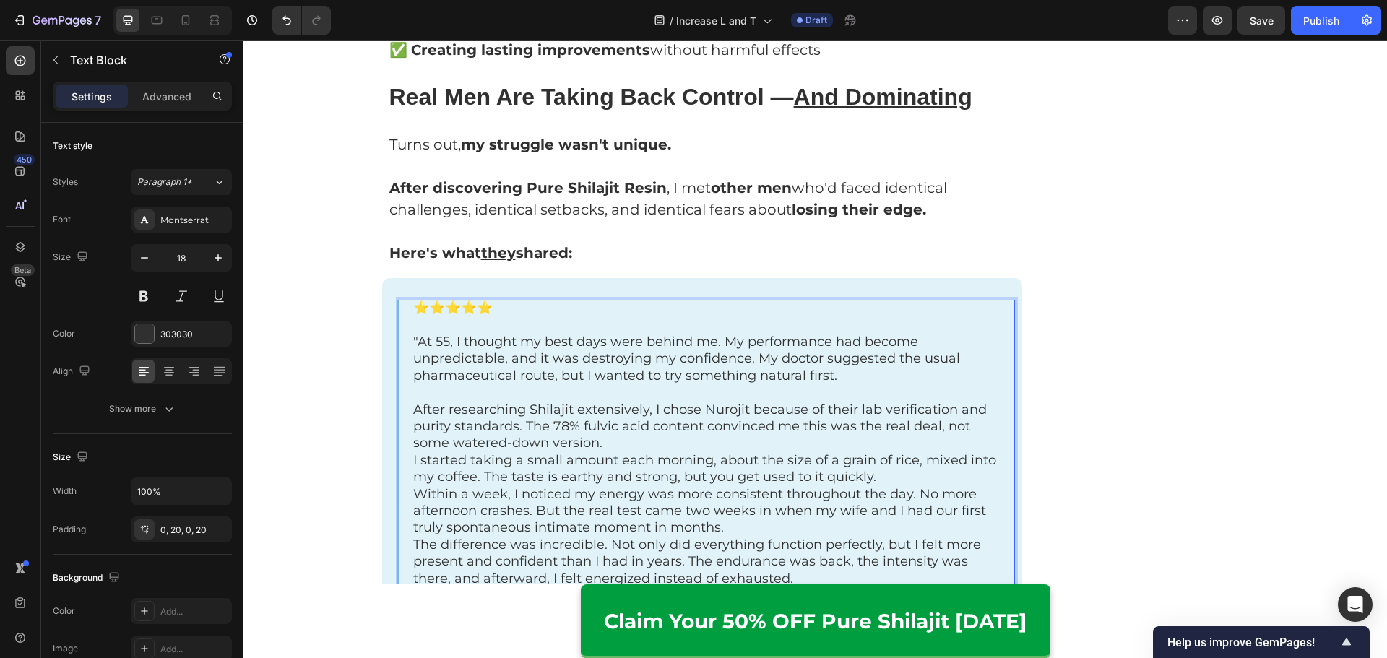
click at [734, 407] on p "After researching Shilajit extensively, I chose Nurojit because of their lab ve…" at bounding box center [707, 427] width 588 height 51
click at [745, 419] on p "After researching Shilajit extensively, I chose Nurojit because of their lab ve…" at bounding box center [707, 427] width 588 height 51
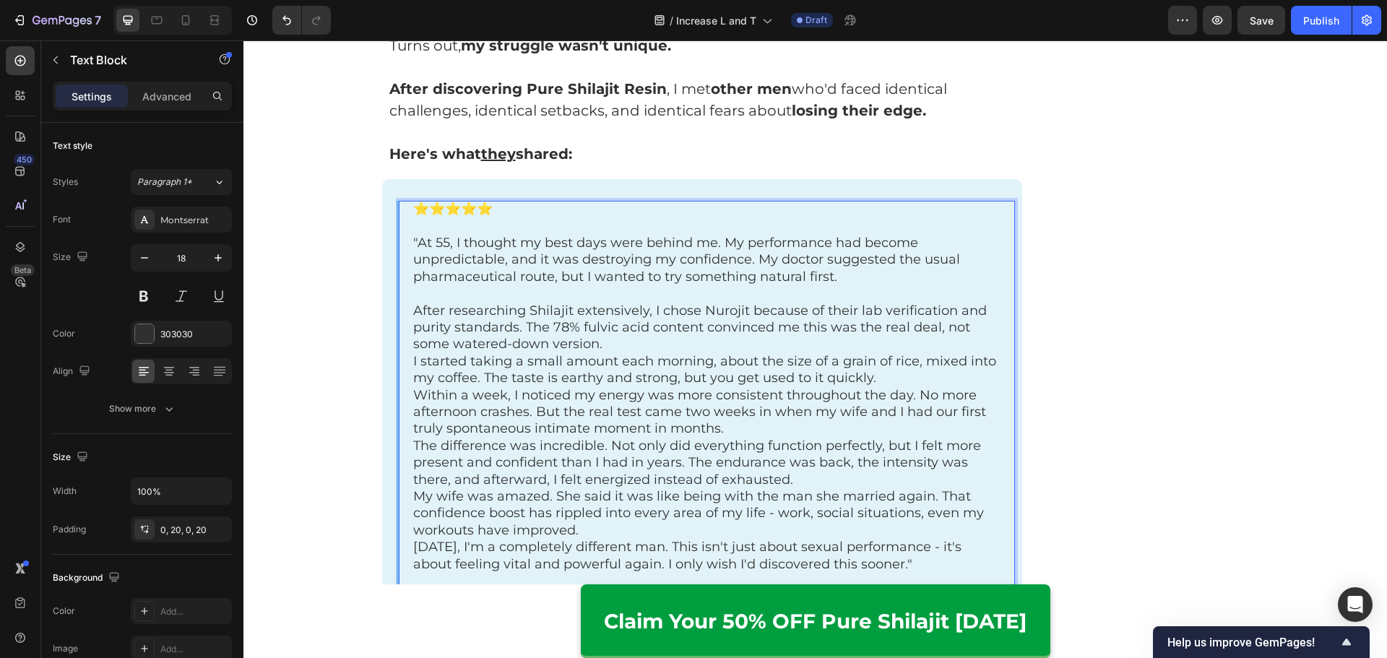
scroll to position [5330, 0]
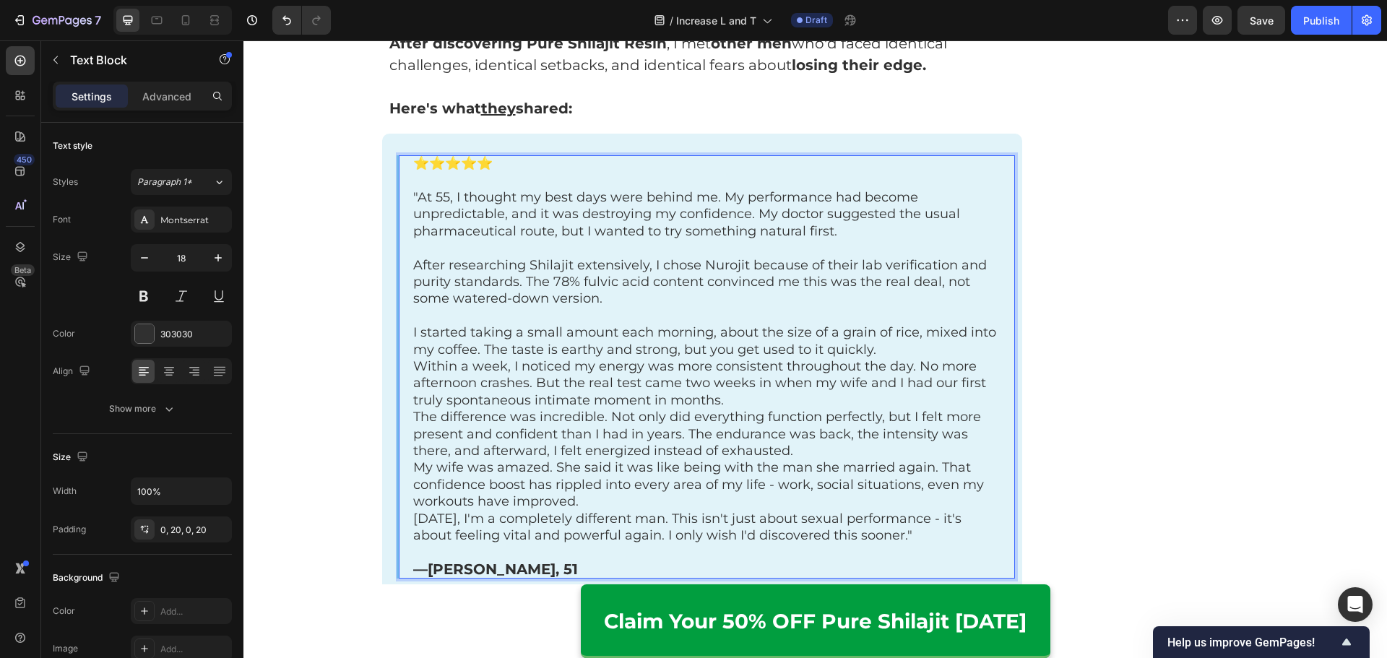
click at [886, 324] on p "I started taking a small amount each morning, about the size of a grain of rice…" at bounding box center [707, 341] width 588 height 34
click at [888, 333] on p "I started taking a small amount each morning, about the size of a grain of rice…" at bounding box center [707, 341] width 588 height 34
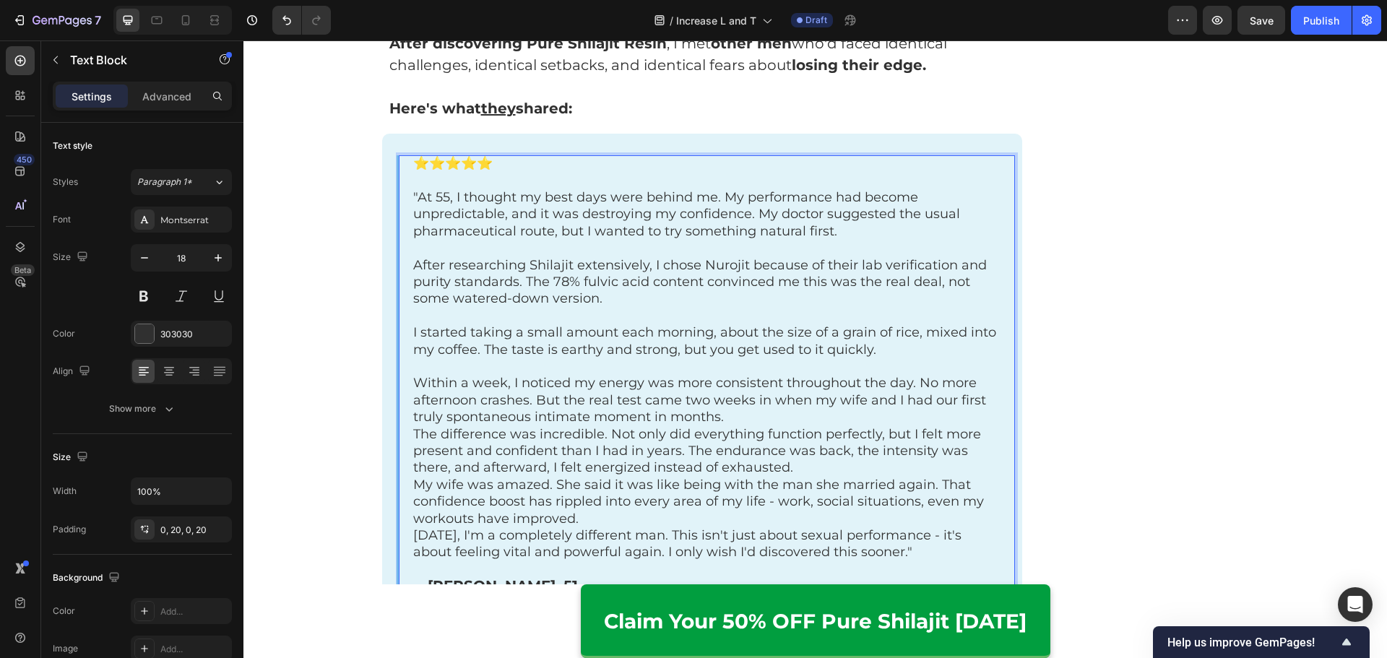
click at [805, 397] on p "Within a week, I noticed my energy was more consistent throughout the day. No m…" at bounding box center [707, 400] width 588 height 51
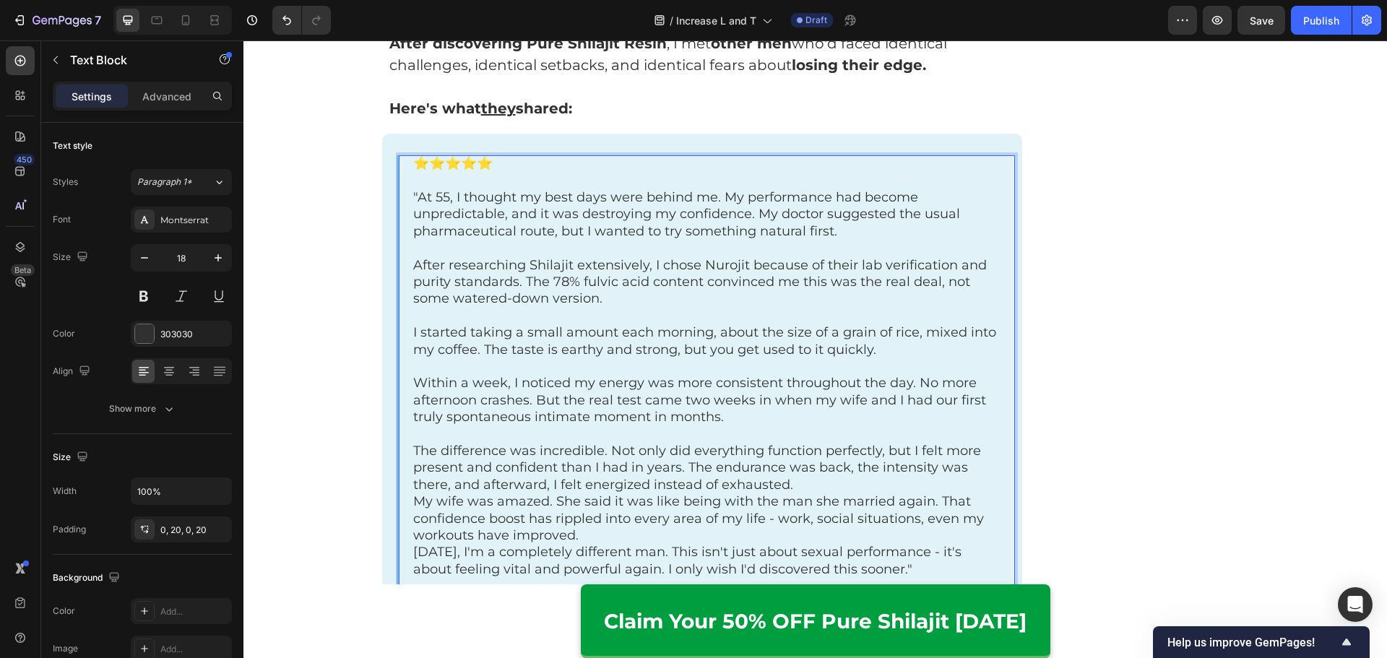
click at [835, 459] on p "The difference was incredible. Not only did everything function perfectly, but …" at bounding box center [707, 468] width 588 height 51
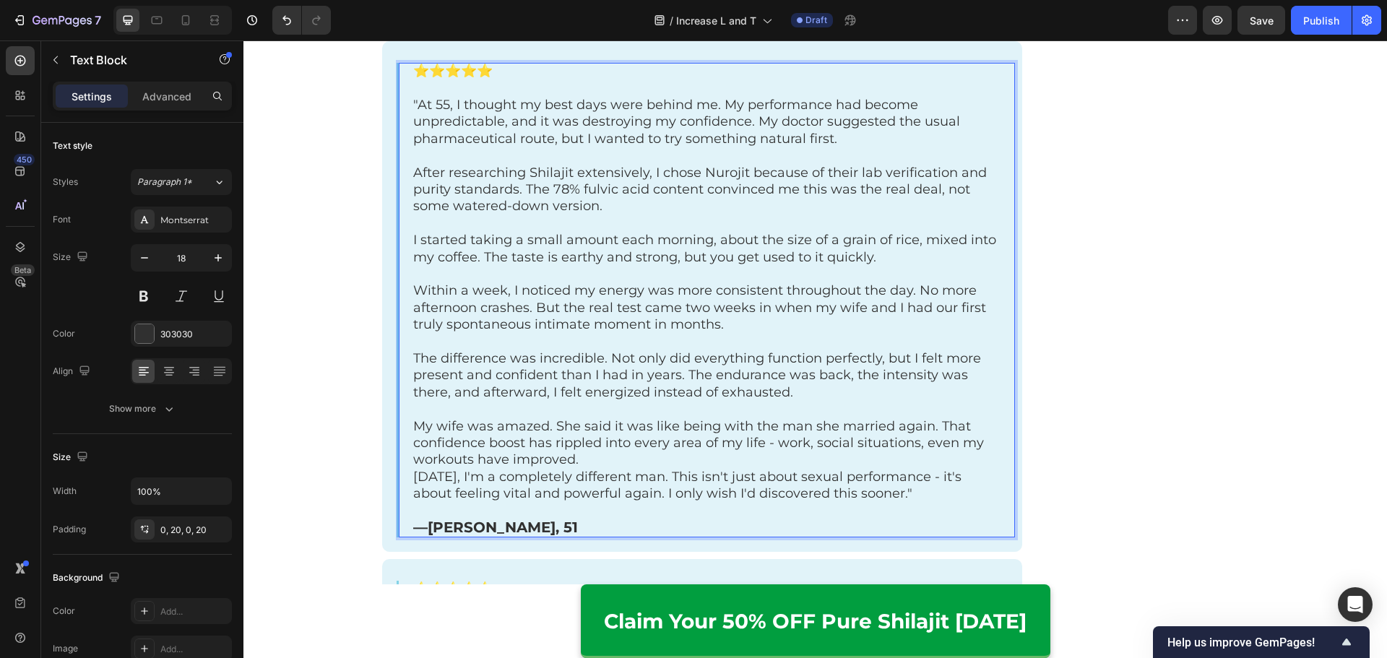
scroll to position [5474, 0]
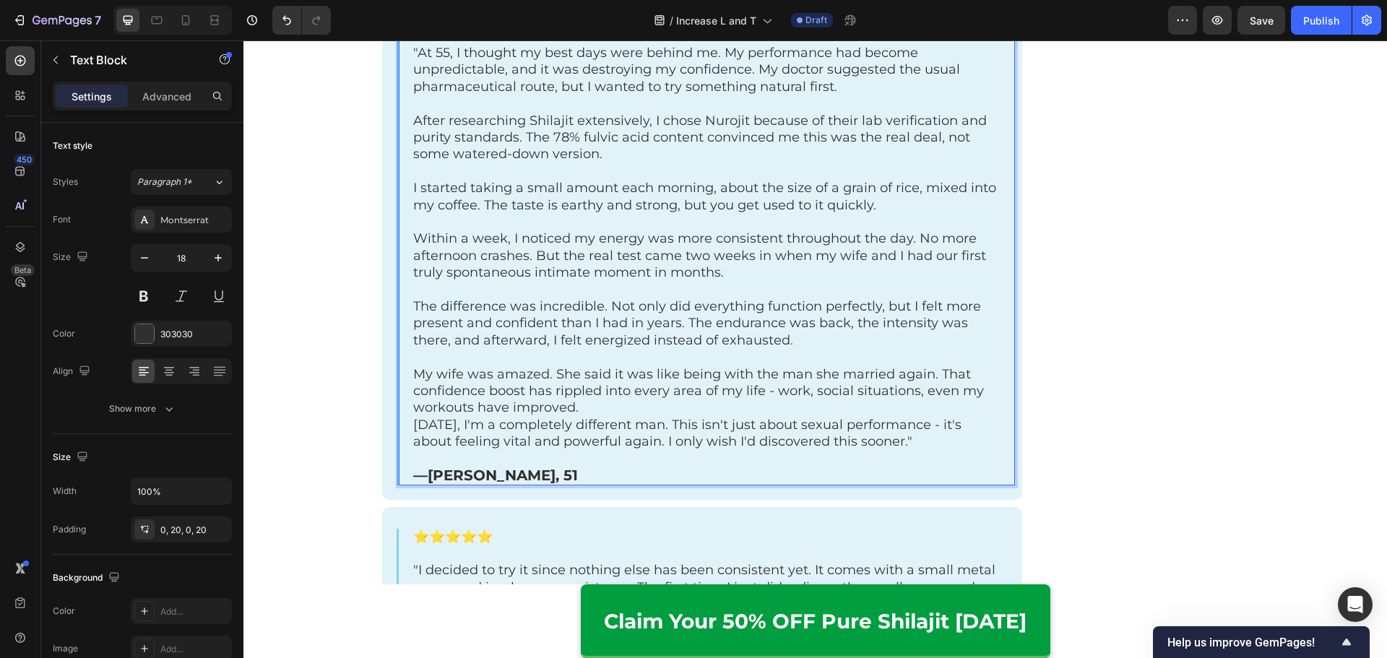
click at [674, 383] on p "My wife was amazed. She said it was like being with the man she married again. …" at bounding box center [707, 391] width 588 height 51
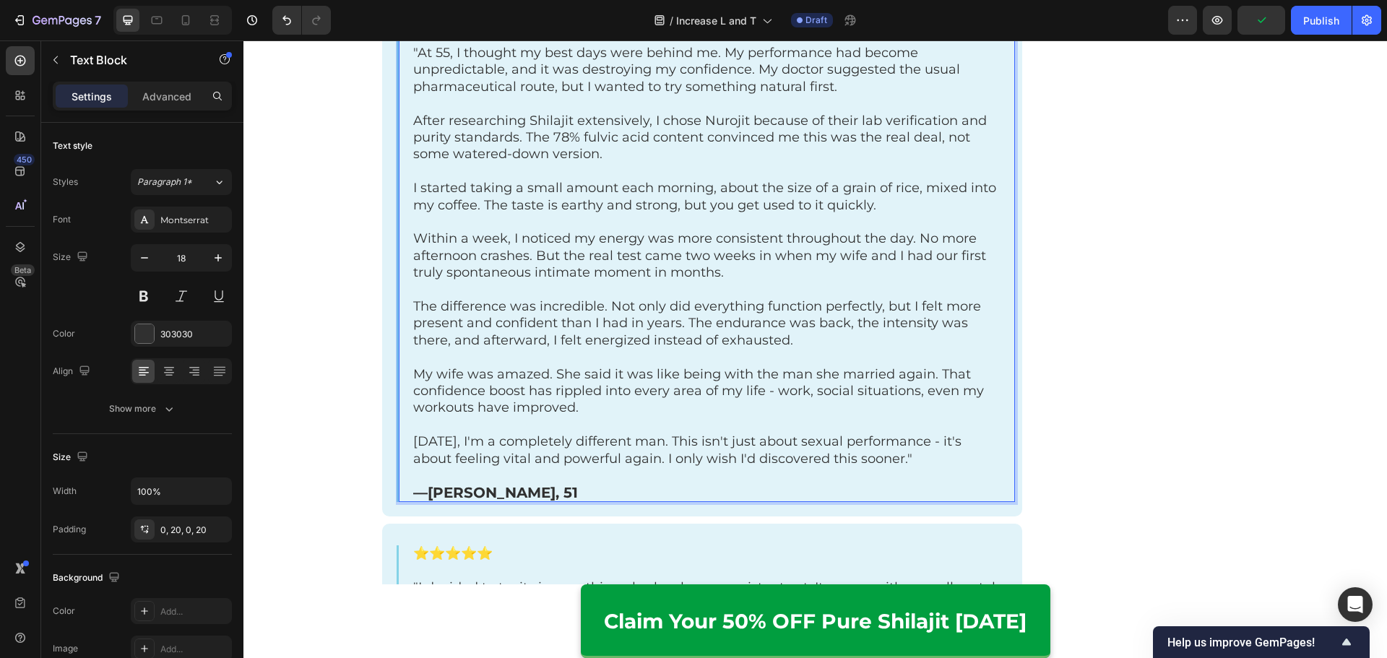
scroll to position [5547, 0]
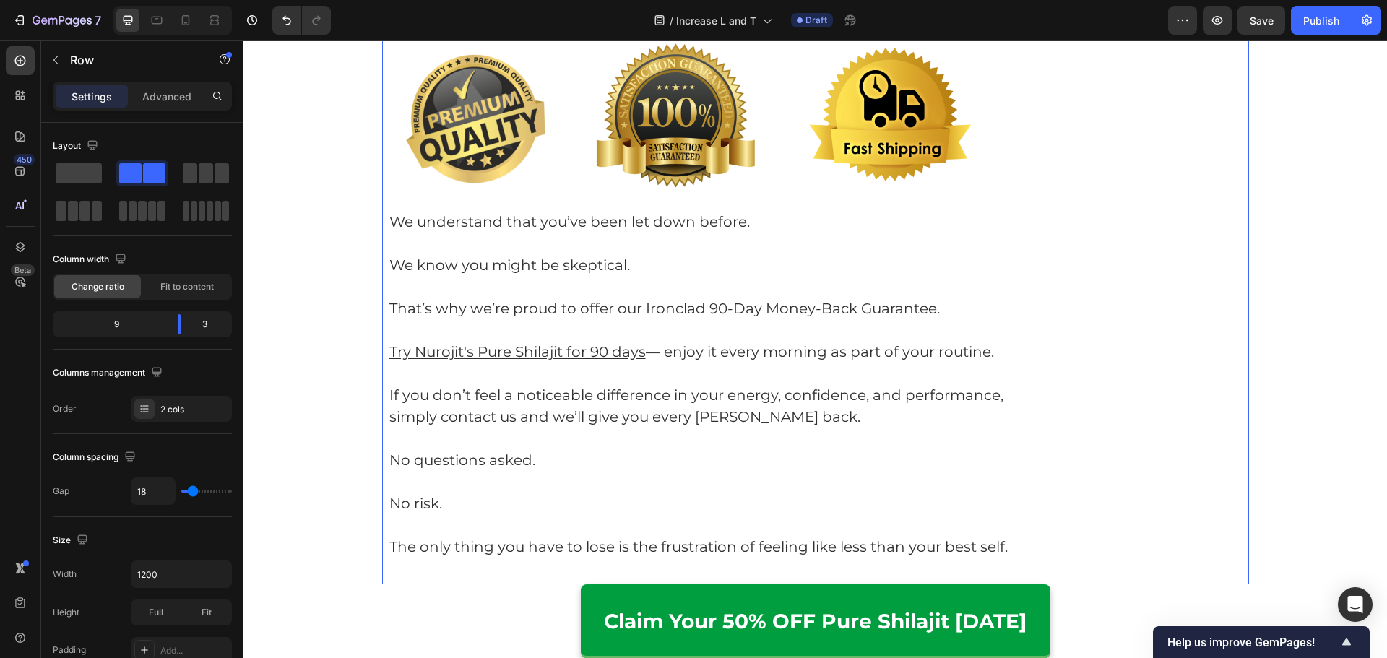
scroll to position [5836, 0]
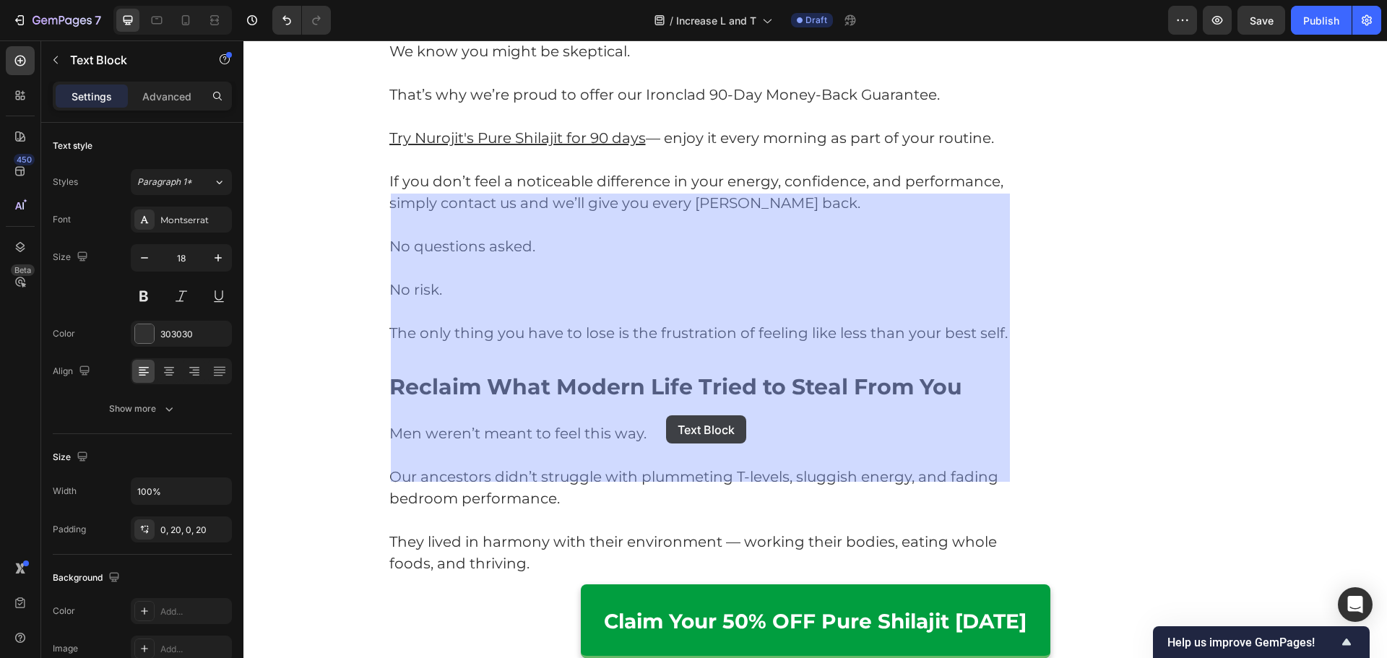
drag, startPoint x: 413, startPoint y: 215, endPoint x: 666, endPoint y: 415, distance: 322.4
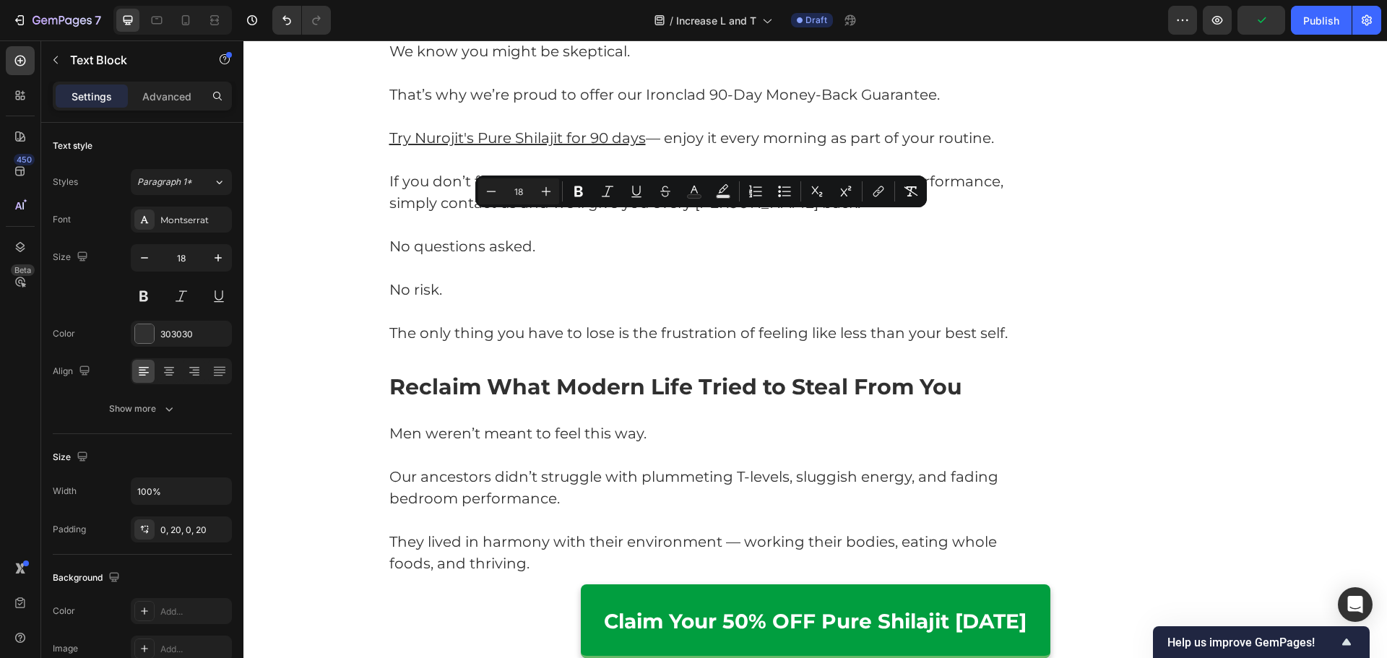
drag, startPoint x: 410, startPoint y: 223, endPoint x: 693, endPoint y: 430, distance: 350.3
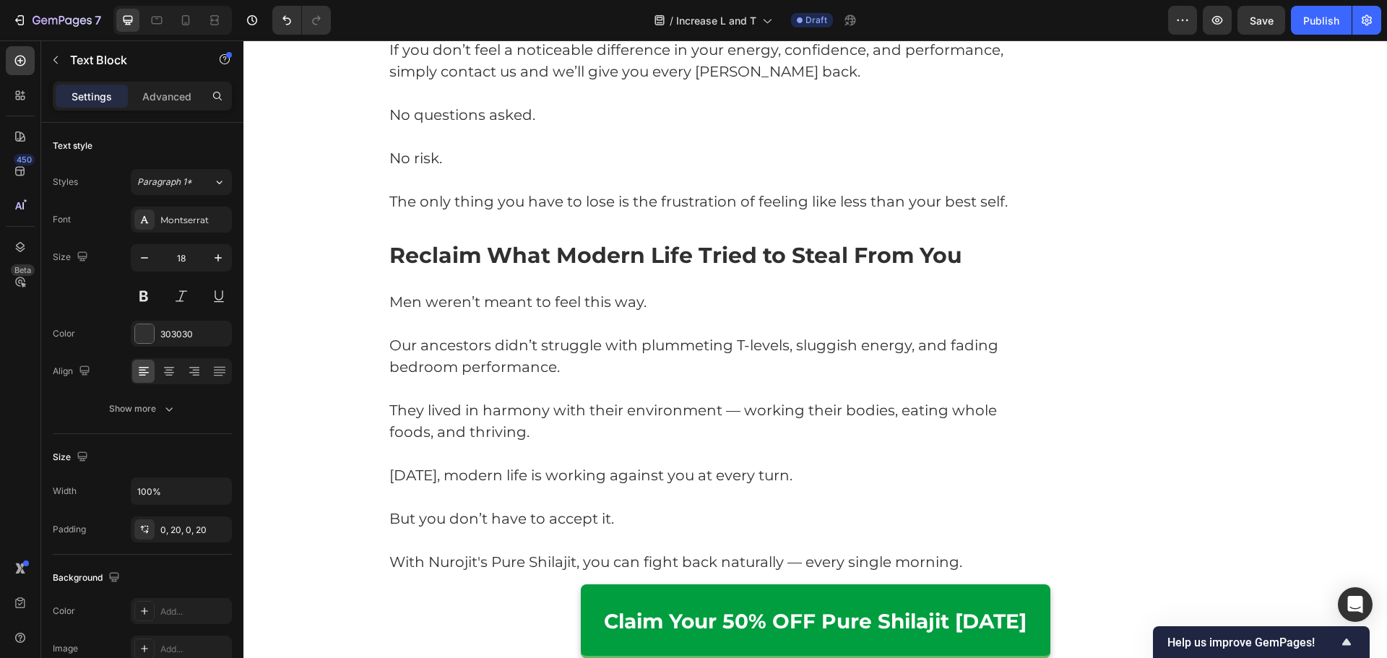
scroll to position [6124, 0]
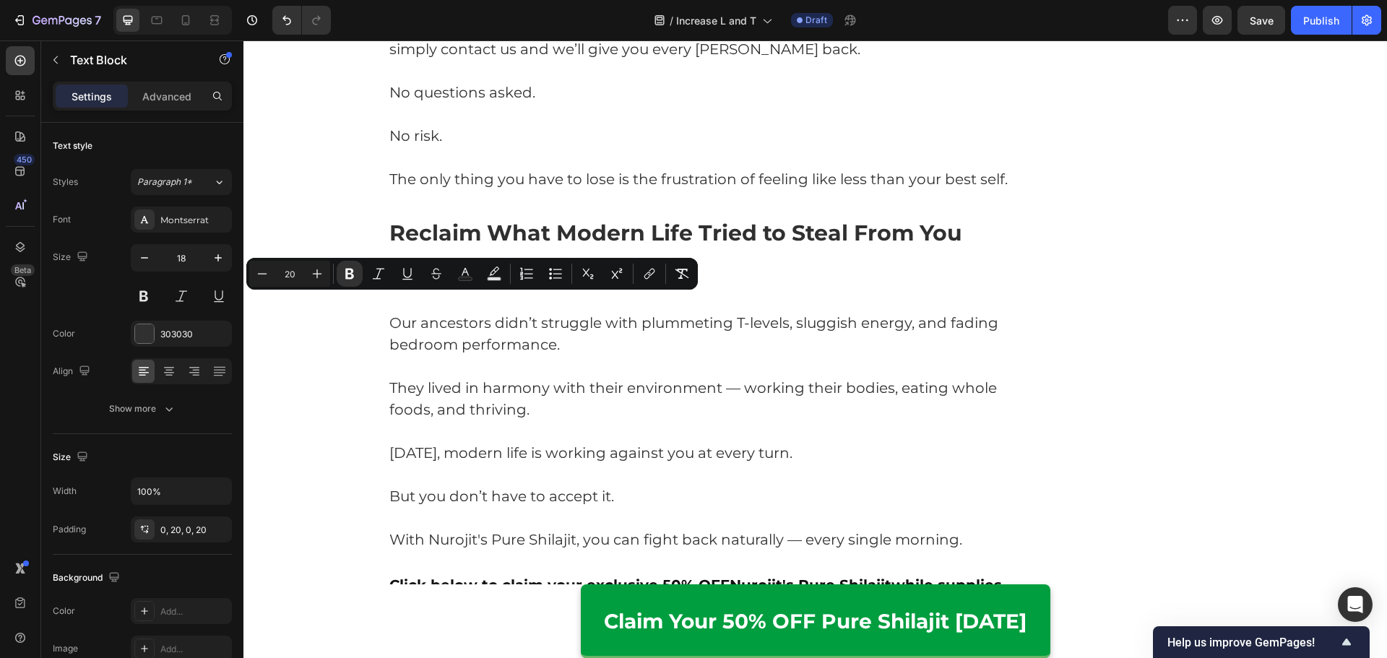
drag, startPoint x: 530, startPoint y: 303, endPoint x: 422, endPoint y: 309, distance: 108.5
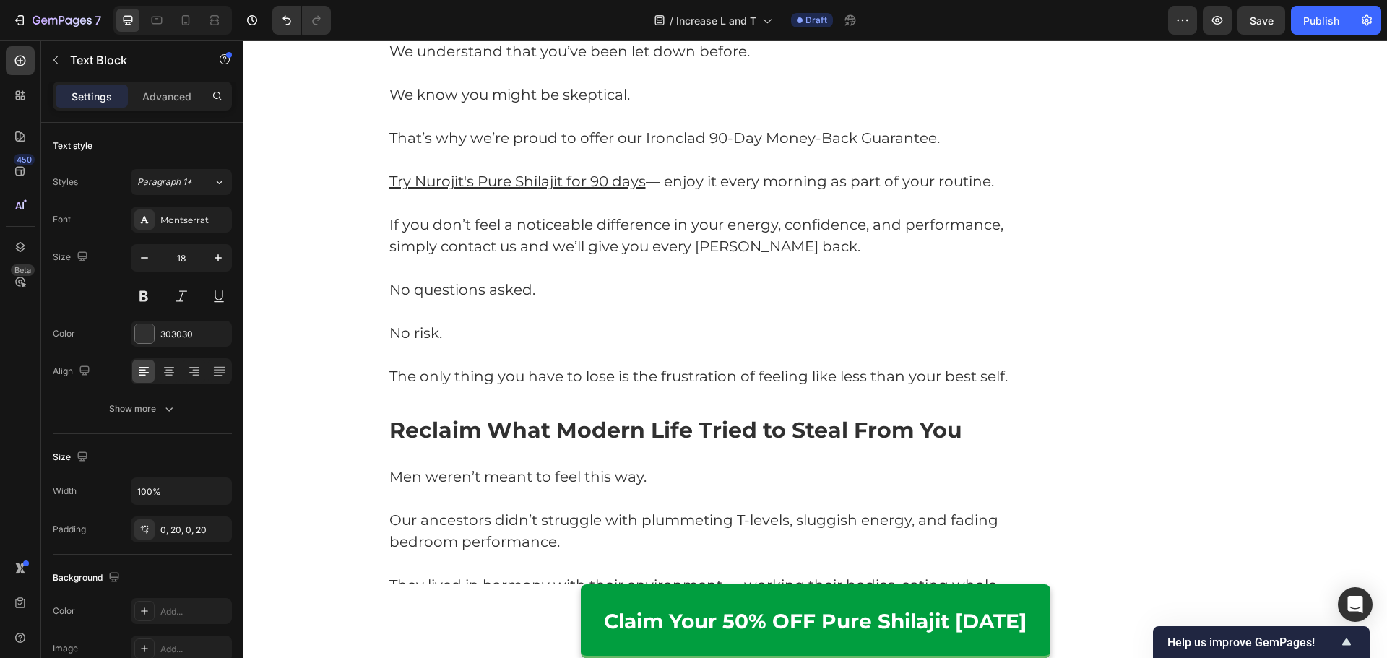
scroll to position [5908, 0]
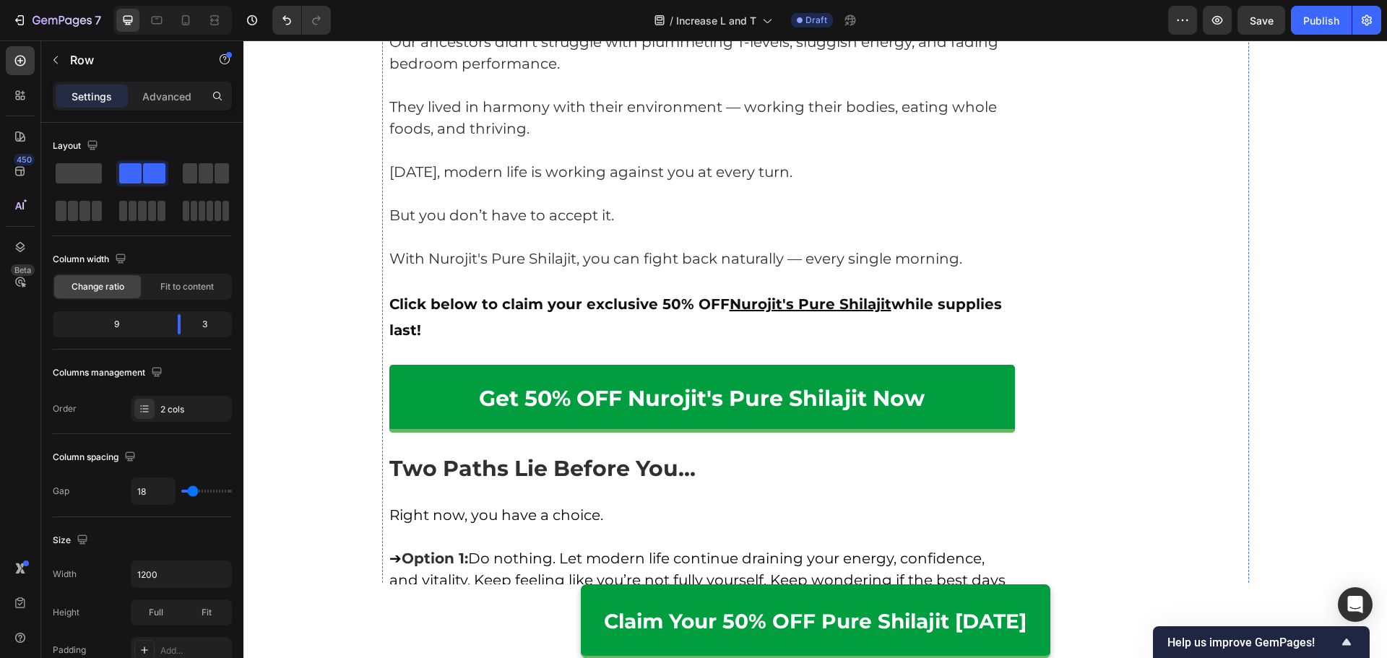
scroll to position [6413, 0]
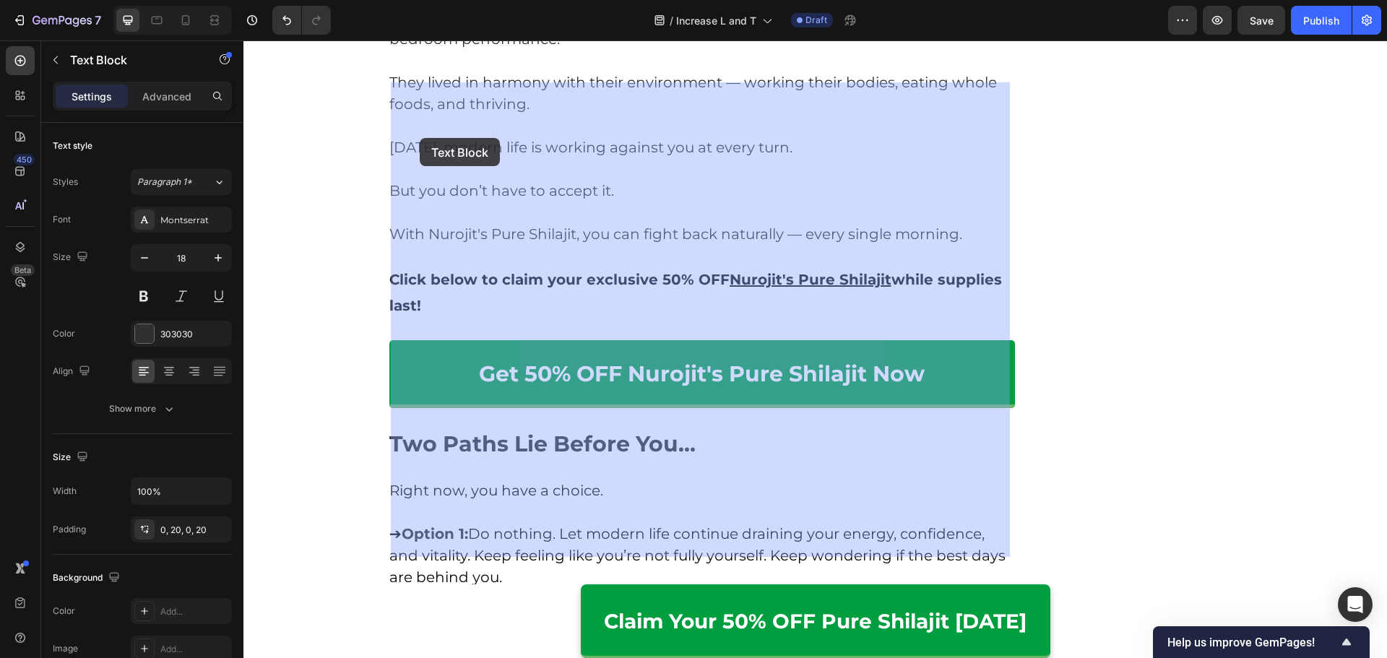
drag, startPoint x: 971, startPoint y: 499, endPoint x: 422, endPoint y: 142, distance: 655.6
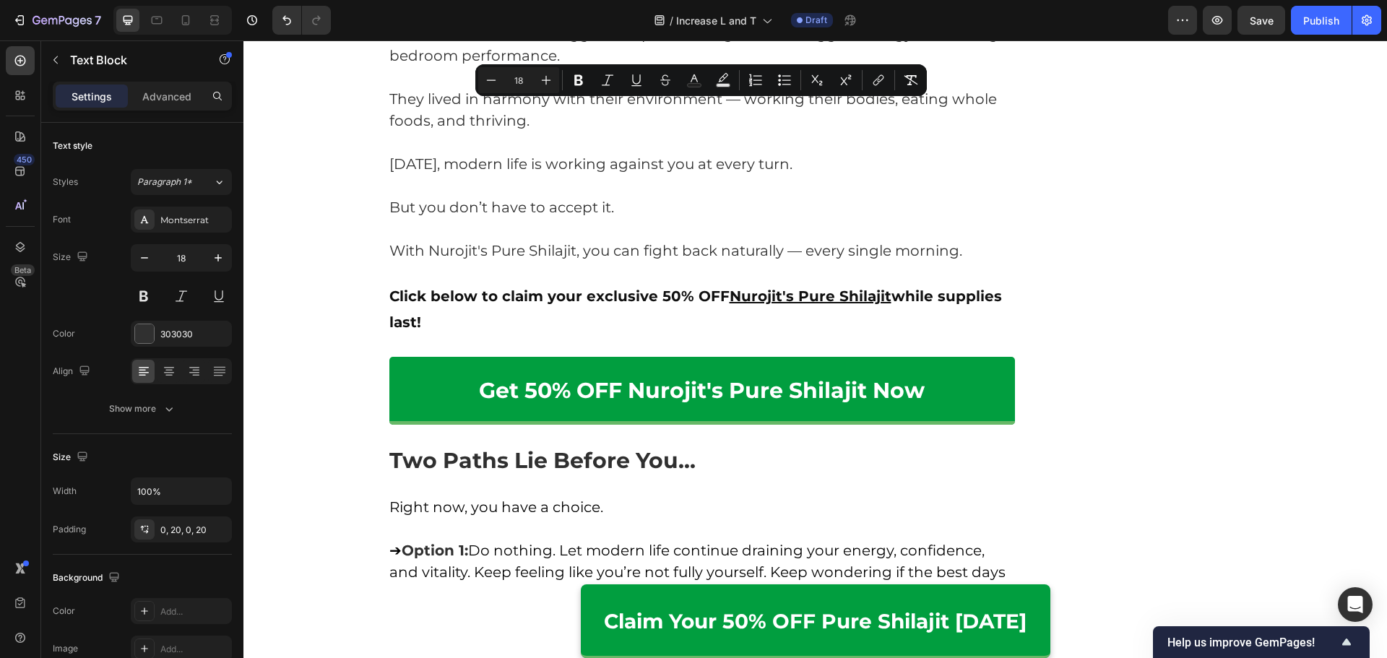
drag, startPoint x: 413, startPoint y: 110, endPoint x: 974, endPoint y: 503, distance: 685.0
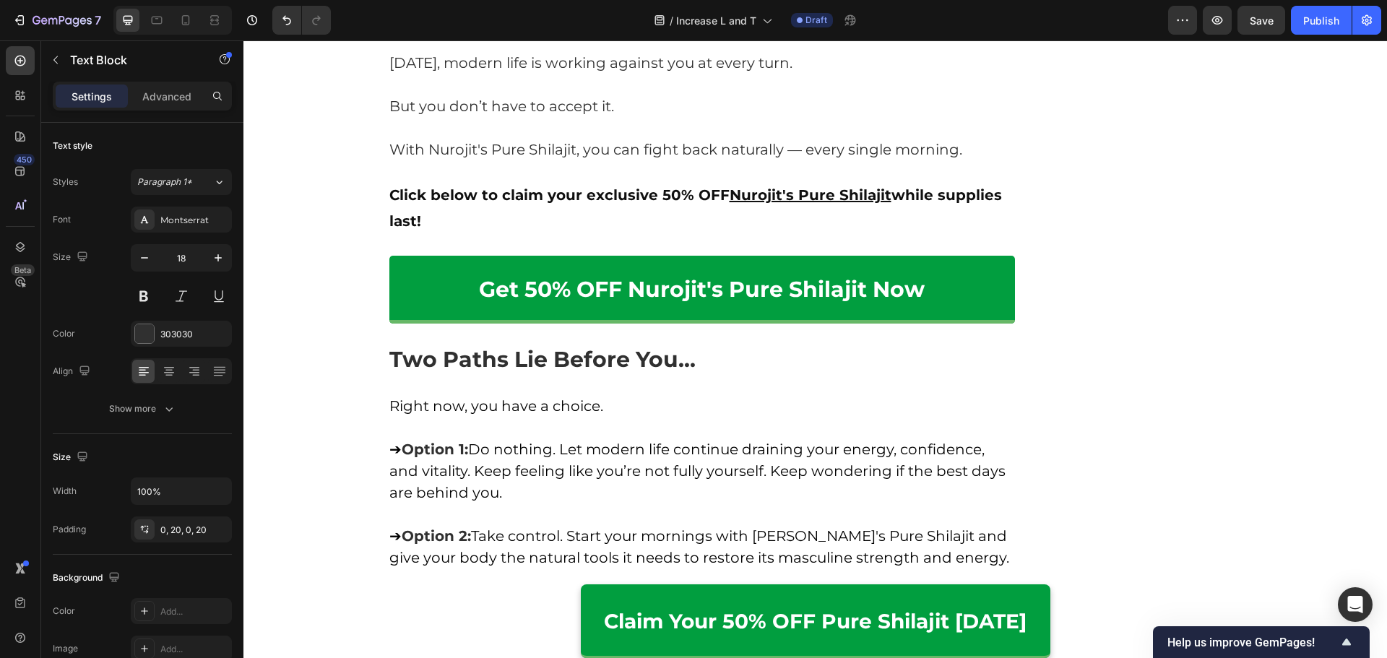
drag, startPoint x: 597, startPoint y: 123, endPoint x: 598, endPoint y: 139, distance: 15.9
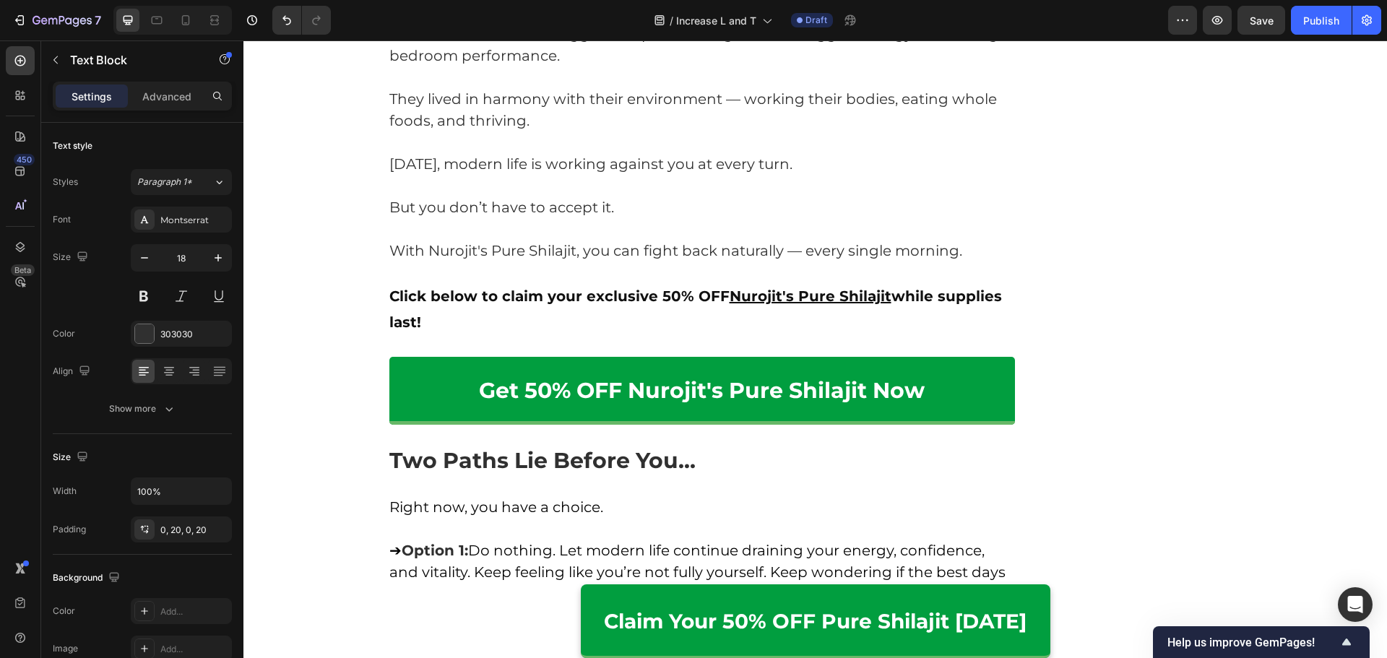
drag, startPoint x: 519, startPoint y: 542, endPoint x: 422, endPoint y: 548, distance: 96.3
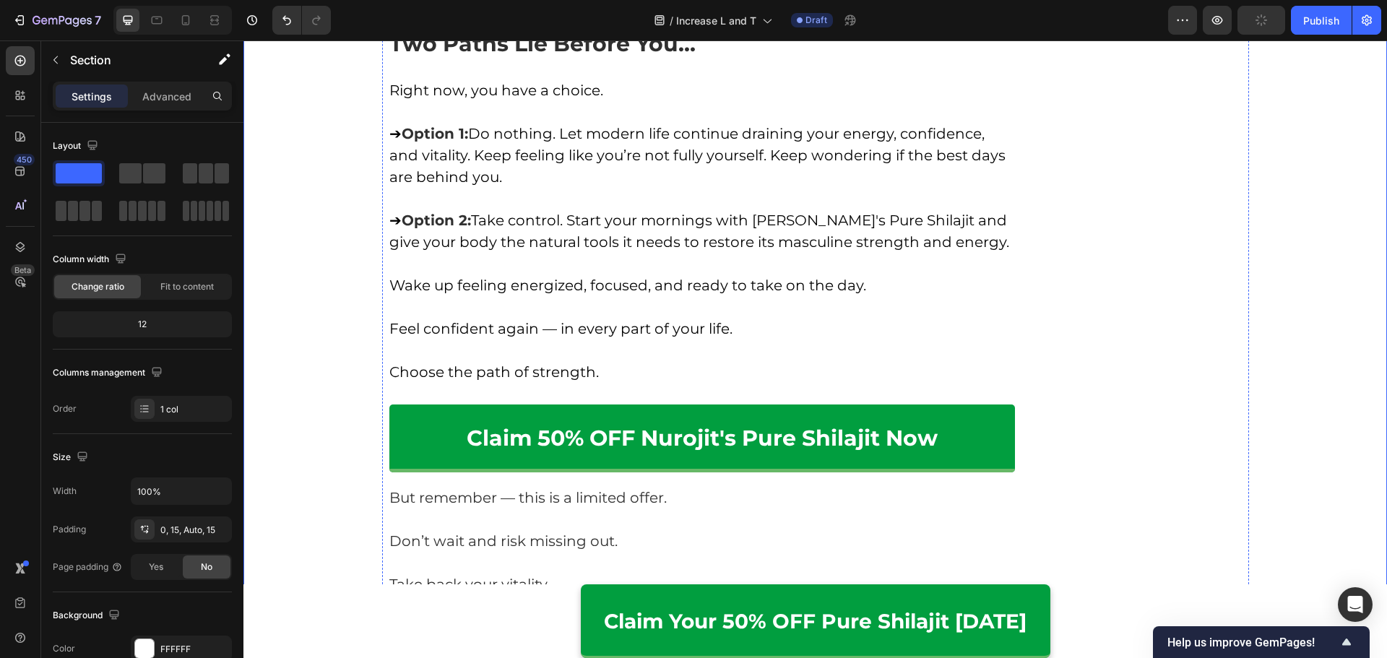
scroll to position [6847, 0]
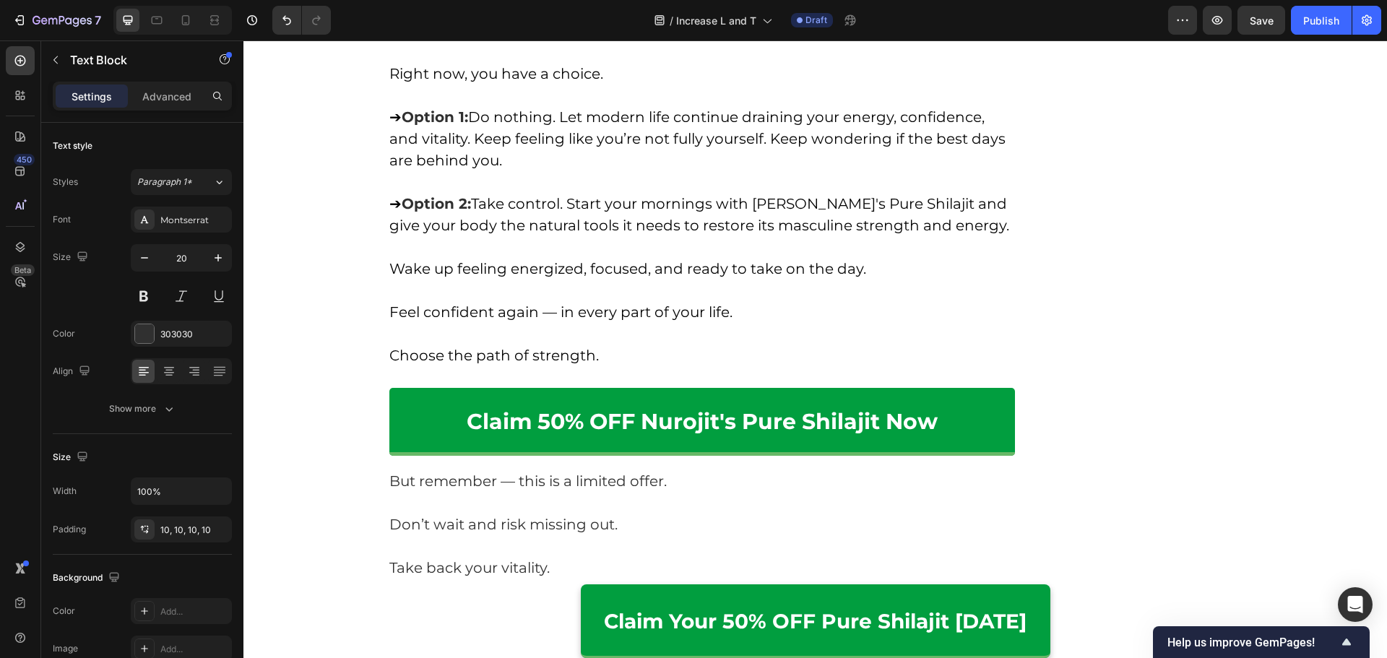
drag, startPoint x: 615, startPoint y: 170, endPoint x: 722, endPoint y: 174, distance: 107.0
drag, startPoint x: 794, startPoint y: 171, endPoint x: 545, endPoint y: 204, distance: 252.0
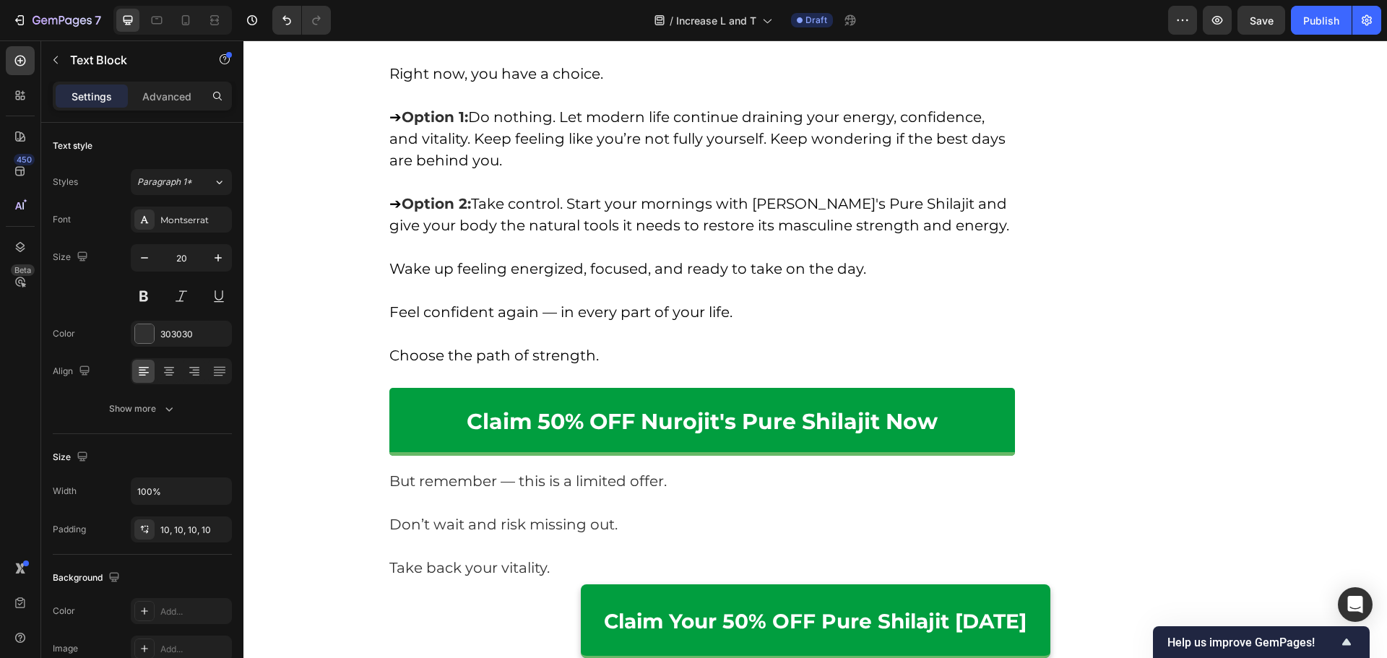
drag, startPoint x: 772, startPoint y: 196, endPoint x: 989, endPoint y: 199, distance: 217.4
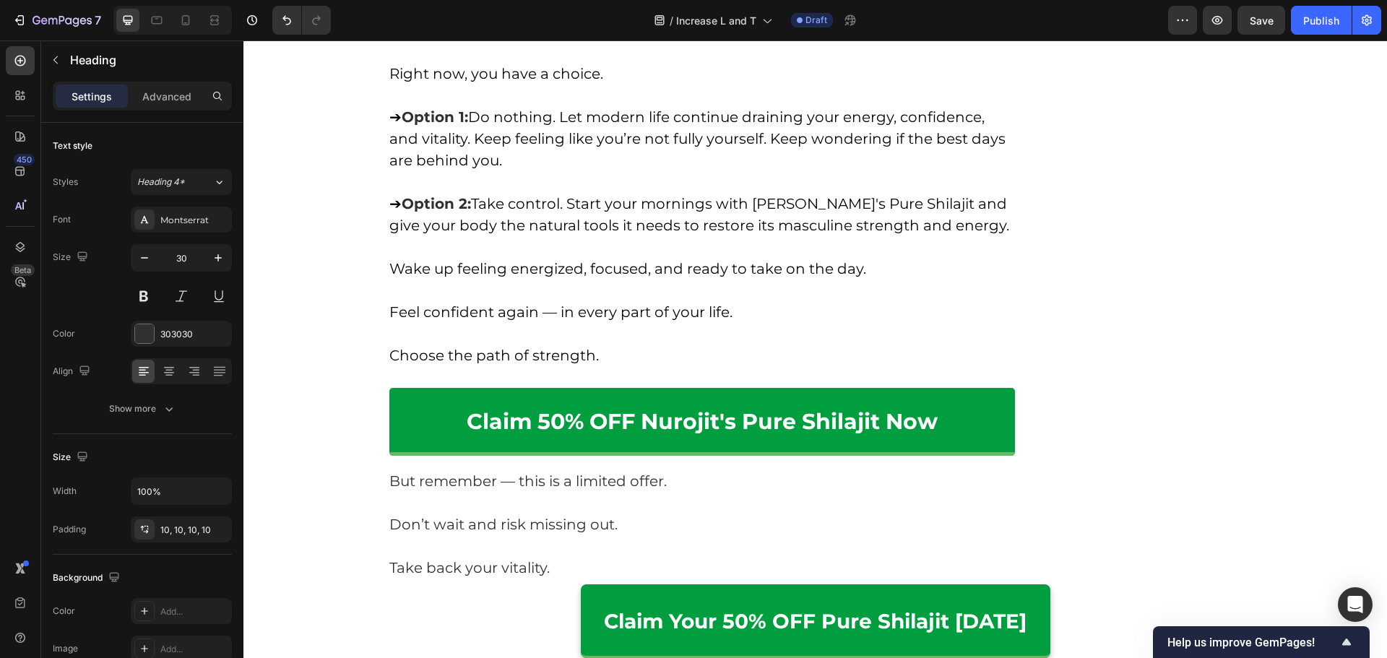
drag, startPoint x: 480, startPoint y: 253, endPoint x: 377, endPoint y: 251, distance: 102.6
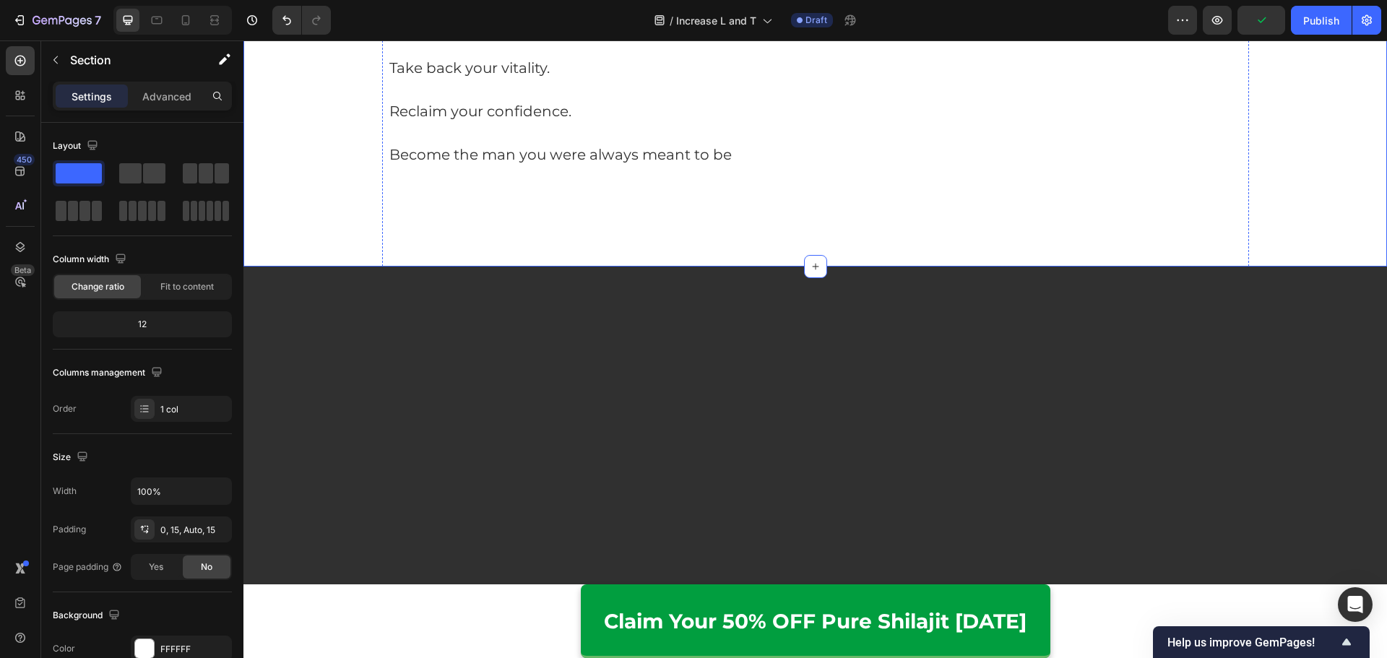
scroll to position [7352, 0]
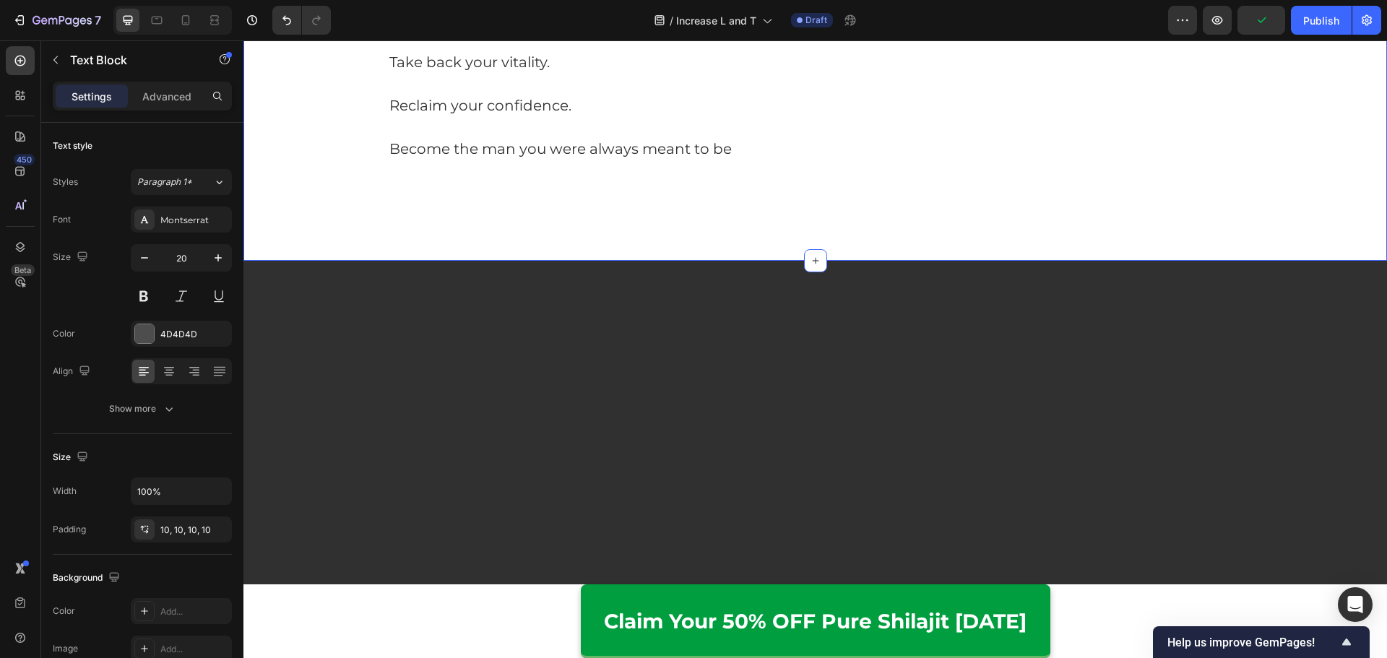
drag, startPoint x: 969, startPoint y: 389, endPoint x: 369, endPoint y: 162, distance: 641.6
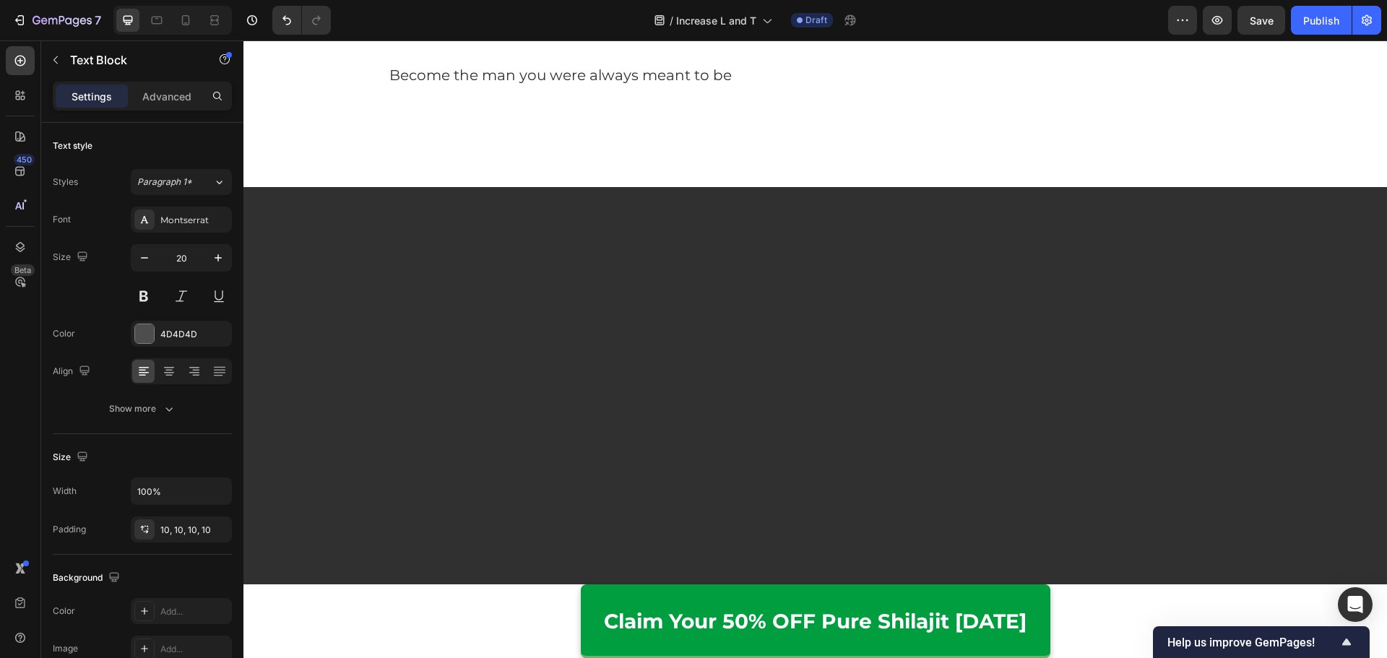
scroll to position [7497, 0]
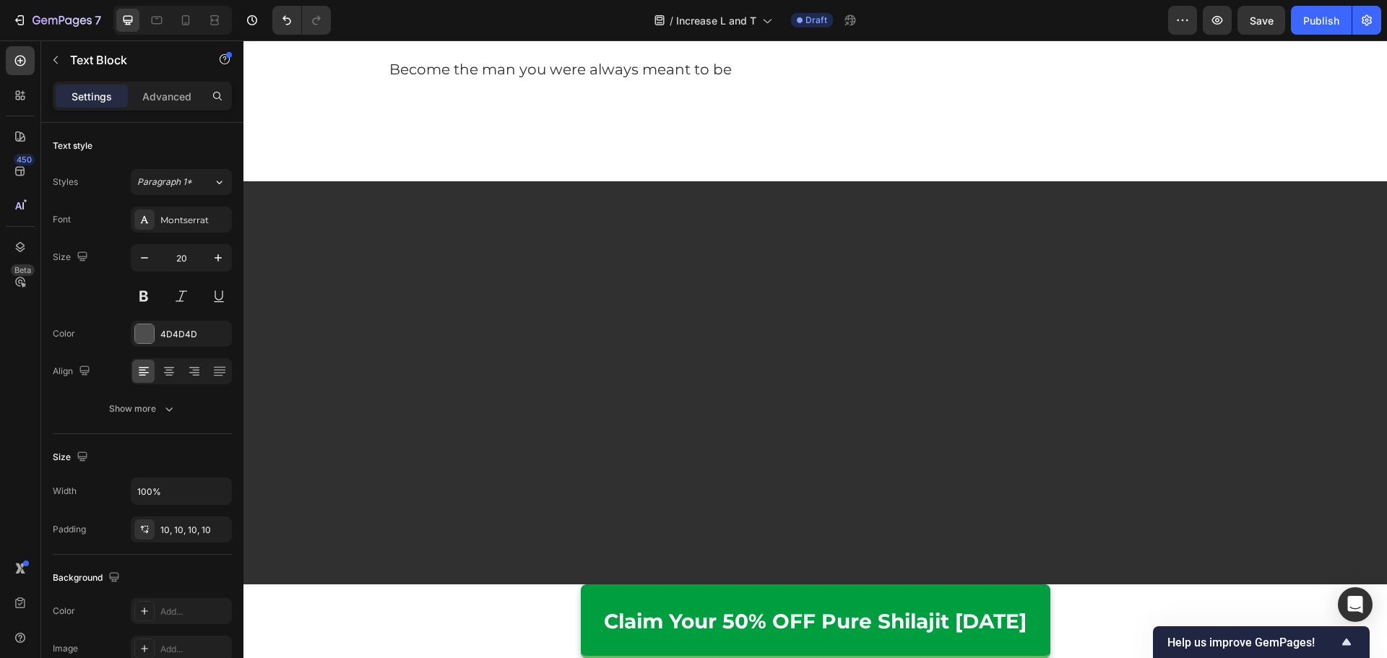
drag, startPoint x: 947, startPoint y: 358, endPoint x: 466, endPoint y: 365, distance: 481.1
drag, startPoint x: 471, startPoint y: 360, endPoint x: 974, endPoint y: 352, distance: 502.7
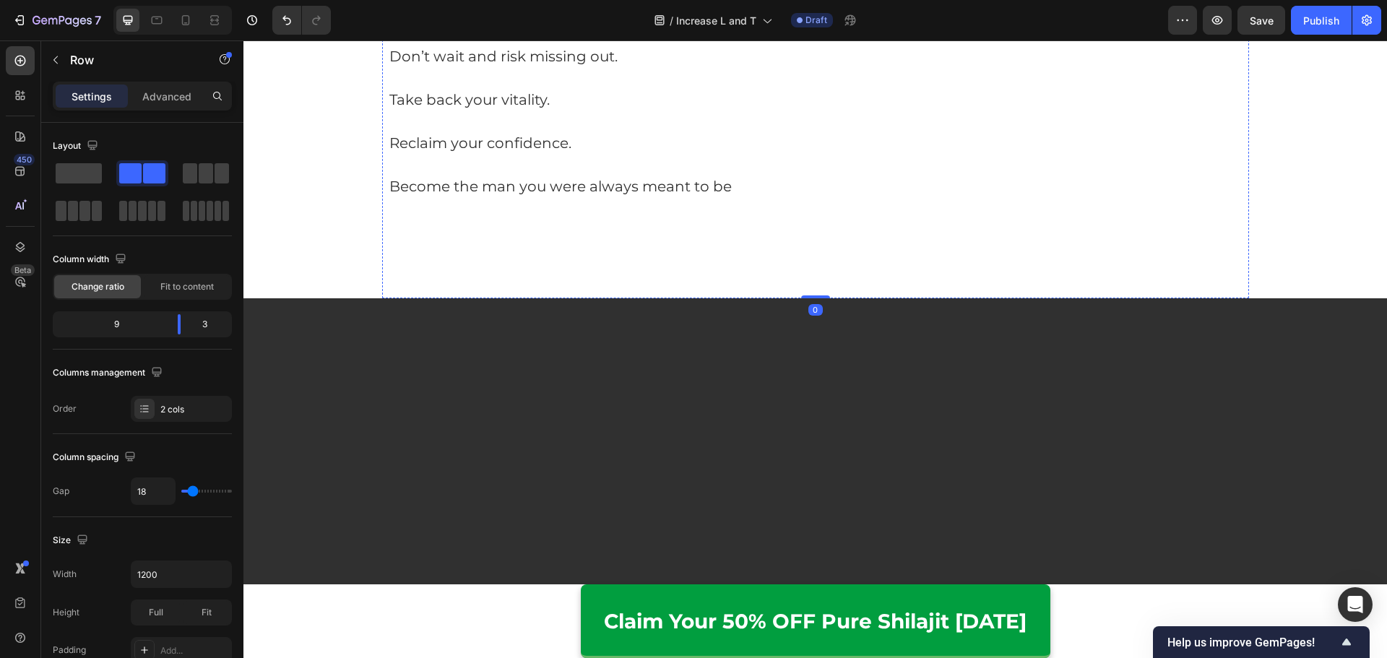
scroll to position [7280, 0]
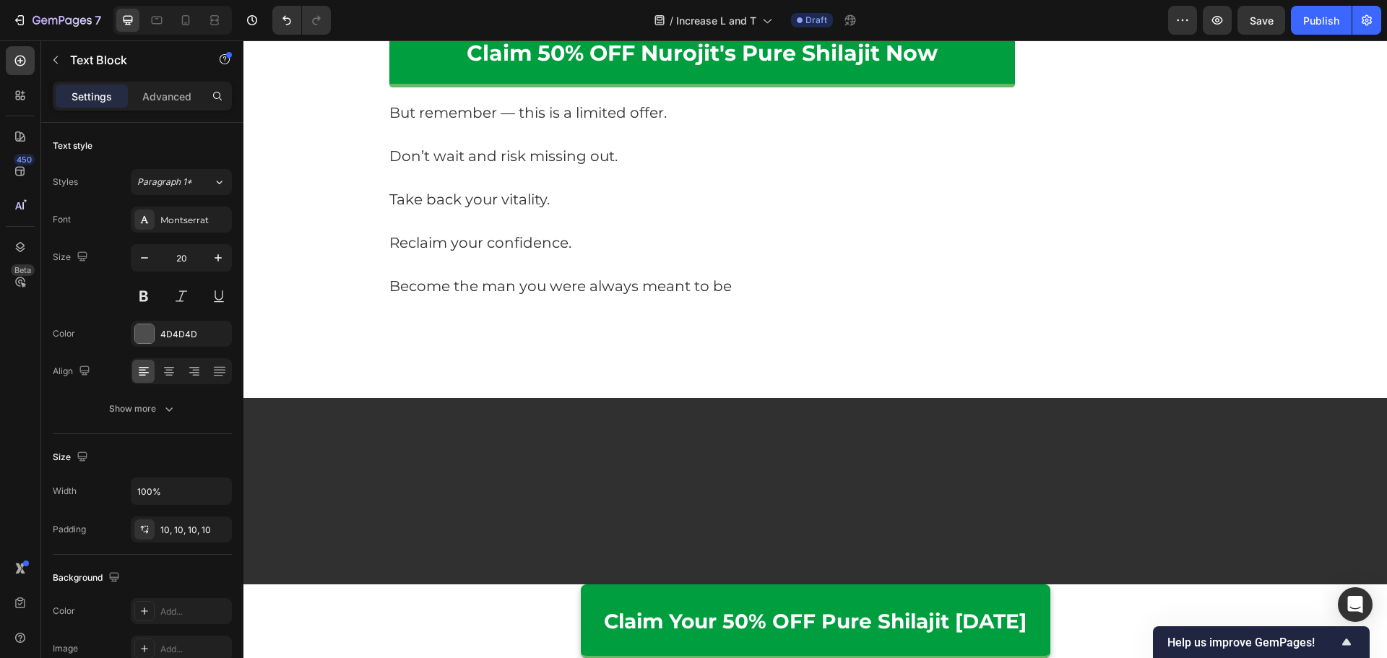
drag, startPoint x: 389, startPoint y: 233, endPoint x: 568, endPoint y: 235, distance: 178.4
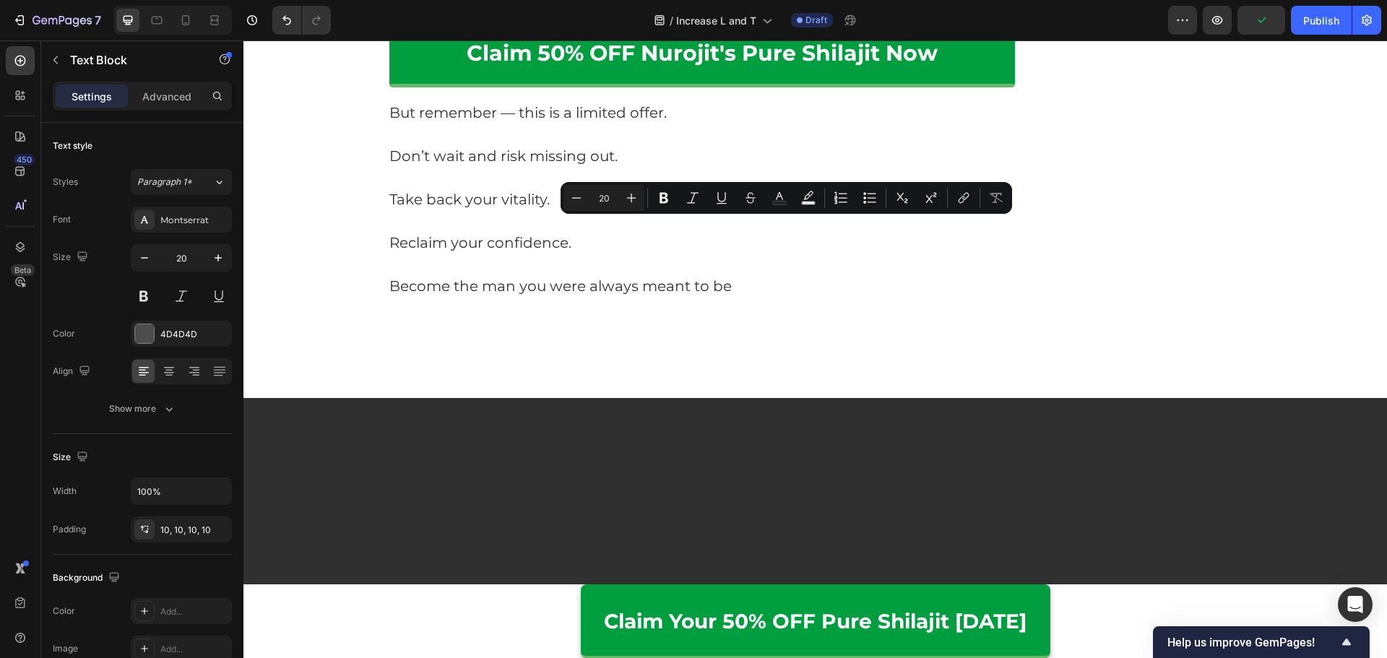
drag, startPoint x: 728, startPoint y: 230, endPoint x: 851, endPoint y: 233, distance: 123.5
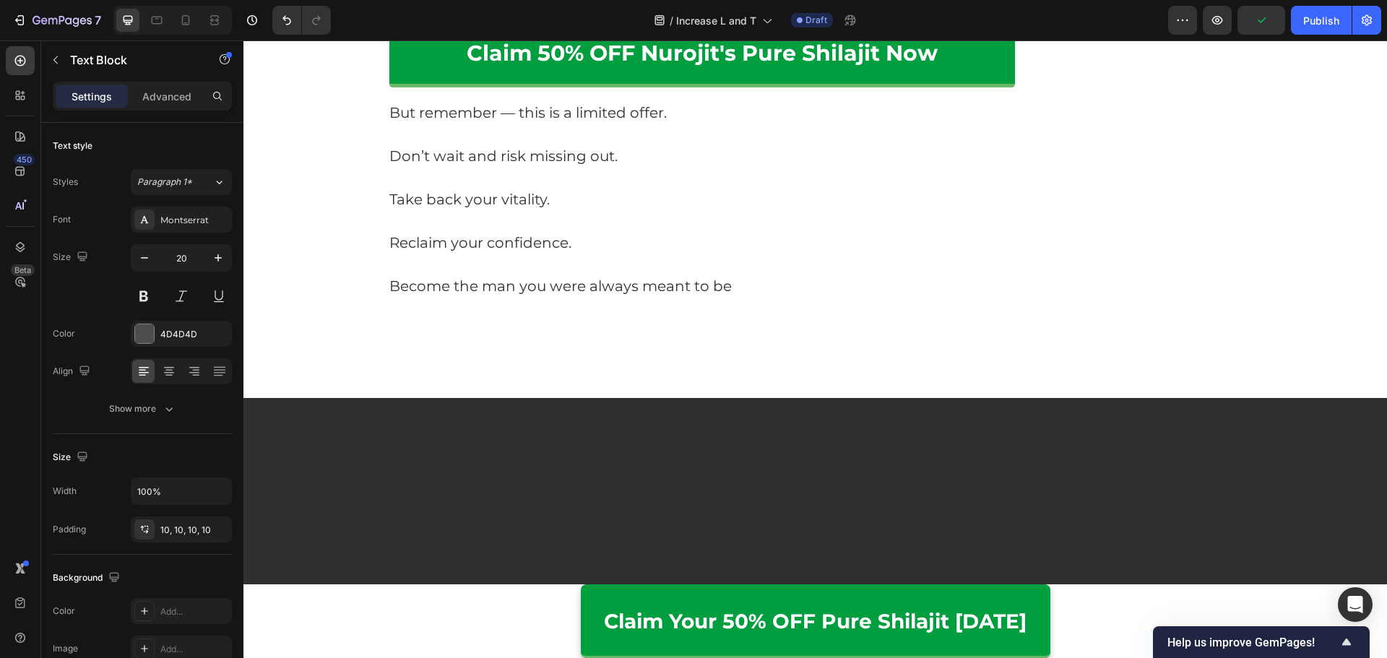
drag, startPoint x: 546, startPoint y: 254, endPoint x: 435, endPoint y: 270, distance: 112.4
drag, startPoint x: 535, startPoint y: 298, endPoint x: 760, endPoint y: 310, distance: 224.9
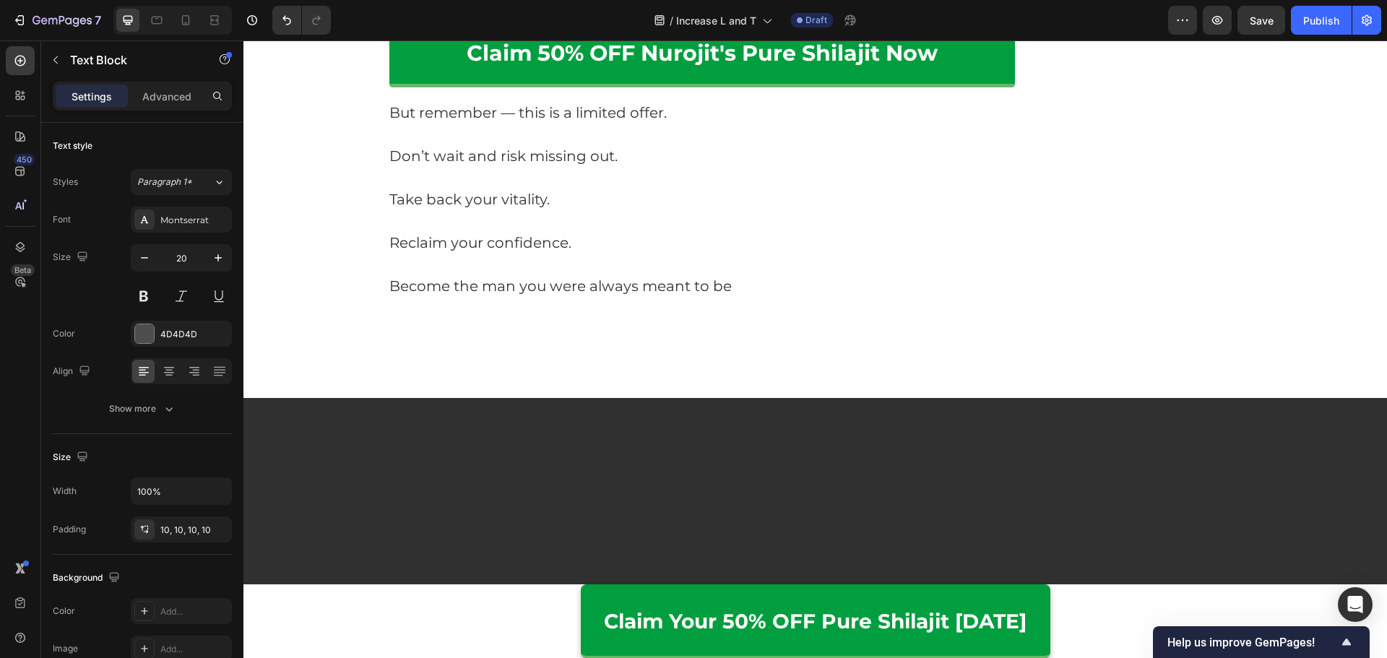
drag, startPoint x: 794, startPoint y: 294, endPoint x: 960, endPoint y: 292, distance: 165.4
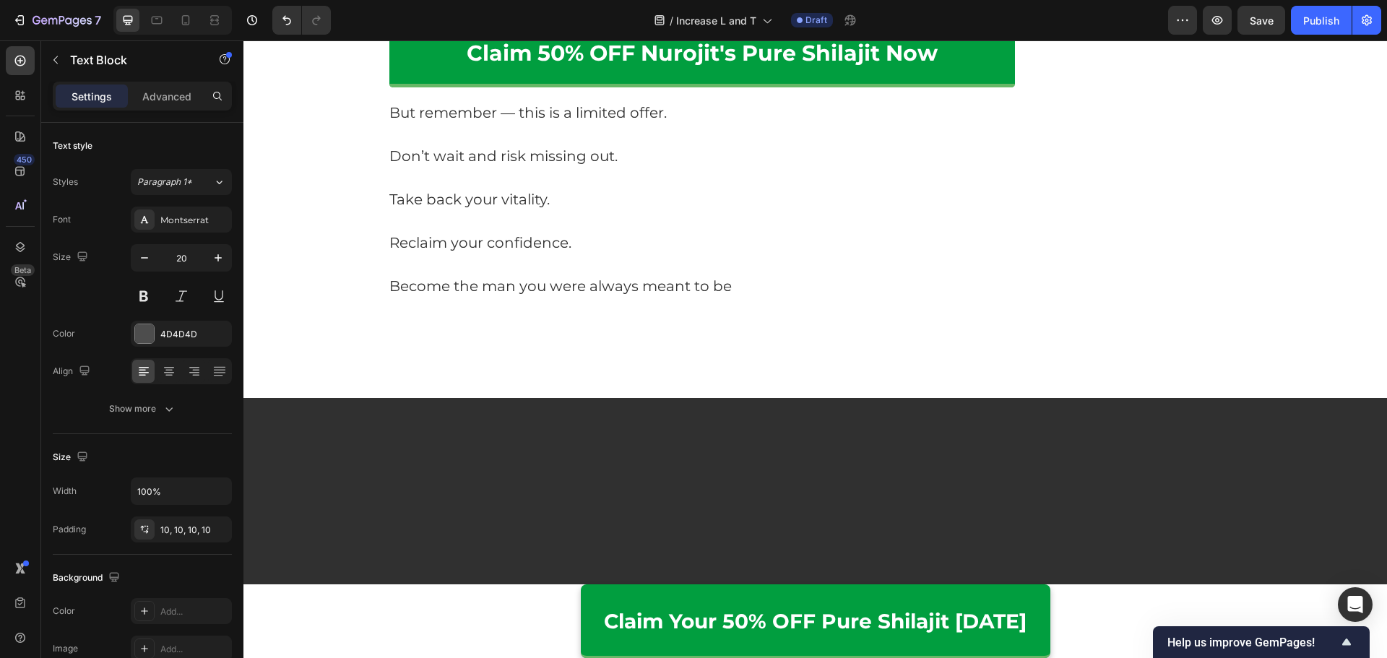
drag, startPoint x: 405, startPoint y: 338, endPoint x: 833, endPoint y: 341, distance: 427.6
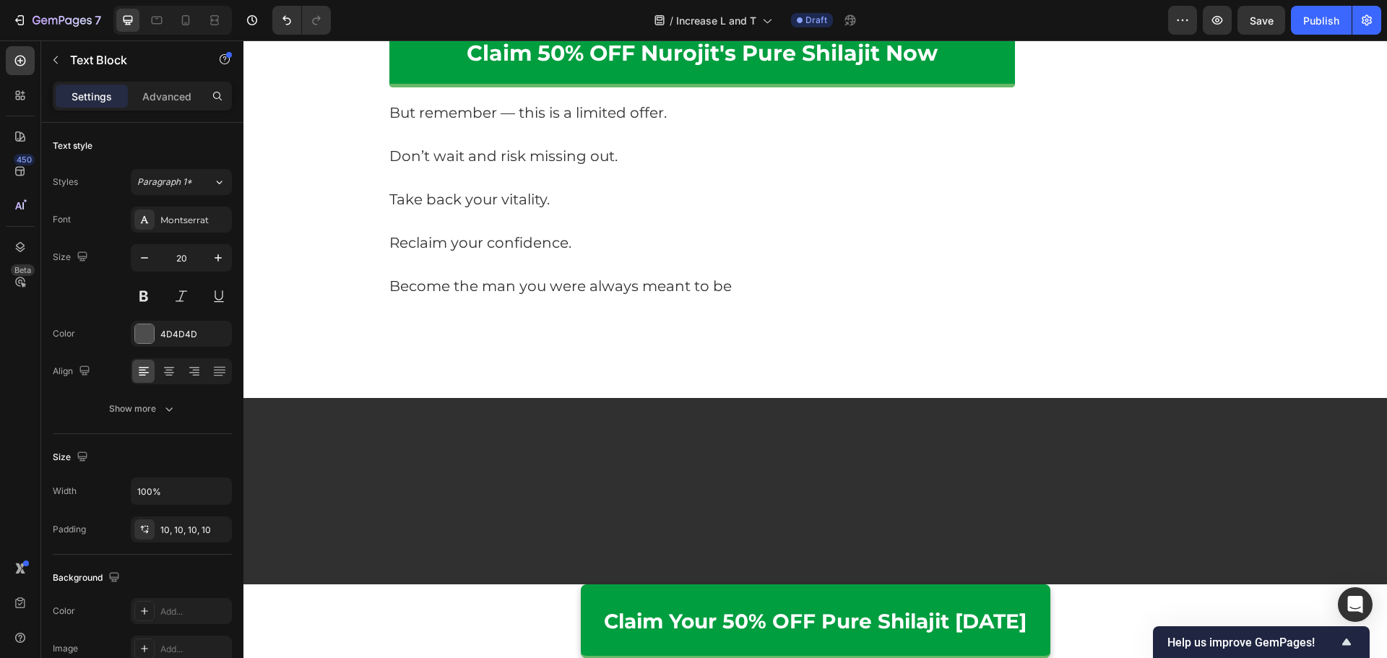
drag, startPoint x: 387, startPoint y: 405, endPoint x: 811, endPoint y: 406, distance: 423.9
drag, startPoint x: 457, startPoint y: 468, endPoint x: 838, endPoint y: 474, distance: 380.7
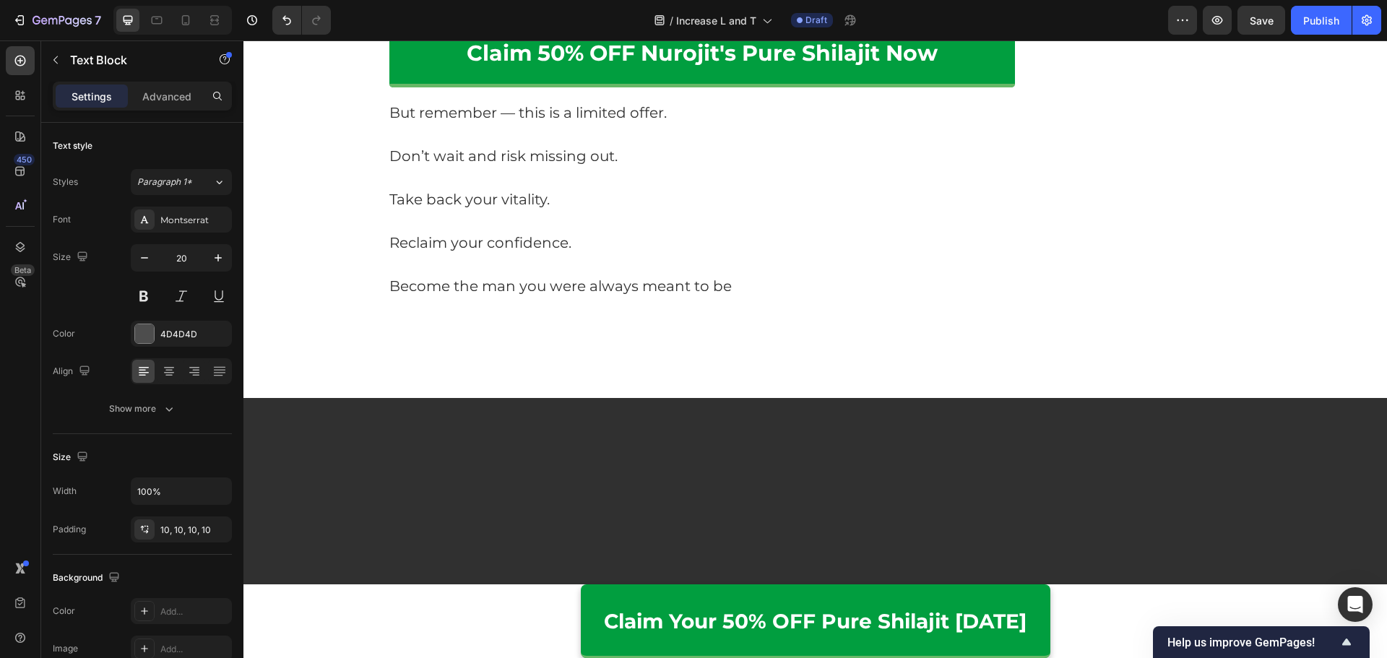
drag, startPoint x: 735, startPoint y: 496, endPoint x: 386, endPoint y: 492, distance: 349.6
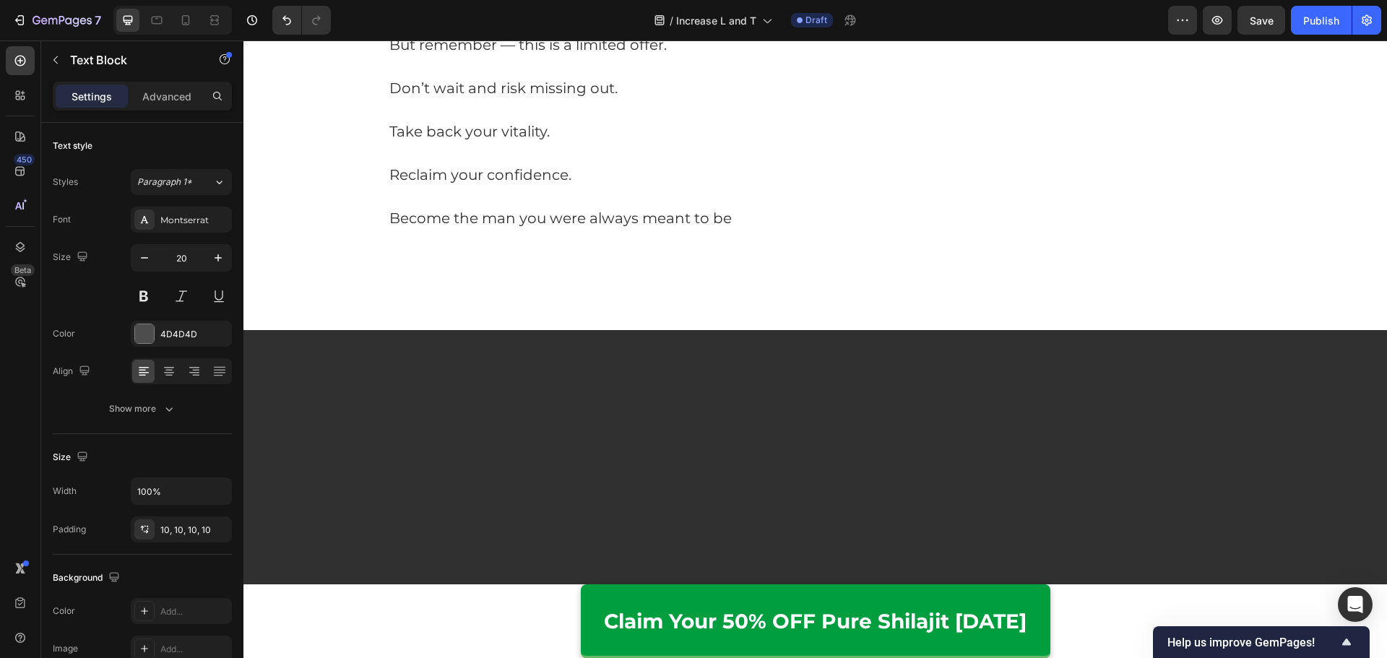
scroll to position [7352, 0]
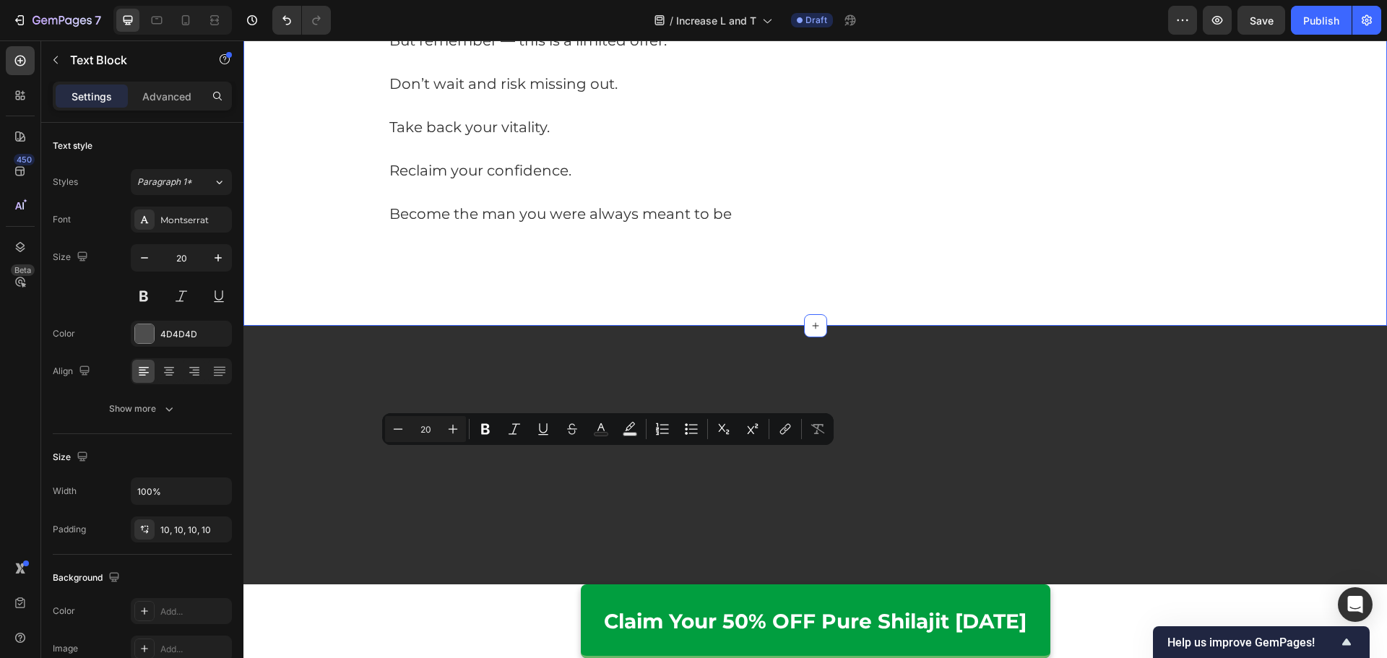
drag, startPoint x: 873, startPoint y: 456, endPoint x: 339, endPoint y: 459, distance: 533.7
click at [505, 428] on button "Italic" at bounding box center [514, 429] width 26 height 26
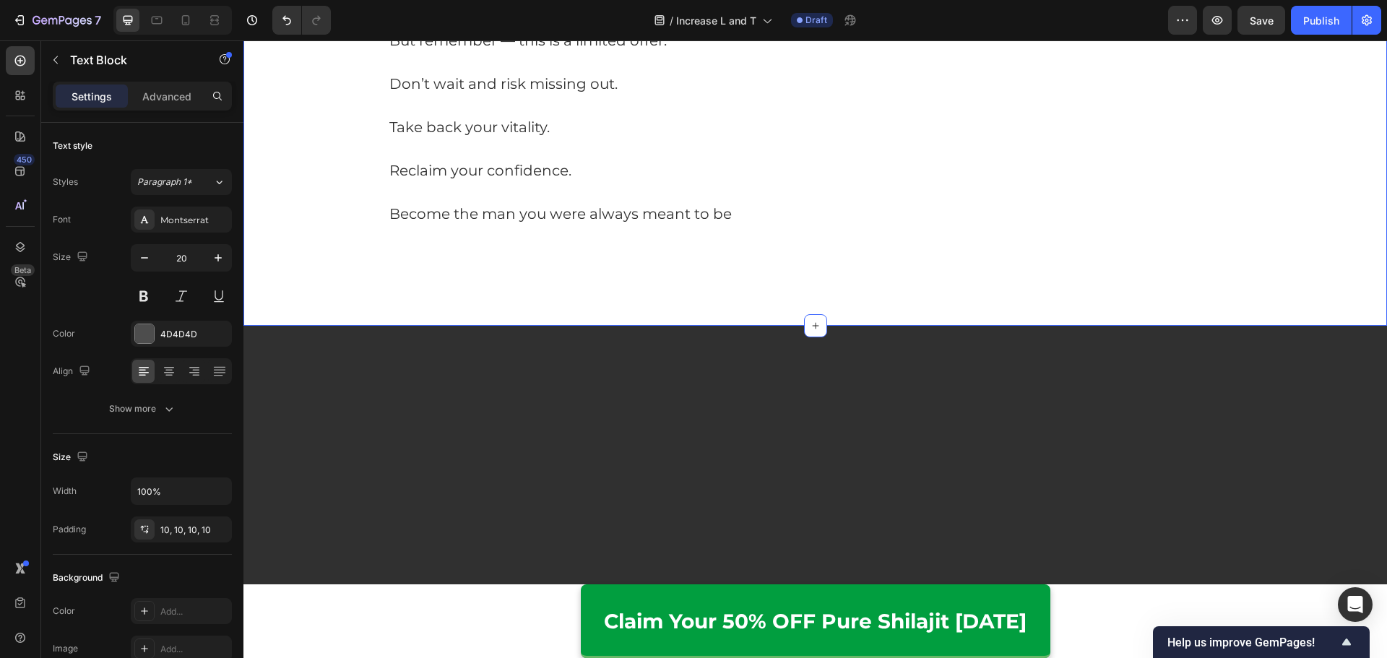
drag, startPoint x: 862, startPoint y: 464, endPoint x: 369, endPoint y: 467, distance: 492.6
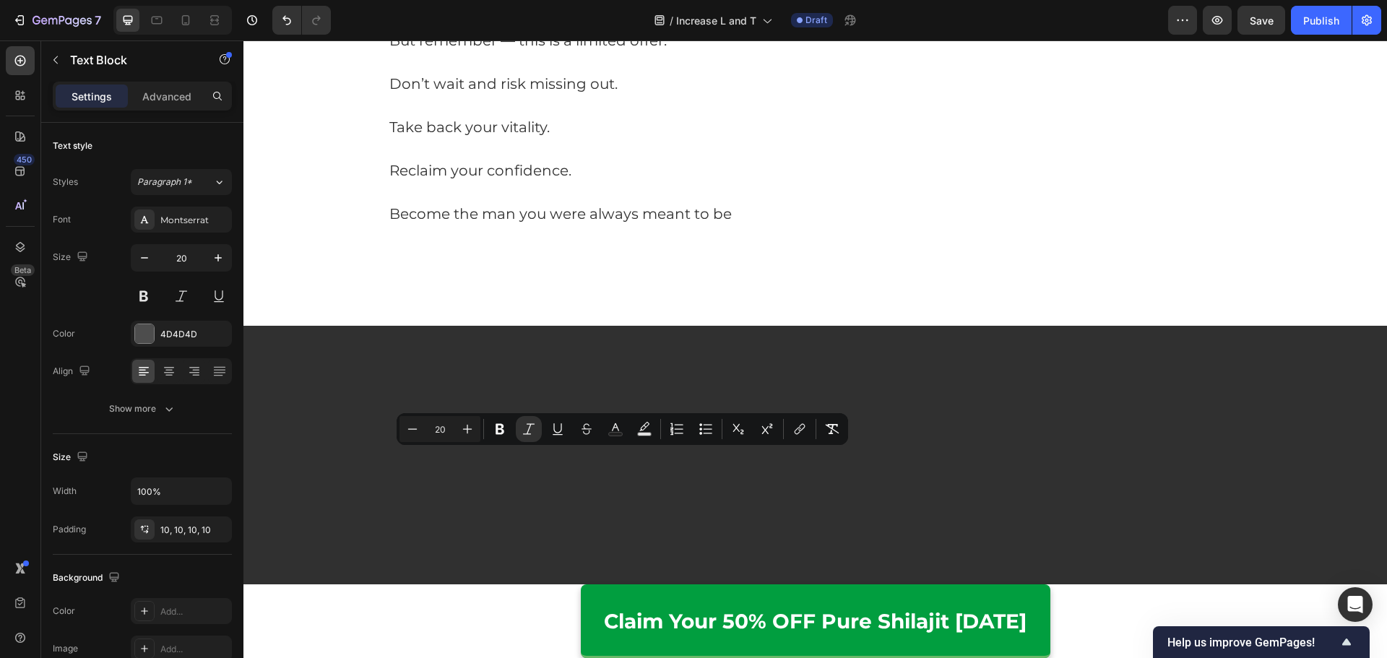
click at [819, 439] on div "Minus 20 Plus Bold Italic Underline Strikethrough Text Color Text Background Co…" at bounding box center [622, 429] width 446 height 26
type input "20"
drag, startPoint x: 758, startPoint y: 461, endPoint x: 856, endPoint y: 464, distance: 97.6
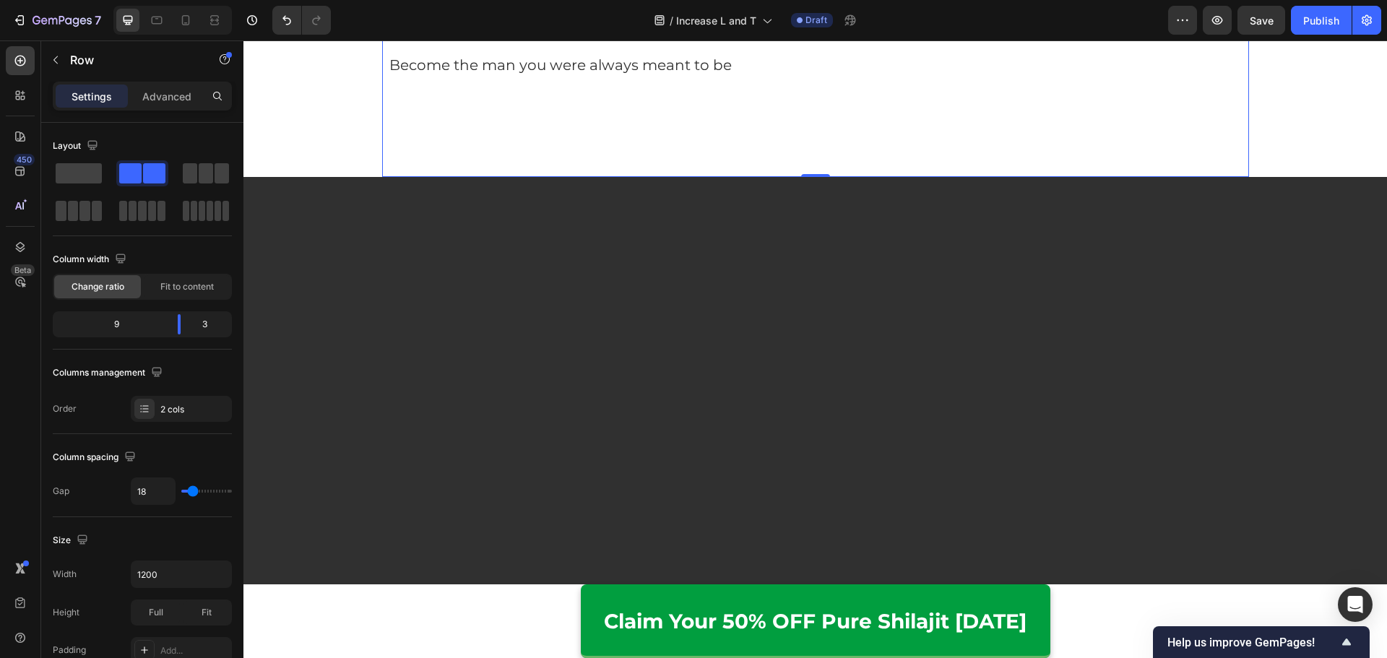
scroll to position [7569, 0]
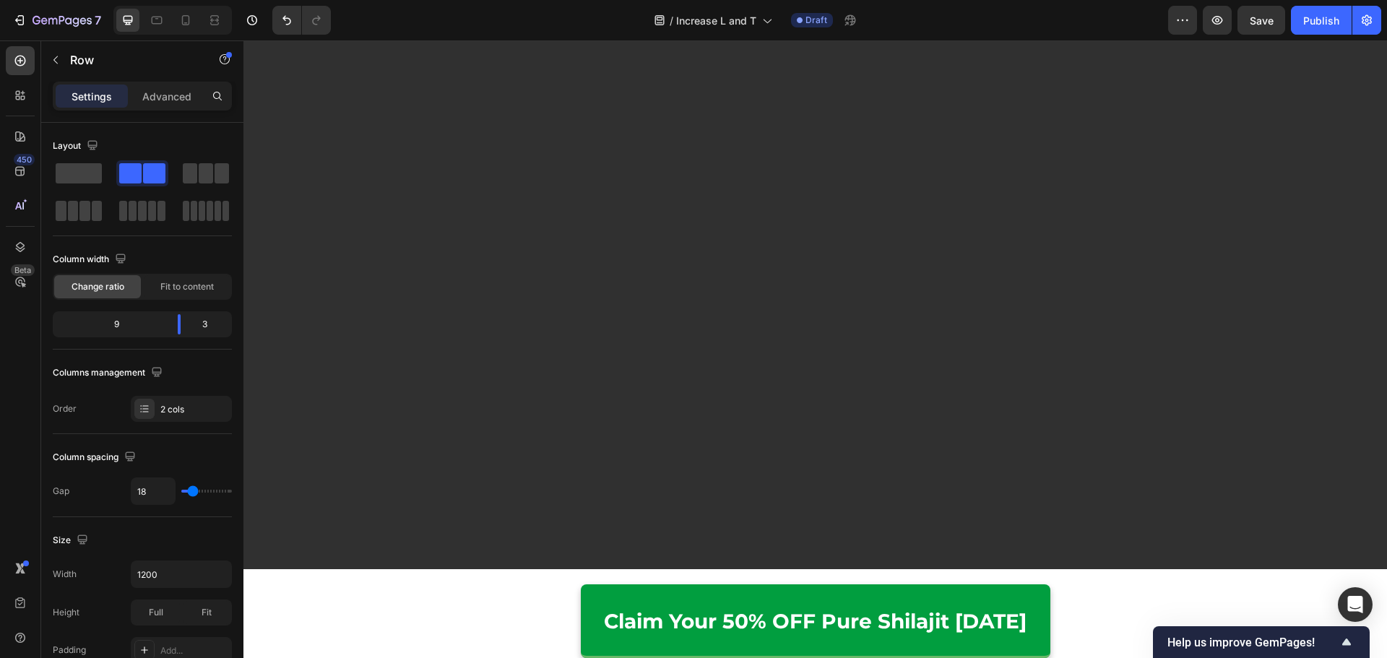
scroll to position [7713, 0]
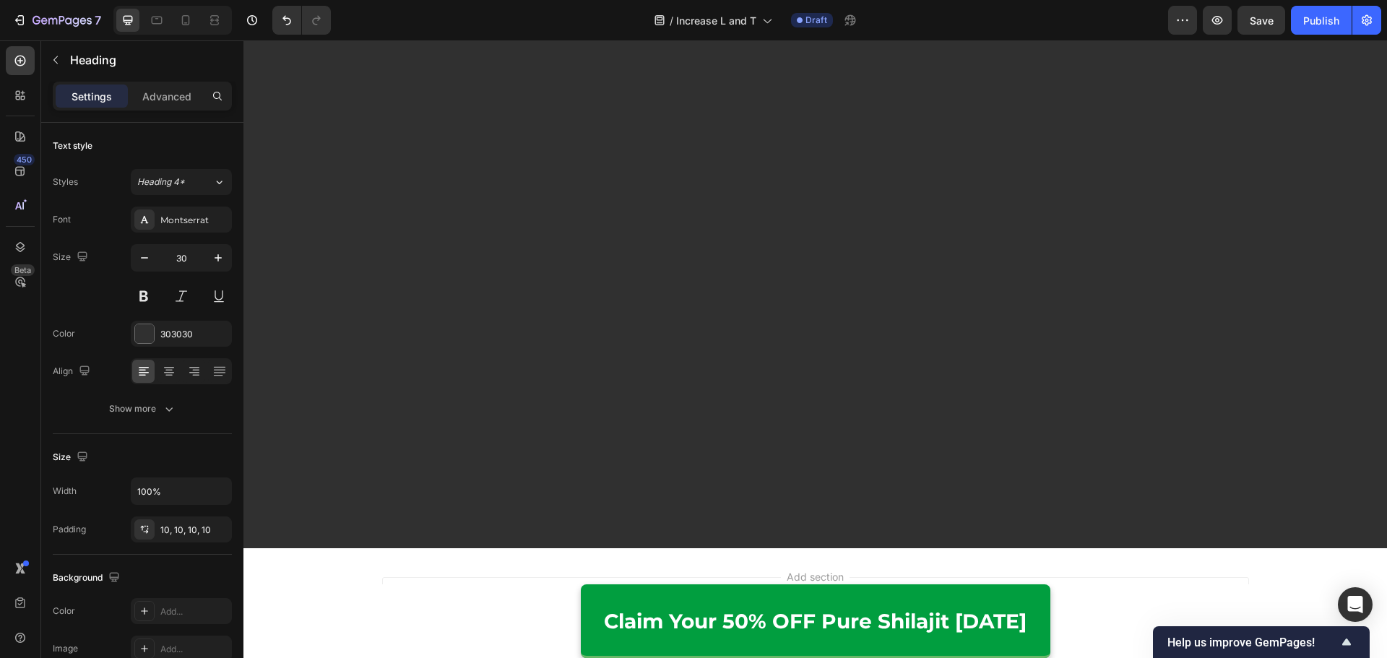
drag, startPoint x: 740, startPoint y: 195, endPoint x: 651, endPoint y: 199, distance: 88.9
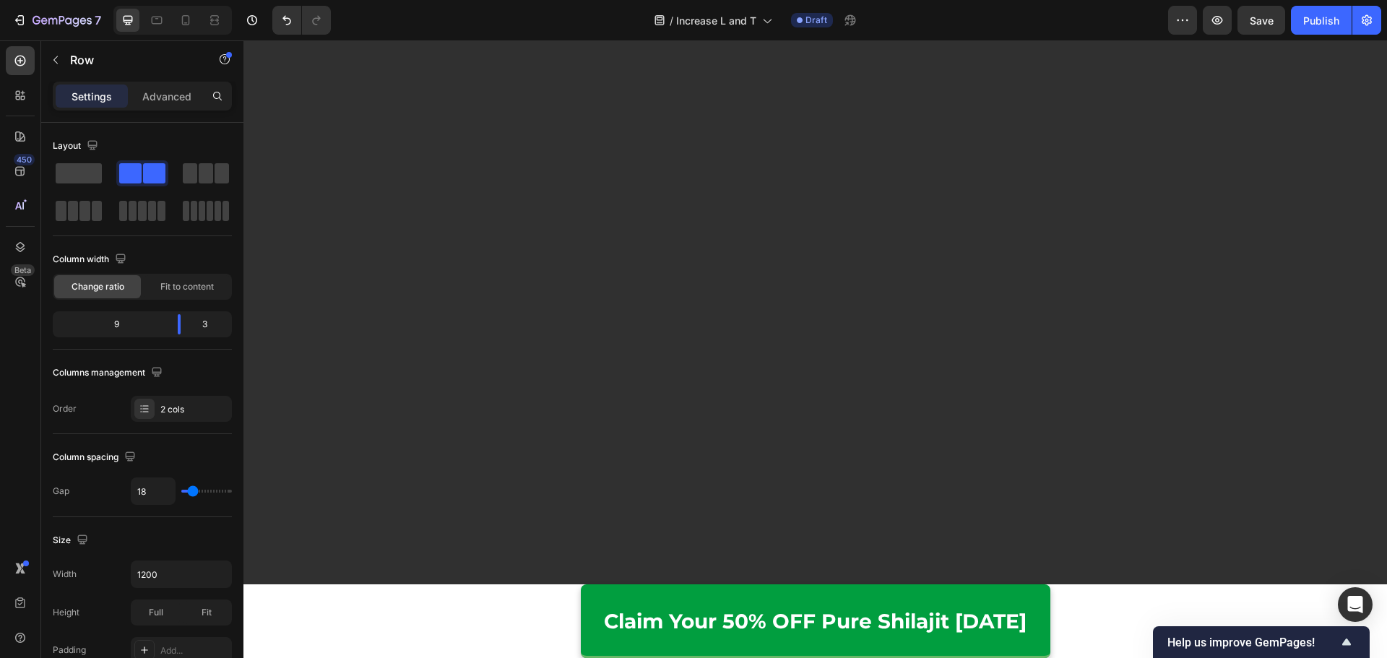
scroll to position [7569, 0]
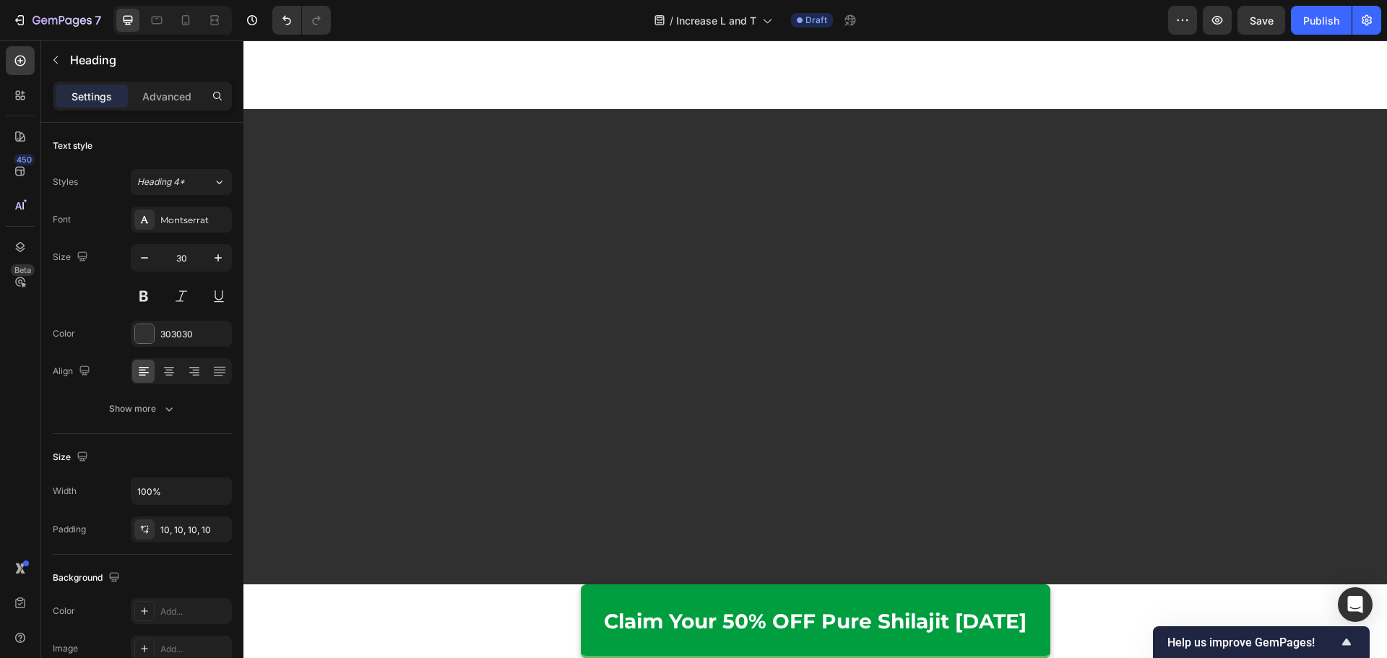
drag, startPoint x: 653, startPoint y: 343, endPoint x: 714, endPoint y: 344, distance: 60.7
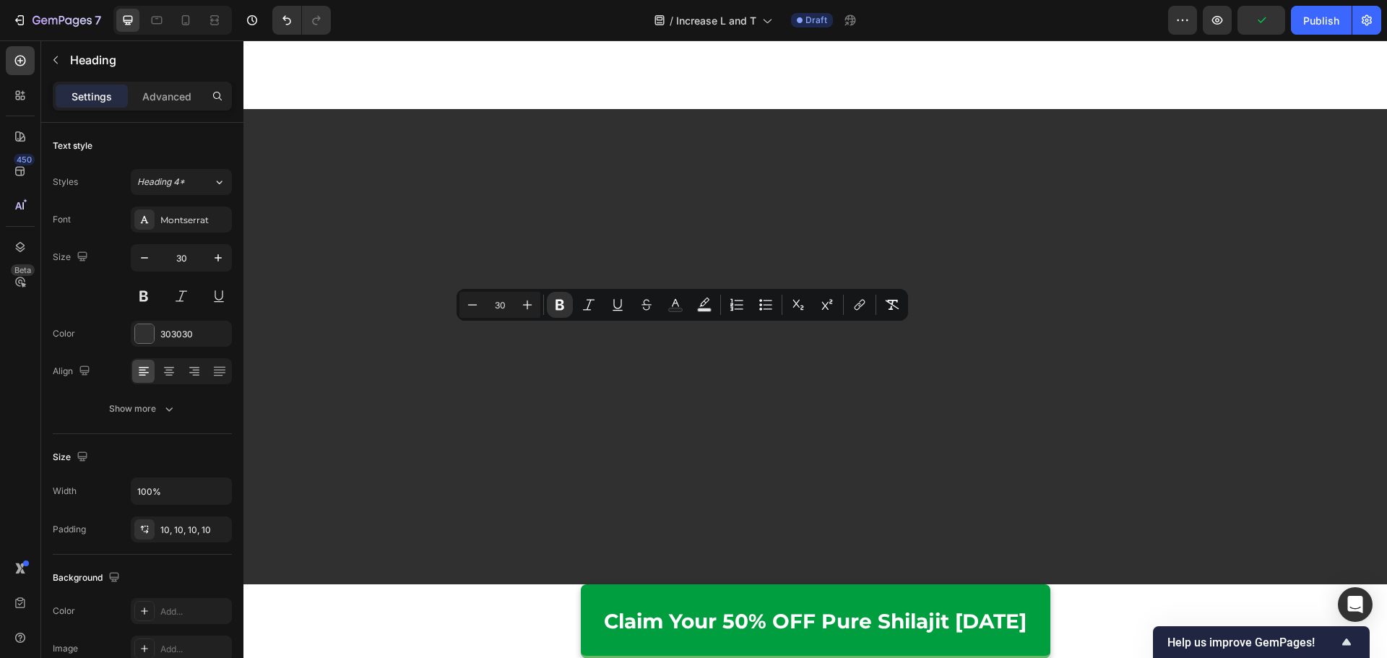
drag, startPoint x: 654, startPoint y: 344, endPoint x: 753, endPoint y: 350, distance: 99.2
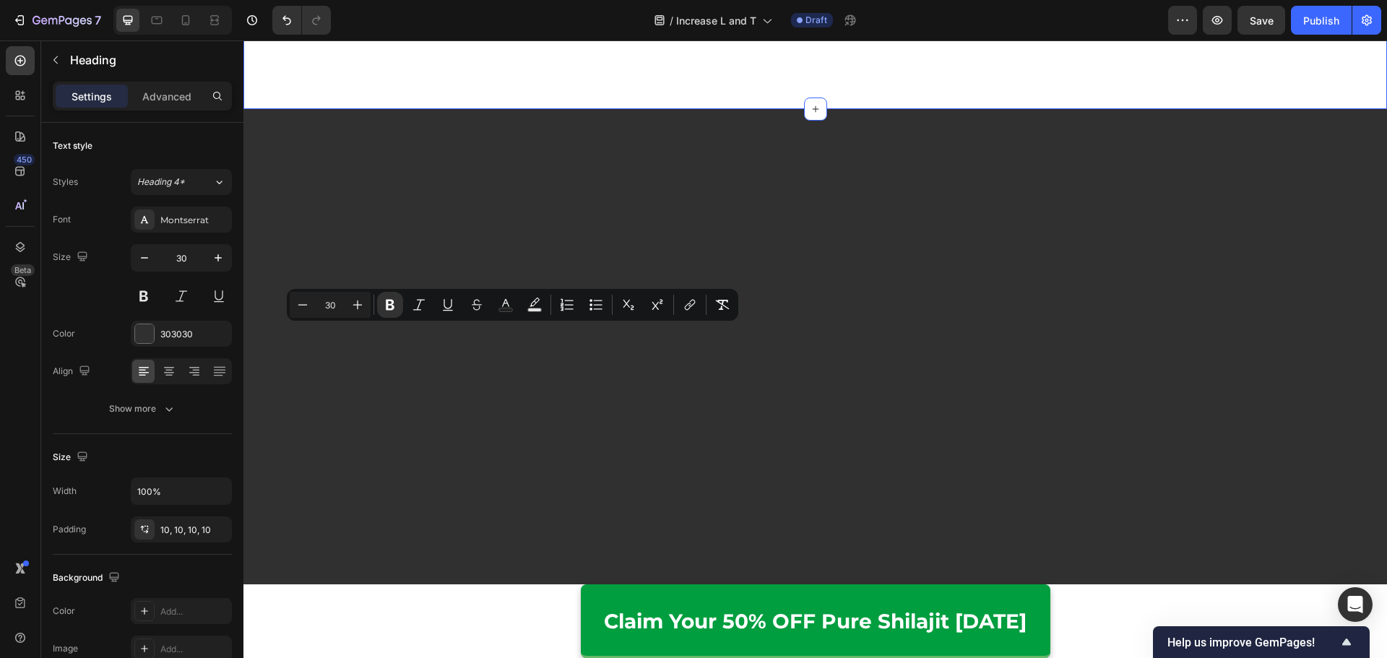
drag, startPoint x: 638, startPoint y: 341, endPoint x: 332, endPoint y: 333, distance: 306.3
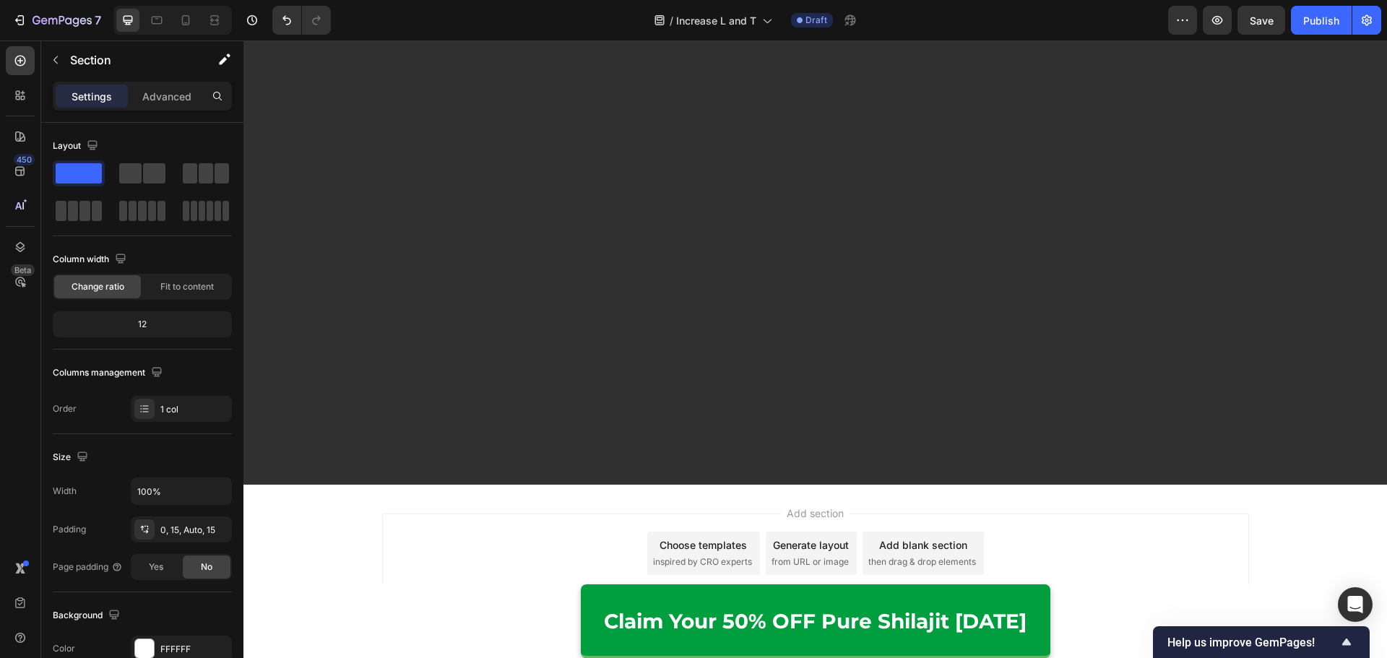
scroll to position [8002, 0]
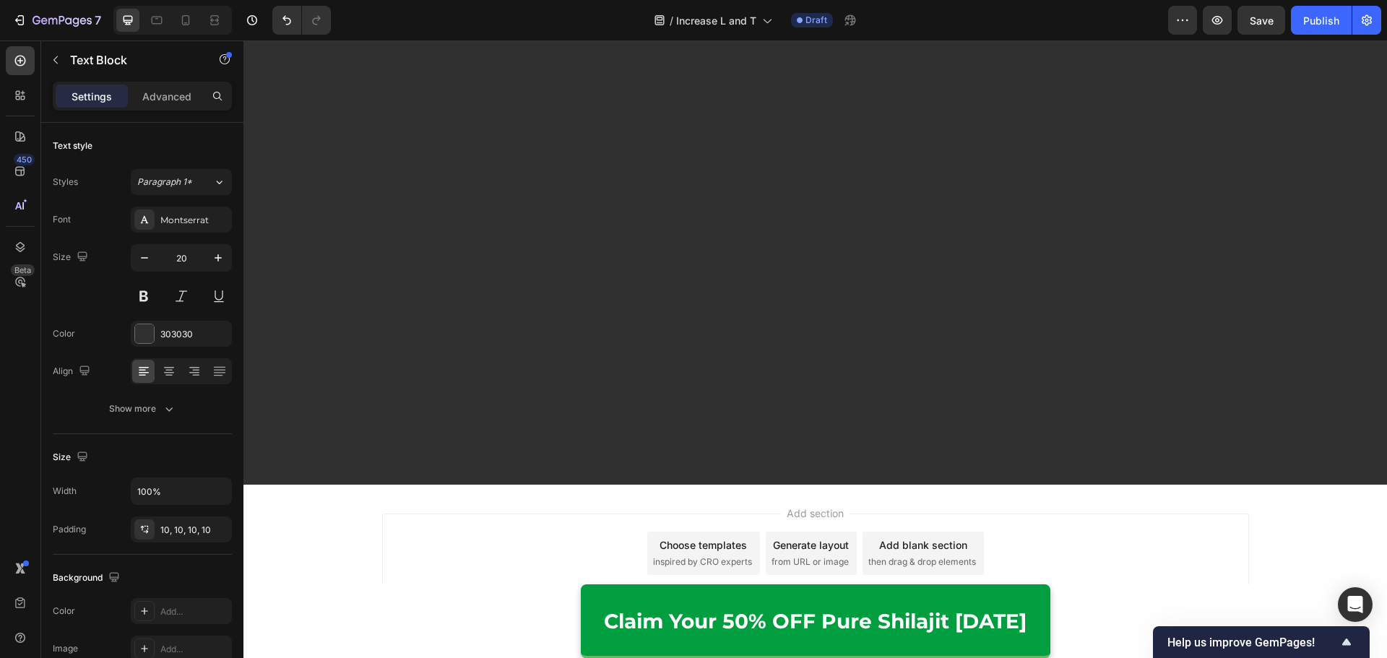
drag, startPoint x: 701, startPoint y: 127, endPoint x: 309, endPoint y: 139, distance: 392.3
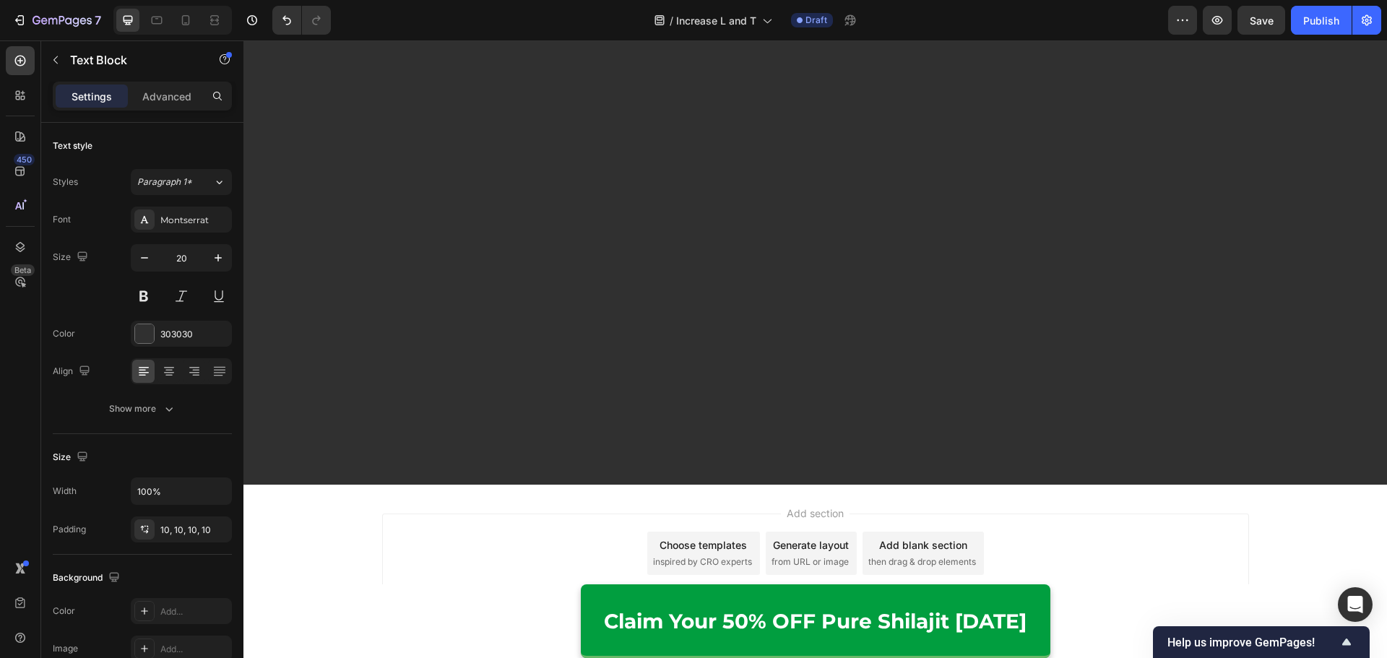
drag, startPoint x: 727, startPoint y: 128, endPoint x: 361, endPoint y: 118, distance: 366.3
drag, startPoint x: 680, startPoint y: 184, endPoint x: 378, endPoint y: 179, distance: 301.2
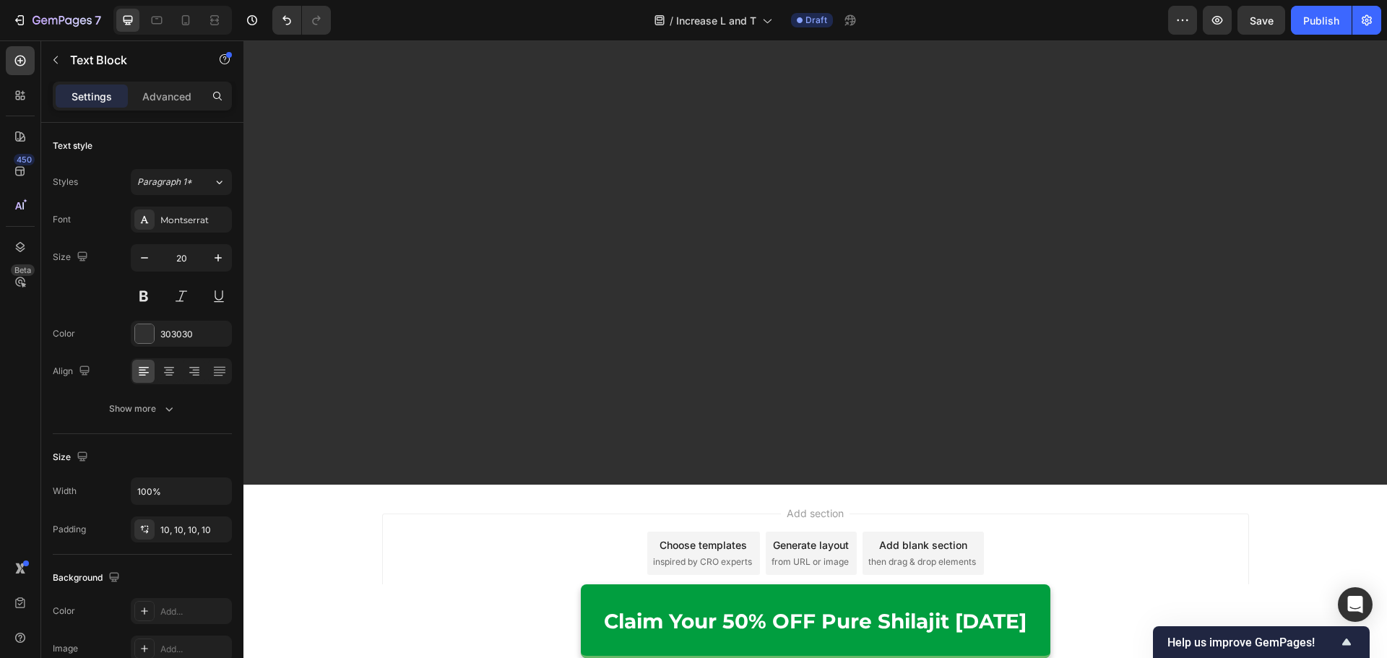
drag, startPoint x: 929, startPoint y: 219, endPoint x: 981, endPoint y: 218, distance: 52.0
drag, startPoint x: 680, startPoint y: 220, endPoint x: 1005, endPoint y: 208, distance: 325.9
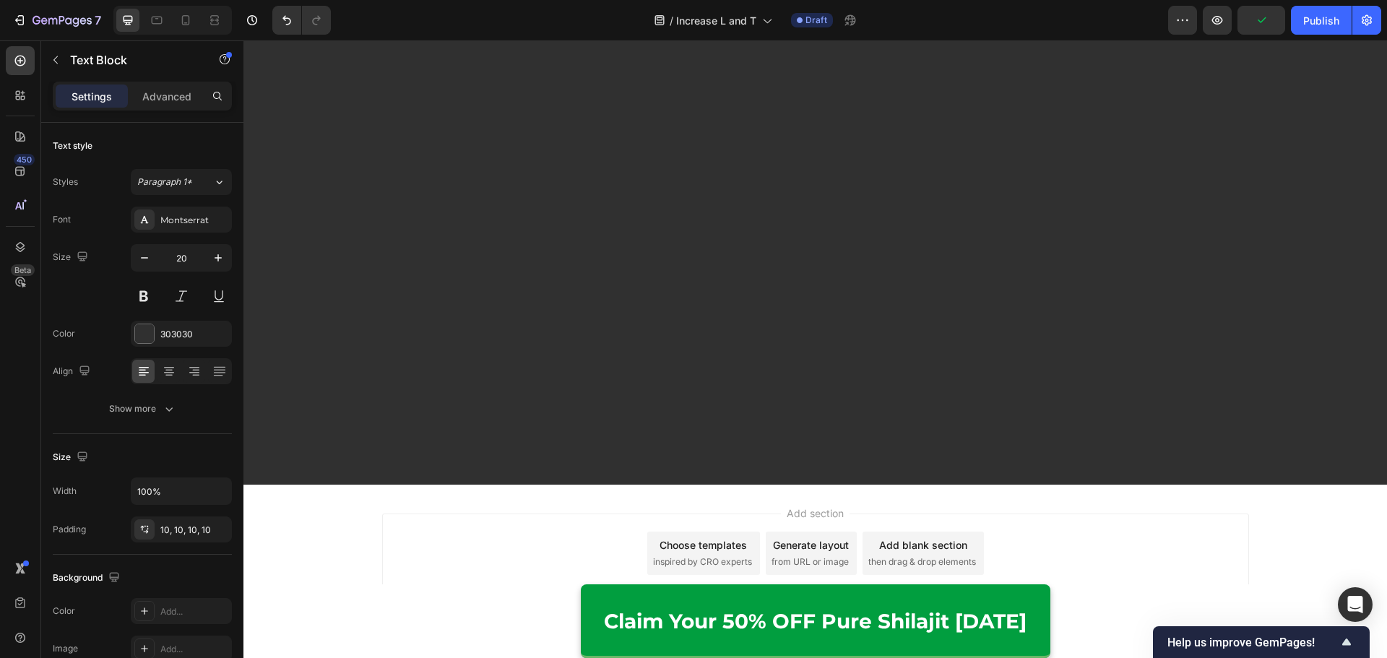
drag, startPoint x: 963, startPoint y: 282, endPoint x: 680, endPoint y: 287, distance: 283.9
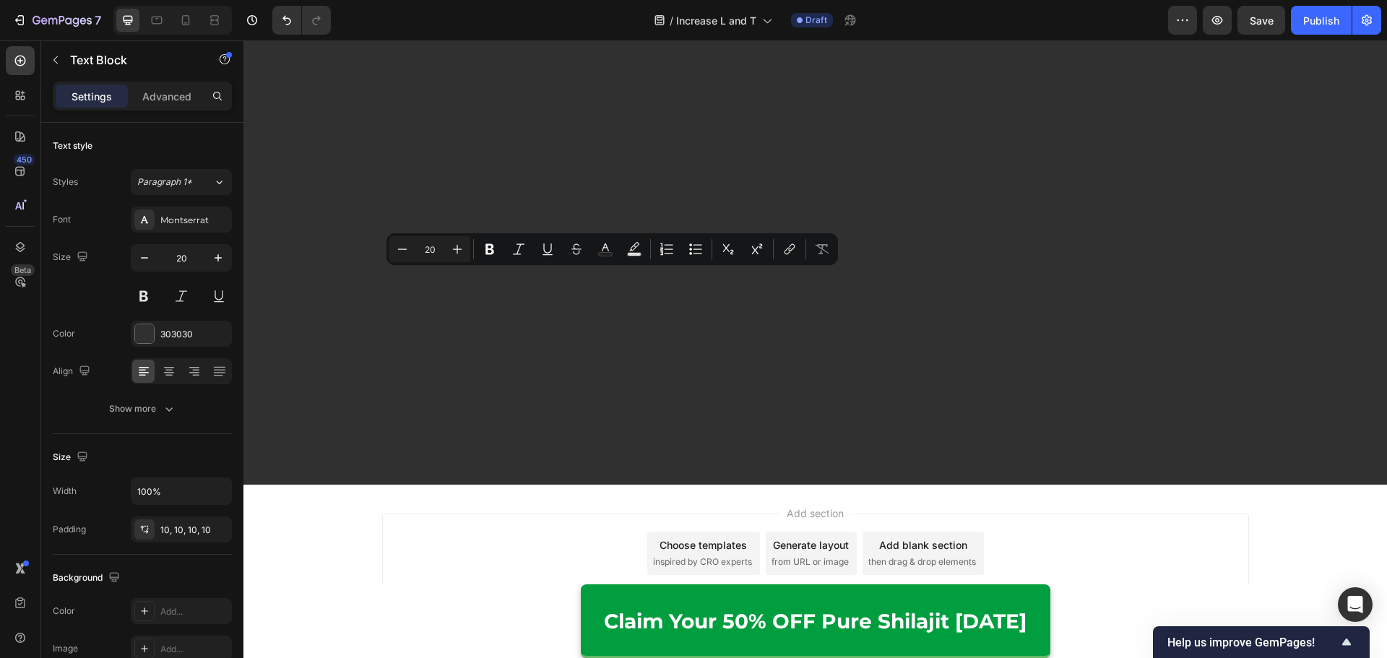
drag, startPoint x: 581, startPoint y: 282, endPoint x: 653, endPoint y: 283, distance: 72.2
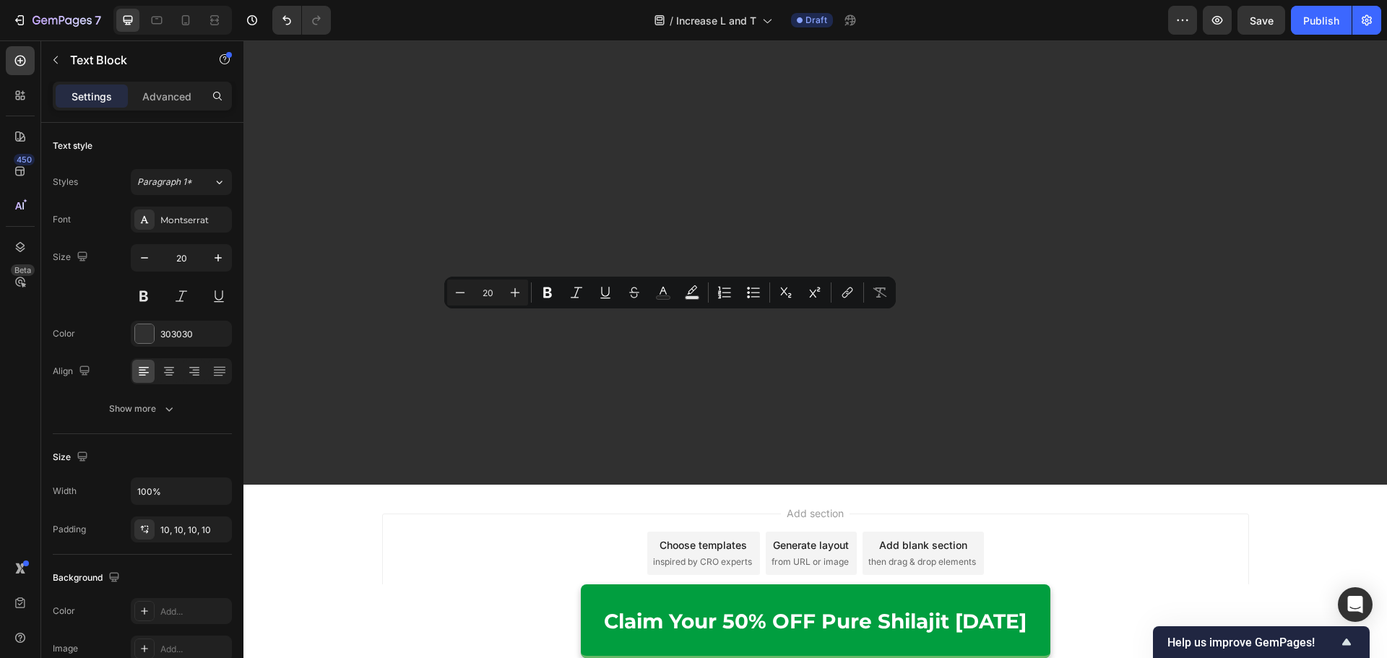
drag, startPoint x: 818, startPoint y: 347, endPoint x: 621, endPoint y: 329, distance: 197.3
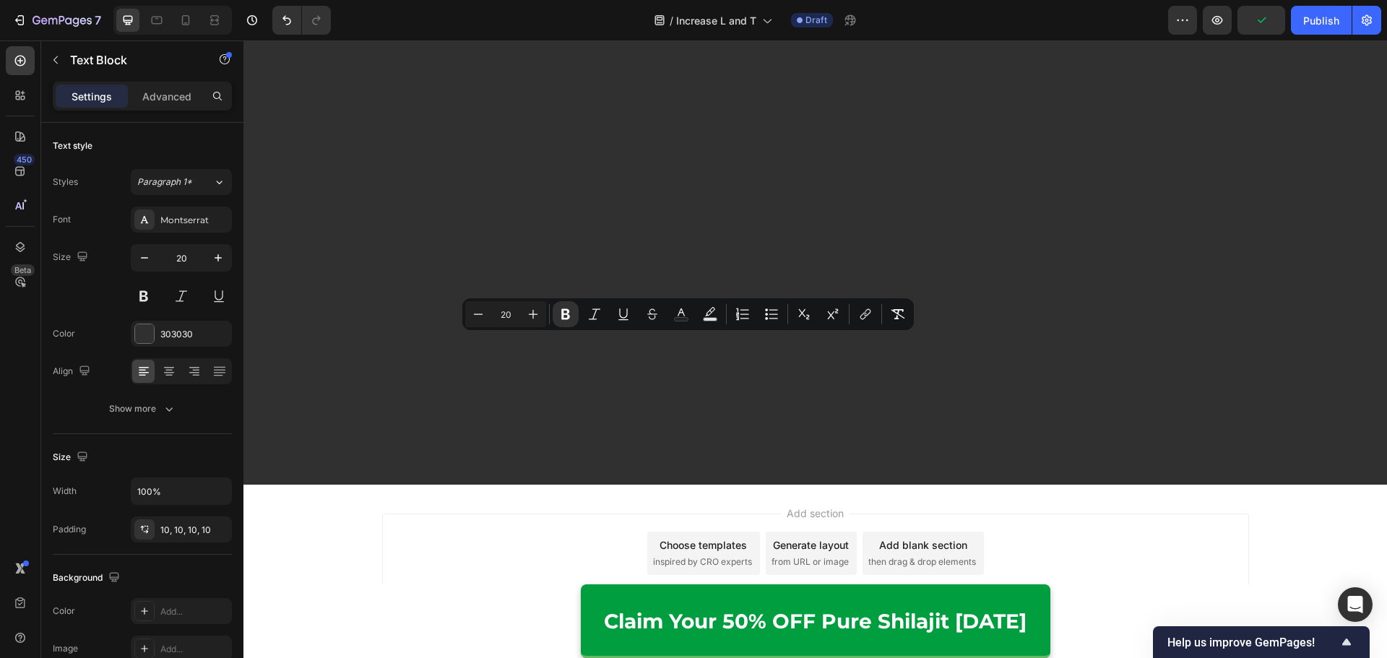
drag, startPoint x: 833, startPoint y: 350, endPoint x: 566, endPoint y: 351, distance: 267.2
drag, startPoint x: 567, startPoint y: 350, endPoint x: 861, endPoint y: 347, distance: 294.0
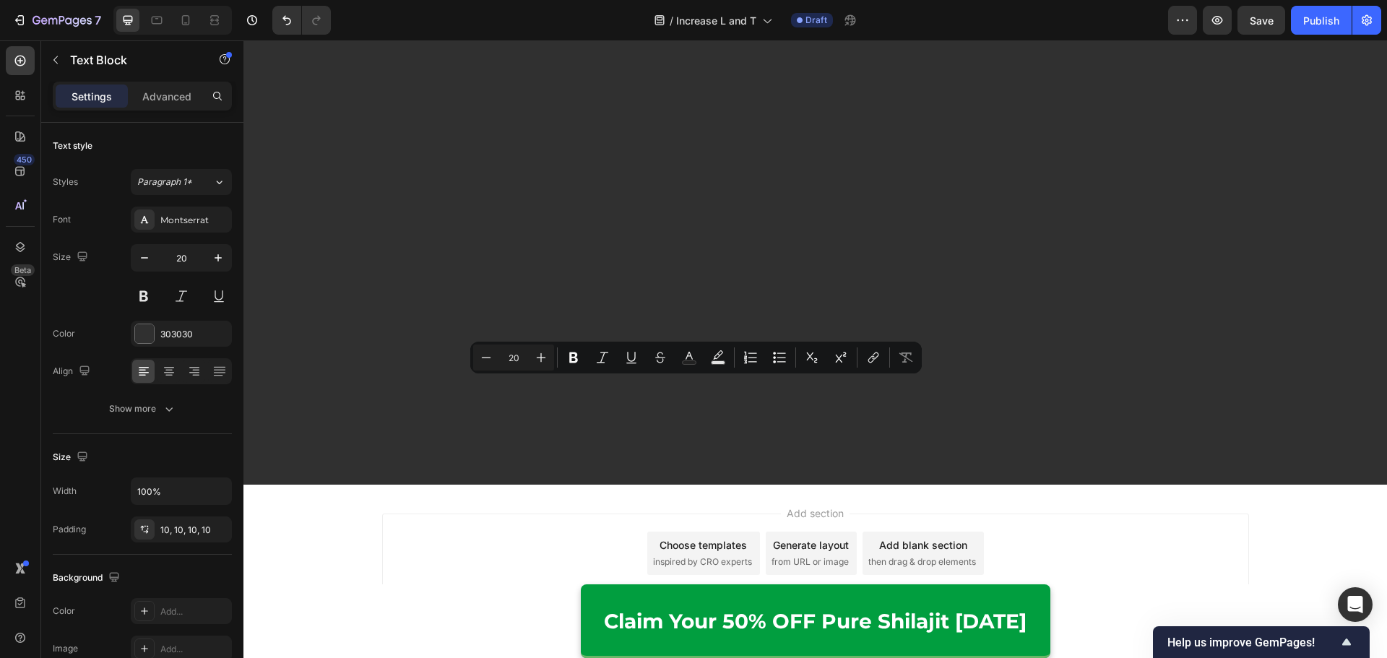
drag, startPoint x: 508, startPoint y: 438, endPoint x: 490, endPoint y: 413, distance: 30.5
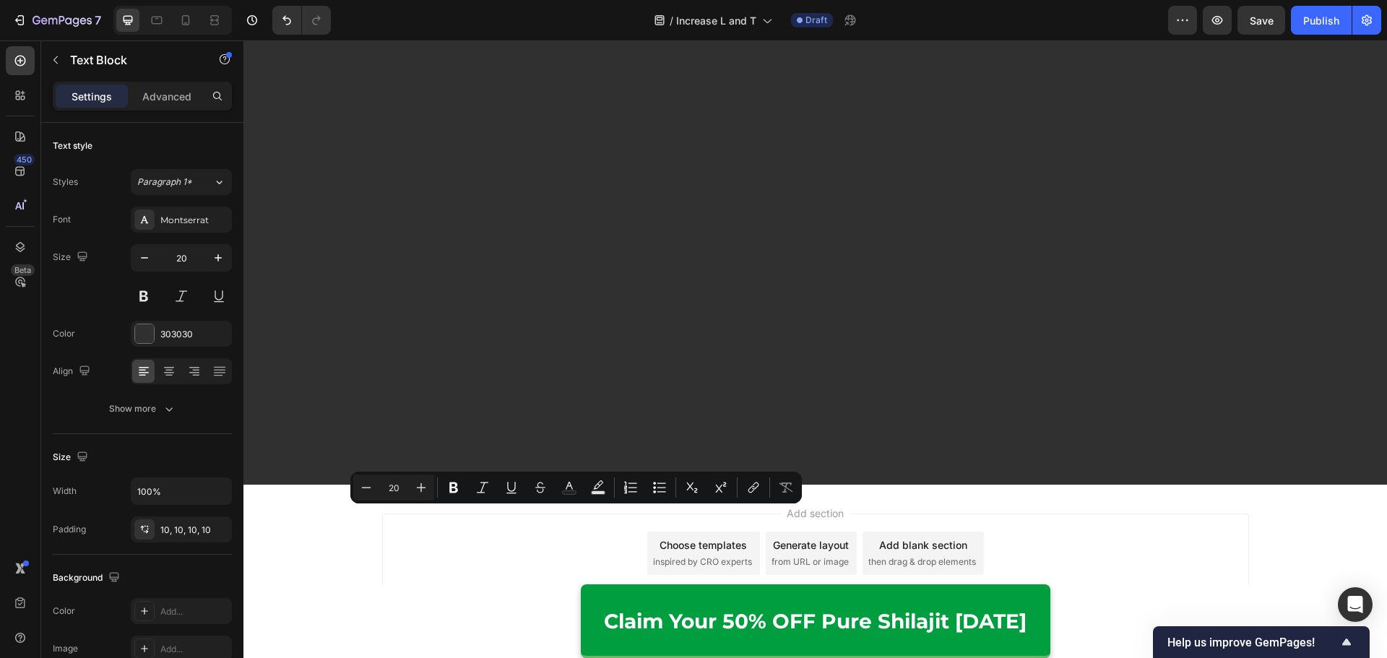
drag, startPoint x: 776, startPoint y: 516, endPoint x: 381, endPoint y: 517, distance: 395.1
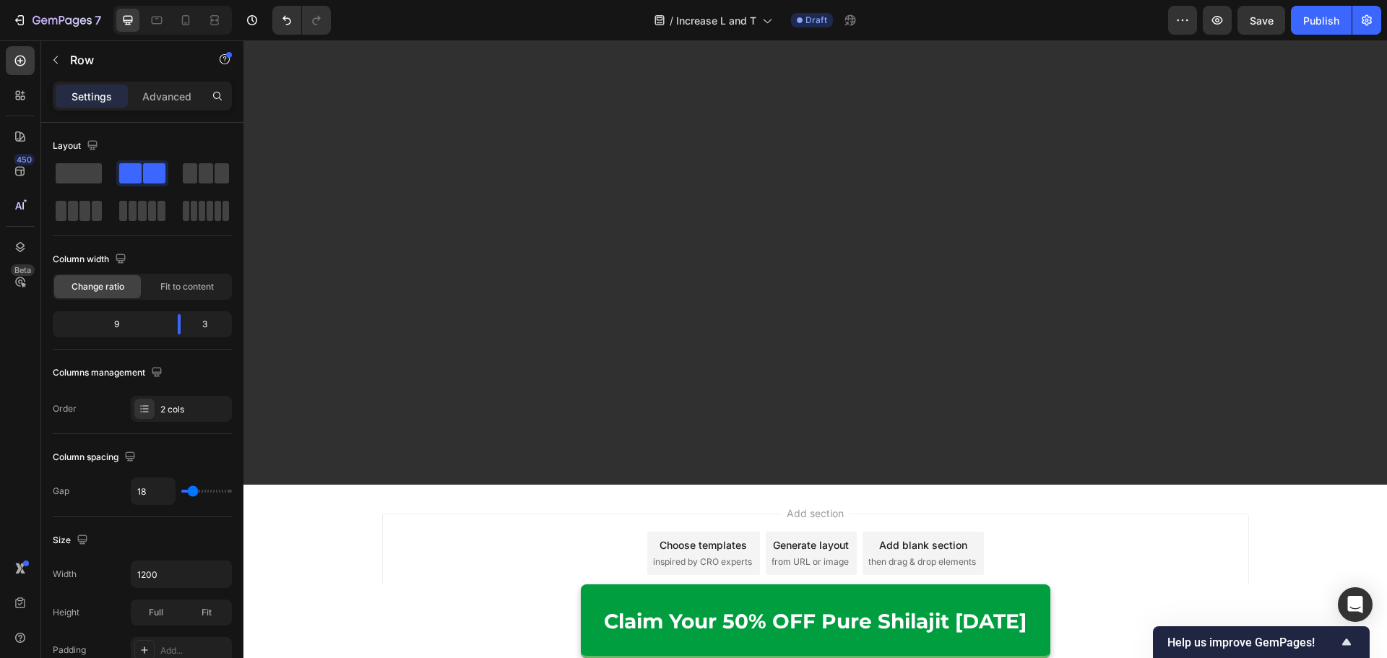
scroll to position [8291, 0]
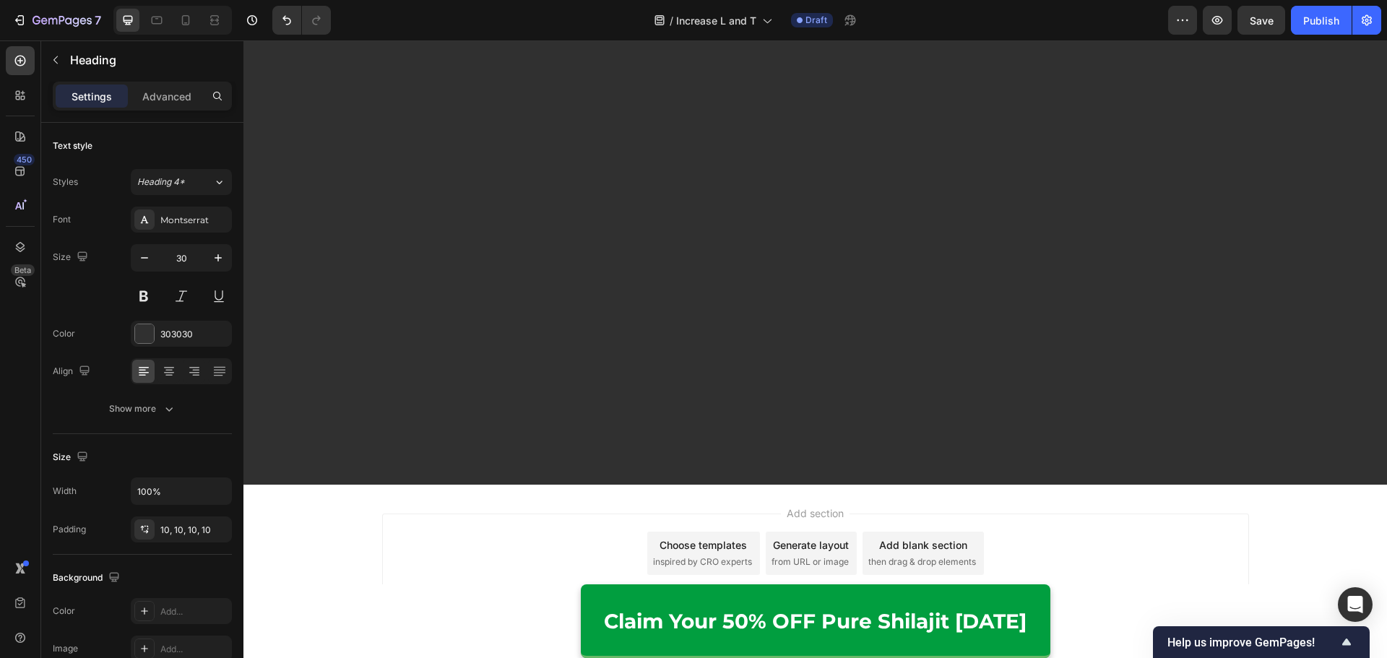
scroll to position [8652, 0]
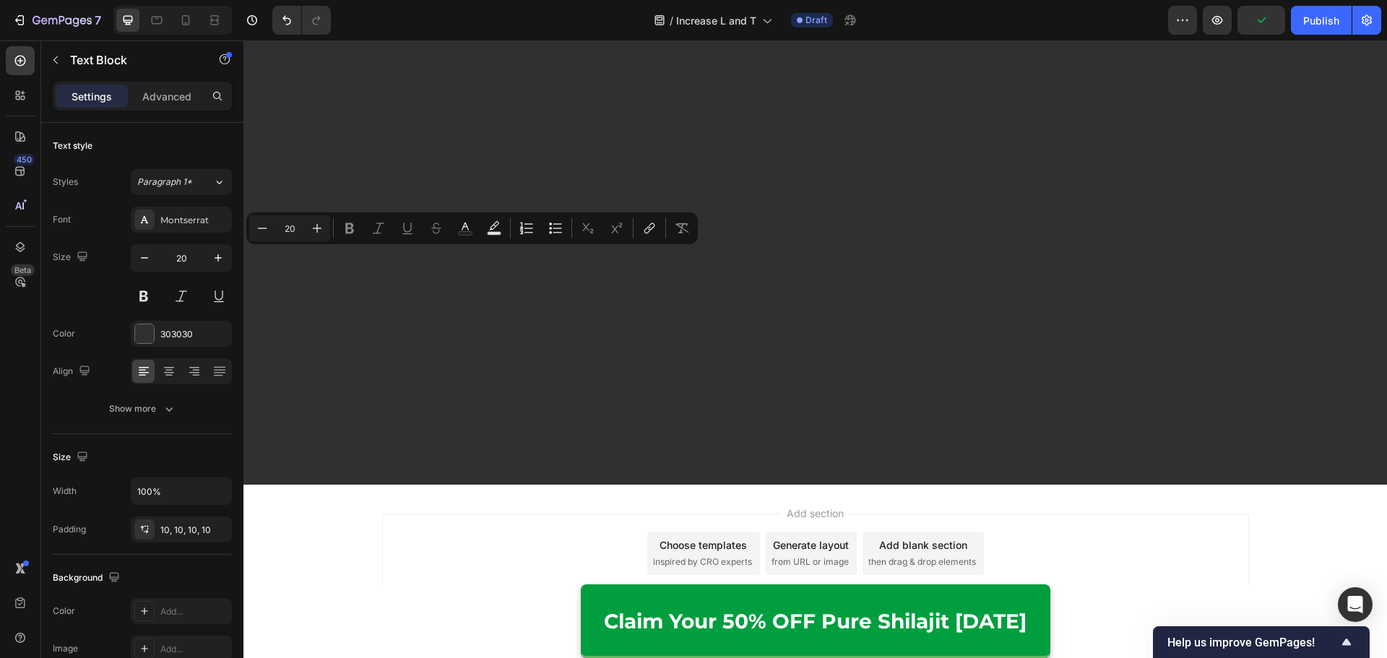
scroll to position [8363, 0]
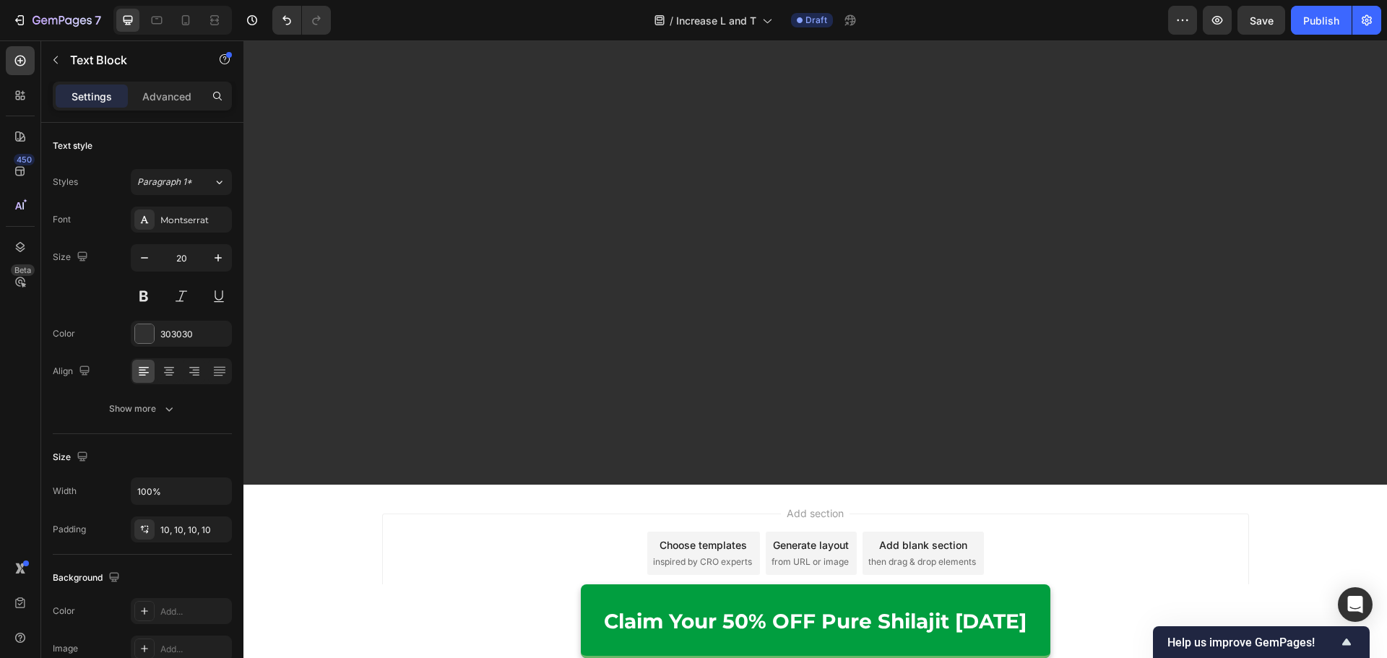
drag, startPoint x: 870, startPoint y: 435, endPoint x: 334, endPoint y: 433, distance: 535.2
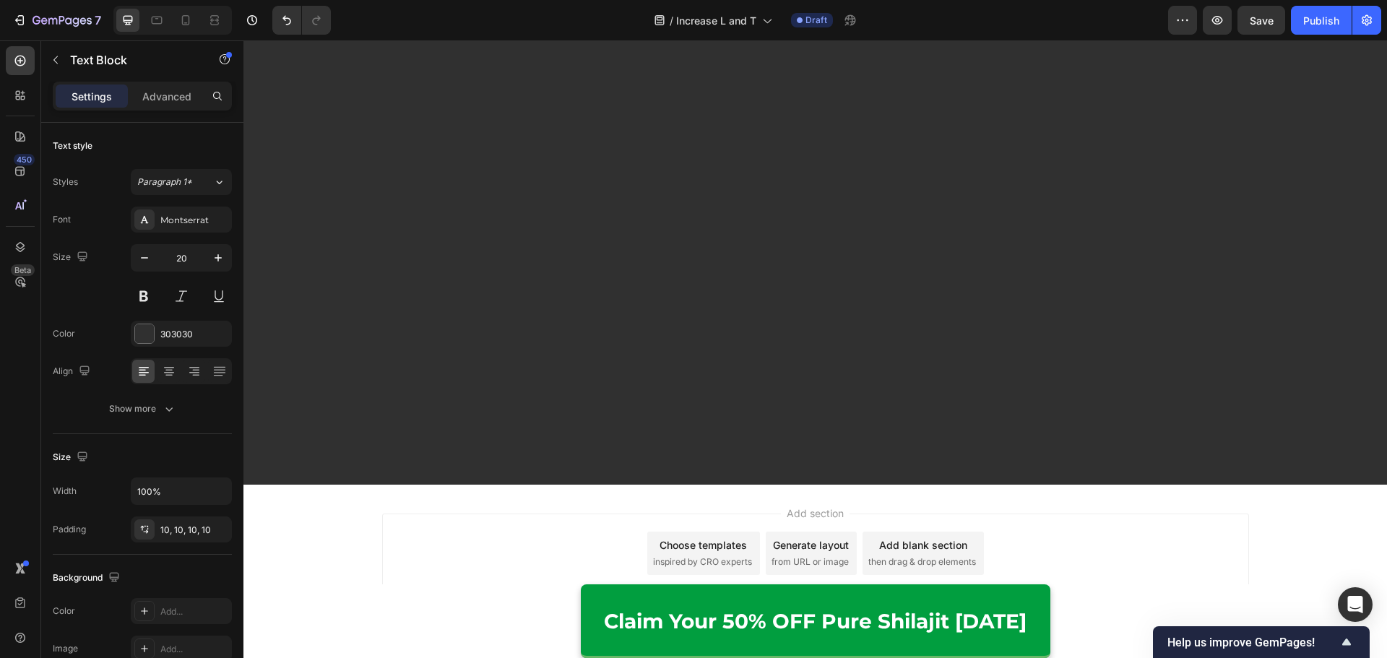
drag, startPoint x: 623, startPoint y: 480, endPoint x: 477, endPoint y: 482, distance: 145.2
drag, startPoint x: 472, startPoint y: 482, endPoint x: 607, endPoint y: 477, distance: 135.1
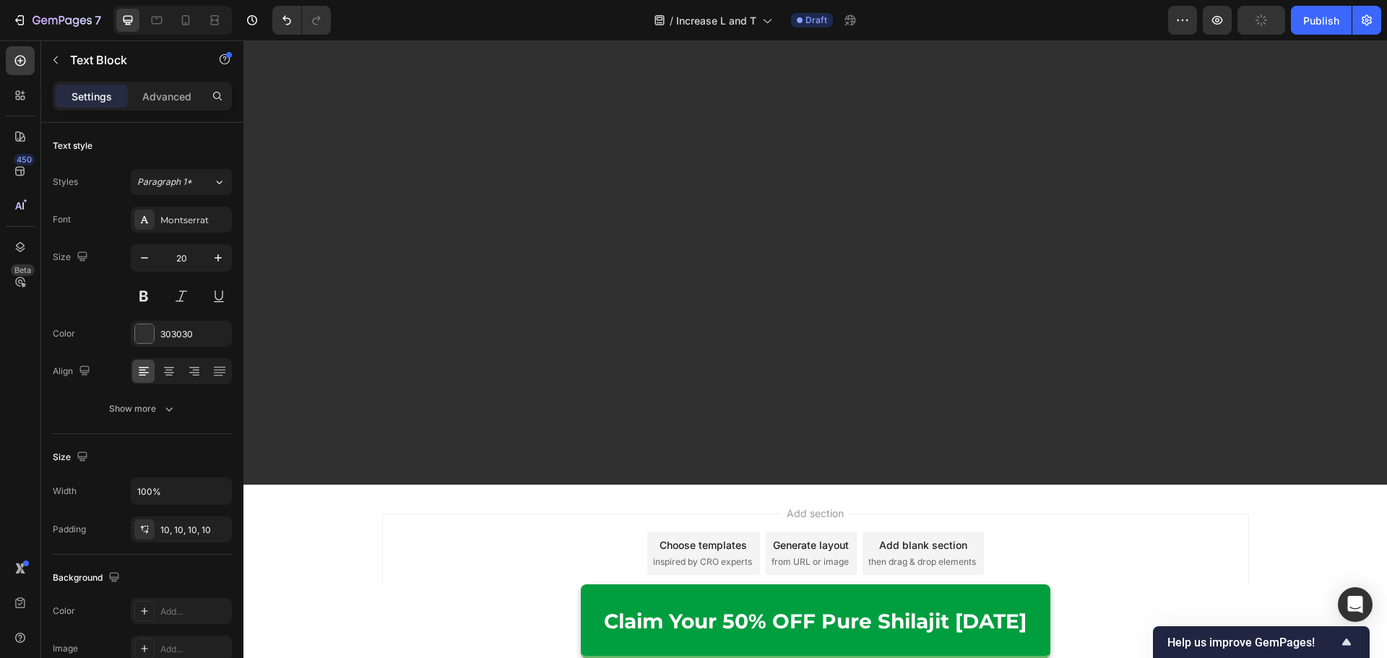
drag, startPoint x: 979, startPoint y: 519, endPoint x: 622, endPoint y: 525, distance: 357.5
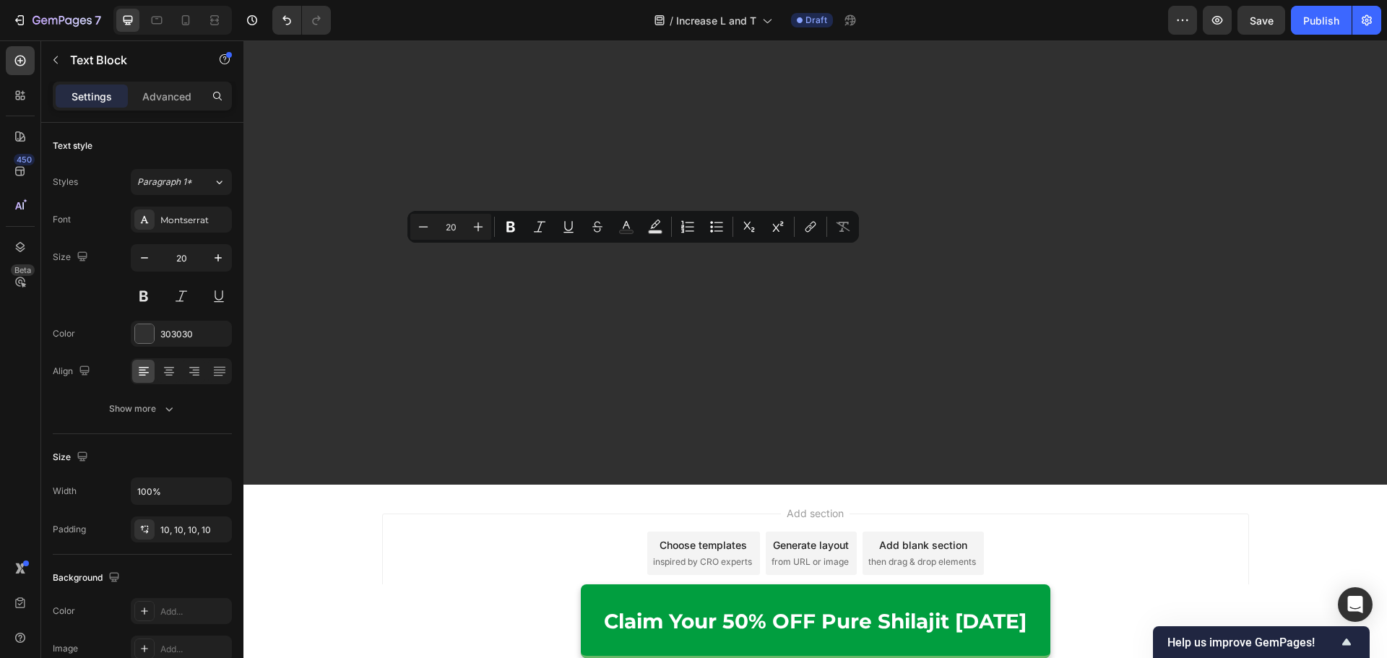
drag, startPoint x: 761, startPoint y: 268, endPoint x: 549, endPoint y: 264, distance: 212.4
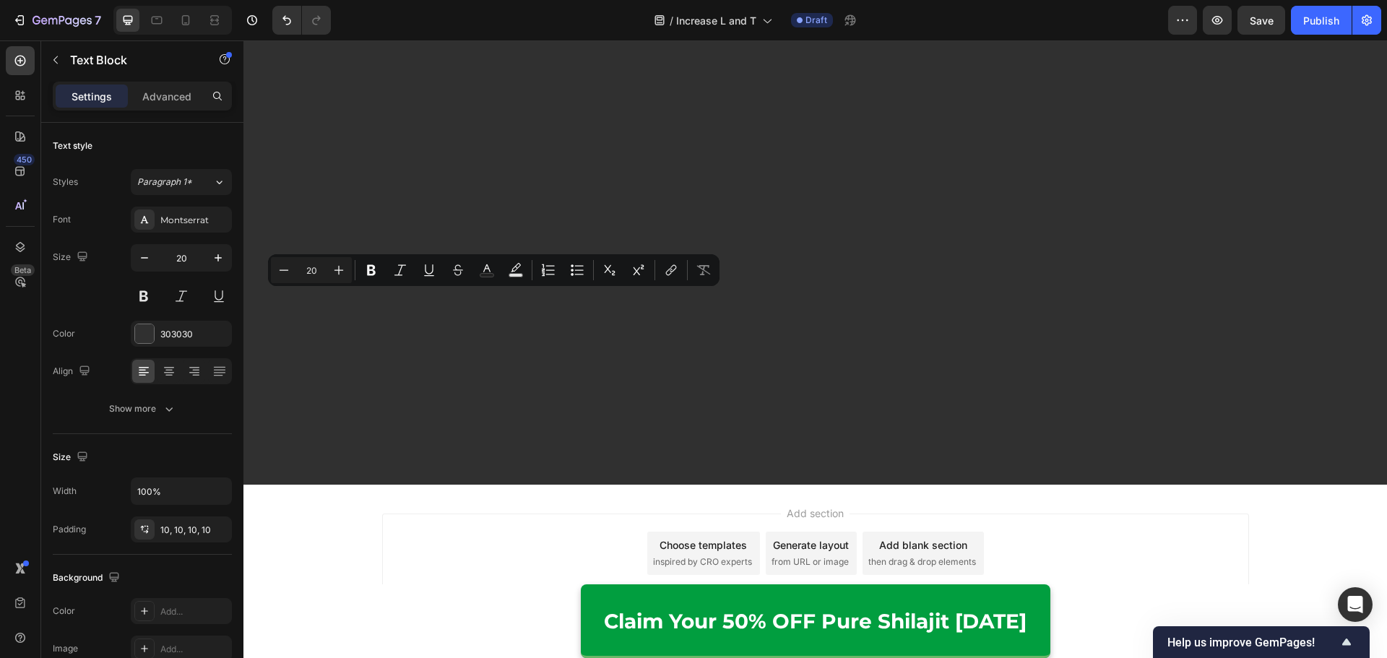
drag, startPoint x: 381, startPoint y: 302, endPoint x: 604, endPoint y: 308, distance: 223.2
drag, startPoint x: 656, startPoint y: 302, endPoint x: 703, endPoint y: 304, distance: 47.7
drag, startPoint x: 777, startPoint y: 303, endPoint x: 851, endPoint y: 298, distance: 73.8
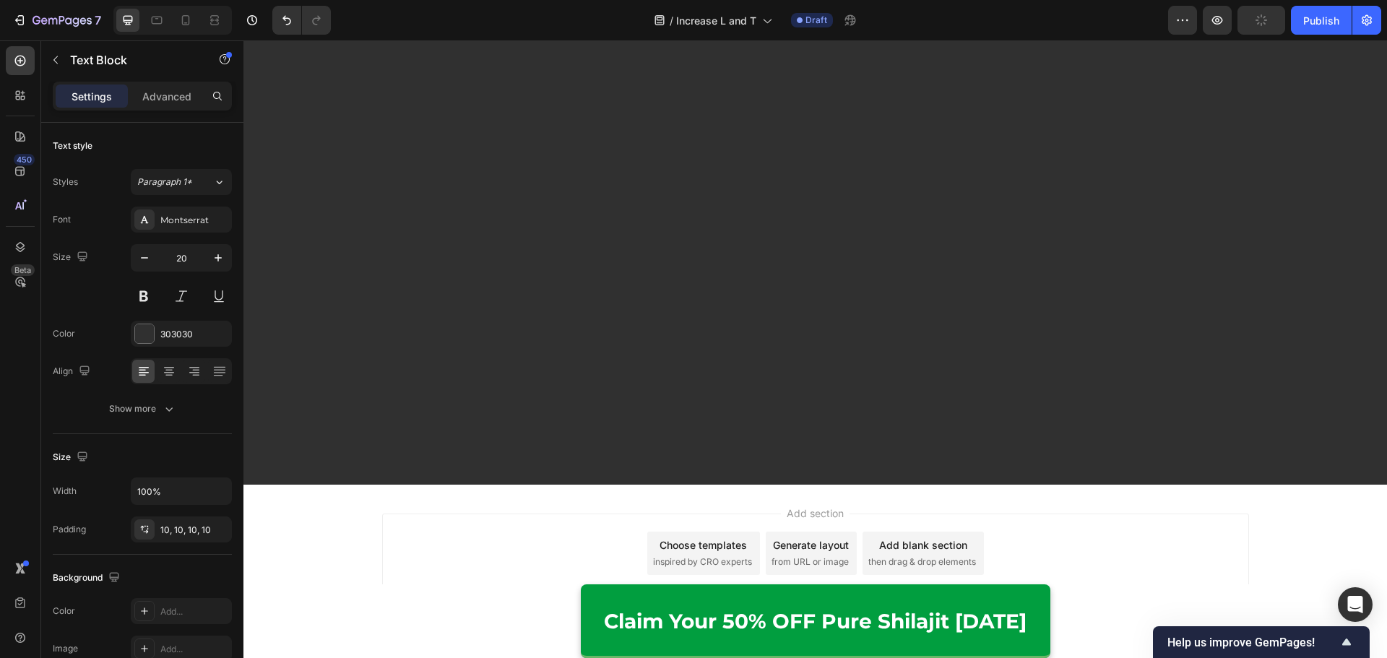
drag, startPoint x: 449, startPoint y: 324, endPoint x: 352, endPoint y: 324, distance: 97.5
drag, startPoint x: 462, startPoint y: 367, endPoint x: 607, endPoint y: 364, distance: 145.2
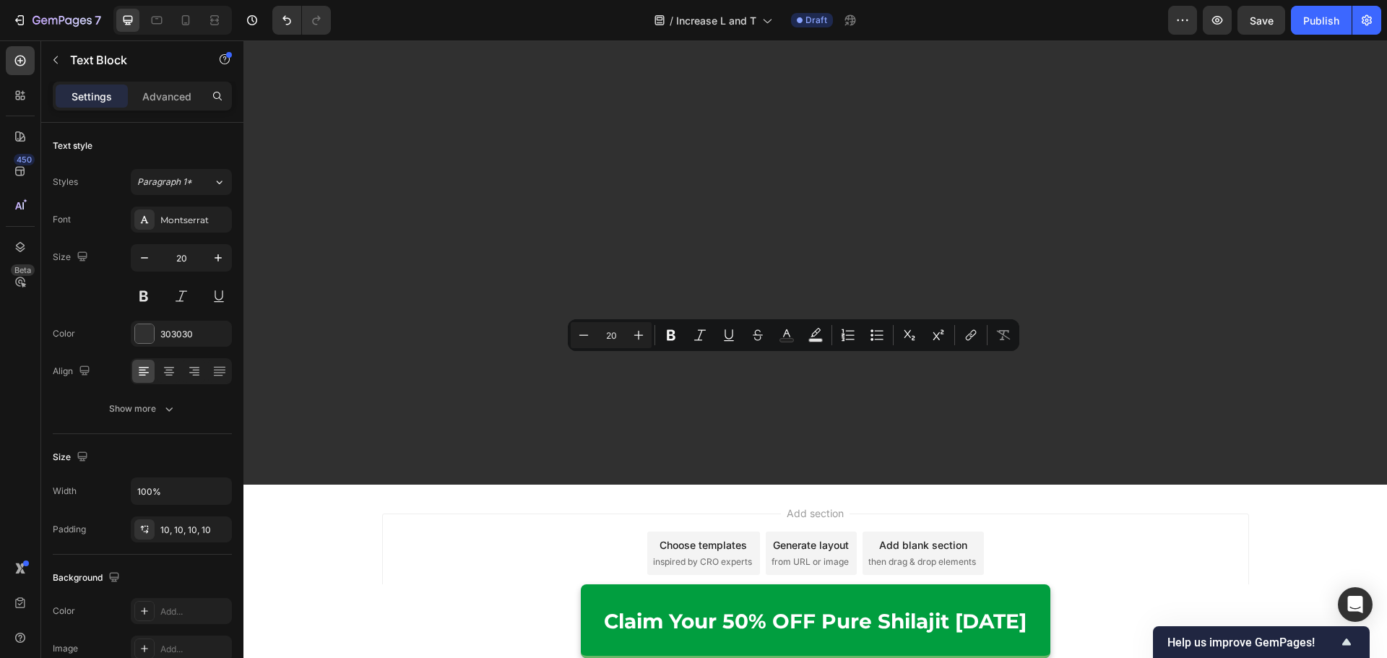
drag, startPoint x: 724, startPoint y: 367, endPoint x: 872, endPoint y: 370, distance: 148.1
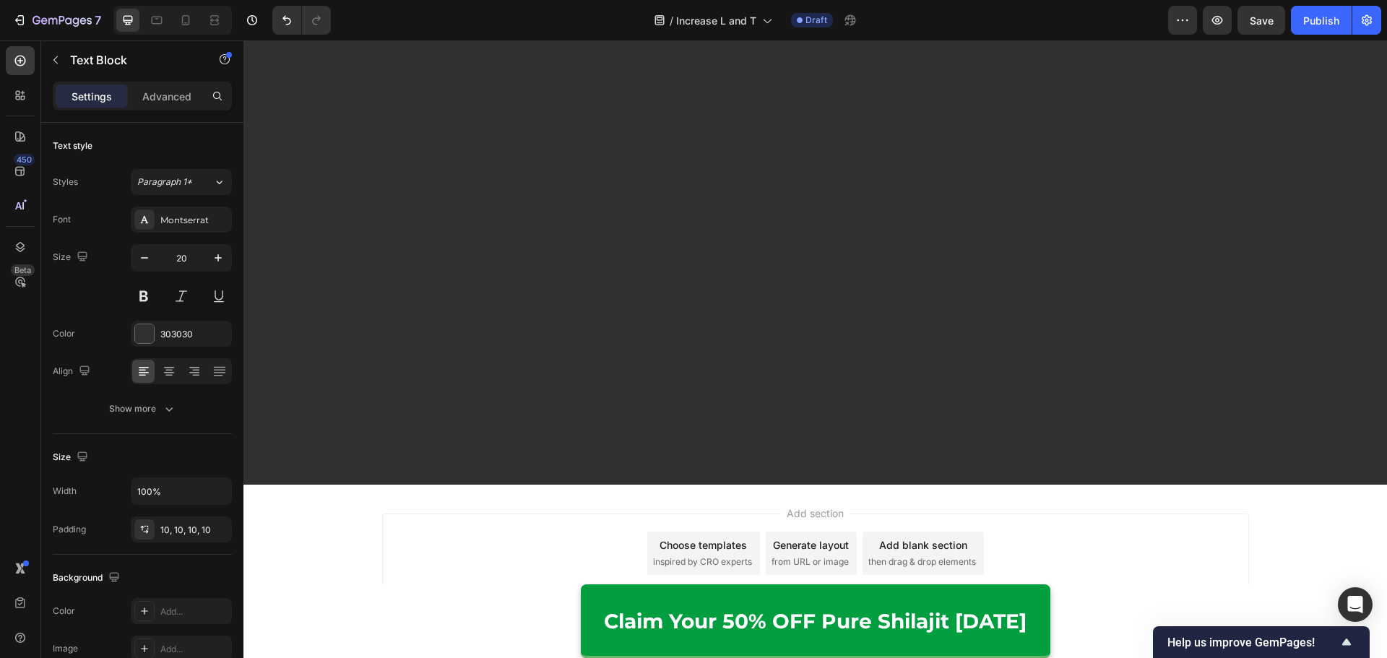
drag, startPoint x: 421, startPoint y: 388, endPoint x: 599, endPoint y: 433, distance: 183.2
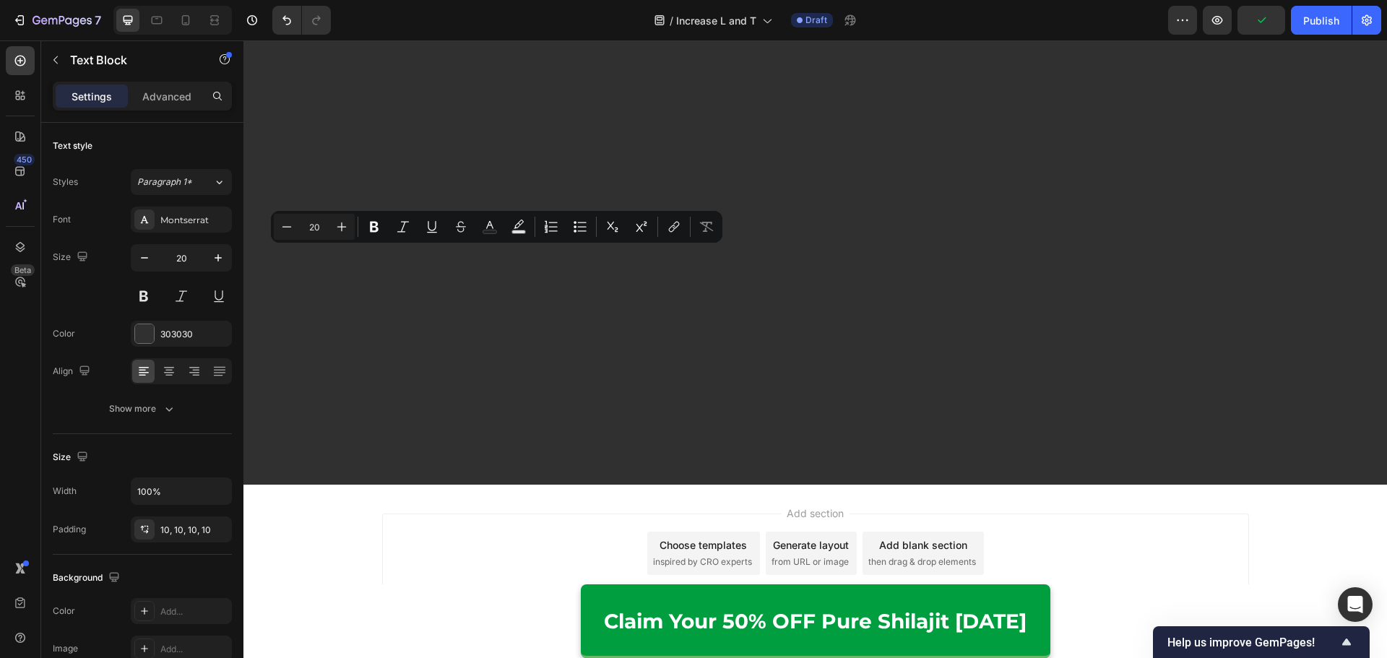
drag, startPoint x: 421, startPoint y: 262, endPoint x: 574, endPoint y: 259, distance: 153.1
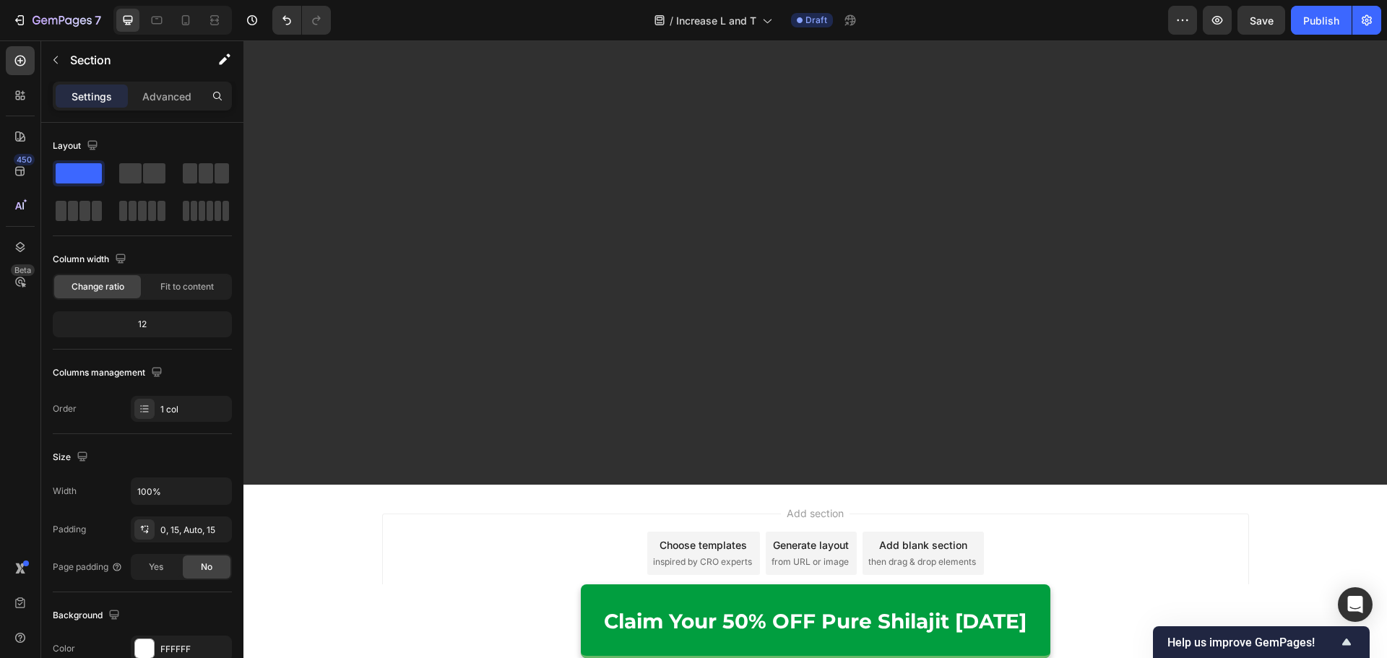
scroll to position [8797, 0]
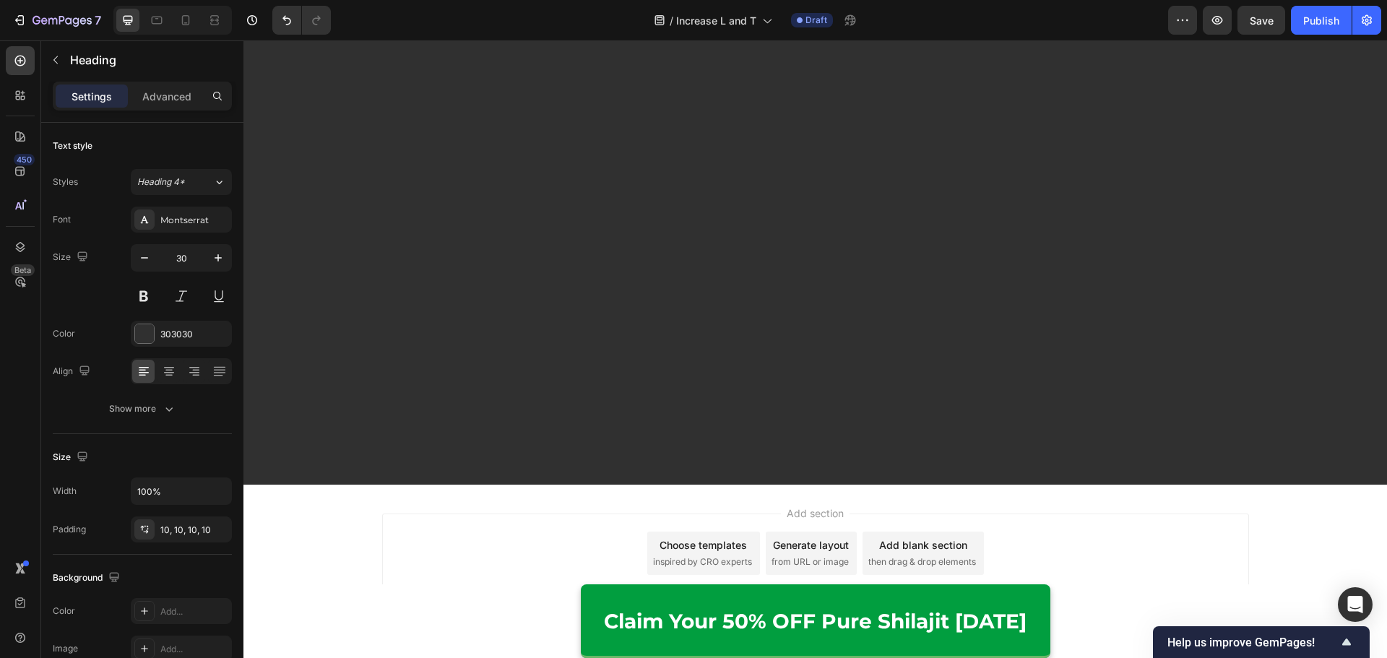
scroll to position [8869, 0]
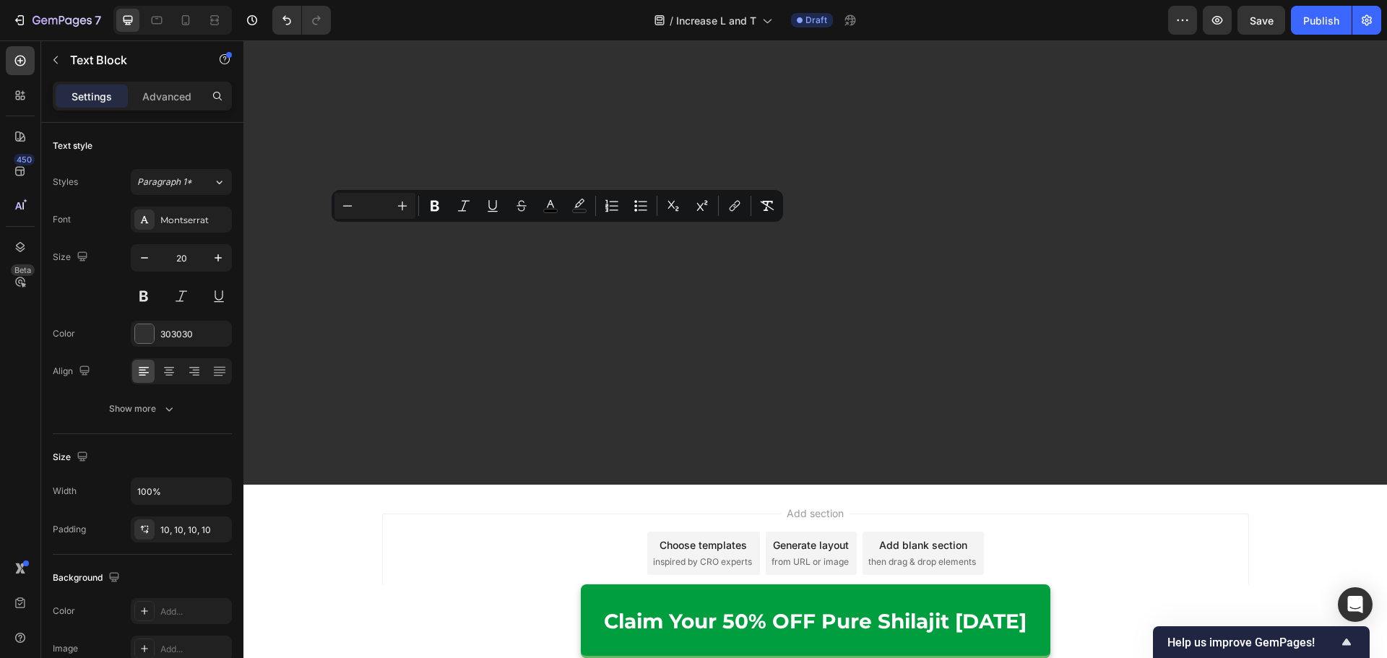
scroll to position [8941, 0]
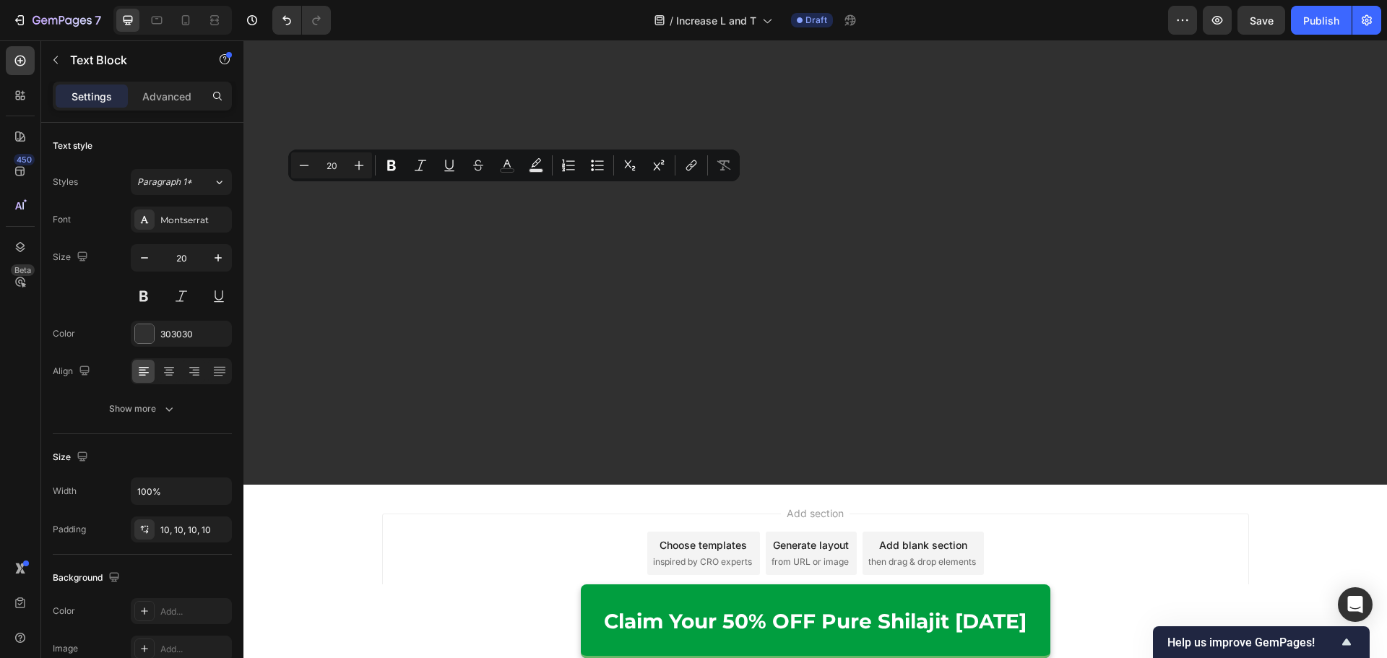
drag, startPoint x: 675, startPoint y: 194, endPoint x: 650, endPoint y: 203, distance: 26.3
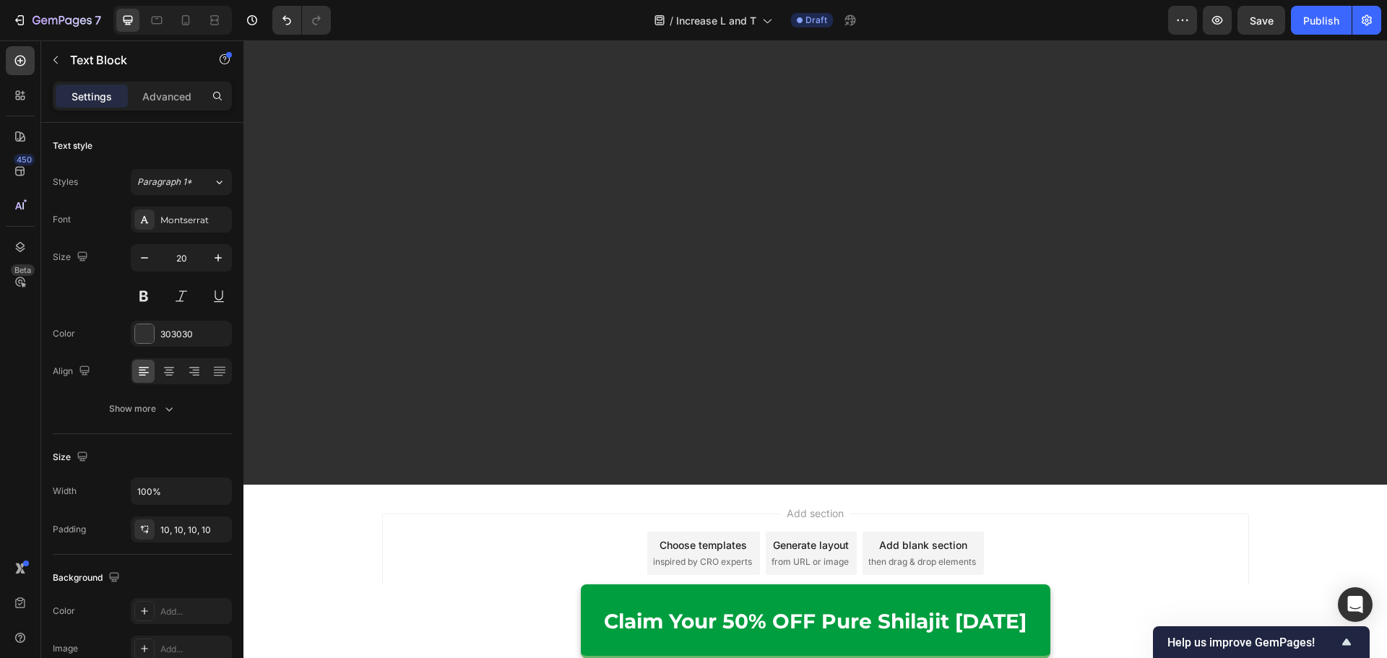
drag, startPoint x: 691, startPoint y: 200, endPoint x: 565, endPoint y: 202, distance: 125.7
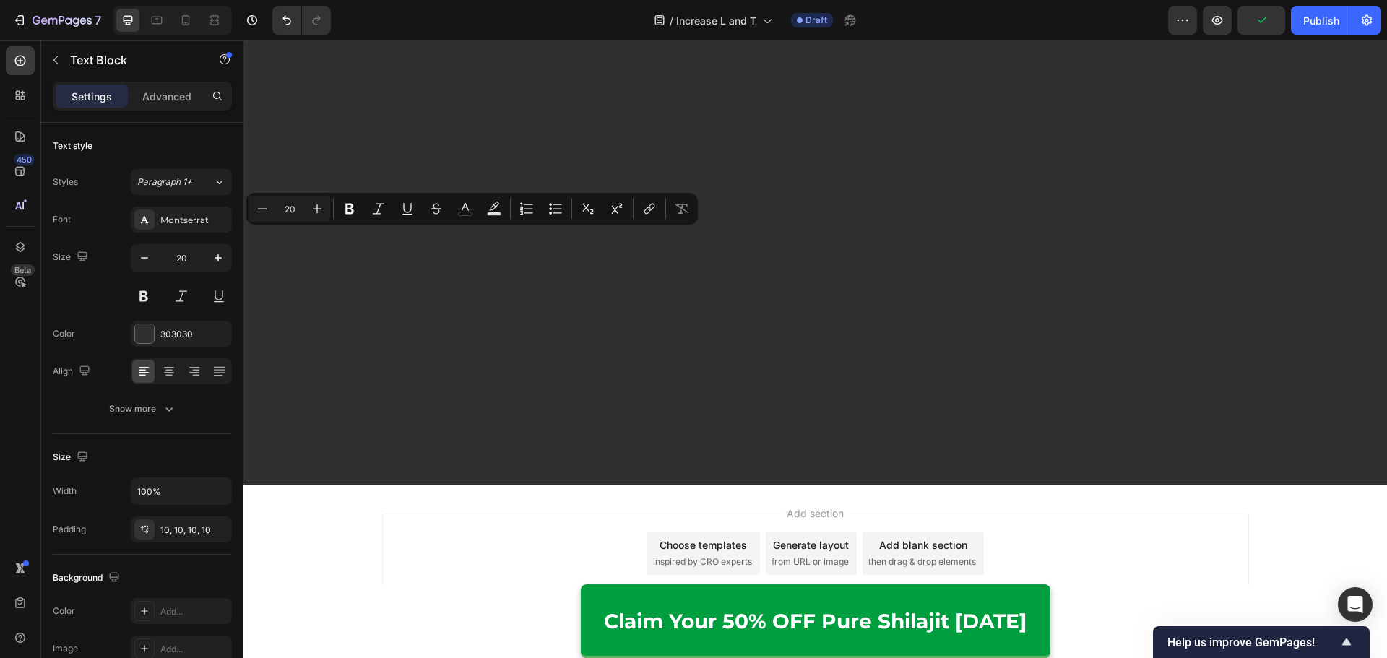
drag, startPoint x: 464, startPoint y: 246, endPoint x: 405, endPoint y: 248, distance: 58.5
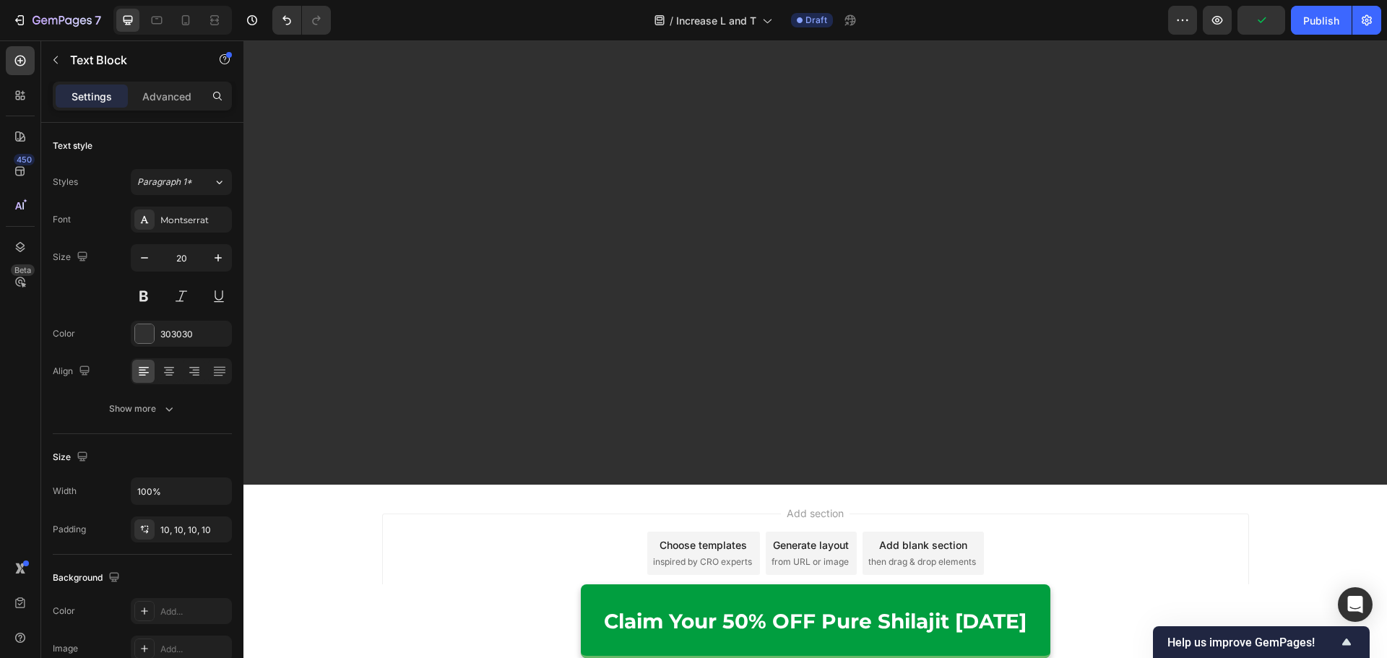
drag, startPoint x: 469, startPoint y: 327, endPoint x: 415, endPoint y: 328, distance: 54.2
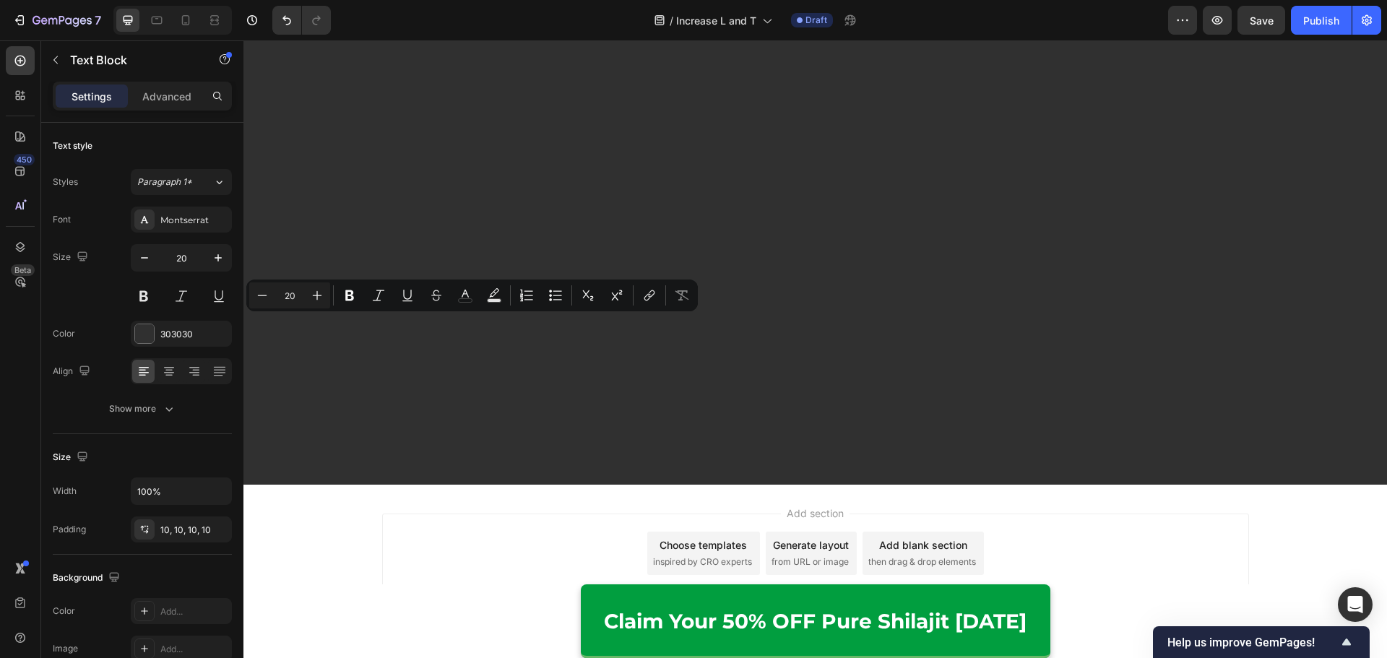
drag, startPoint x: 535, startPoint y: 273, endPoint x: 771, endPoint y: 321, distance: 240.9
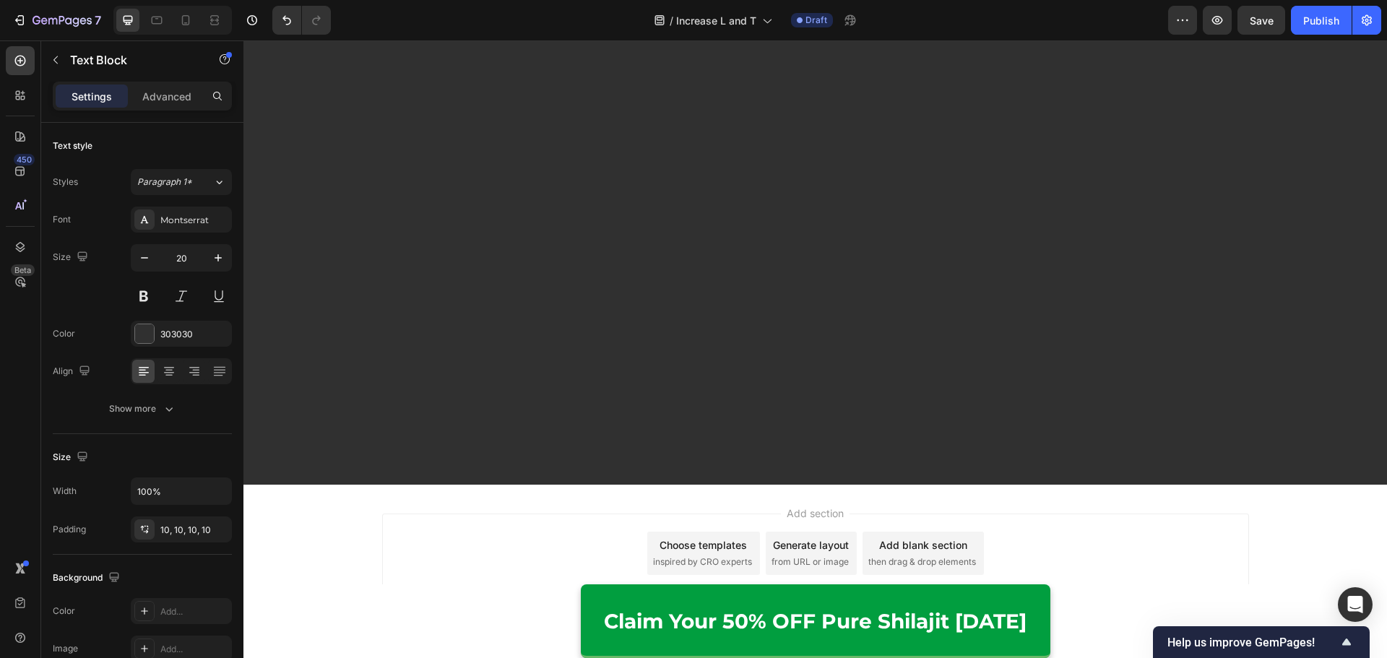
drag, startPoint x: 498, startPoint y: 241, endPoint x: 558, endPoint y: 243, distance: 60.0
drag, startPoint x: 472, startPoint y: 242, endPoint x: 562, endPoint y: 247, distance: 89.7
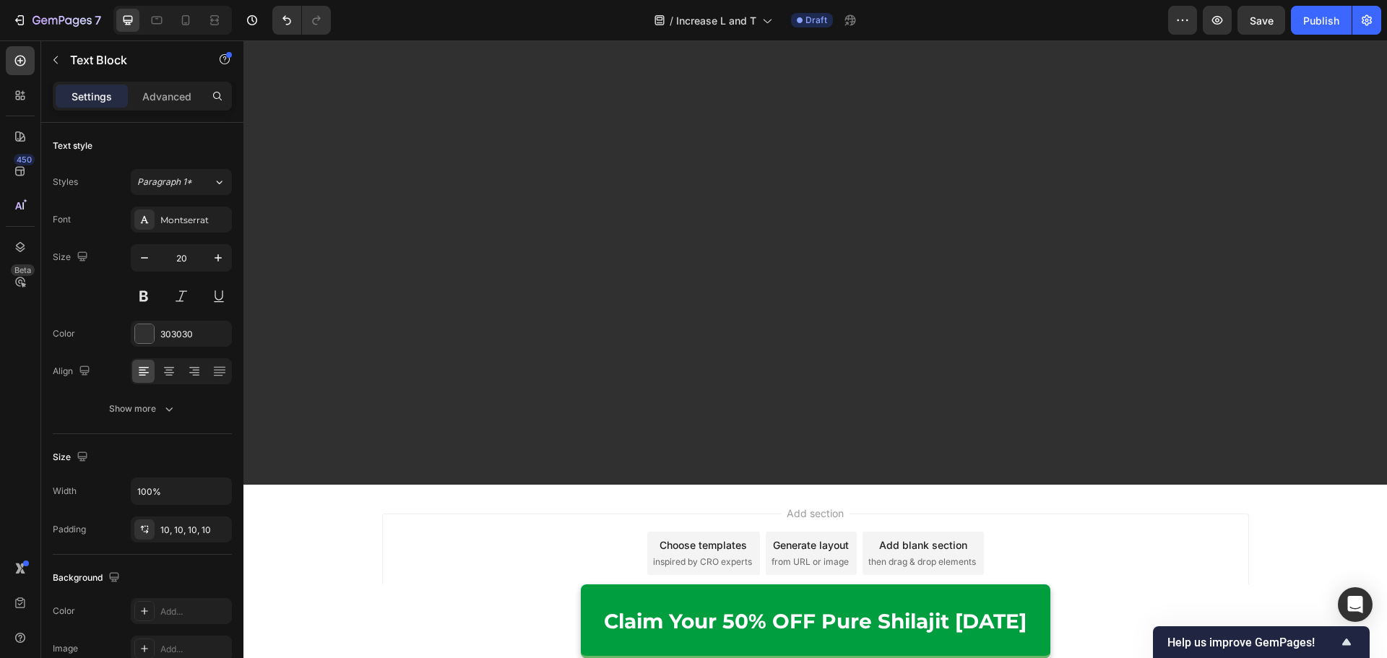
drag, startPoint x: 477, startPoint y: 324, endPoint x: 575, endPoint y: 318, distance: 98.4
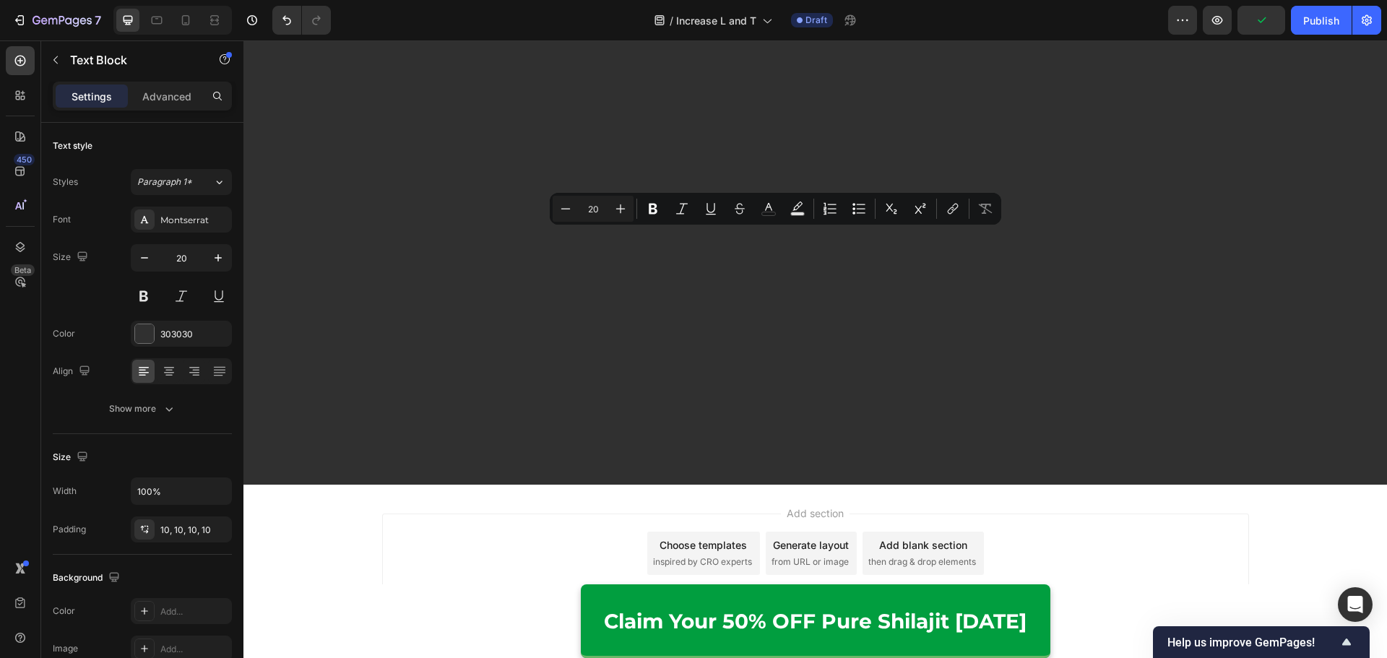
drag, startPoint x: 749, startPoint y: 240, endPoint x: 890, endPoint y: 240, distance: 141.6
drag, startPoint x: 747, startPoint y: 241, endPoint x: 544, endPoint y: 267, distance: 205.3
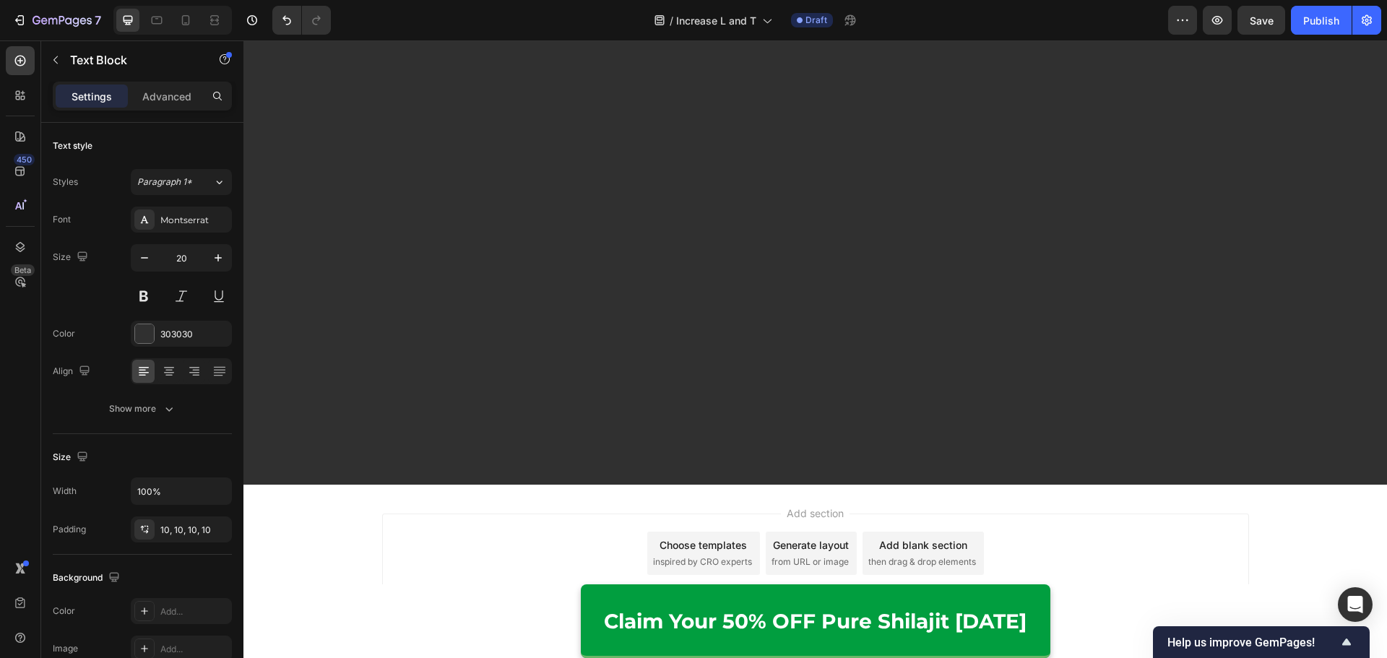
drag, startPoint x: 695, startPoint y: 265, endPoint x: 705, endPoint y: 265, distance: 9.4
drag, startPoint x: 693, startPoint y: 263, endPoint x: 756, endPoint y: 265, distance: 63.6
drag, startPoint x: 649, startPoint y: 264, endPoint x: 745, endPoint y: 265, distance: 96.1
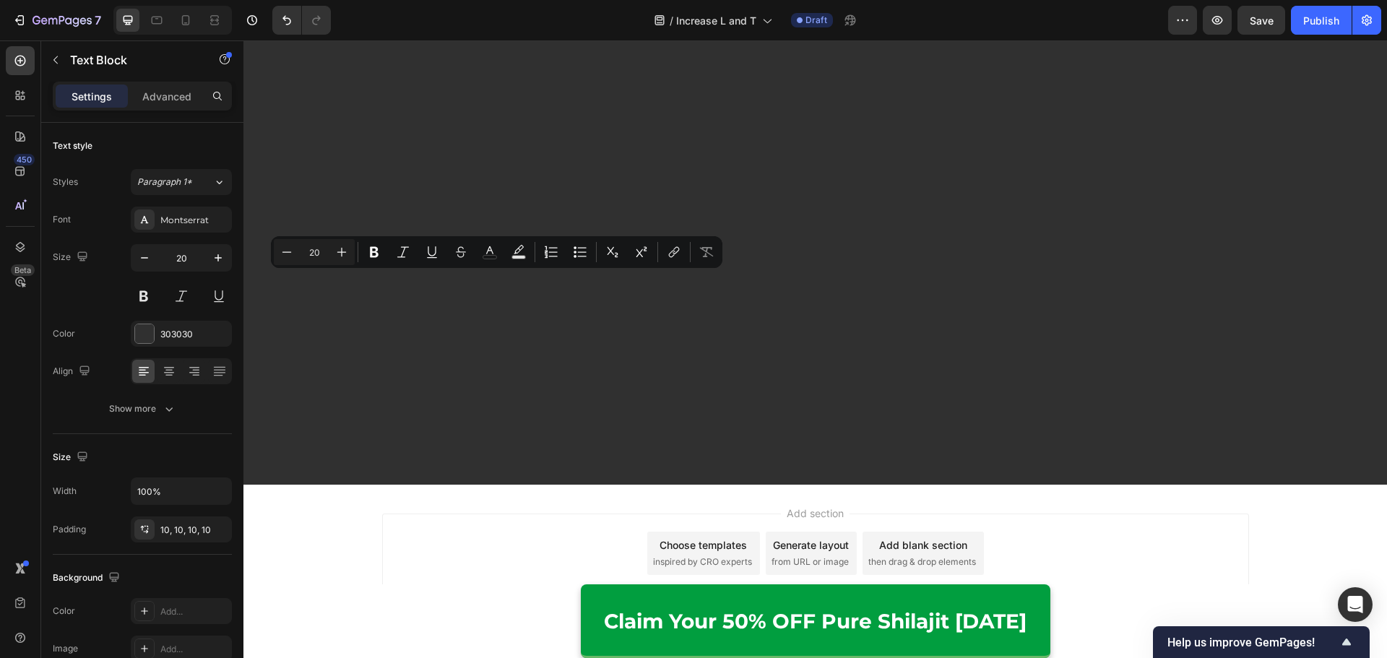
drag, startPoint x: 633, startPoint y: 288, endPoint x: 384, endPoint y: 287, distance: 249.2
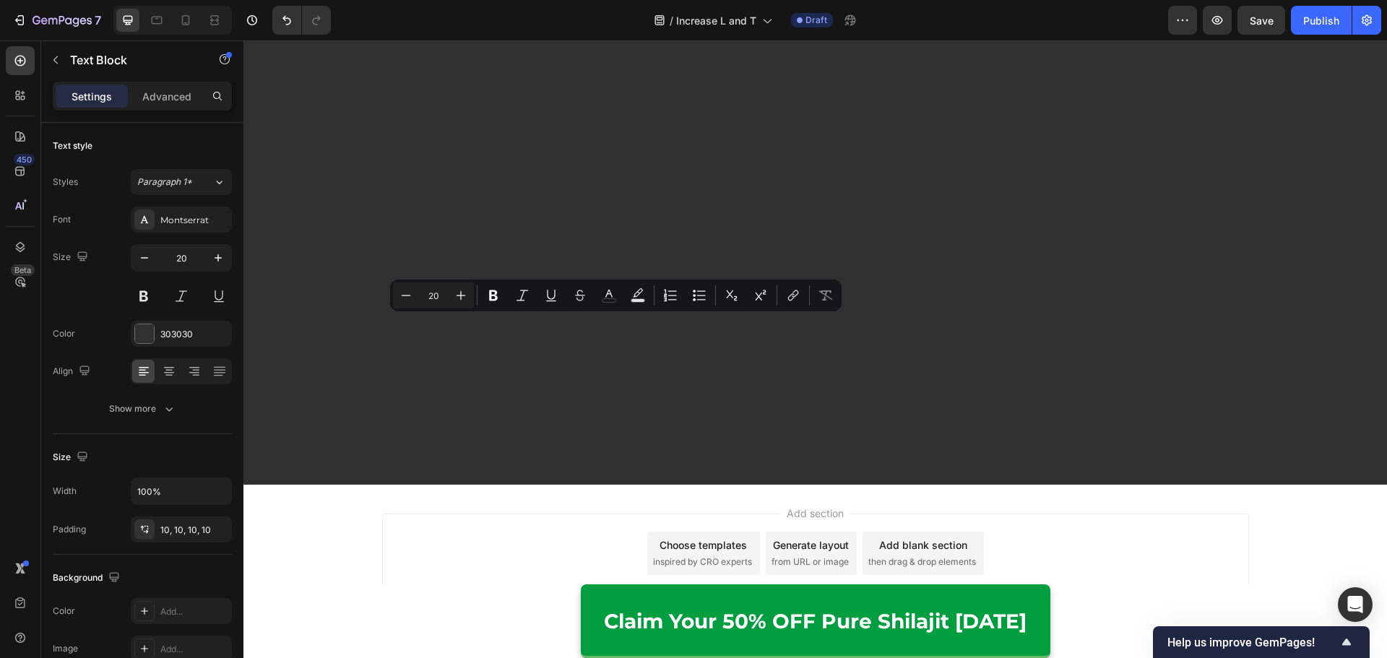
drag, startPoint x: 561, startPoint y: 328, endPoint x: 674, endPoint y: 334, distance: 112.8
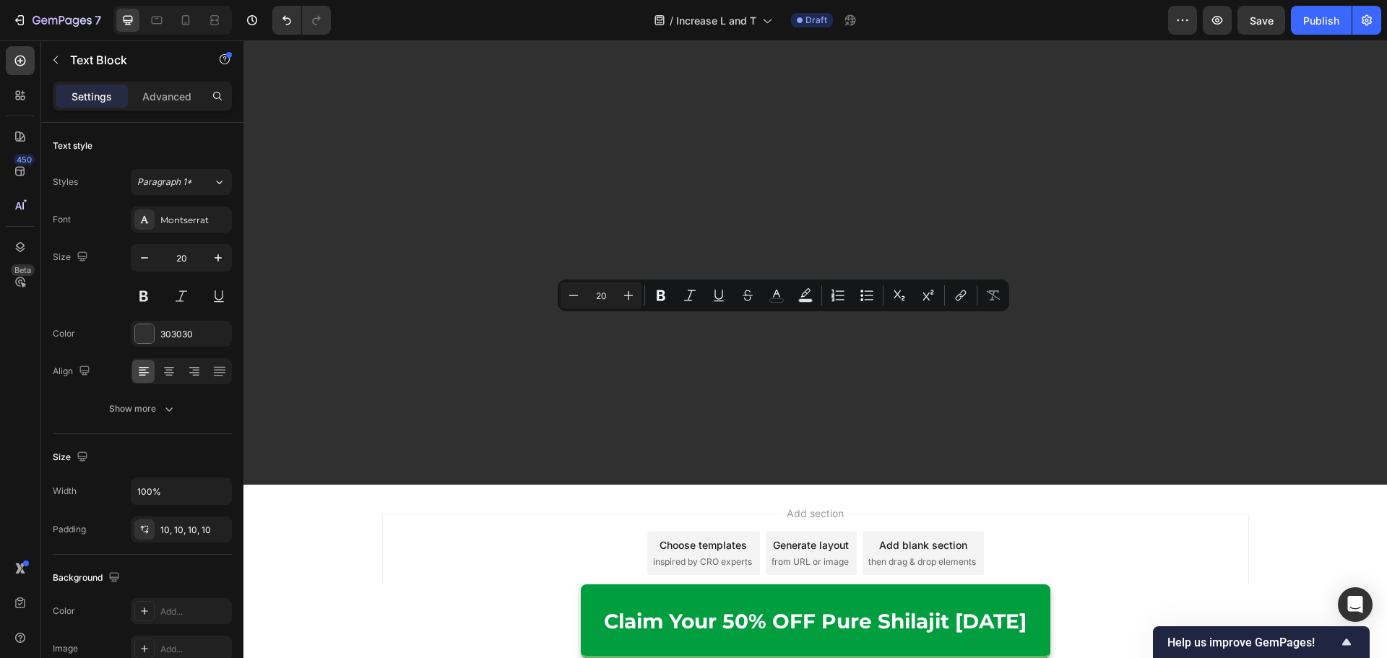
drag, startPoint x: 721, startPoint y: 328, endPoint x: 850, endPoint y: 331, distance: 129.3
drag, startPoint x: 893, startPoint y: 328, endPoint x: 655, endPoint y: 357, distance: 240.1
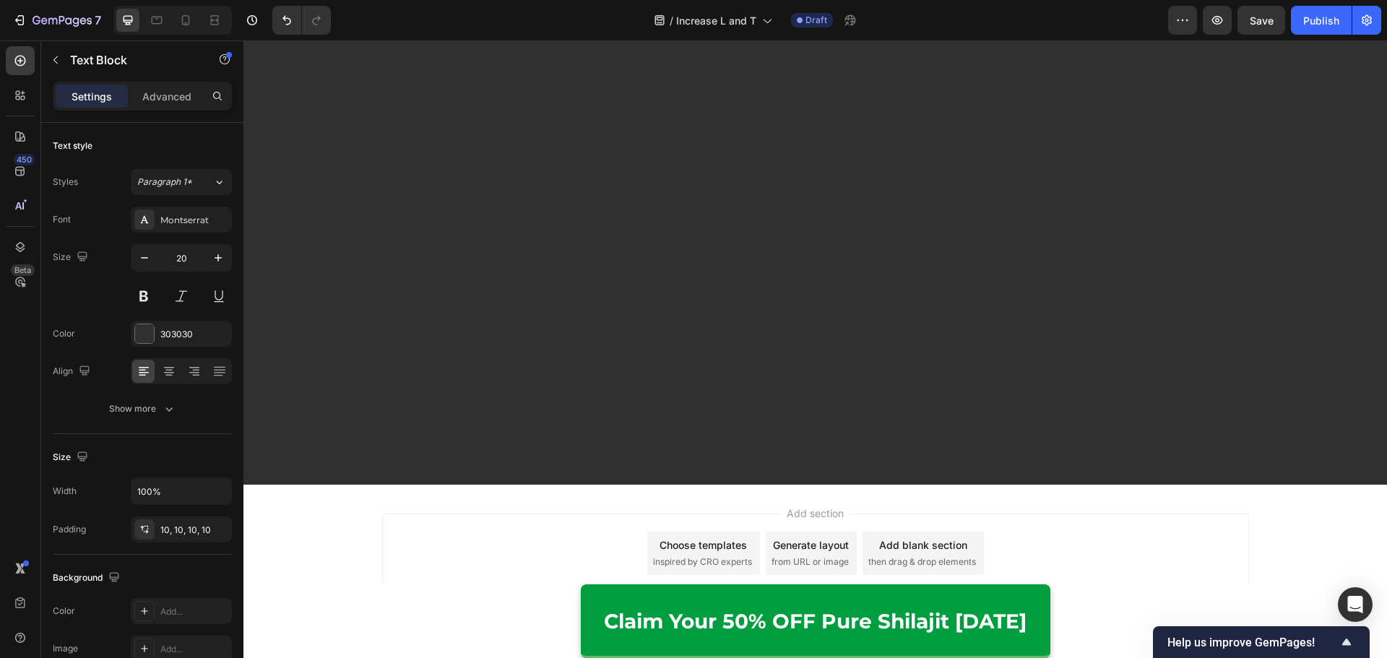
drag, startPoint x: 743, startPoint y: 351, endPoint x: 966, endPoint y: 357, distance: 222.5
drag, startPoint x: 480, startPoint y: 329, endPoint x: 500, endPoint y: 330, distance: 21.0
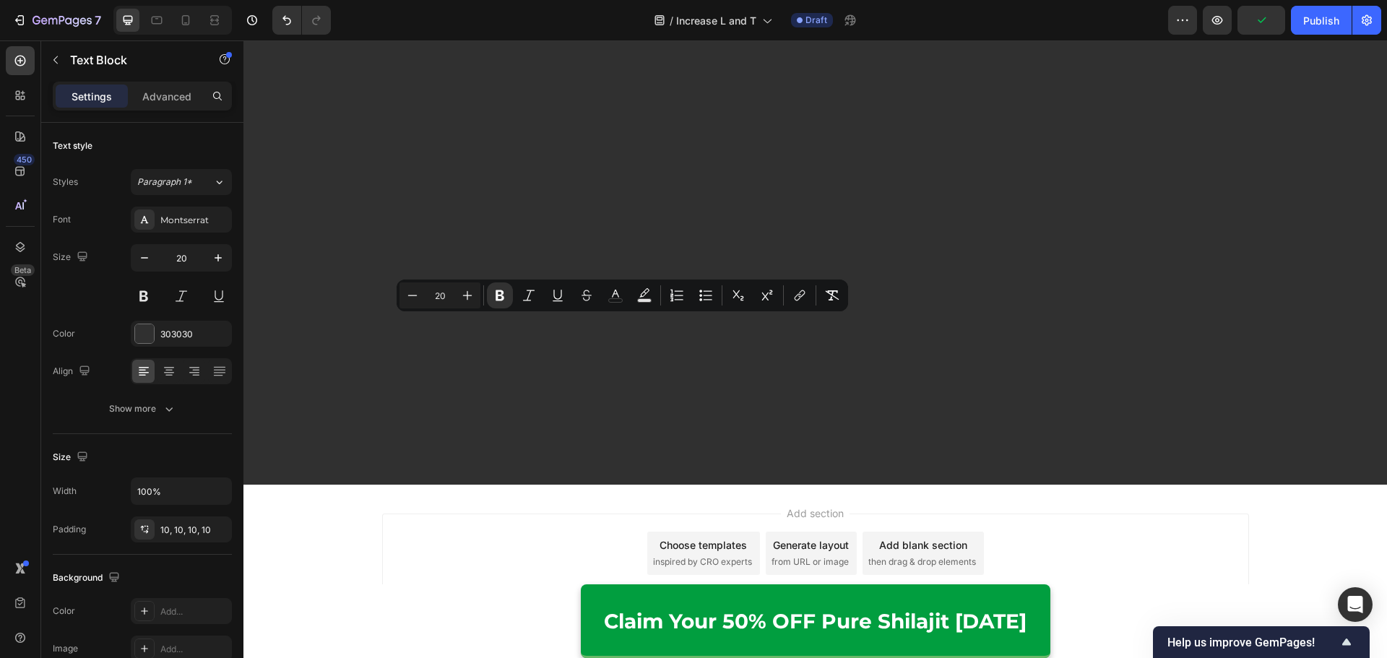
drag, startPoint x: 564, startPoint y: 327, endPoint x: 681, endPoint y: 334, distance: 117.2
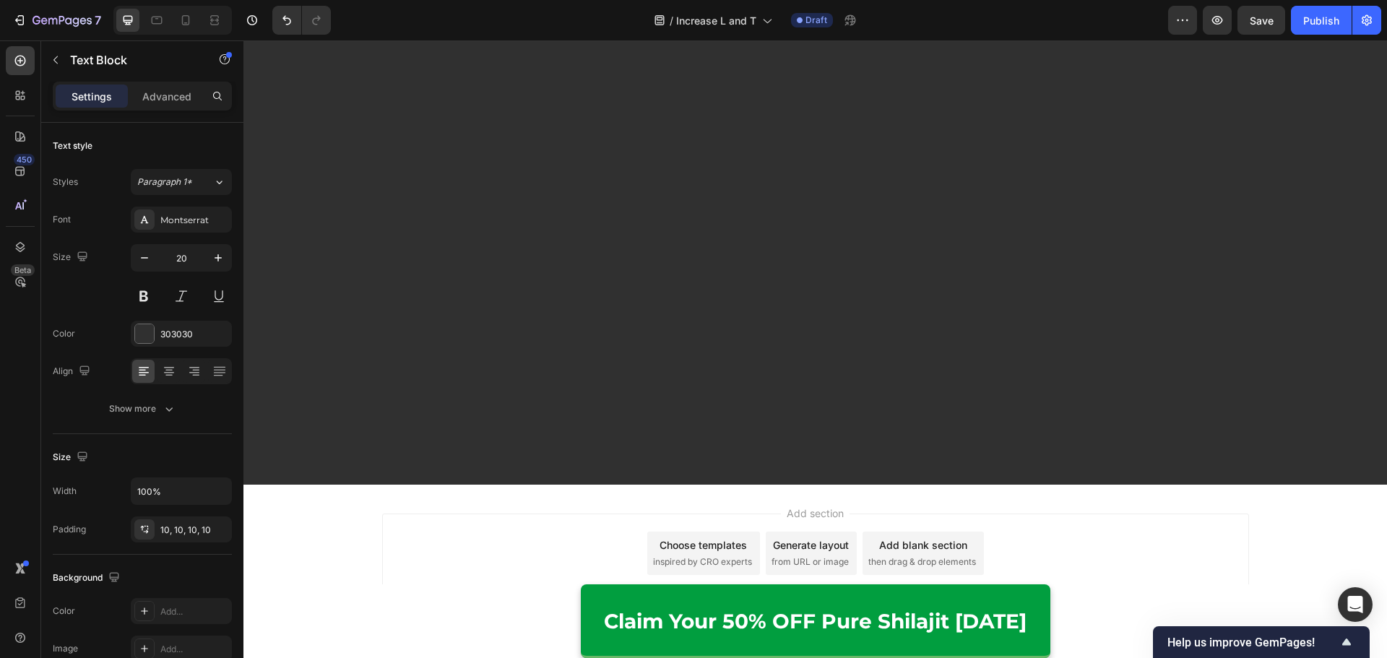
scroll to position [9013, 0]
drag, startPoint x: 531, startPoint y: 320, endPoint x: 732, endPoint y: 324, distance: 200.8
drag, startPoint x: 726, startPoint y: 323, endPoint x: 841, endPoint y: 324, distance: 114.8
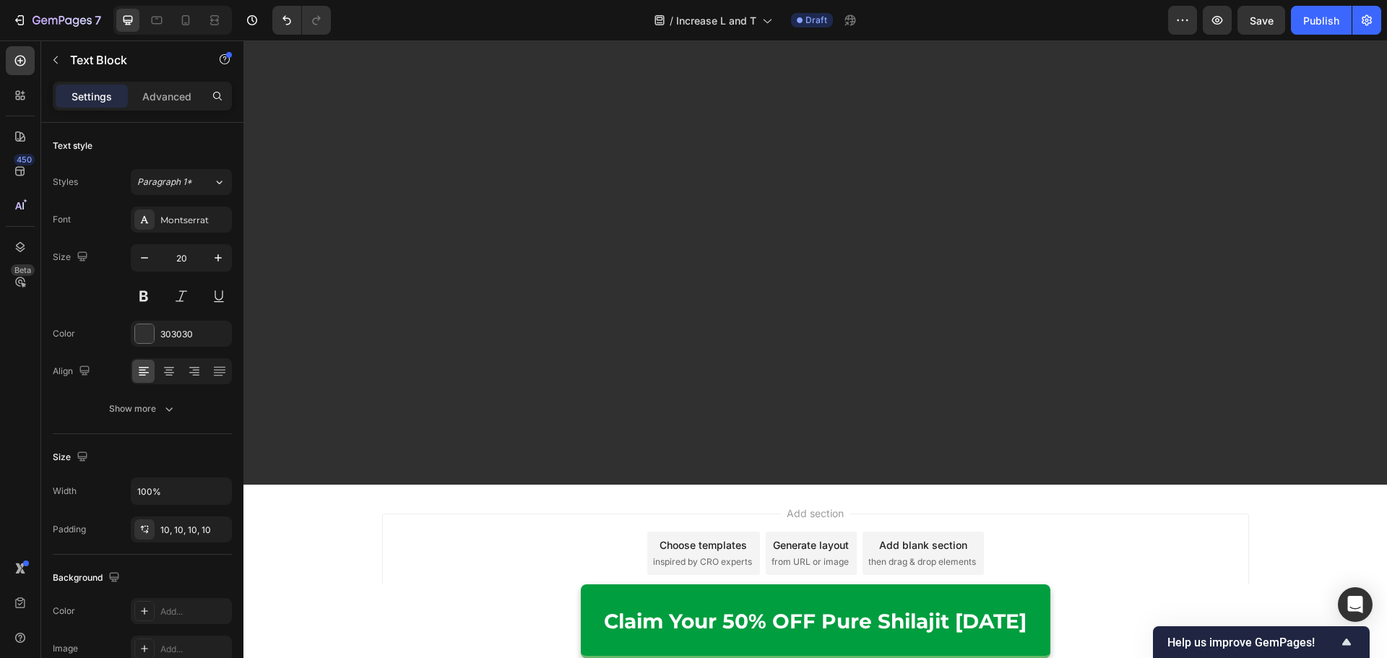
drag, startPoint x: 843, startPoint y: 324, endPoint x: 720, endPoint y: 326, distance: 122.8
drag, startPoint x: 473, startPoint y: 366, endPoint x: 668, endPoint y: 369, distance: 195.0
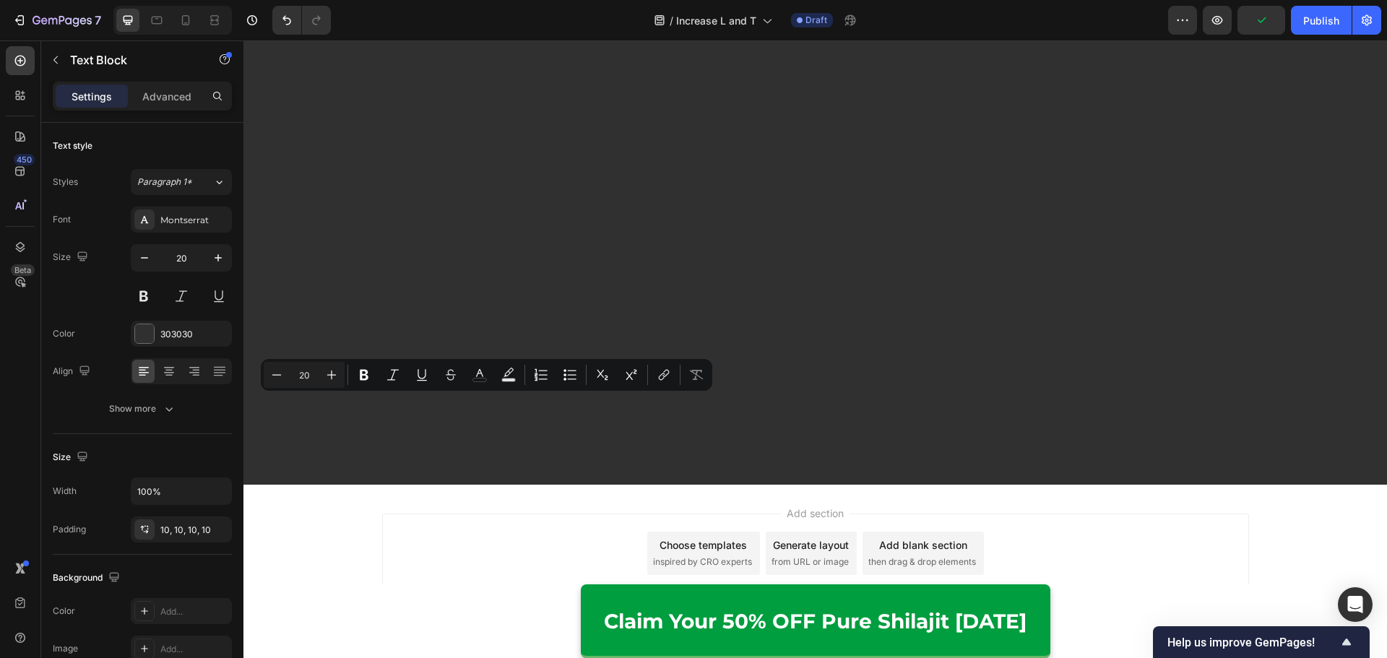
drag, startPoint x: 602, startPoint y: 406, endPoint x: 382, endPoint y: 411, distance: 219.6
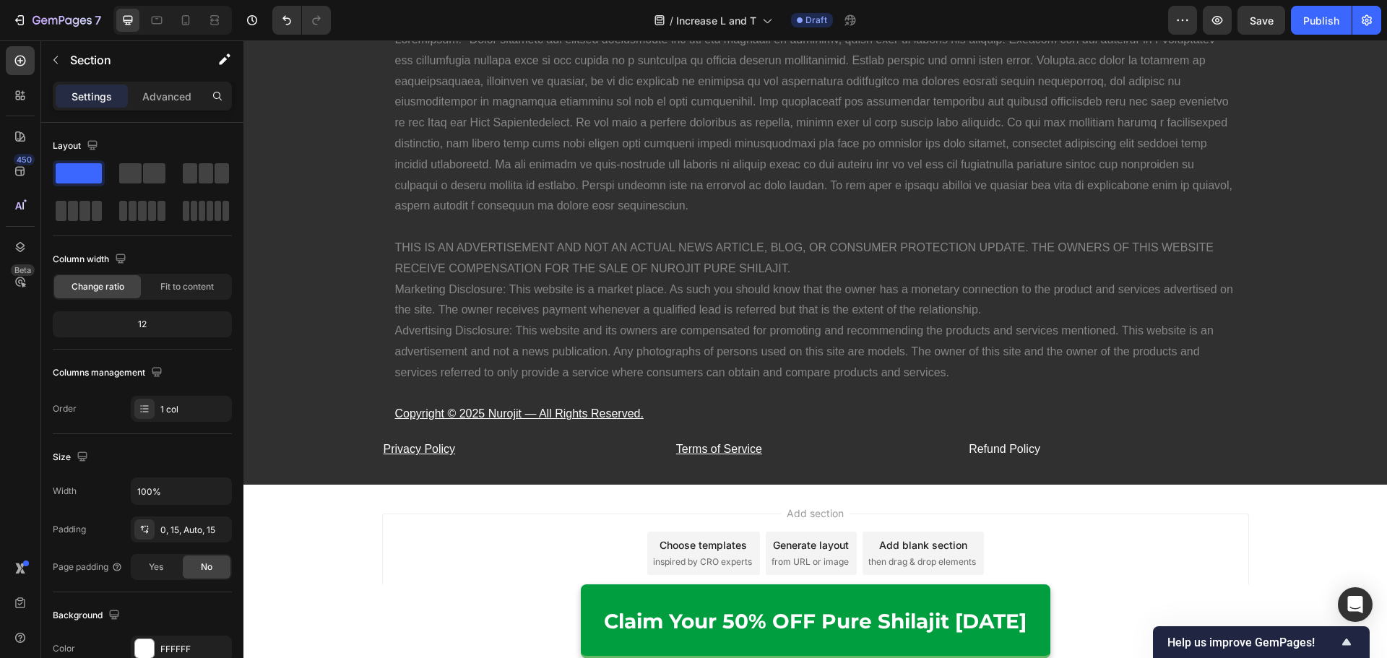
scroll to position [9447, 0]
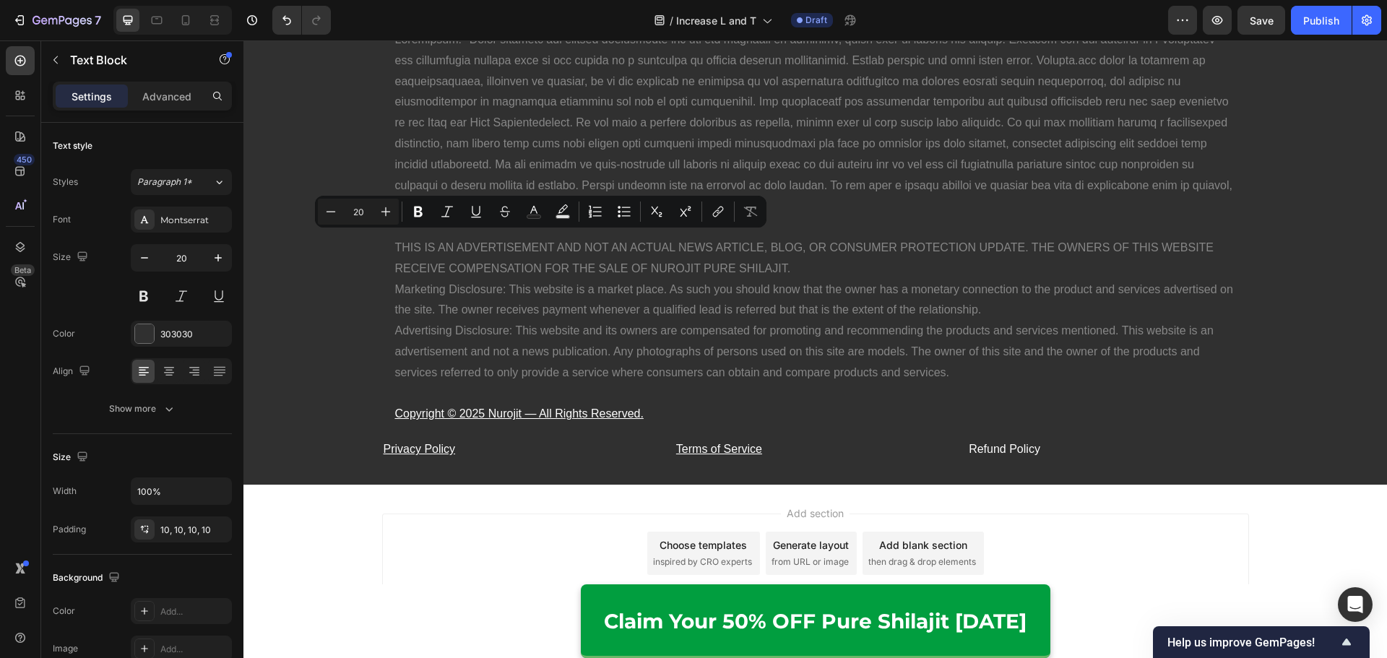
drag, startPoint x: 727, startPoint y: 236, endPoint x: 476, endPoint y: 263, distance: 252.7
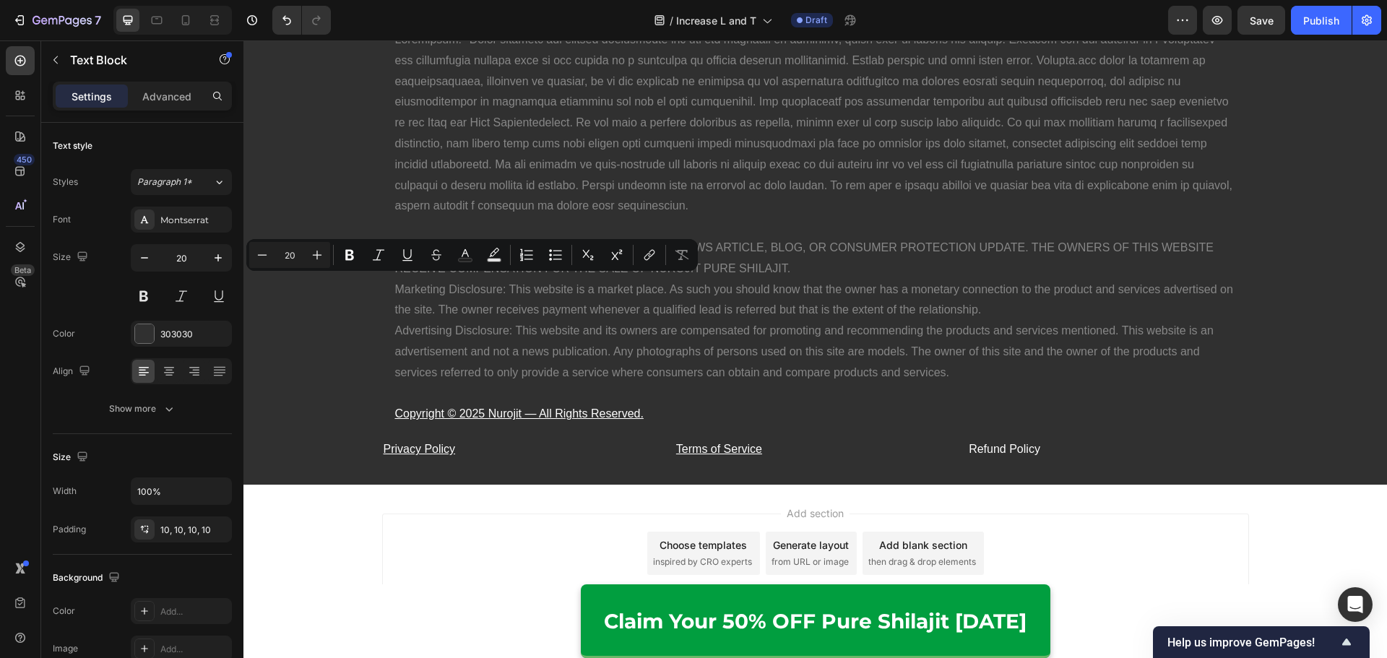
drag, startPoint x: 428, startPoint y: 289, endPoint x: 483, endPoint y: 288, distance: 54.9
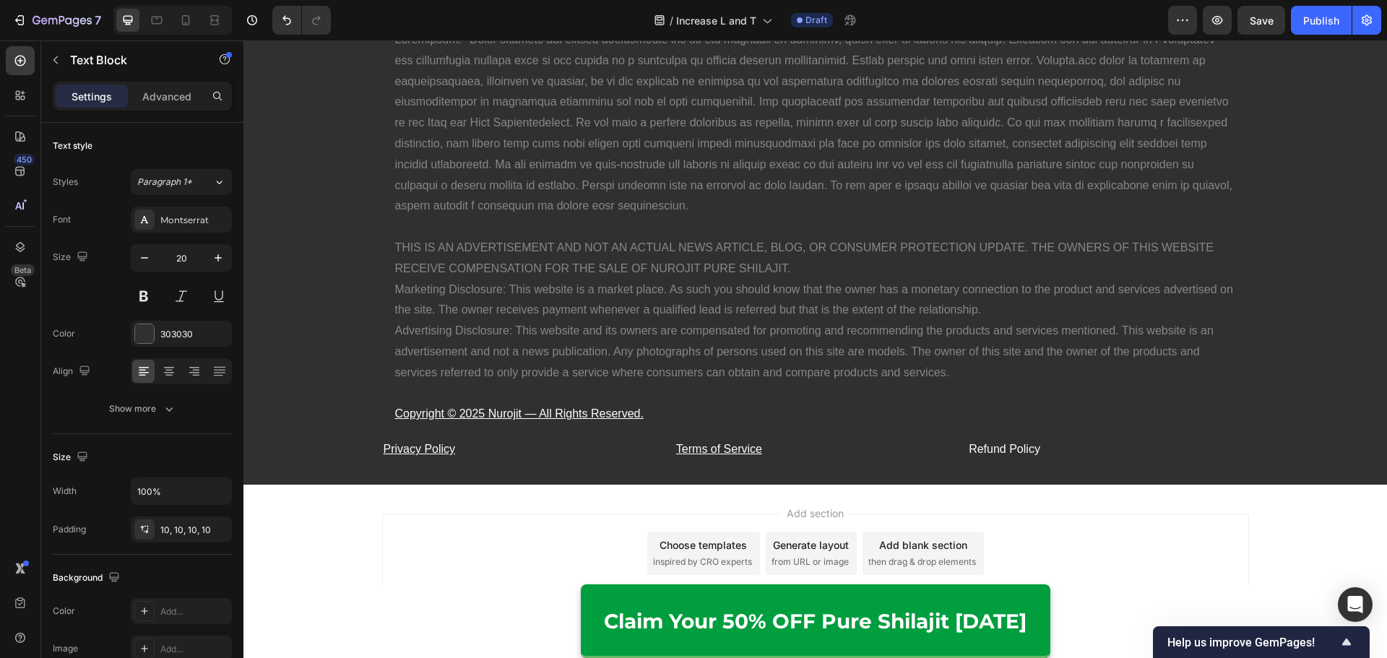
drag, startPoint x: 553, startPoint y: 334, endPoint x: 386, endPoint y: 332, distance: 166.8
drag, startPoint x: 388, startPoint y: 376, endPoint x: 618, endPoint y: 372, distance: 230.4
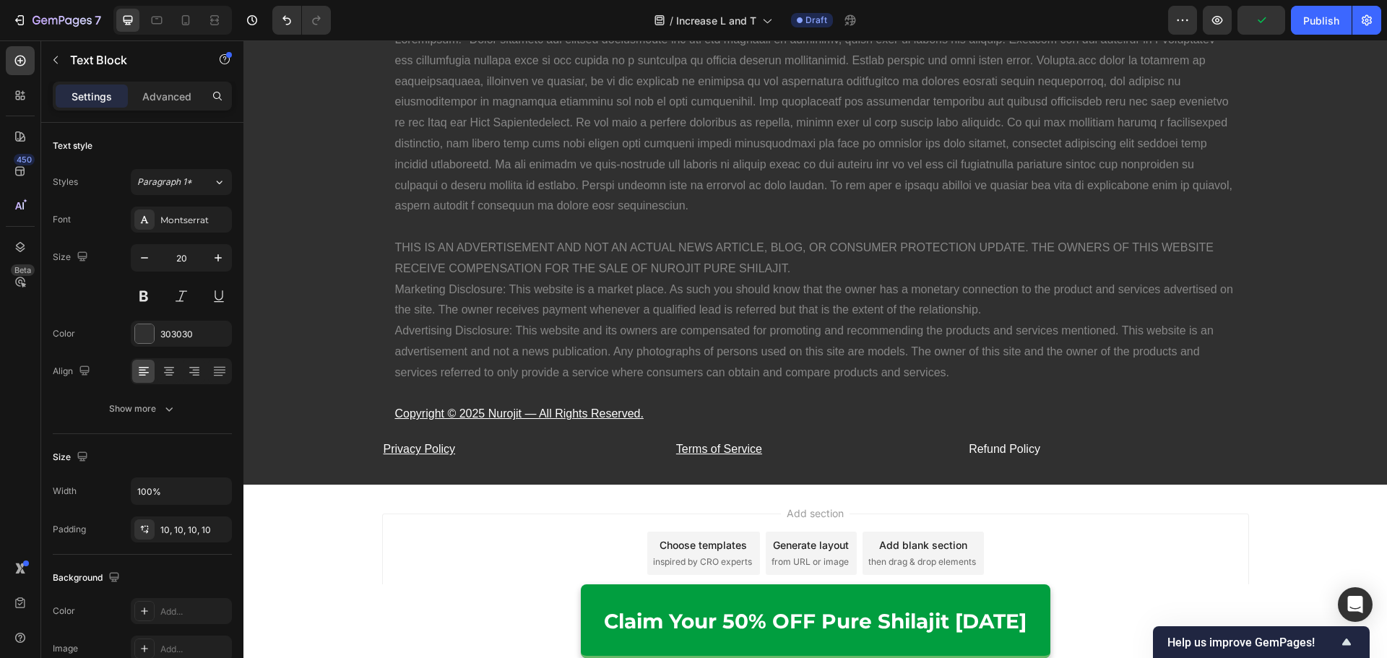
drag, startPoint x: 384, startPoint y: 415, endPoint x: 797, endPoint y: 420, distance: 412.4
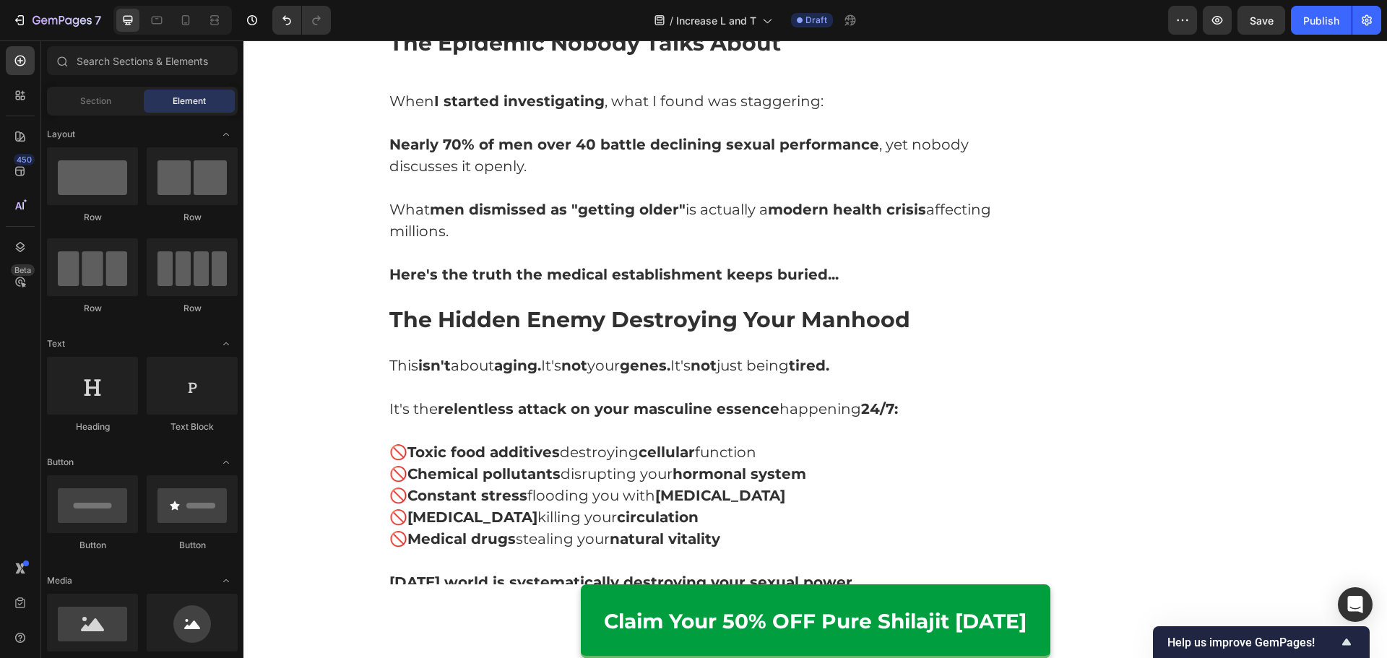
scroll to position [0, 0]
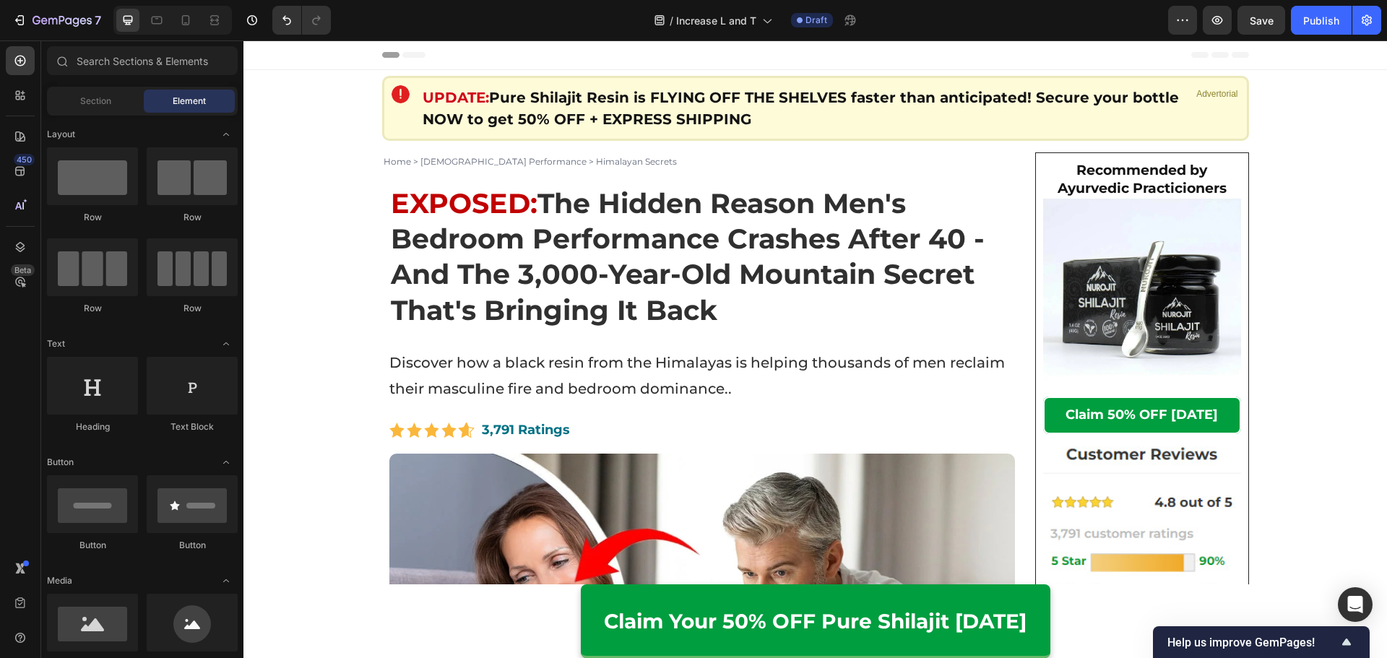
drag, startPoint x: 1379, startPoint y: 591, endPoint x: 1548, endPoint y: 81, distance: 537.8
click at [1179, 181] on strong "Recommended by Ayurvedic Practicioners" at bounding box center [1141, 179] width 169 height 35
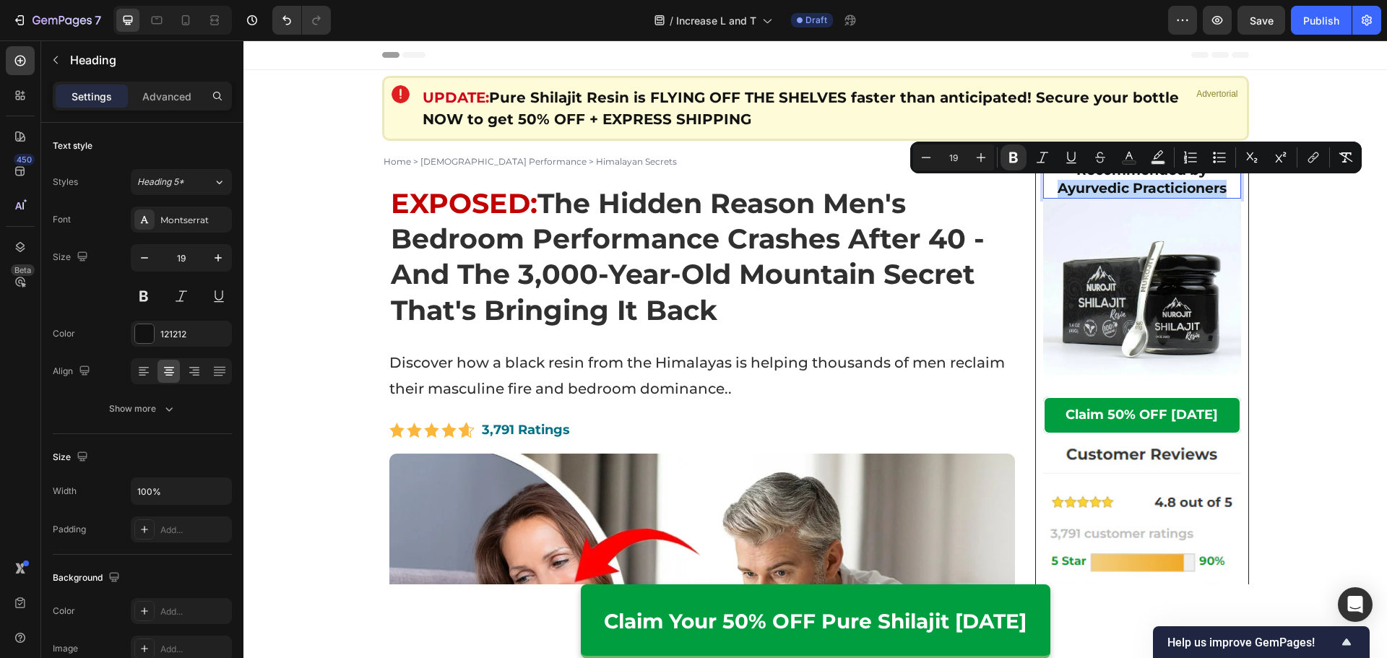
drag, startPoint x: 1228, startPoint y: 186, endPoint x: 1140, endPoint y: 191, distance: 88.3
click at [1050, 198] on h2 "Recommended by Ayurvedic Practicioners" at bounding box center [1142, 179] width 198 height 38
click at [1140, 191] on strong "Recommended by Ayurvedic Practicioners" at bounding box center [1141, 179] width 169 height 35
drag, startPoint x: 1166, startPoint y: 186, endPoint x: 1202, endPoint y: 183, distance: 36.3
click at [1202, 183] on strong "Recommended by Ayurvedic Practicioners" at bounding box center [1141, 179] width 169 height 35
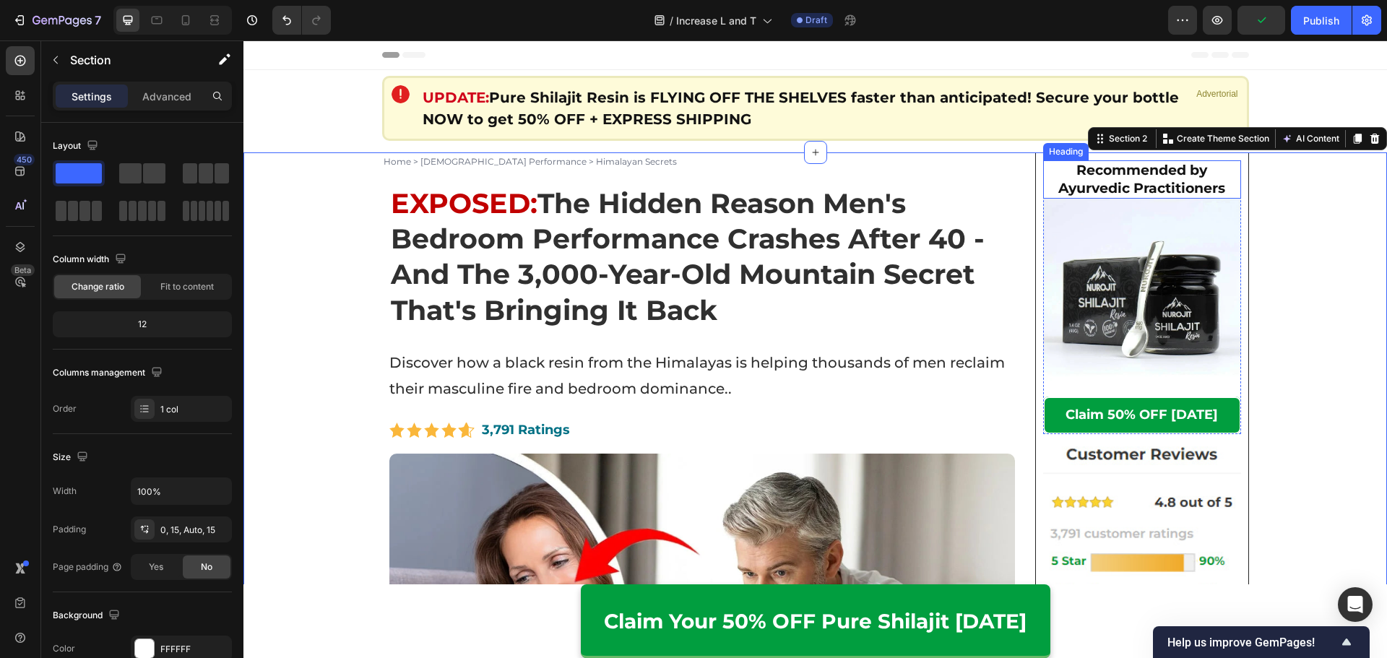
click at [1111, 178] on strong "Recommended by Ayurvedic Practitioners" at bounding box center [1141, 179] width 167 height 35
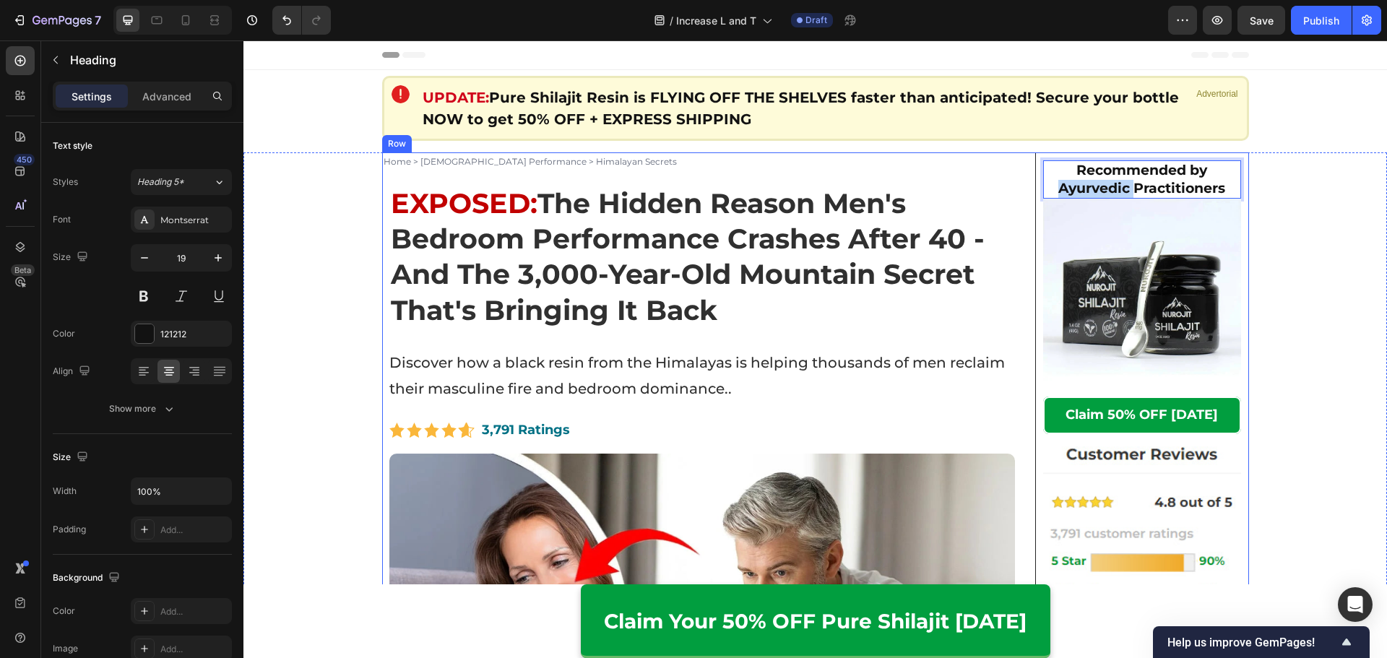
drag, startPoint x: 1127, startPoint y: 187, endPoint x: 1023, endPoint y: 196, distance: 104.4
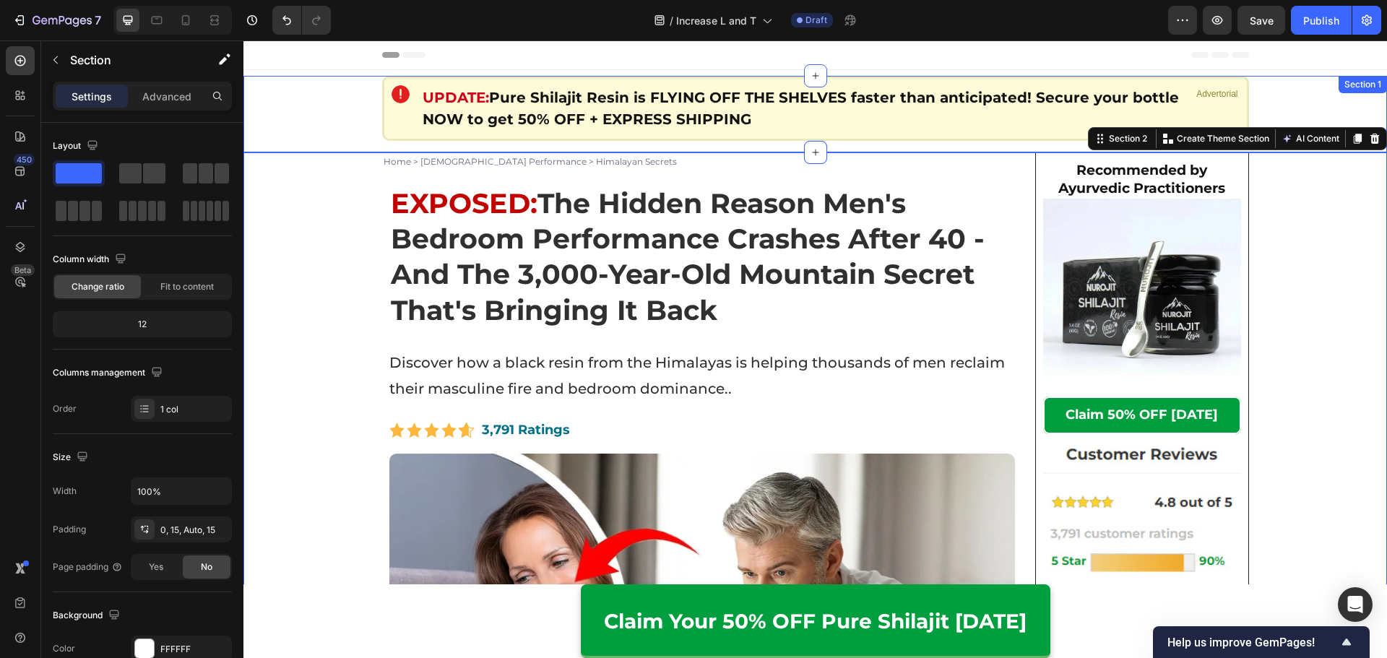
click at [1267, 91] on div "Image UPDATE: Pure Shilajit Resin is FLYING OFF THE SHELVES faster than anticip…" at bounding box center [814, 114] width 1143 height 77
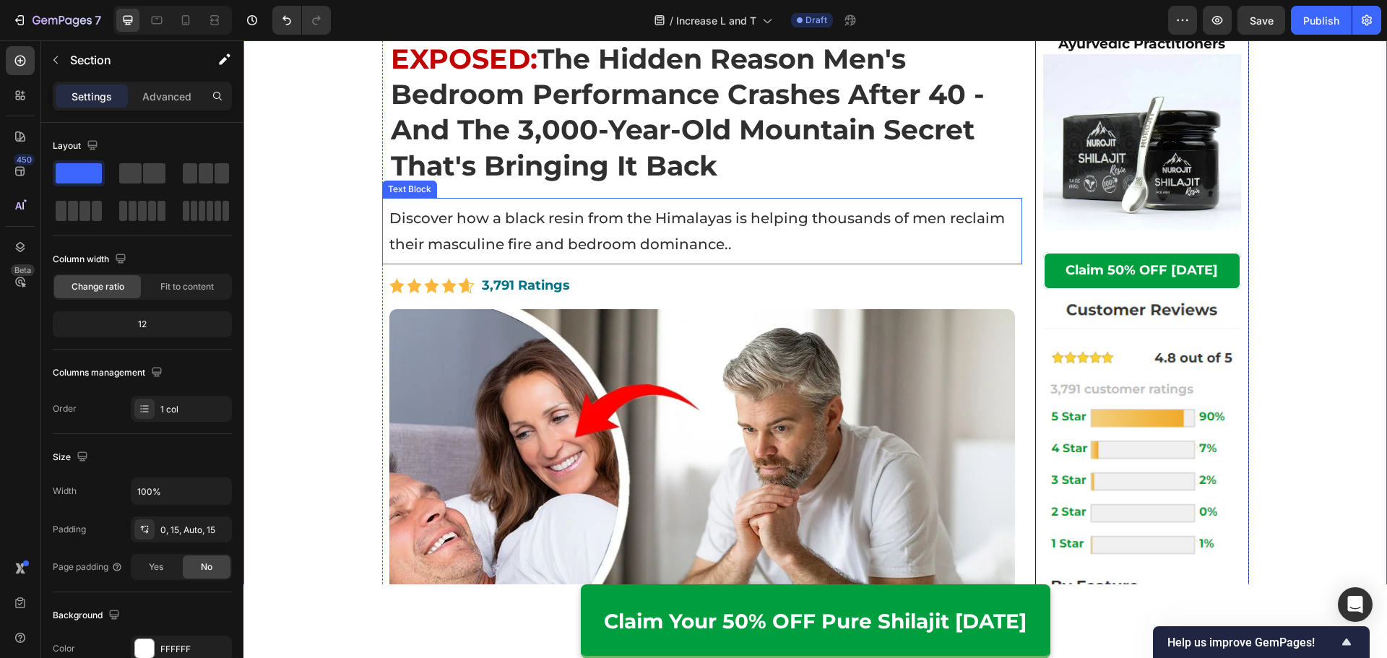
scroll to position [433, 0]
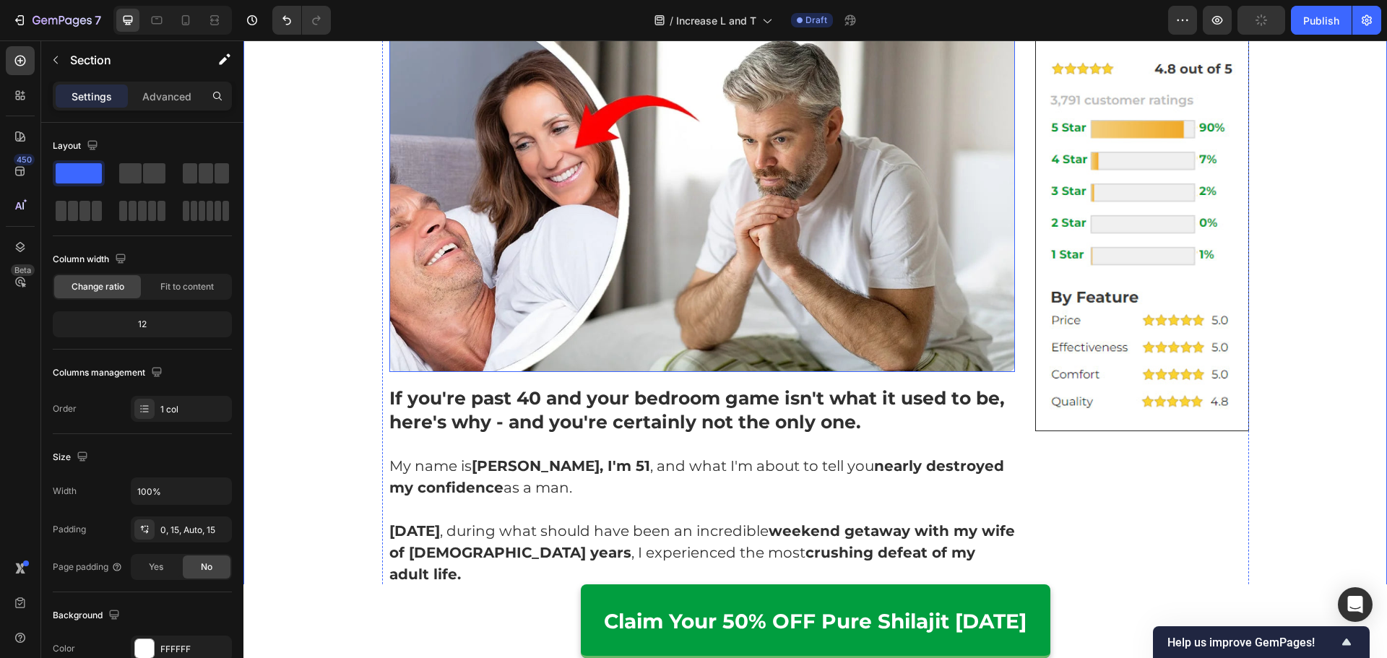
click at [657, 295] on img at bounding box center [702, 196] width 626 height 352
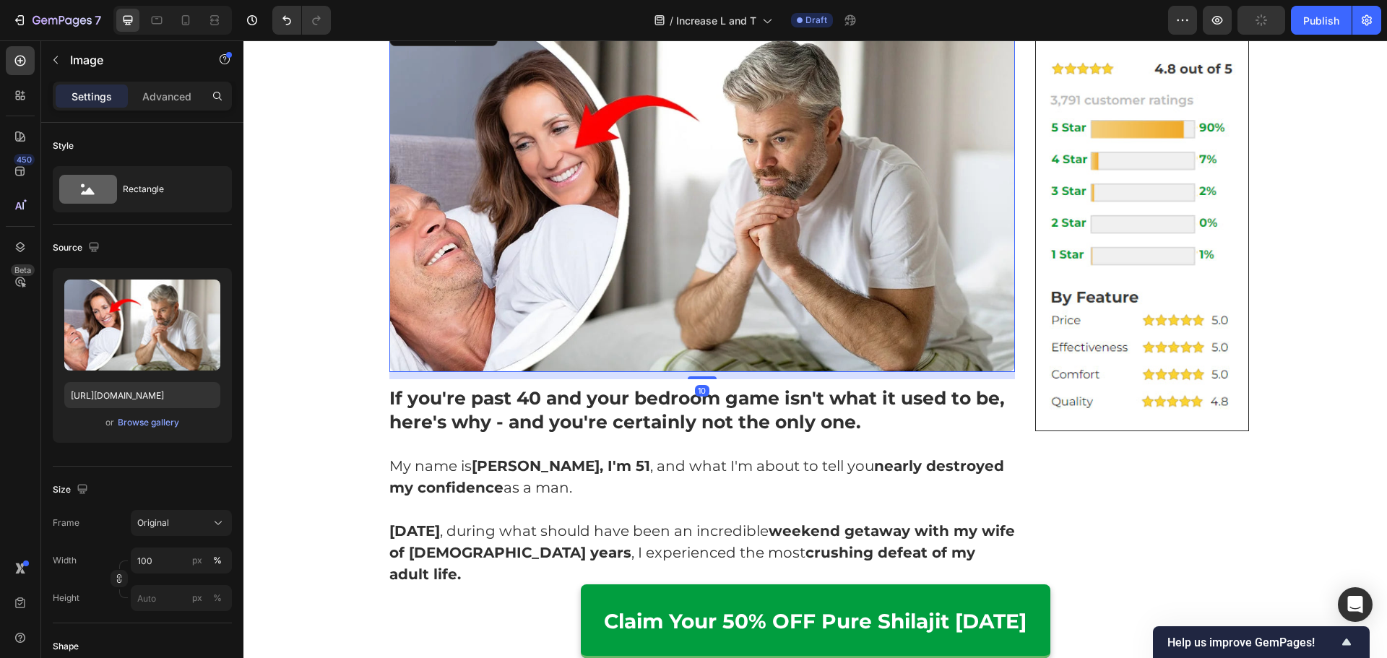
click at [681, 262] on img at bounding box center [702, 196] width 626 height 352
click at [177, 404] on input "https://cdn.shopify.com/s/files/1/0615/2716/3073/files/gempages_560001650740167…" at bounding box center [142, 395] width 156 height 26
copy strong "Ayurvedic"
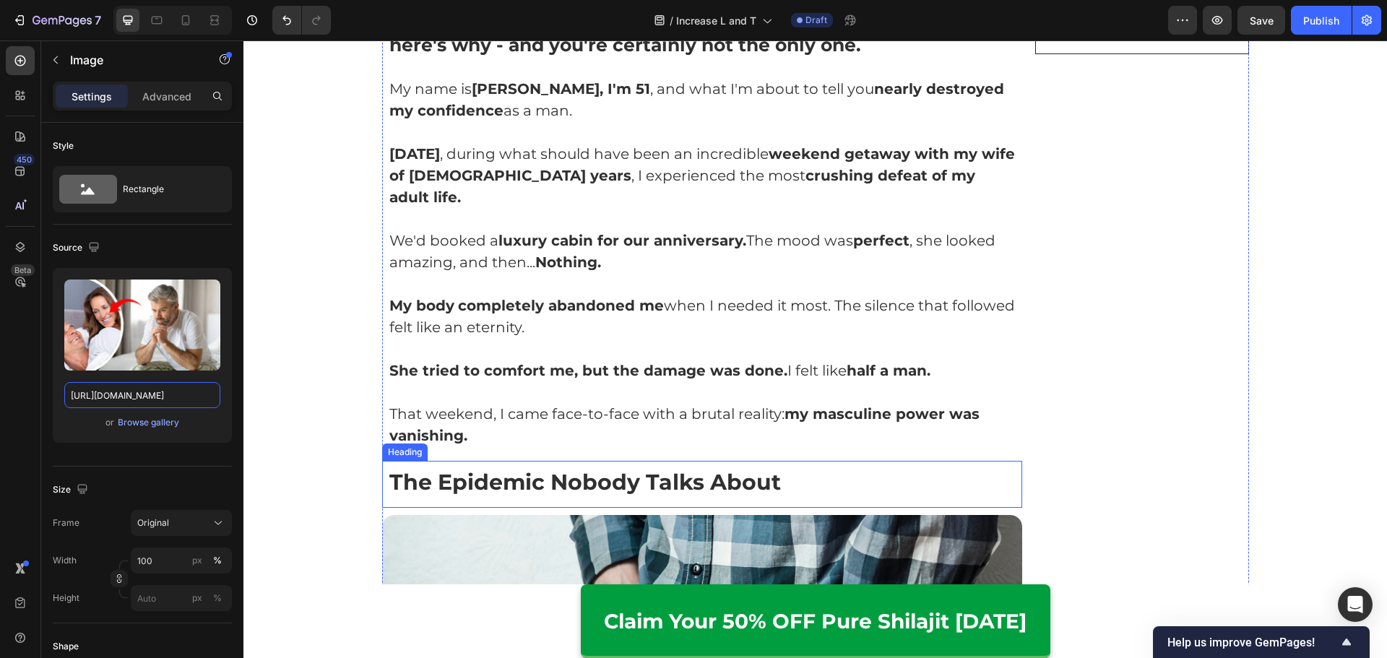
scroll to position [1156, 0]
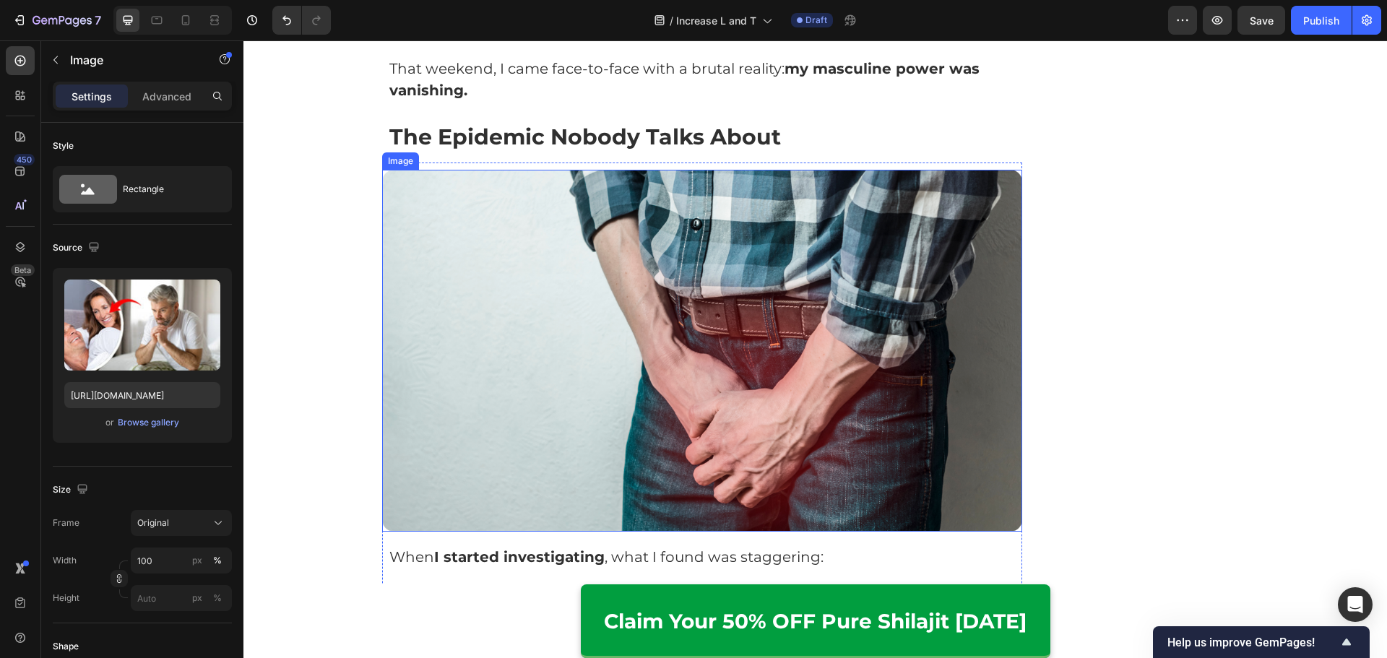
click at [594, 287] on img at bounding box center [702, 351] width 641 height 362
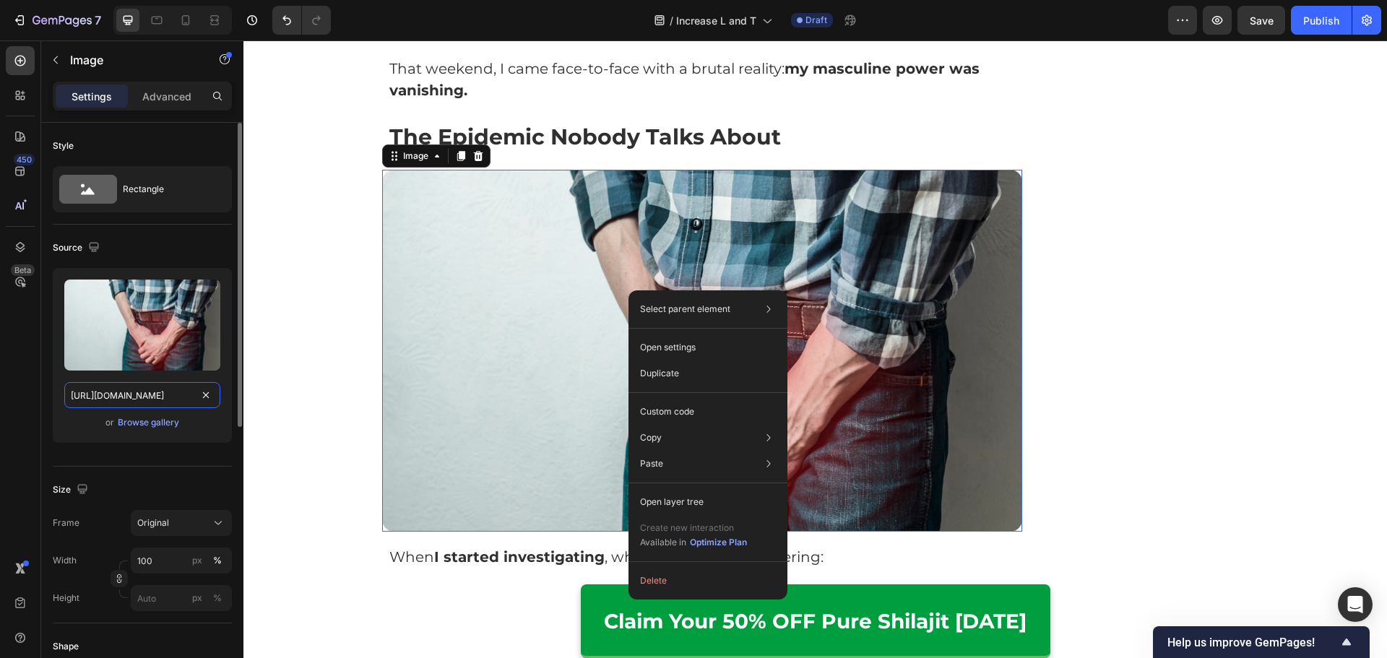
click at [171, 390] on input "https://cdn.shopify.com/s/files/1/0615/2716/3073/files/gempages_560001650740167…" at bounding box center [142, 395] width 156 height 26
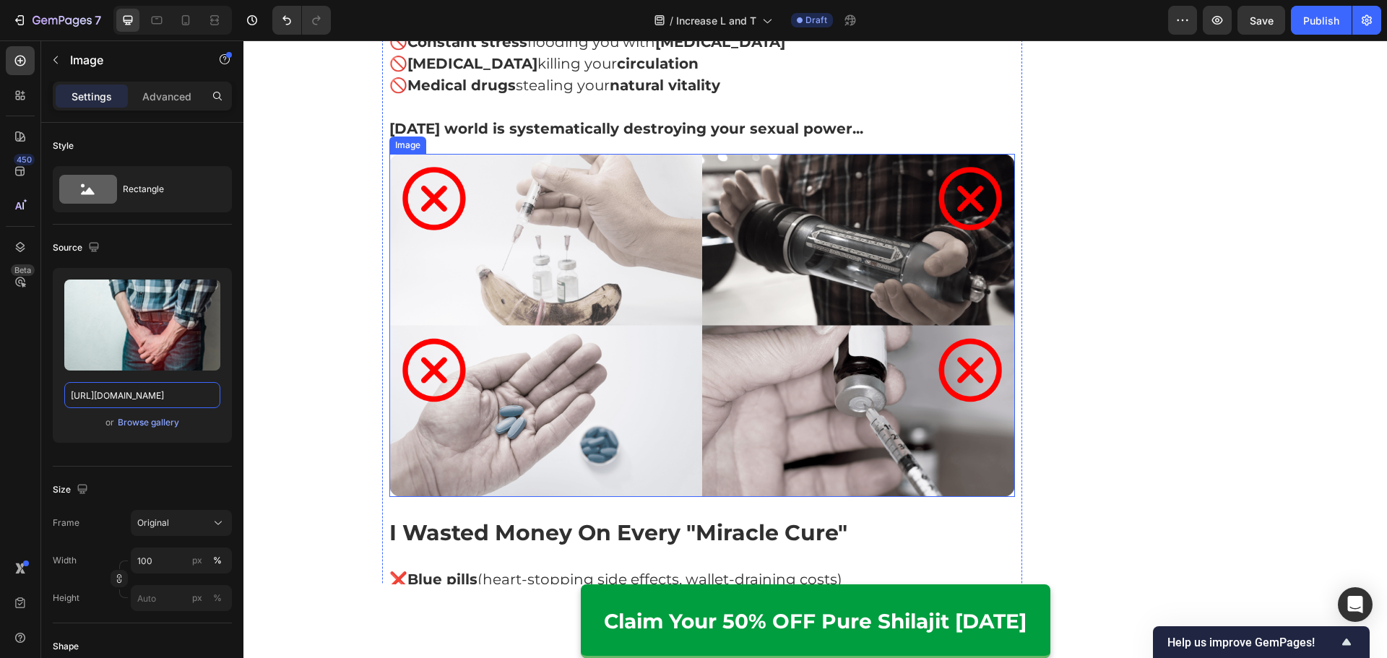
scroll to position [2094, 0]
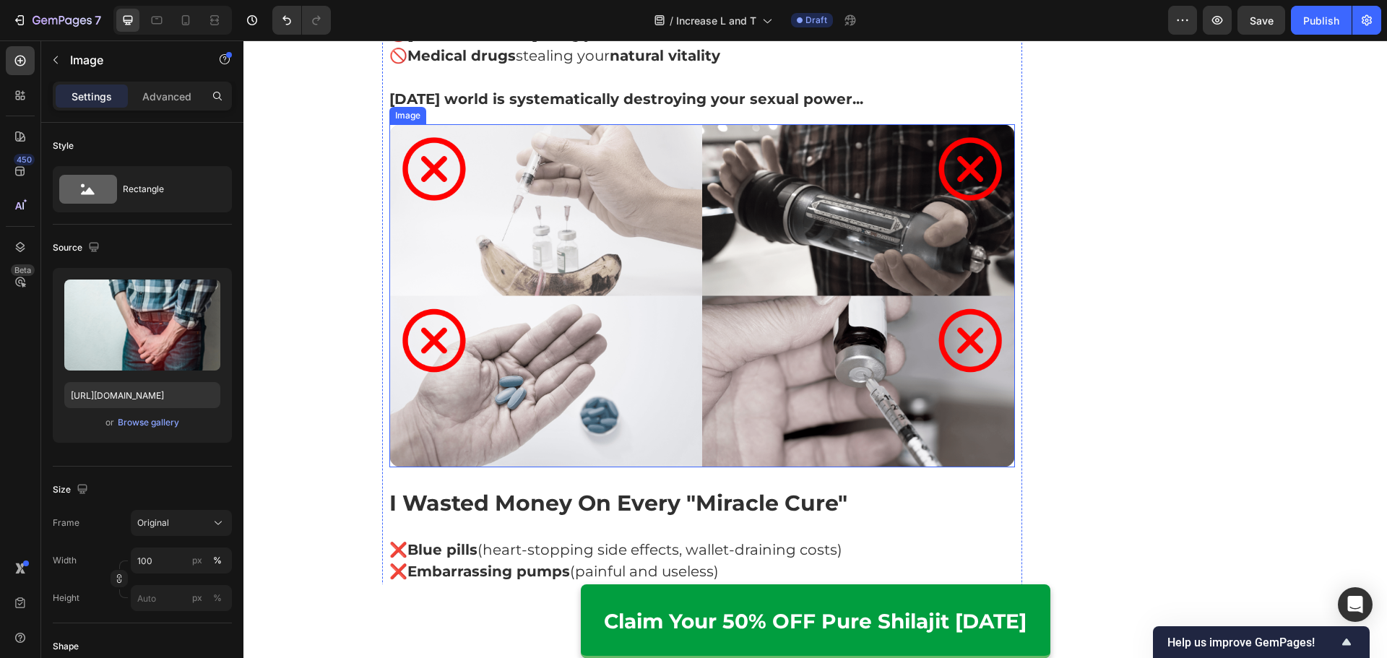
click at [636, 213] on img at bounding box center [702, 295] width 626 height 343
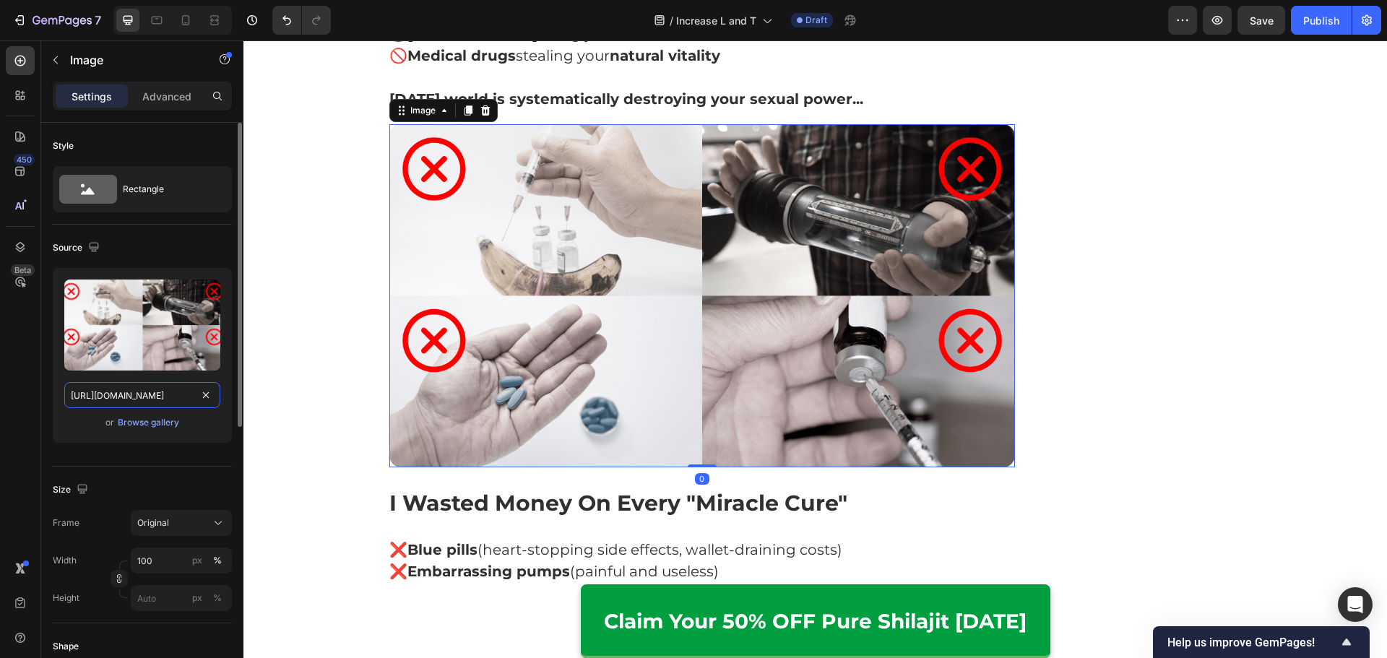
click at [178, 394] on input "https://cdn.shopify.com/s/files/1/0615/2716/3073/files/gempages_560001650740167…" at bounding box center [142, 395] width 156 height 26
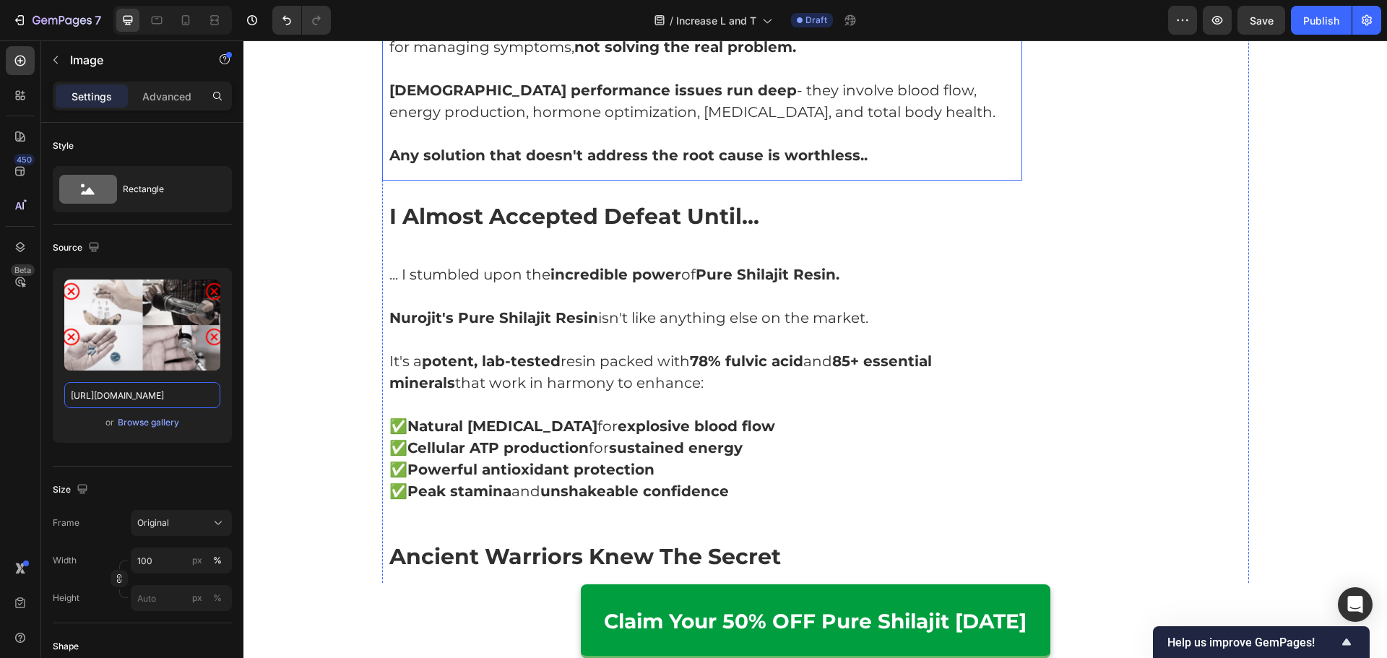
scroll to position [2817, 0]
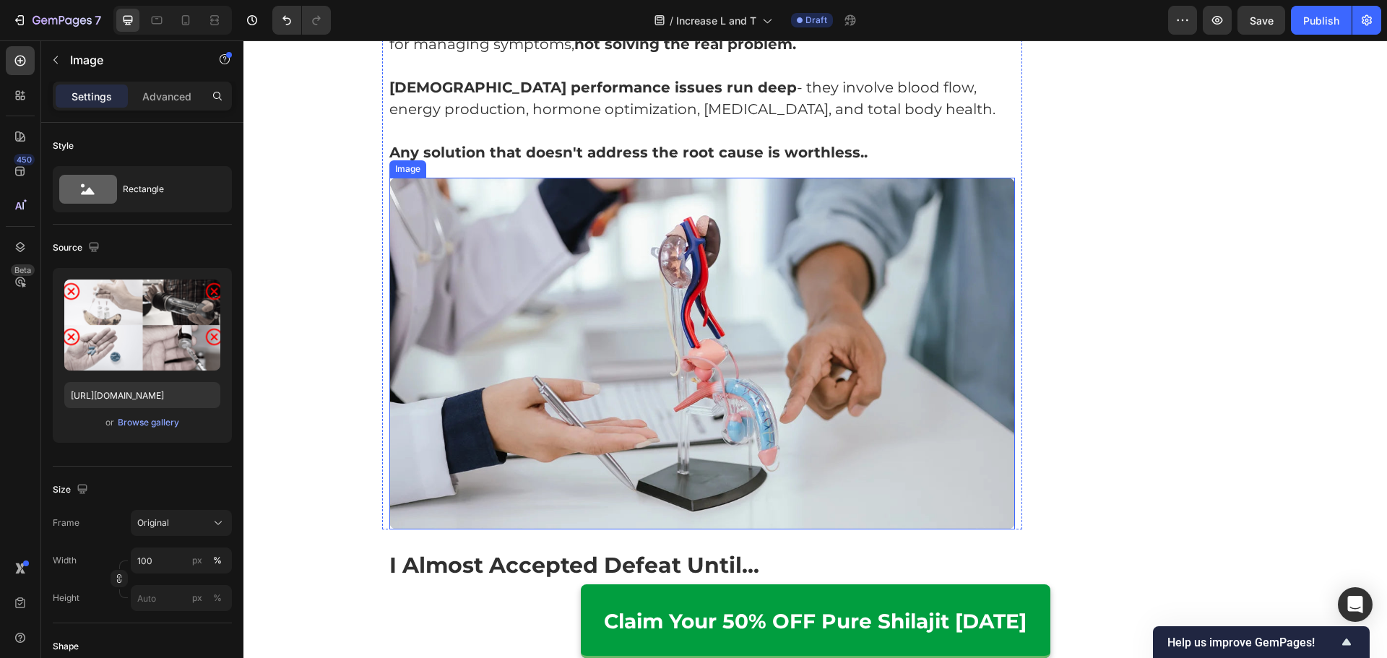
click at [657, 263] on img at bounding box center [702, 354] width 626 height 352
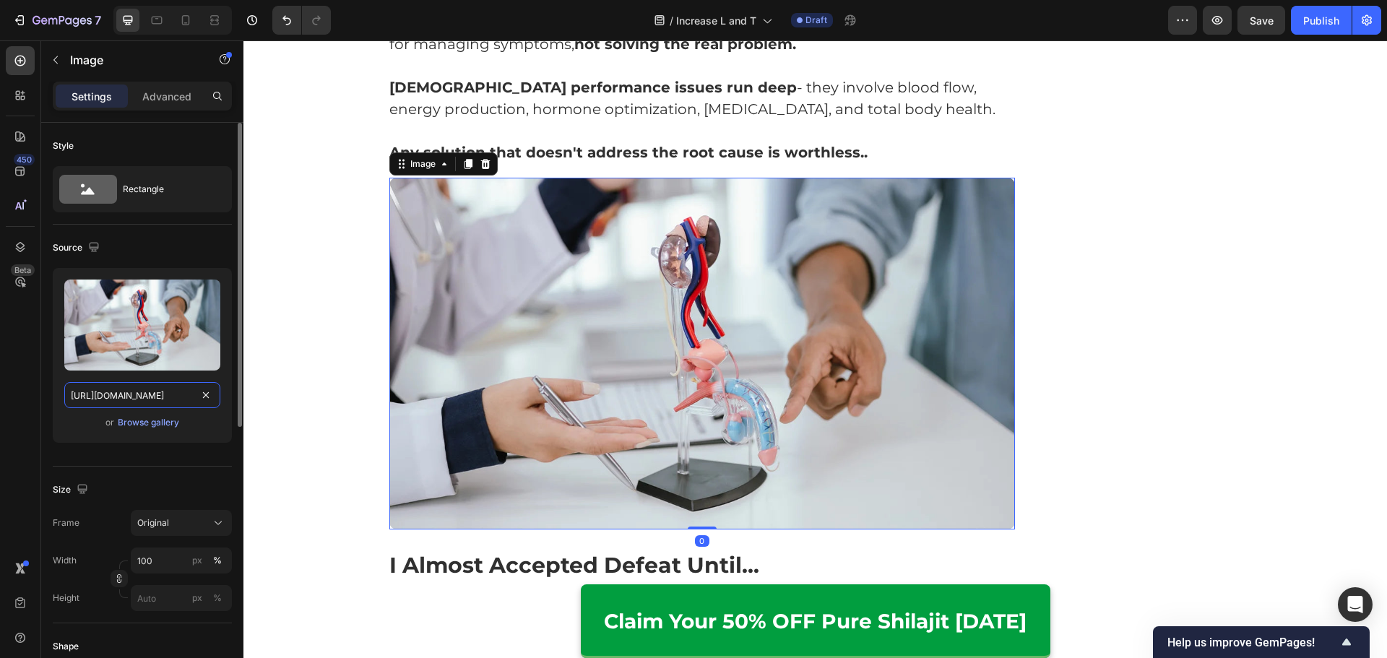
click at [181, 393] on input "https://cdn.shopify.com/s/files/1/0615/2716/3073/files/gempages_560001650740167…" at bounding box center [142, 395] width 156 height 26
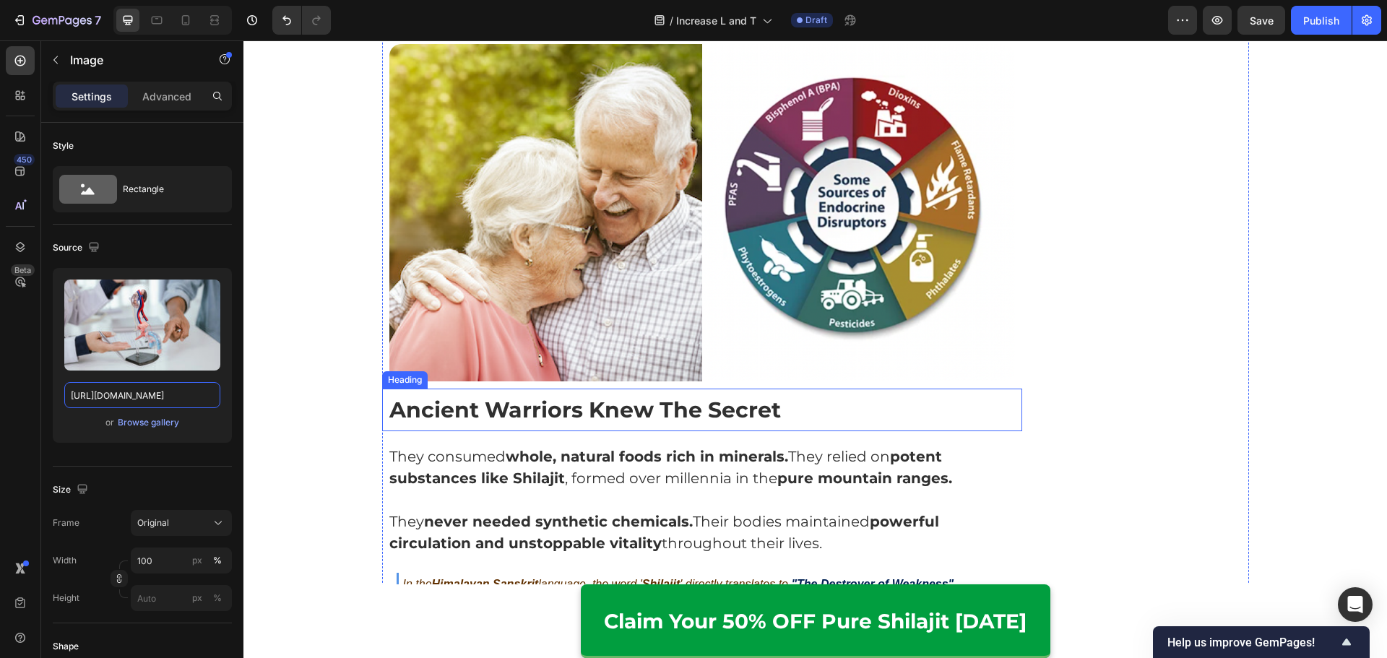
scroll to position [3756, 0]
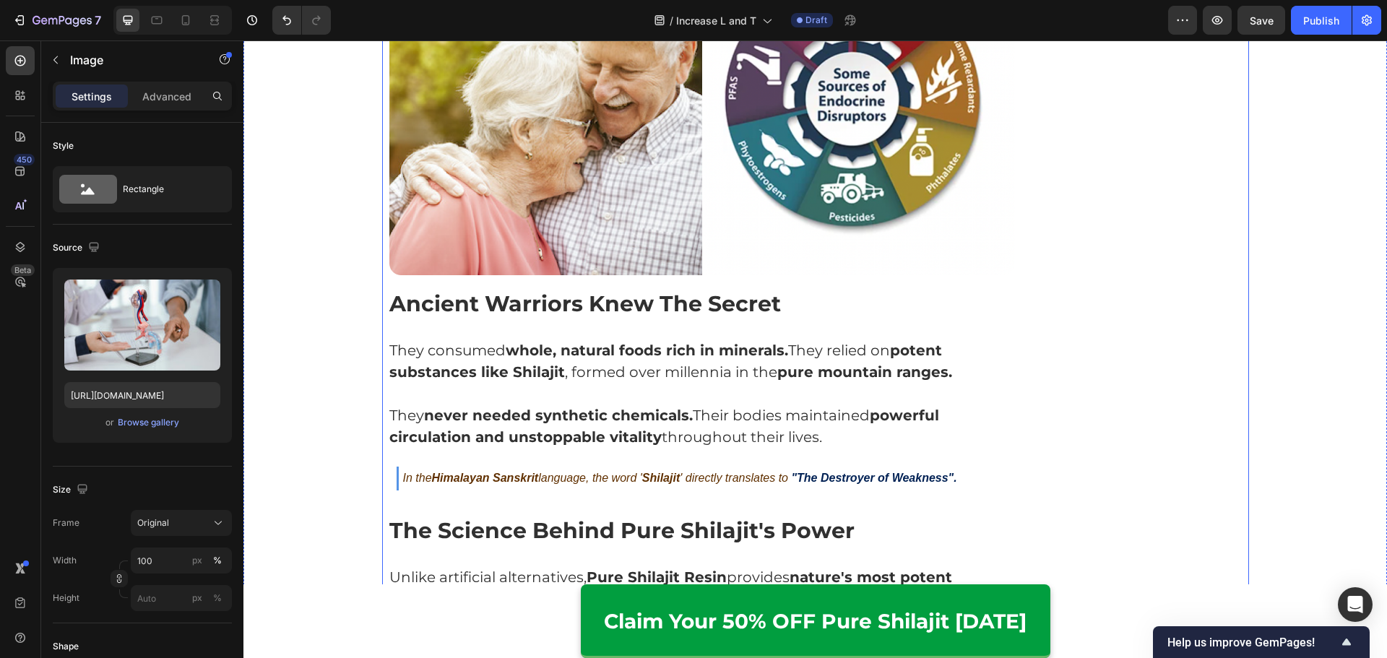
click at [959, 468] on p "In the Himalayan Sanskrit language, the word ' Shilajit ' directly translates t…" at bounding box center [706, 478] width 607 height 21
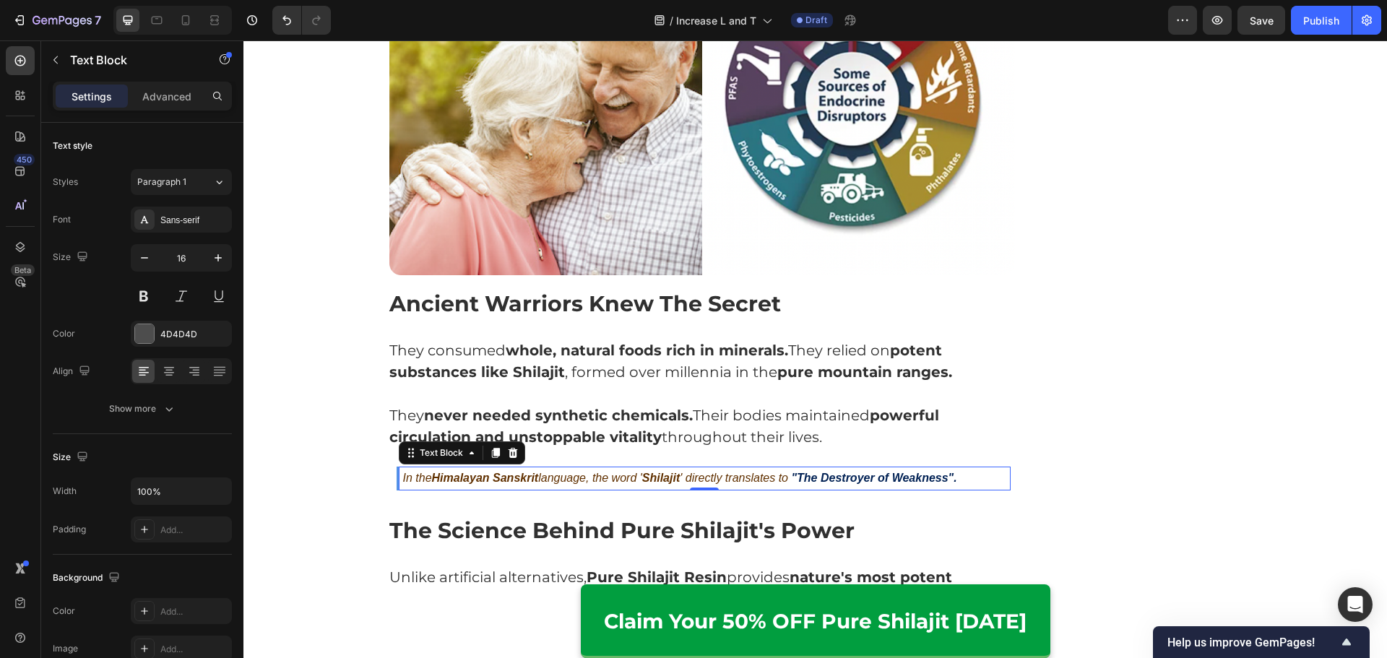
click at [961, 468] on p "In the Himalayan Sanskrit language, the word ' Shilajit ' directly translates t…" at bounding box center [706, 478] width 607 height 21
click at [937, 472] on strong ""The Destroyer of Weakness"." at bounding box center [873, 478] width 165 height 12
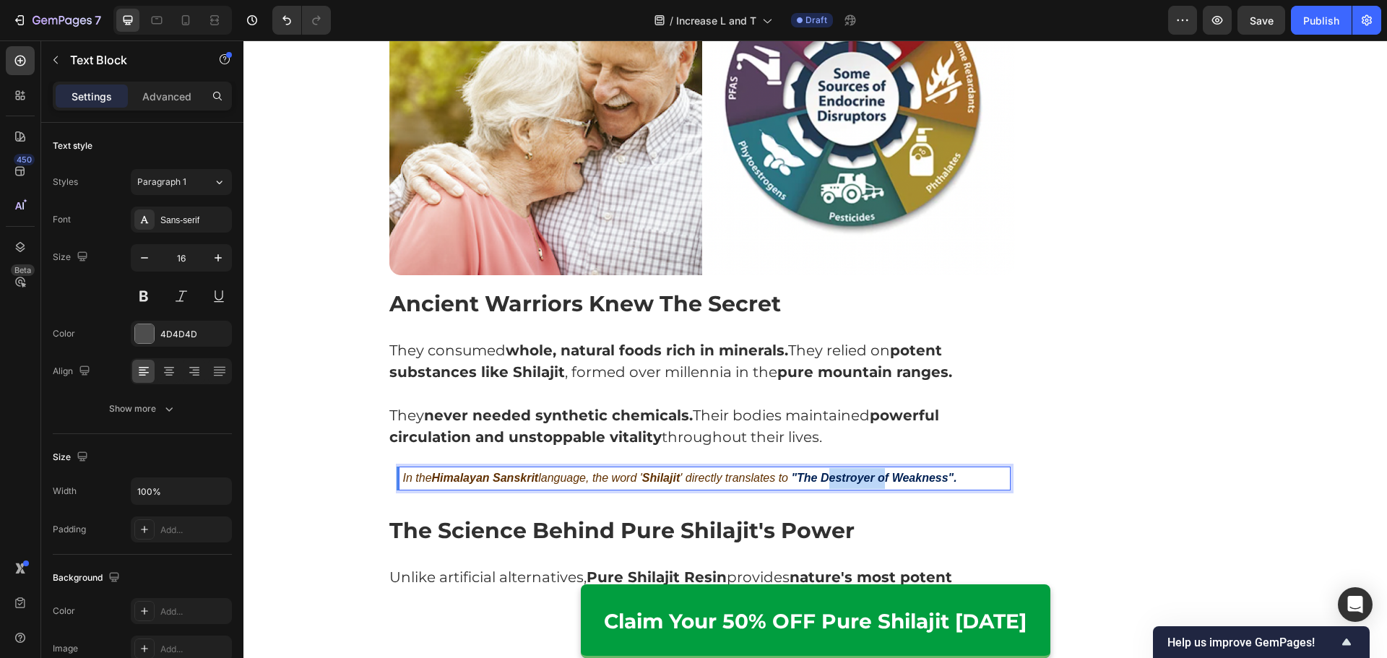
drag, startPoint x: 848, startPoint y: 459, endPoint x: 885, endPoint y: 459, distance: 37.6
click at [885, 472] on strong ""The Destroyer of Weakness"." at bounding box center [873, 478] width 165 height 12
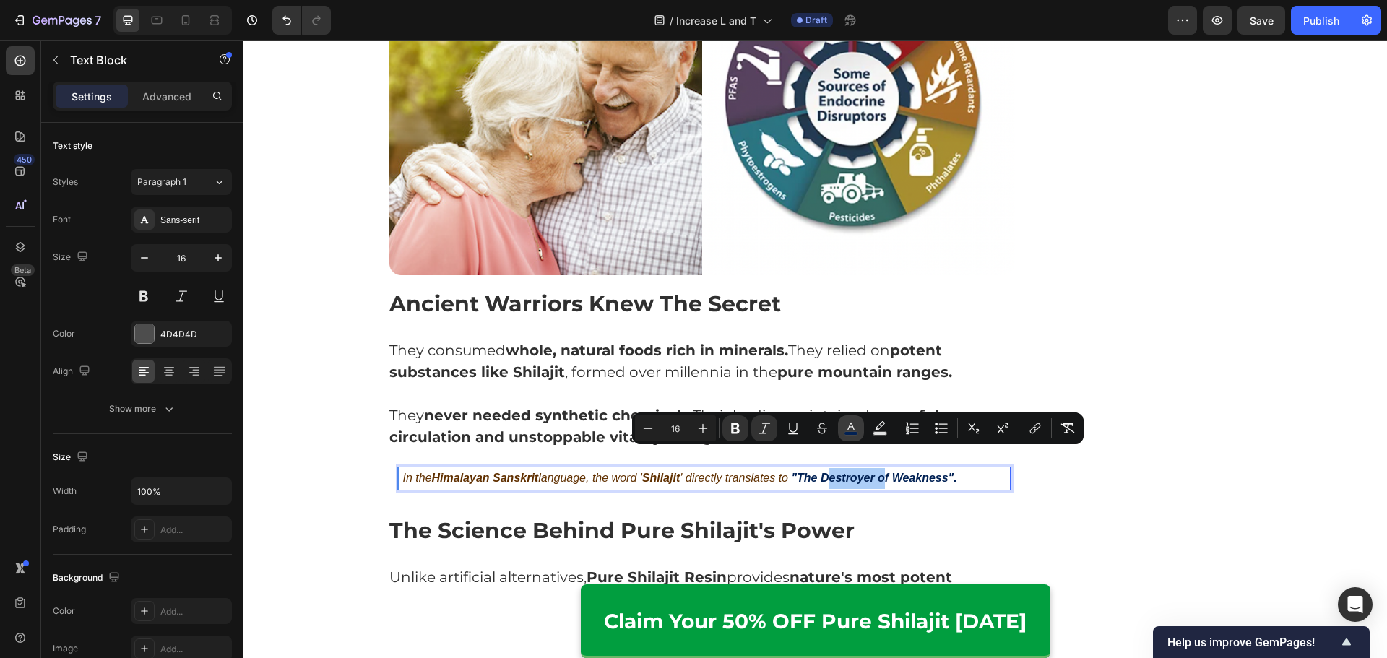
click at [844, 428] on icon "Editor contextual toolbar" at bounding box center [851, 428] width 14 height 14
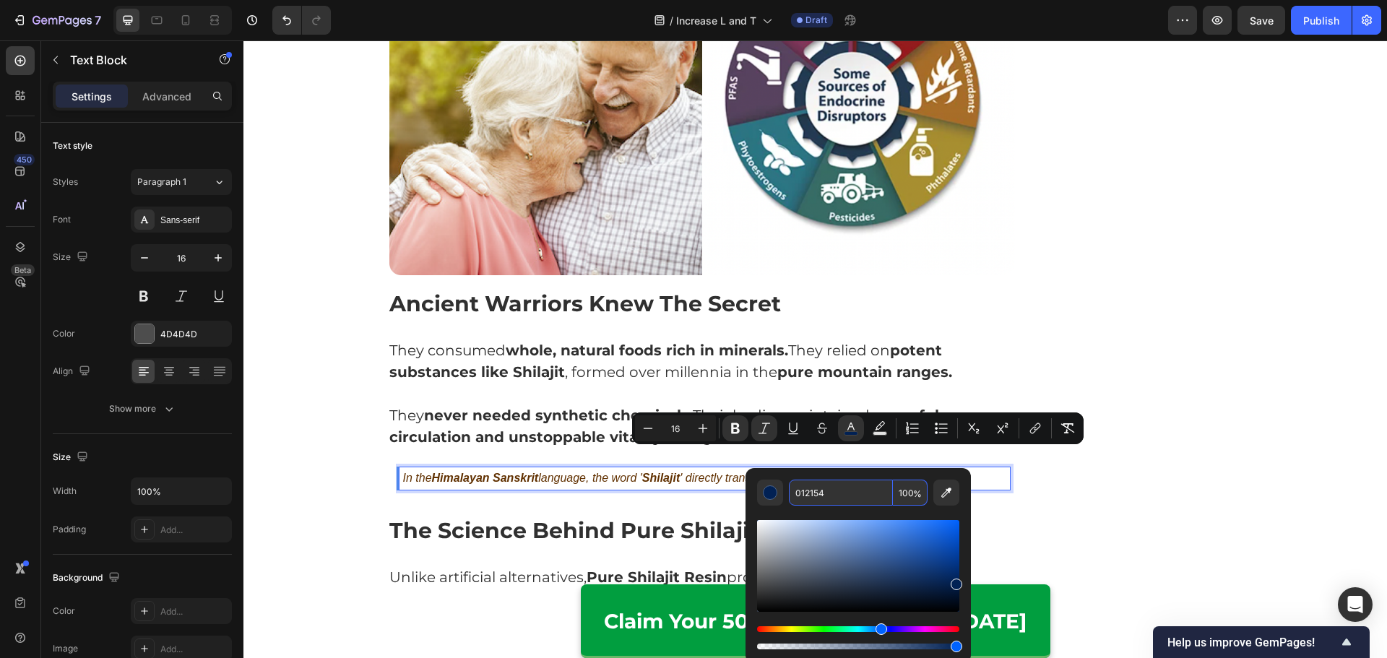
click at [857, 505] on input "012154" at bounding box center [841, 493] width 104 height 26
click at [983, 468] on p "In the Himalayan Sanskrit language, the word ' Shilajit ' directly translates t…" at bounding box center [706, 478] width 607 height 21
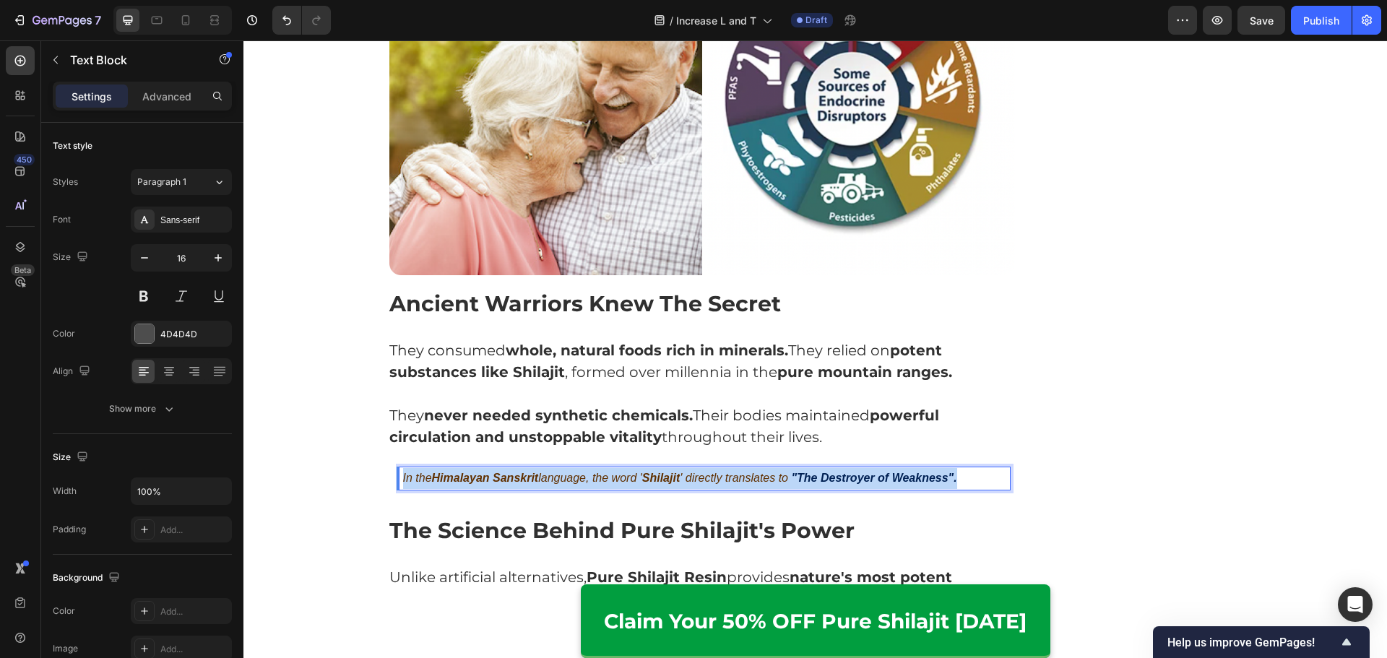
drag, startPoint x: 963, startPoint y: 458, endPoint x: 378, endPoint y: 456, distance: 584.3
click at [382, 456] on div "In the Himalayan Sanskrit language, the word ' Shilajit ' directly translates t…" at bounding box center [702, 478] width 641 height 47
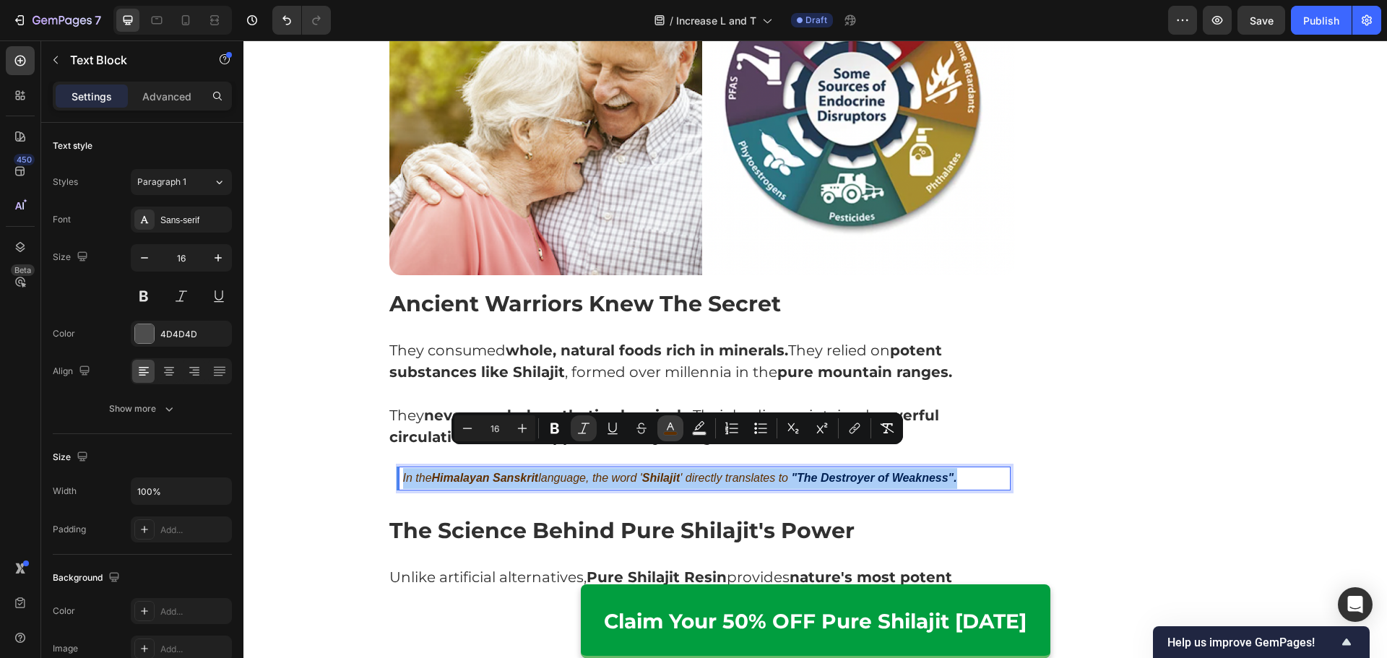
drag, startPoint x: 662, startPoint y: 426, endPoint x: 672, endPoint y: 430, distance: 11.0
click at [663, 426] on button "color" at bounding box center [670, 428] width 26 height 26
type input "603000"
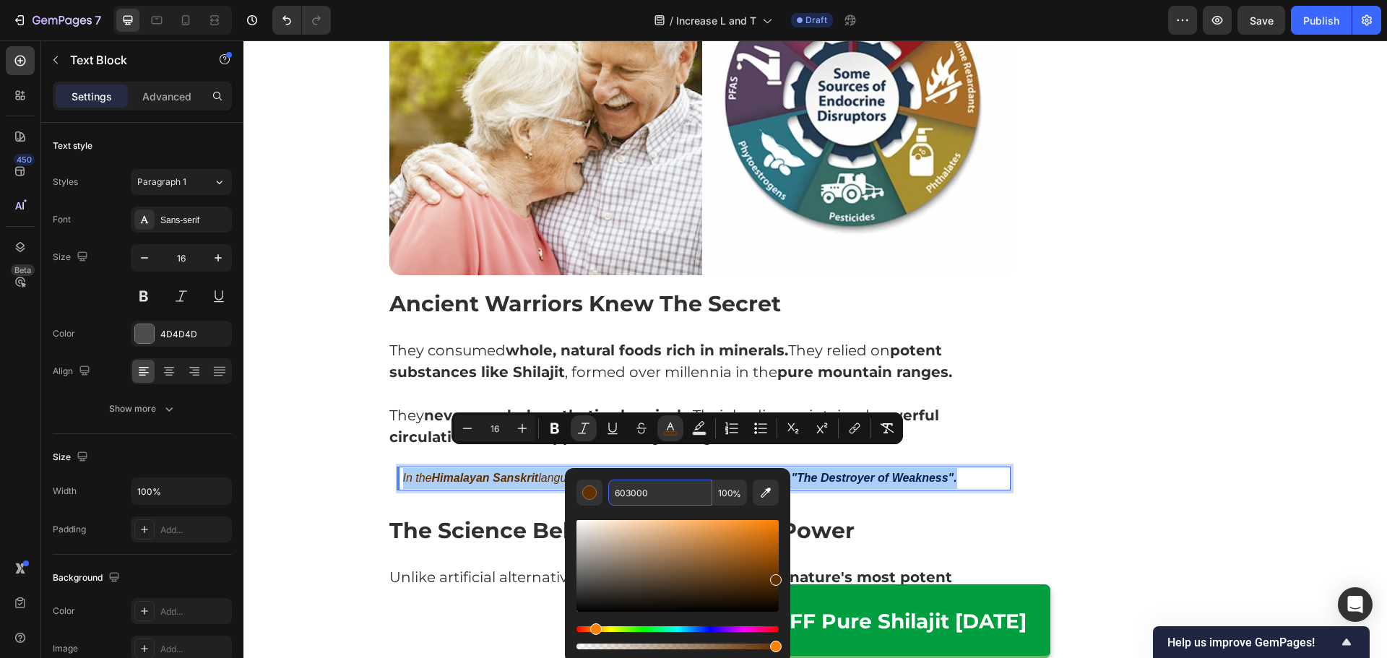
click at [693, 504] on input "603000" at bounding box center [660, 493] width 104 height 26
click at [680, 496] on input "603000" at bounding box center [660, 493] width 104 height 26
paste input "012154"
type input "012154"
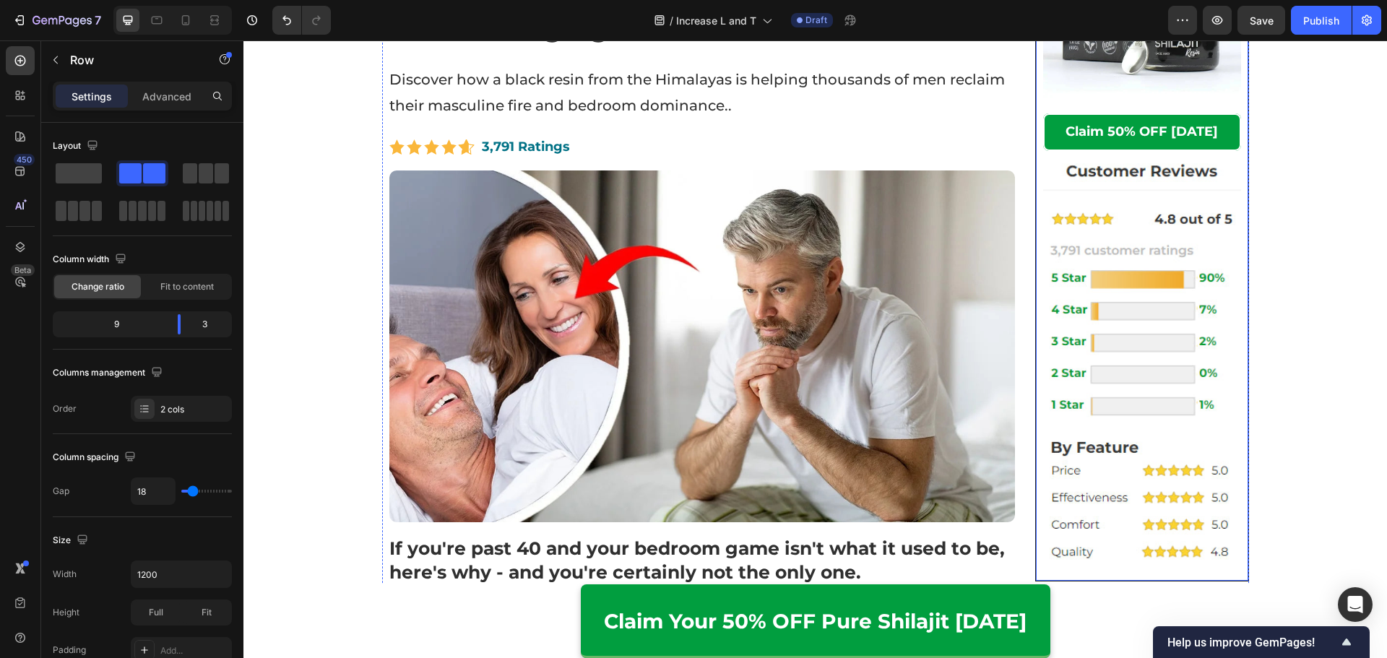
scroll to position [289, 0]
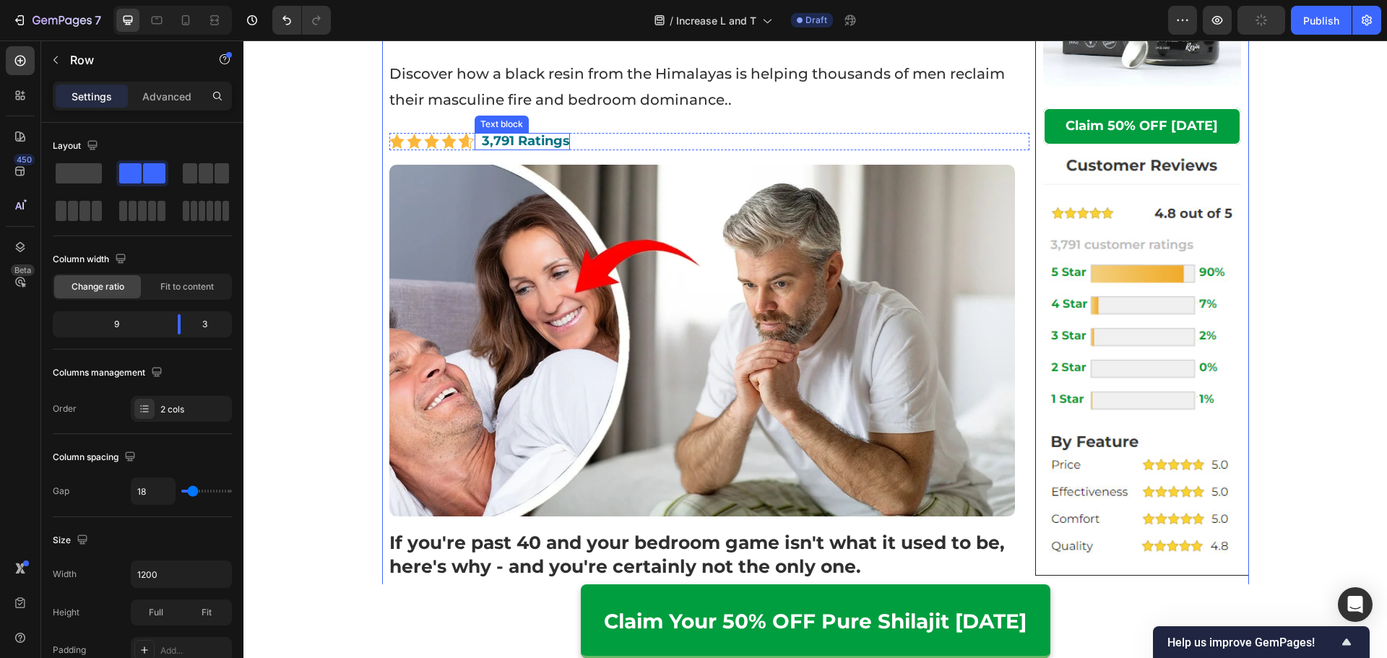
click at [511, 141] on strong "3,791 Ratings" at bounding box center [526, 141] width 88 height 16
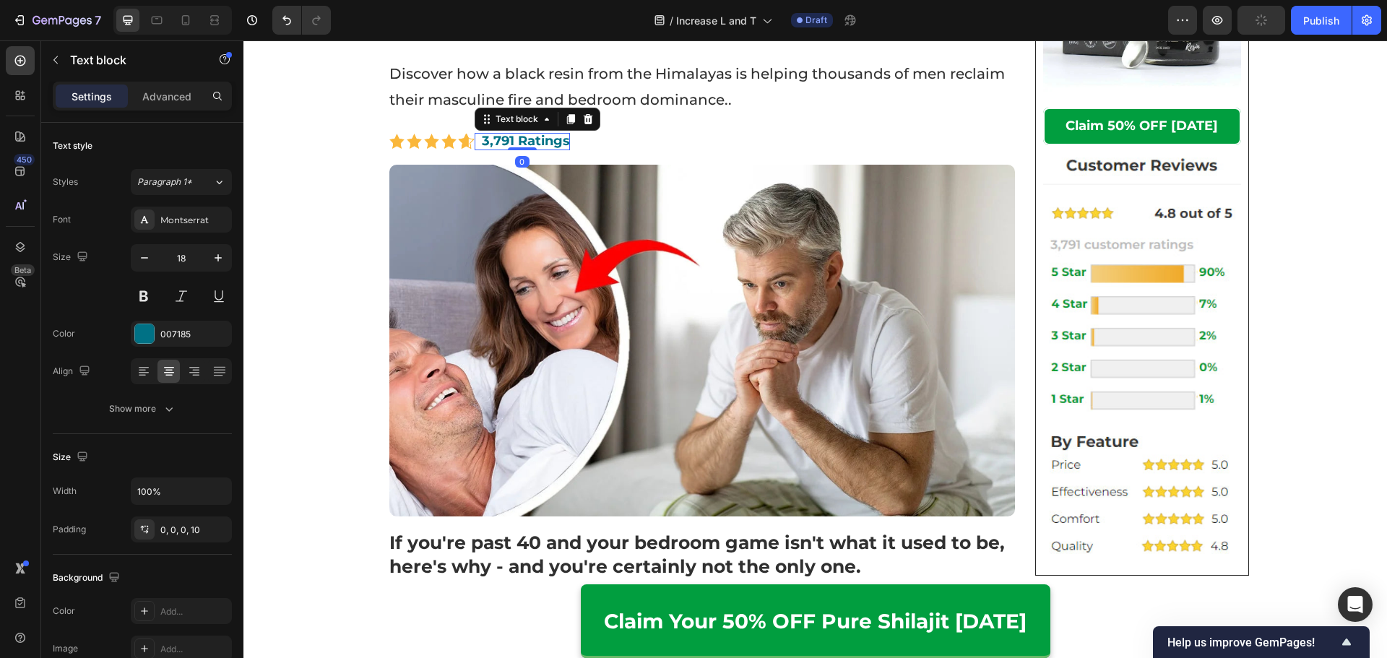
drag, startPoint x: 493, startPoint y: 147, endPoint x: 484, endPoint y: 147, distance: 9.4
click at [493, 147] on strong "3,791 Ratings" at bounding box center [526, 141] width 88 height 16
click at [482, 143] on strong "3,791 Ratings" at bounding box center [526, 141] width 88 height 16
click at [495, 139] on strong "13,791 Ratings" at bounding box center [528, 141] width 93 height 16
click at [511, 140] on strong "13,591 Ratings" at bounding box center [528, 141] width 93 height 16
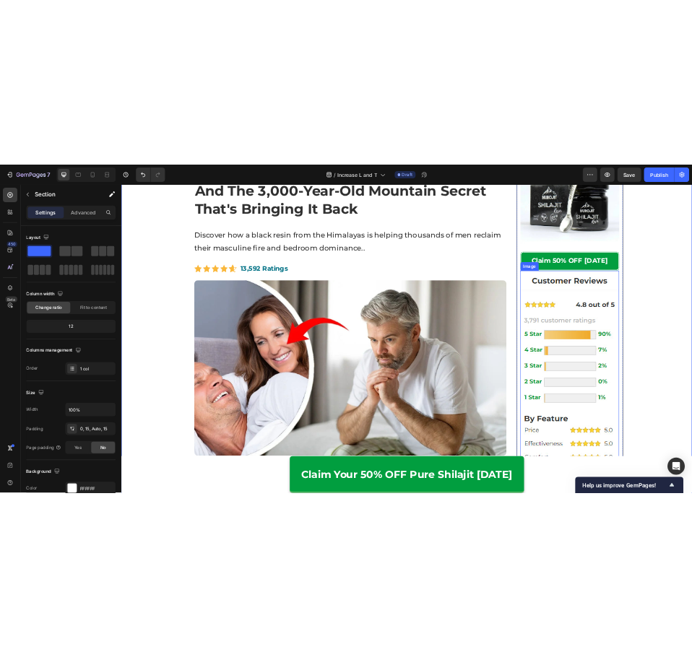
scroll to position [217, 0]
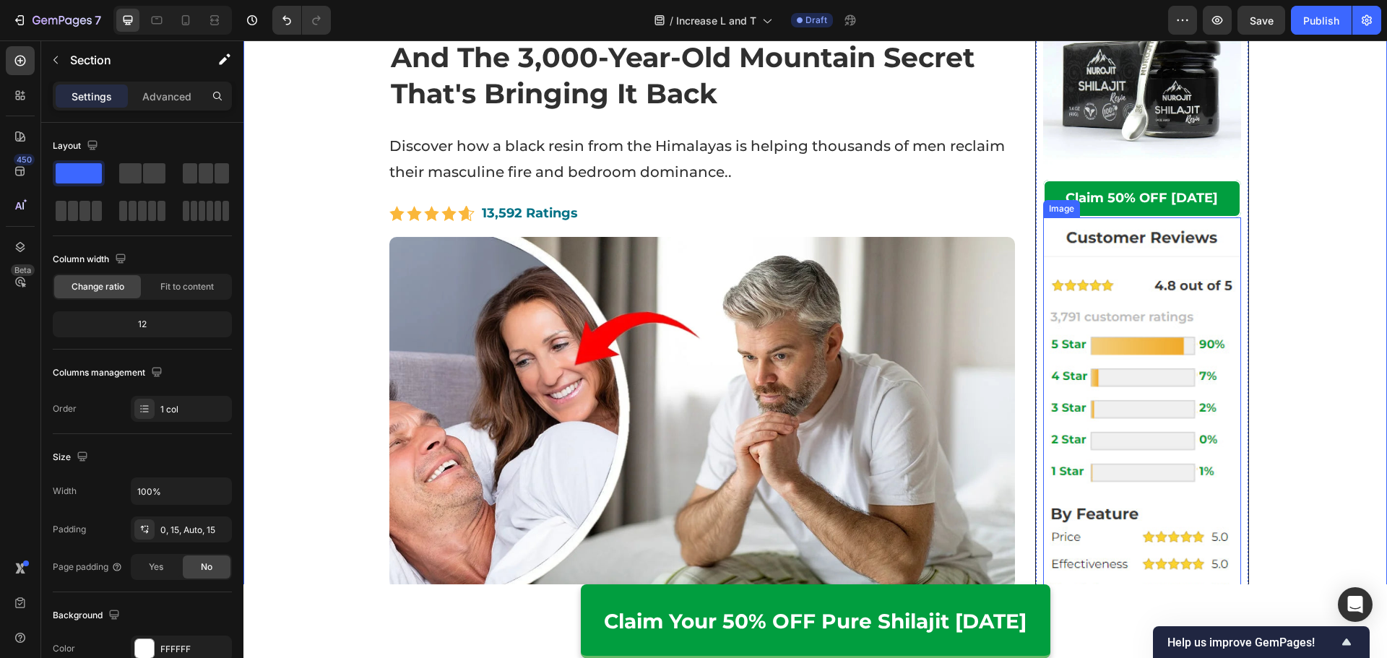
click at [1081, 321] on img at bounding box center [1142, 428] width 198 height 423
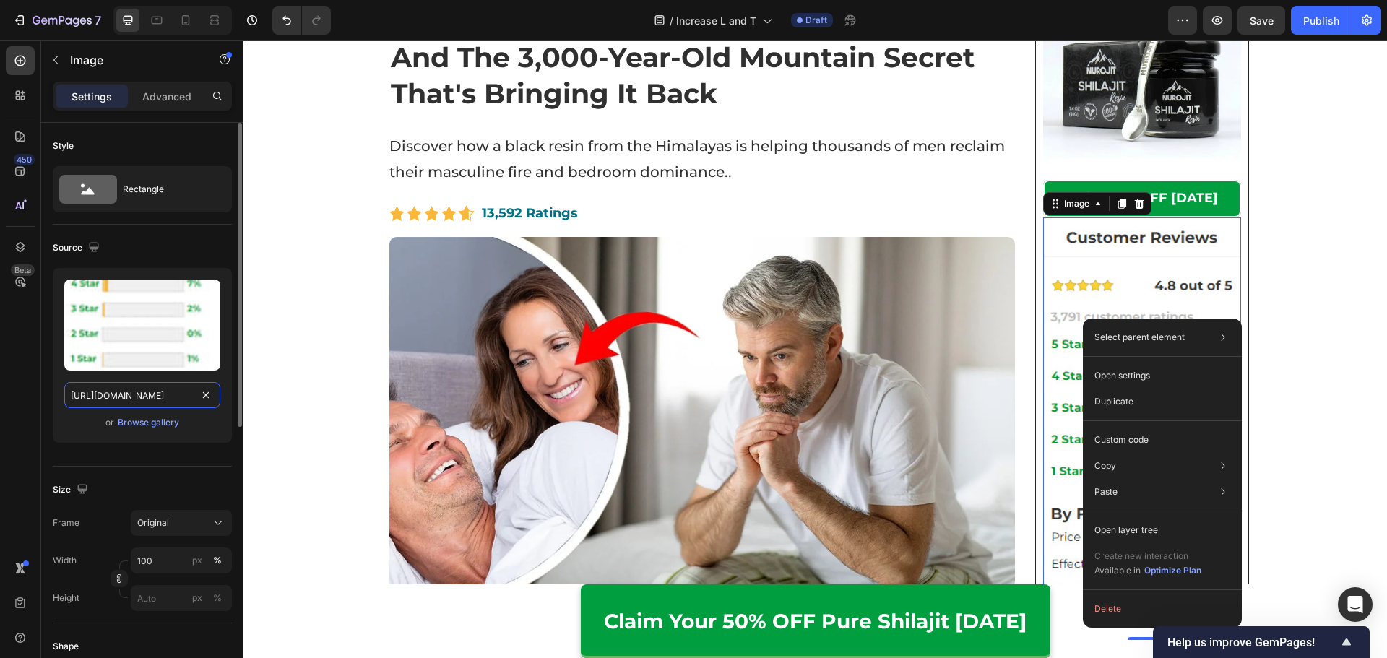
click at [184, 389] on input "https://cdn.shopify.com/s/files/1/0615/2716/3073/files/gempages_560001650740167…" at bounding box center [142, 395] width 156 height 26
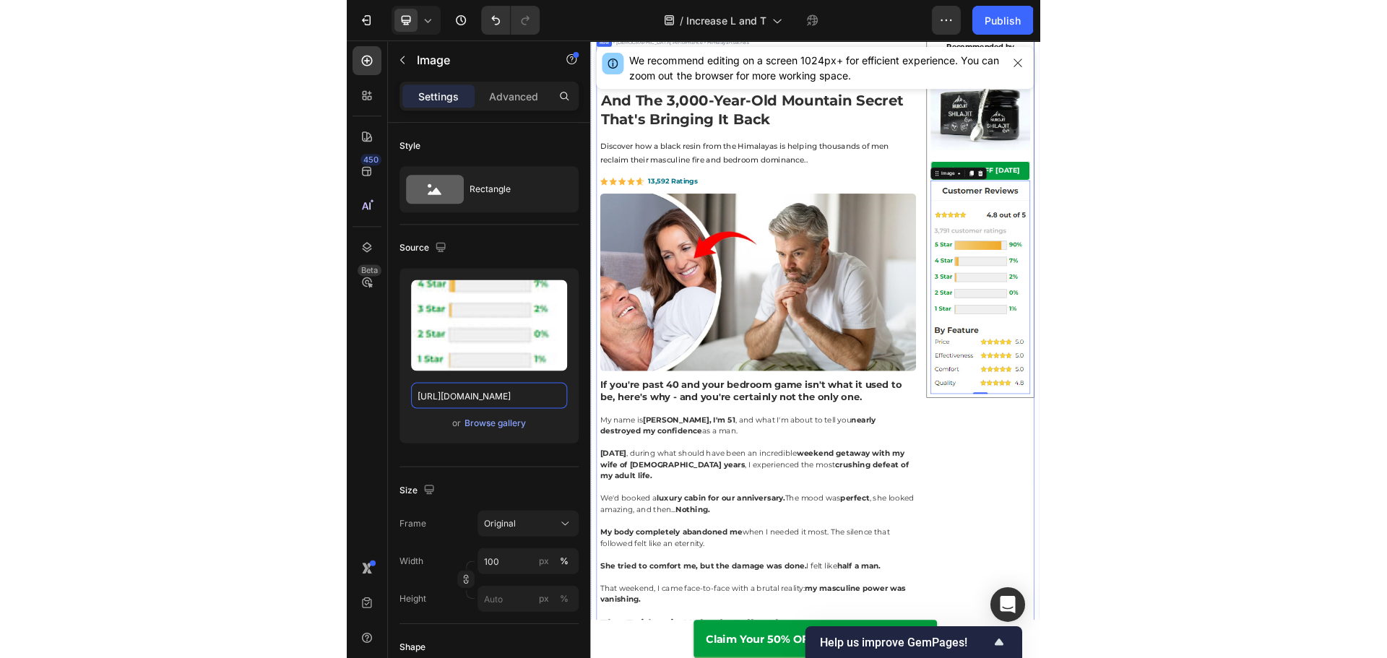
scroll to position [72, 0]
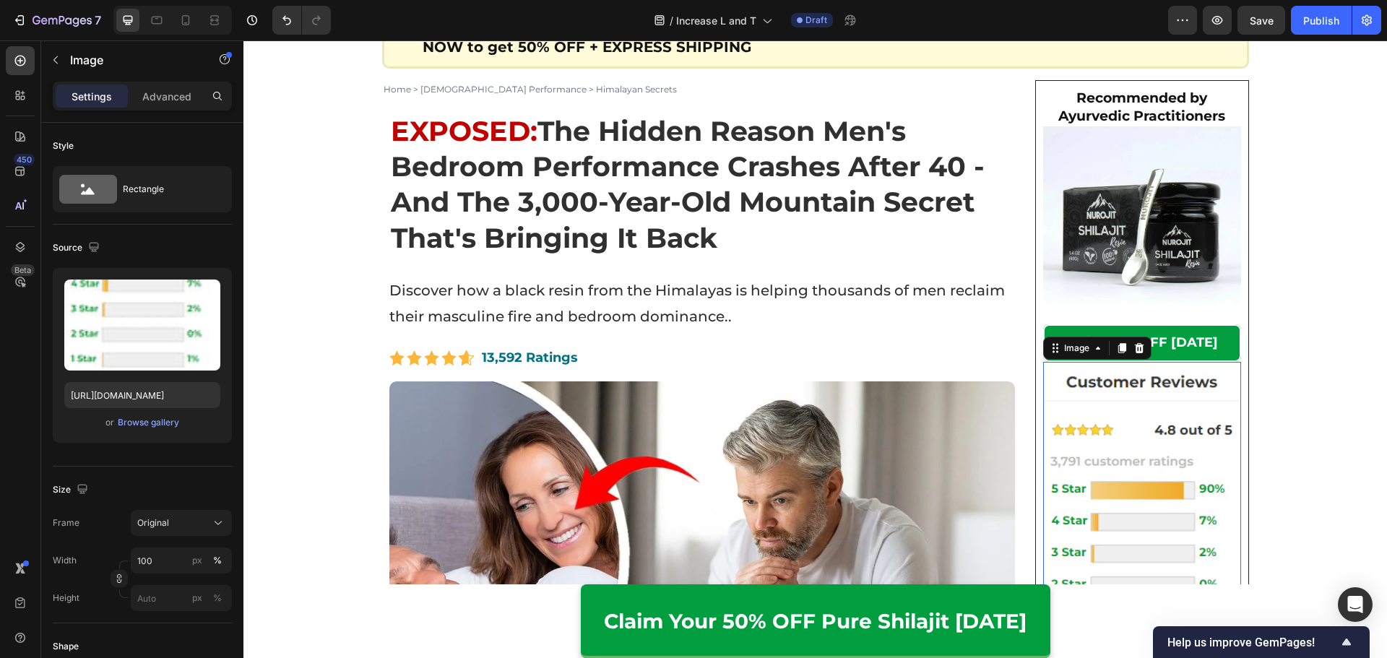
click at [1129, 433] on img at bounding box center [1142, 573] width 198 height 423
click at [162, 417] on div "Browse gallery" at bounding box center [148, 422] width 61 height 13
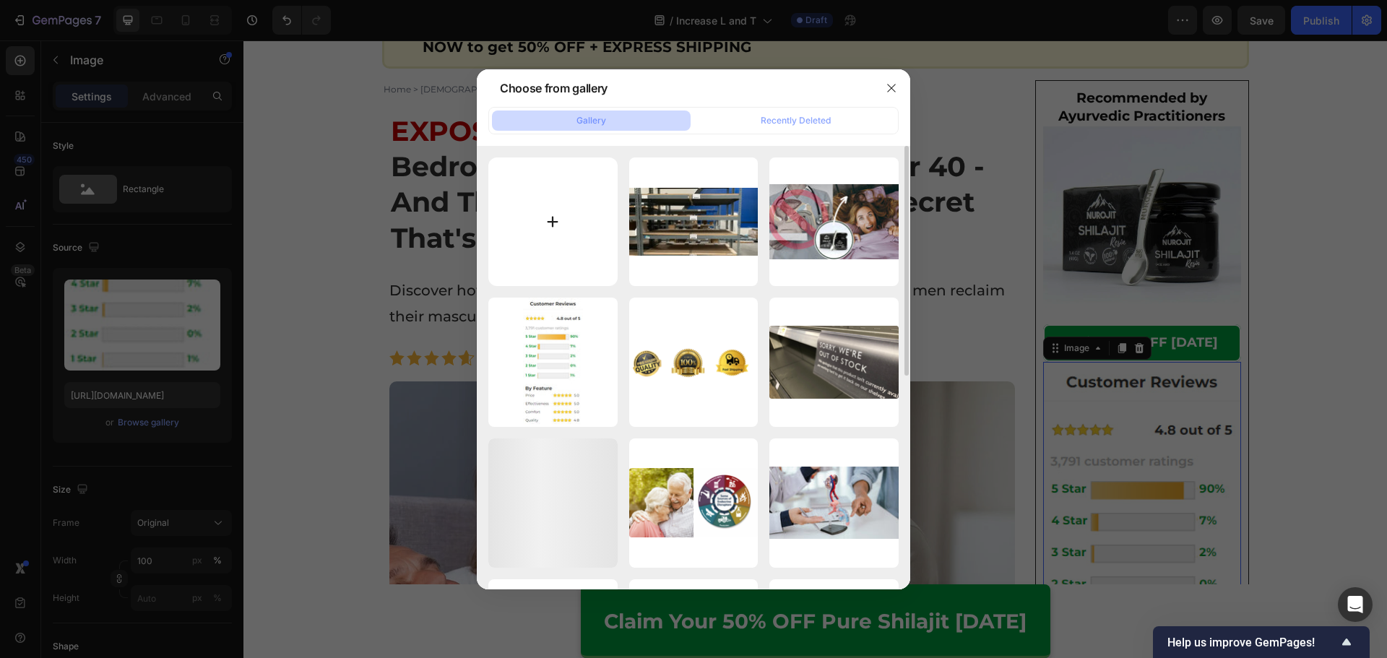
click at [508, 219] on input "file" at bounding box center [552, 221] width 129 height 129
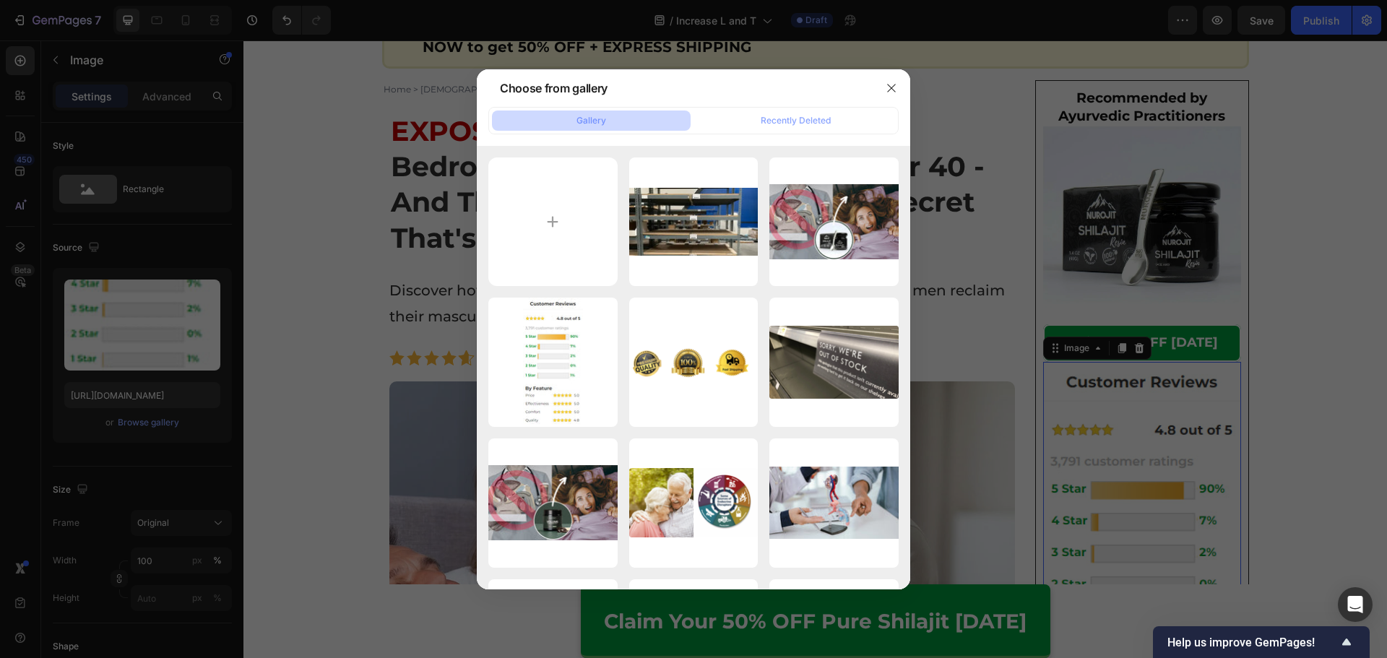
type input "C:\fakepath\AdvReviews (1).png"
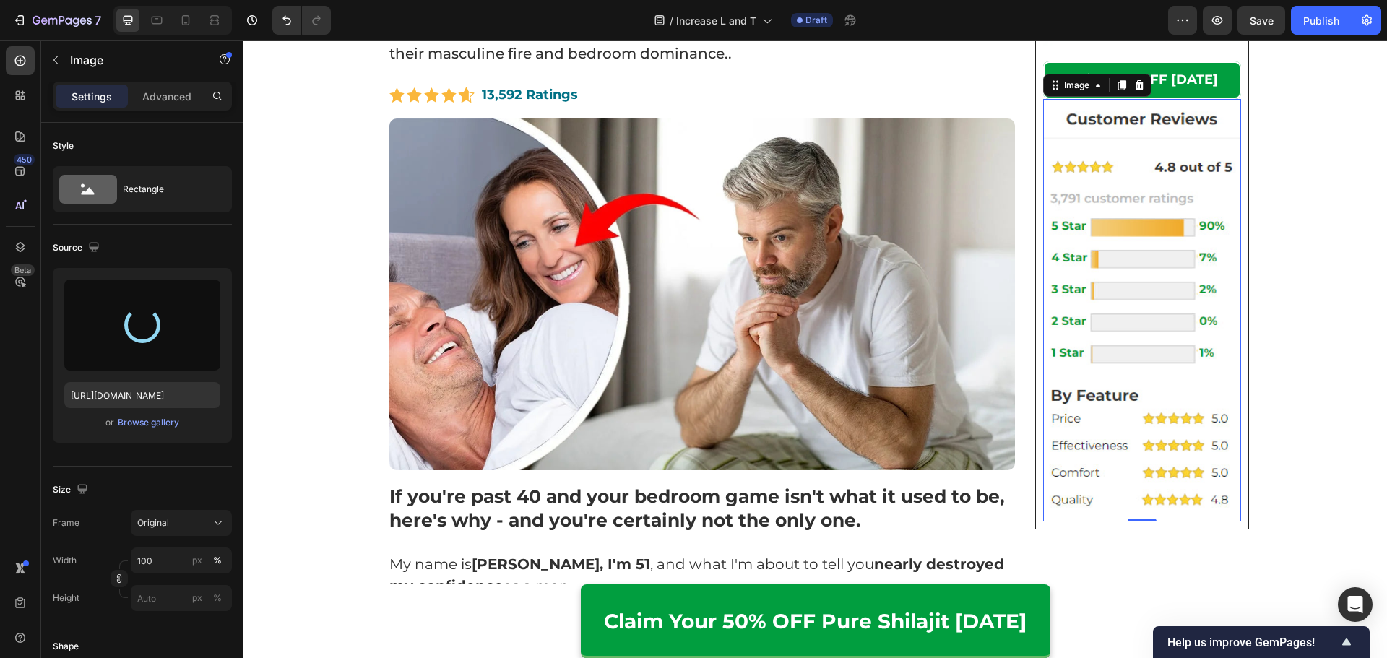
type input "https://cdn.shopify.com/s/files/1/0615/2716/3073/files/gempages_560001650740167…"
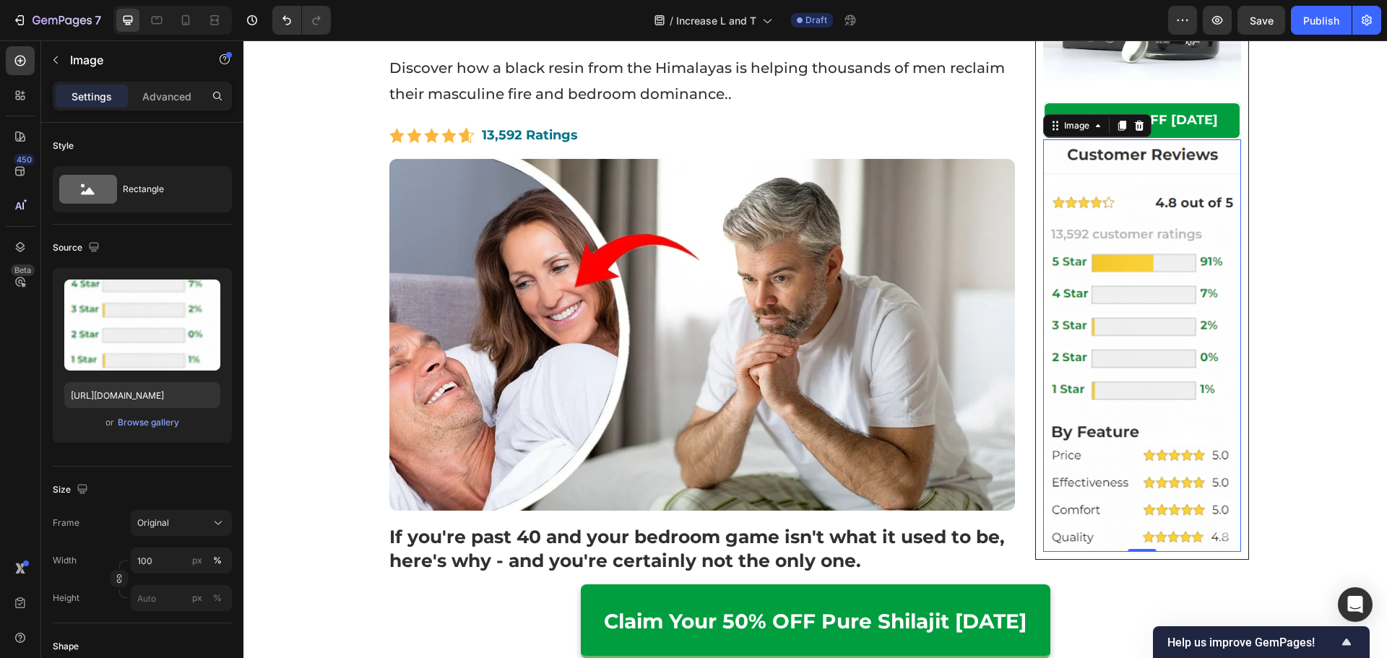
scroll to position [289, 0]
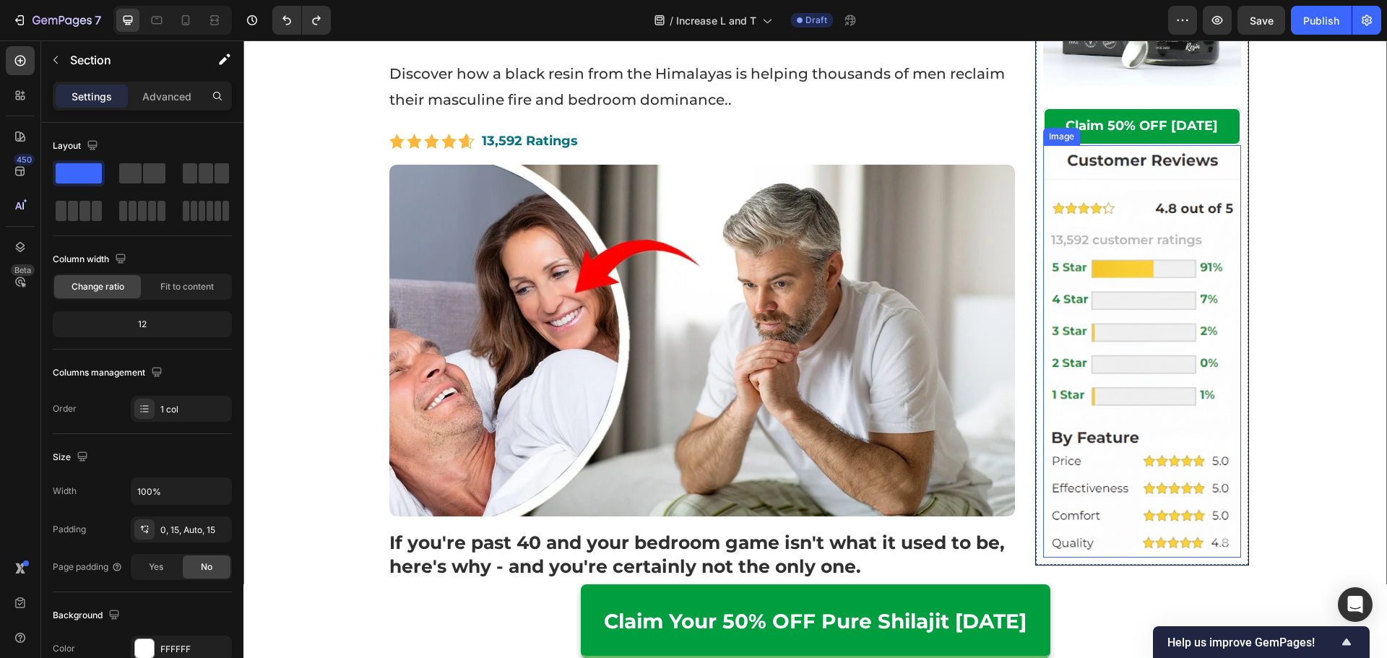
click at [1209, 216] on img at bounding box center [1142, 351] width 198 height 413
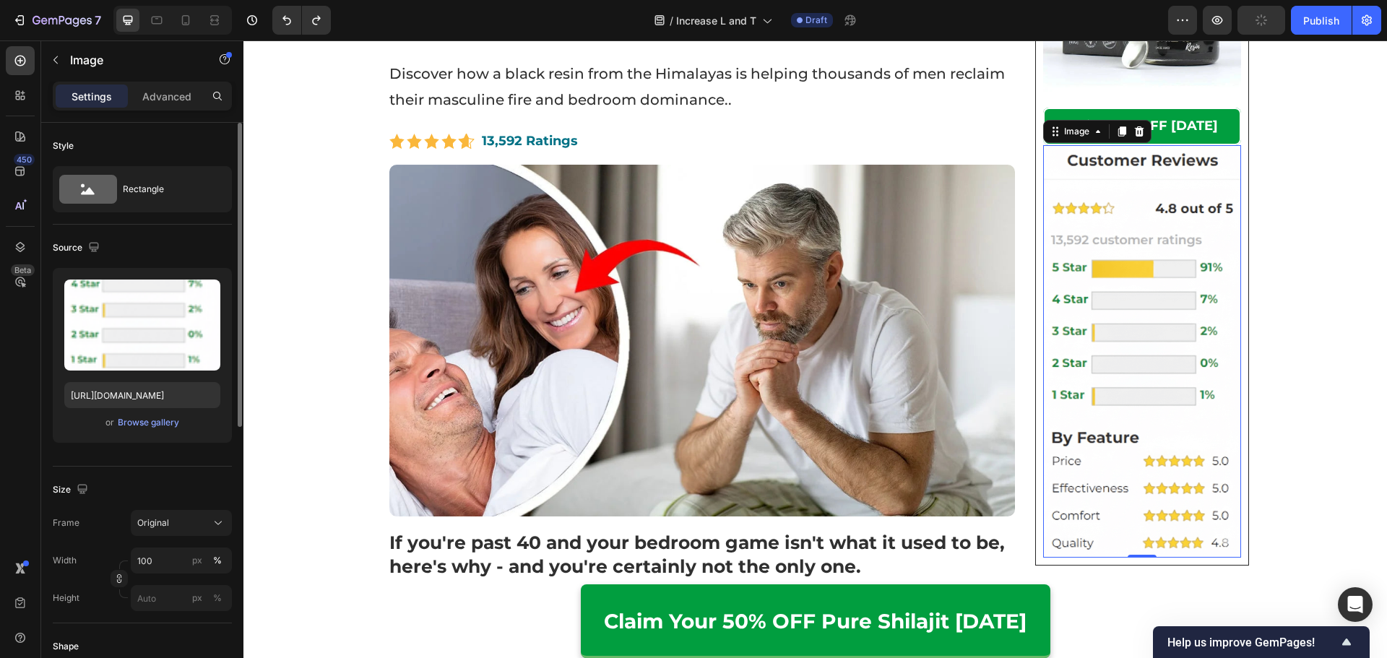
drag, startPoint x: 191, startPoint y: 424, endPoint x: 184, endPoint y: 418, distance: 9.2
click at [191, 422] on div "or Browse gallery" at bounding box center [142, 422] width 156 height 17
click at [173, 411] on div "Upload Image https://cdn.shopify.com/s/files/1/0615/2716/3073/files/gempages_56…" at bounding box center [142, 355] width 179 height 175
click at [173, 416] on div "Browse gallery" at bounding box center [148, 422] width 61 height 13
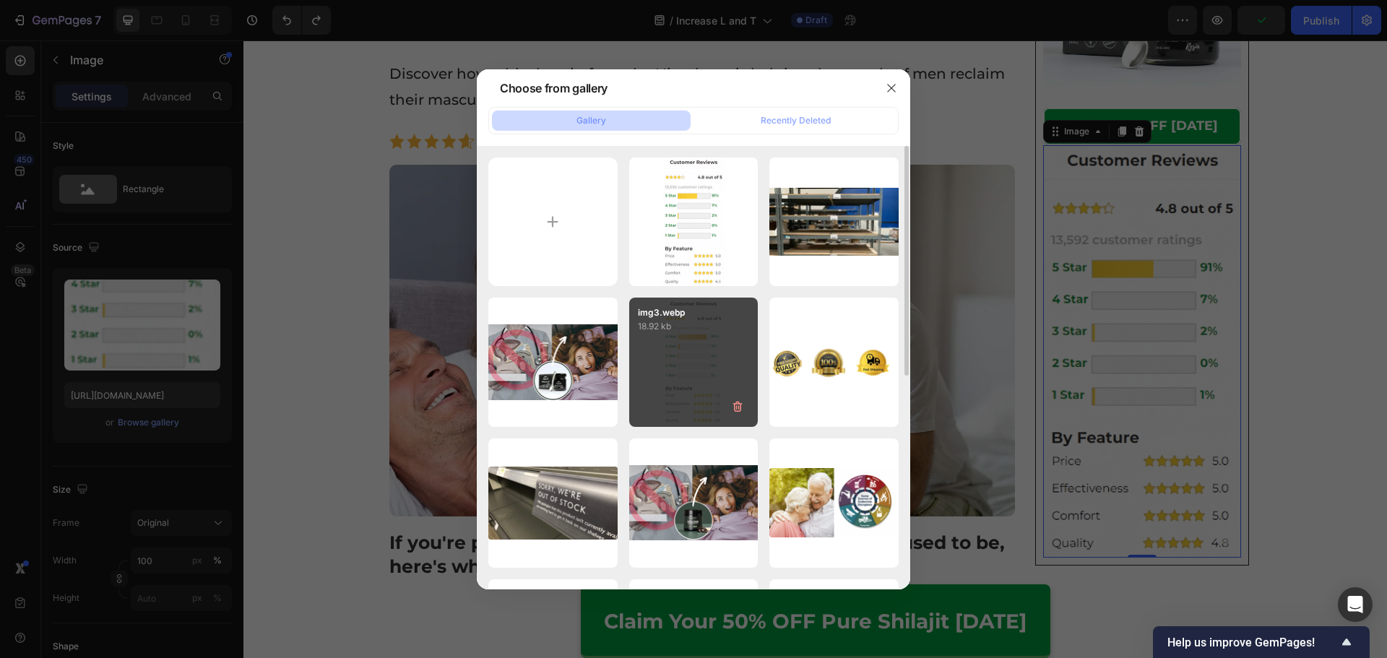
click at [737, 353] on div "img3.webp 18.92 kb" at bounding box center [693, 362] width 129 height 129
type input "https://cdn.shopify.com/s/files/1/0615/2716/3073/files/gempages_560001650740167…"
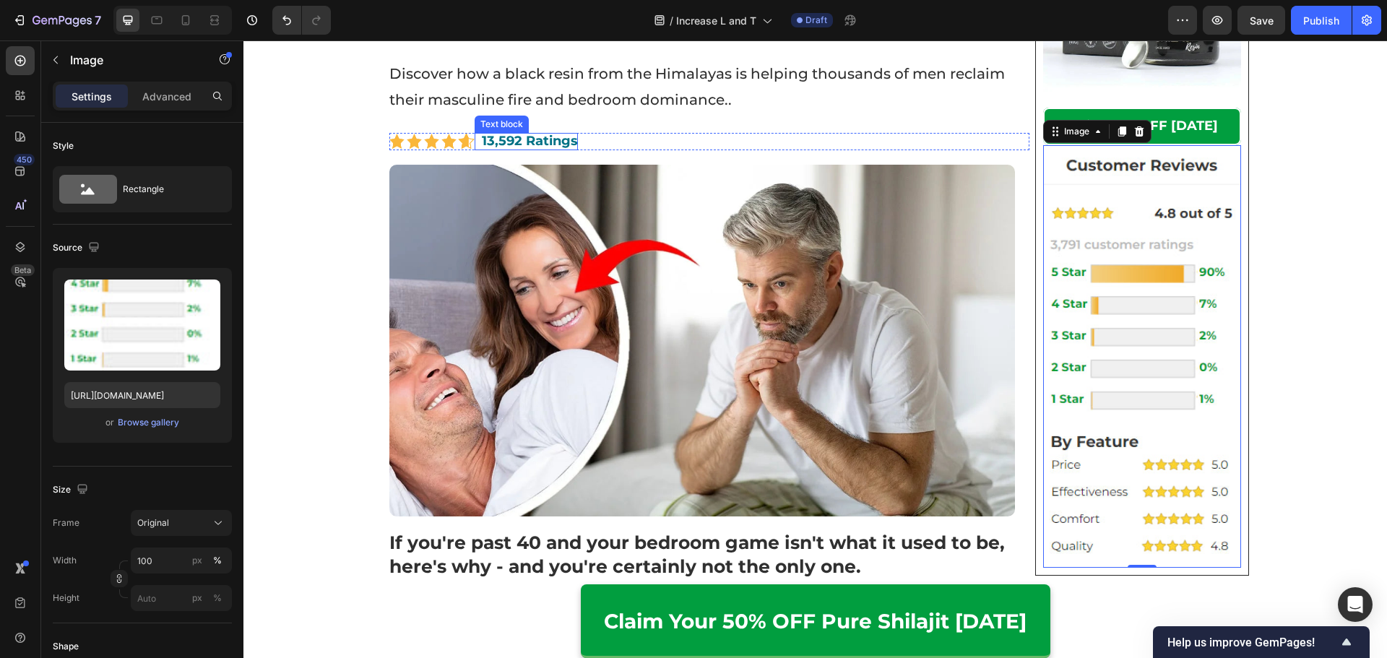
click at [575, 139] on div "Image 13,592 Ratings Text block Row" at bounding box center [709, 141] width 641 height 17
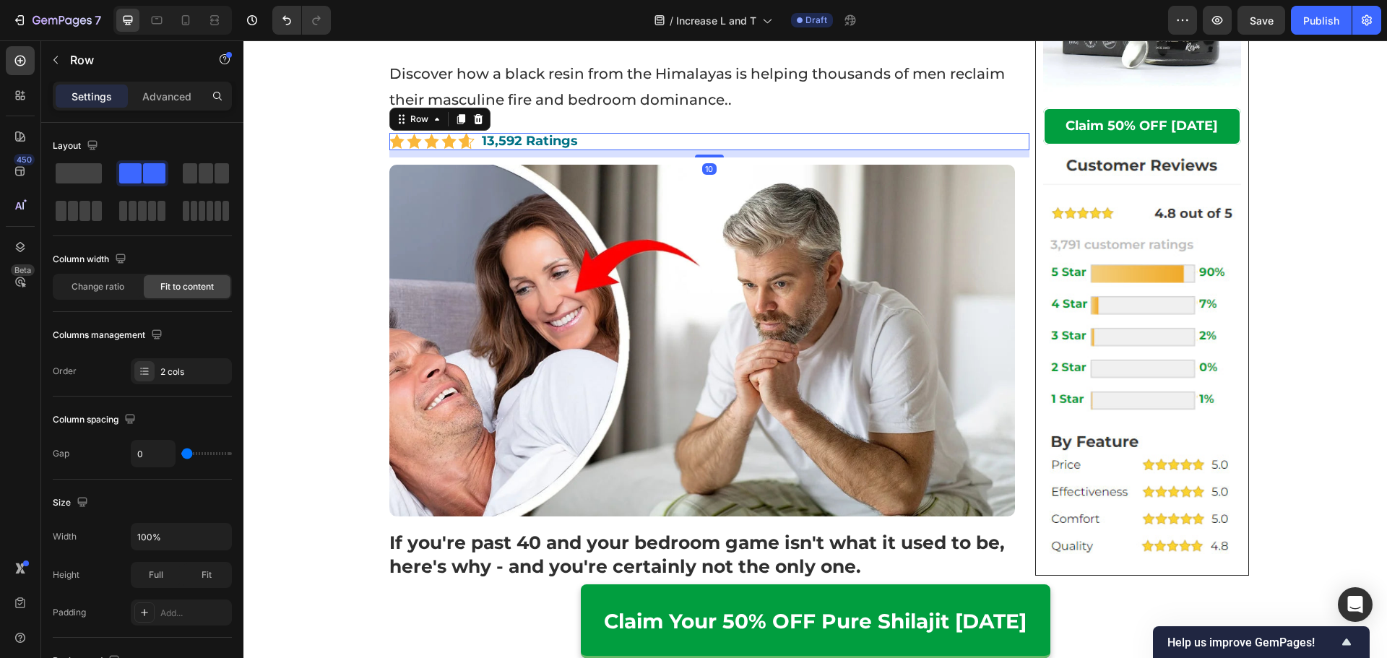
click at [575, 139] on div "Image 13,592 Ratings Text block Row 10" at bounding box center [709, 141] width 641 height 17
click at [507, 144] on strong "13,592 Ratings" at bounding box center [530, 141] width 96 height 16
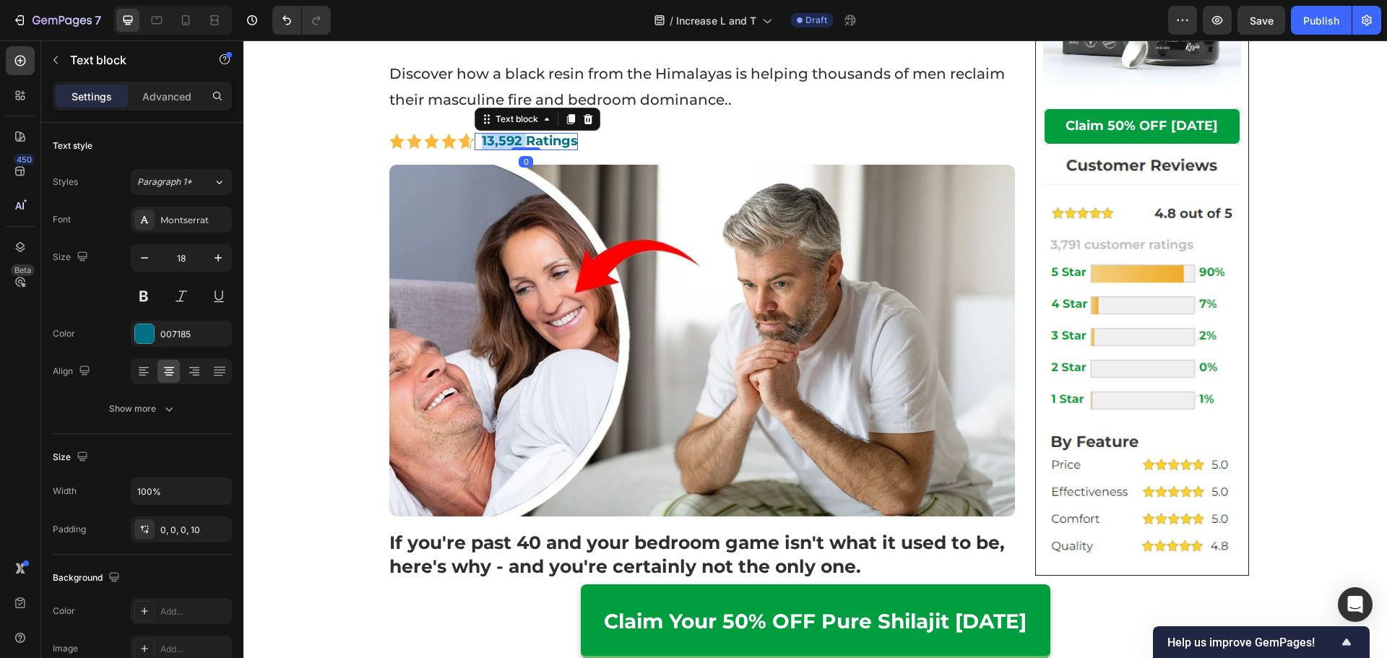
click at [508, 144] on strong "13,592 Ratings" at bounding box center [530, 141] width 96 height 16
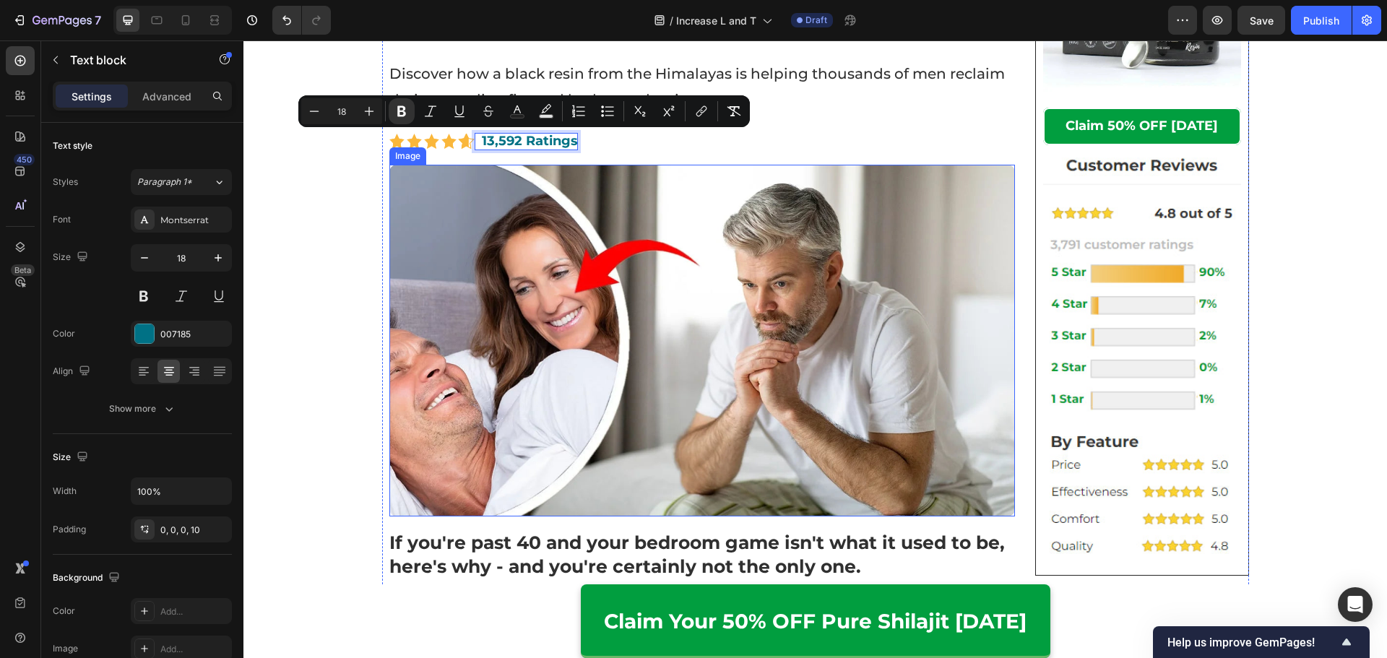
click at [1069, 294] on img at bounding box center [1142, 356] width 198 height 423
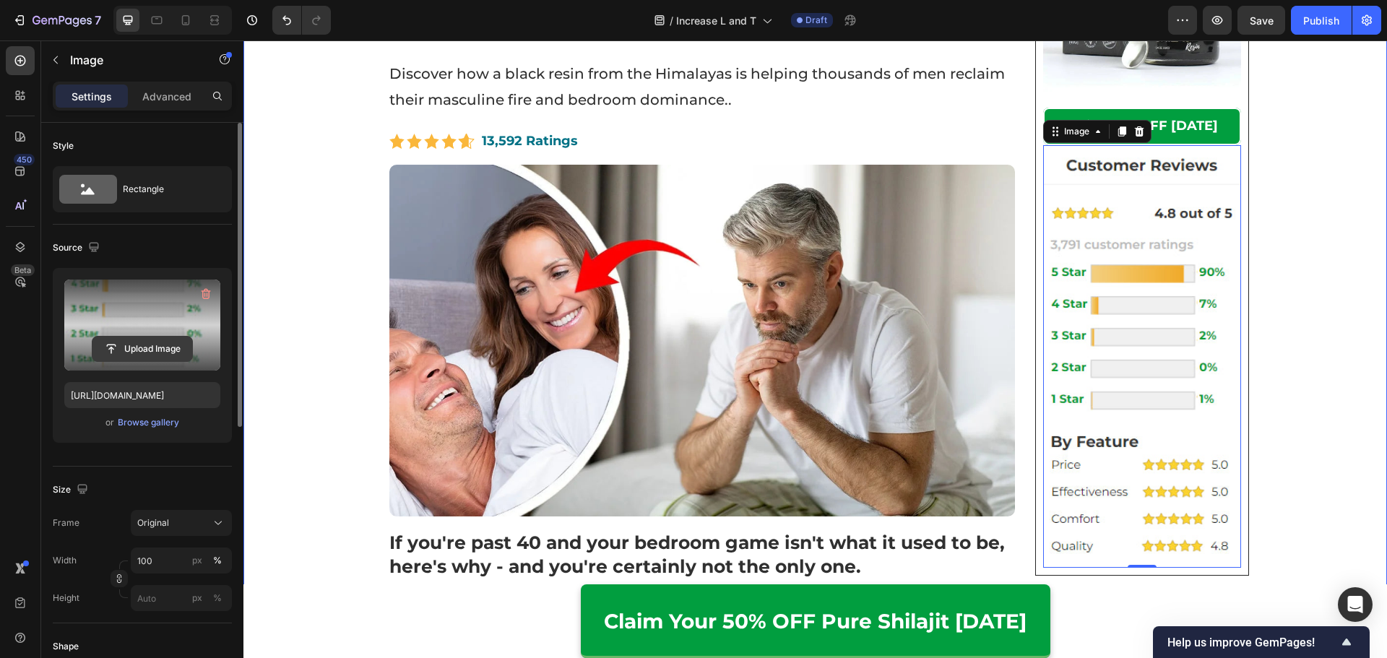
click at [171, 337] on input "file" at bounding box center [142, 349] width 100 height 25
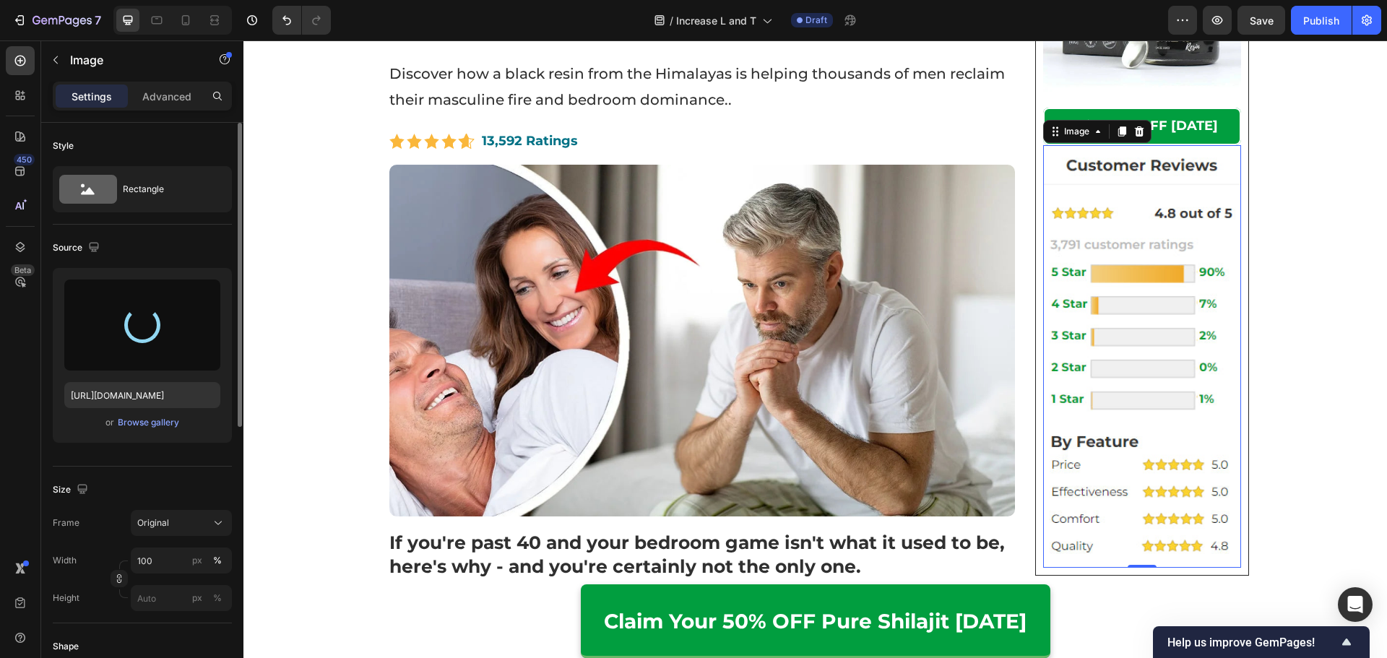
type input "https://cdn.shopify.com/s/files/1/0615/2716/3073/files/gempages_560001650740167…"
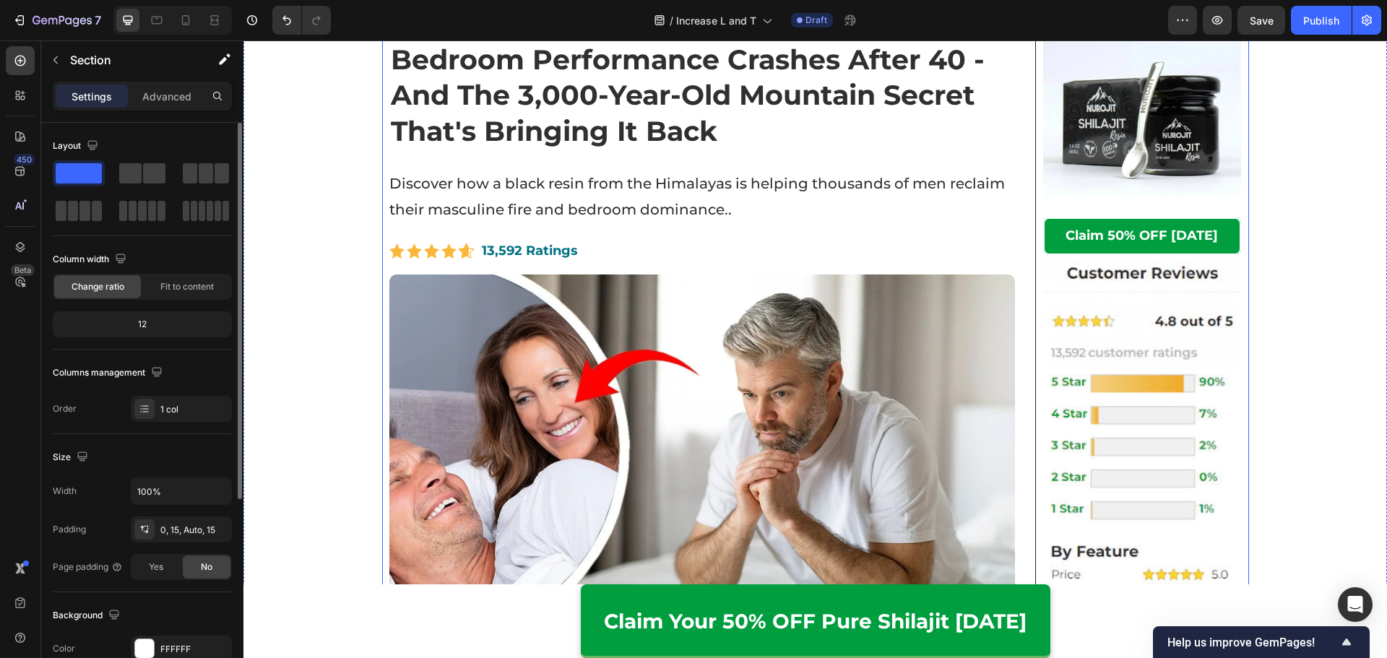
scroll to position [217, 0]
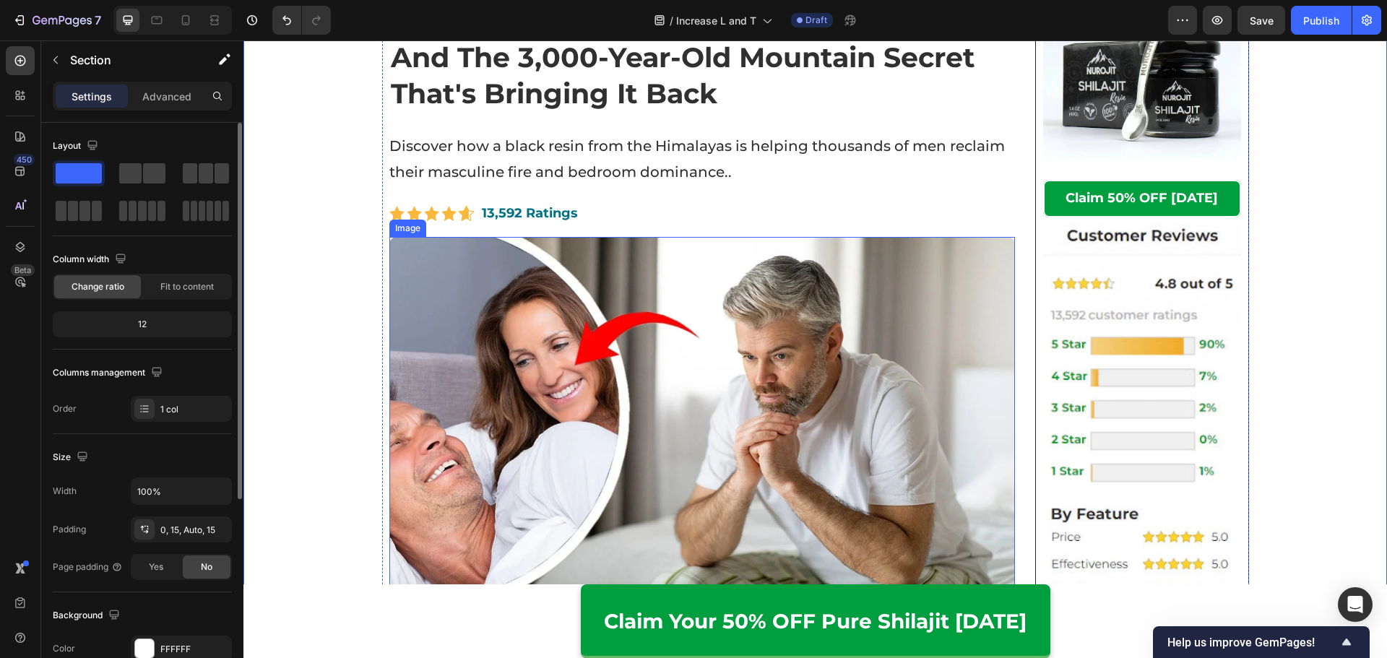
click at [794, 269] on img at bounding box center [702, 413] width 626 height 352
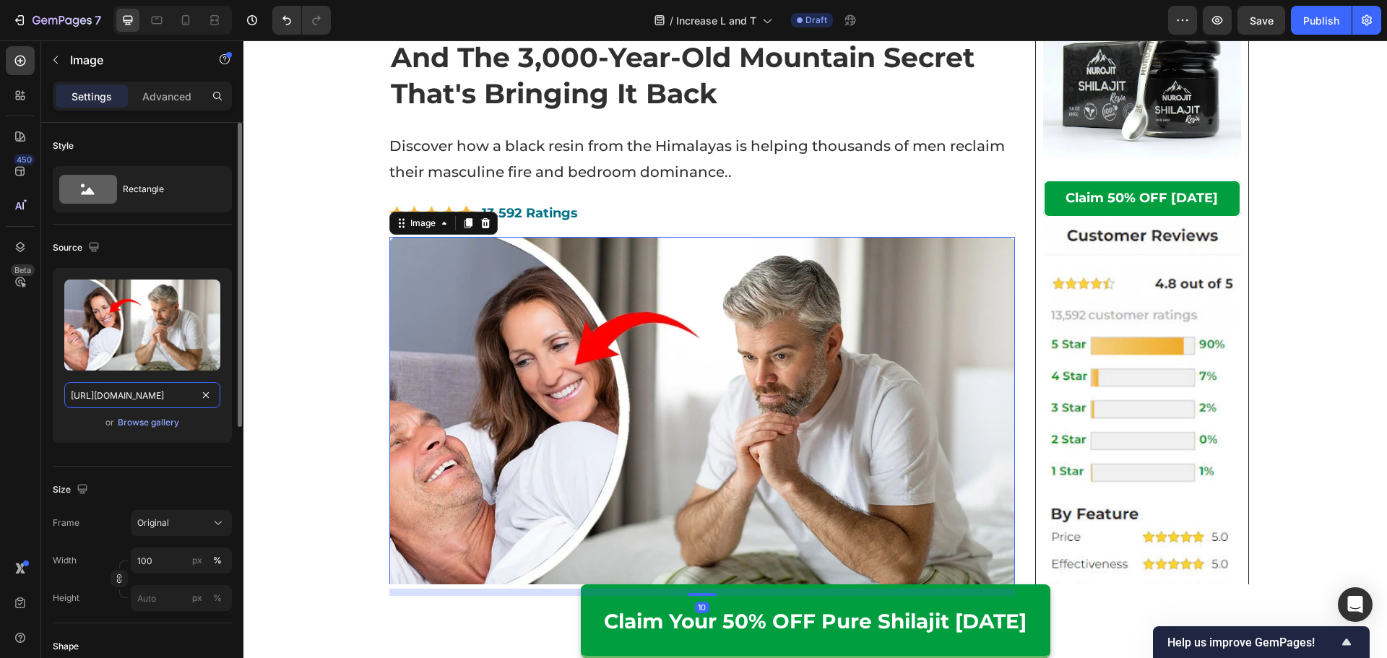
click at [176, 386] on input "https://cdn.shopify.com/s/files/1/0615/2716/3073/files/gempages_560001650740167…" at bounding box center [142, 395] width 156 height 26
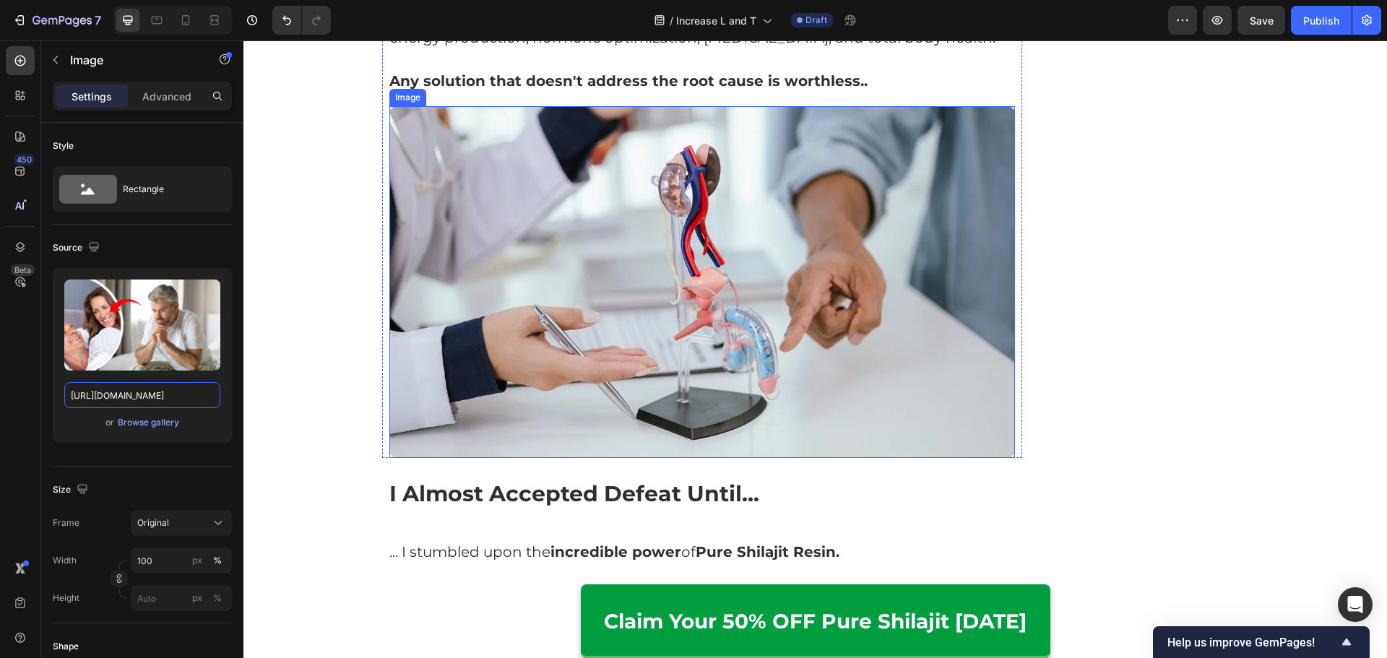
scroll to position [2889, 0]
click at [681, 214] on img at bounding box center [702, 281] width 626 height 352
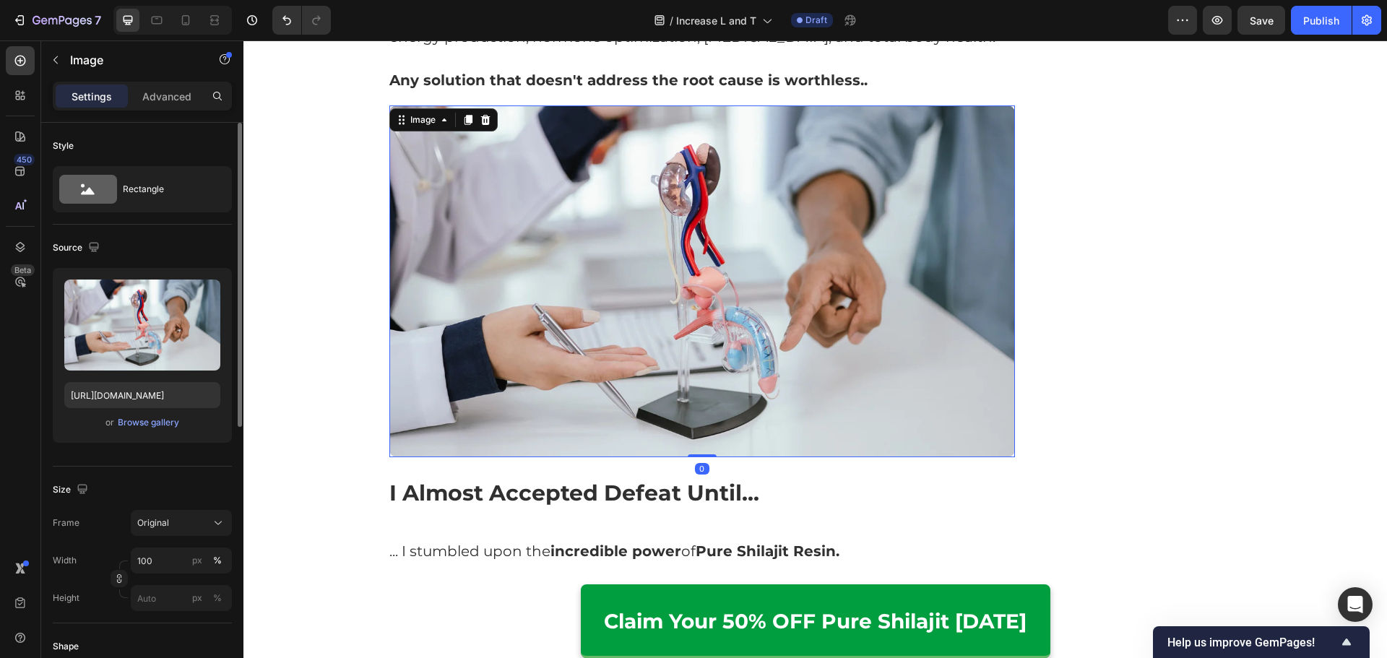
click at [178, 378] on div "Upload Image https://cdn.shopify.com/s/files/1/0615/2716/3073/files/gempages_56…" at bounding box center [142, 355] width 179 height 175
click at [188, 399] on input "https://cdn.shopify.com/s/files/1/0615/2716/3073/files/gempages_560001650740167…" at bounding box center [142, 395] width 156 height 26
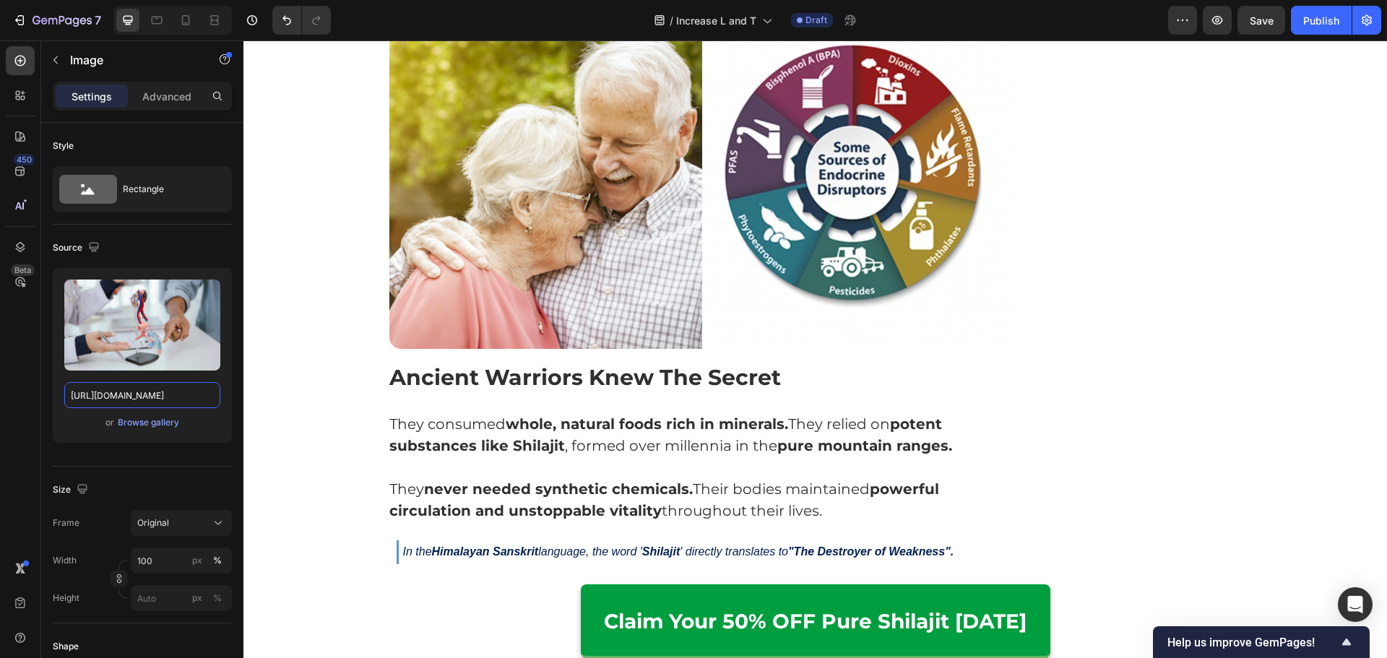
scroll to position [3683, 0]
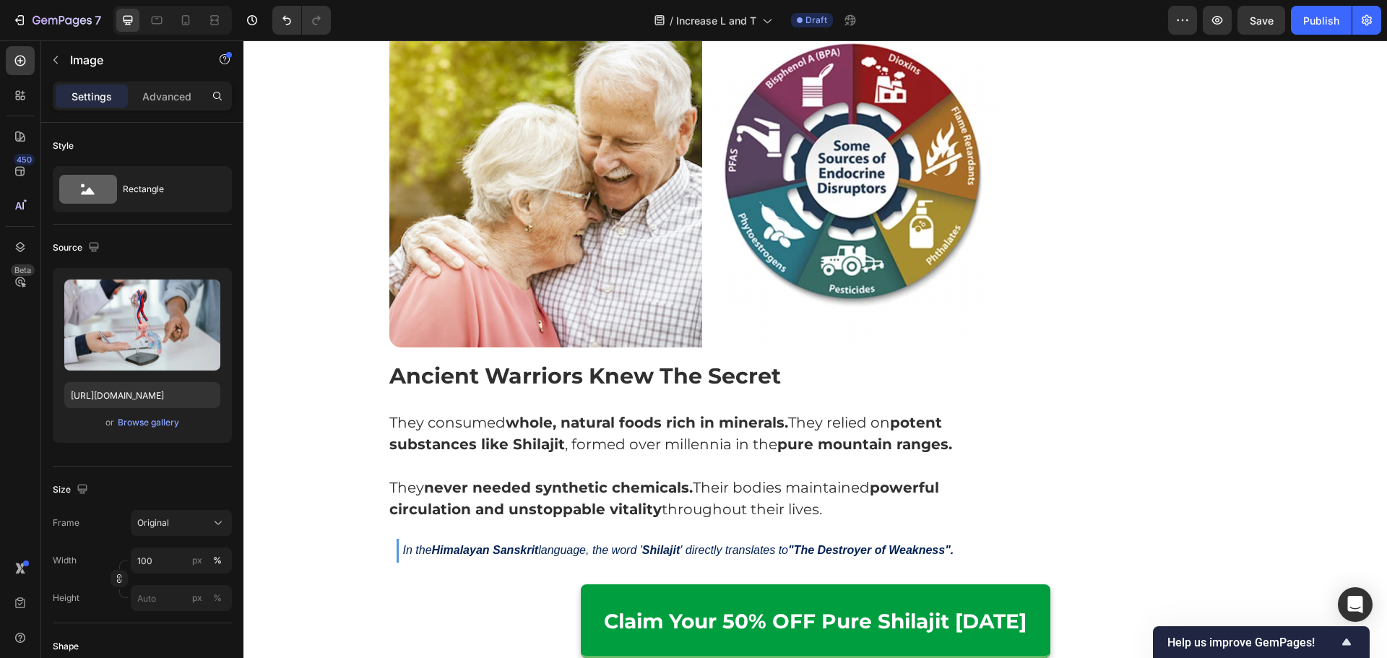
click at [703, 194] on img at bounding box center [702, 178] width 626 height 337
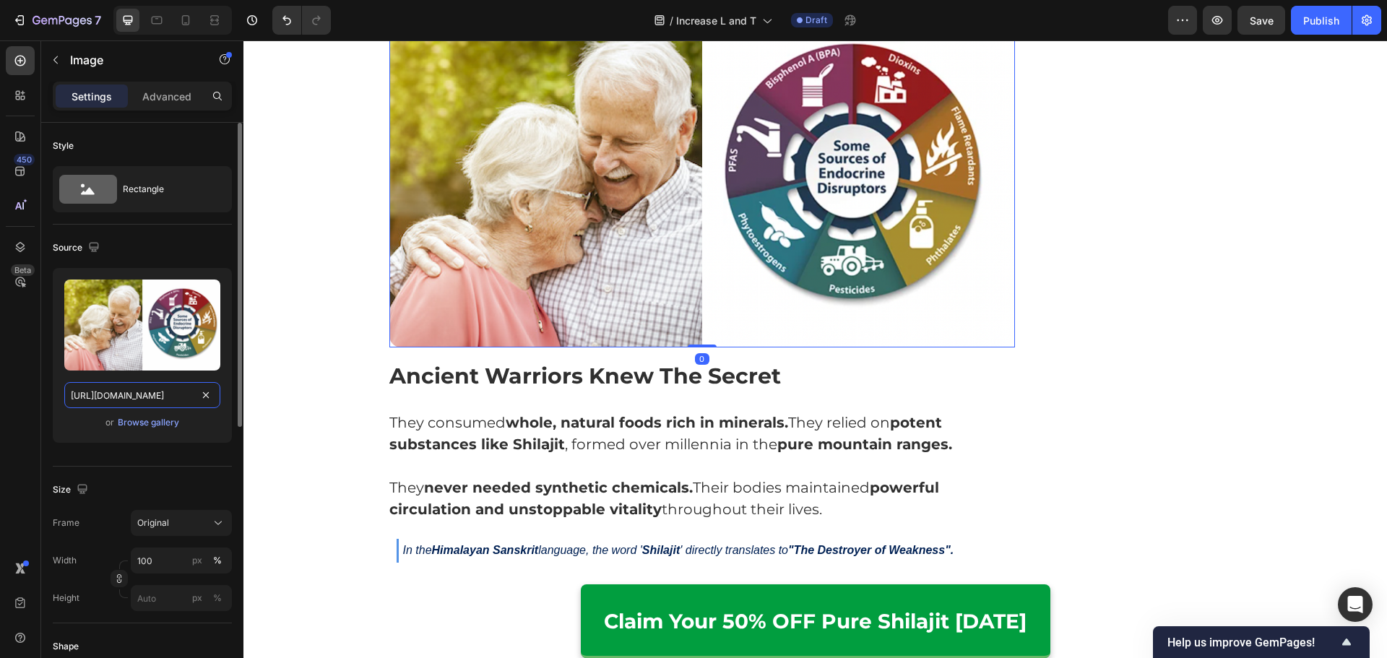
click at [161, 382] on input "[URL][DOMAIN_NAME]" at bounding box center [142, 395] width 156 height 26
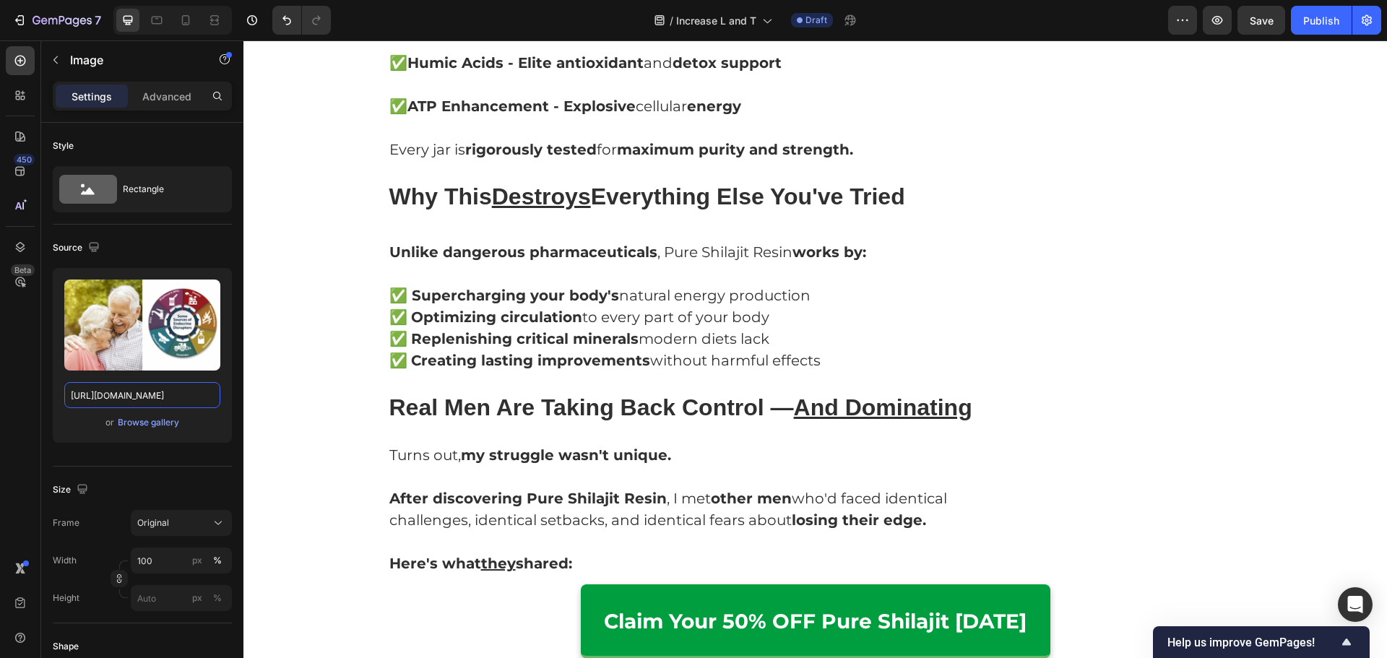
scroll to position [4550, 0]
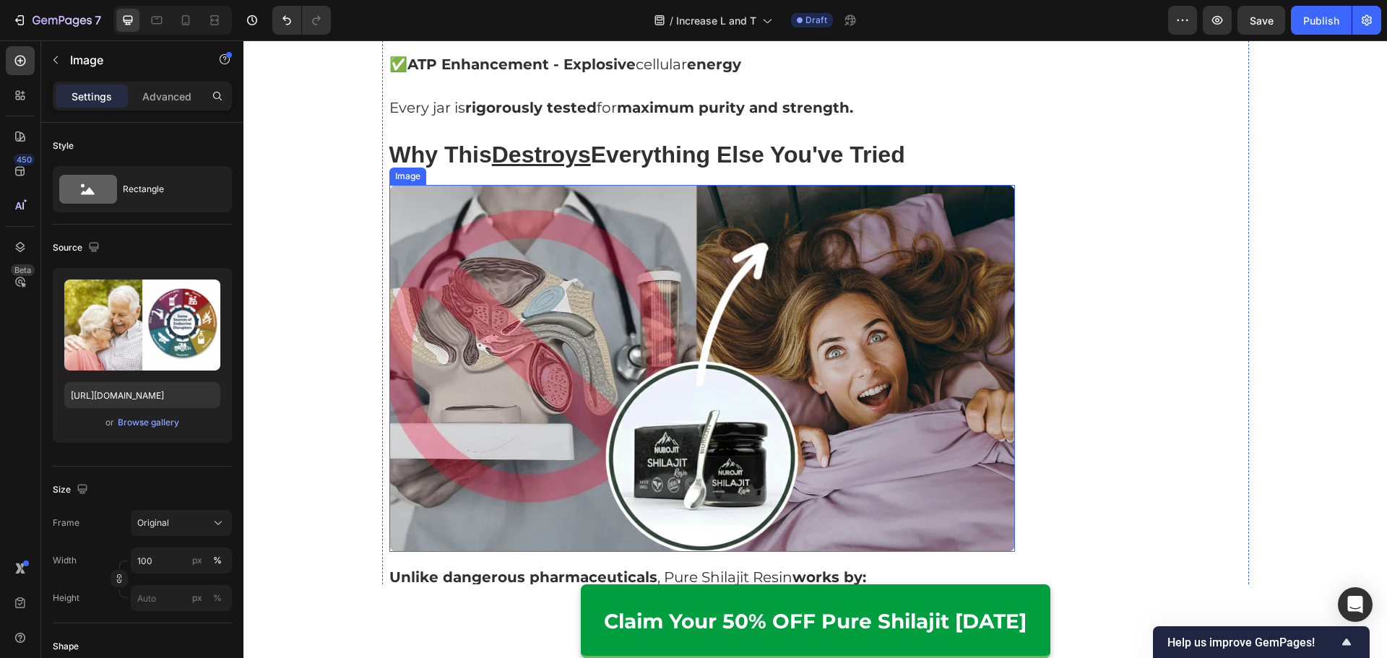
click at [748, 269] on img at bounding box center [702, 368] width 626 height 367
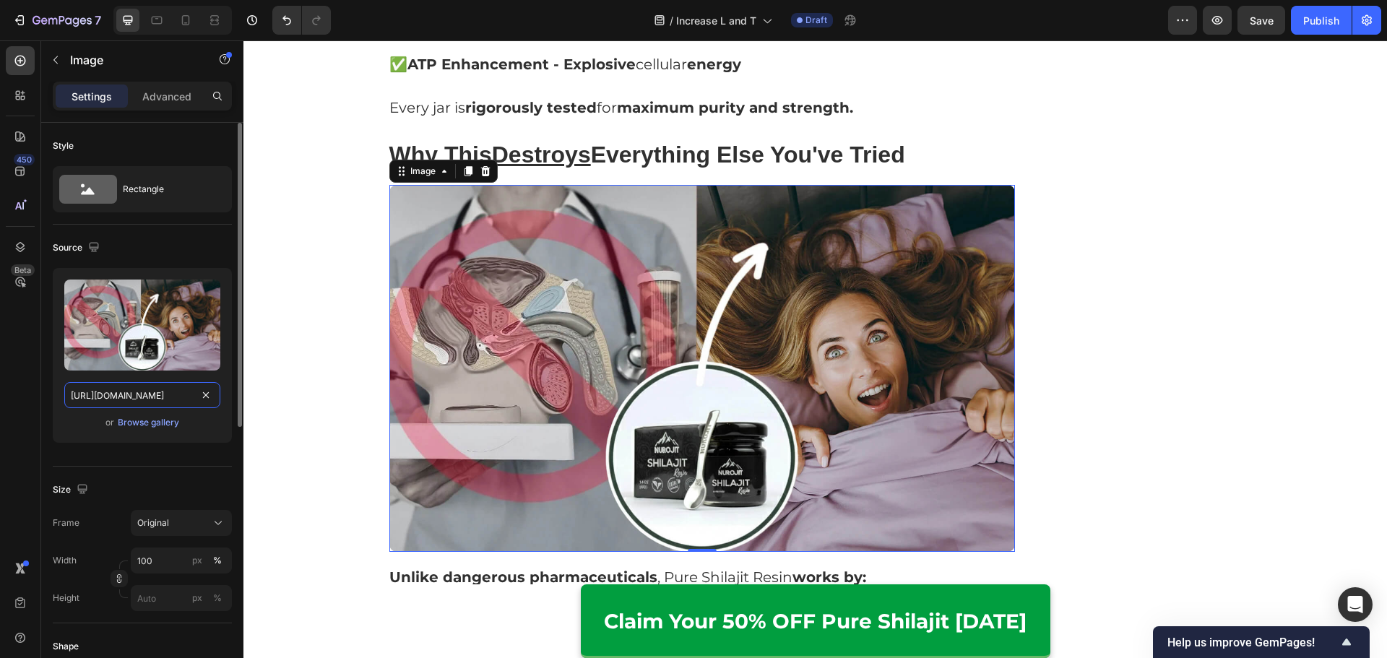
click at [124, 392] on input "https://cdn.shopify.com/s/files/1/0615/2716/3073/files/gempages_560001650740167…" at bounding box center [142, 395] width 156 height 26
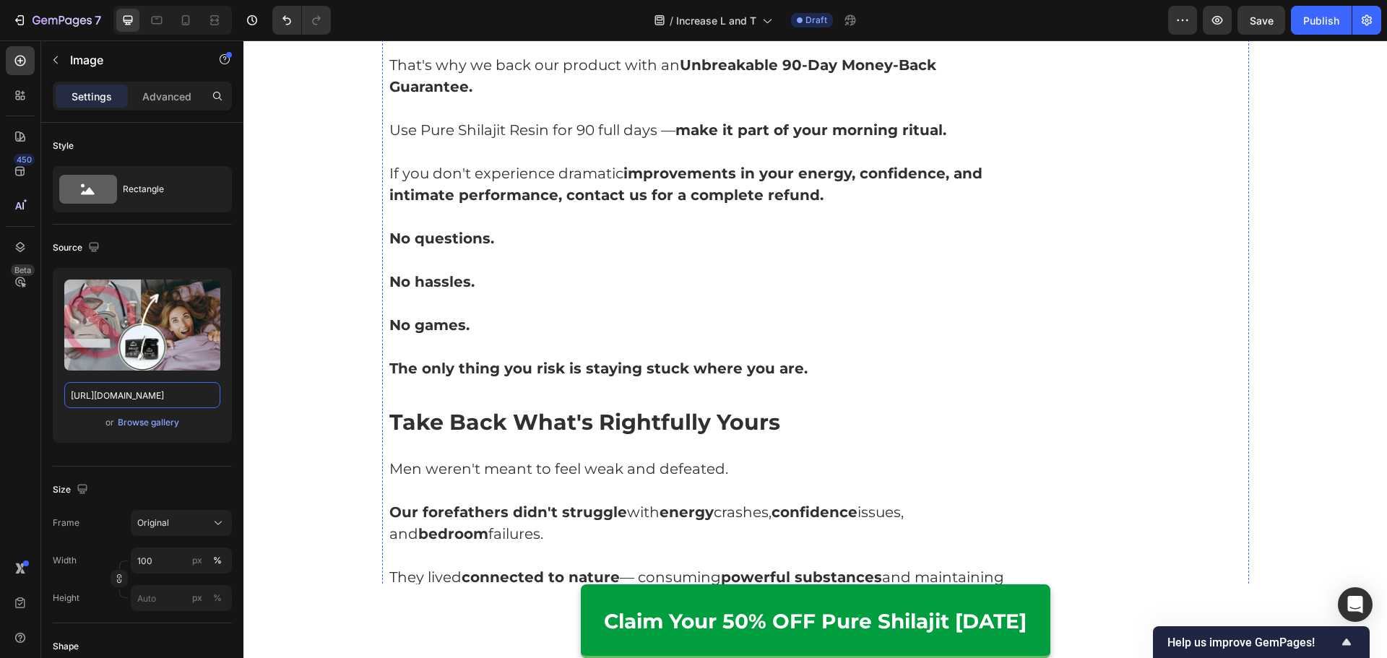
scroll to position [7872, 0]
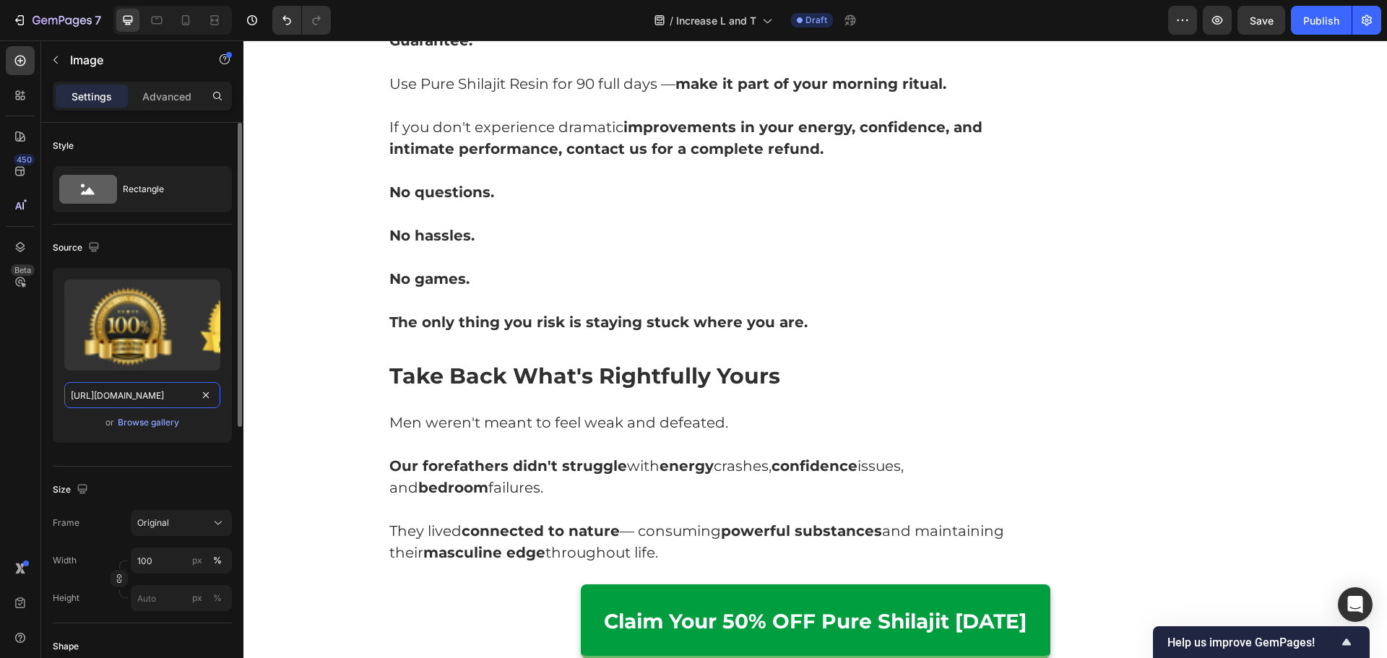
click at [131, 396] on input "https://cdn.shopify.com/s/files/1/0615/2716/3073/files/gempages_560001650740167…" at bounding box center [142, 395] width 156 height 26
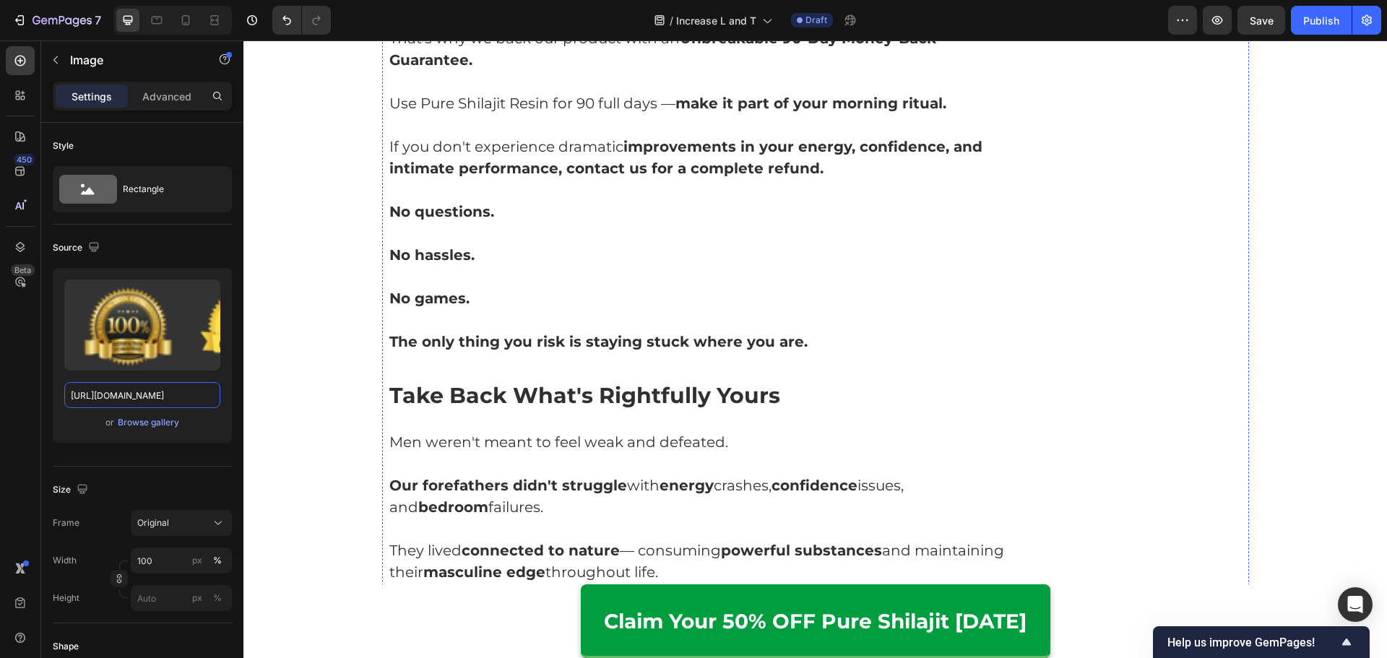
scroll to position [7861, 0]
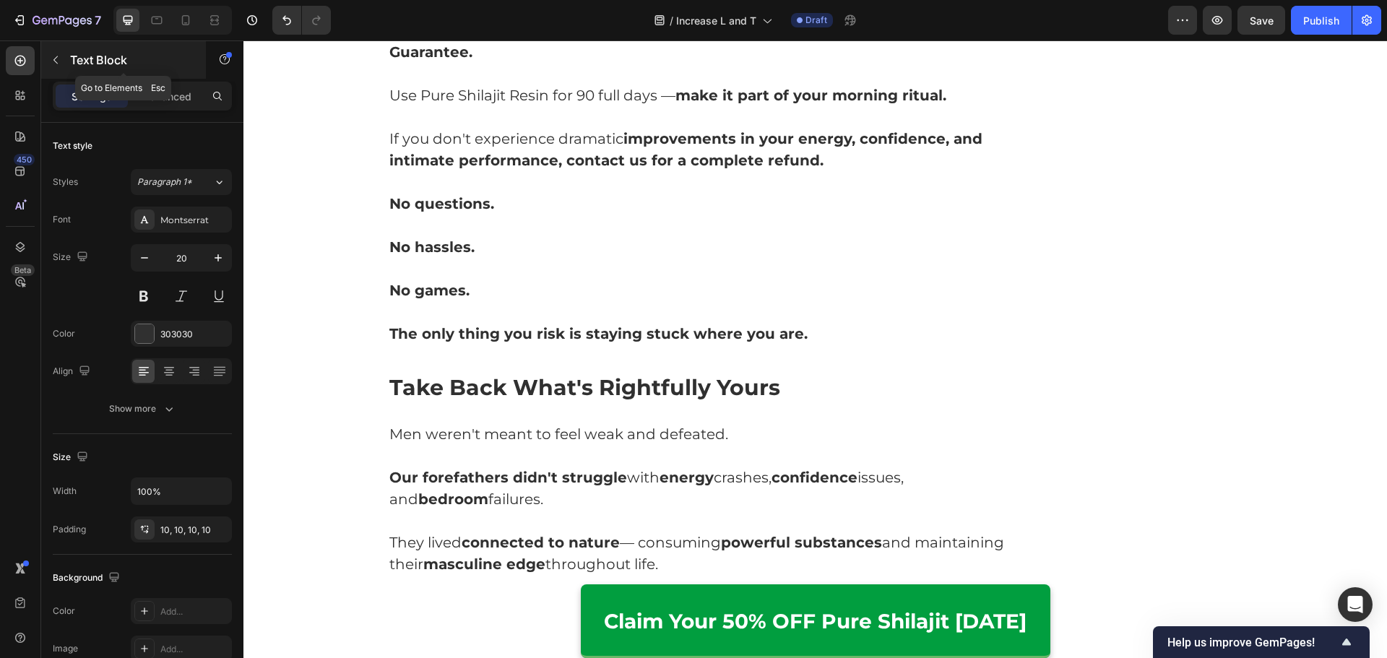
click at [47, 64] on button "button" at bounding box center [55, 59] width 23 height 23
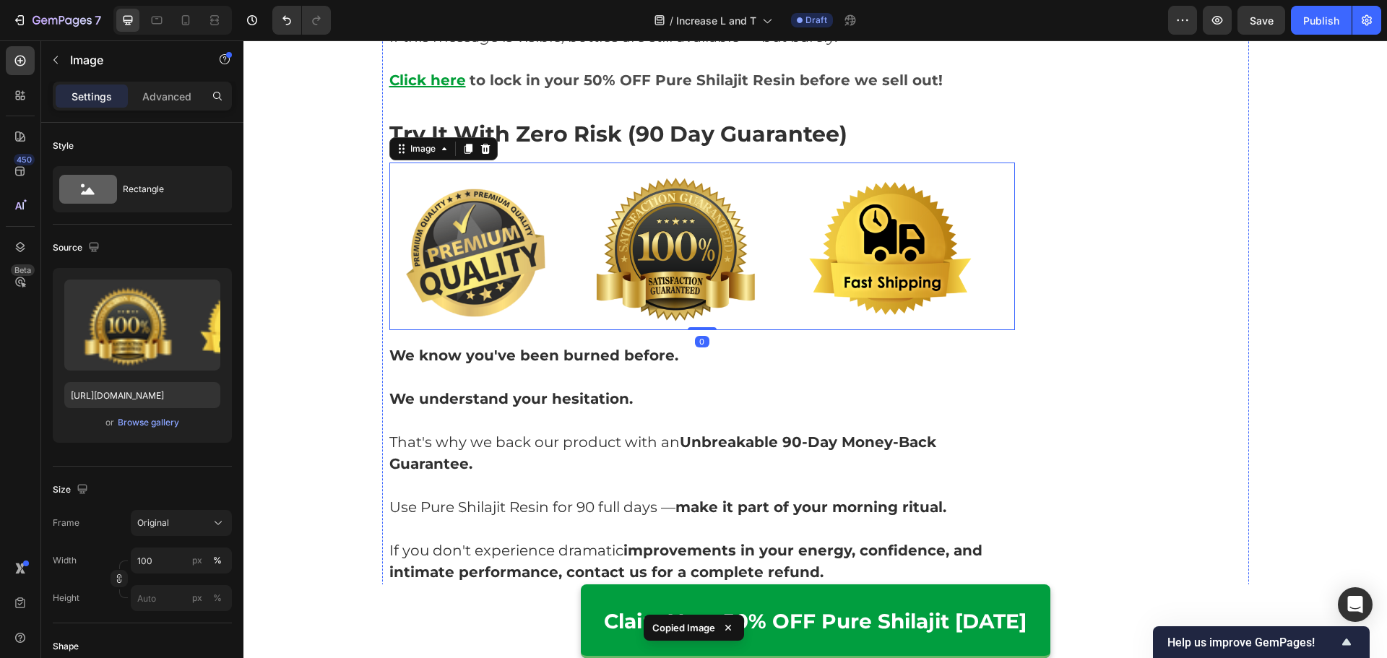
scroll to position [7788, 0]
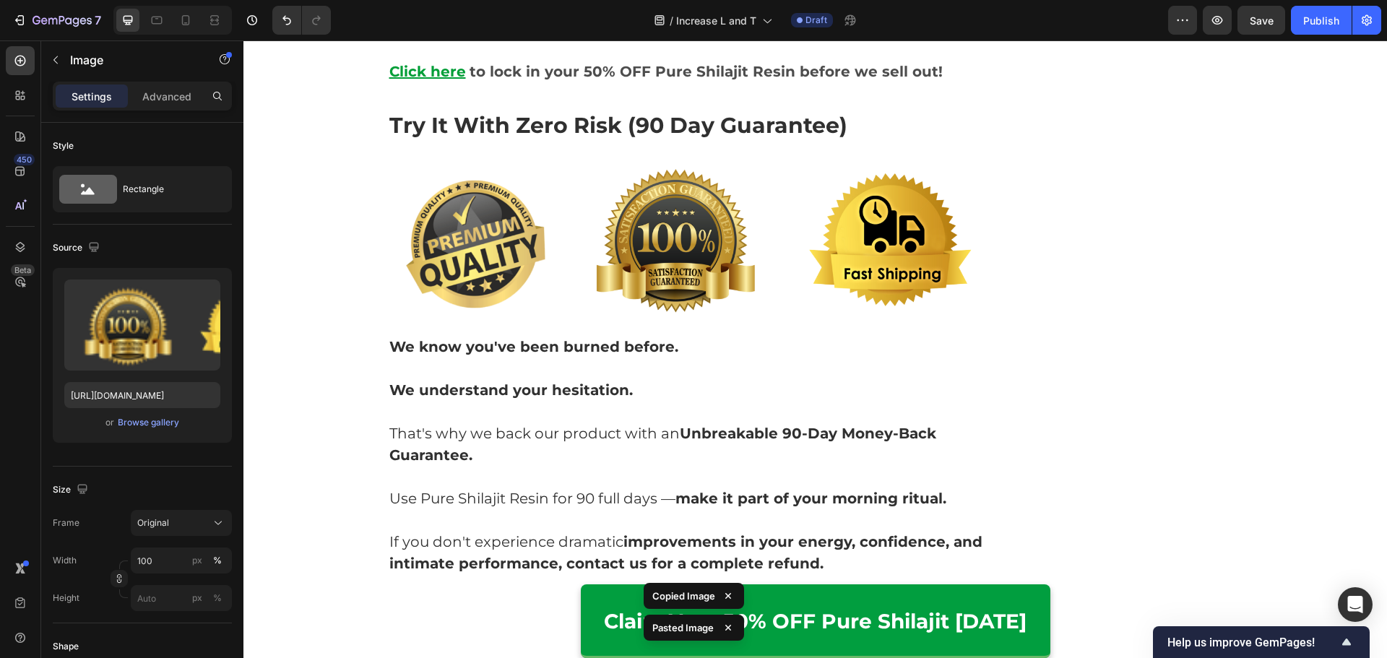
click at [146, 434] on div "Upload Image https://cdn.shopify.com/s/files/1/0615/2716/3073/files/gempages_56…" at bounding box center [142, 355] width 179 height 175
click at [145, 425] on div "Browse gallery" at bounding box center [148, 422] width 61 height 13
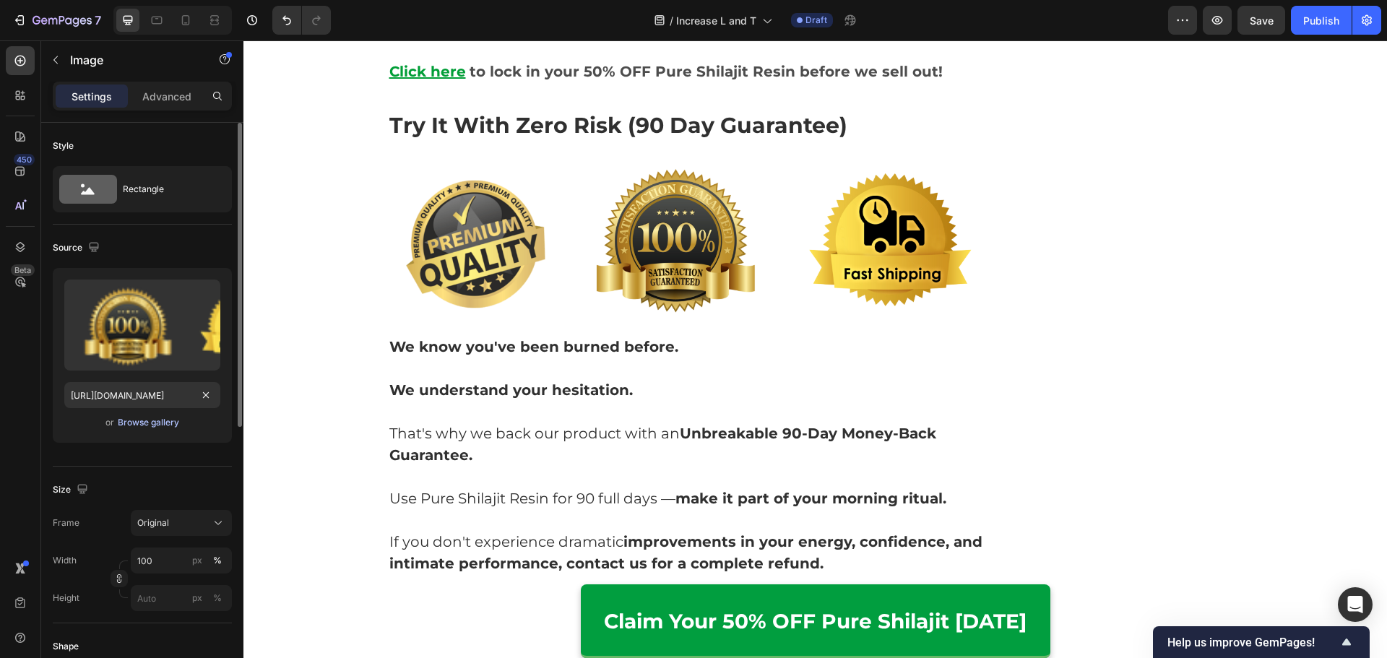
click at [166, 421] on div "Browse gallery" at bounding box center [148, 422] width 61 height 13
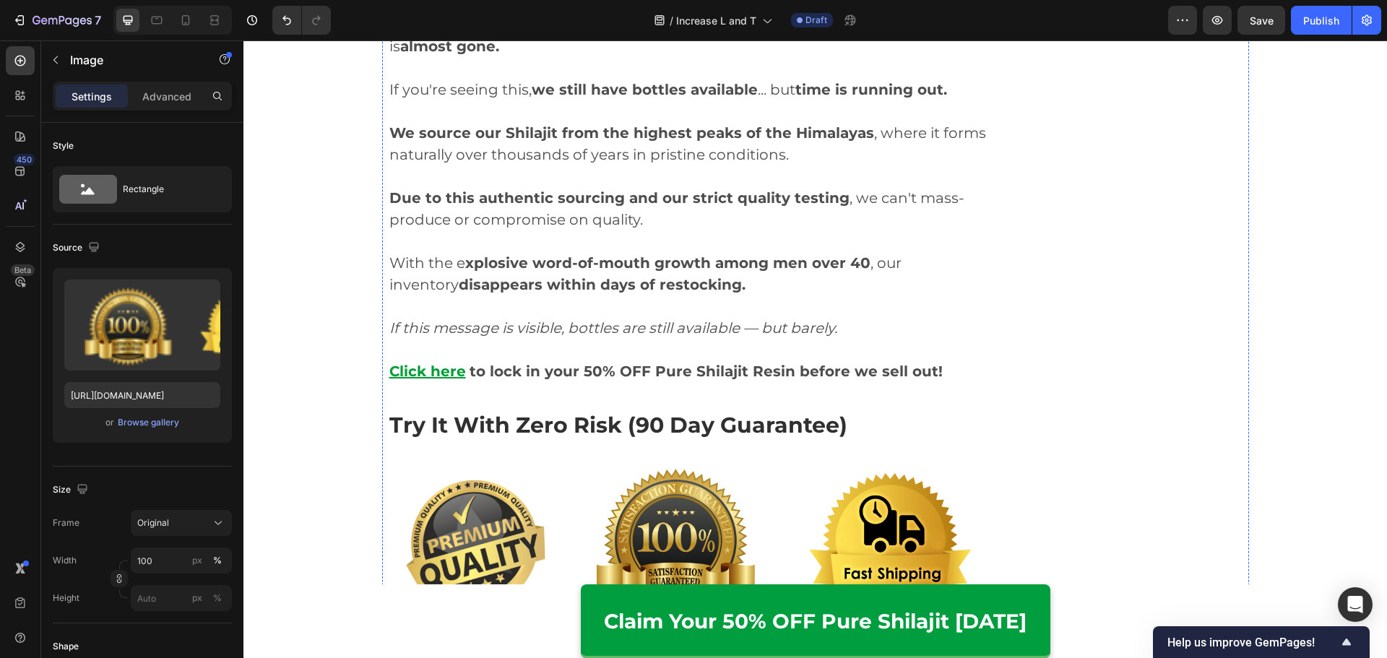
scroll to position [7716, 0]
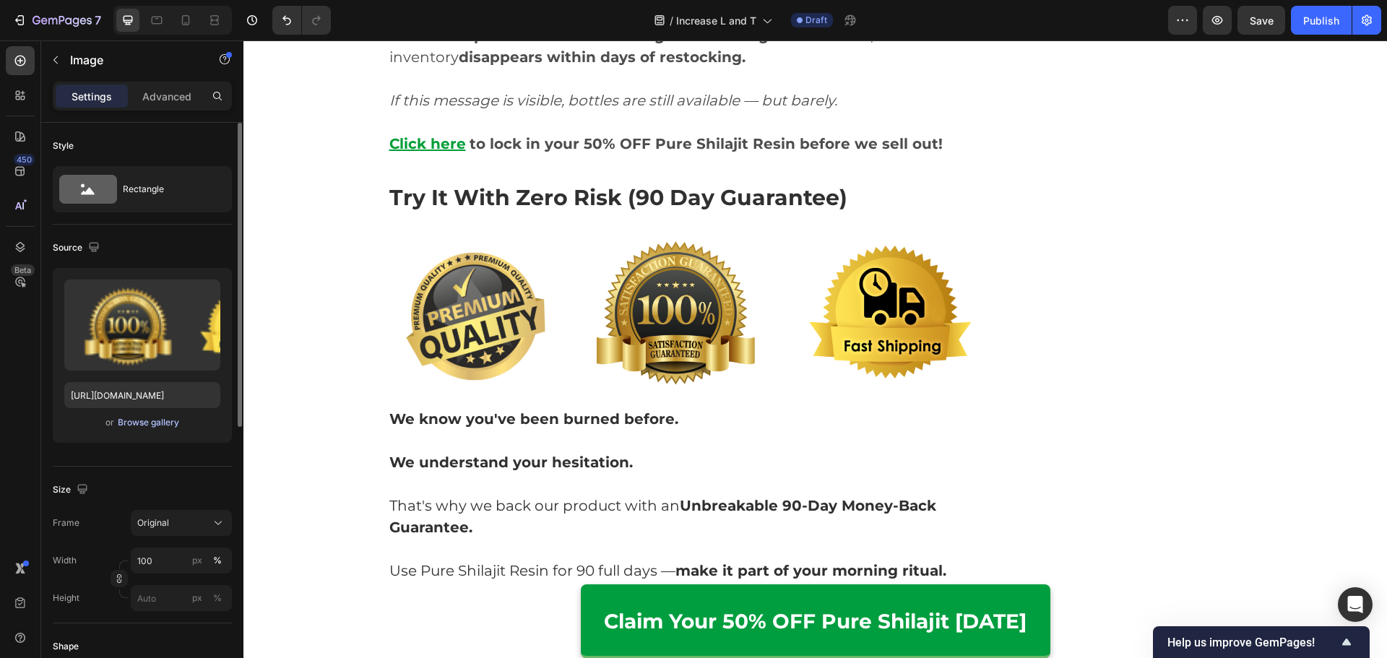
click at [160, 418] on div "Browse gallery" at bounding box center [148, 422] width 61 height 13
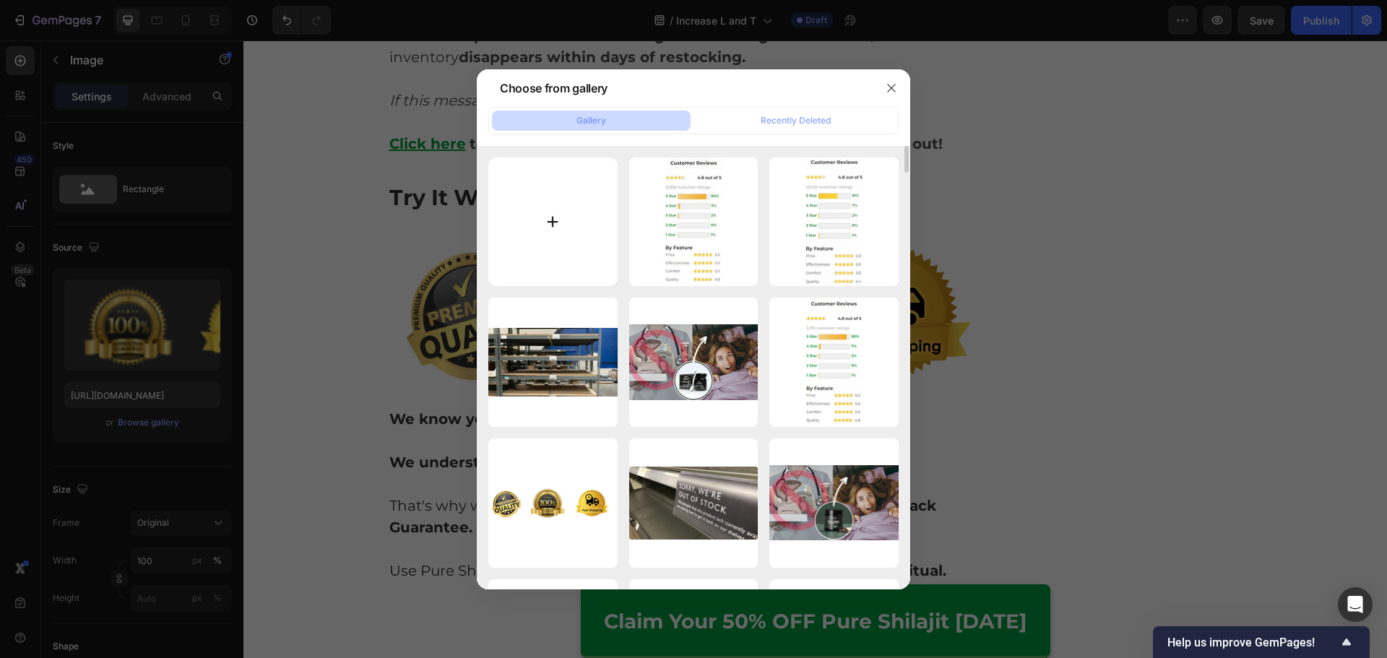
click at [574, 247] on input "file" at bounding box center [552, 221] width 129 height 129
type input "C:\fakepath\Adv7 (1).jpg"
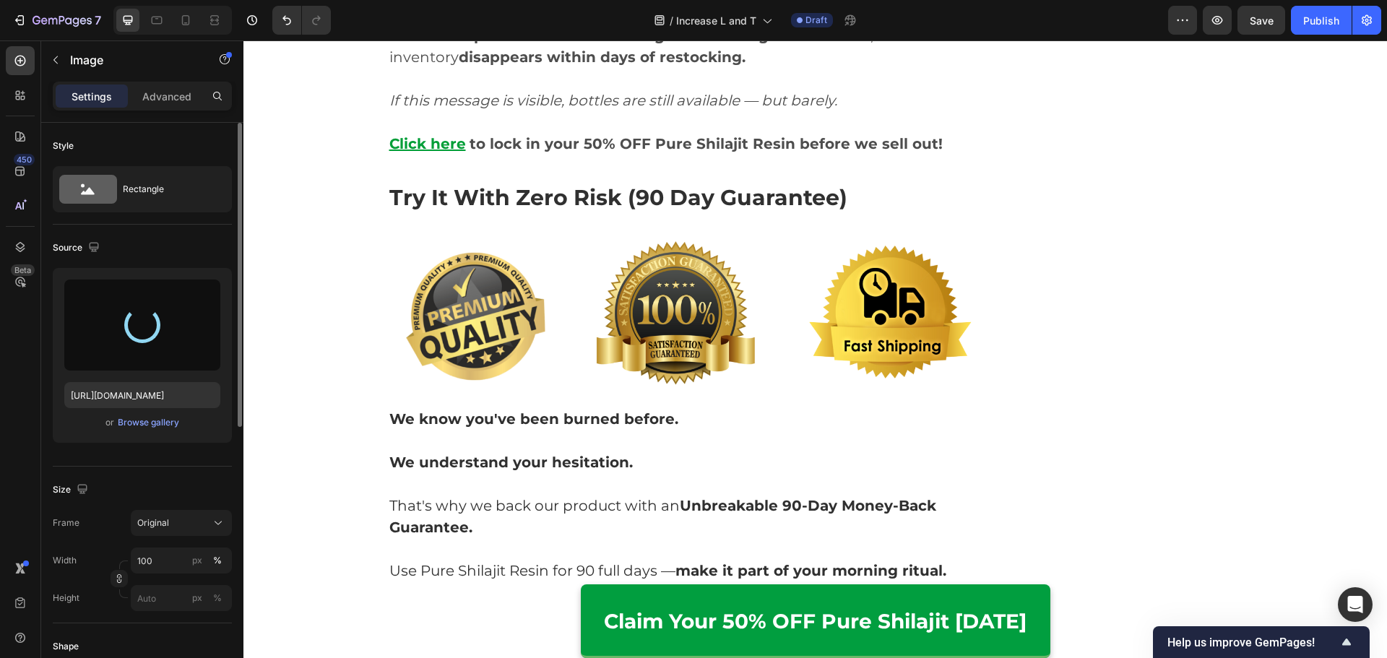
click at [121, 430] on div "or Browse gallery" at bounding box center [142, 422] width 156 height 17
click at [140, 420] on div "Browse gallery" at bounding box center [148, 422] width 61 height 13
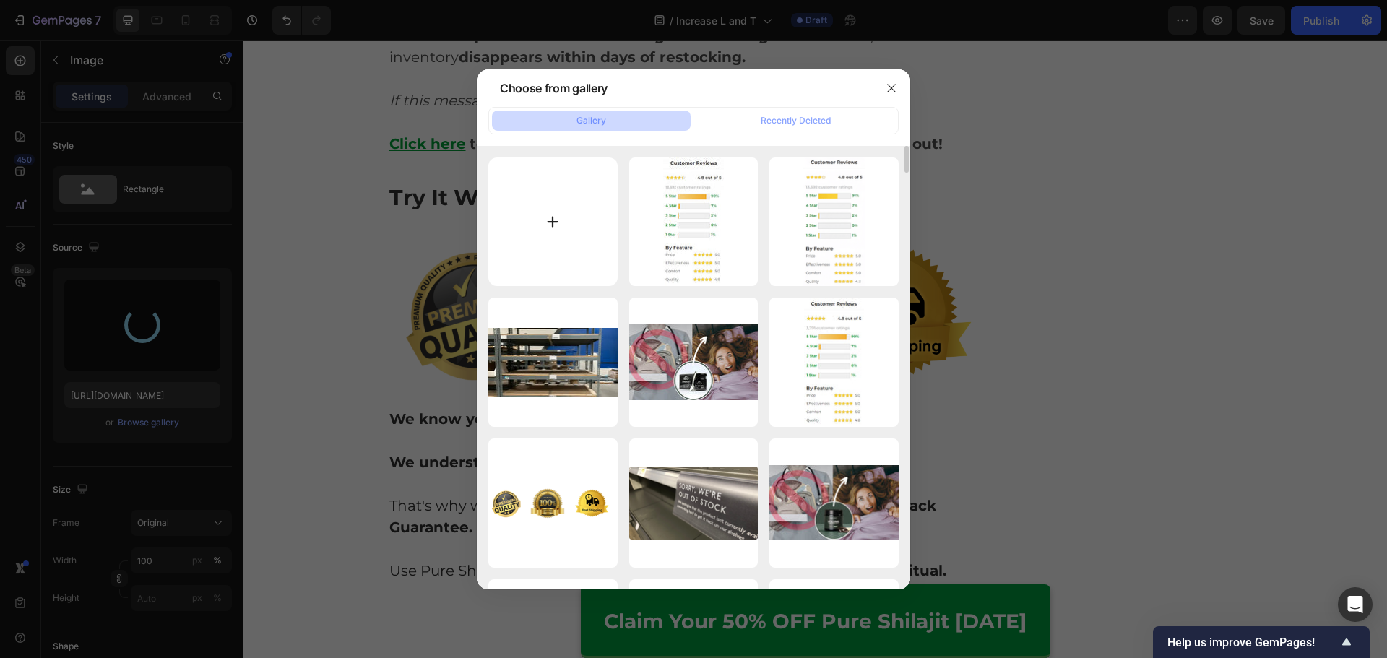
click at [581, 217] on input "file" at bounding box center [552, 221] width 129 height 129
type input "https://cdn.shopify.com/s/files/1/0615/2716/3073/files/gempages_560001650740167…"
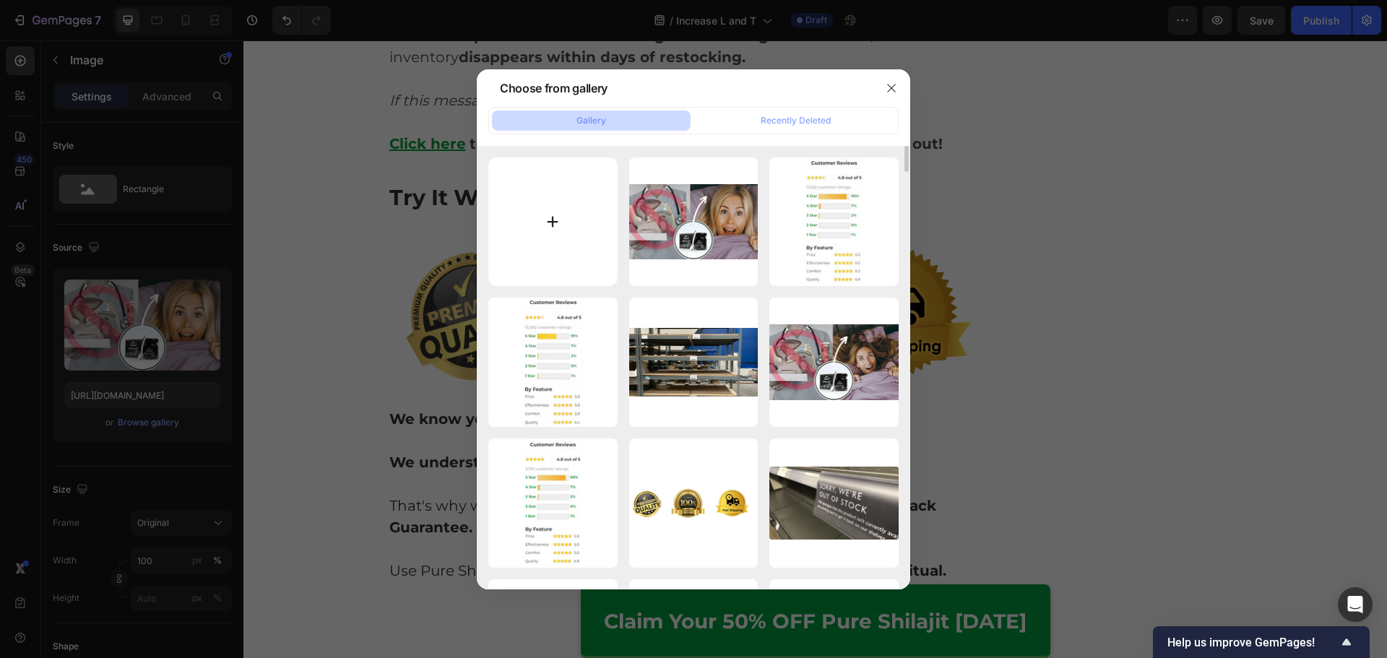
type input "C:\fakepath\Adv-1 (1).png"
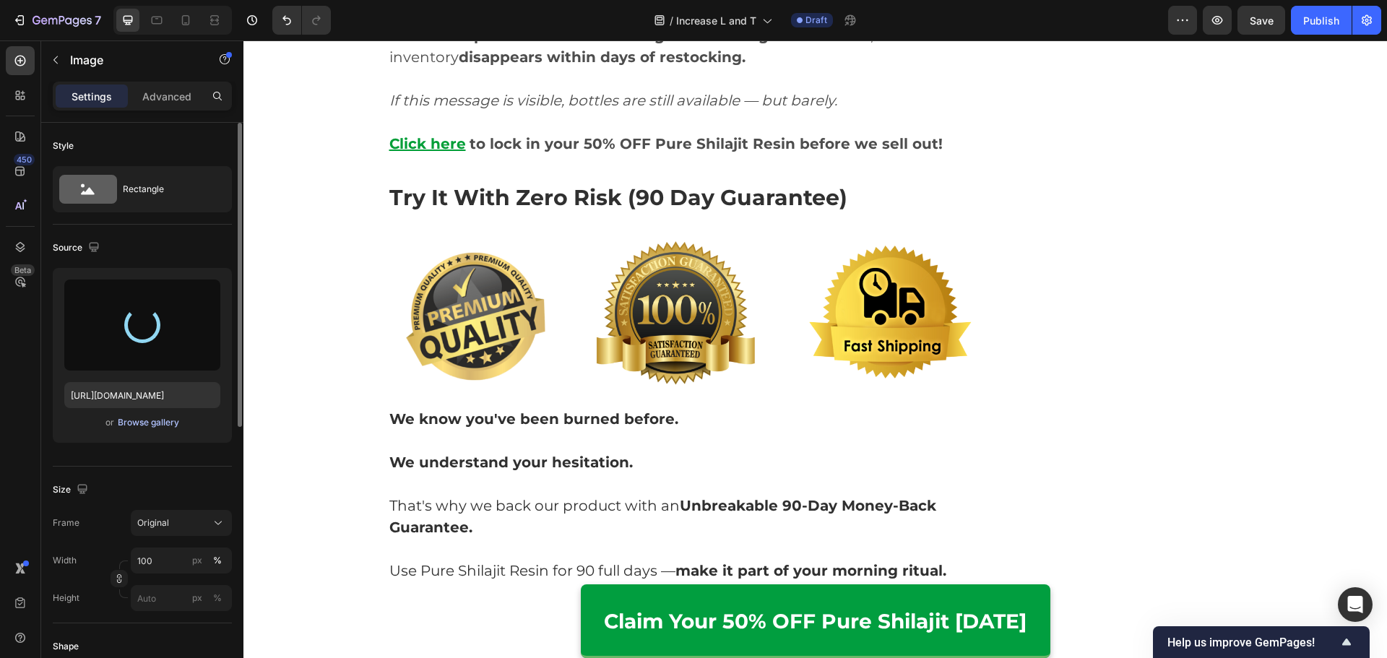
click at [165, 425] on div "Browse gallery" at bounding box center [148, 422] width 61 height 13
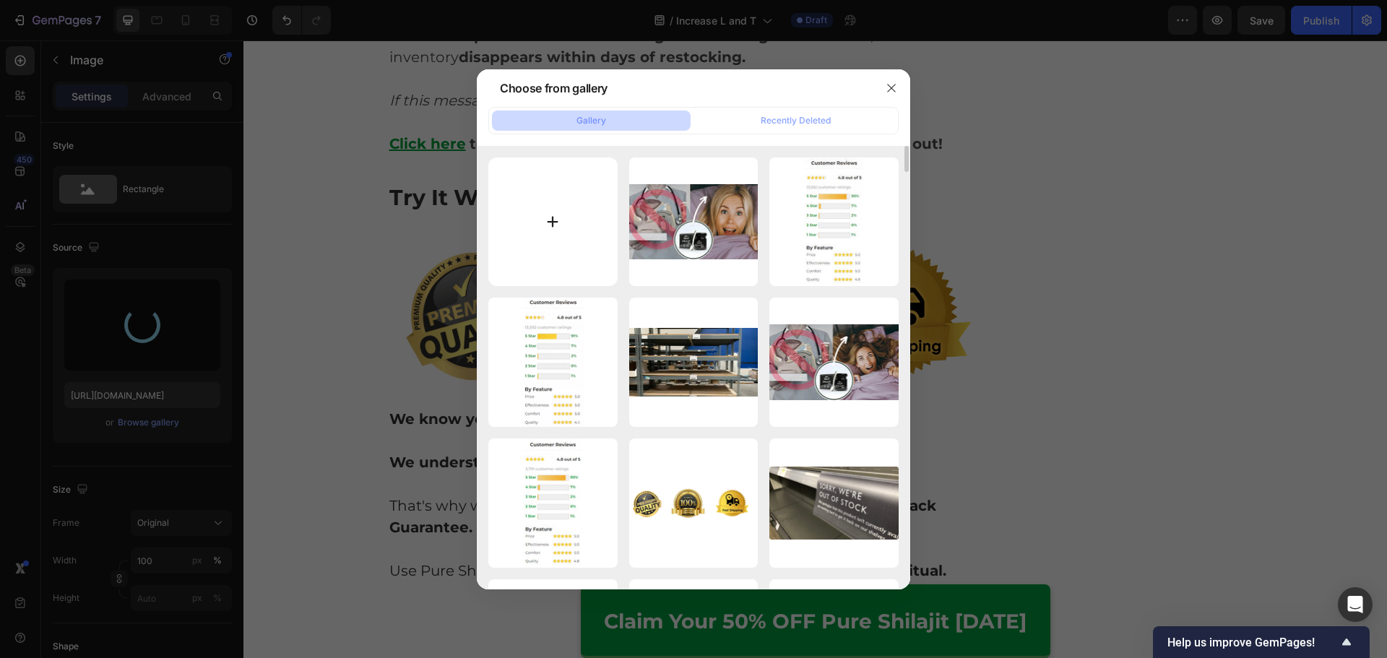
click at [556, 204] on input "file" at bounding box center [552, 221] width 129 height 129
type input "https://cdn.shopify.com/s/files/1/0615/2716/3073/files/gempages_560001650740167…"
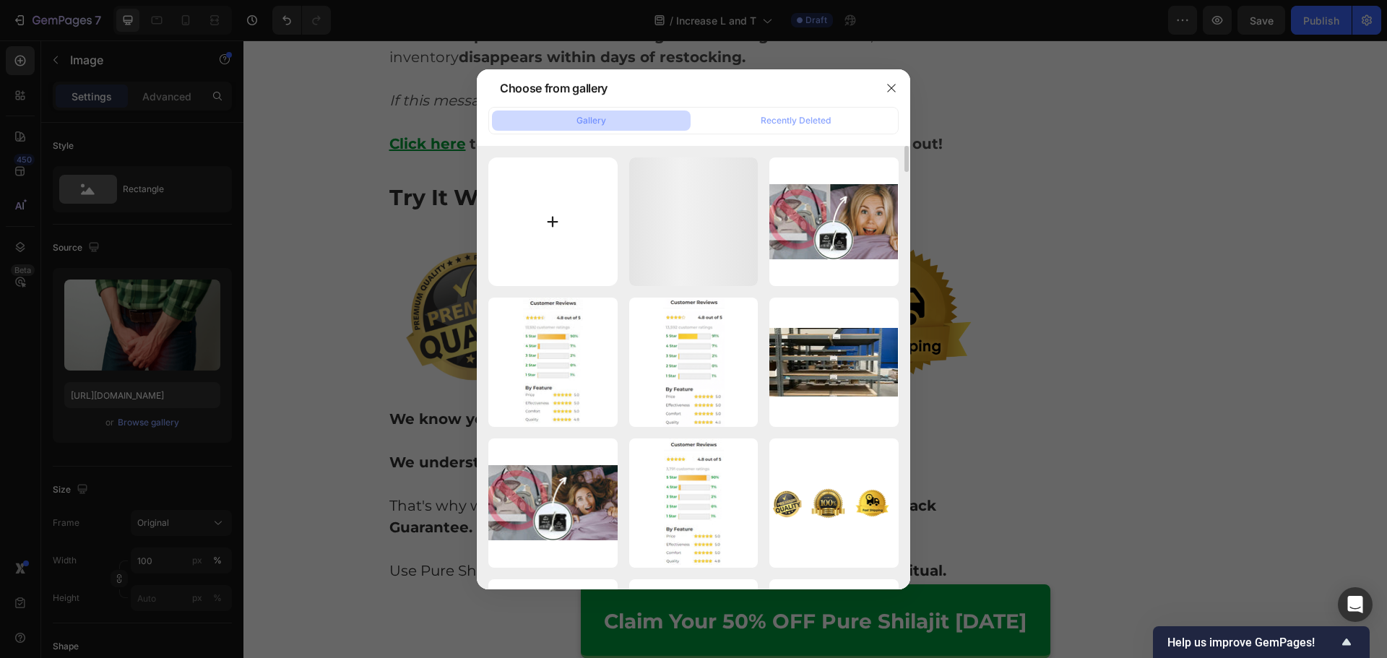
type input "C:\fakepath\Adv-2 (1).png"
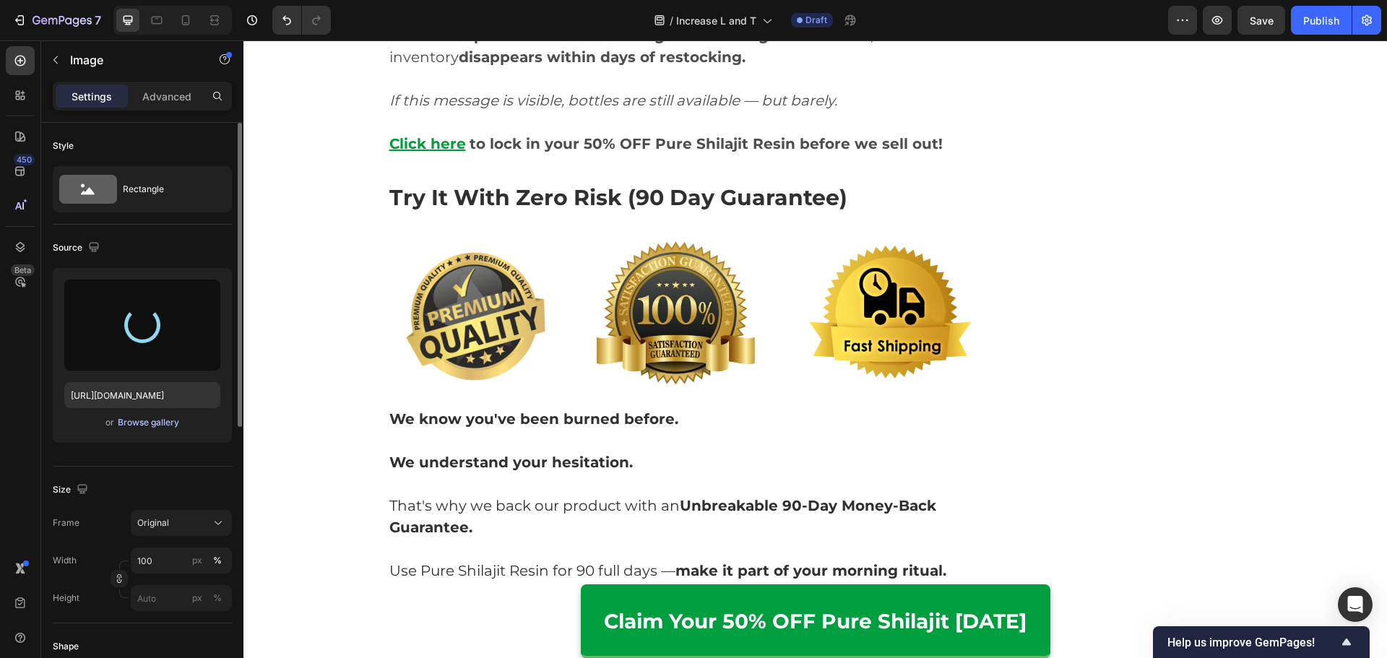
click at [160, 427] on div "Browse gallery" at bounding box center [148, 422] width 61 height 13
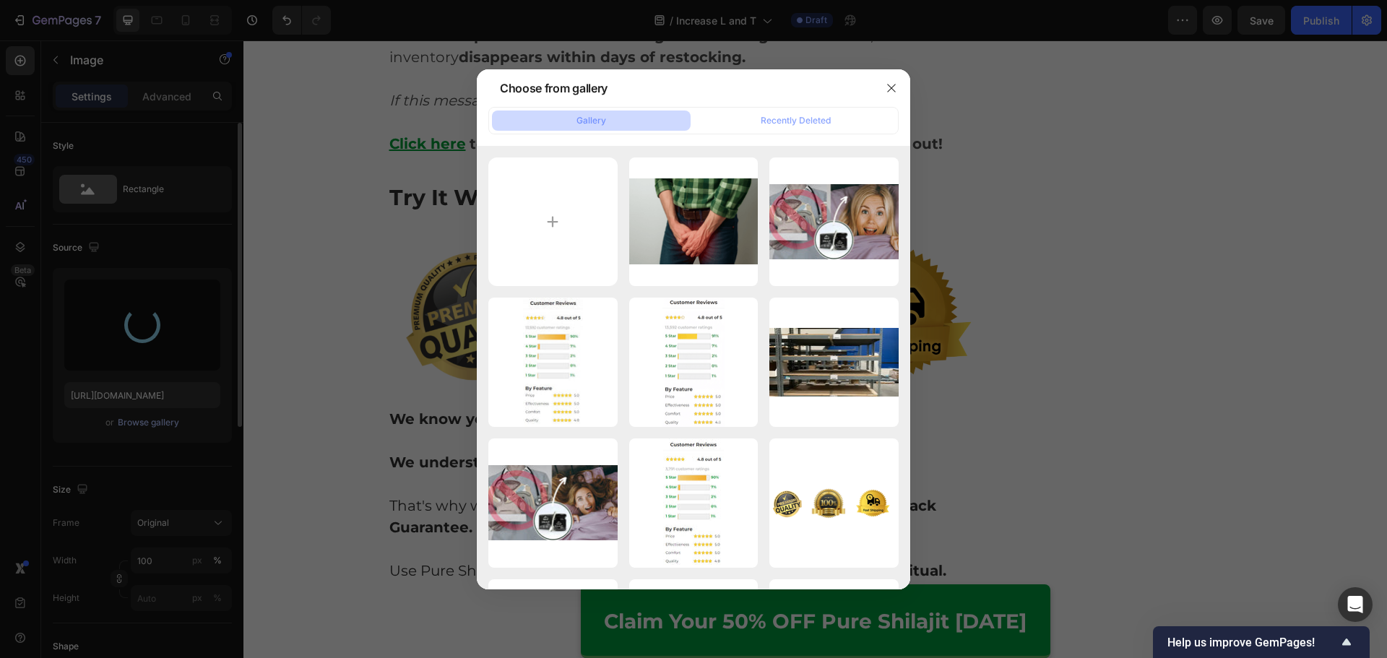
click at [552, 261] on input "file" at bounding box center [552, 221] width 129 height 129
type input "https://cdn.shopify.com/s/files/1/0615/2716/3073/files/gempages_560001650740167…"
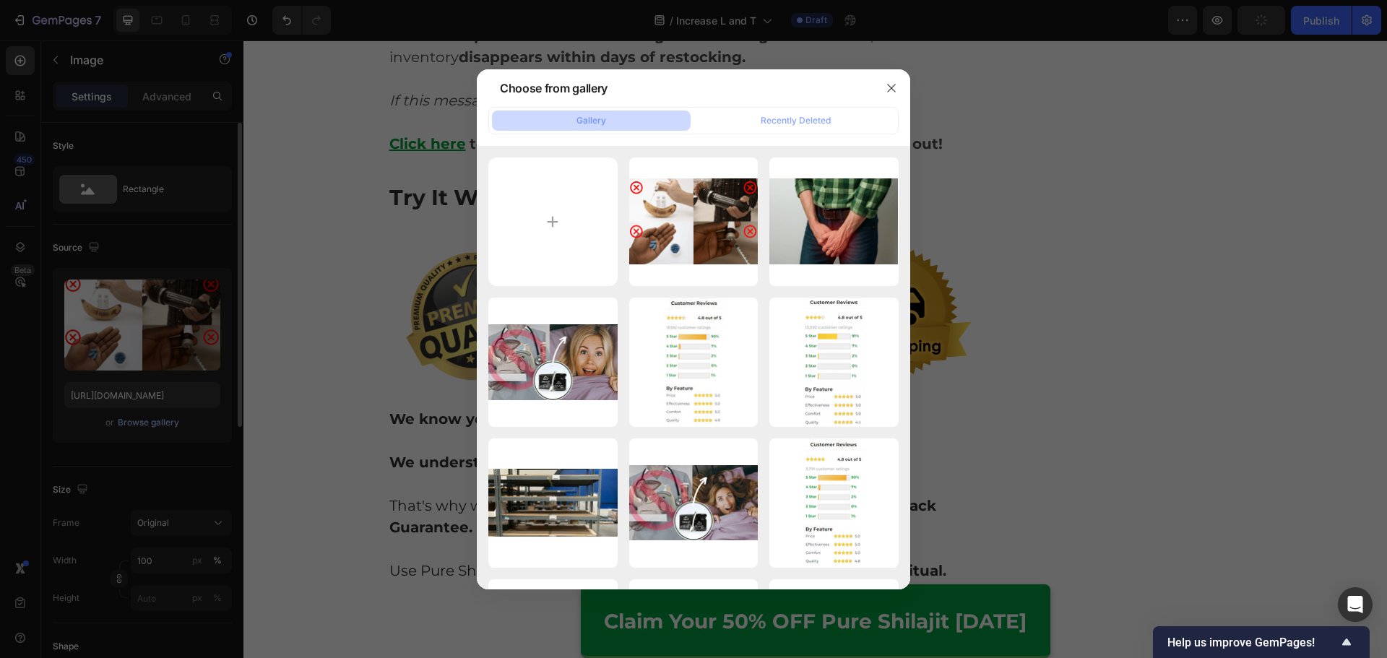
type input "C:\fakepath\Adv-3 (1).png"
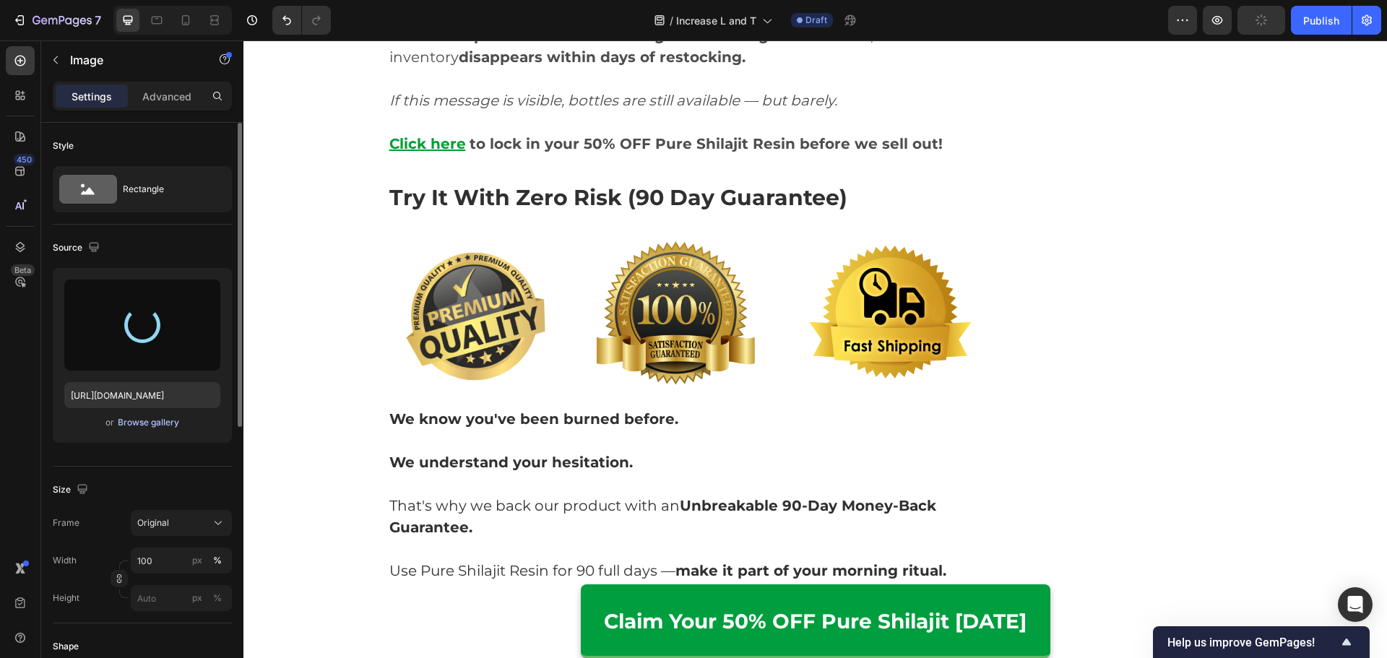
click at [147, 422] on div "Browse gallery" at bounding box center [148, 422] width 61 height 13
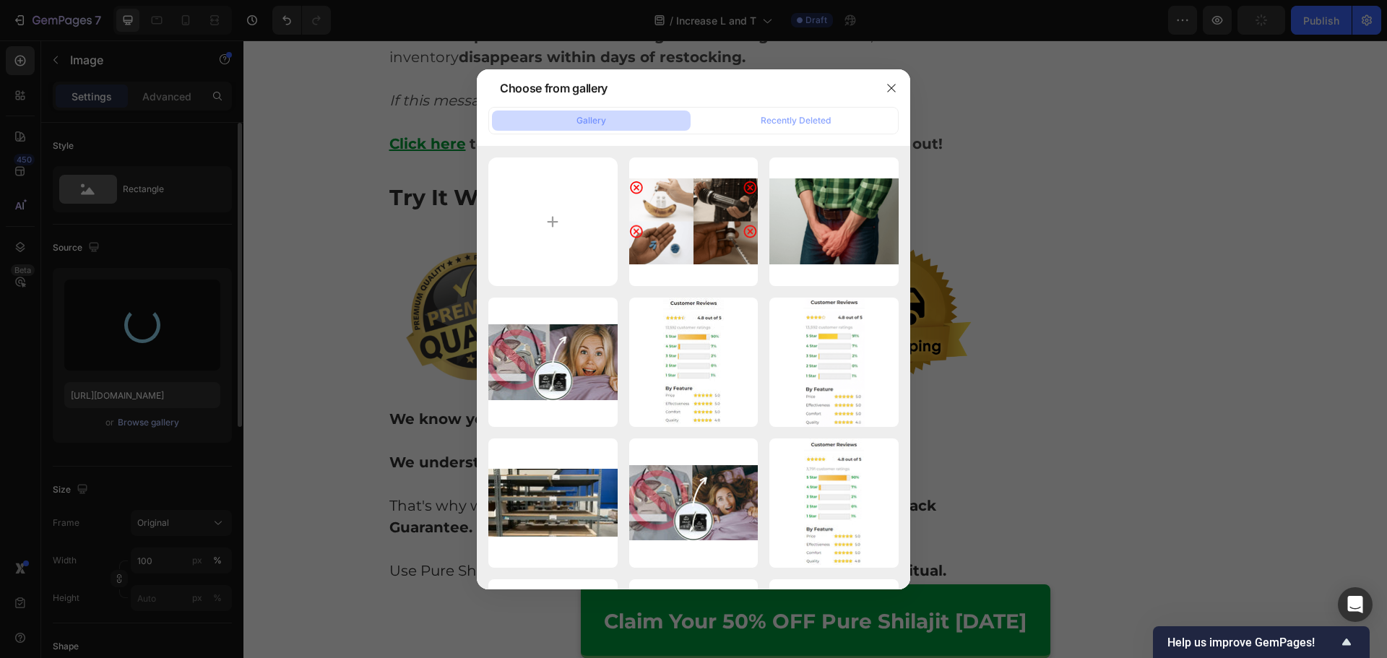
click at [573, 252] on input "file" at bounding box center [552, 221] width 129 height 129
type input "https://cdn.shopify.com/s/files/1/0615/2716/3073/files/gempages_560001650740167…"
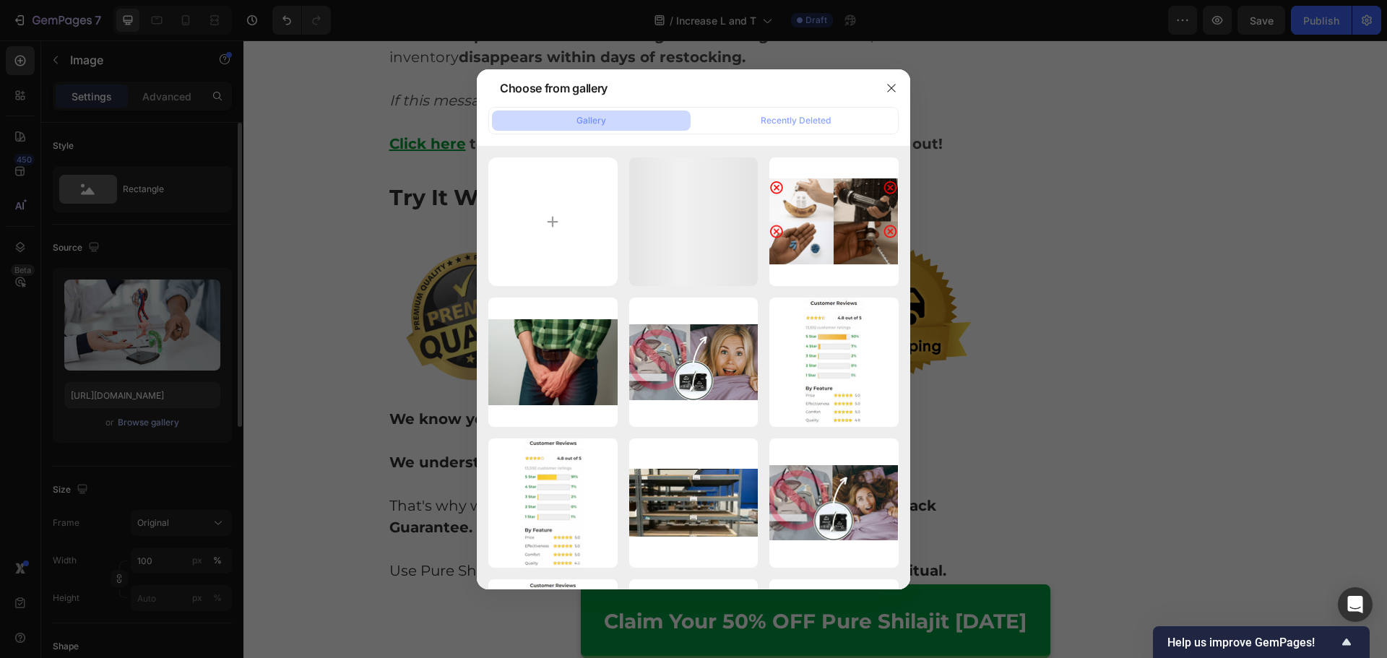
type input "C:\fakepath\Adv-4 (1).png"
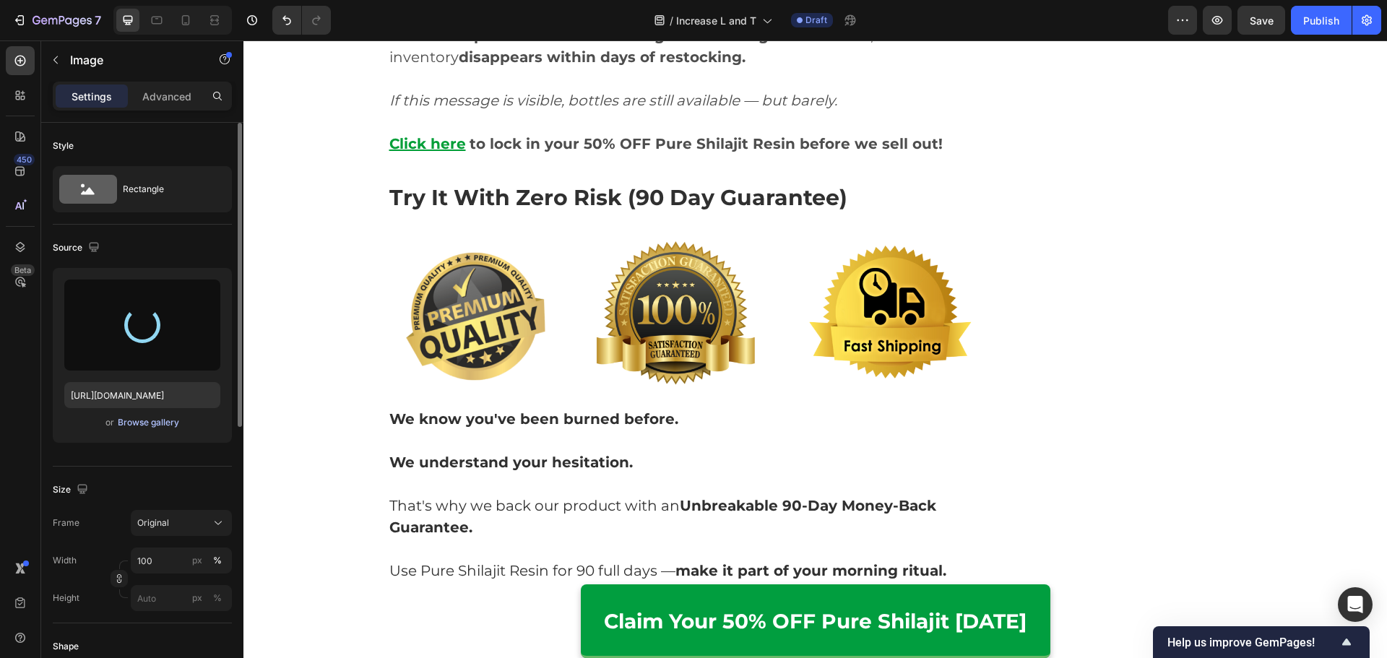
click at [144, 427] on div "Browse gallery" at bounding box center [148, 422] width 61 height 13
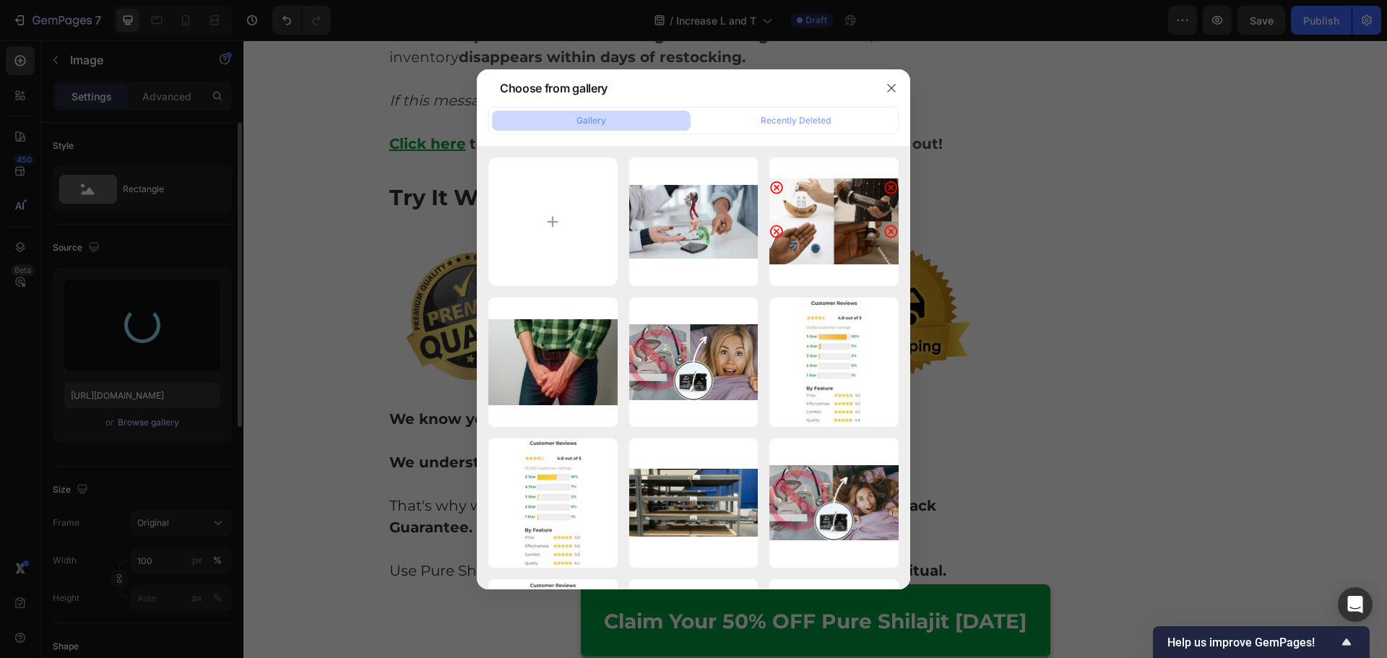
click at [507, 231] on input "file" at bounding box center [552, 221] width 129 height 129
type input "https://cdn.shopify.com/s/files/1/0615/2716/3073/files/gempages_560001650740167…"
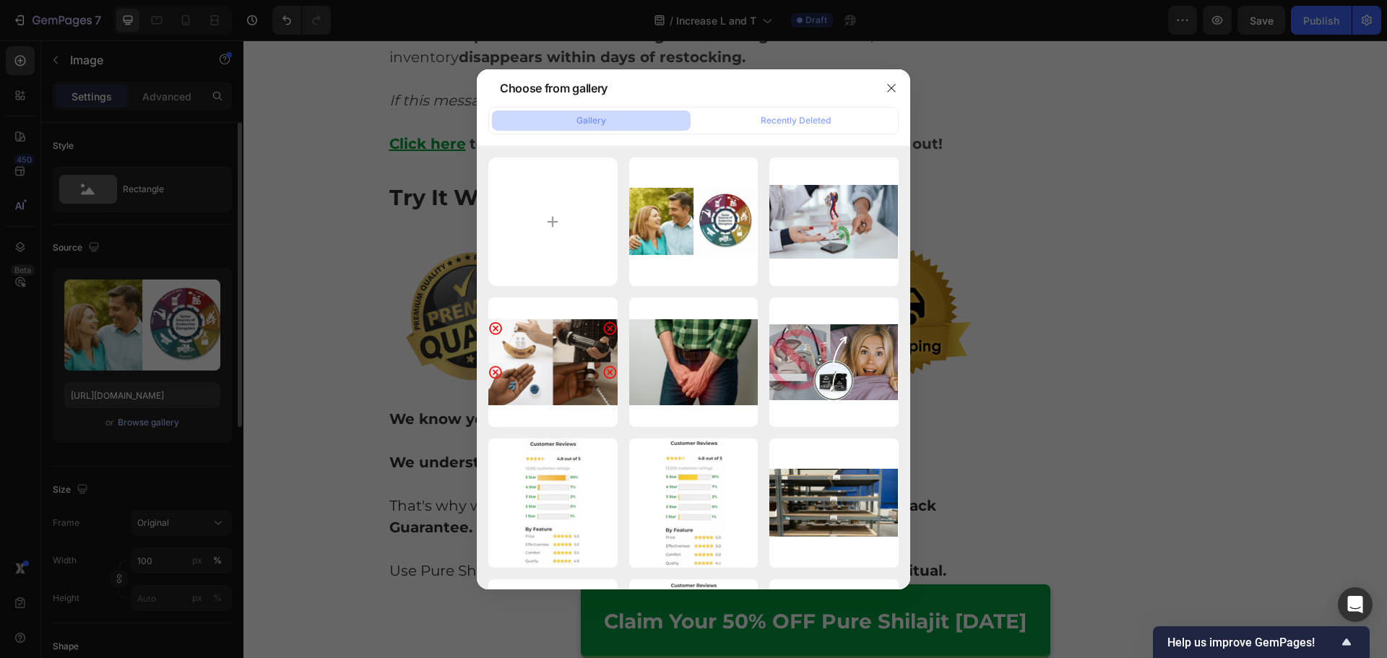
type input "C:\fakepath\Adv-5 (1).webp"
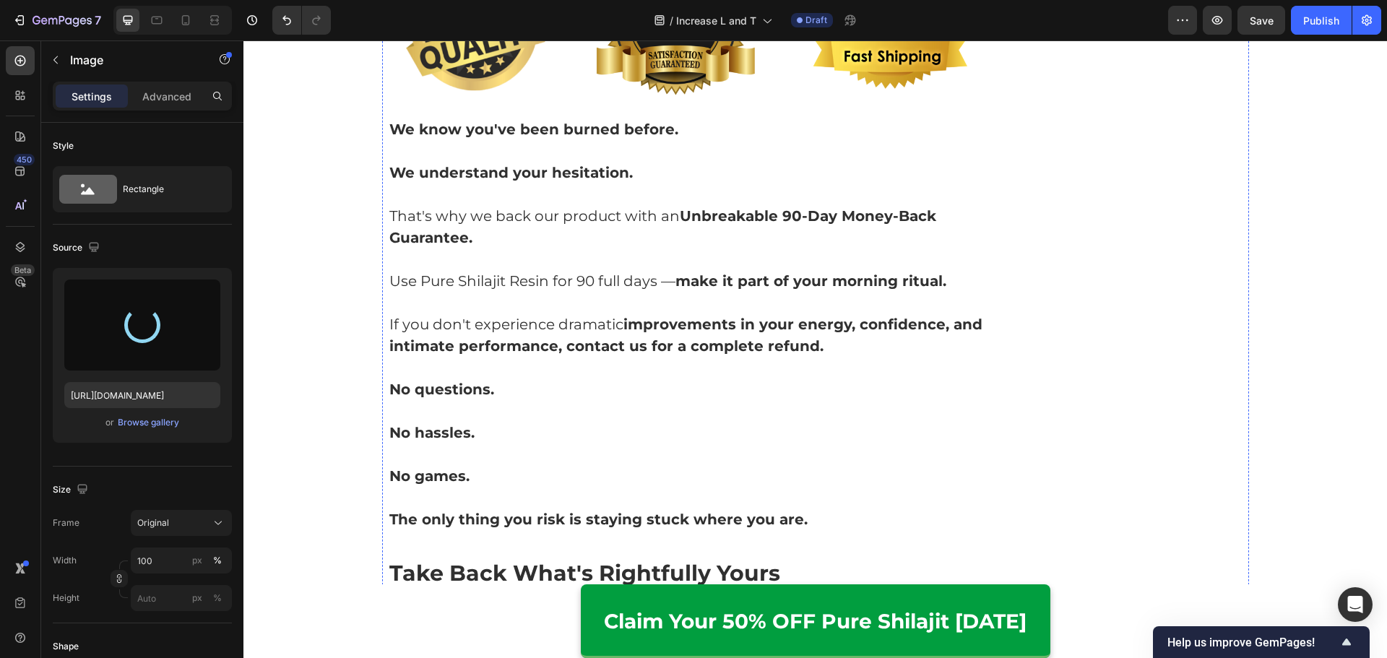
scroll to position [8005, 0]
type input "https://cdn.shopify.com/s/files/1/0615/2716/3073/files/gempages_560001650740167…"
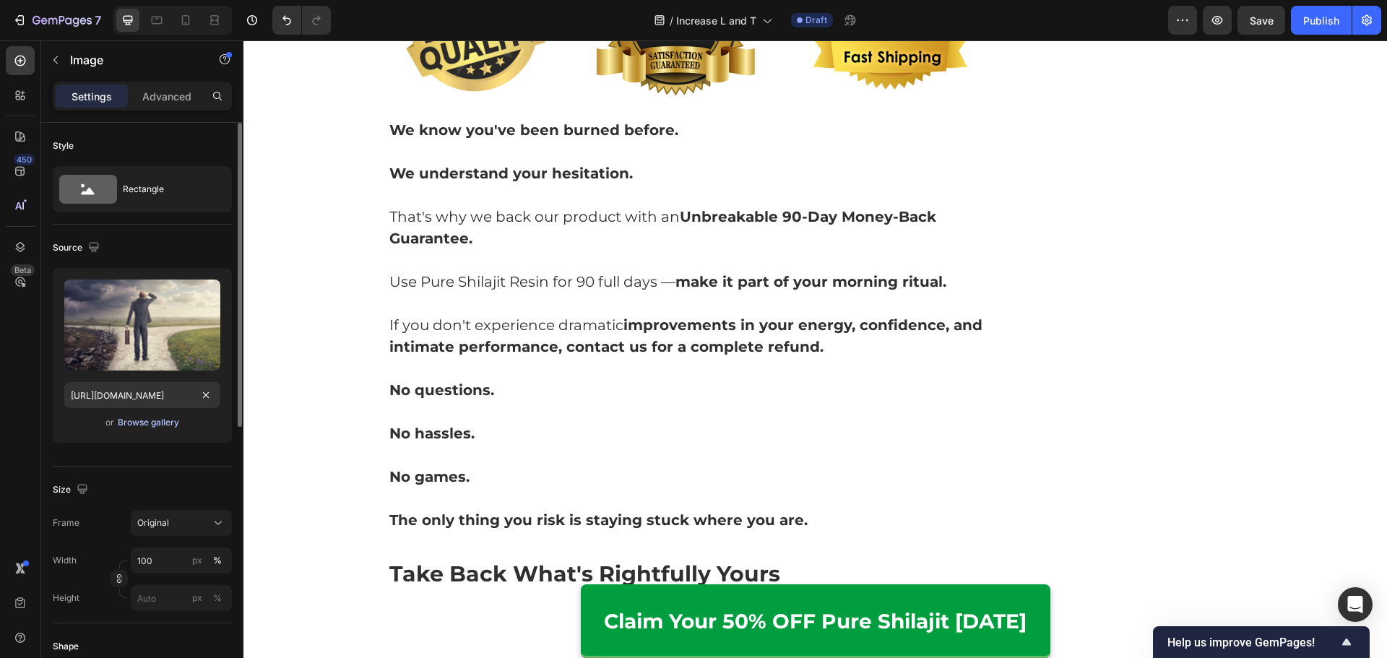
click at [161, 420] on div "Browse gallery" at bounding box center [148, 422] width 61 height 13
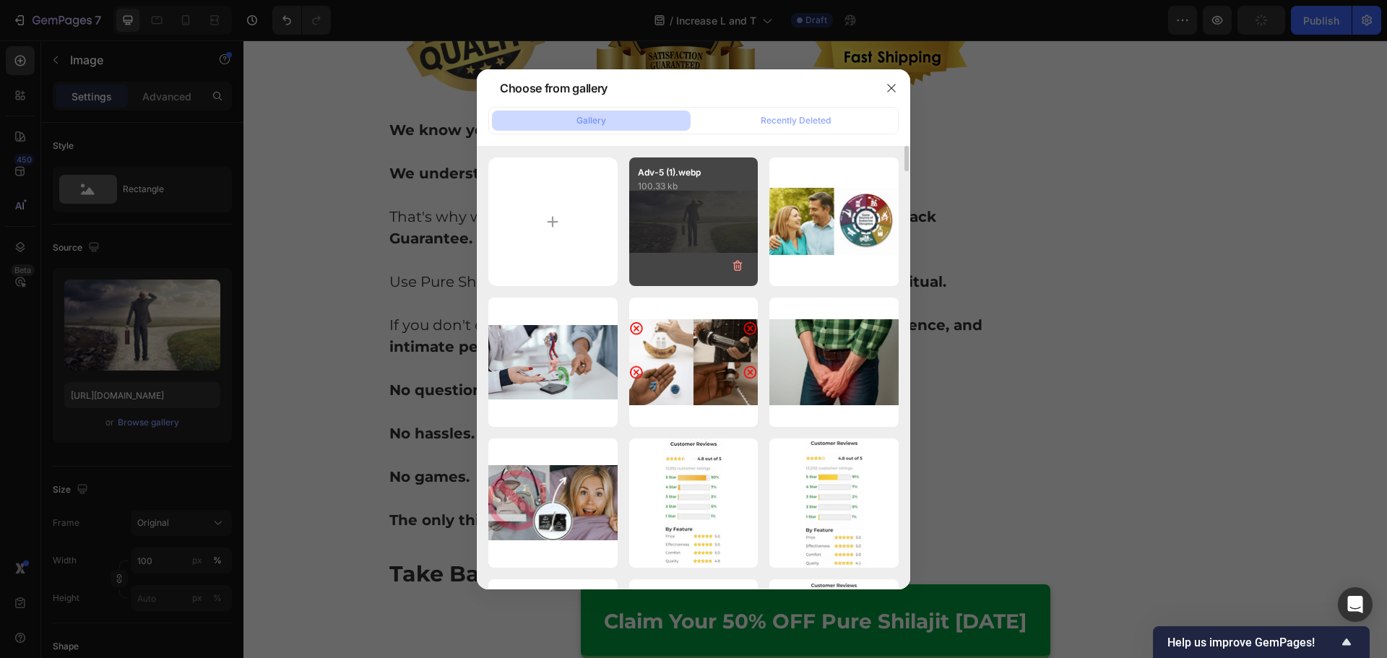
click at [659, 251] on div "Adv-5 (1).webp 100.33 kb" at bounding box center [693, 221] width 129 height 129
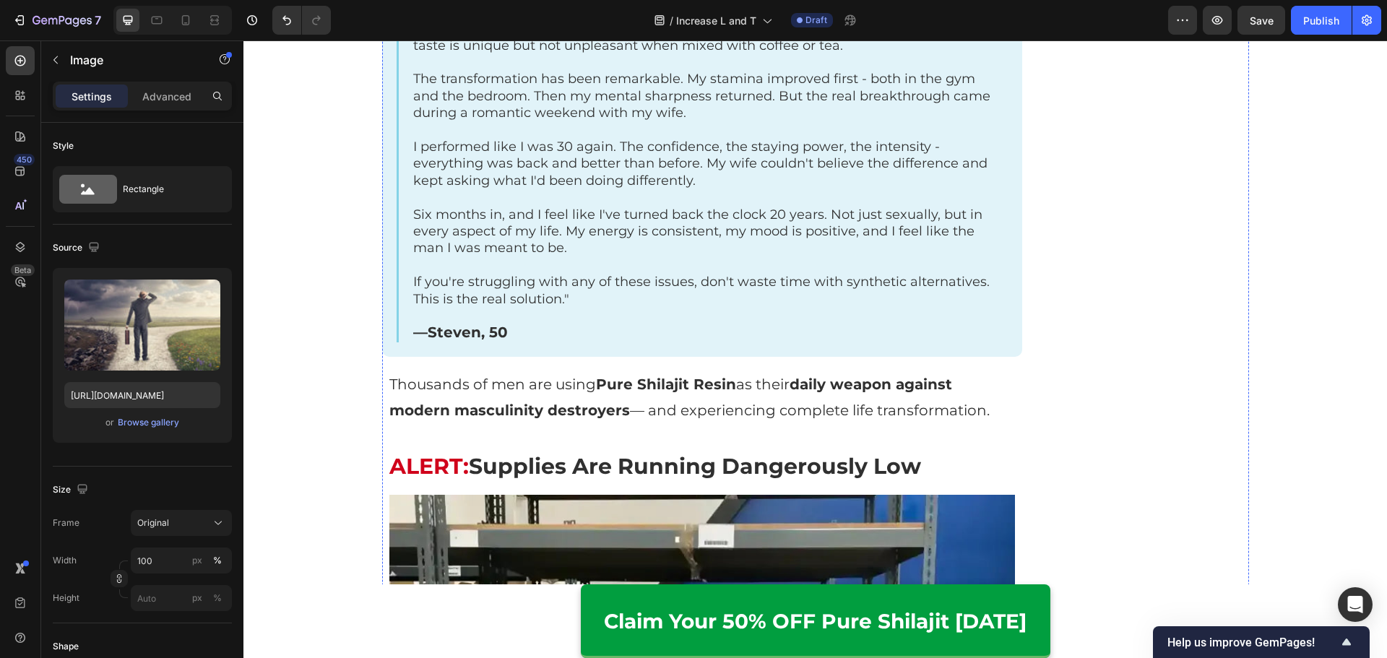
scroll to position [6633, 0]
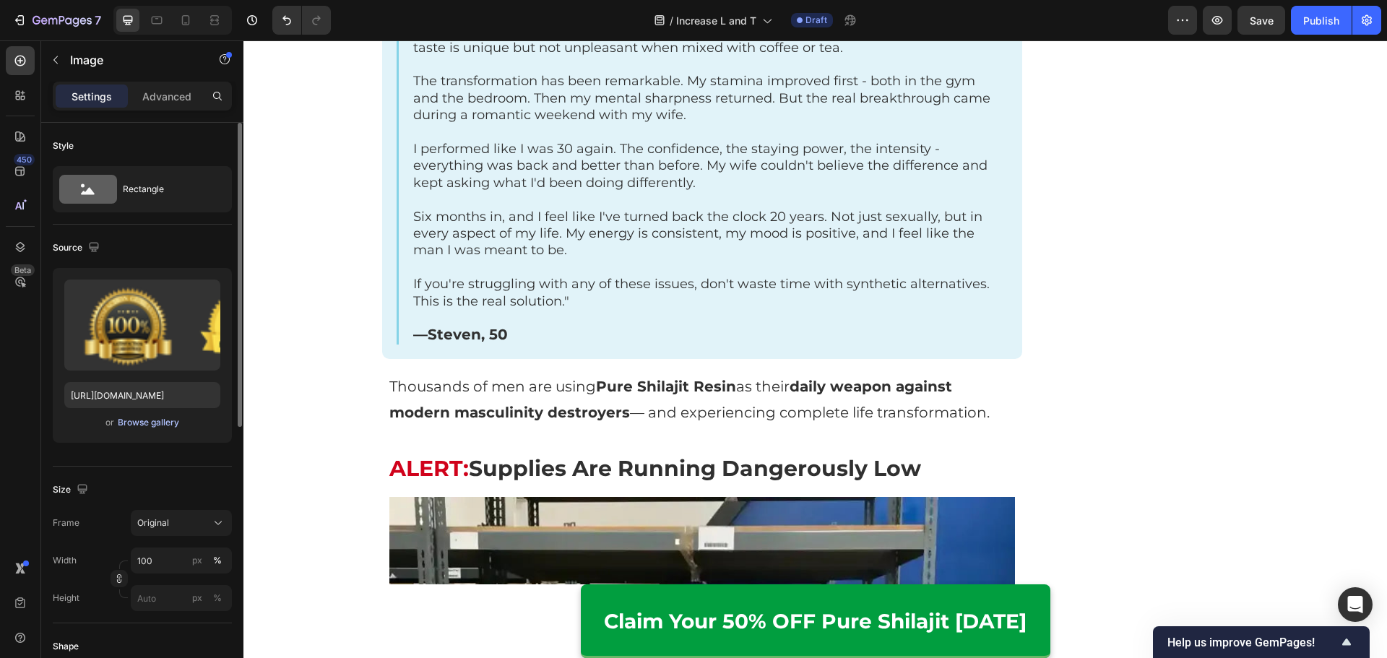
click at [151, 425] on div "Browse gallery" at bounding box center [148, 422] width 61 height 13
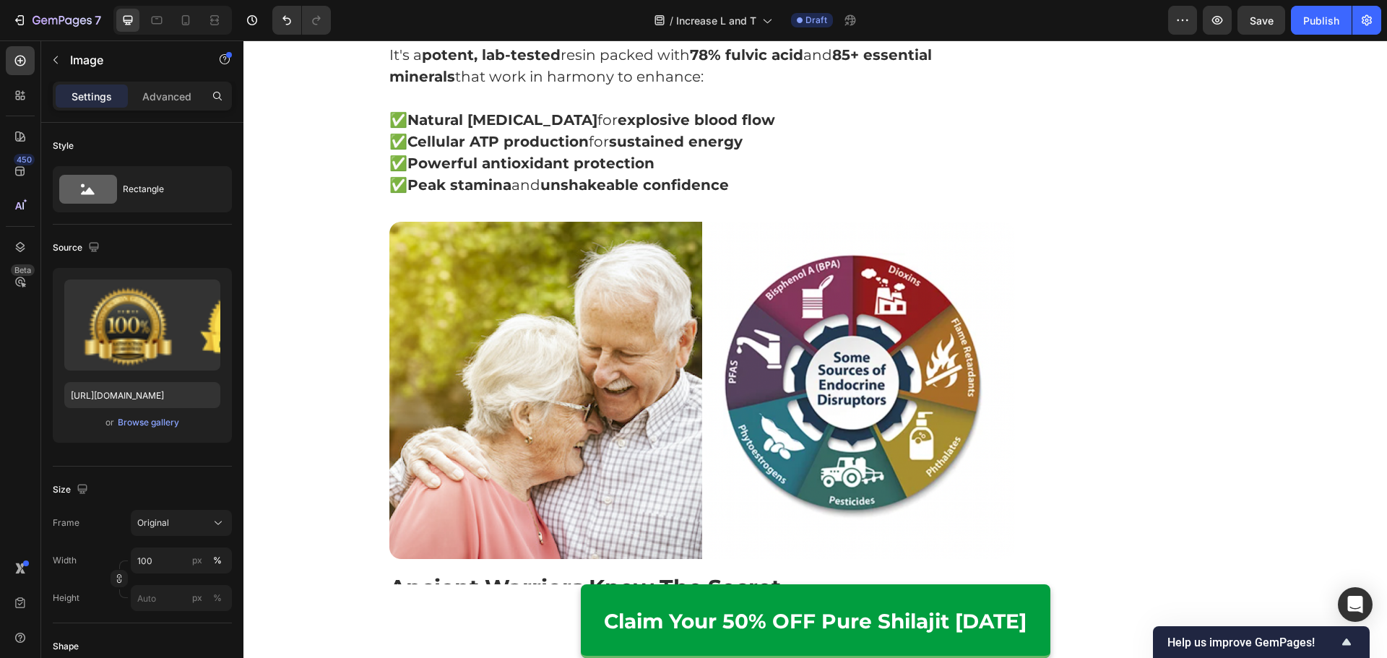
scroll to position [3455, 0]
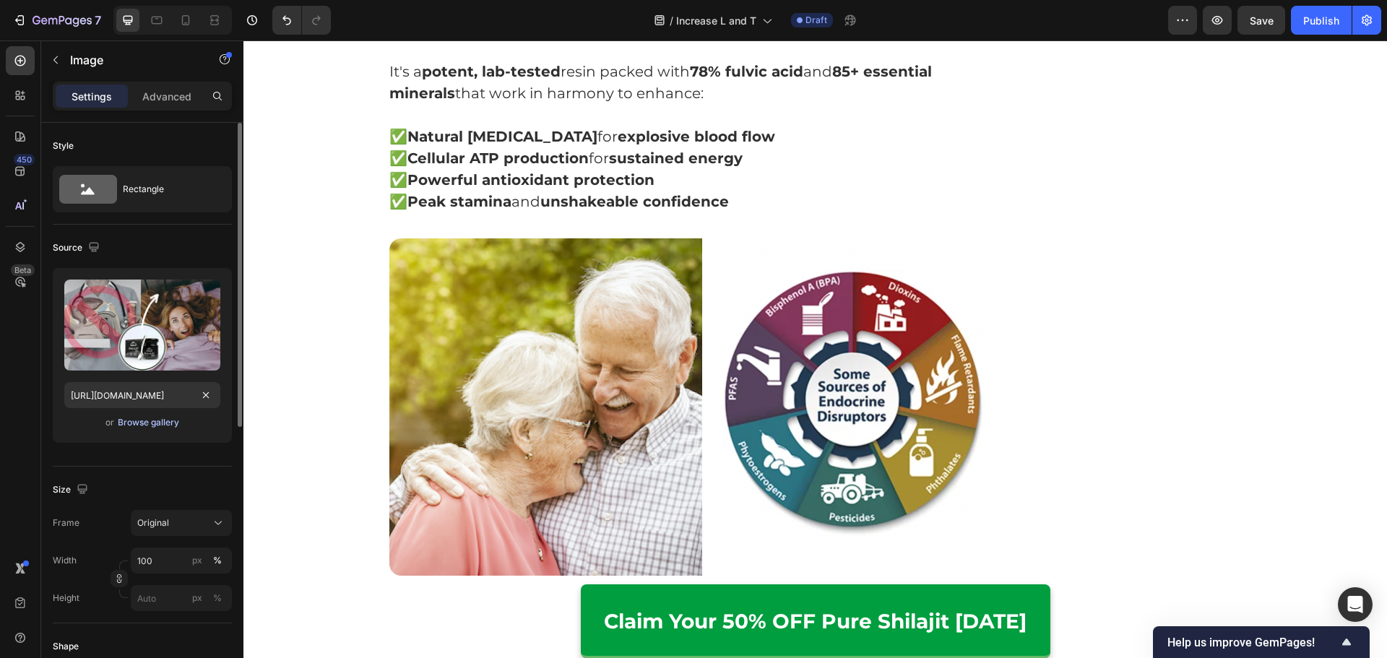
click at [168, 420] on div "Browse gallery" at bounding box center [148, 422] width 61 height 13
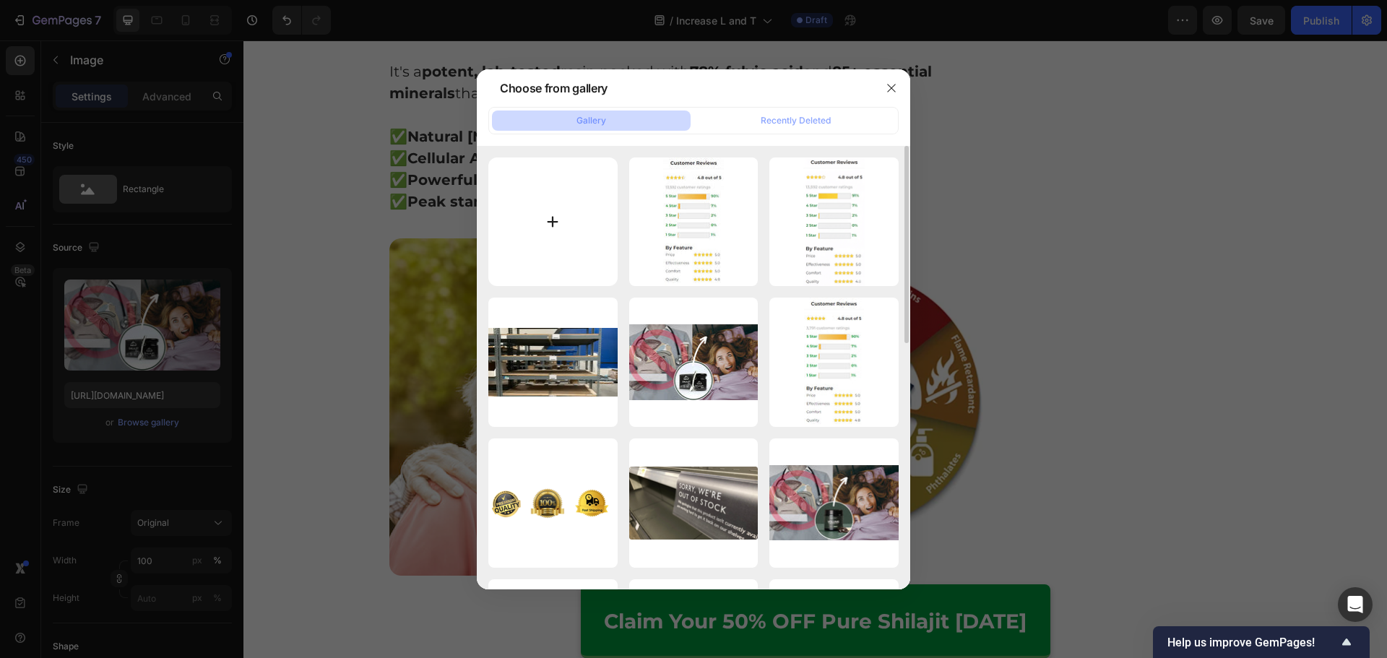
click at [568, 227] on input "file" at bounding box center [552, 221] width 129 height 129
type input "C:\fakepath\Adv7 (1).jpg"
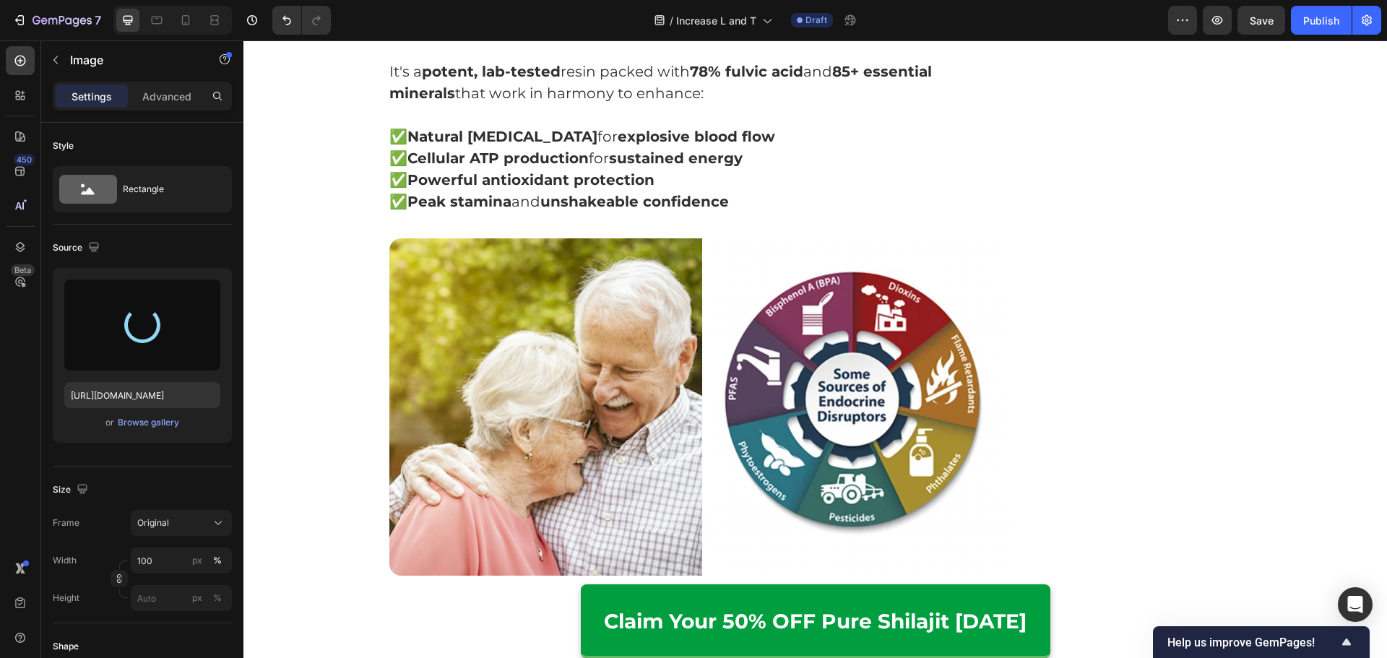
type input "https://cdn.shopify.com/s/files/1/0615/2716/3073/files/gempages_560001650740167…"
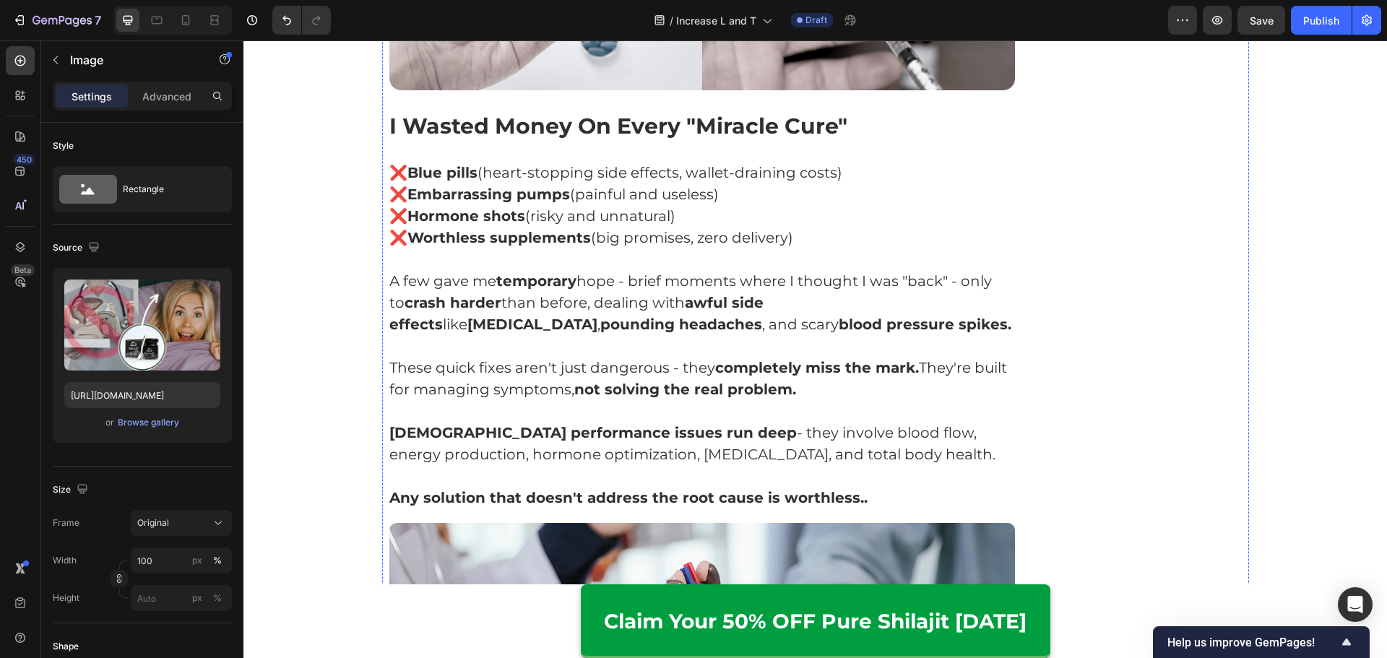
scroll to position [2444, 0]
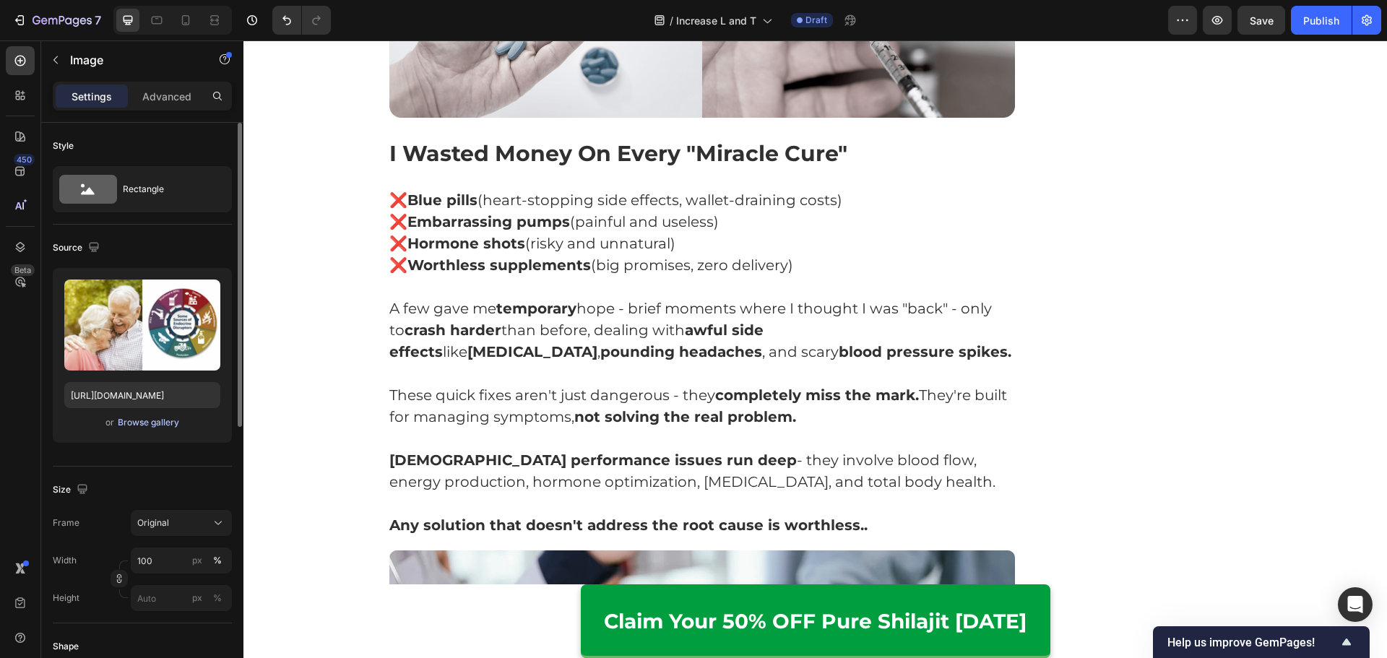
click at [151, 416] on div "Browse gallery" at bounding box center [148, 422] width 61 height 13
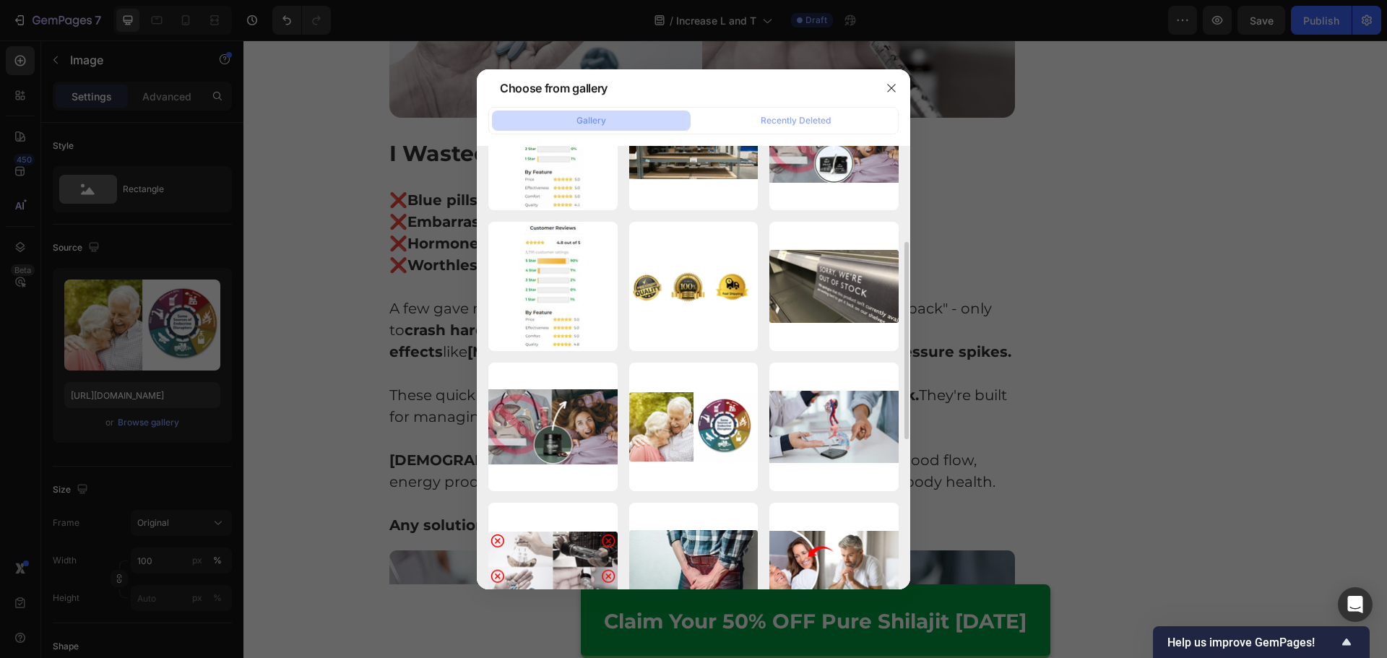
scroll to position [0, 0]
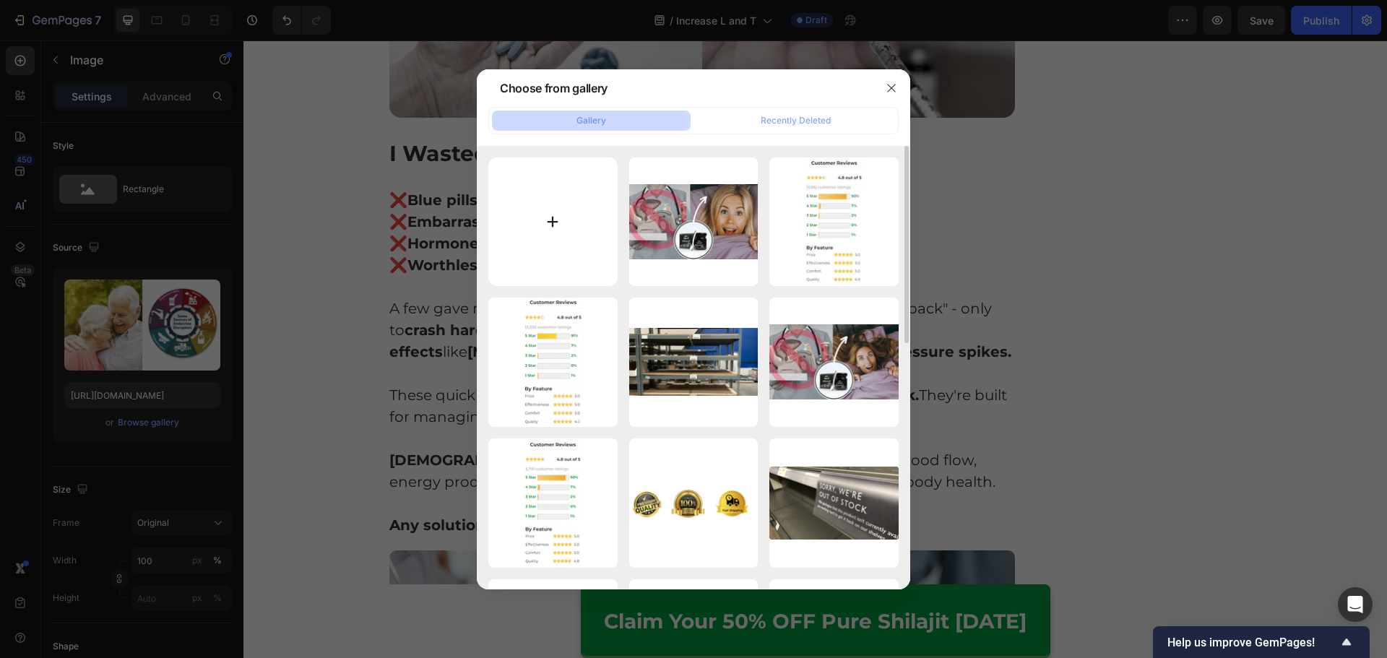
click at [552, 268] on input "file" at bounding box center [552, 221] width 129 height 129
type input "C:\fakepath\Adv-4 (1).png"
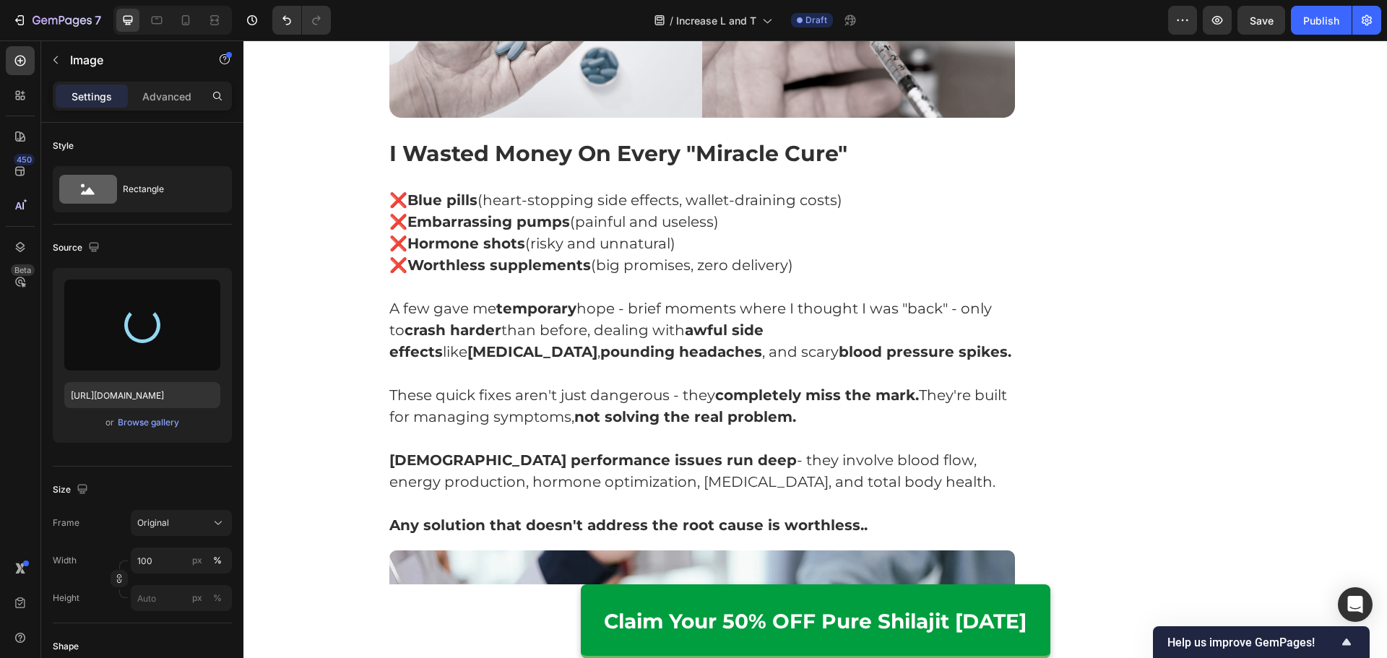
type input "https://cdn.shopify.com/s/files/1/0615/2716/3073/files/gempages_560001650740167…"
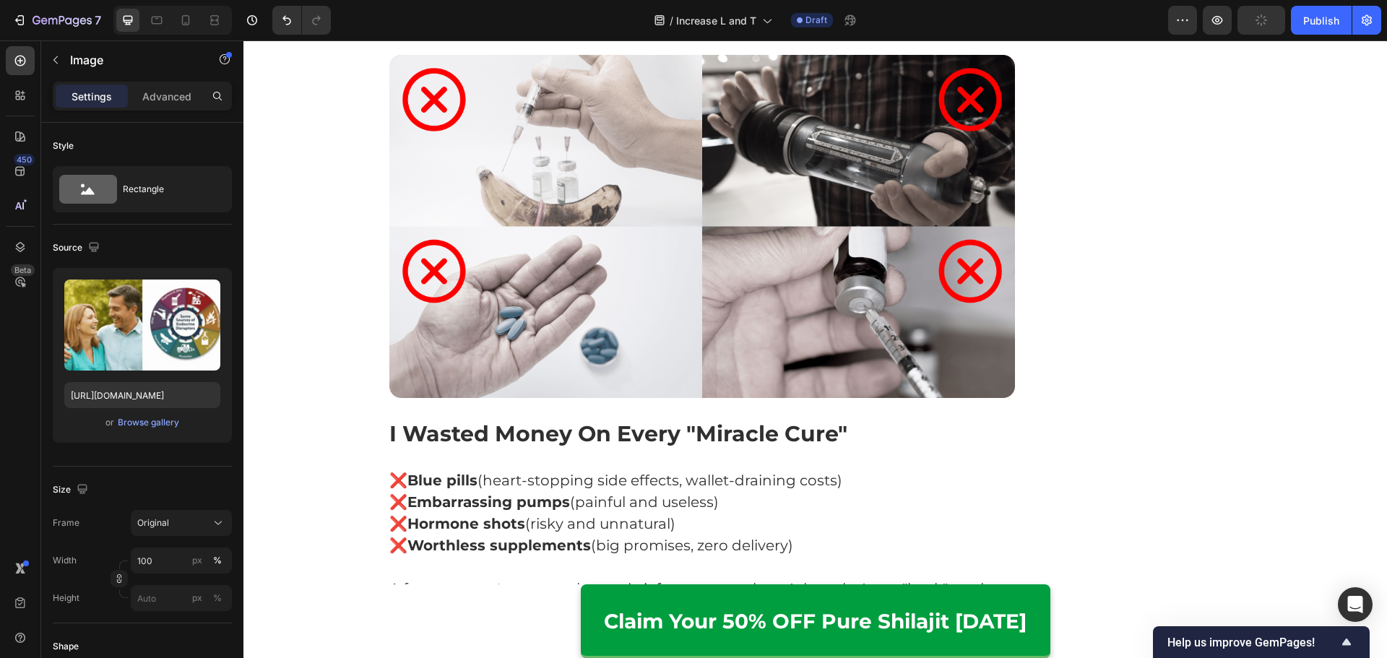
scroll to position [2136, 0]
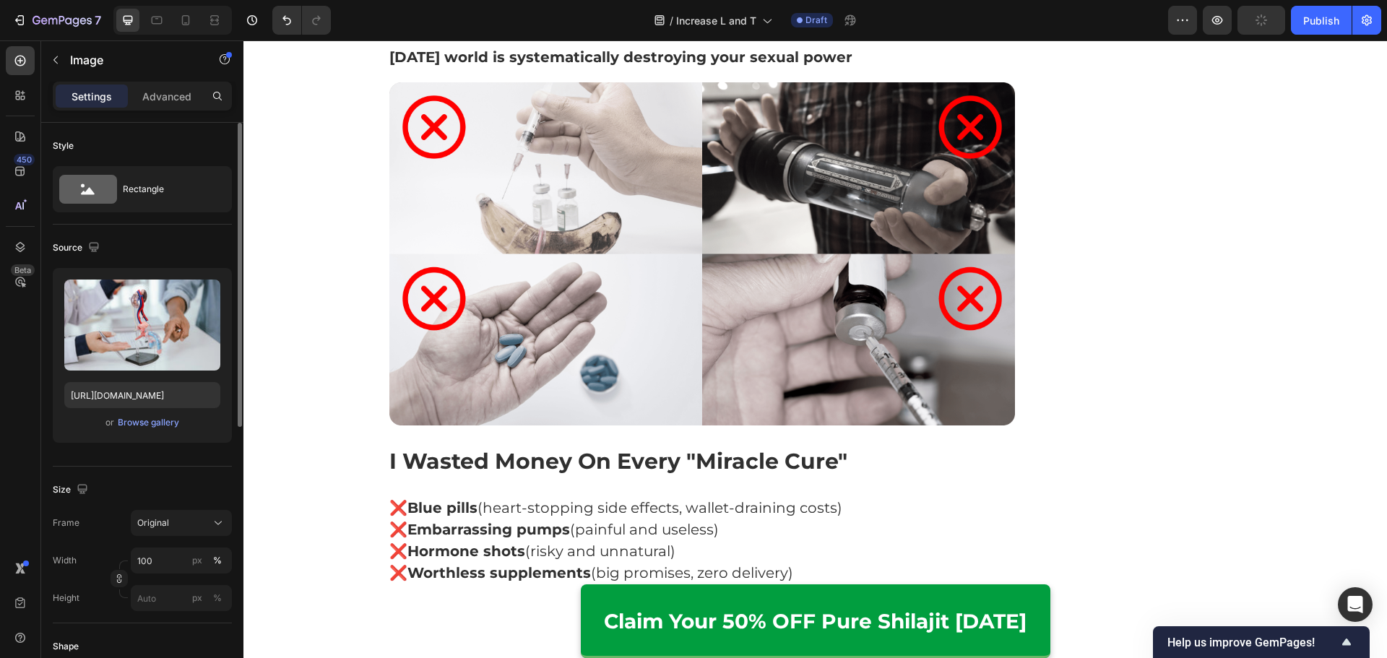
click at [131, 414] on div "or Browse gallery" at bounding box center [142, 422] width 156 height 17
click at [159, 422] on div "Browse gallery" at bounding box center [148, 422] width 61 height 13
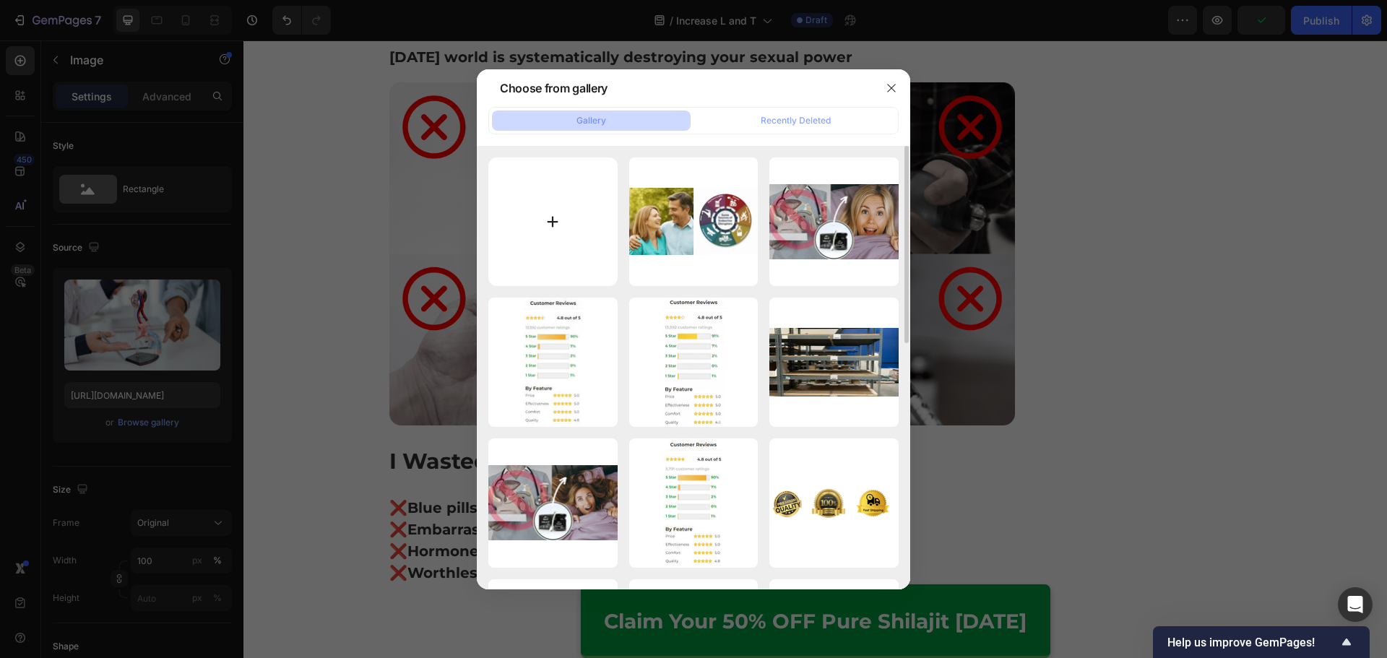
click at [561, 266] on input "file" at bounding box center [552, 221] width 129 height 129
type input "C:\fakepath\Adv-3 (1).png"
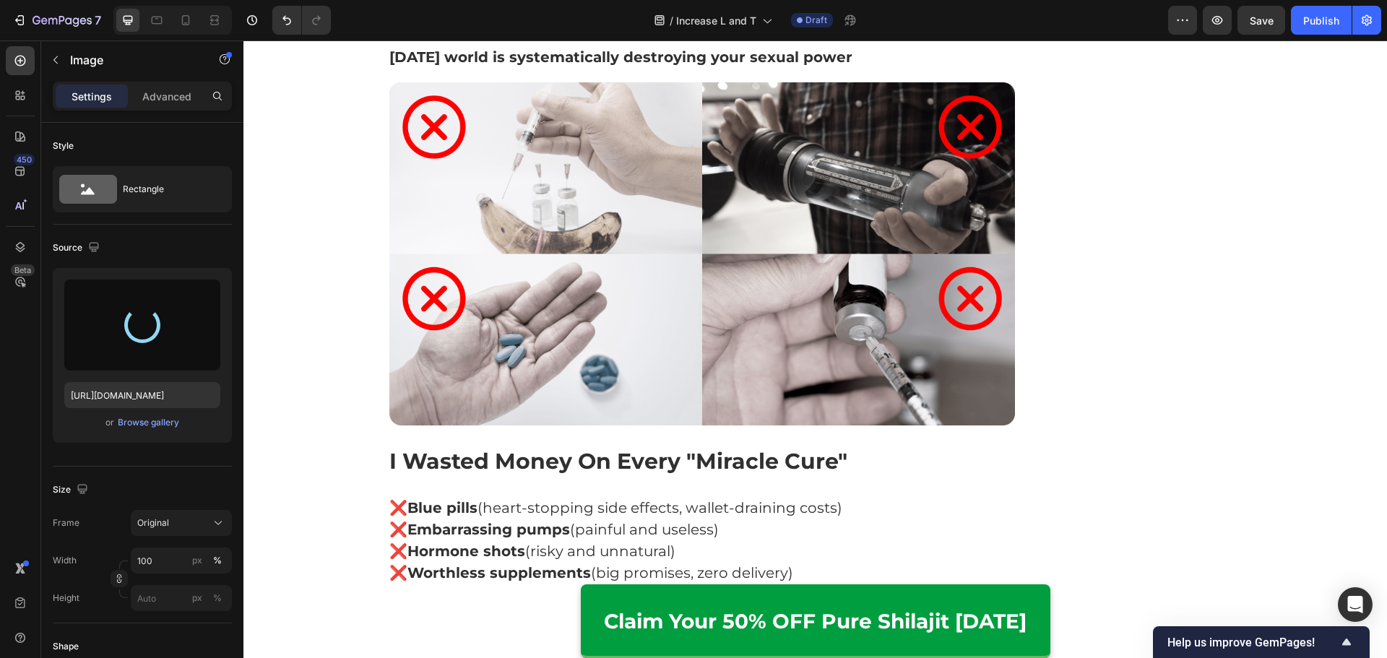
type input "https://cdn.shopify.com/s/files/1/0615/2716/3073/files/gempages_560001650740167…"
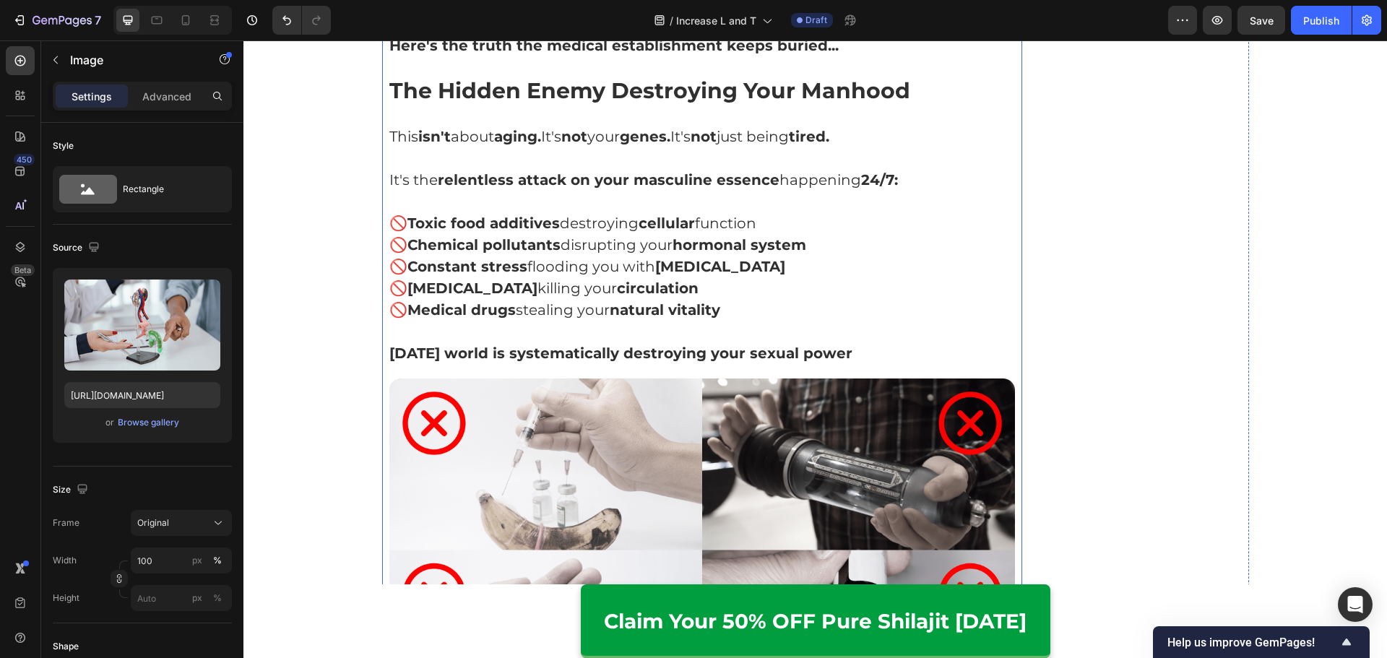
scroll to position [1776, 0]
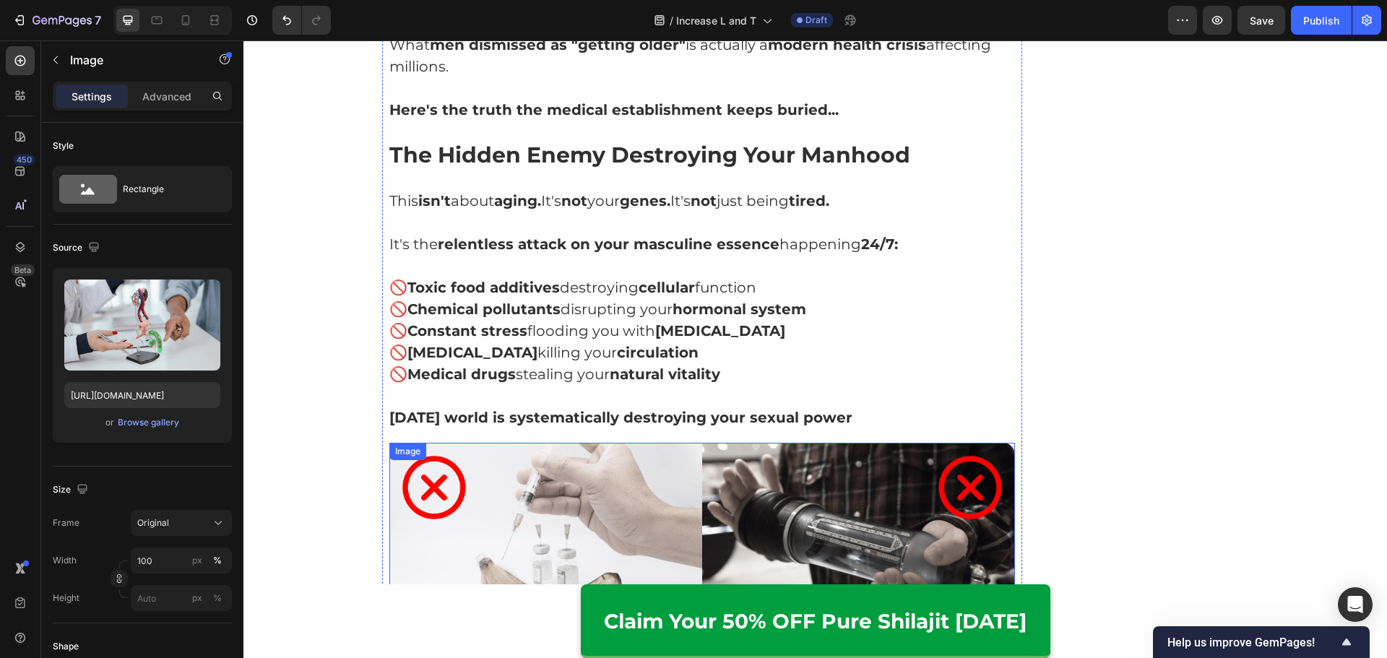
click at [769, 443] on img at bounding box center [702, 614] width 626 height 343
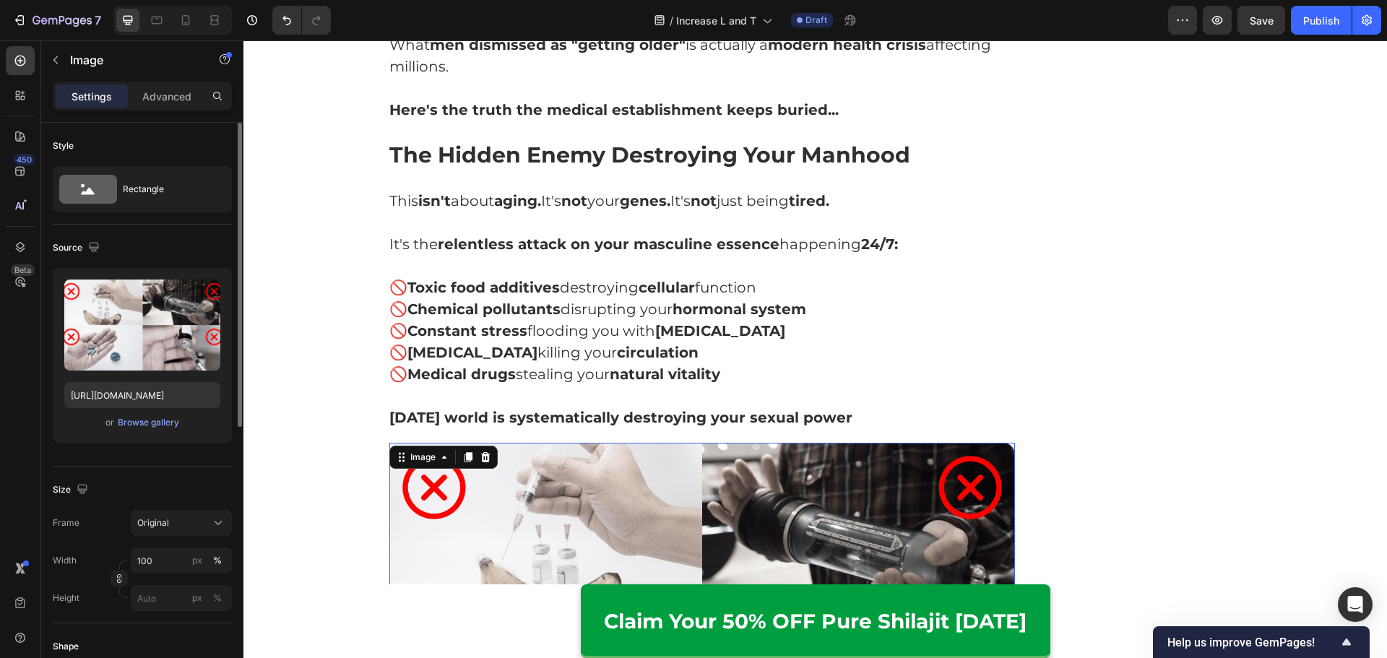
click at [148, 415] on div "or Browse gallery" at bounding box center [142, 422] width 156 height 17
click at [160, 416] on div "Browse gallery" at bounding box center [148, 422] width 61 height 13
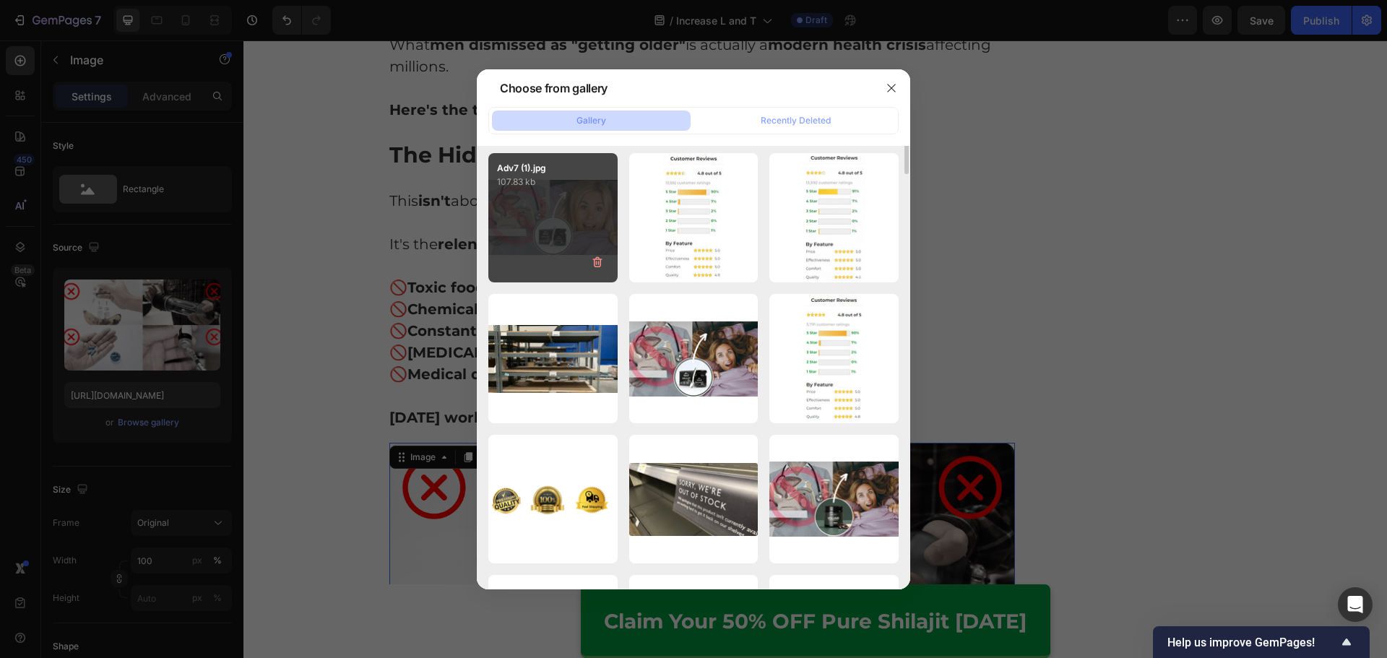
scroll to position [0, 0]
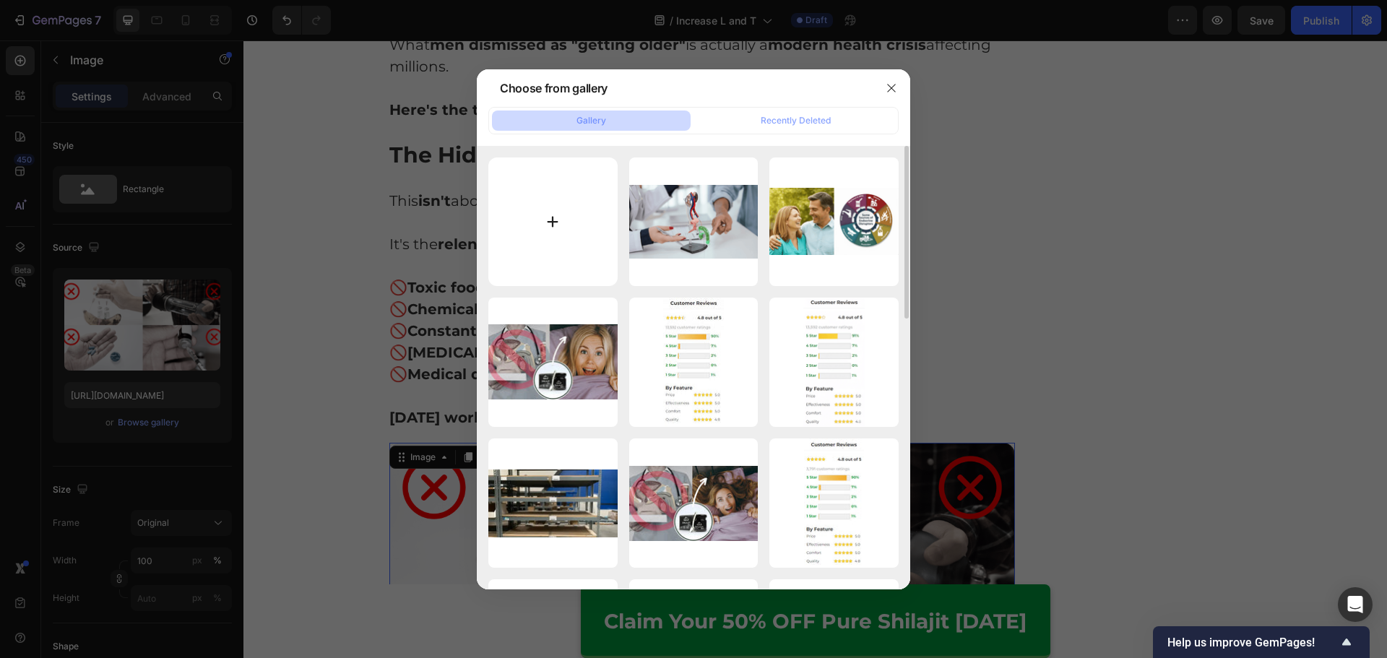
click at [597, 262] on input "file" at bounding box center [552, 221] width 129 height 129
type input "C:\fakepath\Adv-2 (1).png"
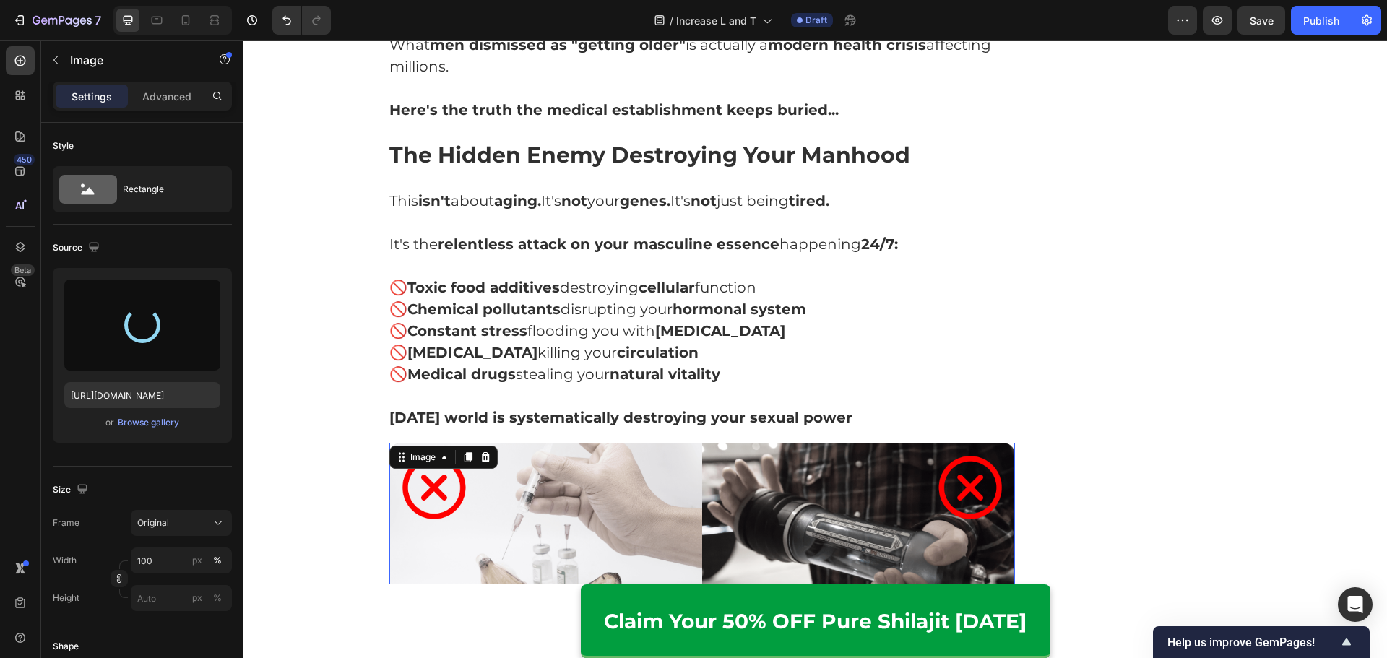
type input "https://cdn.shopify.com/s/files/1/0615/2716/3073/files/gempages_560001650740167…"
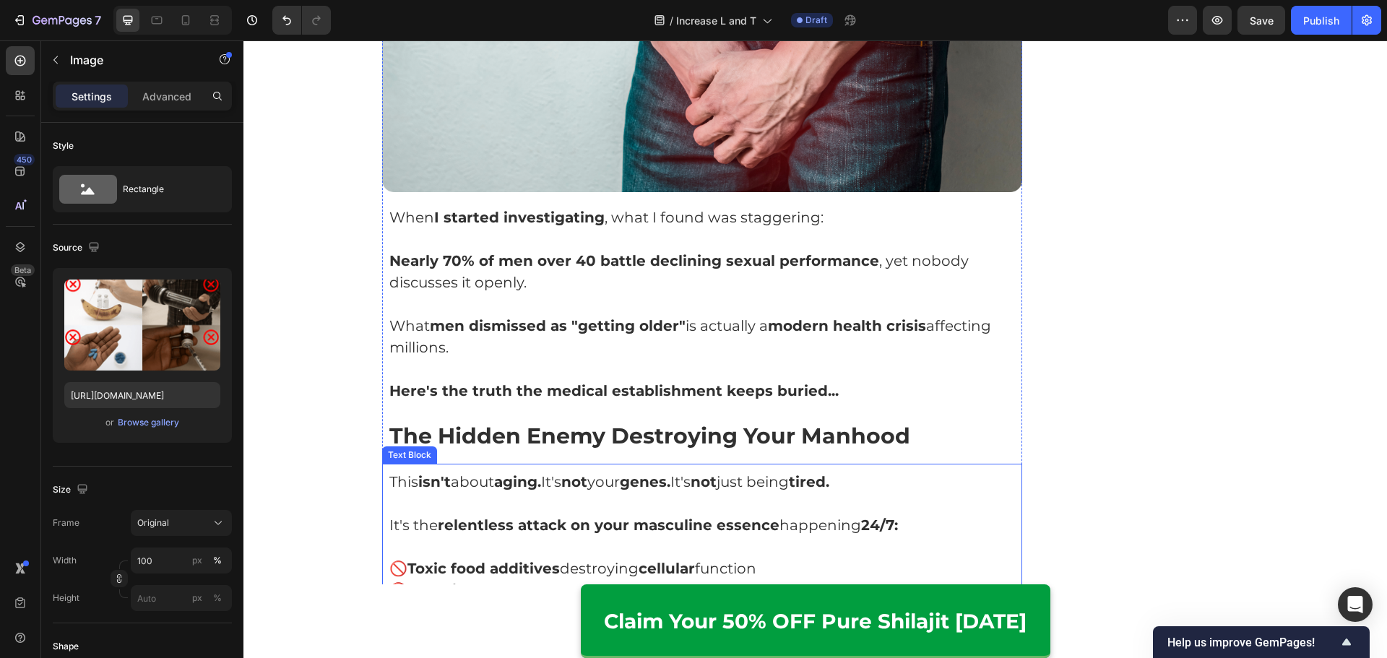
scroll to position [1261, 0]
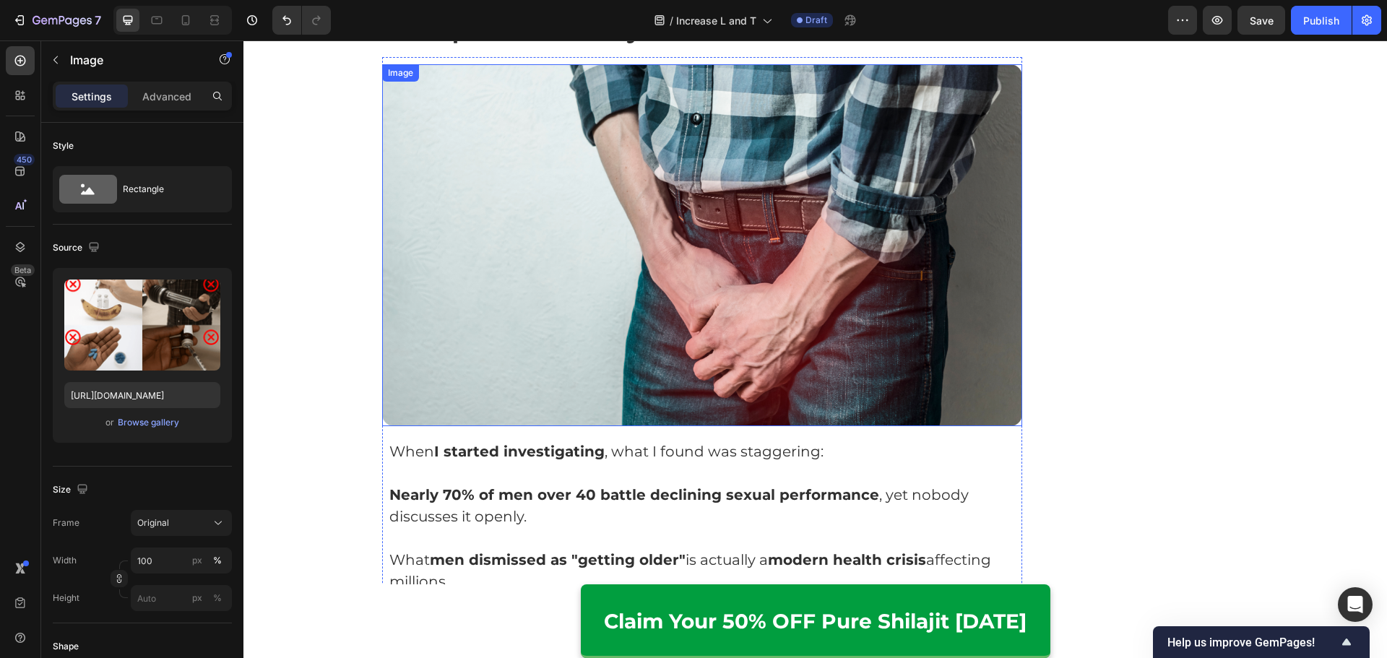
click at [724, 300] on img at bounding box center [702, 245] width 641 height 362
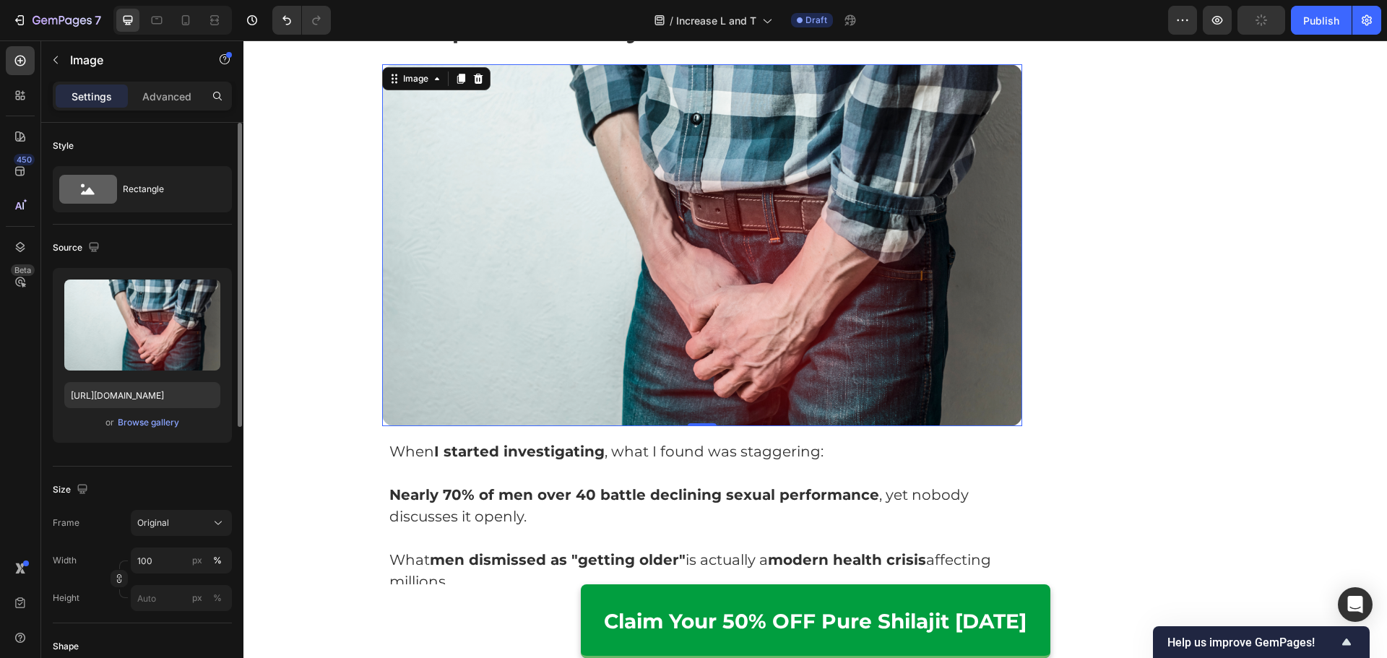
click at [130, 432] on div "Upload Image https://cdn.shopify.com/s/files/1/0615/2716/3073/files/gempages_56…" at bounding box center [142, 355] width 179 height 175
click at [140, 427] on div "Browse gallery" at bounding box center [148, 422] width 61 height 13
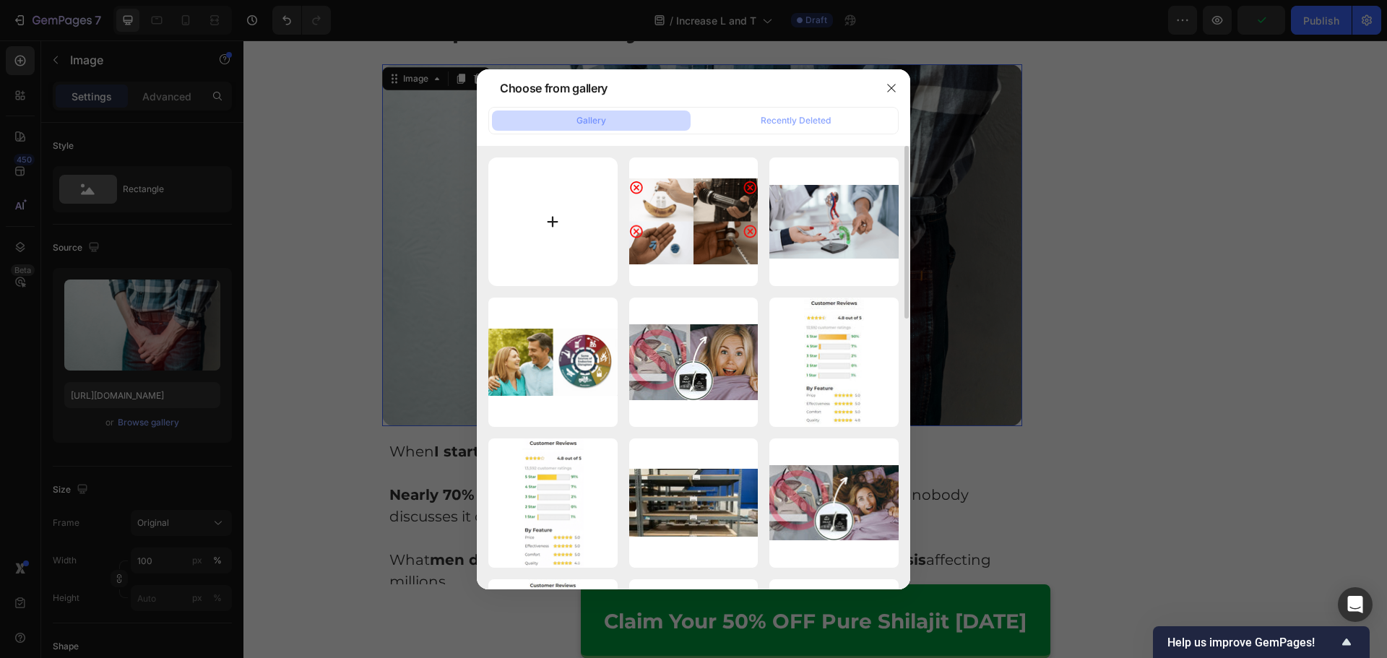
click at [574, 240] on input "file" at bounding box center [552, 221] width 129 height 129
type input "C:\fakepath\Adv-1 (1).png"
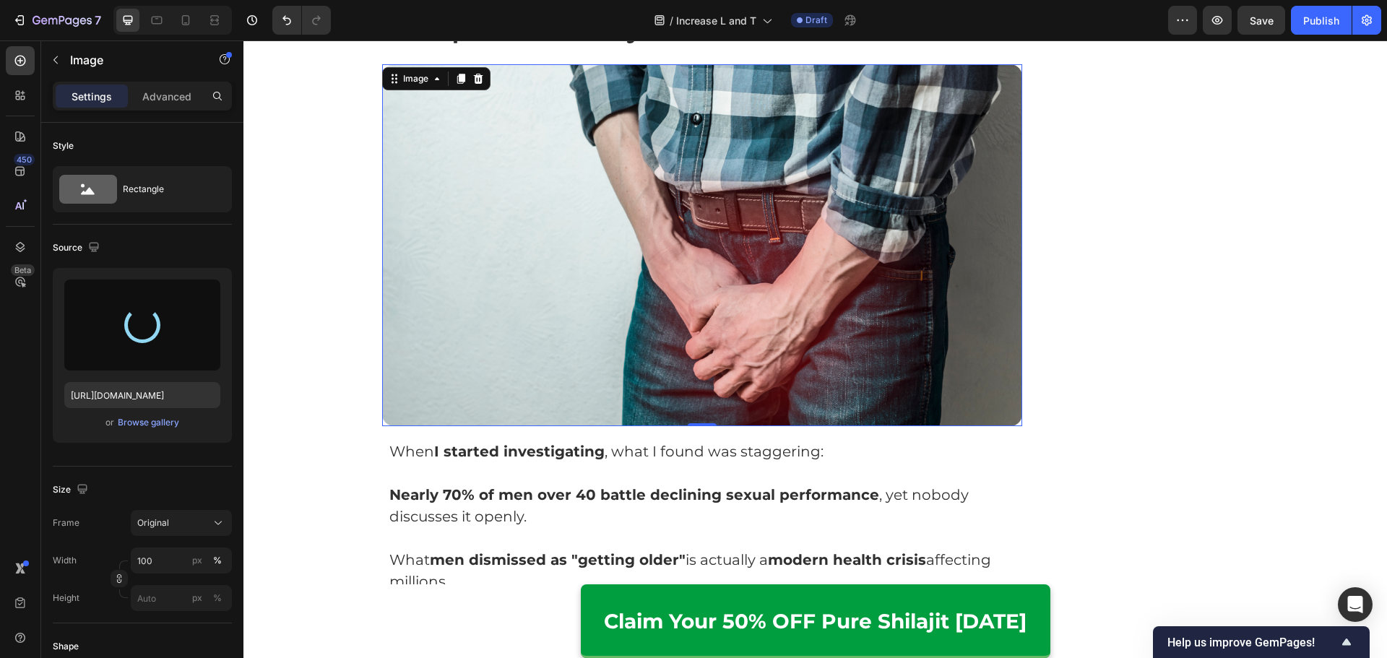
type input "https://cdn.shopify.com/s/files/1/0615/2716/3073/files/gempages_560001650740167…"
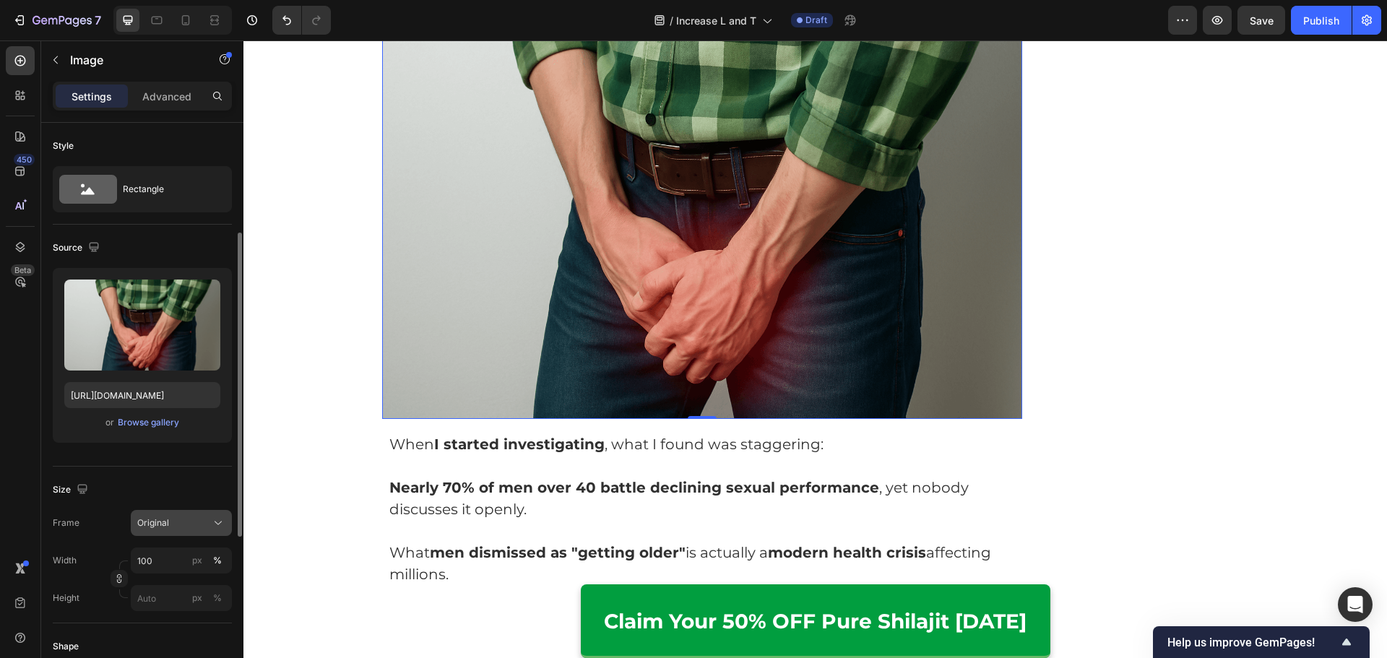
scroll to position [72, 0]
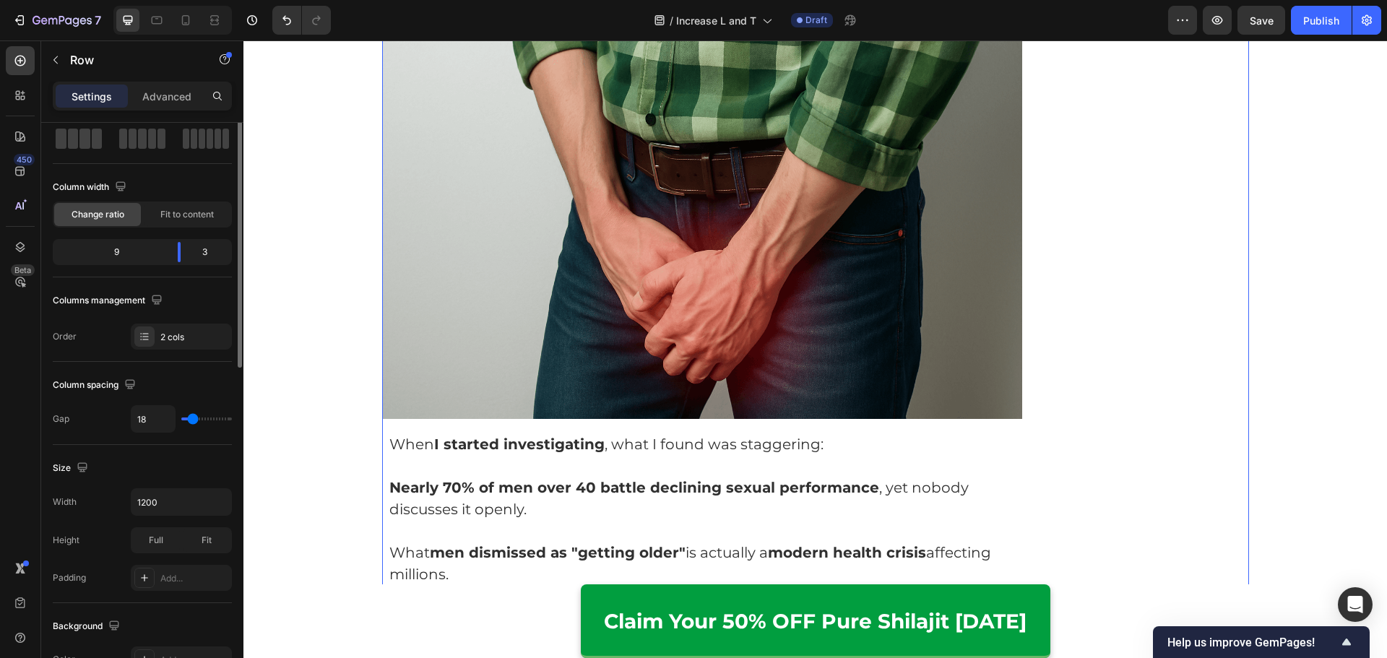
scroll to position [0, 0]
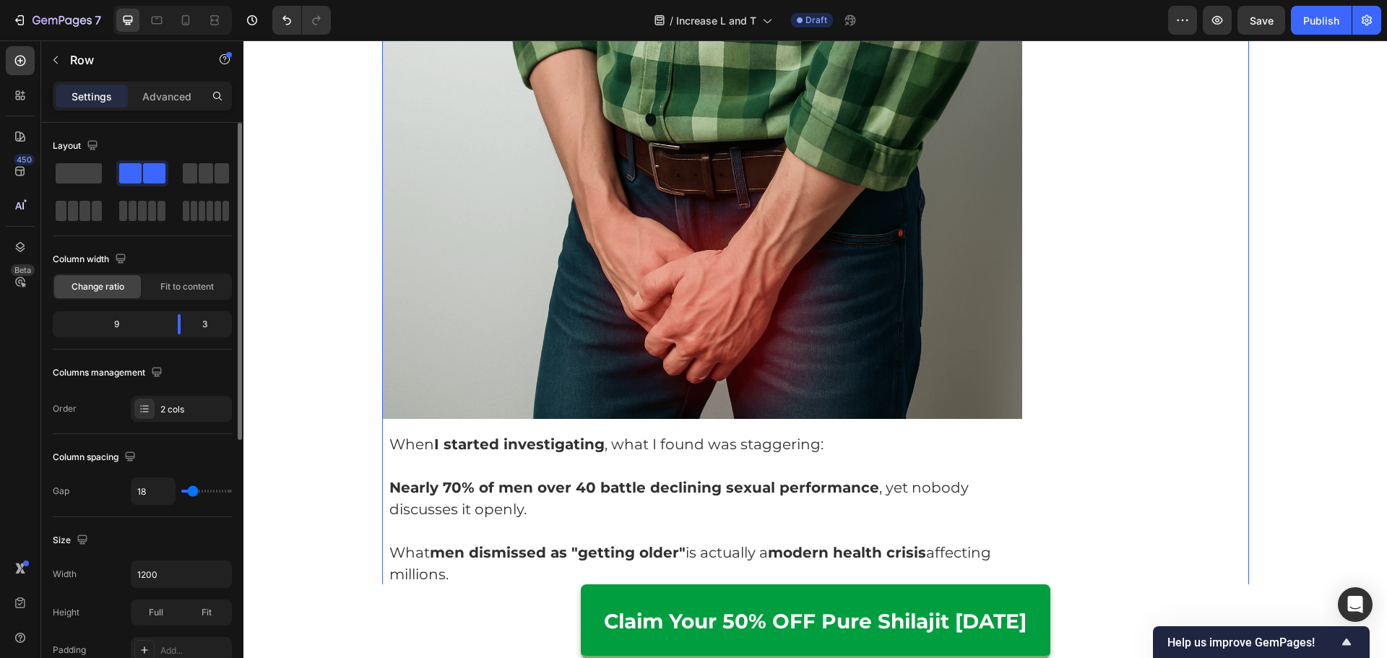
click at [968, 375] on img at bounding box center [702, 205] width 641 height 427
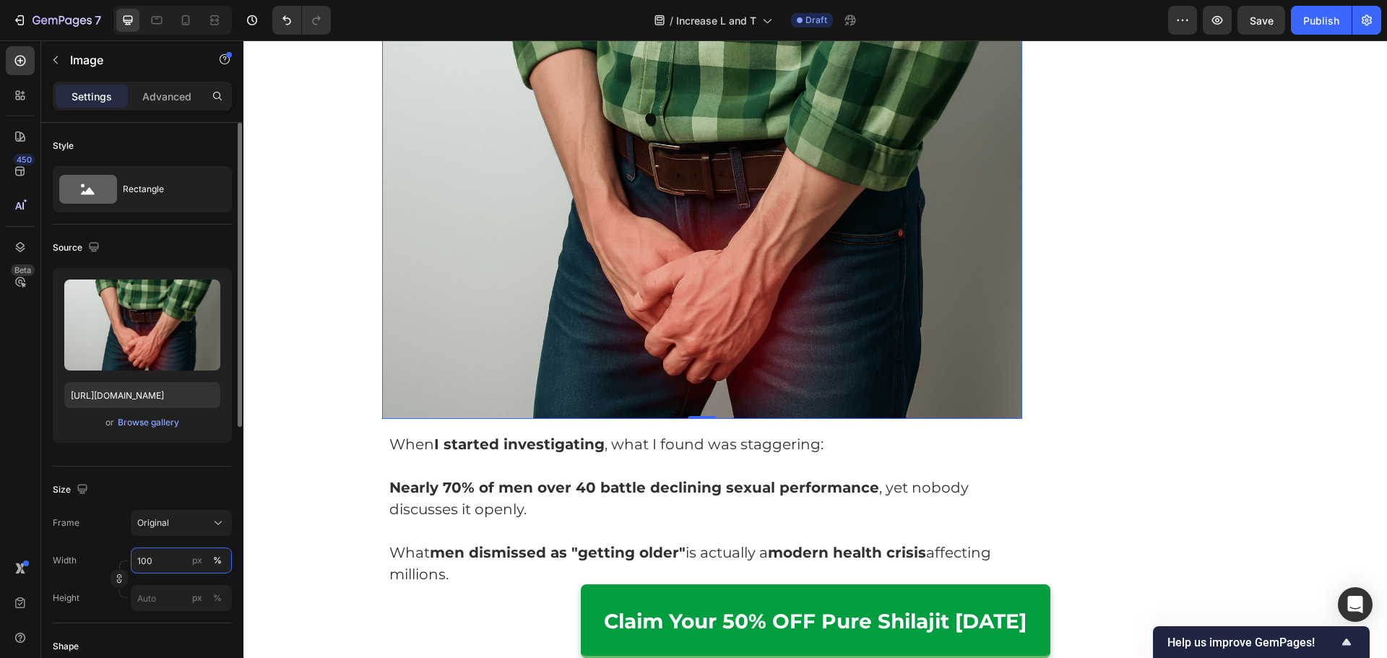
click at [169, 562] on input "100" at bounding box center [181, 560] width 101 height 26
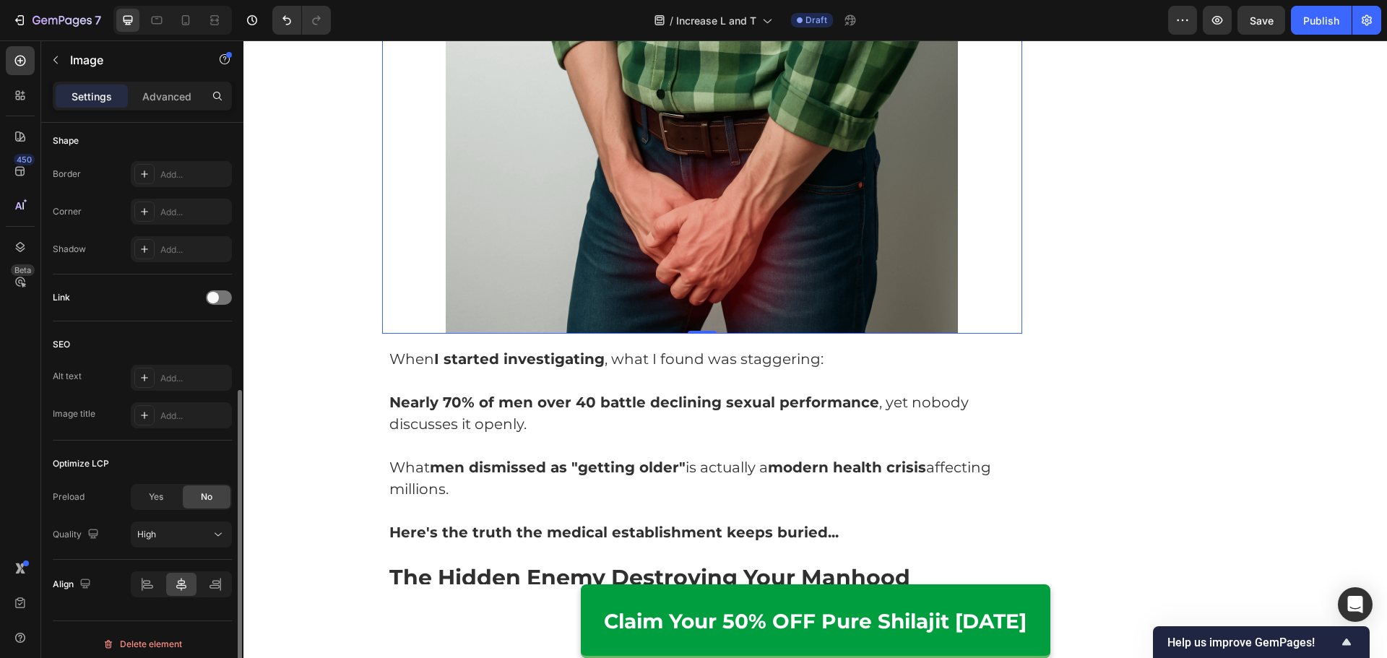
scroll to position [514, 0]
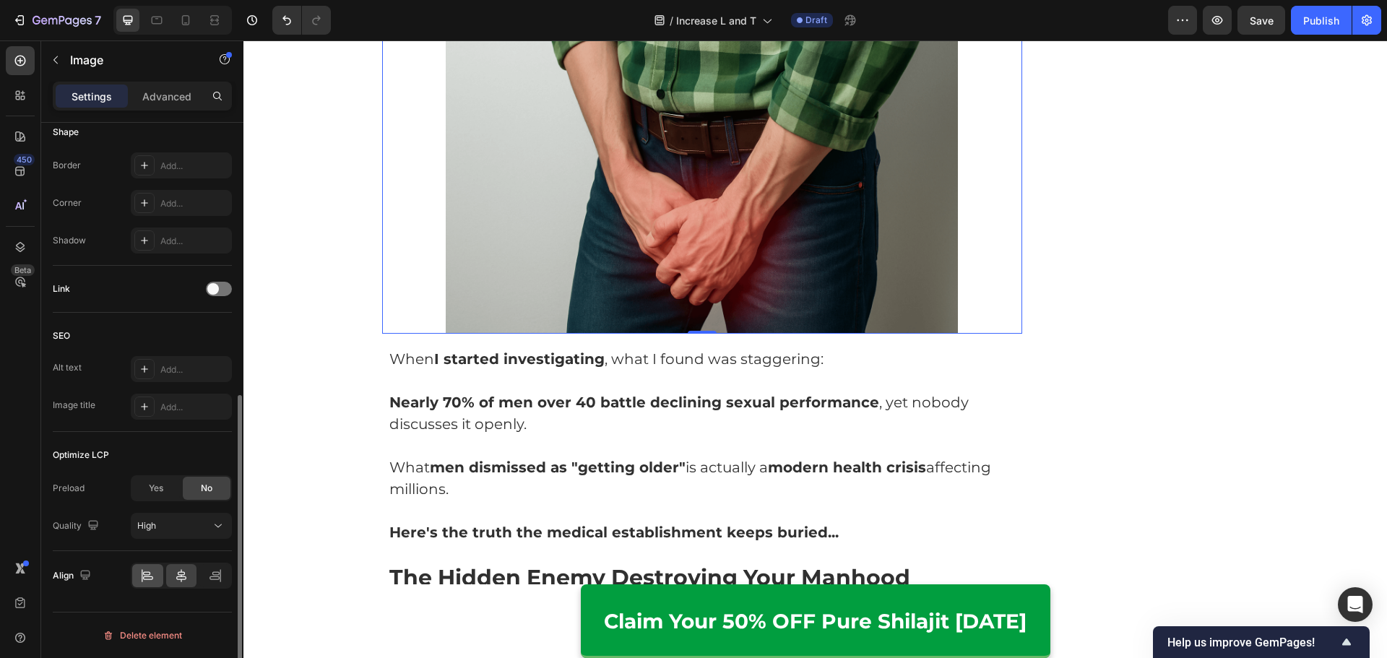
type input "80"
click at [155, 581] on icon at bounding box center [147, 575] width 14 height 14
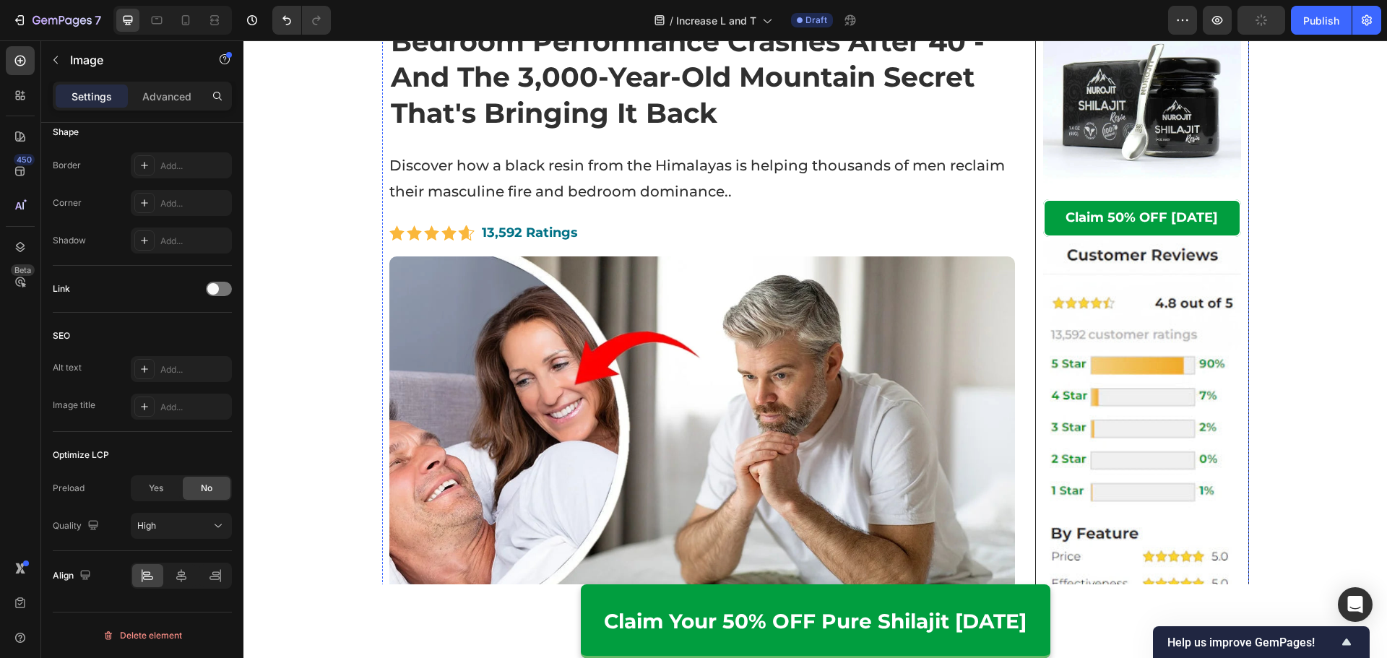
scroll to position [178, 0]
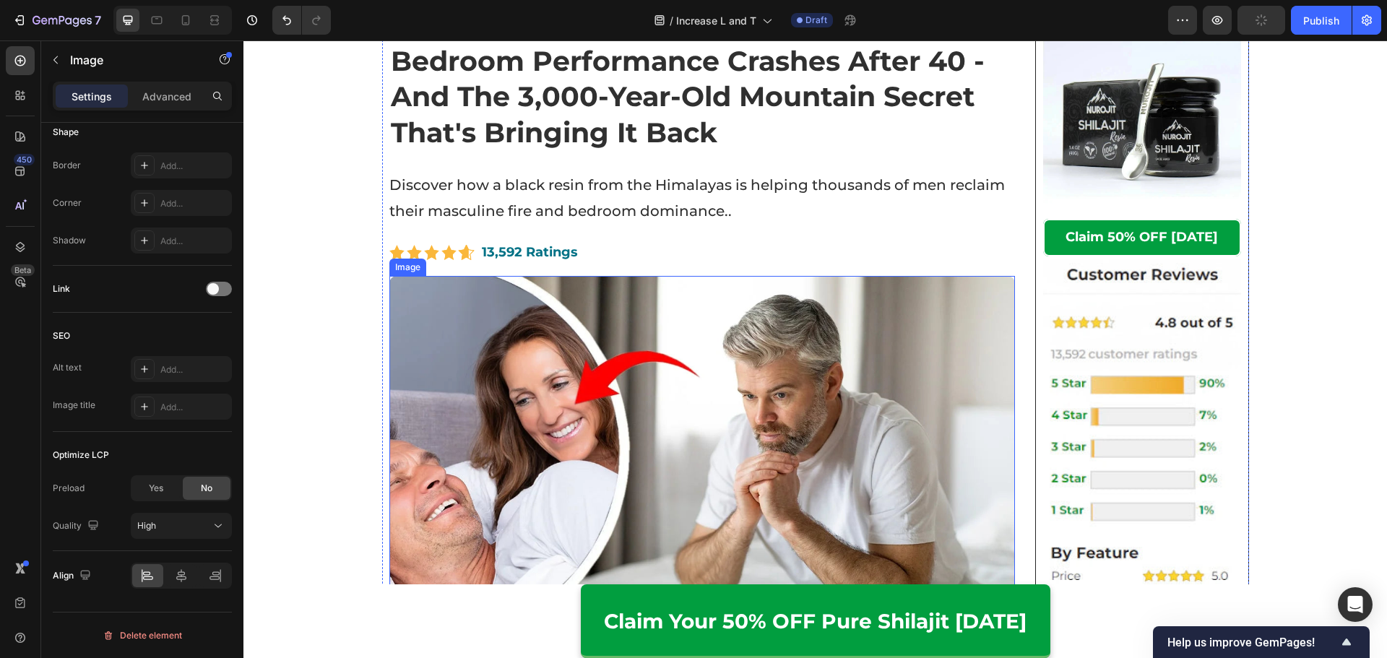
click at [657, 391] on img at bounding box center [702, 452] width 626 height 352
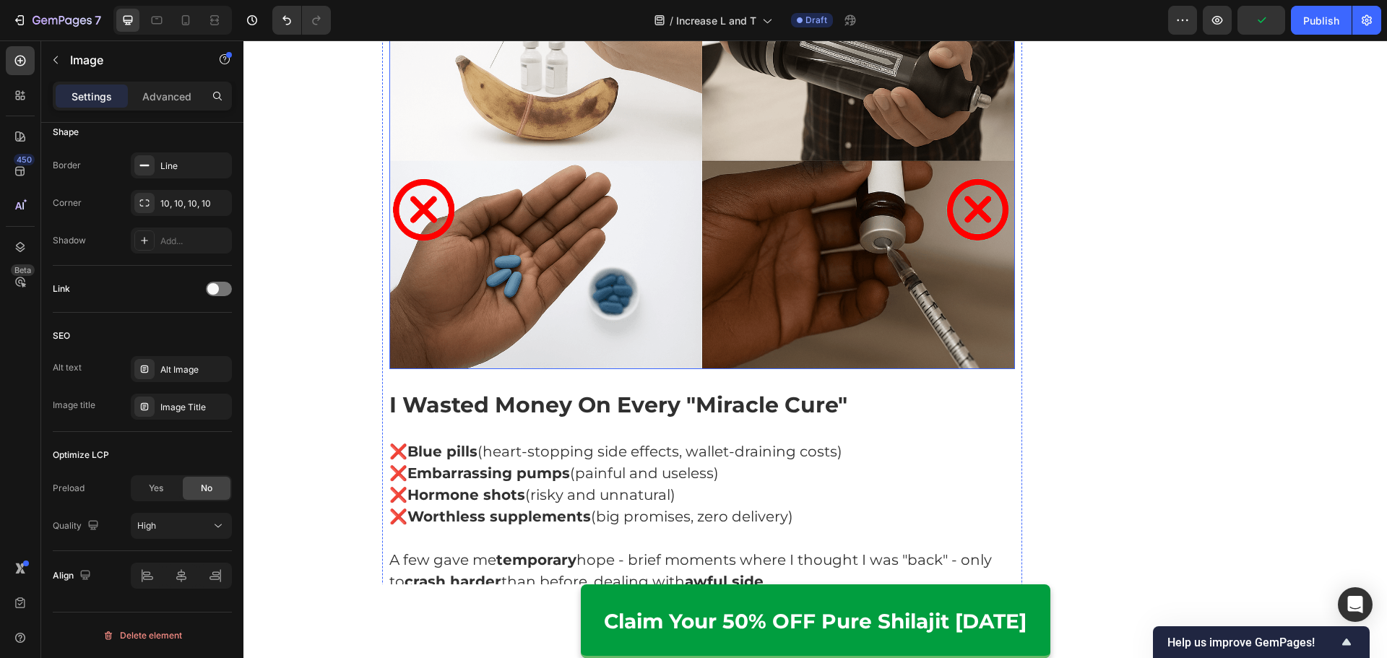
scroll to position [2272, 0]
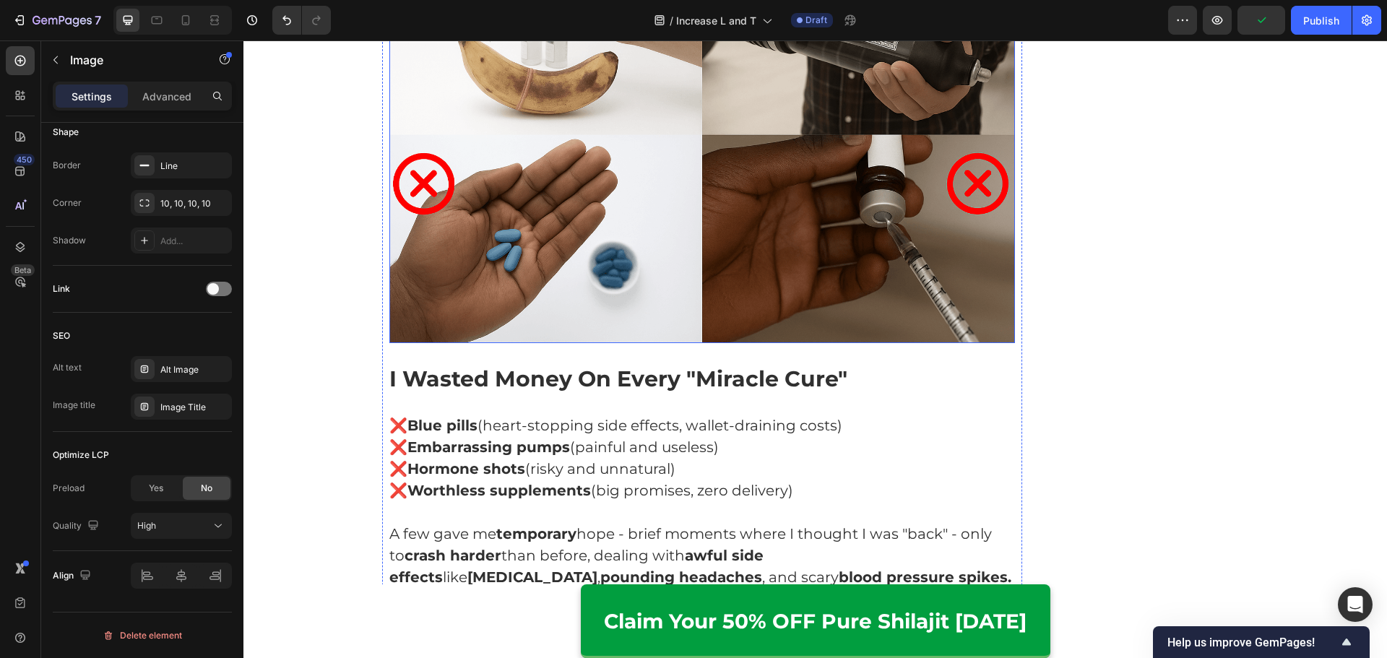
click at [634, 217] on img at bounding box center [702, 134] width 626 height 417
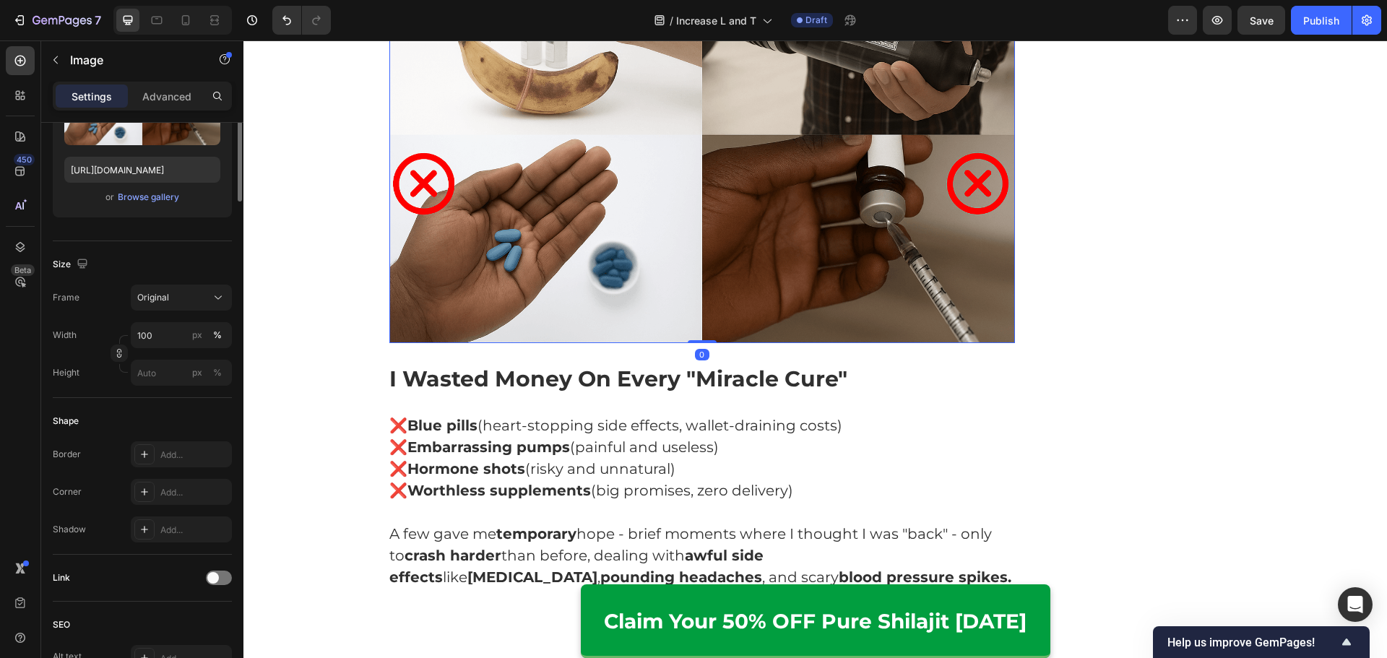
scroll to position [0, 0]
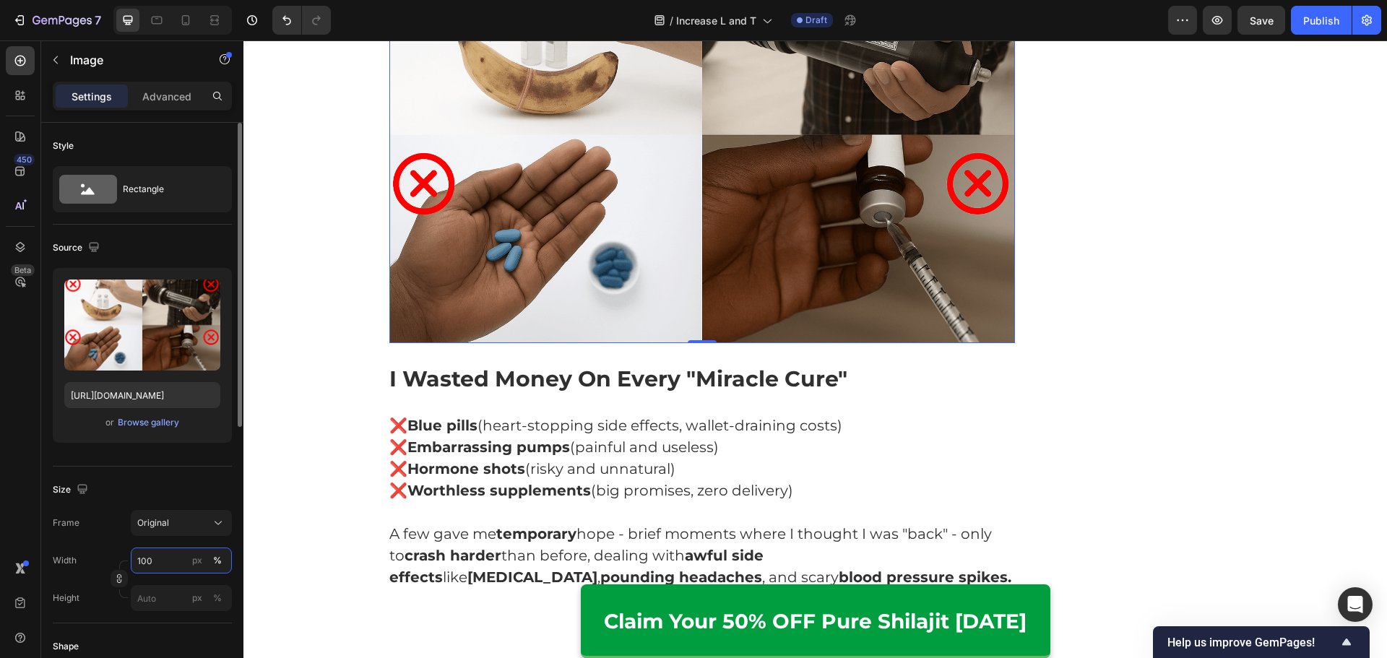
click at [173, 562] on input "100" at bounding box center [181, 560] width 101 height 26
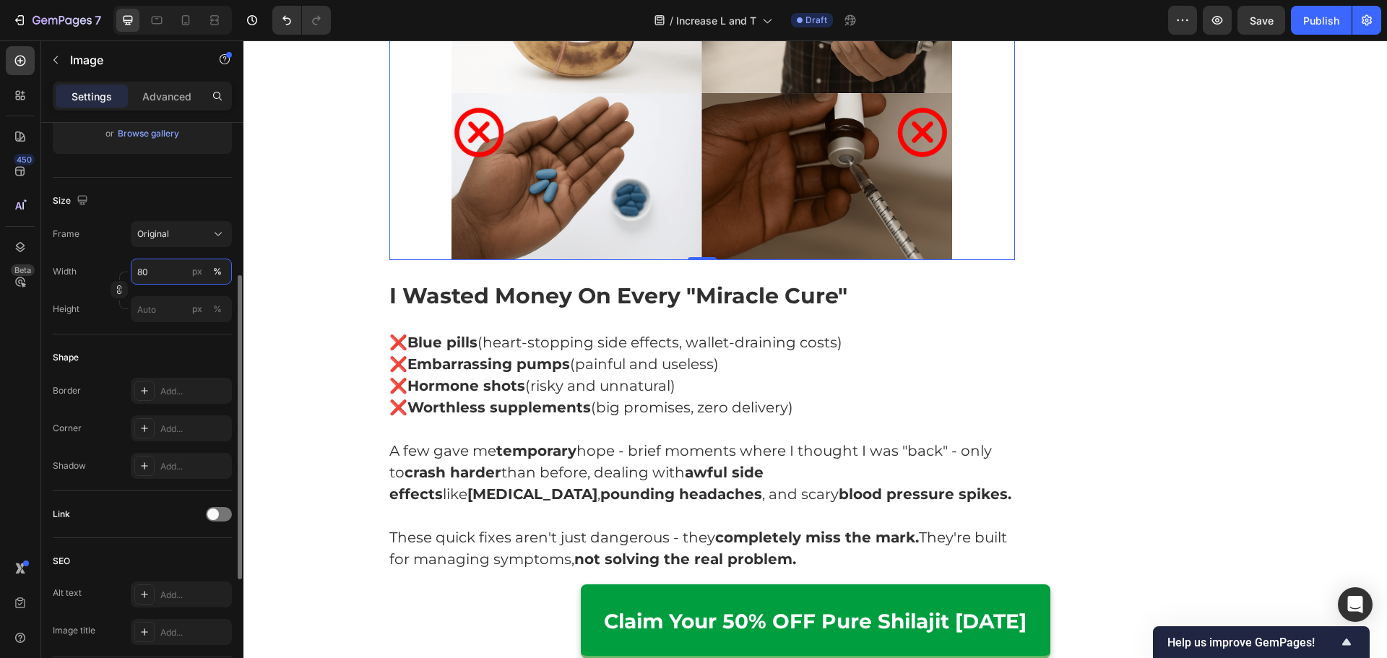
scroll to position [506, 0]
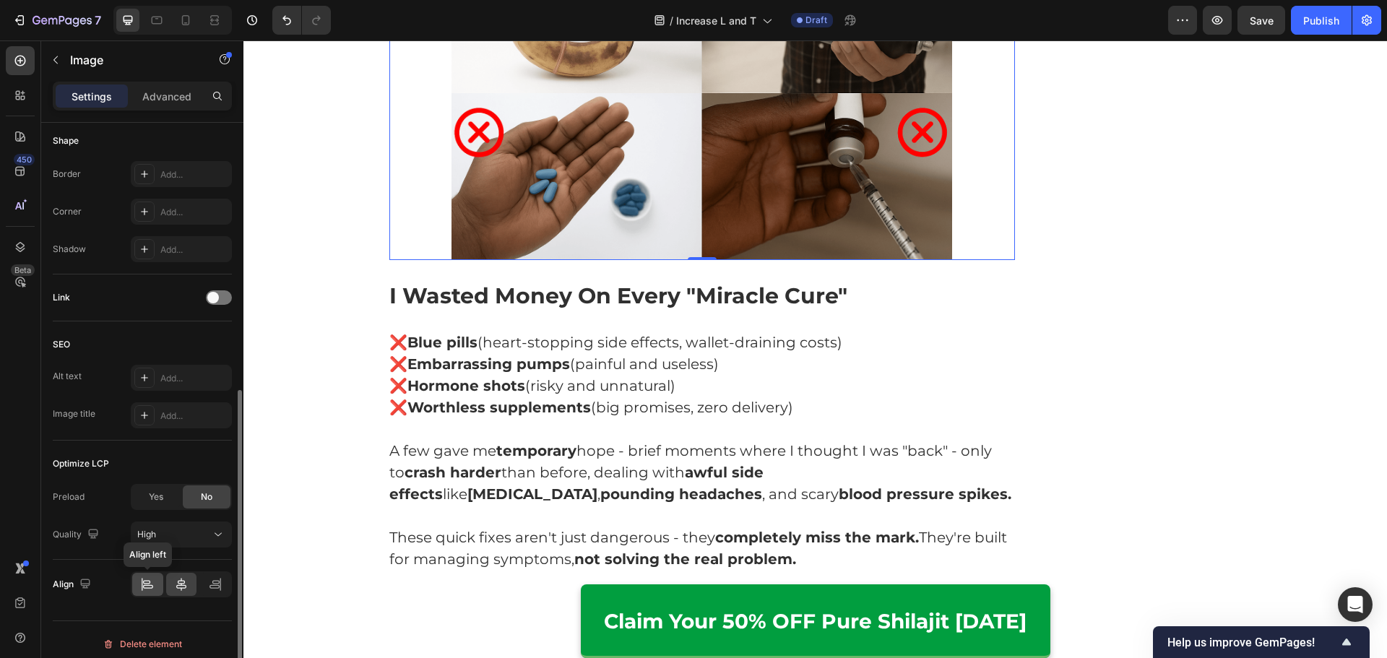
type input "80"
click at [148, 581] on icon at bounding box center [147, 584] width 14 height 14
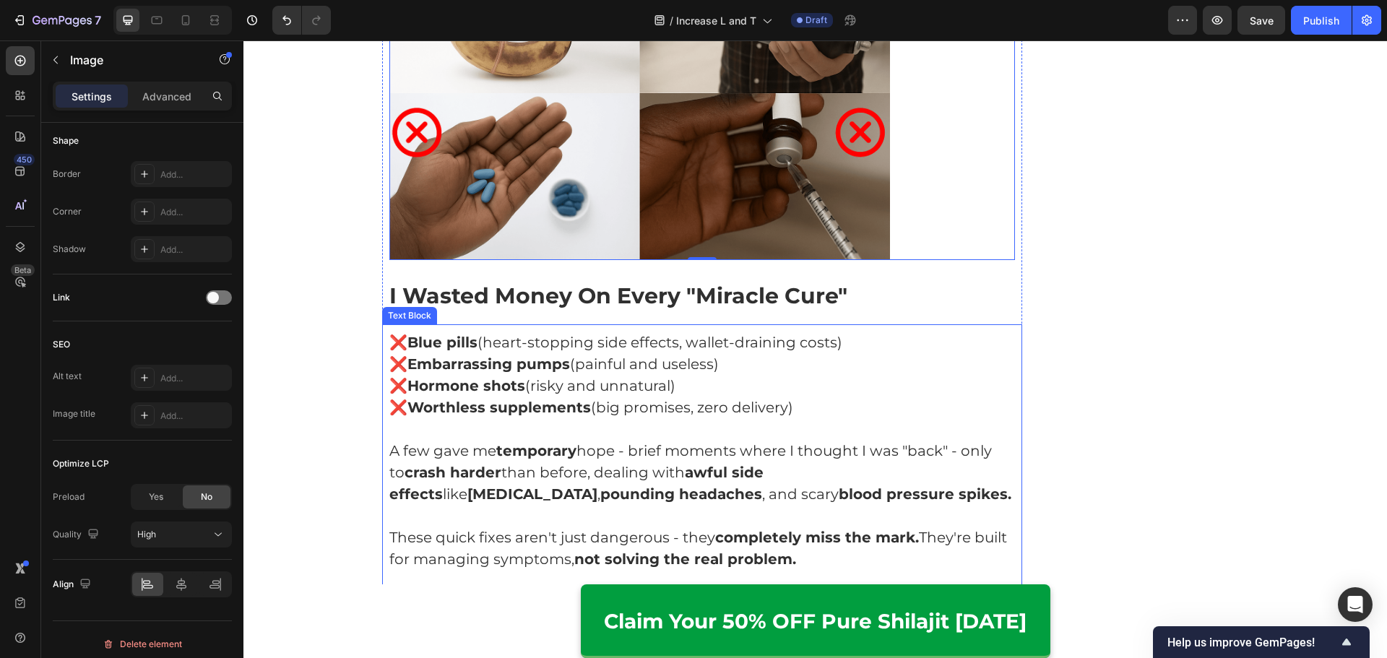
click at [817, 396] on p "❌ Worthless supplements (big promises, zero delivery)" at bounding box center [702, 407] width 626 height 22
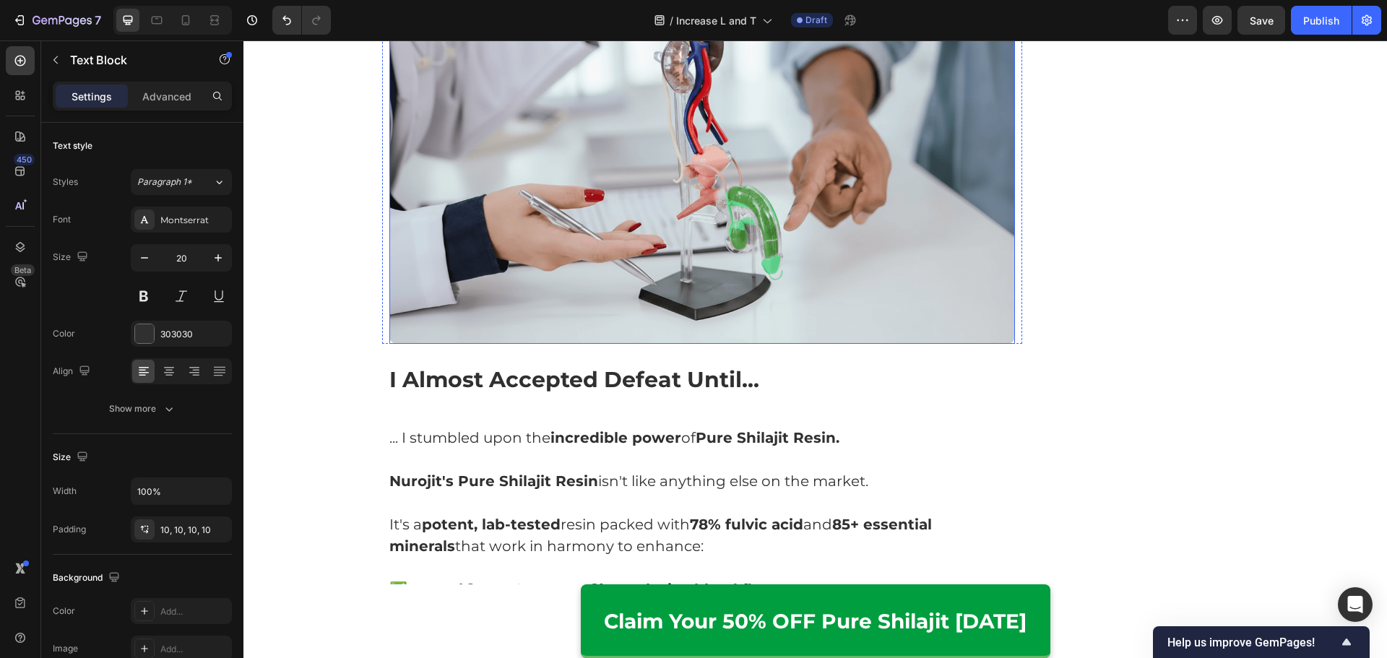
scroll to position [2994, 0]
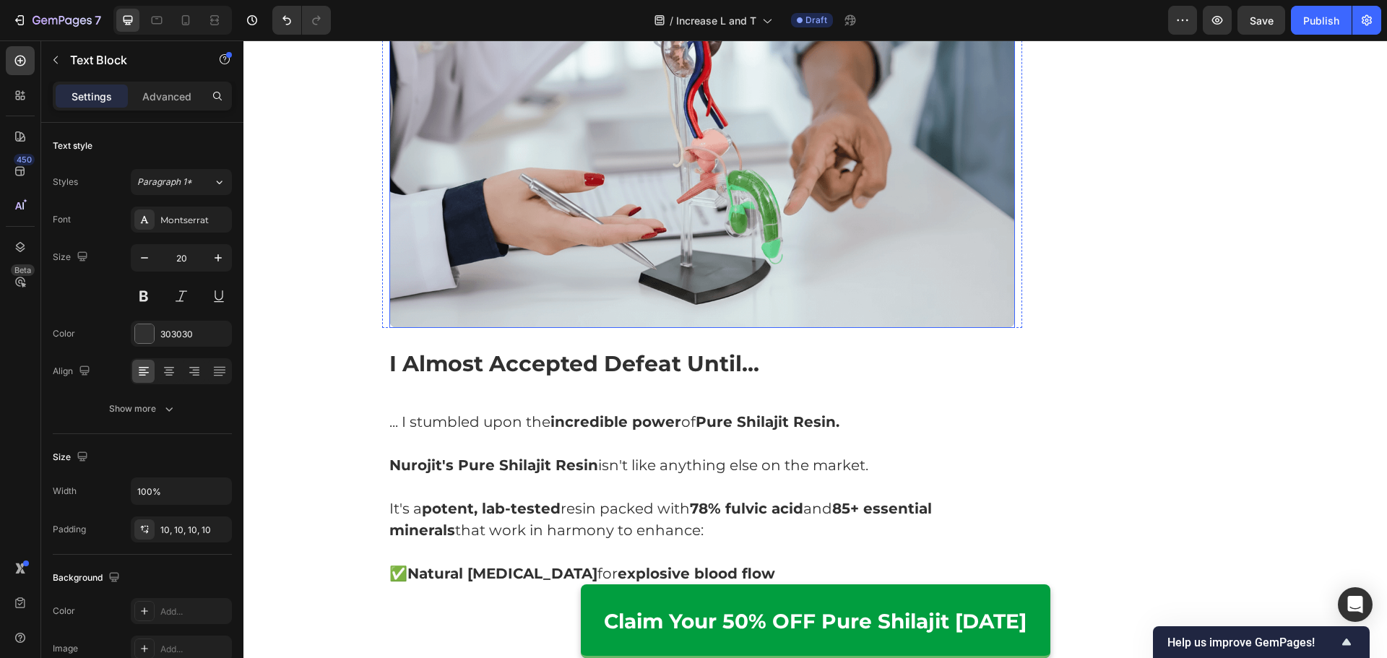
drag, startPoint x: 723, startPoint y: 221, endPoint x: 709, endPoint y: 233, distance: 17.9
click at [723, 220] on img at bounding box center [702, 148] width 626 height 357
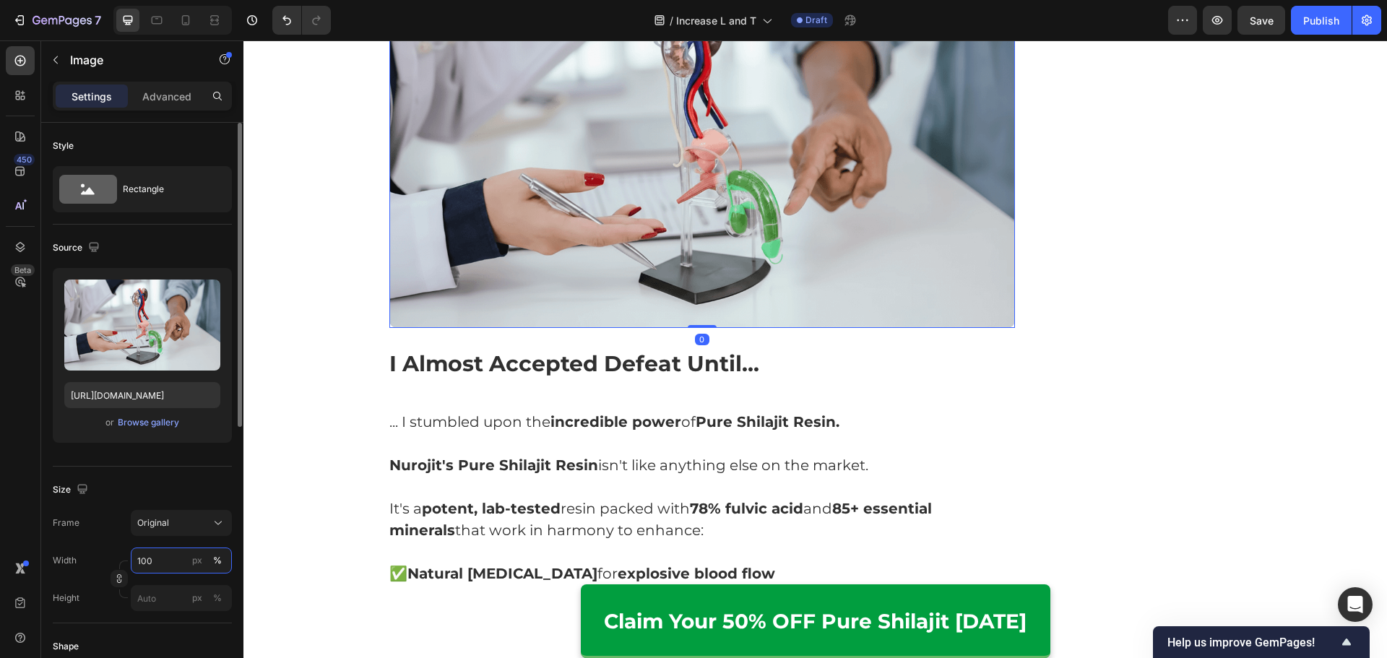
click at [155, 565] on input "100" at bounding box center [181, 560] width 101 height 26
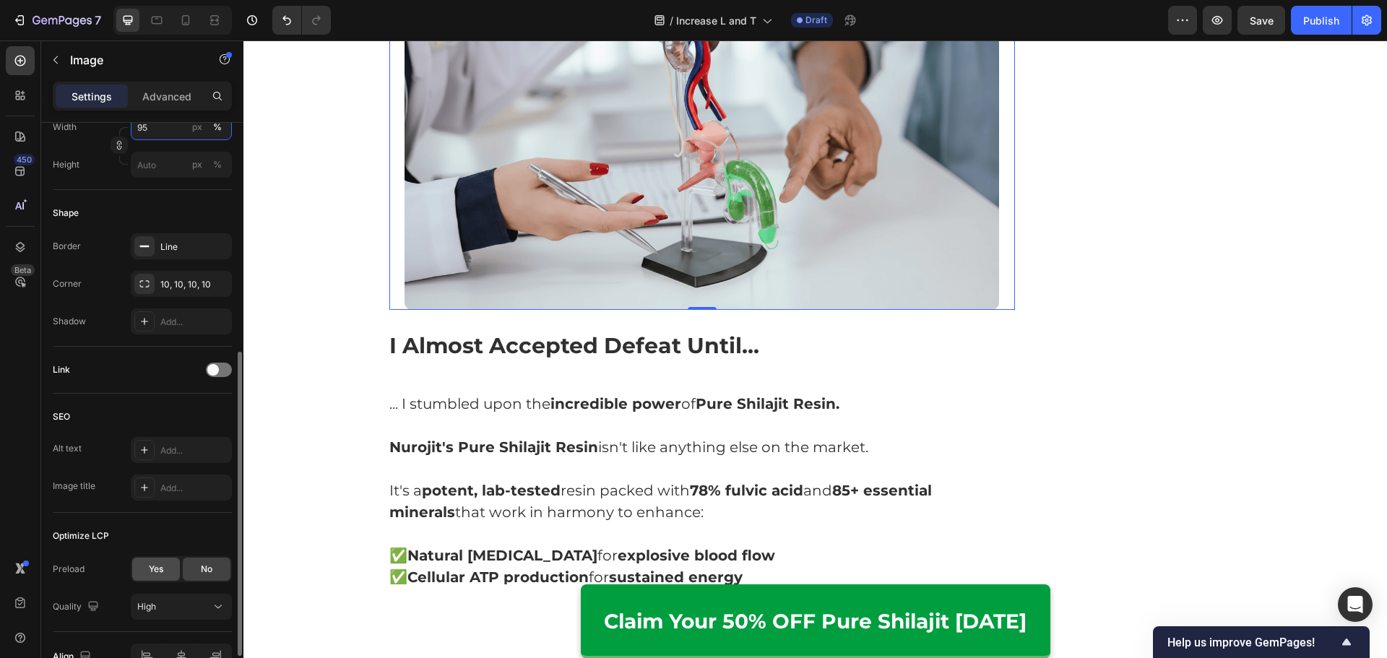
scroll to position [514, 0]
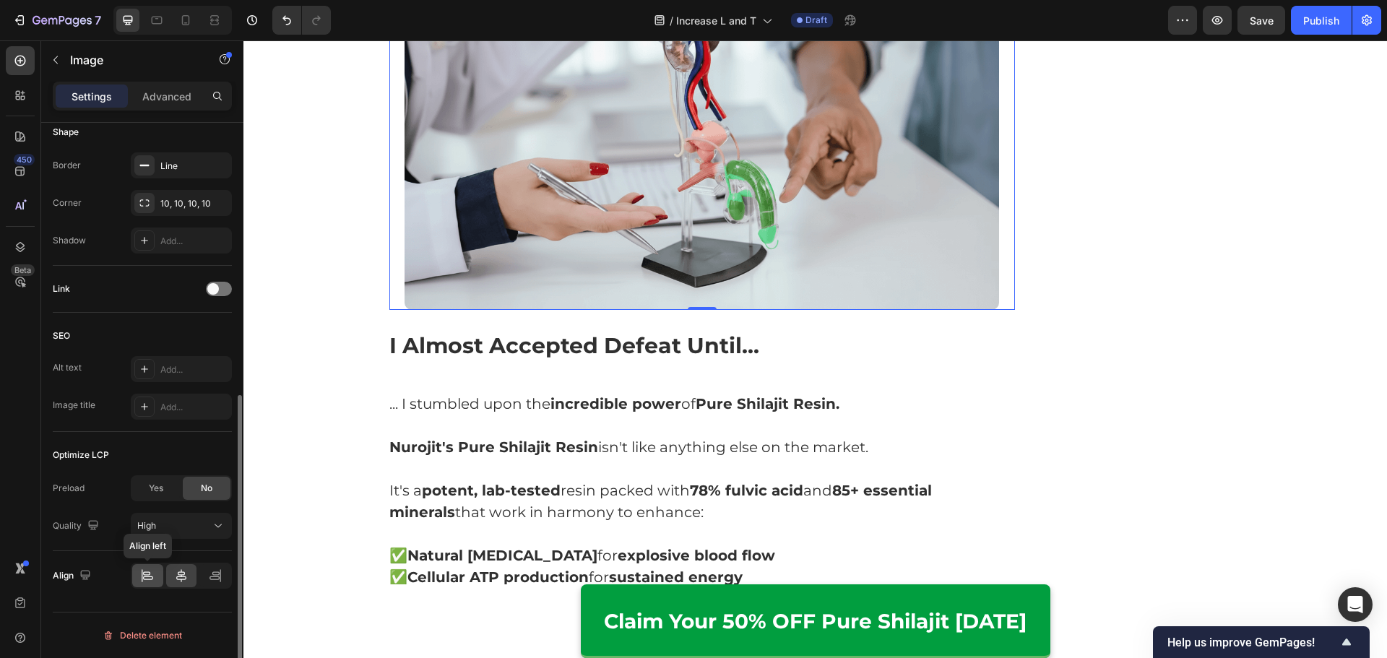
type input "95"
click at [149, 577] on icon at bounding box center [147, 575] width 14 height 14
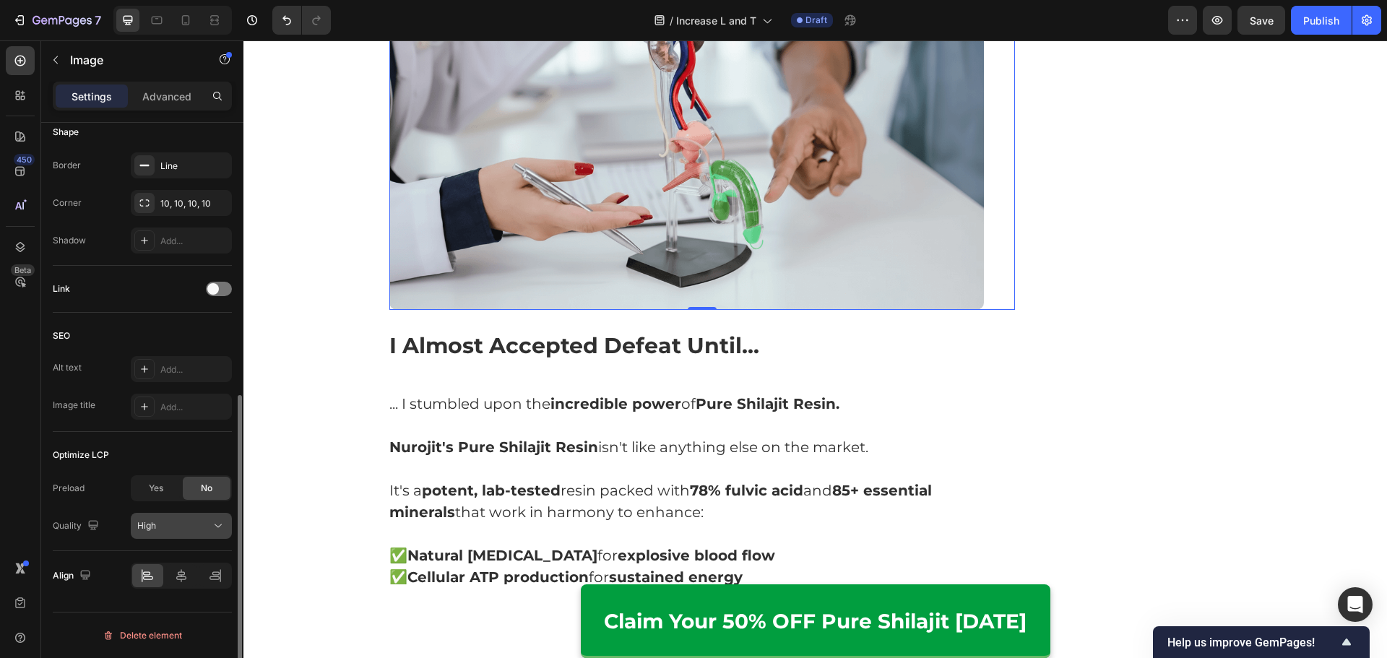
click at [203, 520] on div "High" at bounding box center [174, 525] width 74 height 13
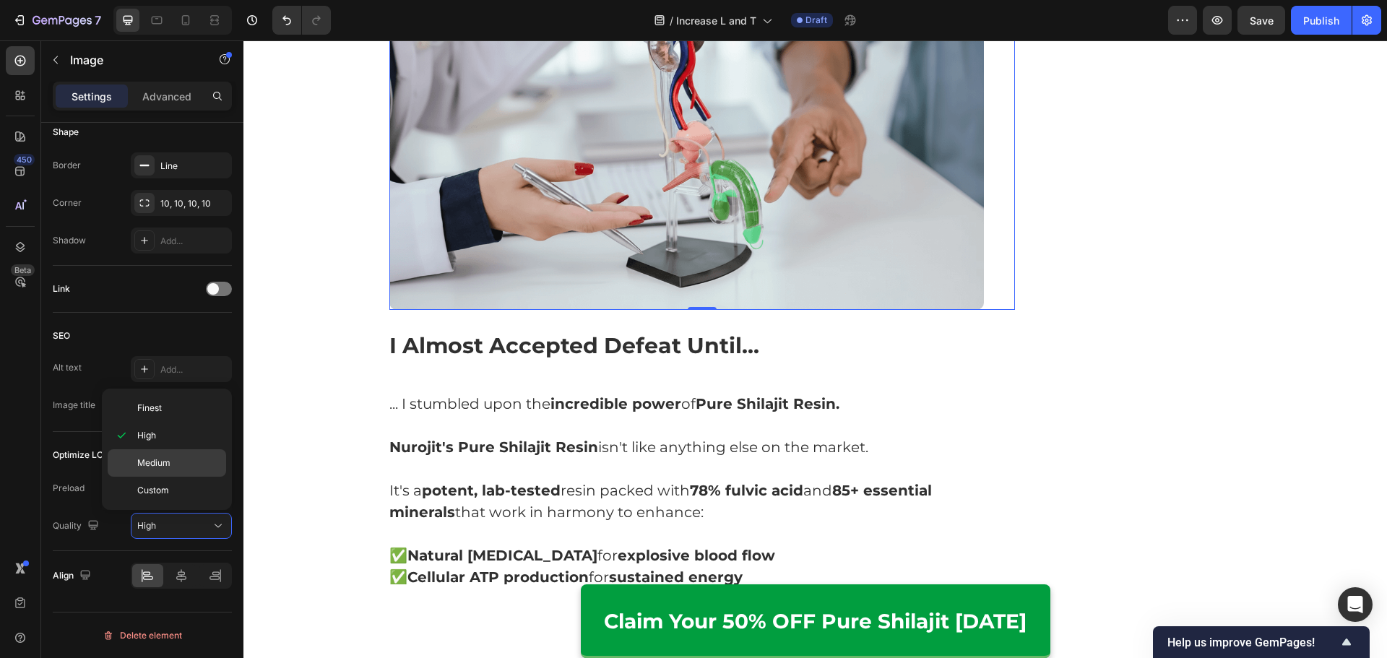
click at [199, 470] on div "Medium" at bounding box center [167, 462] width 118 height 27
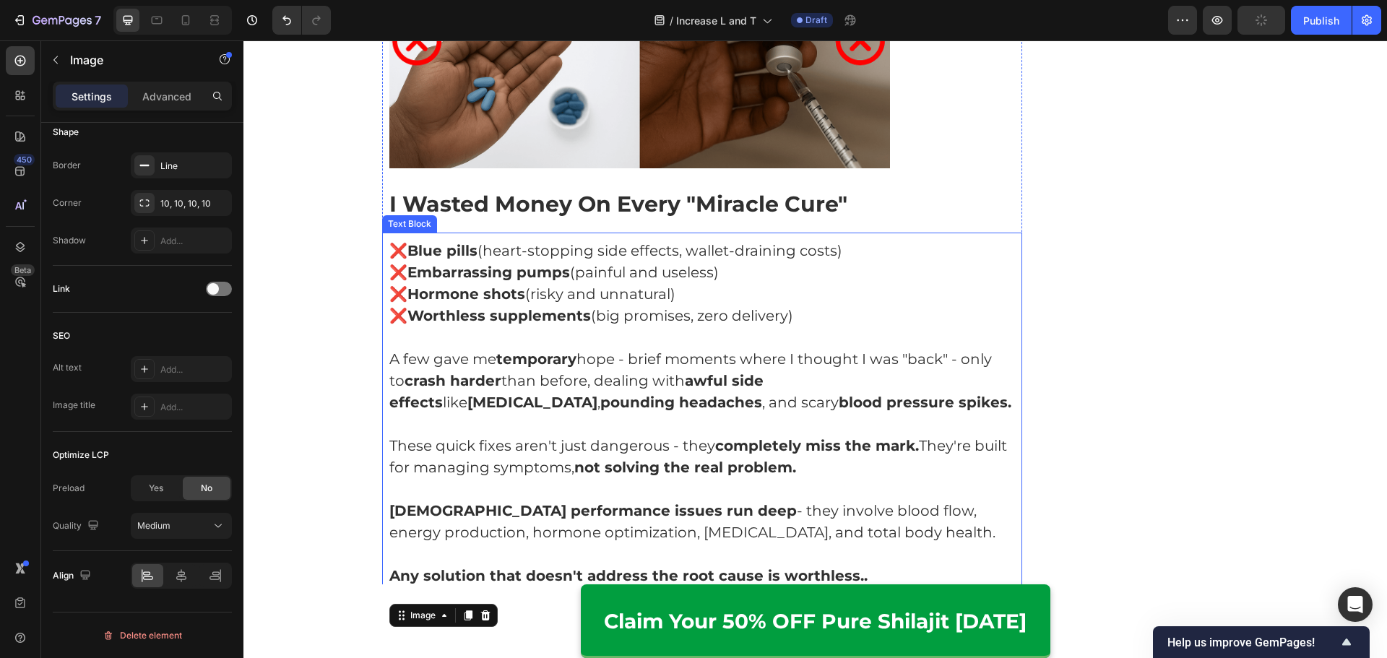
scroll to position [2055, 0]
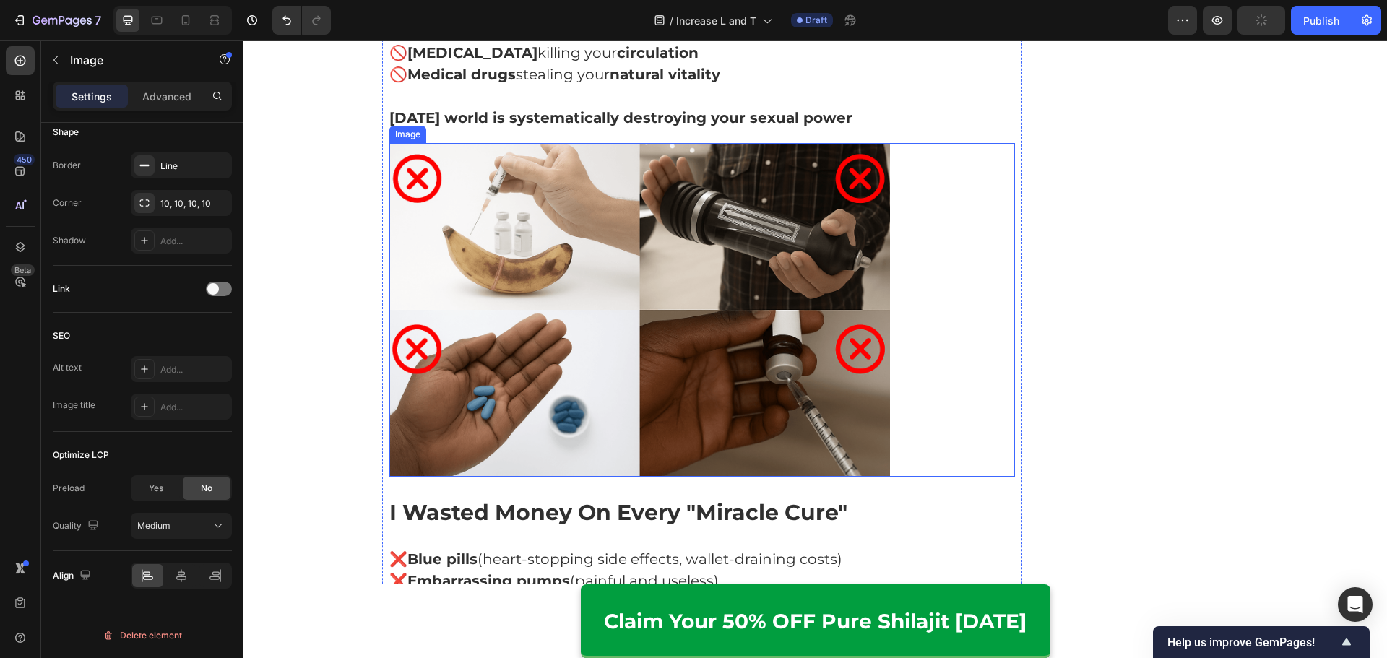
click at [681, 321] on img at bounding box center [639, 310] width 500 height 334
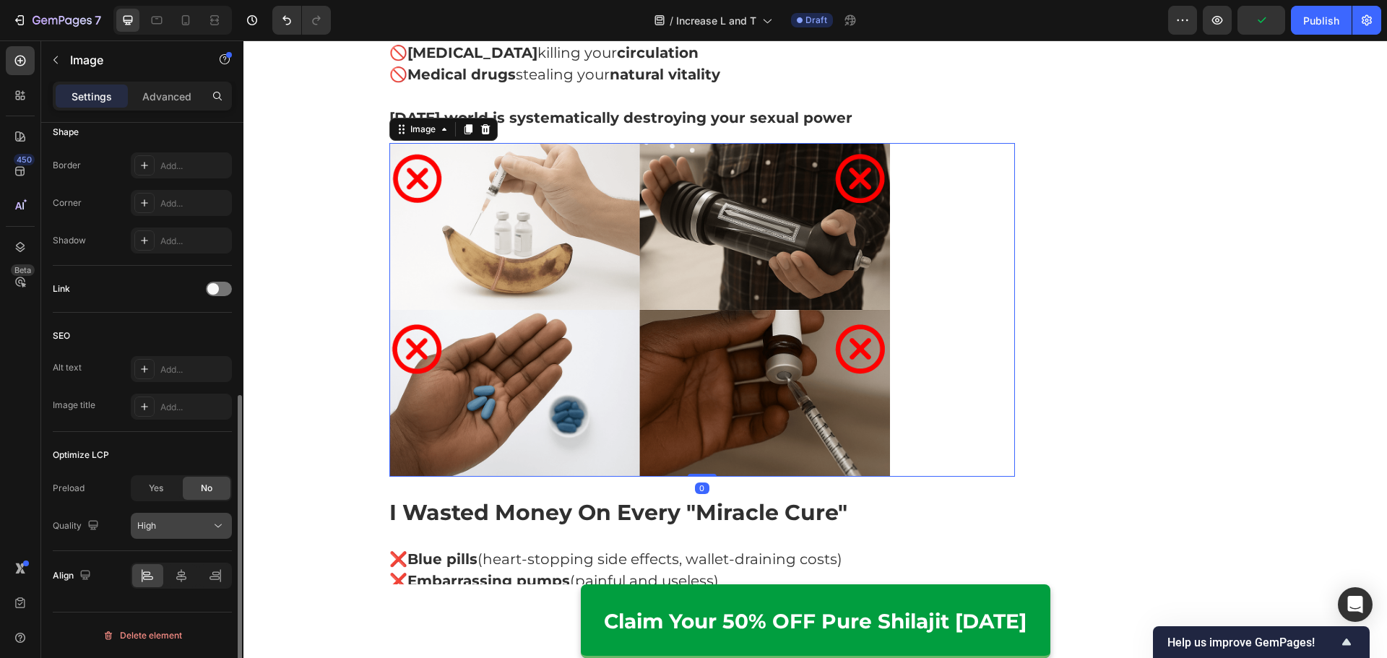
click at [181, 522] on div "High" at bounding box center [174, 525] width 74 height 13
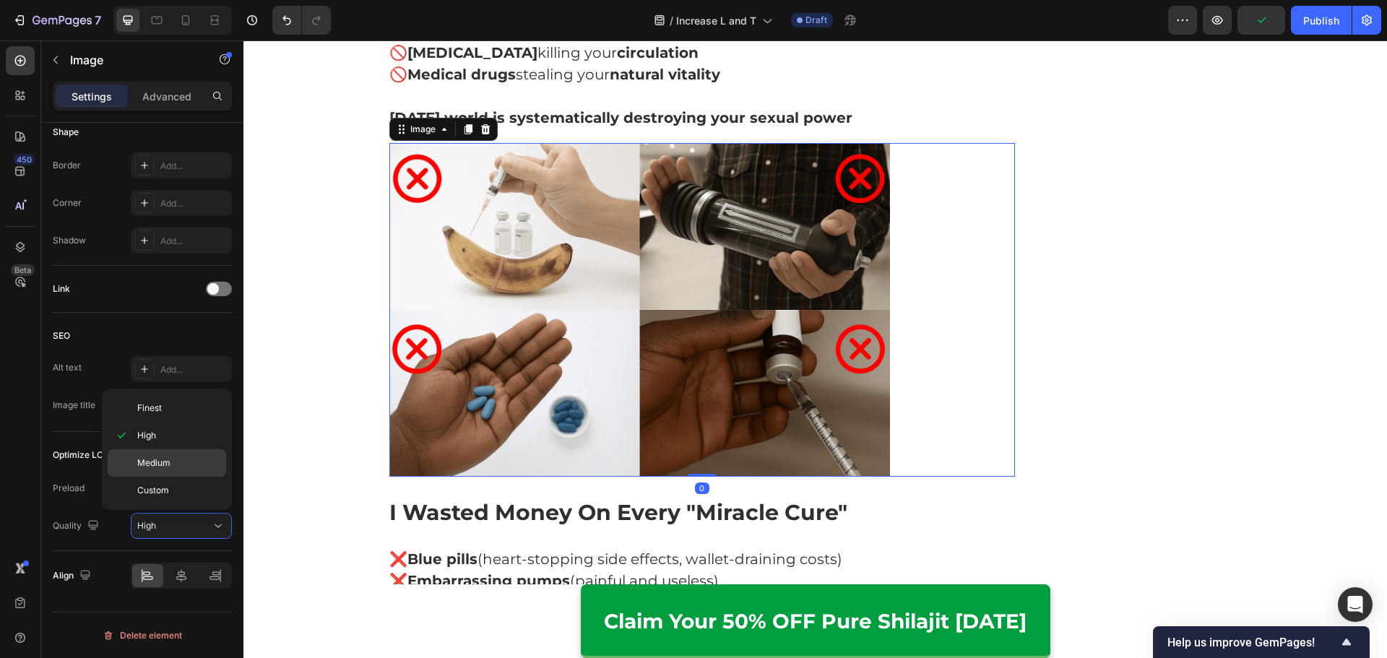
click at [195, 461] on p "Medium" at bounding box center [178, 462] width 82 height 13
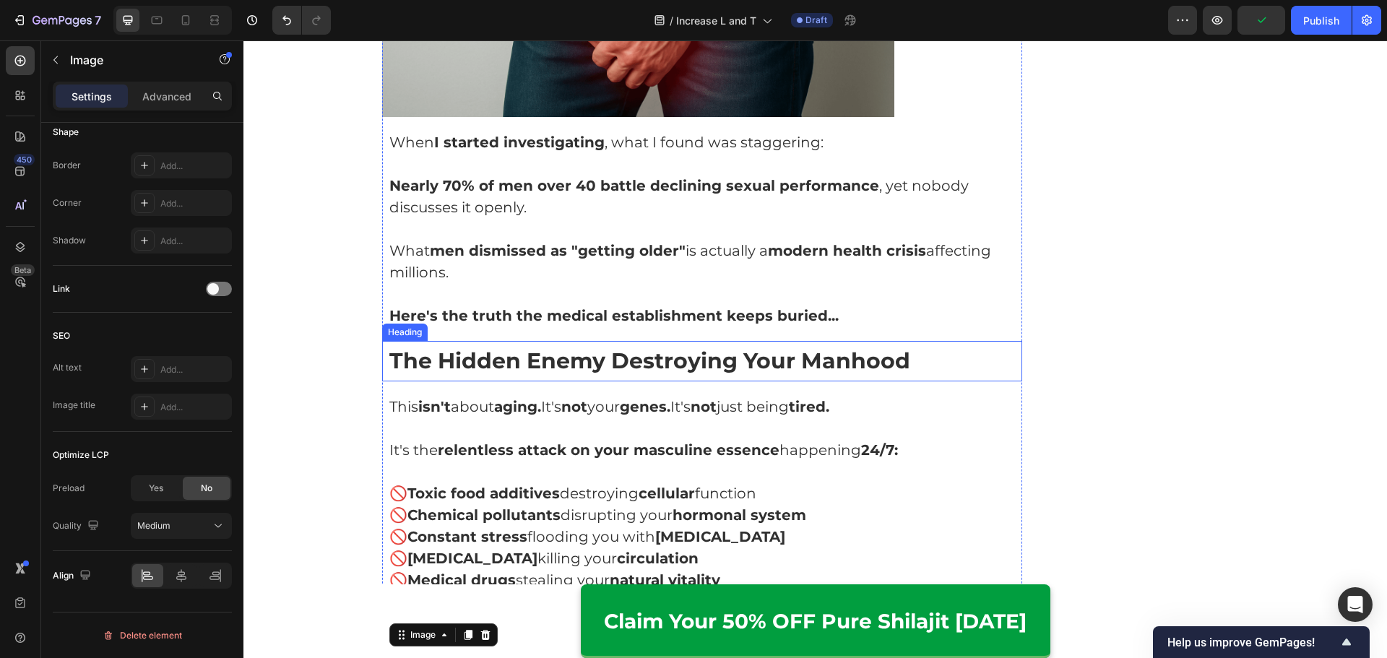
scroll to position [1189, 0]
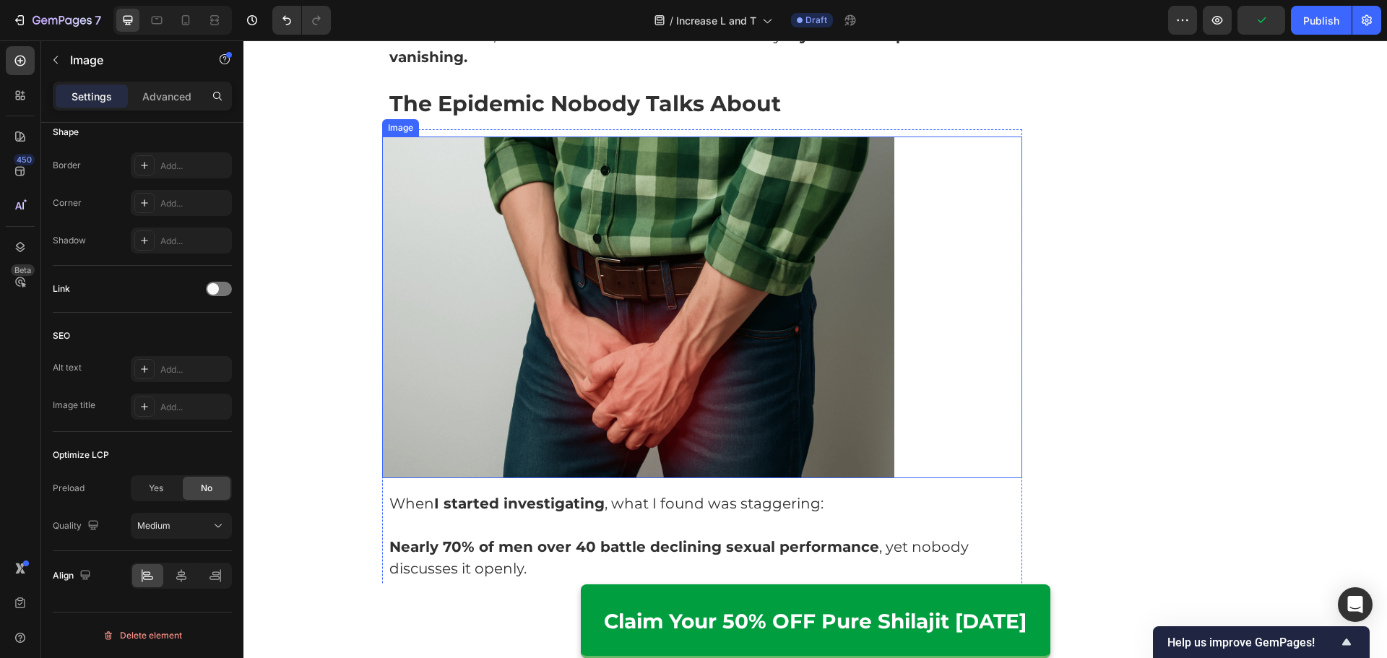
click at [615, 339] on img at bounding box center [638, 307] width 512 height 342
click at [204, 537] on button "High" at bounding box center [181, 526] width 101 height 26
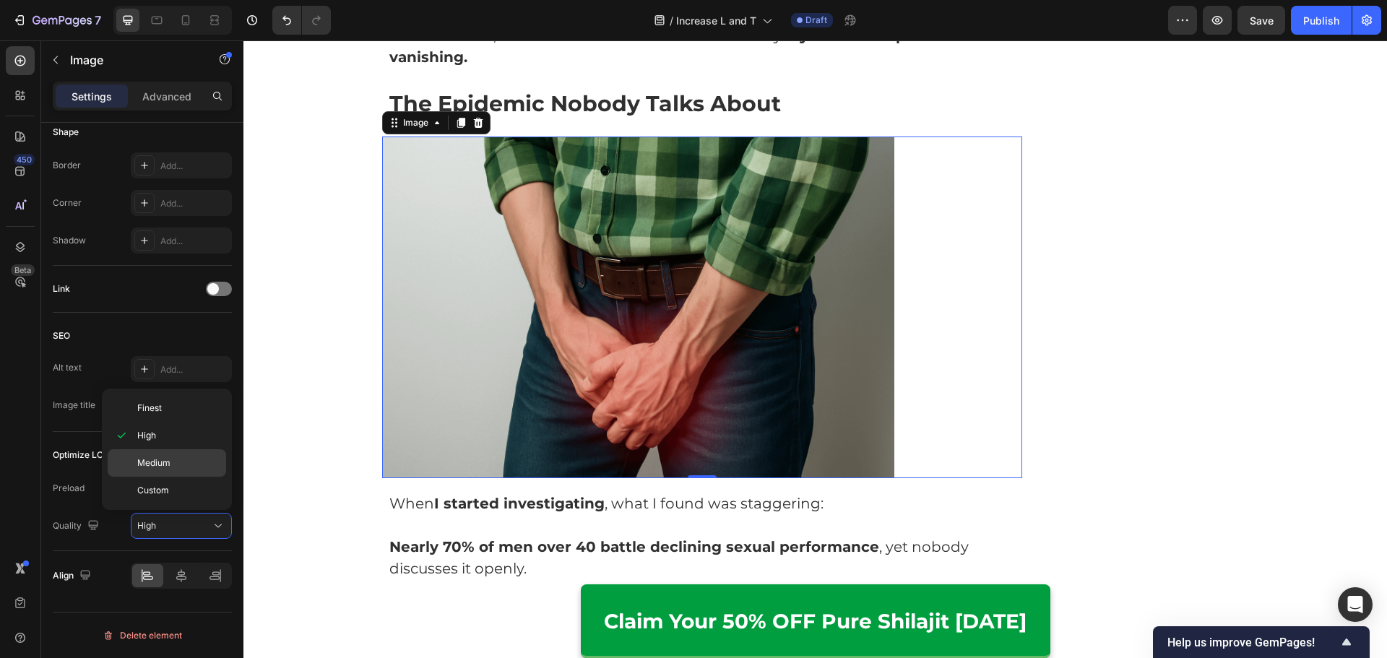
click at [185, 461] on p "Medium" at bounding box center [178, 462] width 82 height 13
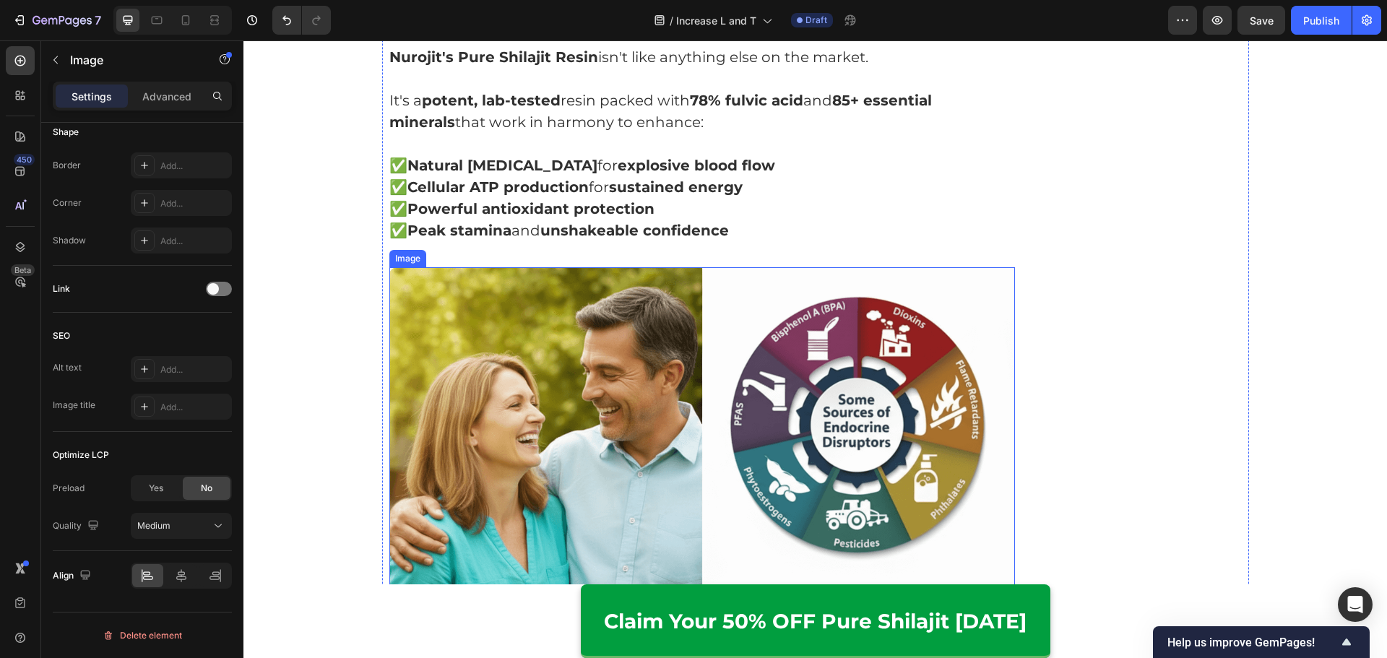
scroll to position [3644, 0]
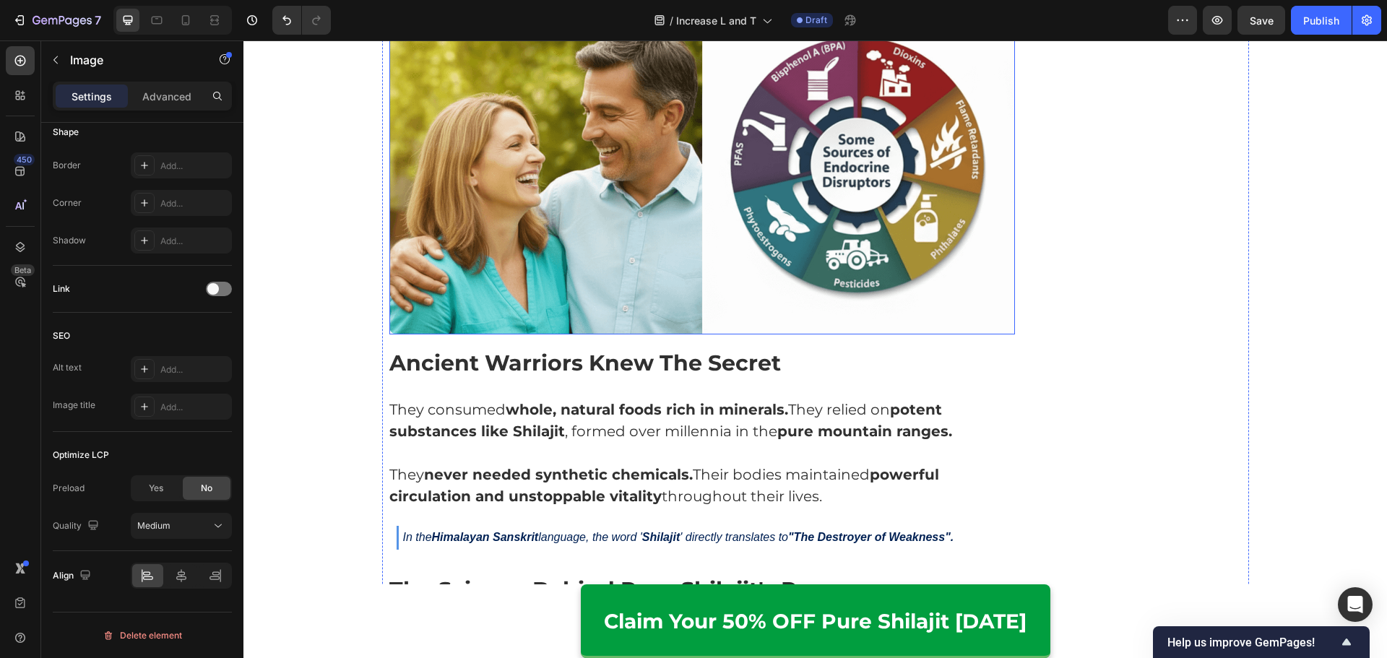
click at [664, 272] on img at bounding box center [702, 170] width 626 height 327
click at [177, 526] on div "High" at bounding box center [174, 525] width 74 height 13
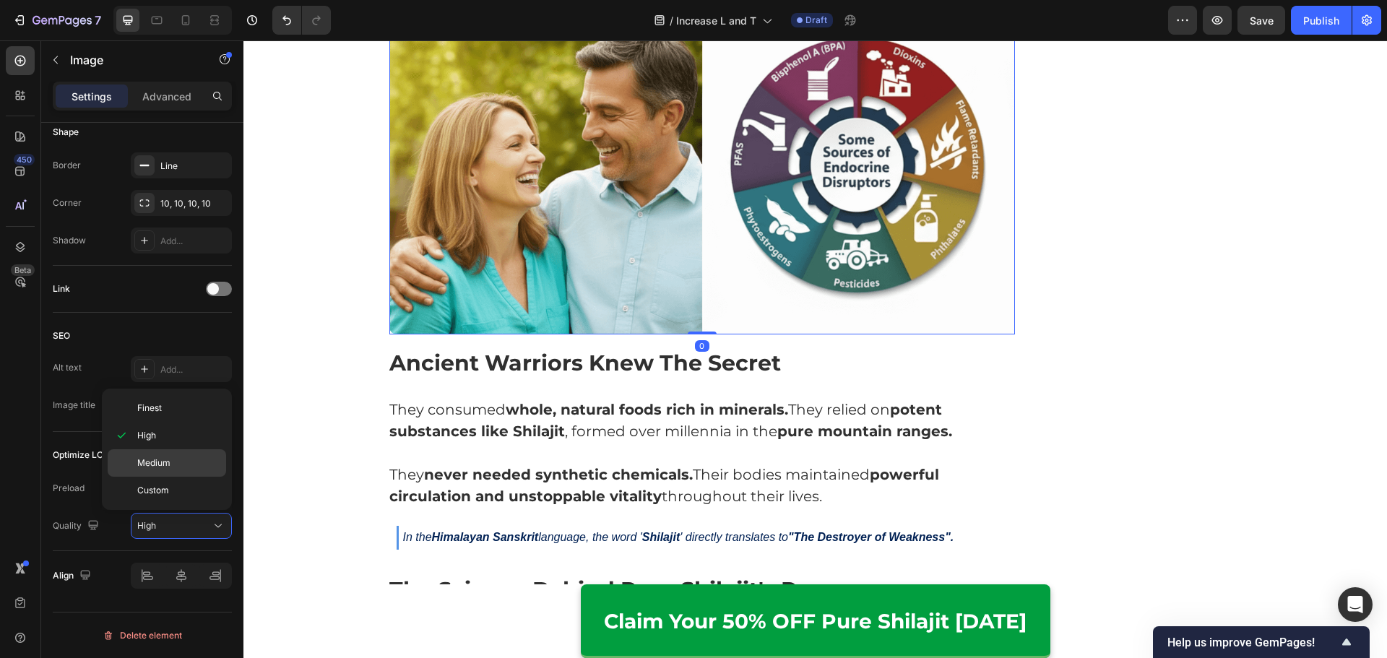
click at [172, 462] on p "Medium" at bounding box center [178, 462] width 82 height 13
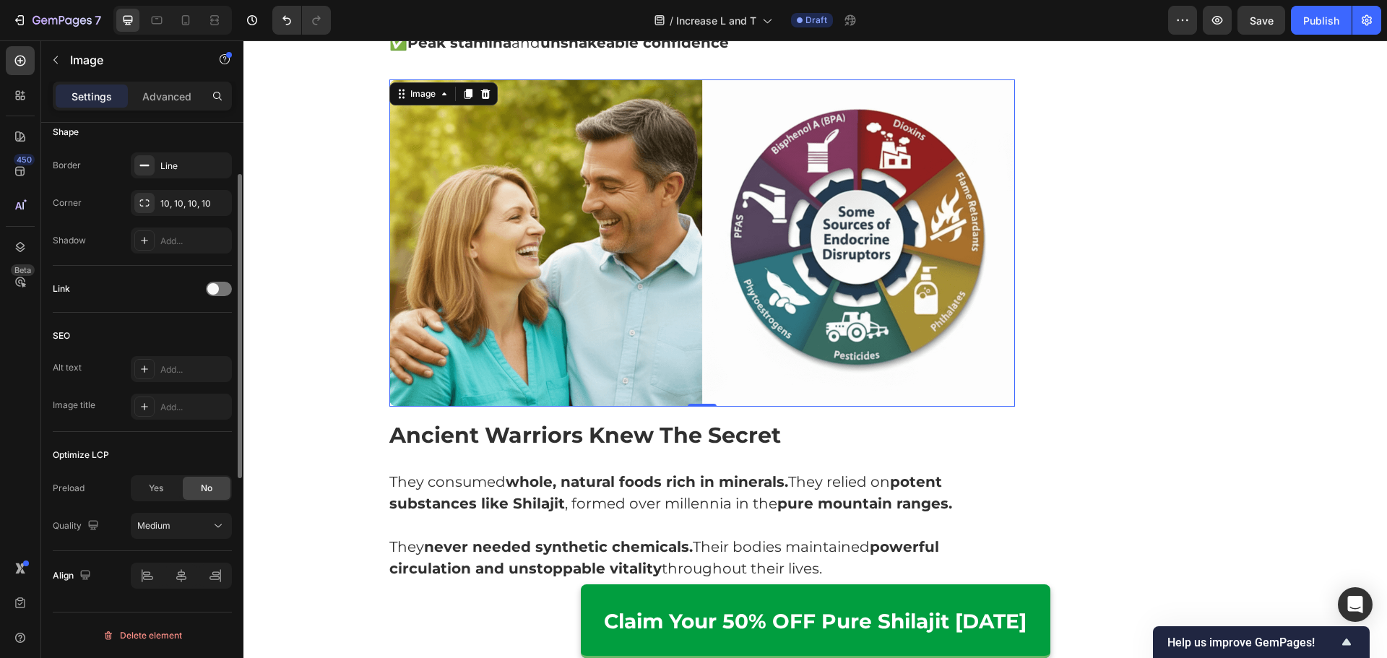
scroll to position [225, 0]
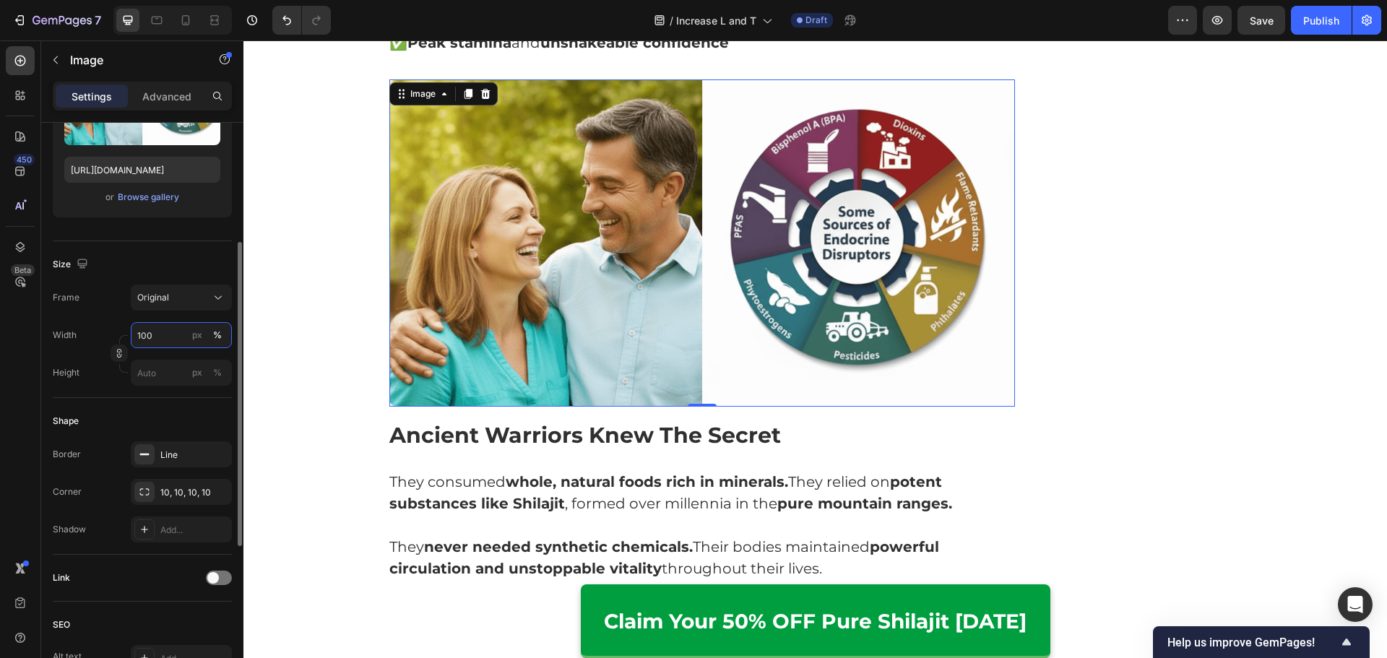
click at [157, 341] on input "100" at bounding box center [181, 335] width 101 height 26
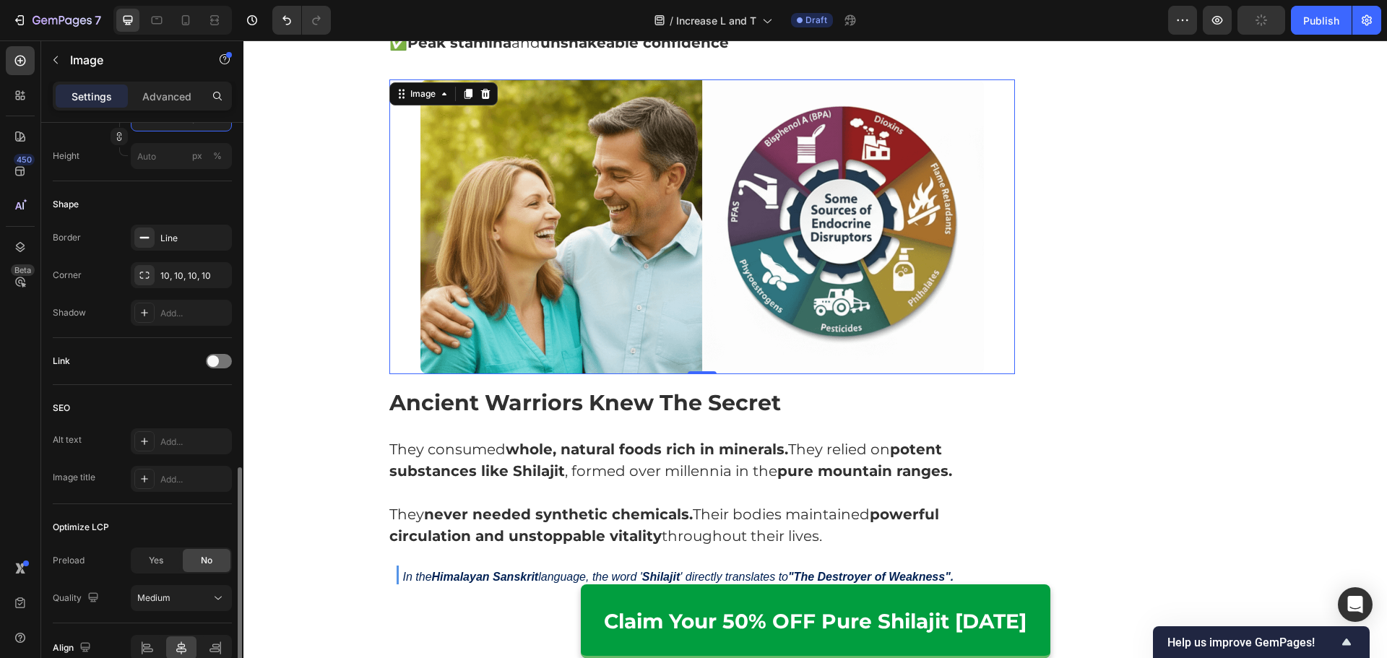
scroll to position [514, 0]
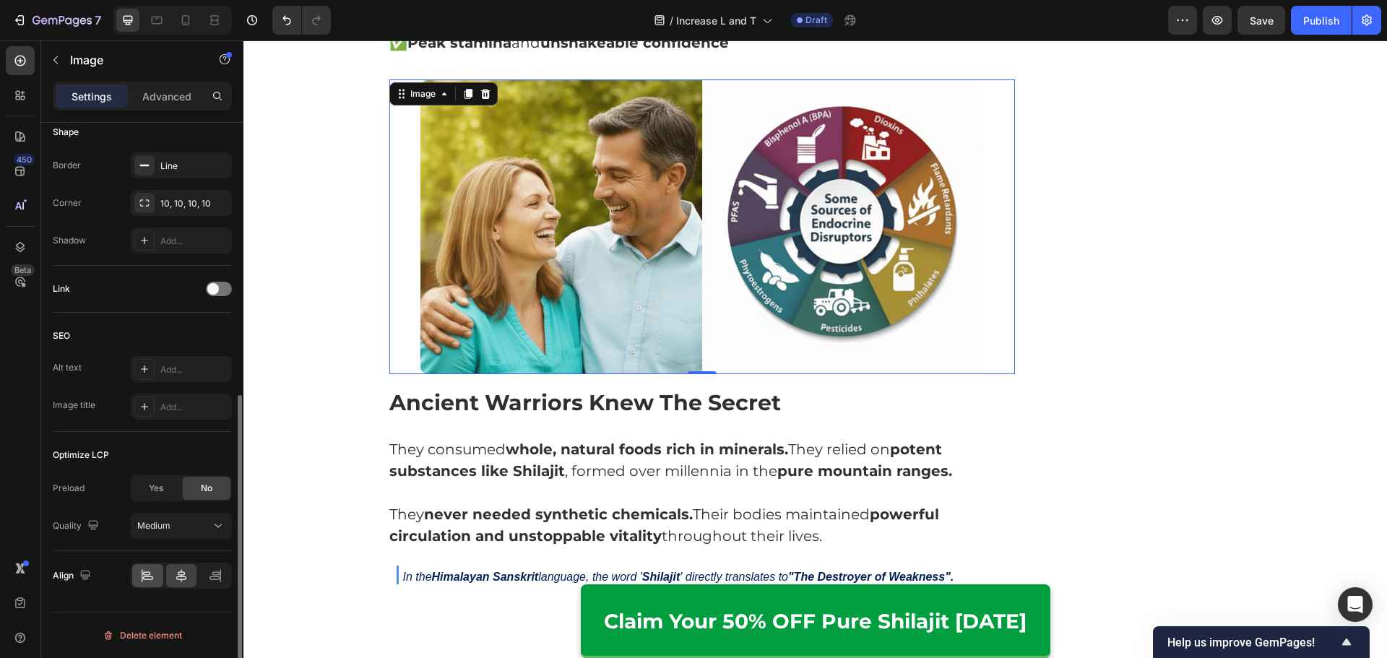
type input "90"
click at [151, 577] on icon at bounding box center [147, 575] width 14 height 14
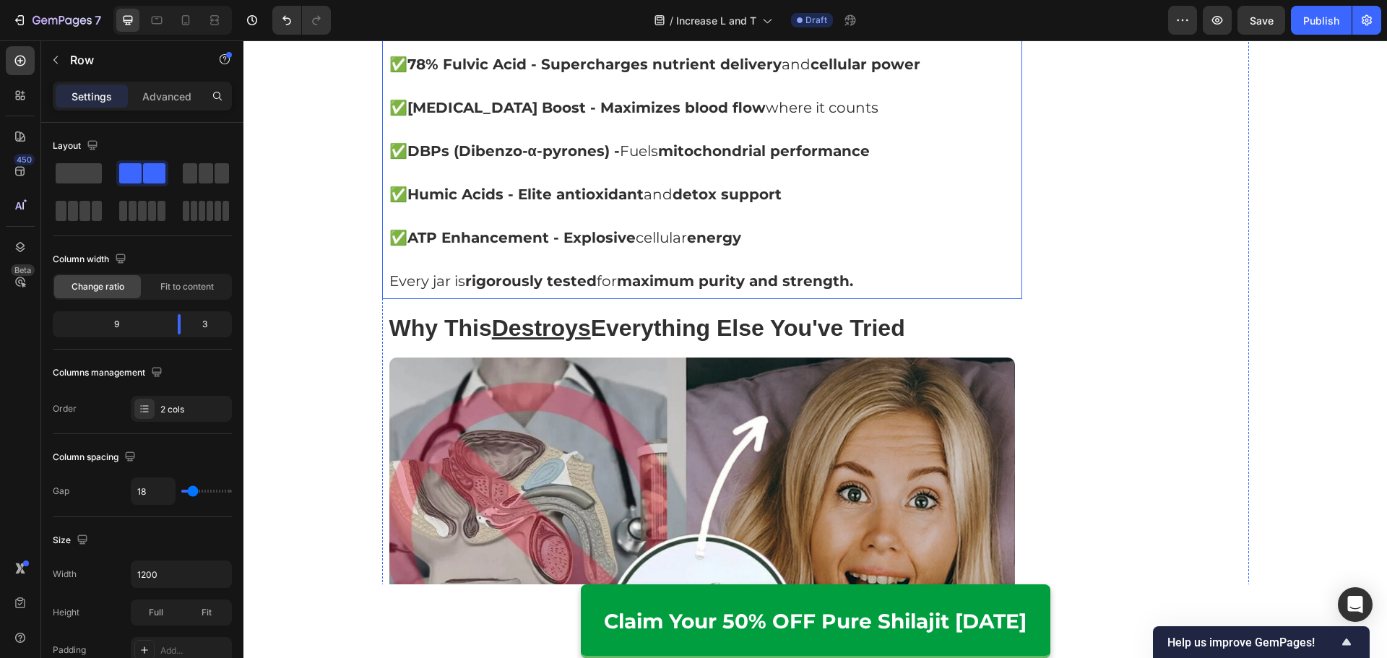
scroll to position [4439, 0]
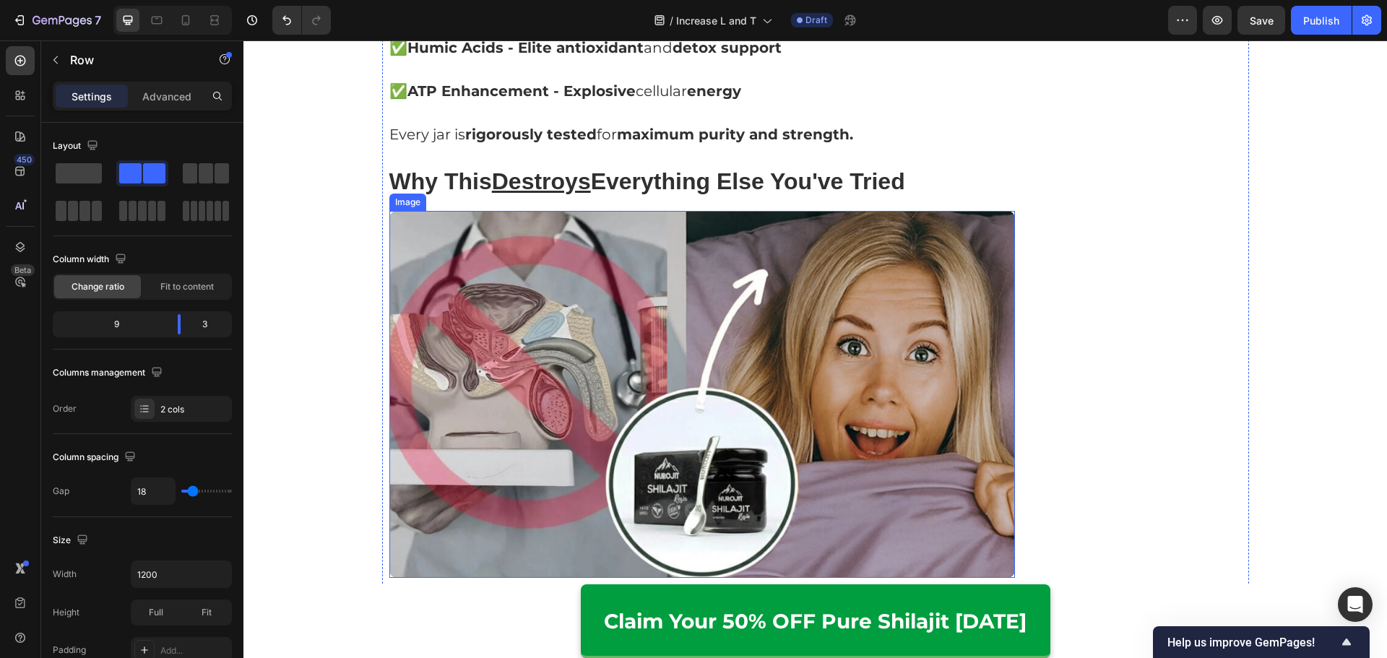
click at [693, 290] on img at bounding box center [702, 394] width 626 height 367
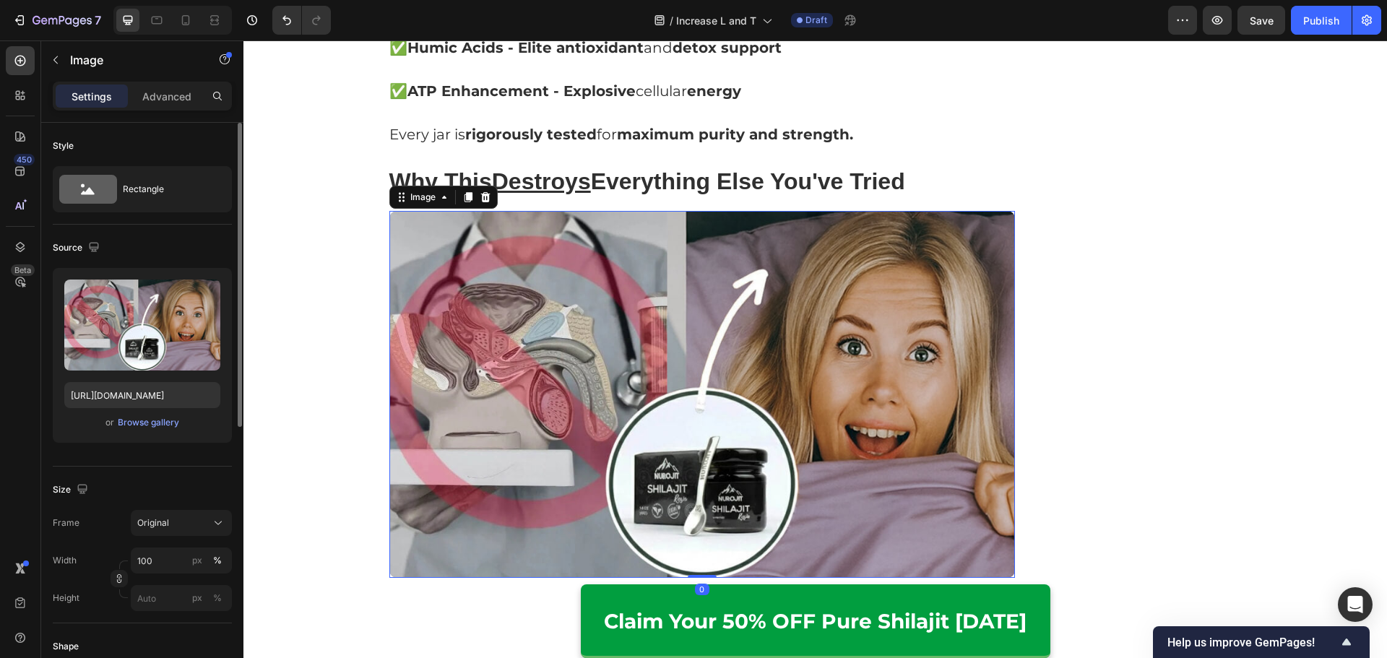
scroll to position [144, 0]
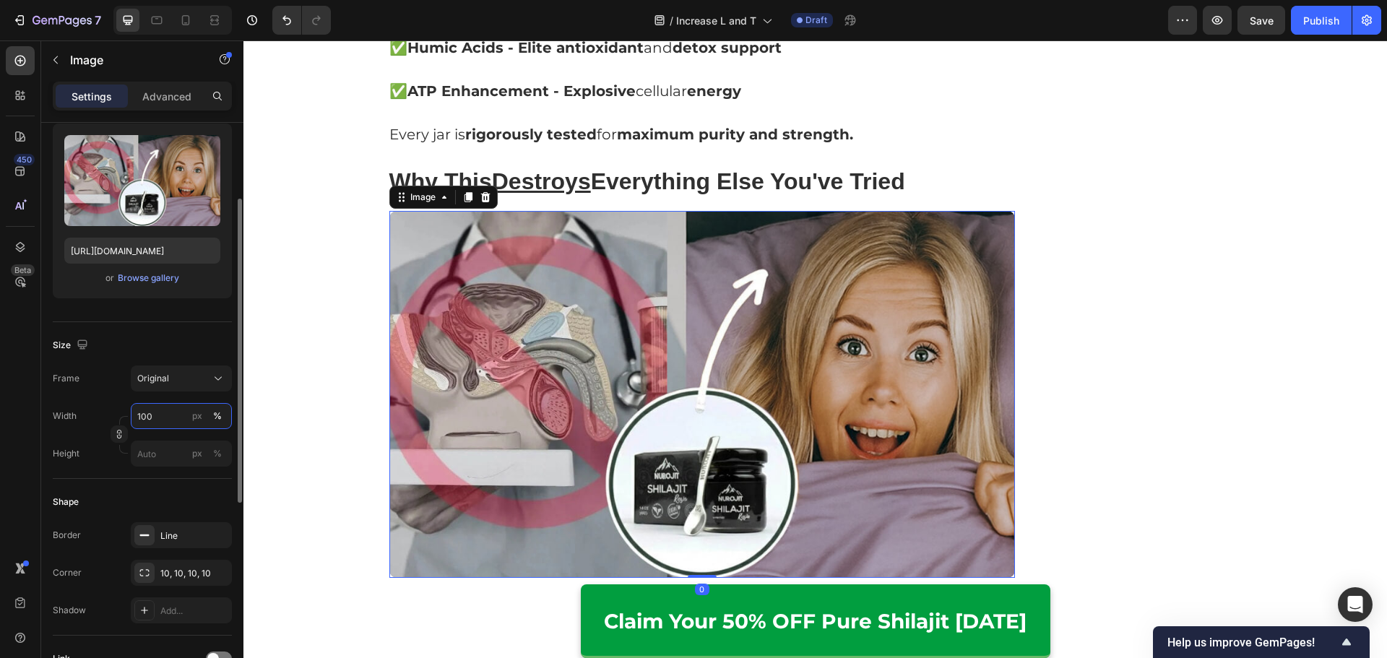
click at [161, 410] on input "100" at bounding box center [181, 416] width 101 height 26
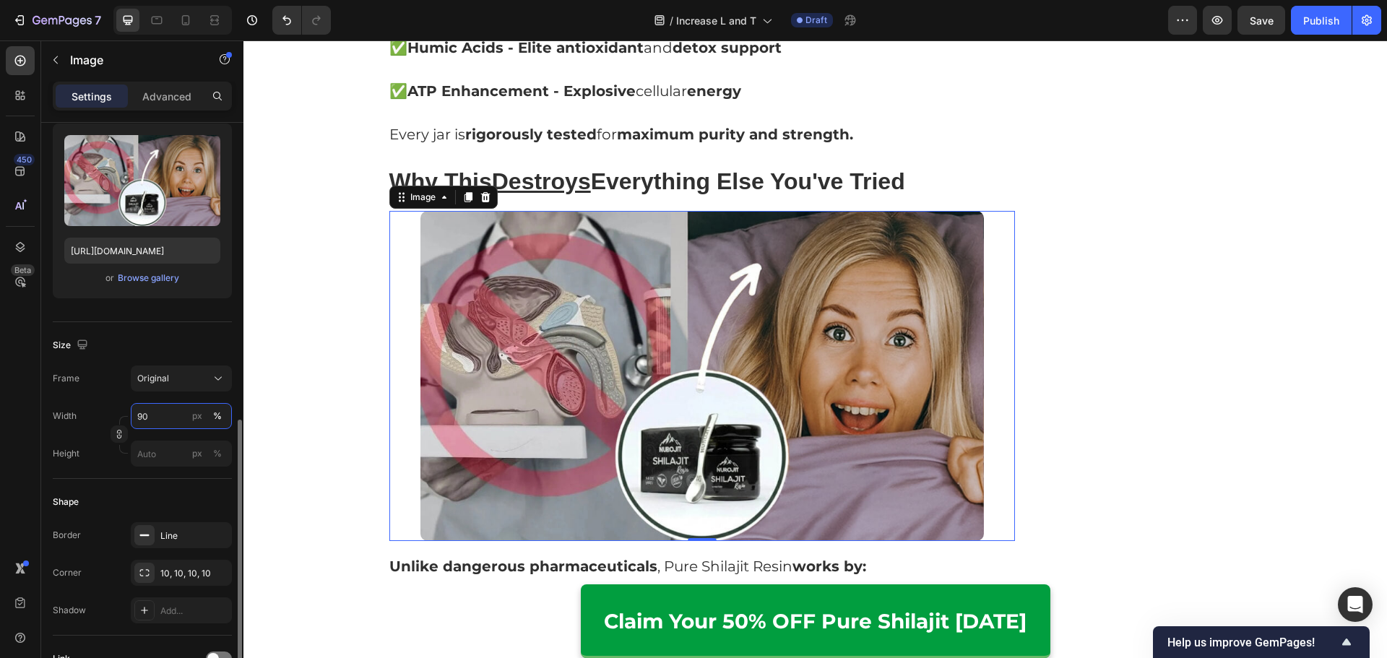
scroll to position [506, 0]
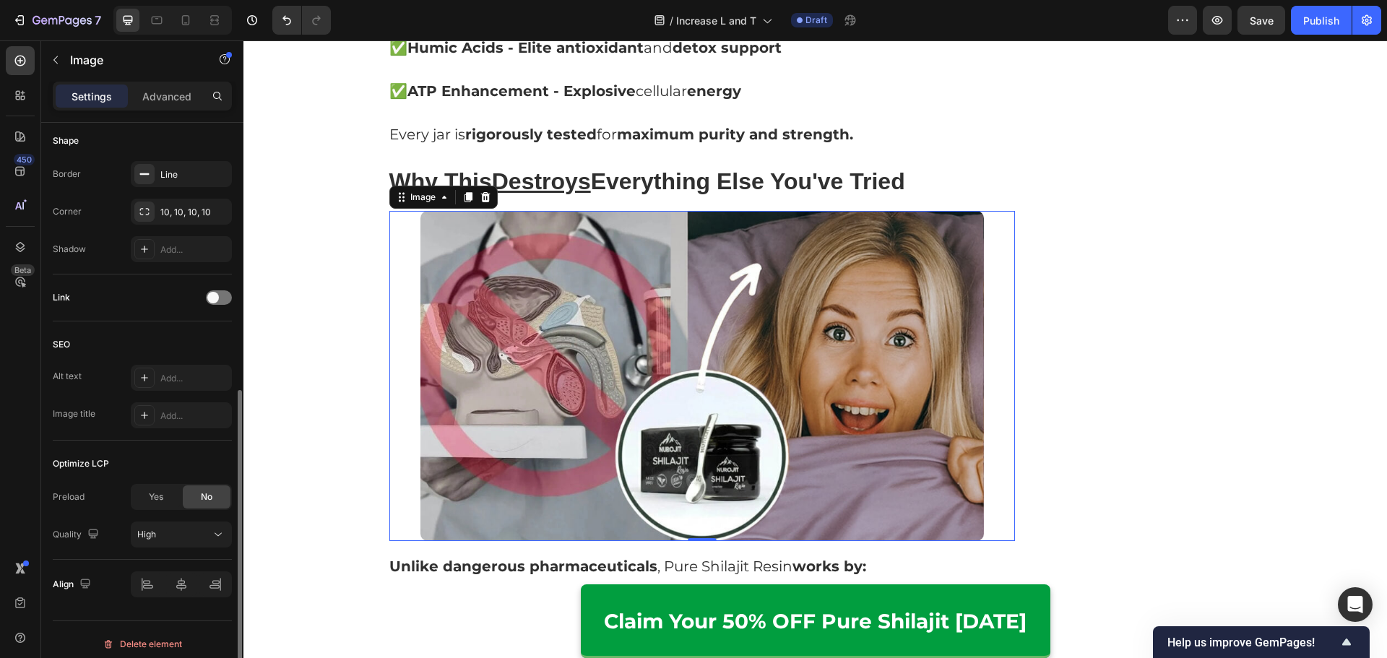
type input "90"
click at [147, 584] on icon at bounding box center [147, 584] width 14 height 14
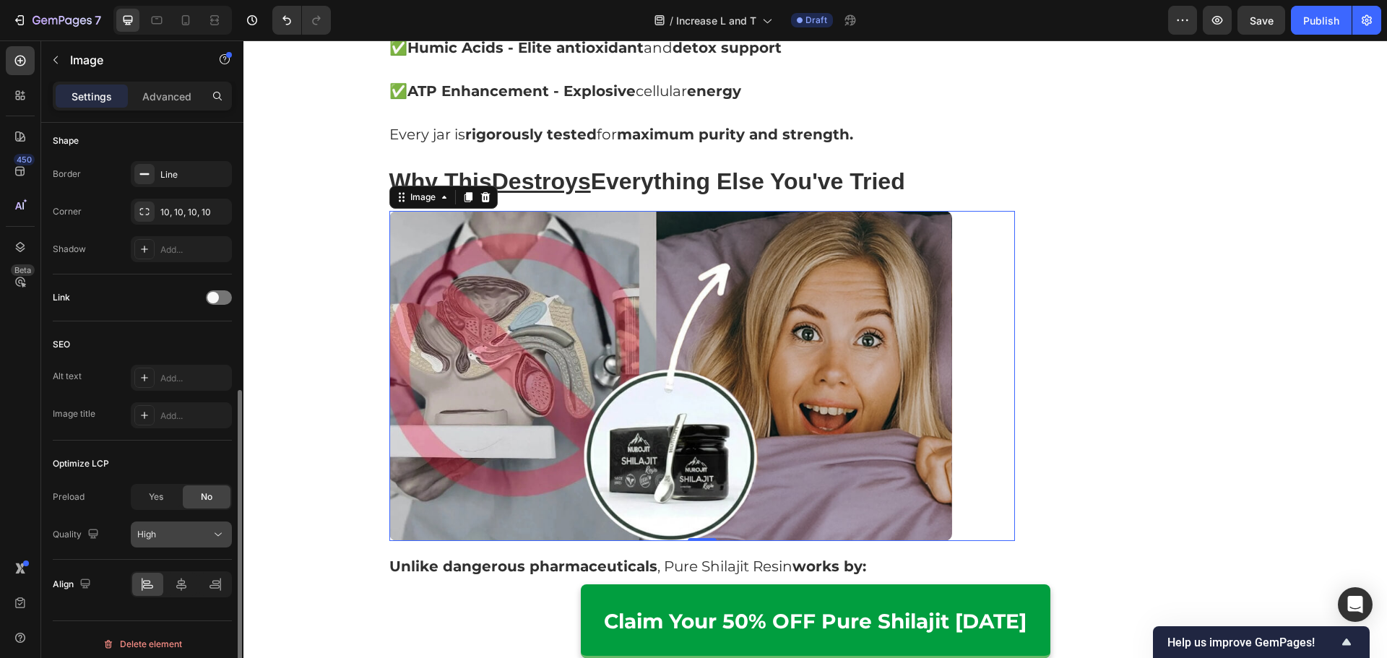
drag, startPoint x: 165, startPoint y: 549, endPoint x: 172, endPoint y: 543, distance: 8.7
click at [166, 548] on div "Optimize LCP Preload Yes No Quality High" at bounding box center [142, 500] width 179 height 119
click at [186, 526] on button "High" at bounding box center [181, 534] width 101 height 26
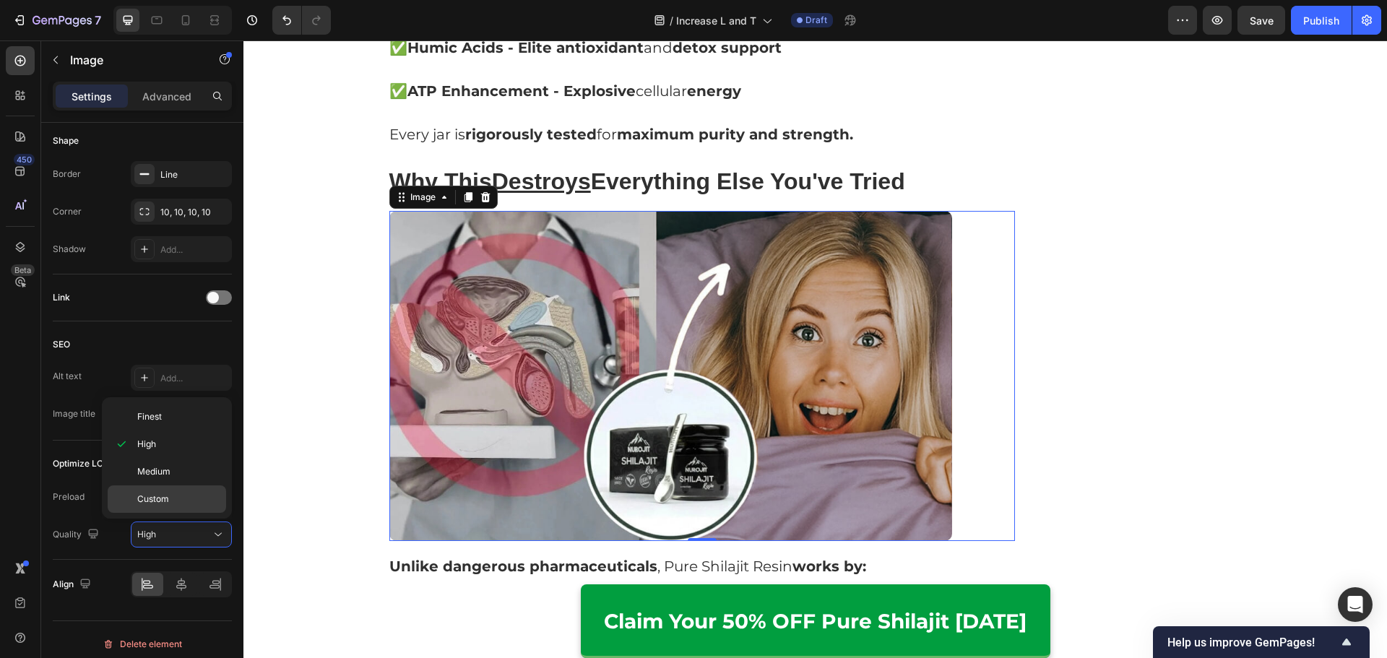
click at [197, 488] on div "Custom" at bounding box center [167, 498] width 118 height 27
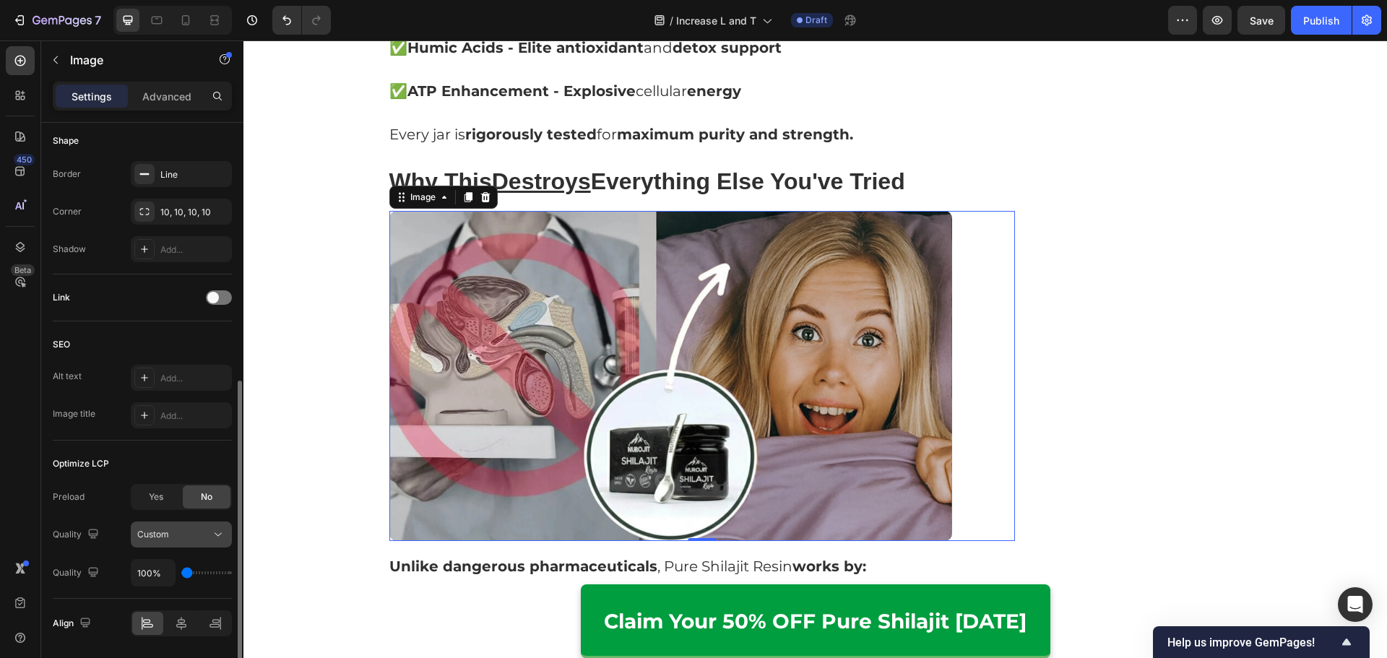
click at [184, 529] on div "Custom" at bounding box center [174, 534] width 74 height 13
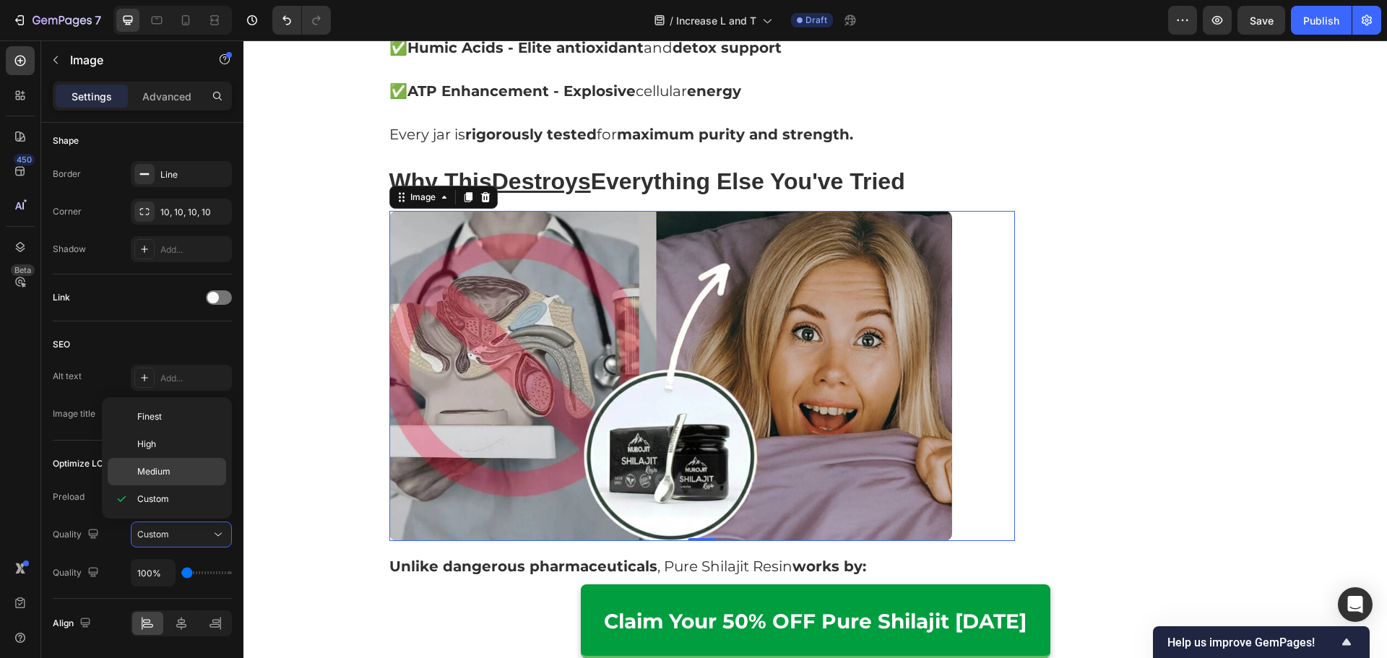
click at [187, 476] on p "Medium" at bounding box center [178, 471] width 82 height 13
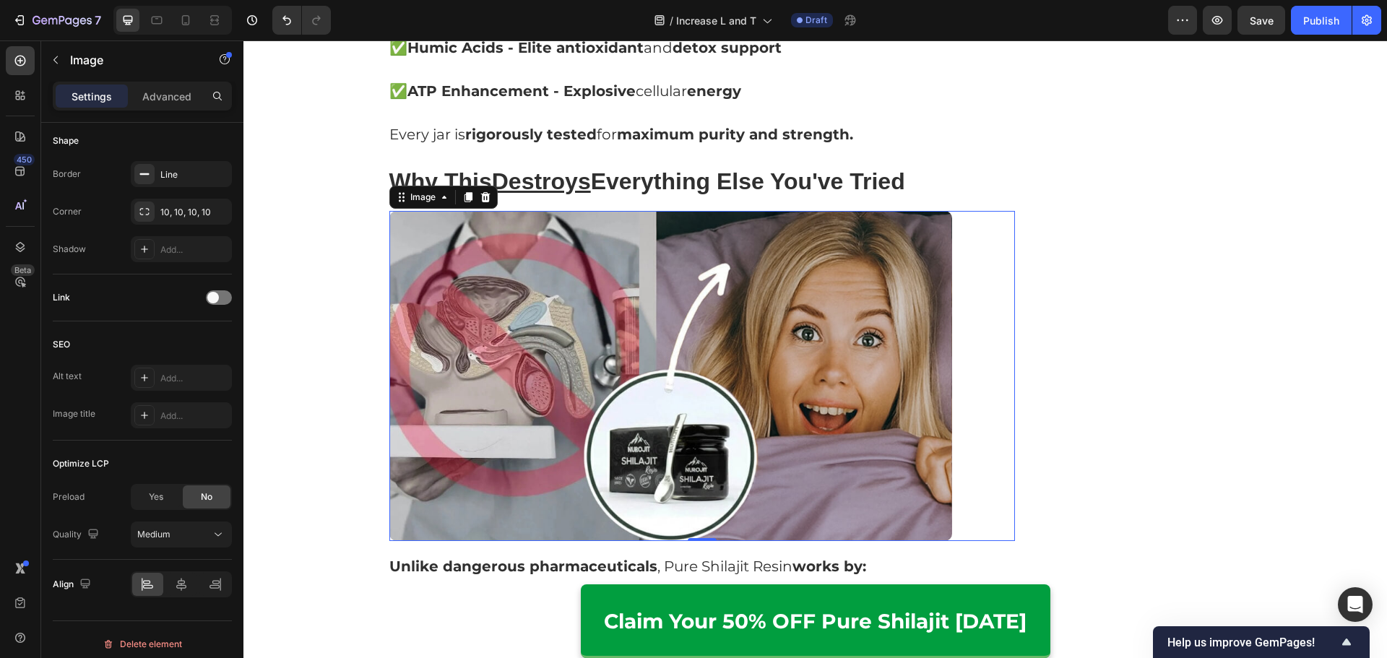
click at [1039, 315] on div "Recommended by Ayurvedic Practitioners Heading Image Claim 50% OFF Today Button…" at bounding box center [1142, 648] width 214 height 9868
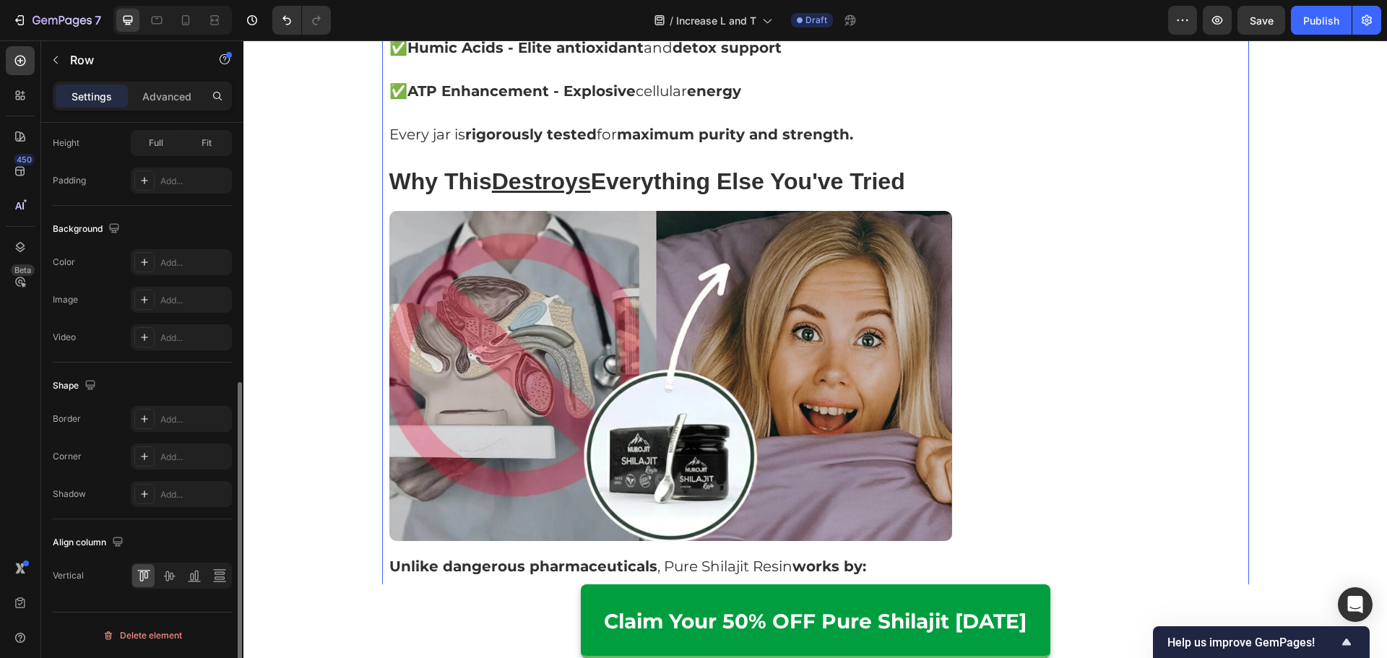
scroll to position [0, 0]
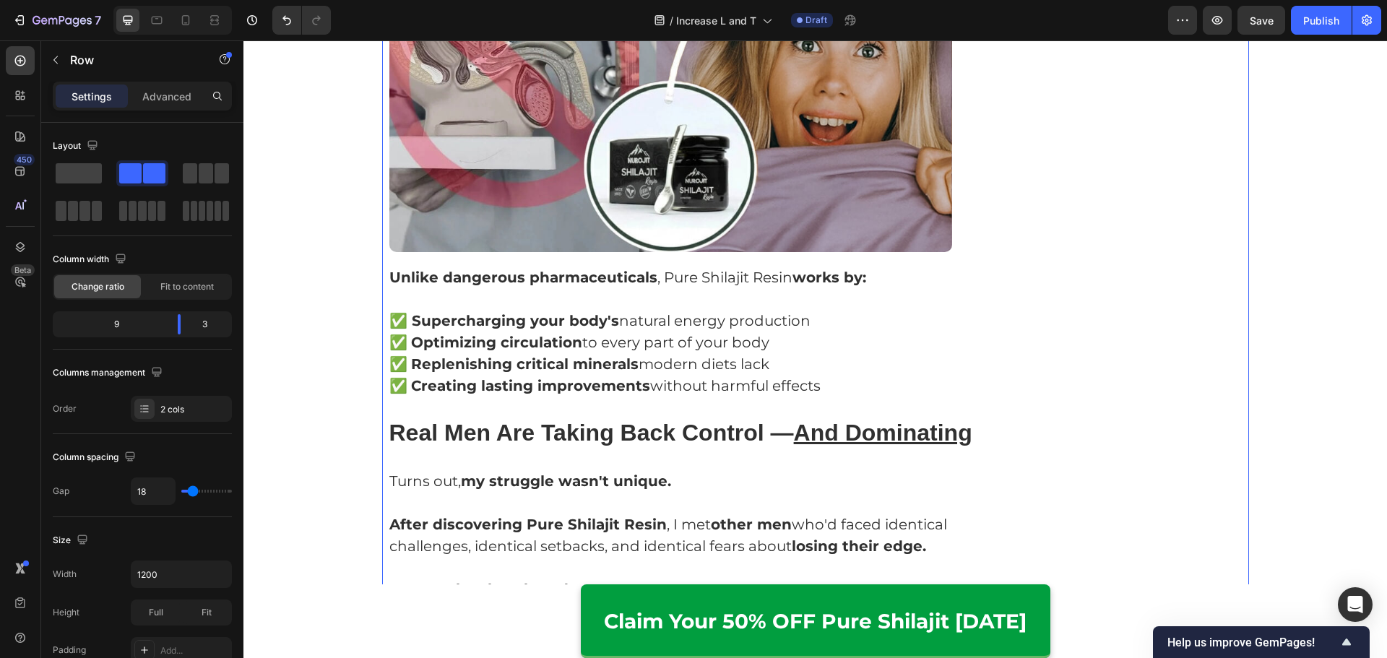
click at [1079, 325] on div "Recommended by Ayurvedic Practitioners Heading Image Claim 50% OFF Today Button…" at bounding box center [1142, 359] width 214 height 9868
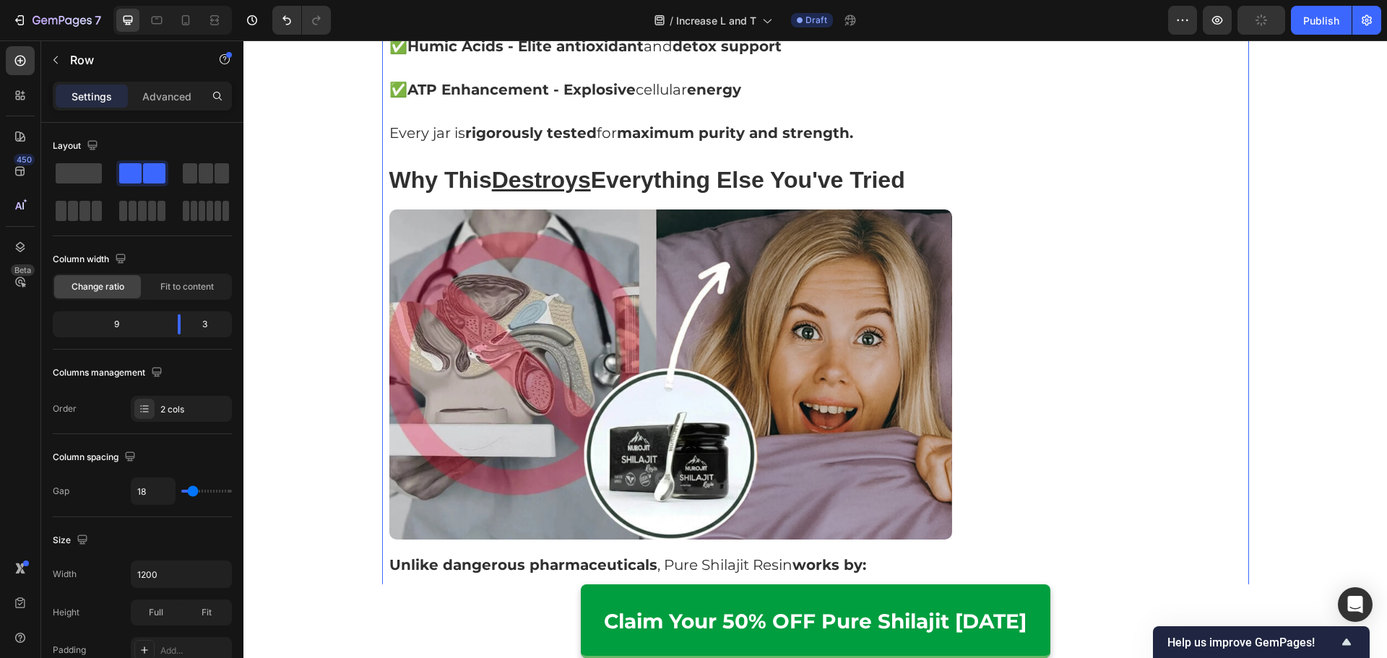
scroll to position [4439, 0]
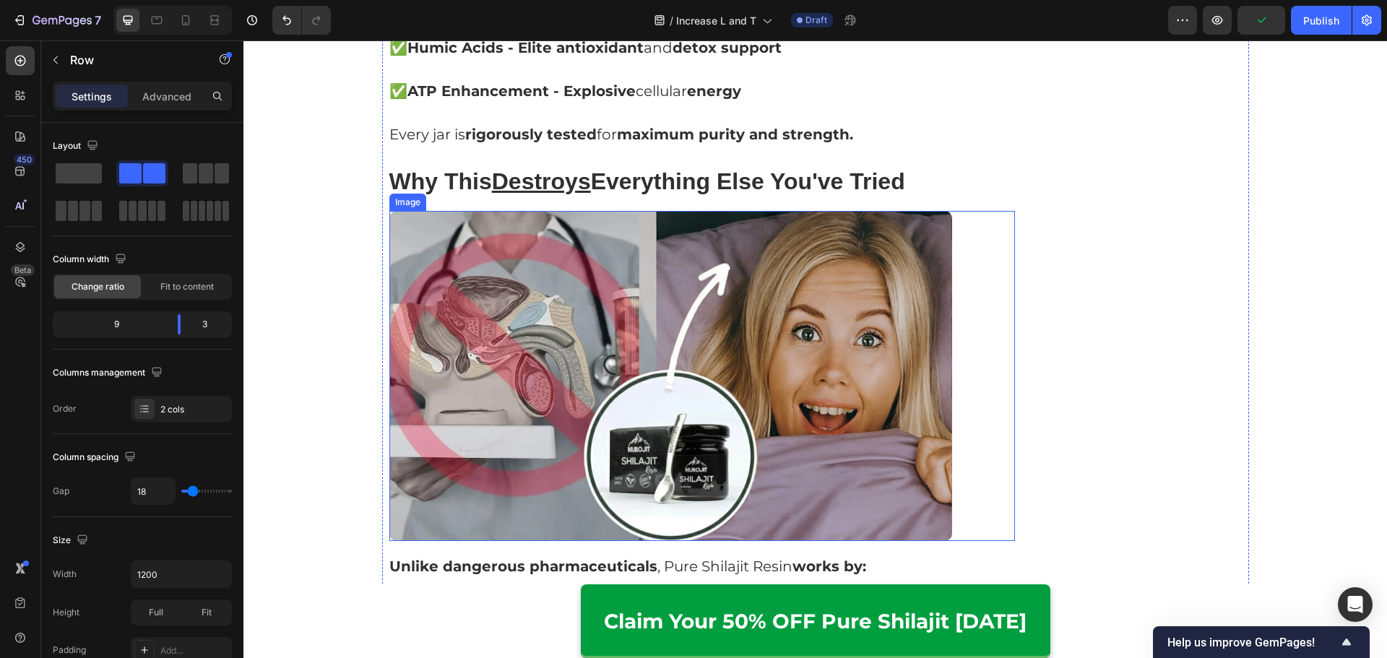
click at [728, 342] on img at bounding box center [670, 376] width 563 height 330
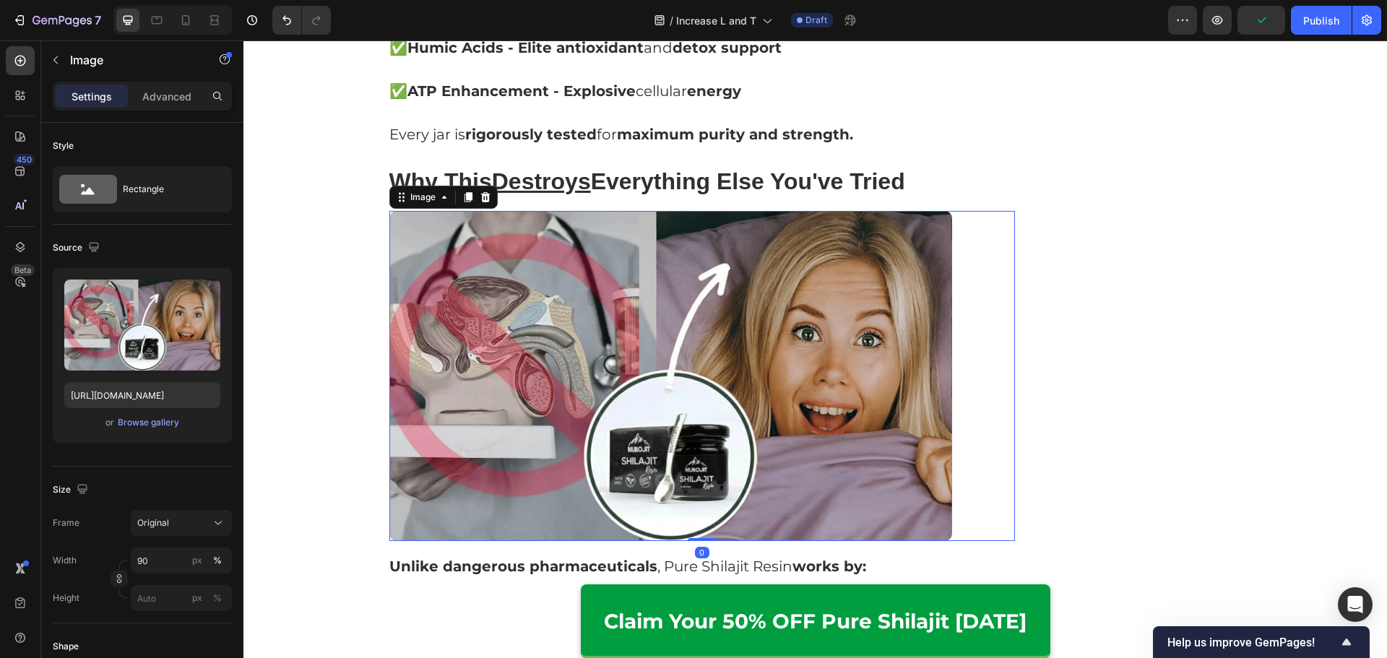
click at [1105, 367] on div "Recommended by Ayurvedic Practitioners Heading Image Claim 50% OFF Today Button…" at bounding box center [1142, 648] width 214 height 9868
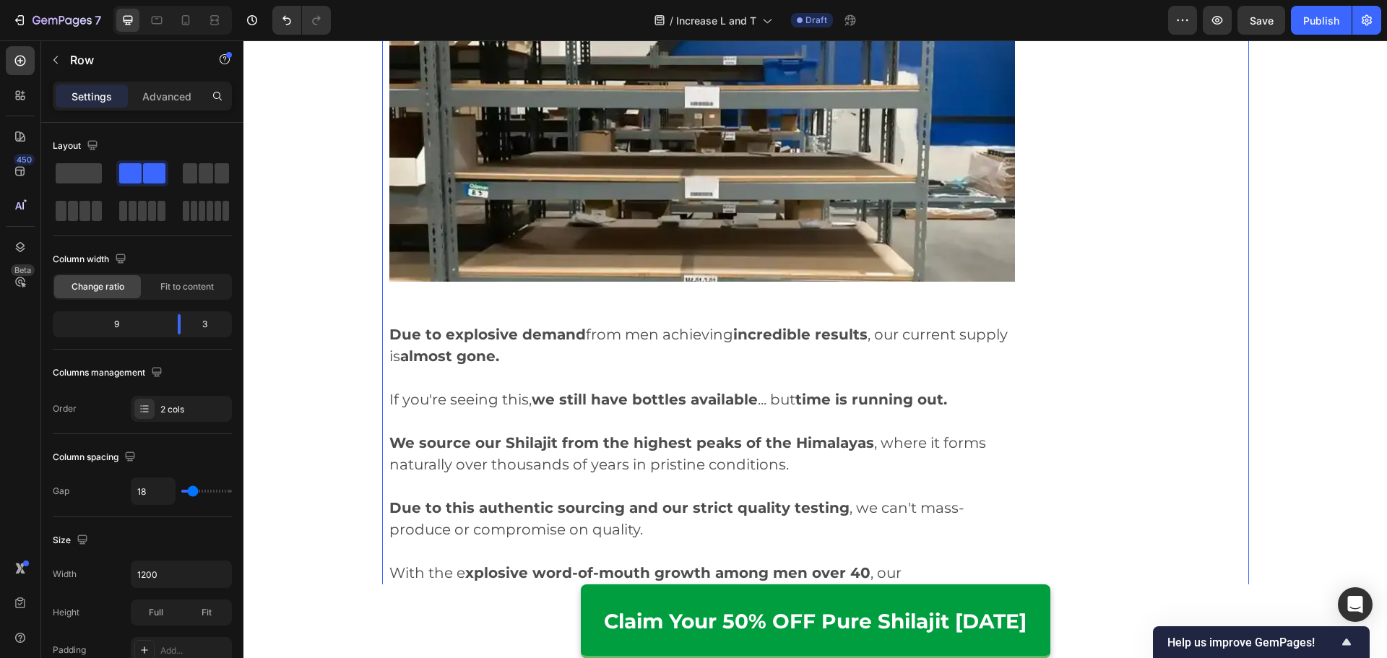
scroll to position [7111, 0]
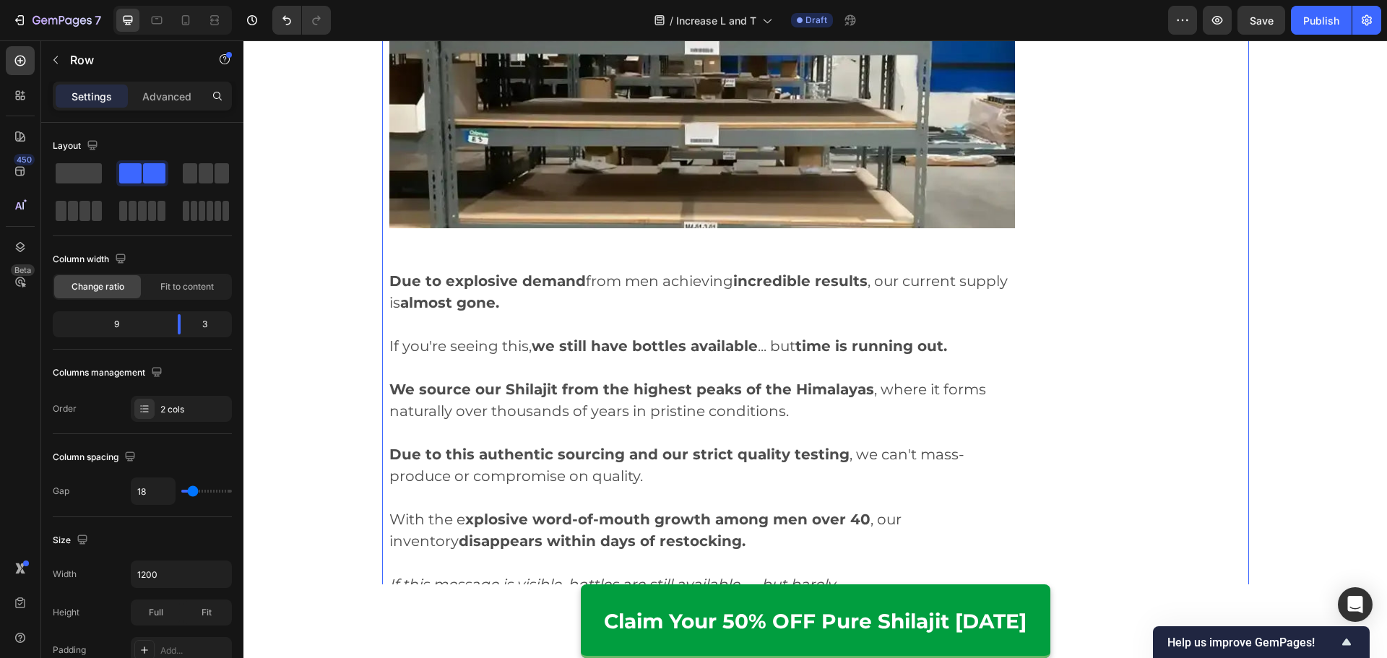
click at [698, 141] on img at bounding box center [702, 62] width 626 height 331
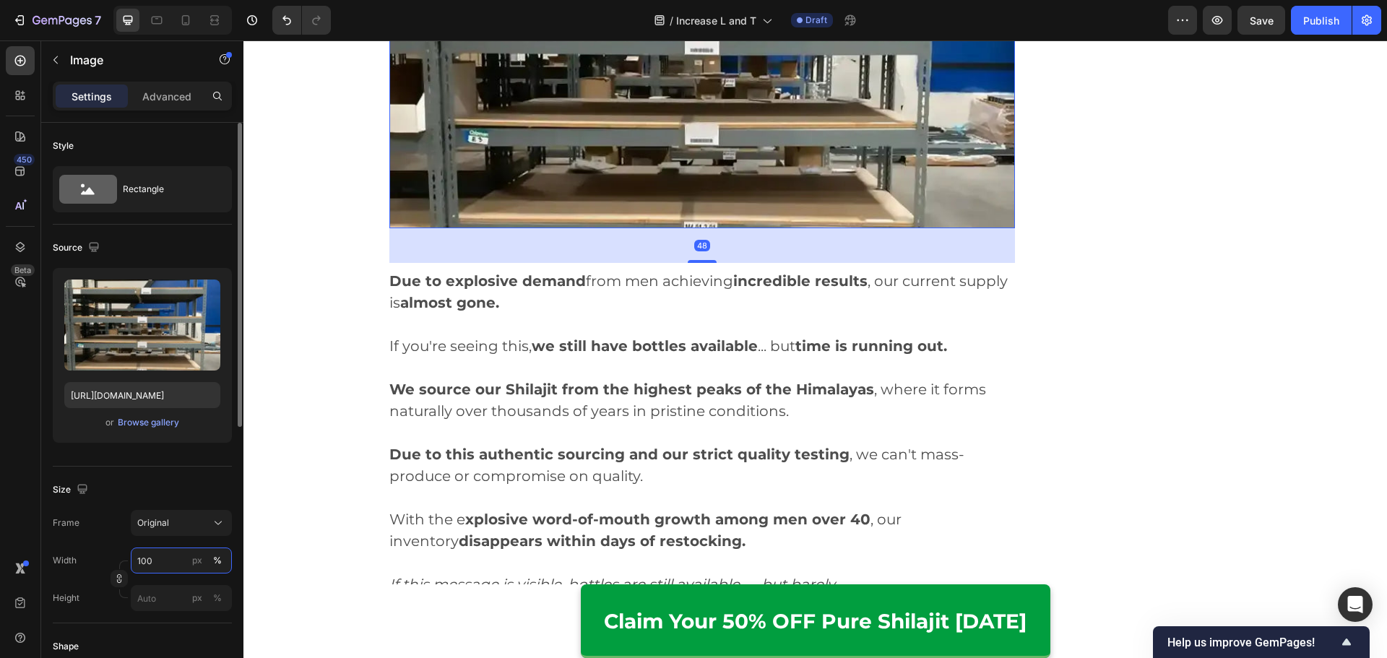
click at [160, 559] on input "100" at bounding box center [181, 560] width 101 height 26
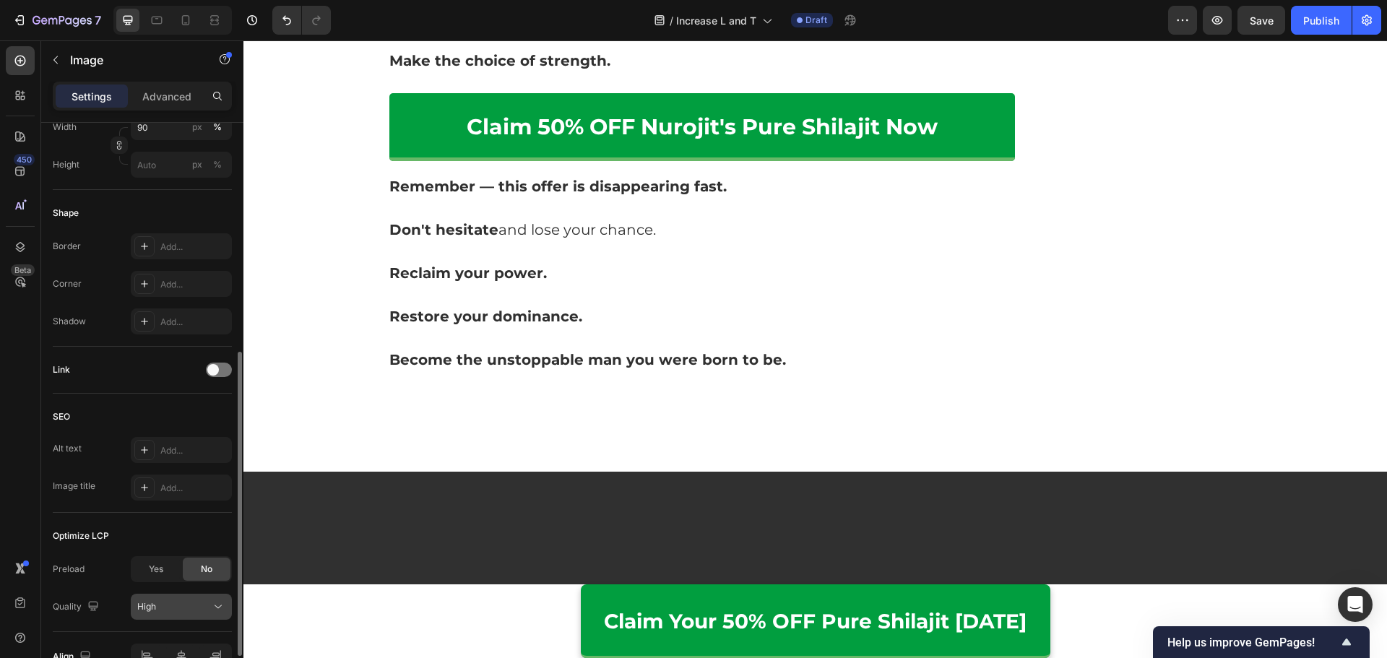
scroll to position [514, 0]
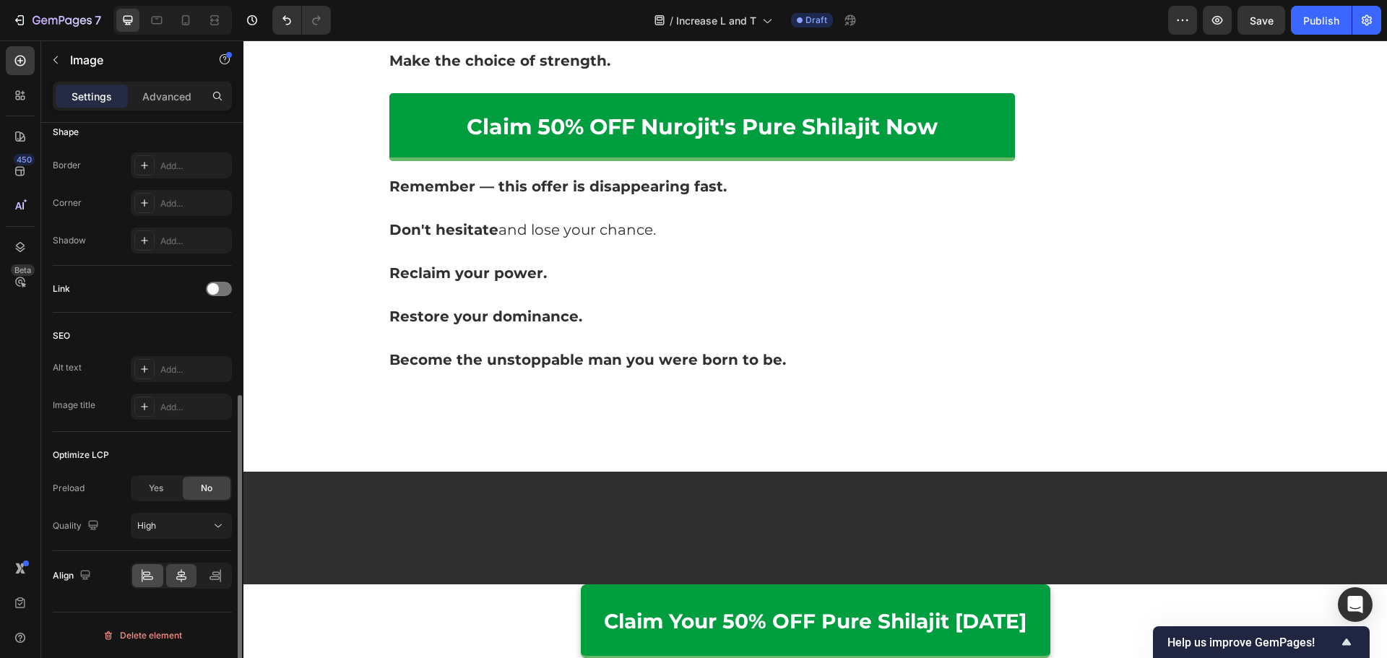
type input "90"
click at [143, 565] on div at bounding box center [147, 575] width 31 height 23
click at [171, 529] on div "High" at bounding box center [174, 525] width 74 height 13
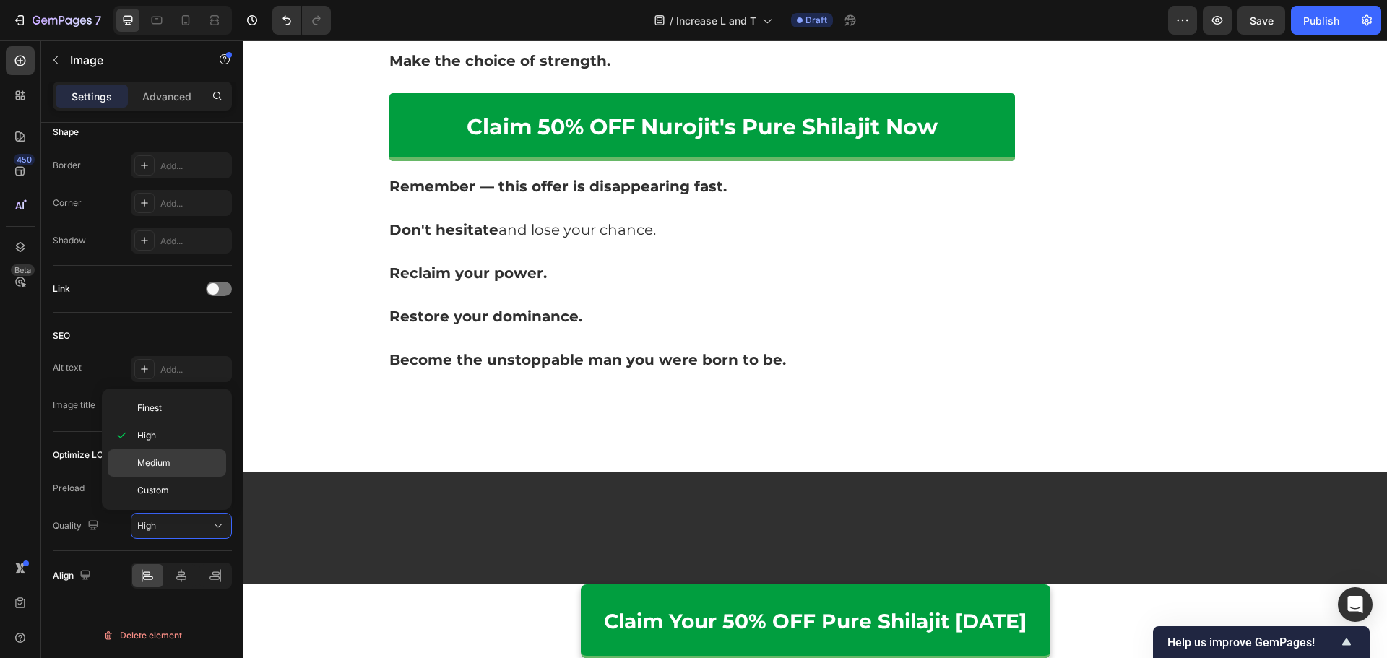
click at [178, 472] on div "Medium" at bounding box center [167, 462] width 118 height 27
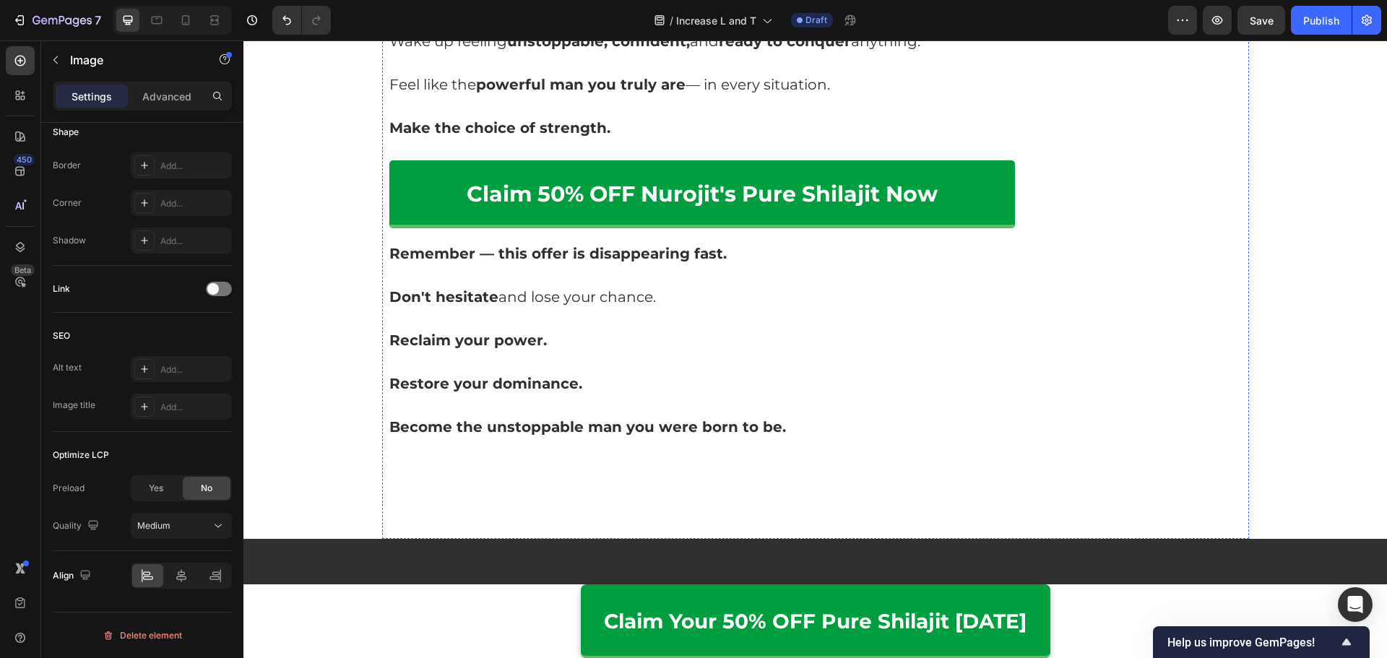
scroll to position [6750, 0]
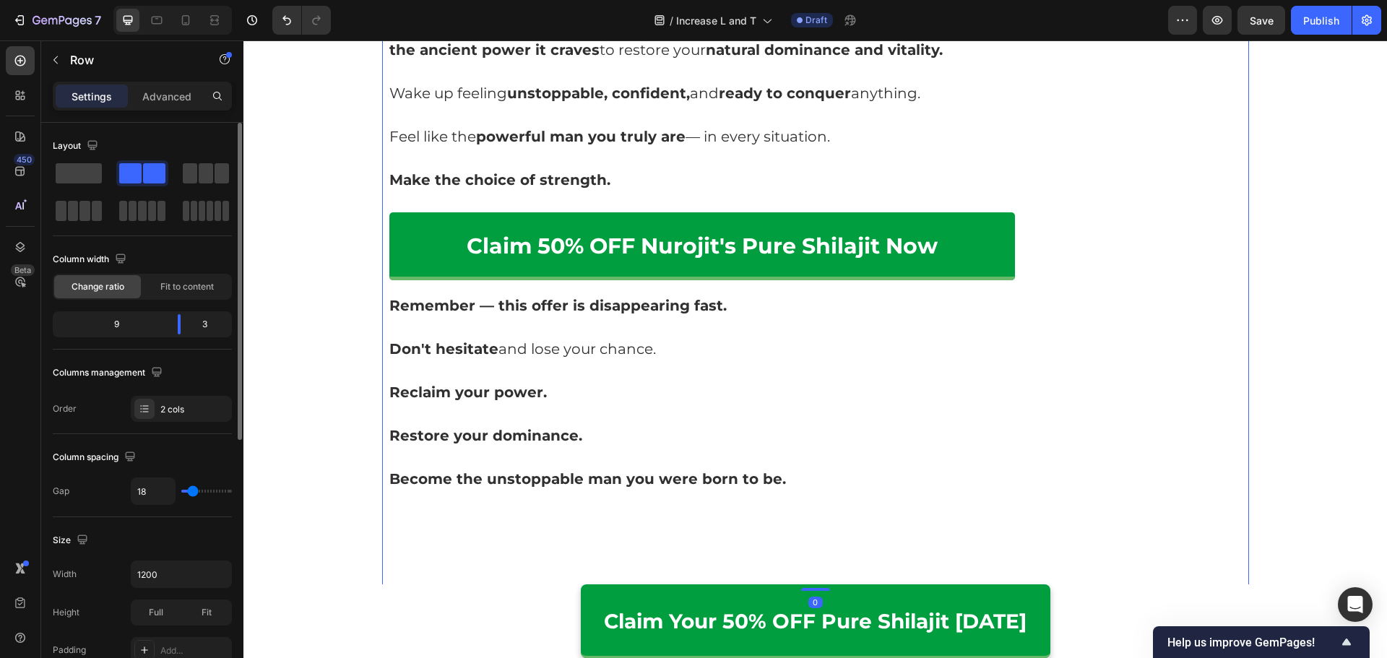
scroll to position [7617, 0]
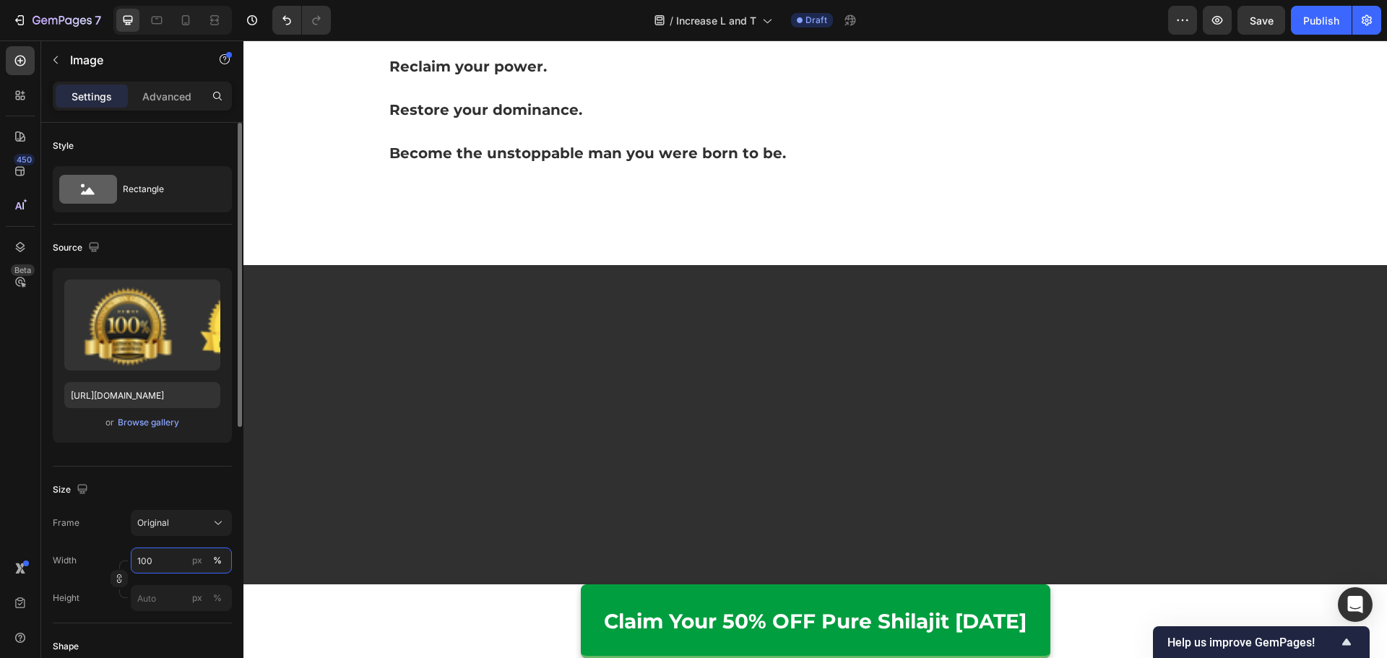
click at [173, 561] on input "100" at bounding box center [181, 560] width 101 height 26
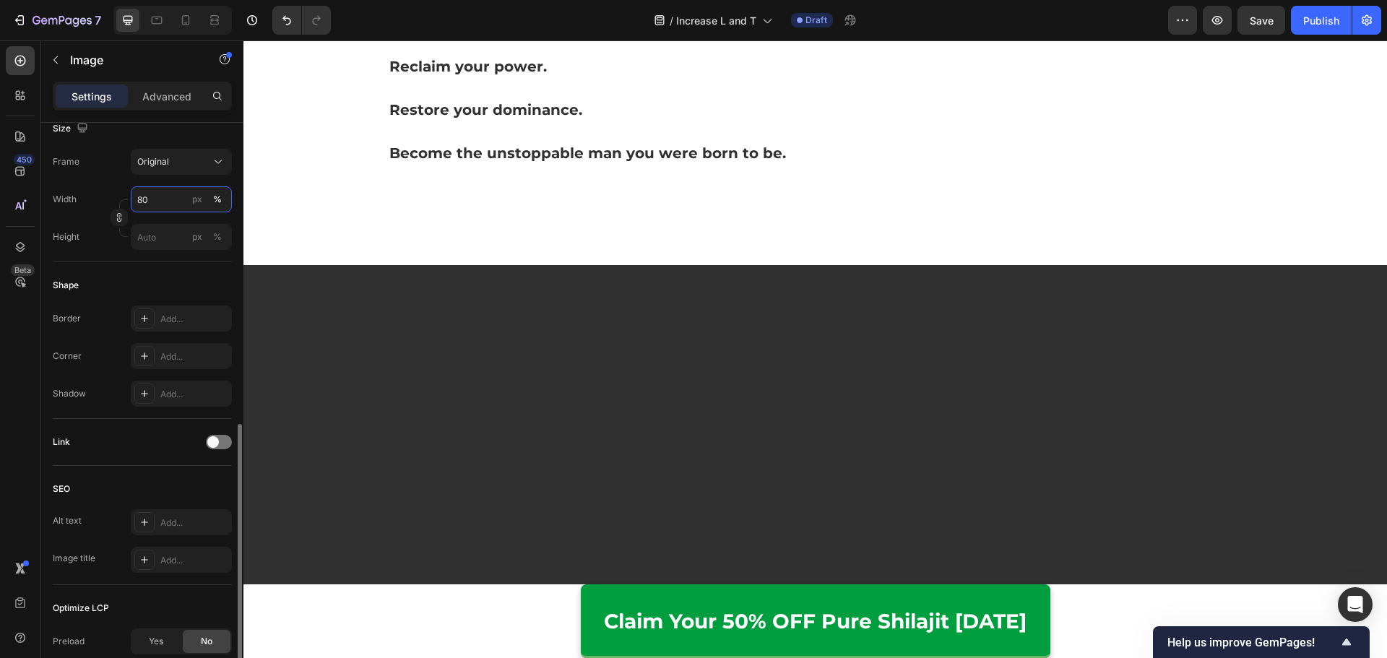
scroll to position [514, 0]
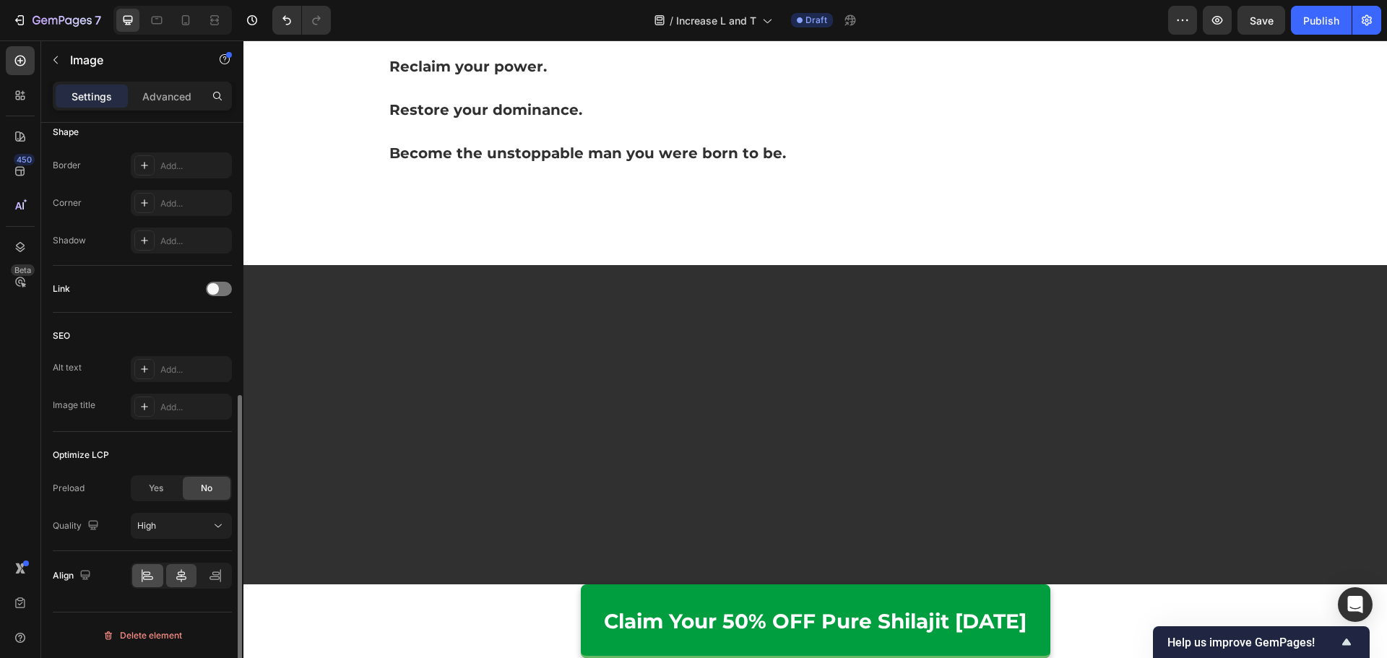
type input "80"
click at [149, 571] on icon at bounding box center [147, 575] width 14 height 14
click at [188, 522] on div "High" at bounding box center [174, 525] width 74 height 13
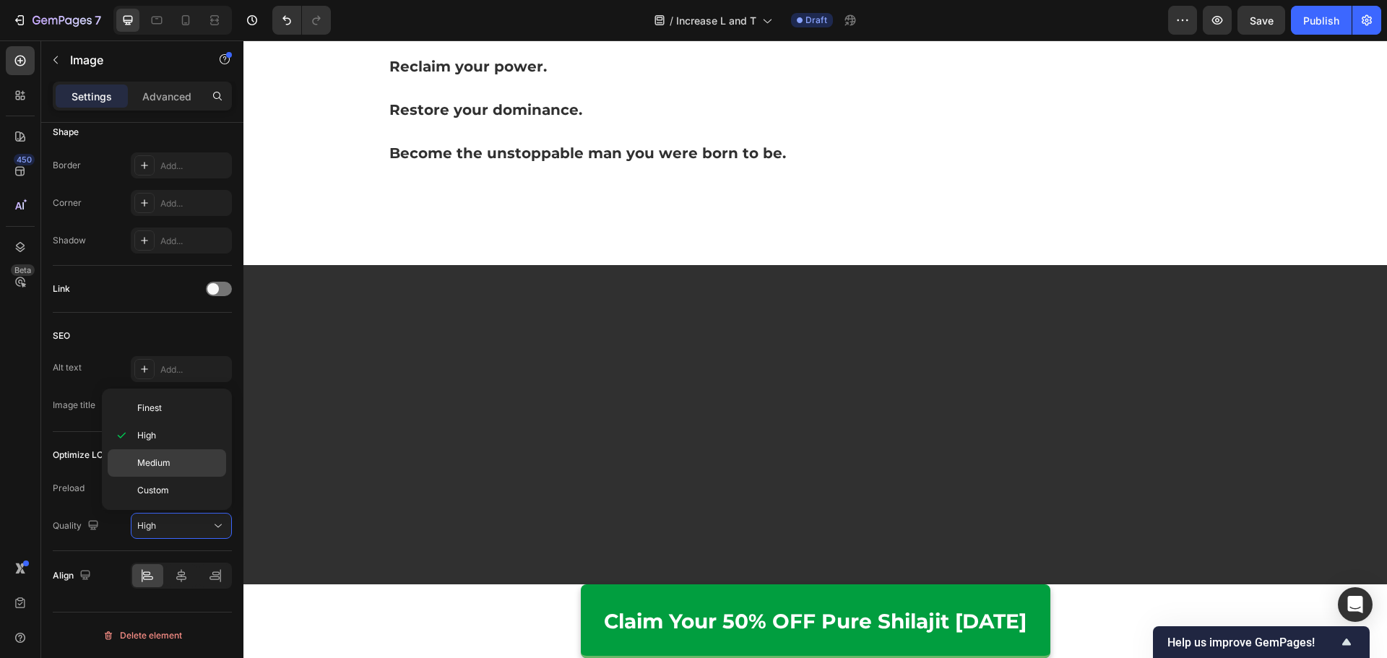
click at [191, 467] on p "Medium" at bounding box center [178, 462] width 82 height 13
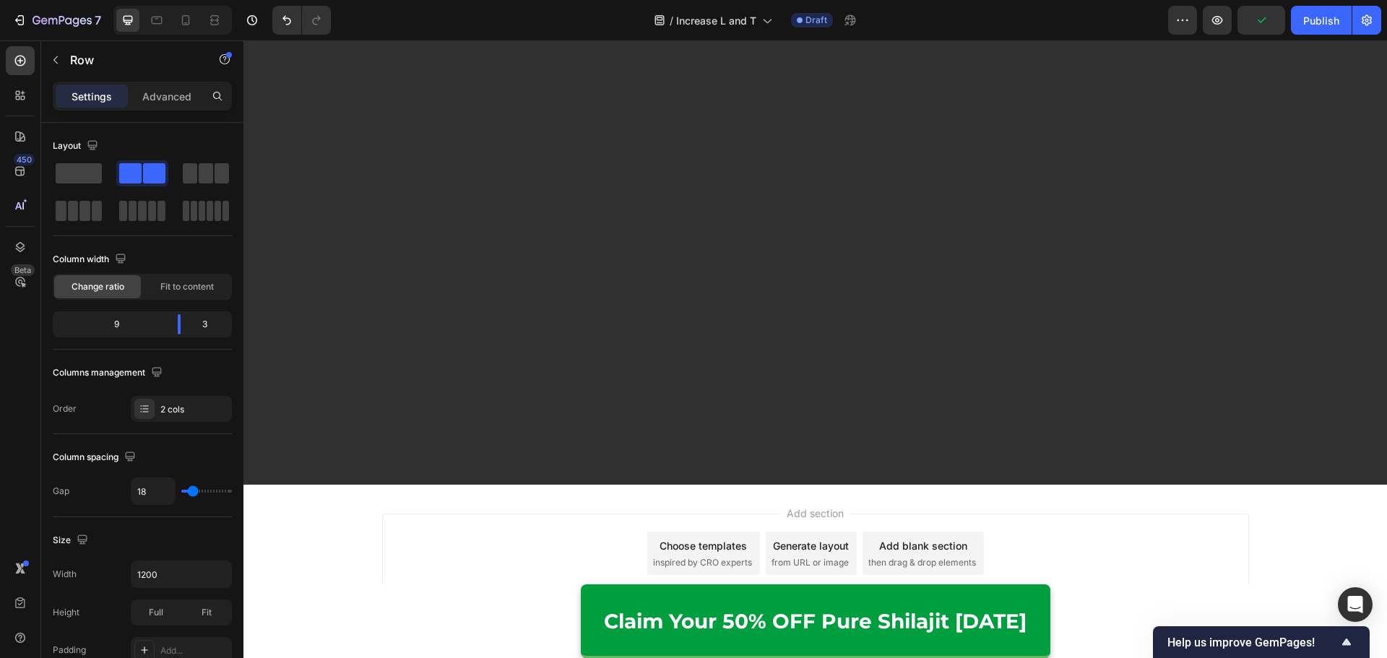
scroll to position [8844, 0]
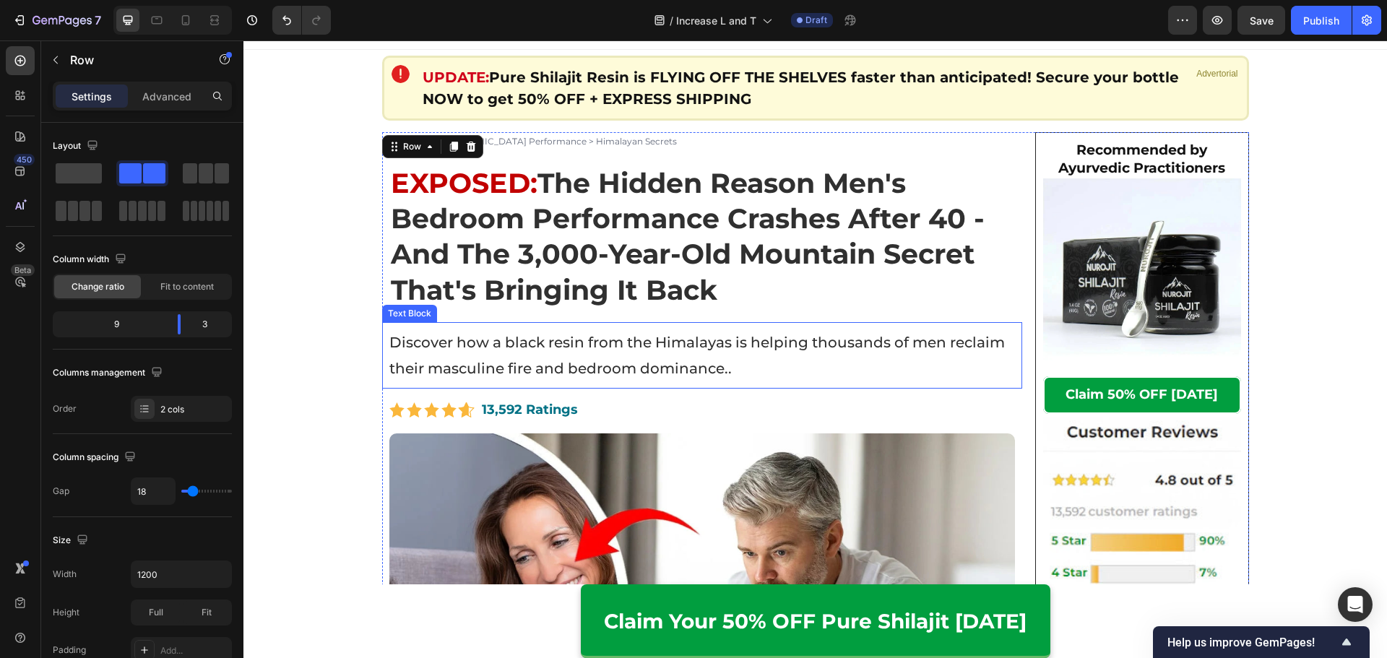
scroll to position [0, 0]
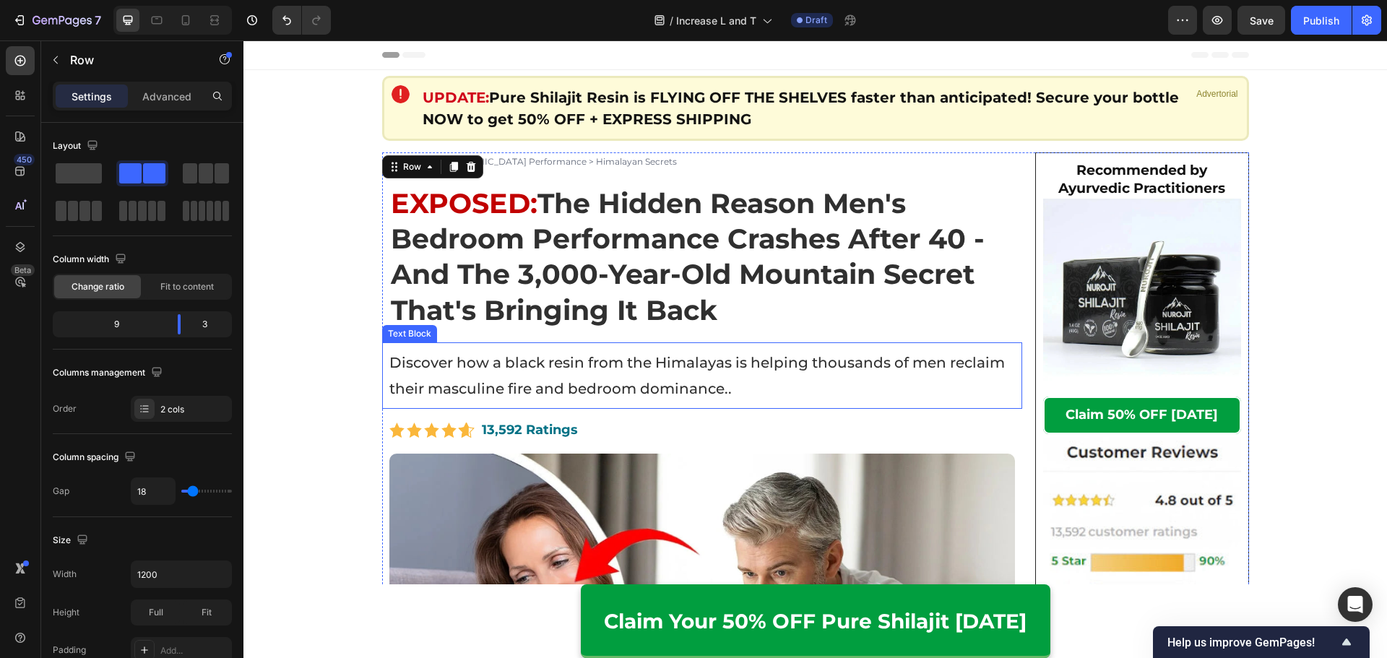
click at [685, 498] on img at bounding box center [702, 630] width 626 height 352
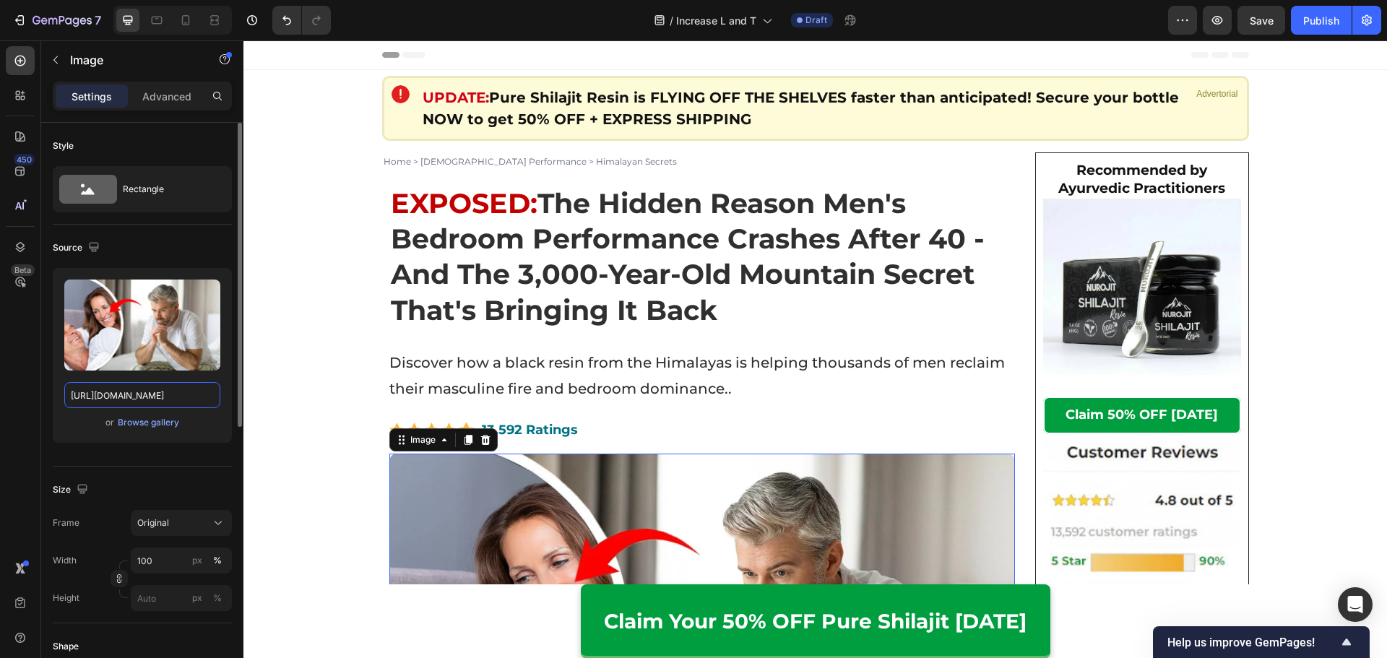
click at [149, 400] on input "https://cdn.shopify.com/s/files/1/0615/2716/3073/files/gempages_560001650740167…" at bounding box center [142, 395] width 156 height 26
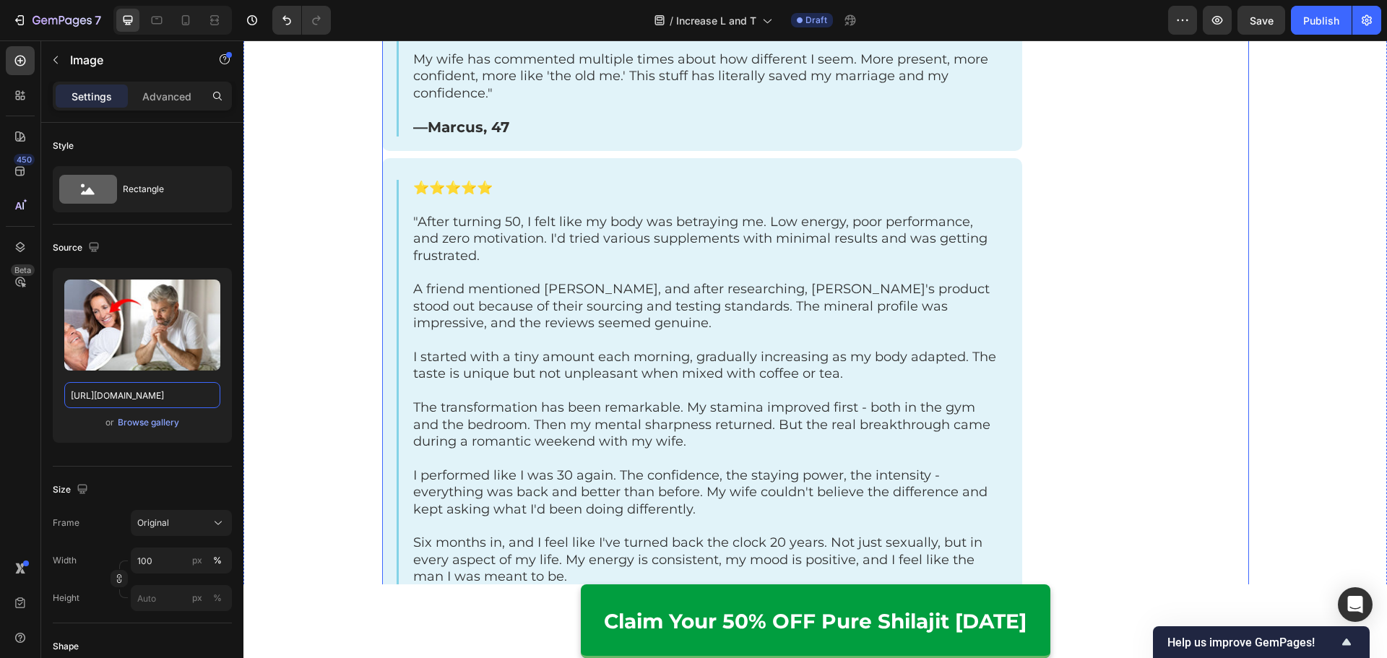
scroll to position [4478, 0]
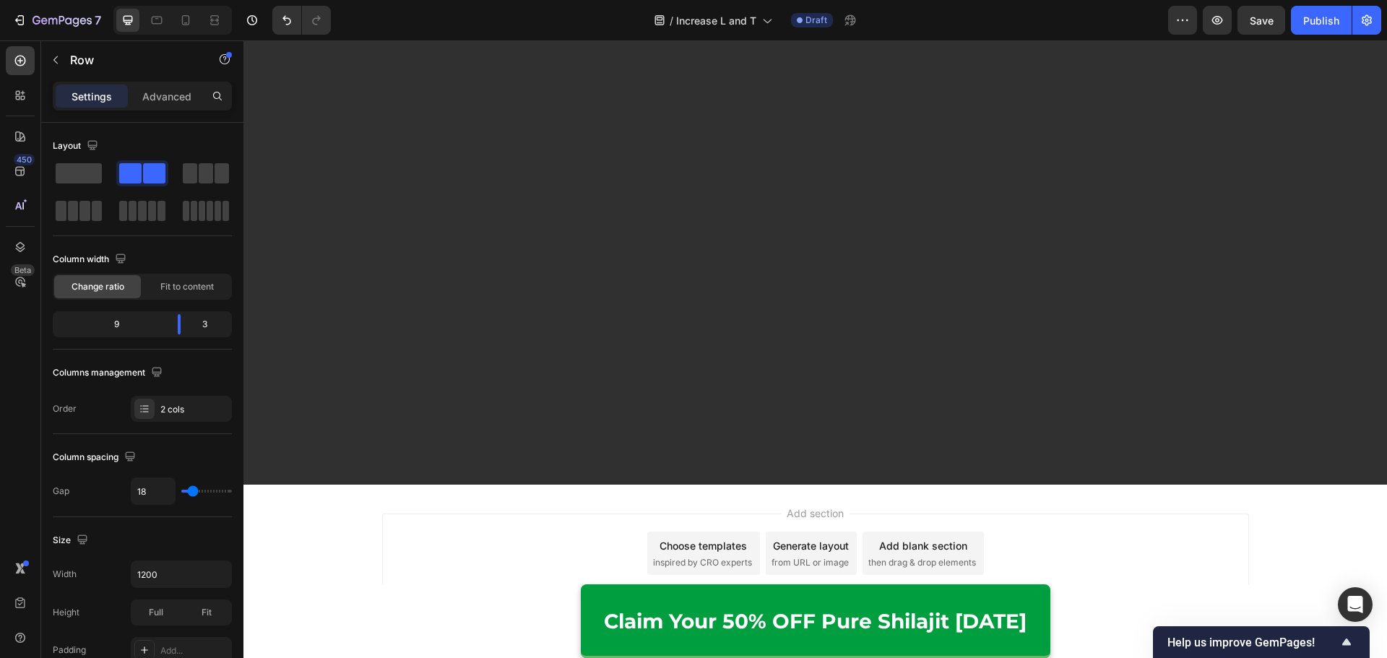
scroll to position [8739, 0]
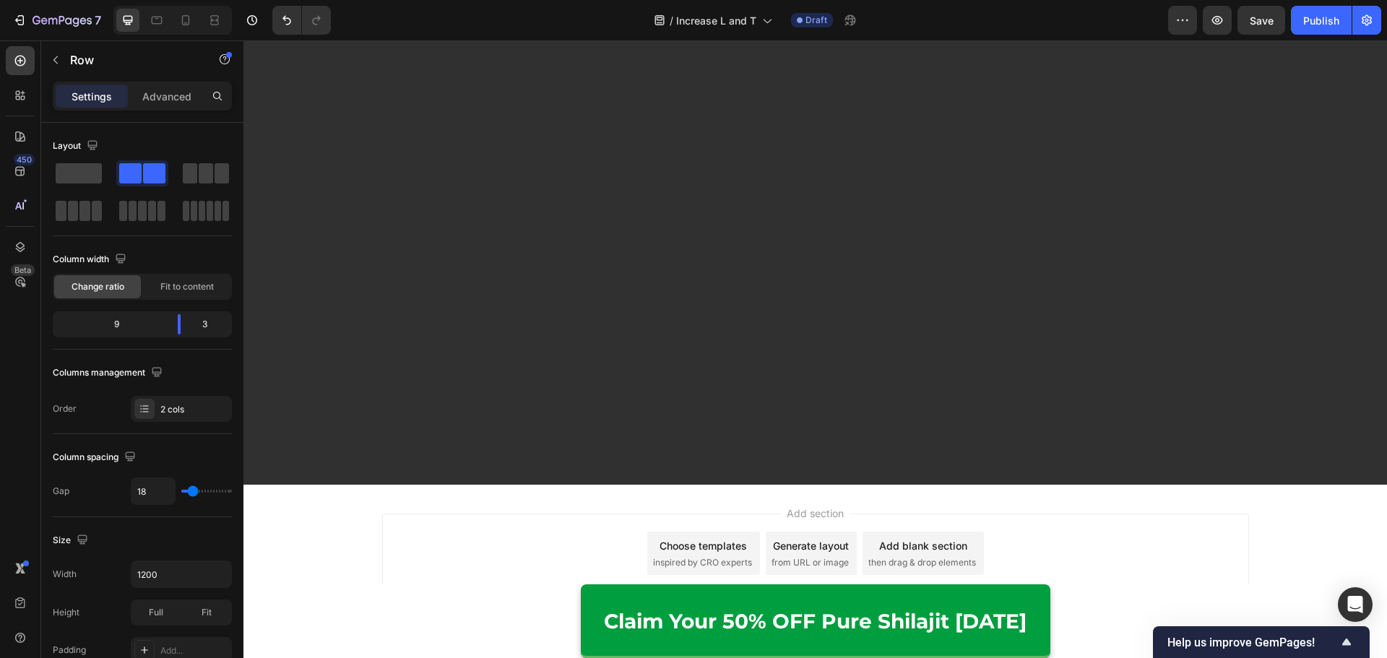
scroll to position [8811, 0]
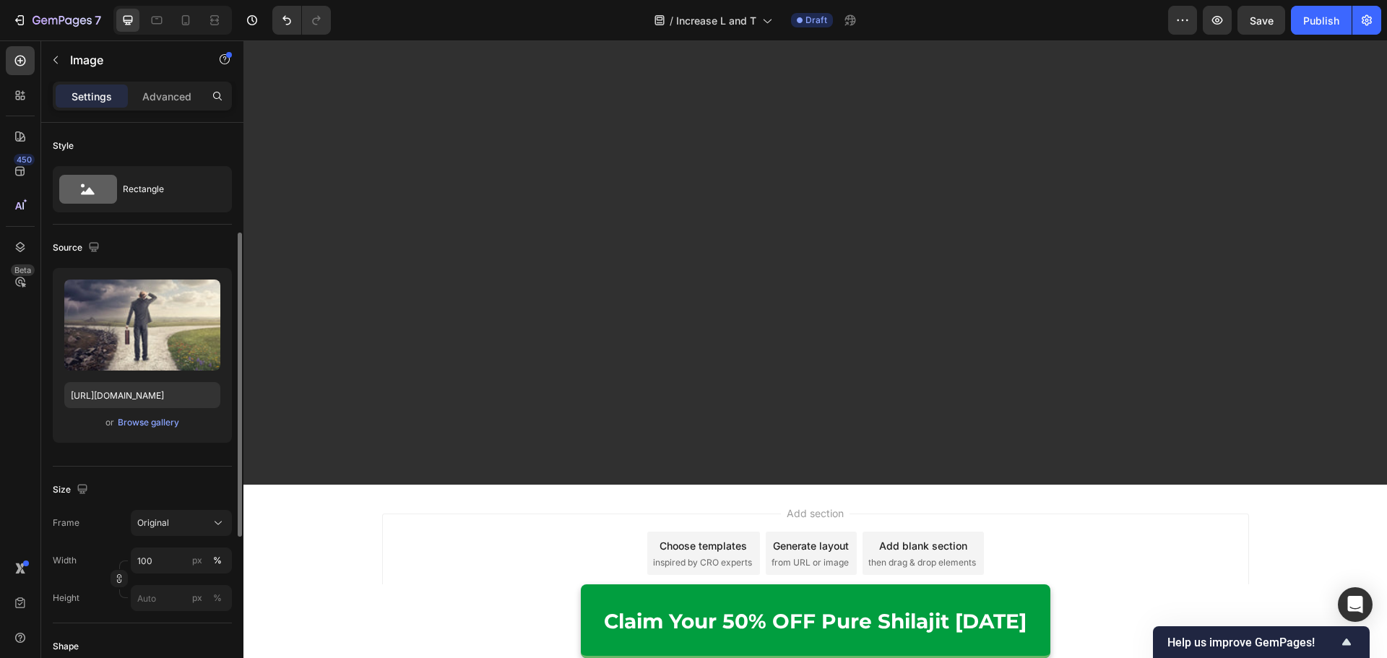
scroll to position [72, 0]
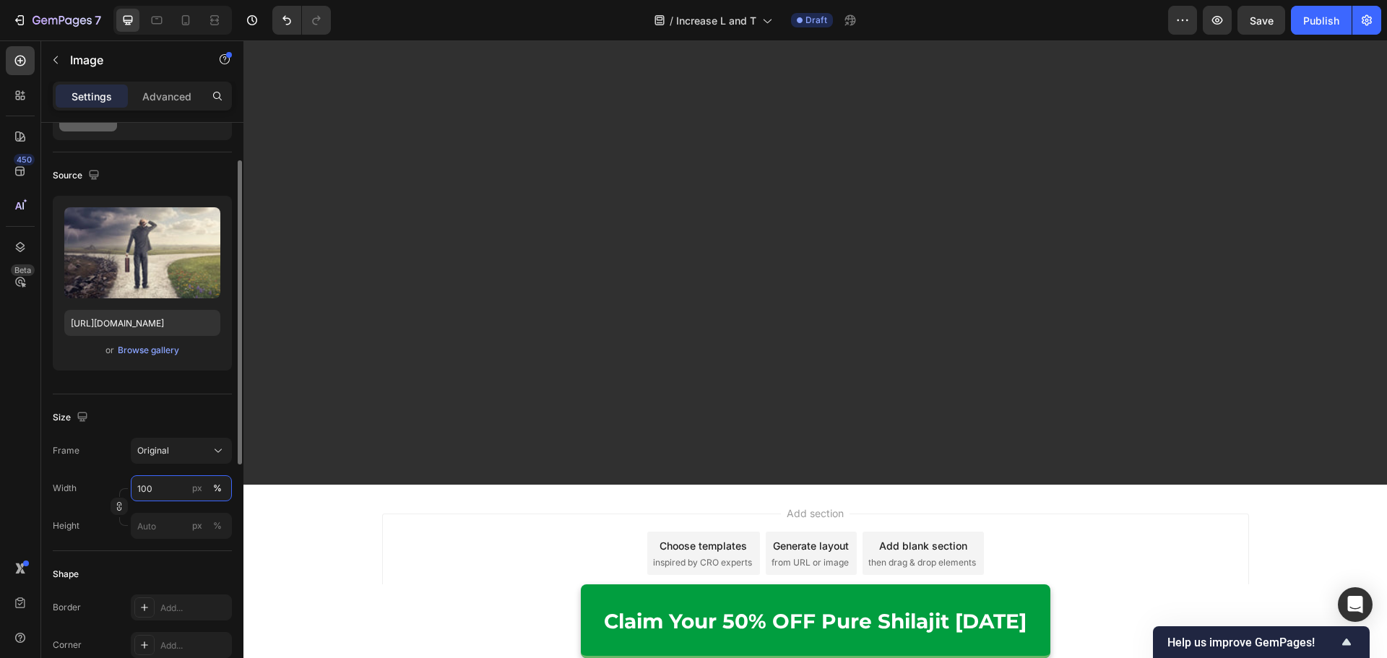
click at [159, 483] on input "100" at bounding box center [181, 488] width 101 height 26
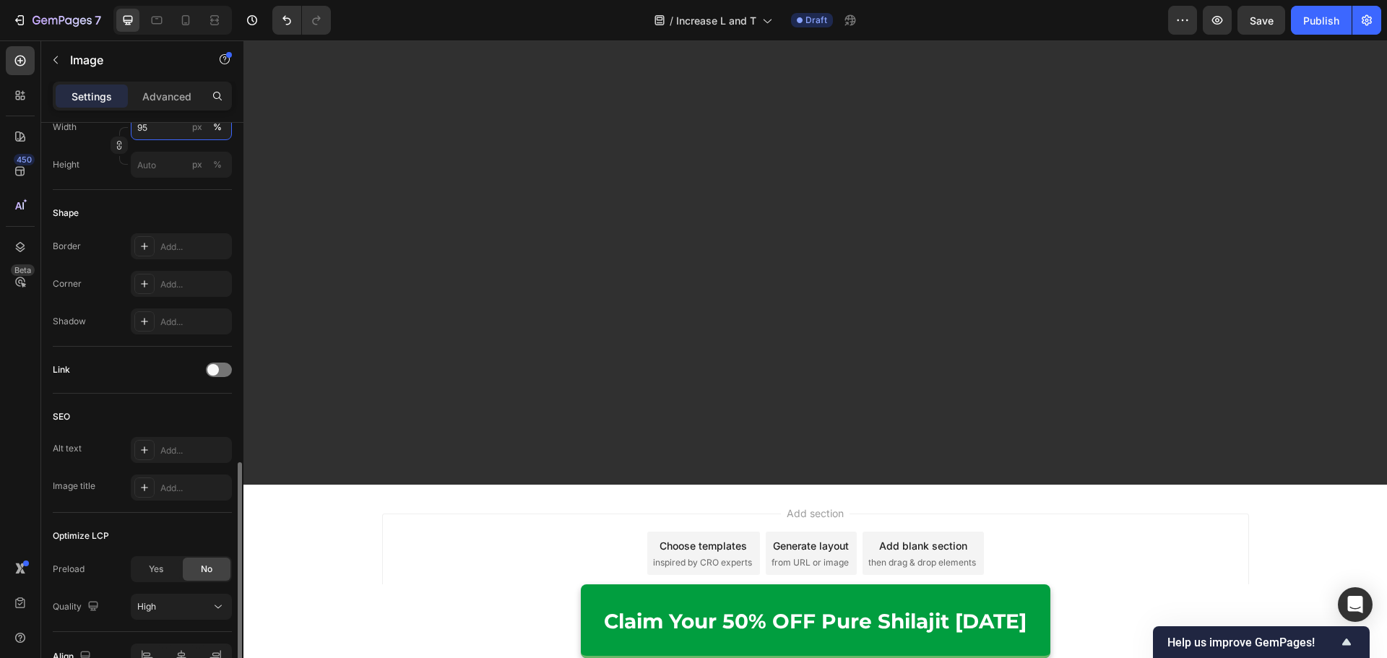
scroll to position [514, 0]
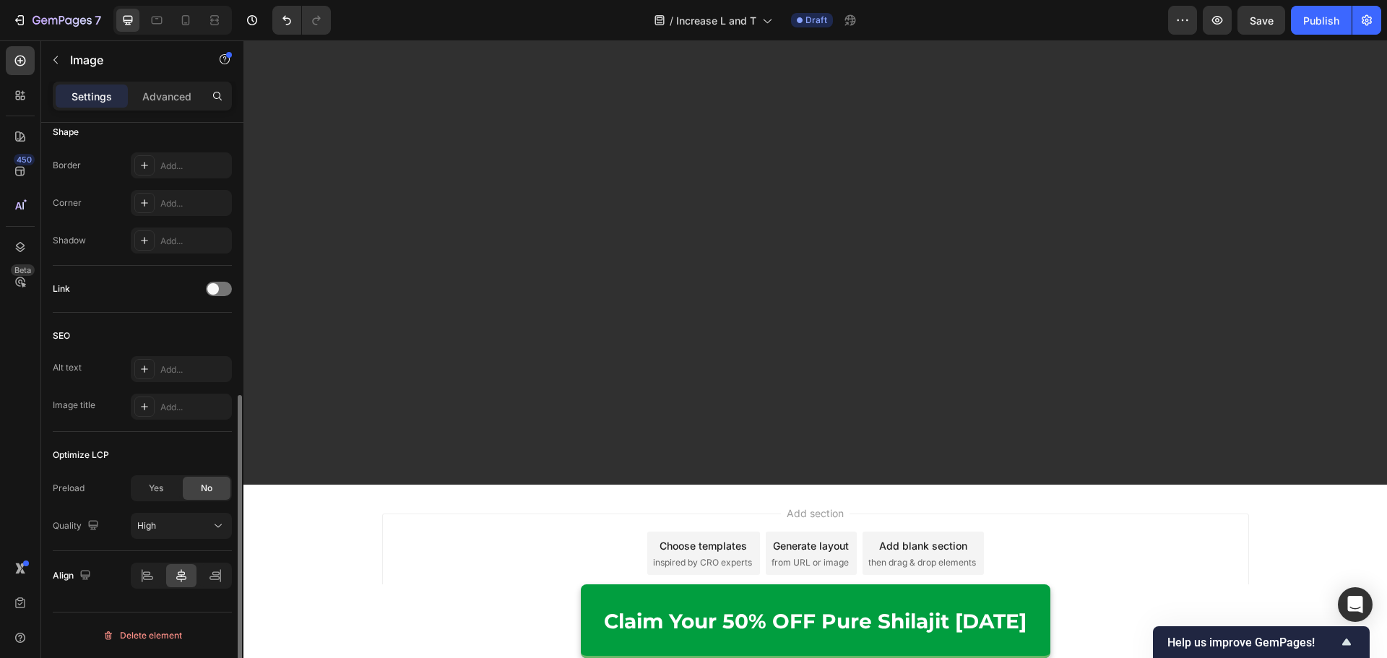
type input "95"
click at [152, 576] on icon at bounding box center [147, 575] width 14 height 14
click at [160, 529] on div "High" at bounding box center [174, 525] width 74 height 13
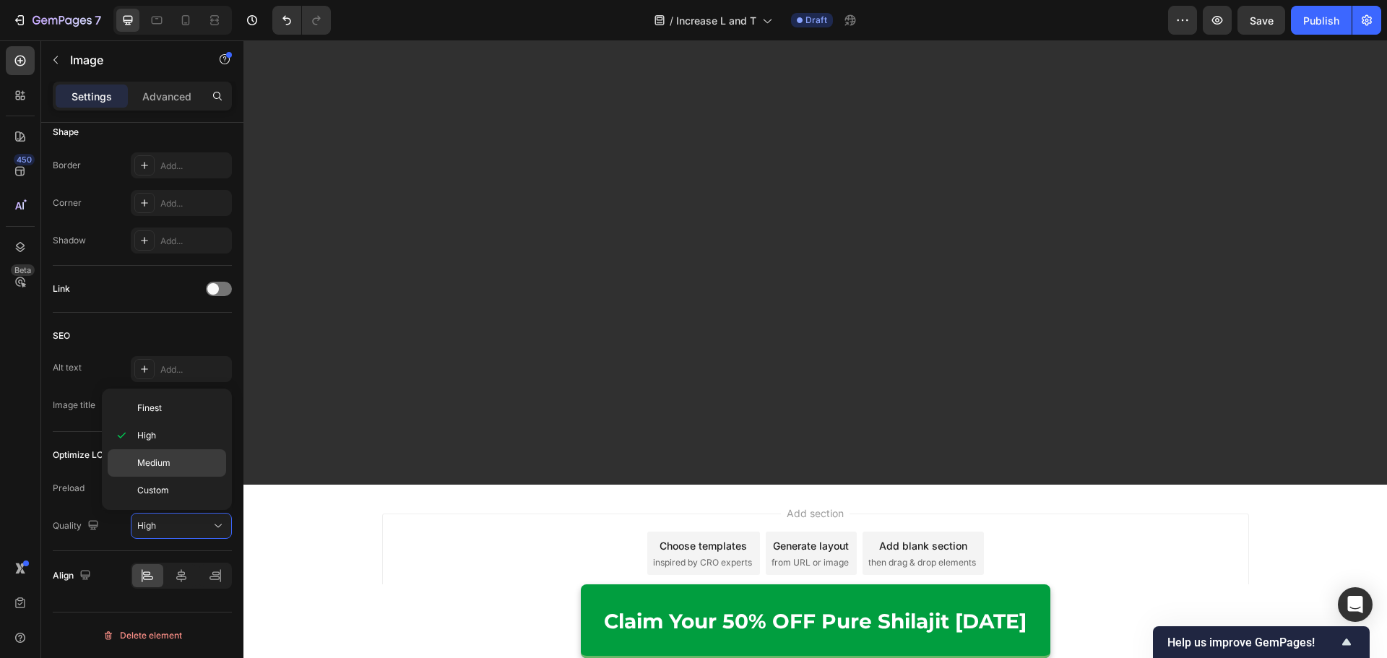
click at [208, 459] on p "Medium" at bounding box center [178, 462] width 82 height 13
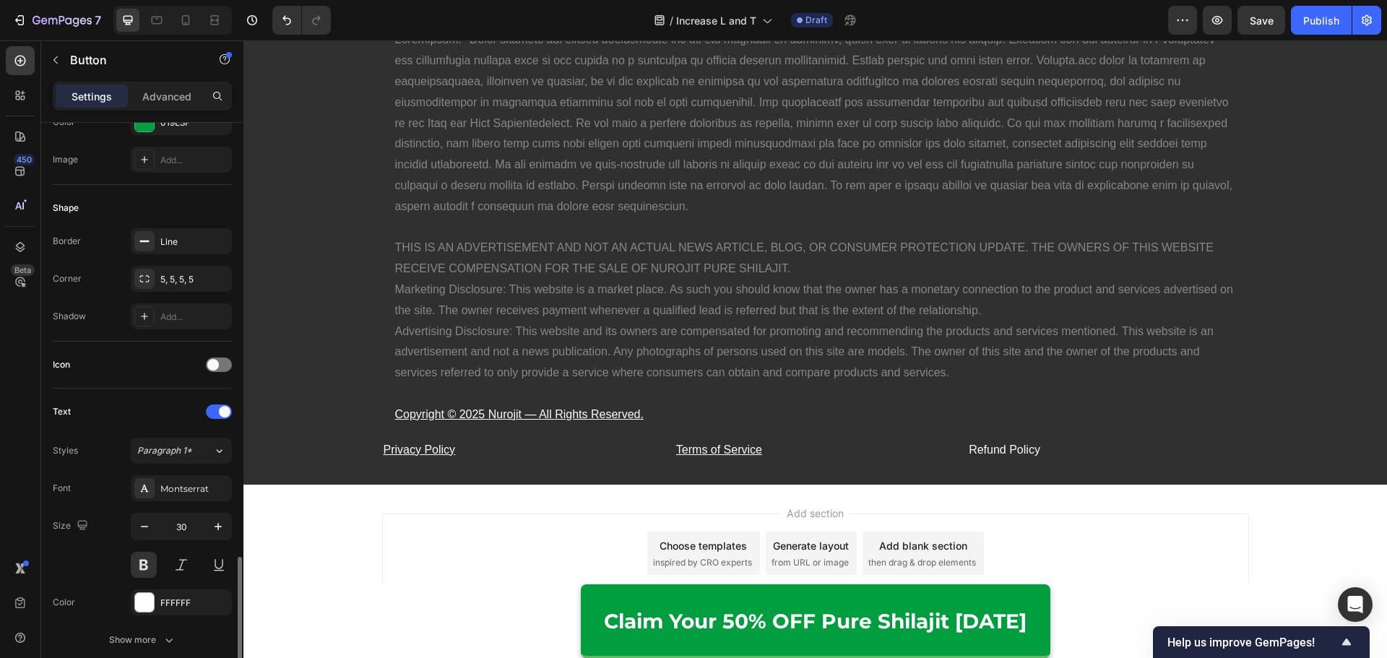
scroll to position [506, 0]
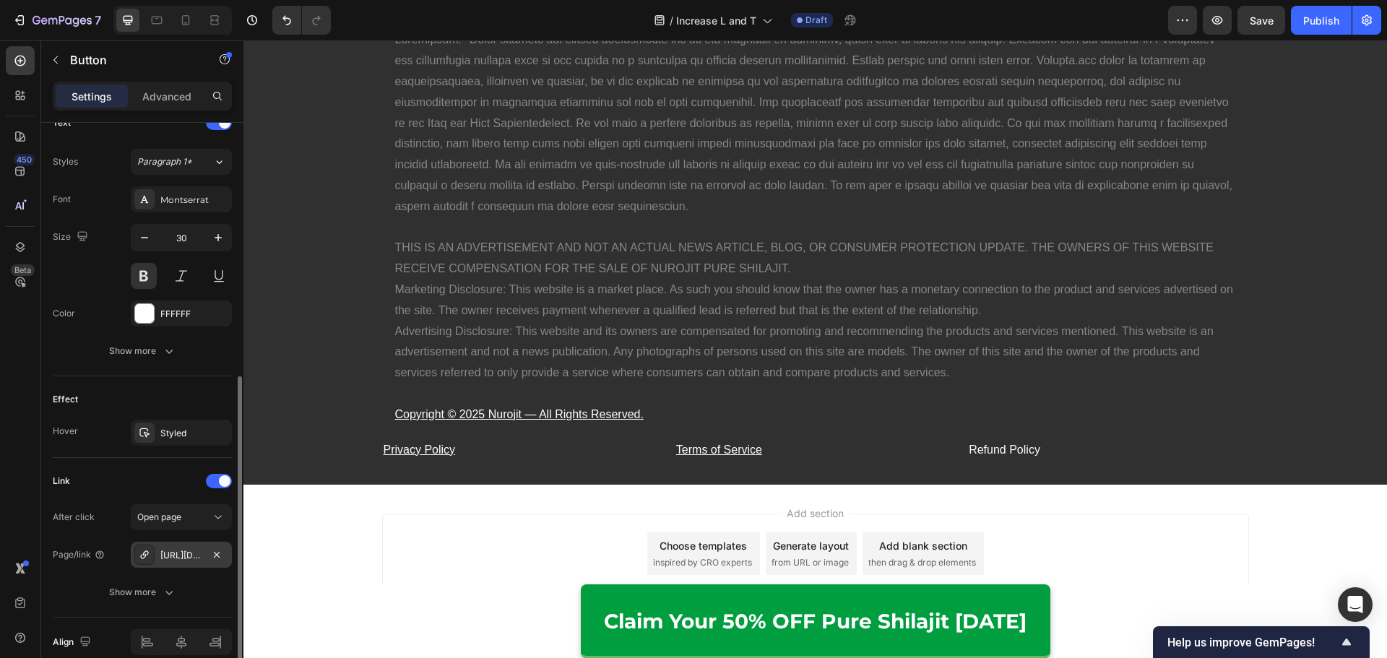
click at [195, 550] on div "https://nurojit.com/pure-himalayan-shilajit-resin" at bounding box center [181, 555] width 42 height 13
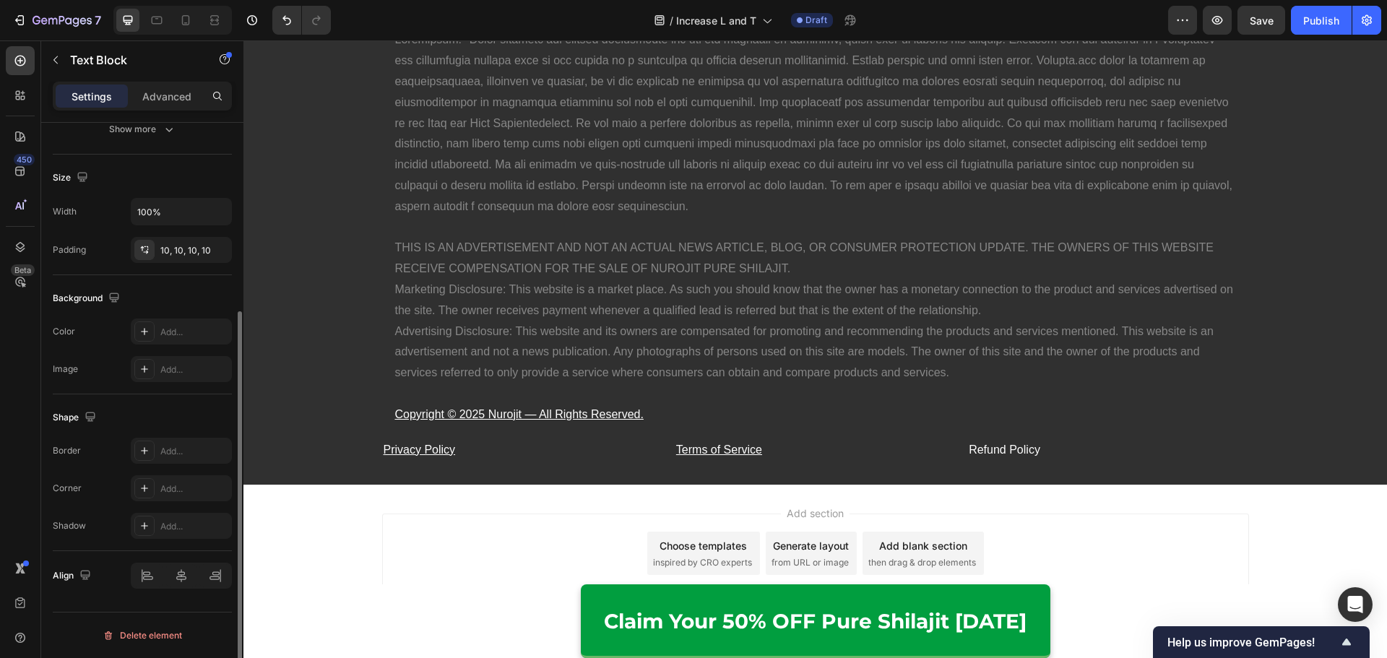
scroll to position [0, 0]
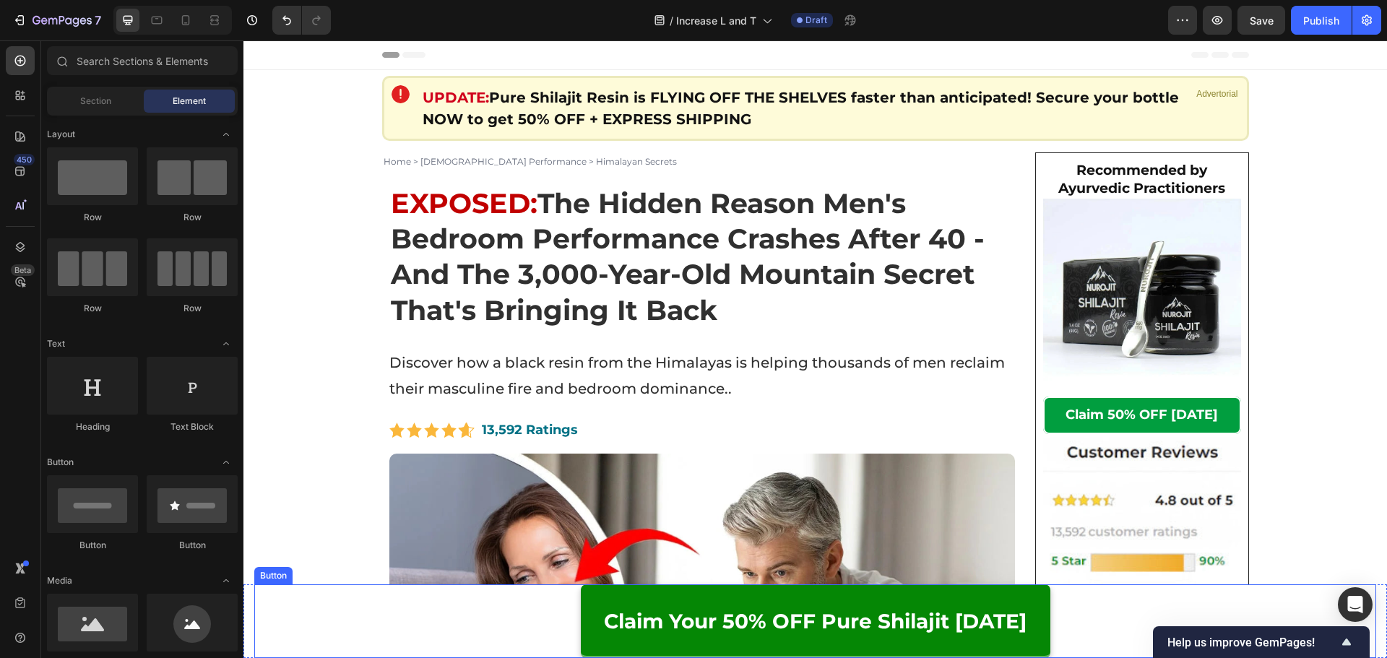
click at [619, 596] on link "Claim Your 50% OFF Pure Shilajit [DATE]" at bounding box center [815, 621] width 469 height 74
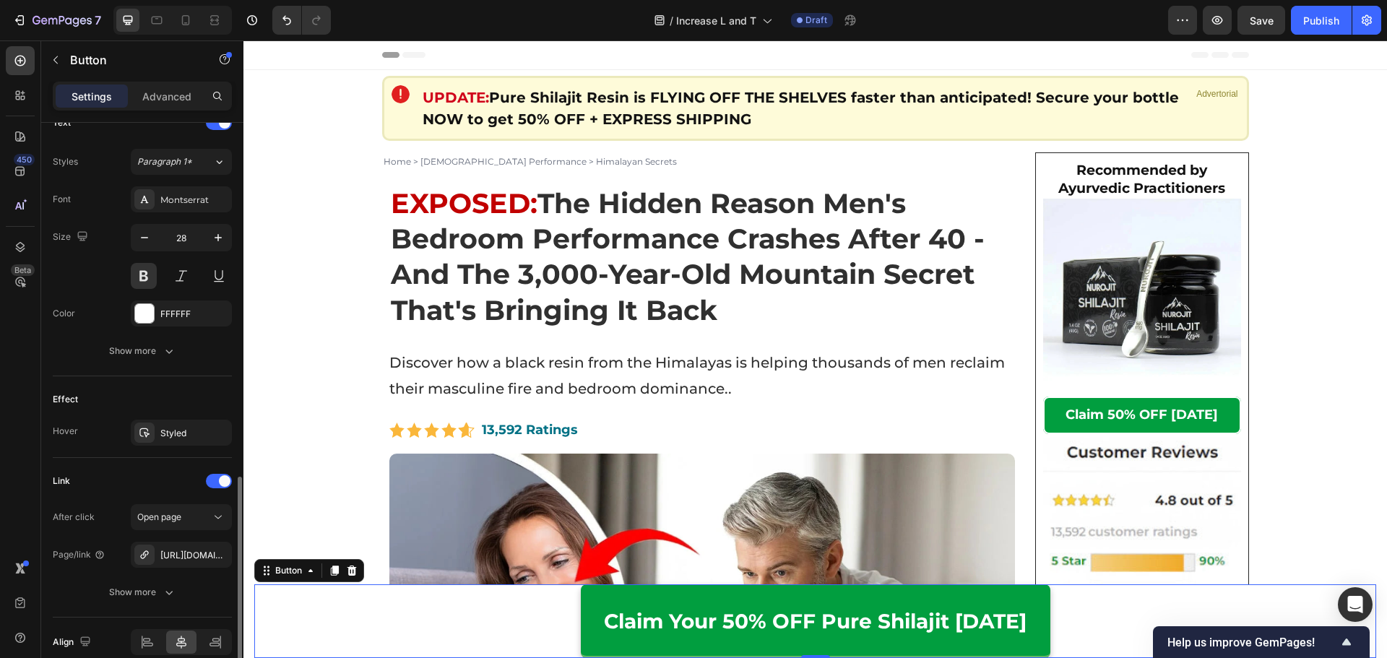
scroll to position [572, 0]
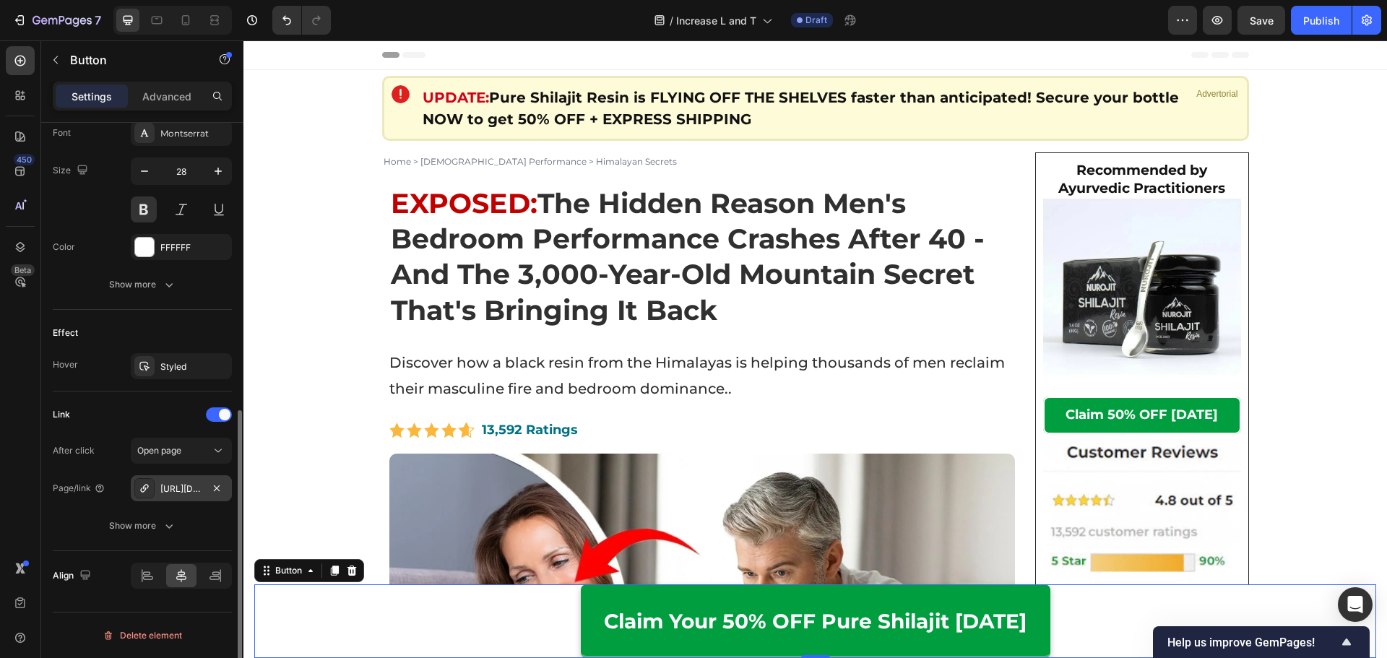
click at [188, 494] on div "https://nurojit.com/pure-himalayan-shilajit-resin" at bounding box center [181, 488] width 42 height 13
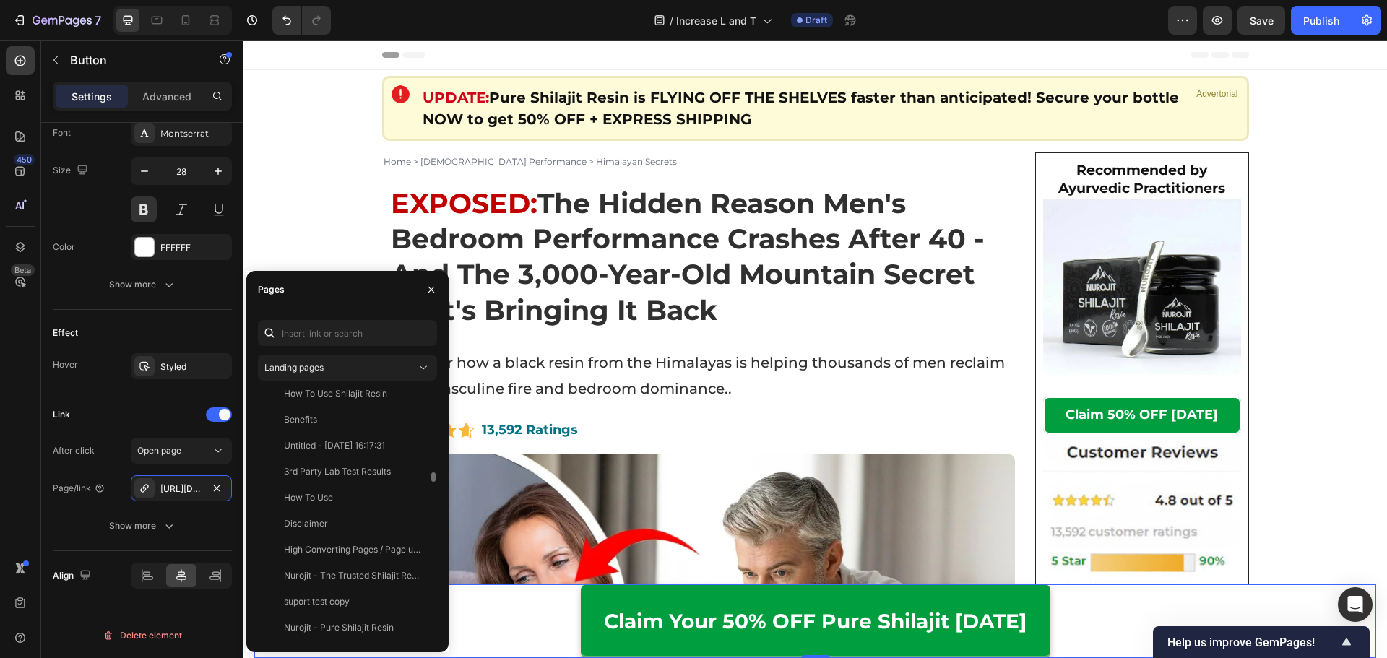
scroll to position [289, 0]
click at [370, 558] on div "Nurojit - Pure Shilajit Resin" at bounding box center [339, 555] width 110 height 13
click at [416, 555] on div "View" at bounding box center [414, 555] width 21 height 13
click at [188, 472] on div "After click Open page Page/link Nurojit - Pure Shilajit Resin Show more" at bounding box center [142, 488] width 179 height 101
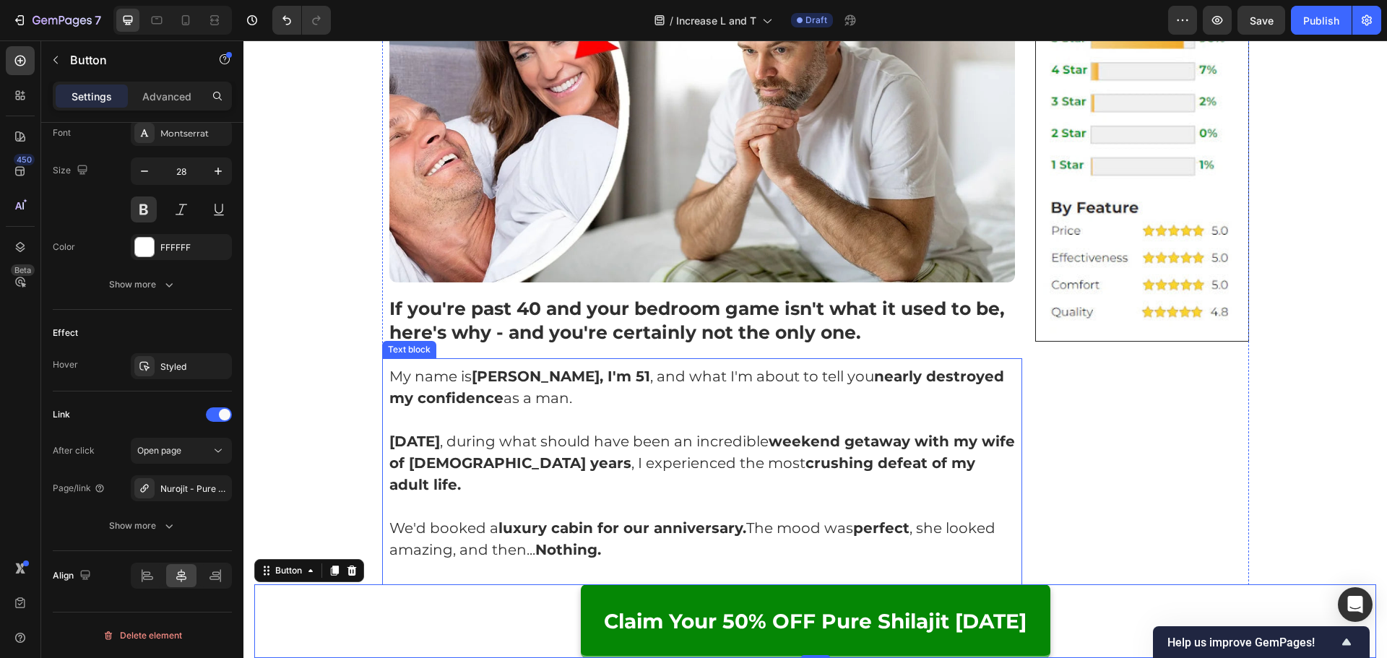
scroll to position [722, 0]
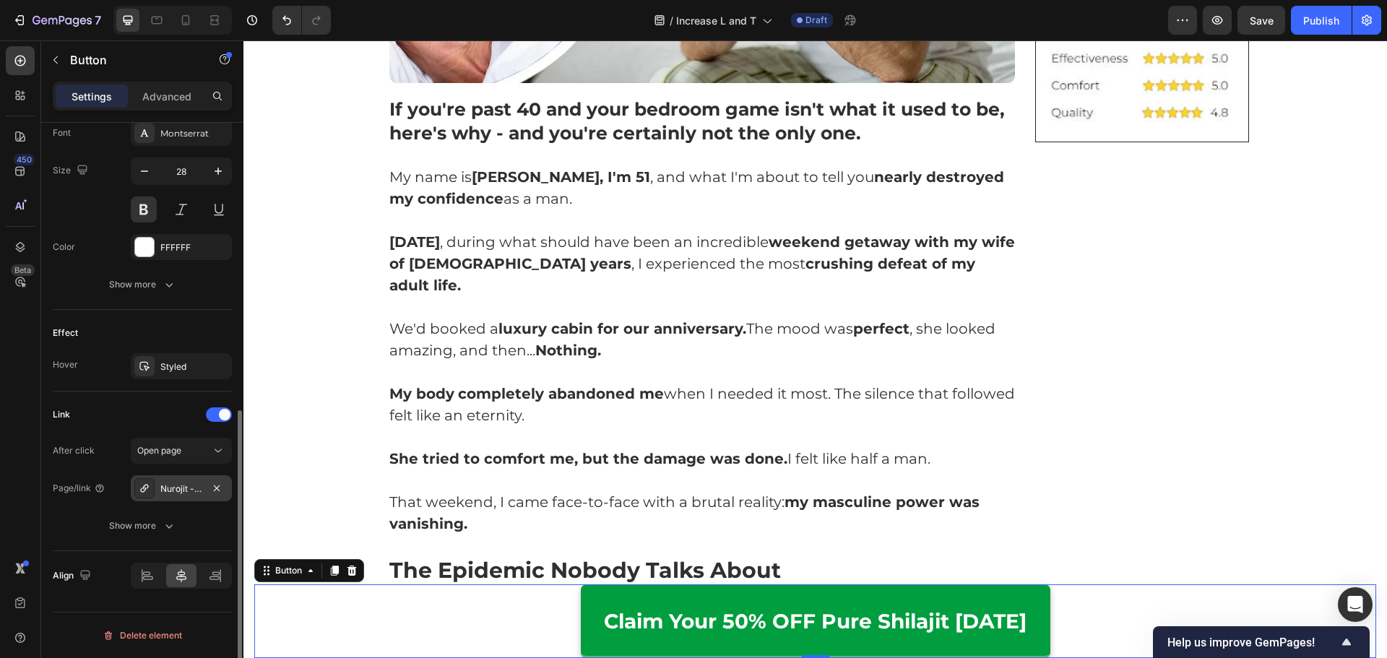
click at [196, 487] on div "Nurojit - Pure Shilajit Resin" at bounding box center [181, 488] width 42 height 13
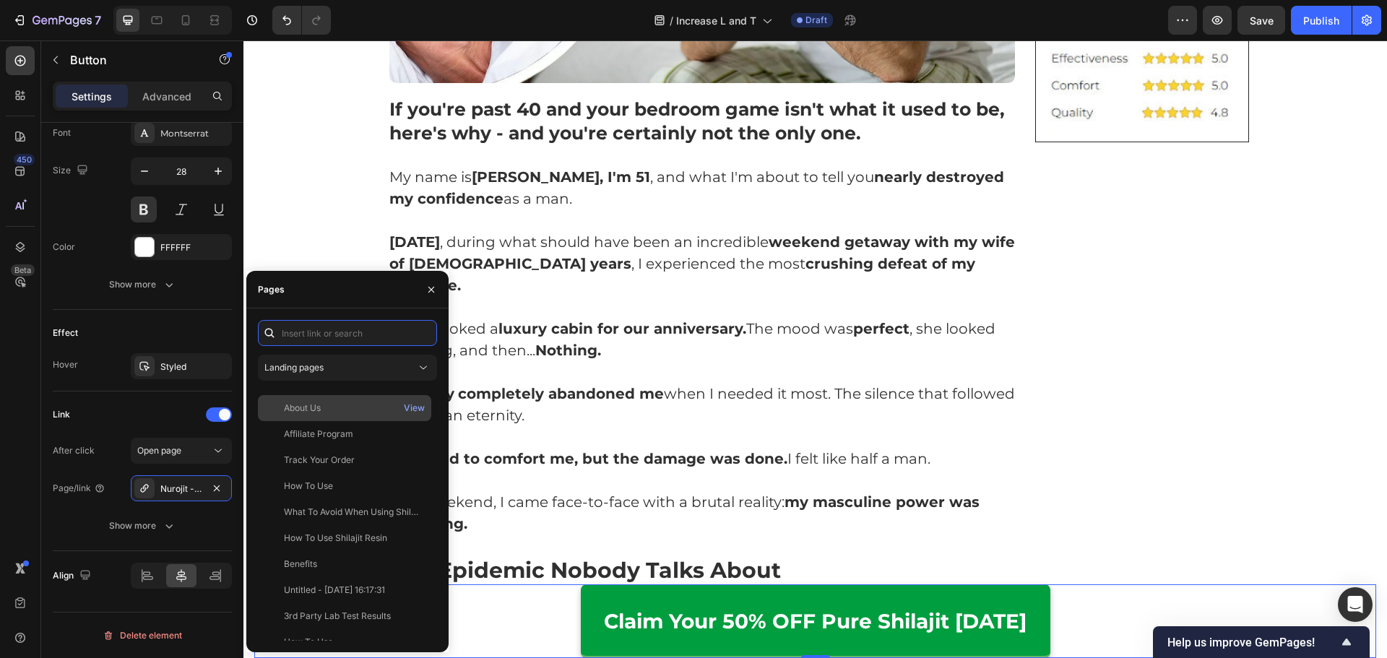
scroll to position [0, 0]
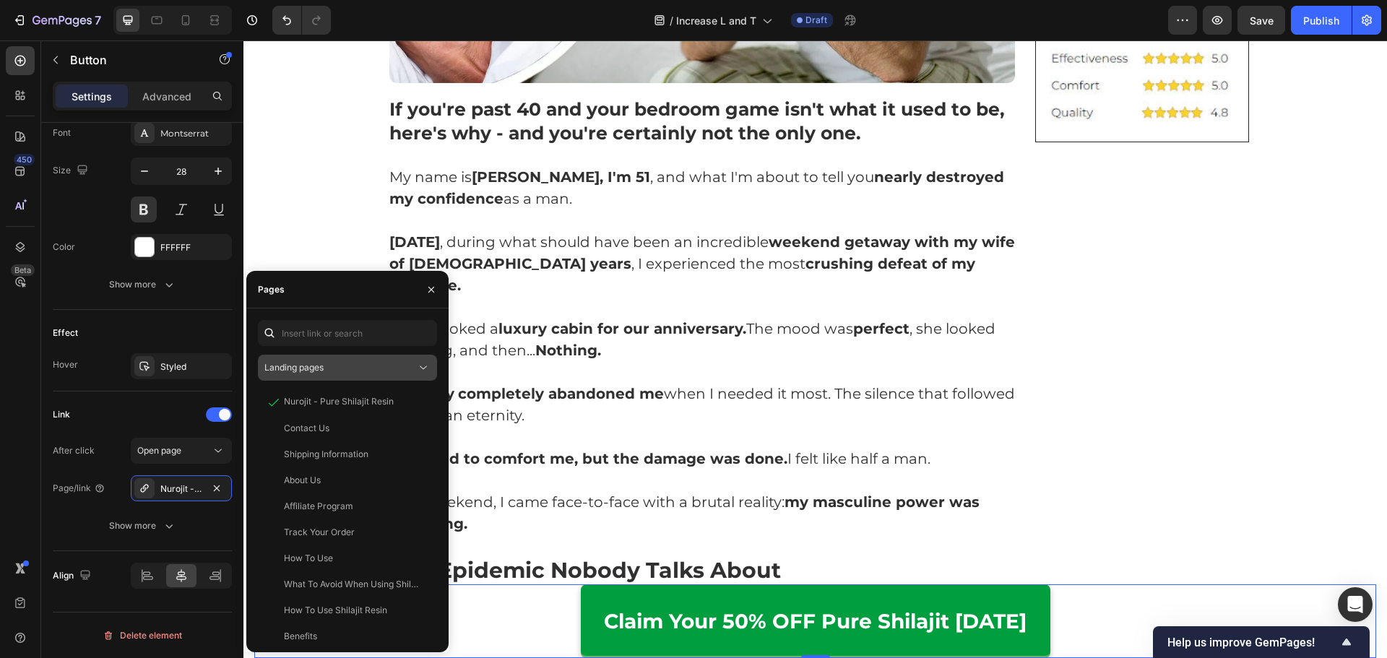
click at [335, 374] on div "Landing pages" at bounding box center [347, 367] width 166 height 14
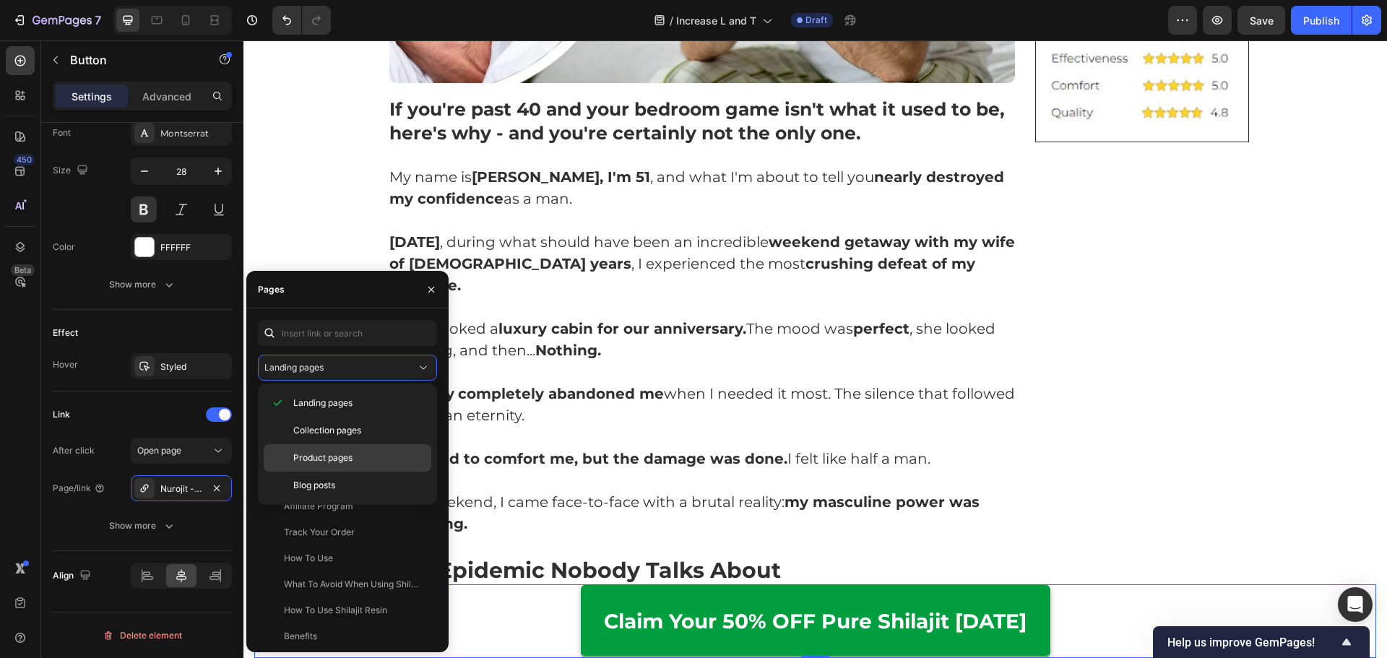
click at [342, 457] on span "Product pages" at bounding box center [322, 457] width 59 height 13
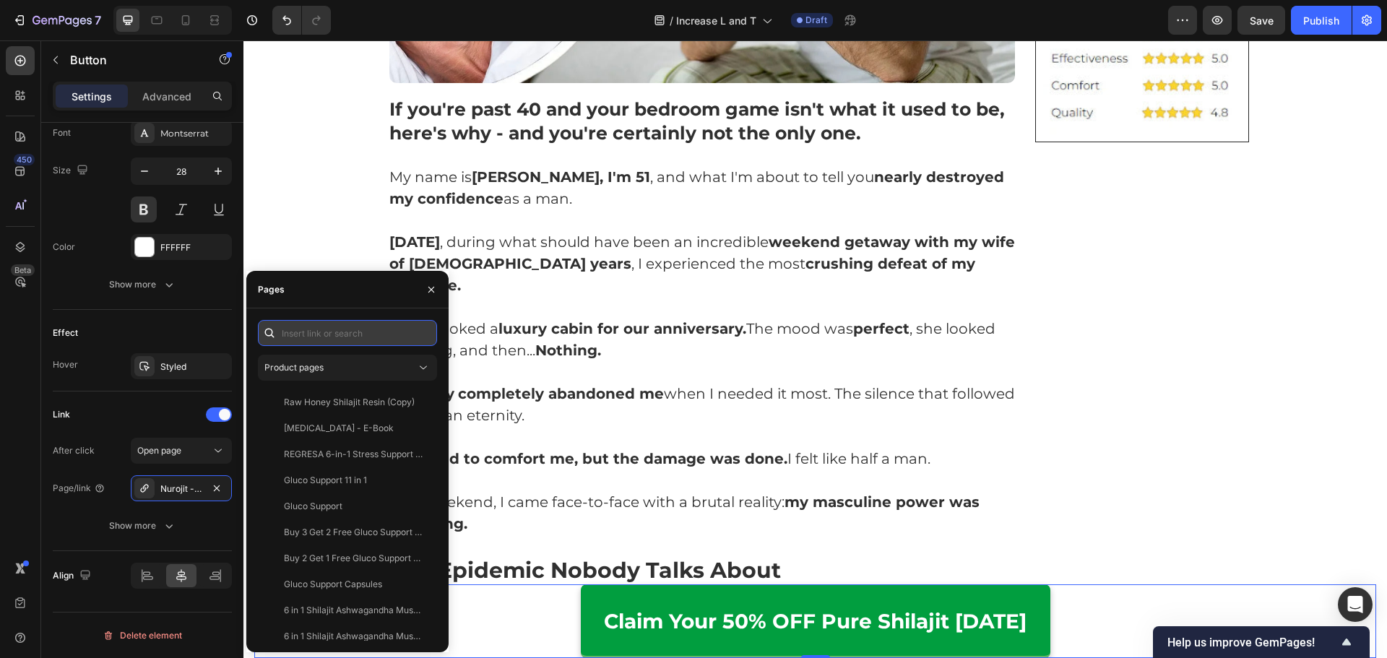
click at [378, 337] on input "text" at bounding box center [347, 333] width 179 height 26
paste input "https://nurojit.com/products/pure-himalayan-shilajit-resin"
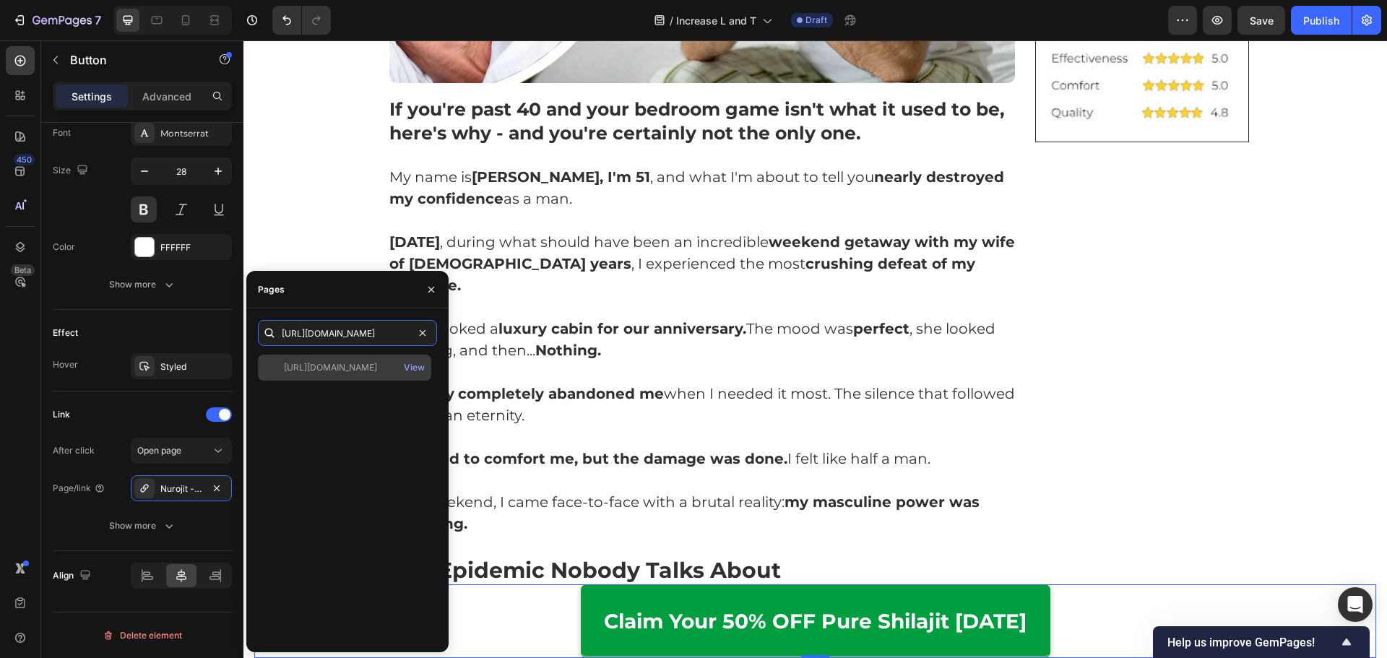
type input "https://nurojit.com/products/pure-himalayan-shilajit-resin"
click at [368, 363] on div "https://nurojit.com/products/pure-himalayan-shilajit-resin" at bounding box center [330, 367] width 93 height 13
click at [616, 401] on p "My body completely abandoned me when I needed it most. The silence that followe…" at bounding box center [702, 404] width 626 height 43
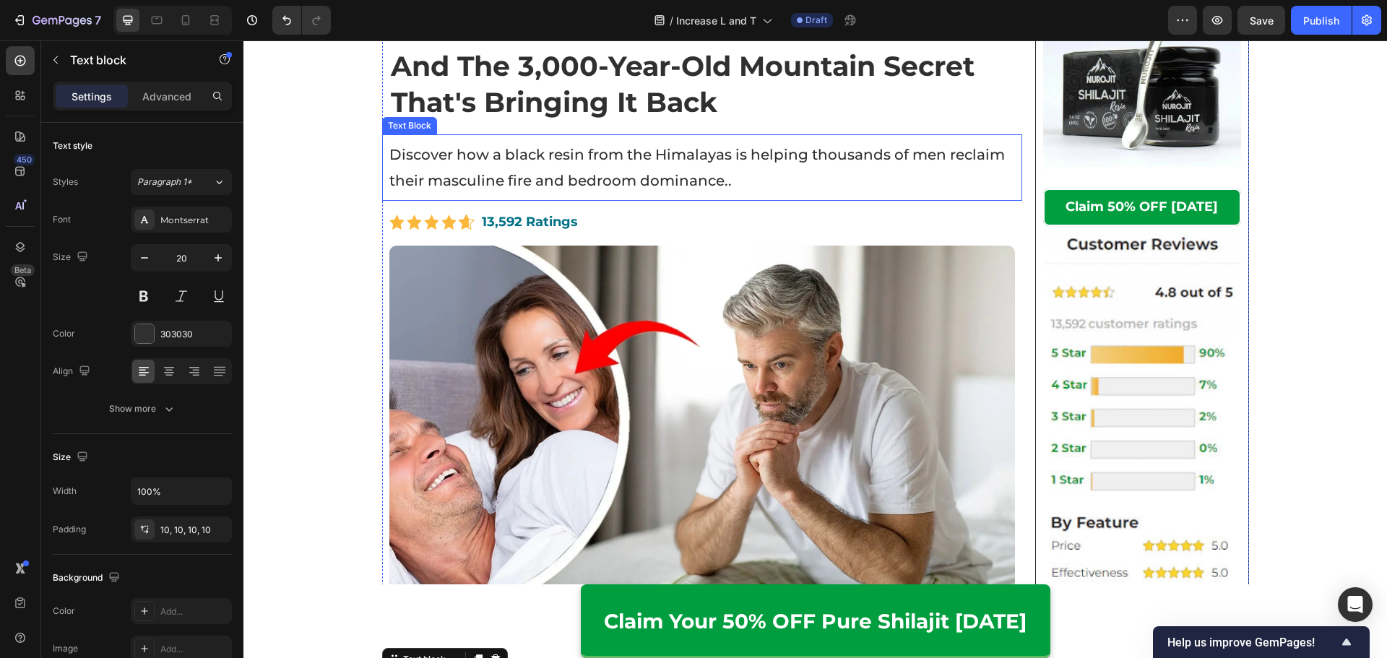
scroll to position [433, 0]
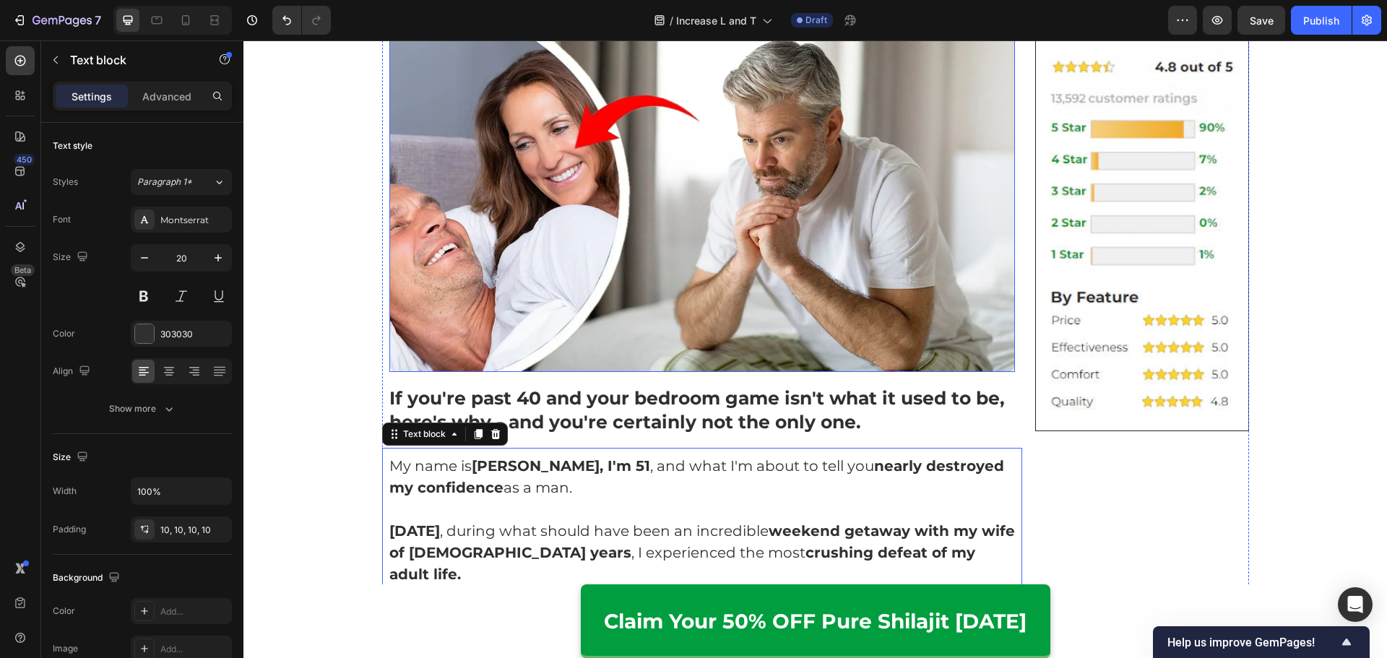
click at [765, 364] on img at bounding box center [702, 196] width 626 height 352
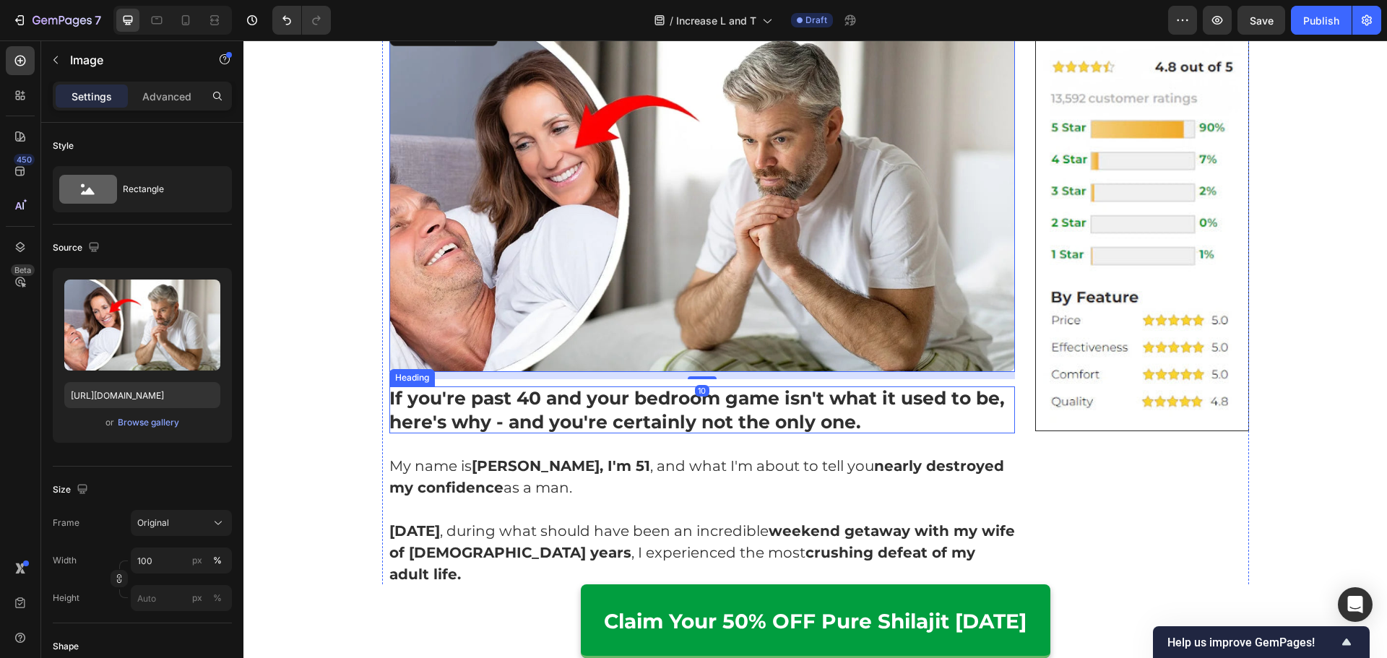
click at [912, 402] on strong "If you're past 40 and your bedroom game isn't what it used to be, here's why - …" at bounding box center [696, 409] width 615 height 45
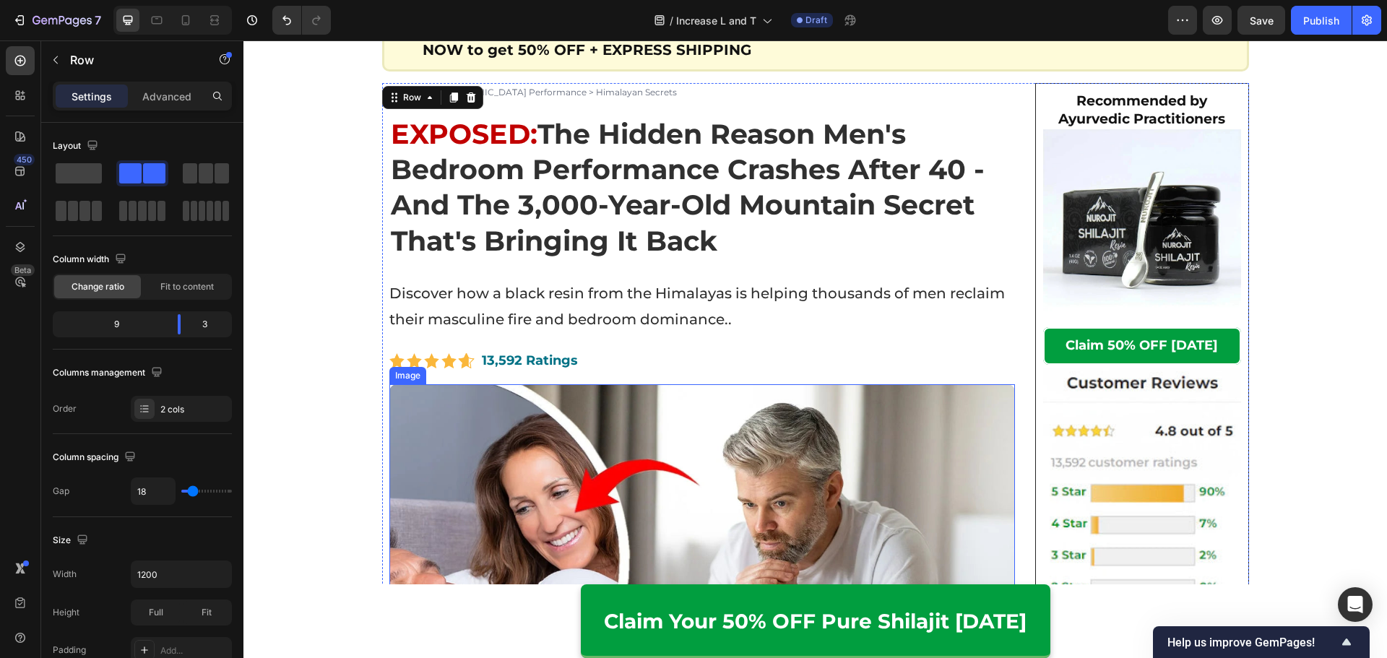
scroll to position [361, 0]
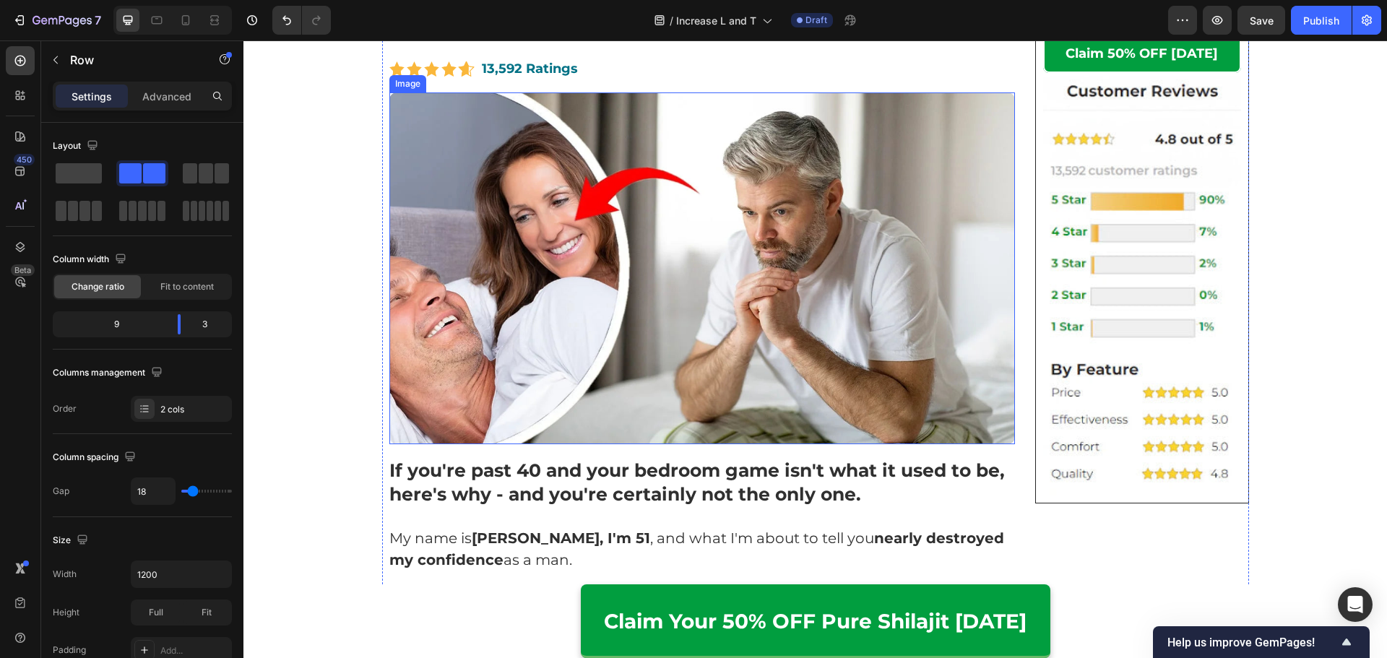
click at [571, 305] on img at bounding box center [702, 268] width 626 height 352
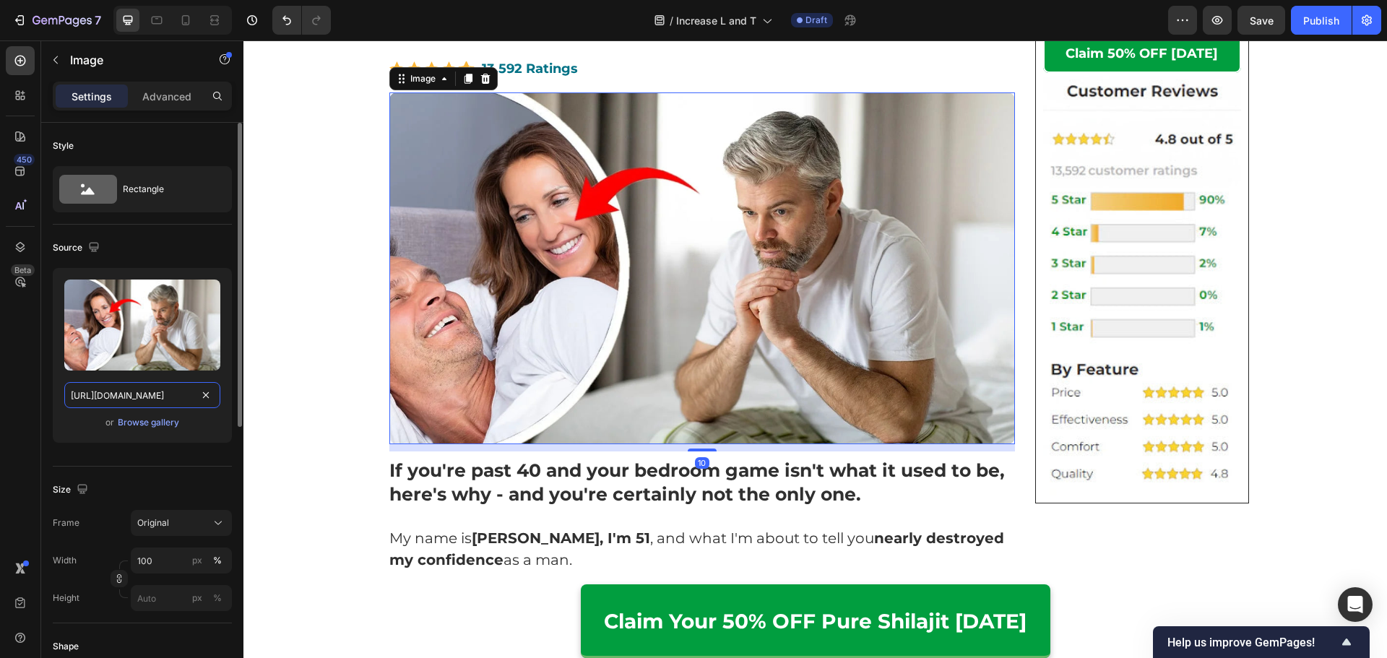
click at [154, 402] on input "https://cdn.shopify.com/s/files/1/0615/2716/3073/files/gempages_560001650740167…" at bounding box center [142, 395] width 156 height 26
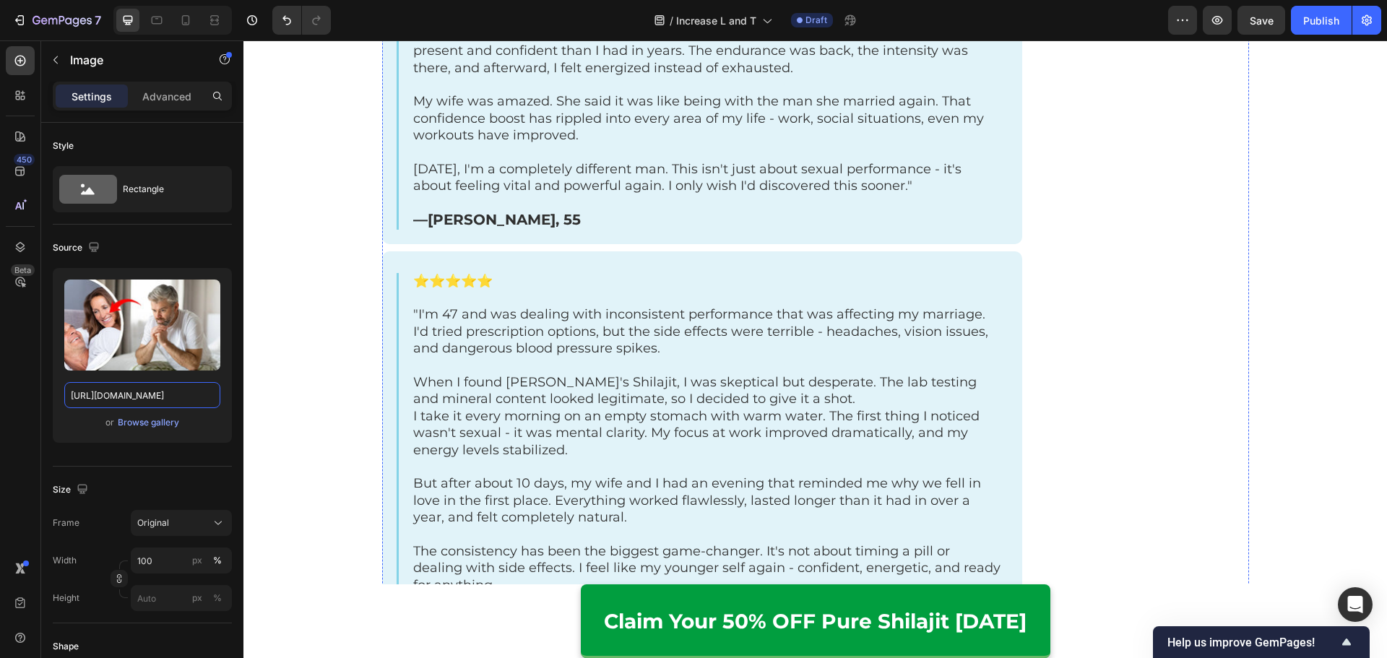
scroll to position [4333, 0]
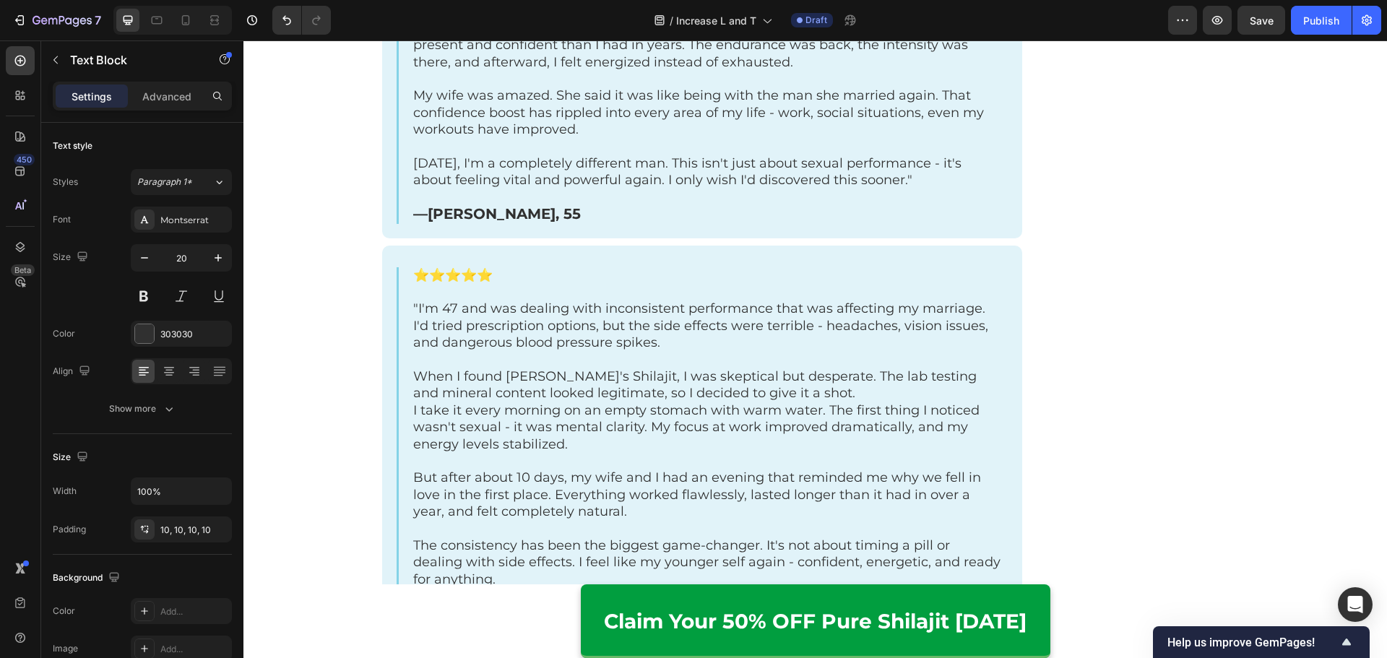
drag, startPoint x: 623, startPoint y: 222, endPoint x: 726, endPoint y: 221, distance: 103.3
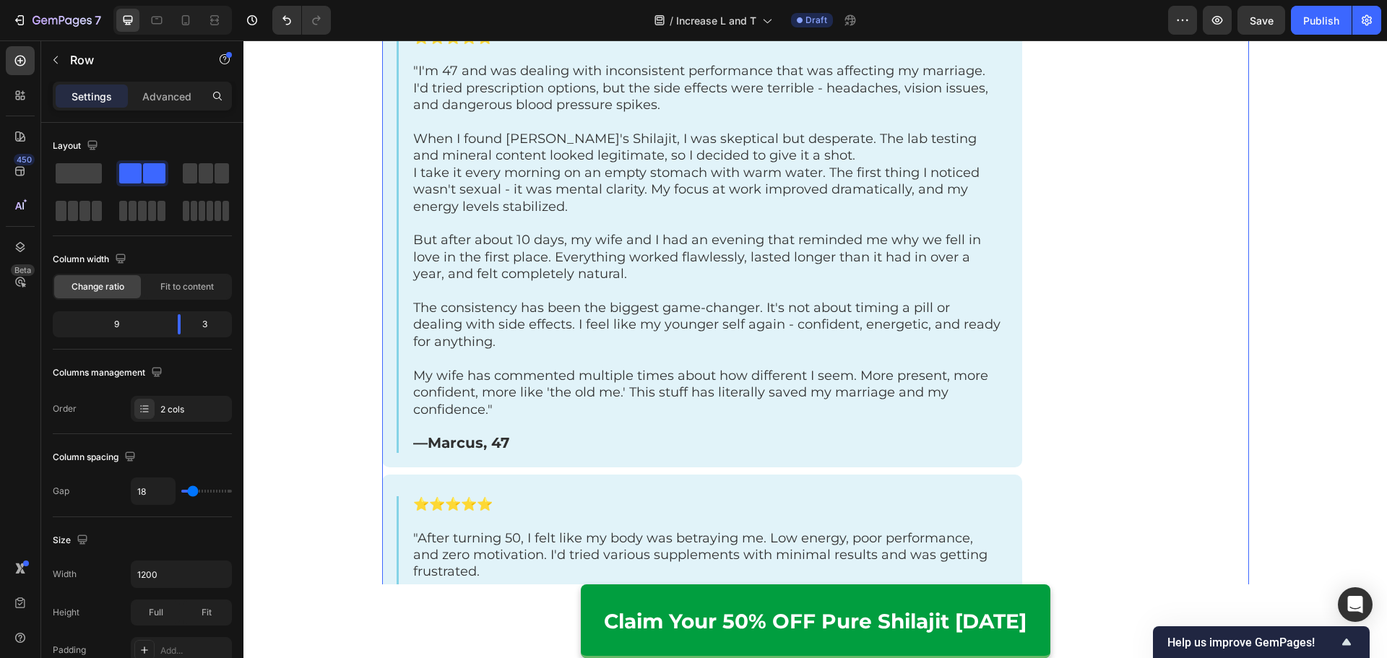
scroll to position [4622, 0]
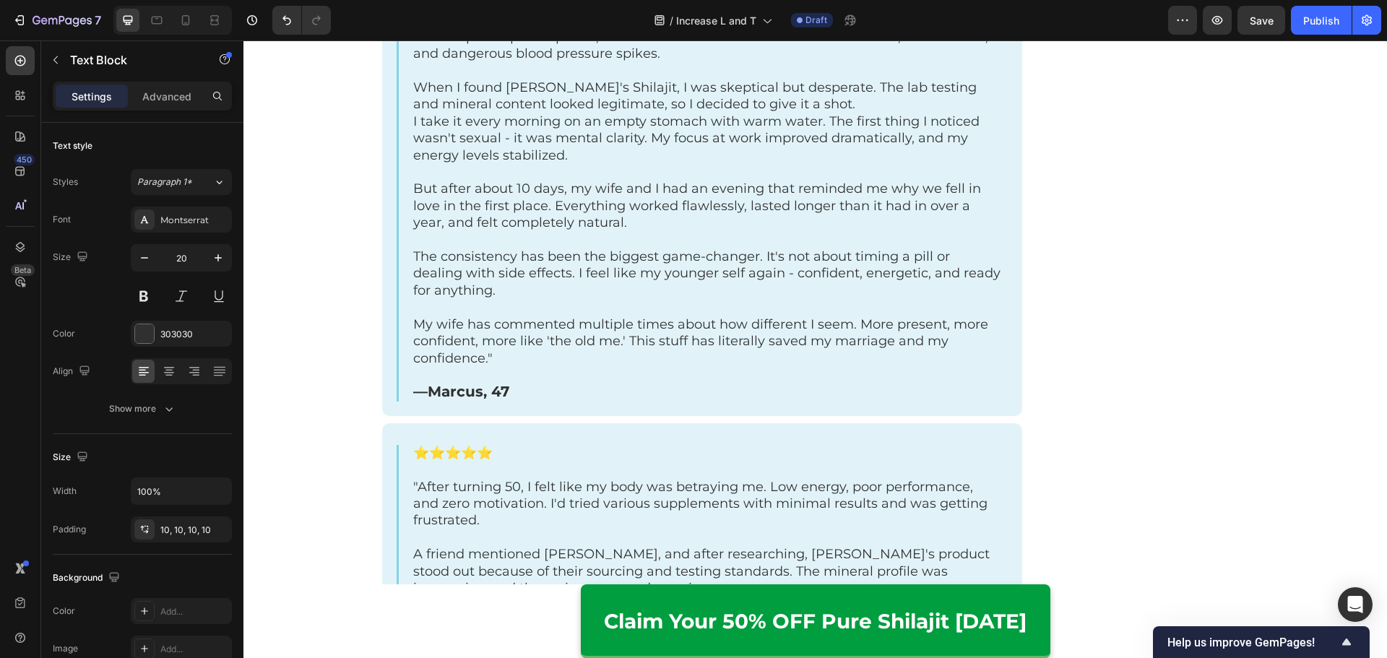
drag, startPoint x: 384, startPoint y: 362, endPoint x: 431, endPoint y: 356, distance: 47.3
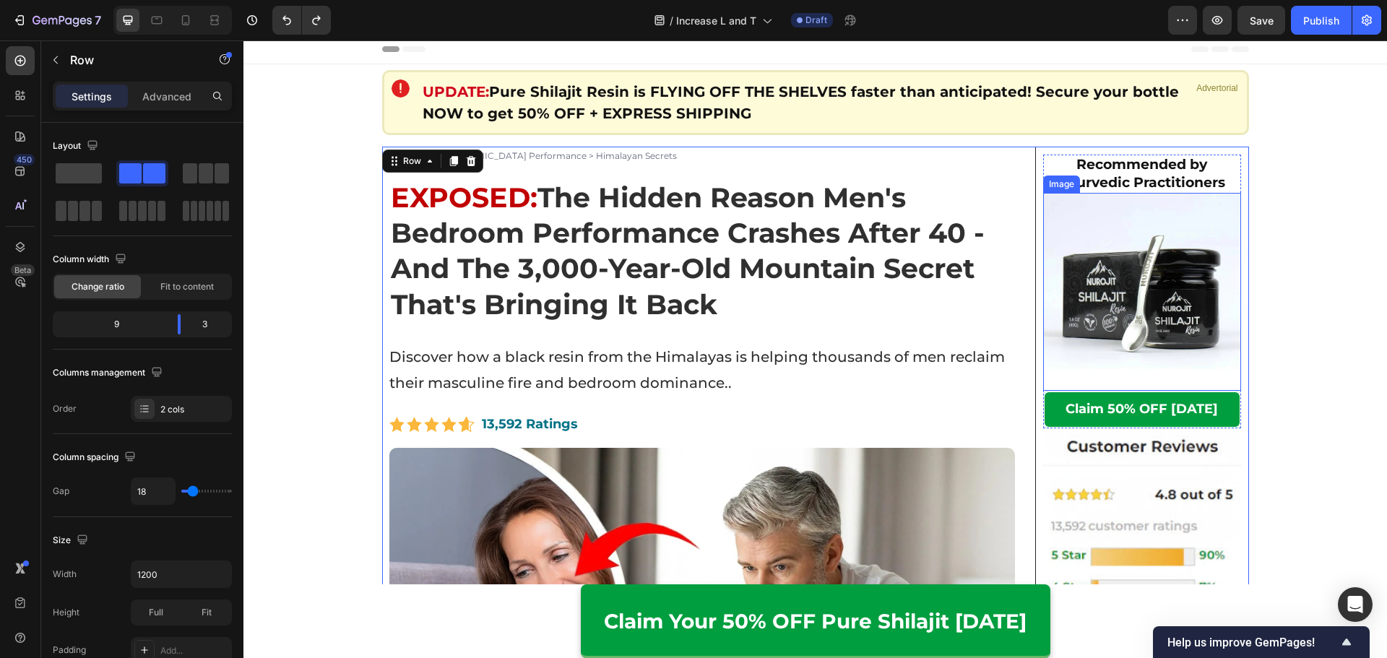
scroll to position [0, 0]
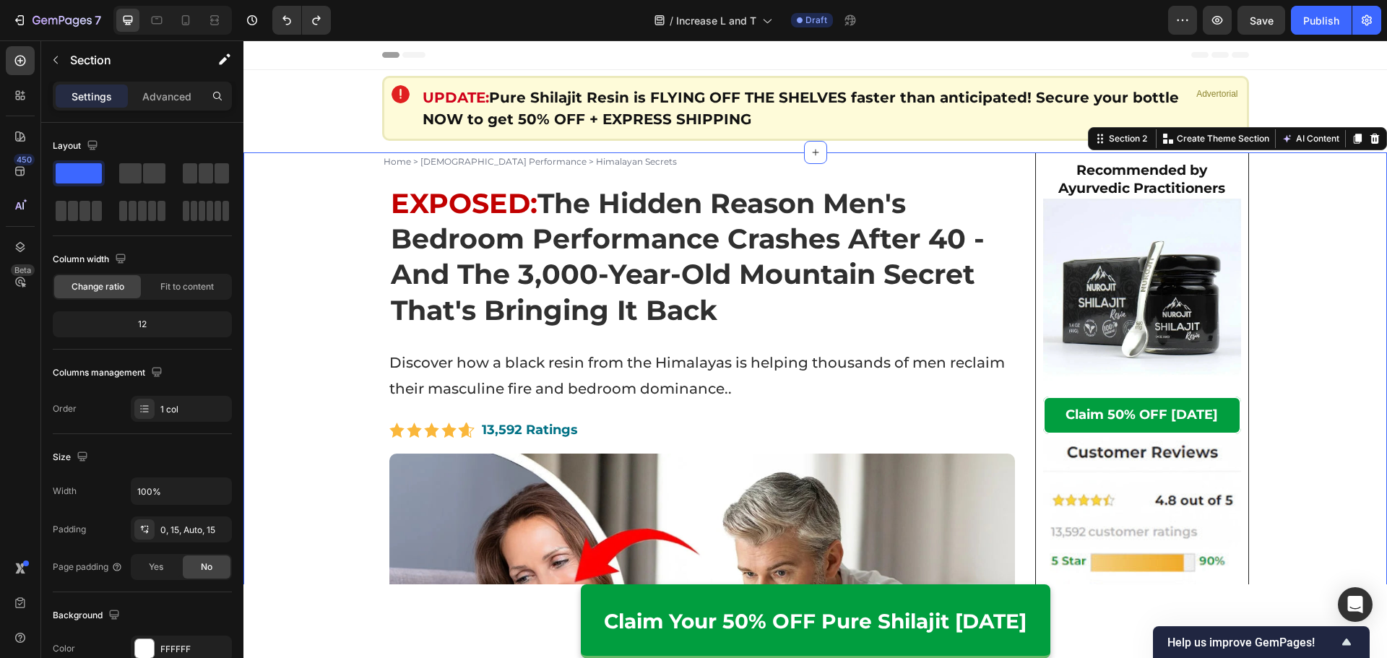
click at [895, 247] on strong "The Hidden Reason Men's Bedroom Performance Crashes After 40 - And The 3,000-Ye…" at bounding box center [688, 256] width 594 height 141
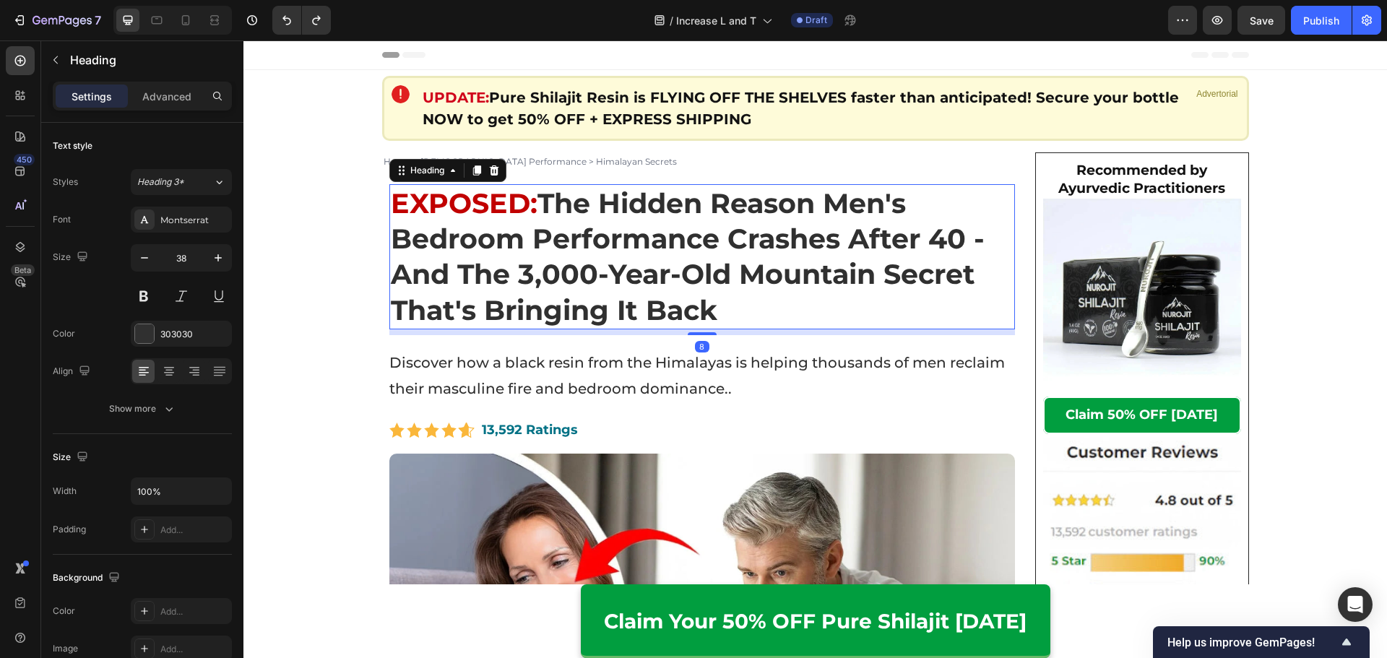
click at [950, 334] on div "8" at bounding box center [702, 332] width 626 height 6
click at [838, 137] on div "Image UPDATE: Pure Shilajit Resin is FLYING OFF THE SHELVES faster than anticip…" at bounding box center [815, 108] width 867 height 65
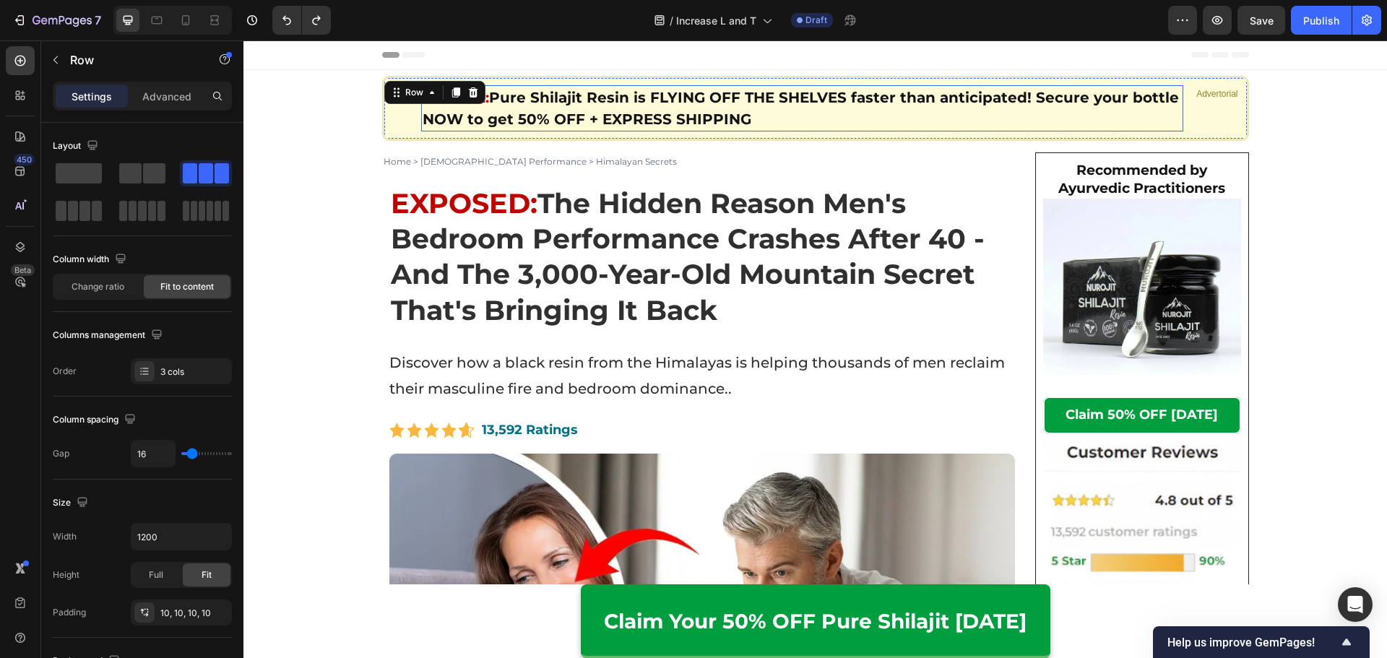
click at [890, 120] on h2 "UPDATE: Pure Shilajit Resin is FLYING OFF THE SHELVES faster than anticipated! …" at bounding box center [802, 108] width 763 height 46
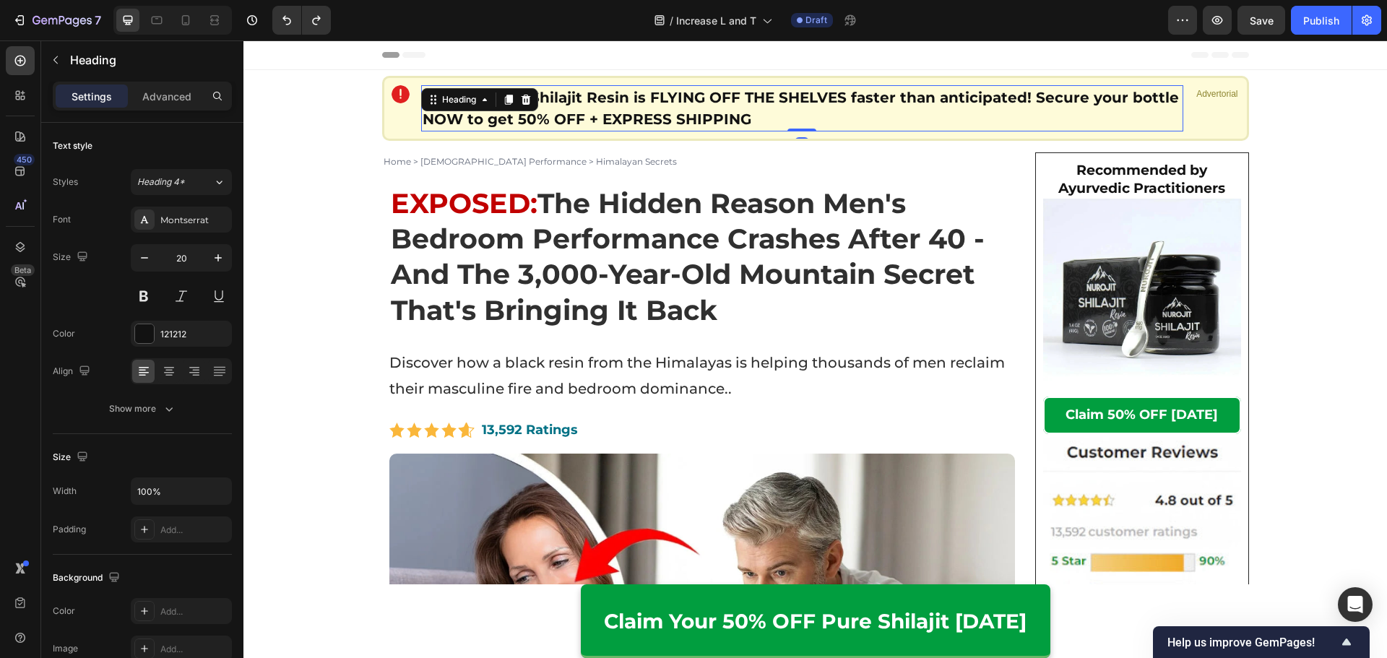
click at [891, 120] on h2 "UPDATE: Pure Shilajit Resin is FLYING OFF THE SHELVES faster than anticipated! …" at bounding box center [802, 108] width 763 height 46
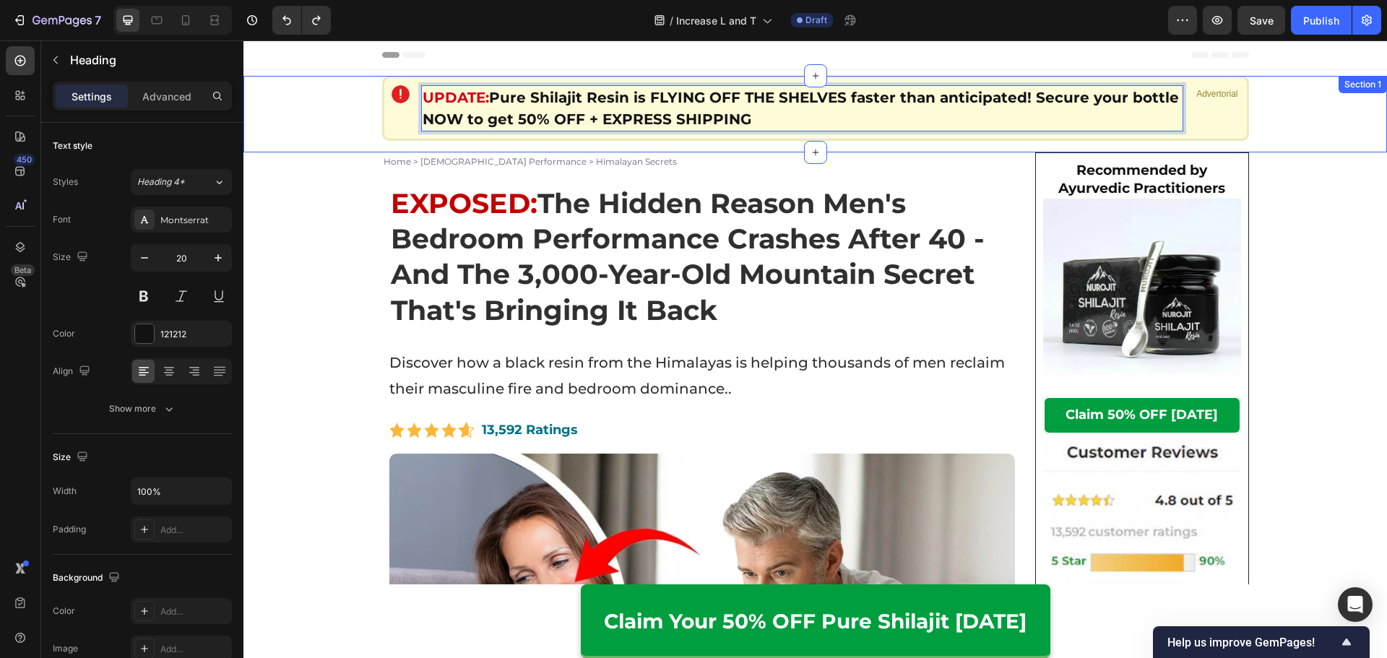
click at [1291, 151] on div "Image UPDATE: Pure Shilajit Resin is FLYING OFF THE SHELVES faster than anticip…" at bounding box center [814, 114] width 1143 height 77
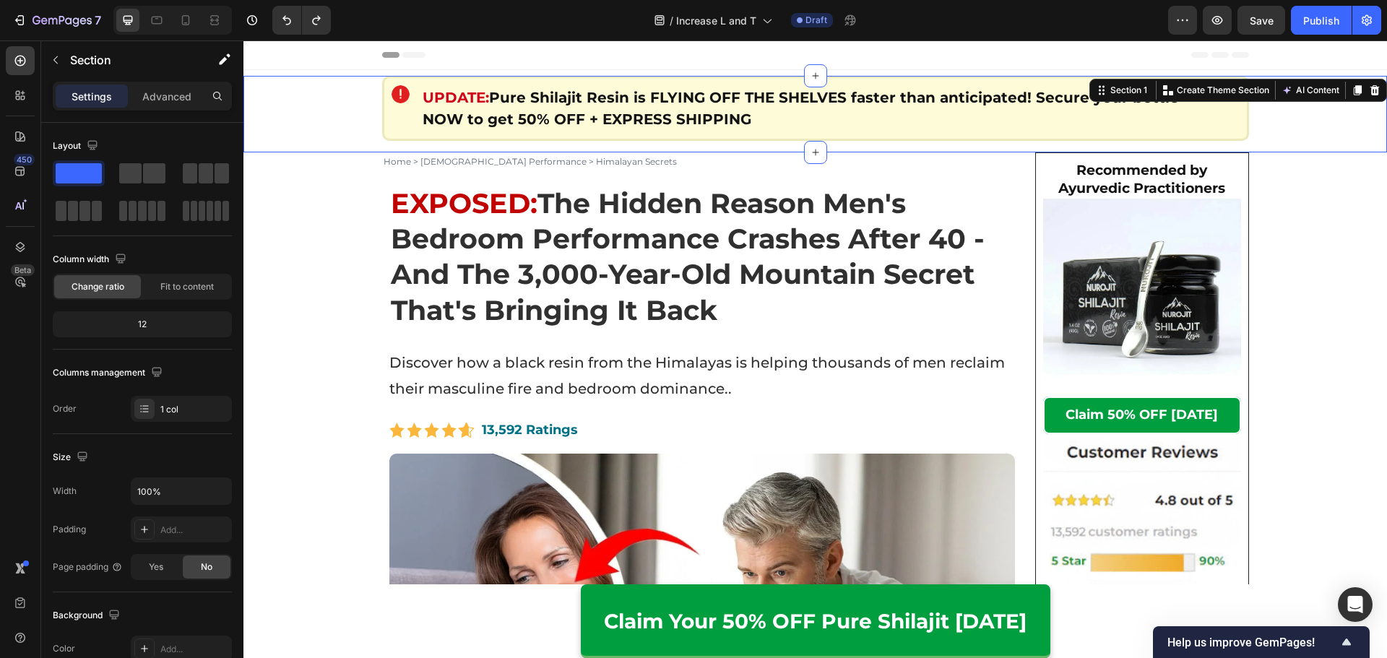
click at [1085, 113] on p "⁠⁠⁠⁠⁠⁠⁠ UPDATE: Pure Shilajit Resin is FLYING OFF THE SHELVES faster than antic…" at bounding box center [802, 108] width 760 height 43
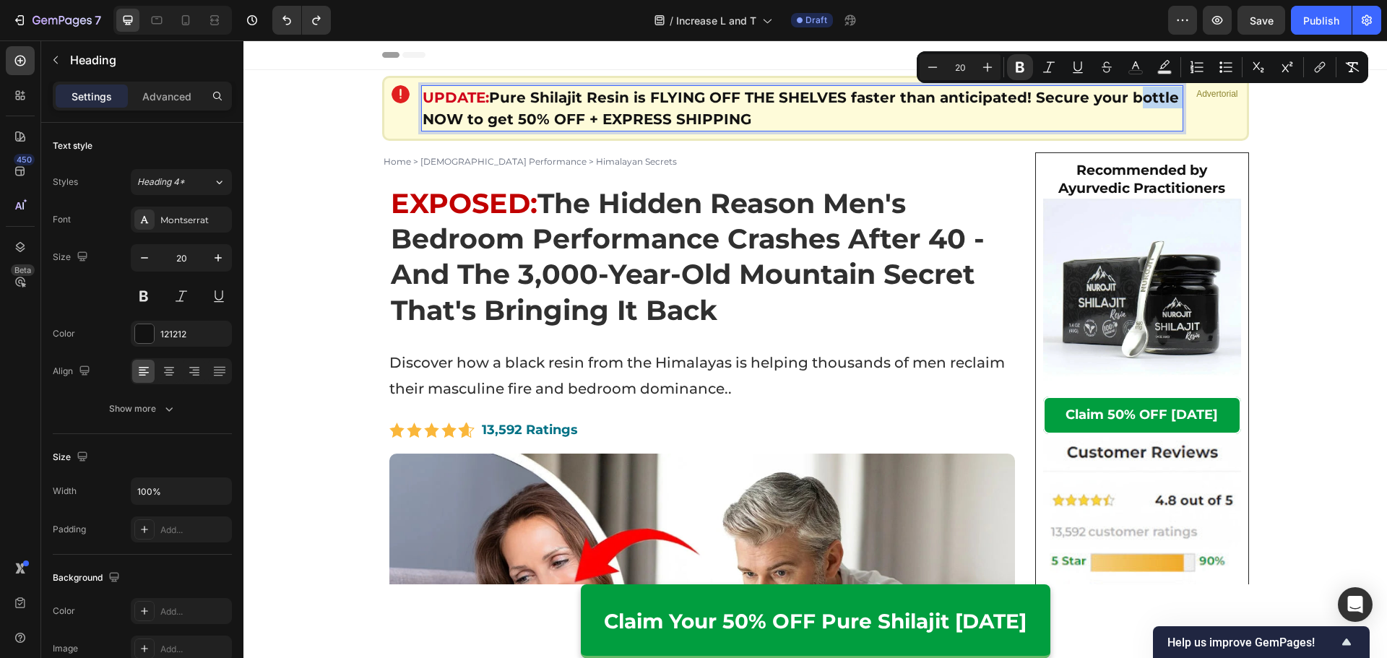
drag, startPoint x: 1119, startPoint y: 96, endPoint x: 1166, endPoint y: 101, distance: 47.2
click at [1166, 101] on p "UPDATE: Pure Shilajit Resin is FLYING OFF THE SHELVES faster than anticipated! …" at bounding box center [802, 108] width 760 height 43
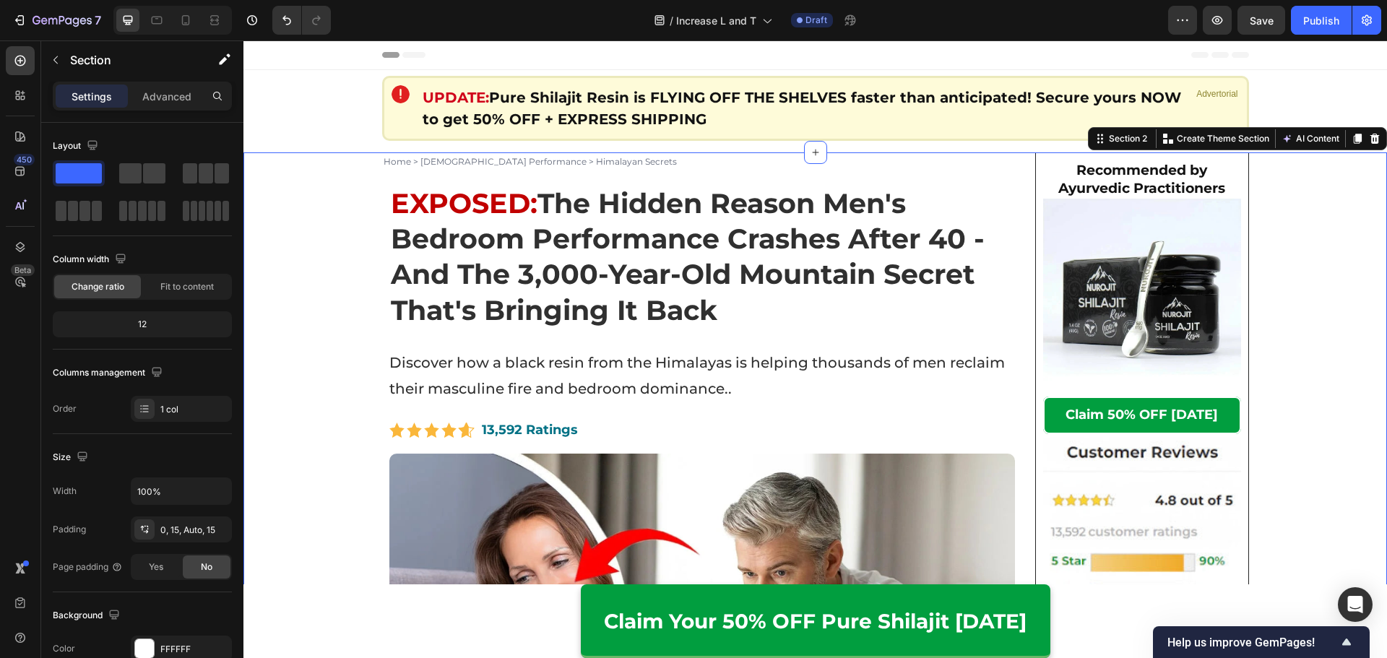
click at [848, 247] on strong "The Hidden Reason Men's Bedroom Performance Crashes After 40 - And The 3,000-Ye…" at bounding box center [688, 256] width 594 height 141
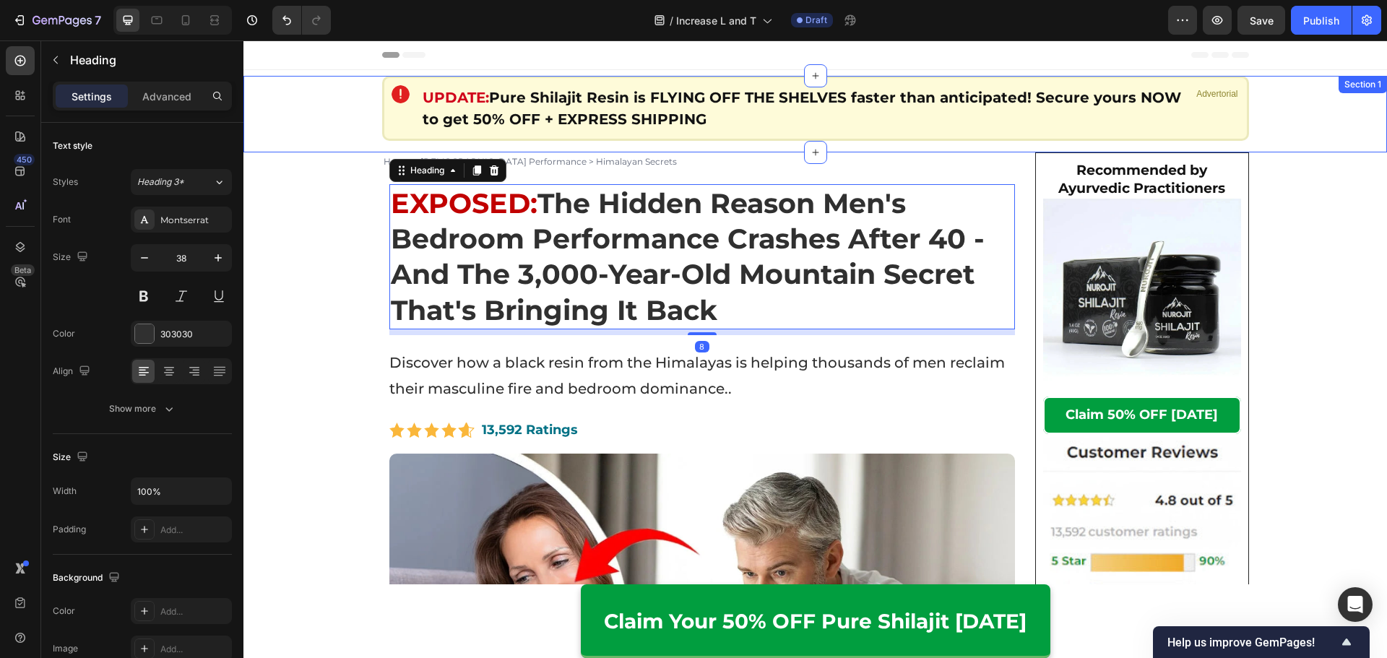
click at [846, 144] on div "Image ⁠⁠⁠⁠⁠⁠⁠ UPDATE: Pure Shilajit Resin is FLYING OFF THE SHELVES faster than…" at bounding box center [814, 114] width 1143 height 77
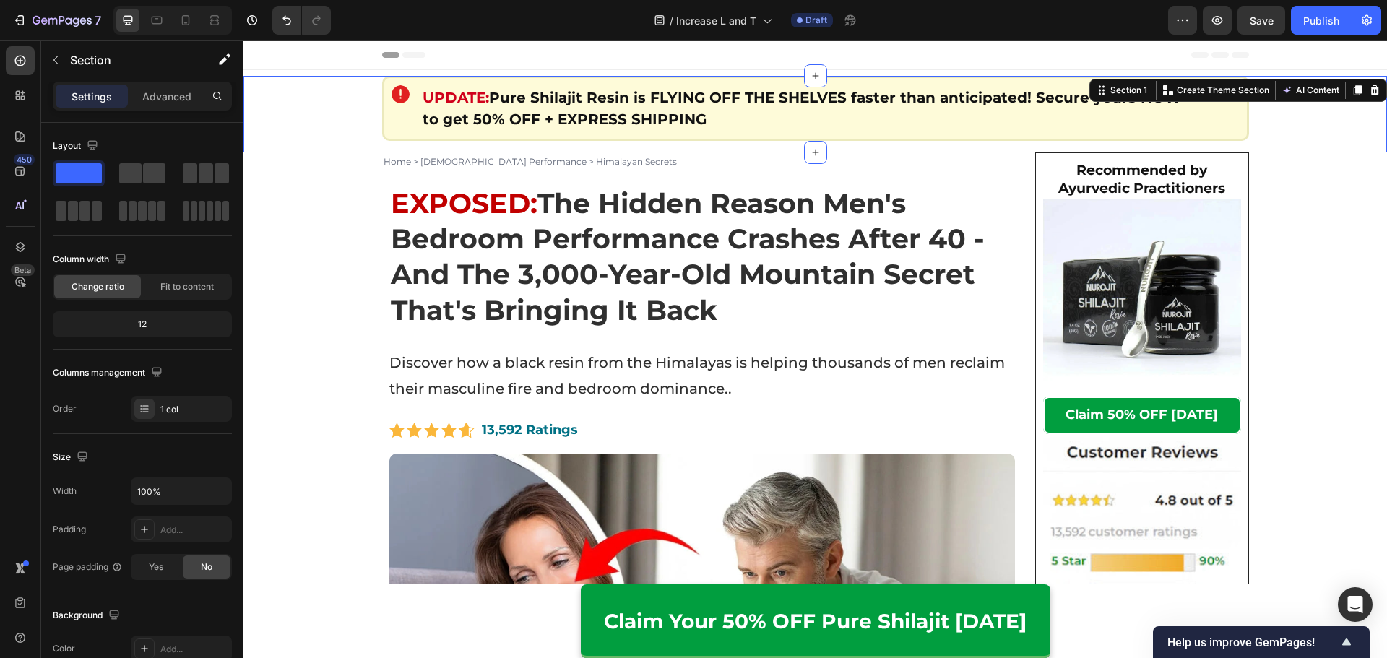
click at [863, 168] on p "Home > [DEMOGRAPHIC_DATA] Performance > Himalayan Secrets" at bounding box center [702, 162] width 638 height 16
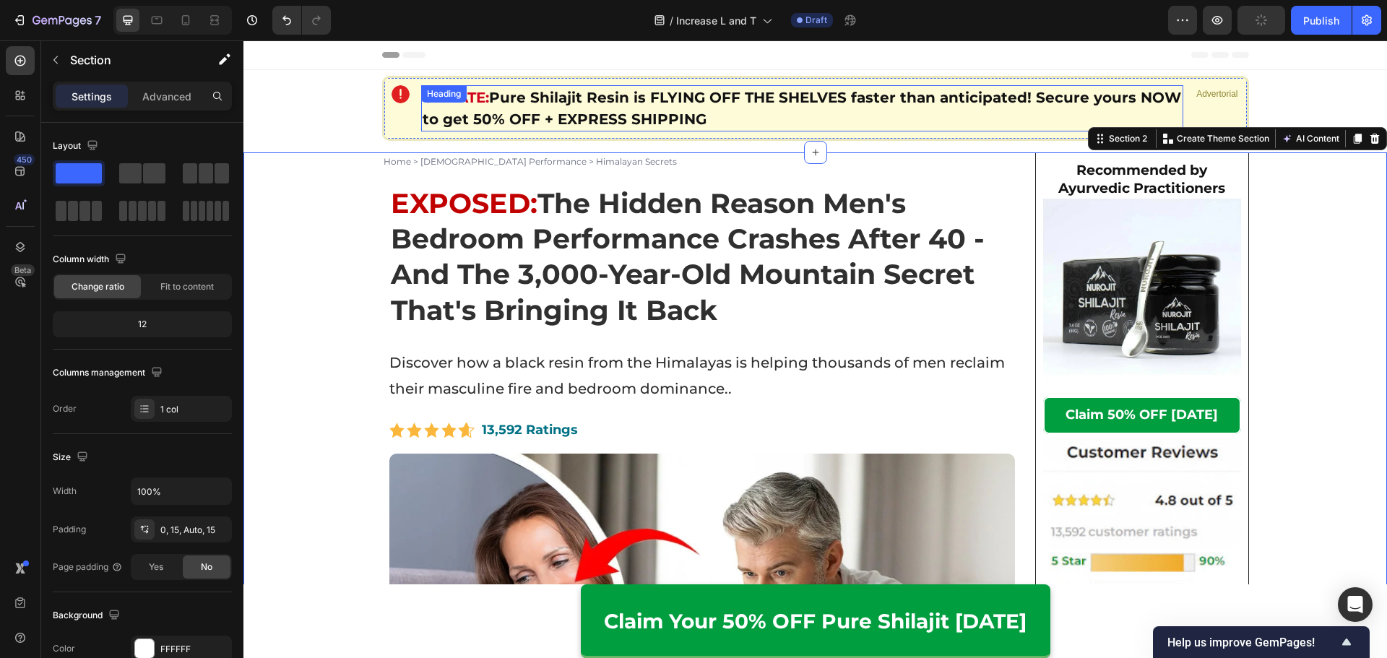
click at [750, 109] on p "⁠⁠⁠⁠⁠⁠⁠ UPDATE: Pure Shilajit Resin is FLYING OFF THE SHELVES faster than antic…" at bounding box center [802, 108] width 760 height 43
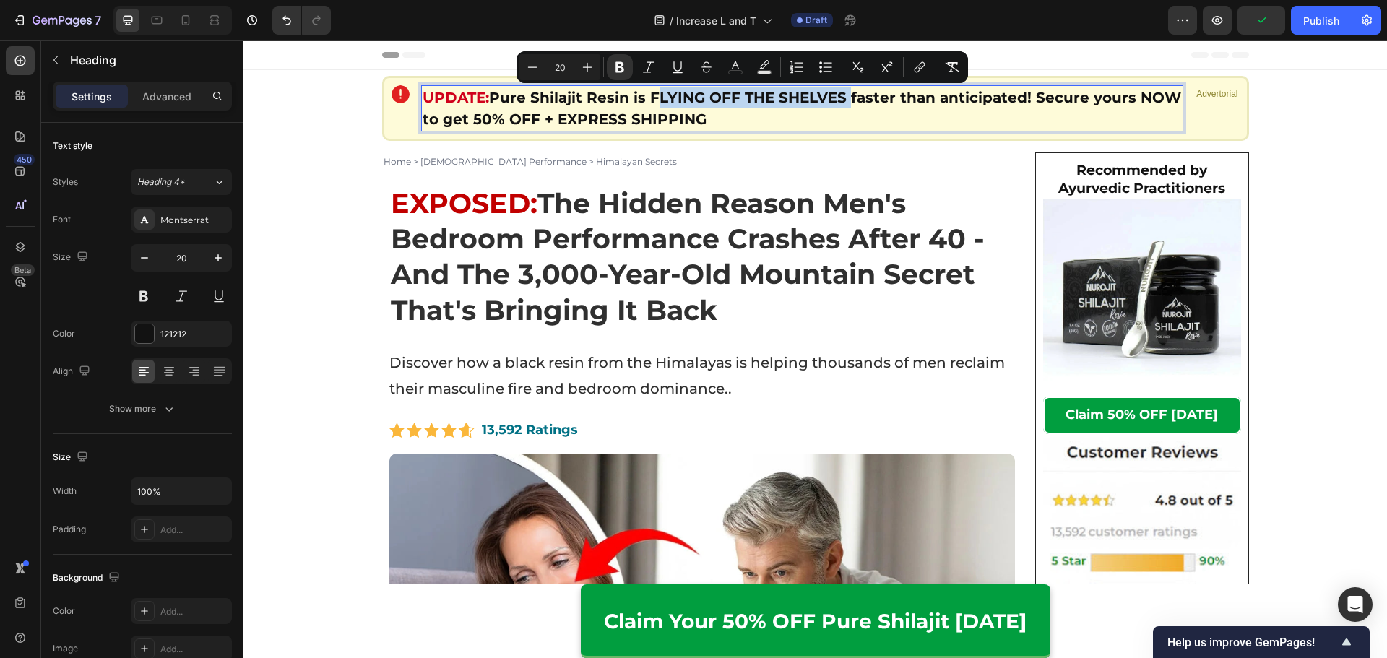
drag, startPoint x: 839, startPoint y: 97, endPoint x: 647, endPoint y: 108, distance: 192.4
click at [647, 108] on p "UPDATE: Pure Shilajit Resin is FLYING OFF THE SHELVES faster than anticipated! …" at bounding box center [802, 108] width 760 height 43
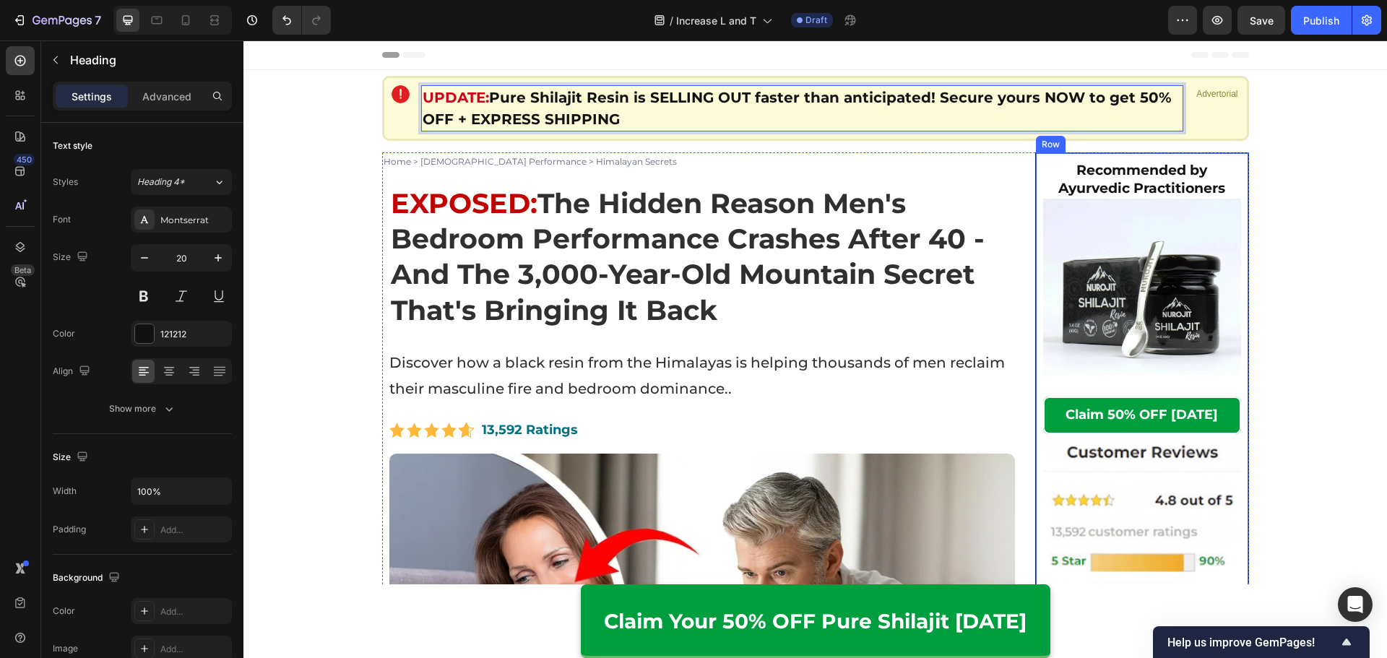
click at [1239, 169] on div "Recommended by Ayurvedic Practitioners Heading Image Claim 50% OFF Today Button…" at bounding box center [1142, 508] width 214 height 712
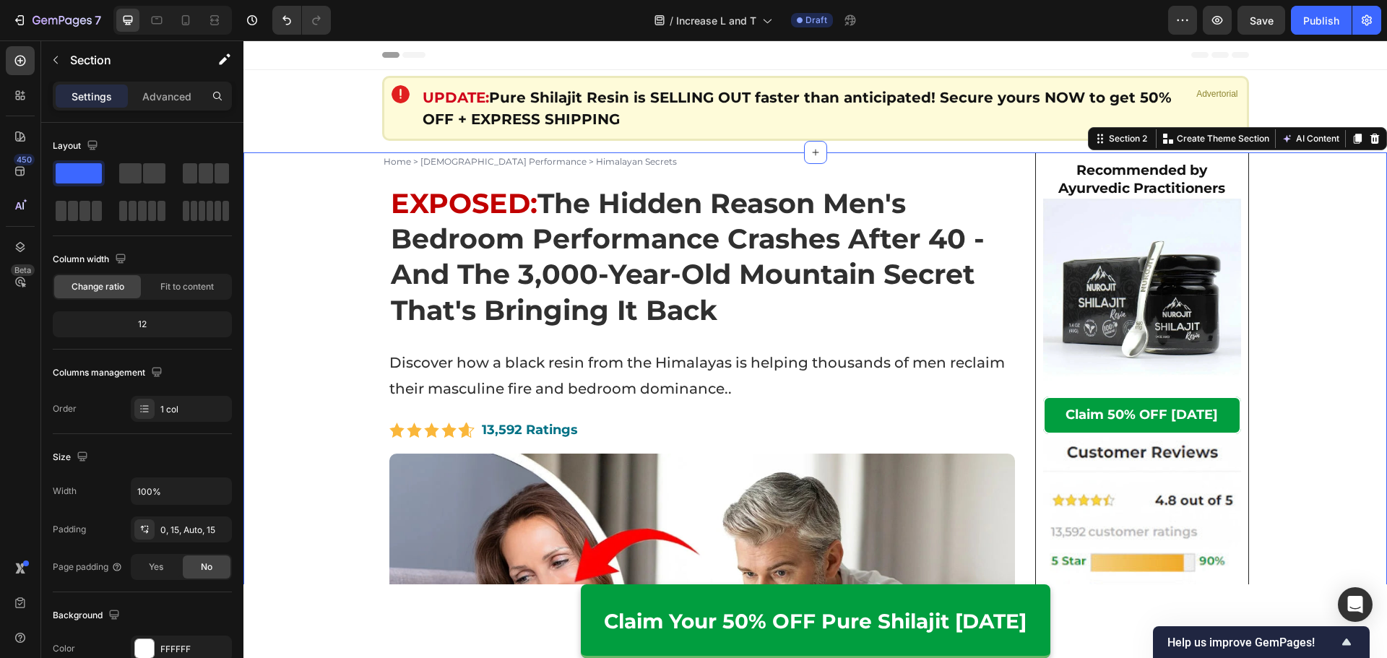
click at [934, 246] on strong "The Hidden Reason Men's Bedroom Performance Crashes After 40 - And The 3,000-Ye…" at bounding box center [688, 256] width 594 height 141
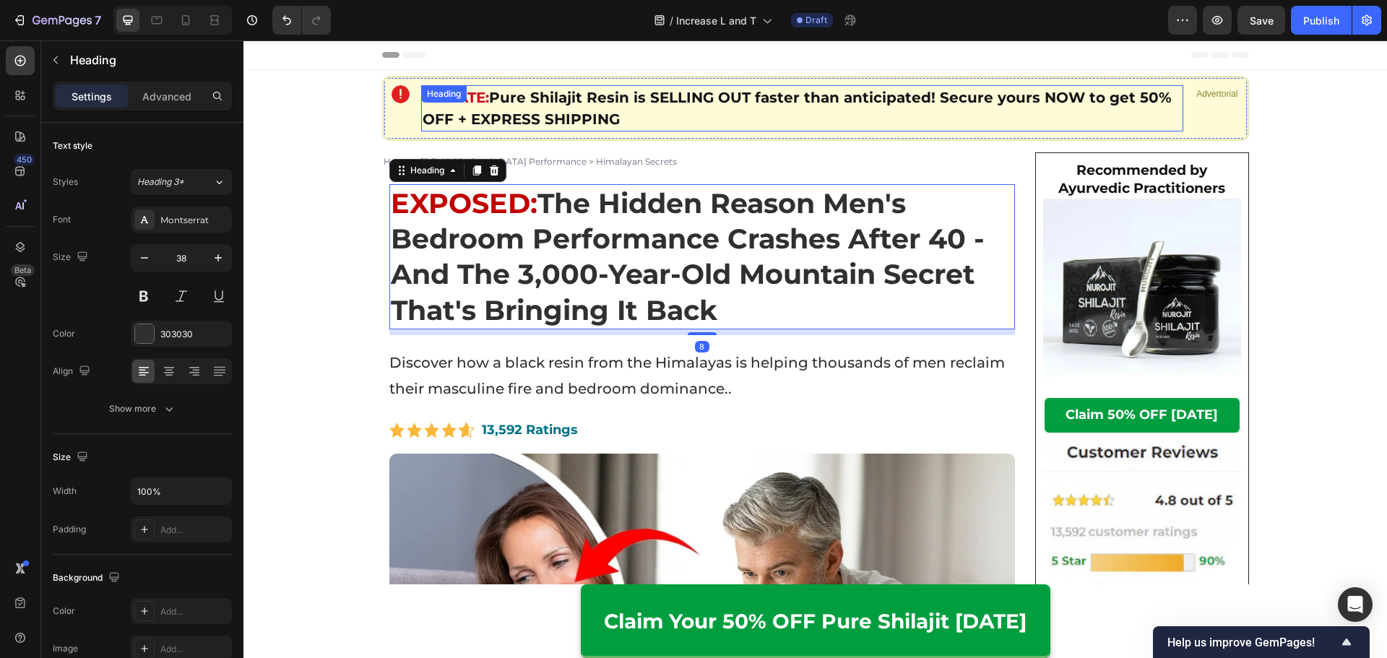
click at [1011, 109] on p "⁠⁠⁠⁠⁠⁠⁠ UPDATE: Pure Shilajit Resin is SELLING OUT faster than anticipated! Sec…" at bounding box center [802, 108] width 760 height 43
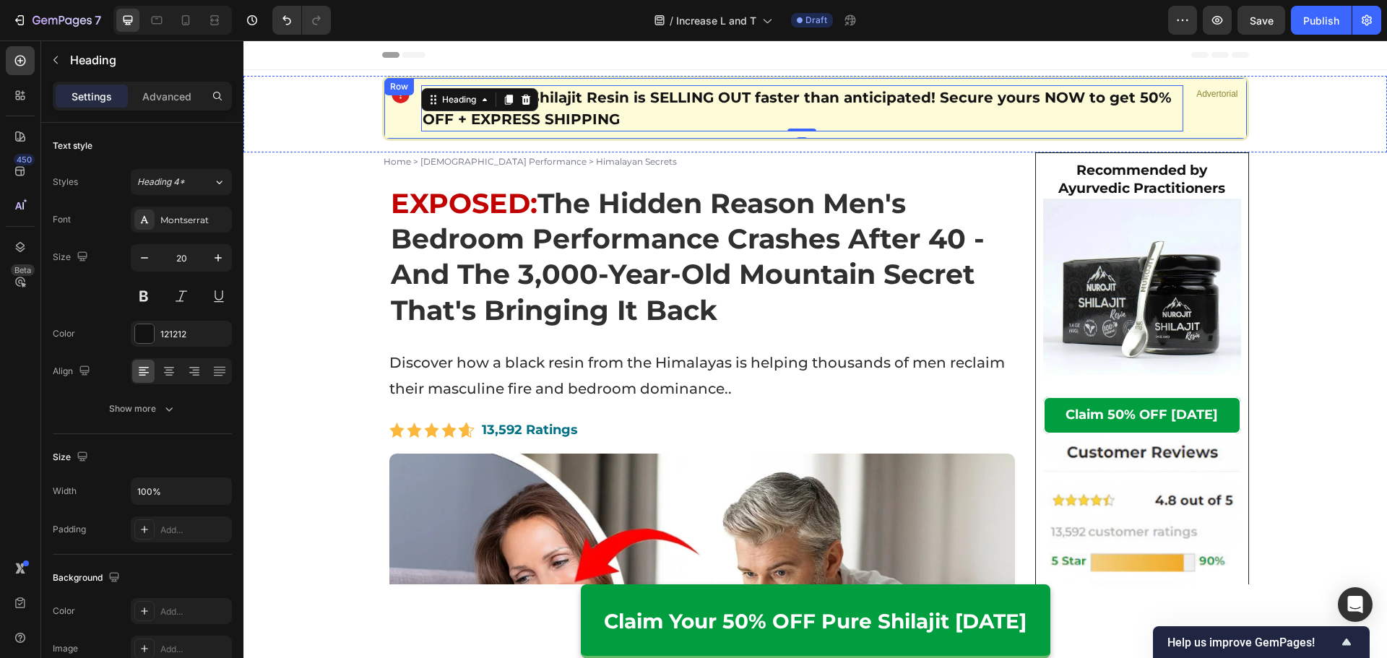
click at [1301, 146] on div "Image ⁠⁠⁠⁠⁠⁠⁠ UPDATE: Pure Shilajit Resin is SELLING OUT faster than anticipate…" at bounding box center [814, 114] width 1143 height 77
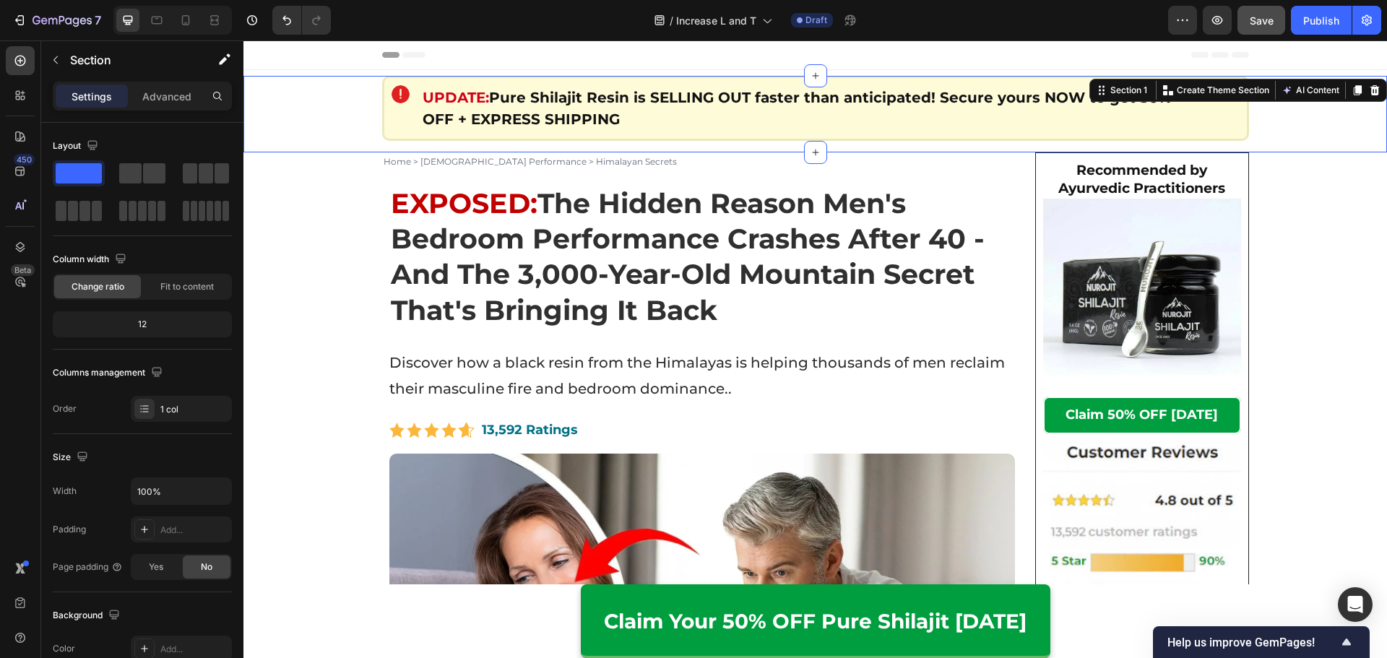
click at [1264, 27] on div "7 Version history / Increase L and T Draft Preview Save Publish" at bounding box center [693, 20] width 1387 height 41
click at [1262, 22] on span "Save" at bounding box center [1261, 20] width 24 height 12
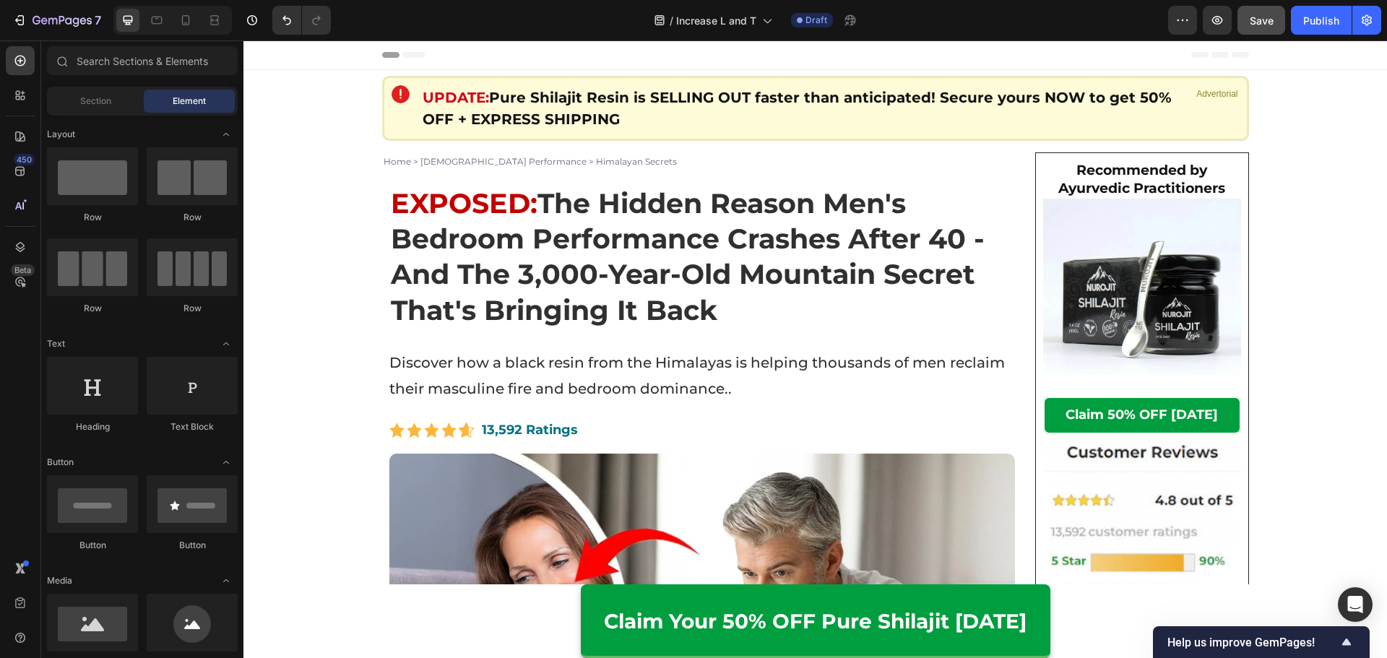
drag, startPoint x: 1379, startPoint y: 420, endPoint x: 1558, endPoint y: 74, distance: 390.2
drag, startPoint x: 1382, startPoint y: 100, endPoint x: 1408, endPoint y: 40, distance: 65.0
